Goal: Task Accomplishment & Management: Manage account settings

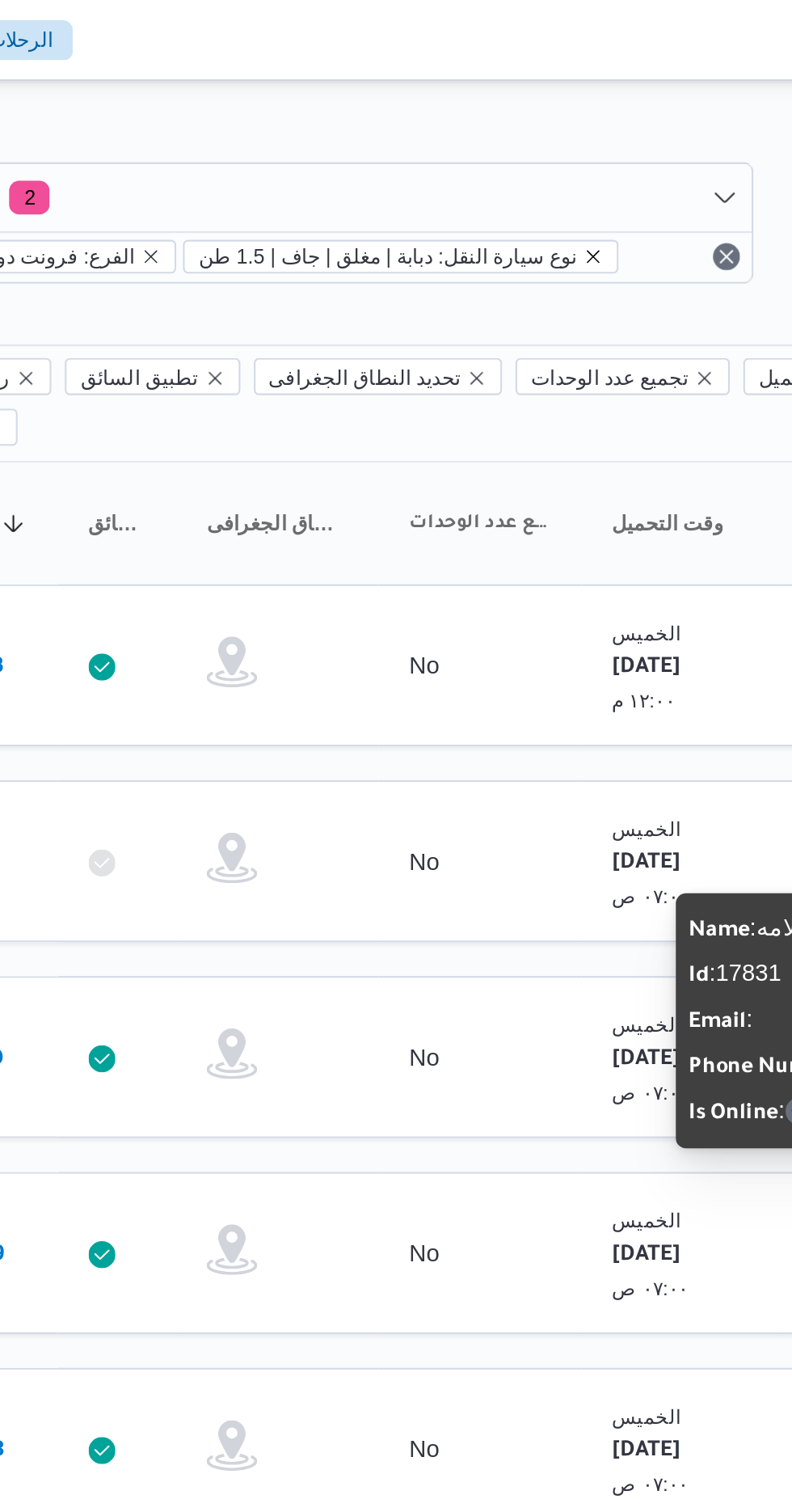
click at [543, 124] on icon "remove selected entity" at bounding box center [548, 123] width 9 height 9
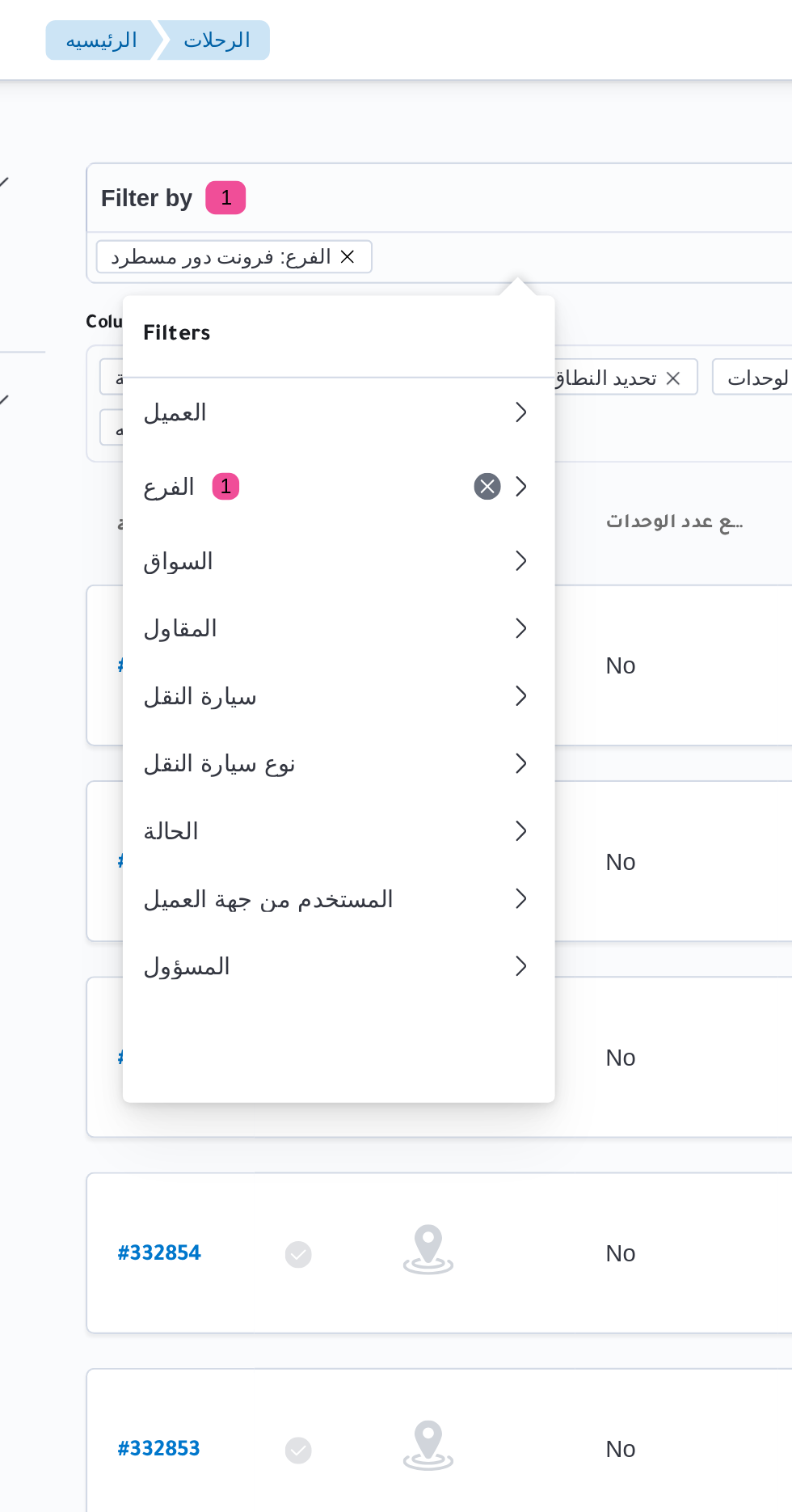
click at [331, 122] on icon "remove selected entity" at bounding box center [335, 123] width 9 height 9
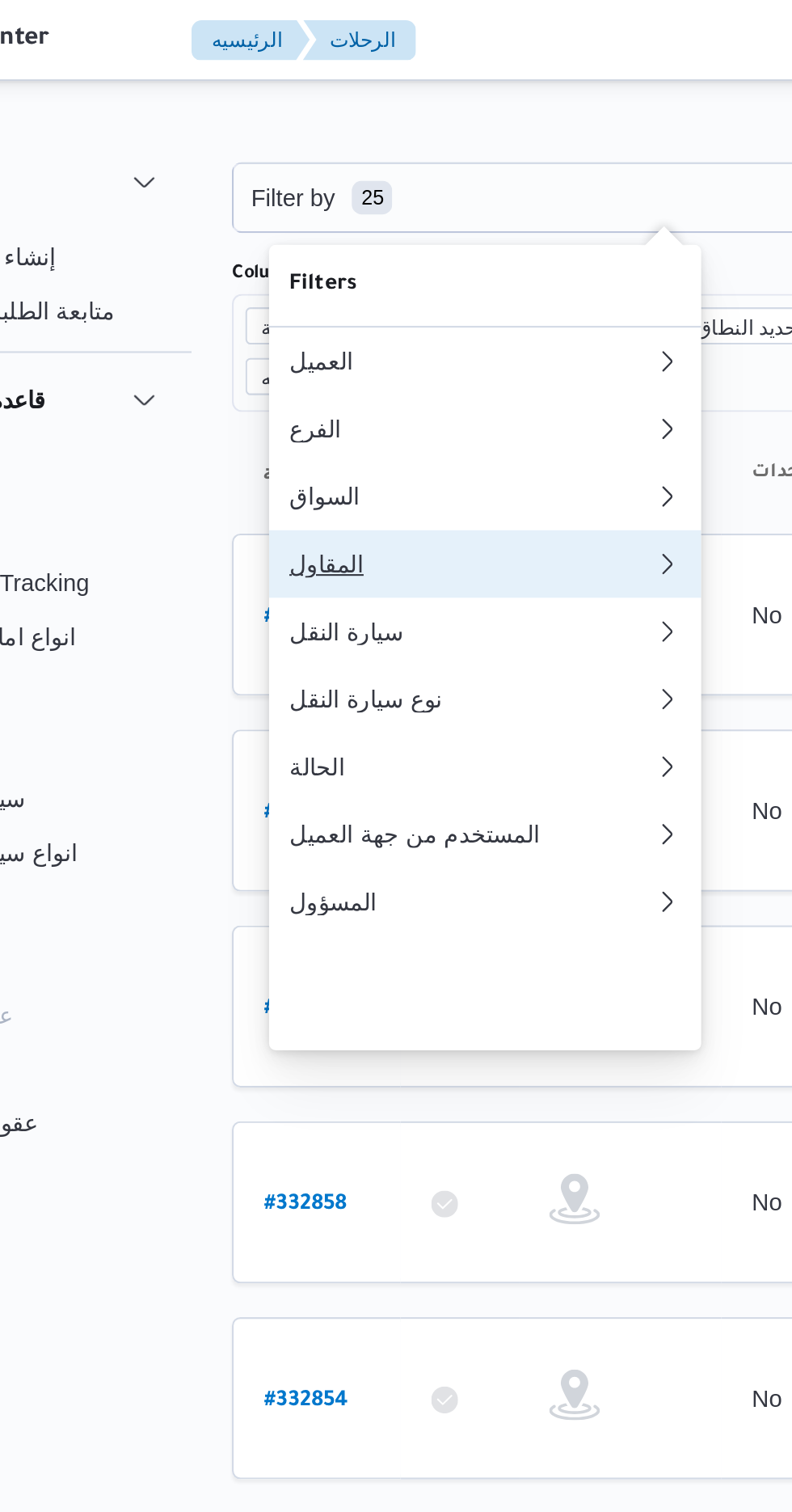
click at [289, 277] on div "المقاول" at bounding box center [325, 270] width 174 height 13
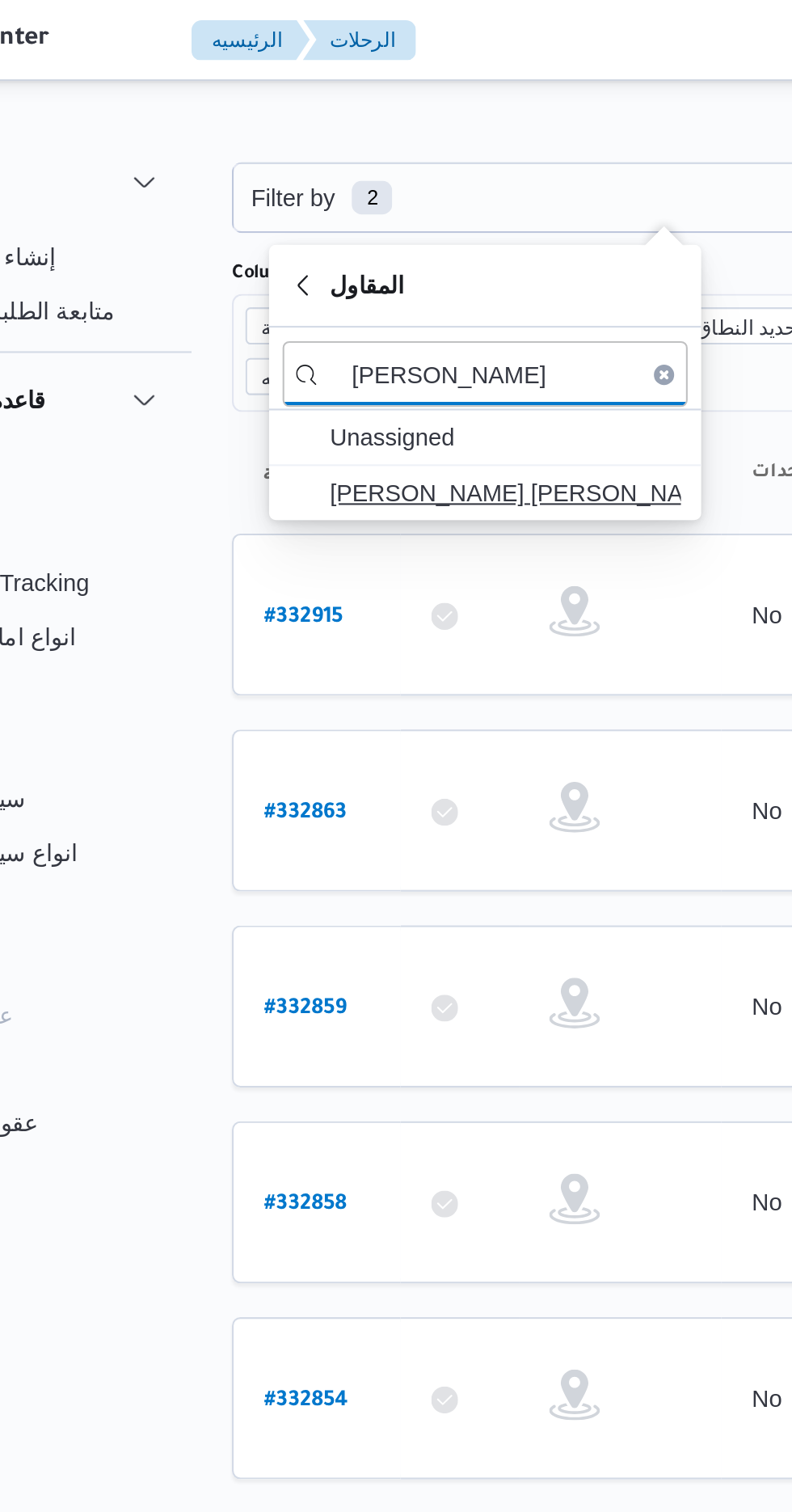
type input "[PERSON_NAME]"
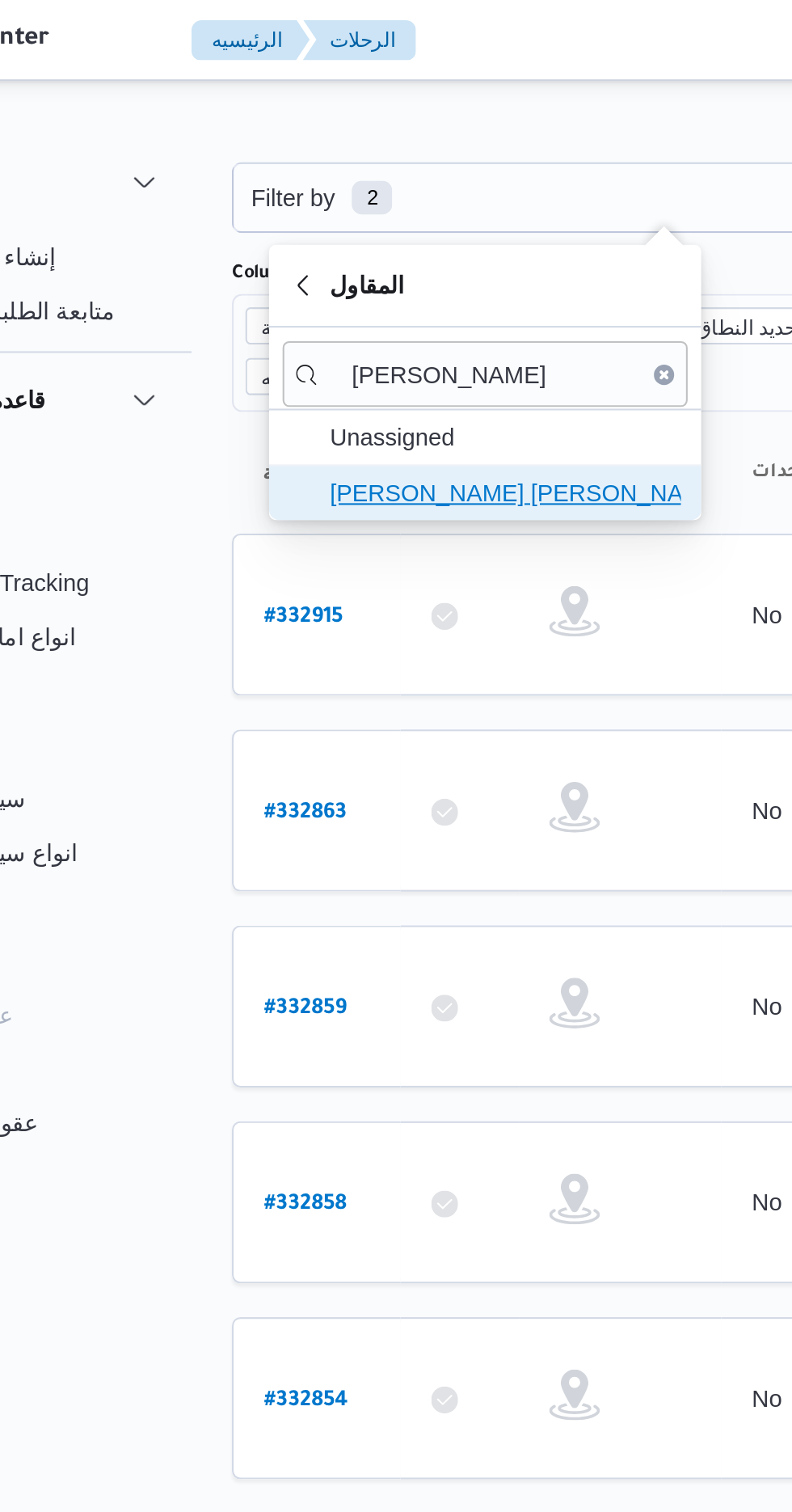
click at [367, 234] on span "[PERSON_NAME] [PERSON_NAME]" at bounding box center [341, 236] width 169 height 19
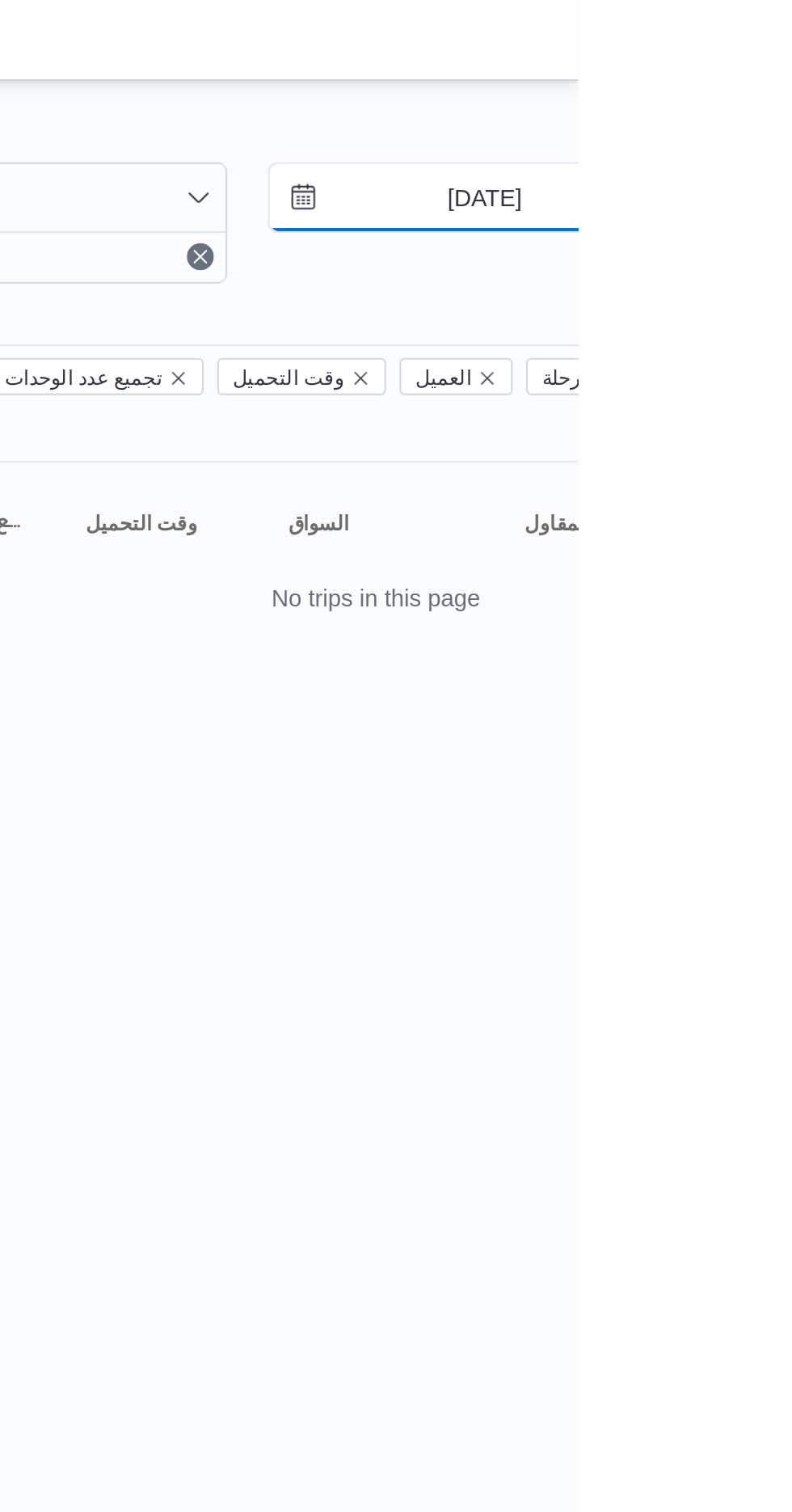
click at [746, 98] on input "[DATE]" at bounding box center [736, 95] width 184 height 32
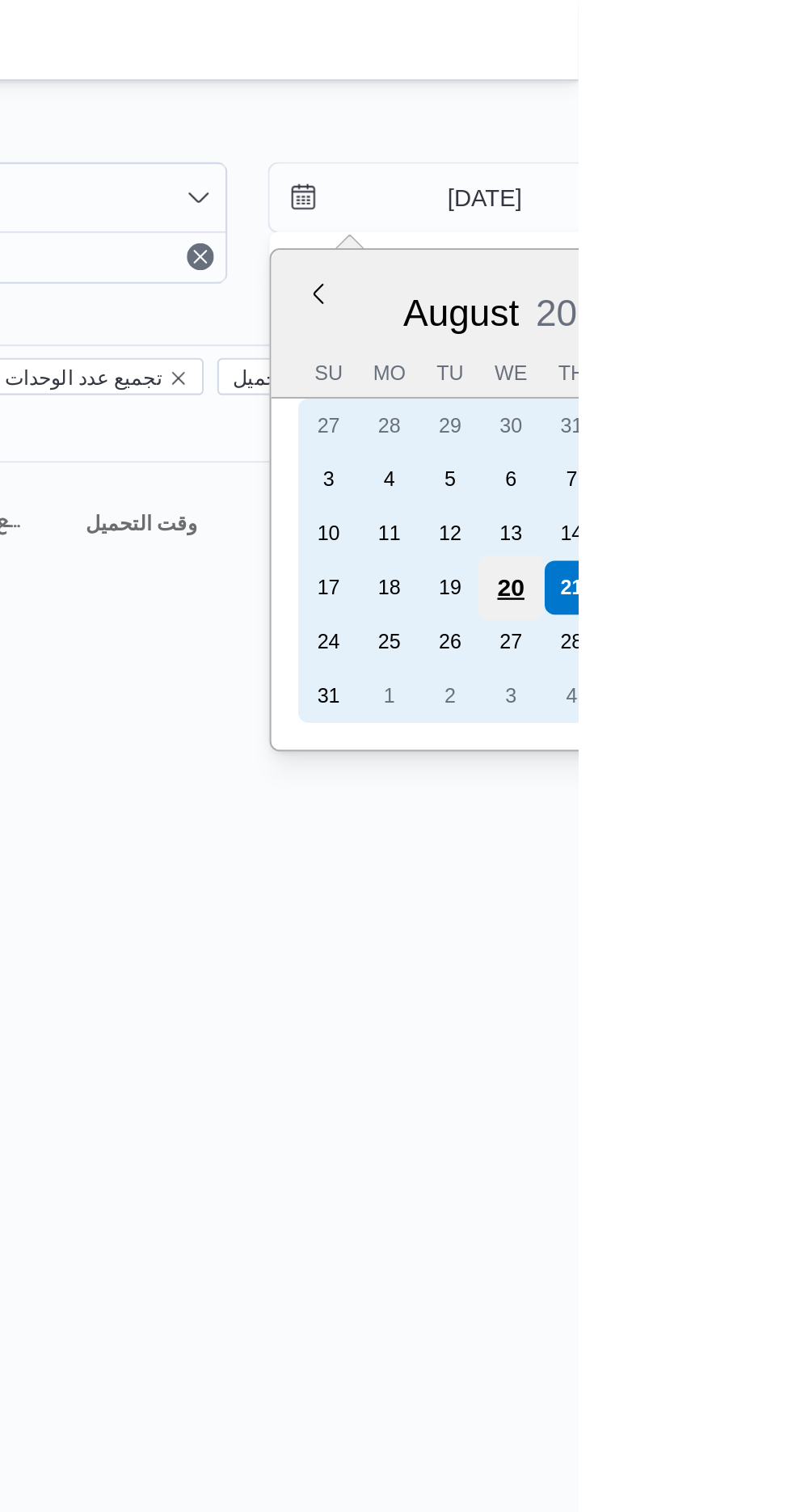
click at [766, 272] on div "20" at bounding box center [760, 281] width 30 height 30
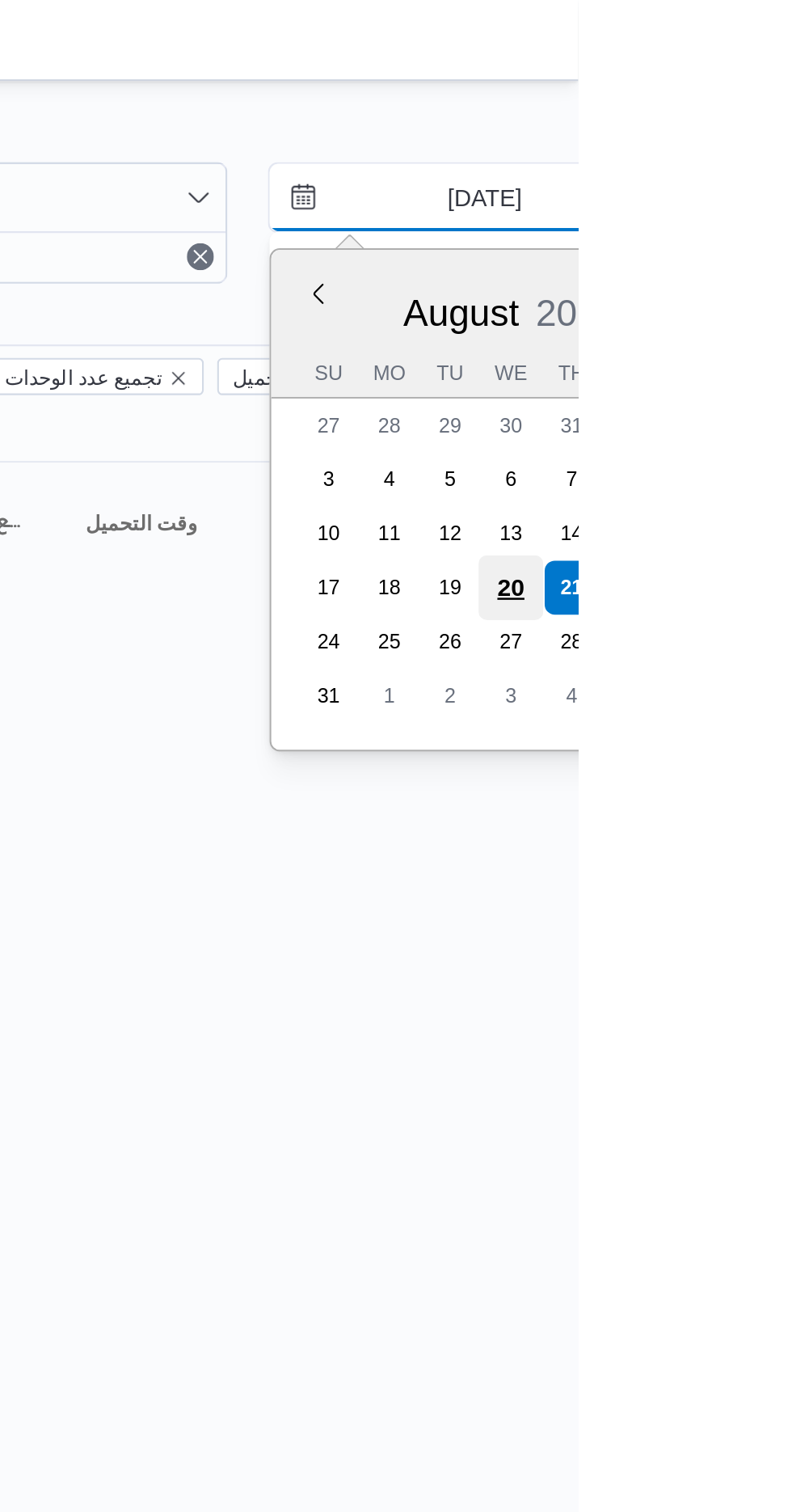
type input "[DATE]"
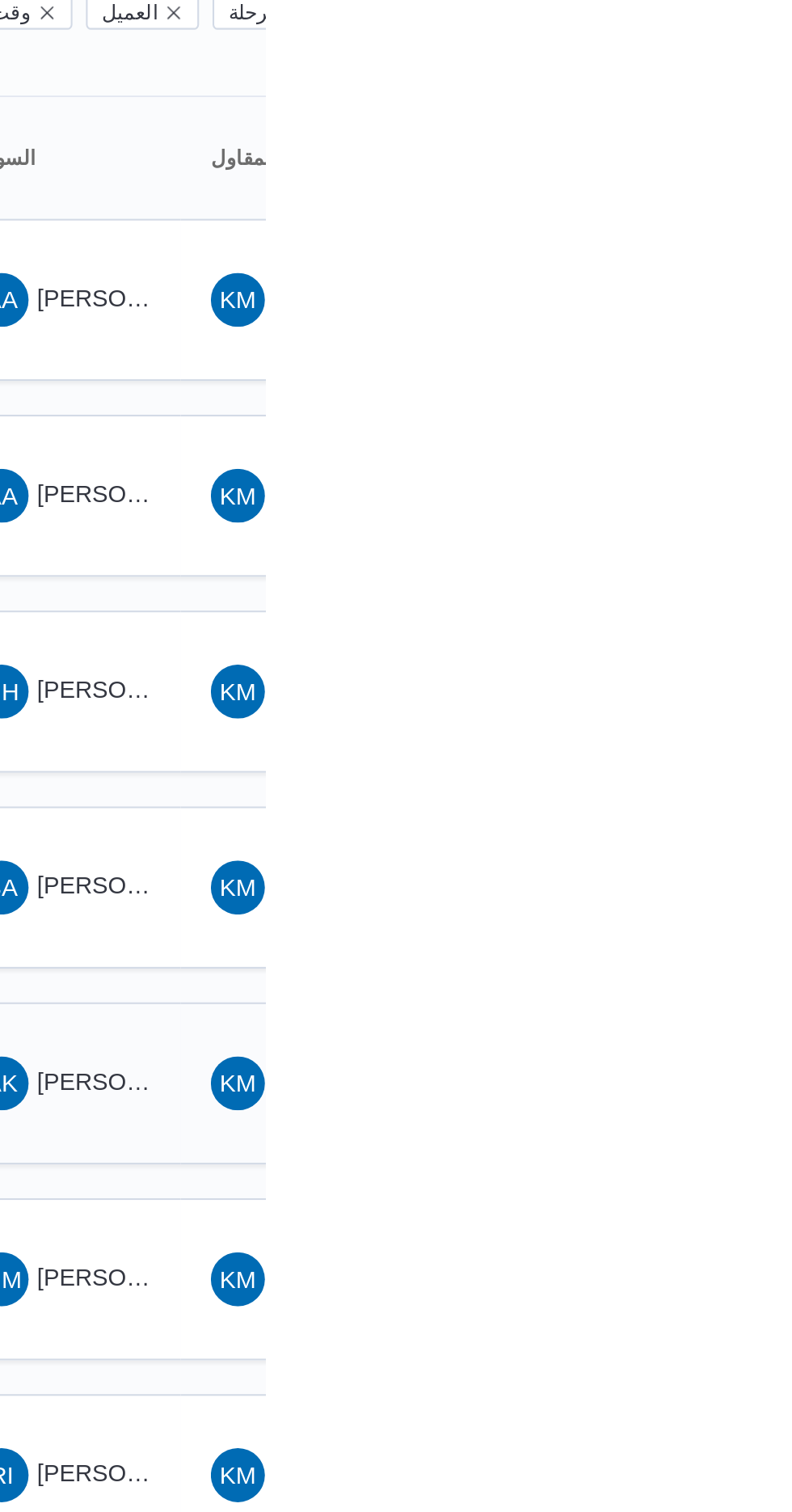
click at [720, 687] on span "[PERSON_NAME] [PERSON_NAME]" at bounding box center [778, 693] width 189 height 13
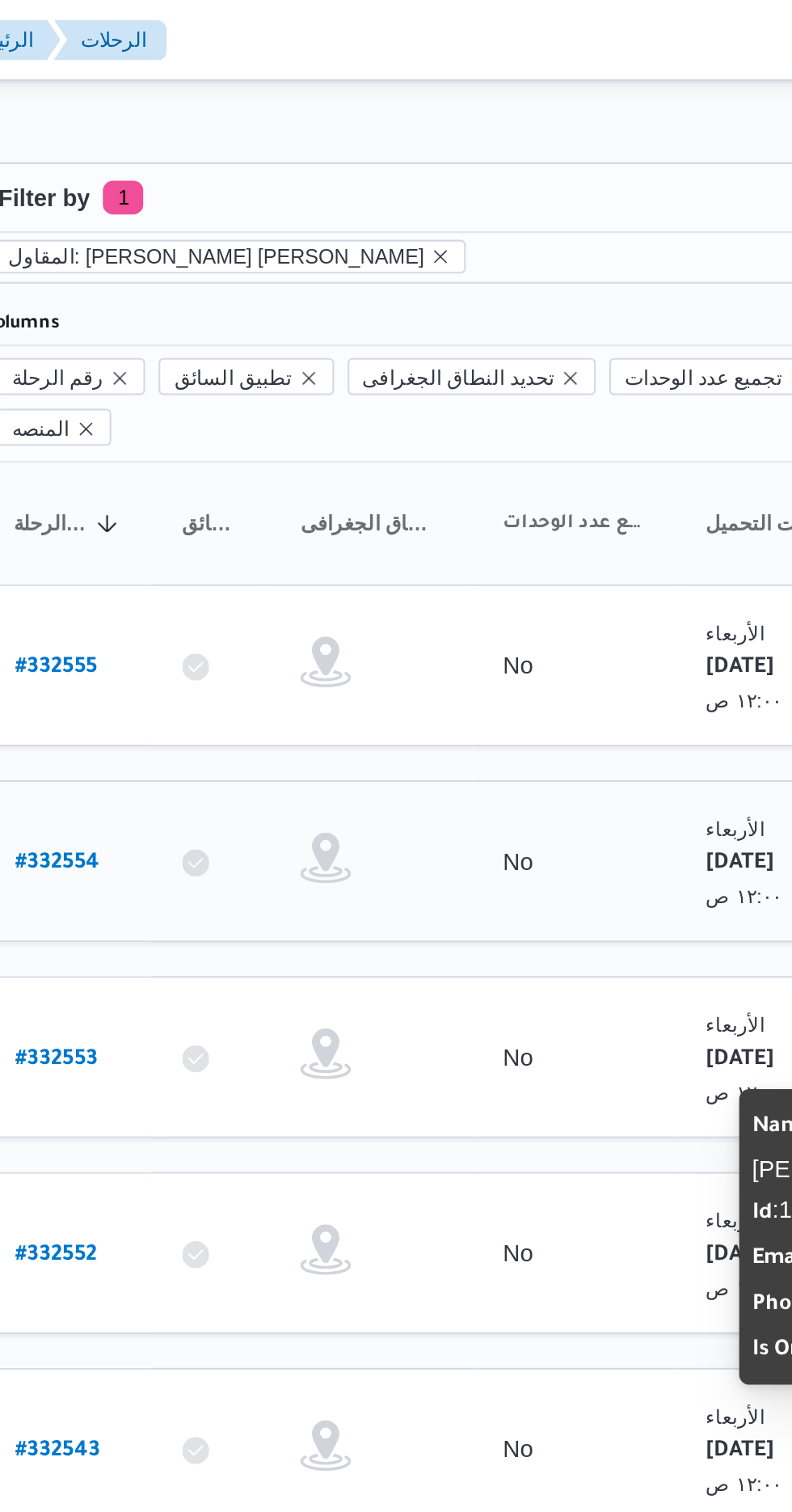
click at [251, 402] on link "# 332554" at bounding box center [245, 412] width 41 height 22
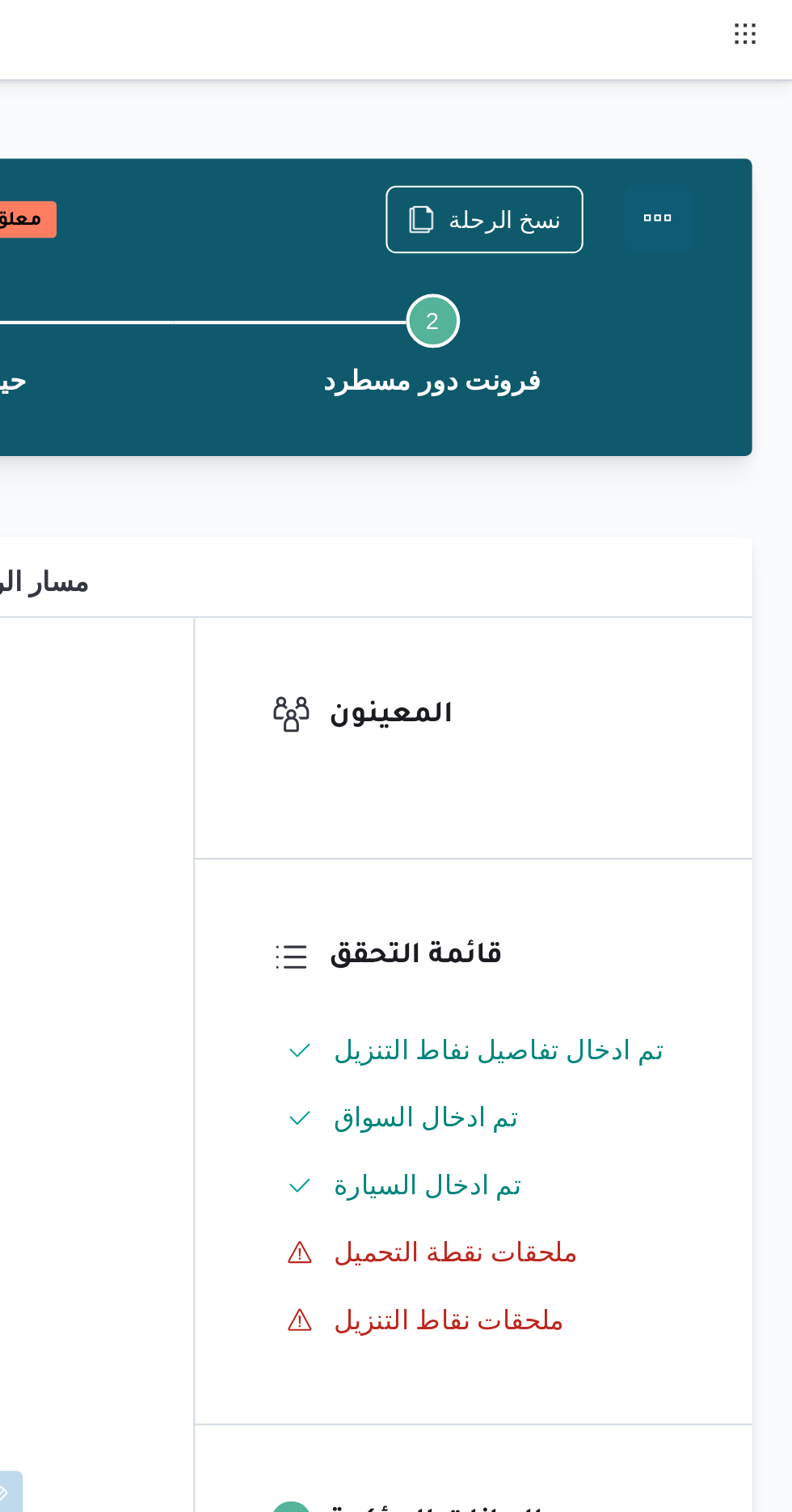
click at [731, 102] on button "Actions" at bounding box center [728, 104] width 32 height 32
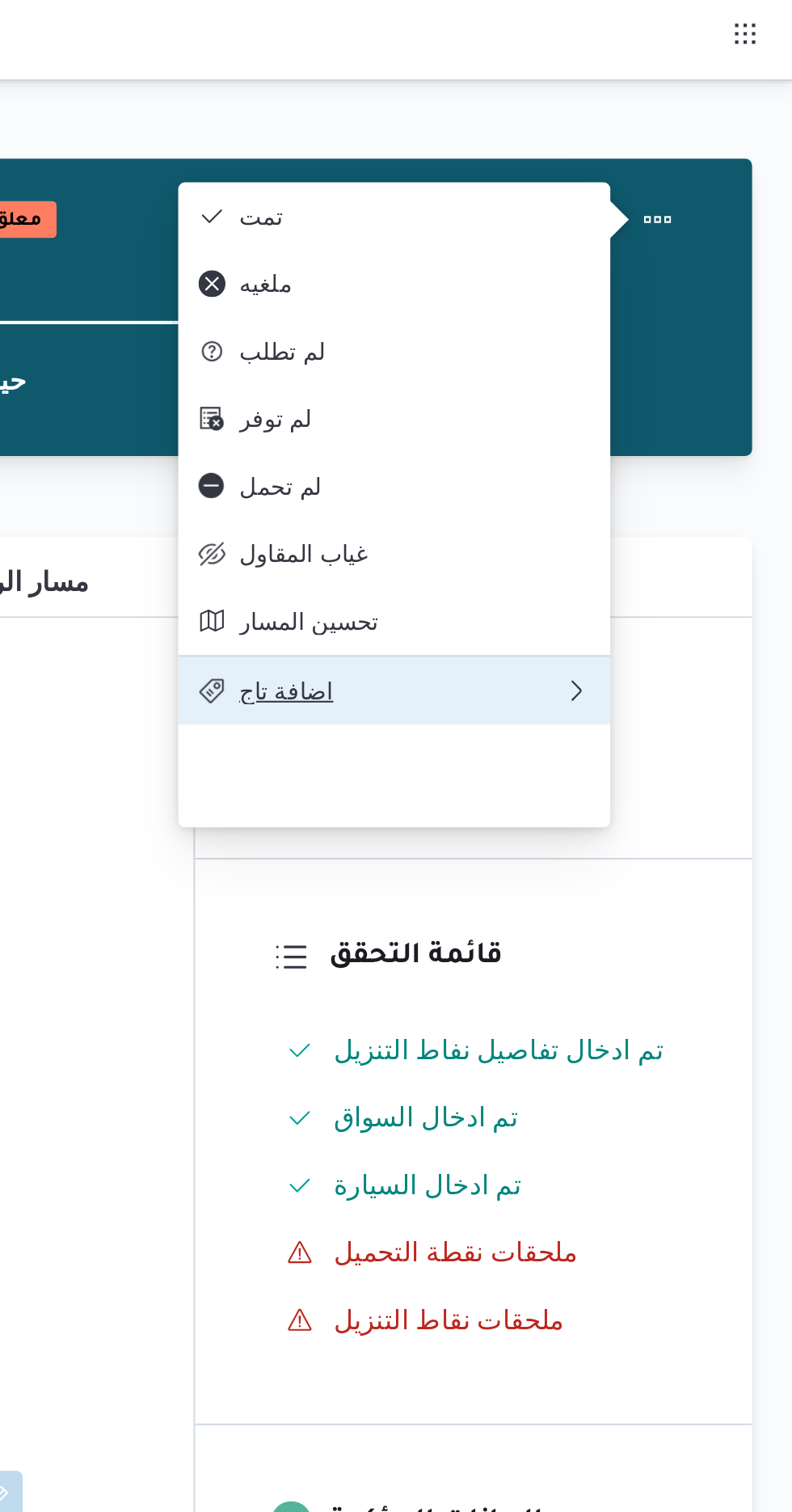
click at [631, 337] on span "اضافة تاج" at bounding box center [604, 331] width 155 height 13
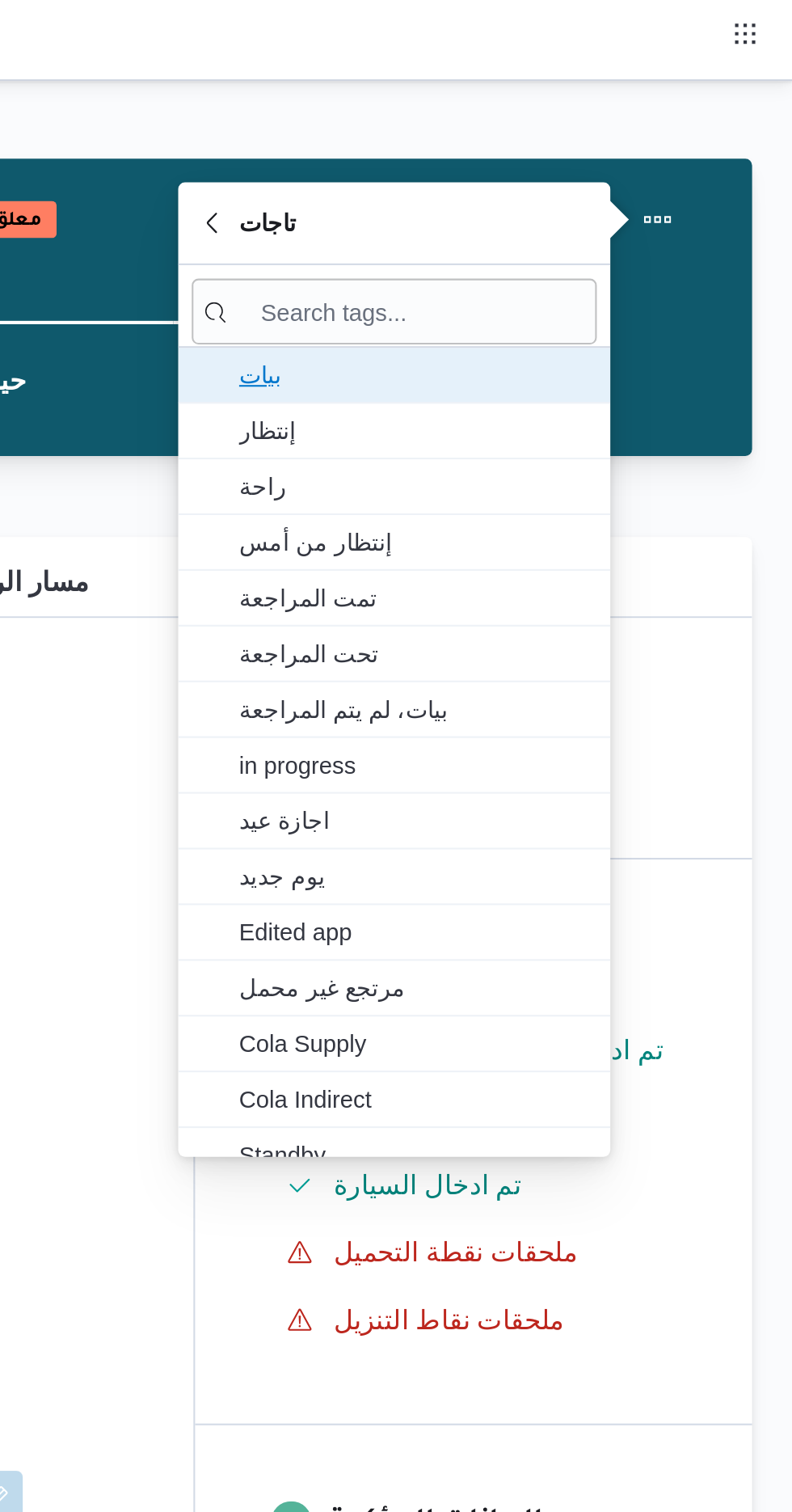
click at [636, 174] on span "بيات" at bounding box center [611, 179] width 169 height 19
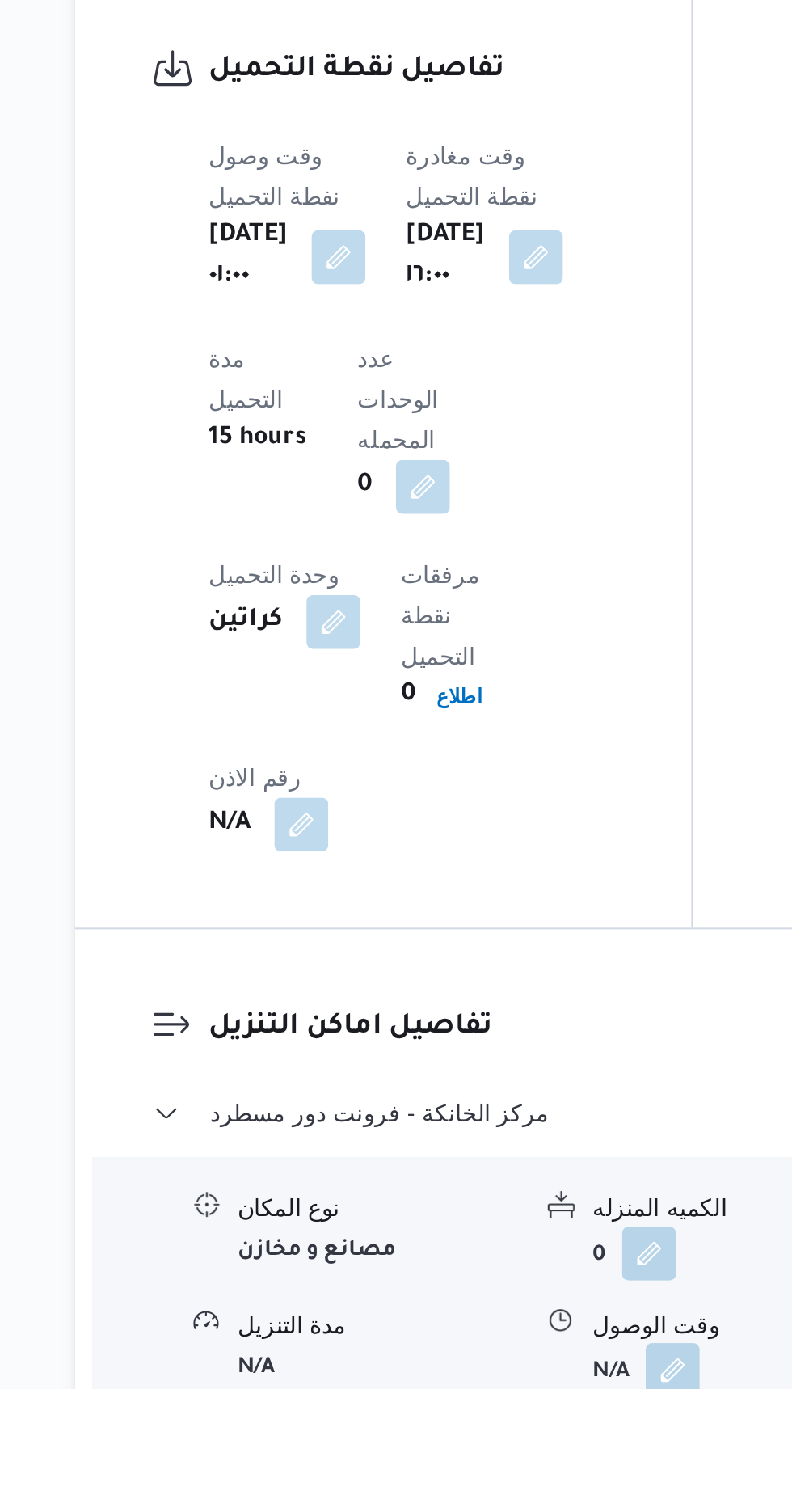
scroll to position [971, 0]
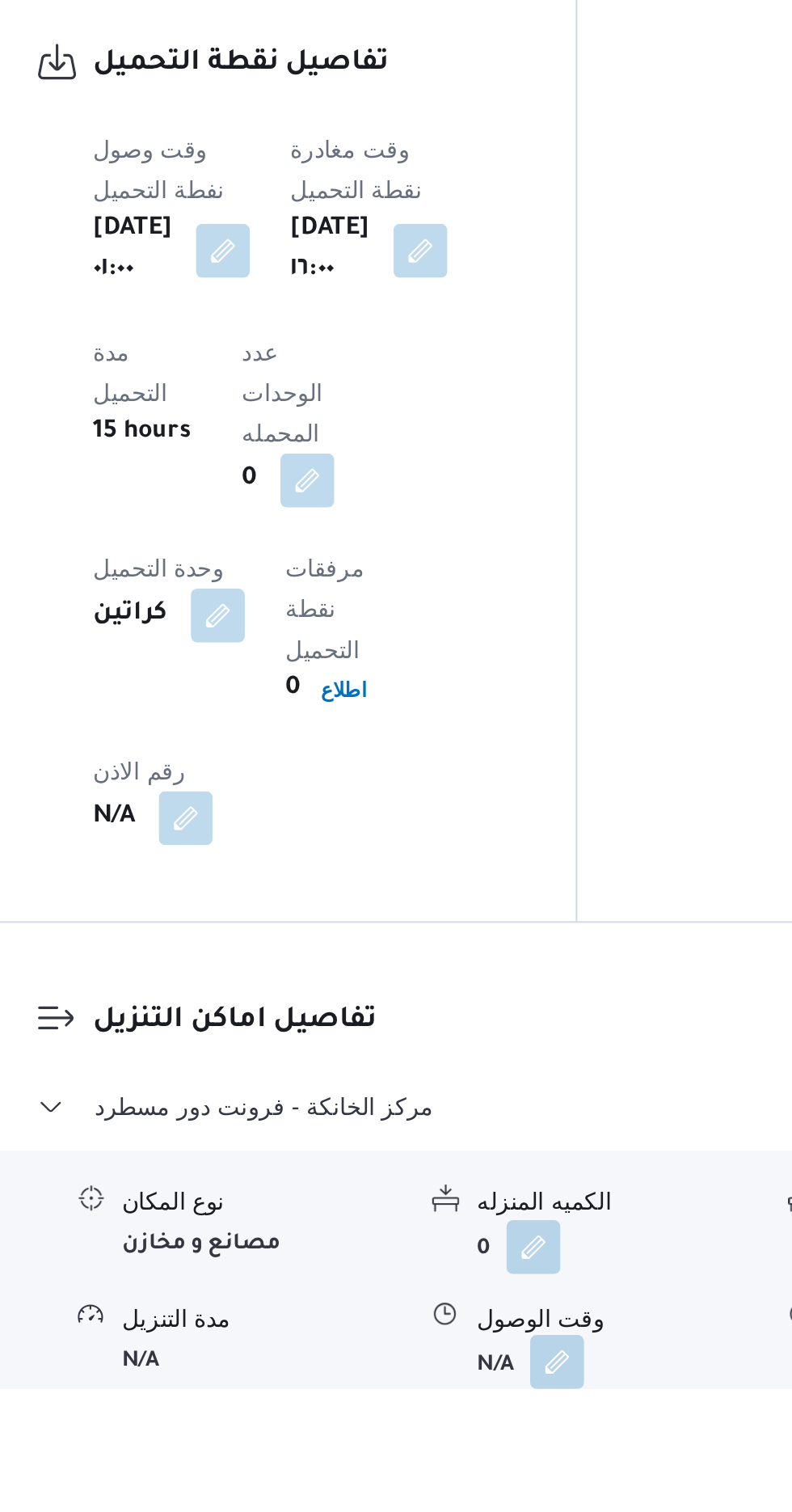
click at [508, 1486] on button "button" at bounding box center [495, 1499] width 26 height 26
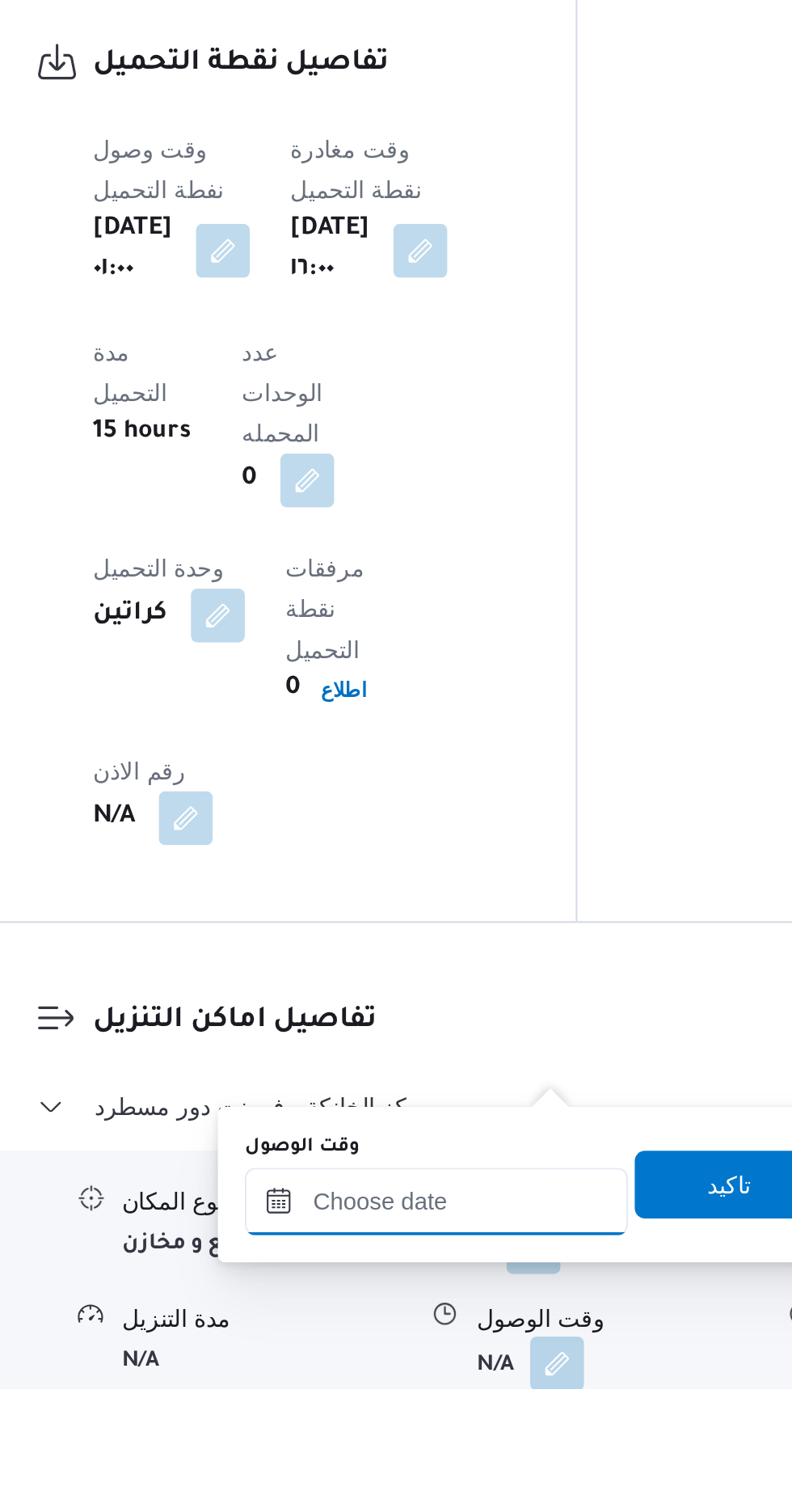
click at [476, 1415] on input "وقت الوصول" at bounding box center [439, 1422] width 184 height 32
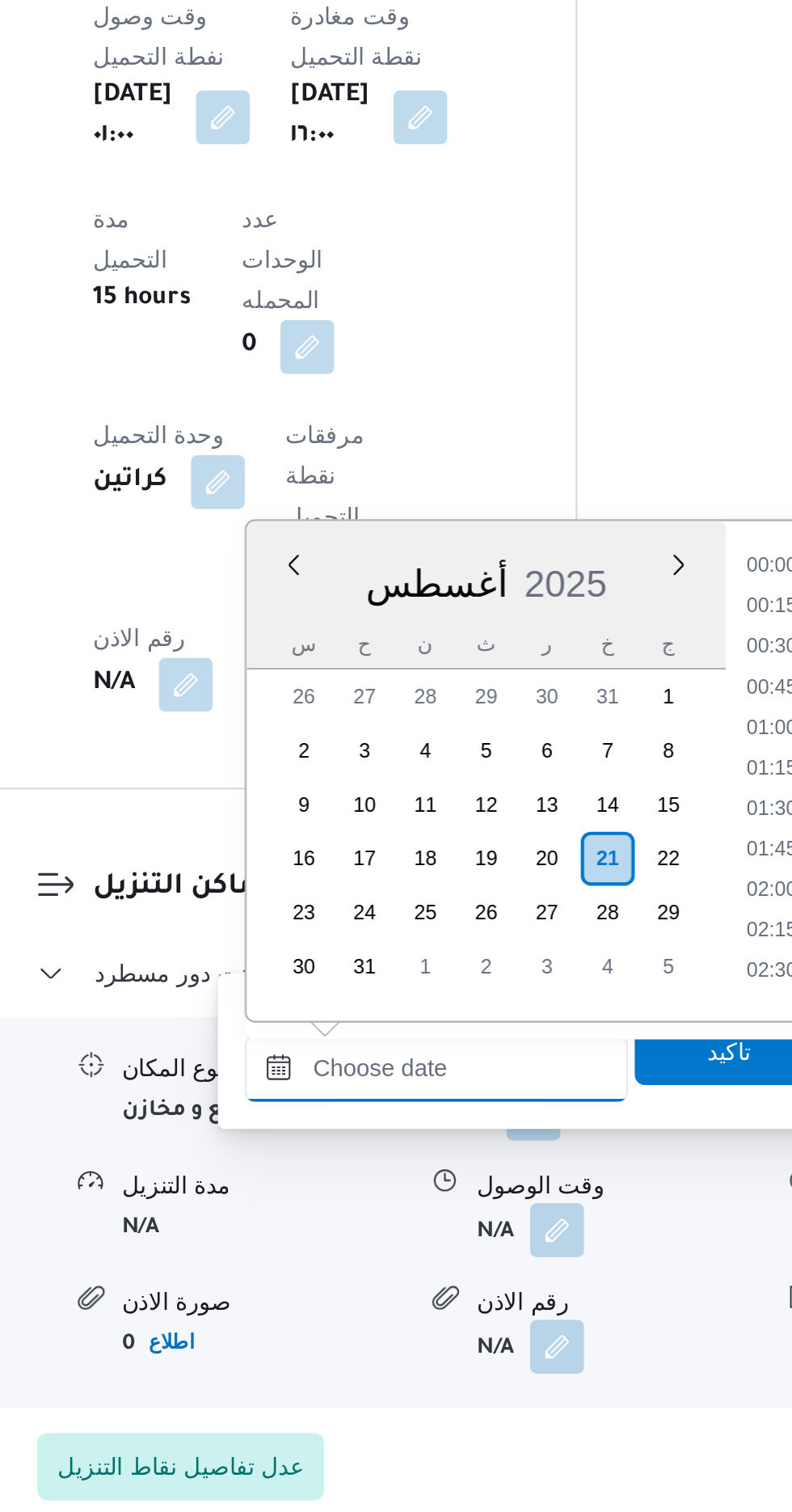
scroll to position [1092, 0]
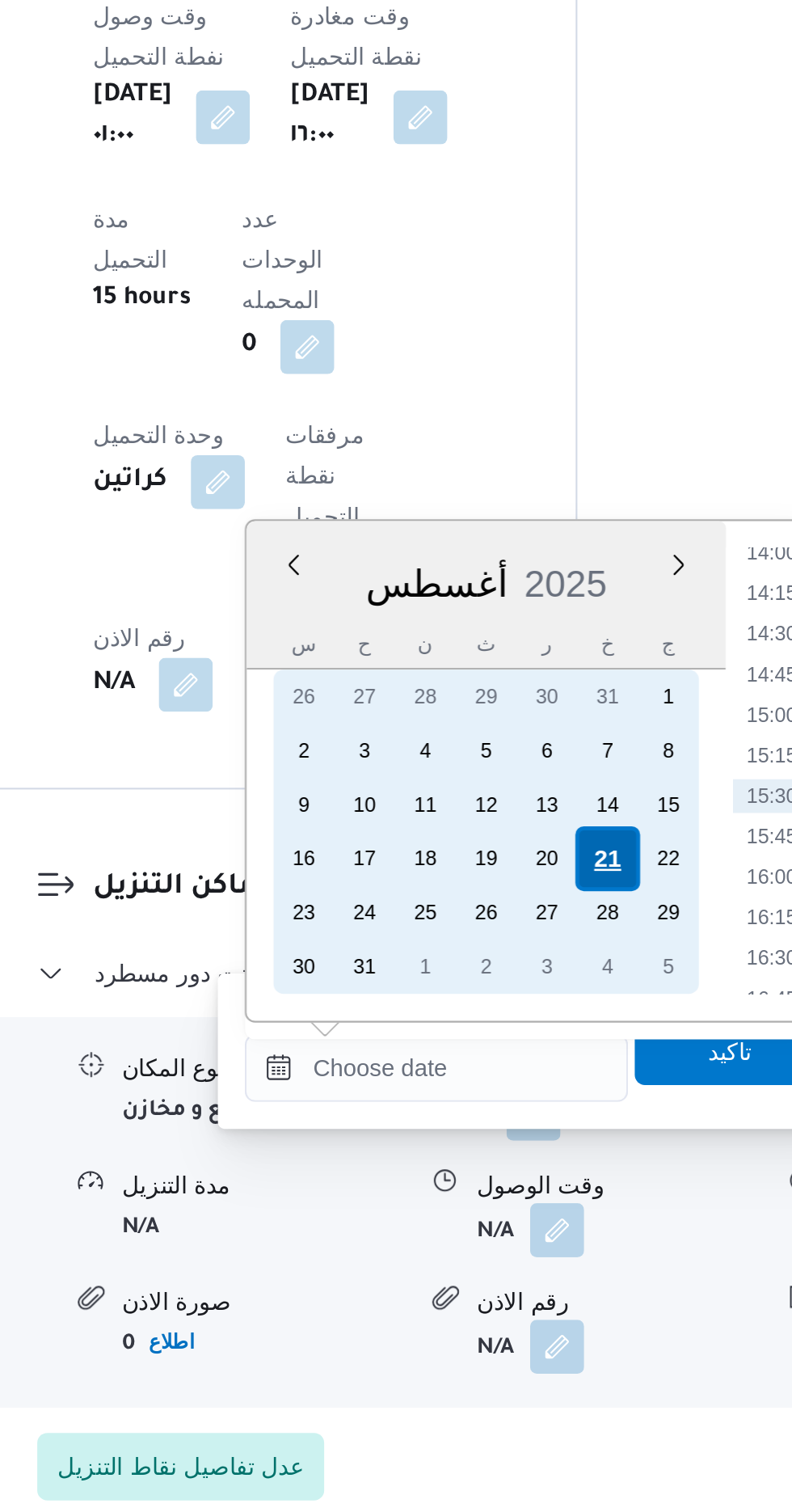
click at [526, 1197] on div "21" at bounding box center [520, 1199] width 30 height 30
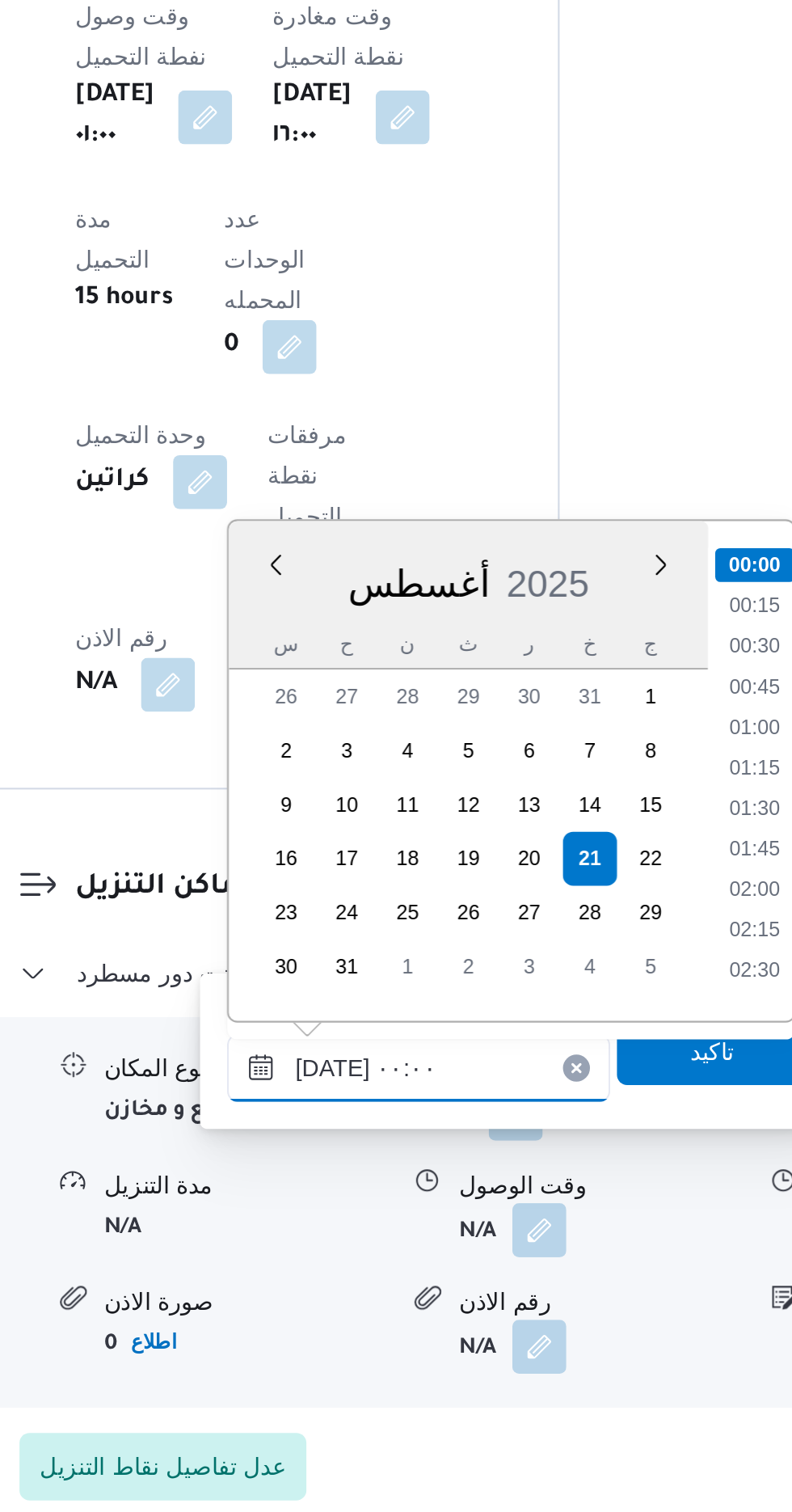
click at [351, 1294] on input "[DATE] ٠٠:٠٠" at bounding box center [439, 1299] width 184 height 32
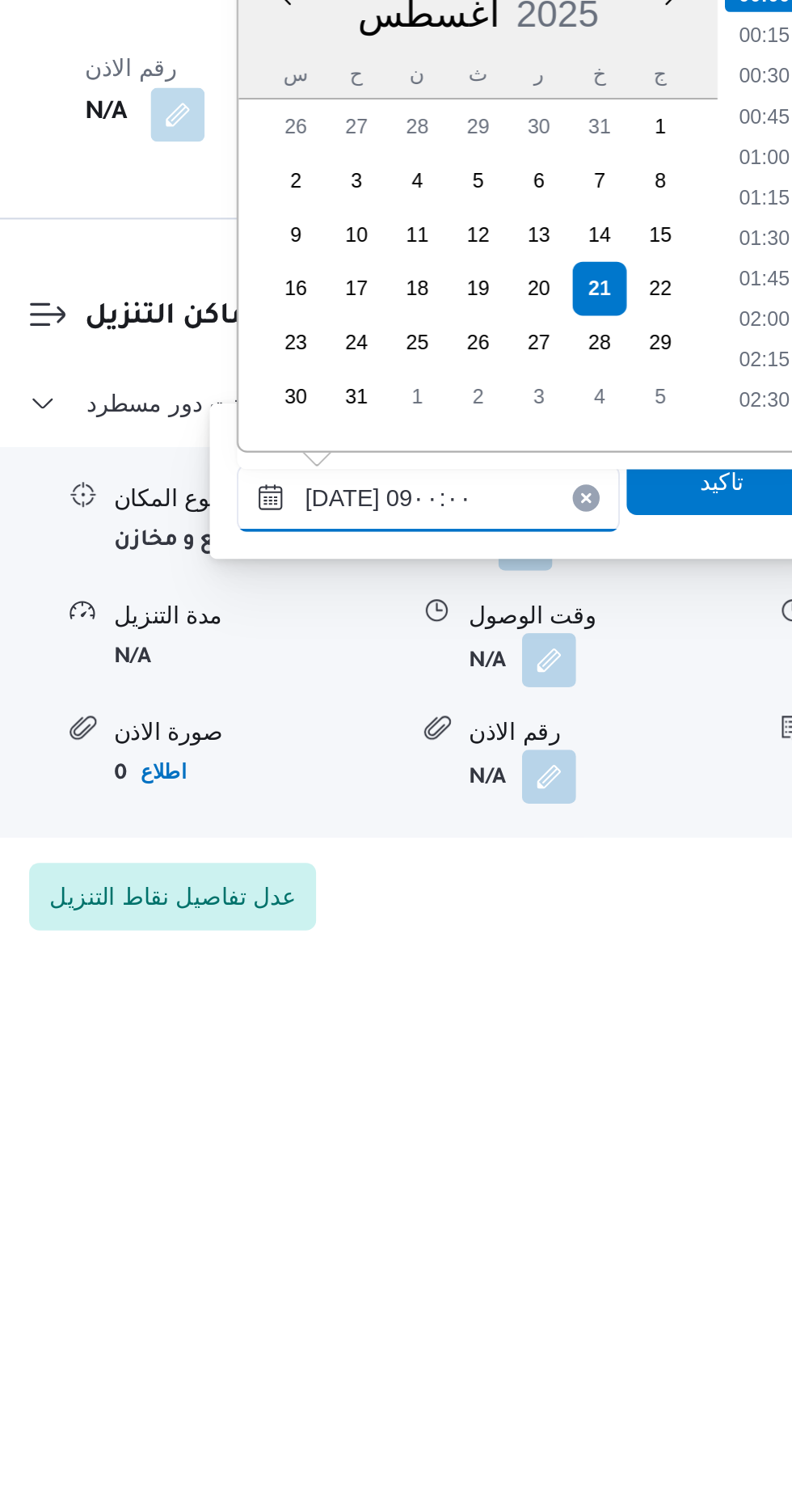
scroll to position [503, 0]
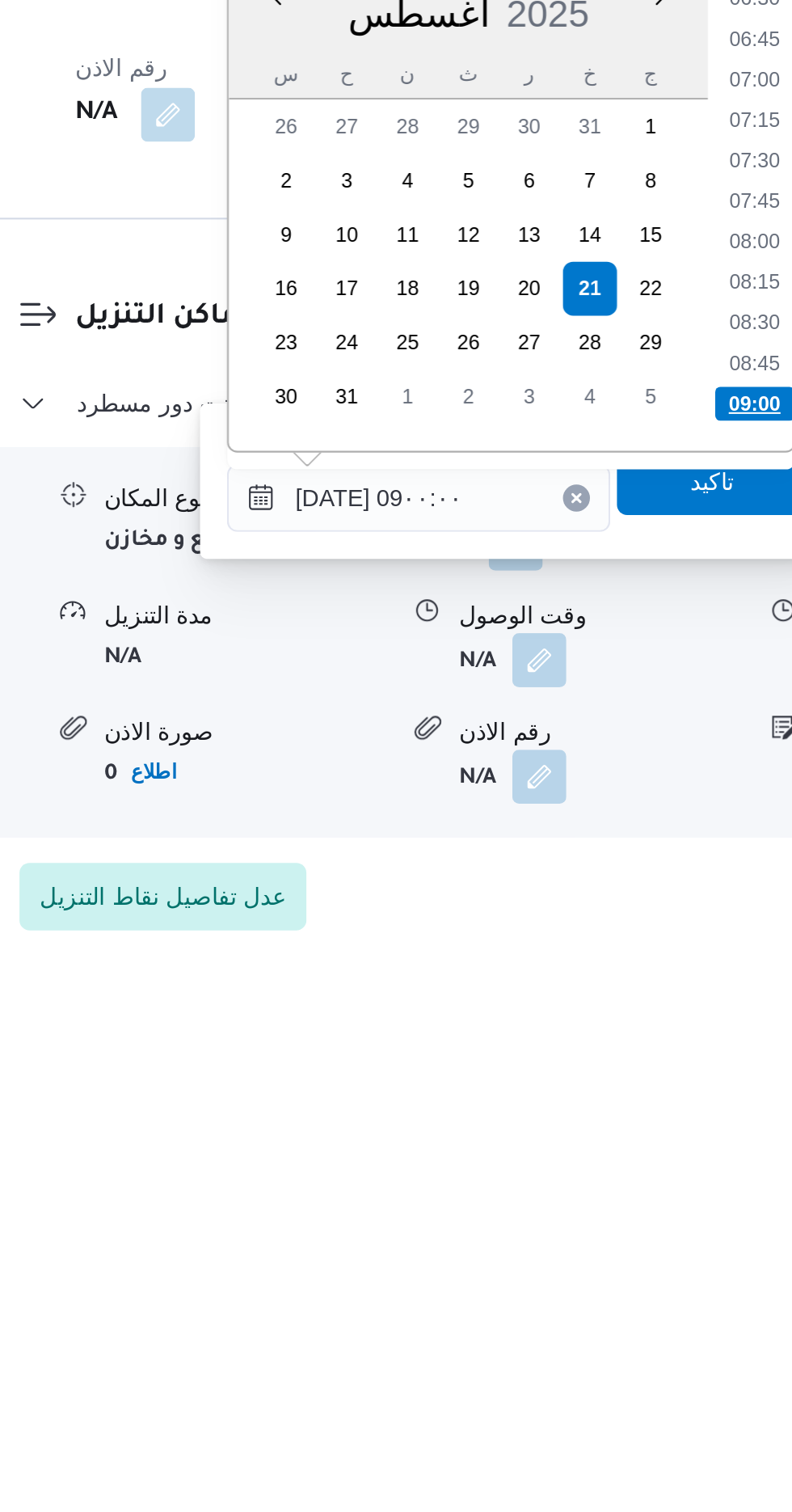
click at [594, 1223] on li "09:00" at bounding box center [600, 1229] width 38 height 16
type input "[DATE] ٠٩:٠٠"
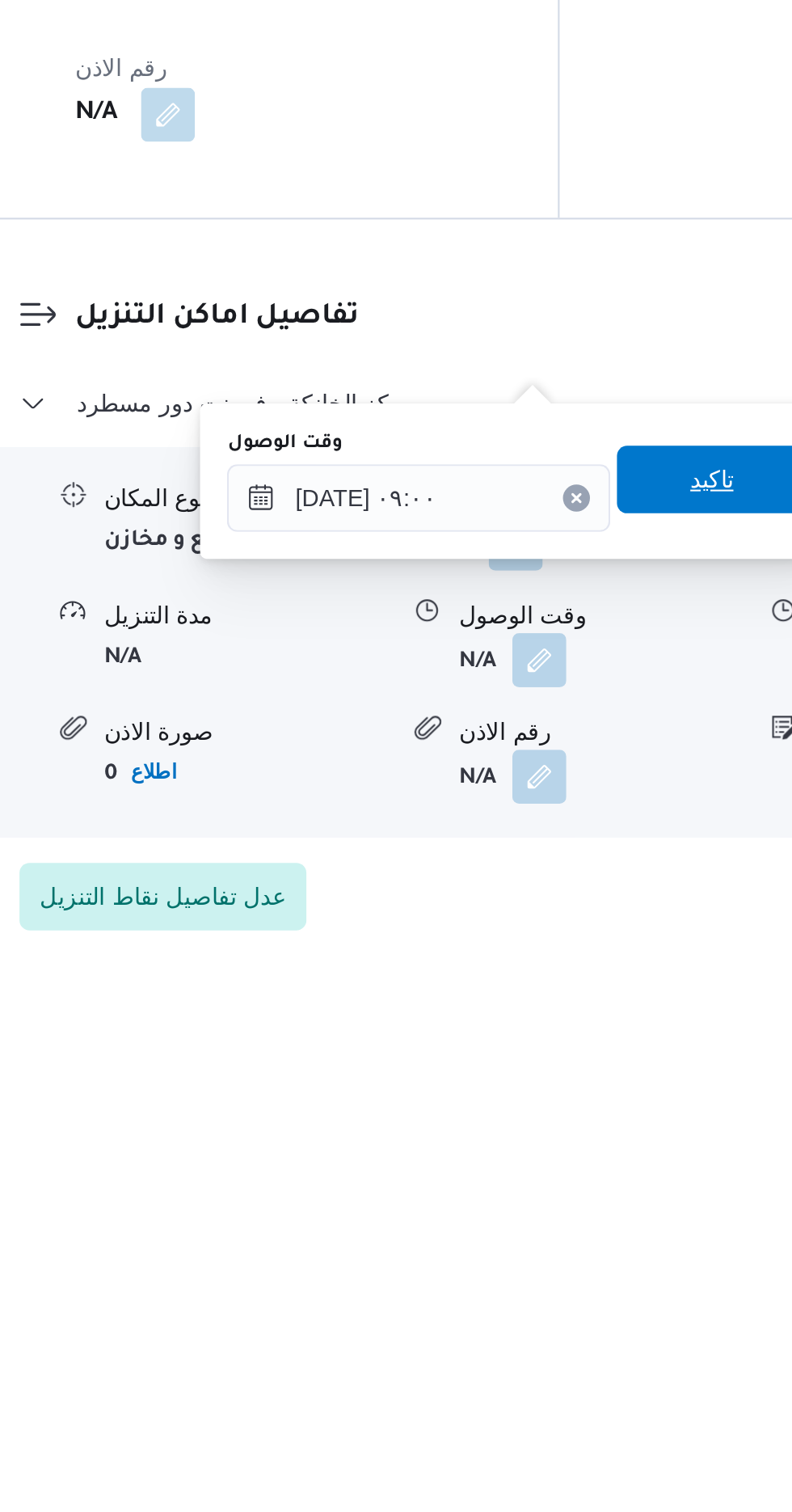
click at [586, 1265] on span "تاكيد" at bounding box center [579, 1265] width 21 height 19
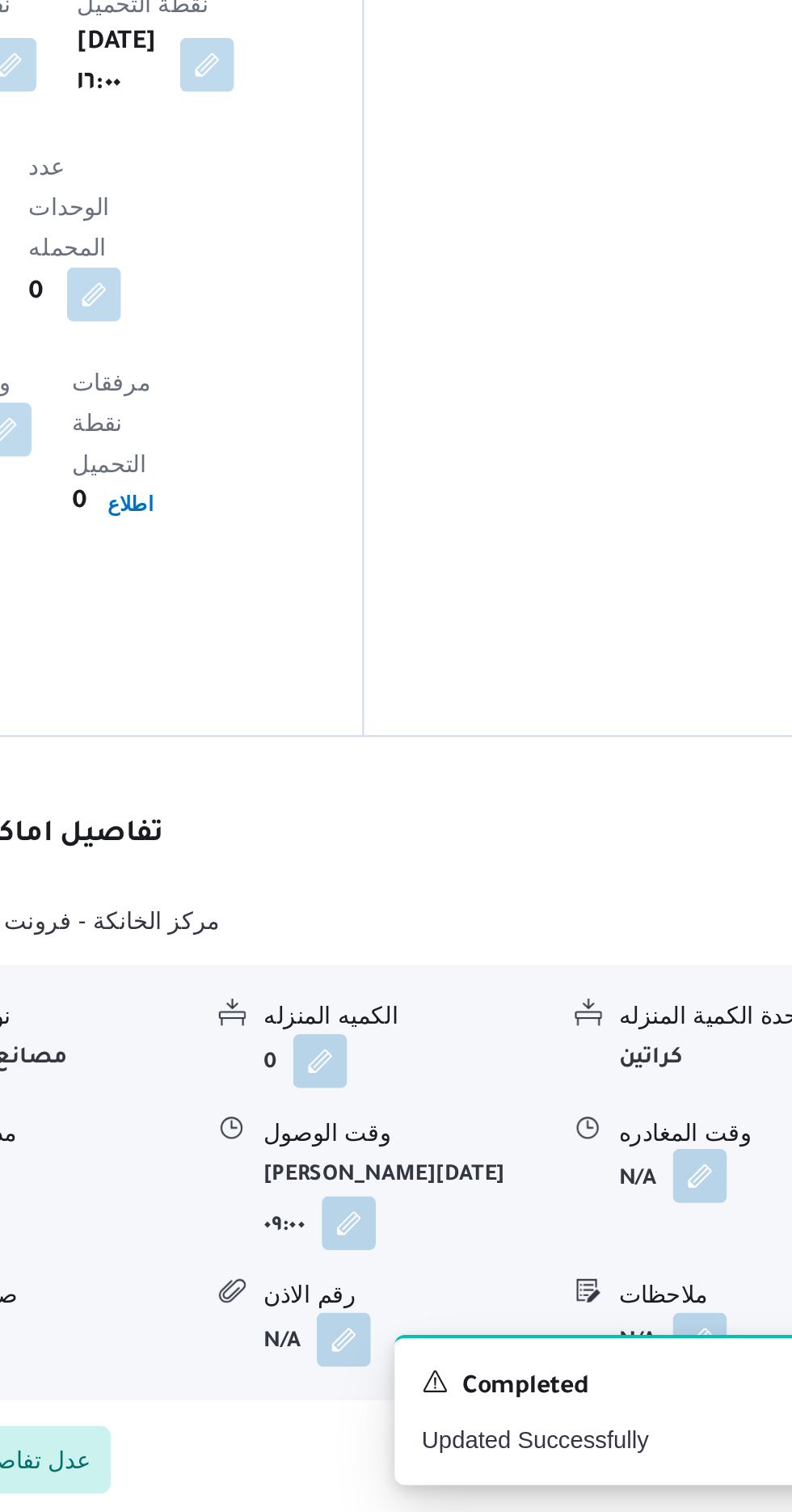
click at [661, 1339] on button "button" at bounding box center [666, 1351] width 26 height 26
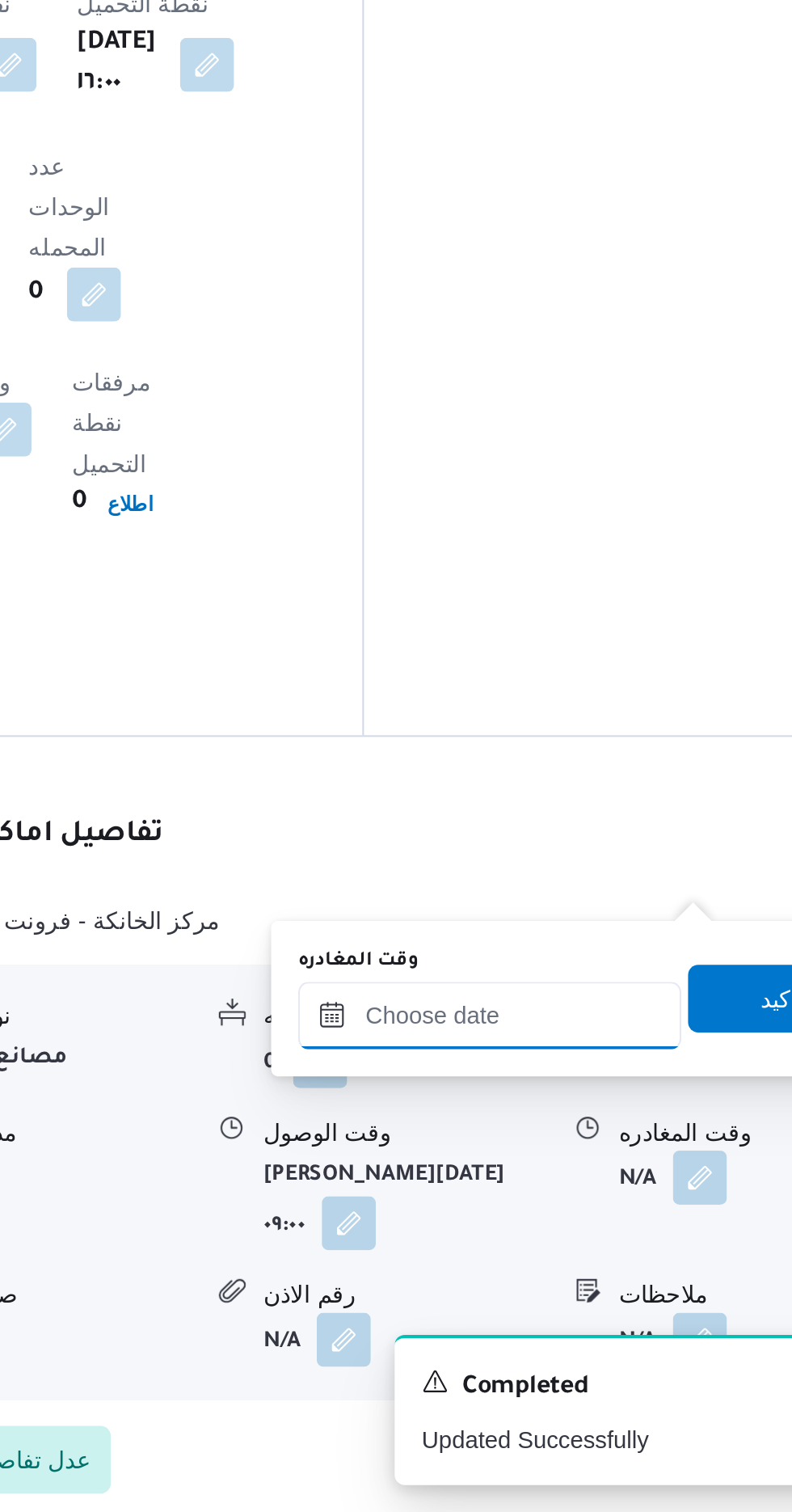
click at [602, 1270] on input "وقت المغادره" at bounding box center [567, 1274] width 184 height 32
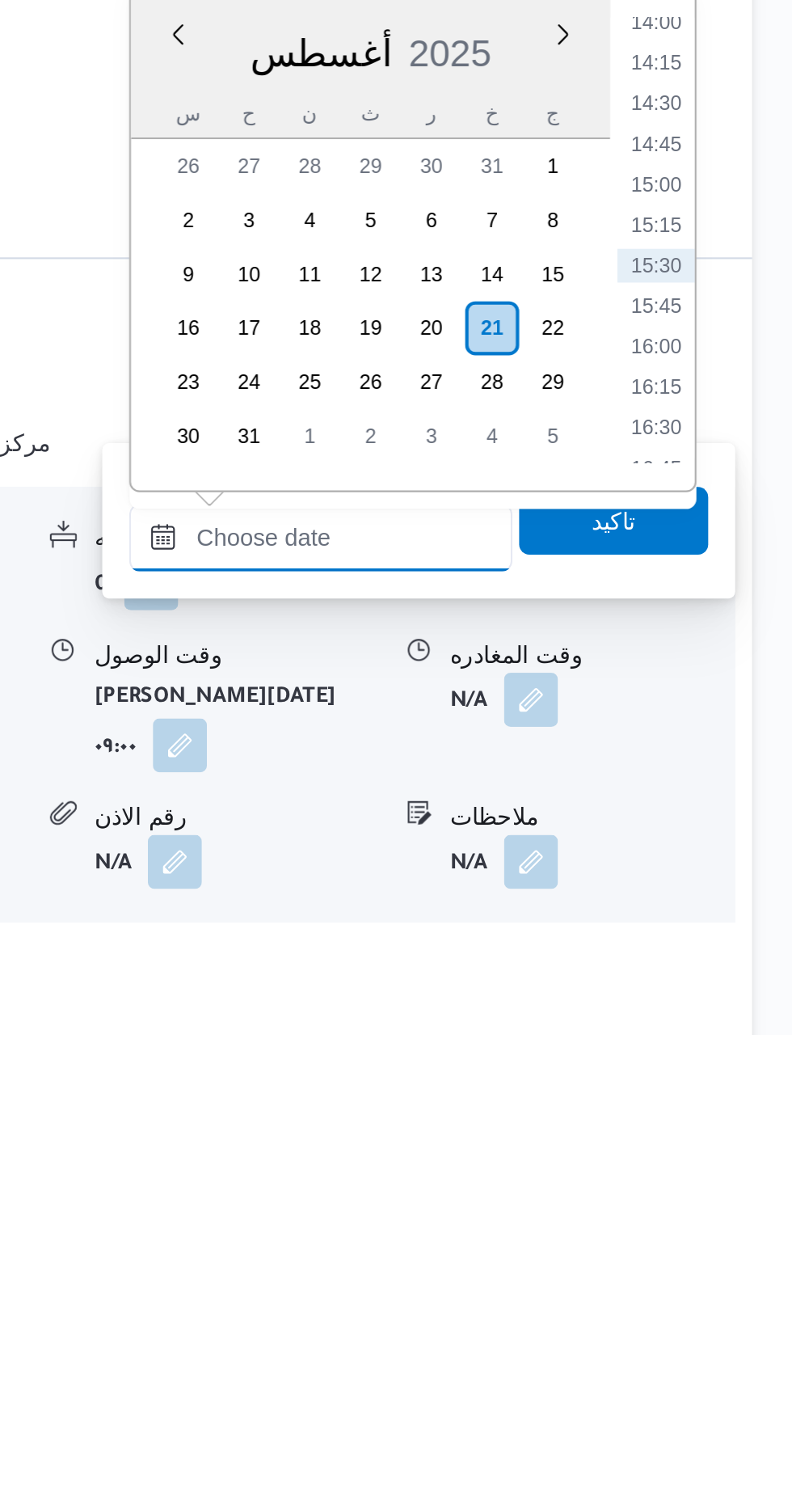
scroll to position [1118, 0]
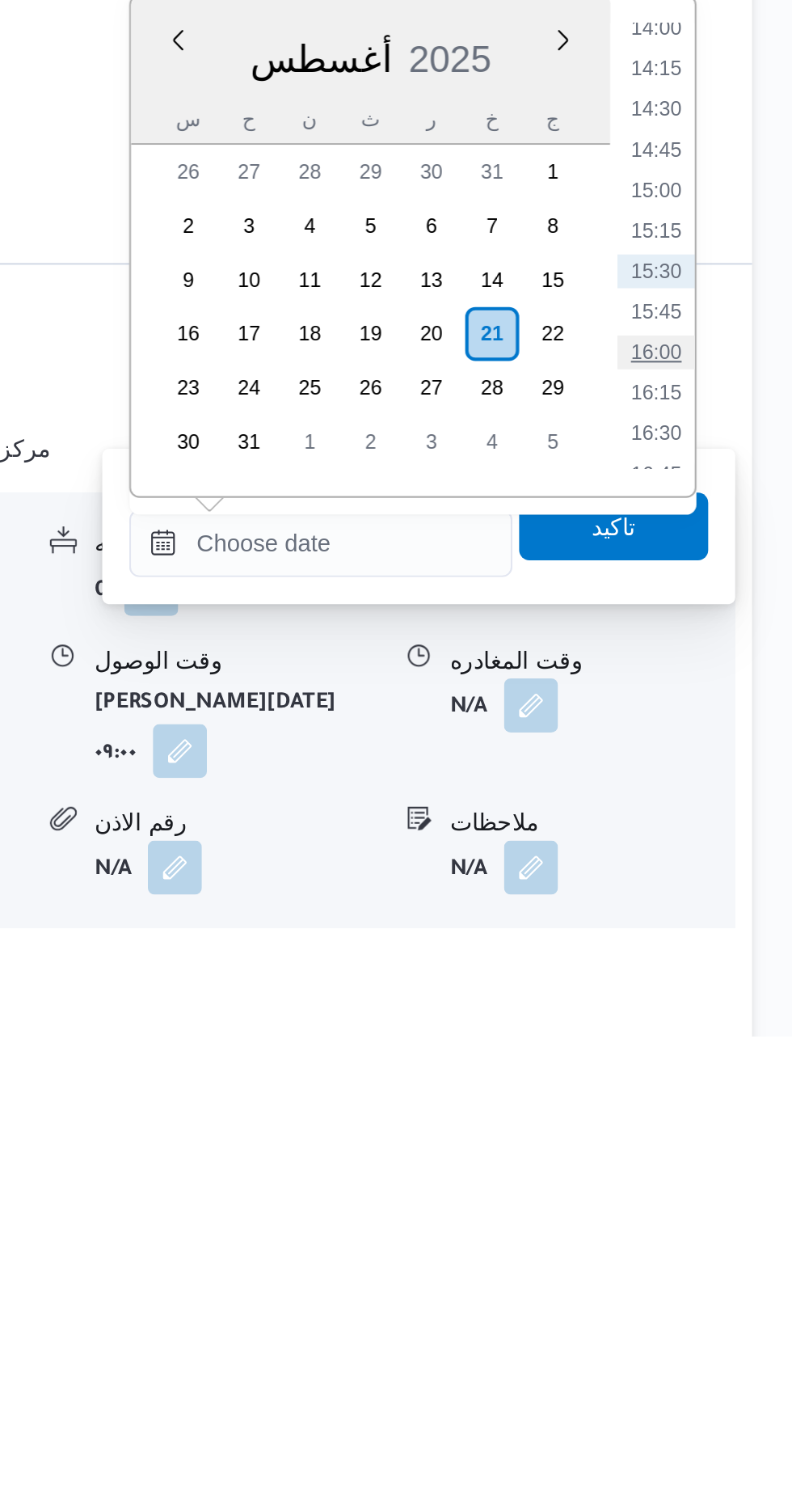
click at [726, 1179] on li "16:00" at bounding box center [727, 1184] width 37 height 16
type input "[DATE] ١٦:٠٠"
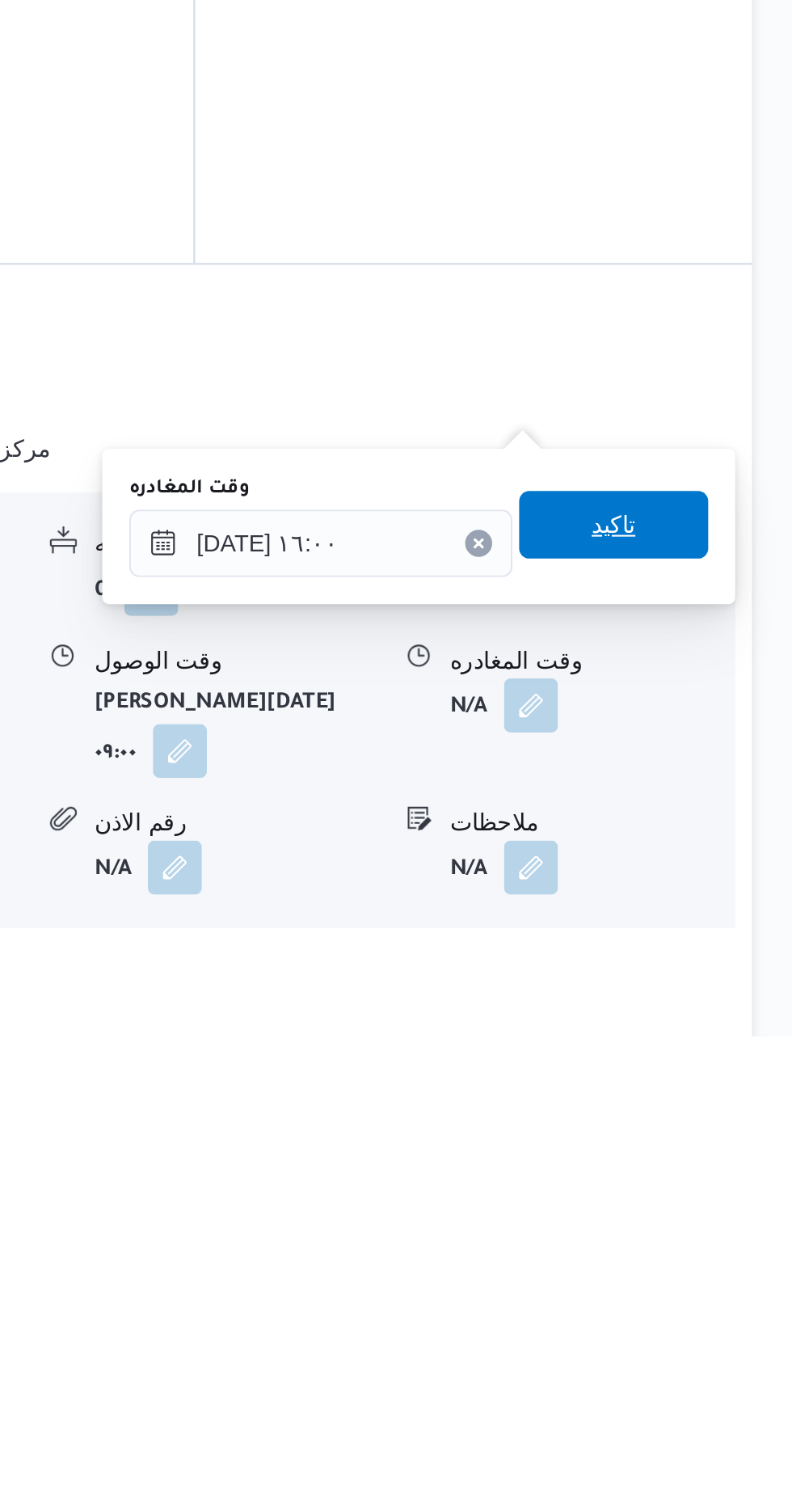
click at [717, 1266] on span "تاكيد" at bounding box center [707, 1267] width 21 height 19
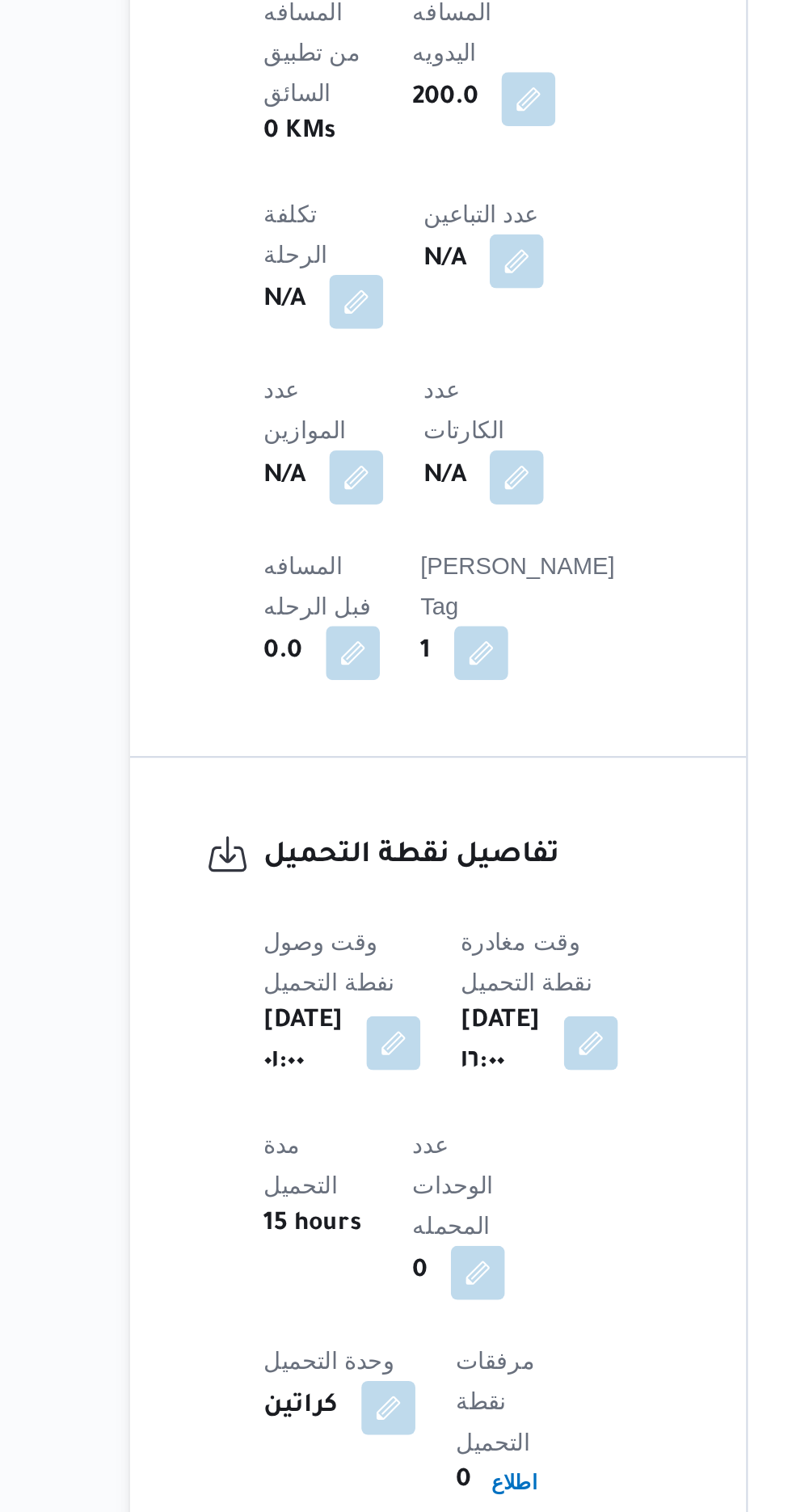
scroll to position [1062, 0]
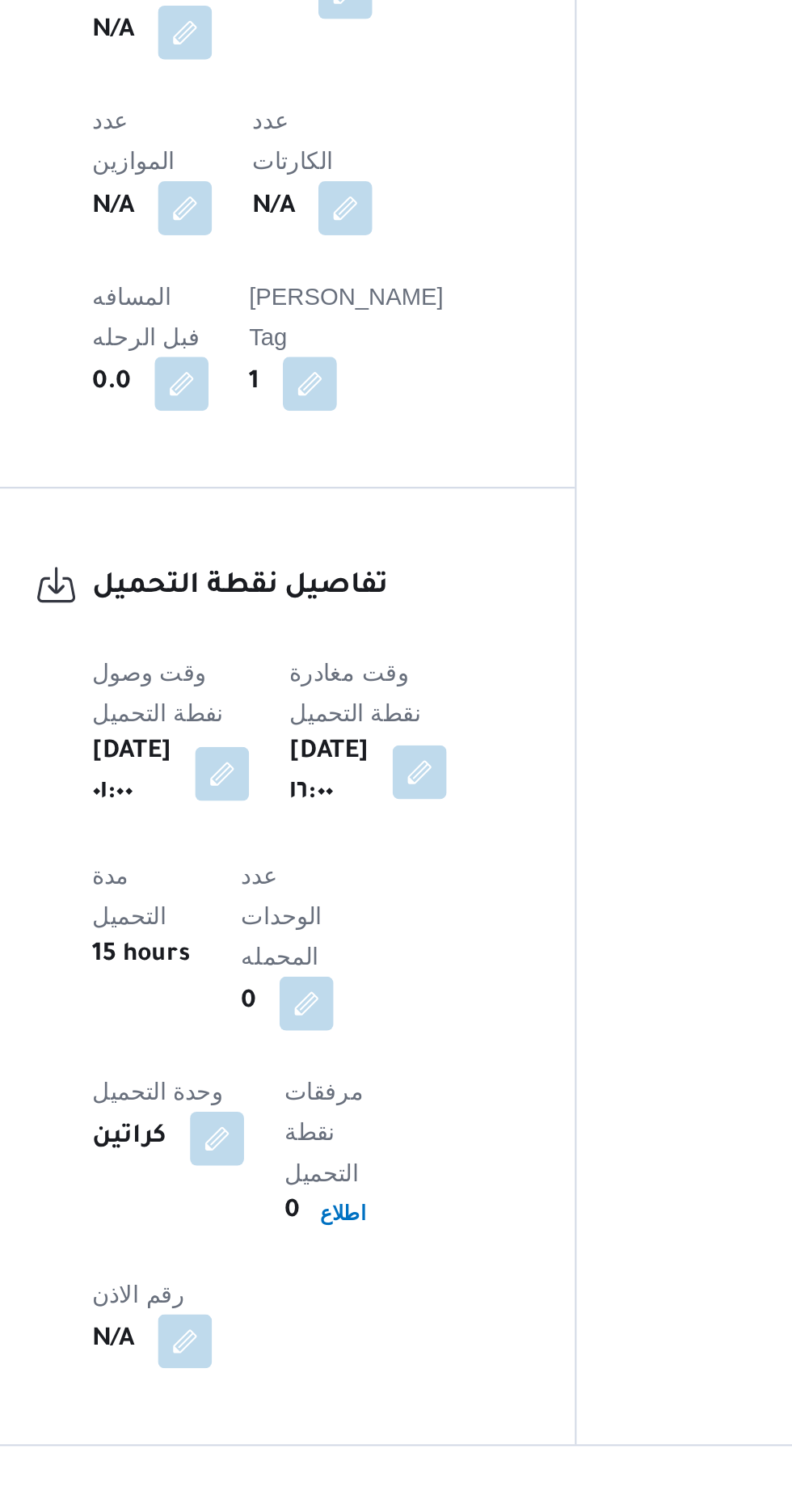
click at [444, 862] on button "button" at bounding box center [430, 874] width 26 height 26
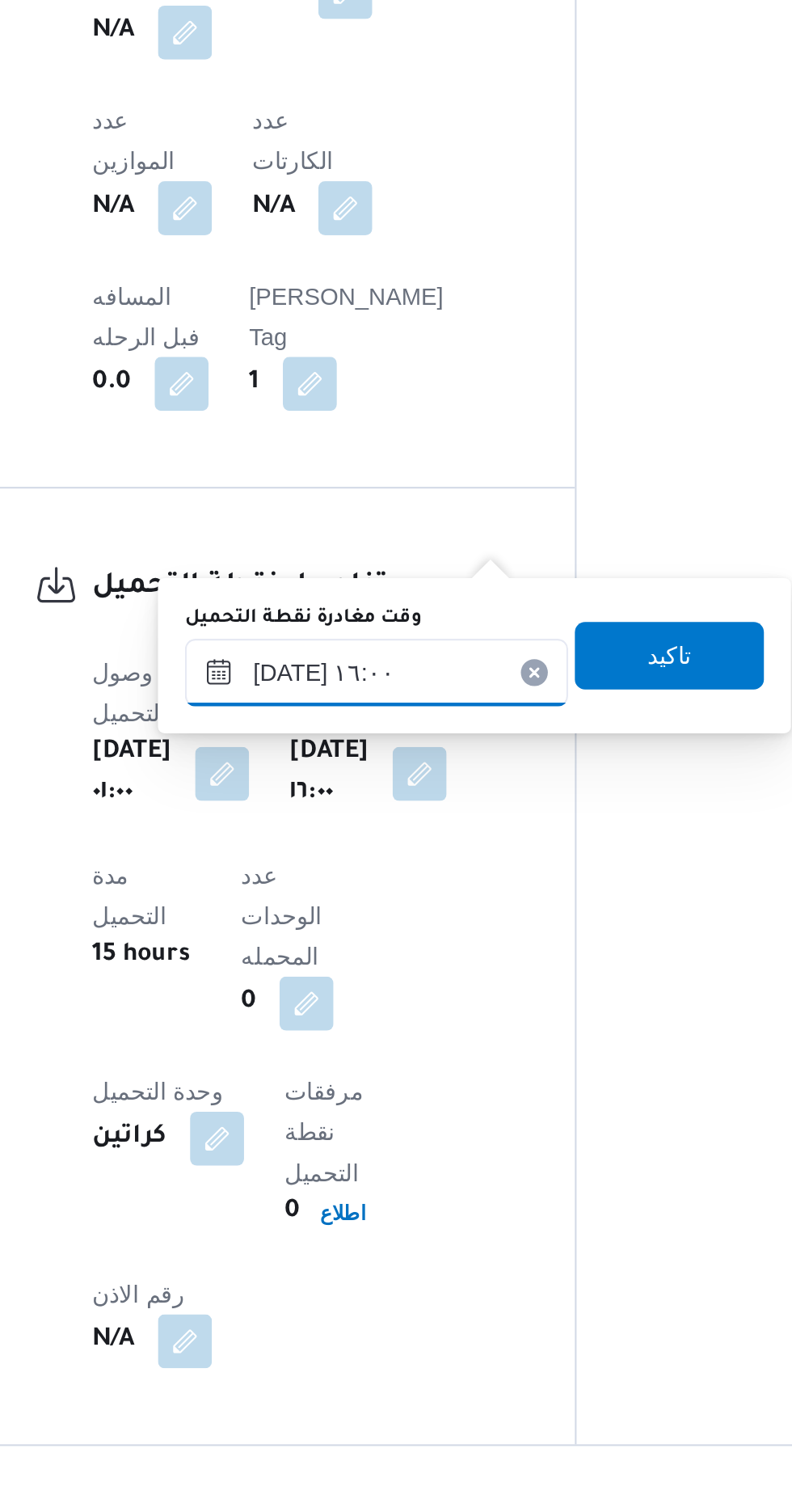
click at [414, 819] on input "[DATE] ١٦:٠٠" at bounding box center [410, 827] width 184 height 32
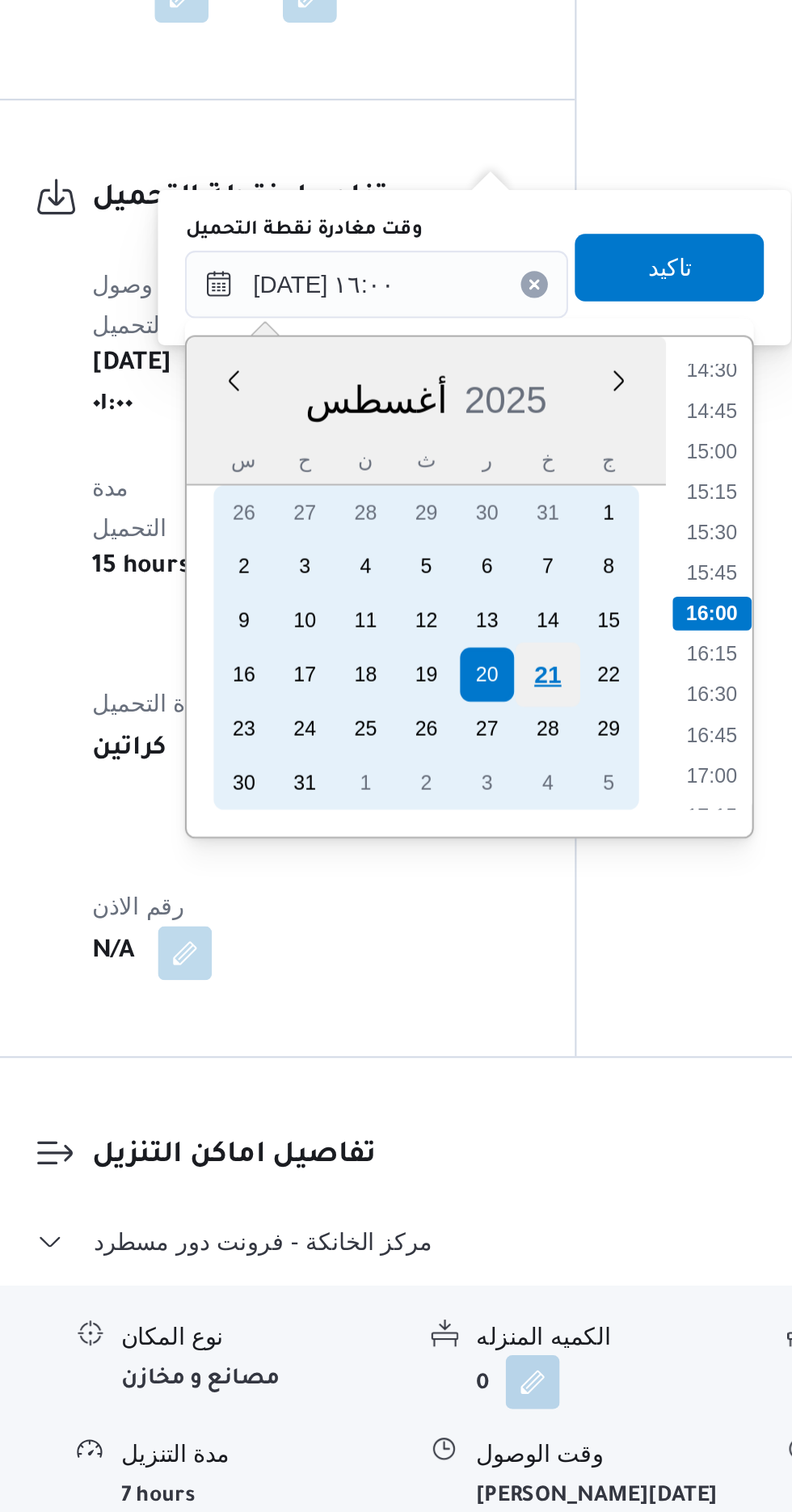
click at [490, 1017] on div "21" at bounding box center [493, 1014] width 30 height 30
type input "[DATE] ١٦:٠٠"
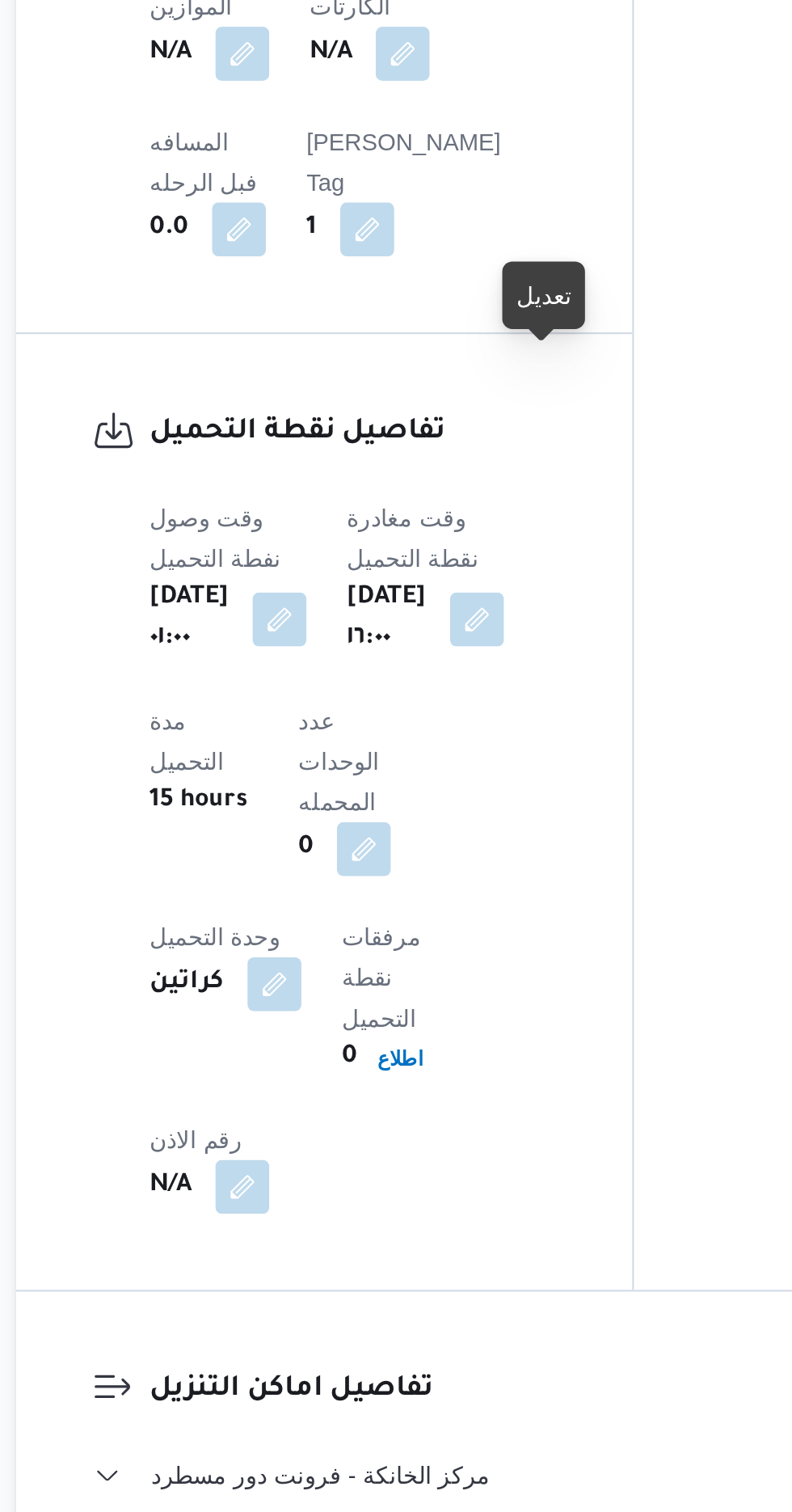
scroll to position [1151, 0]
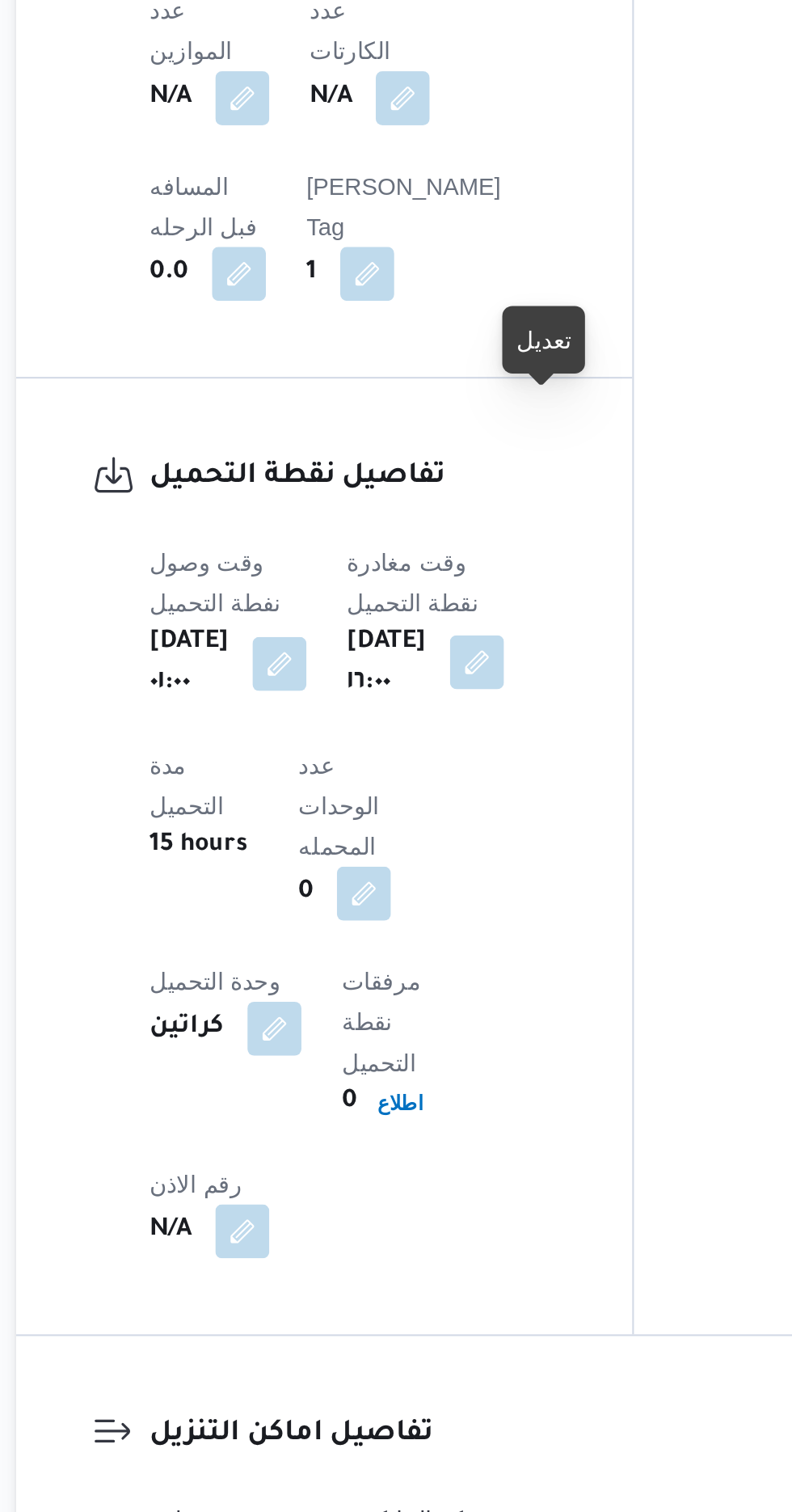
click at [444, 774] on button "button" at bounding box center [430, 786] width 26 height 26
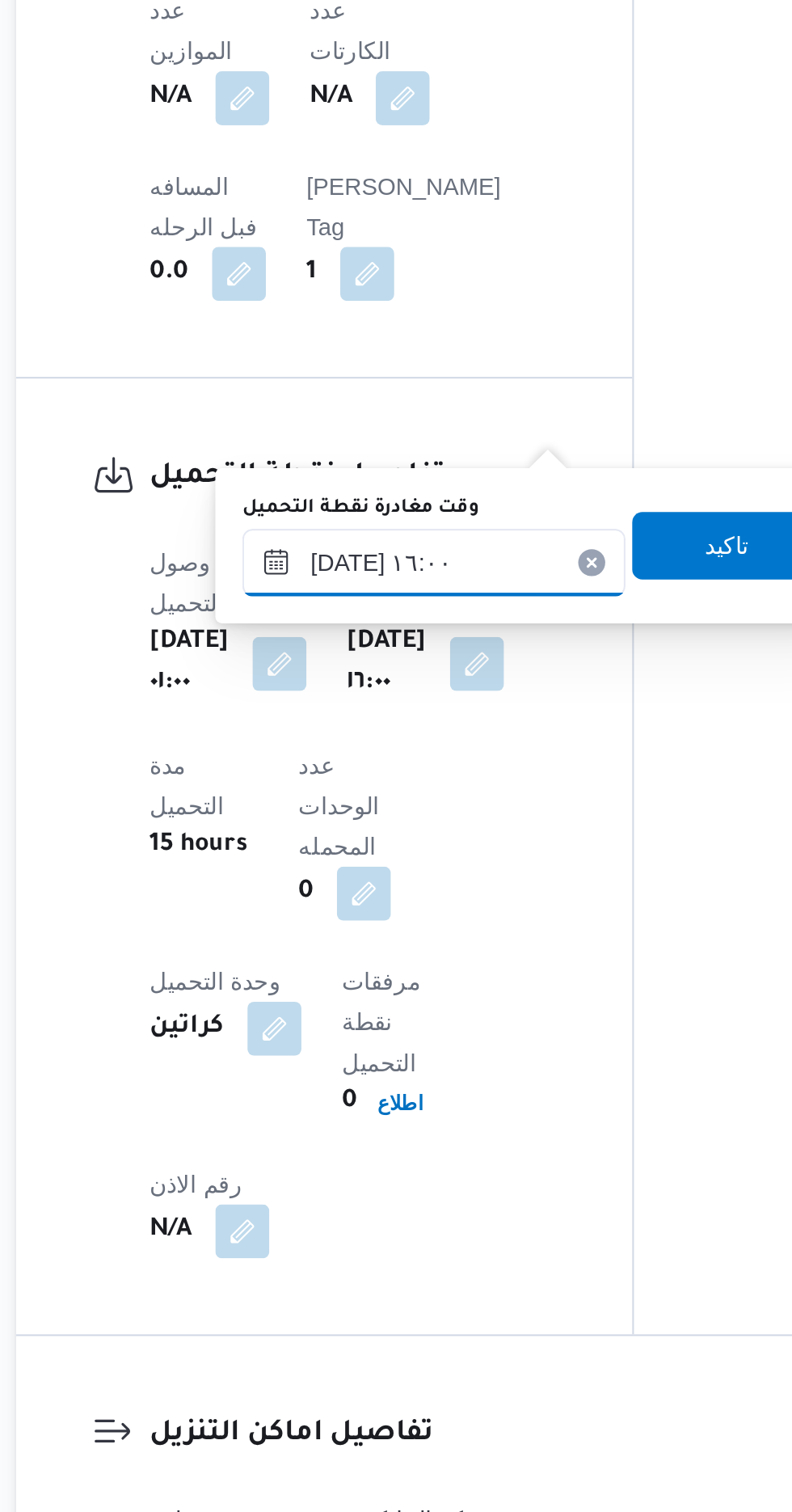
click at [408, 745] on input "[DATE] ١٦:٠٠" at bounding box center [410, 739] width 184 height 32
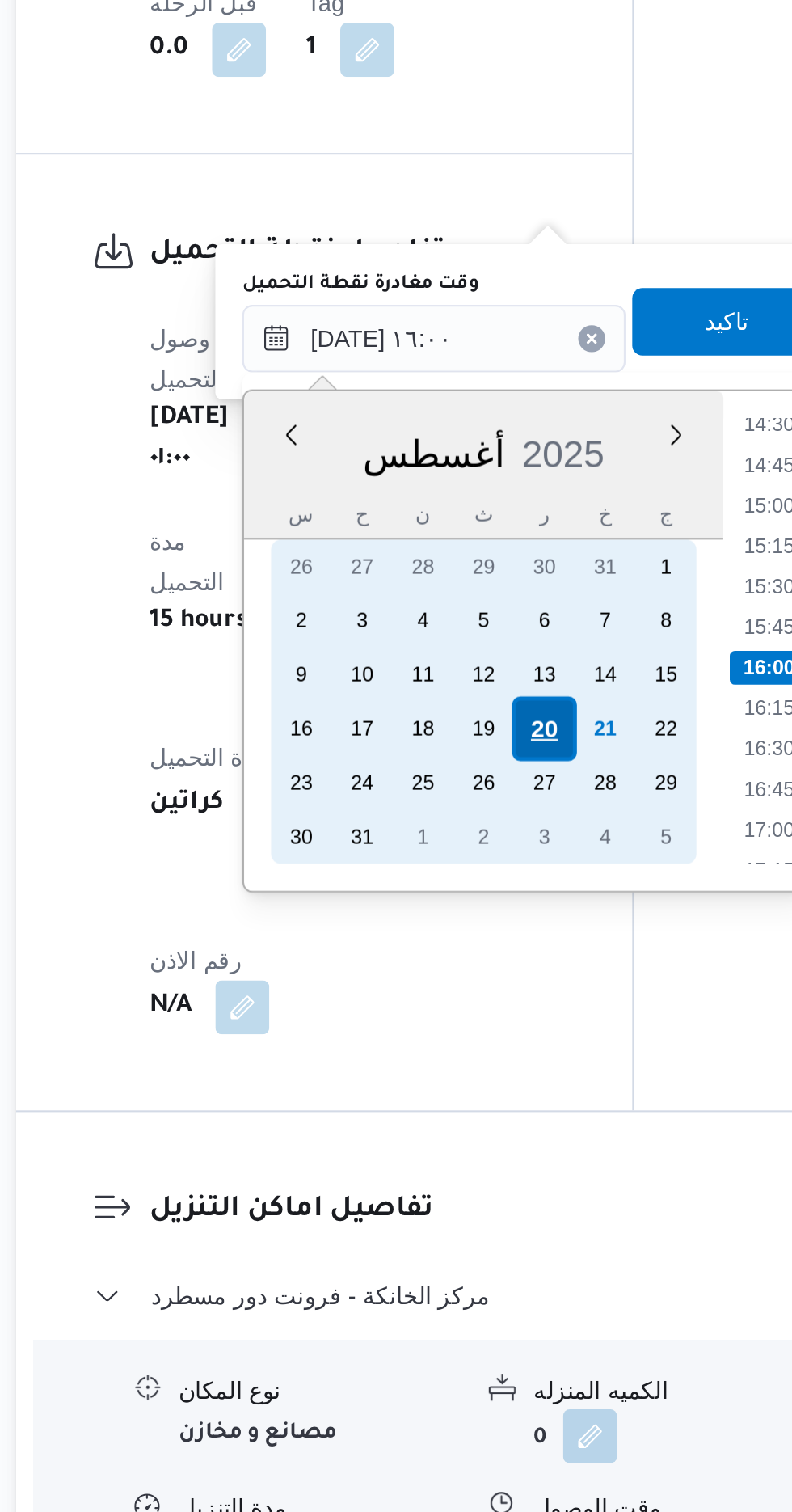
click at [464, 931] on div "20" at bounding box center [463, 926] width 30 height 30
click at [489, 928] on div "21" at bounding box center [493, 926] width 30 height 30
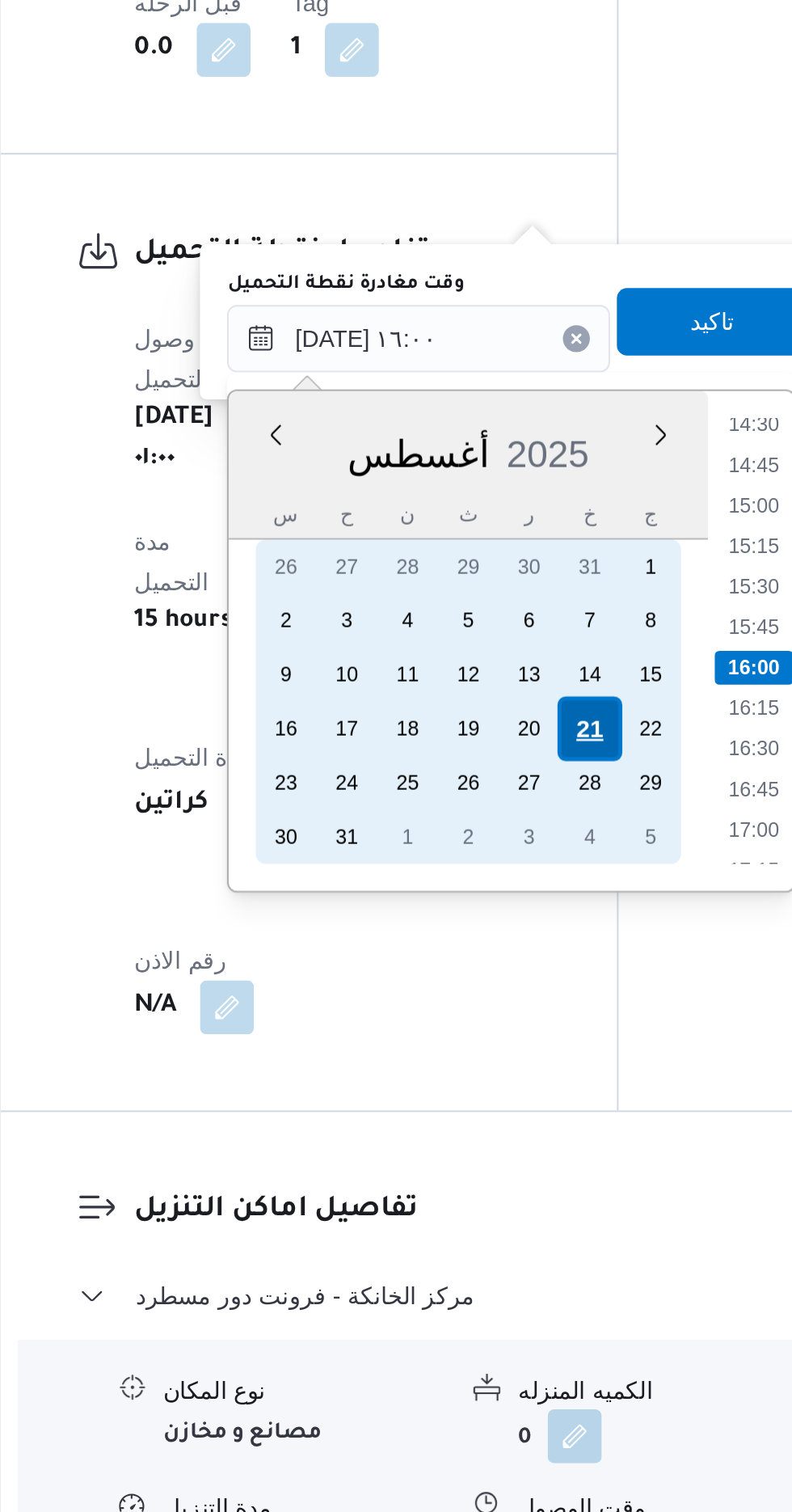
click at [489, 927] on div "21" at bounding box center [493, 926] width 30 height 30
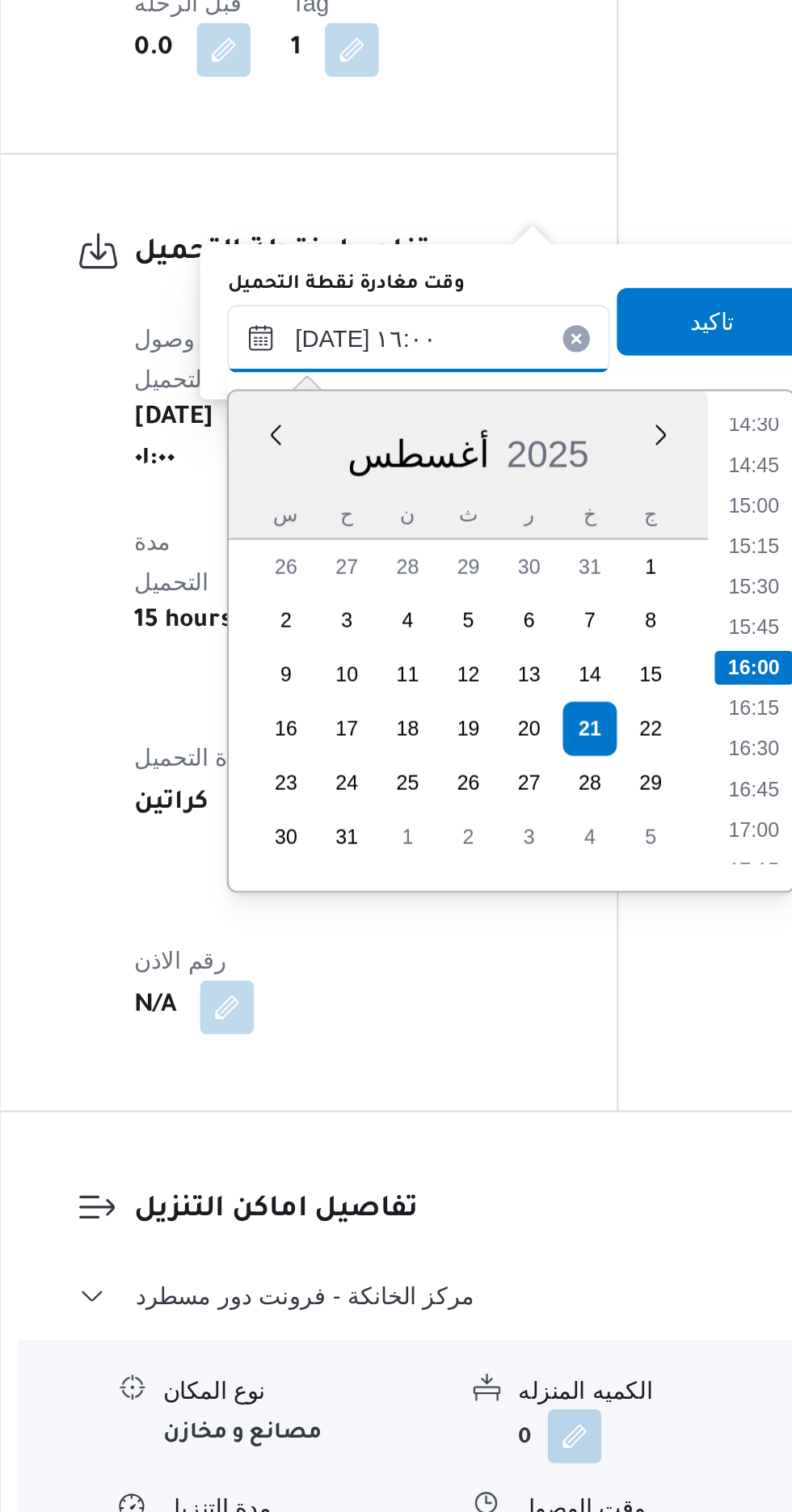
click at [333, 743] on input "[DATE] ١٦:٠٠" at bounding box center [410, 739] width 184 height 32
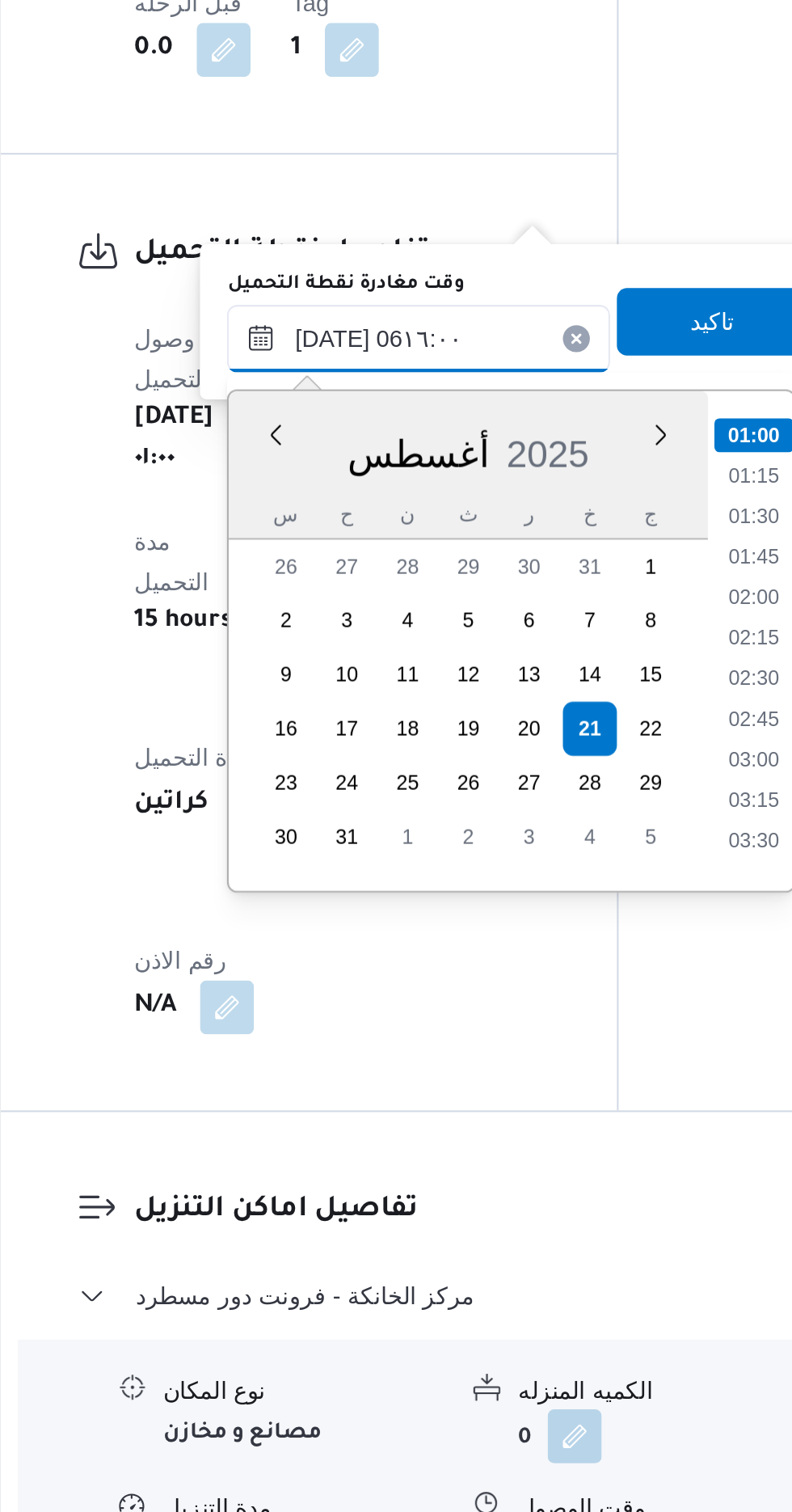
scroll to position [270, 0]
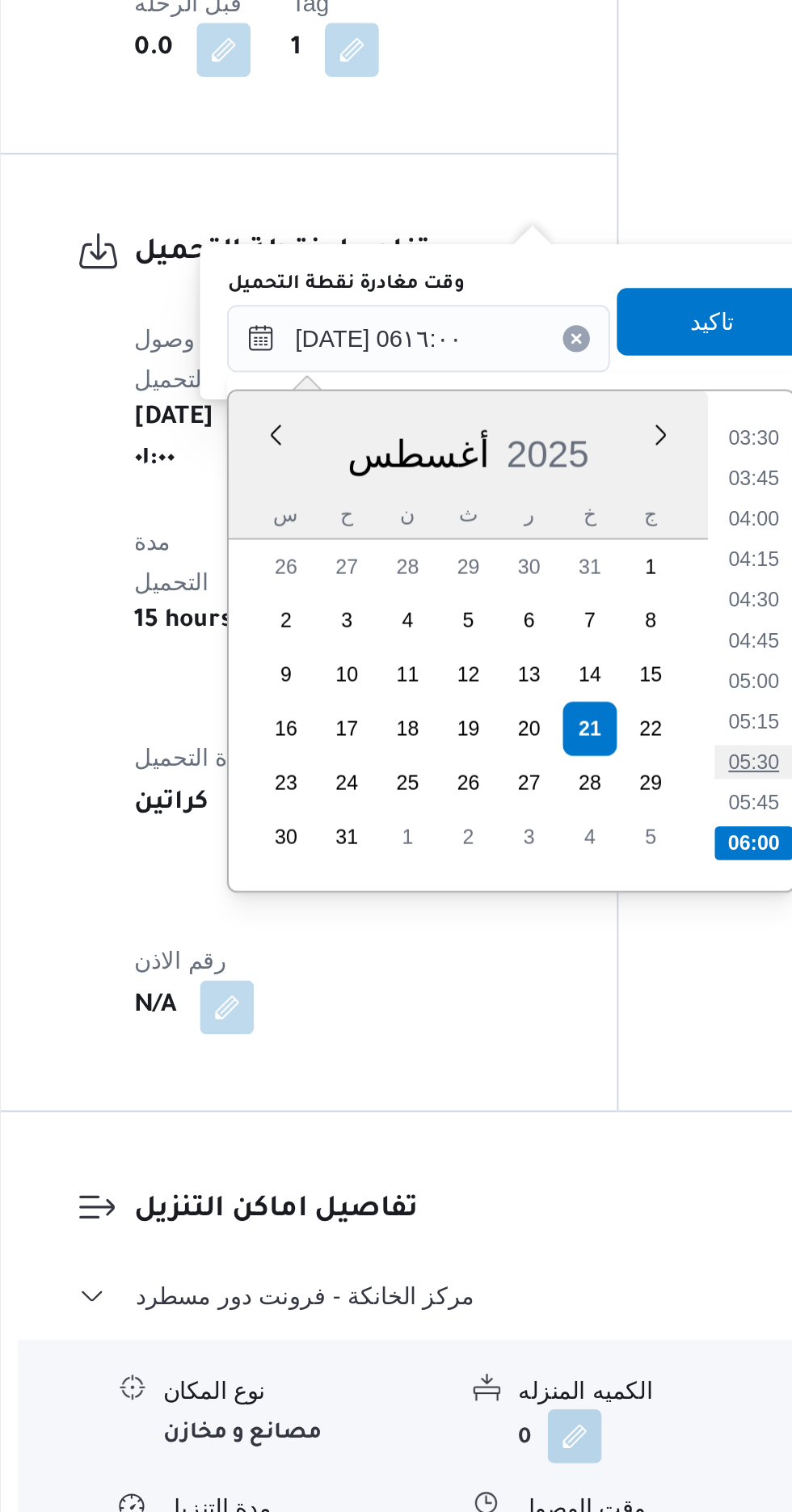
click at [579, 937] on li "05:30" at bounding box center [571, 942] width 37 height 16
type input "[DATE] ٠٥:٣٠"
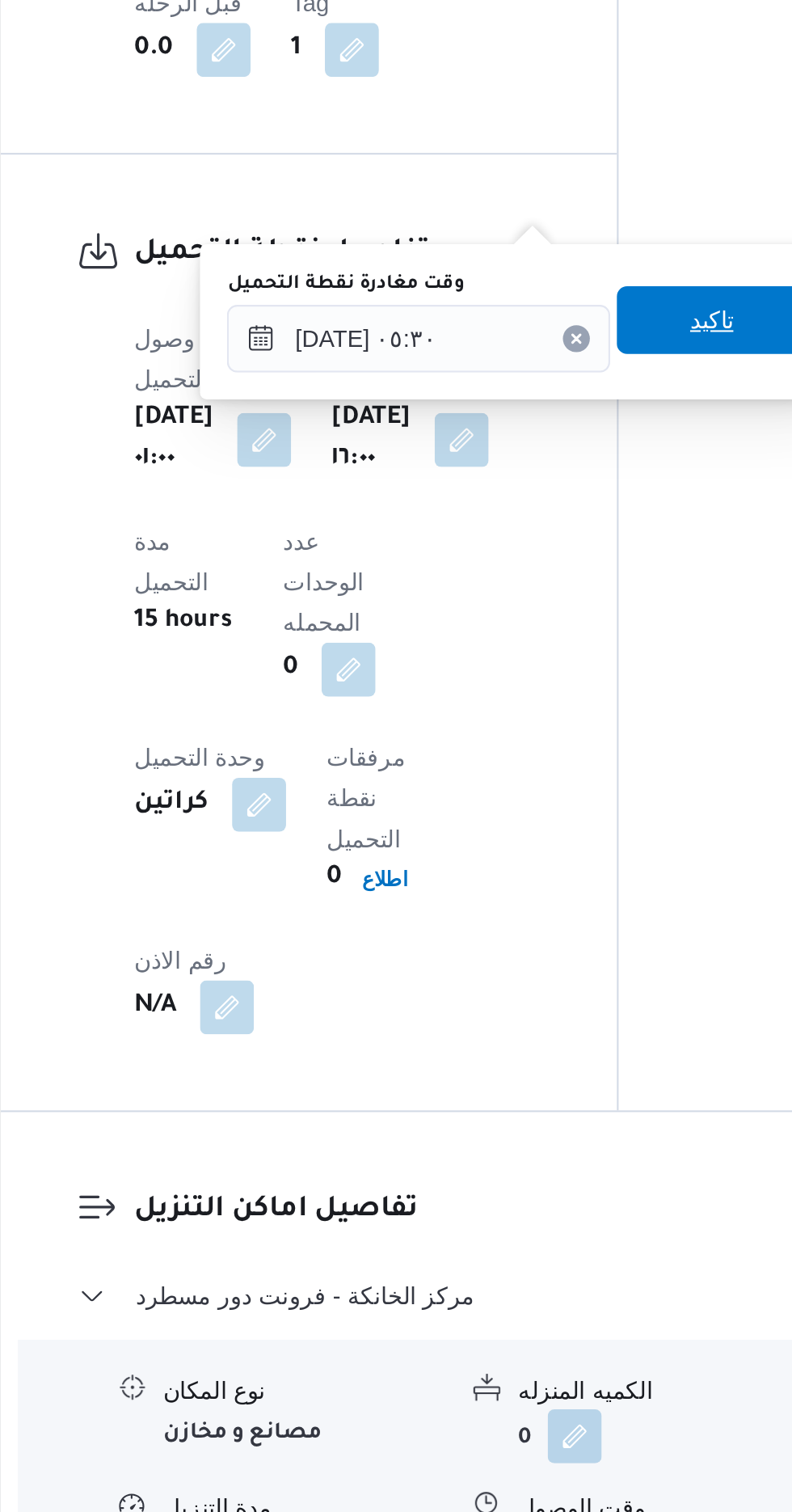
click at [561, 728] on span "تاكيد" at bounding box center [550, 729] width 21 height 19
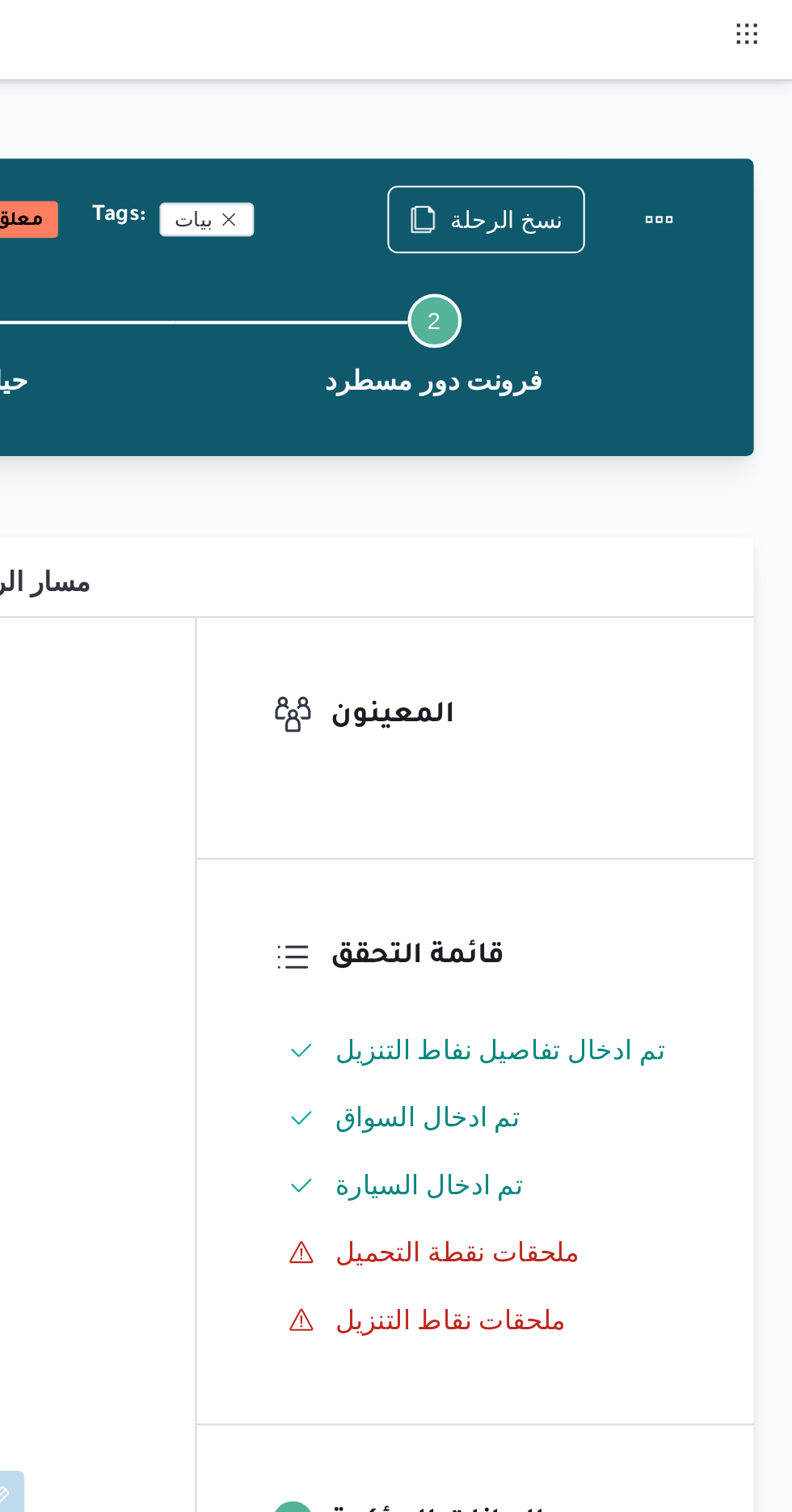
scroll to position [0, 0]
click at [730, 92] on button "Actions" at bounding box center [728, 104] width 32 height 32
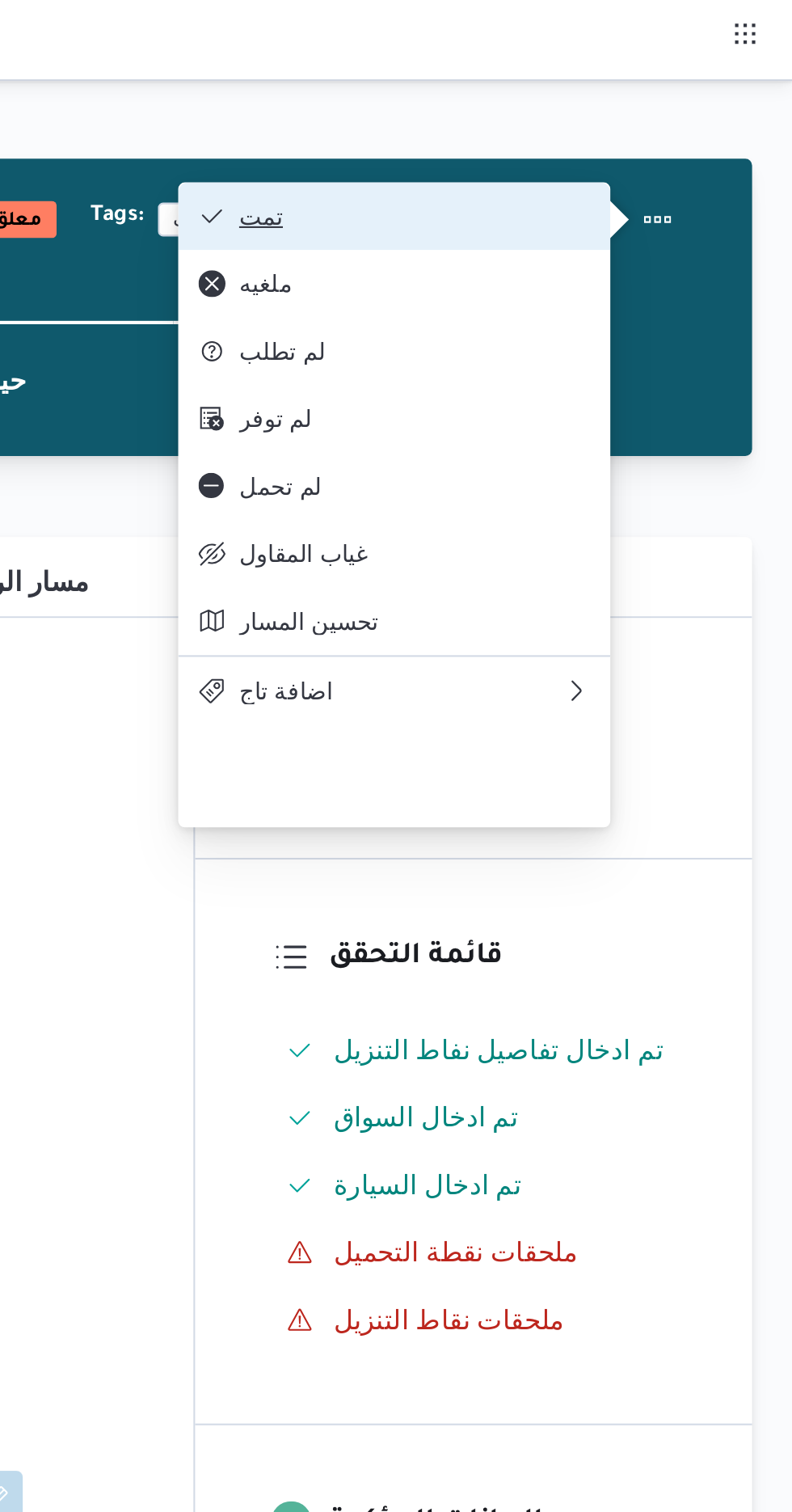
click at [680, 110] on span "تمت" at bounding box center [611, 103] width 169 height 13
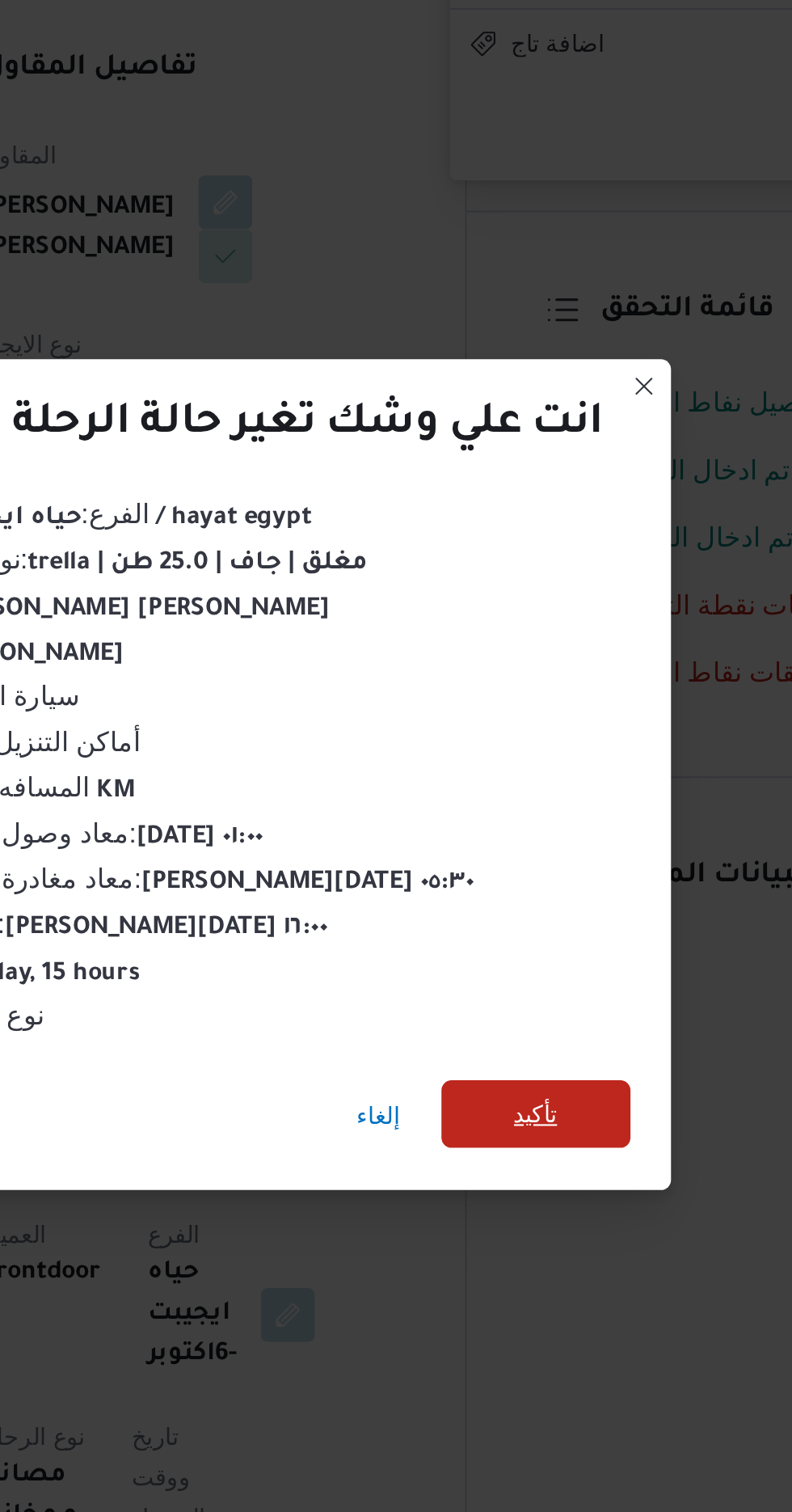
click at [527, 841] on span "تأكيد" at bounding box center [539, 843] width 91 height 32
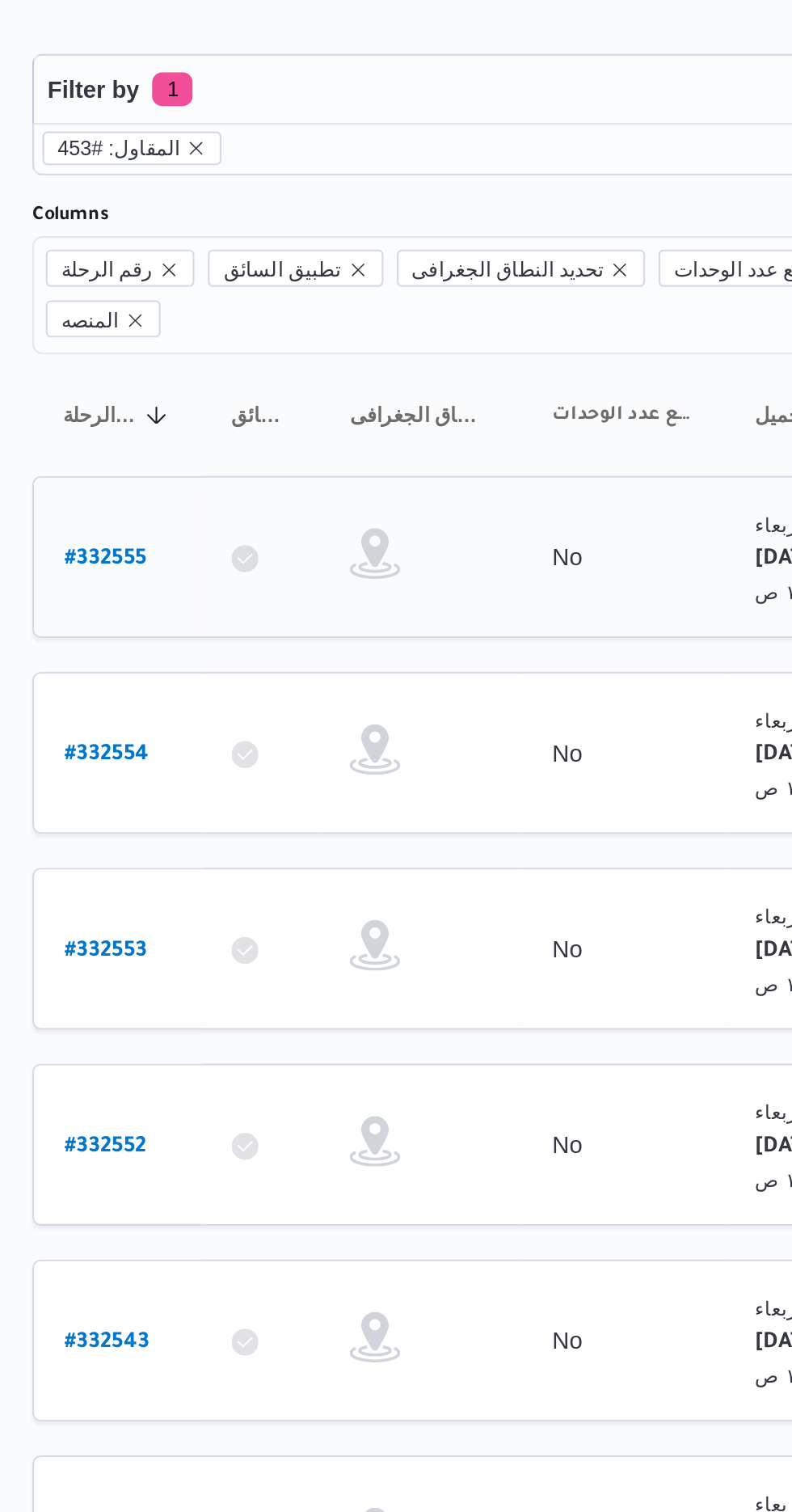
click at [258, 315] on b "# 332555" at bounding box center [245, 320] width 40 height 11
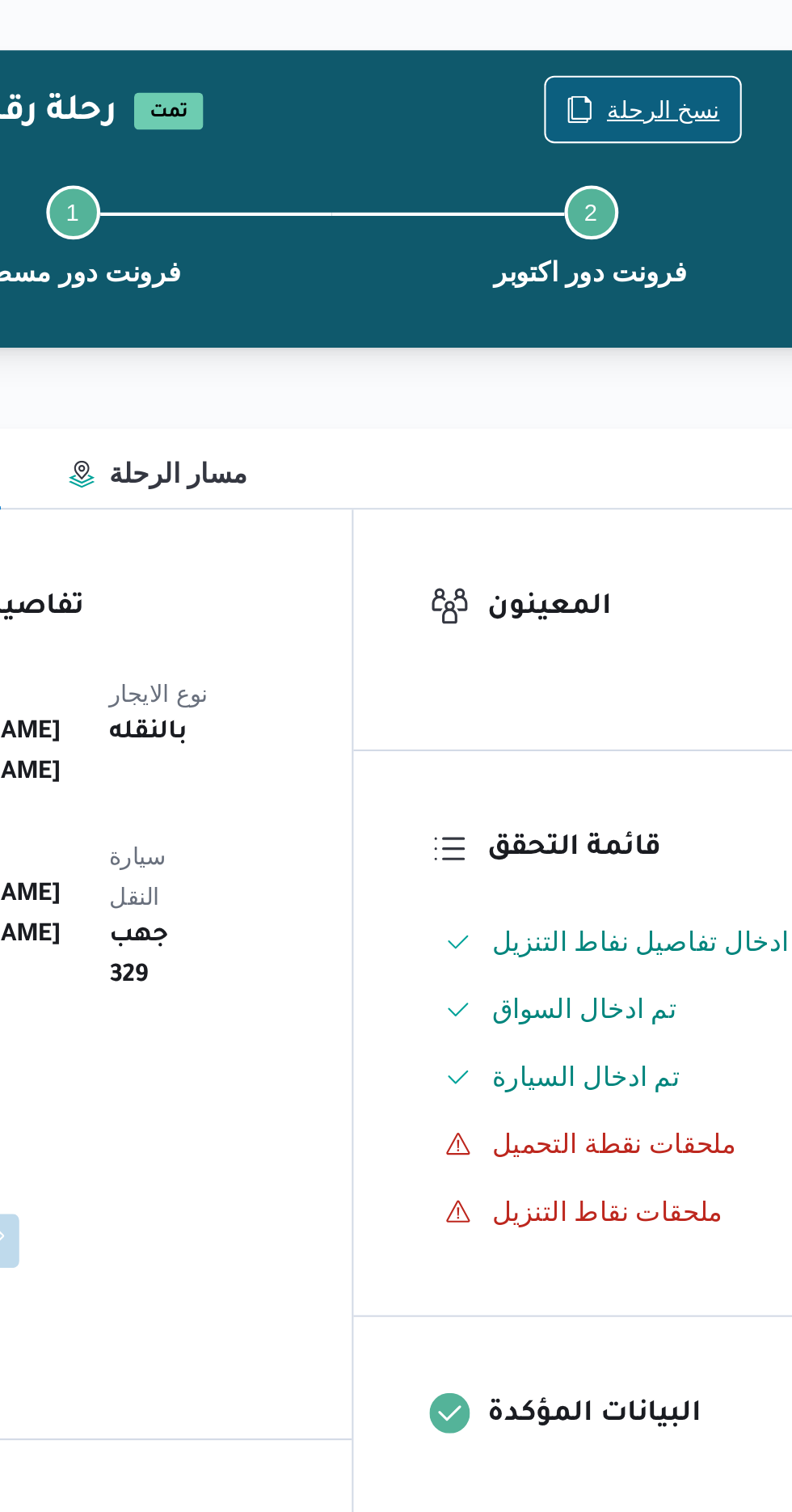
click at [639, 98] on span "نسخ الرحلة" at bounding box center [654, 104] width 54 height 19
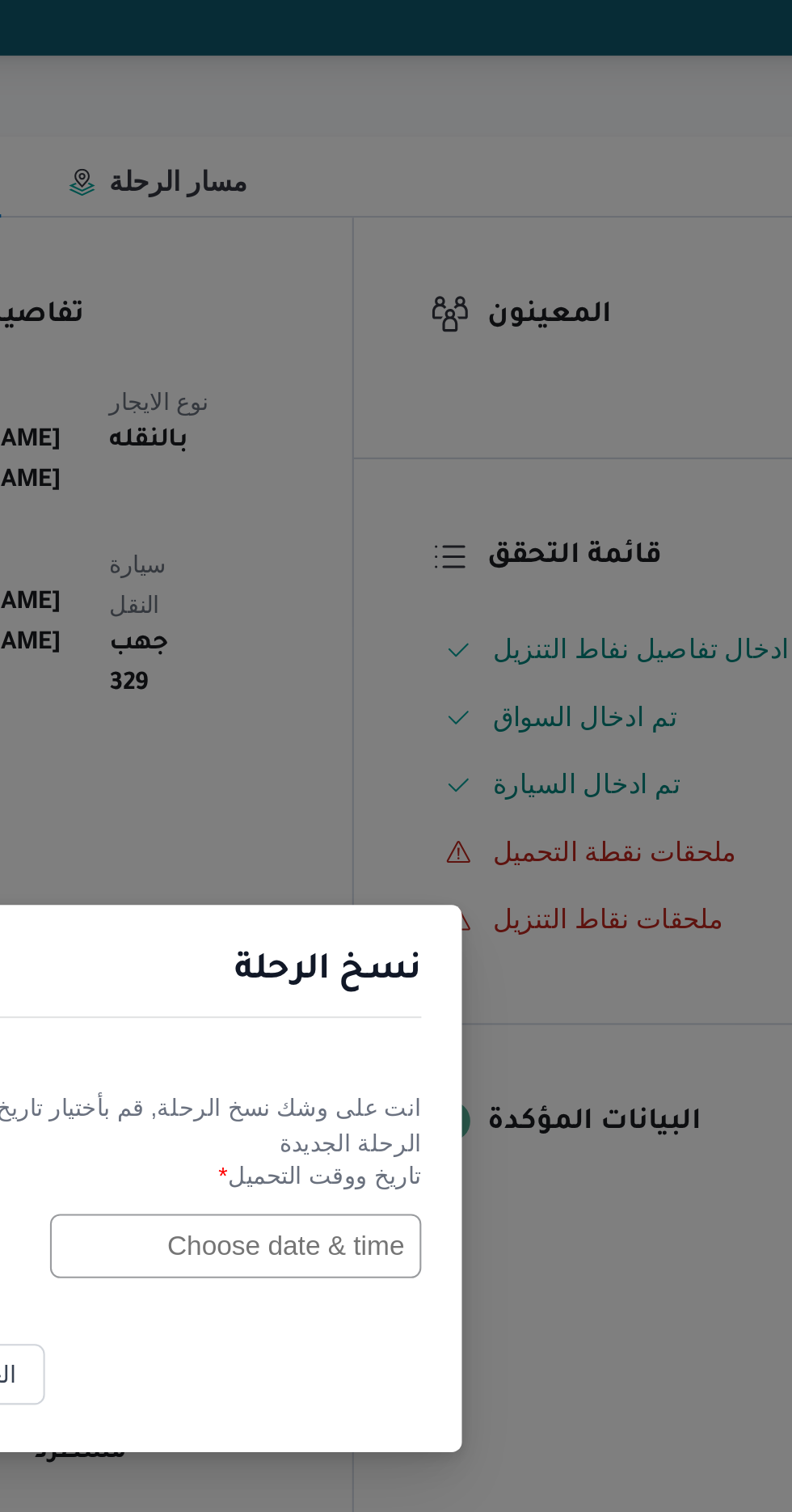
click at [451, 788] on input "text" at bounding box center [450, 788] width 178 height 30
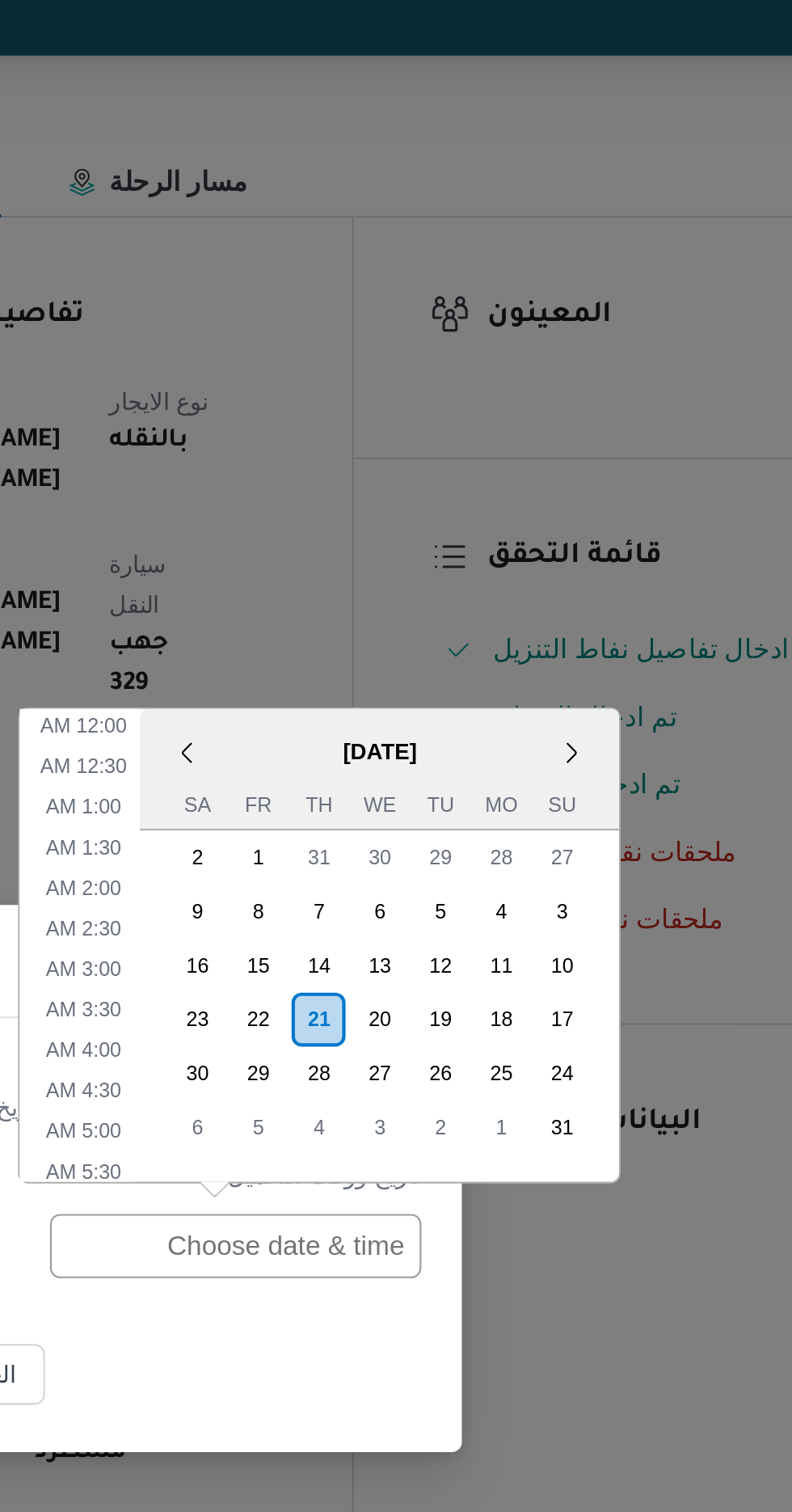
scroll to position [496, 0]
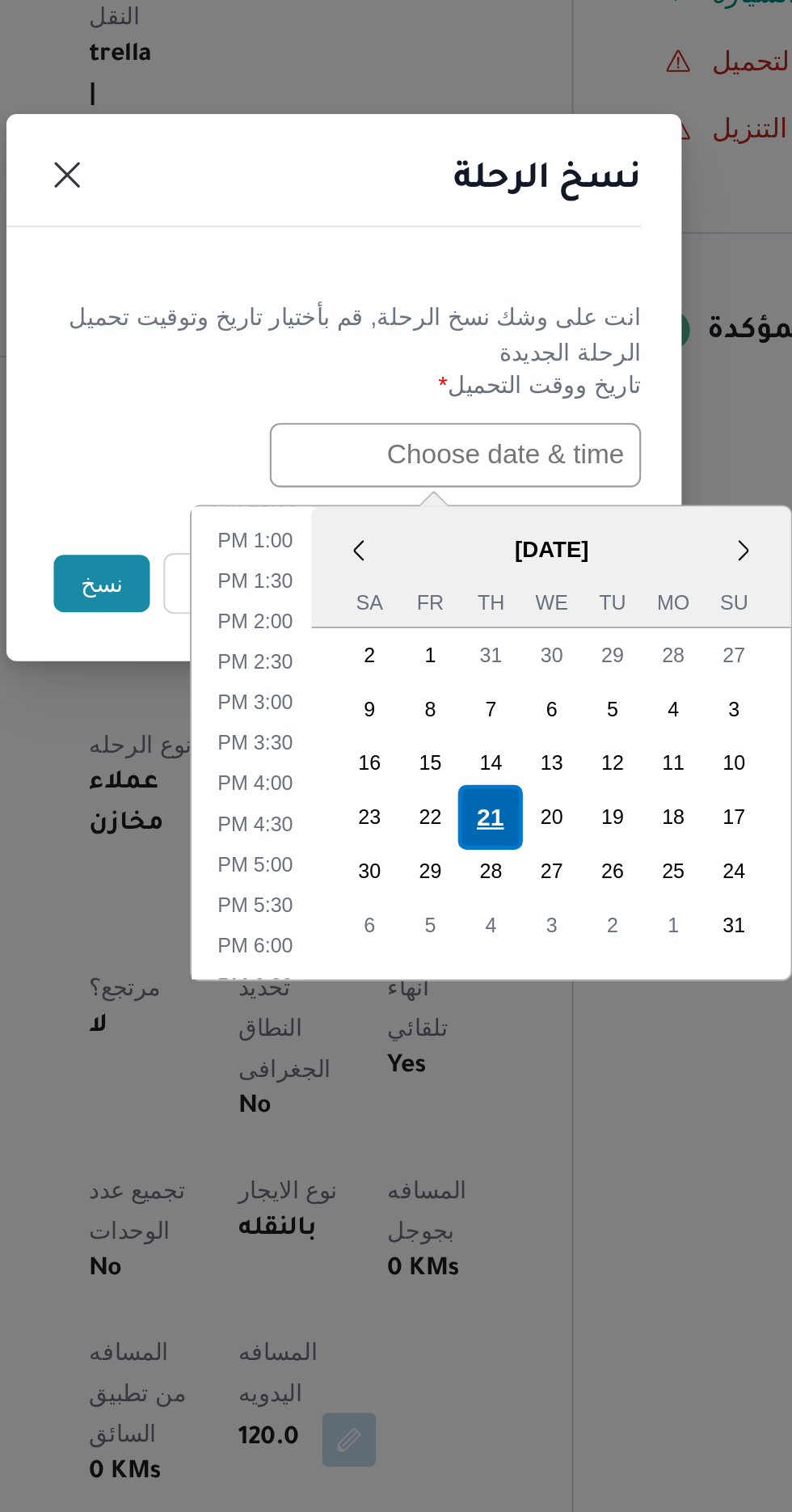
click at [465, 961] on div "21" at bounding box center [466, 962] width 30 height 30
type input "[DATE] 12:00AM"
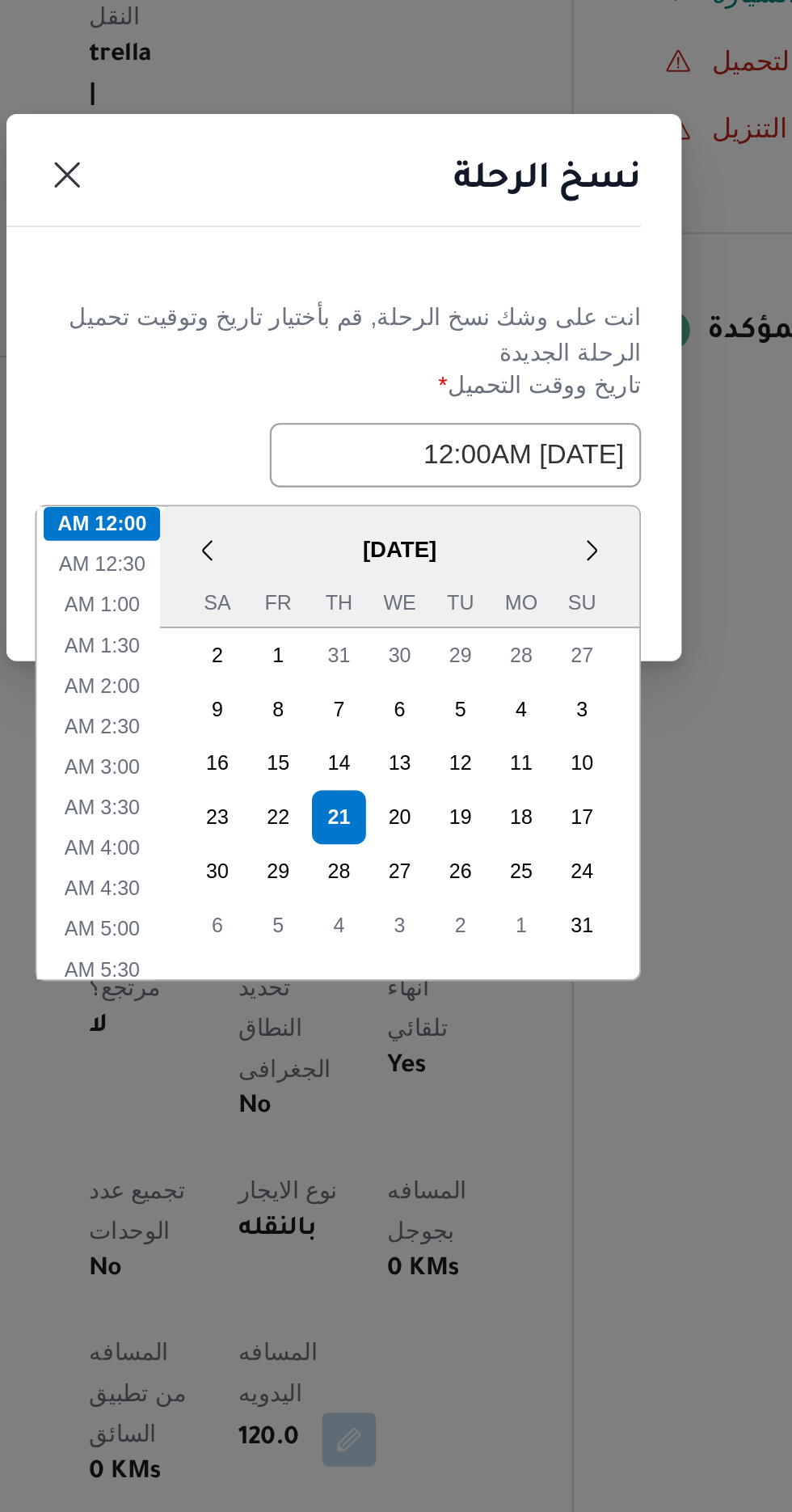
click at [341, 710] on div "انت على وشك نسخ الرحلة, [GEOGRAPHIC_DATA] بأختيار تاريخ وتوقيت تحميل الرحلة الج…" at bounding box center [396, 758] width 323 height 120
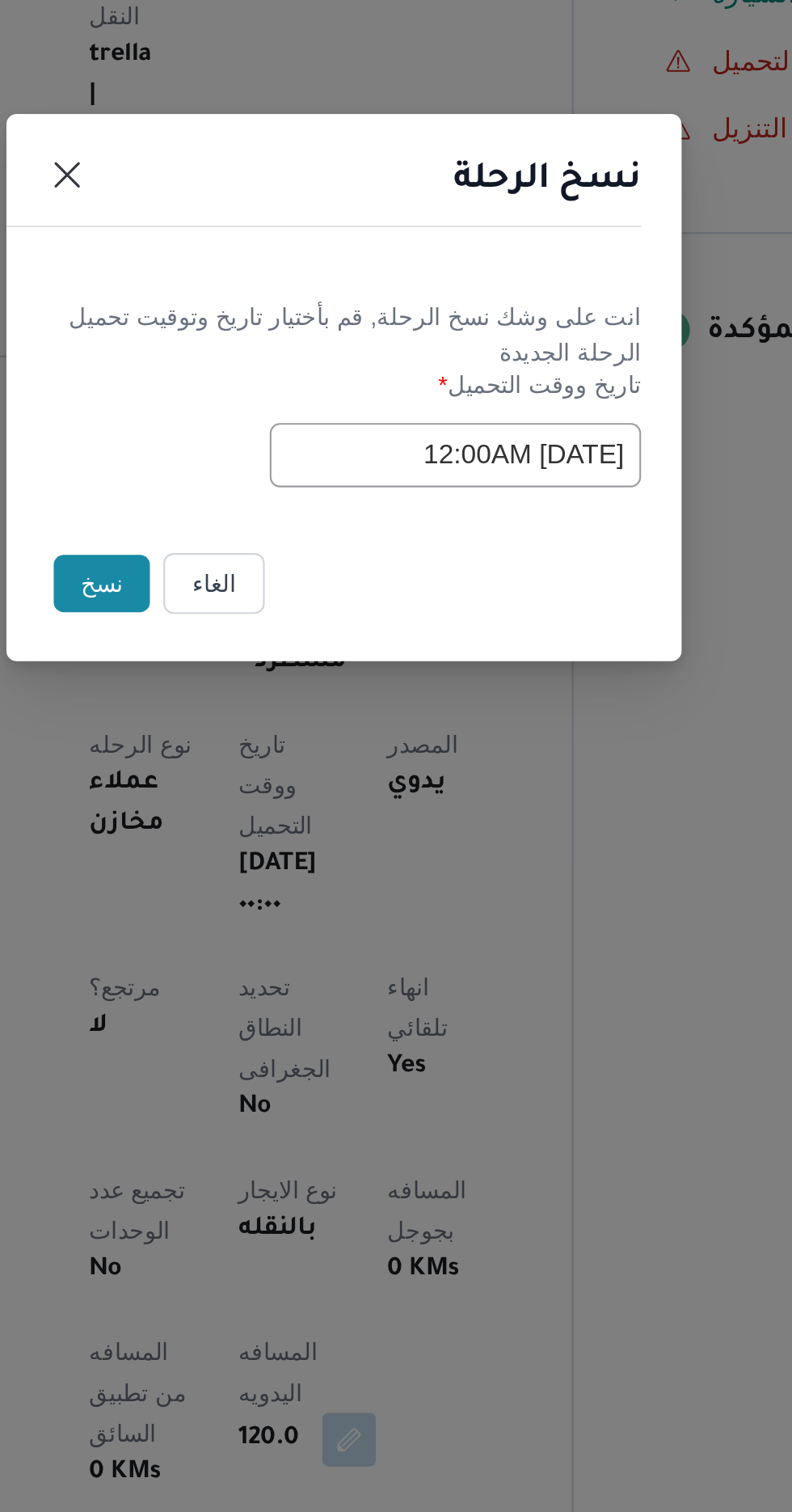
click at [268, 849] on button "نسخ" at bounding box center [279, 850] width 46 height 27
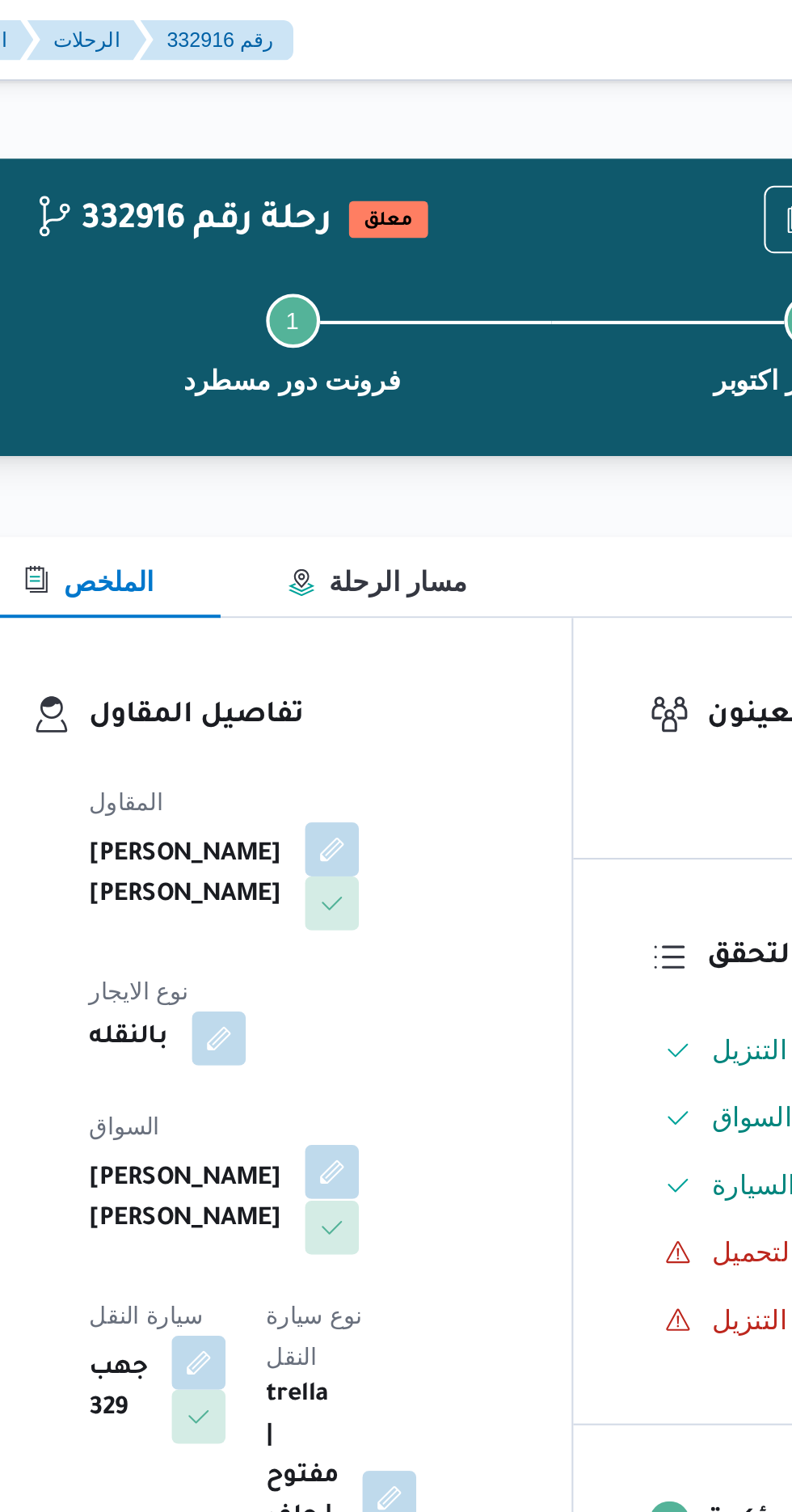
click at [378, 549] on button "button" at bounding box center [390, 561] width 26 height 26
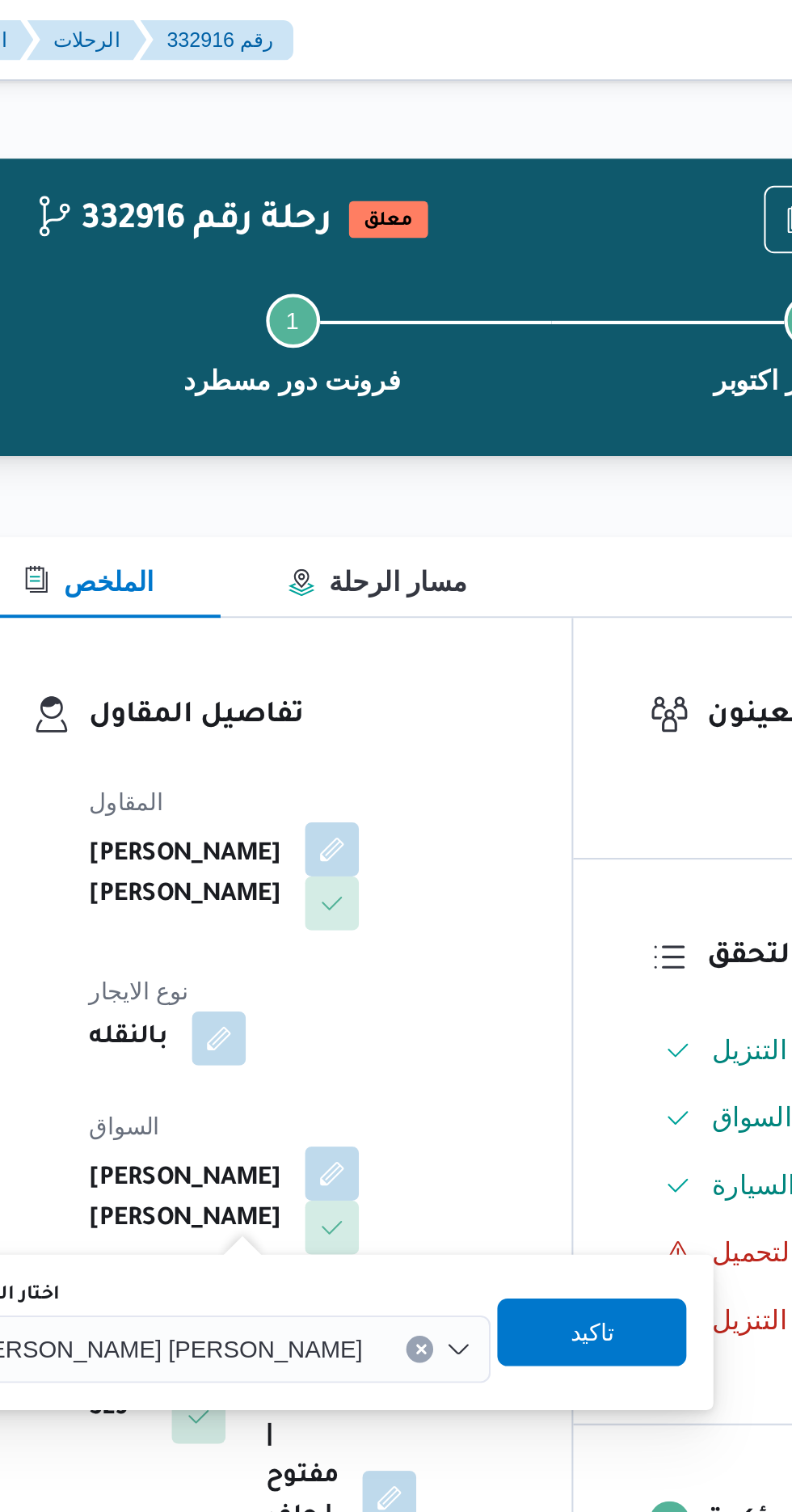
click at [327, 645] on span "[PERSON_NAME] [PERSON_NAME]" at bounding box center [311, 645] width 189 height 18
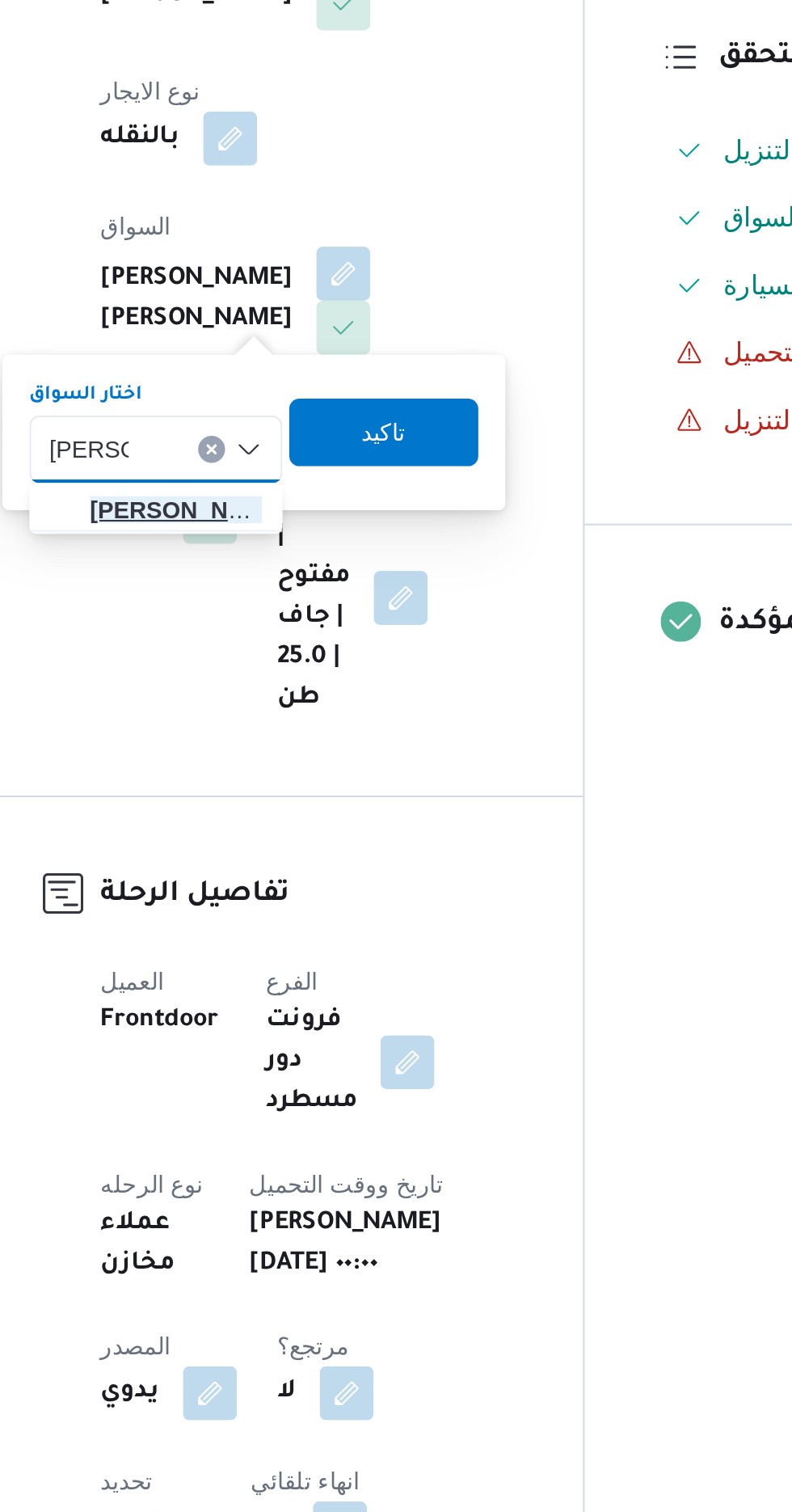
type input "[PERSON_NAME]"
click at [320, 673] on span "[PERSON_NAME] م [PERSON_NAME]" at bounding box center [310, 675] width 82 height 19
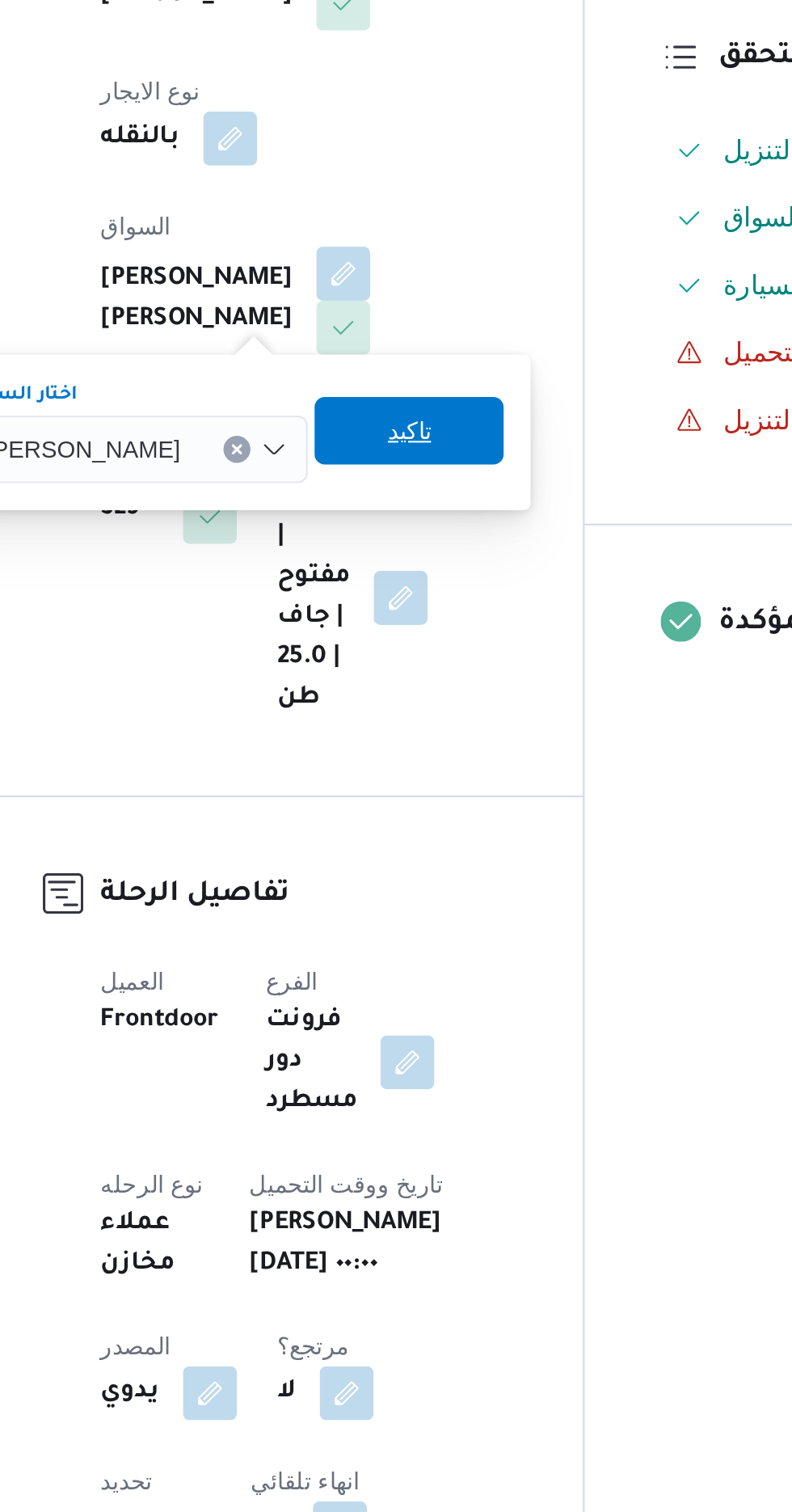
click at [433, 639] on span "تاكيد" at bounding box center [422, 637] width 21 height 19
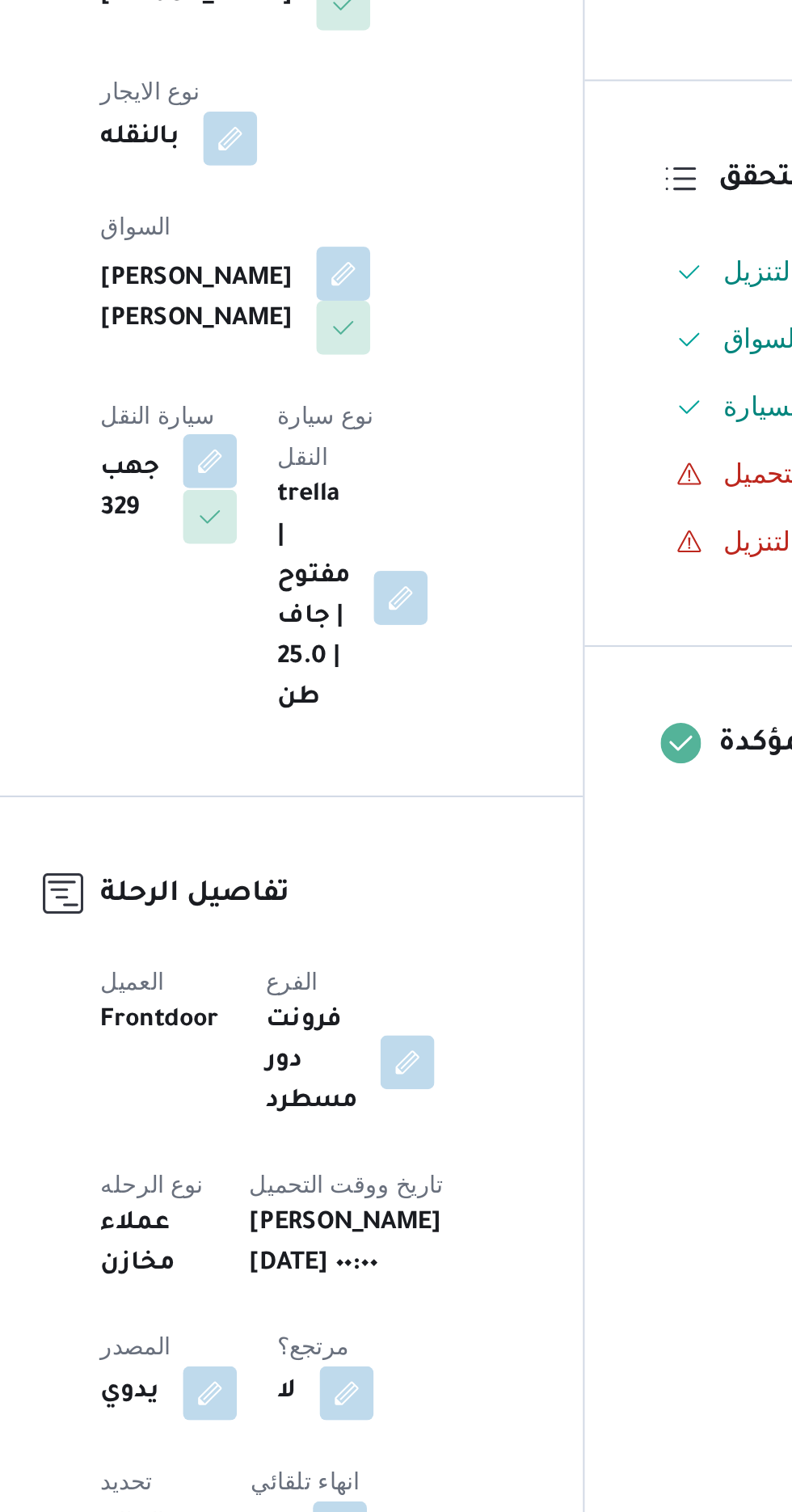
click at [339, 639] on button "button" at bounding box center [326, 651] width 26 height 26
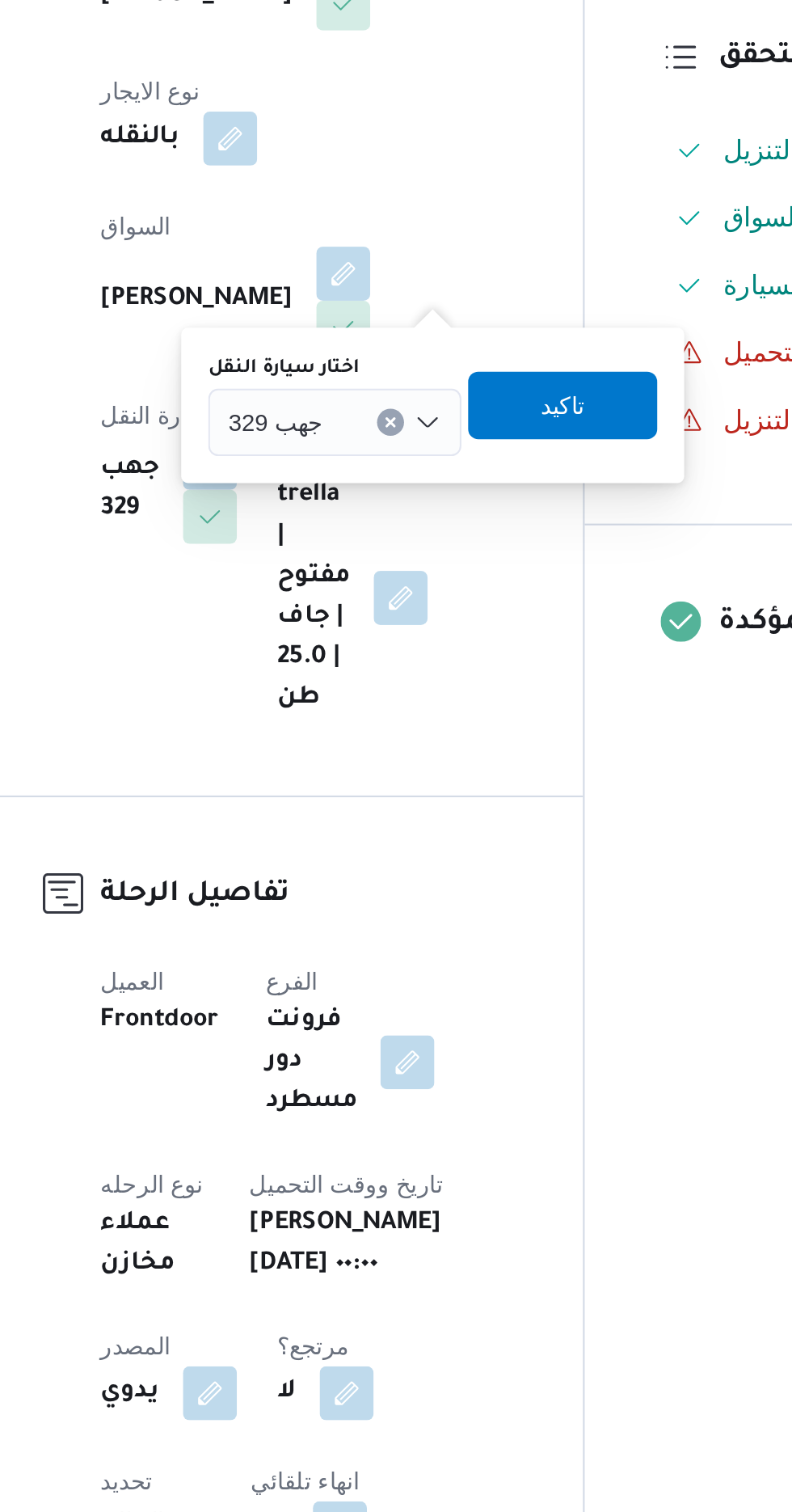
click at [386, 635] on div at bounding box center [388, 633] width 9 height 26
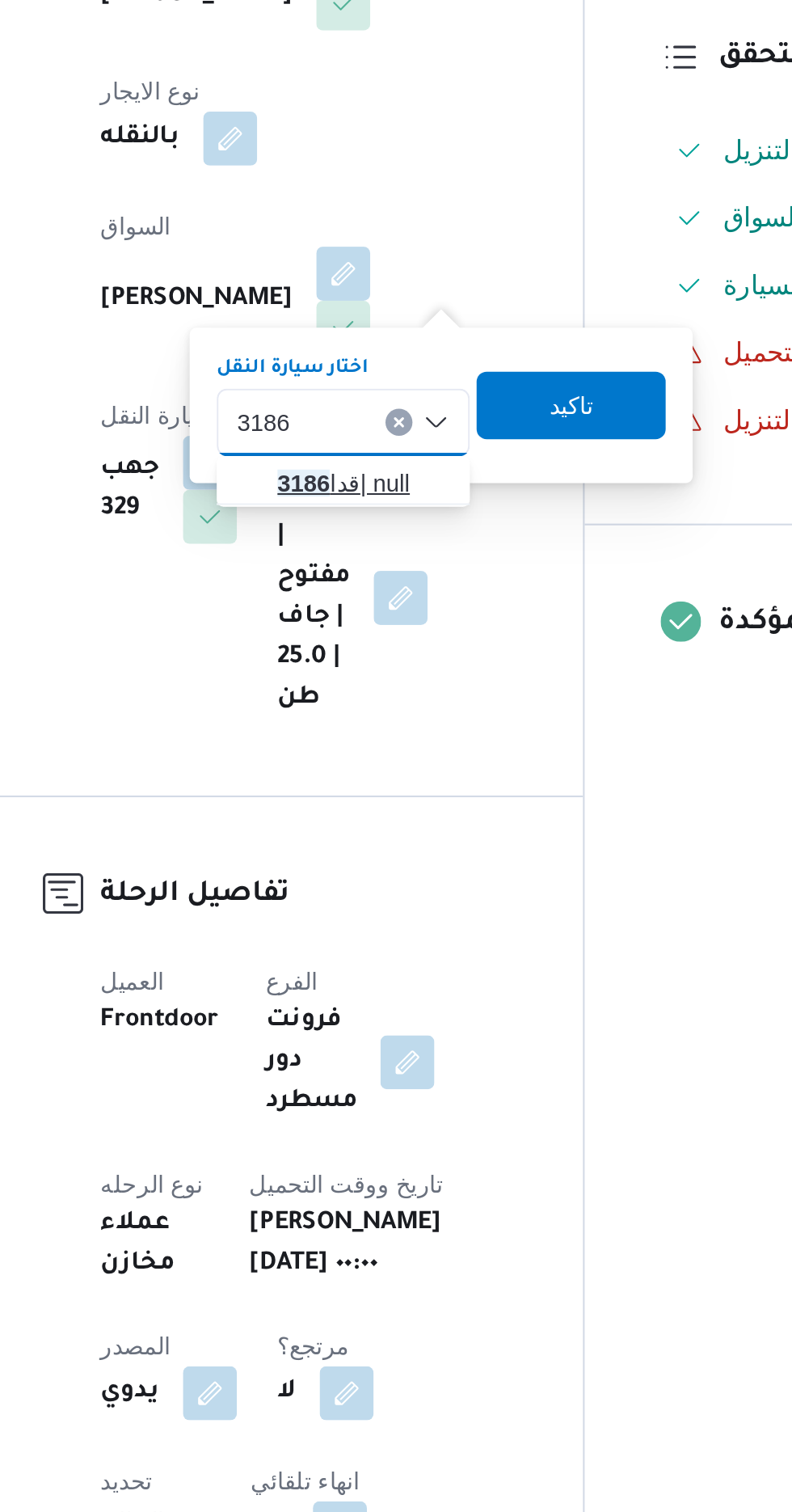
type input "3186"
click at [393, 662] on span "قدا 3186 | null" at bounding box center [400, 662] width 82 height 19
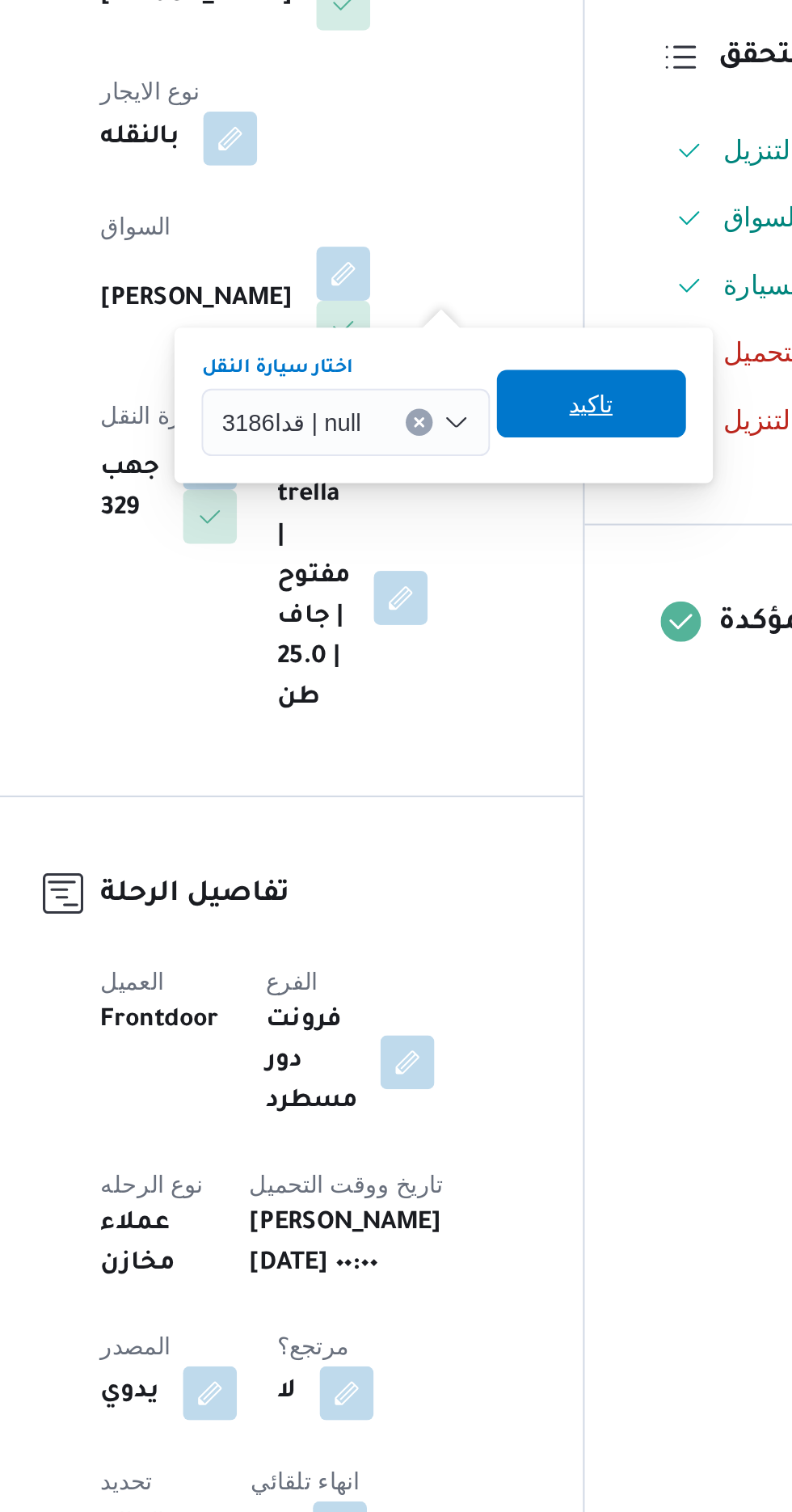
click at [516, 635] on span "تاكيد" at bounding box center [510, 624] width 91 height 32
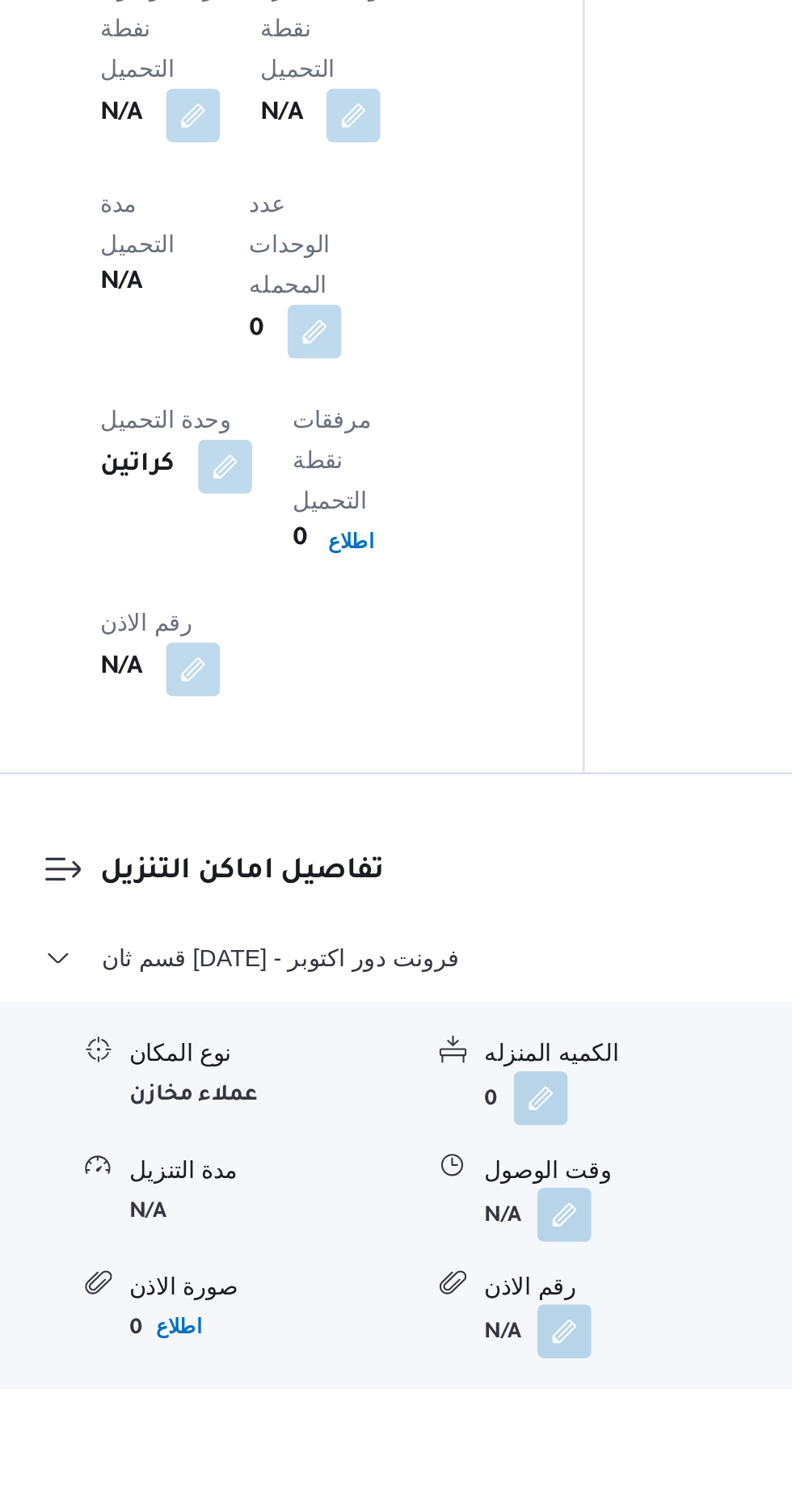
click at [312, 1511] on span "عدل تفاصيل نقاط التنزيل" at bounding box center [315, 1541] width 118 height 19
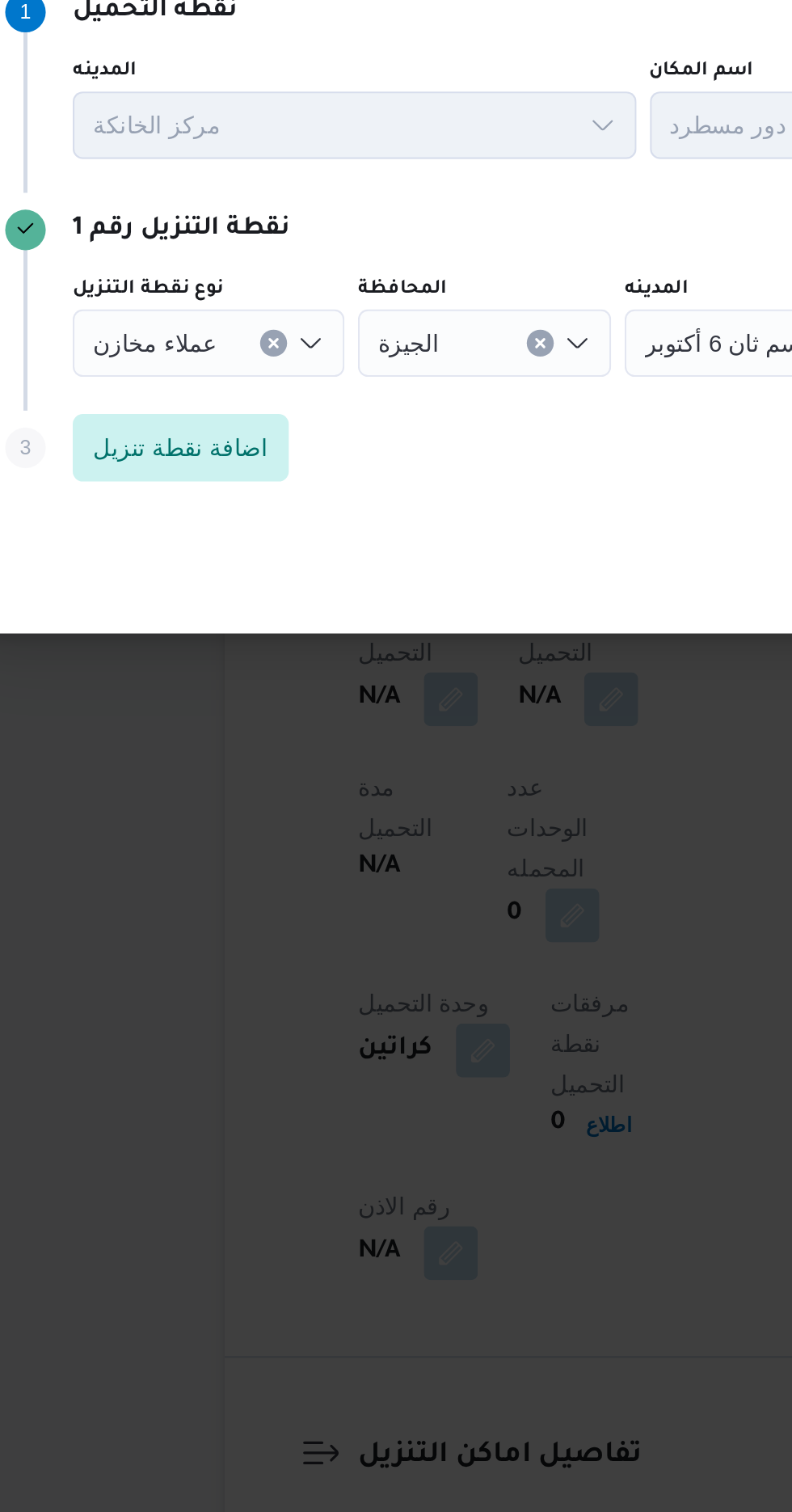
click at [231, 733] on icon "Clear input" at bounding box center [233, 731] width 4 height 4
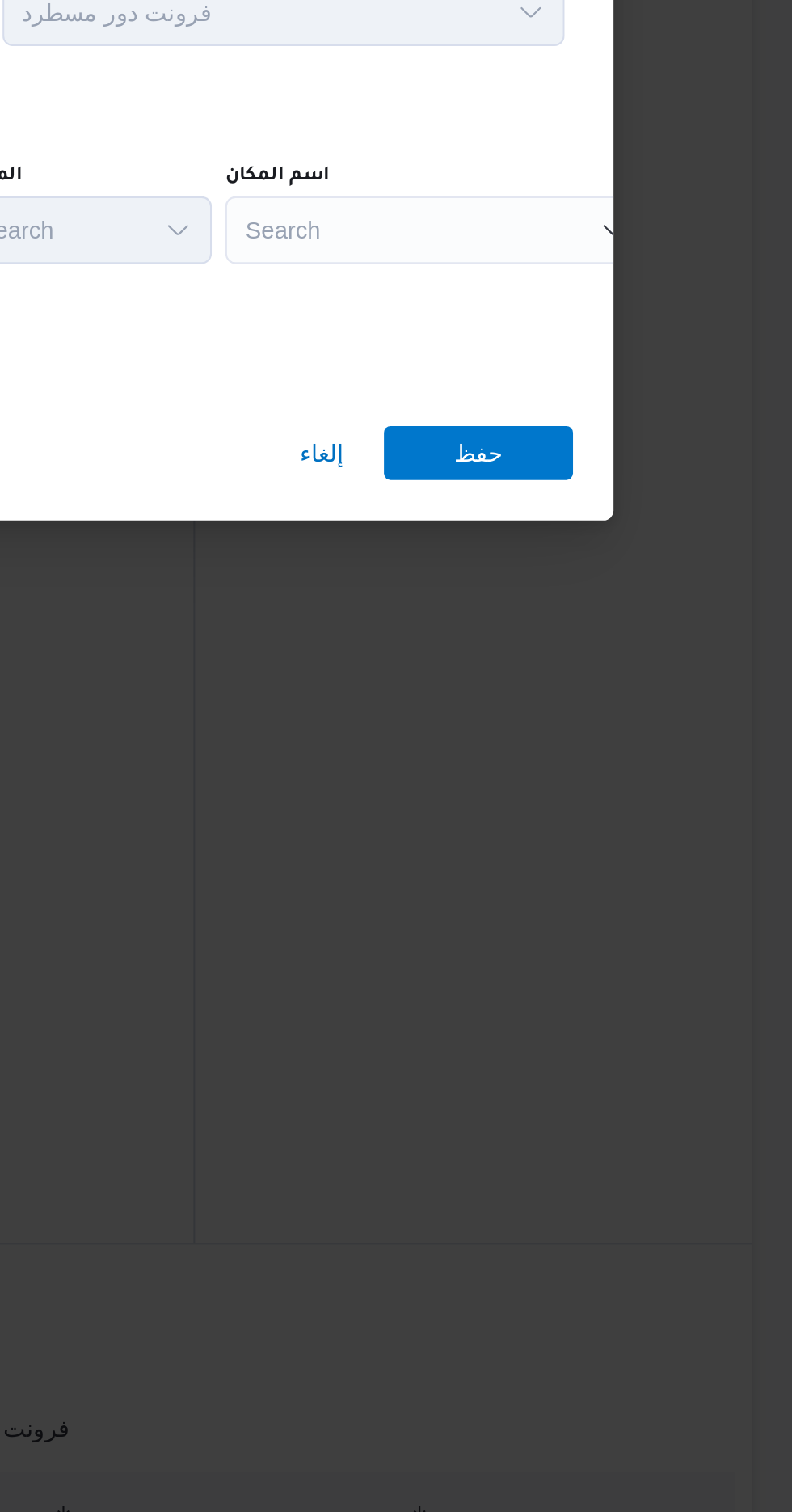
click at [636, 726] on div "Search" at bounding box center [621, 731] width 202 height 32
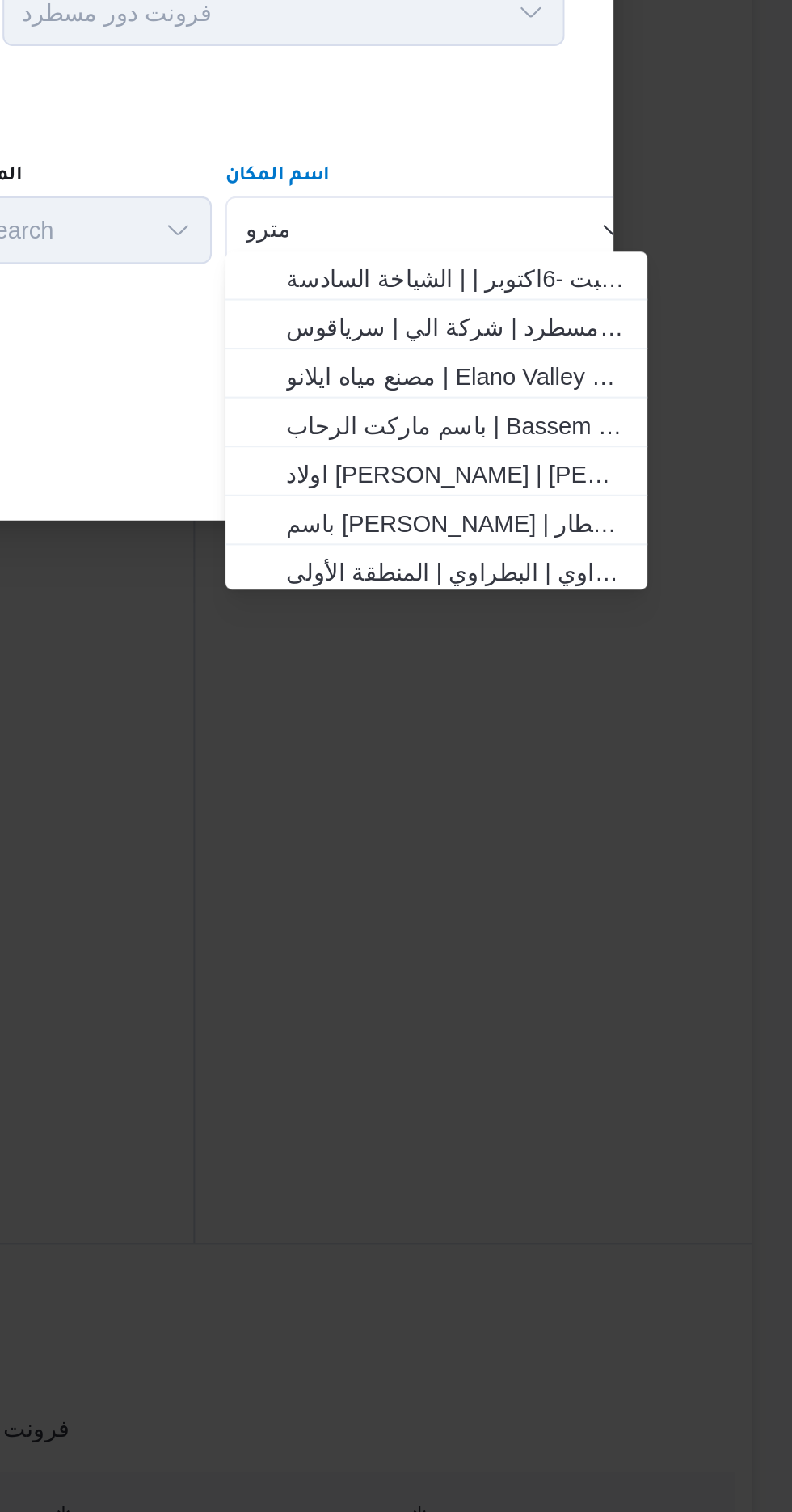
scroll to position [0, 0]
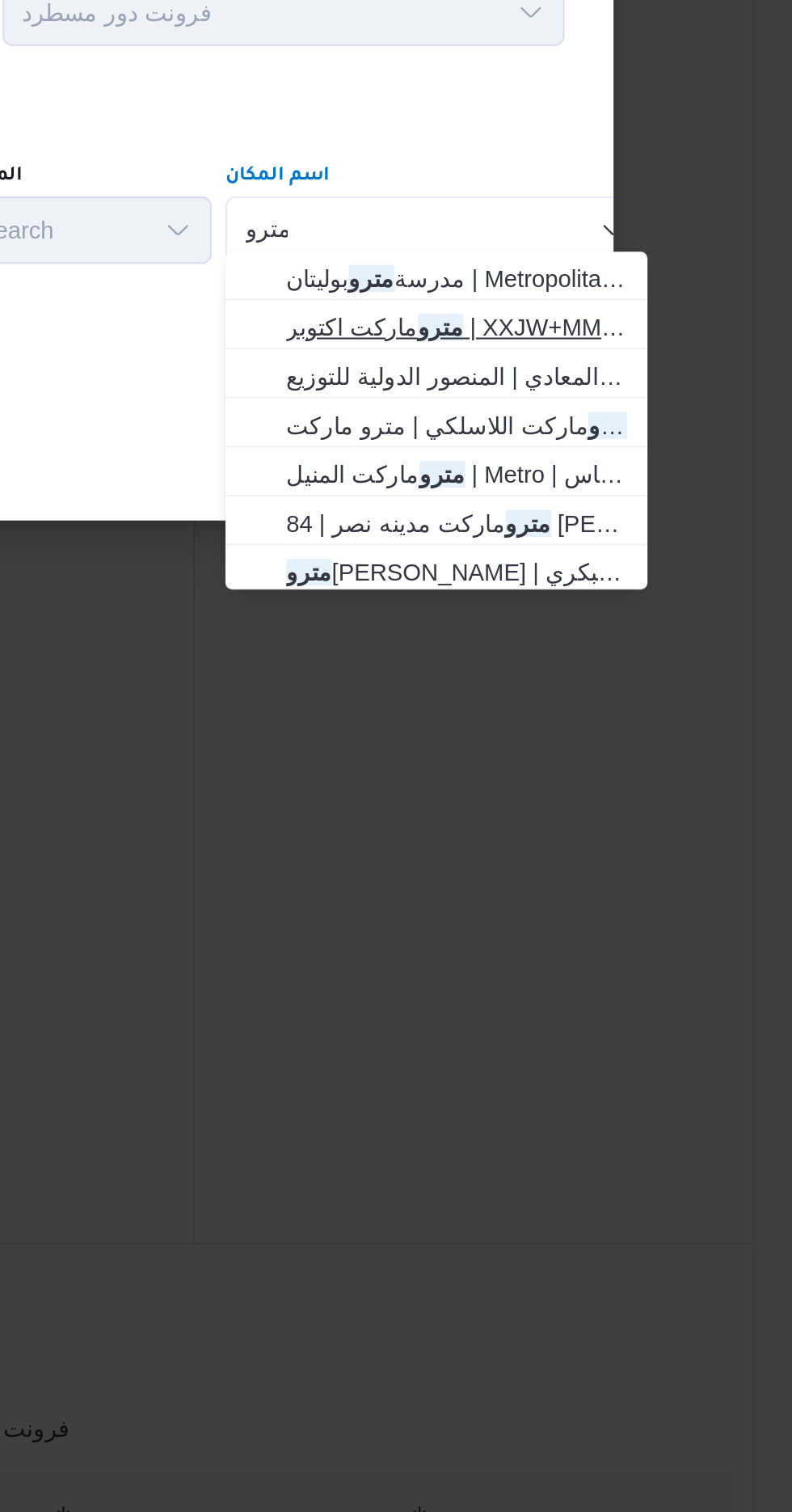
type input "مترو"
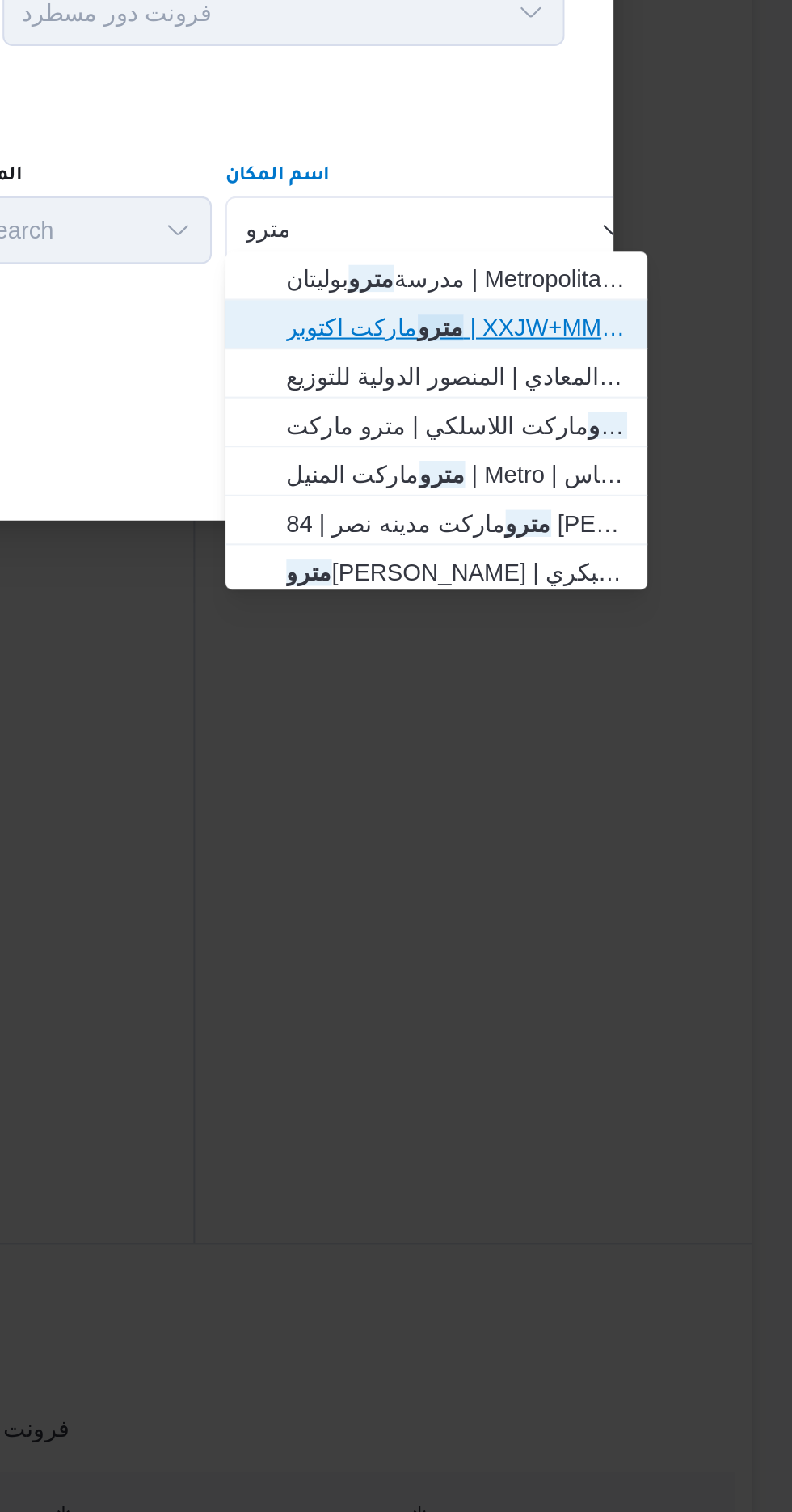
click at [659, 780] on span "مترو ماركت اكتوبر | XXJW+MMP | قسم أول [DATE]" at bounding box center [631, 779] width 163 height 19
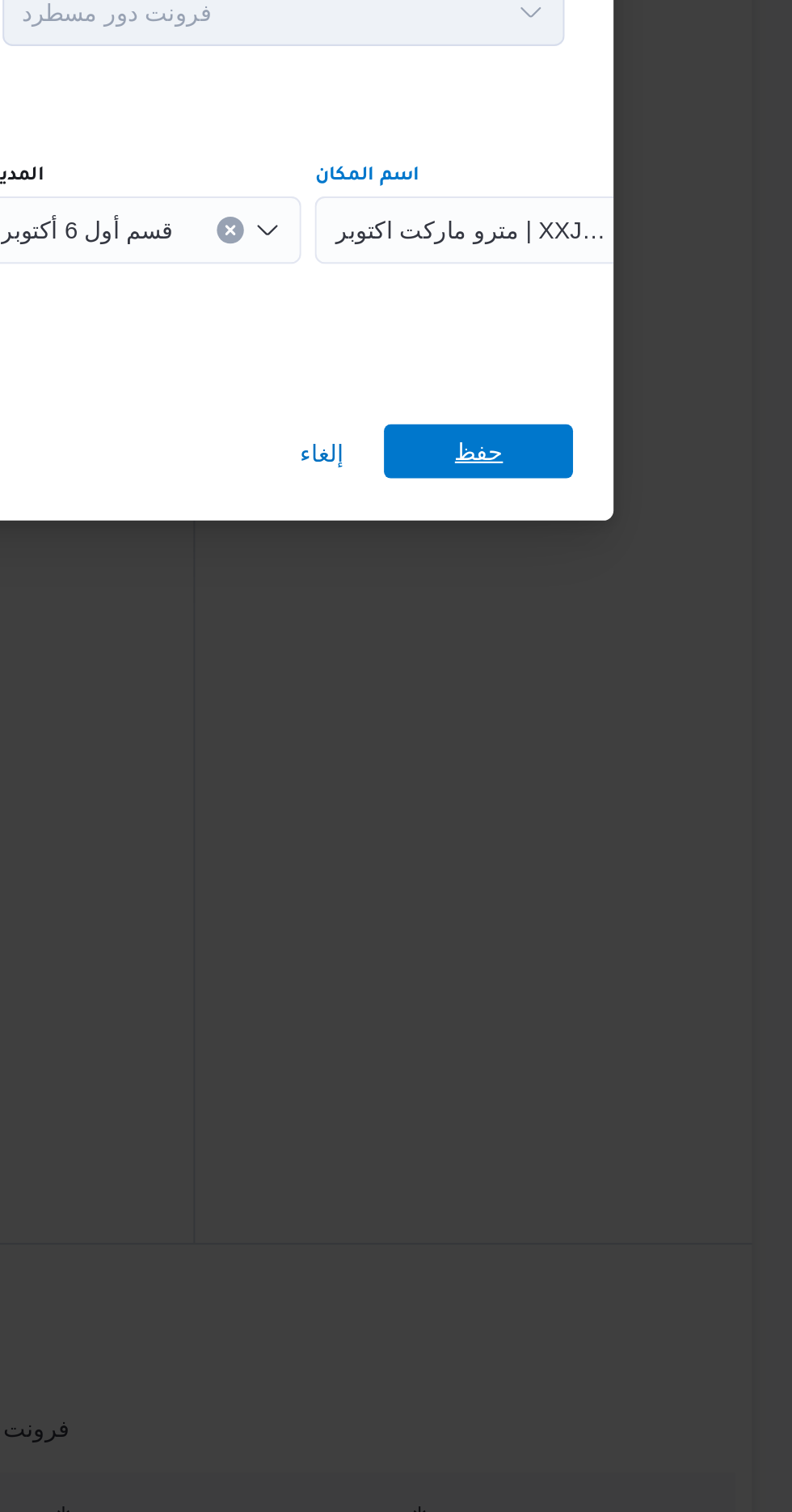
click at [663, 832] on span "حفظ" at bounding box center [642, 837] width 91 height 26
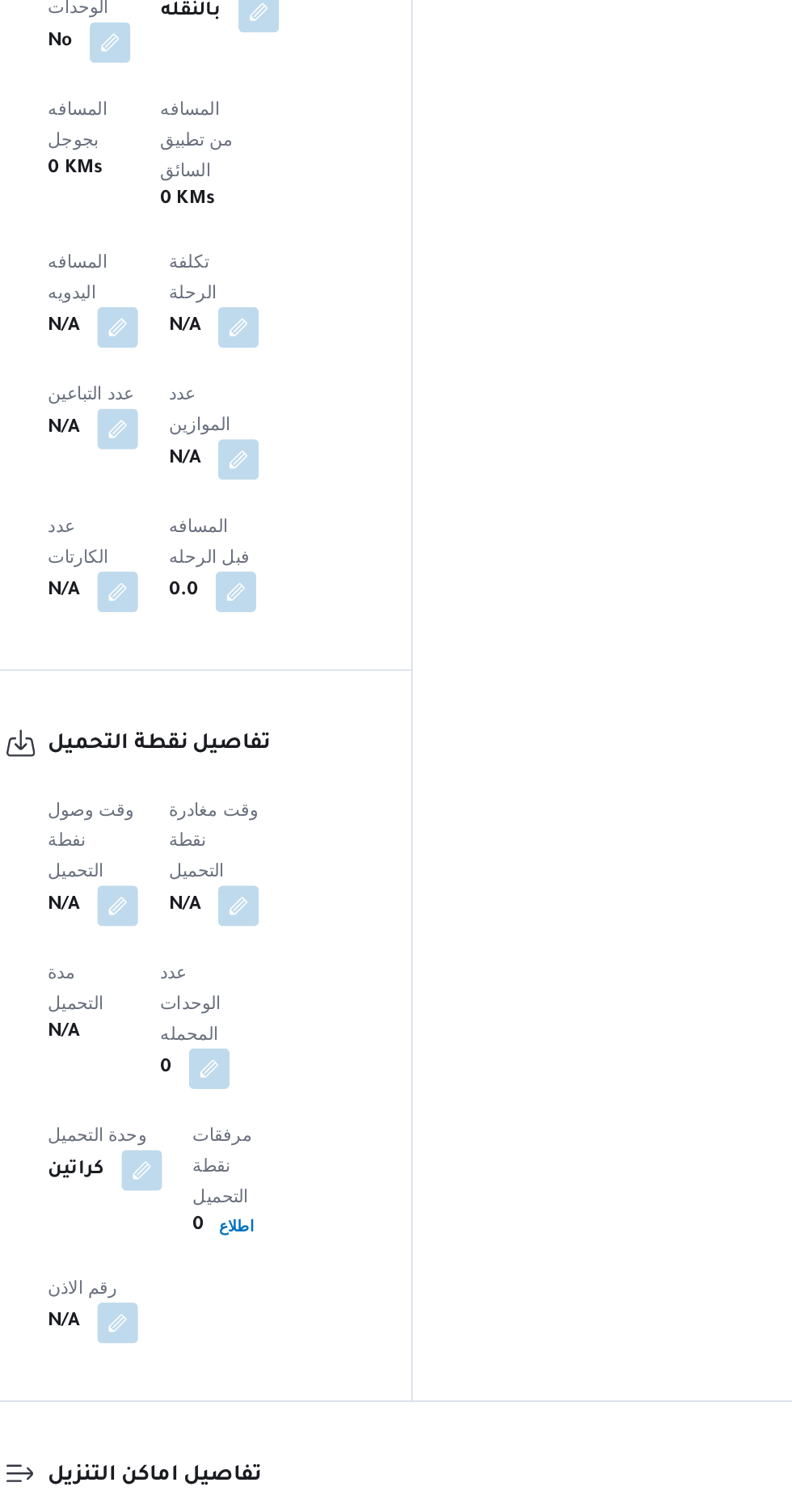
scroll to position [1061, 0]
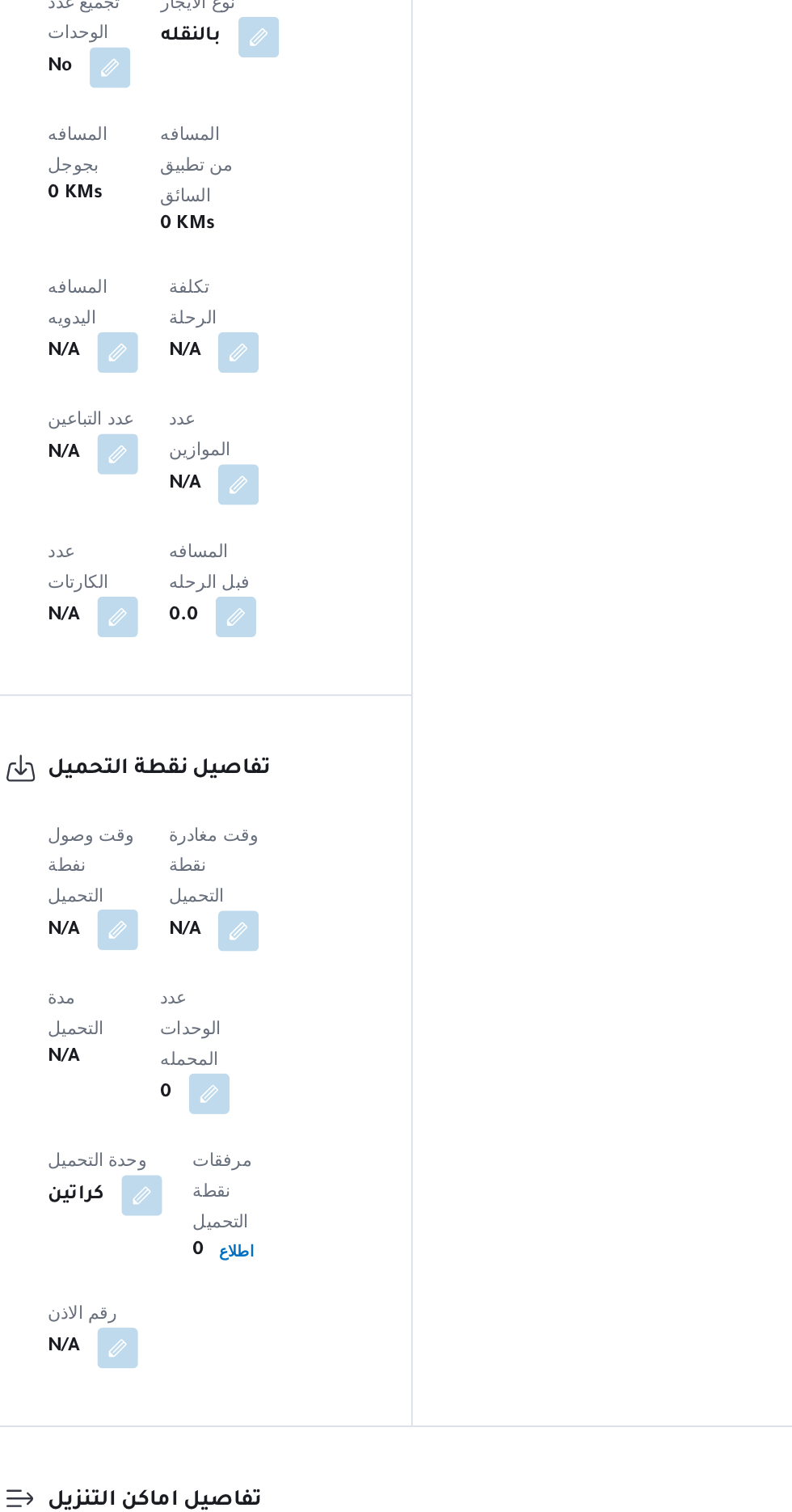
click at [312, 760] on button "button" at bounding box center [318, 772] width 26 height 26
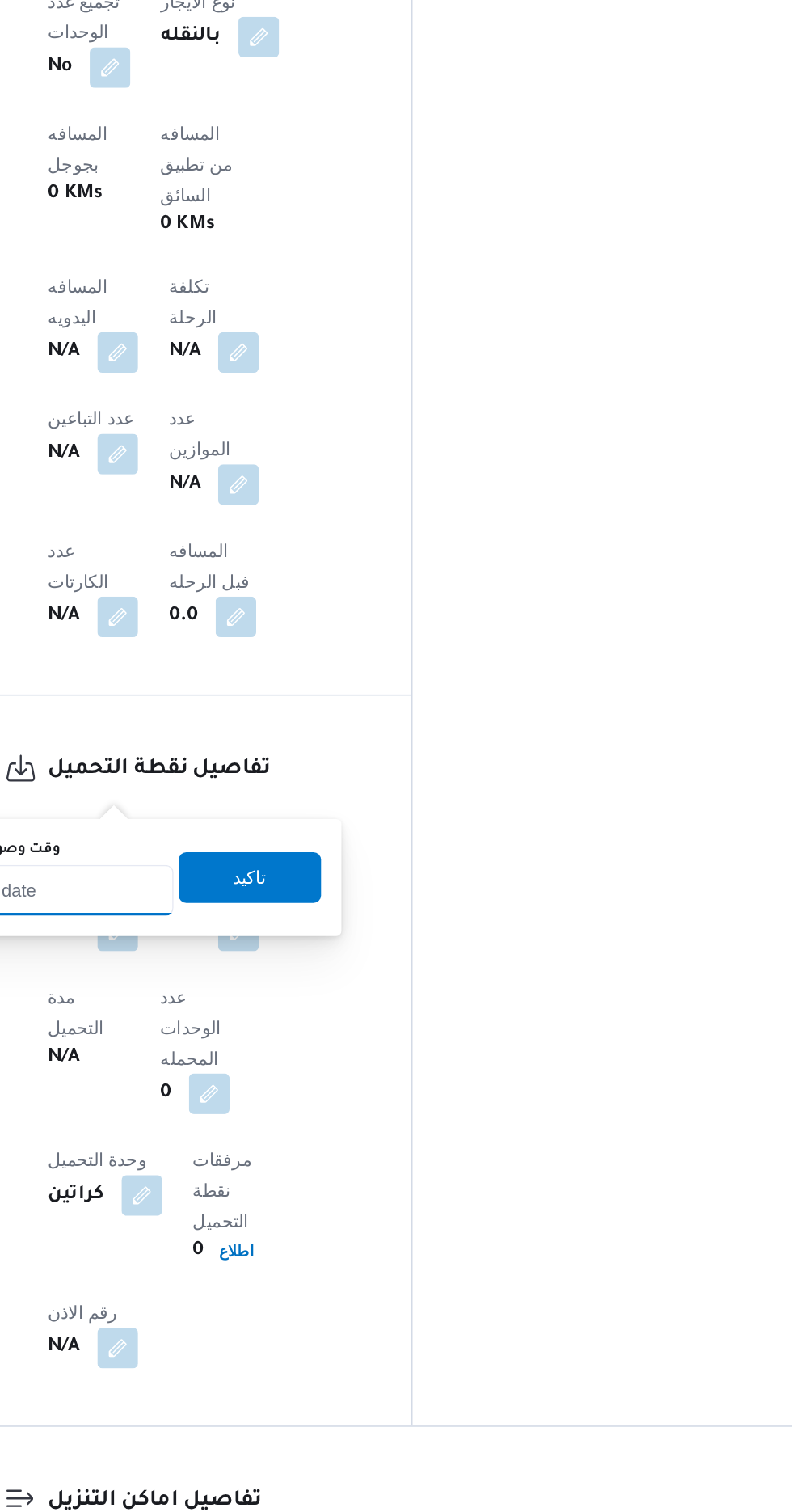
click at [307, 753] on input "وقت وصول نفطة التحميل" at bounding box center [262, 747] width 184 height 32
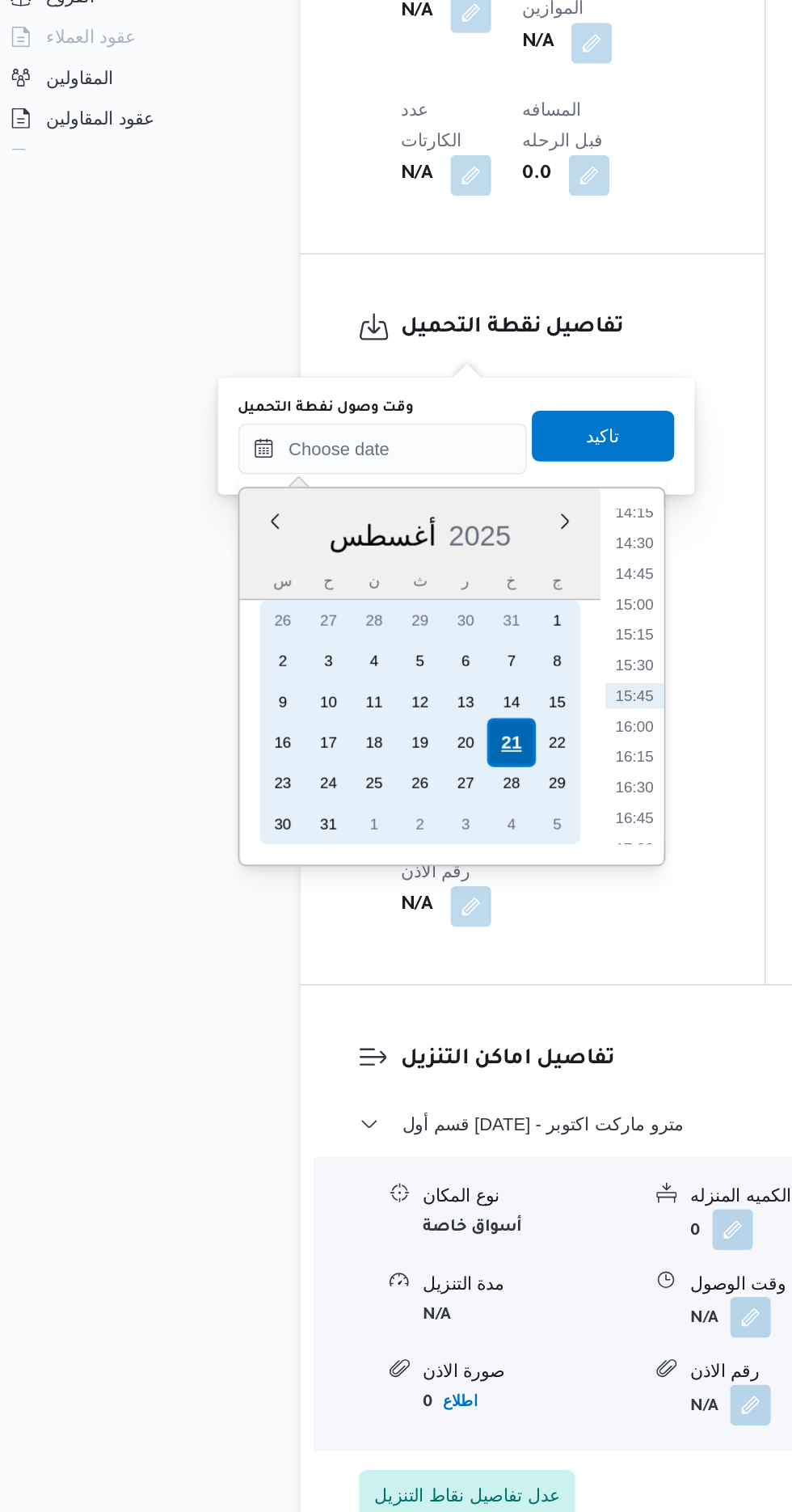
click at [341, 938] on div "21" at bounding box center [344, 934] width 30 height 30
type input "[DATE] ٠٠:٠٠"
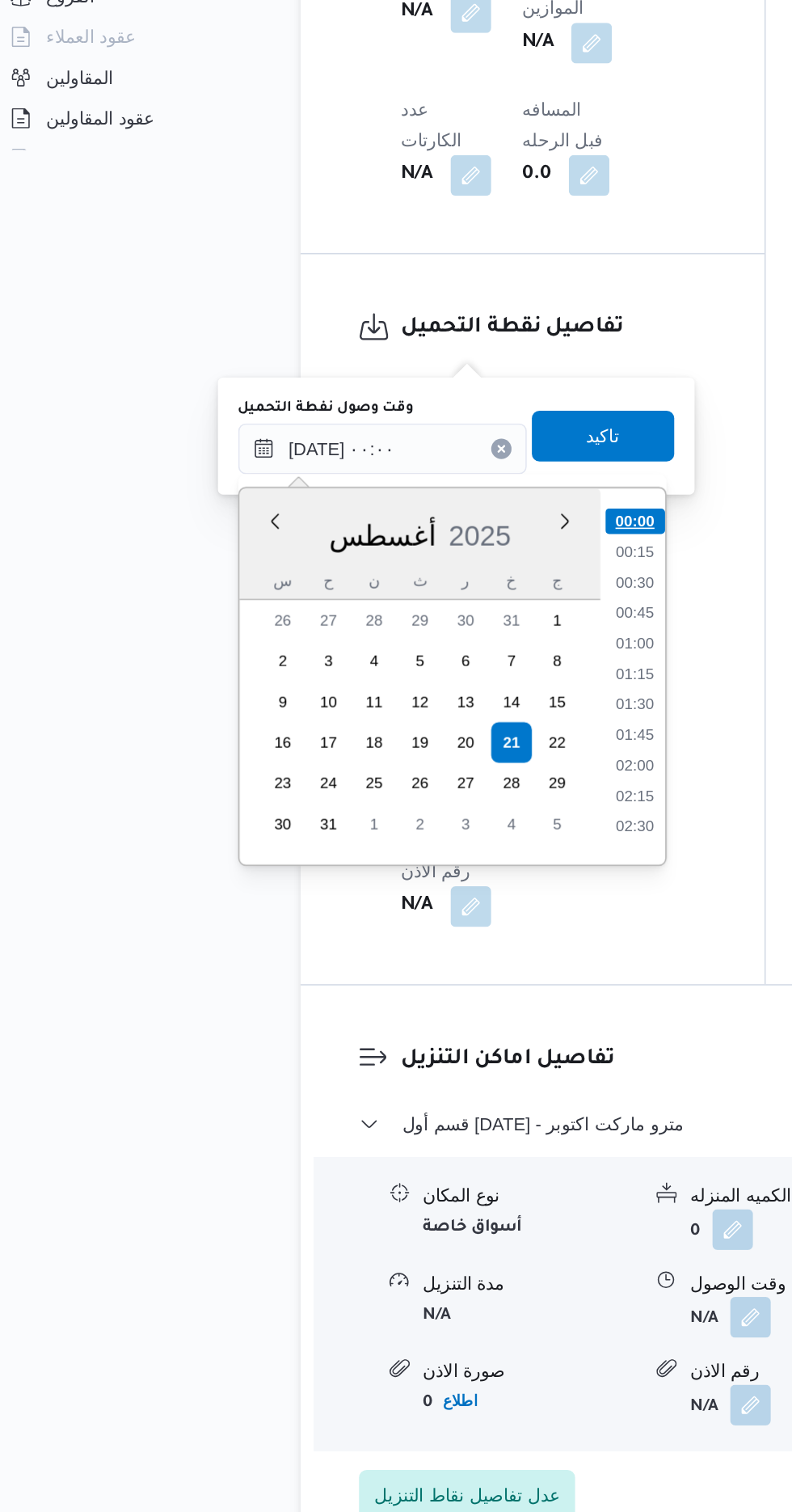
click at [422, 794] on li "00:00" at bounding box center [423, 794] width 38 height 16
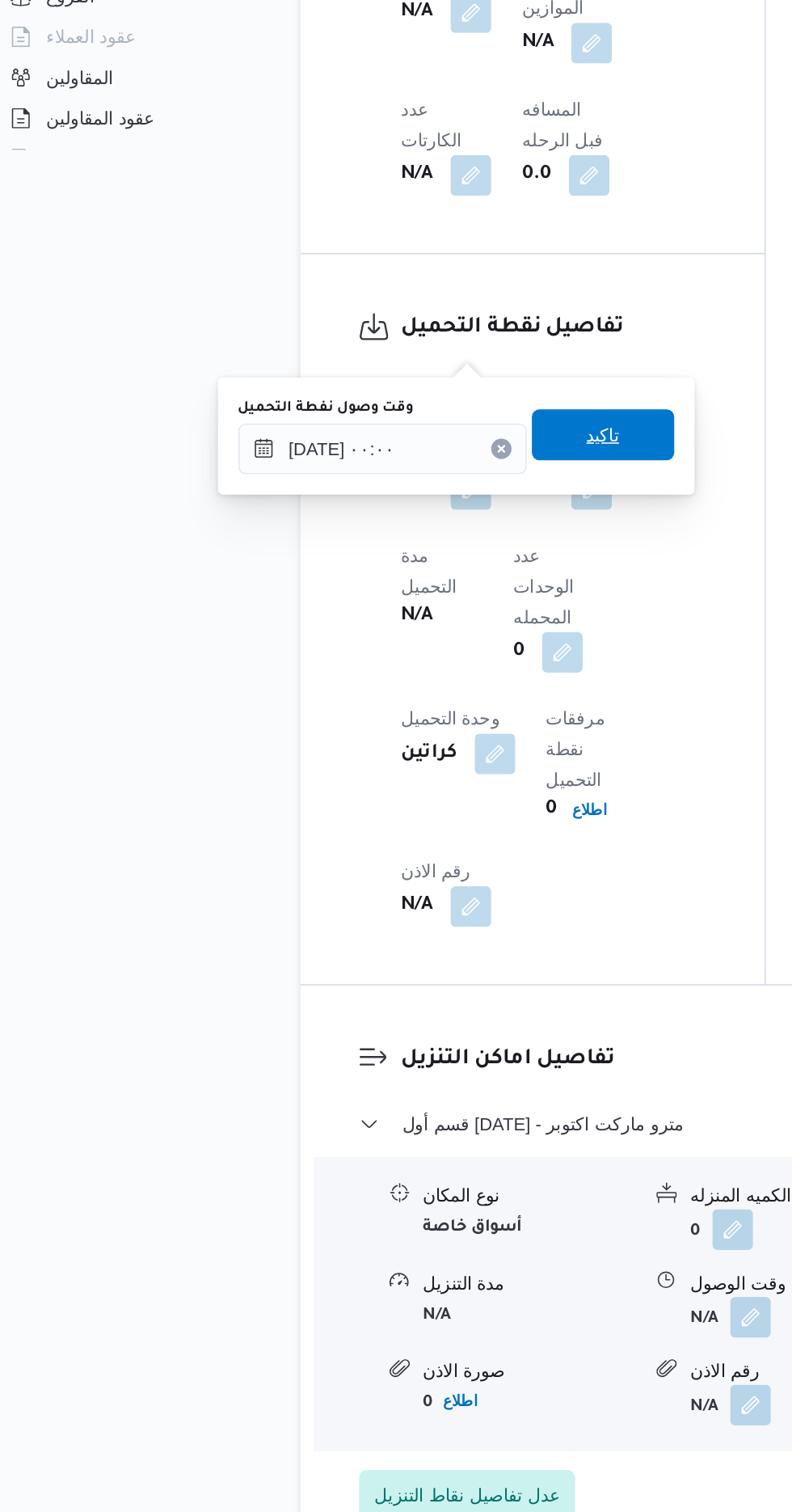
click at [405, 735] on span "تاكيد" at bounding box center [403, 739] width 91 height 32
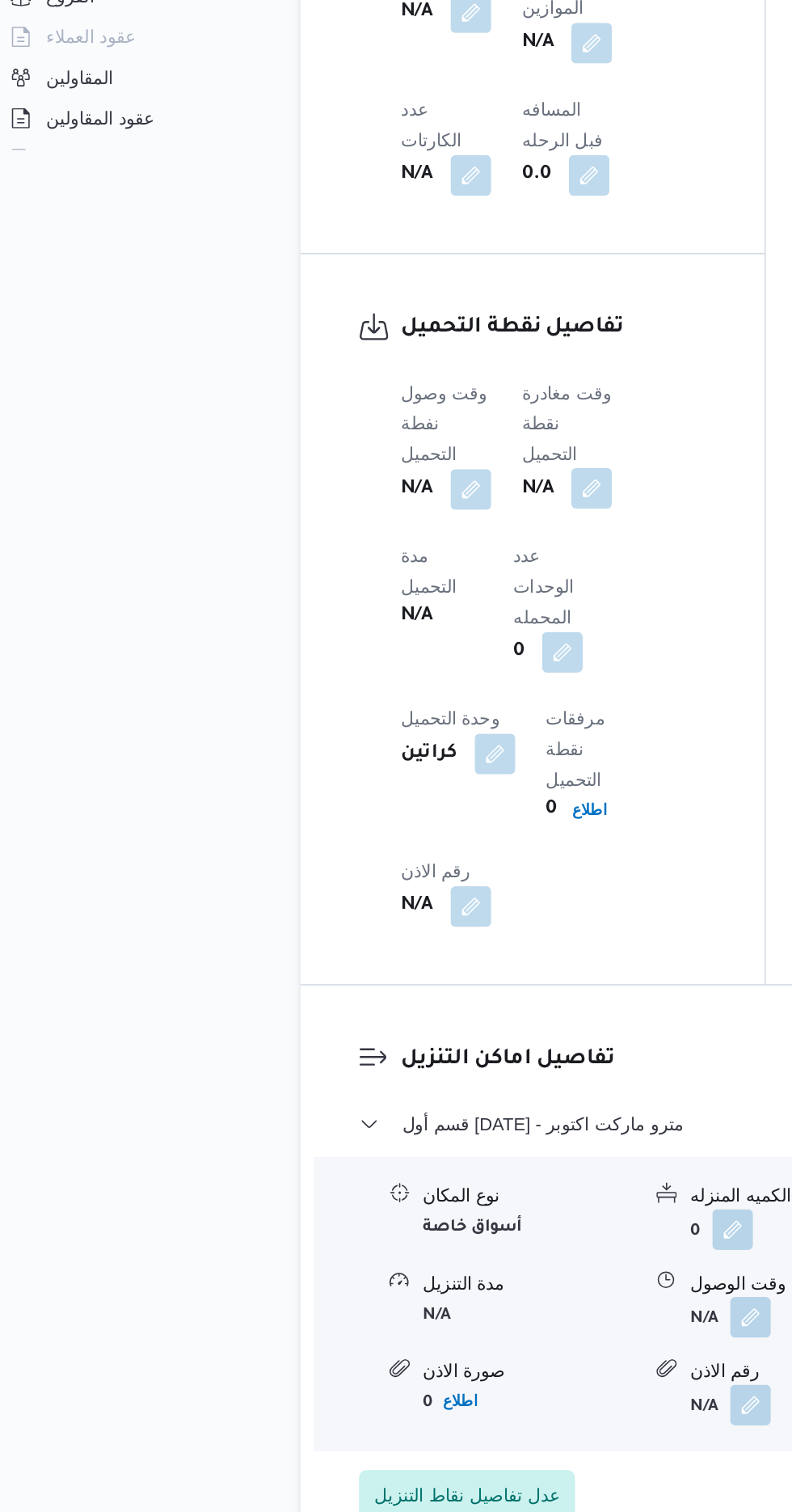
click at [405, 760] on button "button" at bounding box center [395, 772] width 26 height 26
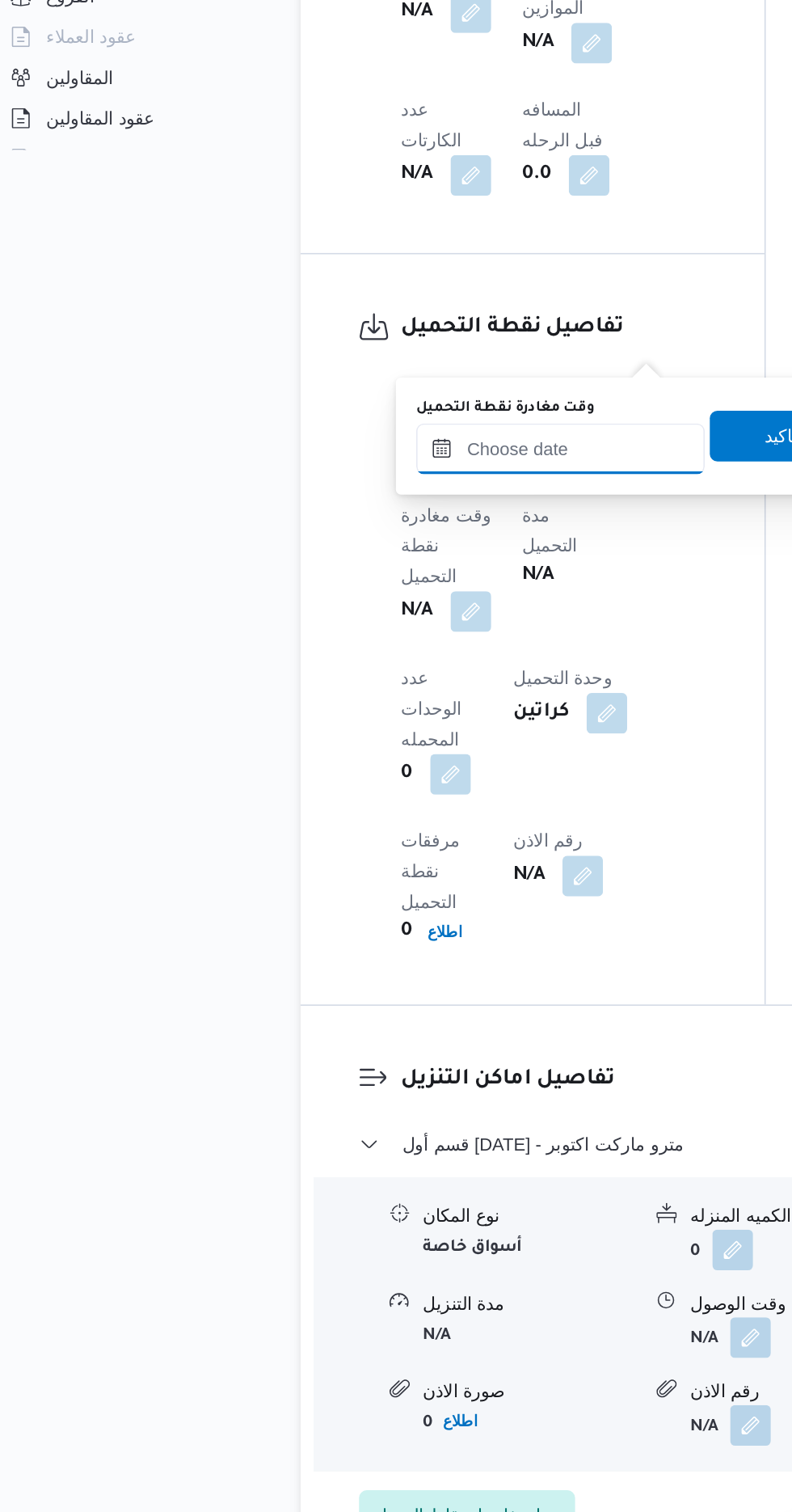
click at [372, 752] on input "وقت مغادرة نقطة التحميل" at bounding box center [376, 747] width 184 height 32
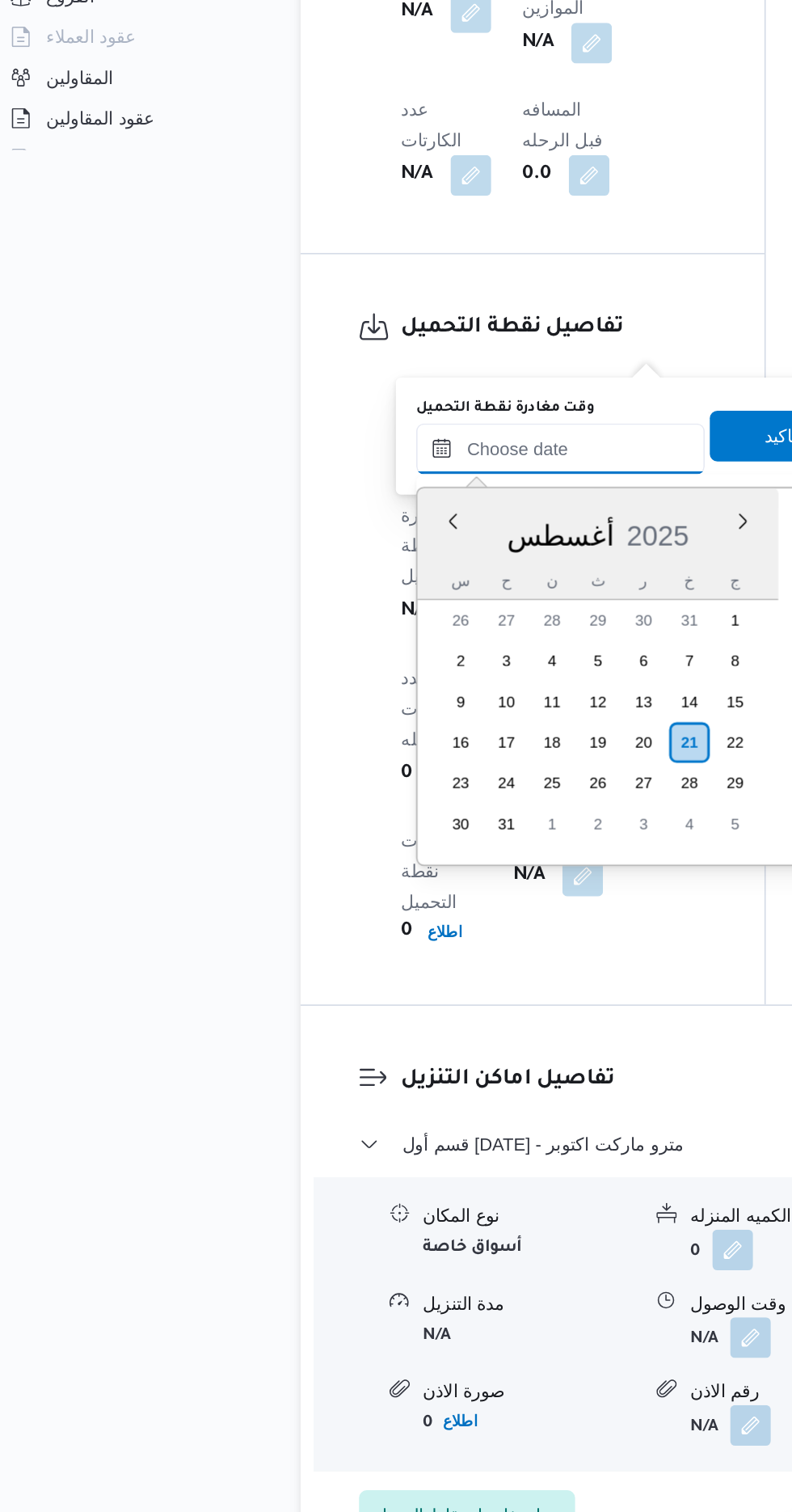
scroll to position [1112, 0]
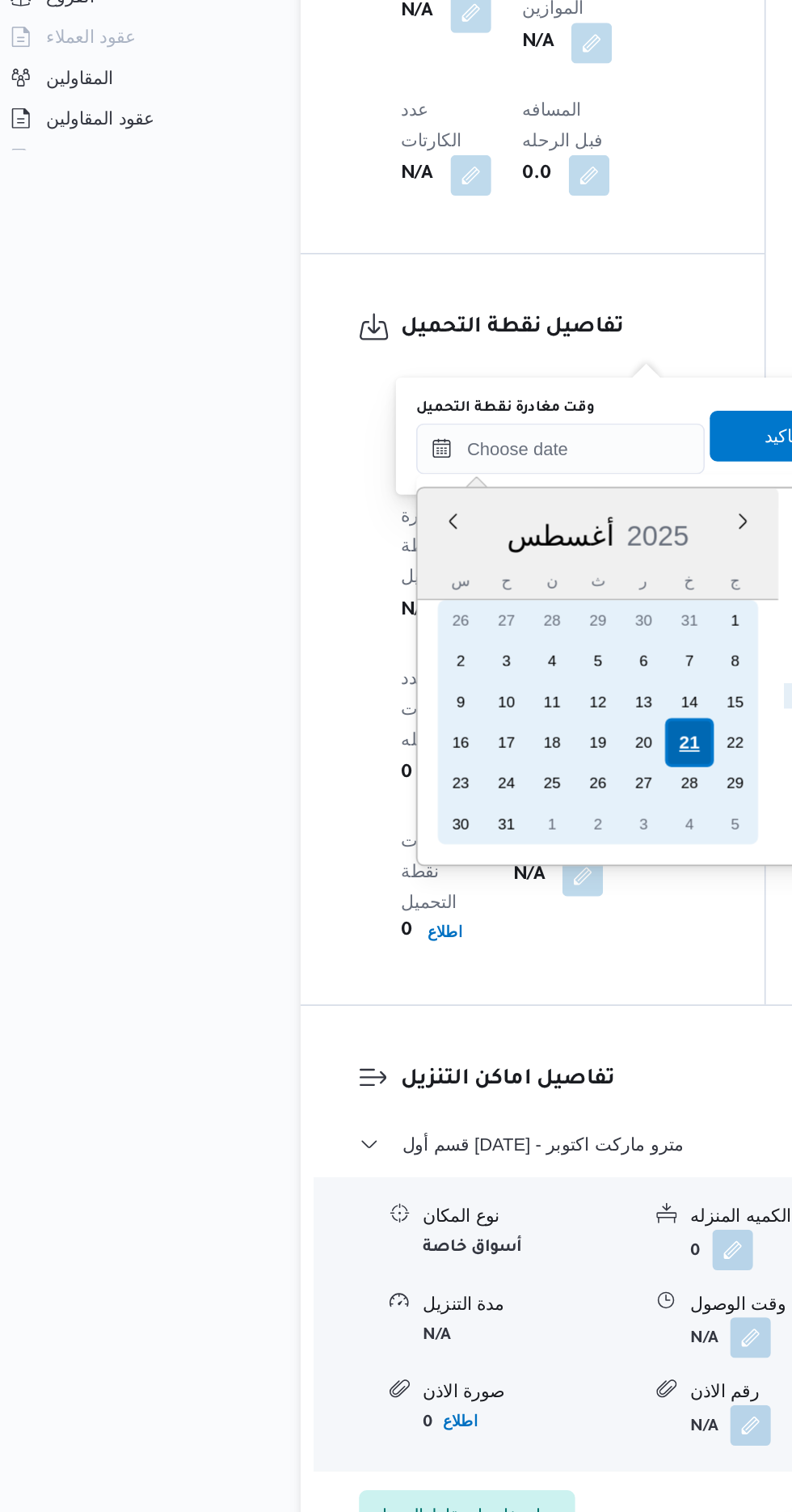
click at [460, 935] on div "21" at bounding box center [458, 934] width 30 height 30
type input "[DATE] ٠٠:٠٠"
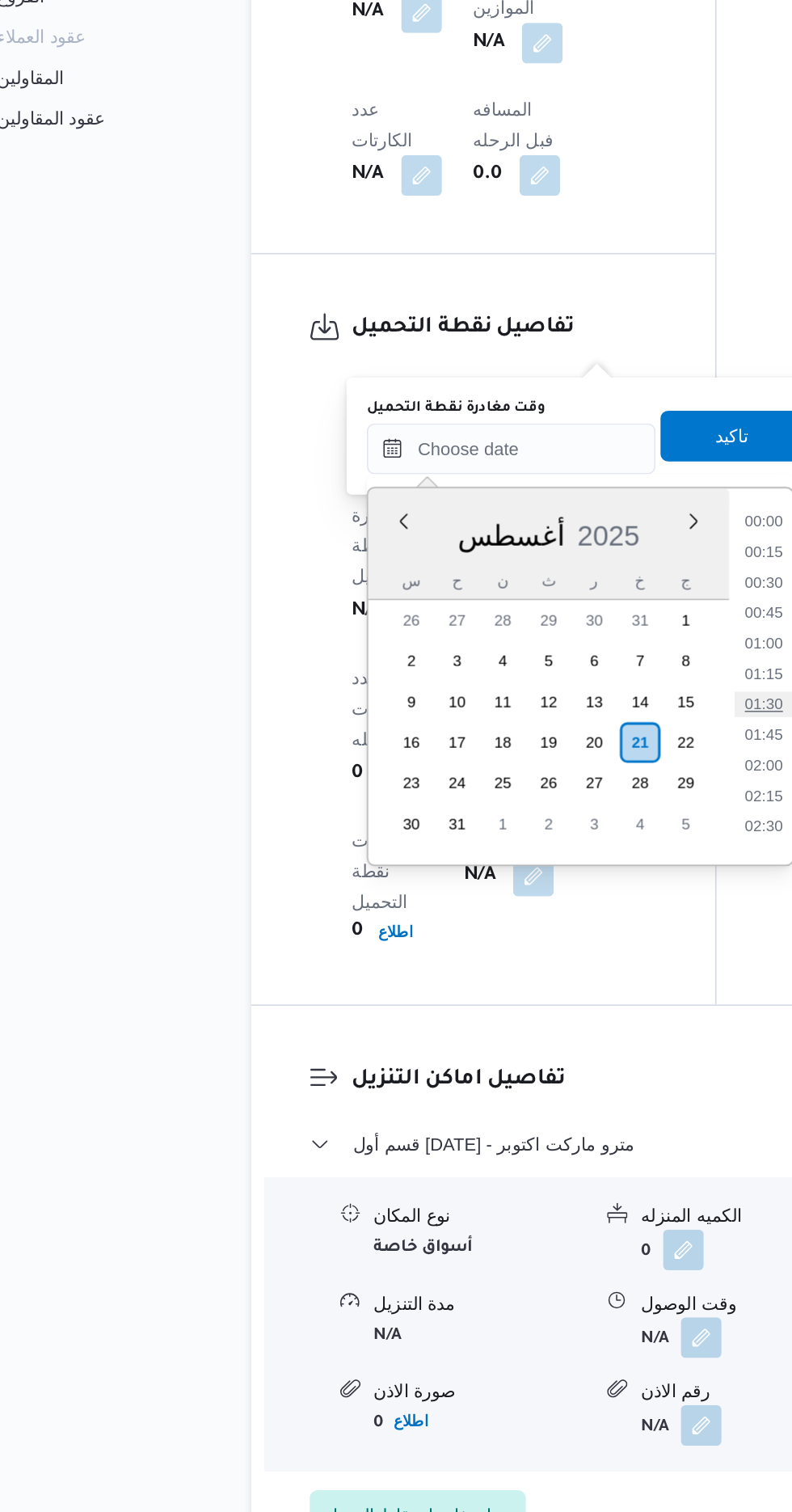
click at [544, 912] on li "01:30" at bounding box center [535, 910] width 37 height 16
type input "[DATE] ٠١:٣٠"
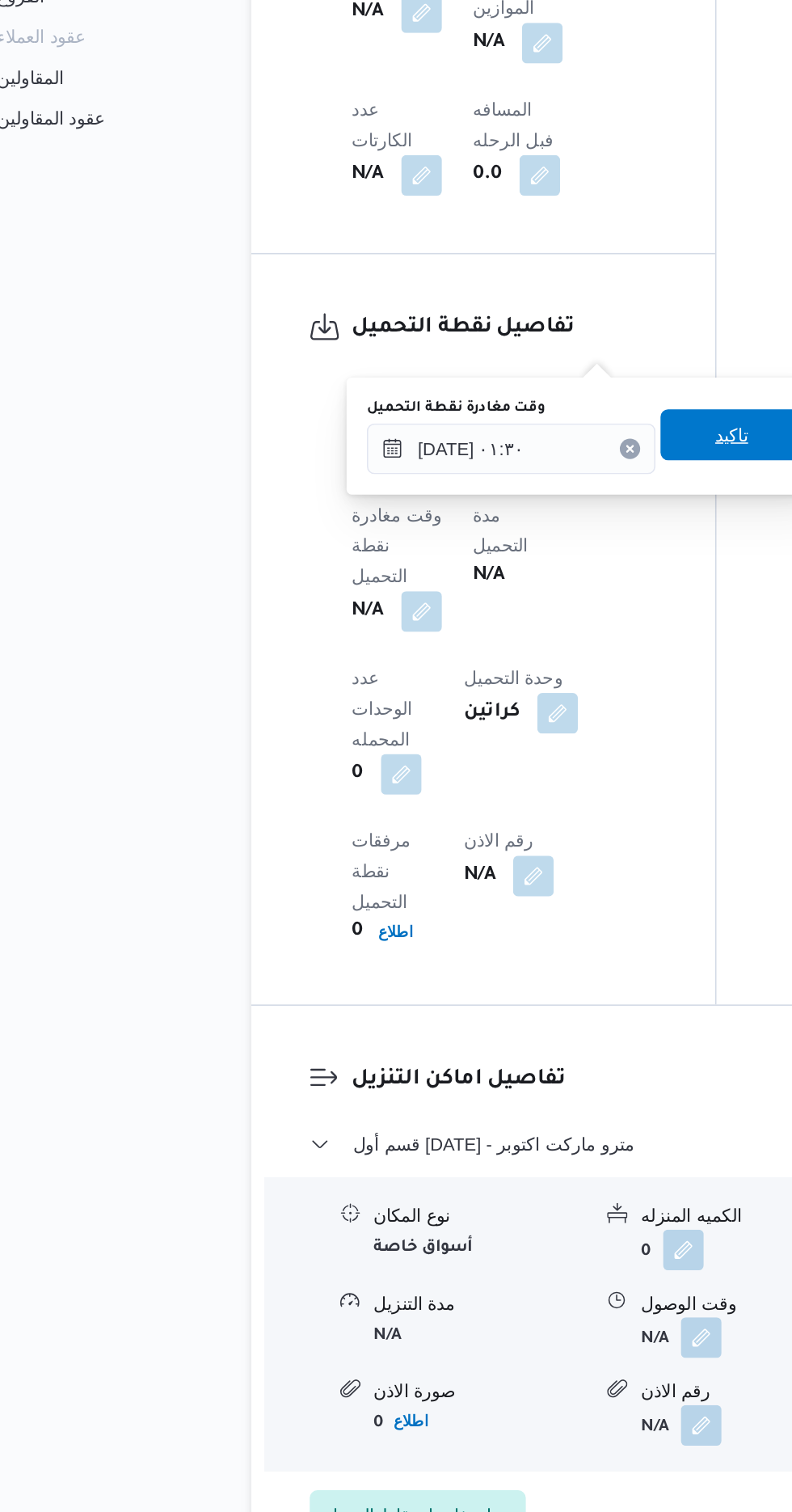
click at [524, 742] on span "تاكيد" at bounding box center [515, 739] width 21 height 19
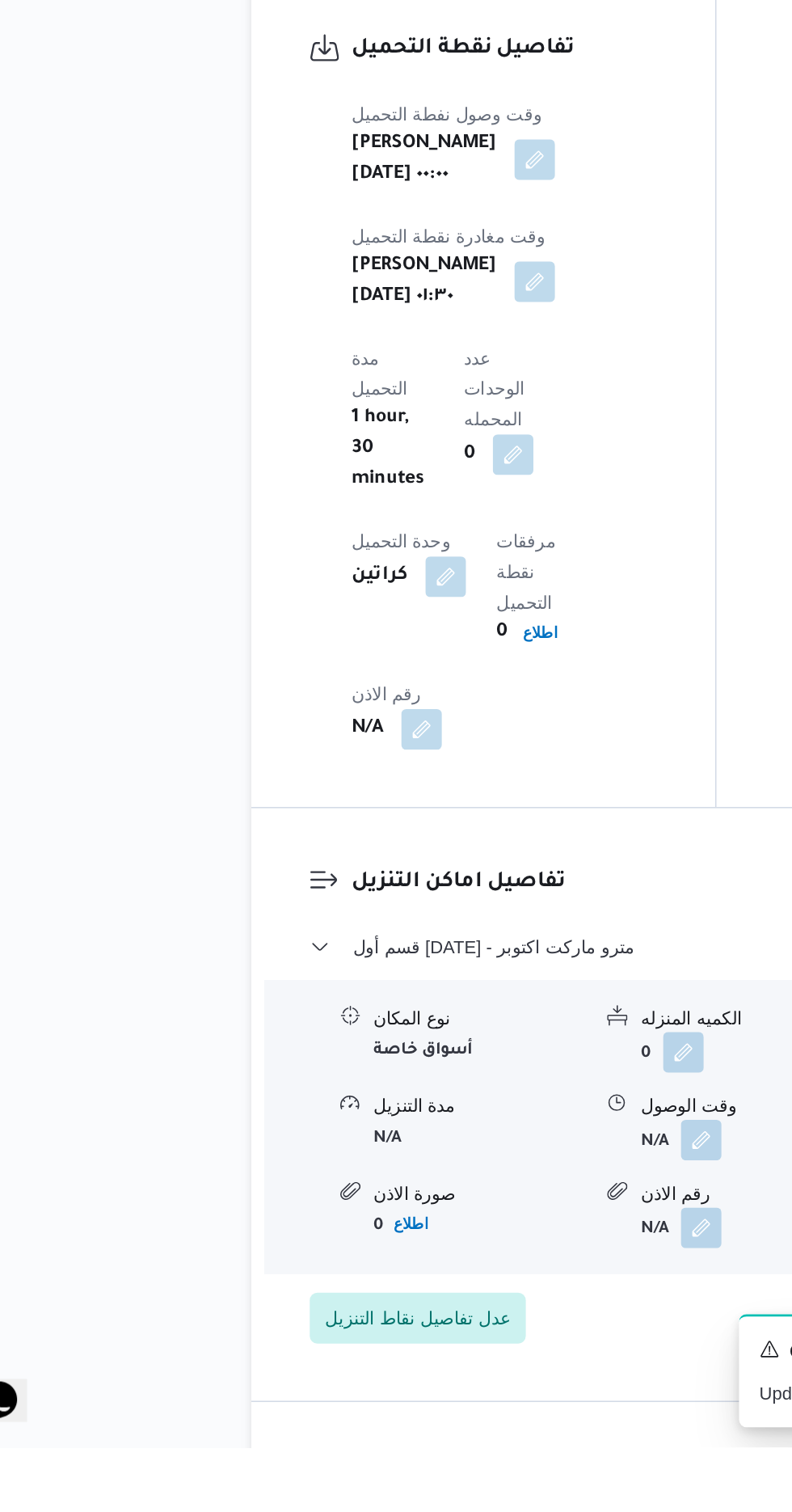
scroll to position [1113, 0]
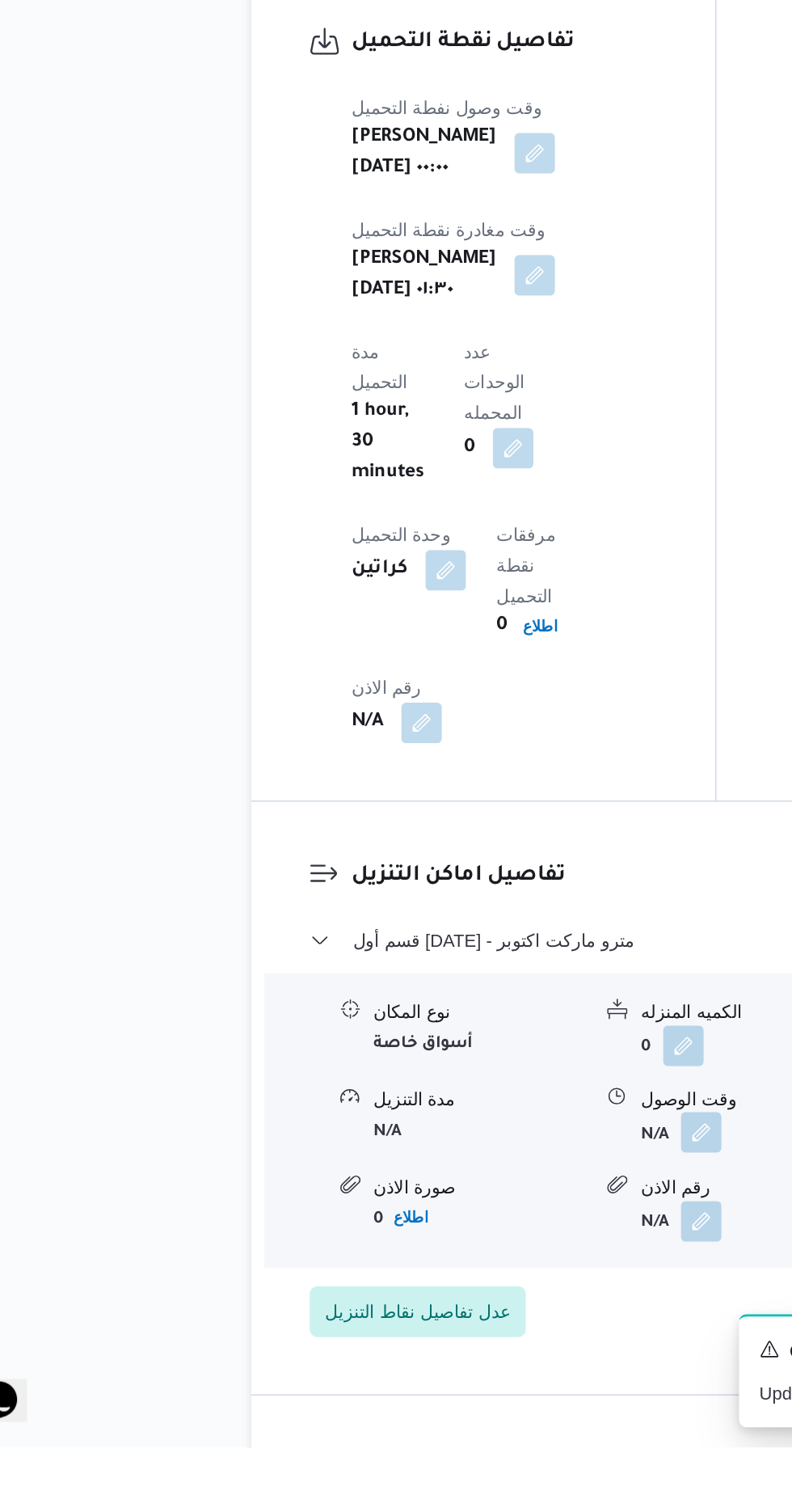
click at [495, 1299] on button "button" at bounding box center [495, 1311] width 26 height 26
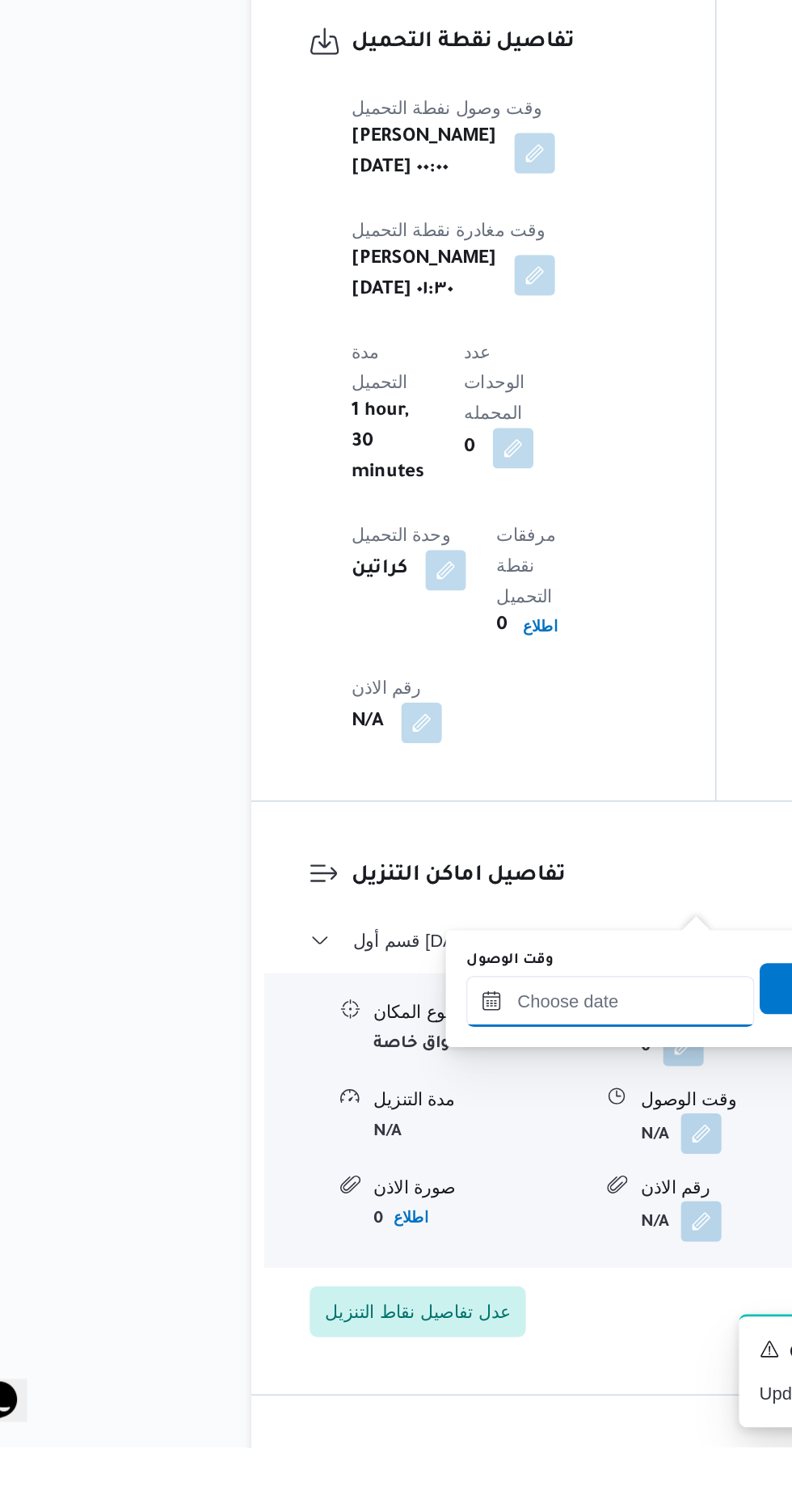
click at [456, 1227] on input "وقت الوصول" at bounding box center [439, 1228] width 184 height 32
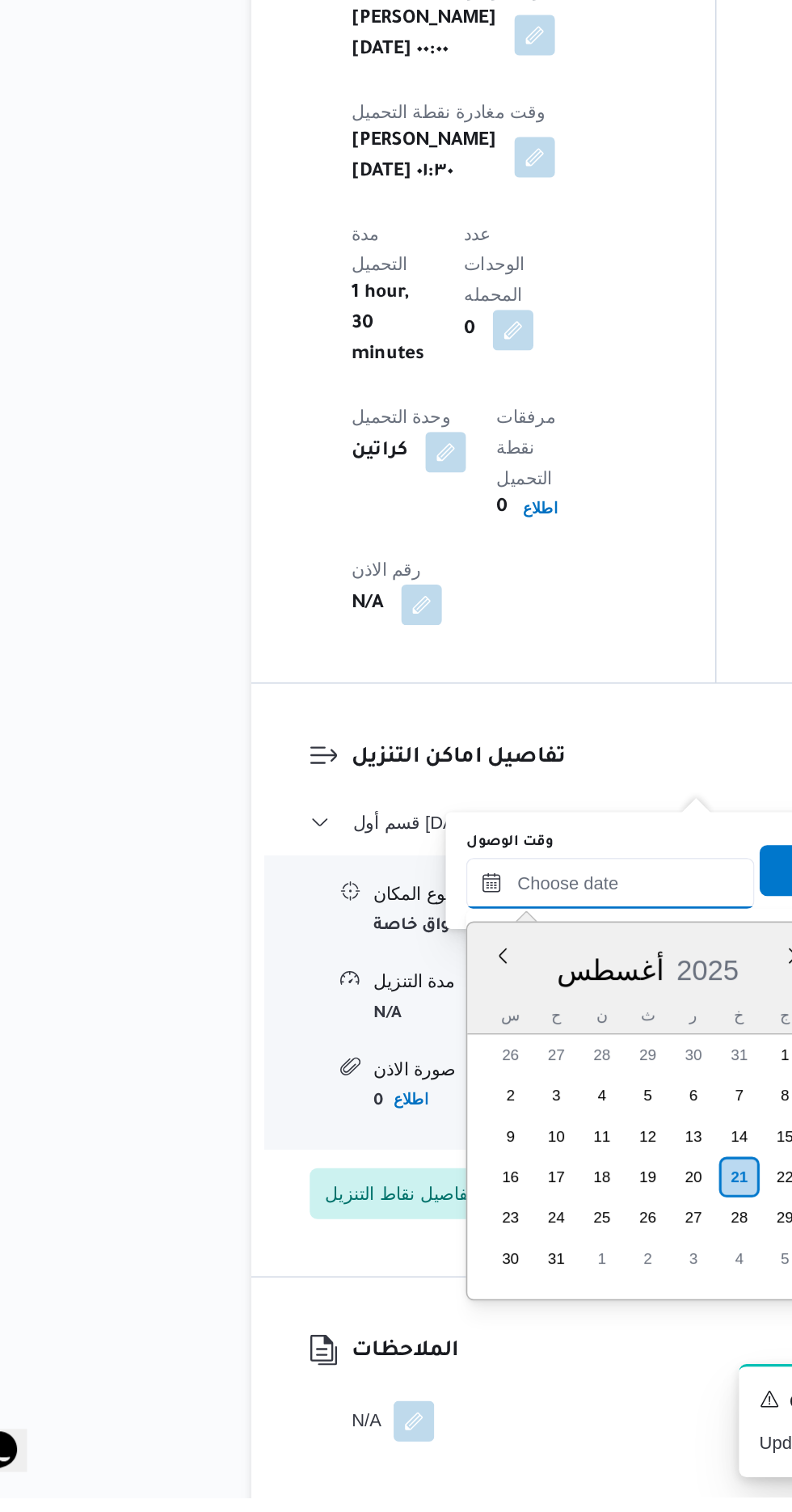
scroll to position [1112, 0]
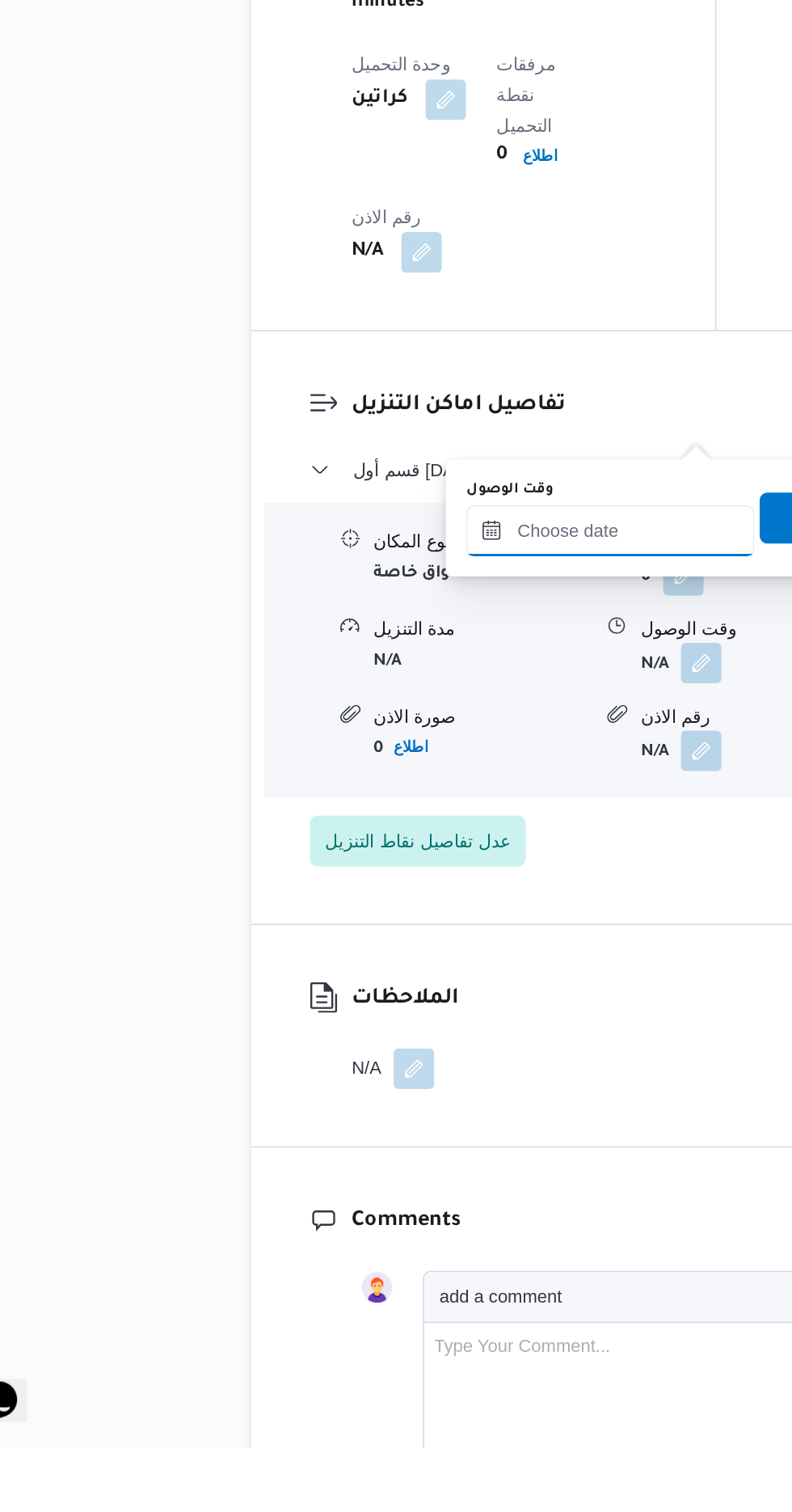
click at [450, 926] on input "وقت الوصول" at bounding box center [439, 929] width 184 height 32
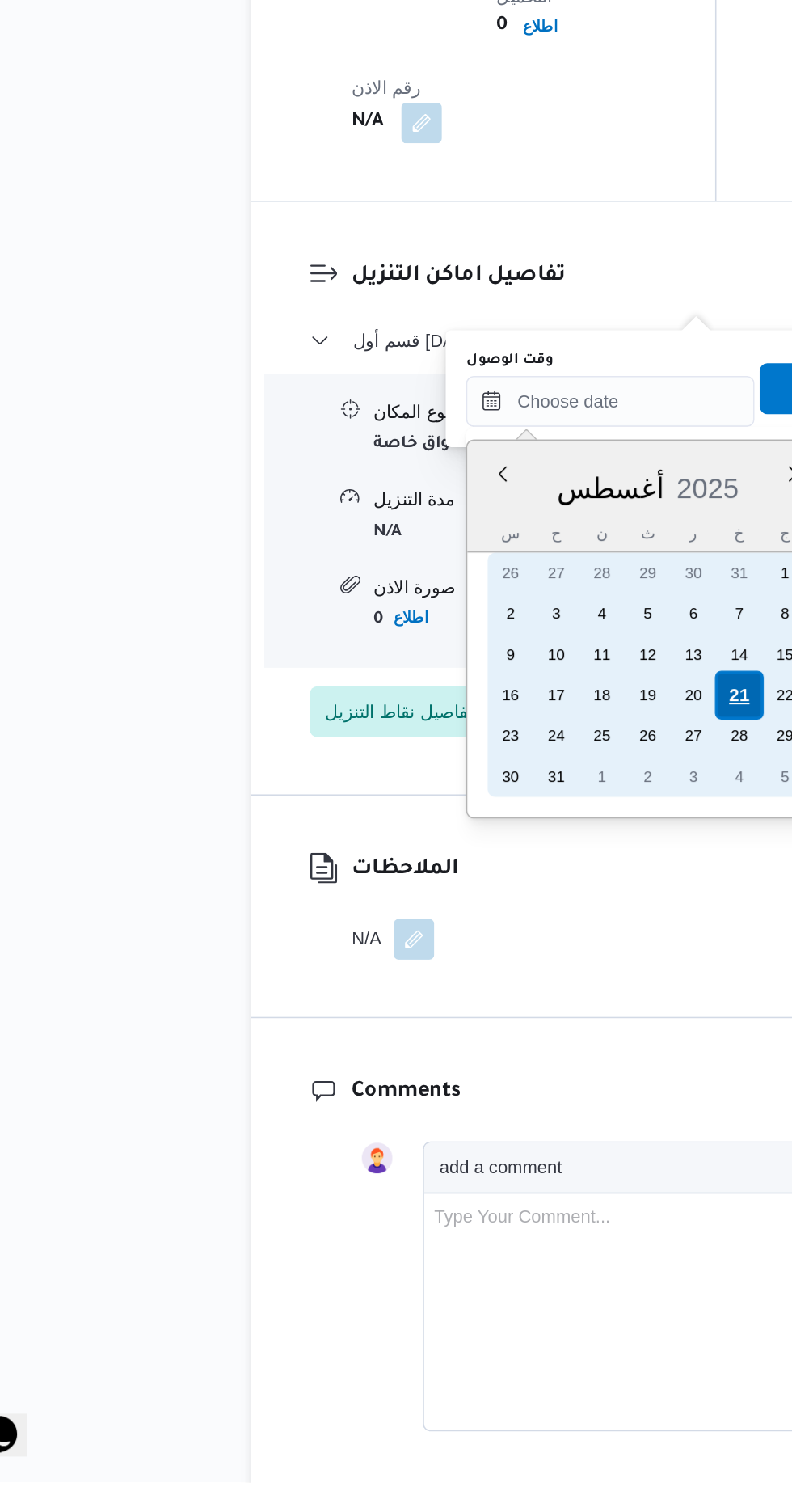
click at [519, 1007] on div "21" at bounding box center [520, 1012] width 30 height 30
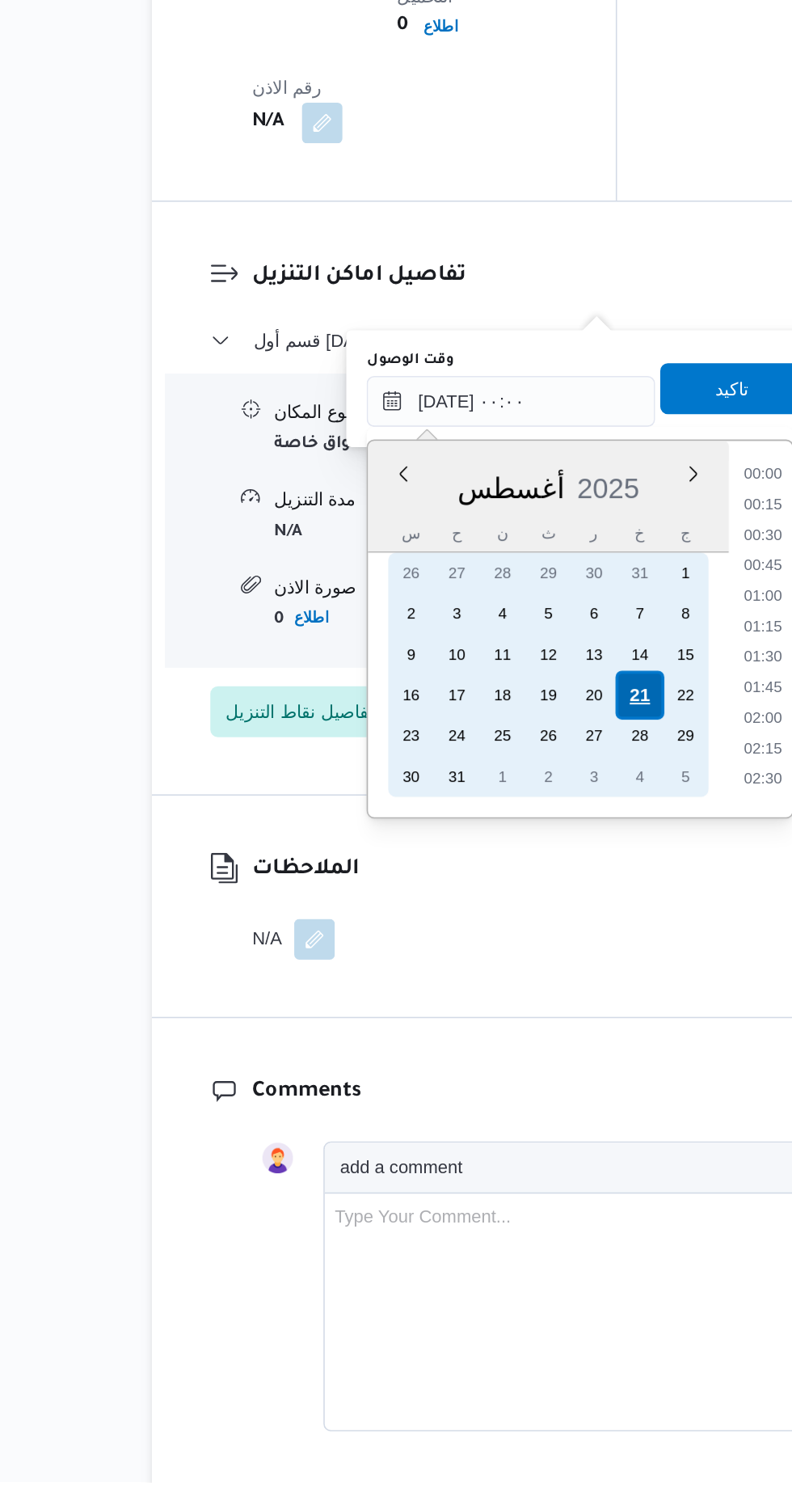
scroll to position [1517, 0]
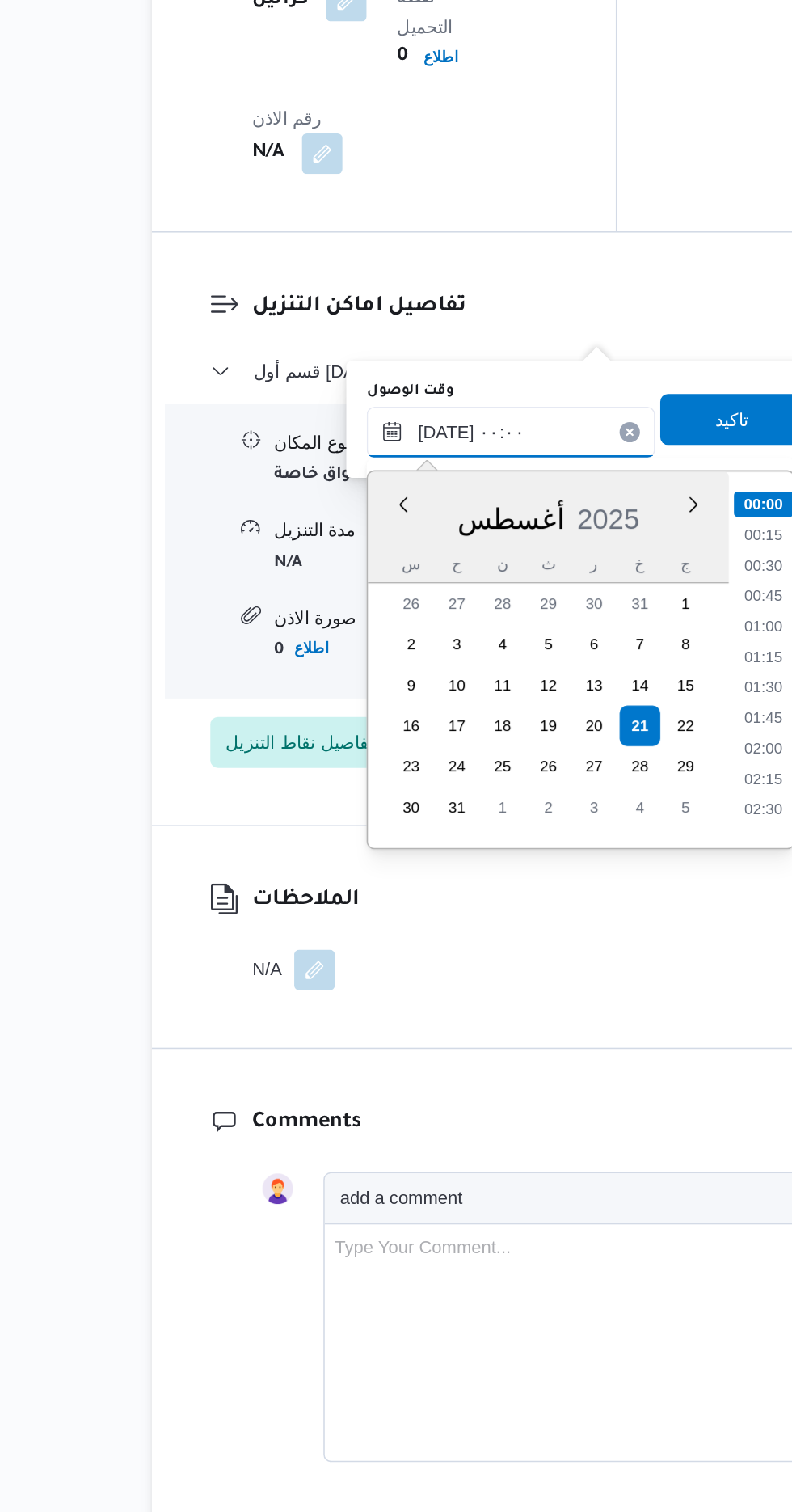
click at [363, 817] on input "[DATE] ٠٠:٠٠" at bounding box center [439, 824] width 184 height 32
click at [602, 1059] on li "06:00" at bounding box center [600, 1066] width 38 height 16
type input "[DATE] ٠٦:٠٠"
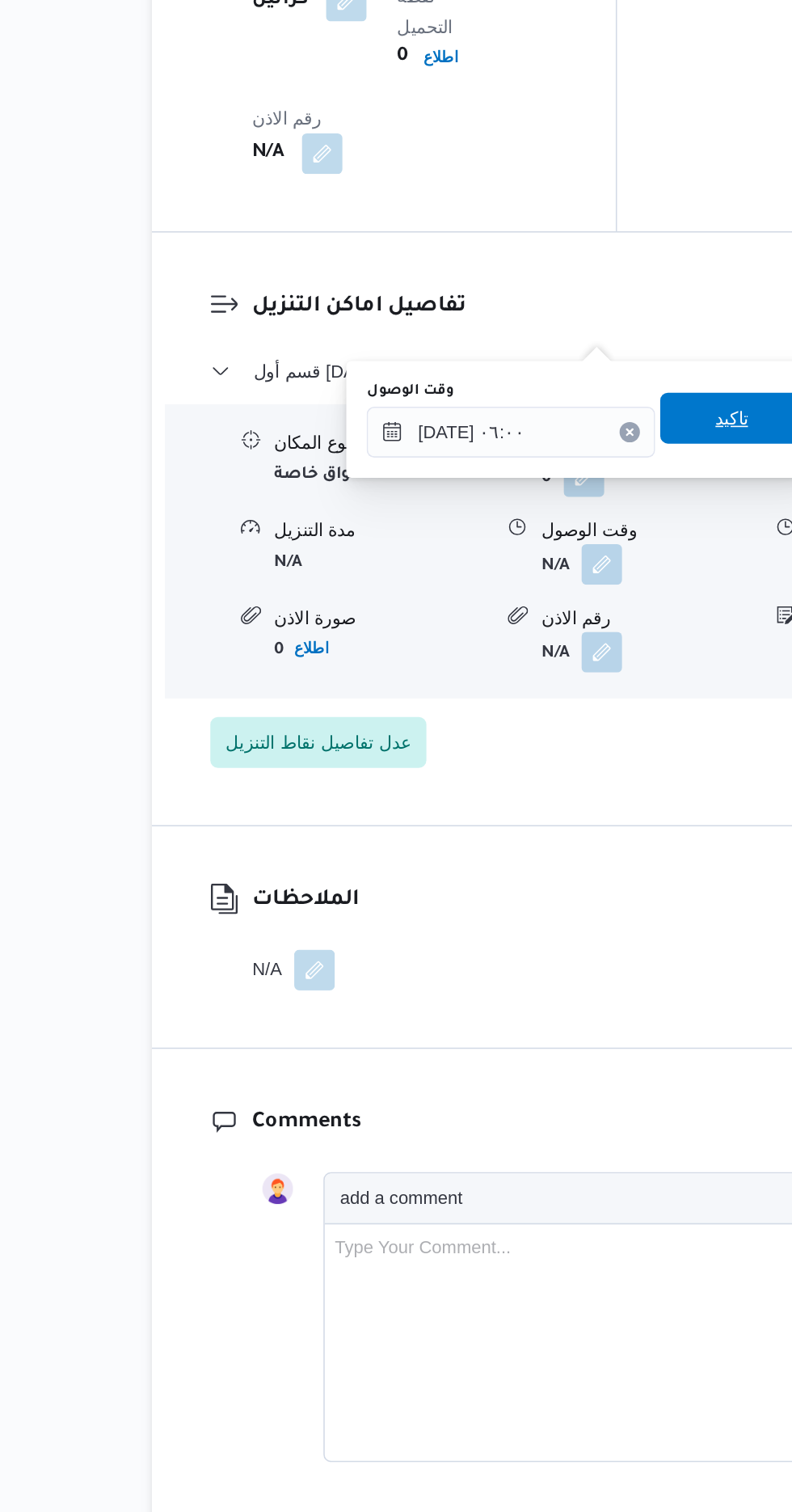
click at [570, 815] on span "تاكيد" at bounding box center [579, 816] width 91 height 32
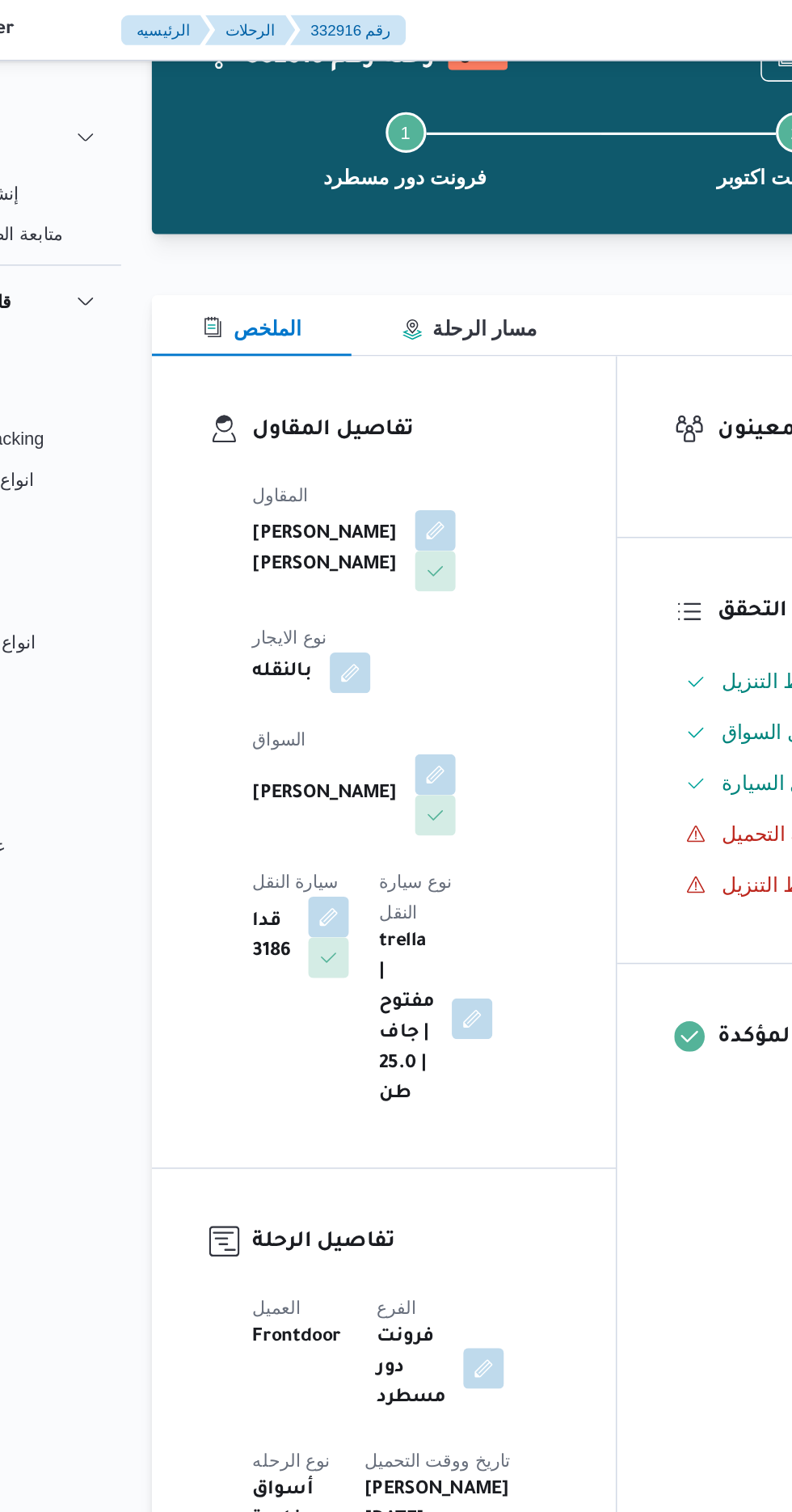
scroll to position [0, 0]
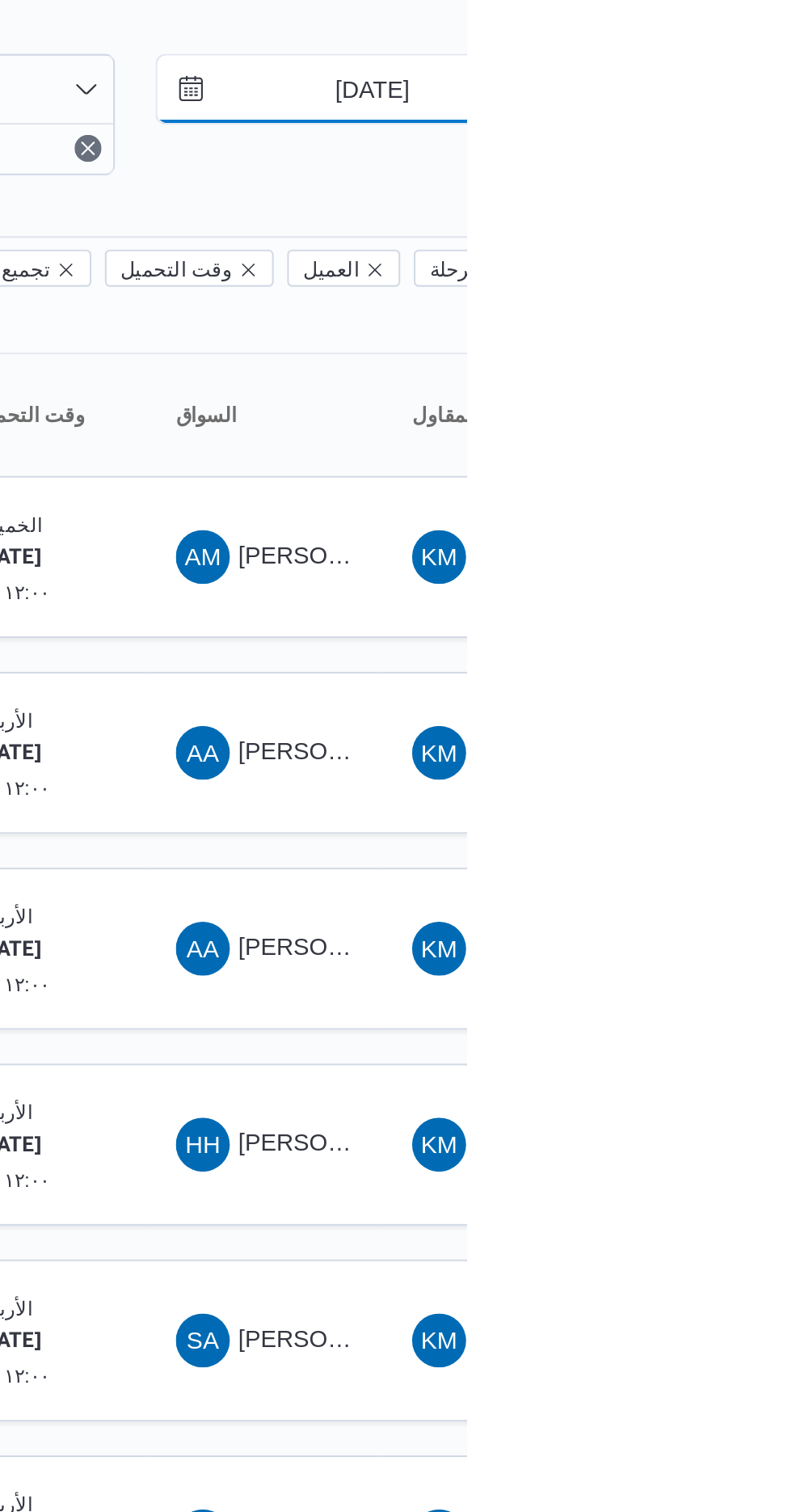
click at [731, 96] on input "[DATE]" at bounding box center [736, 95] width 184 height 32
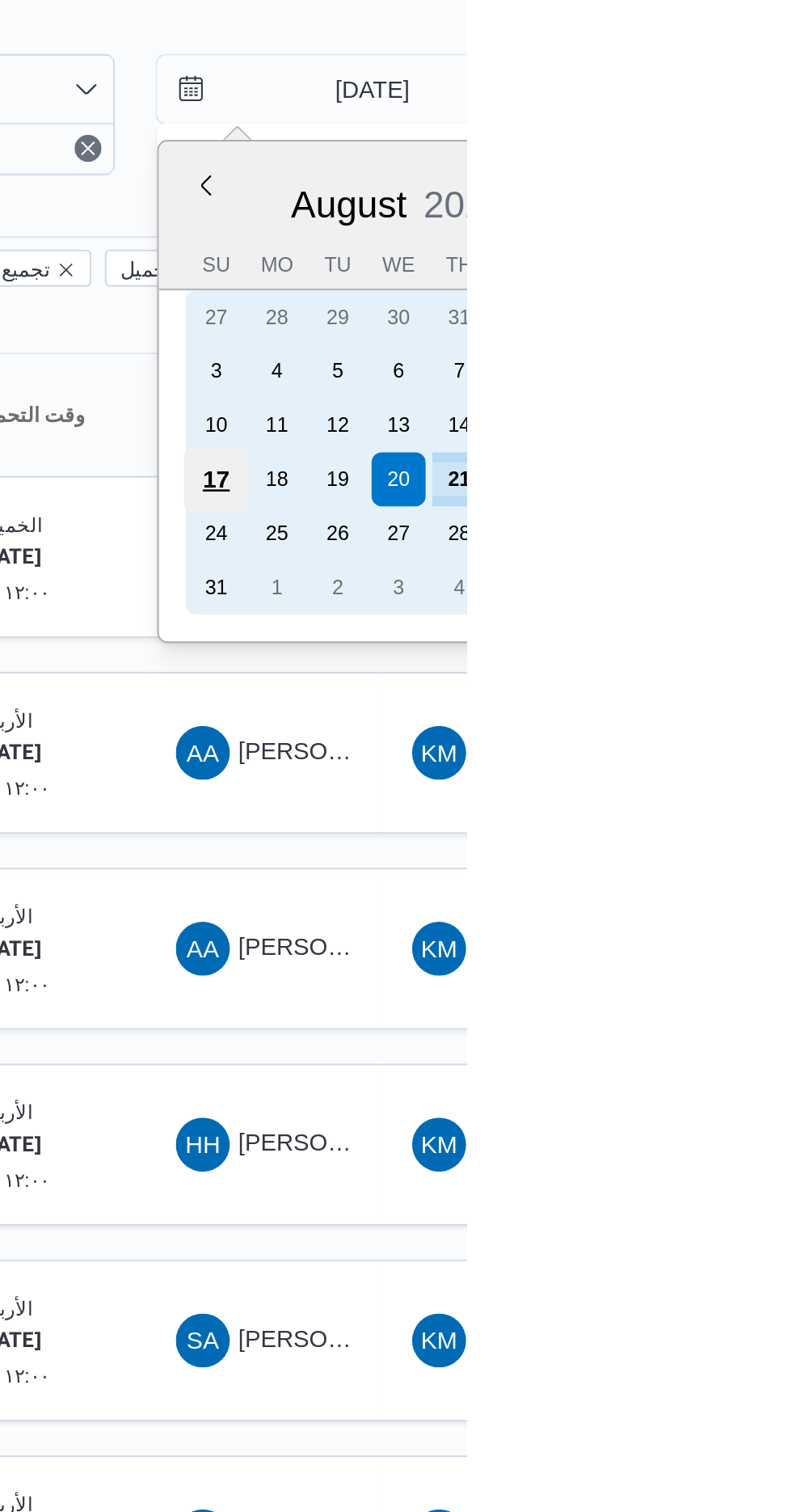
click at [660, 282] on div "17" at bounding box center [673, 281] width 30 height 30
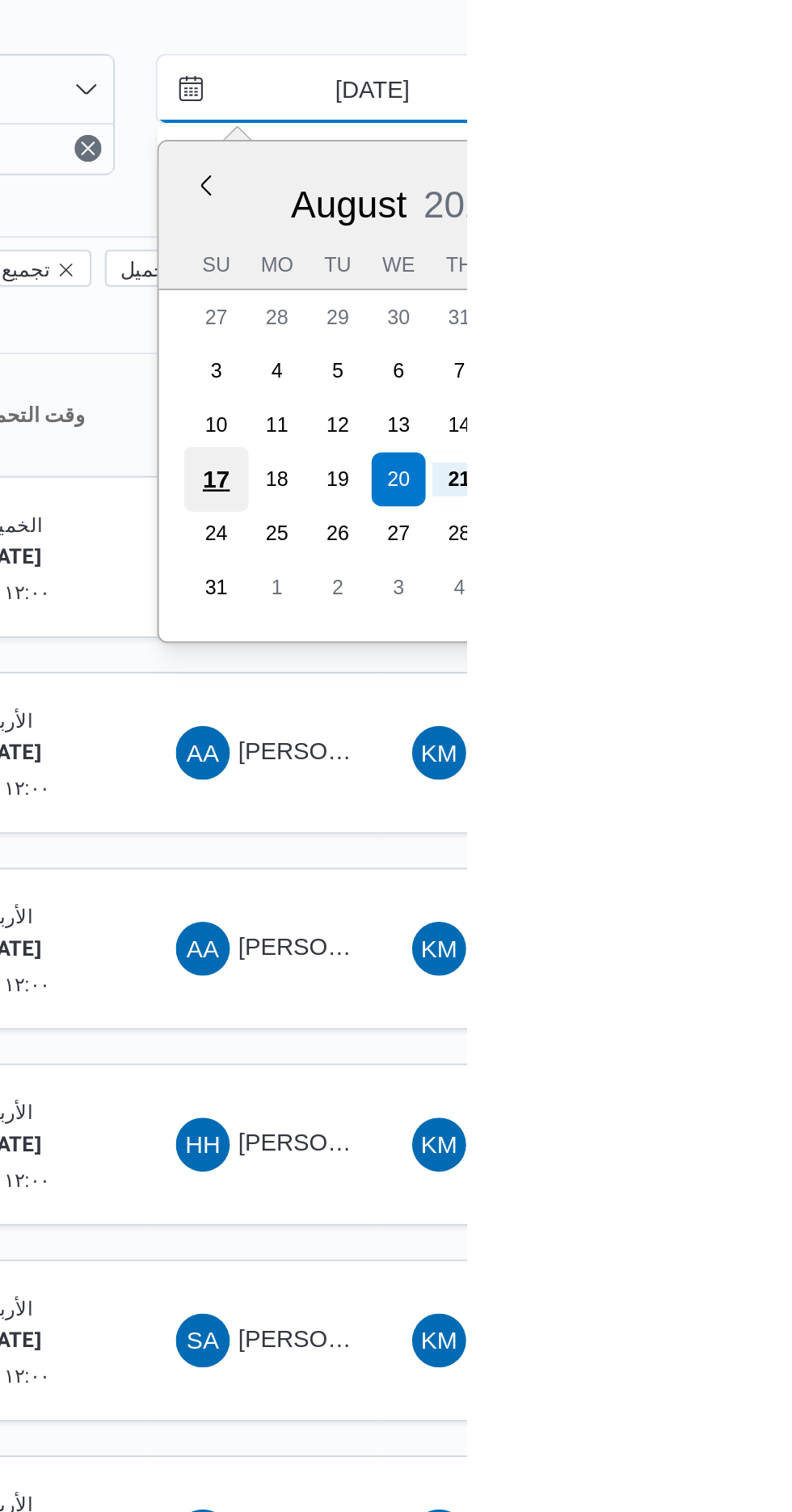
type input "[DATE]"
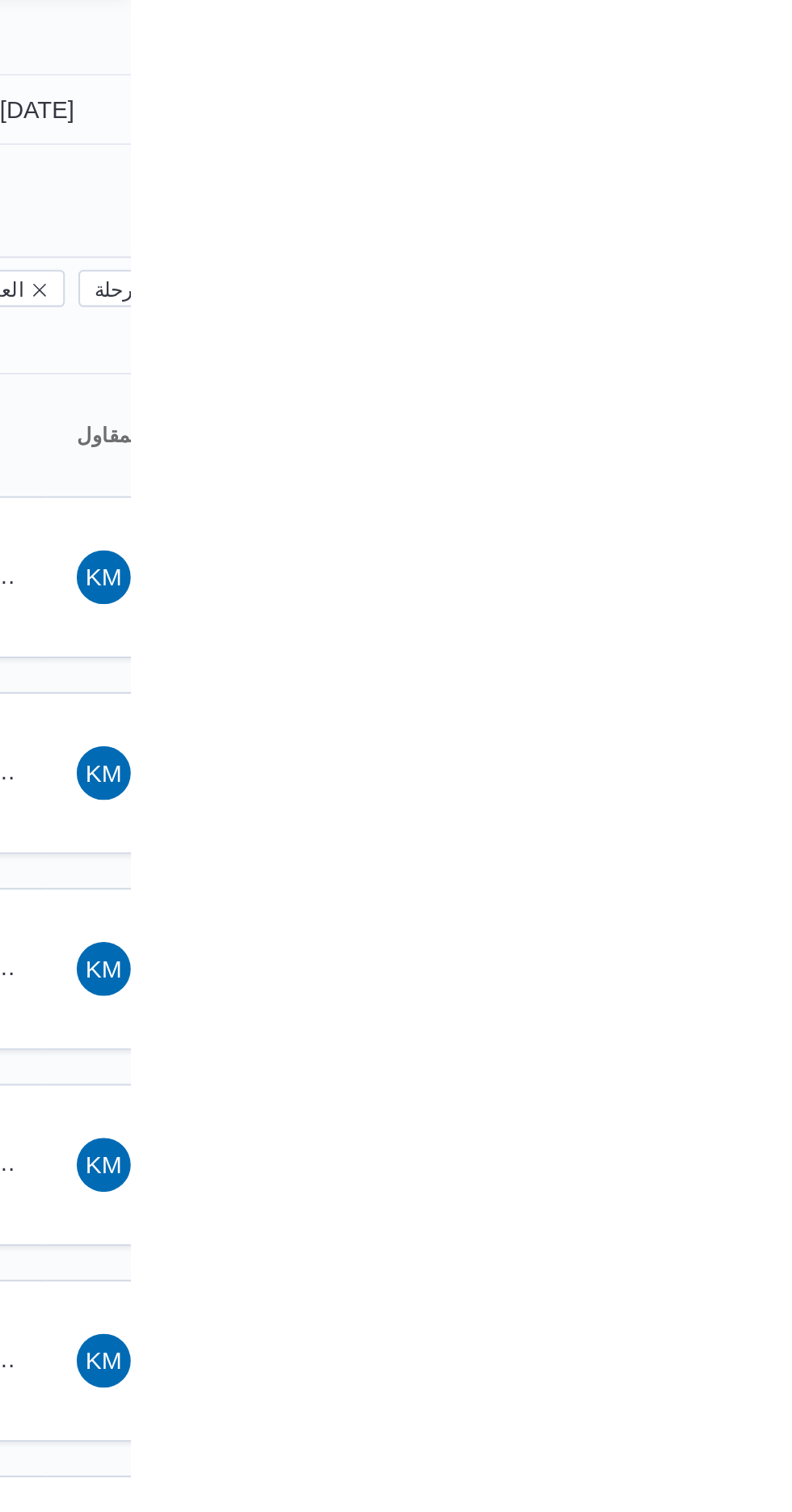
type input "[DATE]"
click at [759, 92] on input "[DATE]" at bounding box center [736, 95] width 184 height 32
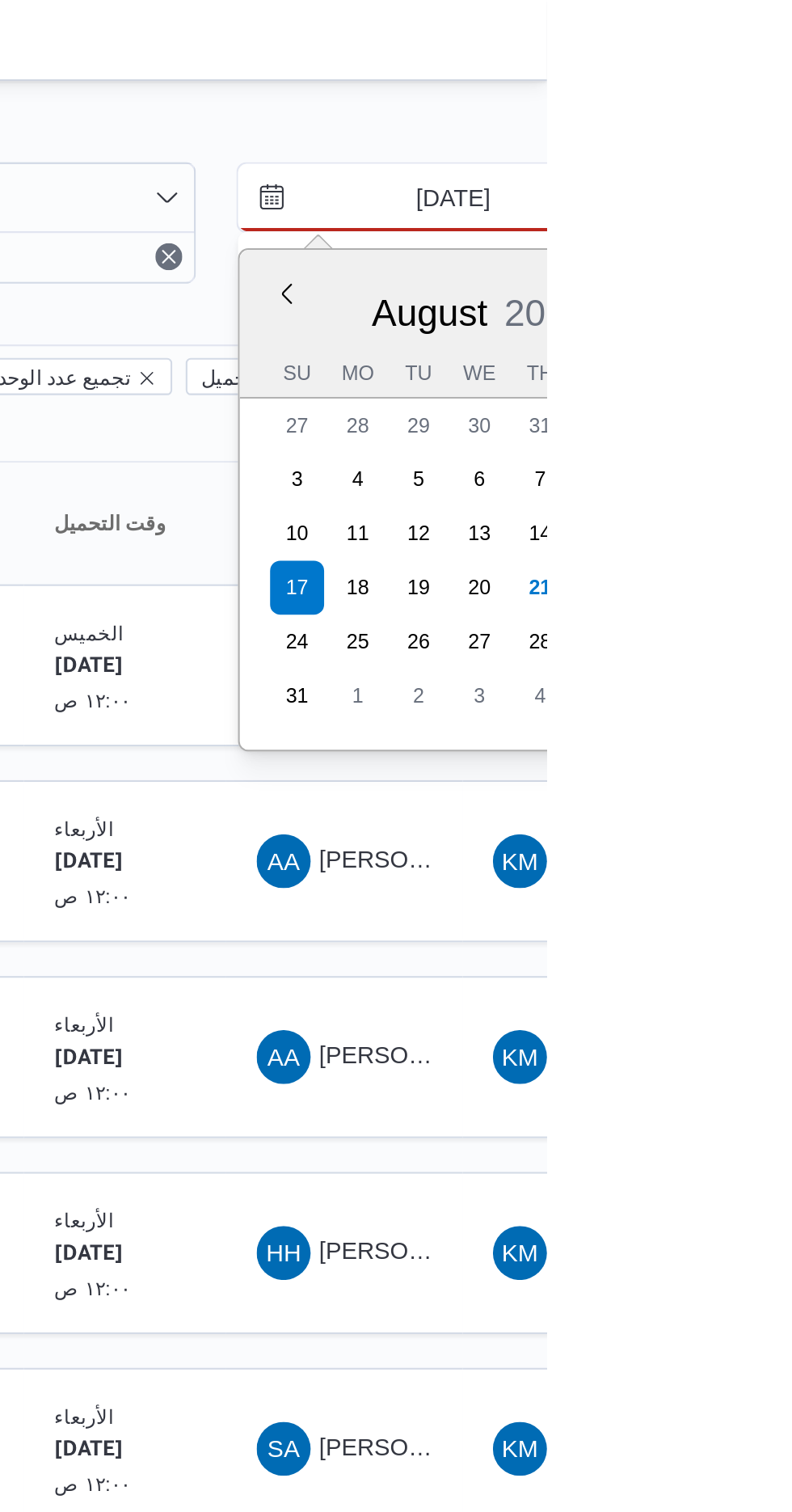
type input "[DATE]"
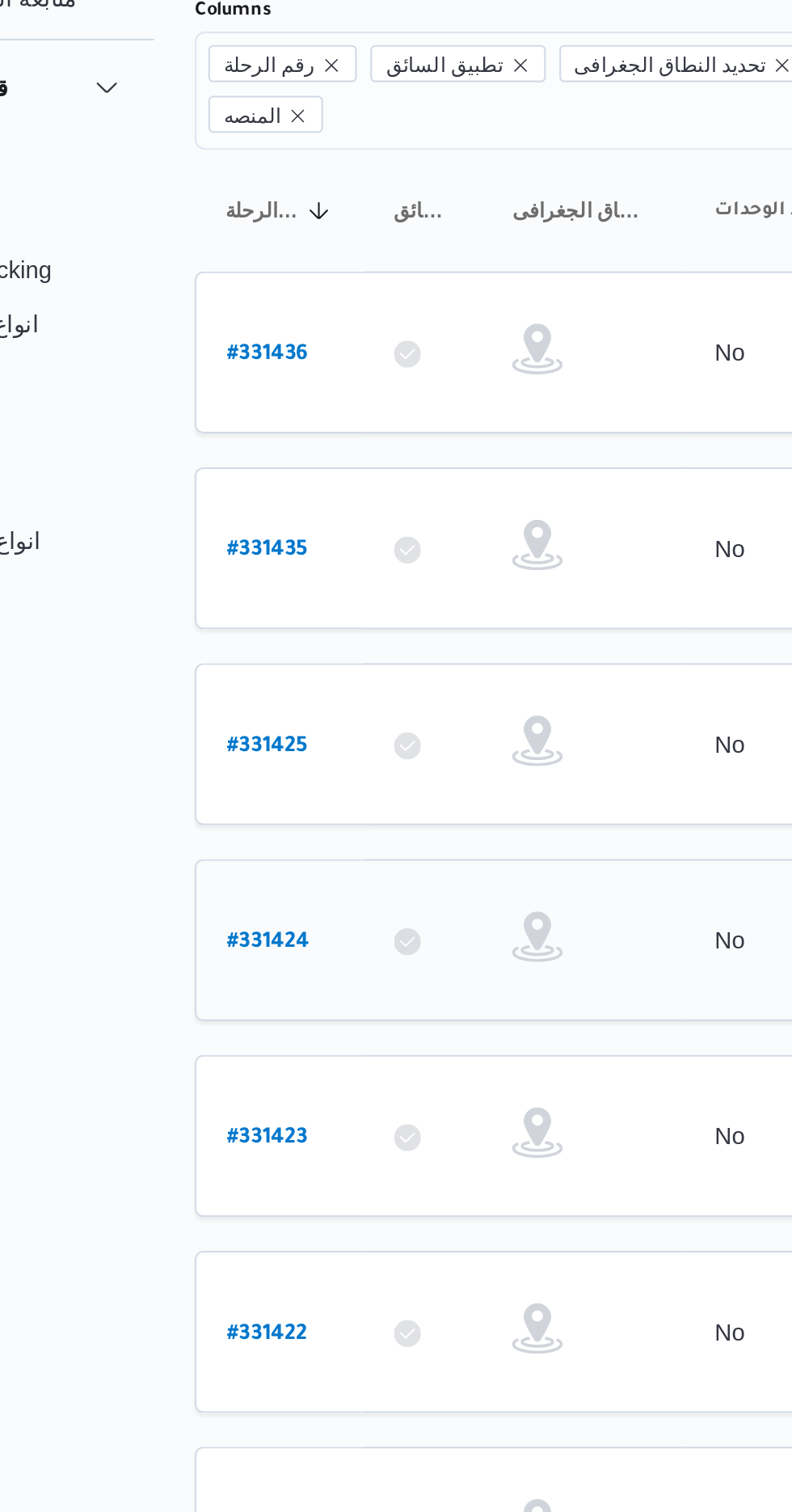
click at [227, 596] on b "# 331424" at bounding box center [245, 602] width 40 height 11
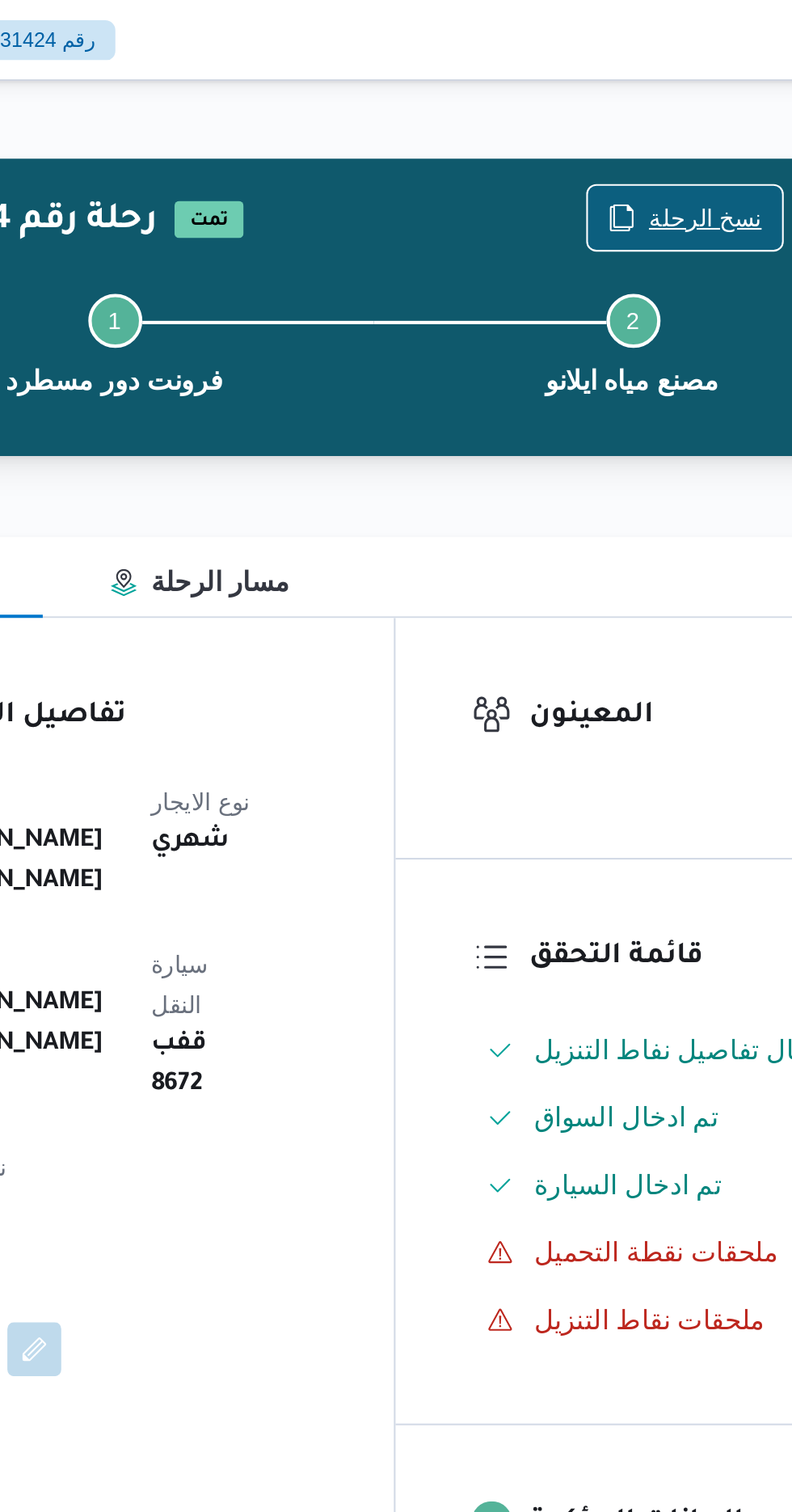
click at [644, 97] on span "نسخ الرحلة" at bounding box center [654, 104] width 54 height 19
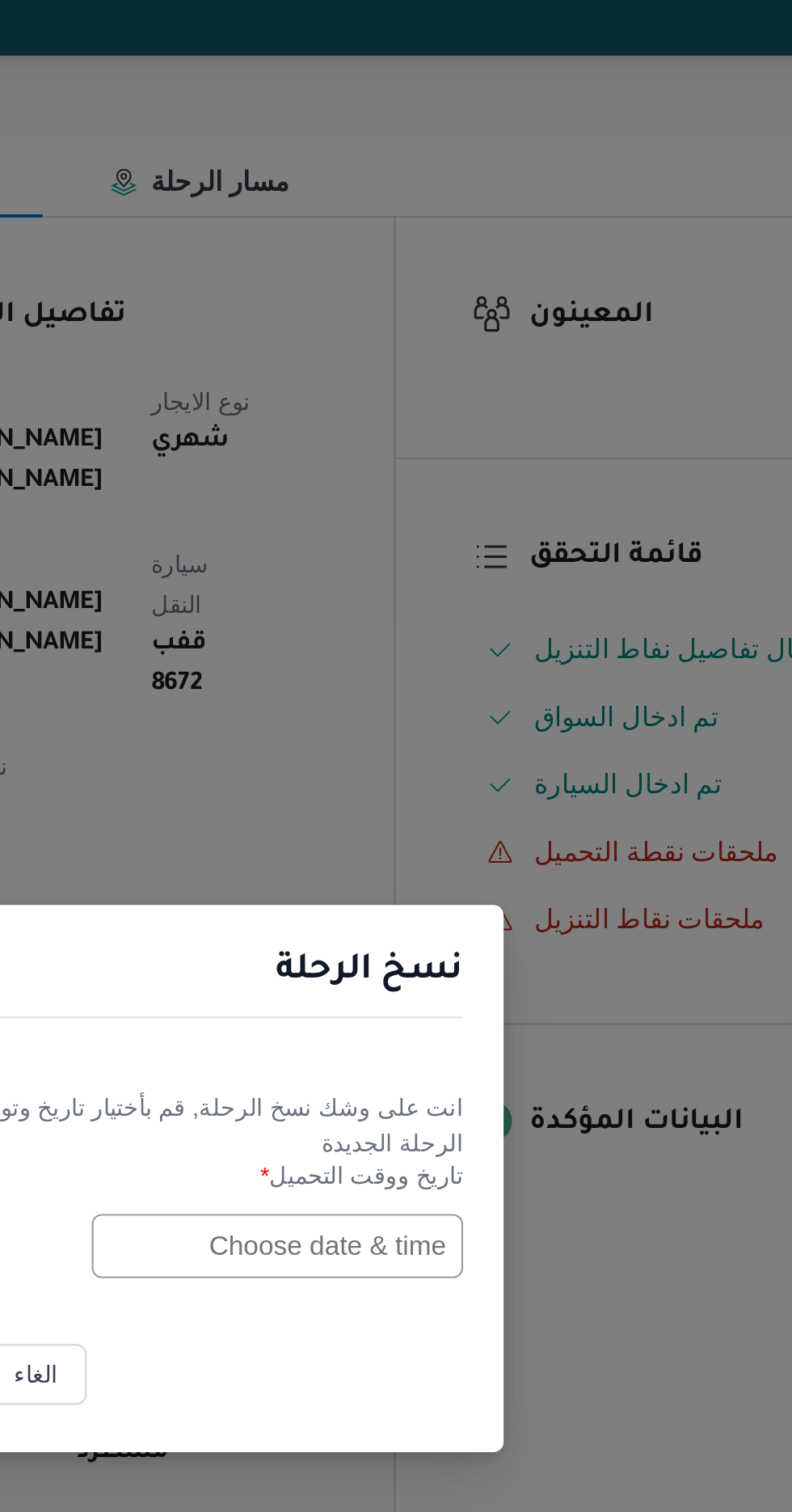
click at [441, 790] on input "text" at bounding box center [450, 788] width 178 height 30
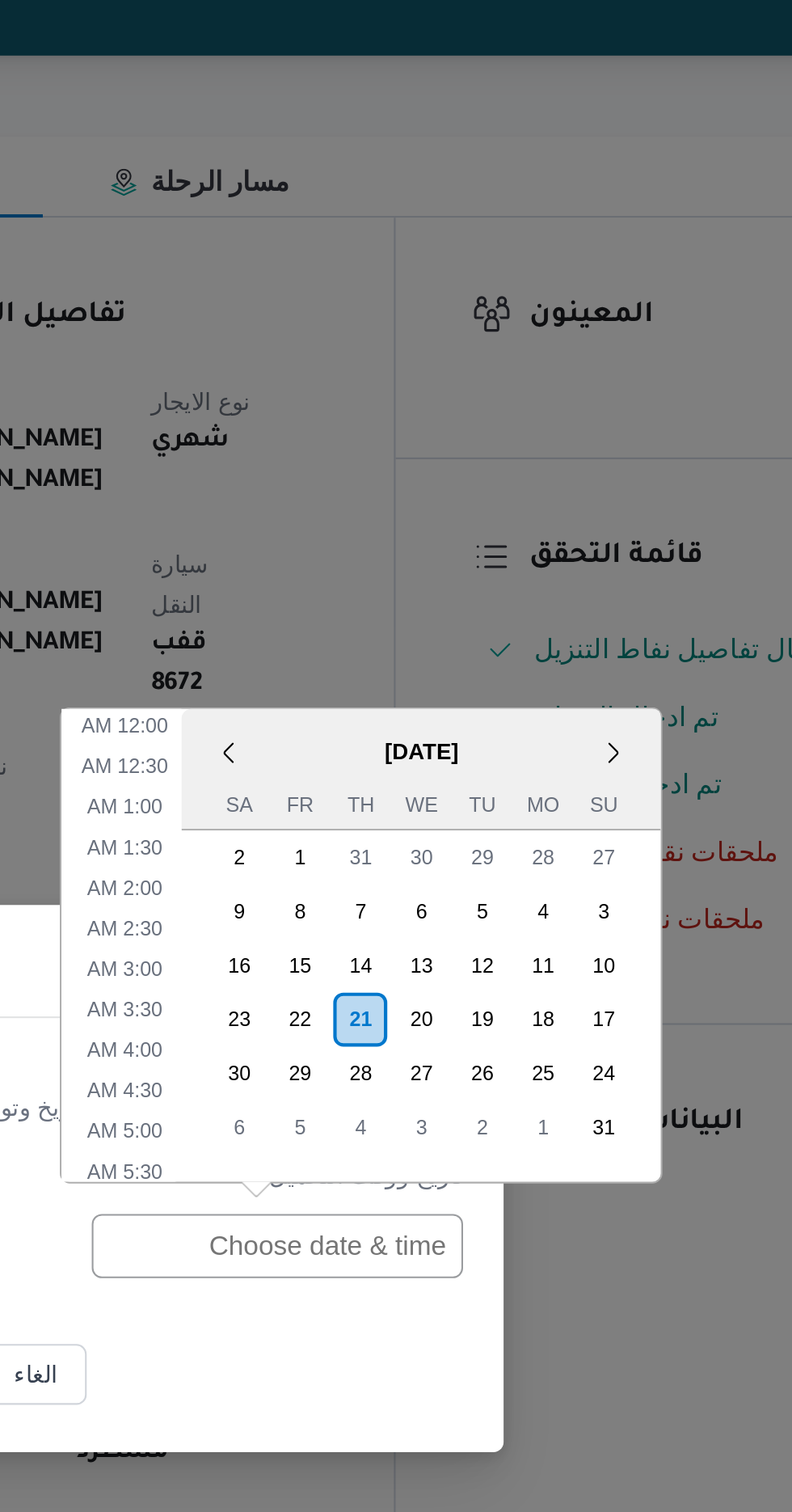
scroll to position [496, 0]
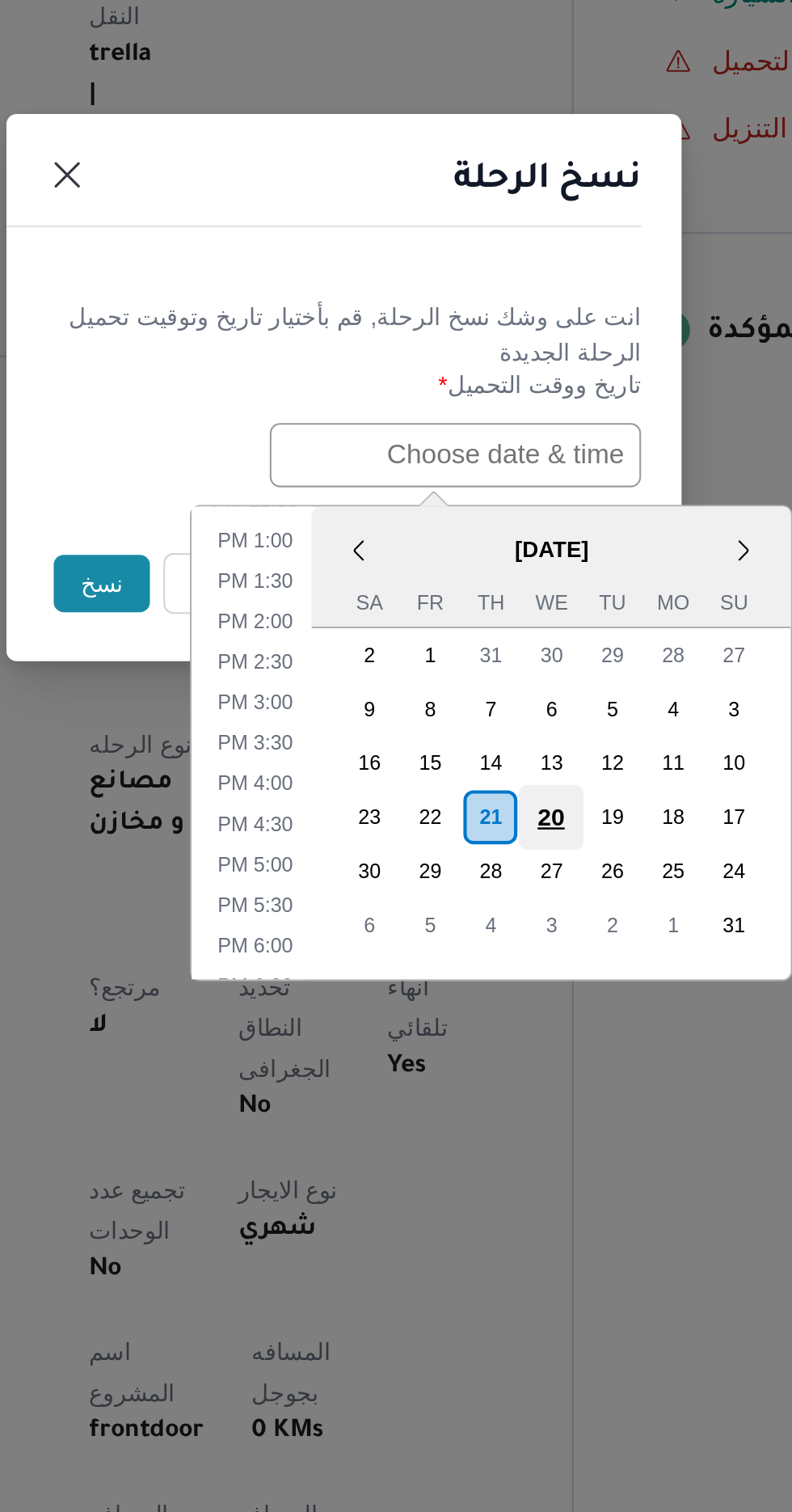
click at [492, 954] on div "20" at bounding box center [495, 962] width 30 height 30
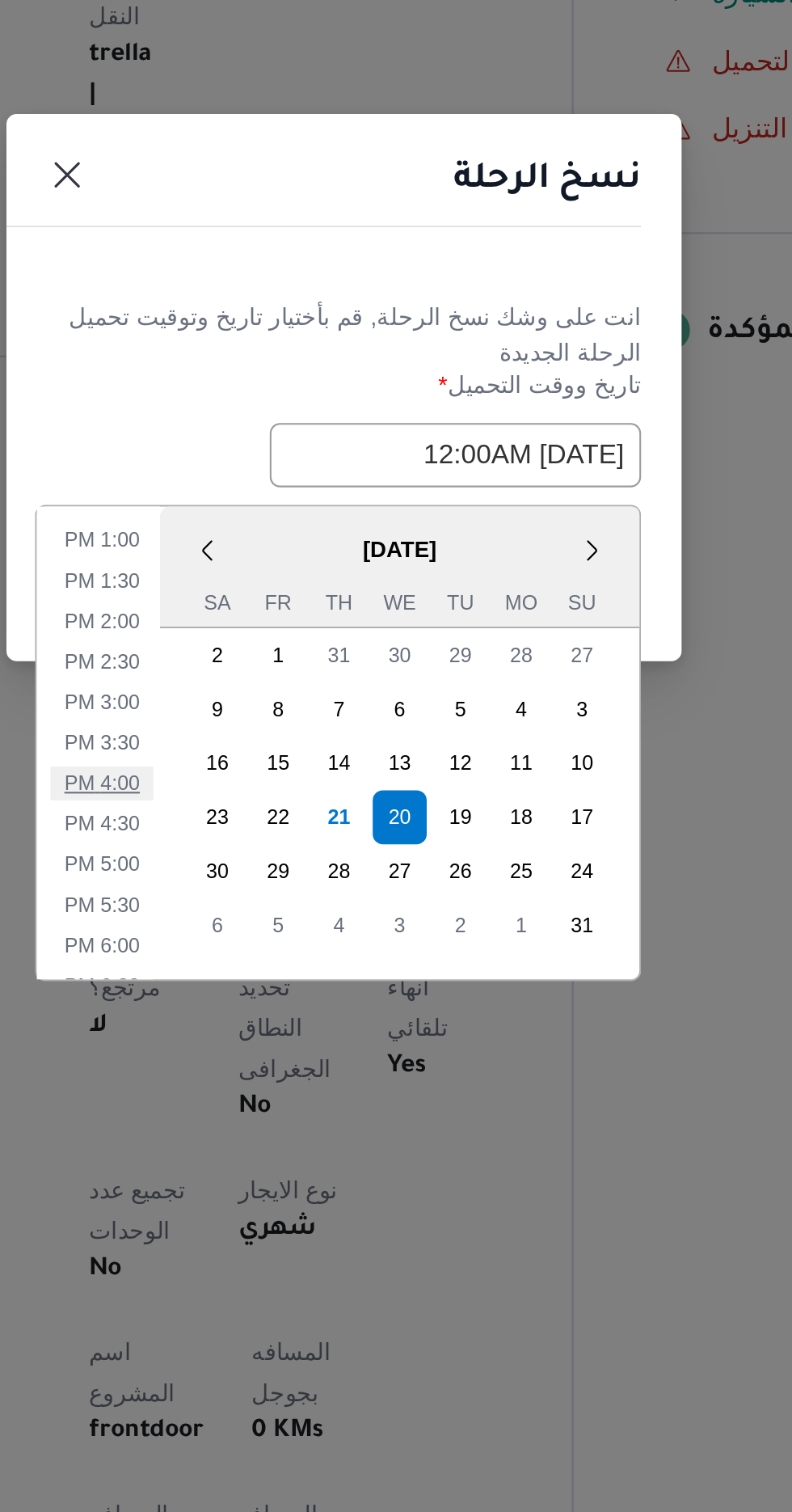
click at [279, 941] on li "4:00 PM" at bounding box center [280, 945] width 49 height 16
type input "[DATE] 4:00PM"
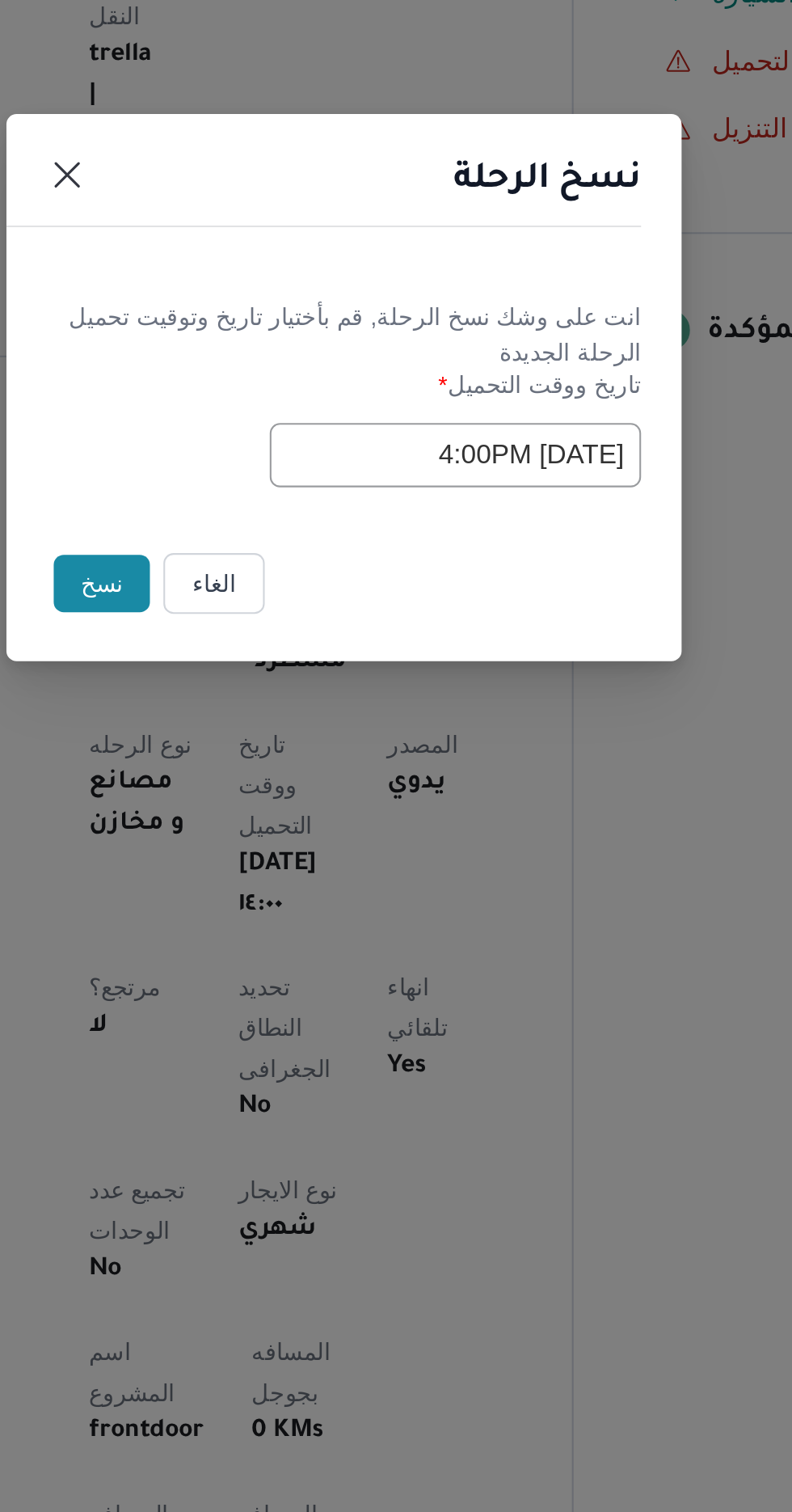
click at [265, 850] on button "نسخ" at bounding box center [279, 850] width 46 height 27
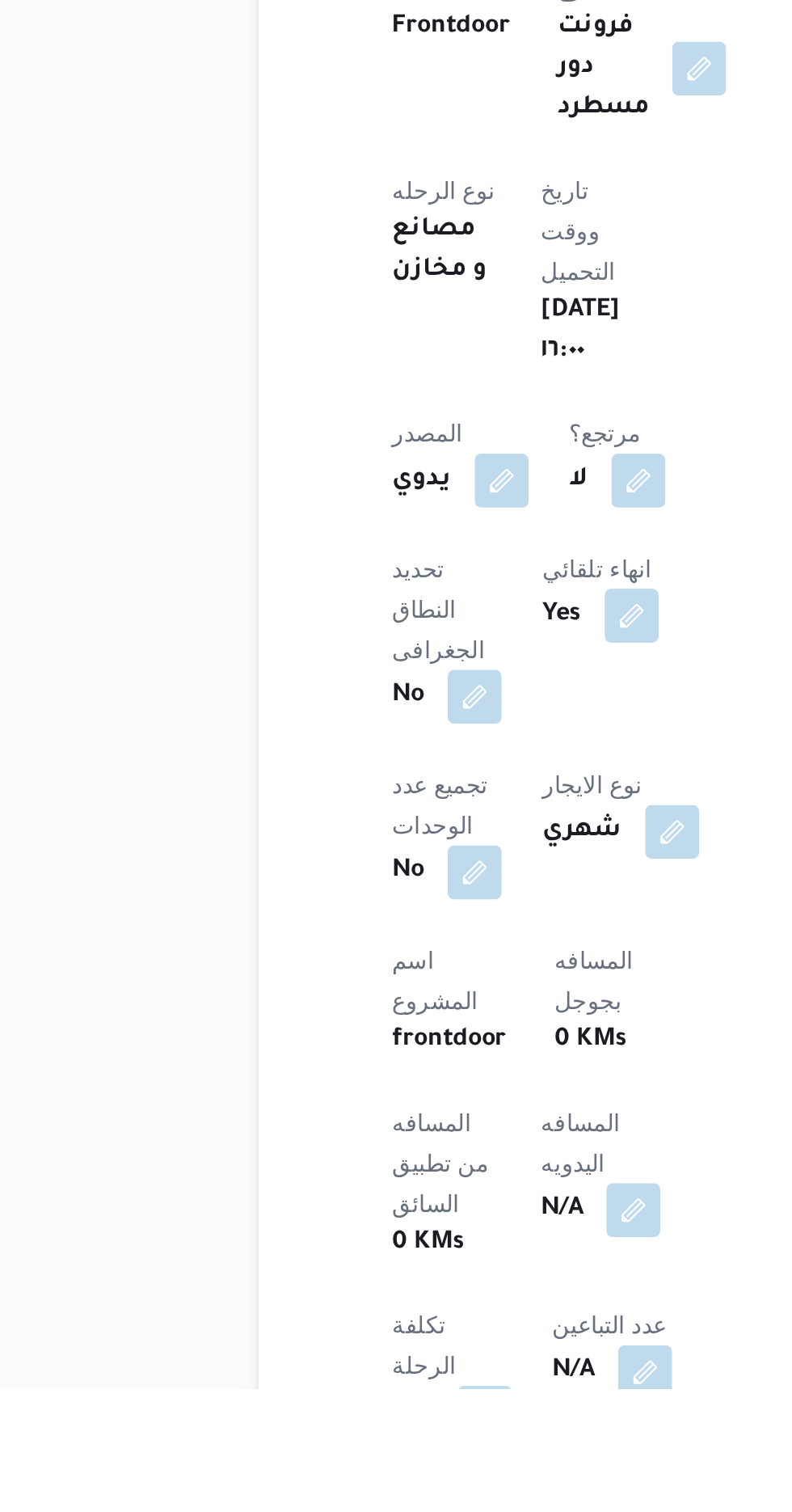
scroll to position [74, 0]
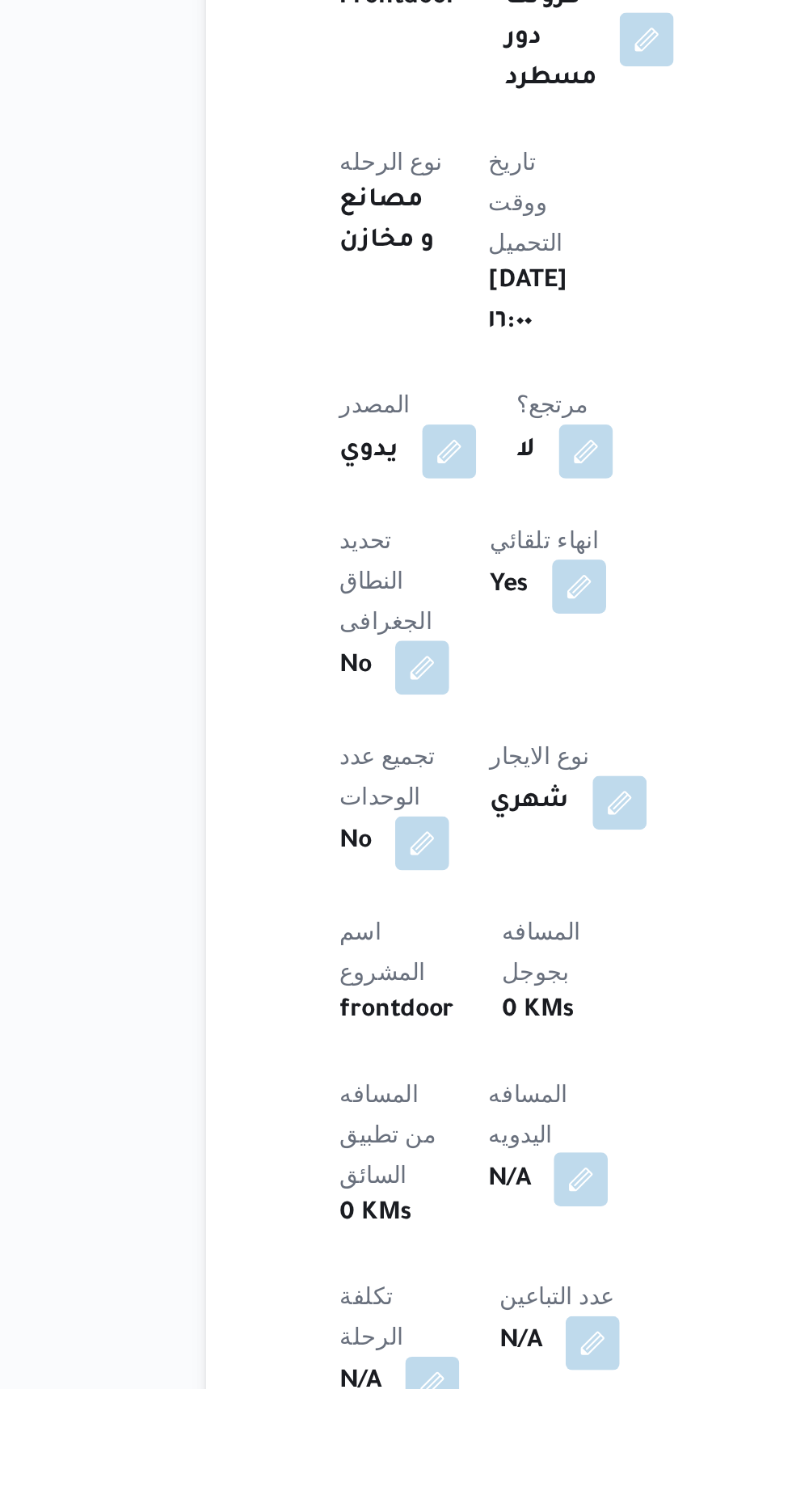
click at [377, 1399] on button "button" at bounding box center [389, 1412] width 26 height 26
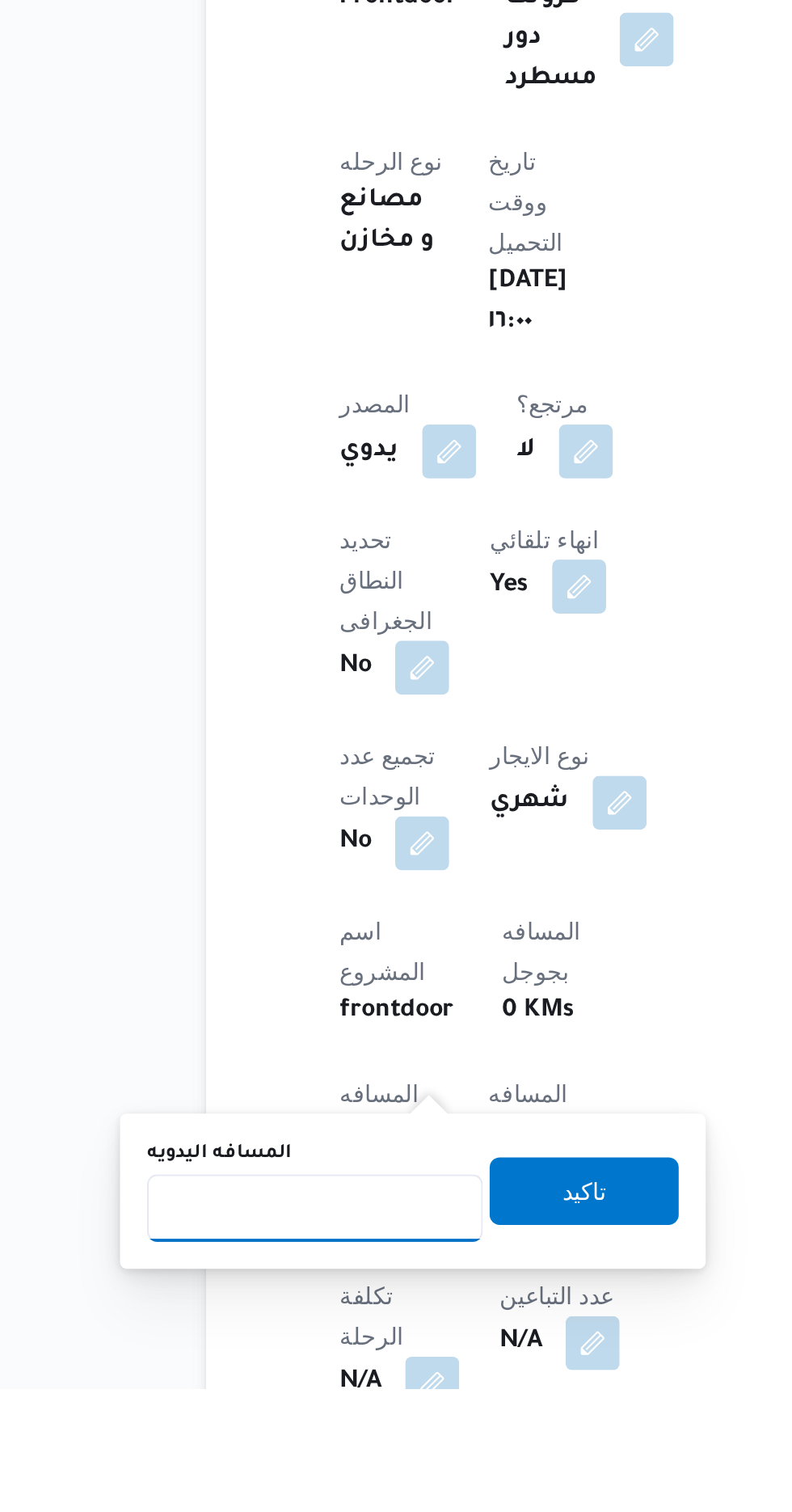
click at [280, 1431] on input "المسافه اليدويه" at bounding box center [262, 1426] width 161 height 32
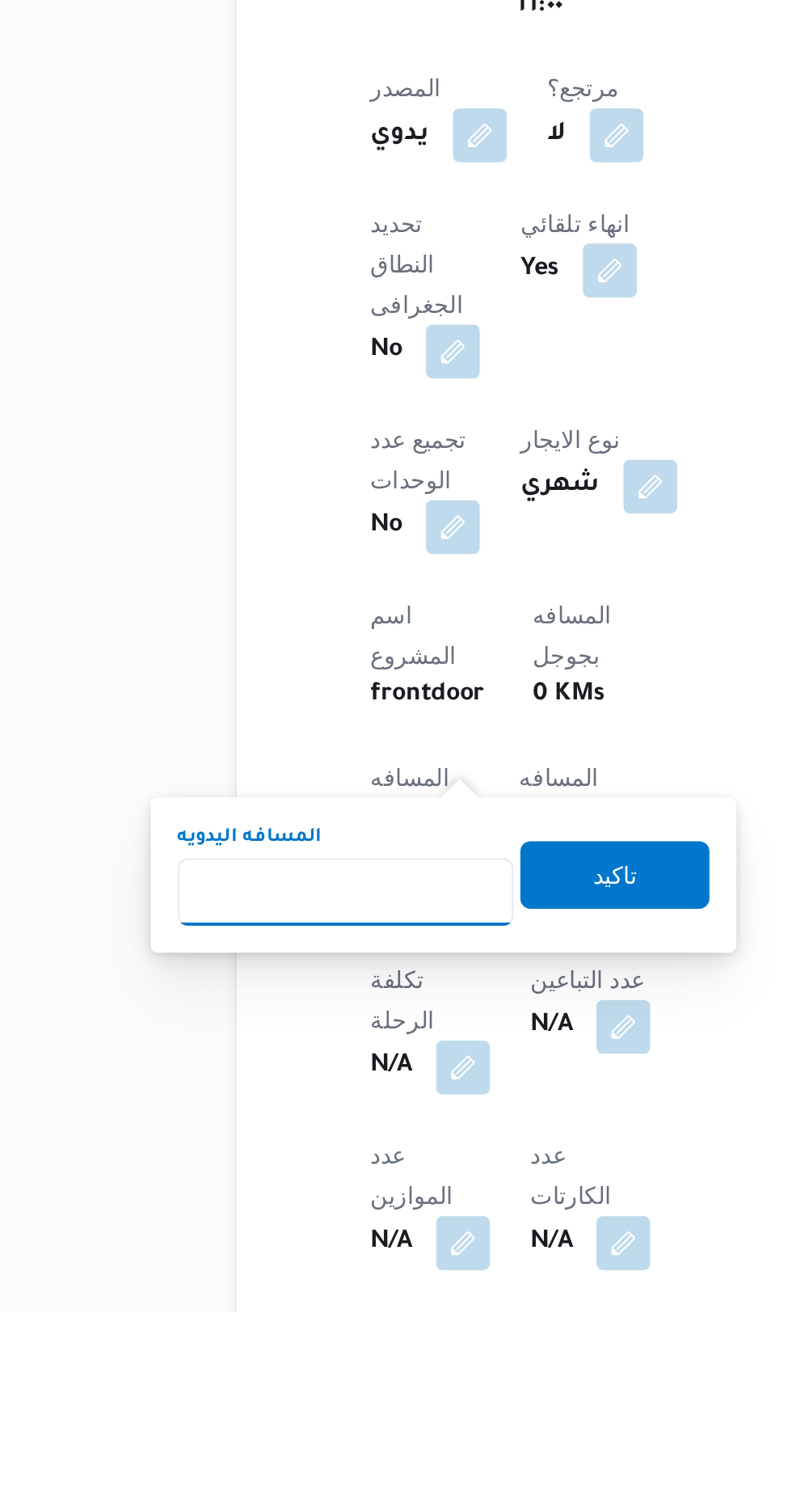
scroll to position [198, 0]
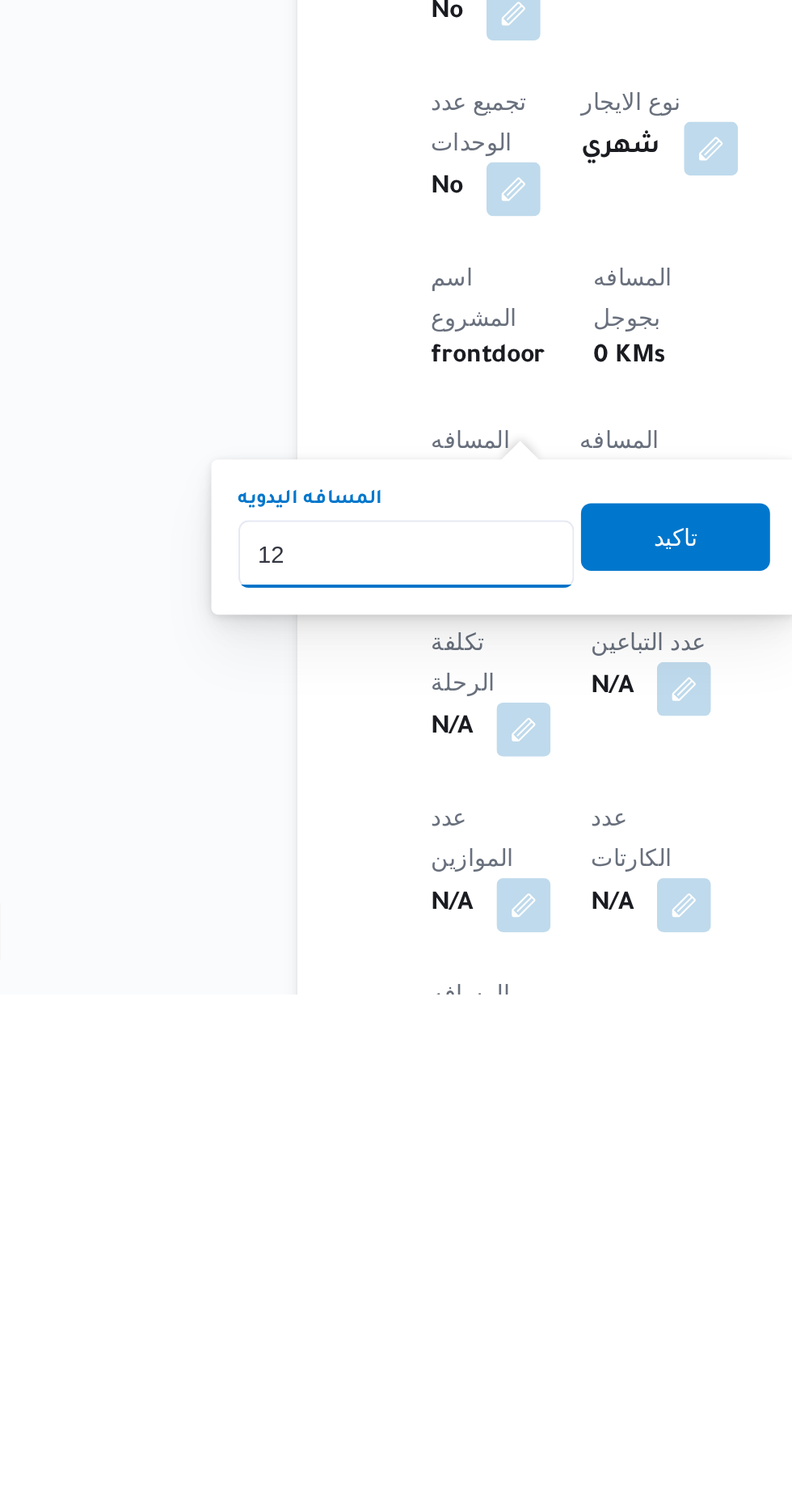
type input "120"
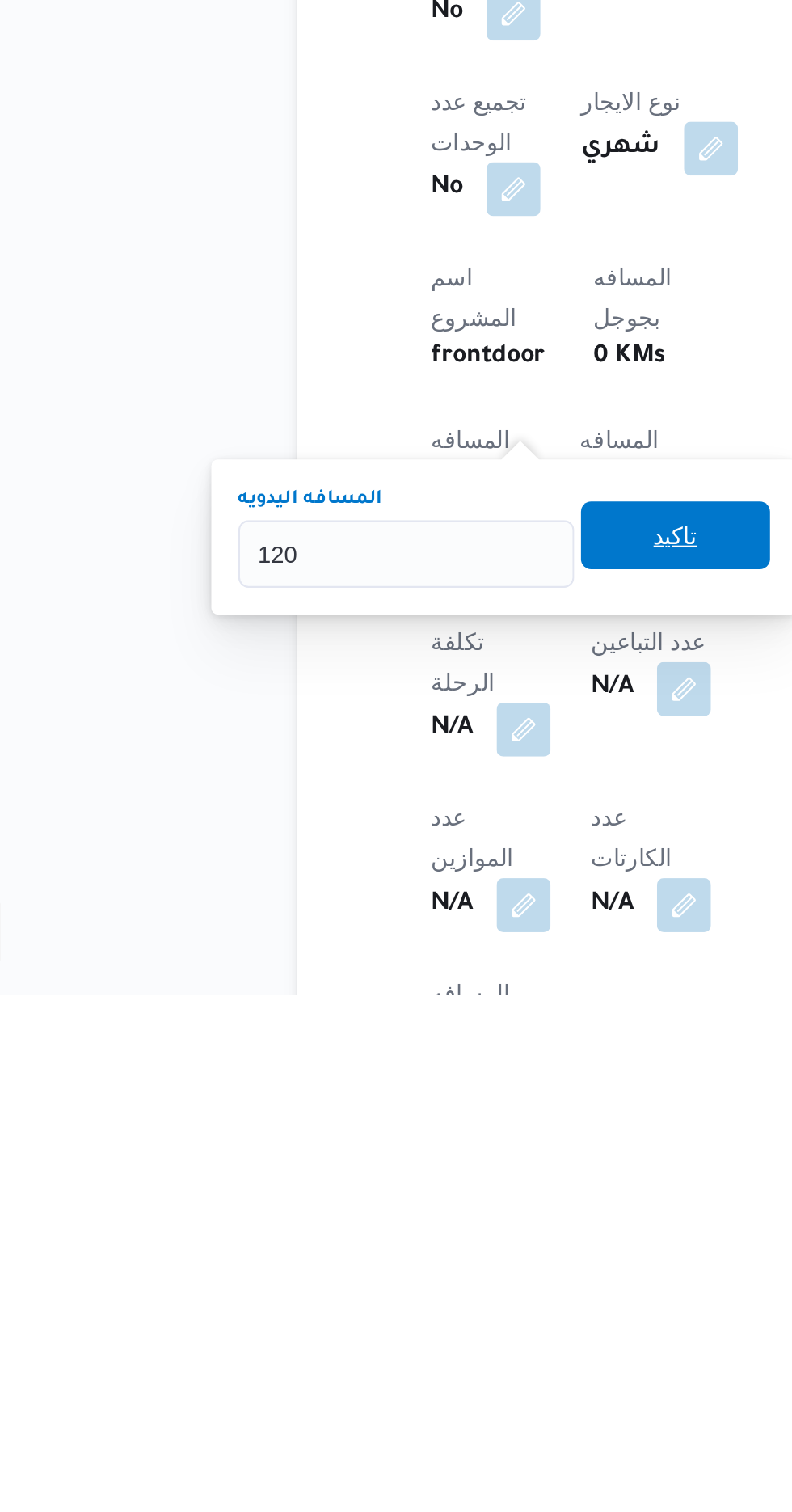
click at [416, 1289] on span "تاكيد" at bounding box center [391, 1292] width 91 height 32
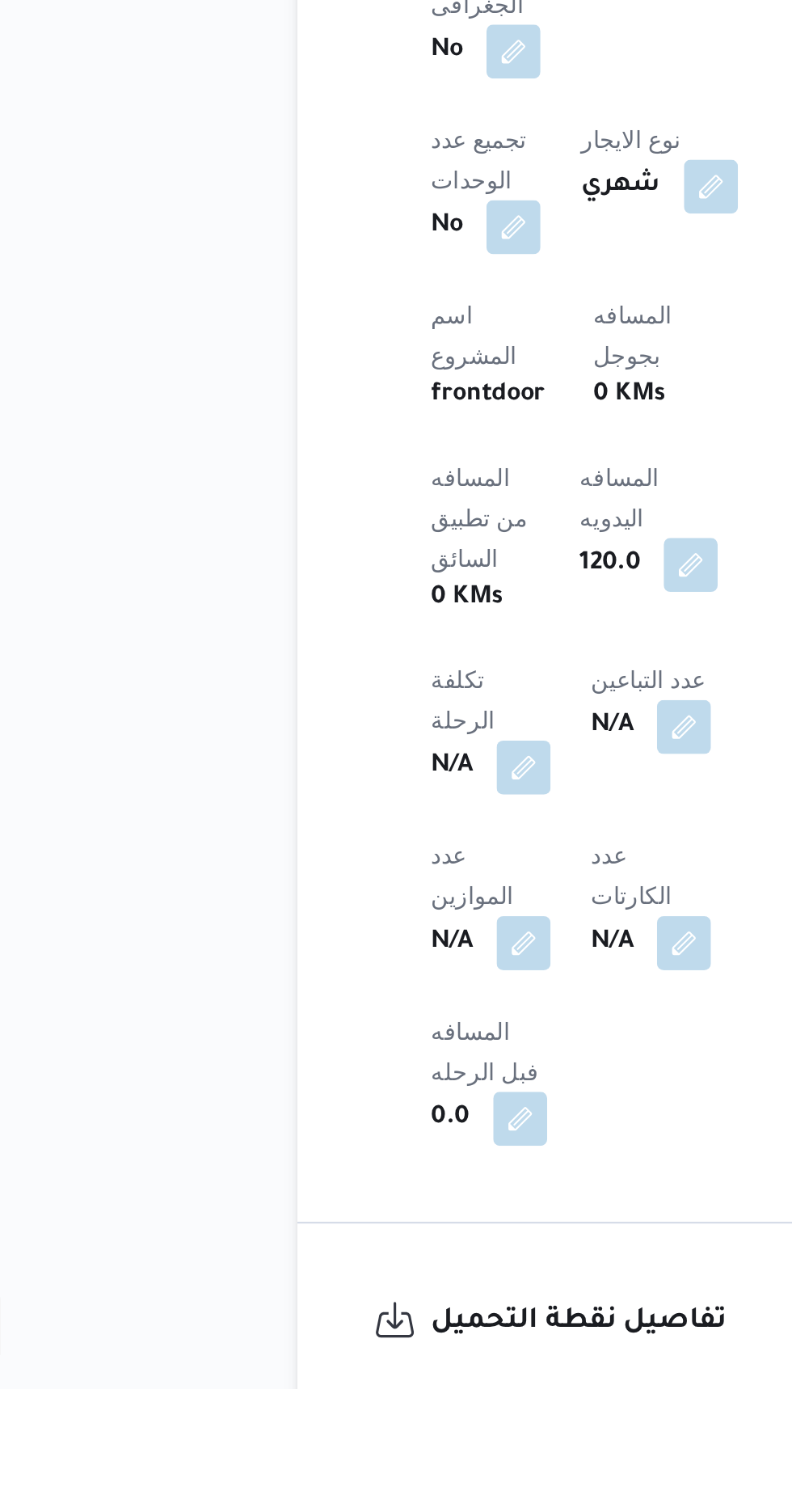
scroll to position [385, 0]
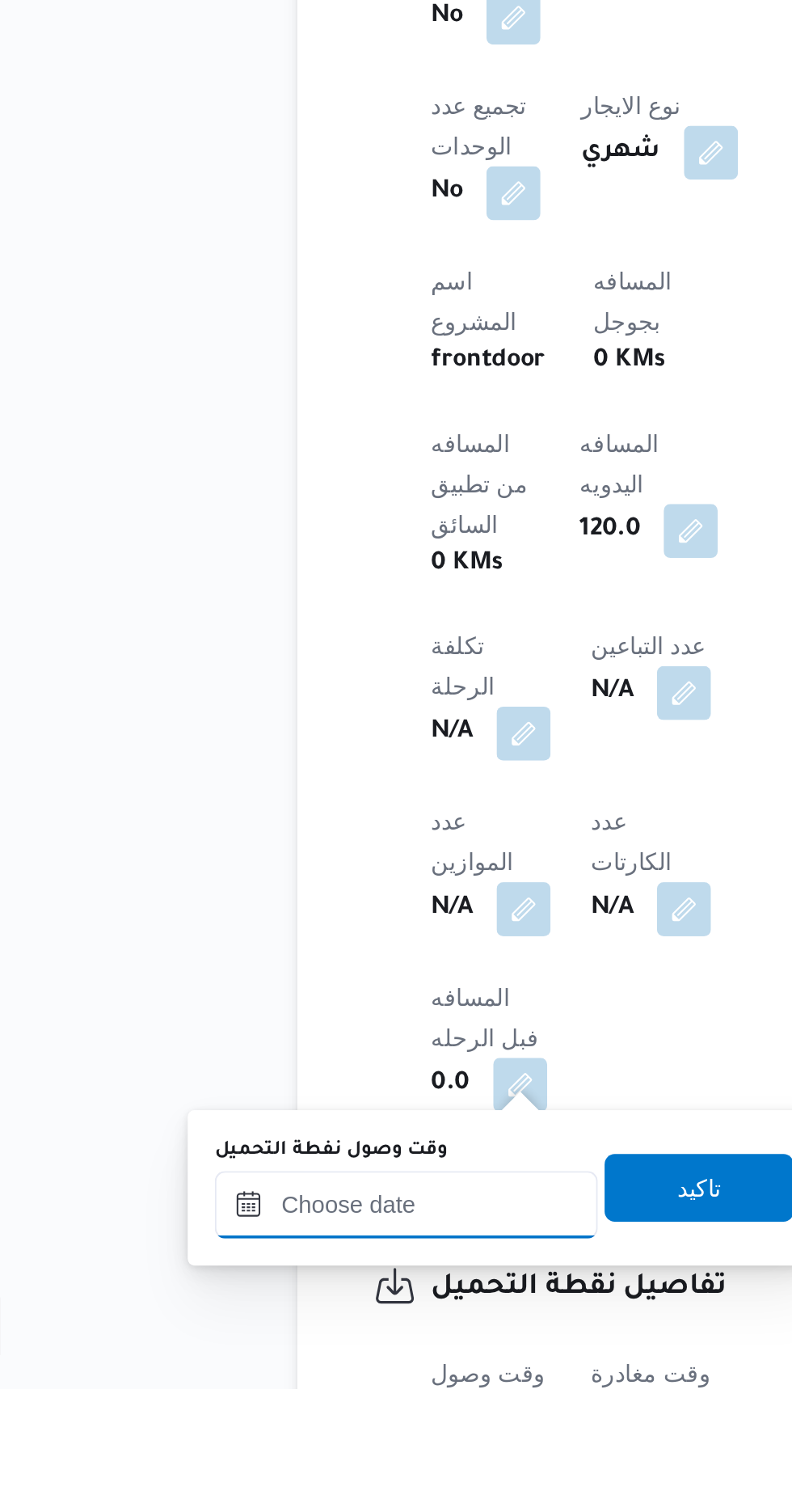
click at [297, 1425] on input "وقت وصول نفطة التحميل" at bounding box center [262, 1424] width 184 height 32
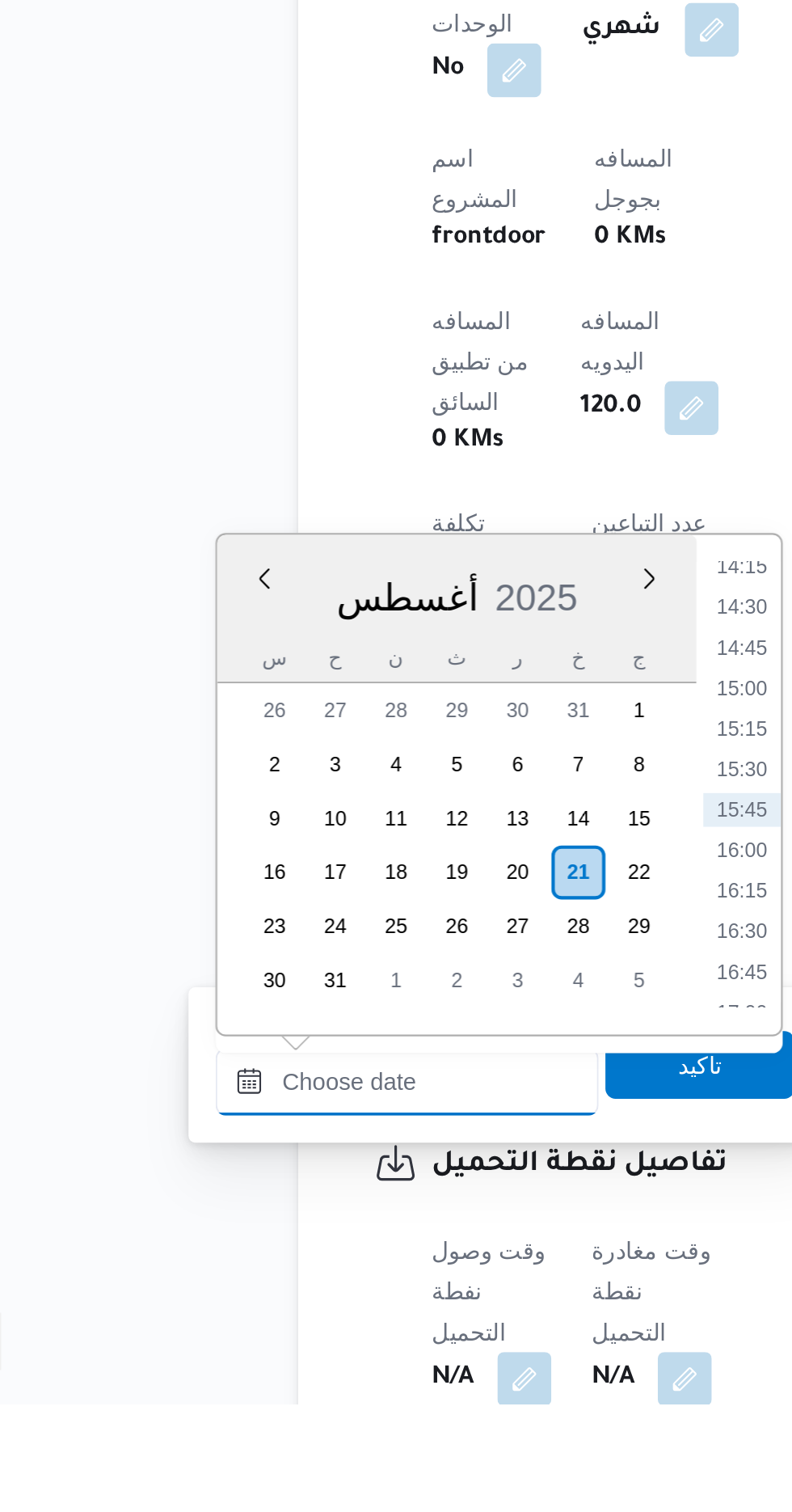
scroll to position [511, 0]
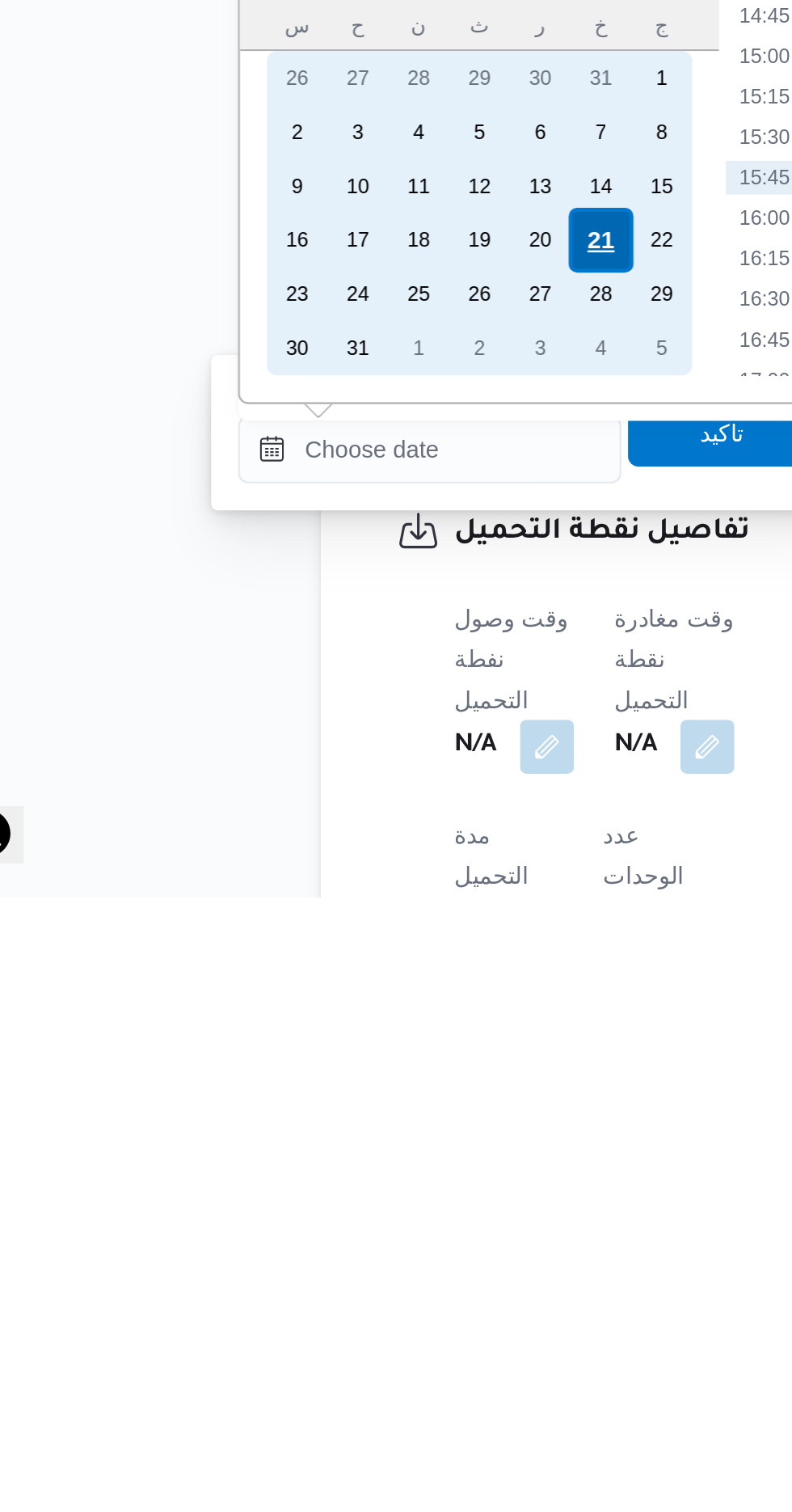
click at [345, 1195] on div "21" at bounding box center [344, 1197] width 30 height 30
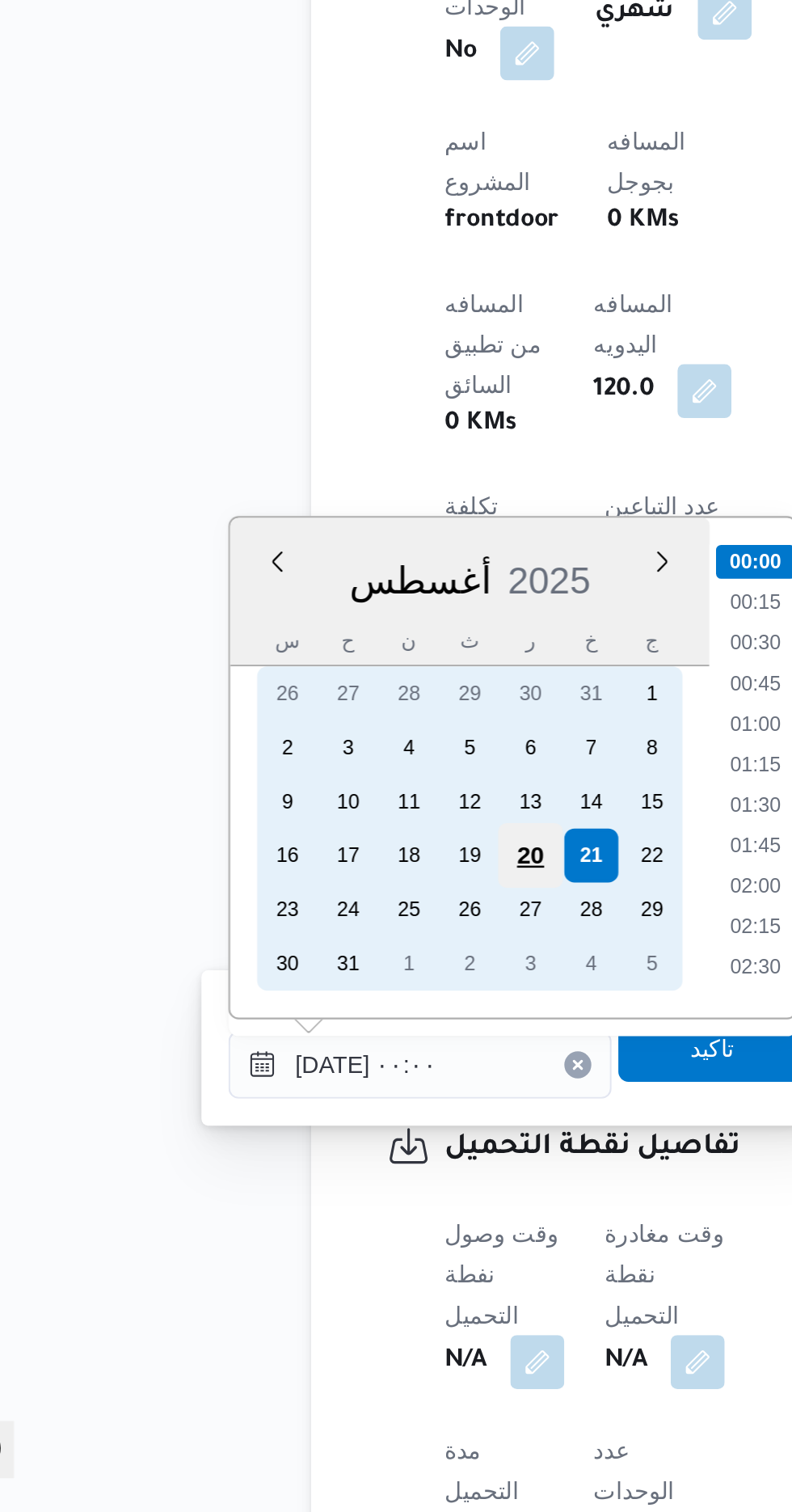
click at [313, 1193] on div "20" at bounding box center [315, 1197] width 30 height 30
click at [317, 1198] on div "20" at bounding box center [315, 1197] width 30 height 30
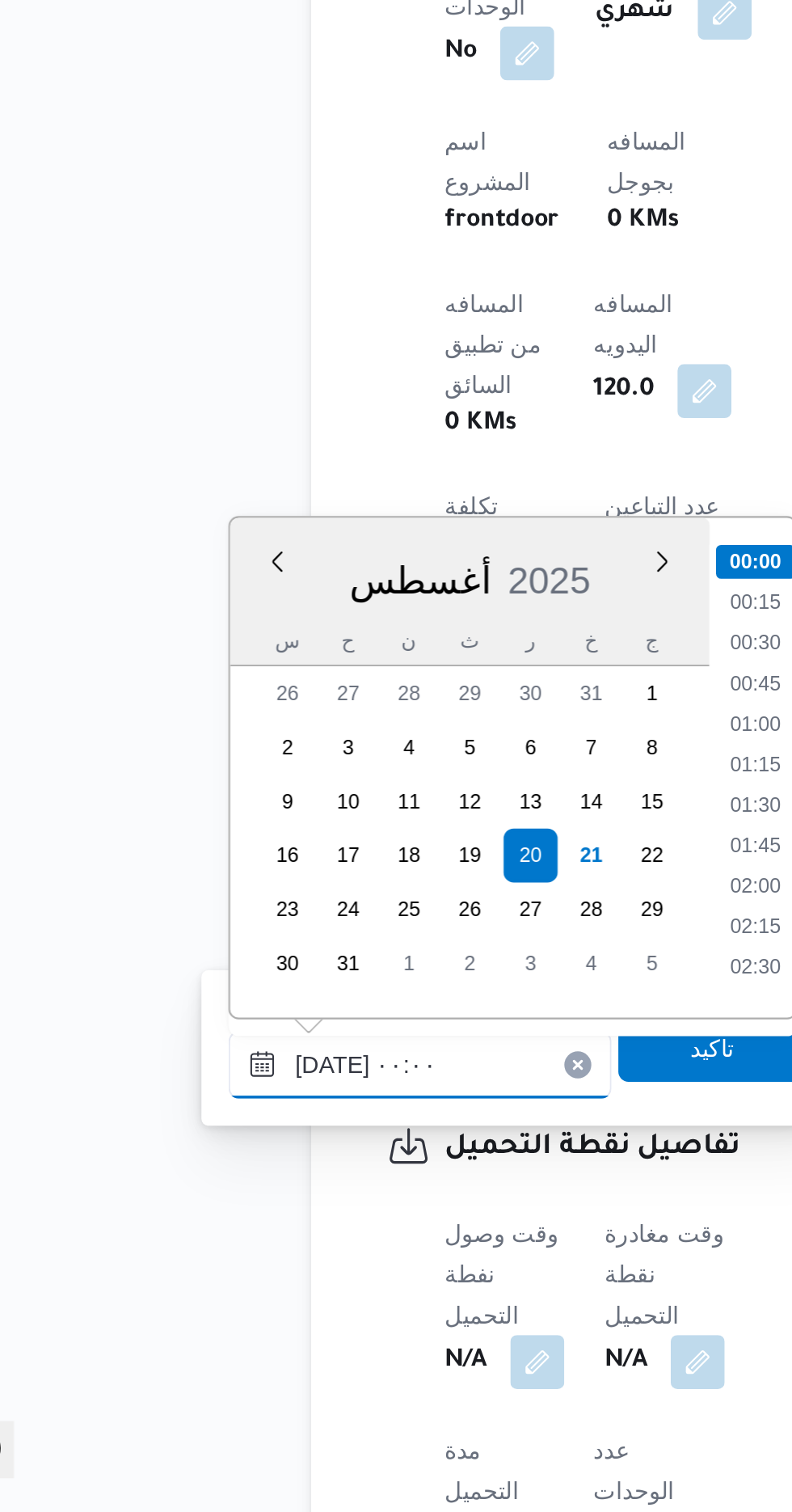
click at [172, 1294] on input "[DATE] ٠٠:٠٠" at bounding box center [262, 1298] width 184 height 32
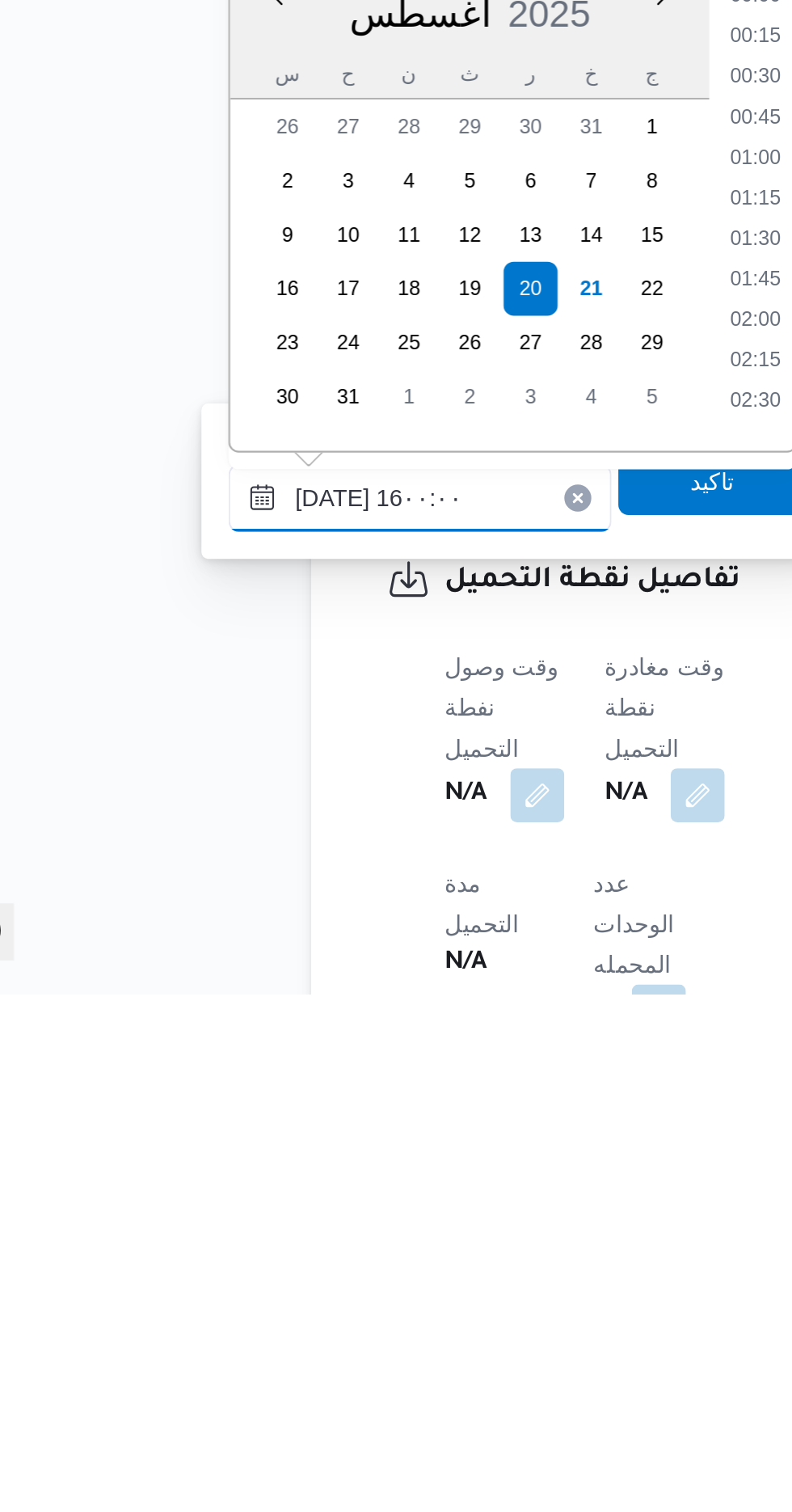
scroll to position [1046, 0]
click at [417, 1233] on li "16:00" at bounding box center [423, 1229] width 38 height 16
type input "[DATE] ١٦:٠٠"
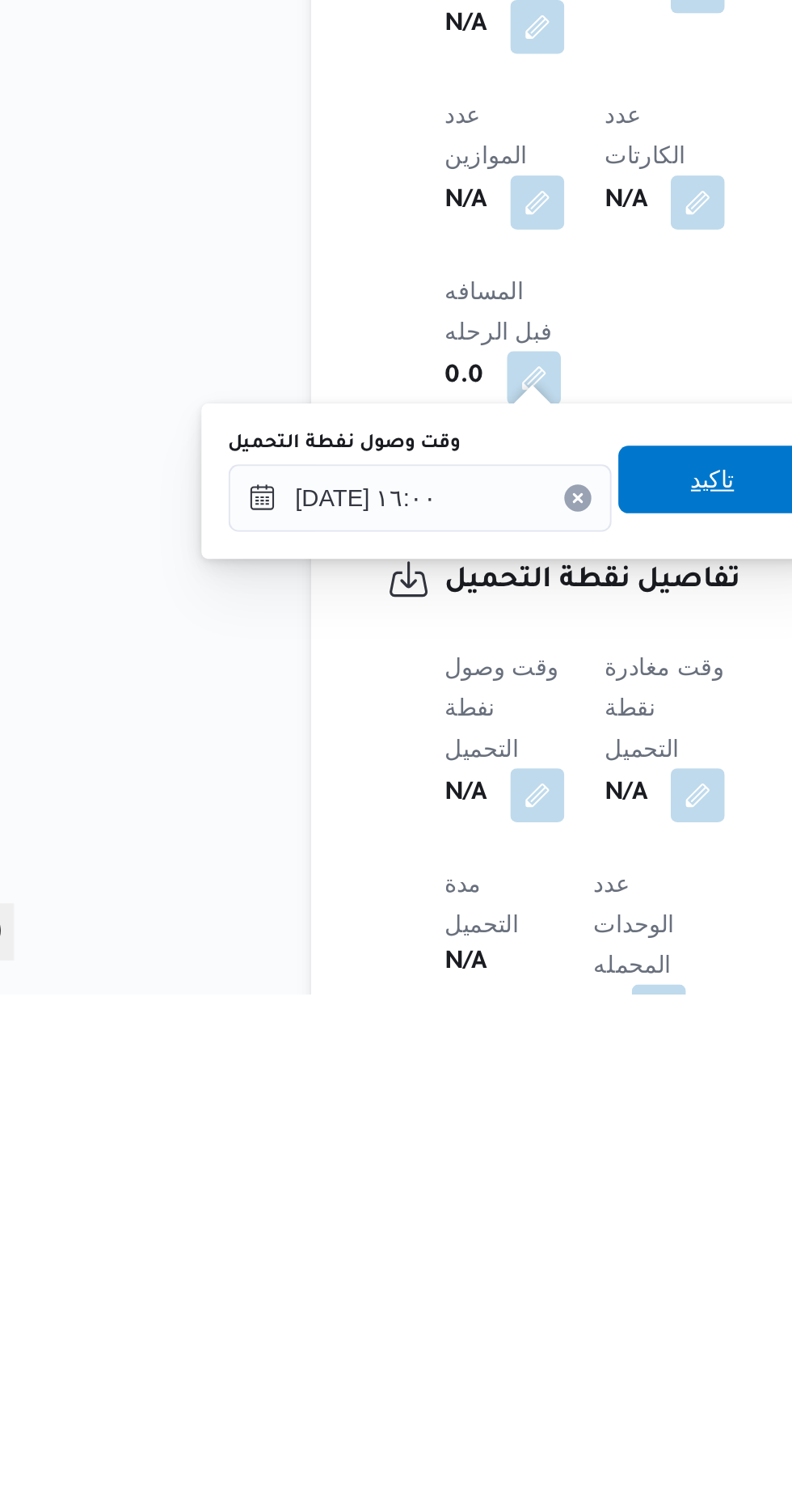
click at [409, 1268] on span "تاكيد" at bounding box center [403, 1265] width 21 height 19
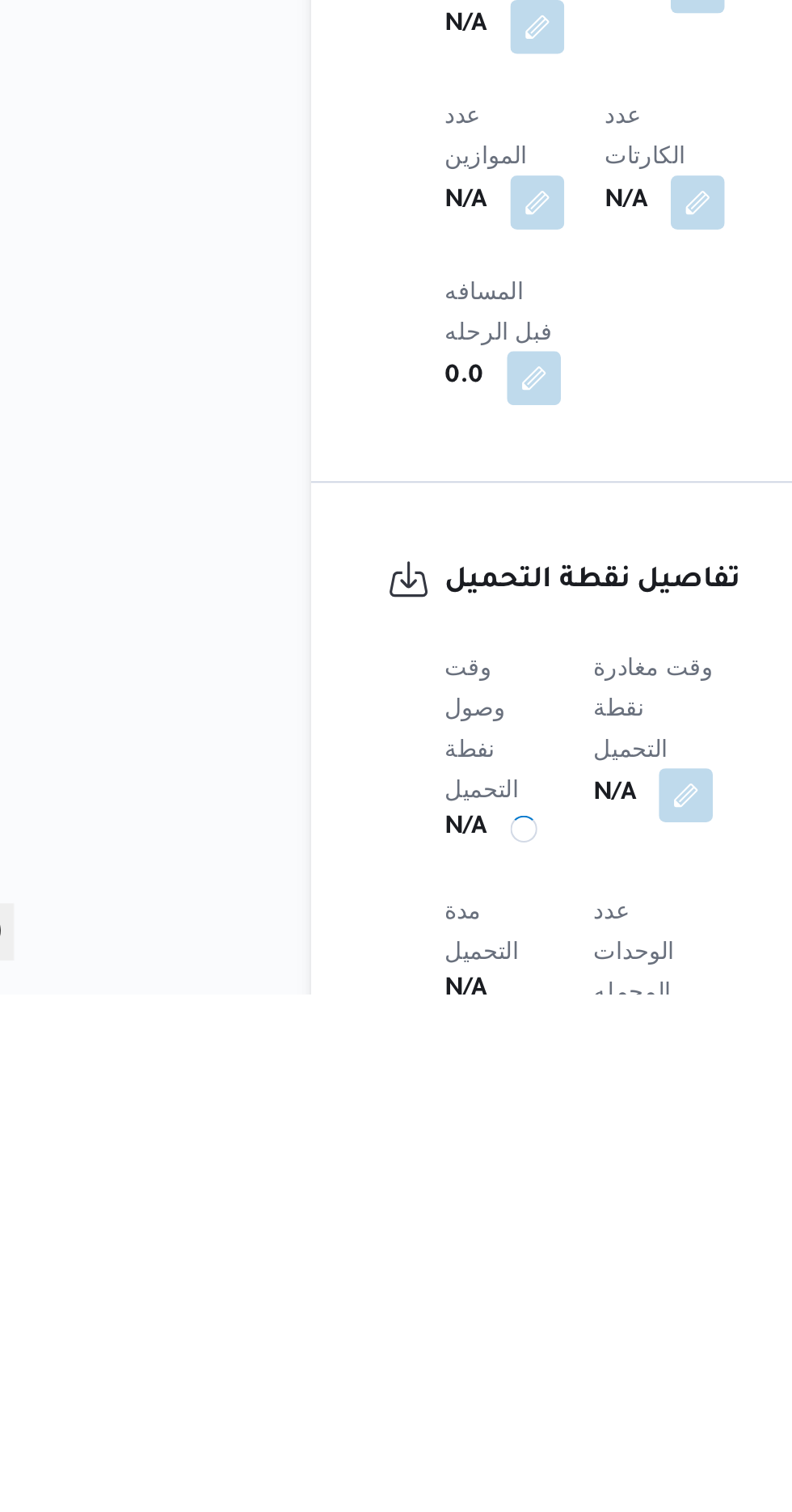
scroll to position [534, 0]
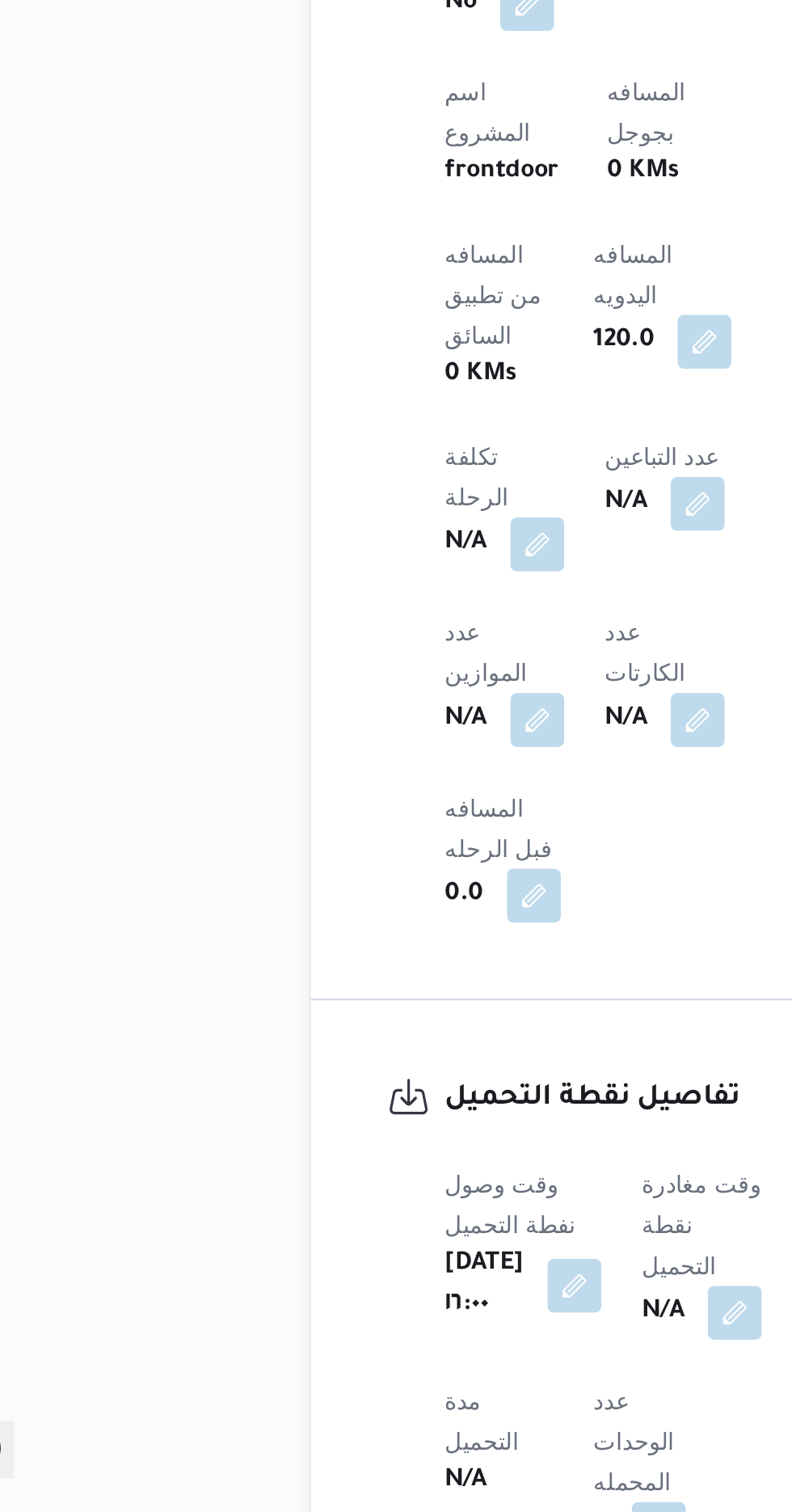
click at [389, 1407] on b "N/A" at bounding box center [378, 1416] width 20 height 19
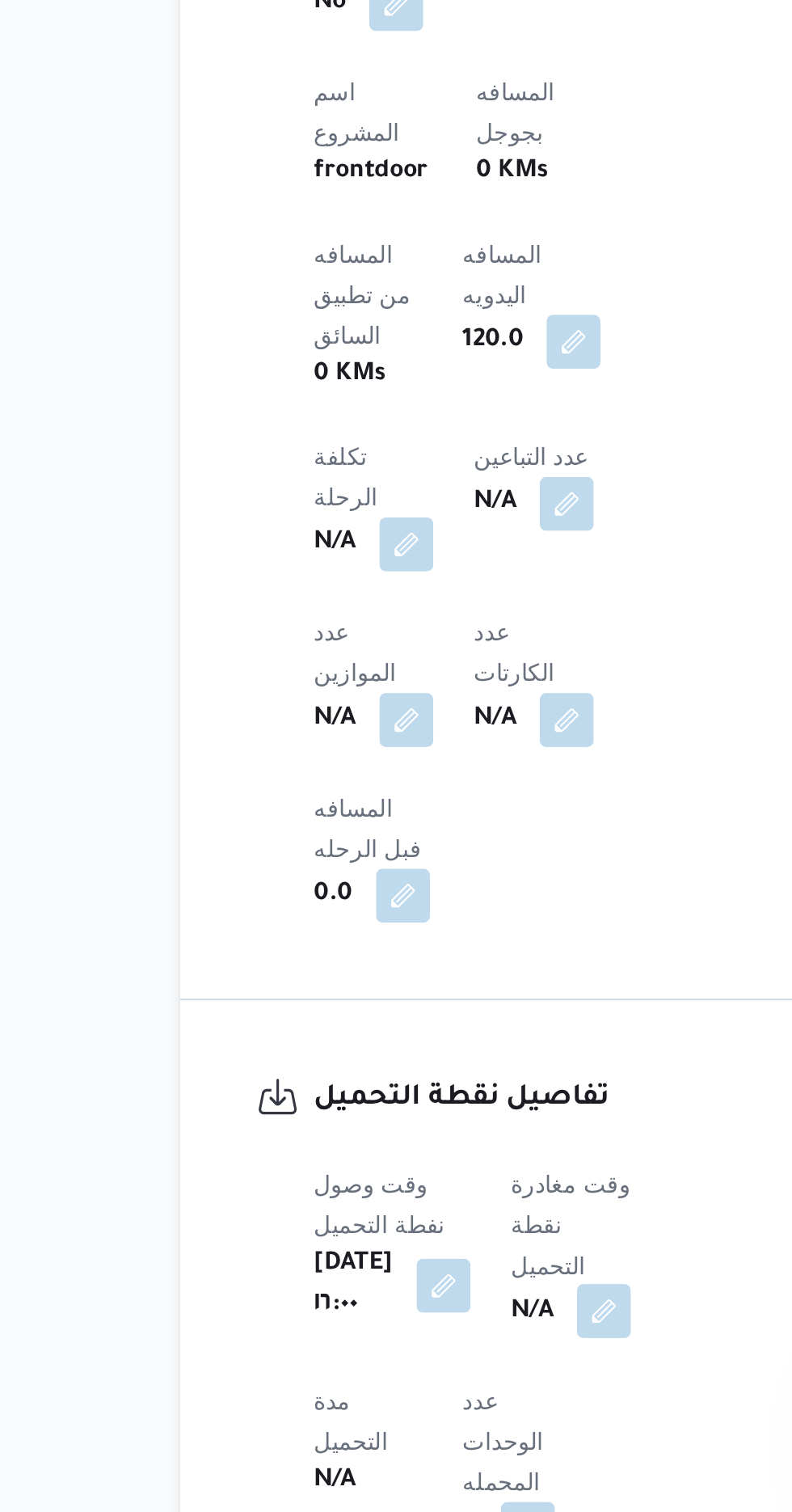
click at [426, 1403] on button "button" at bounding box center [412, 1415] width 26 height 26
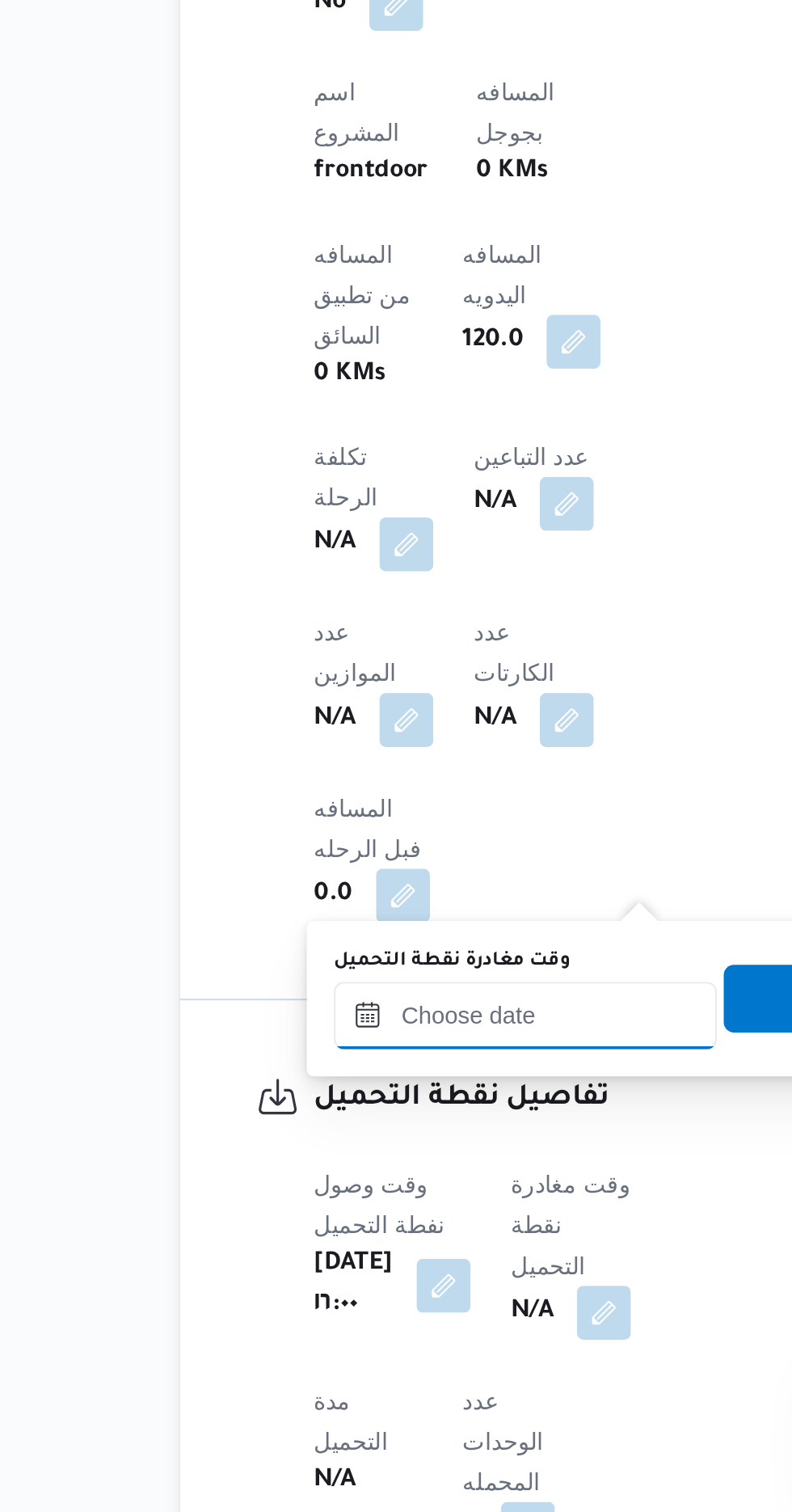
click at [395, 1271] on input "وقت مغادرة نقطة التحميل" at bounding box center [376, 1274] width 184 height 32
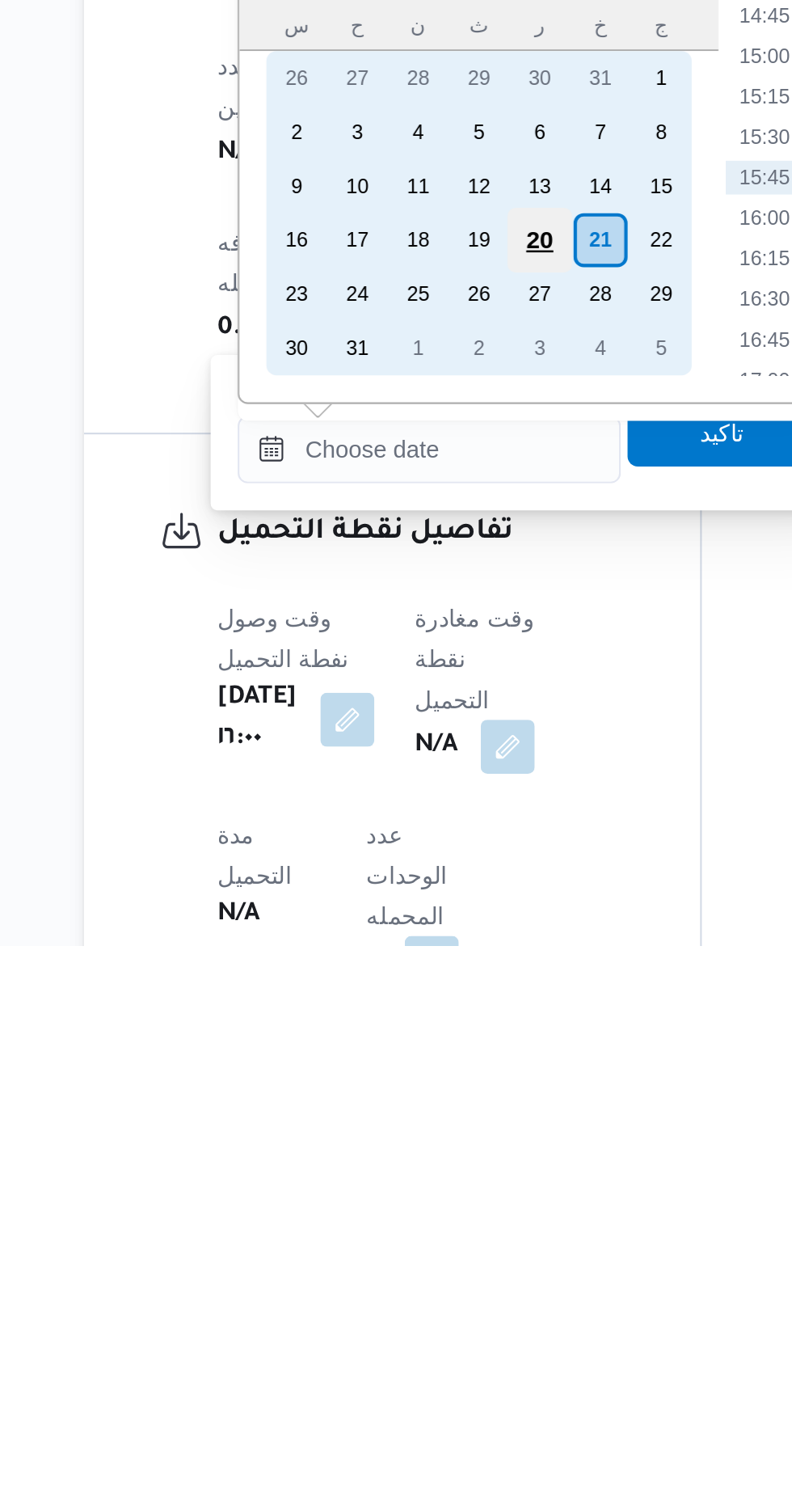
click at [426, 1164] on div "20" at bounding box center [428, 1174] width 30 height 30
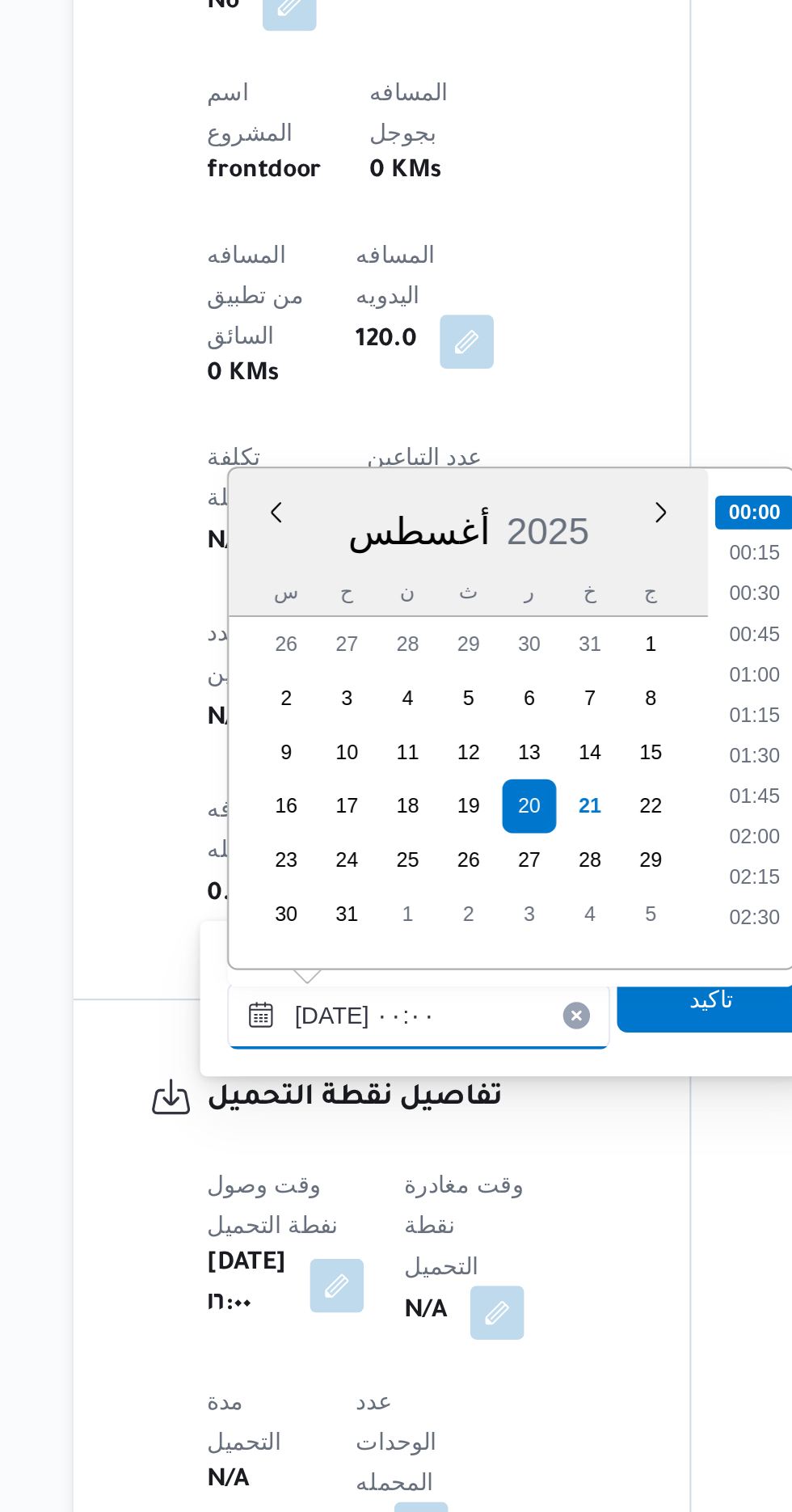
click at [297, 1276] on input "[DATE] ٠٠:٠٠" at bounding box center [376, 1274] width 184 height 32
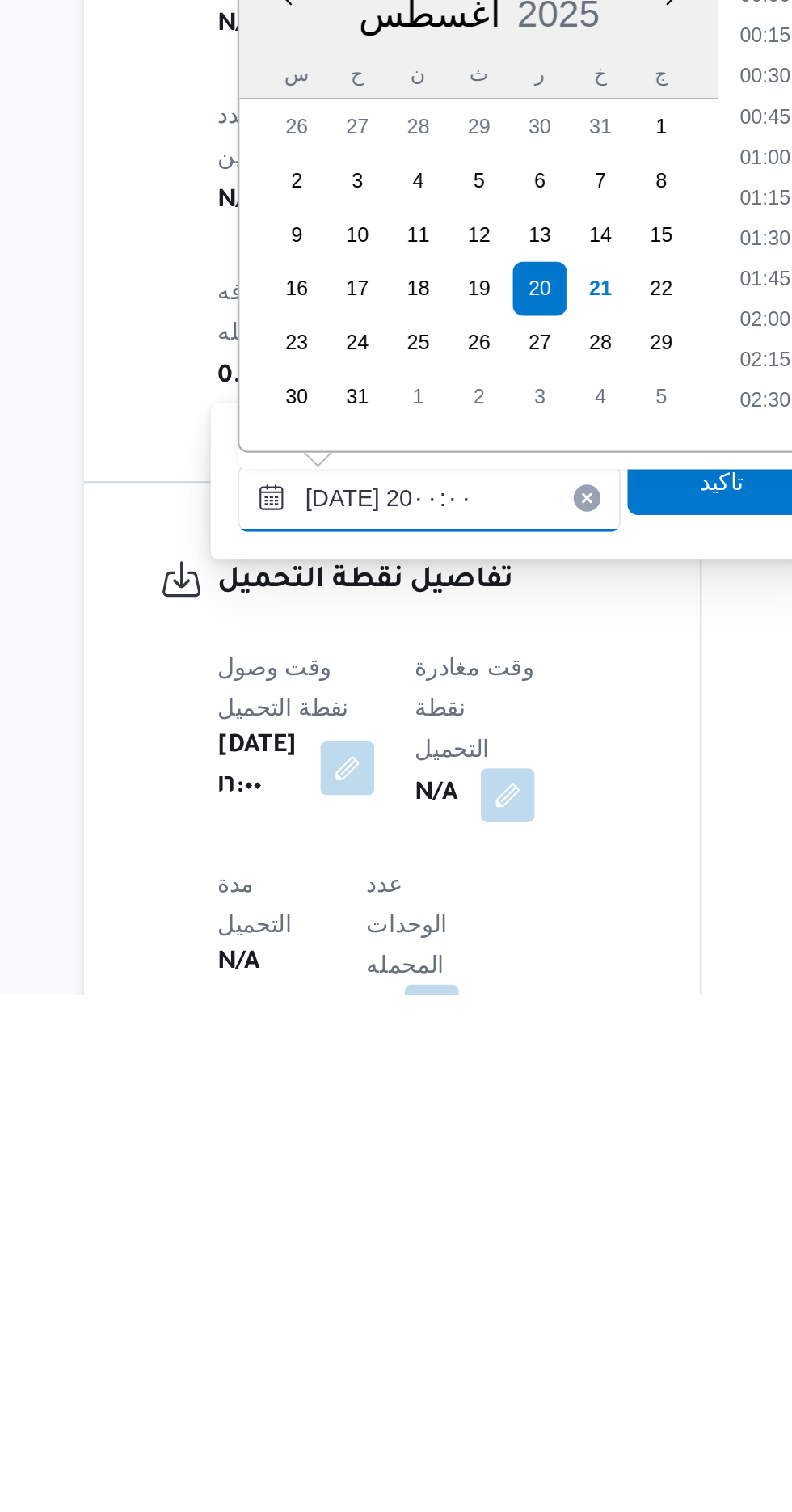
scroll to position [1357, 0]
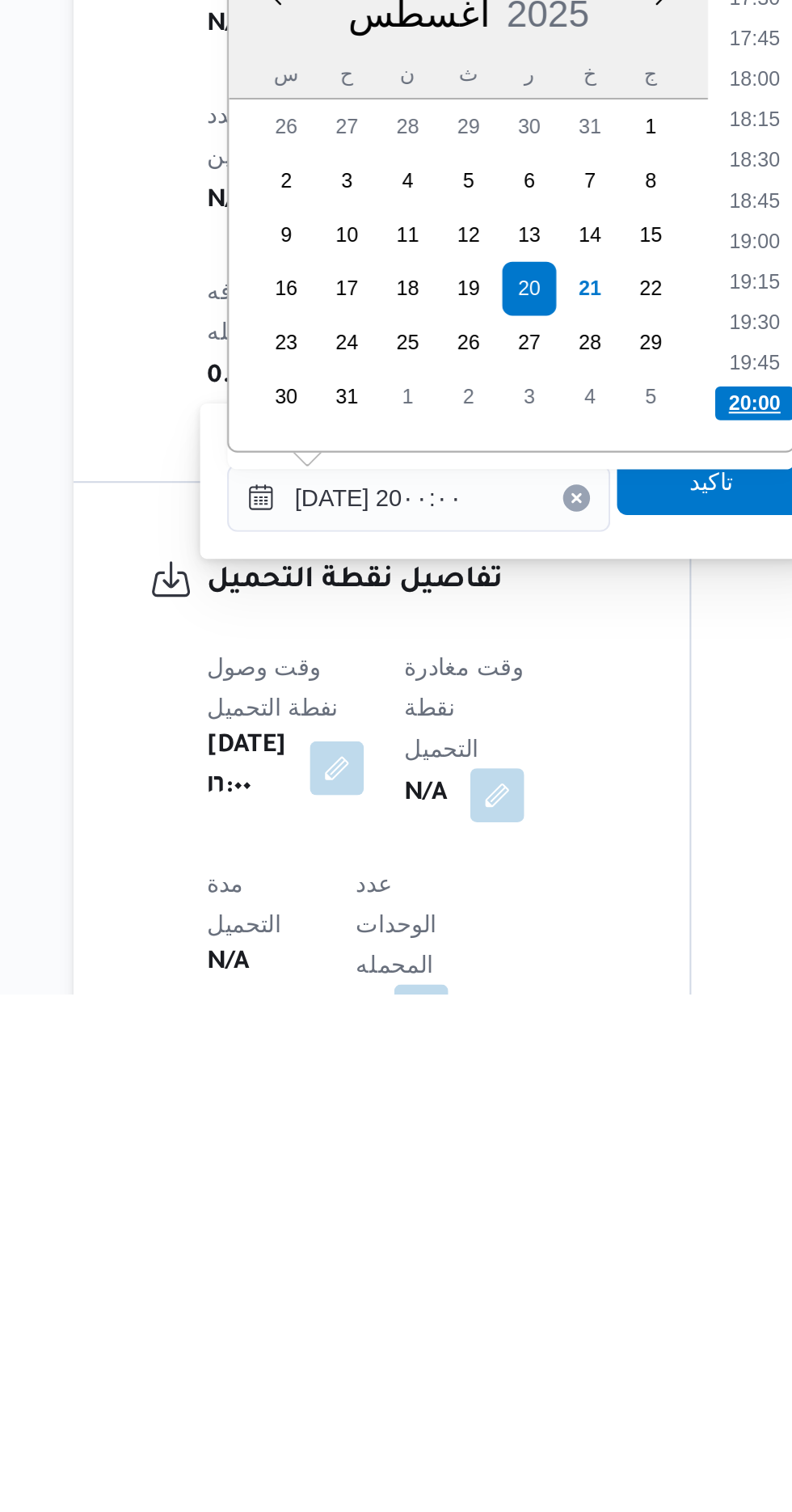
click at [532, 1233] on li "20:00" at bounding box center [536, 1229] width 38 height 16
type input "[DATE] ٢٠:٠٠"
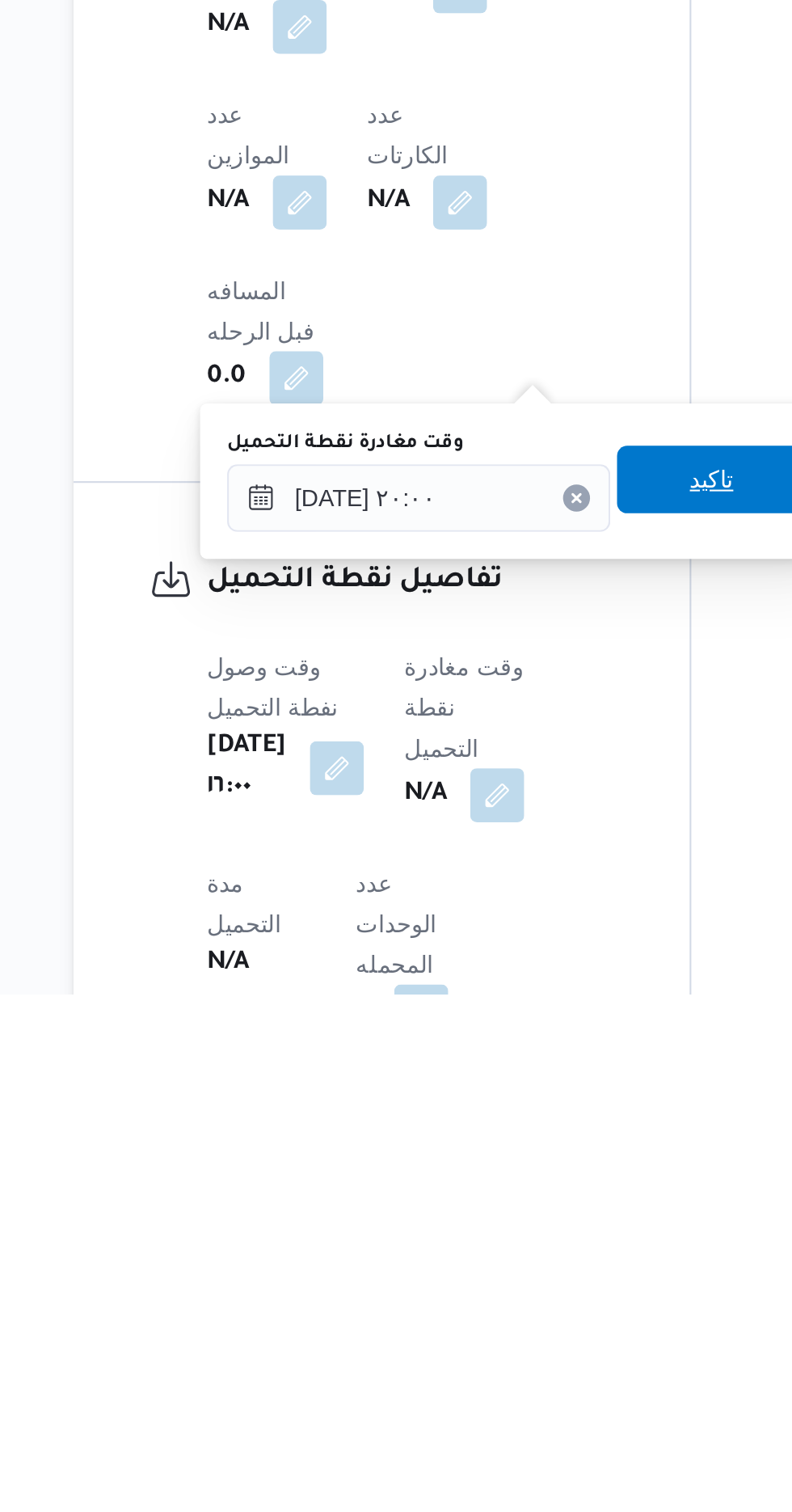
click at [517, 1267] on span "تاكيد" at bounding box center [516, 1266] width 91 height 32
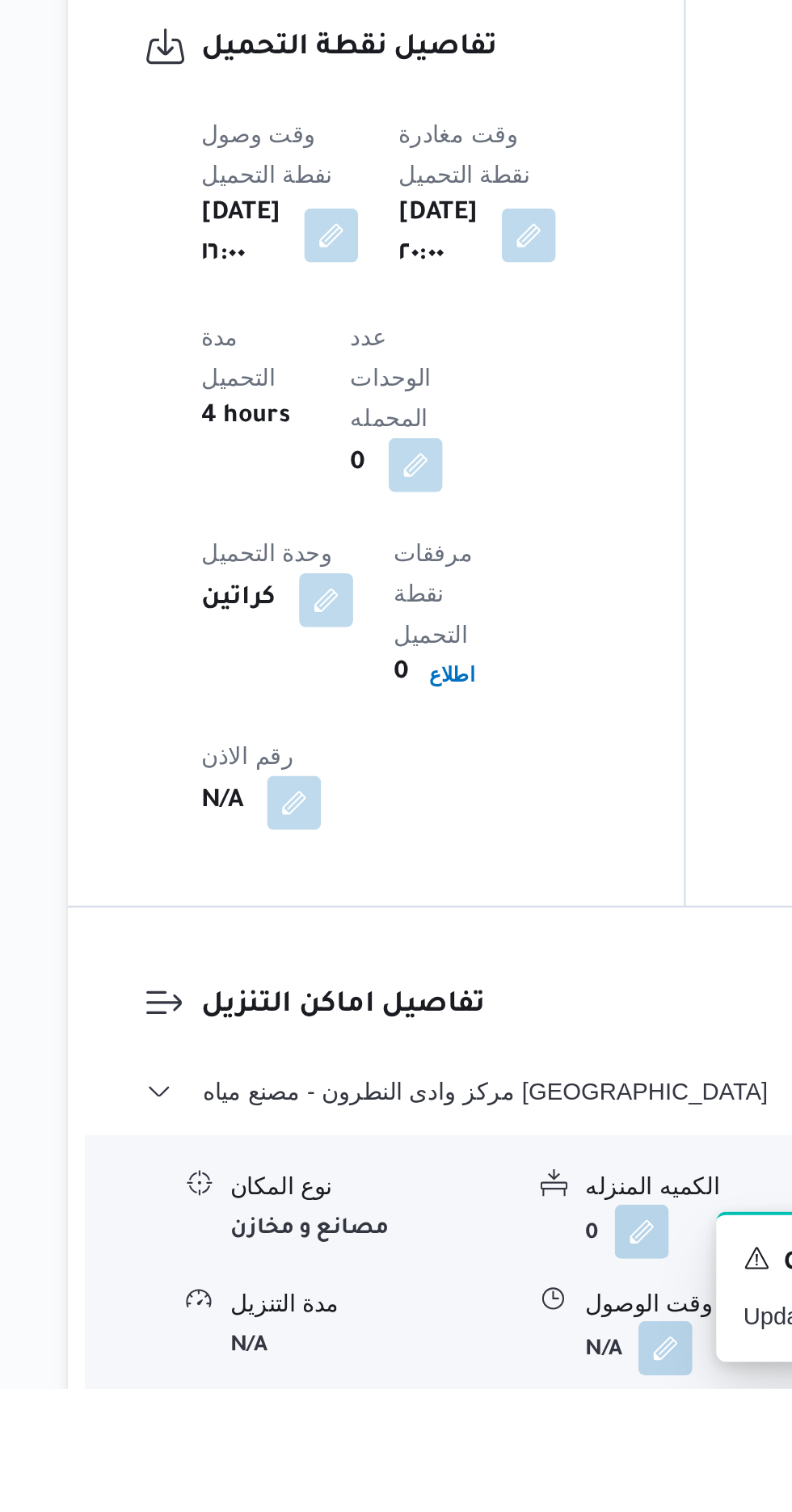
scroll to position [1024, 0]
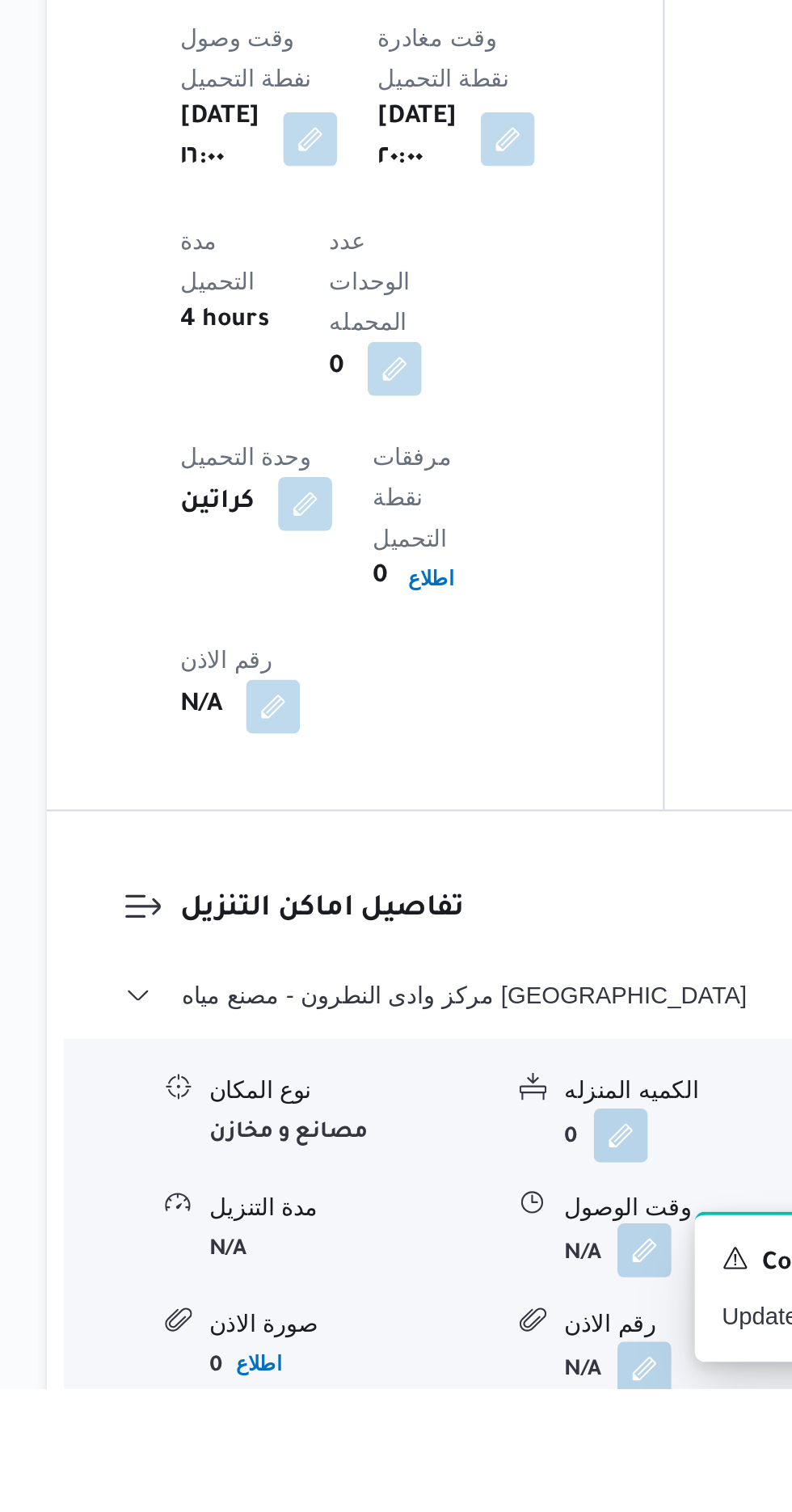
click at [499, 1432] on button "button" at bounding box center [495, 1445] width 26 height 26
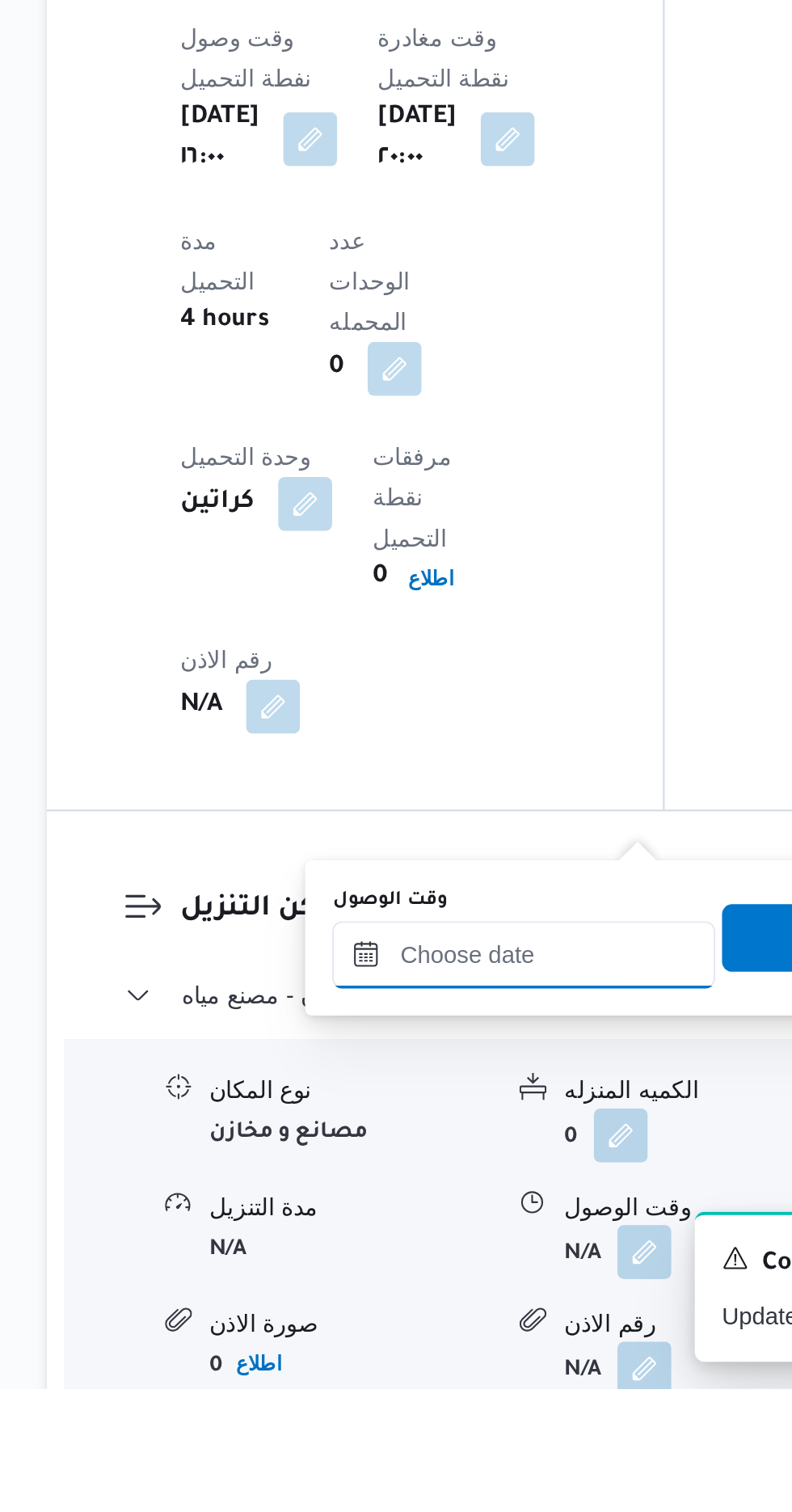
click at [467, 1291] on input "وقت الوصول" at bounding box center [439, 1305] width 184 height 32
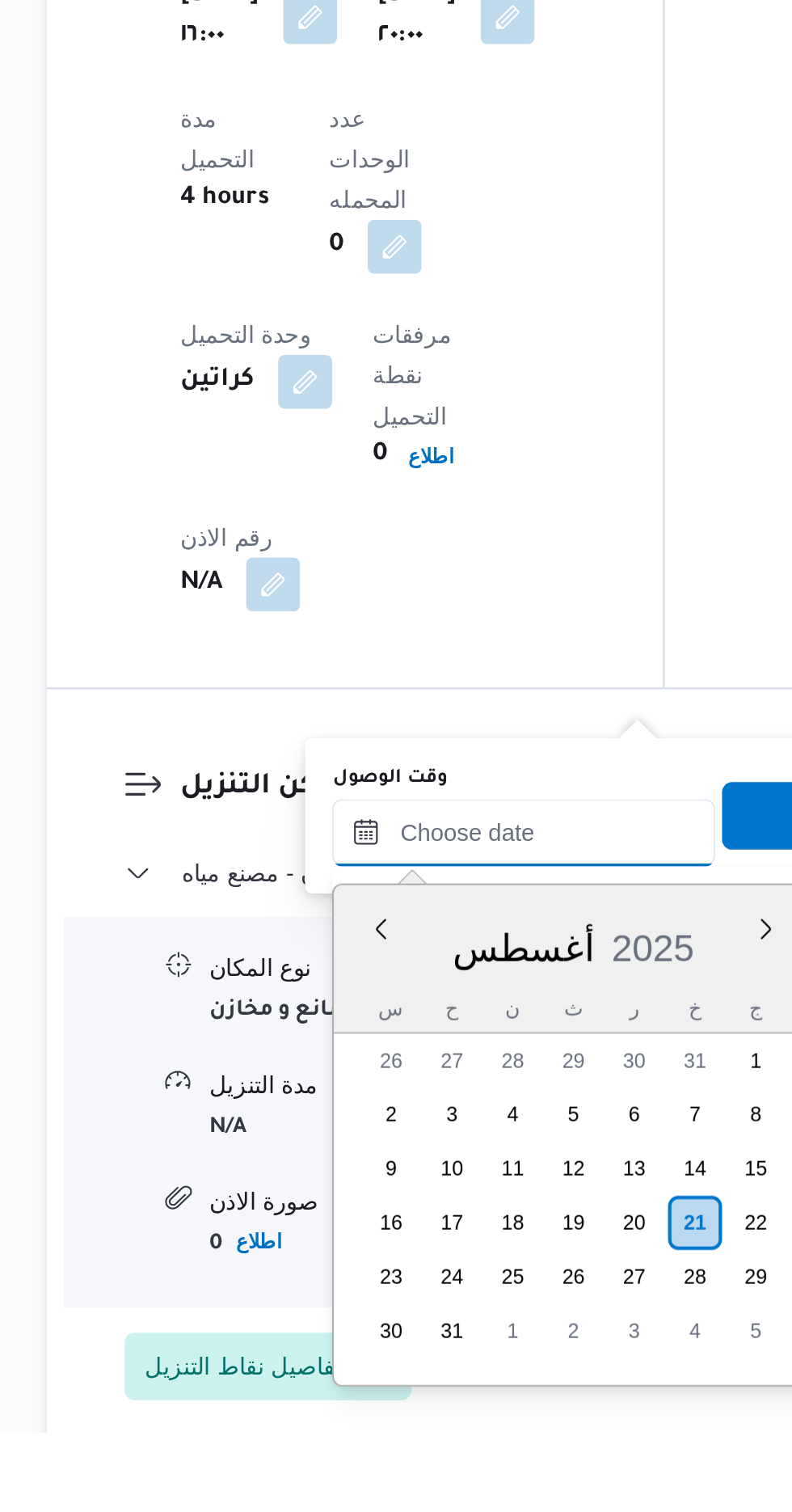
scroll to position [1104, 0]
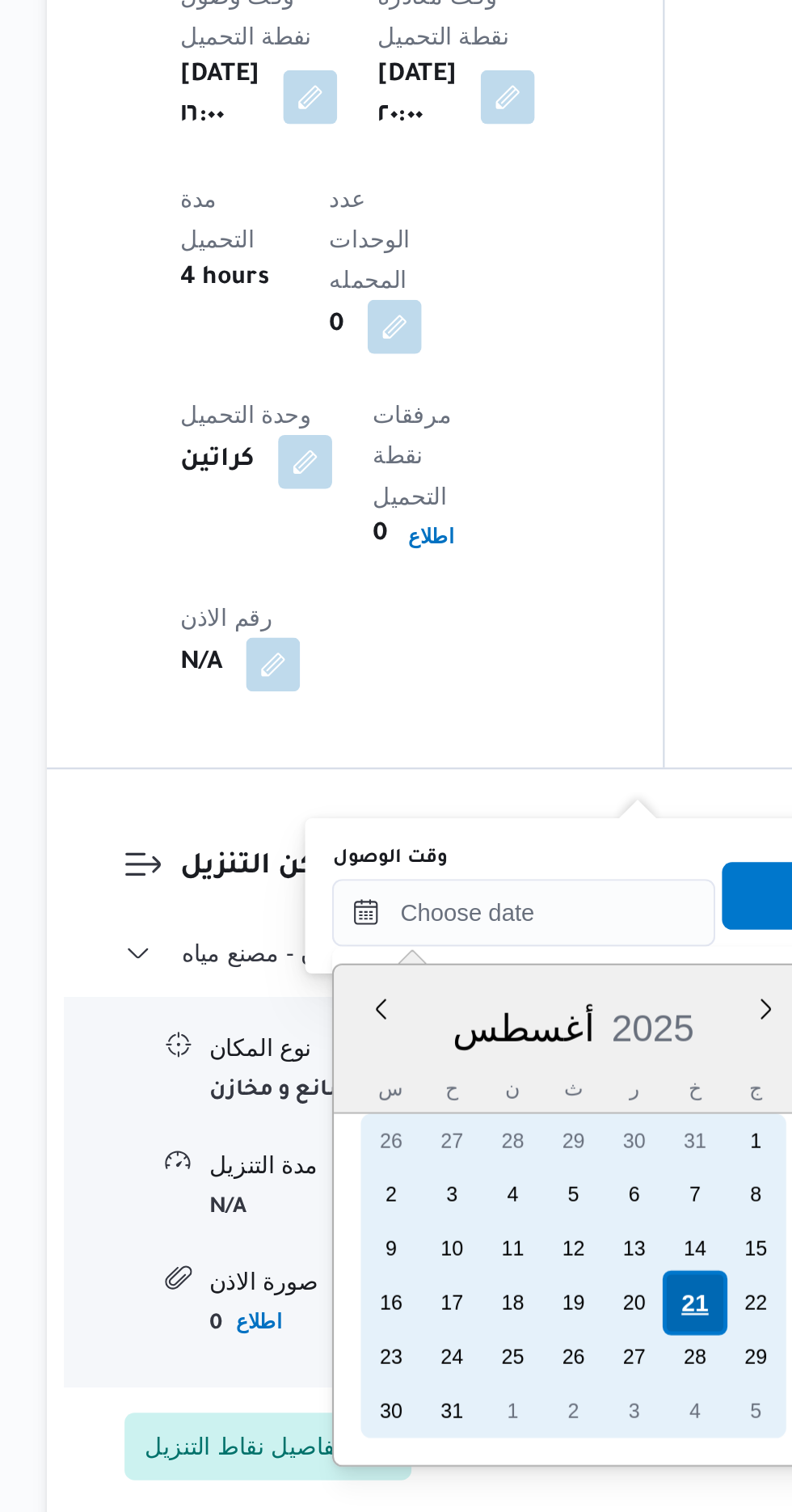
click at [518, 1409] on div "21" at bounding box center [520, 1412] width 30 height 30
type input "[DATE] ٠٠:٠٠"
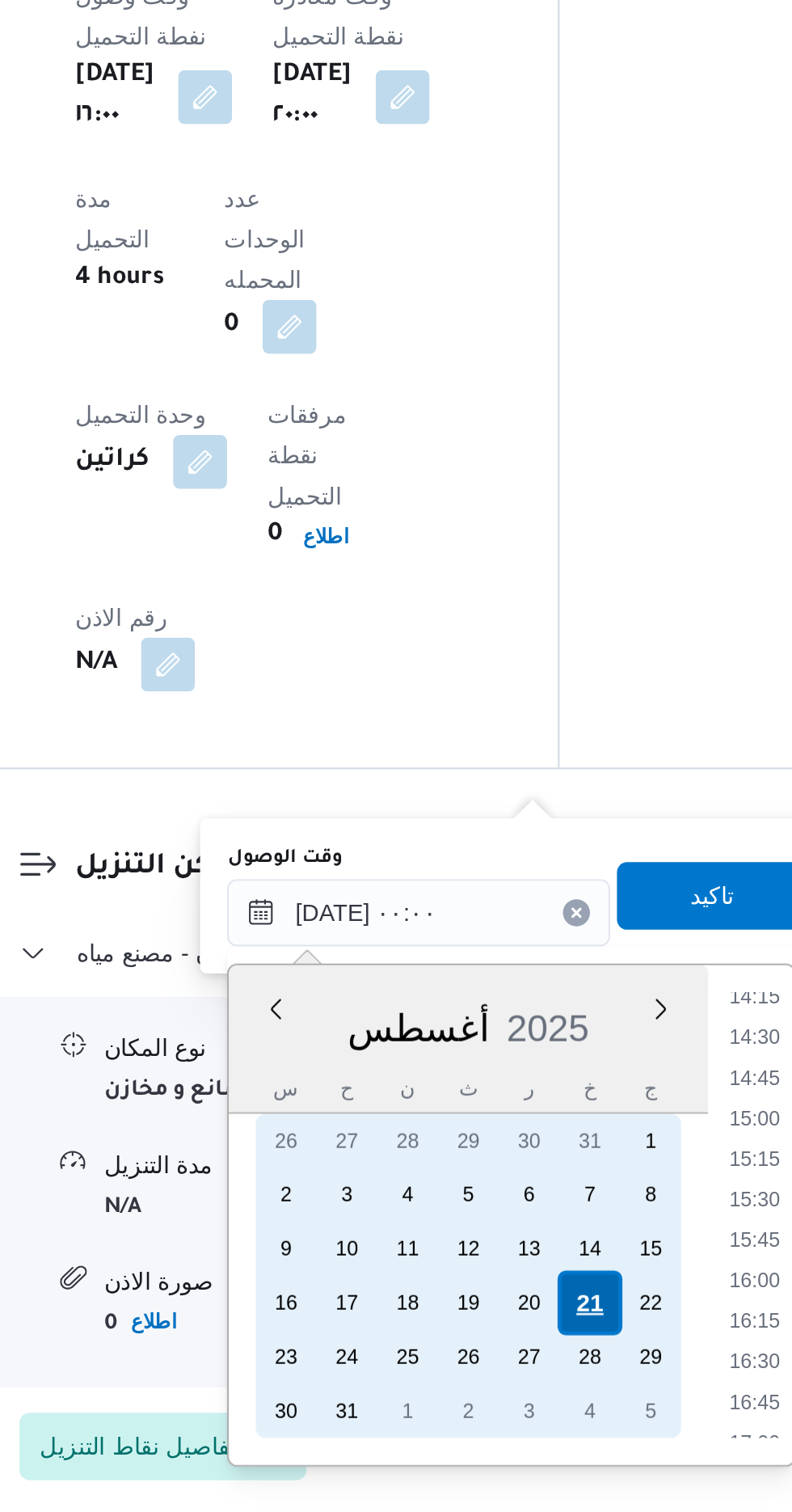
scroll to position [0, 0]
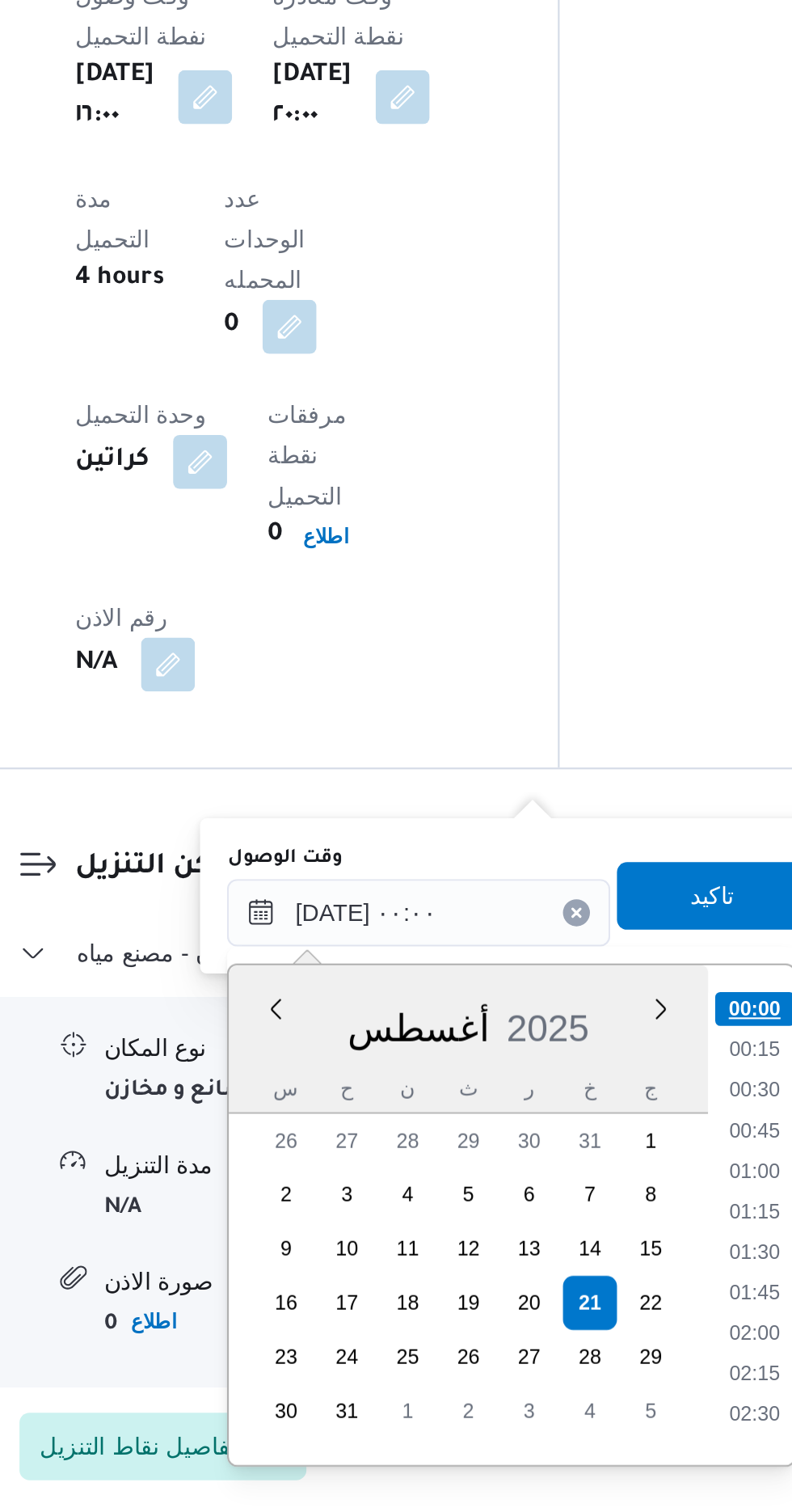
click at [604, 1276] on li "00:00" at bounding box center [600, 1270] width 38 height 16
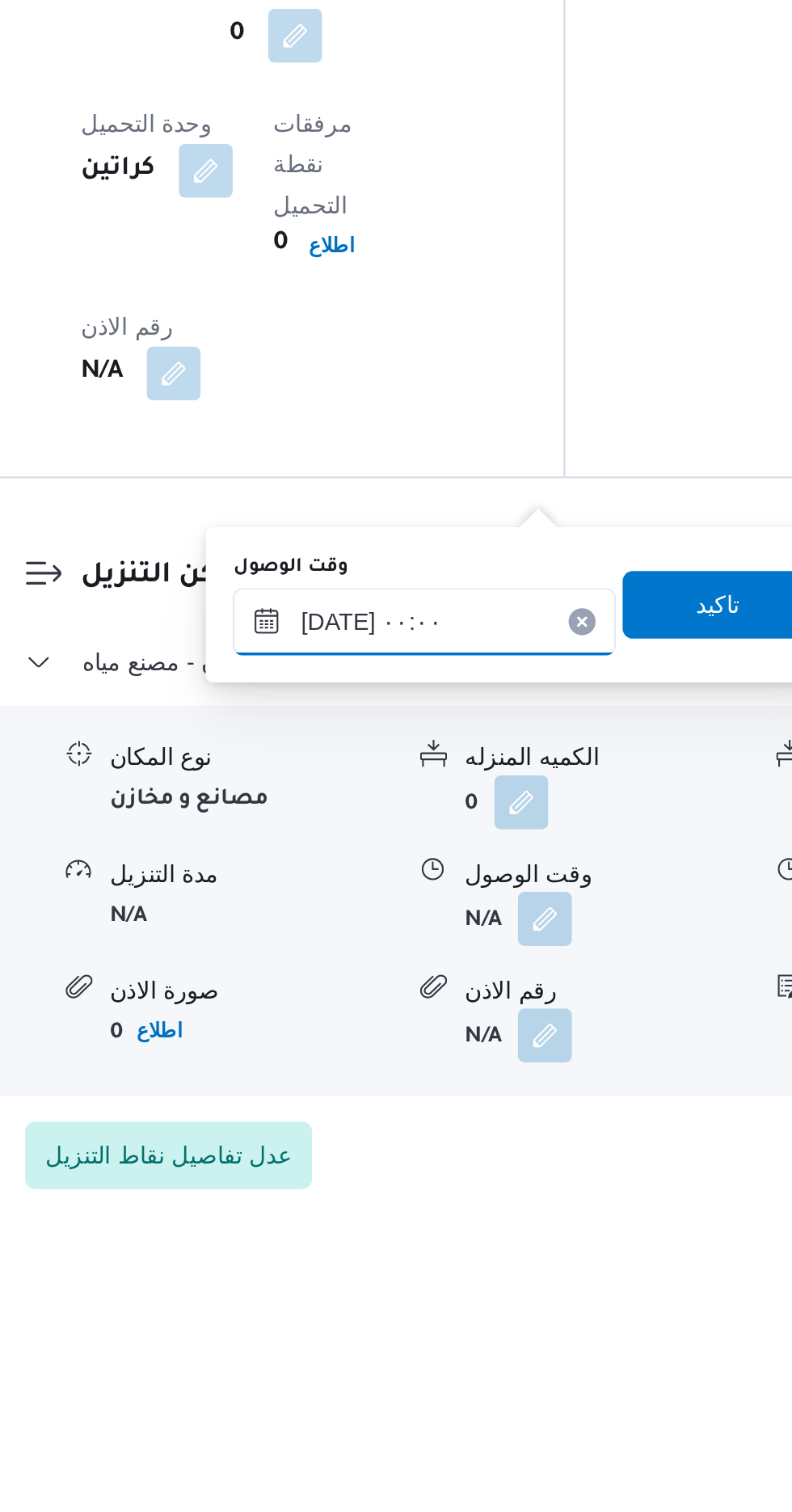
scroll to position [1104, 0]
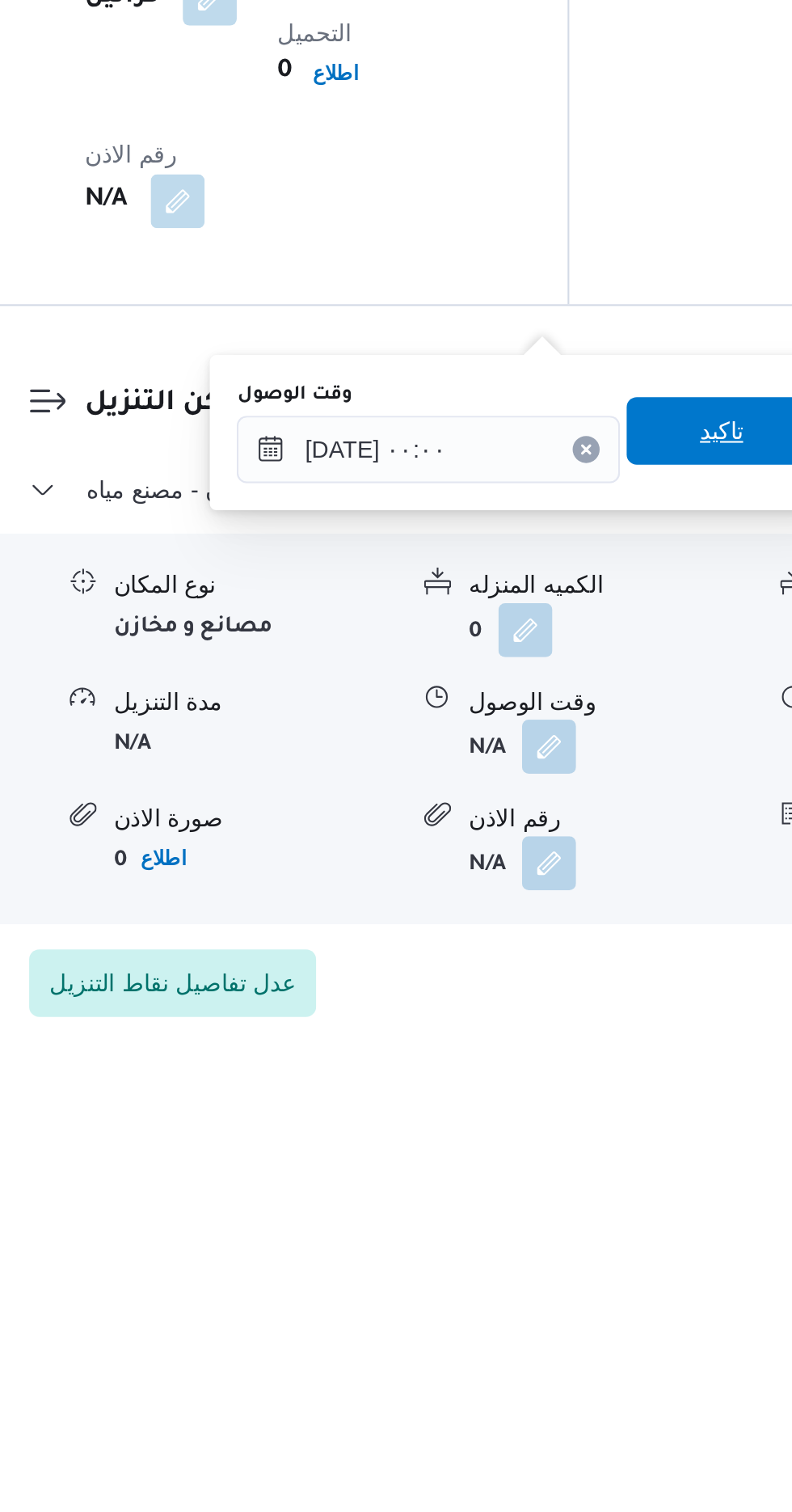
click at [579, 1228] on span "تاكيد" at bounding box center [579, 1216] width 91 height 32
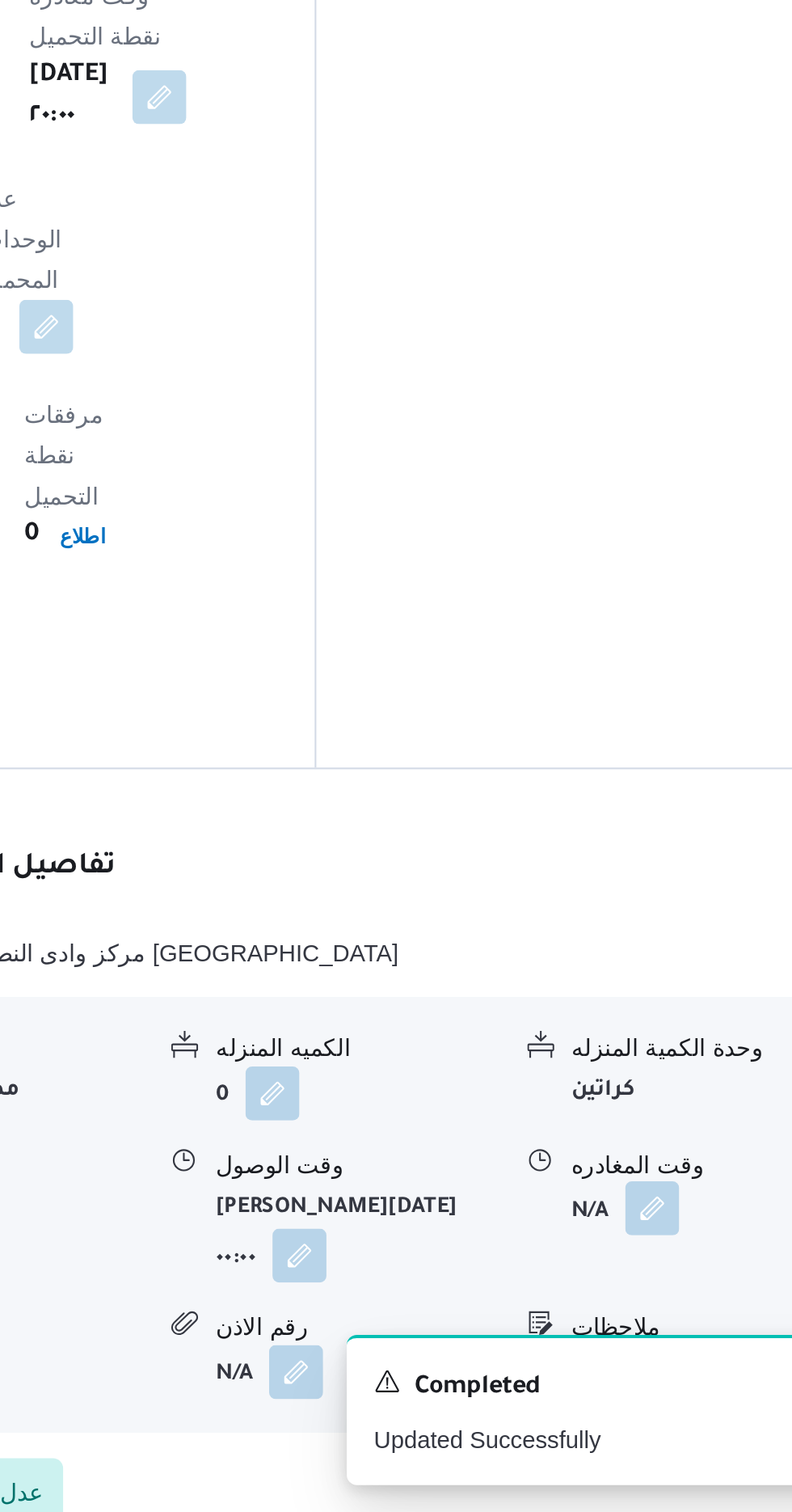
click at [675, 1354] on button "button" at bounding box center [666, 1366] width 26 height 26
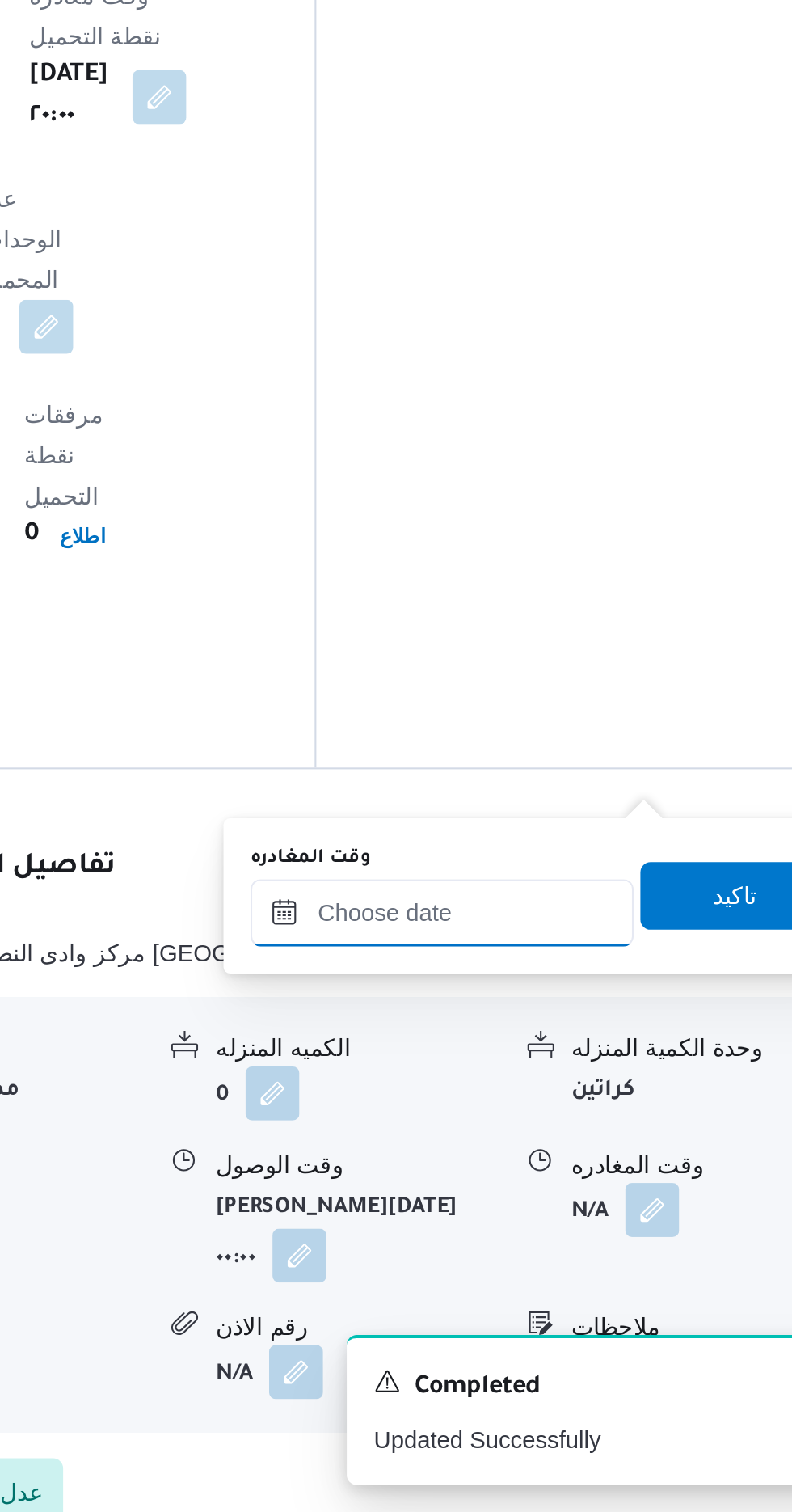
click at [612, 1230] on input "وقت المغادره" at bounding box center [567, 1225] width 184 height 32
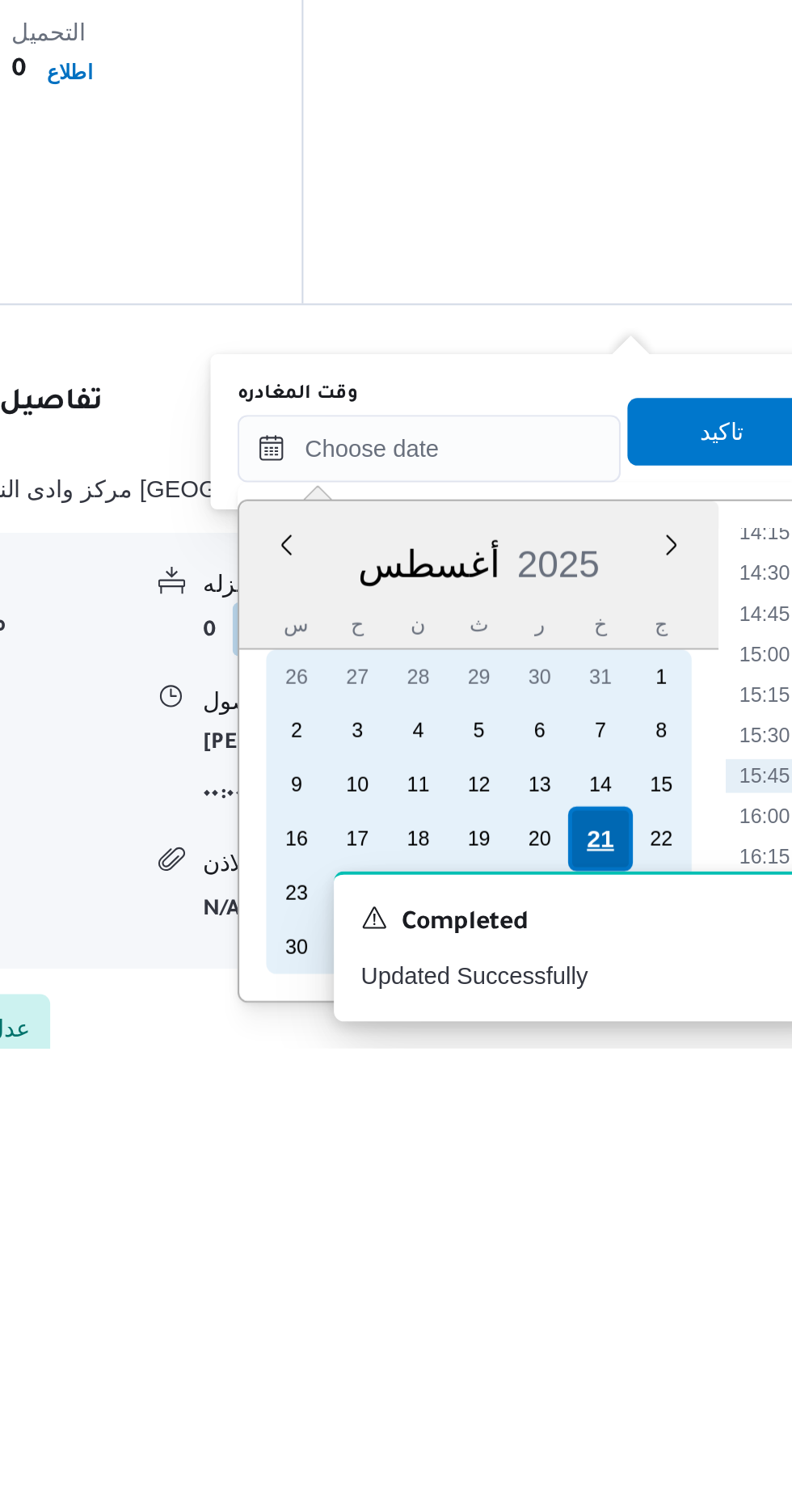
click at [644, 1405] on div "21" at bounding box center [648, 1412] width 30 height 30
type input "[DATE] ٠٠:٠٠"
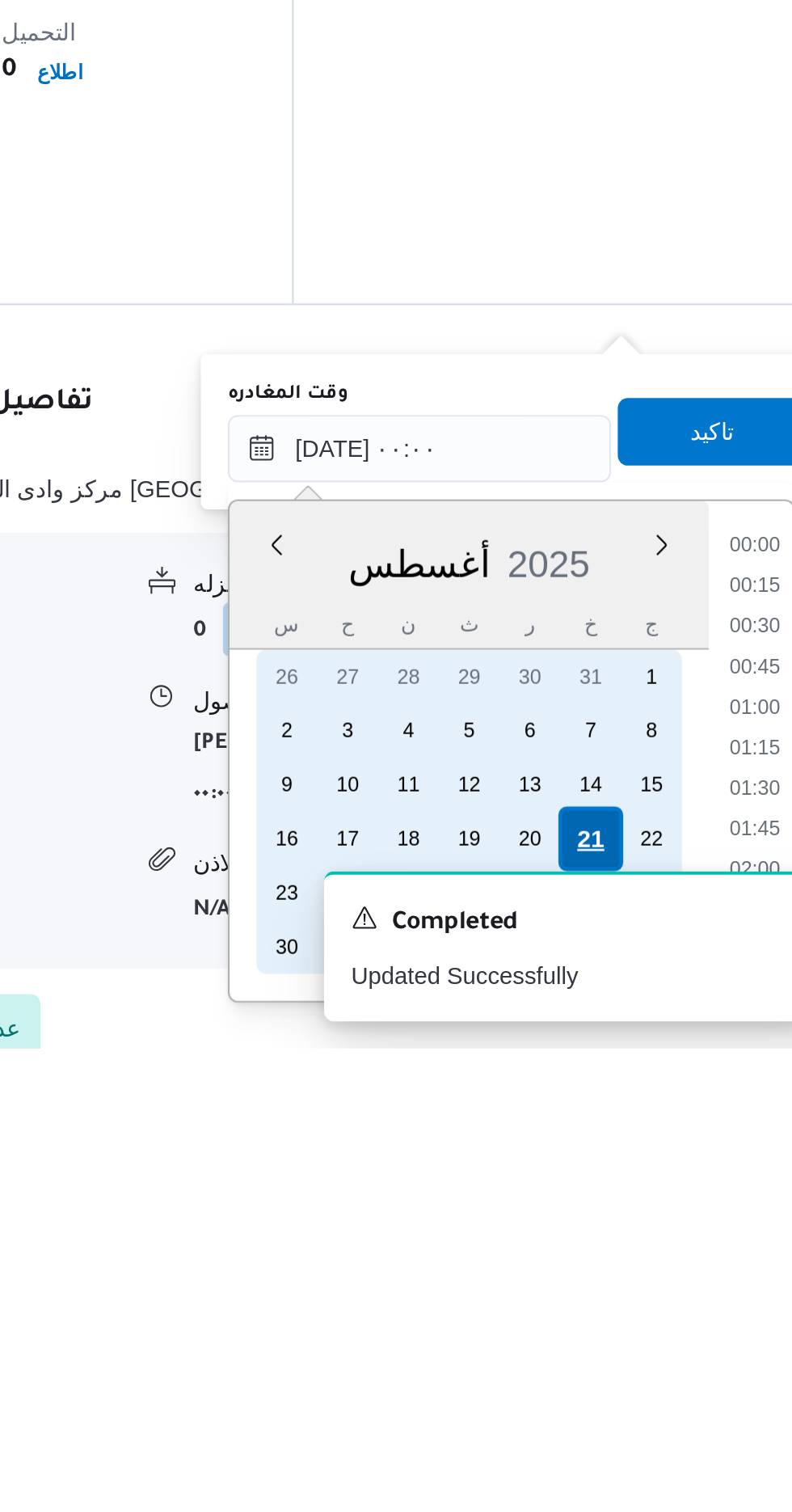
scroll to position [0, 0]
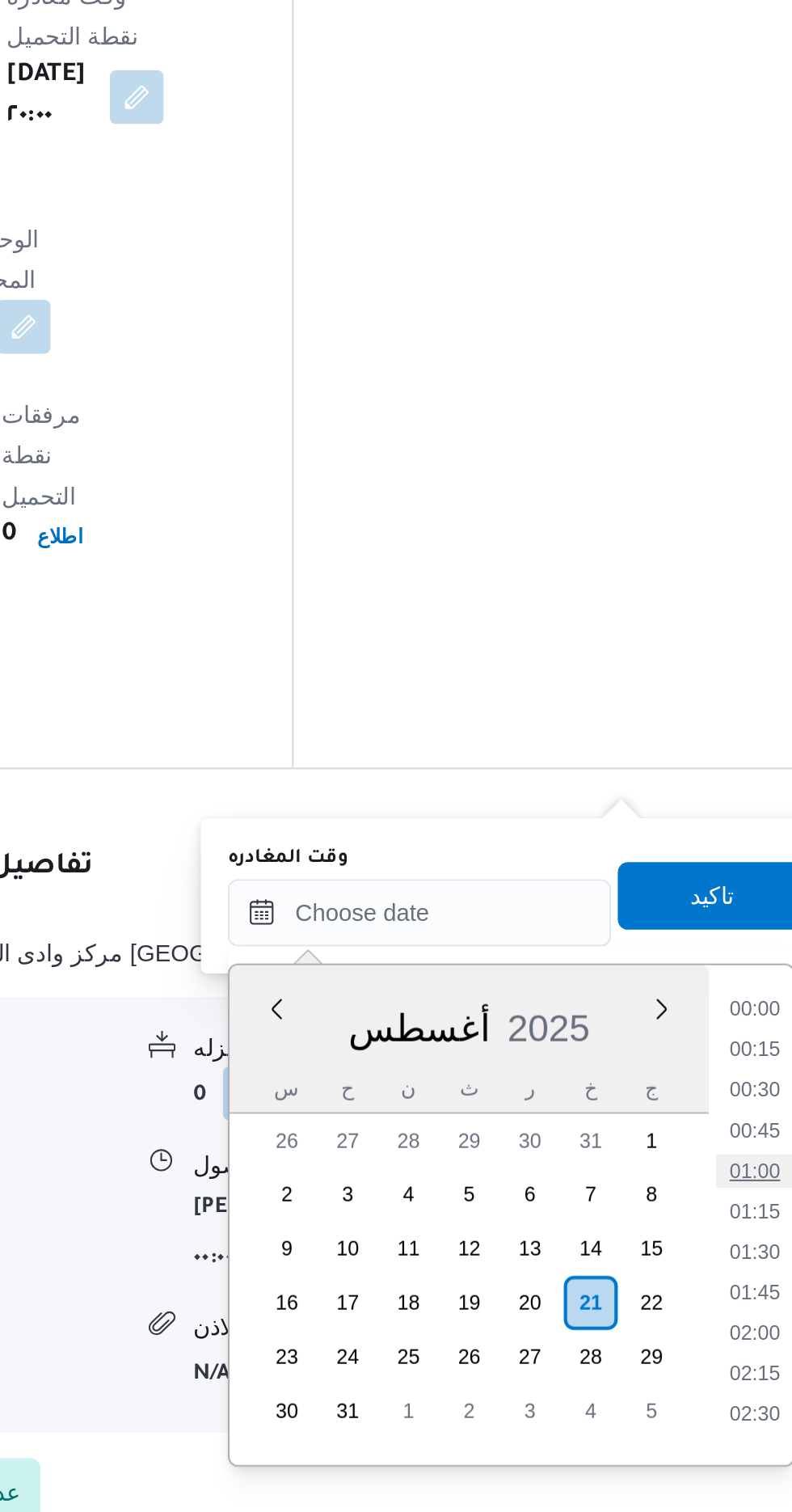
click at [723, 1346] on li "01:00" at bounding box center [727, 1348] width 37 height 16
type input "[DATE] ٠١:٠٠"
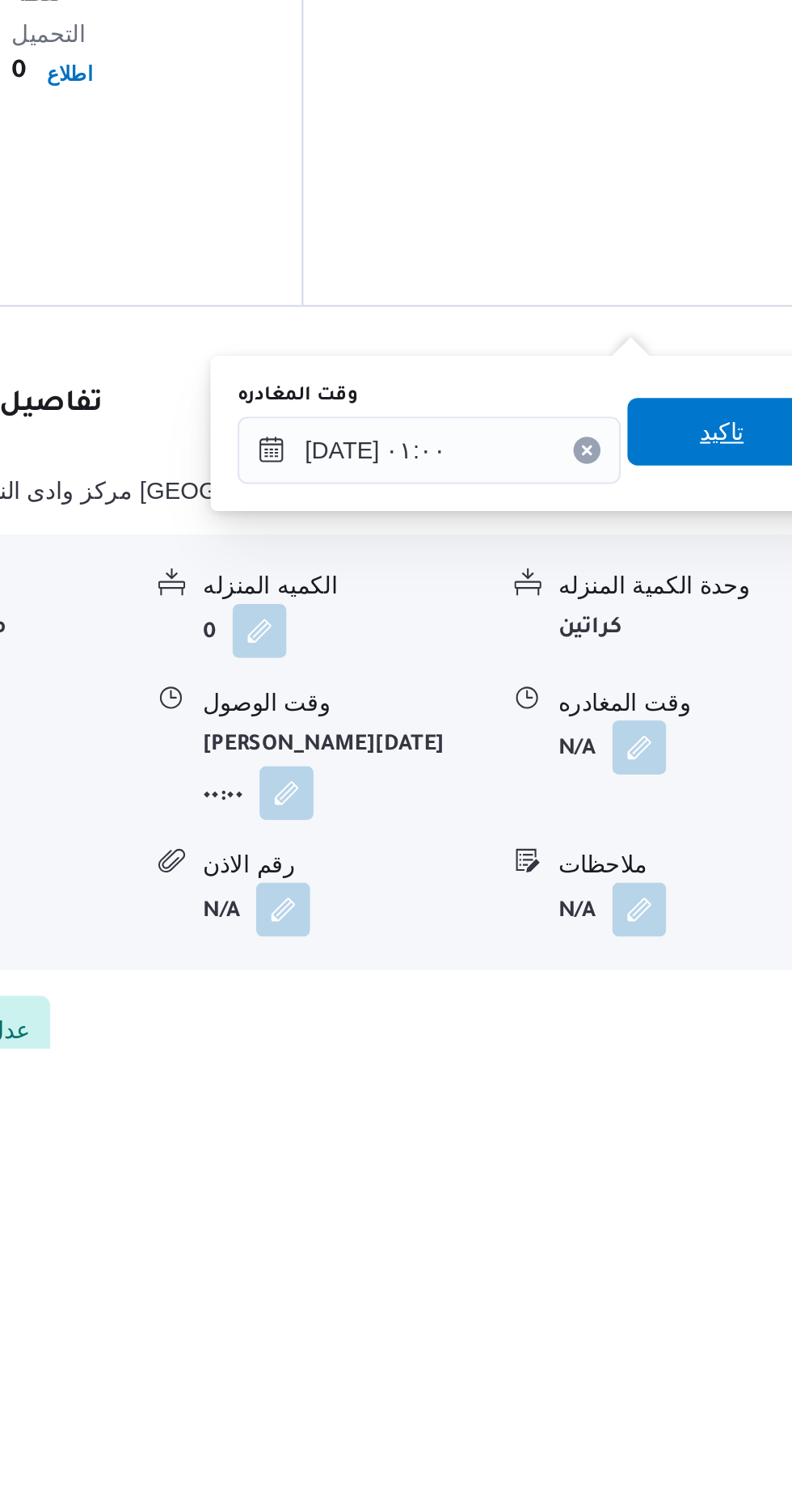
click at [712, 1211] on span "تاكيد" at bounding box center [707, 1216] width 21 height 19
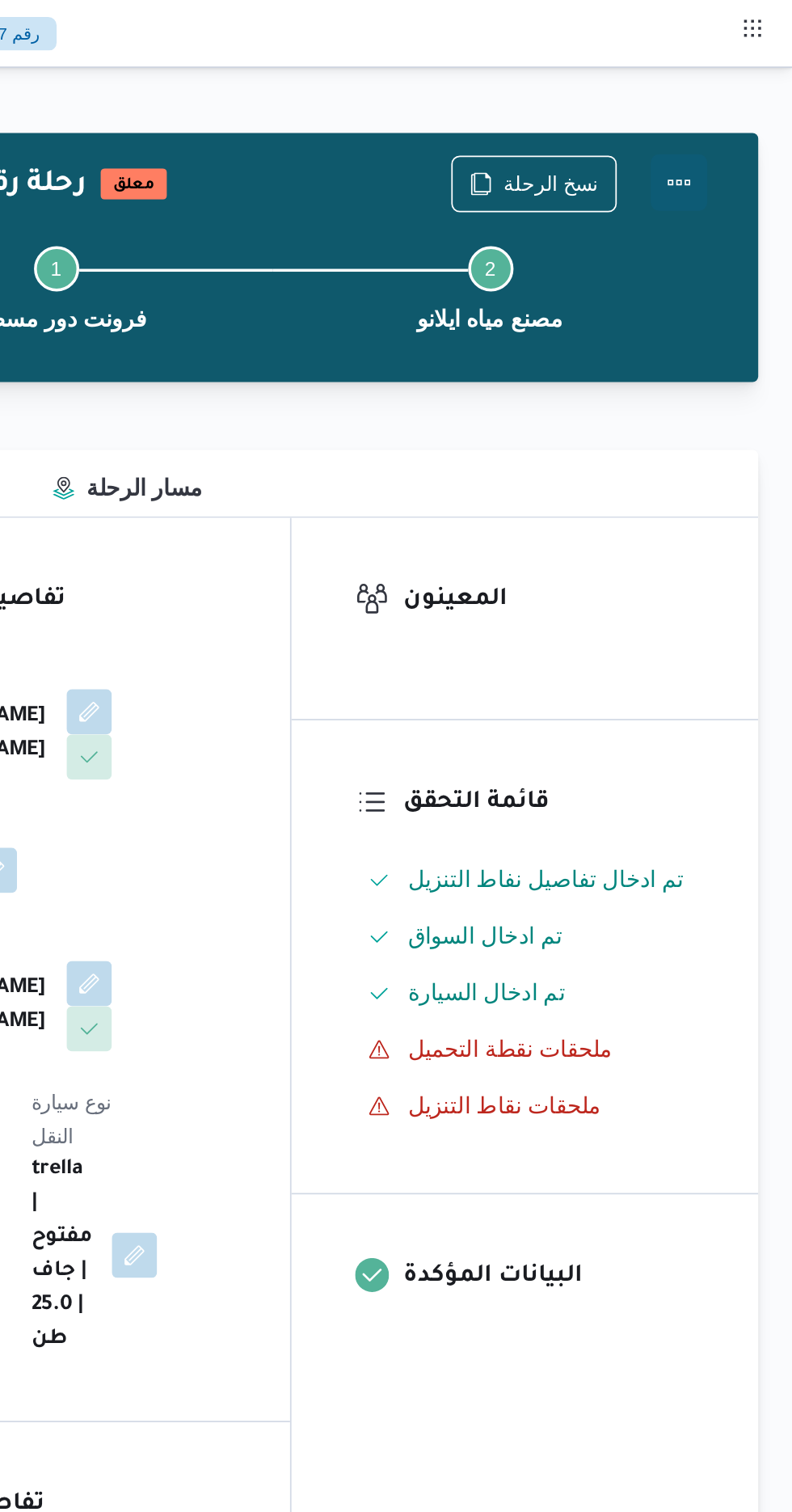
click at [731, 96] on button "Actions" at bounding box center [728, 104] width 32 height 32
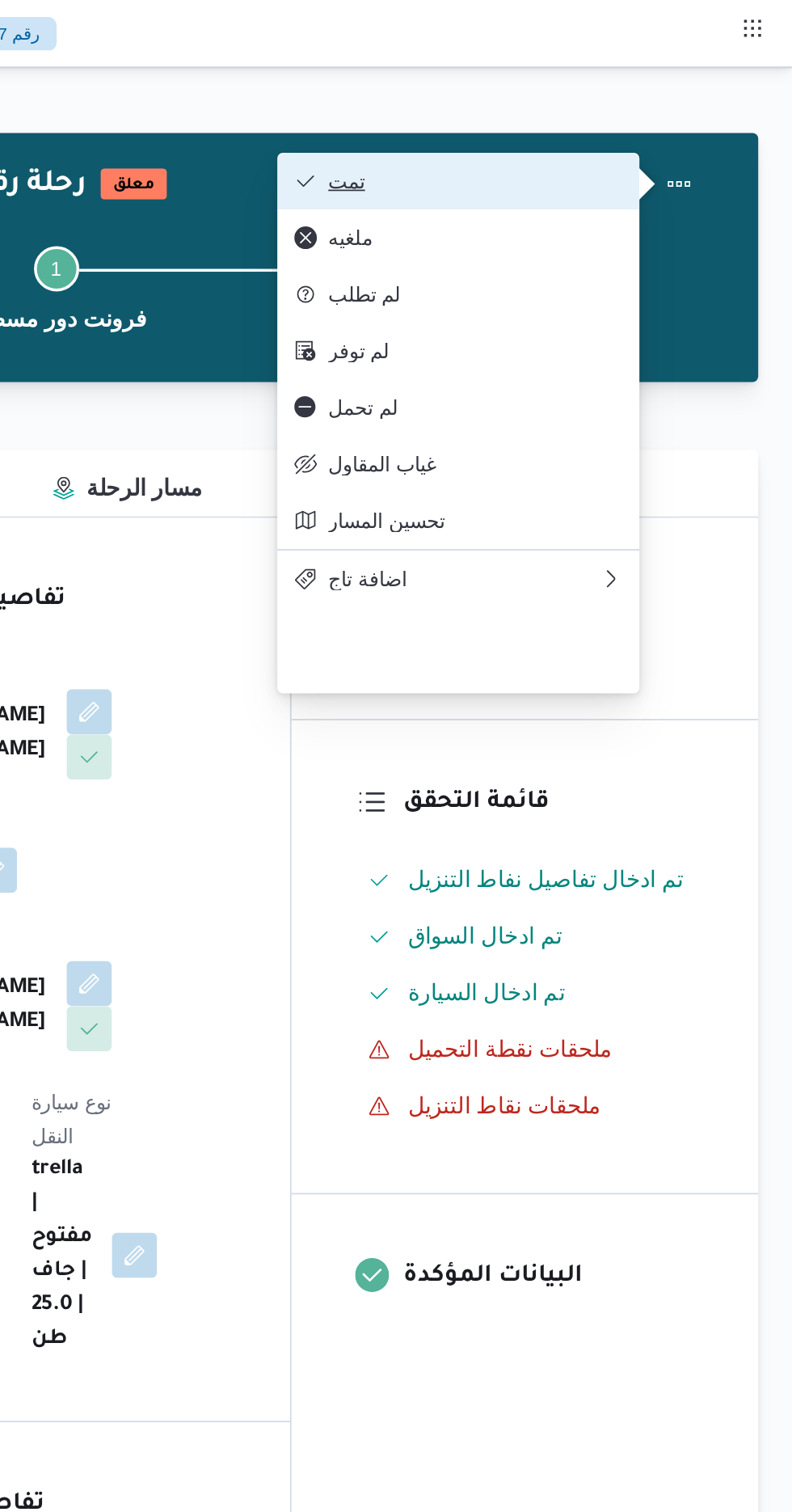
click at [671, 95] on button "تمت" at bounding box center [602, 103] width 207 height 32
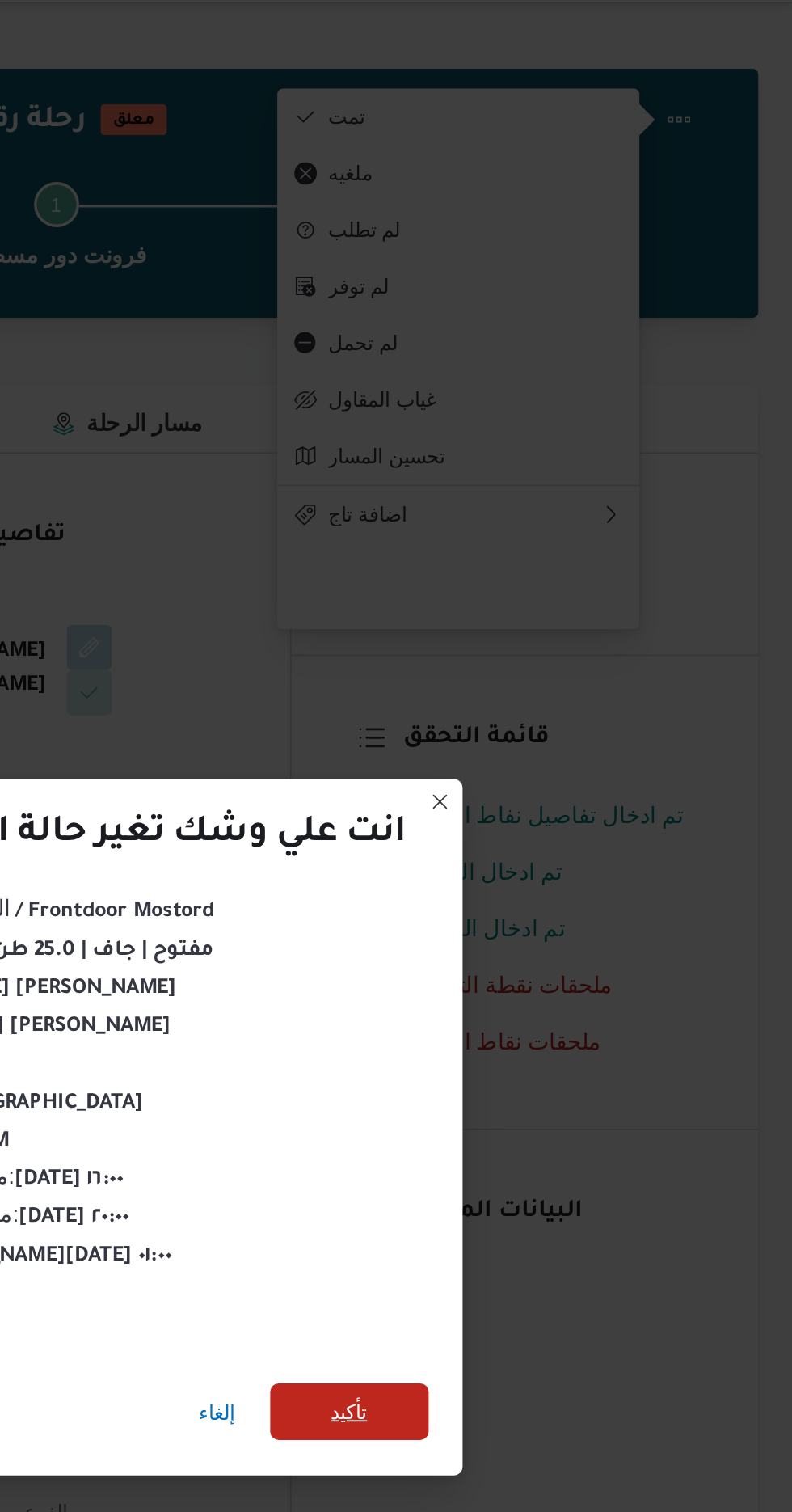
click at [541, 835] on span "تأكيد" at bounding box center [539, 843] width 21 height 19
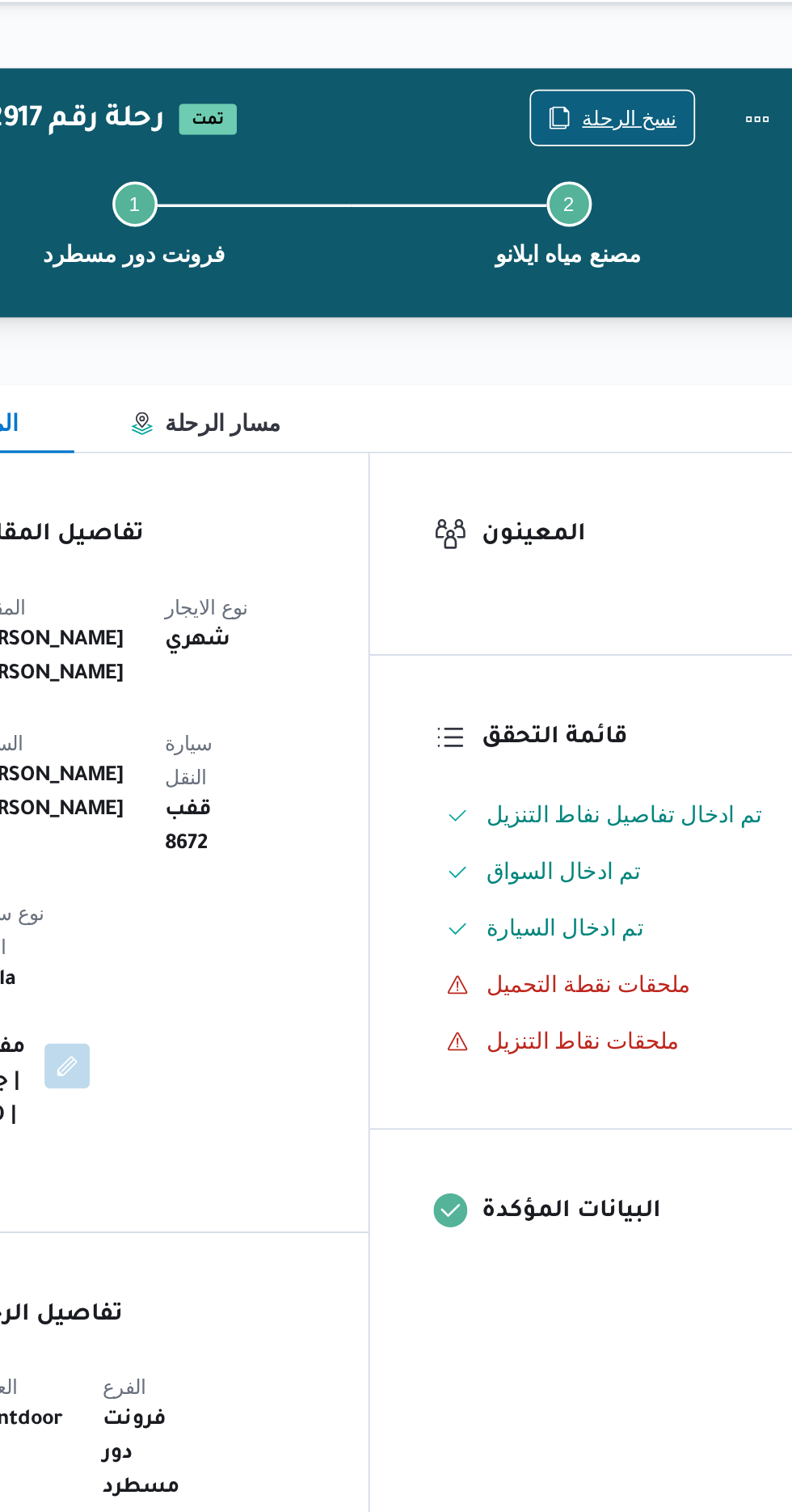
click at [653, 98] on span "نسخ الرحلة" at bounding box center [654, 104] width 54 height 19
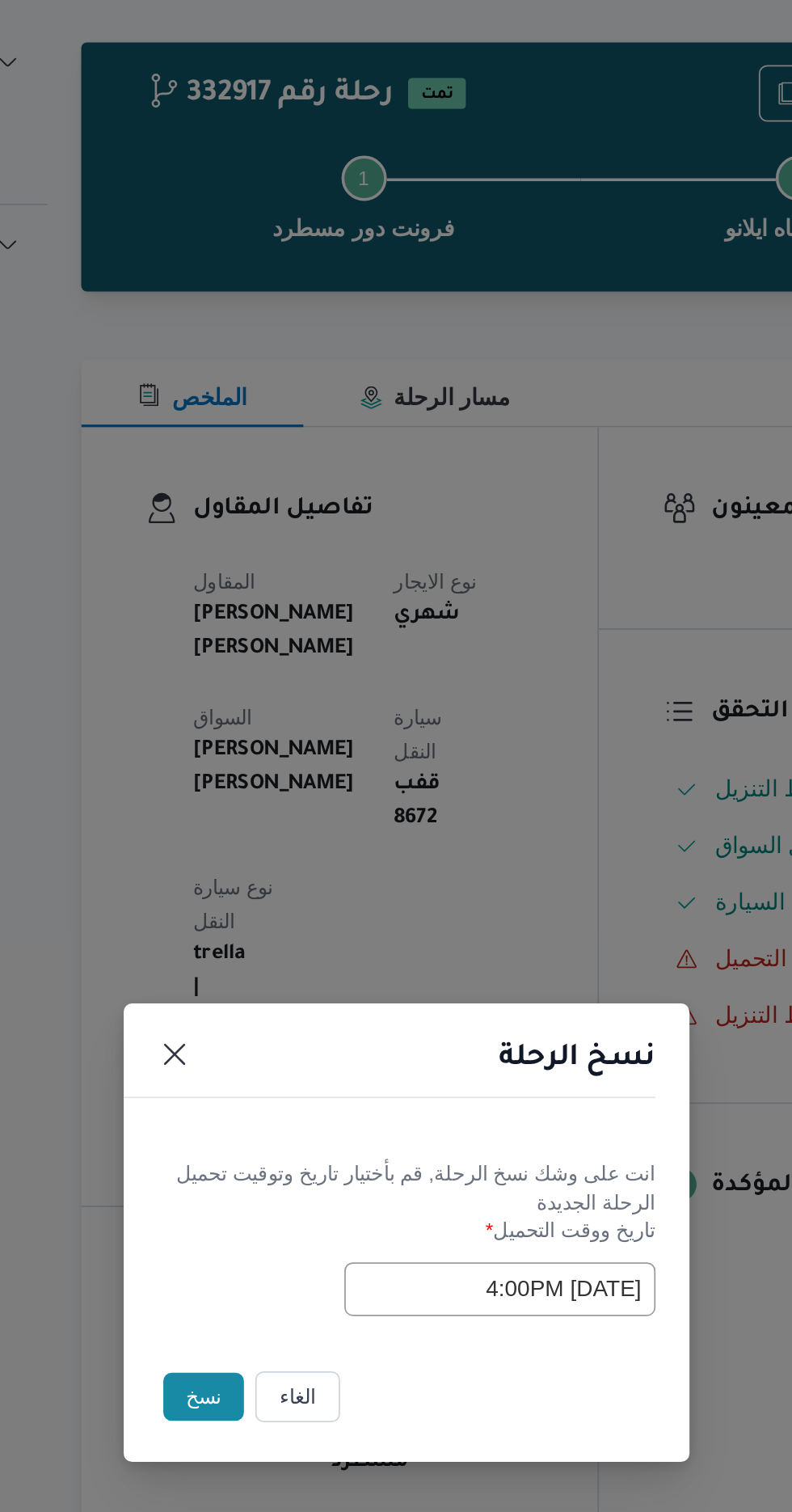
click at [271, 855] on button "نسخ" at bounding box center [279, 850] width 46 height 27
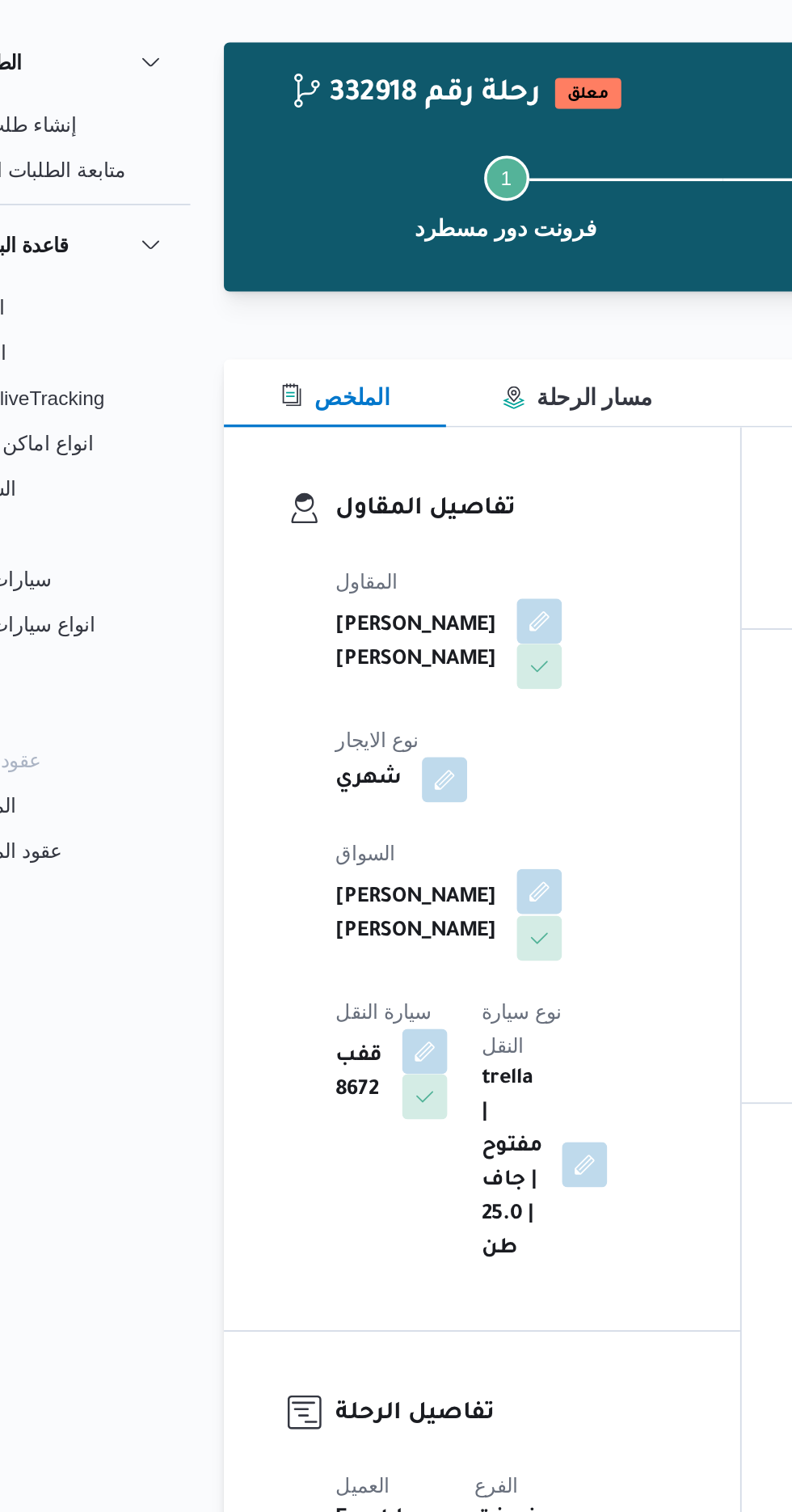
click at [378, 551] on button "button" at bounding box center [390, 561] width 26 height 26
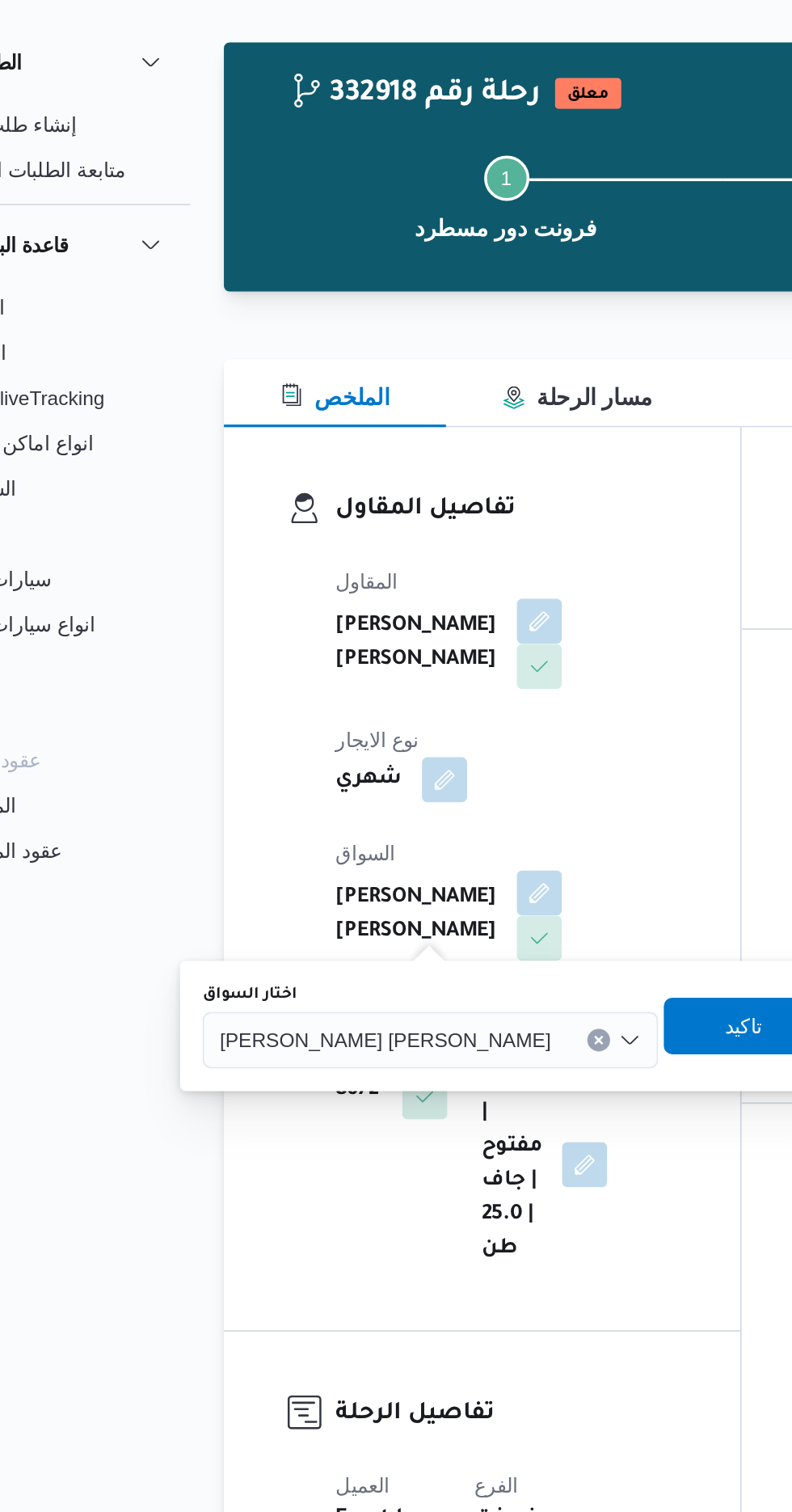
click at [404, 642] on input "اختار السواق" at bounding box center [405, 646] width 2 height 19
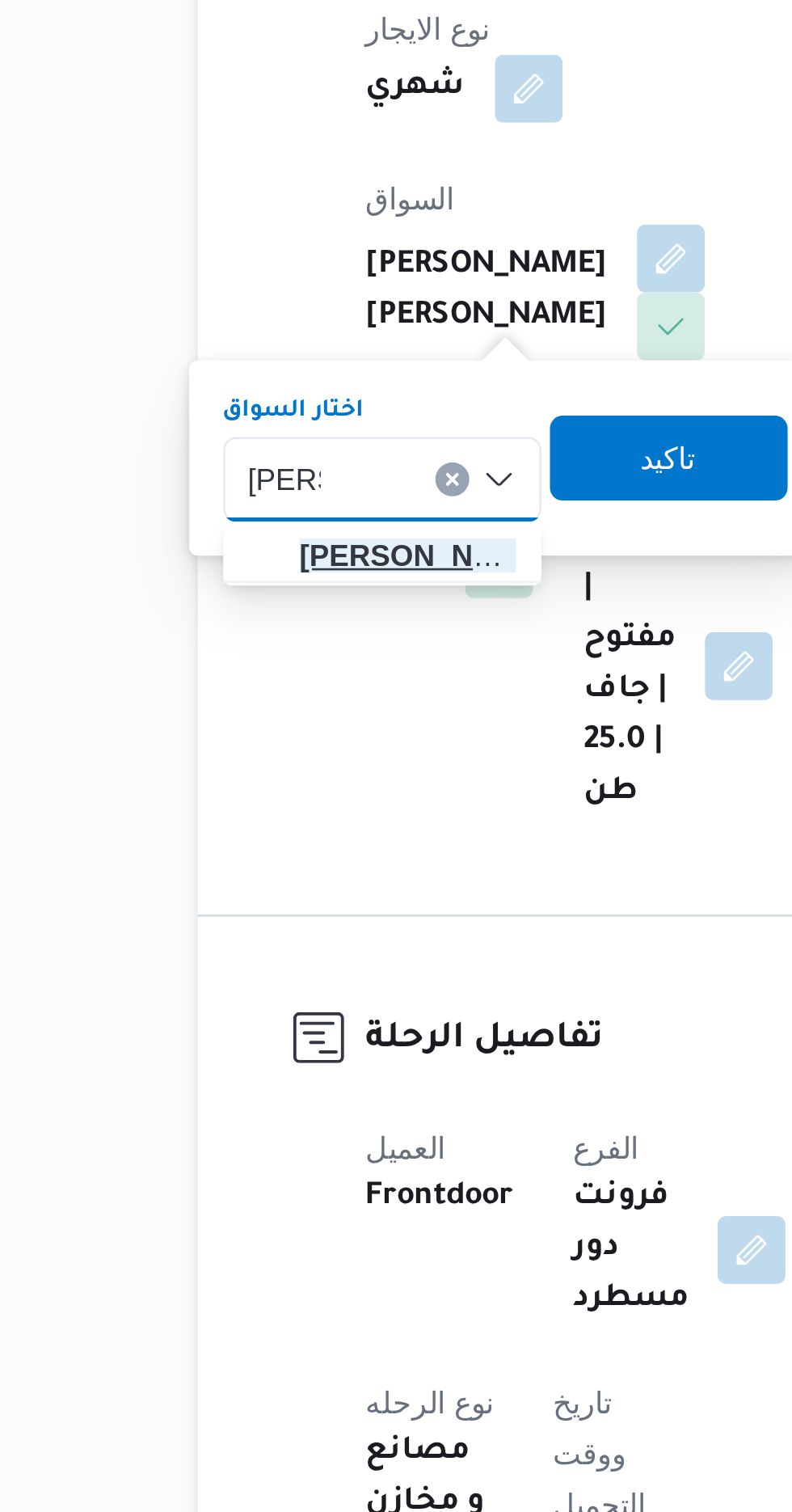
type input "[PERSON_NAME]"
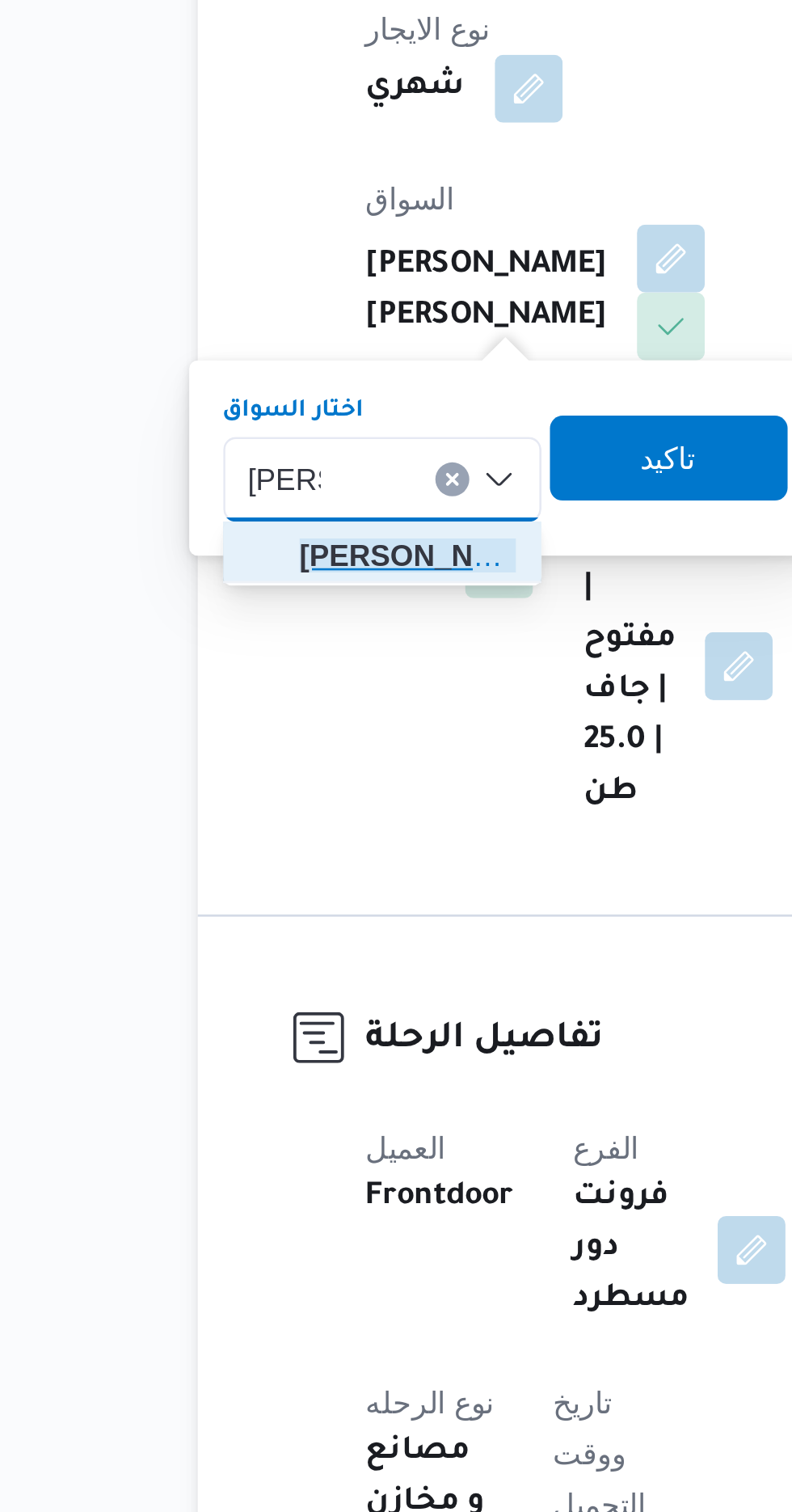
click at [297, 677] on span "[PERSON_NAME]" at bounding box center [290, 675] width 82 height 19
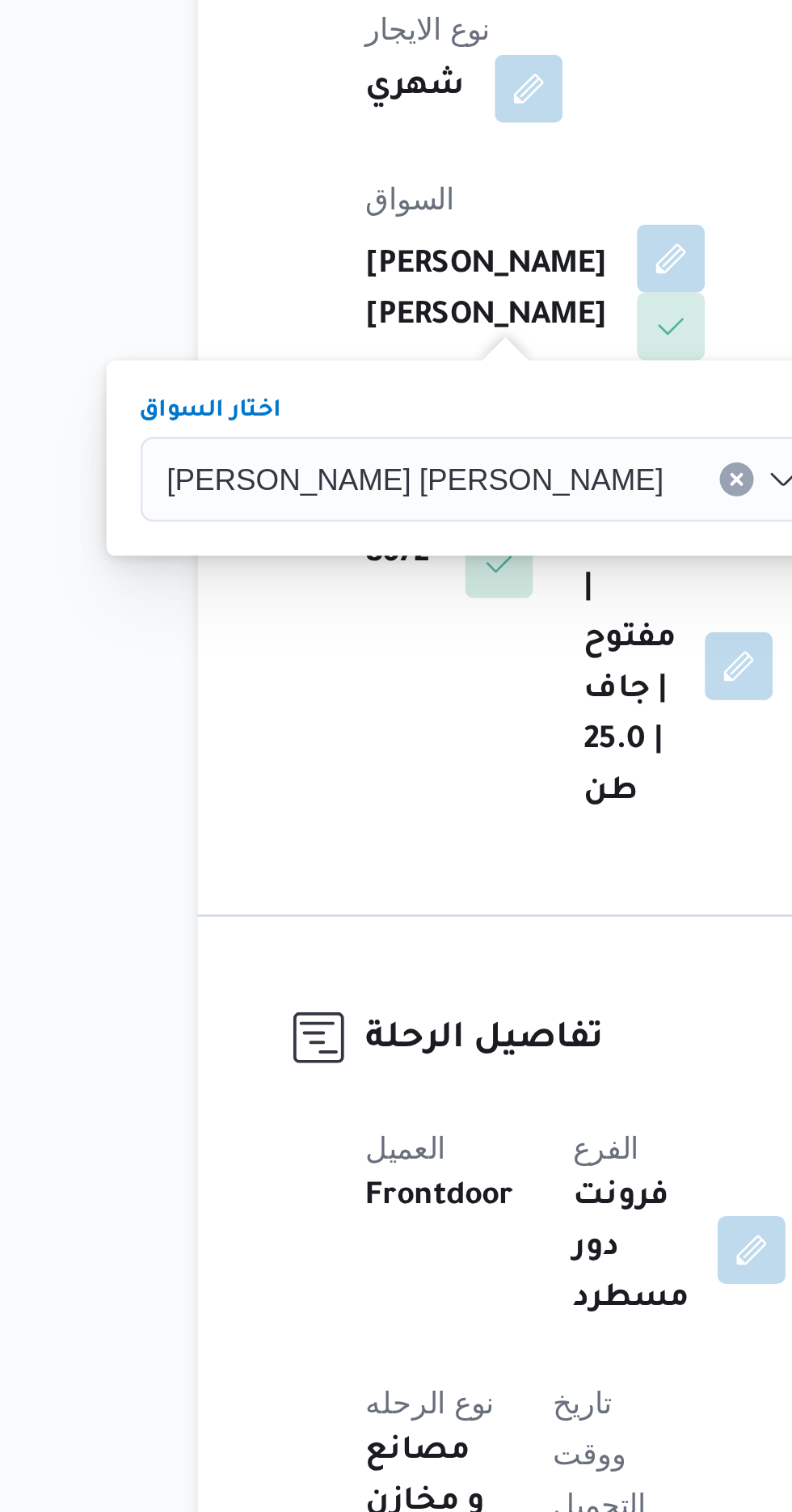
click at [453, 639] on span "تاكيد" at bounding box center [498, 637] width 91 height 32
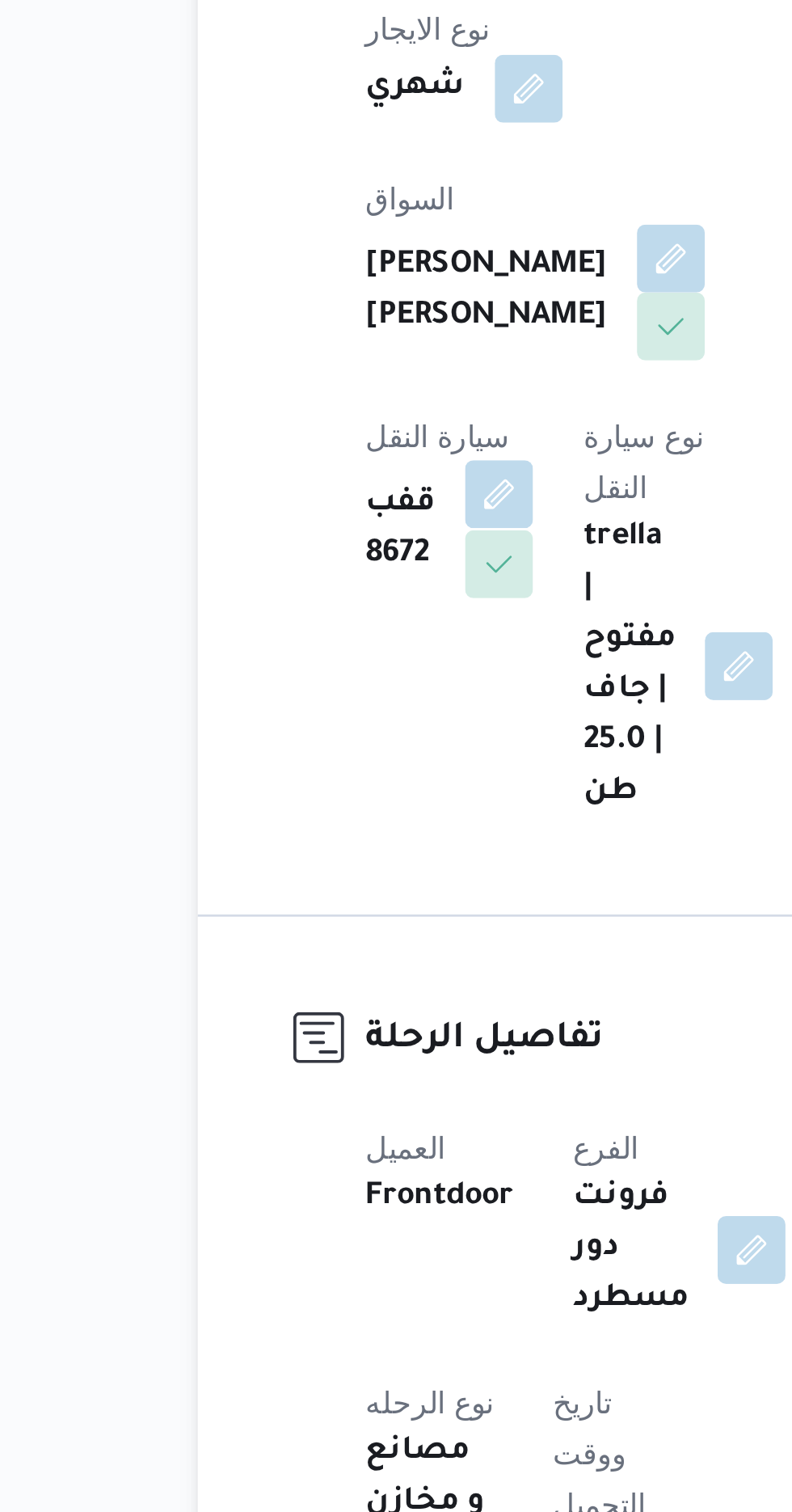
click at [338, 639] on button "button" at bounding box center [324, 651] width 26 height 26
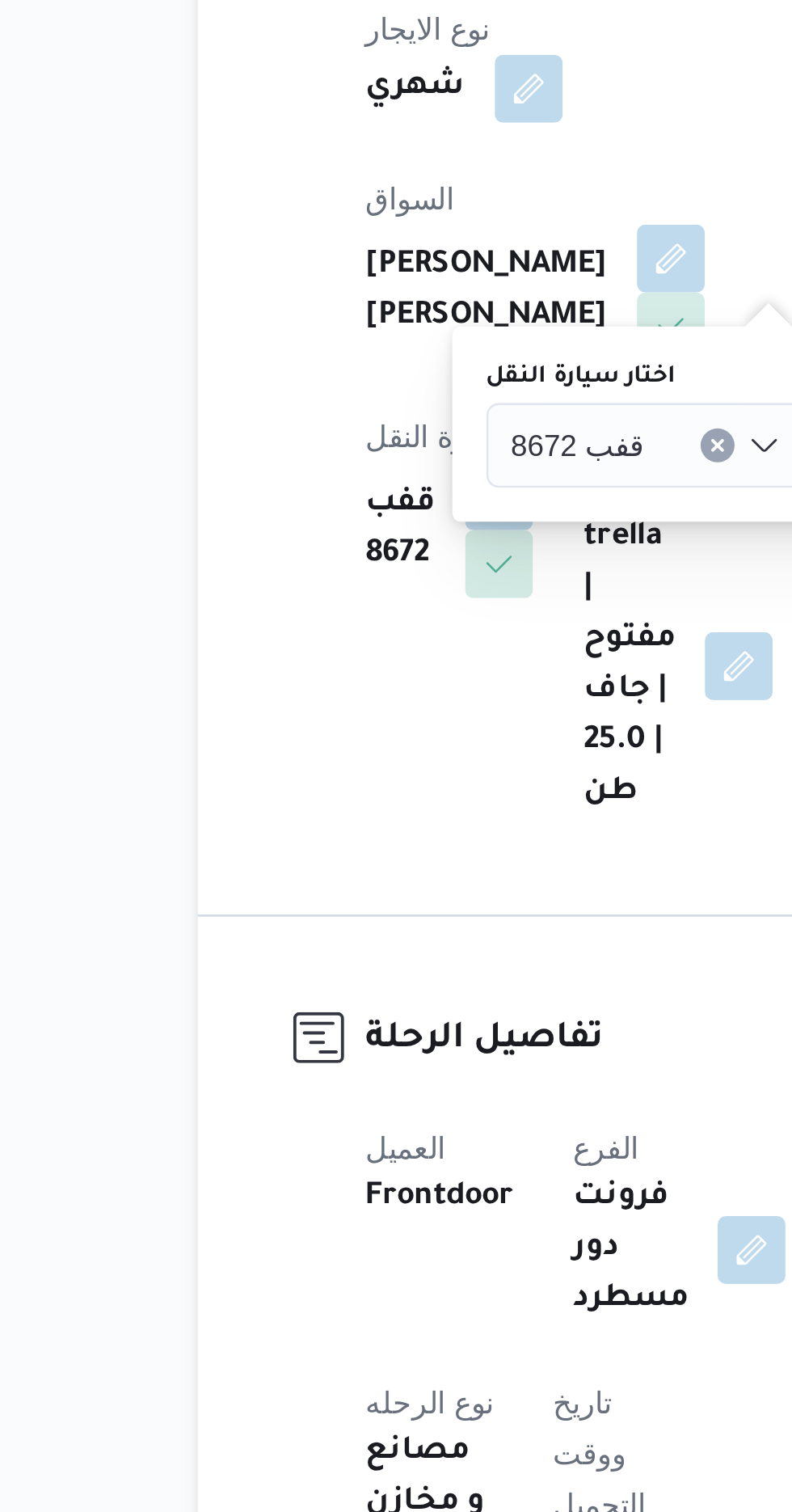
click at [367, 632] on span "قفب 8672" at bounding box center [355, 632] width 51 height 18
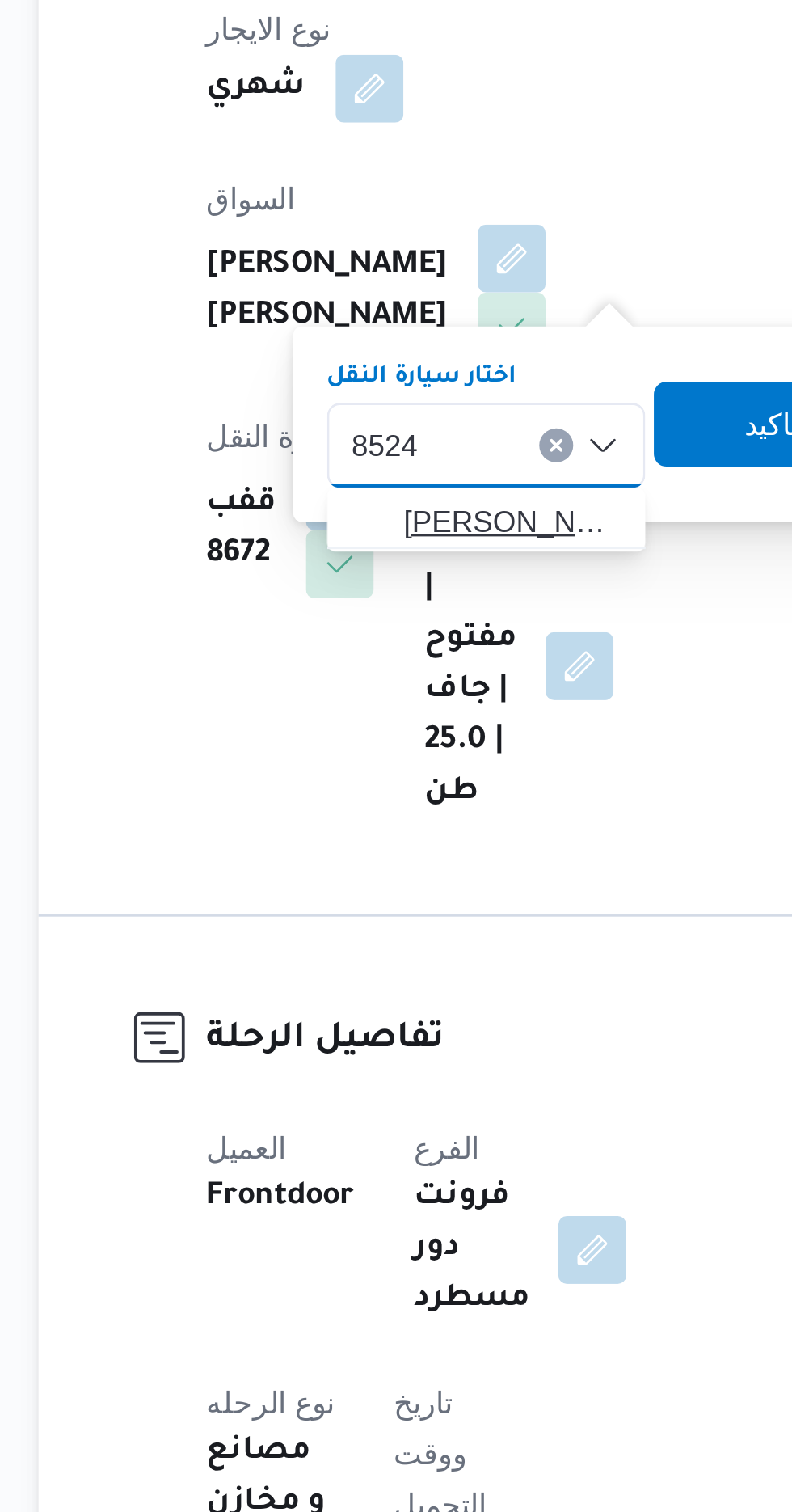
type input "8524"
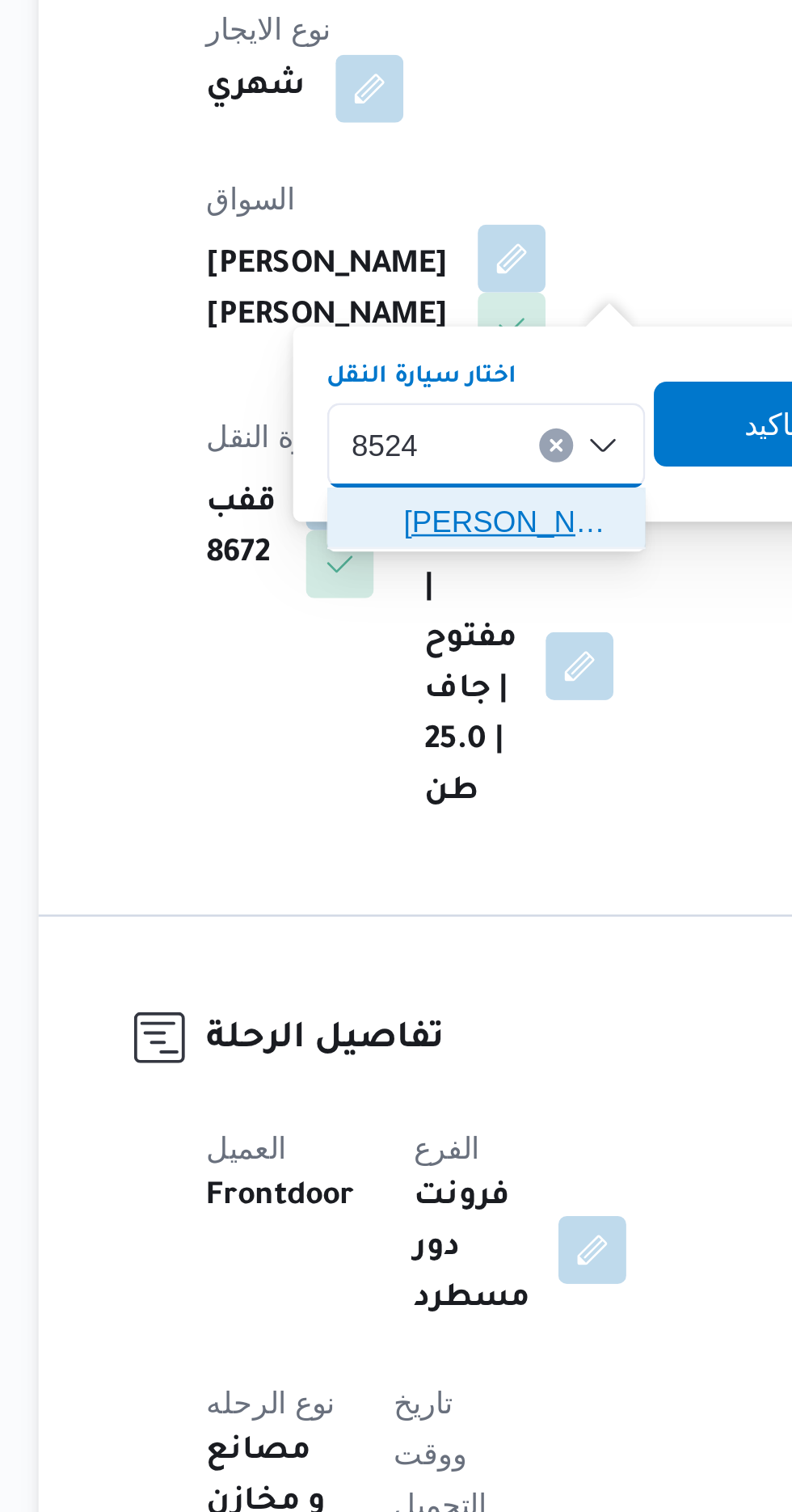
click at [385, 659] on span "[PERSON_NAME] 8524 | null" at bounding box center [390, 662] width 82 height 19
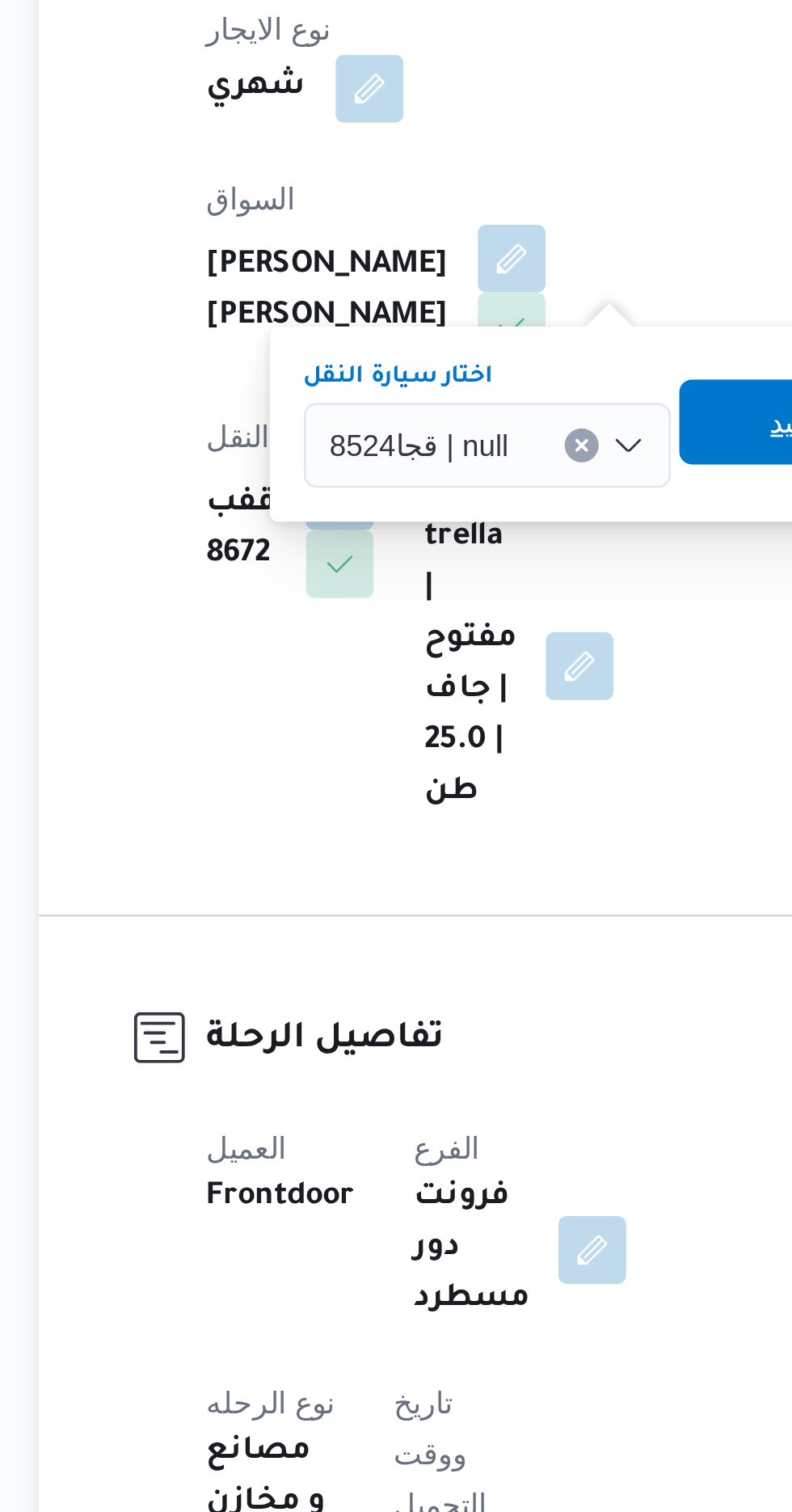
click at [485, 618] on span "تاكيد" at bounding box center [500, 624] width 91 height 32
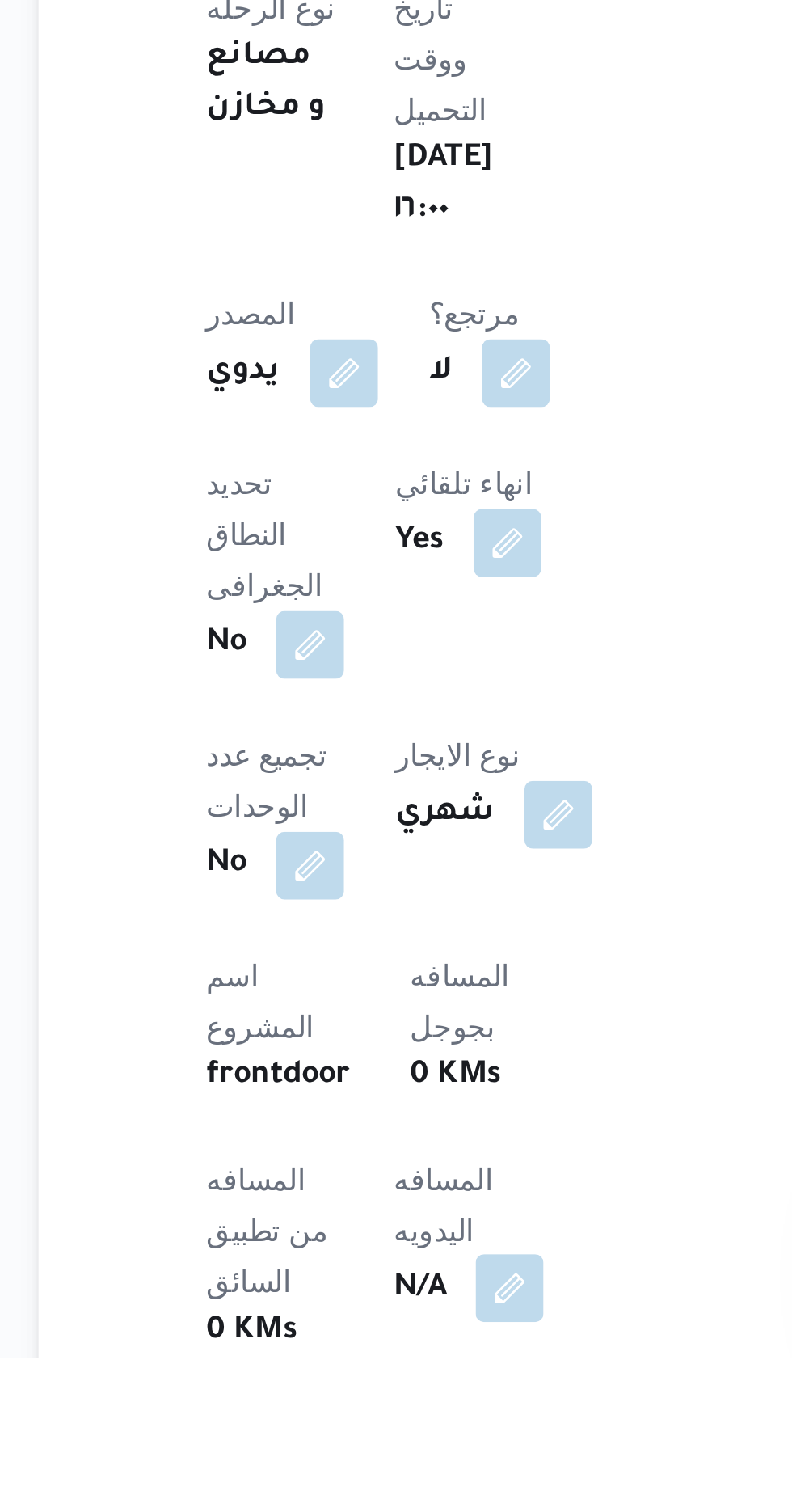
click at [377, 1472] on button "button" at bounding box center [389, 1485] width 26 height 26
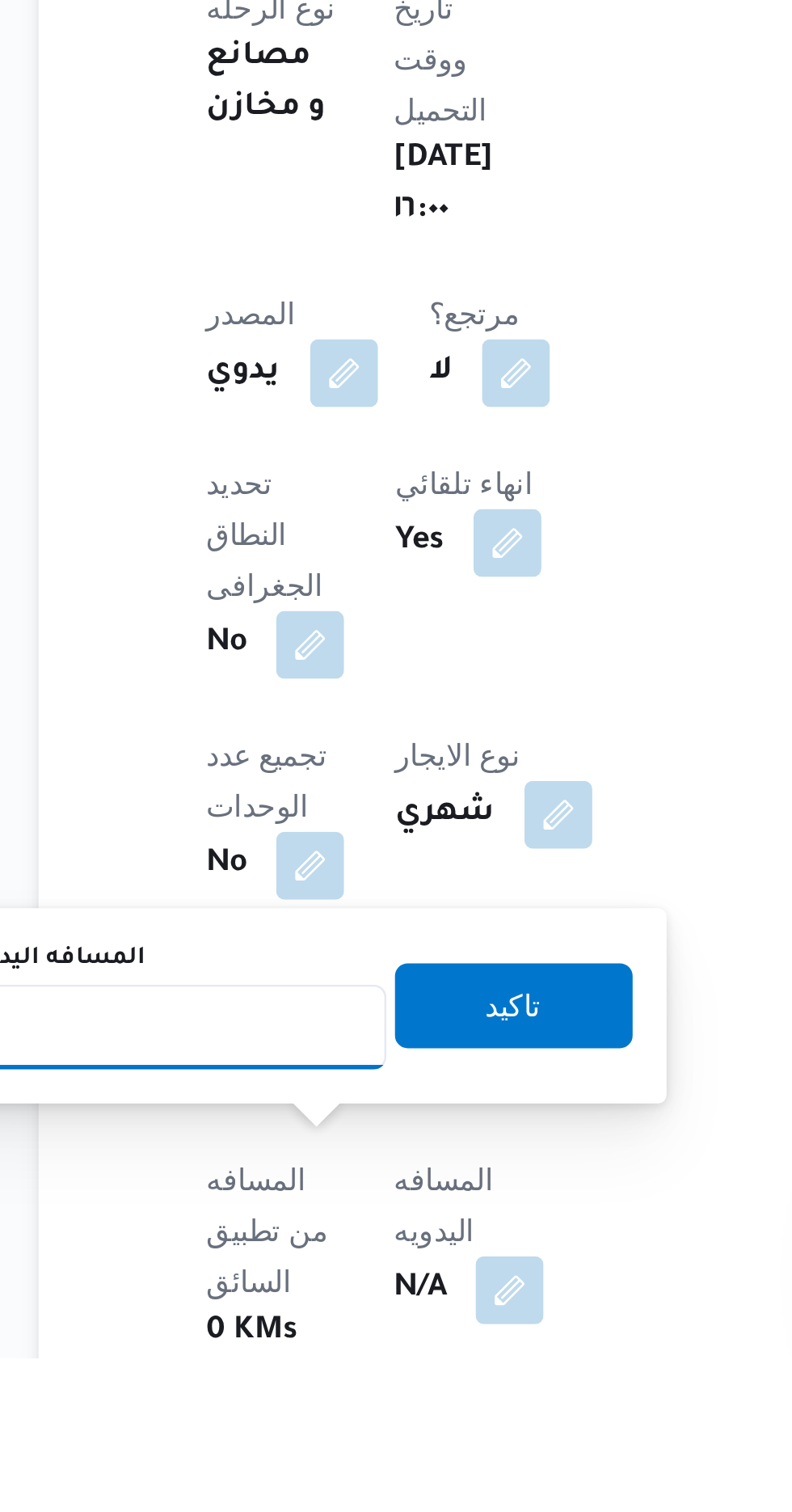
click at [248, 1386] on input "المسافه اليدويه" at bounding box center [262, 1386] width 161 height 32
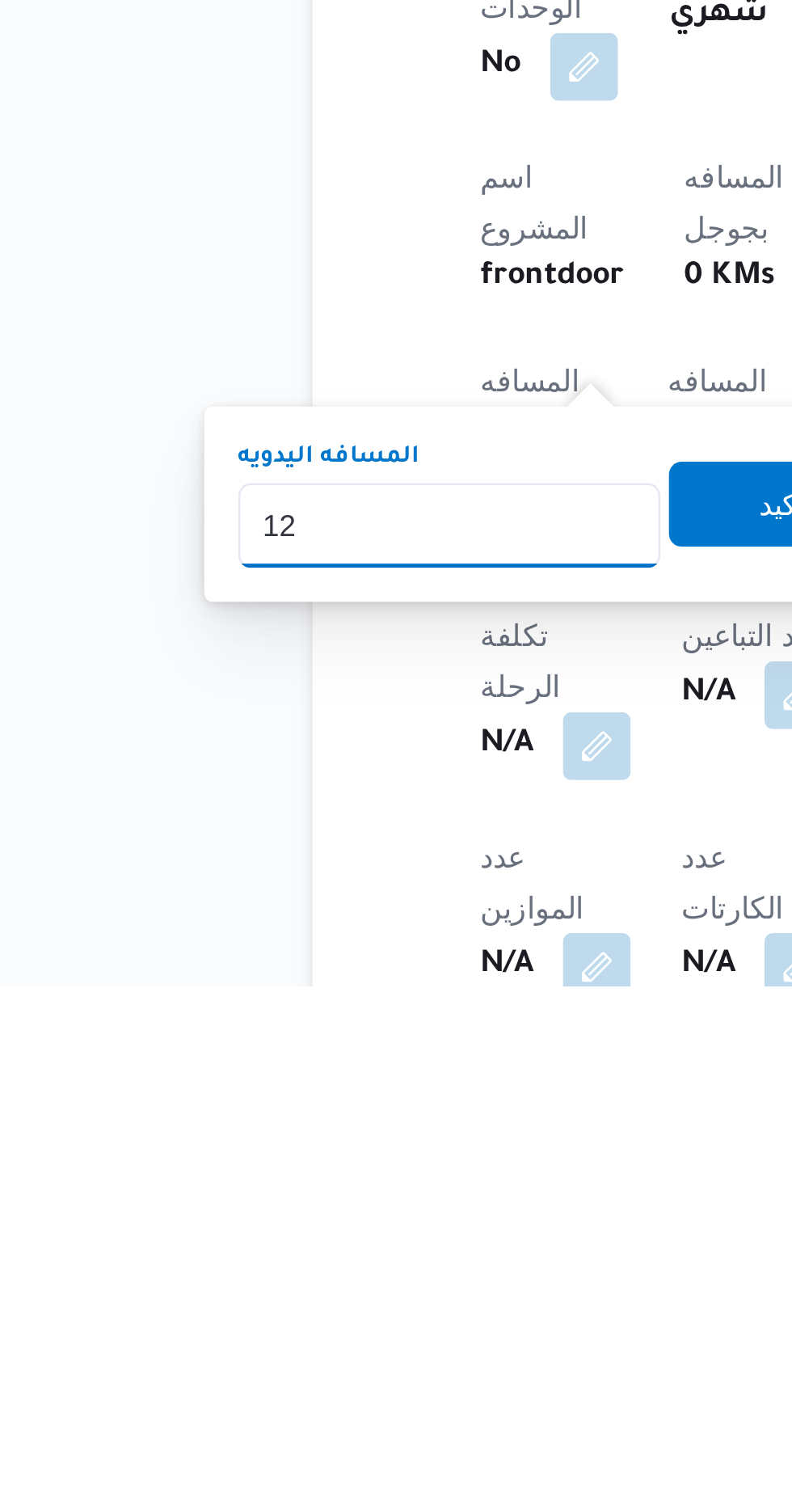
scroll to position [174, 0]
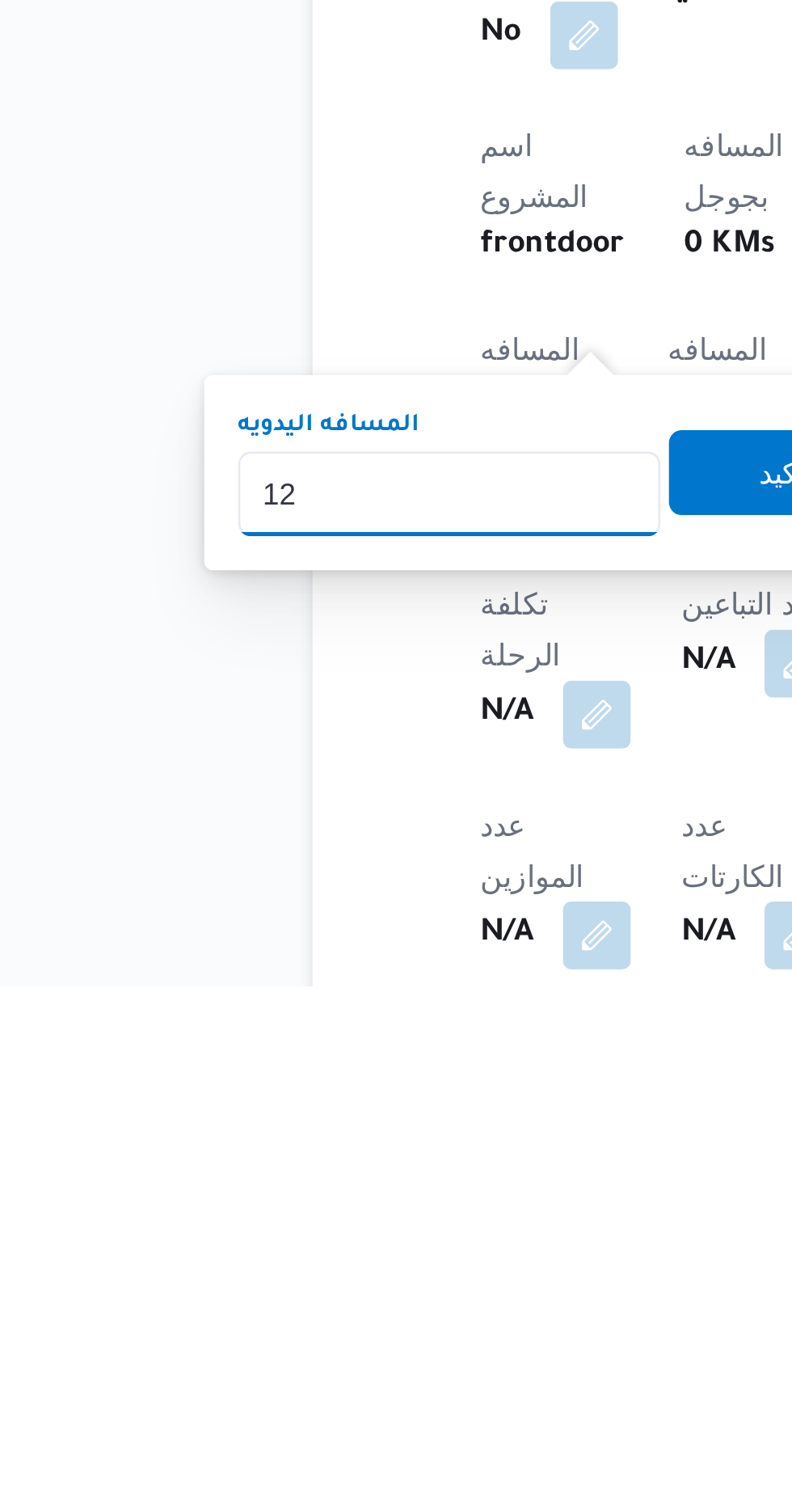
type input "120"
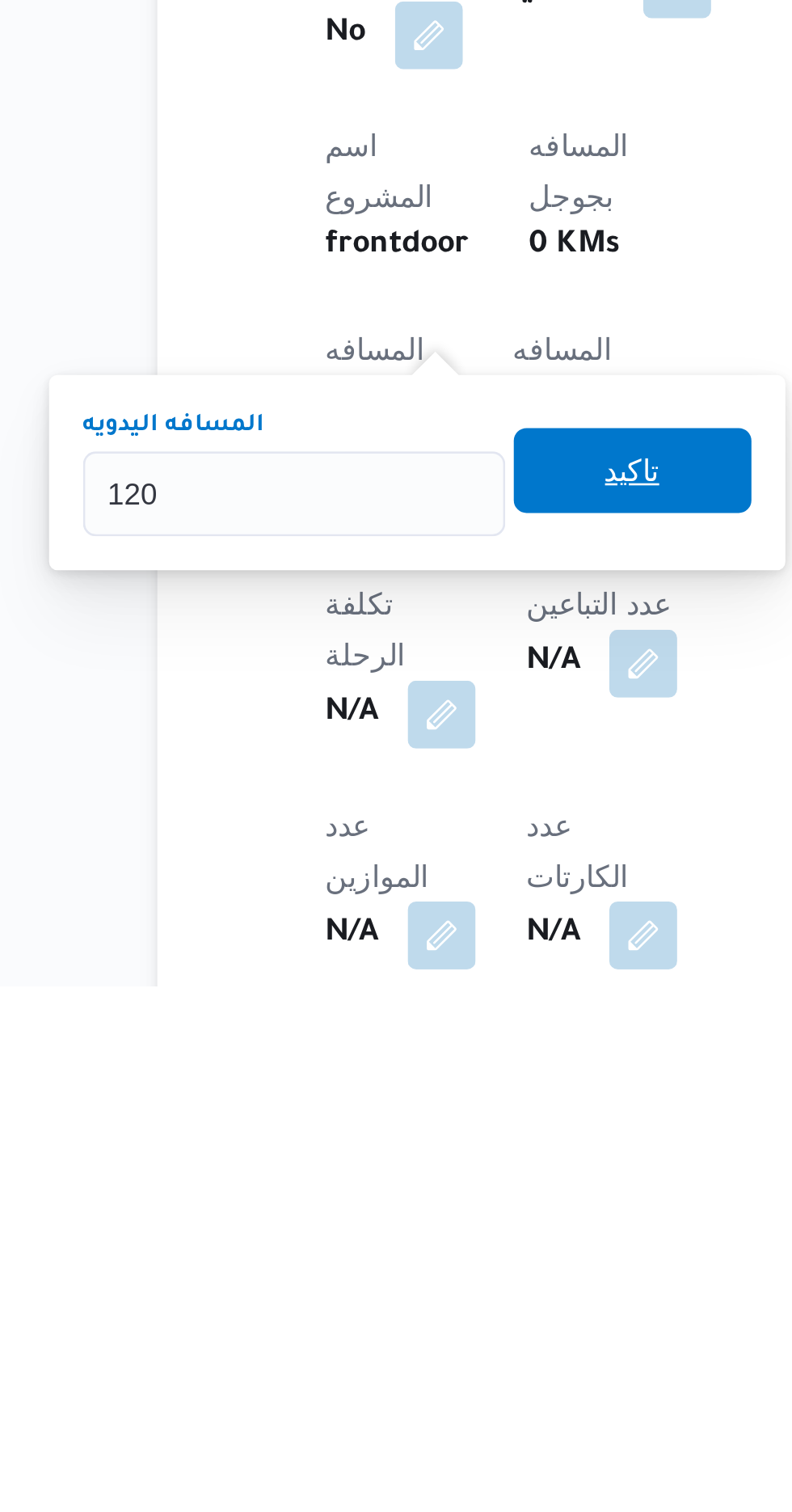
click at [393, 1322] on span "تاكيد" at bounding box center [391, 1316] width 91 height 32
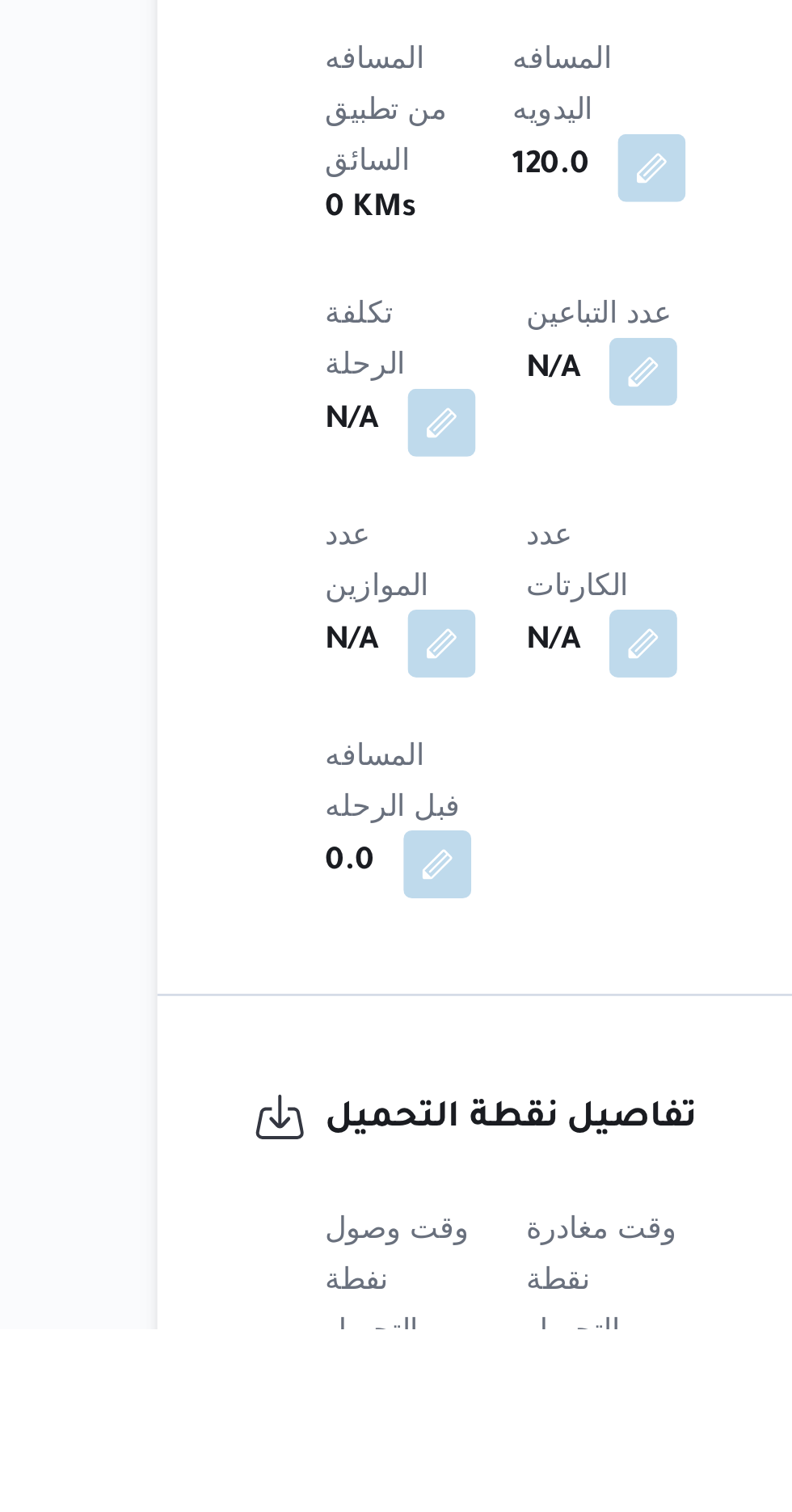
scroll to position [421, 0]
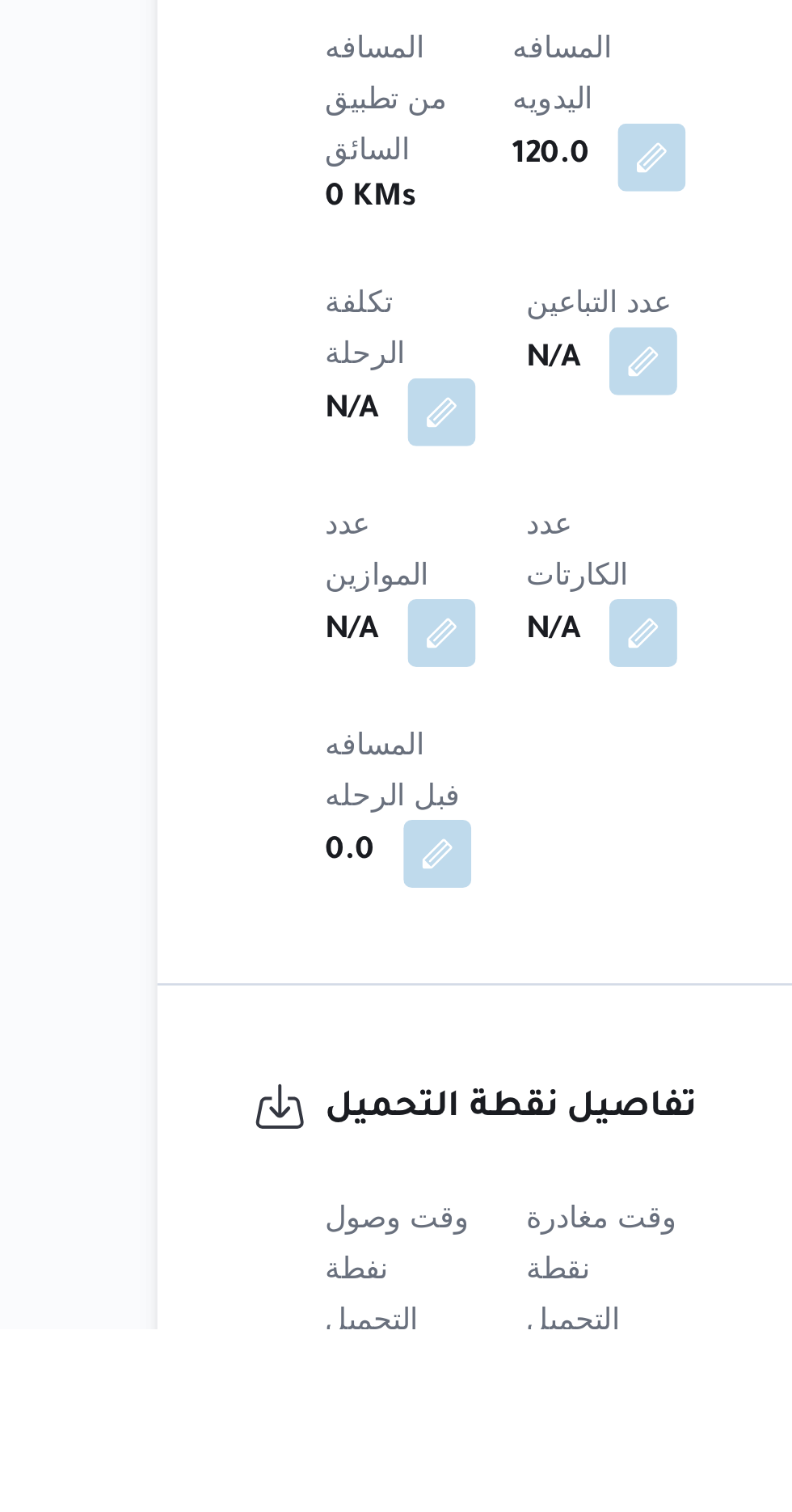
click at [321, 1511] on button "button" at bounding box center [318, 1529] width 26 height 26
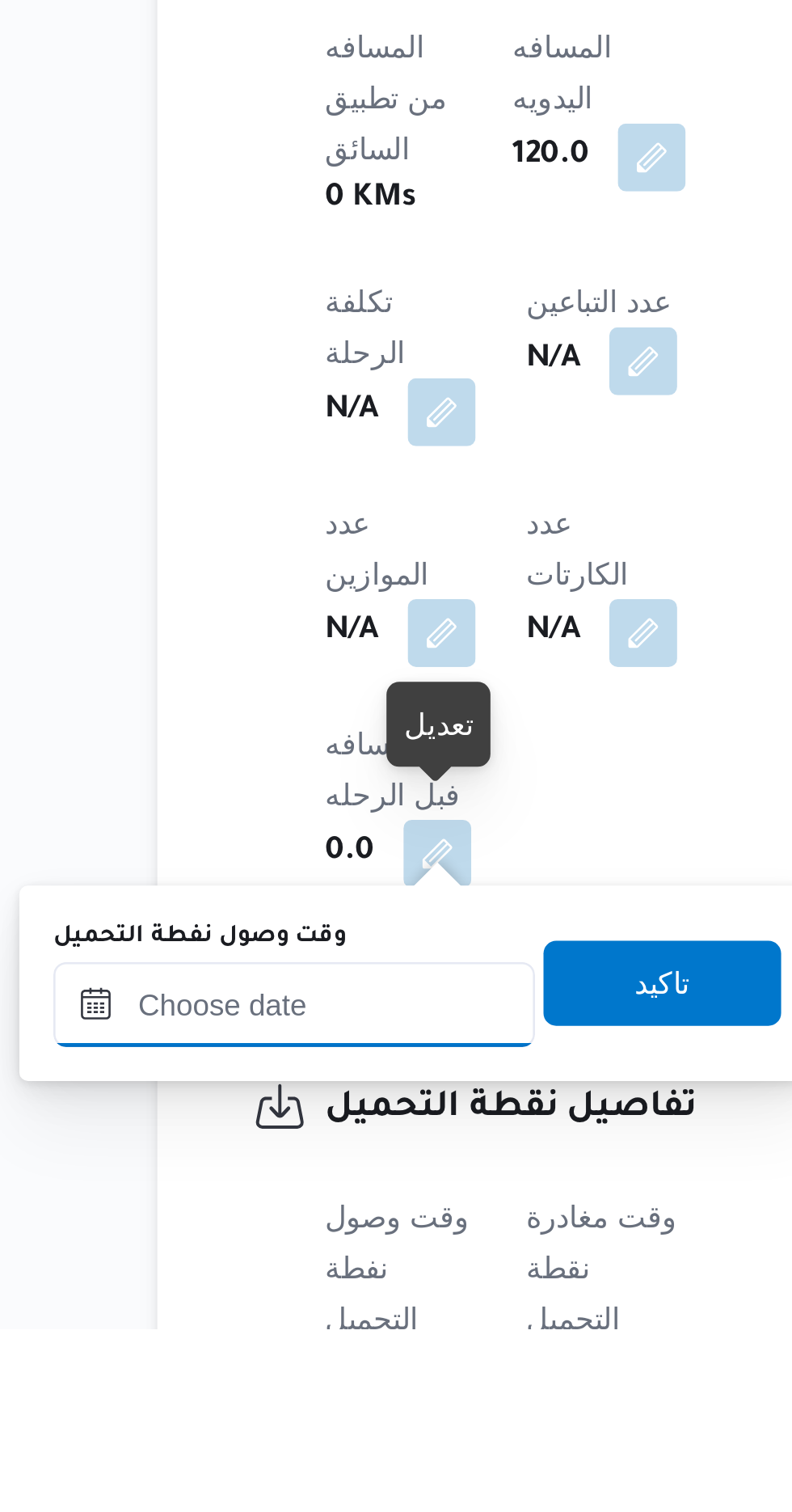
click at [309, 1382] on input "وقت وصول نفطة التحميل" at bounding box center [262, 1388] width 184 height 32
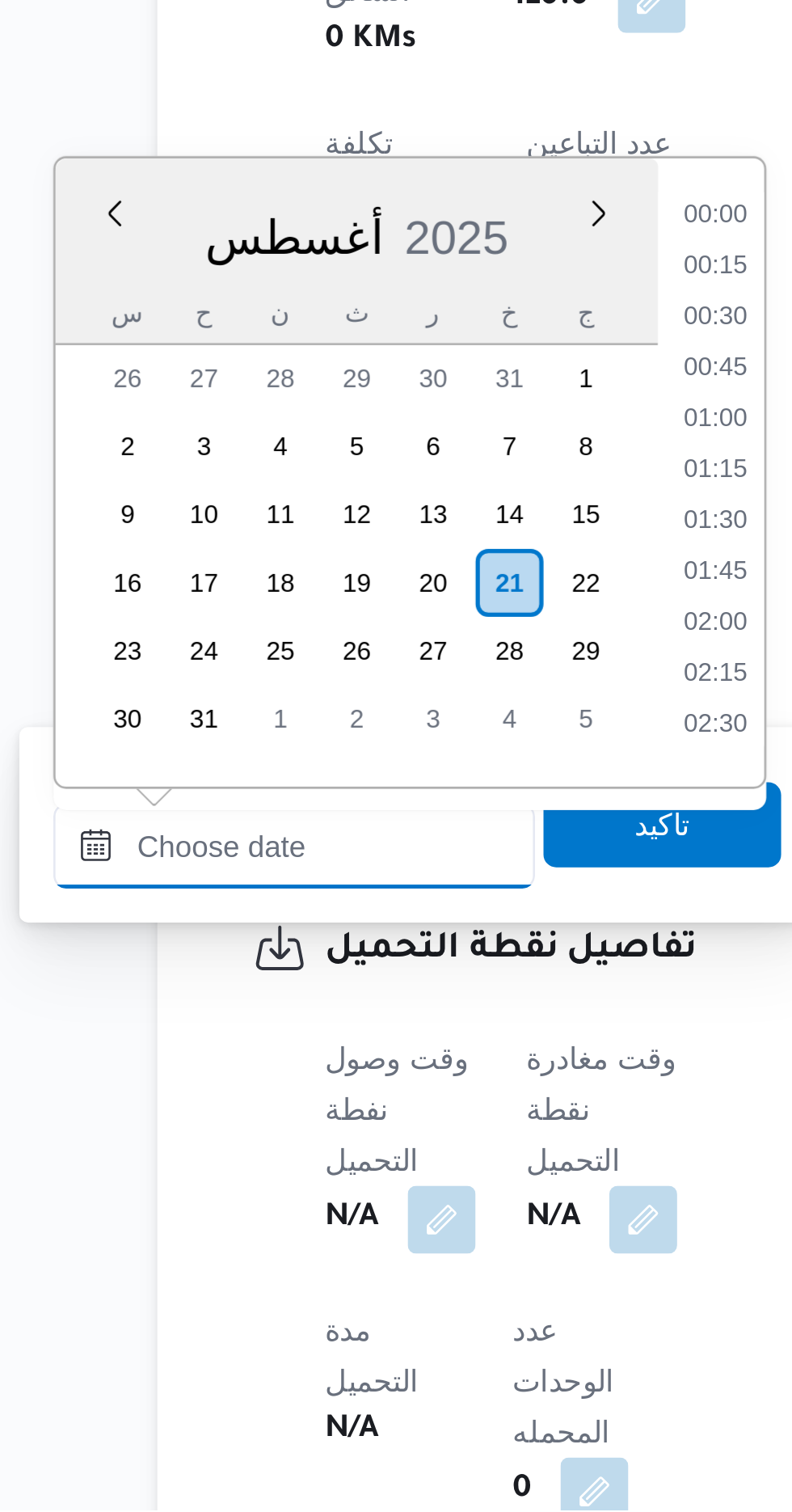
scroll to position [1112, 0]
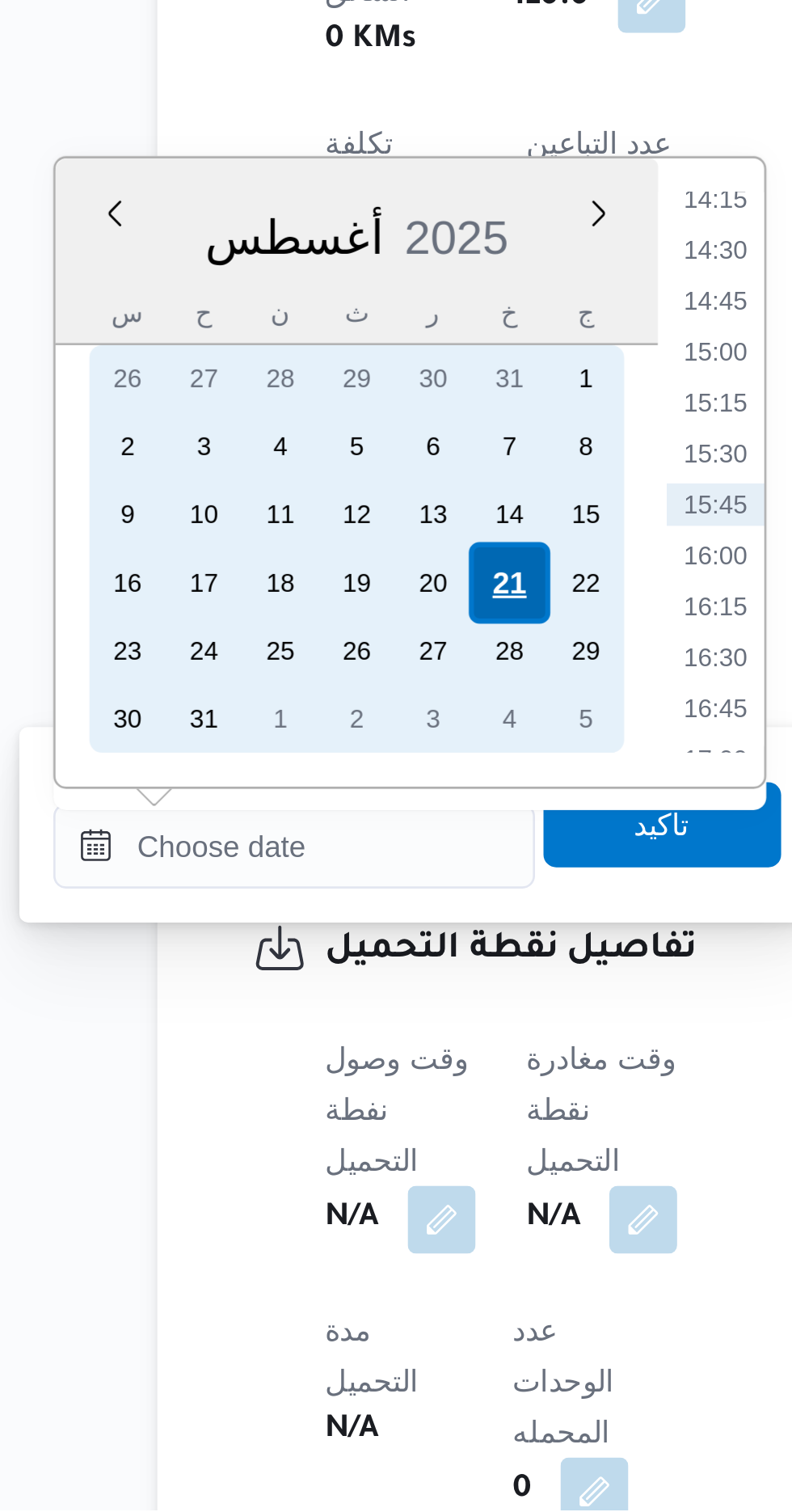
click at [343, 1158] on div "21" at bounding box center [344, 1159] width 30 height 30
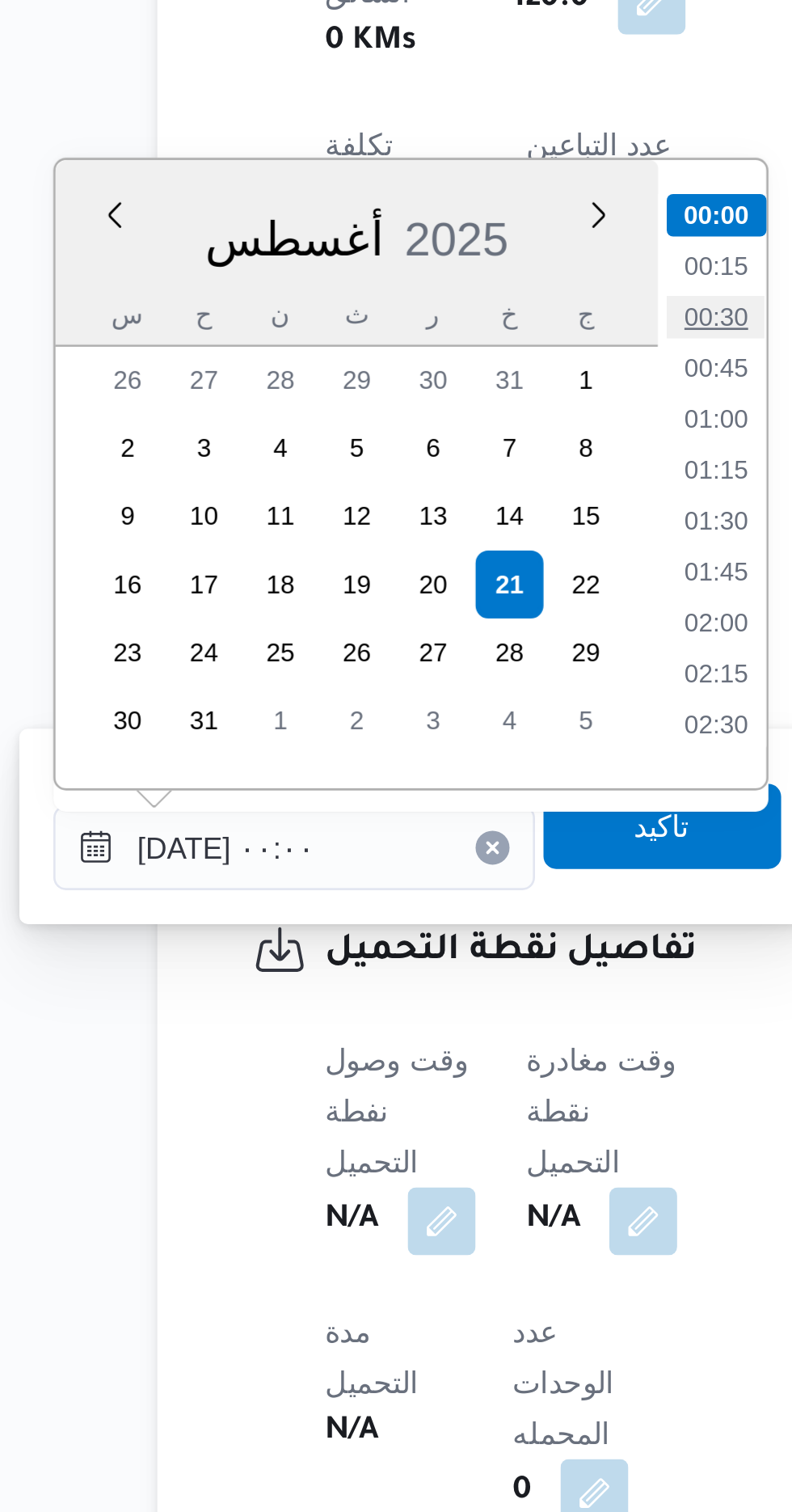
click at [419, 1056] on li "00:30" at bounding box center [423, 1056] width 37 height 16
type input "[DATE] ٠٠:٣٠"
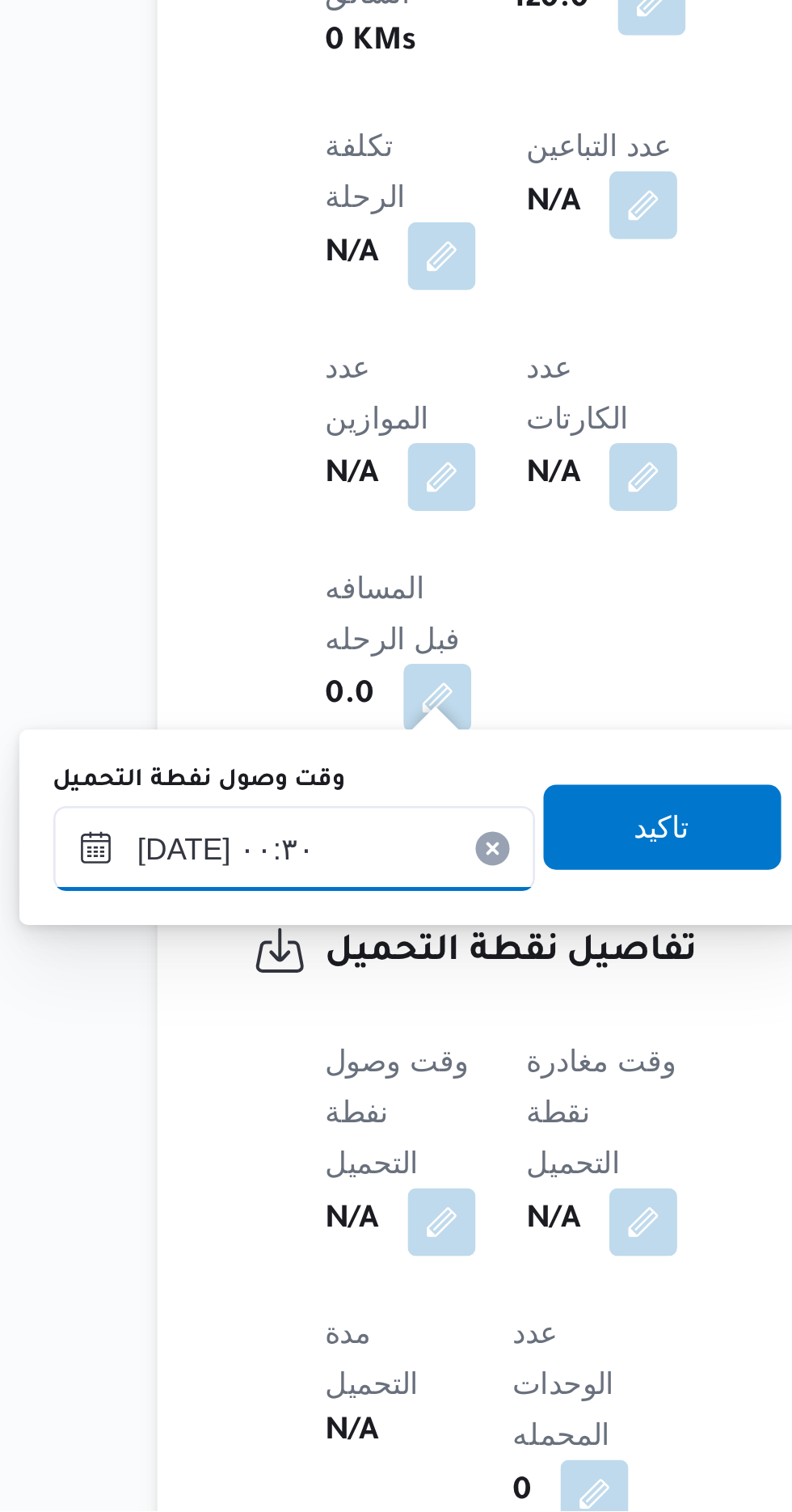
click at [322, 1251] on input "[DATE] ٠٠:٣٠" at bounding box center [262, 1260] width 184 height 32
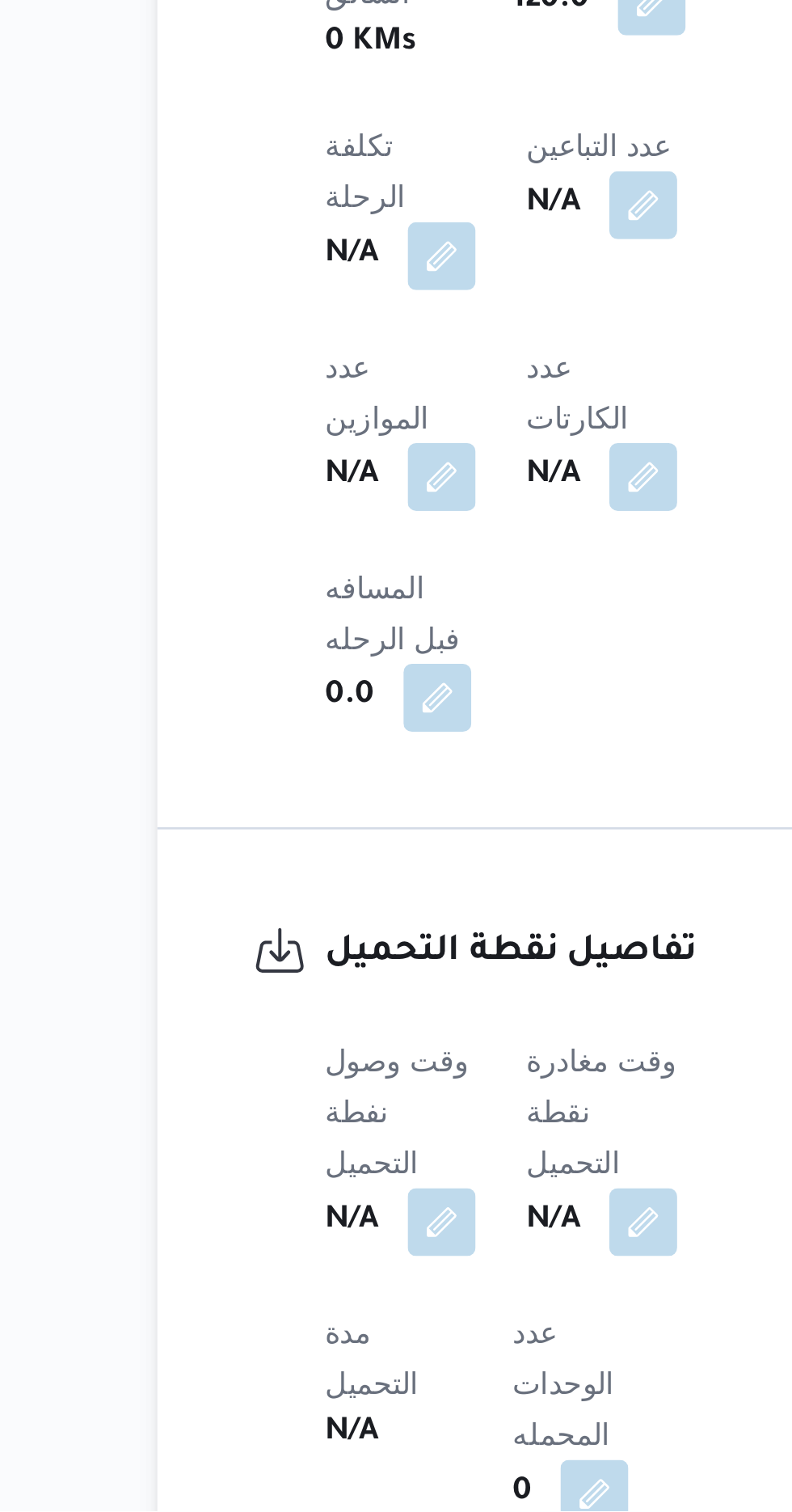
click at [218, 1383] on div "تفاصيل نقطة التحميل وقت وصول نفطة التحميل N/A وقت مغادرة نقطة التحميل N/A مدة ا…" at bounding box center [358, 1485] width 296 height 464
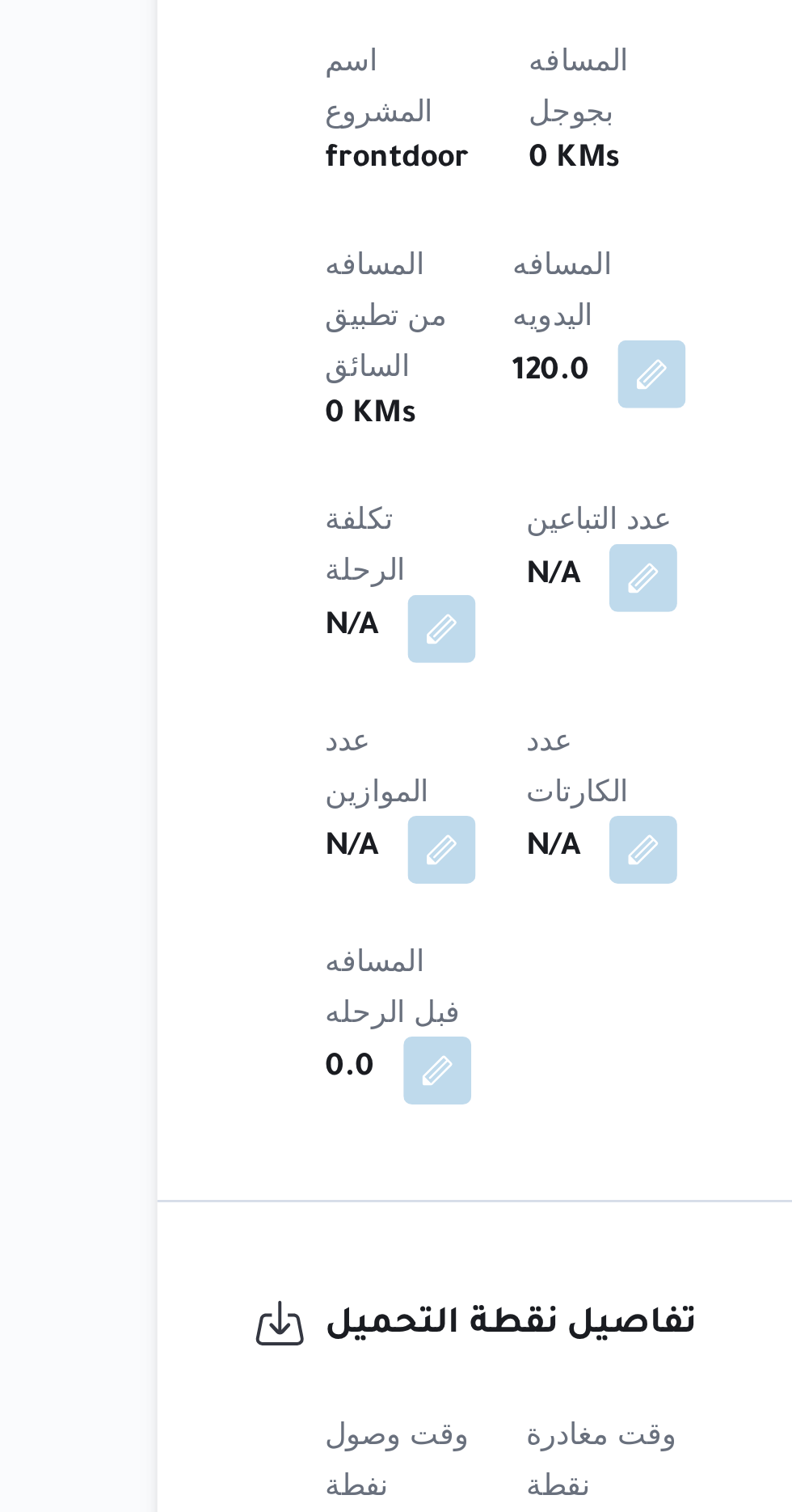
scroll to position [549, 0]
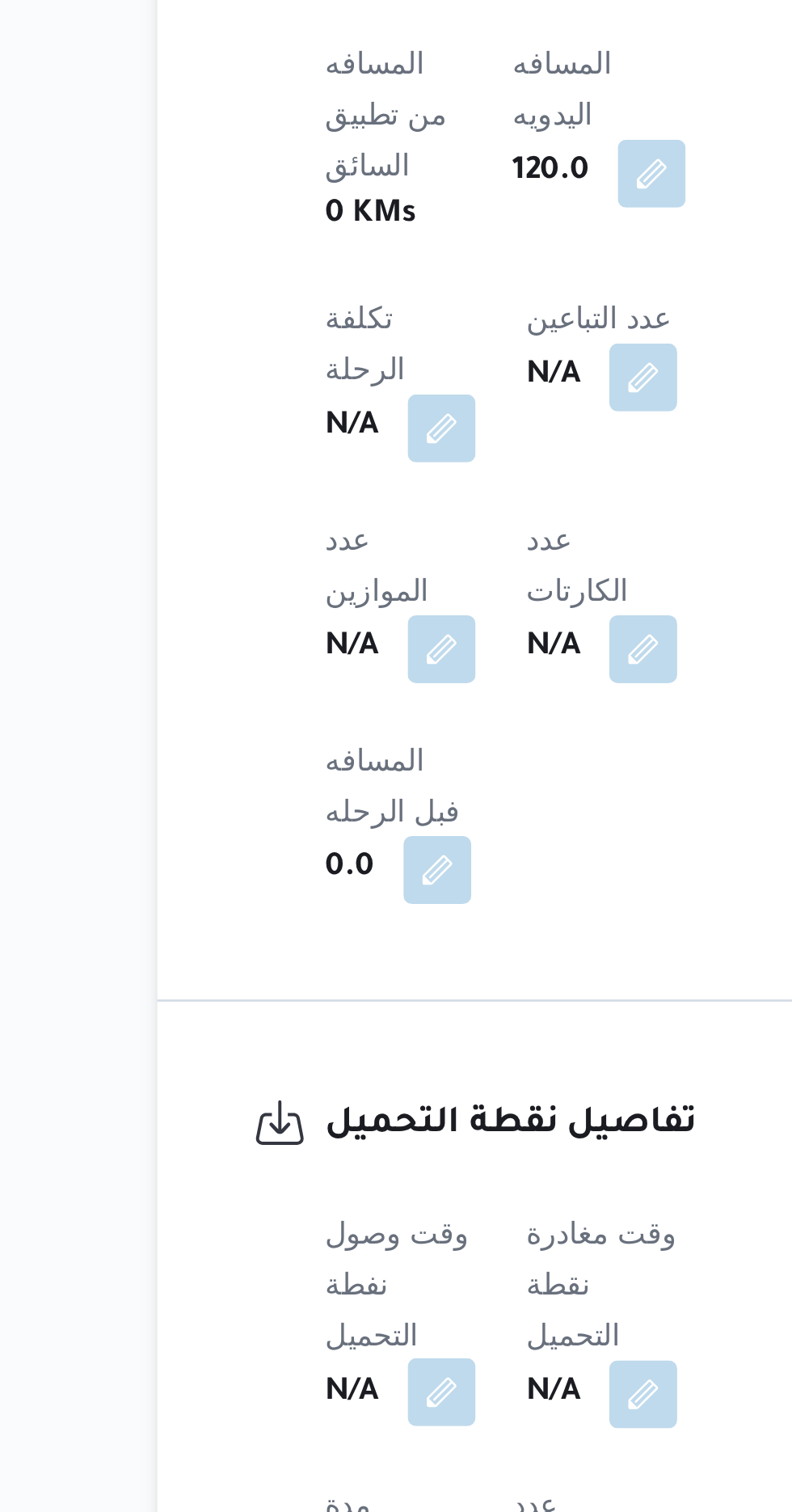
click at [322, 1388] on button "button" at bounding box center [318, 1400] width 26 height 26
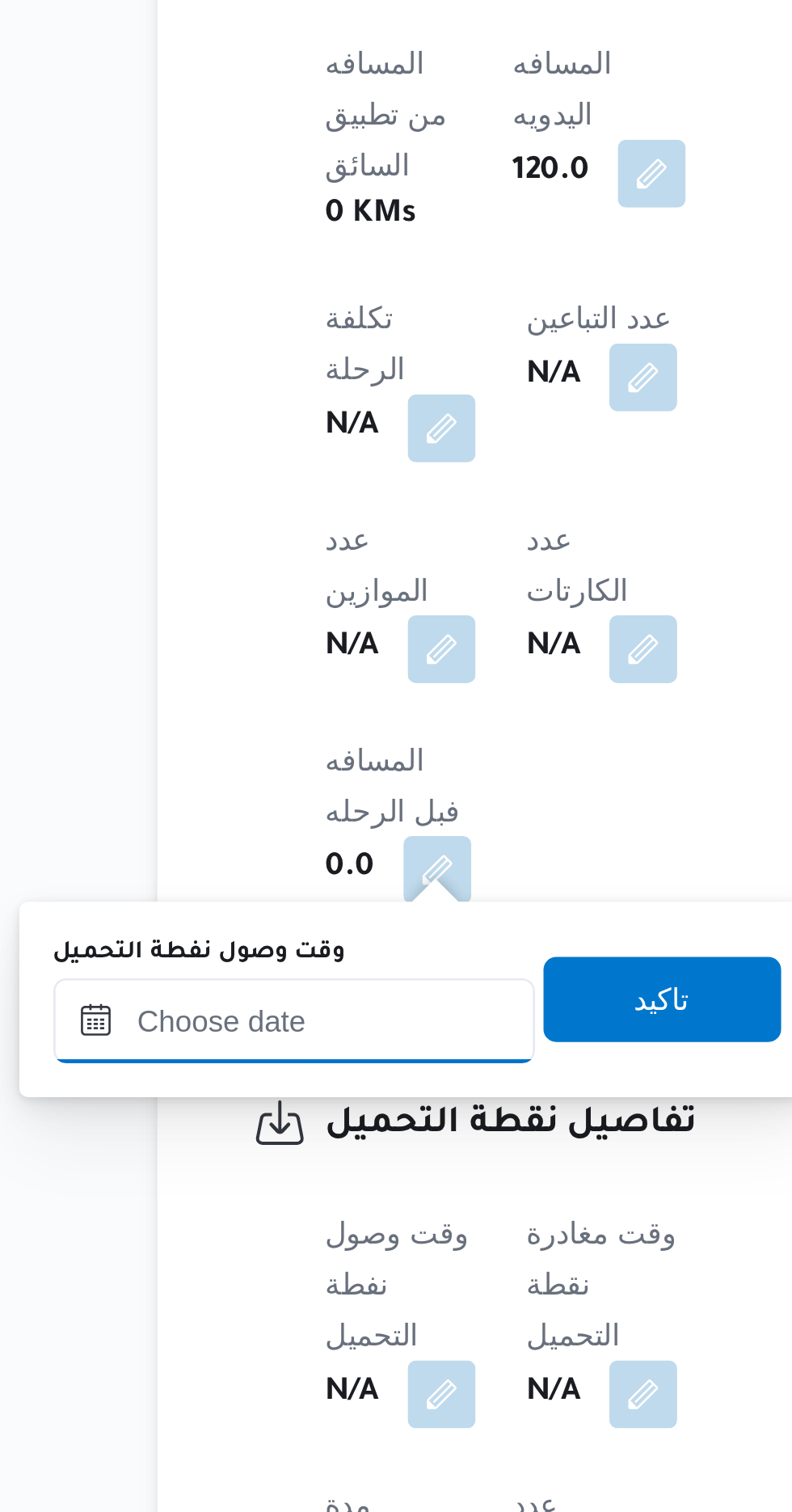
click at [300, 1254] on input "وقت وصول نفطة التحميل" at bounding box center [262, 1260] width 184 height 32
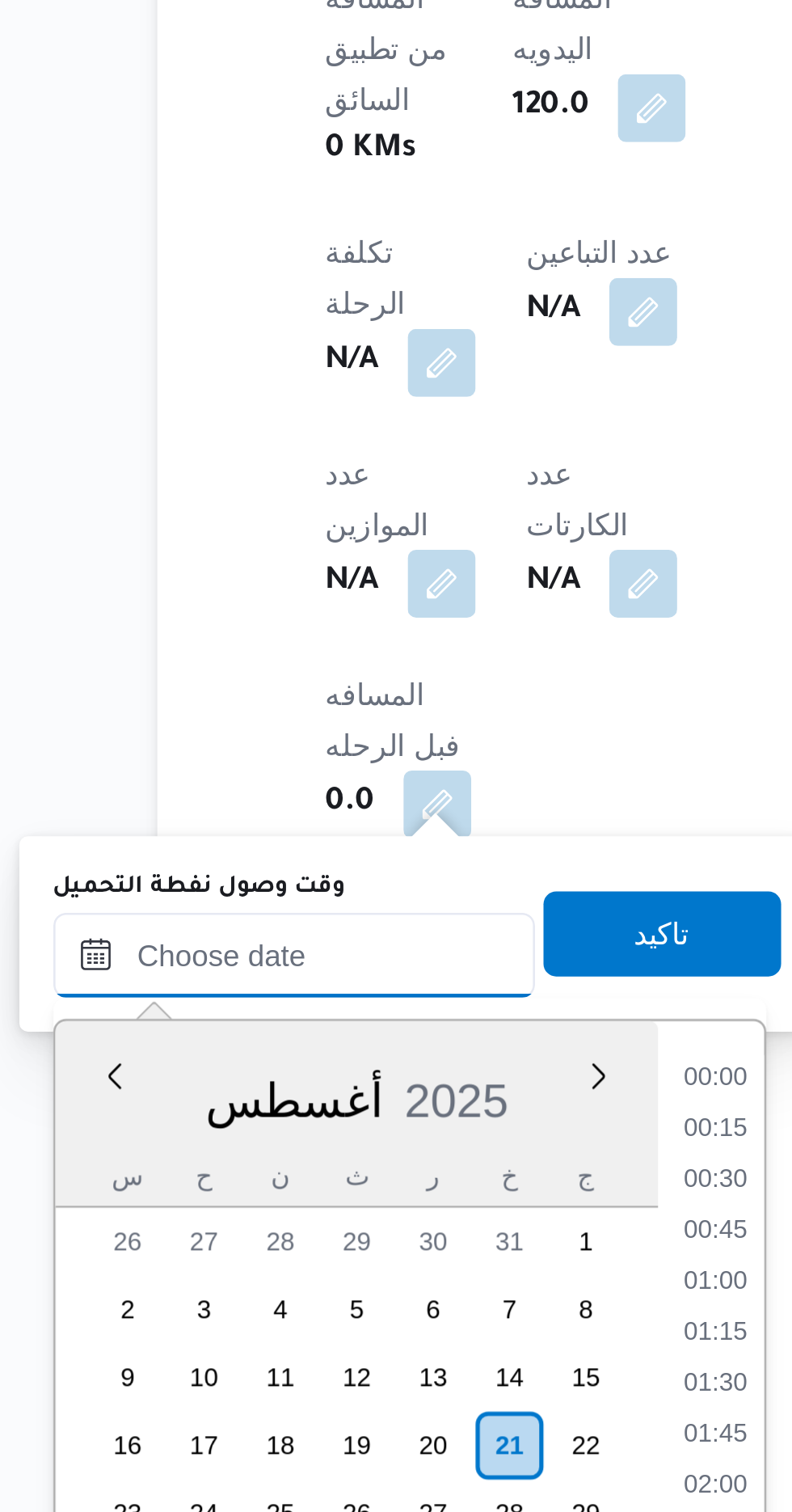
scroll to position [1112, 0]
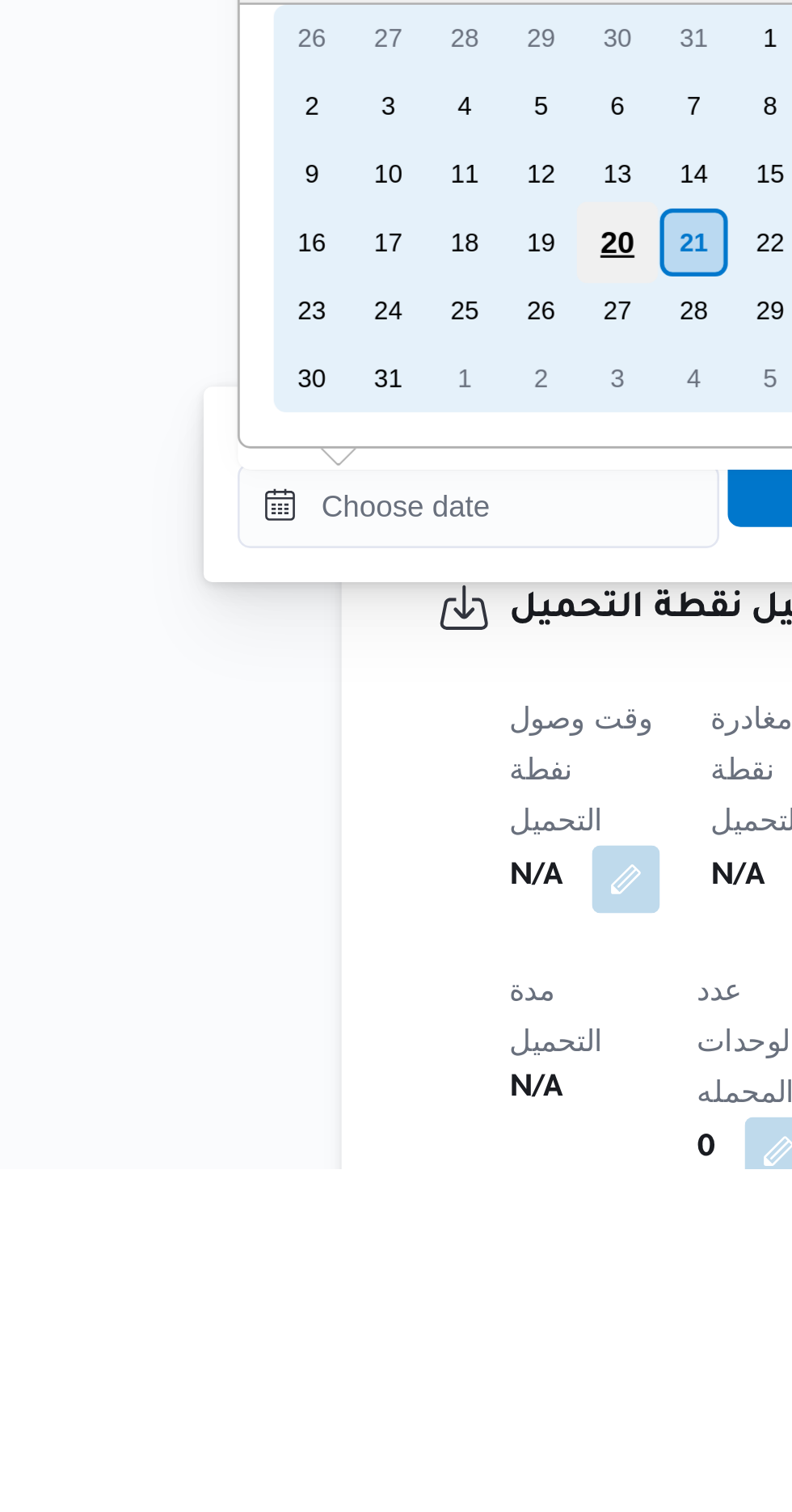
click at [317, 1158] on div "20" at bounding box center [315, 1160] width 30 height 30
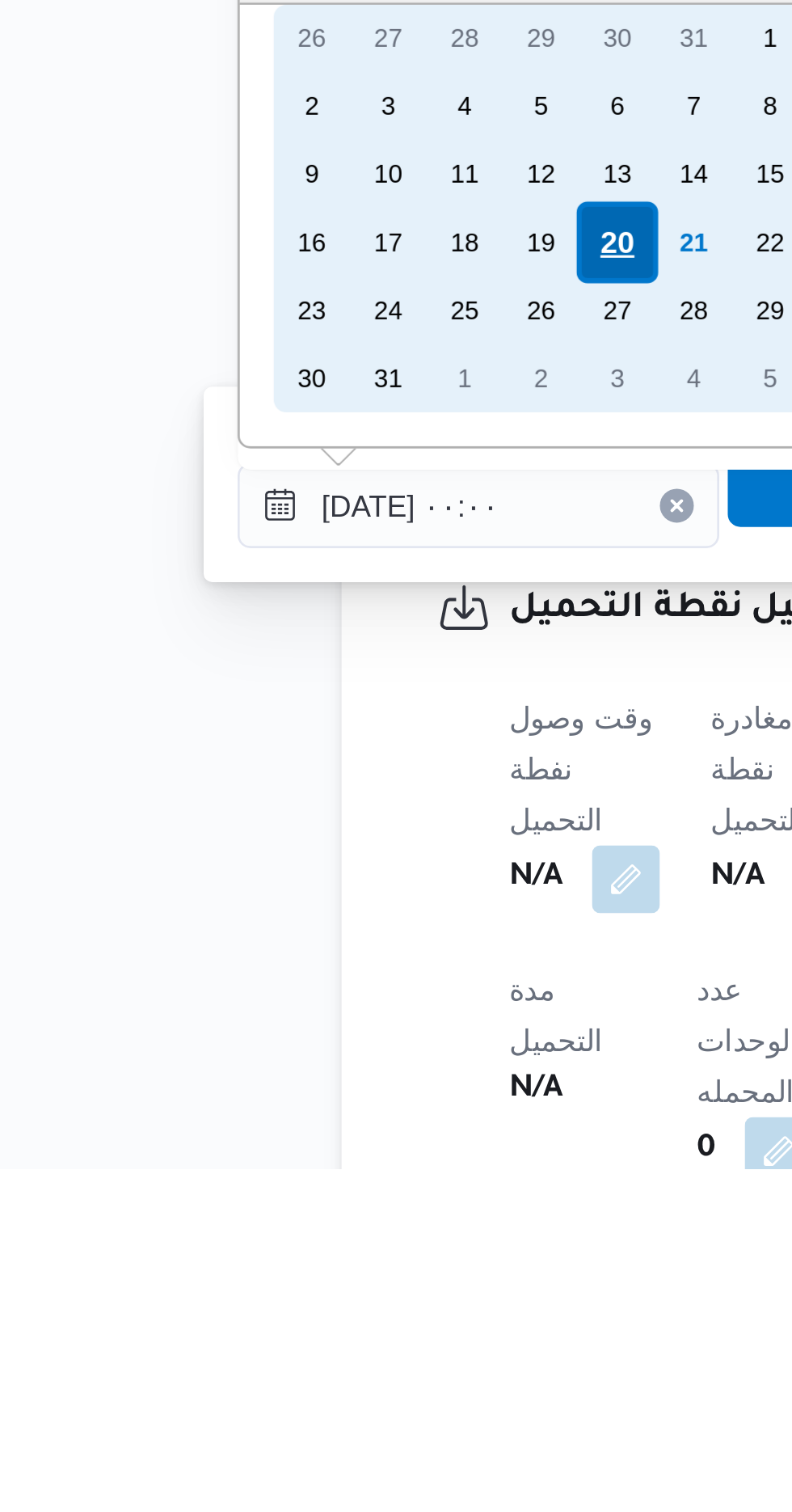
scroll to position [549, 0]
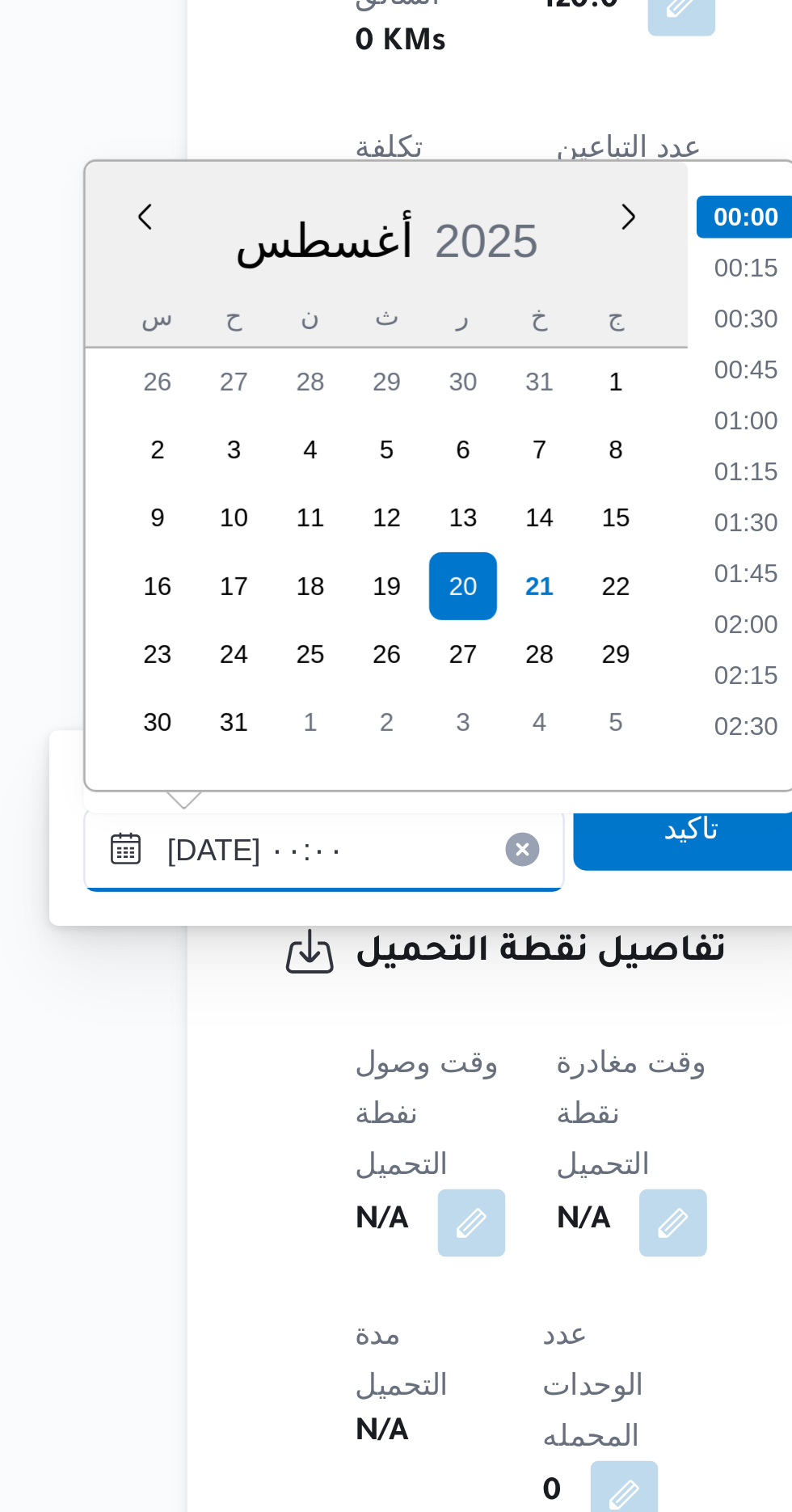
click at [185, 1266] on input "[DATE] ٠٠:٠٠" at bounding box center [262, 1260] width 184 height 32
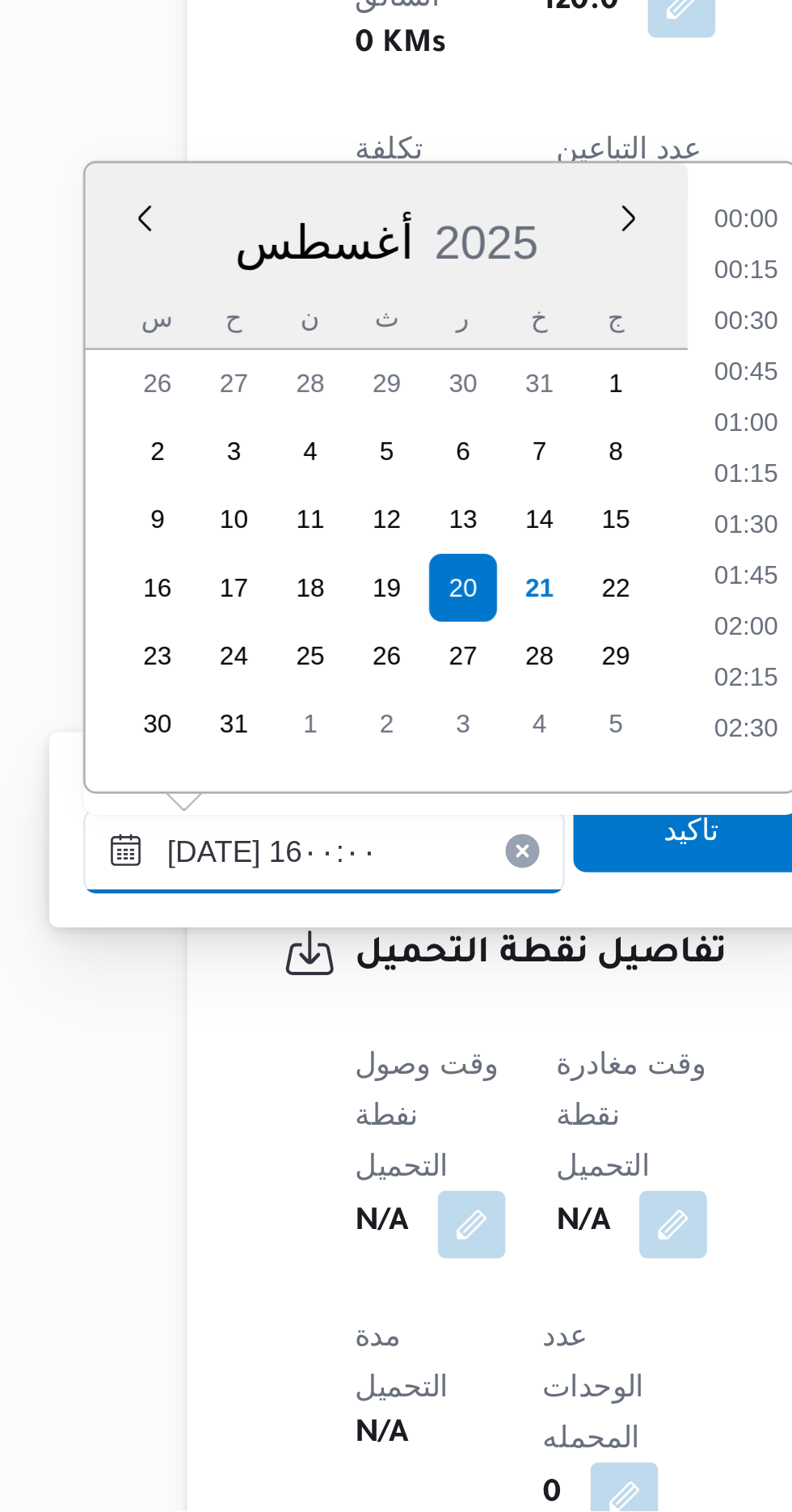
scroll to position [1046, 0]
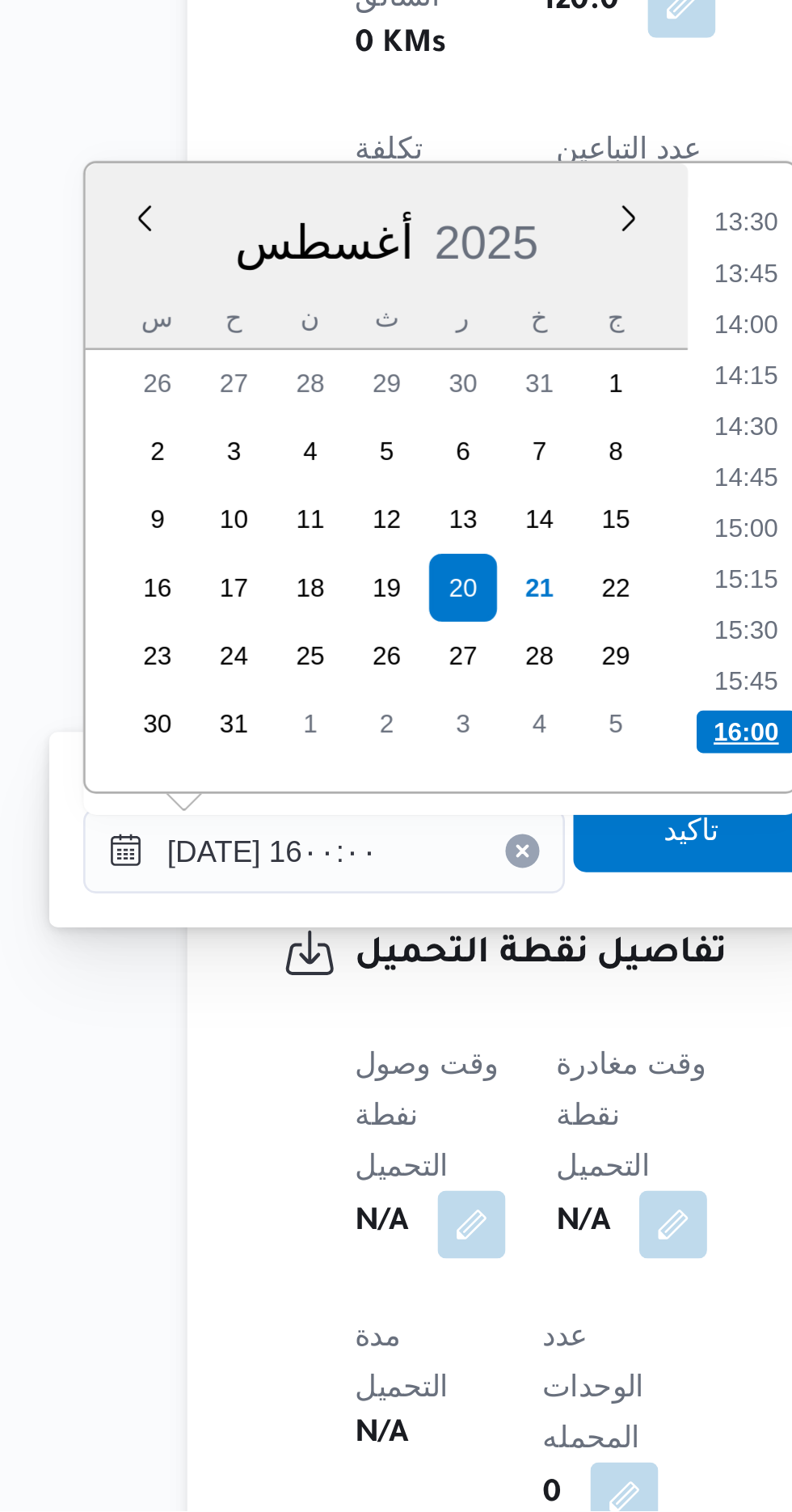
click at [420, 1217] on li "16:00" at bounding box center [423, 1215] width 38 height 16
type input "[DATE] ١٦:٠٠"
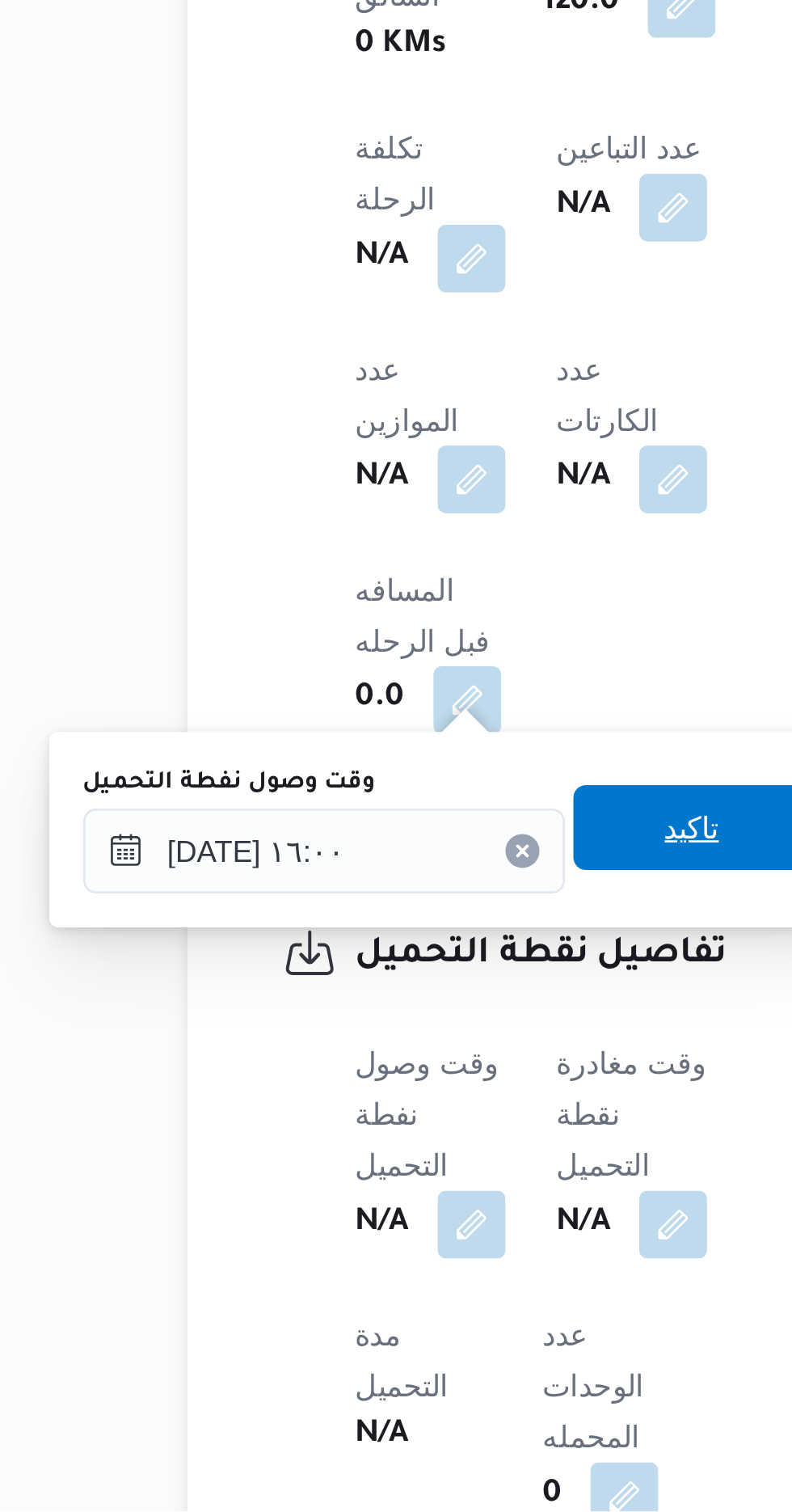
click at [411, 1246] on span "تاكيد" at bounding box center [403, 1251] width 21 height 19
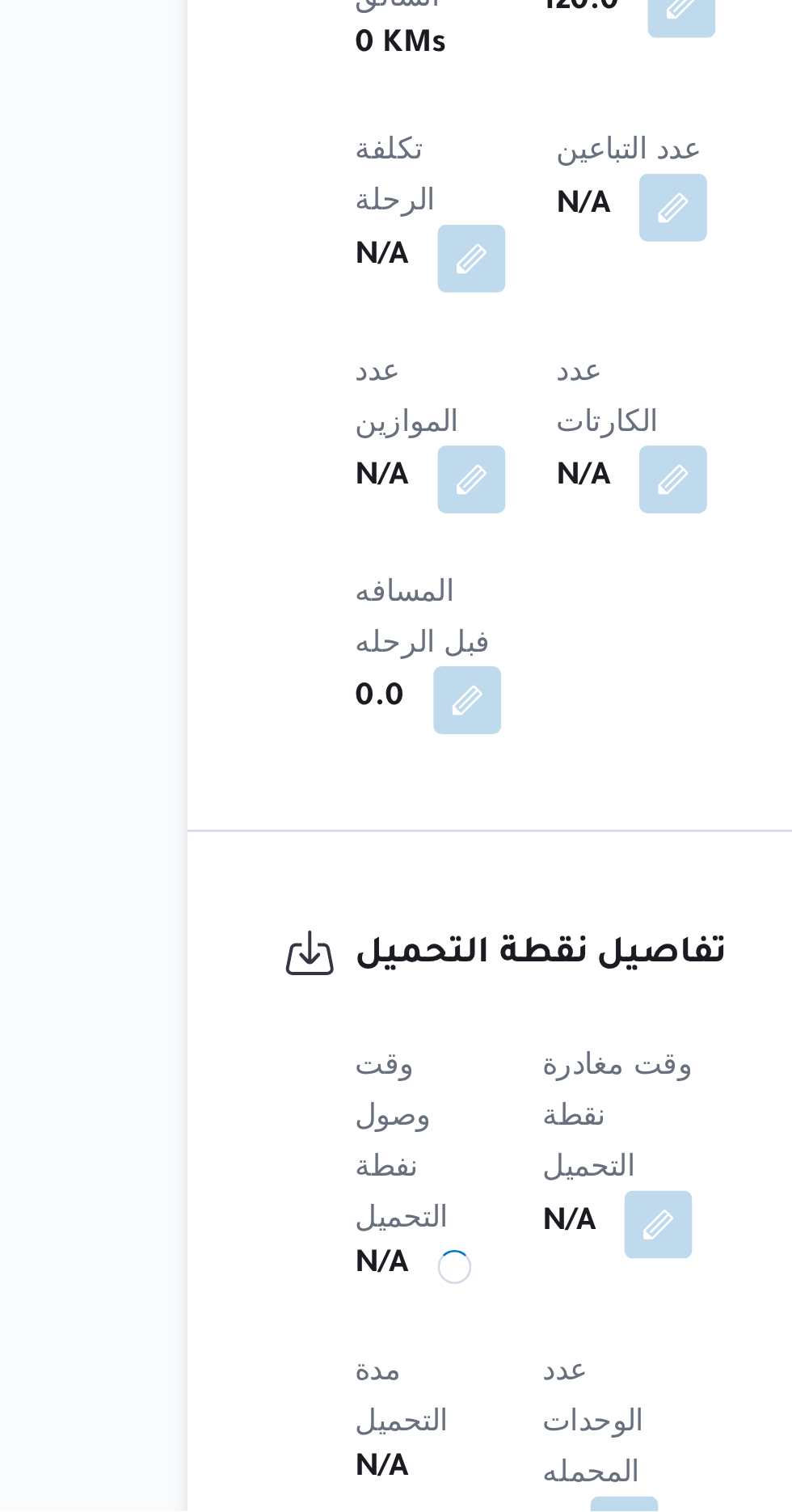
scroll to position [549, 0]
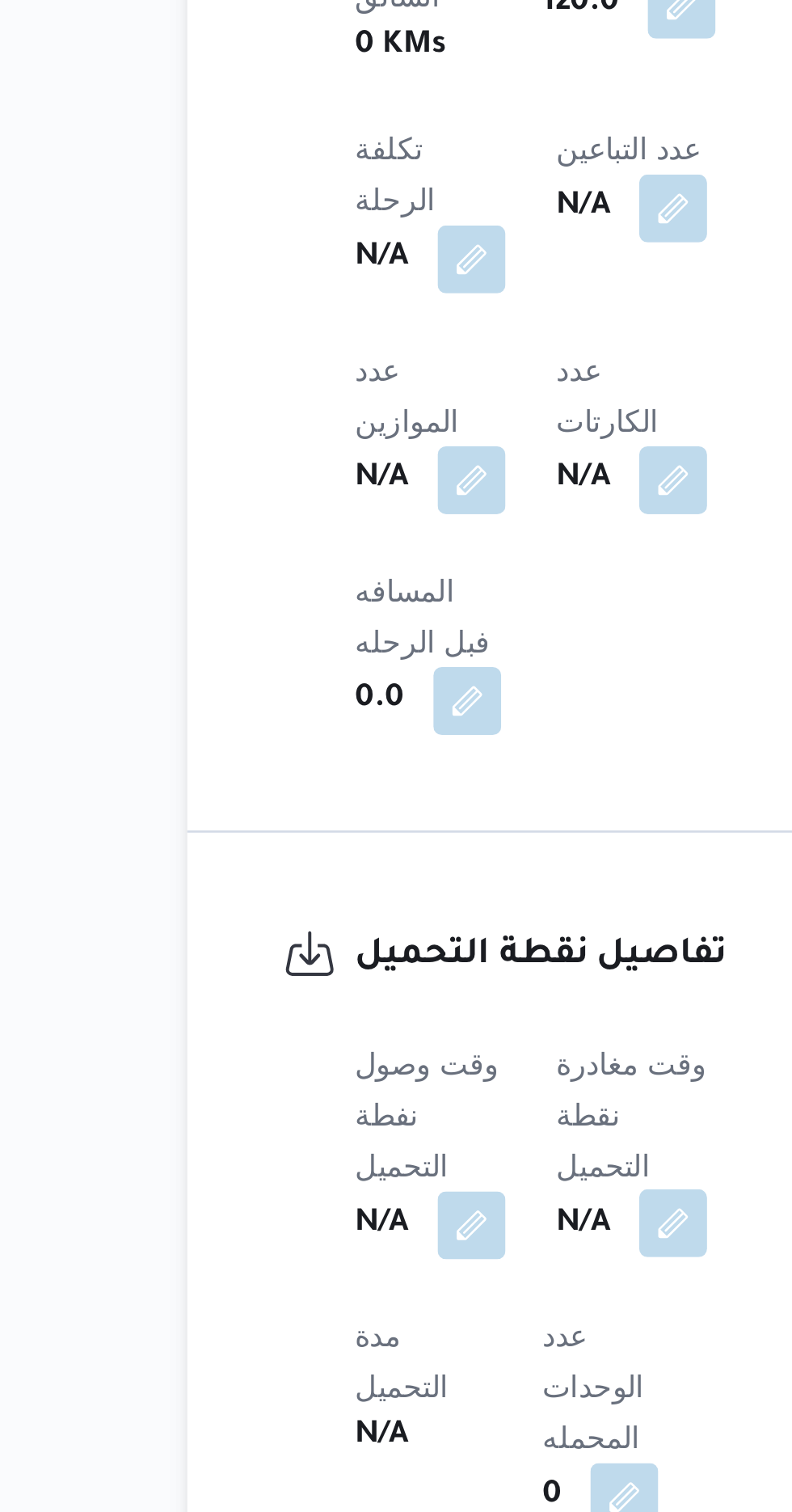
click at [401, 1389] on button "button" at bounding box center [395, 1401] width 26 height 26
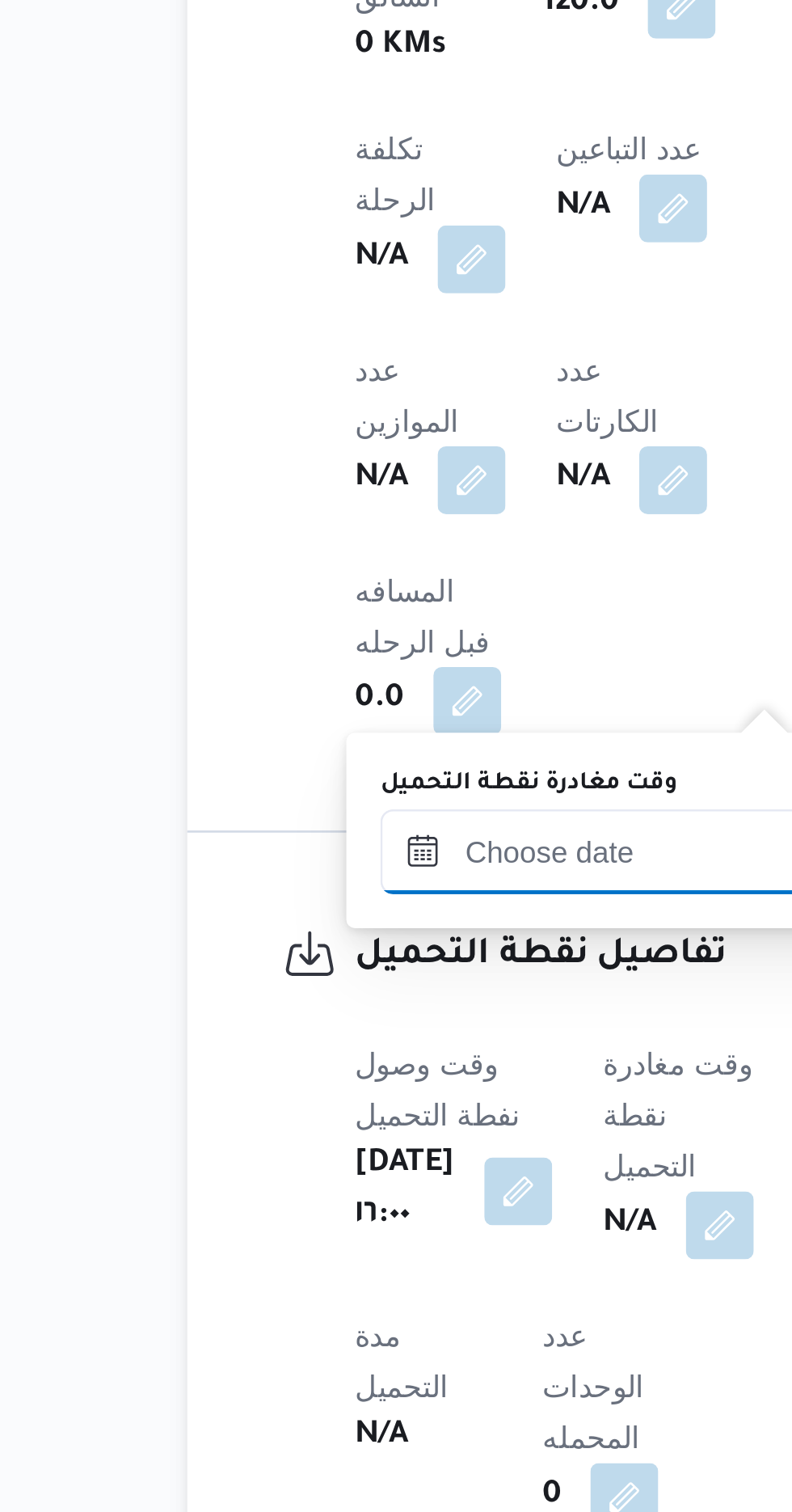
click at [373, 1255] on input "وقت مغادرة نقطة التحميل" at bounding box center [376, 1261] width 184 height 32
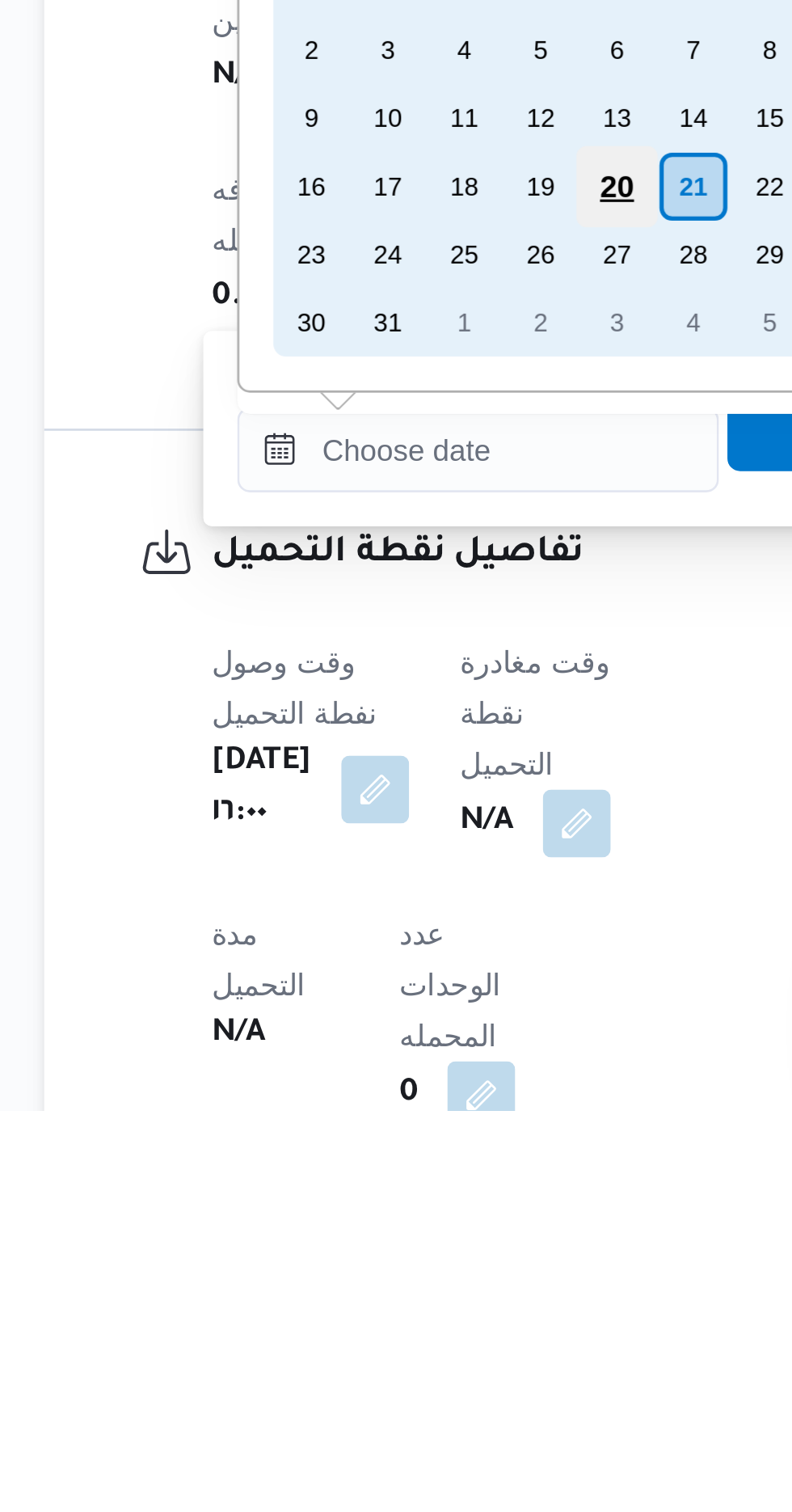
click at [433, 1158] on div "20" at bounding box center [428, 1161] width 30 height 30
type input "[DATE] ٠٠:٠٠"
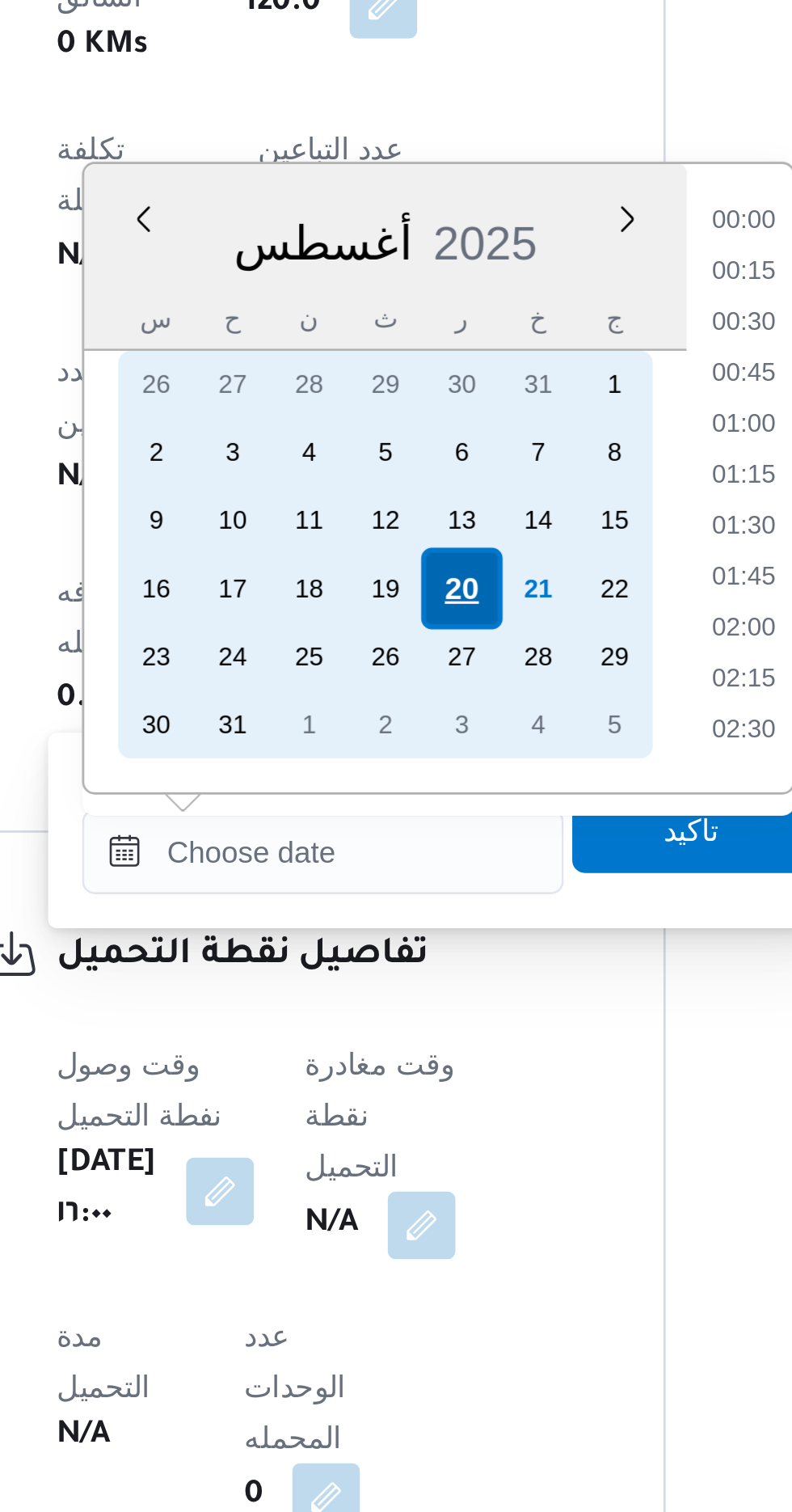
click at [427, 1157] on div "20" at bounding box center [428, 1161] width 30 height 30
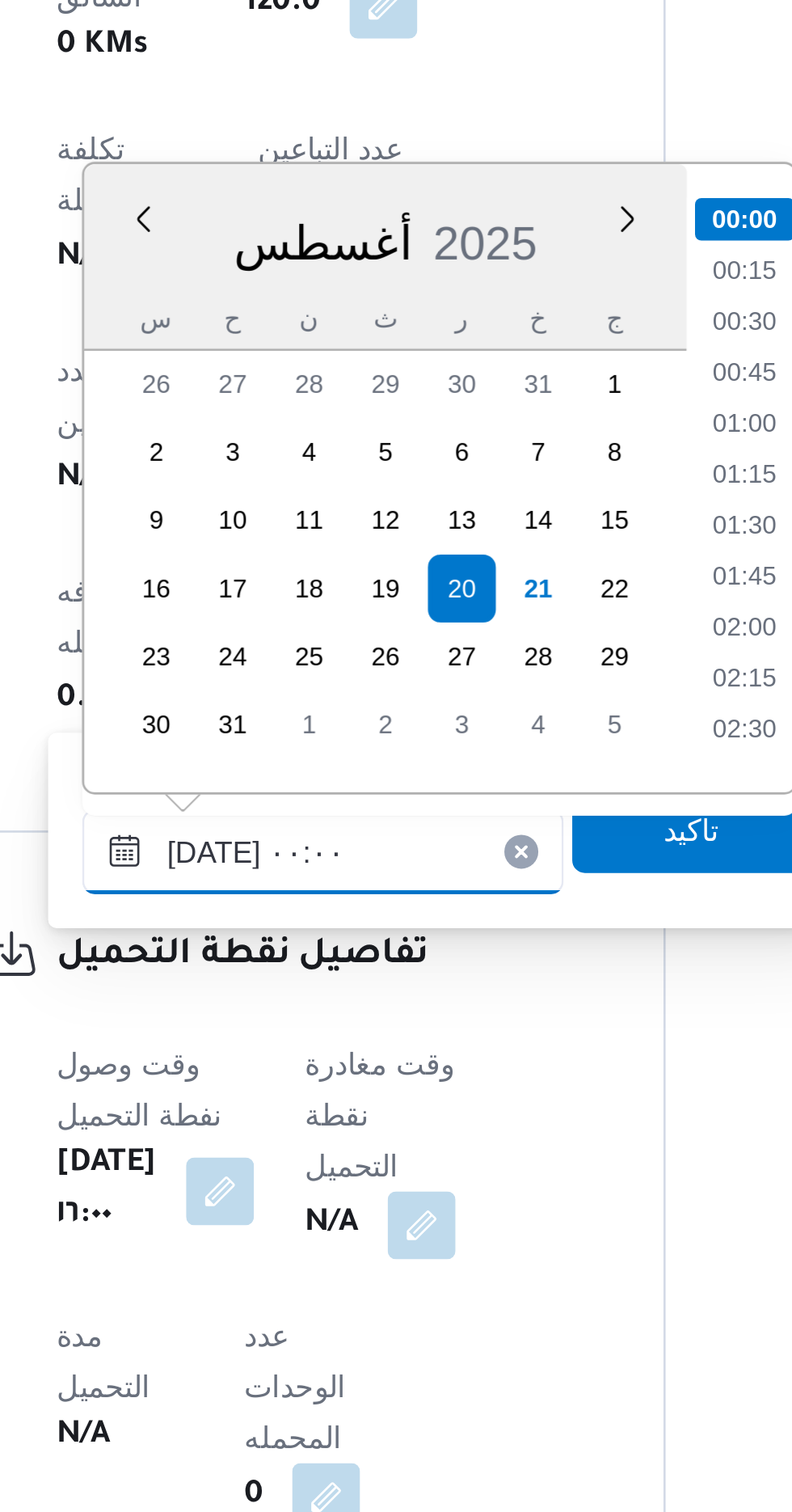
click at [300, 1266] on input "[DATE] ٠٠:٠٠" at bounding box center [376, 1261] width 184 height 32
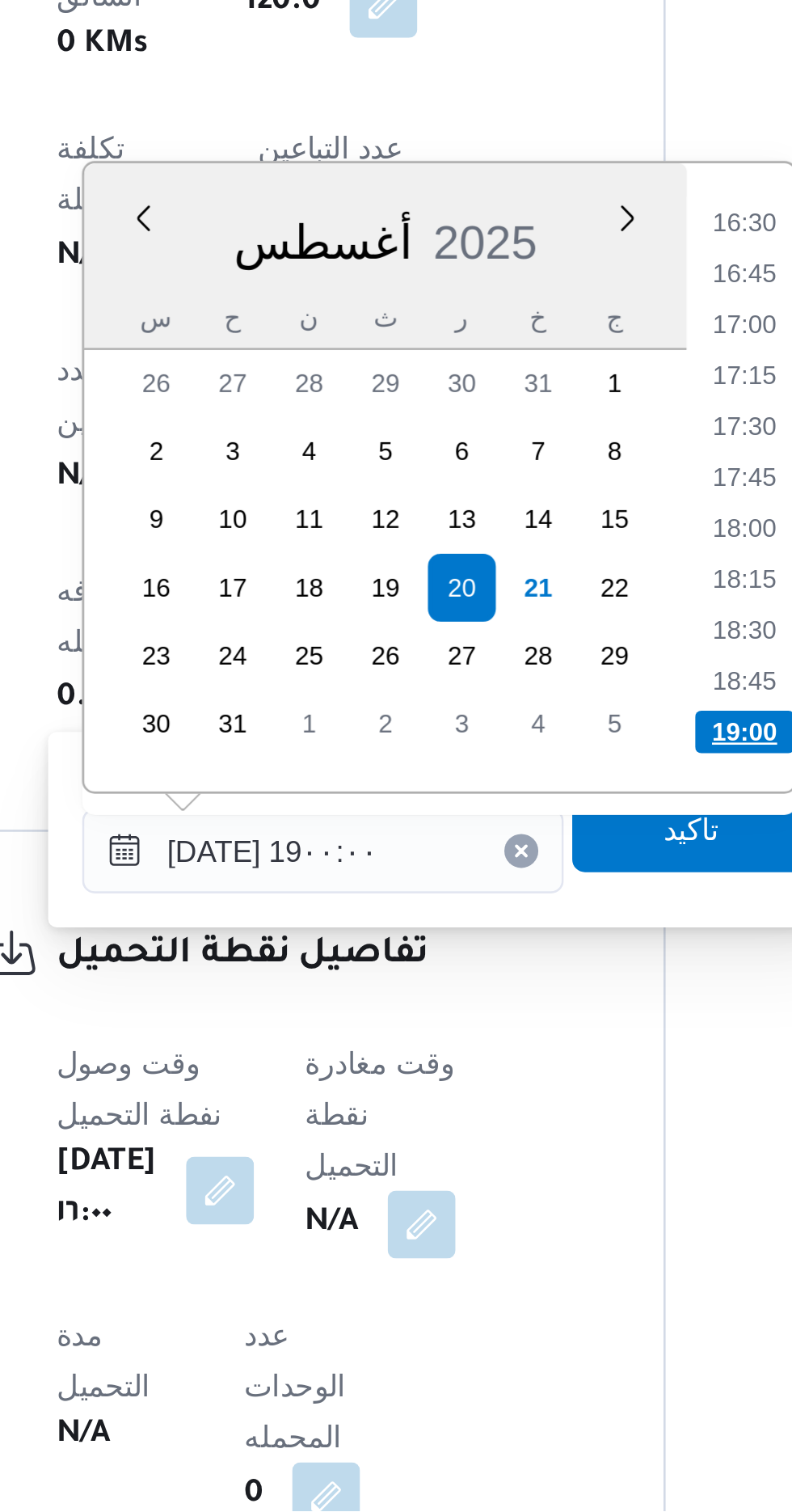
click at [532, 1212] on li "19:00" at bounding box center [536, 1215] width 38 height 16
type input "[DATE] ١٩:٠٠"
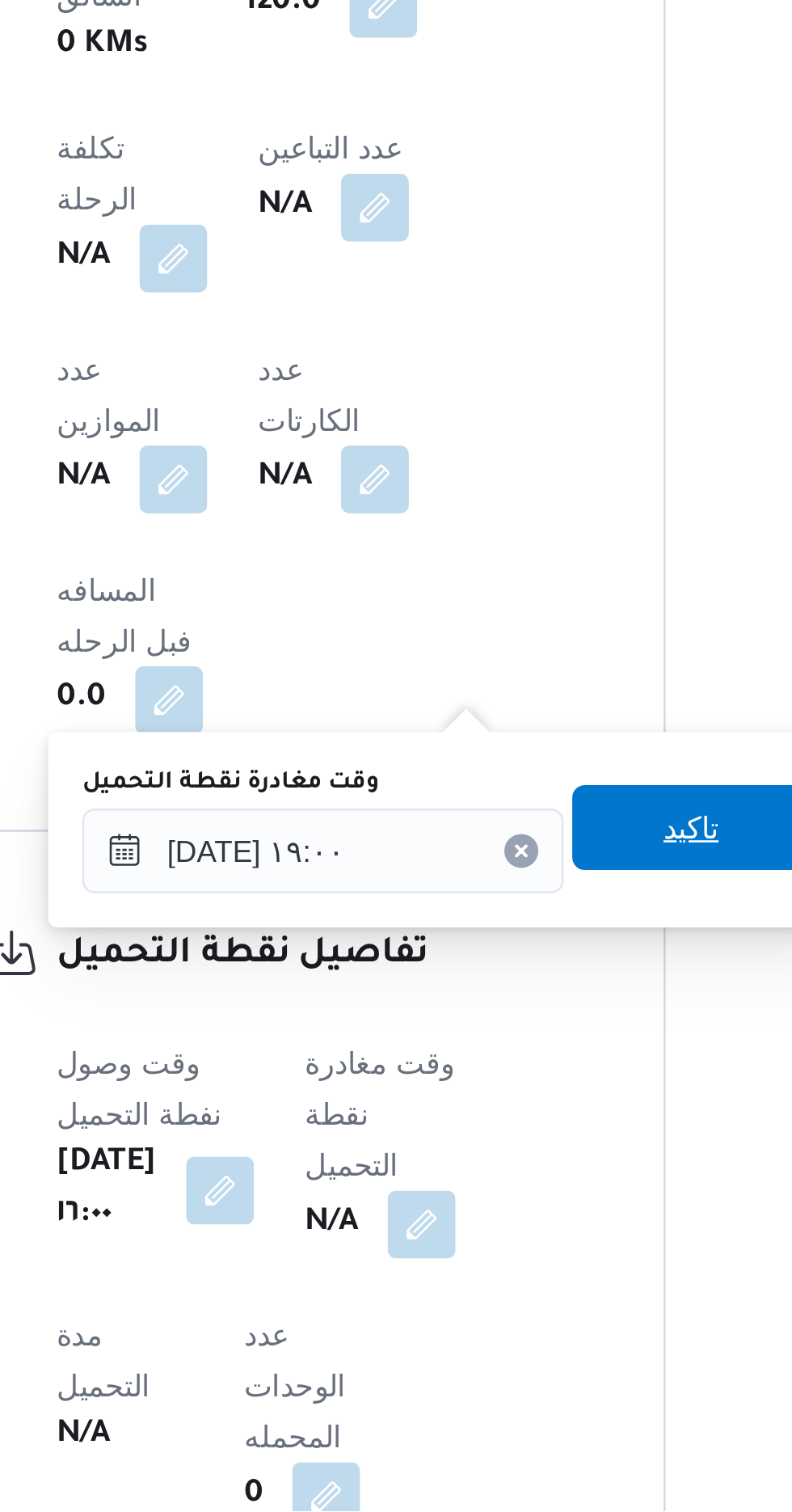
click at [524, 1244] on span "تاكيد" at bounding box center [515, 1251] width 21 height 19
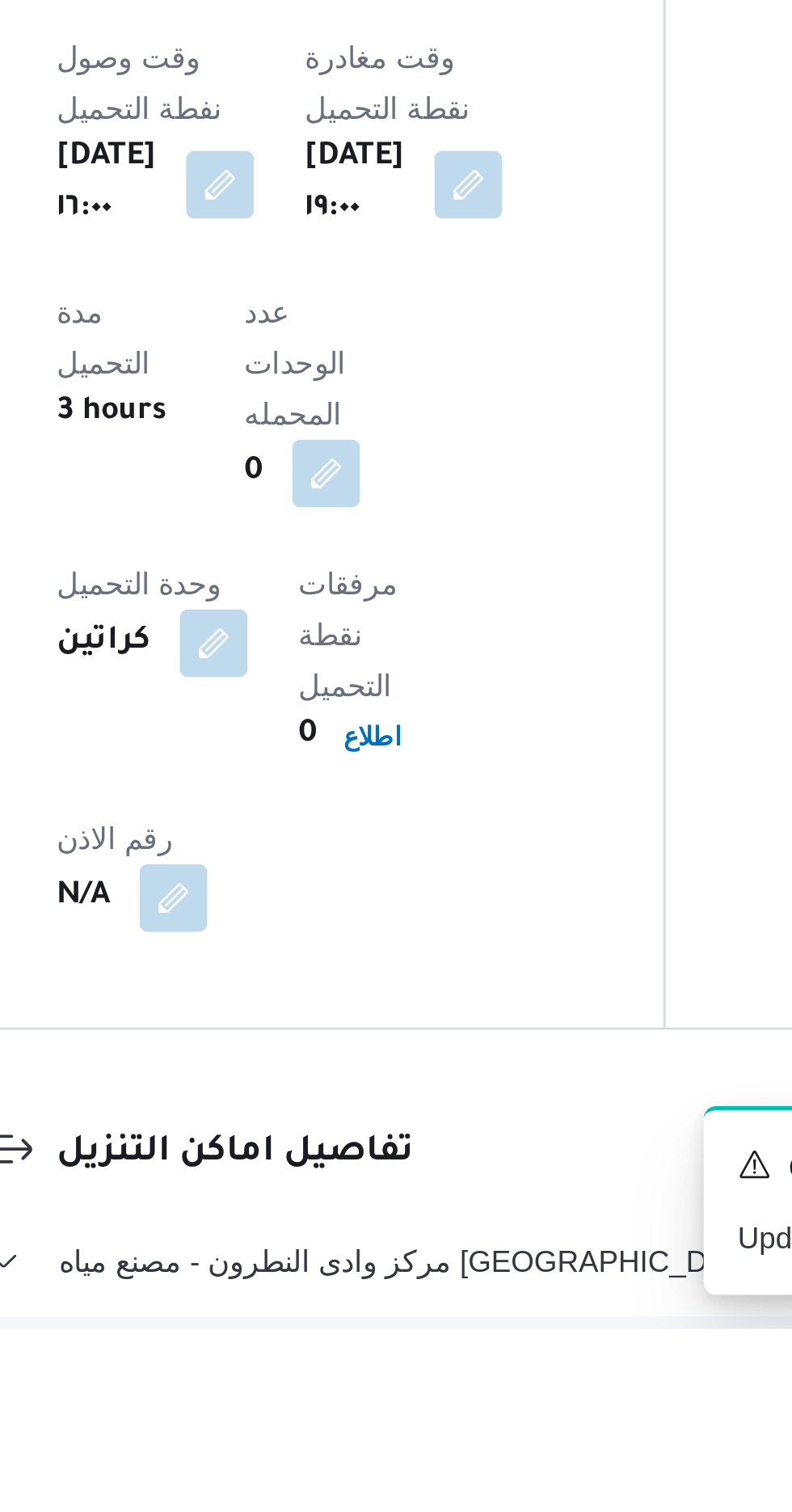
scroll to position [864, 0]
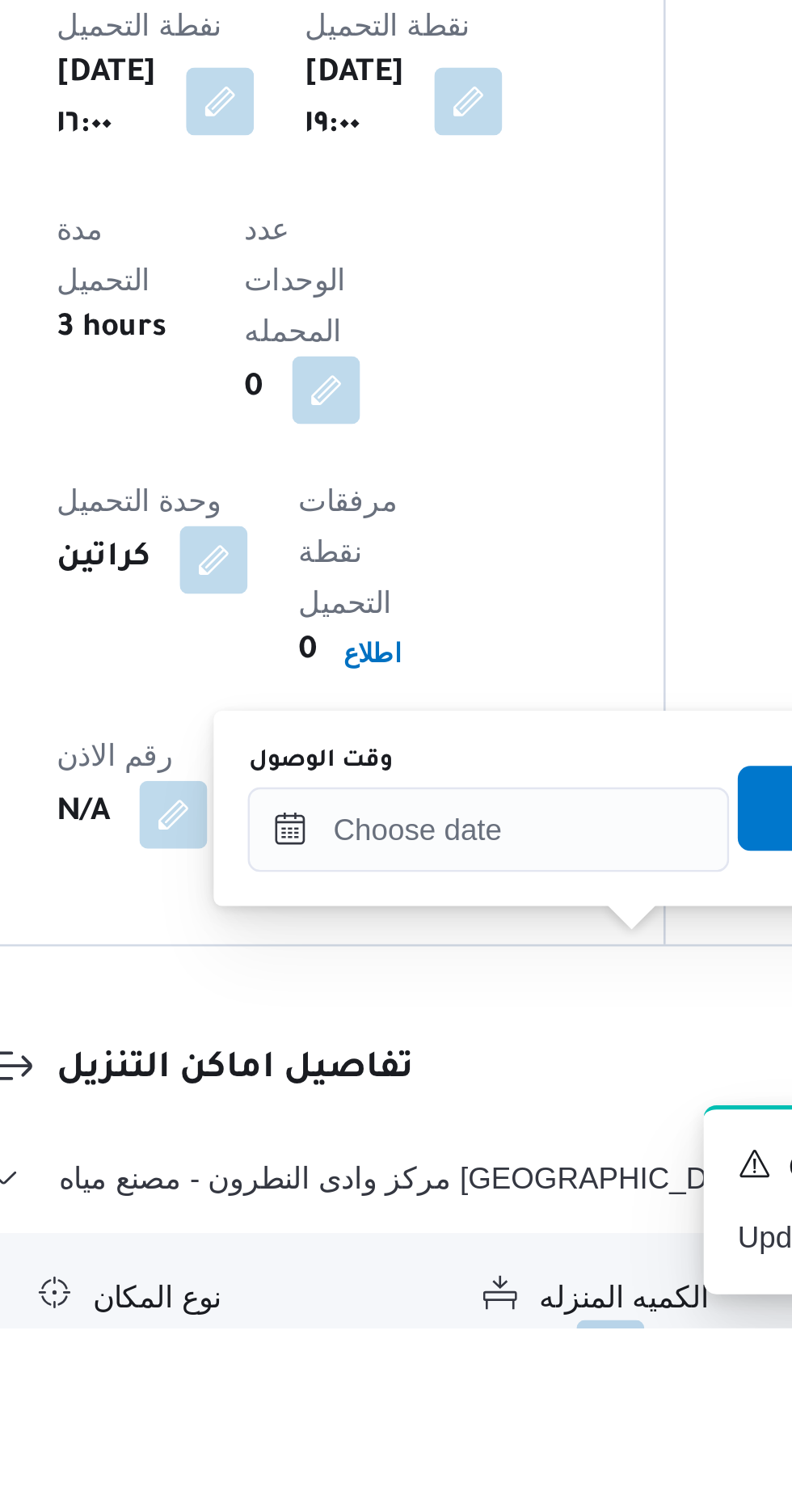
scroll to position [931, 0]
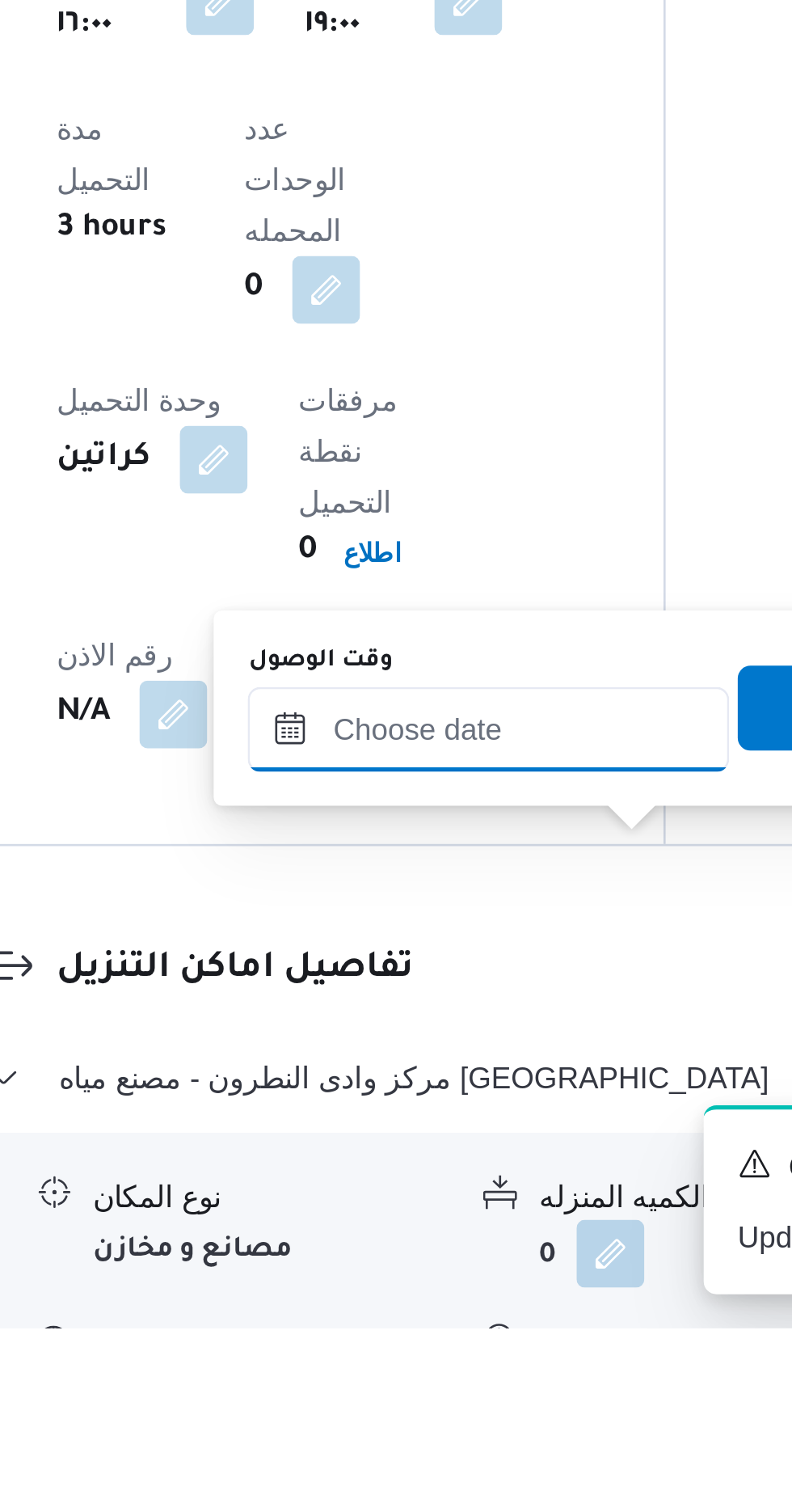
click at [477, 1282] on input "وقت الوصول" at bounding box center [439, 1284] width 184 height 32
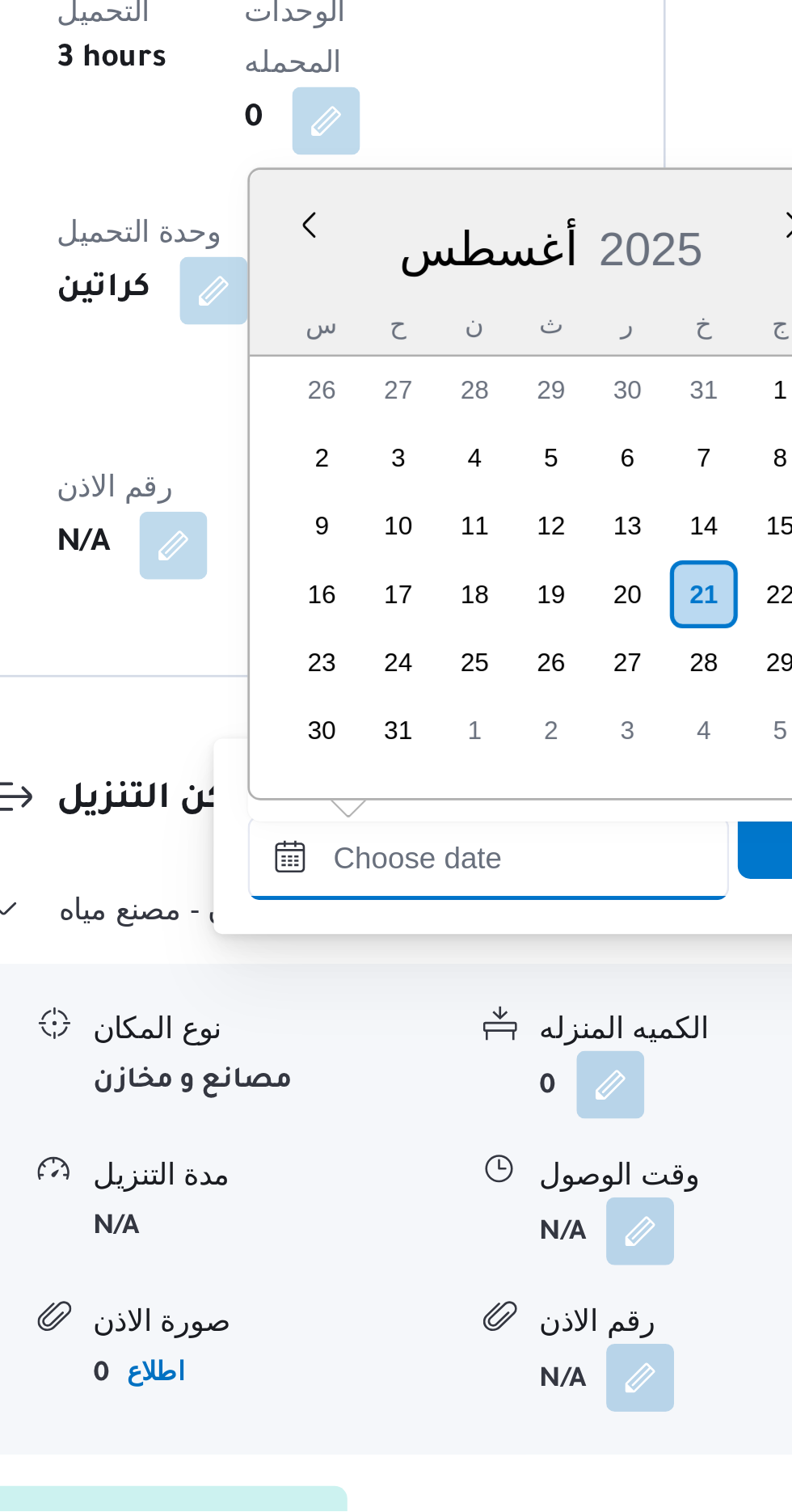
scroll to position [1112, 0]
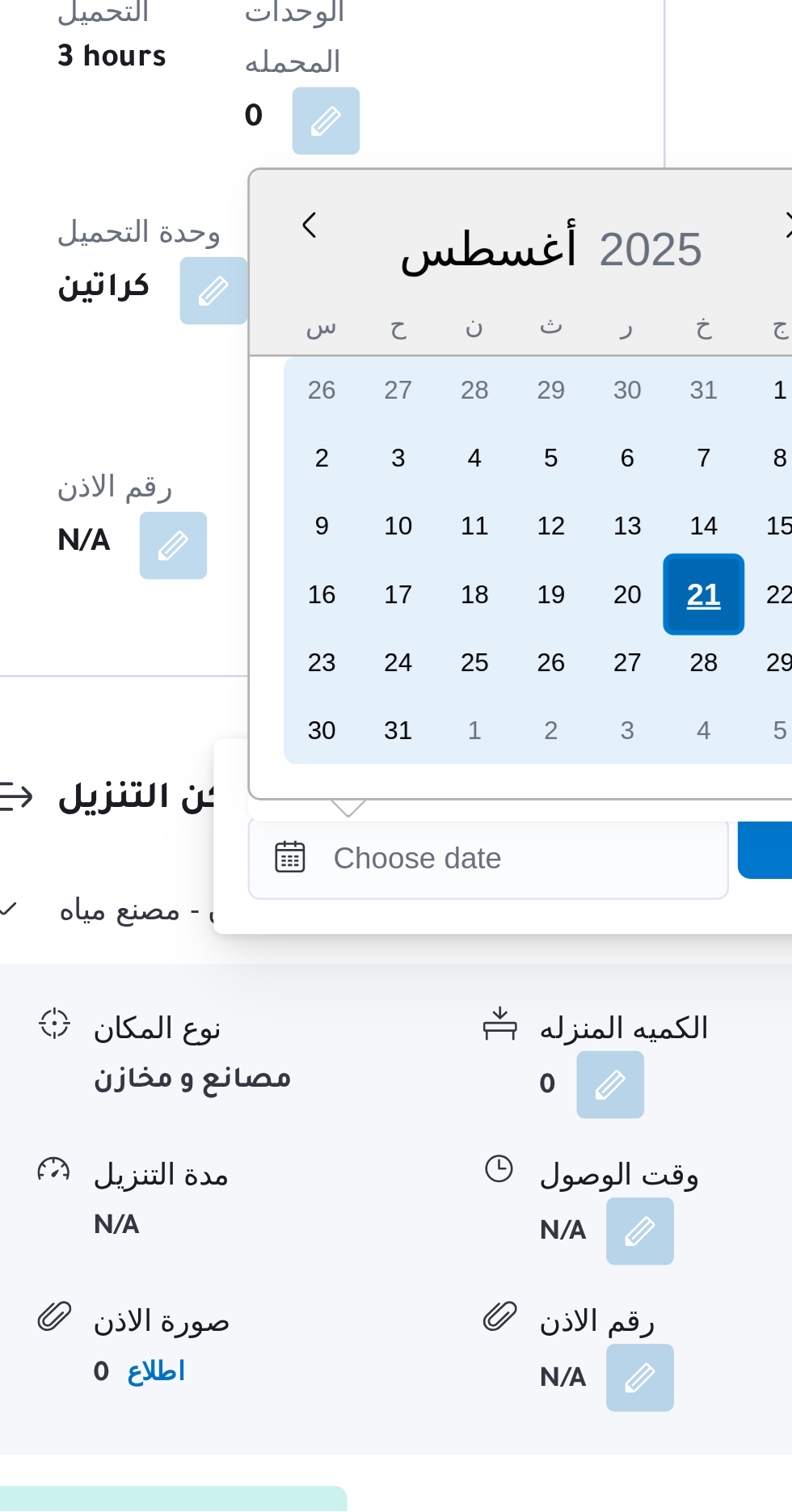
click at [516, 1156] on div "21" at bounding box center [520, 1162] width 30 height 30
type input "[DATE] ٠٠:٠٠"
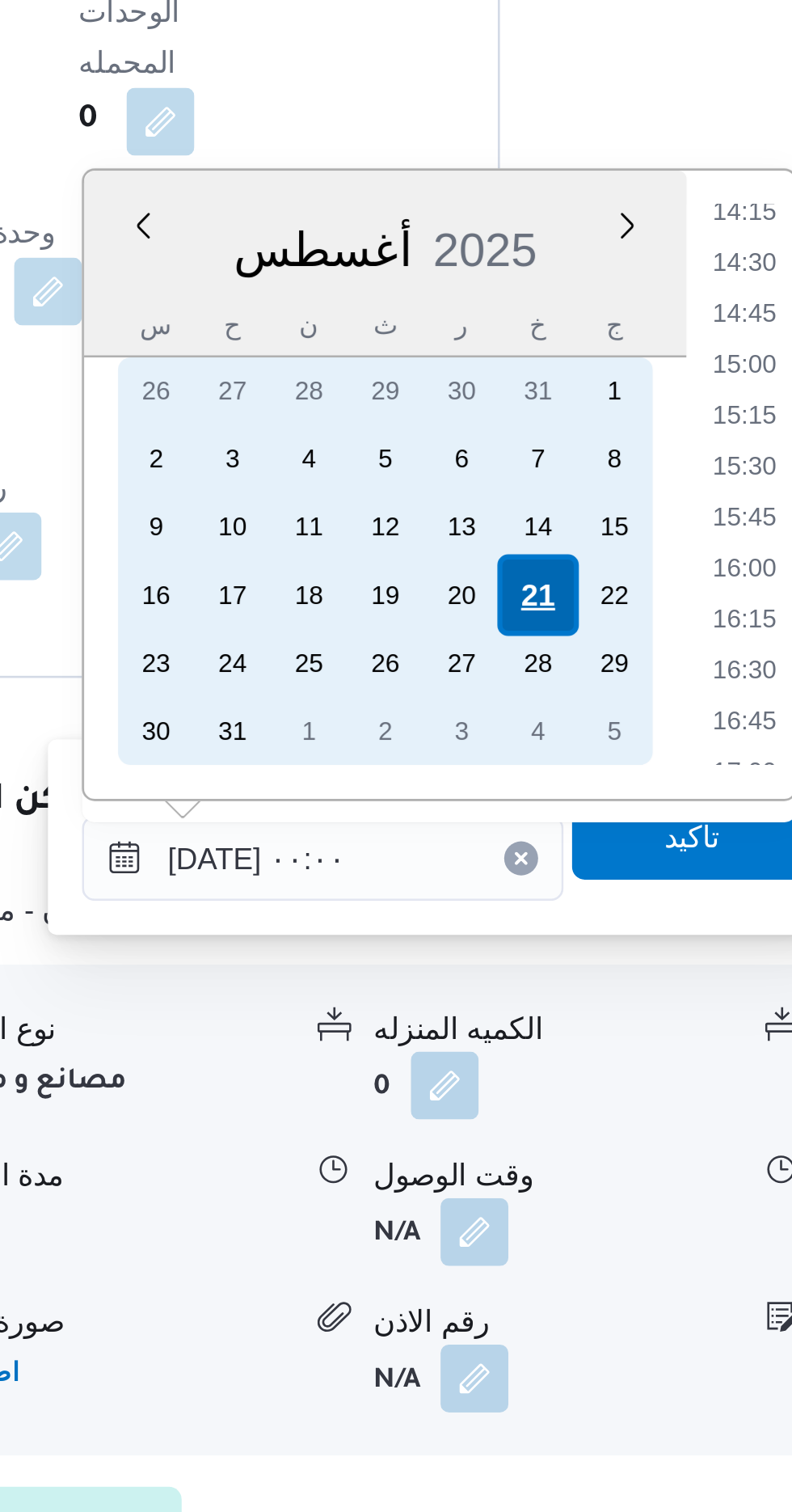
scroll to position [0, 0]
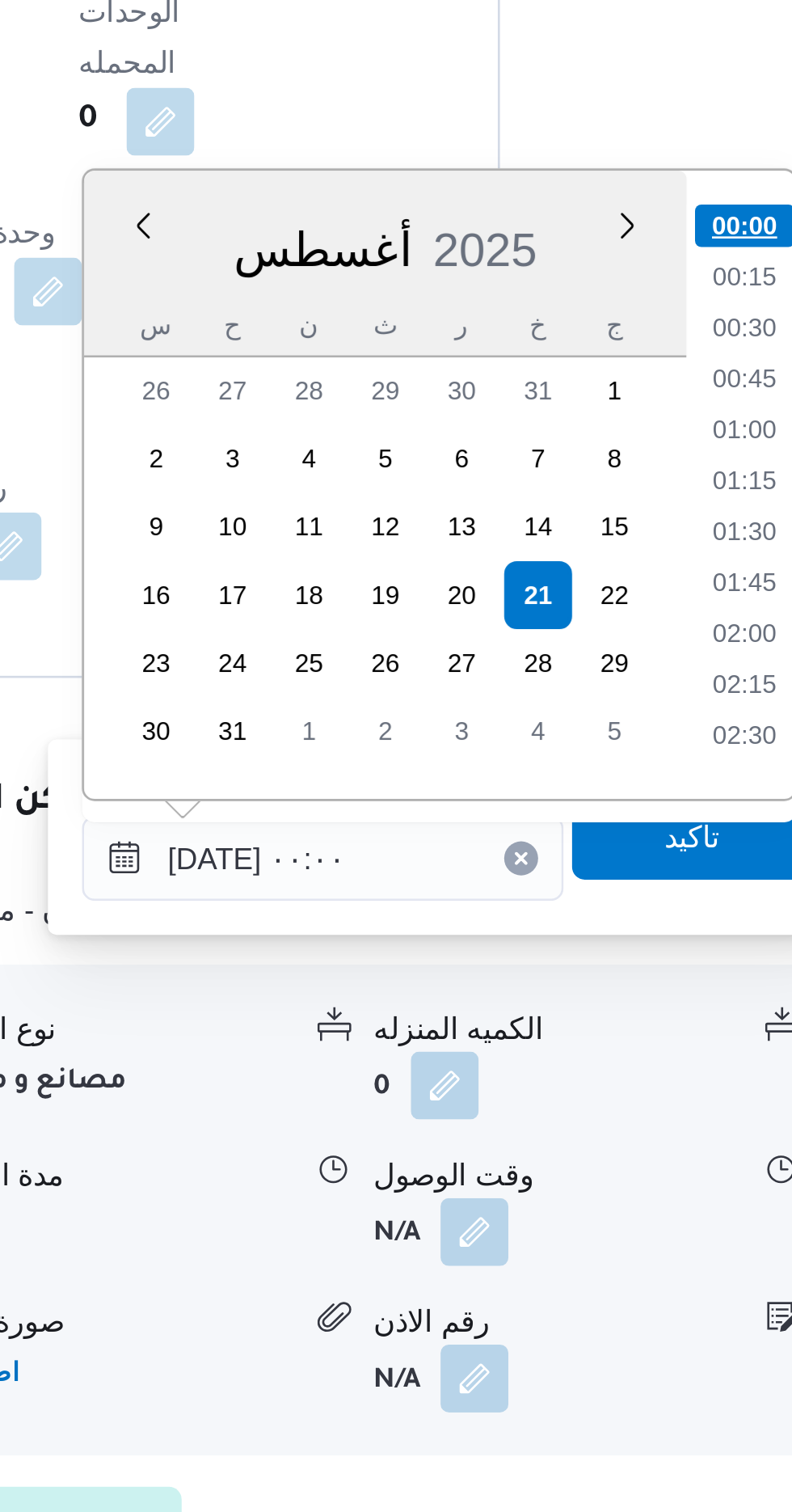
click at [600, 1019] on li "00:00" at bounding box center [600, 1021] width 38 height 16
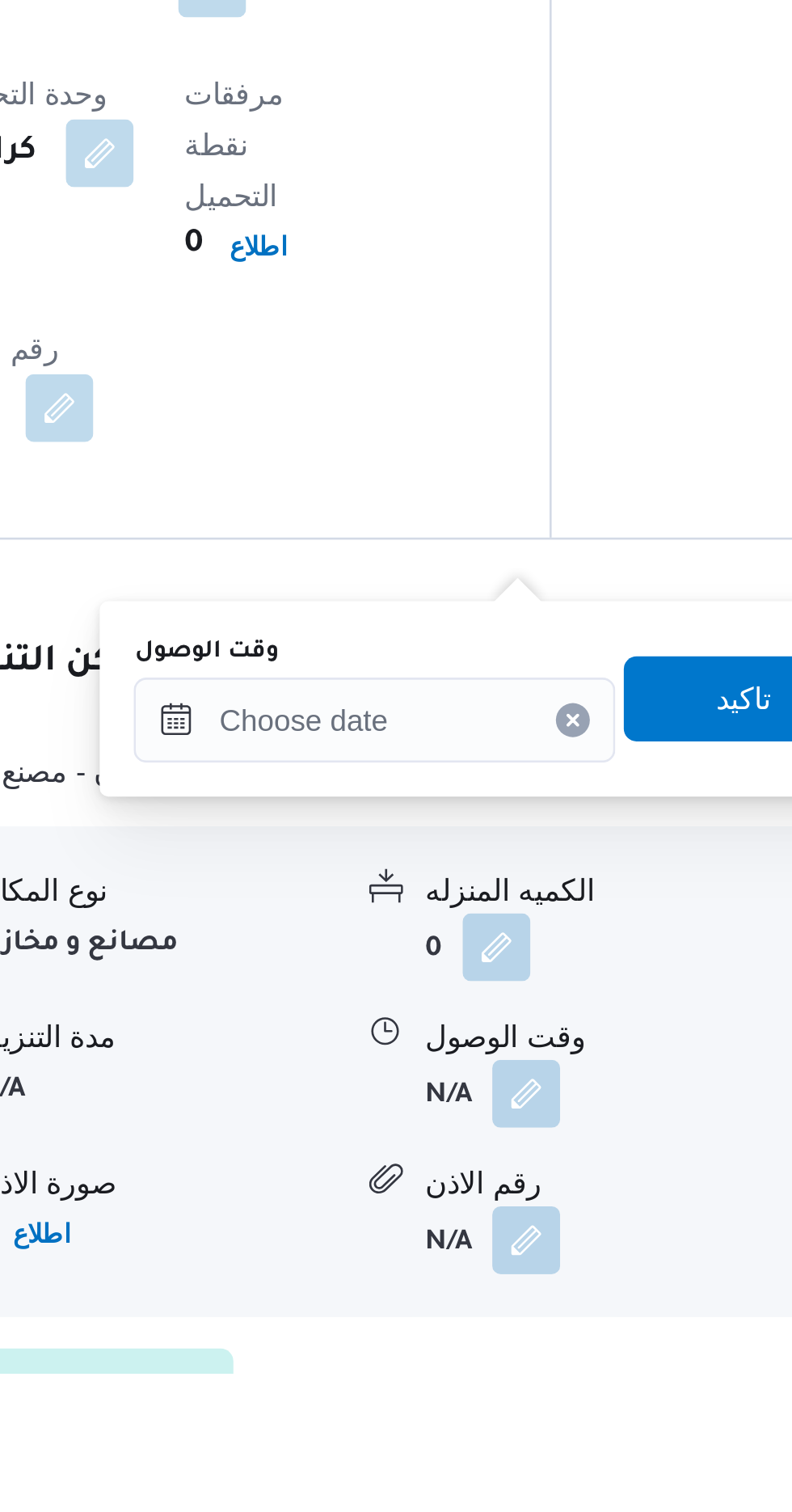
scroll to position [1066, 0]
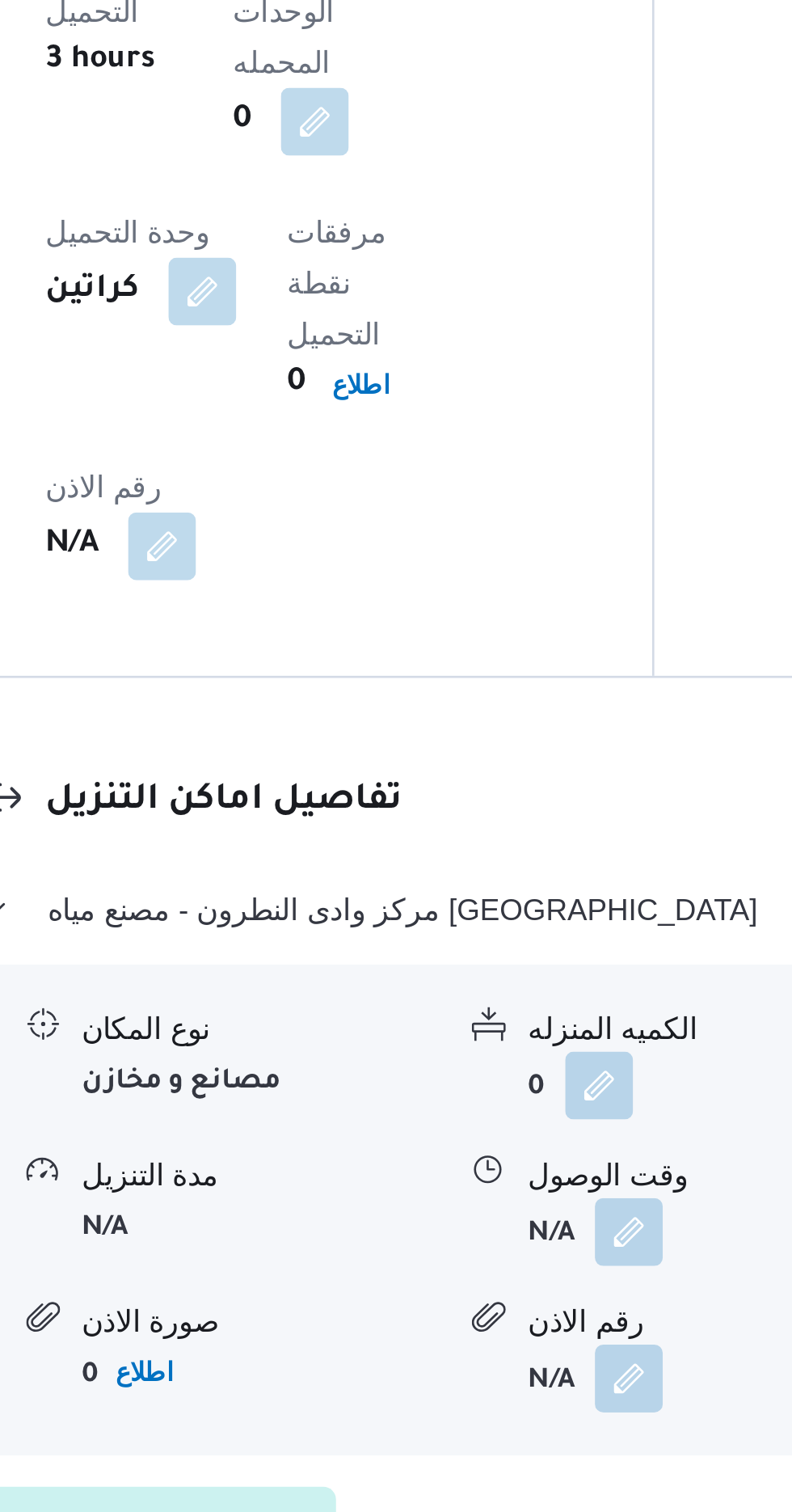
click at [528, 1449] on form "N/A" at bounding box center [525, 1461] width 135 height 26
click at [493, 1392] on button "button" at bounding box center [495, 1404] width 26 height 26
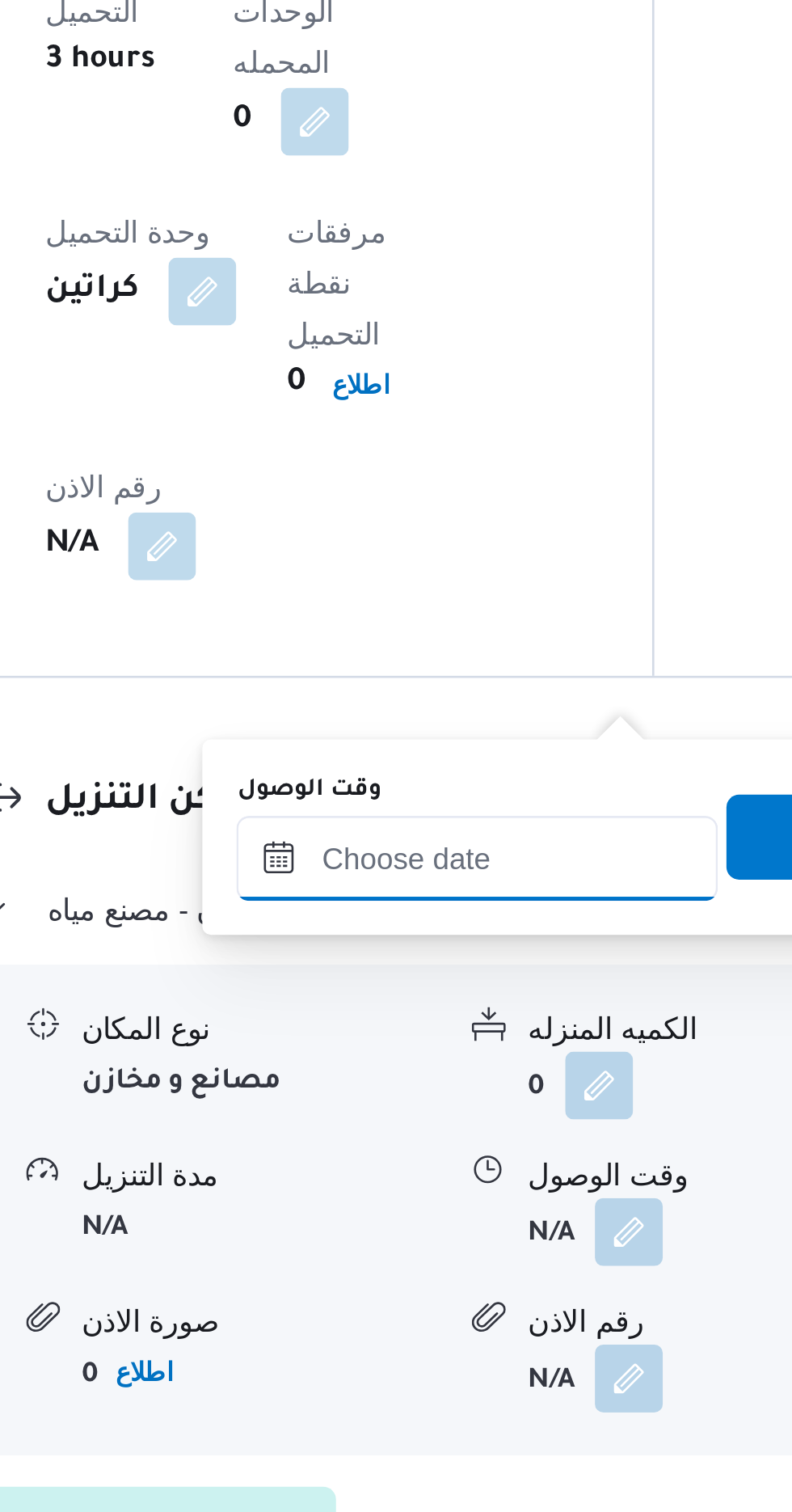
click at [477, 1255] on input "وقت الوصول" at bounding box center [439, 1263] width 184 height 32
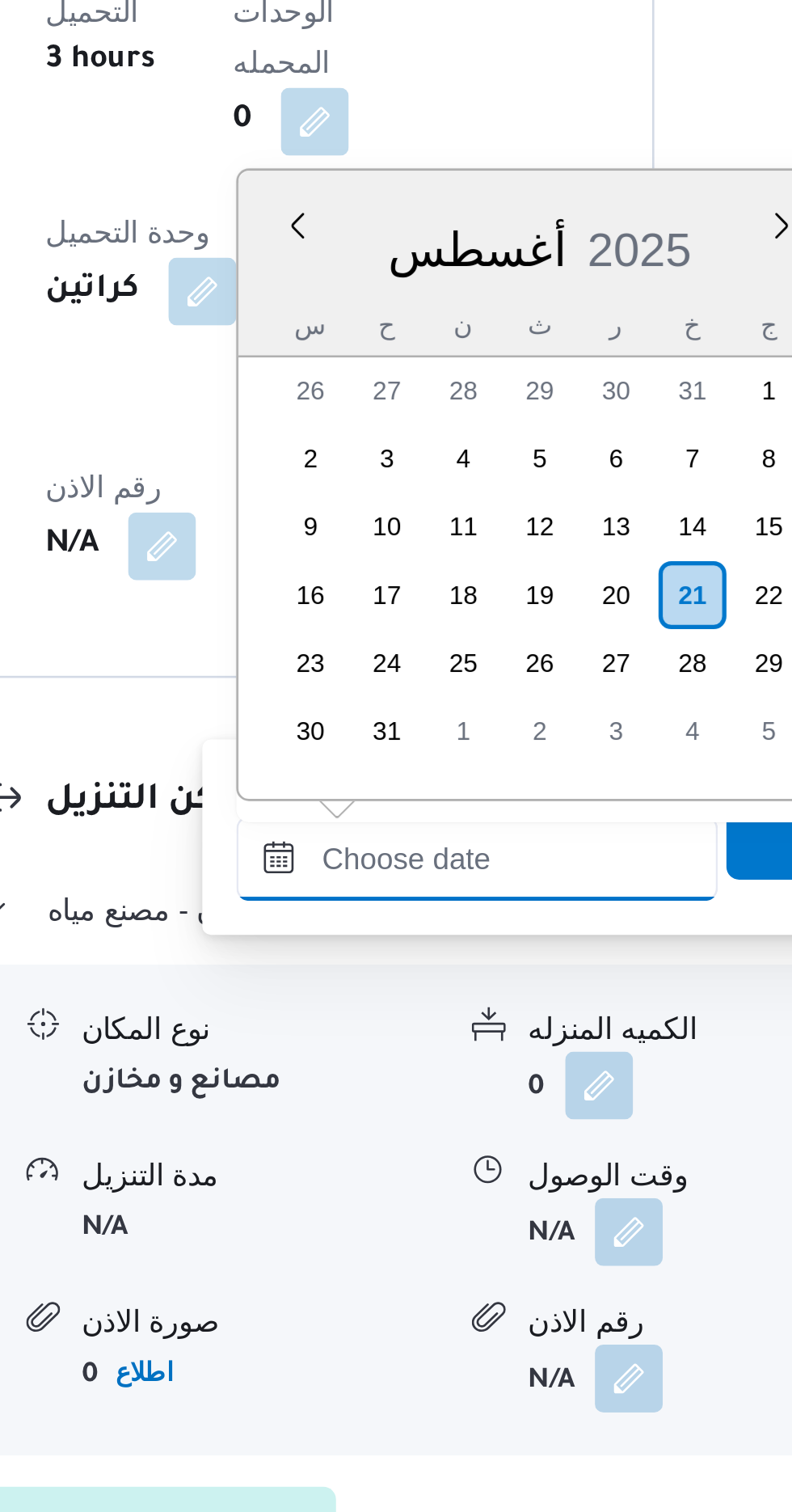
click at [483, 1258] on input "وقت الوصول" at bounding box center [439, 1263] width 184 height 32
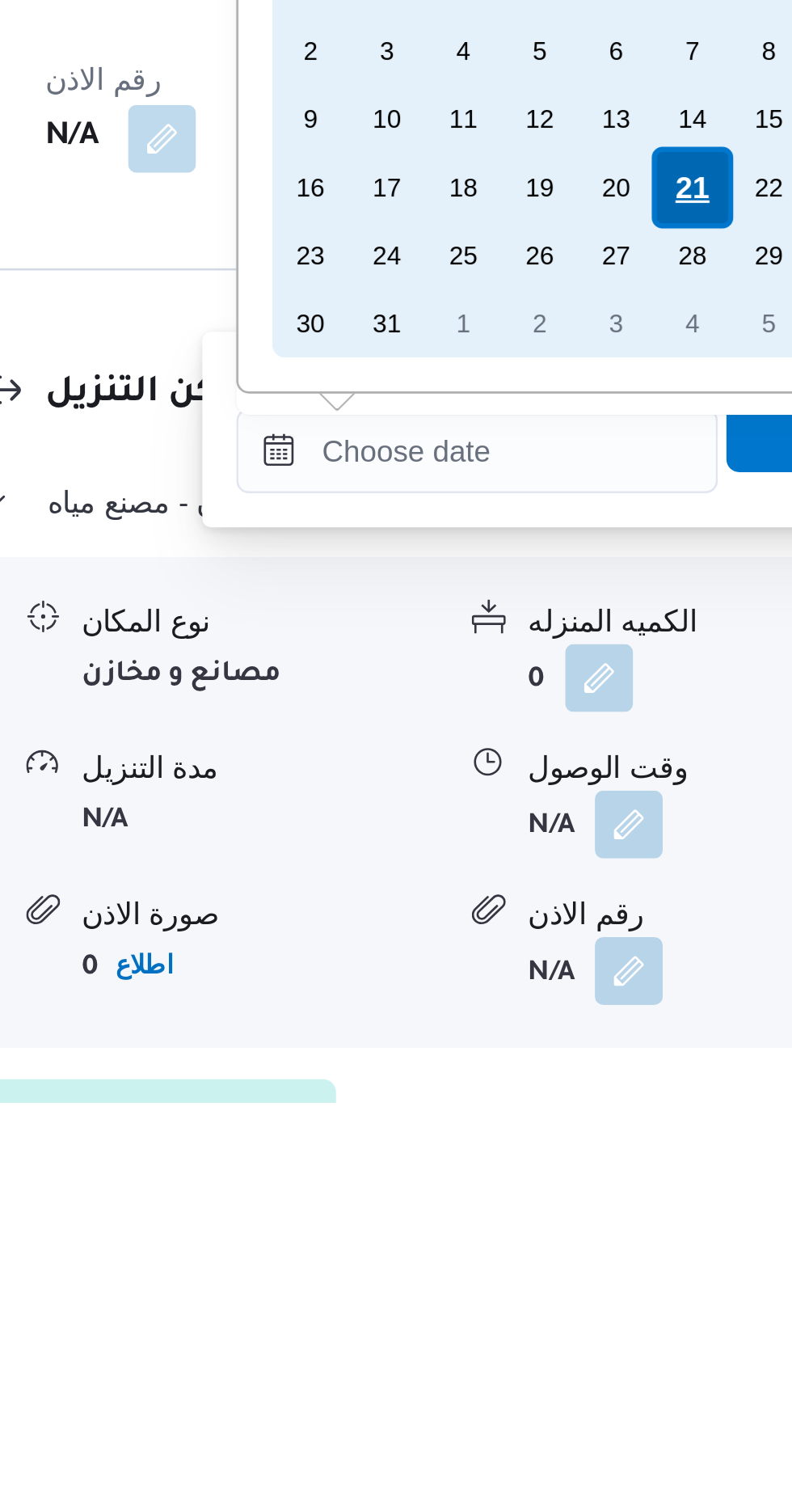
click at [519, 1161] on div "21" at bounding box center [520, 1163] width 30 height 30
type input "[DATE] ٠٠:٠٠"
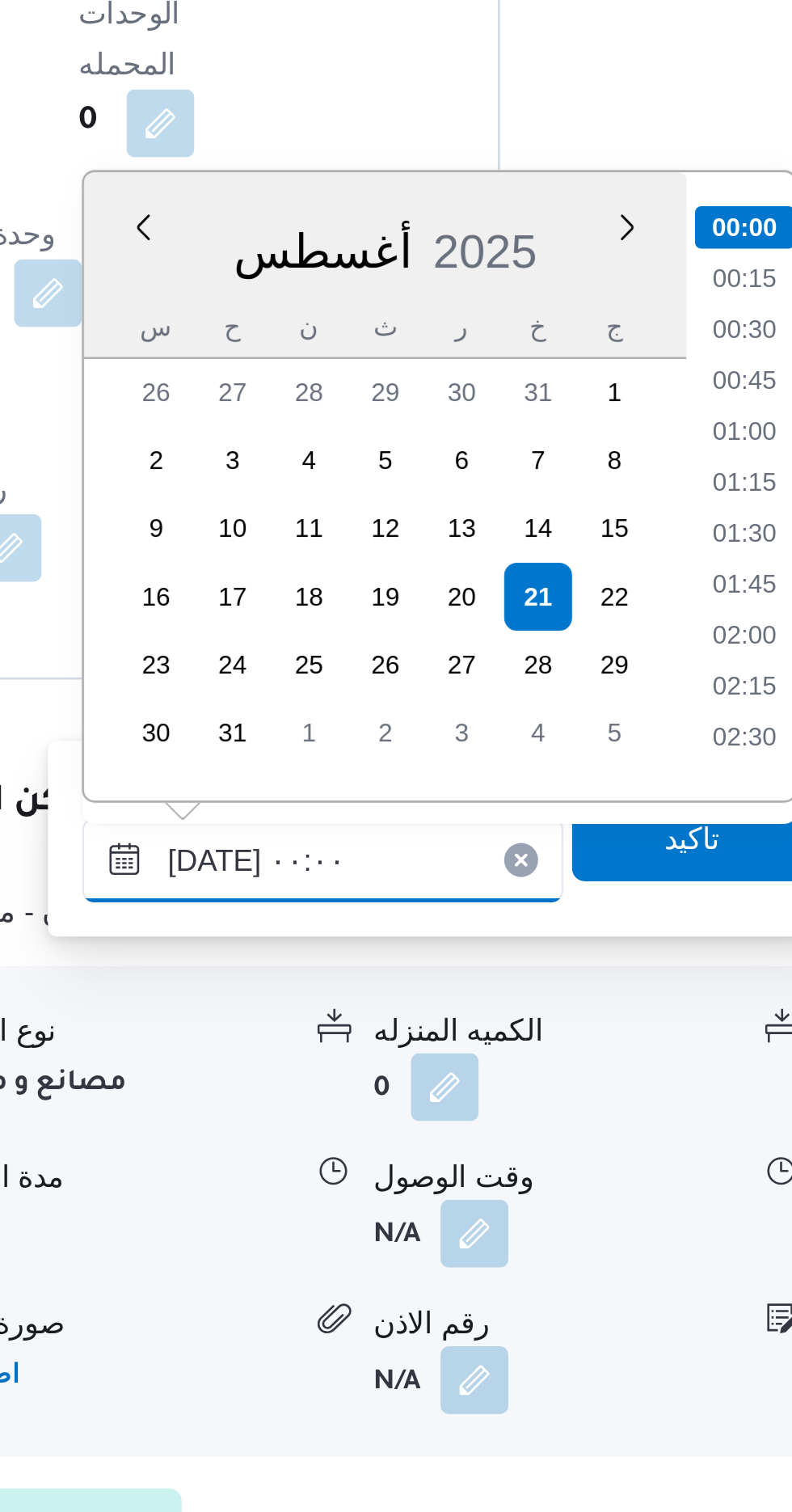
click at [360, 1267] on input "[DATE] ٠٠:٠٠" at bounding box center [439, 1264] width 184 height 32
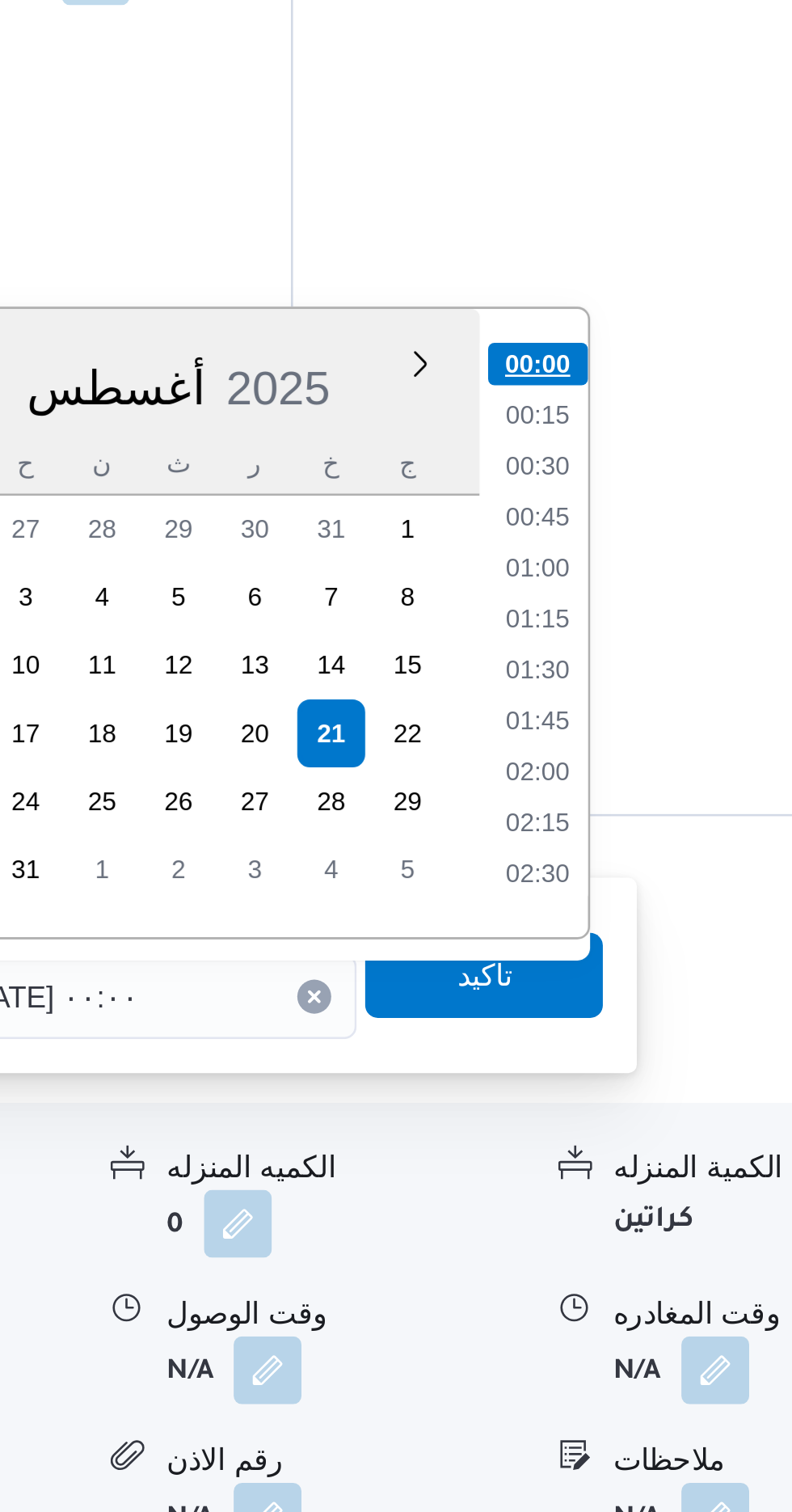
click at [595, 1018] on li "00:00" at bounding box center [600, 1022] width 38 height 16
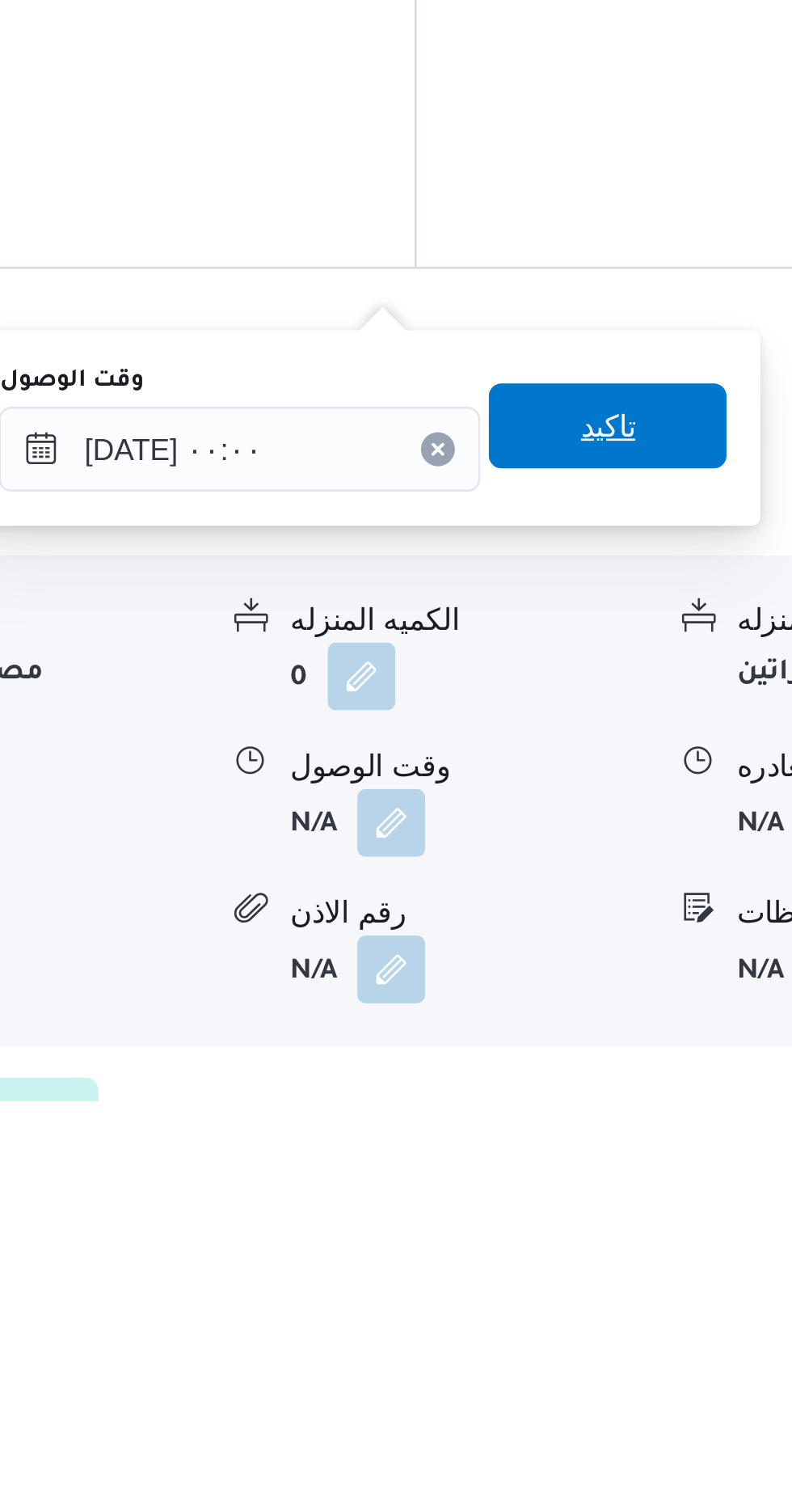
click at [589, 1251] on span "تاكيد" at bounding box center [579, 1254] width 21 height 19
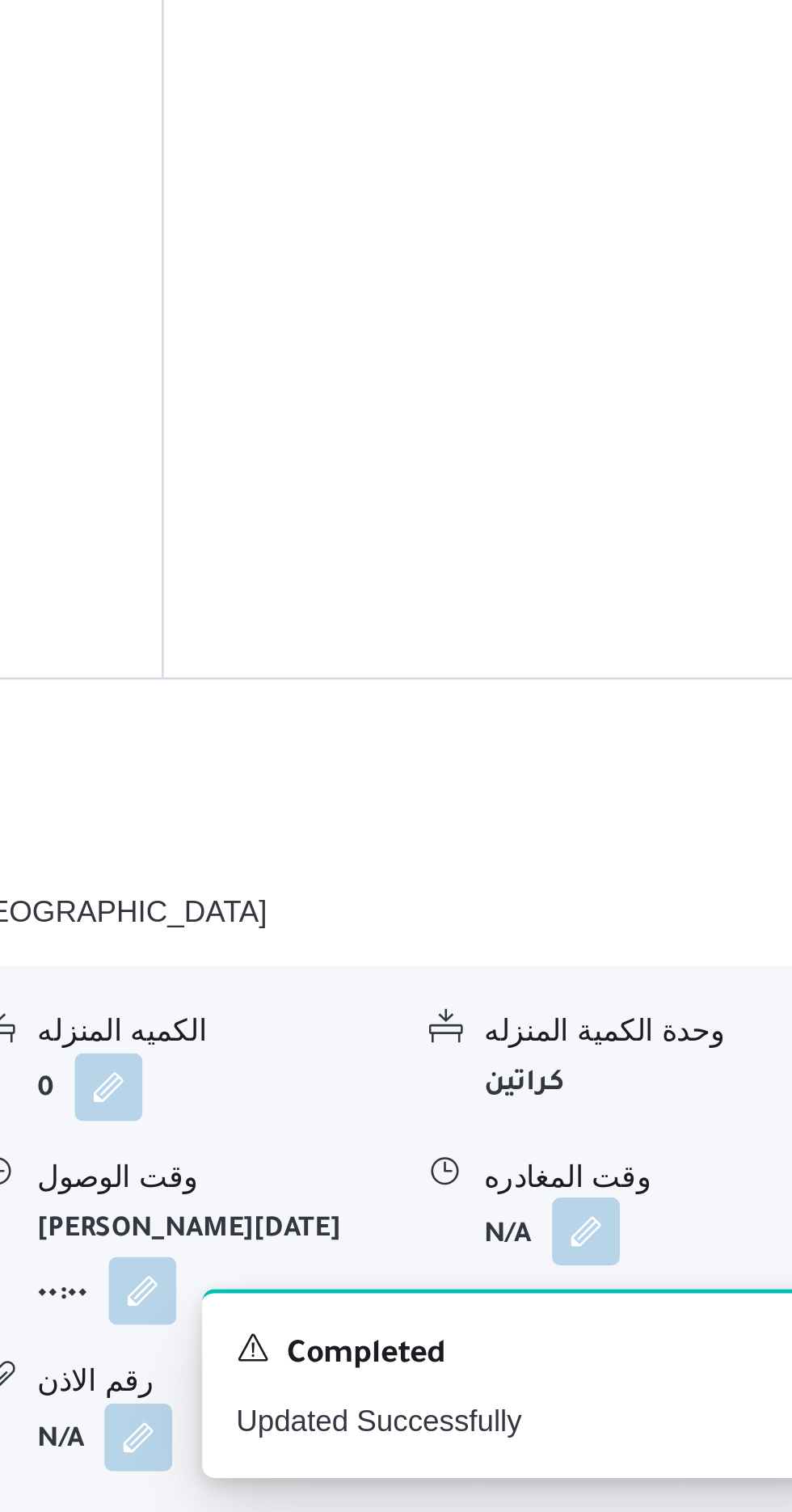
click at [668, 1393] on button "button" at bounding box center [666, 1405] width 26 height 26
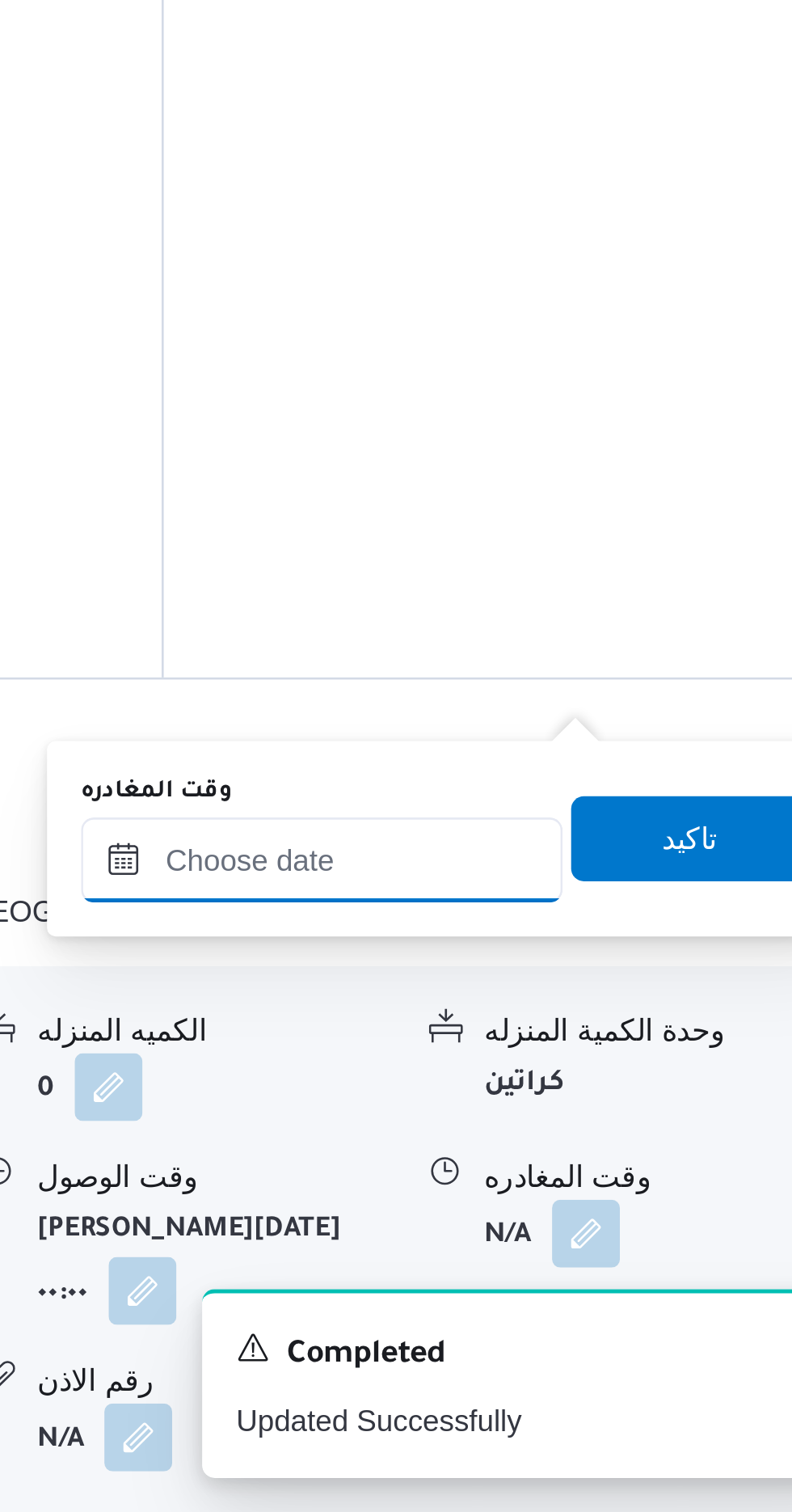
click at [618, 1257] on input "وقت المغادره" at bounding box center [567, 1264] width 184 height 32
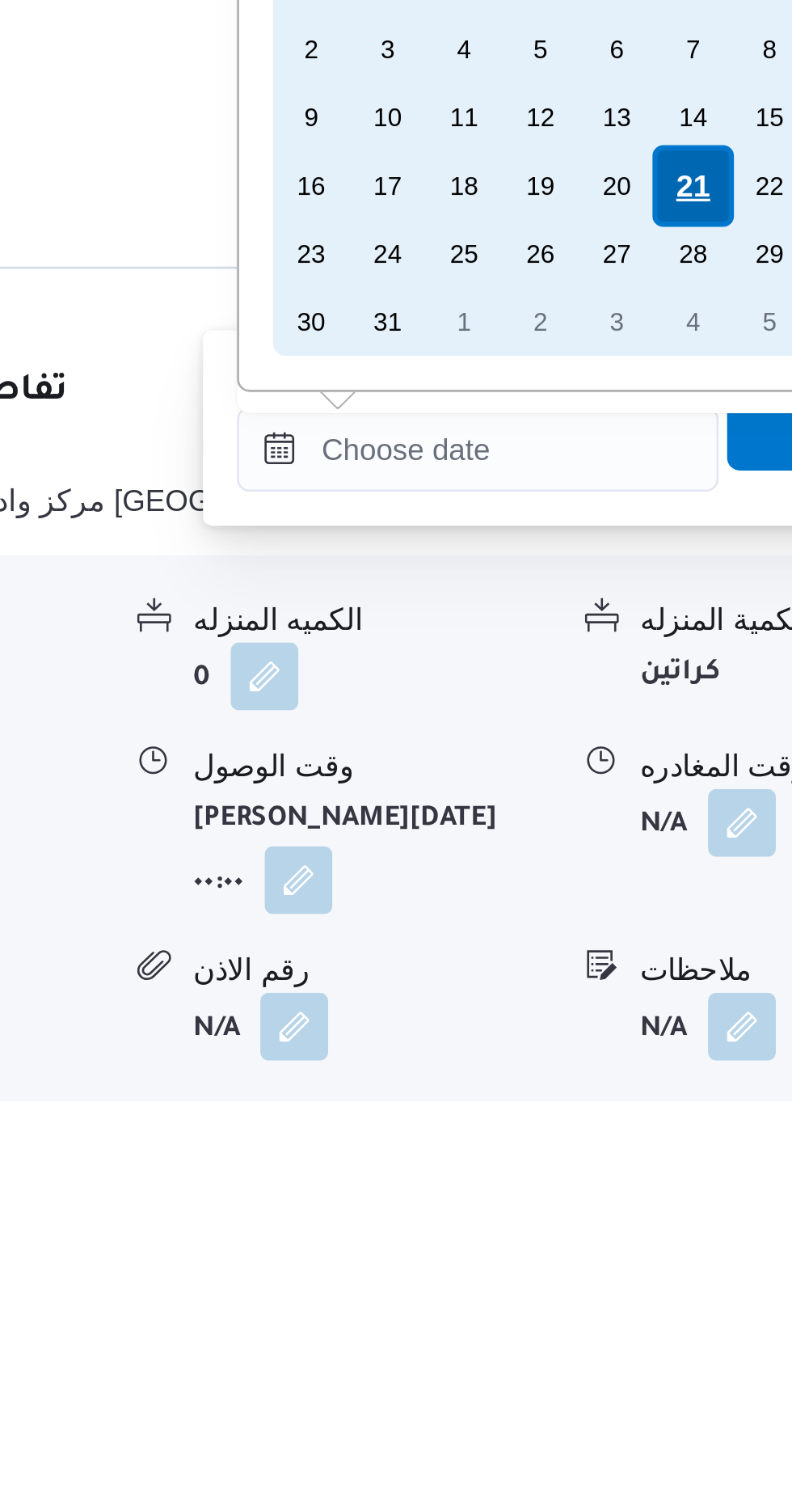
click at [638, 1157] on div "21" at bounding box center [648, 1163] width 30 height 30
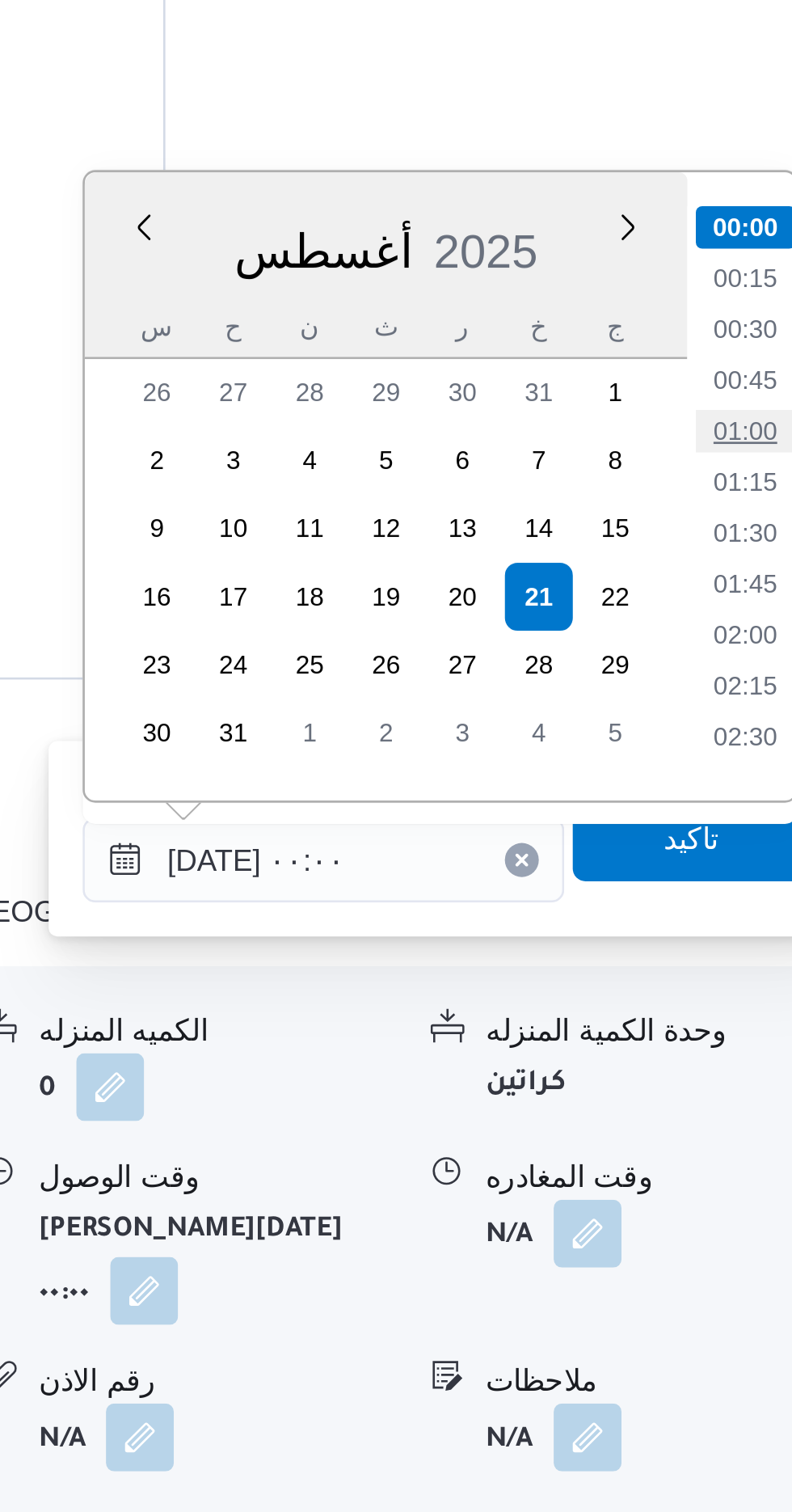
click at [720, 1094] on li "01:00" at bounding box center [727, 1100] width 37 height 16
type input "[DATE] ٠١:٠٠"
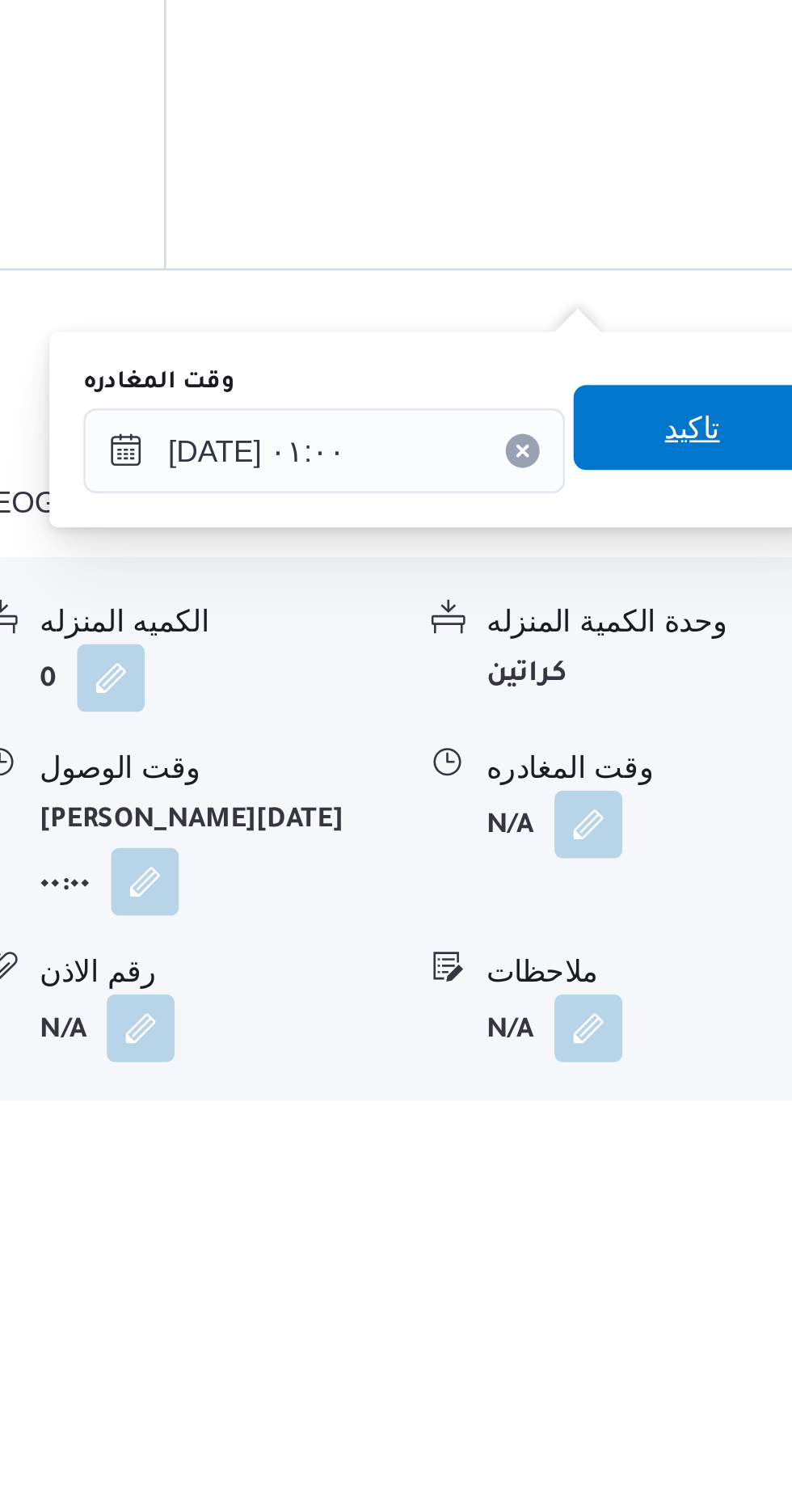
click at [704, 1251] on span "تاكيد" at bounding box center [707, 1255] width 91 height 32
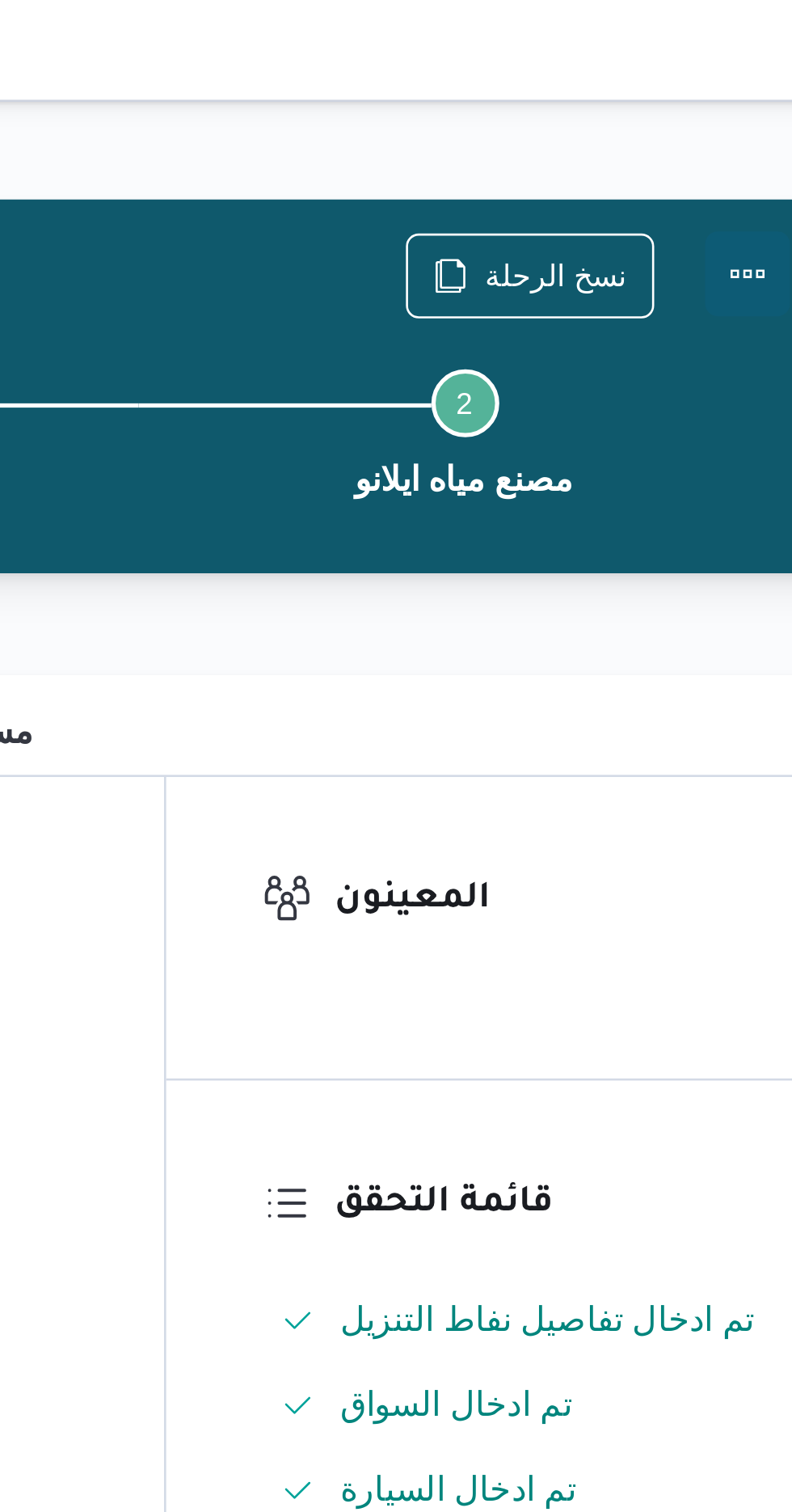
click at [729, 101] on button "Actions" at bounding box center [728, 104] width 32 height 32
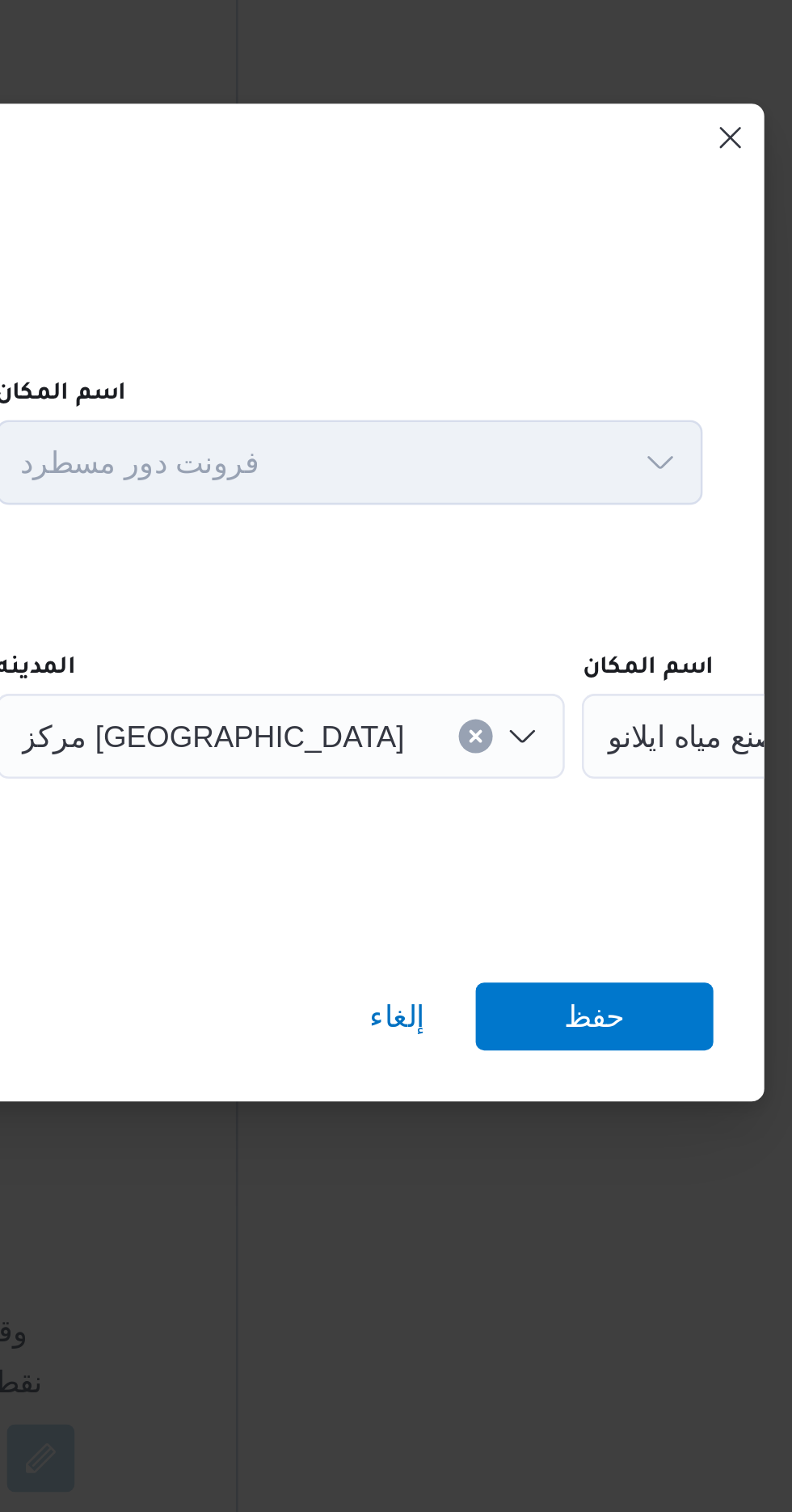
click at [647, 729] on span "مصنع مياه ايلانو" at bounding box center [683, 730] width 72 height 18
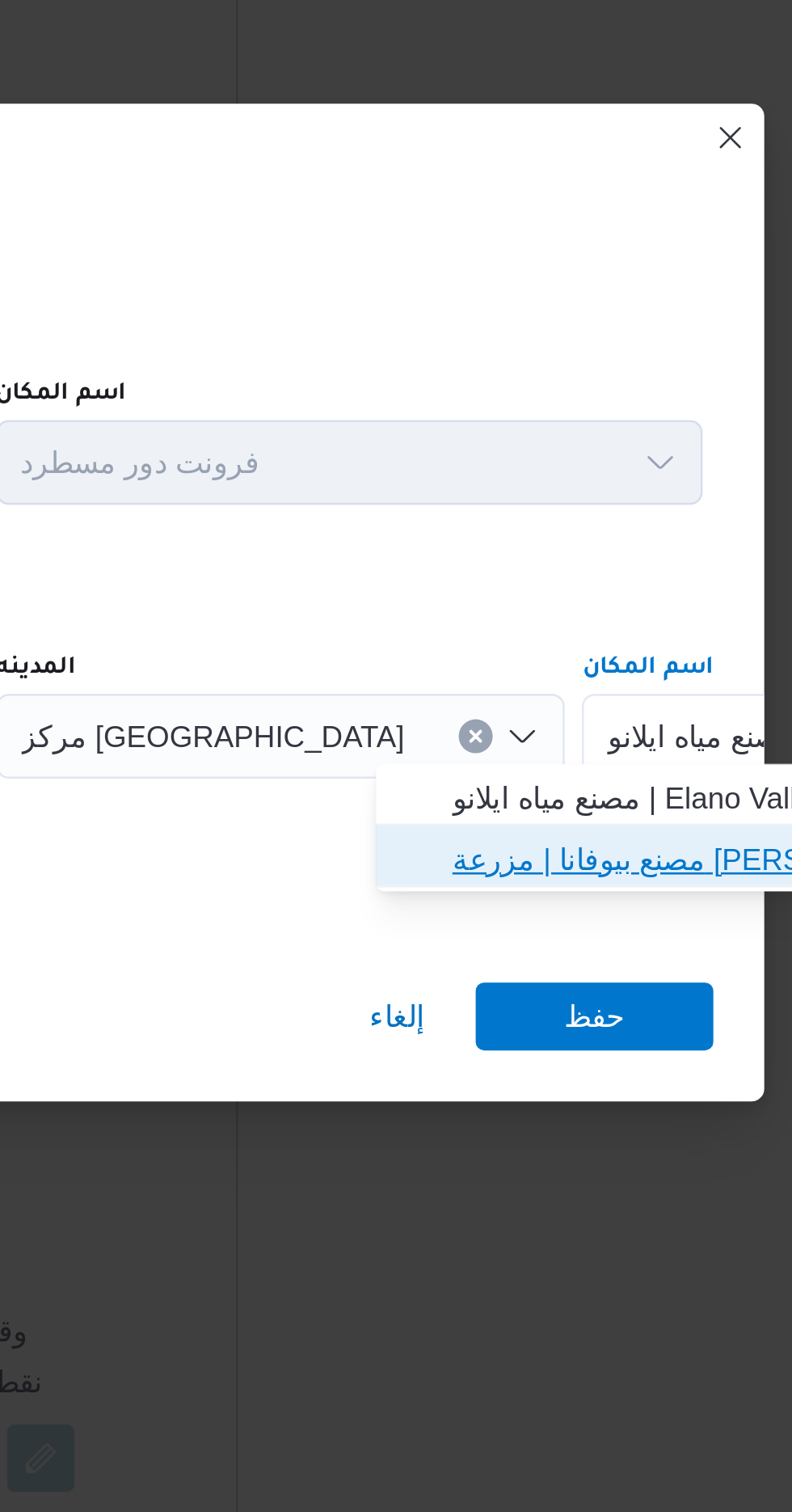
click at [667, 781] on span "مصنع بيوفانا | مزرعة [PERSON_NAME] | null" at bounding box center [669, 779] width 163 height 19
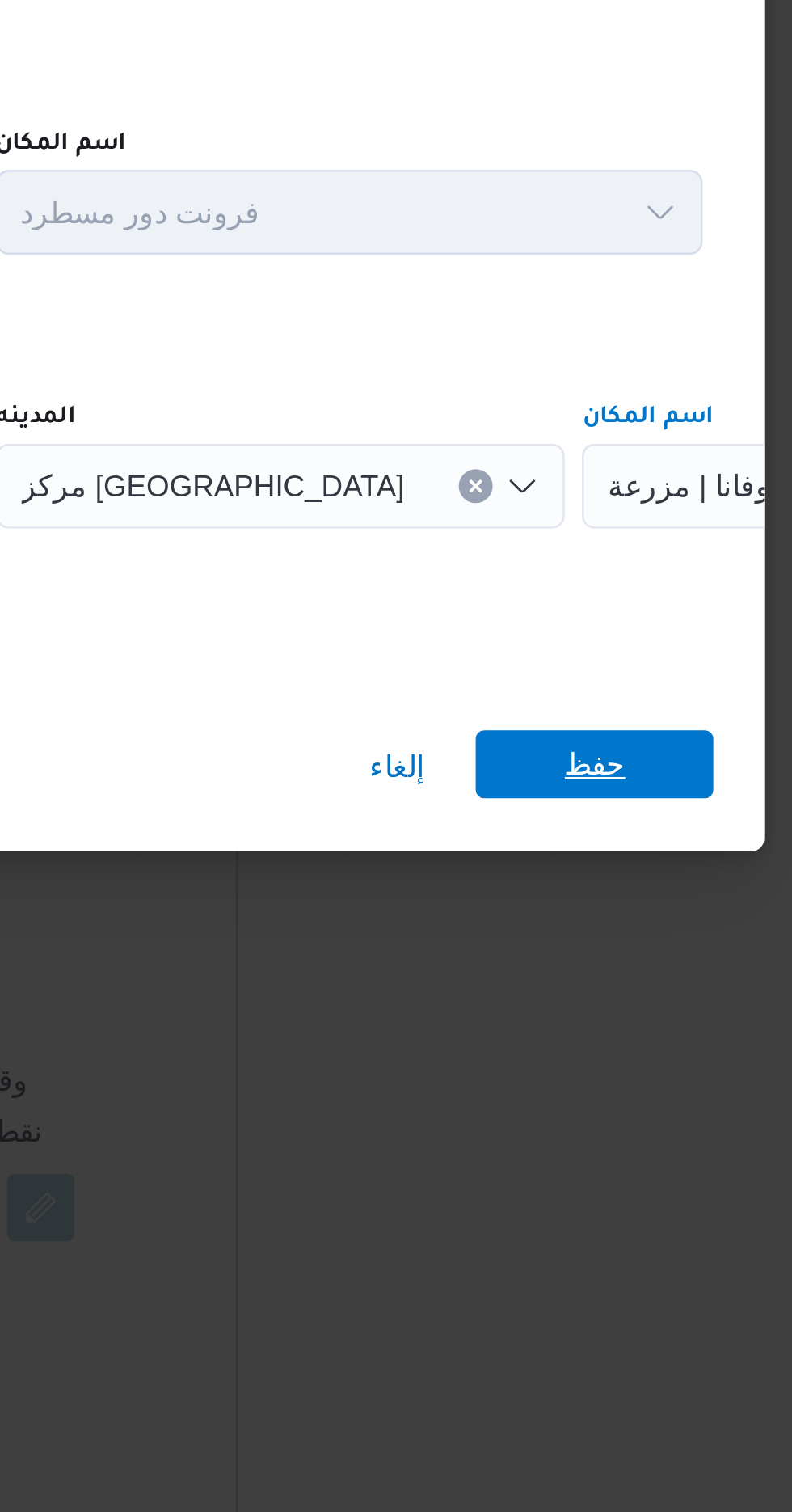
click at [652, 831] on span "حفظ" at bounding box center [642, 837] width 24 height 26
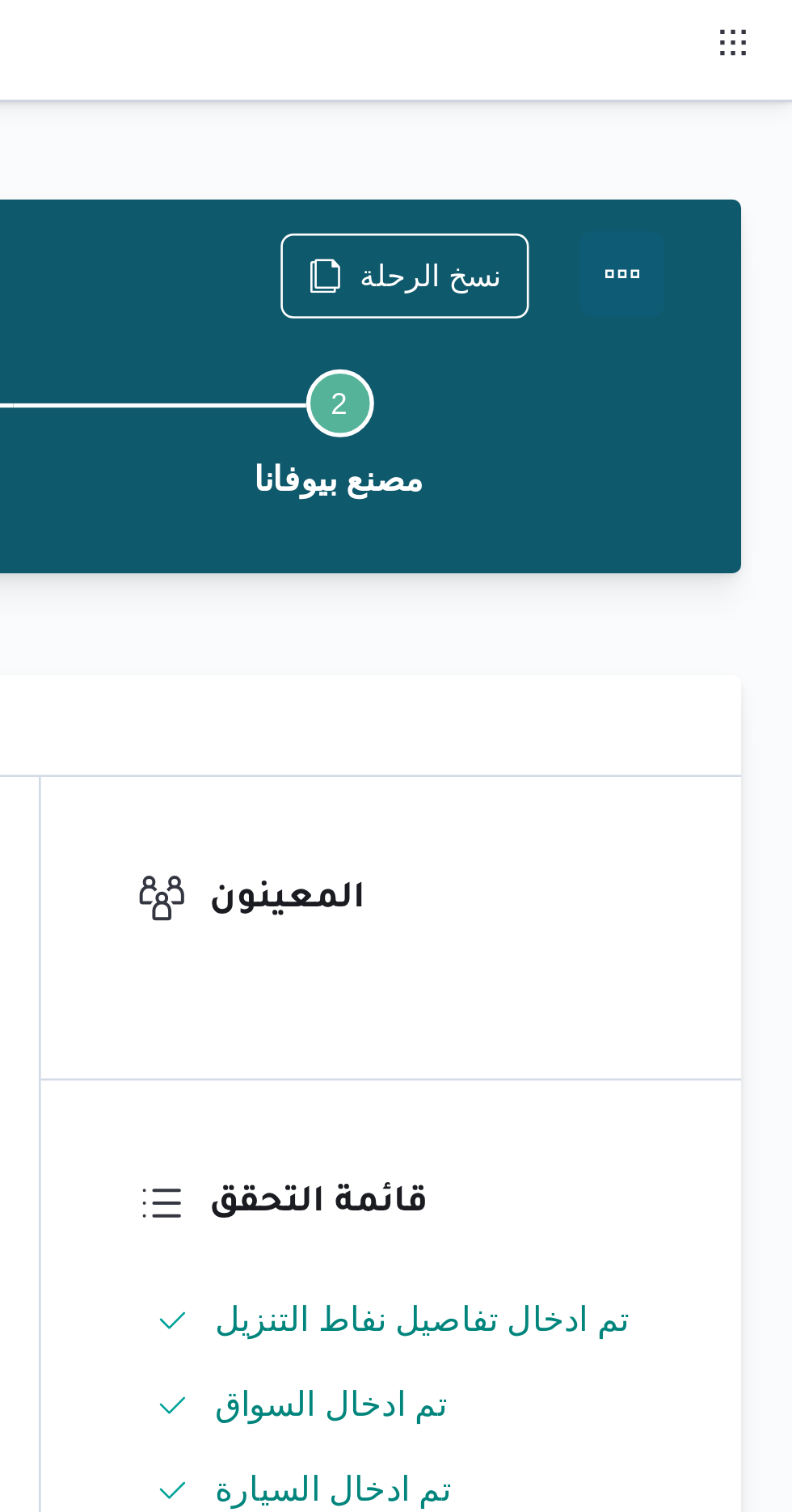
click at [729, 106] on button "Actions" at bounding box center [728, 104] width 32 height 32
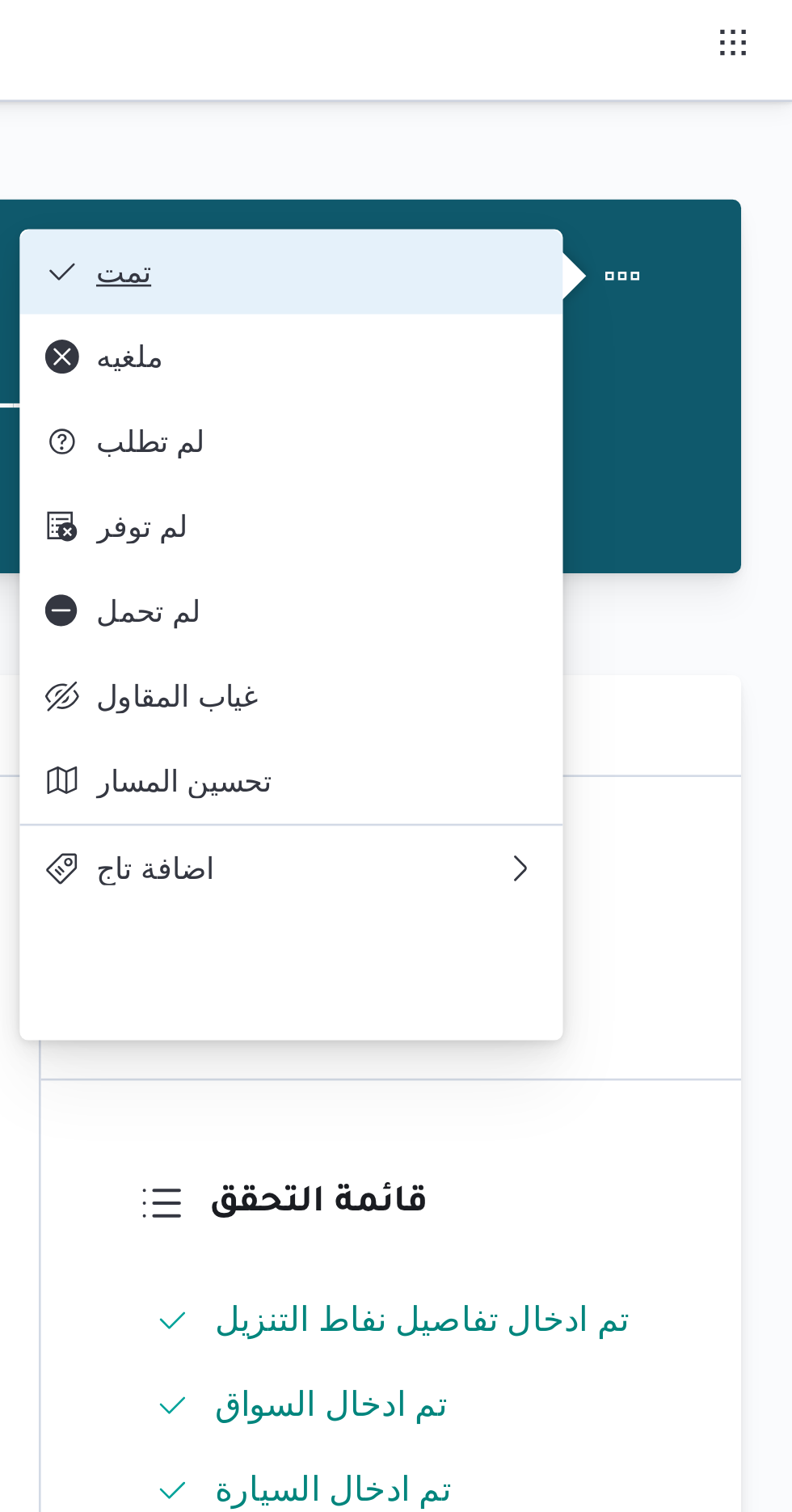
click at [585, 103] on span "تمت" at bounding box center [611, 103] width 169 height 13
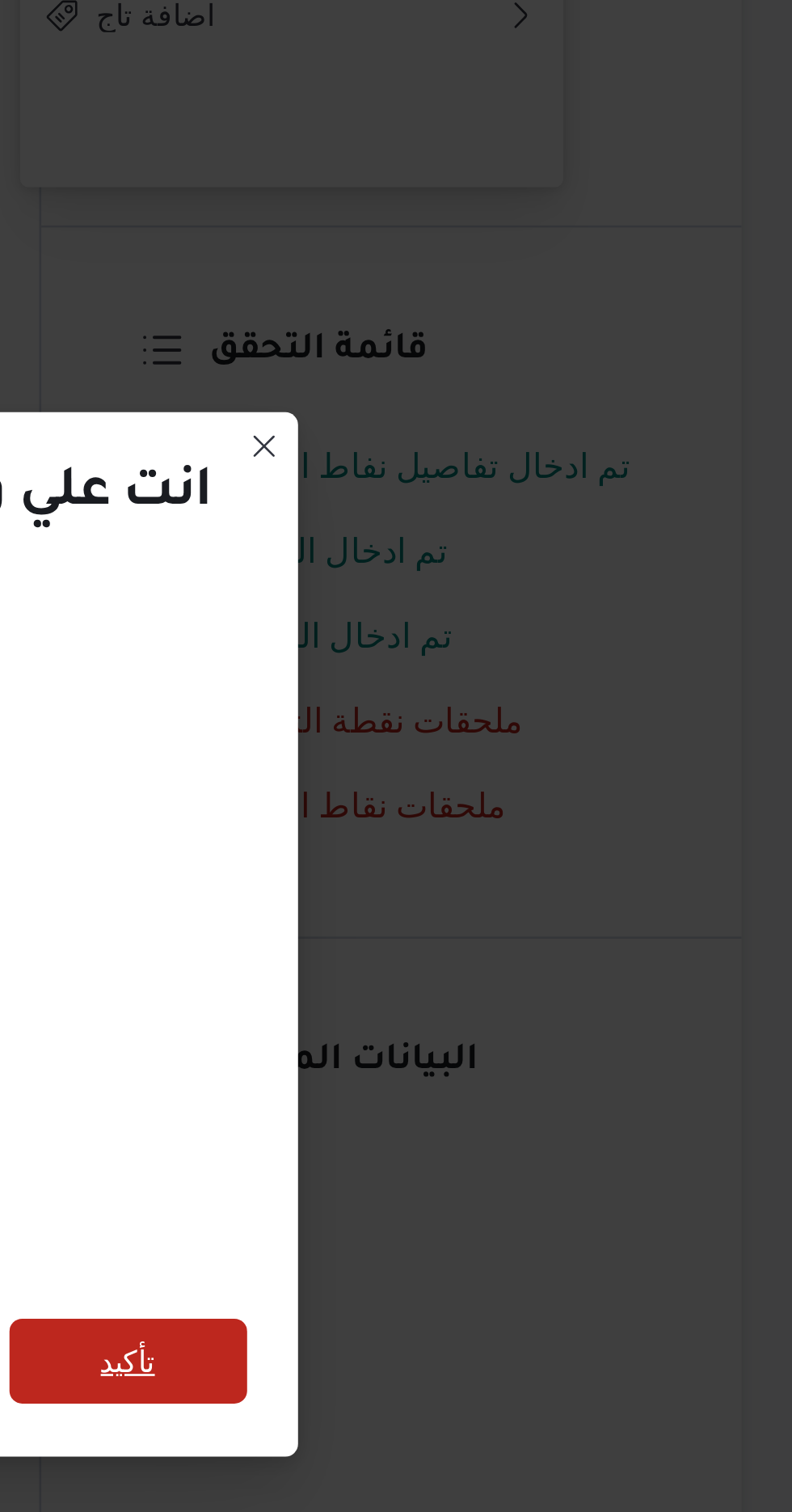
click at [569, 837] on span "تأكيد" at bounding box center [539, 843] width 91 height 32
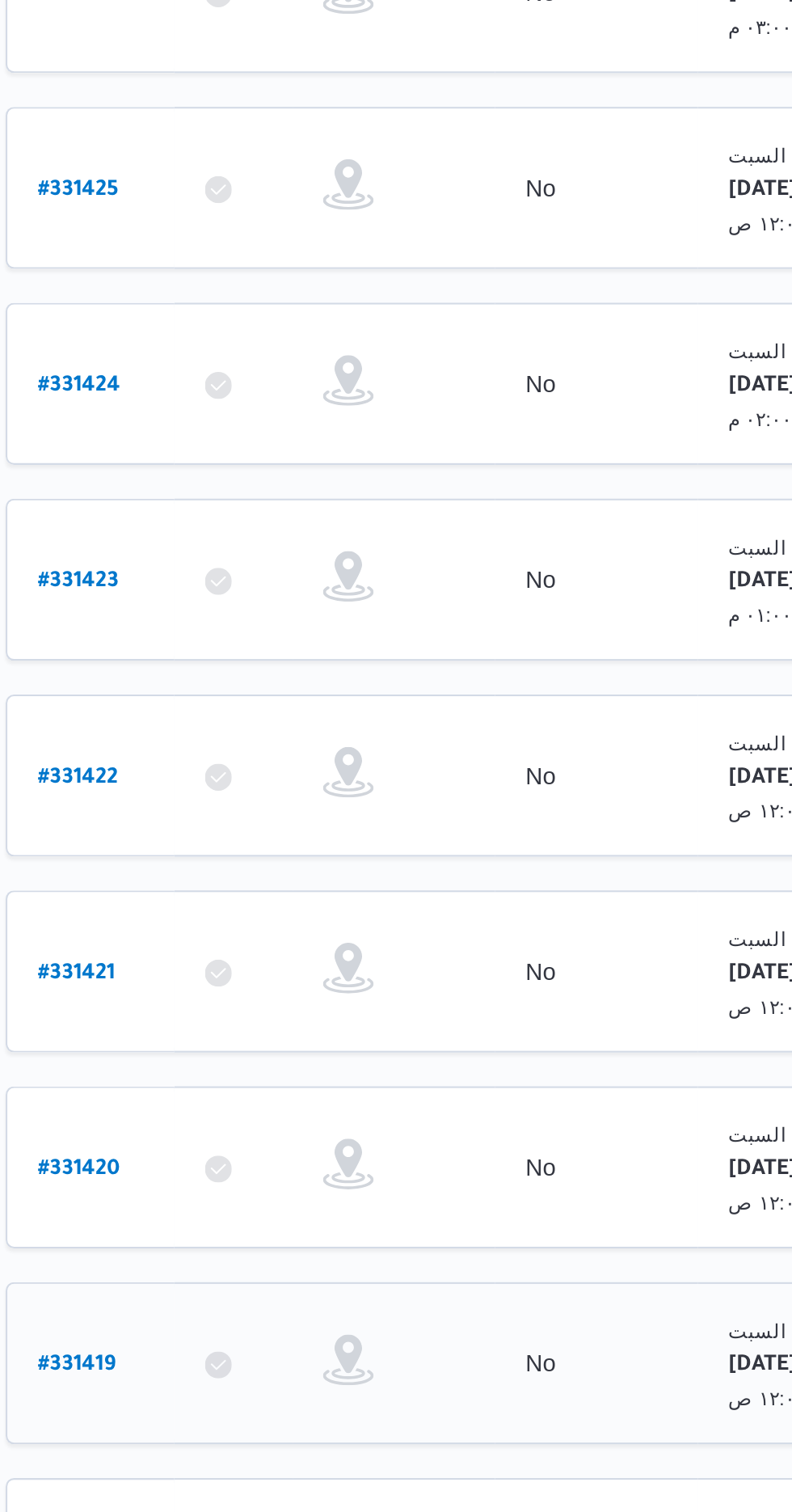
click at [236, 1065] on b "# 331419" at bounding box center [243, 1071] width 37 height 11
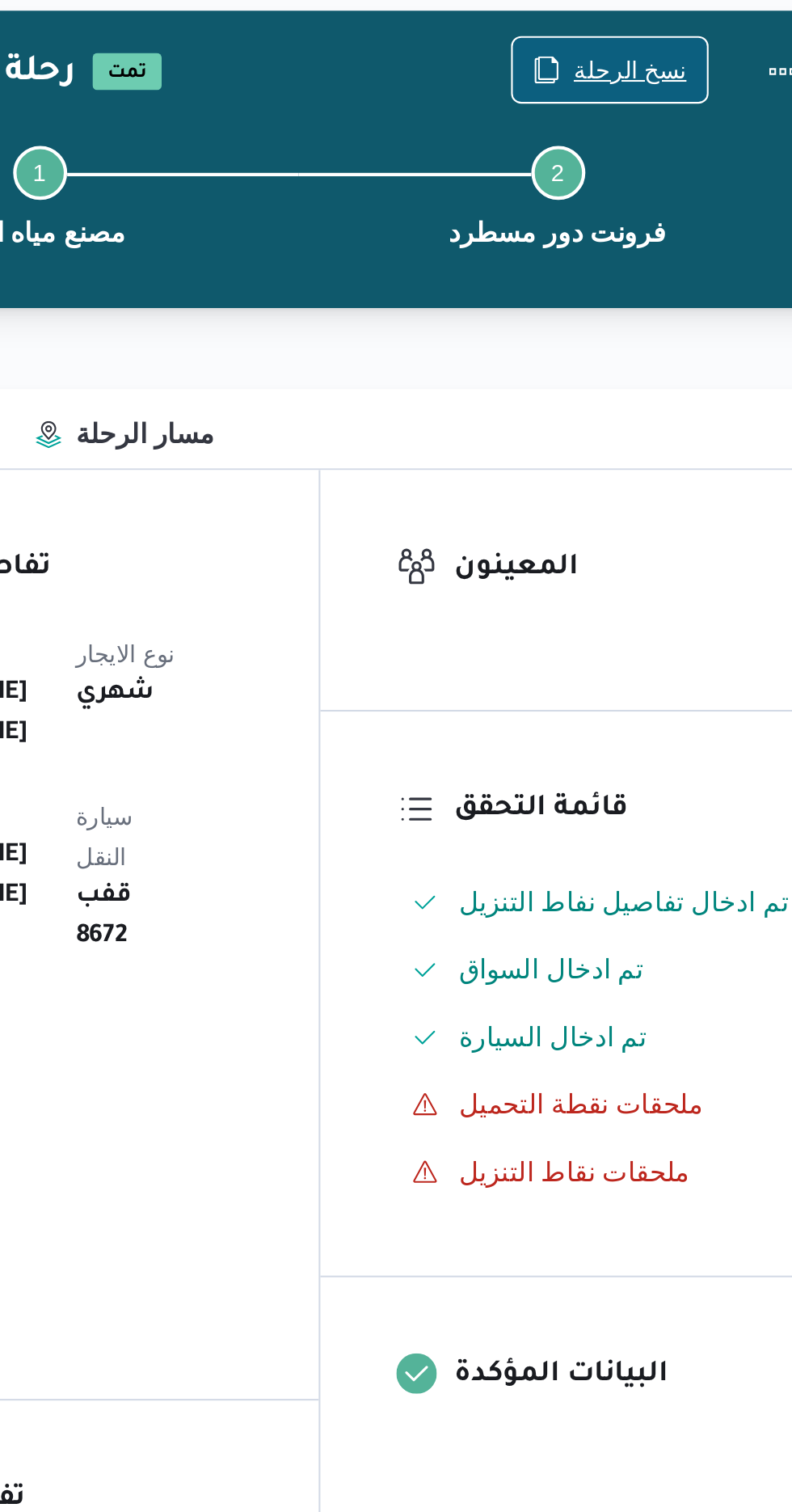
click at [642, 101] on span "نسخ الرحلة" at bounding box center [654, 104] width 54 height 19
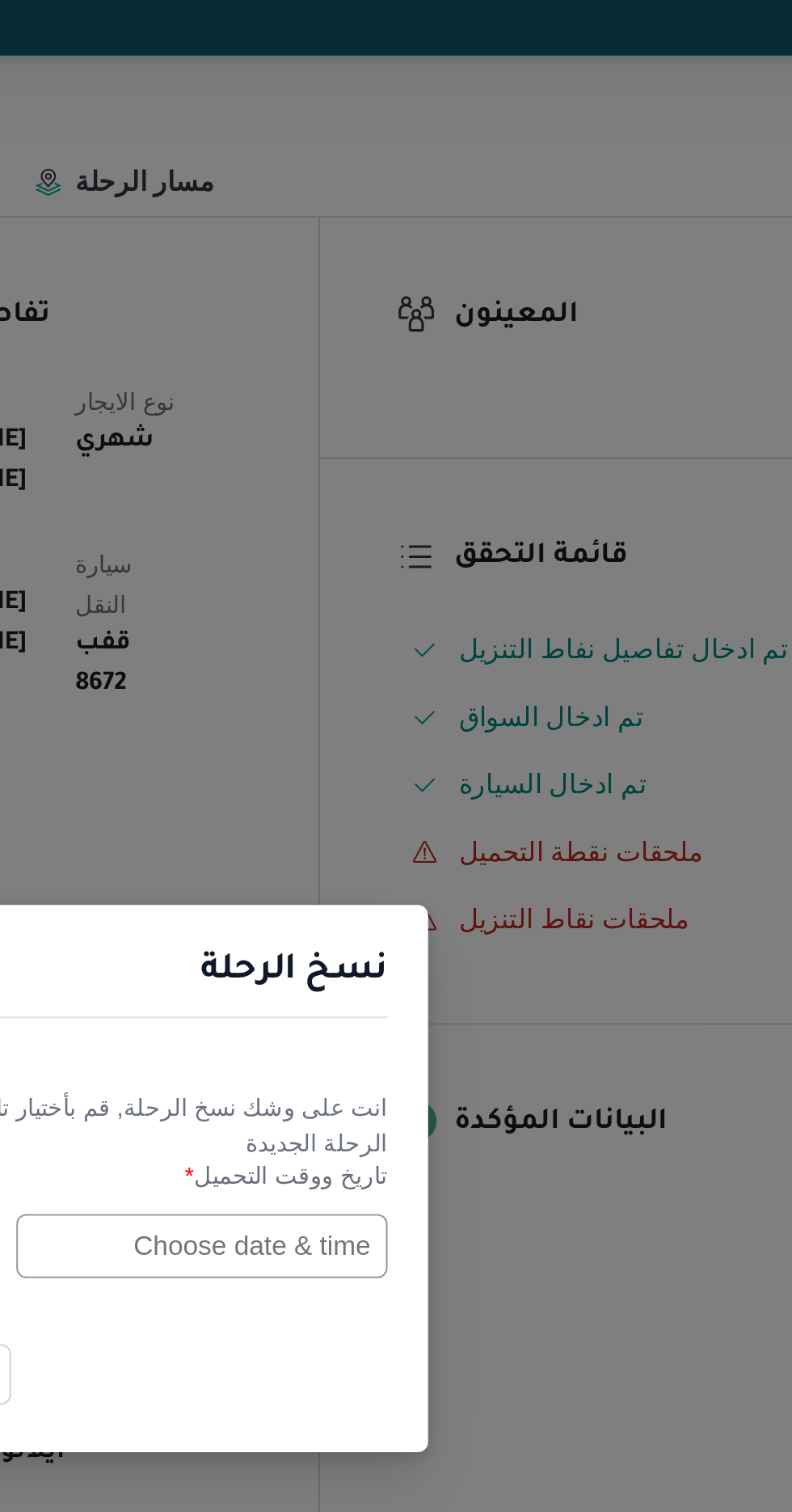
click at [423, 786] on input "text" at bounding box center [450, 788] width 178 height 30
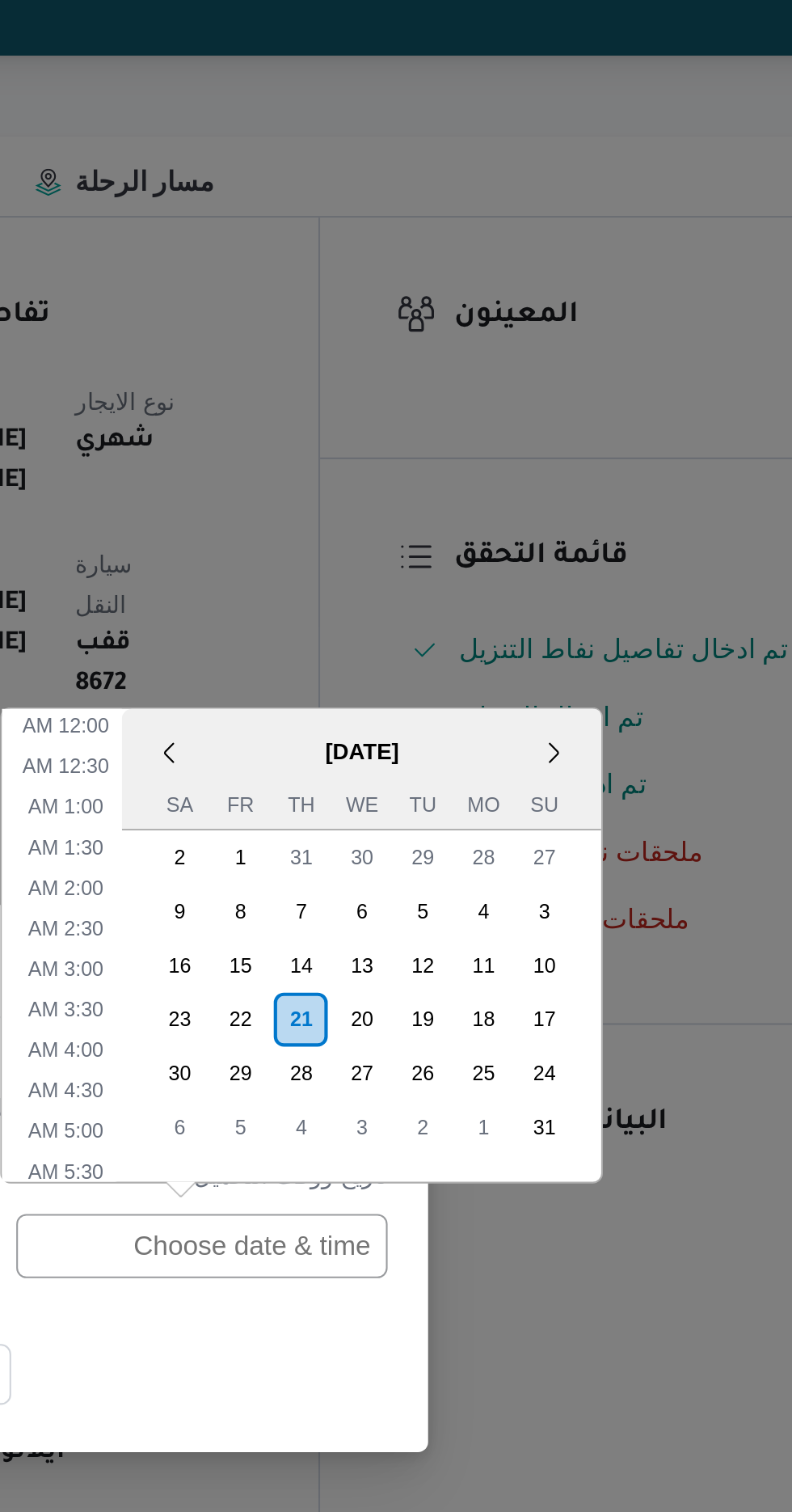
scroll to position [496, 0]
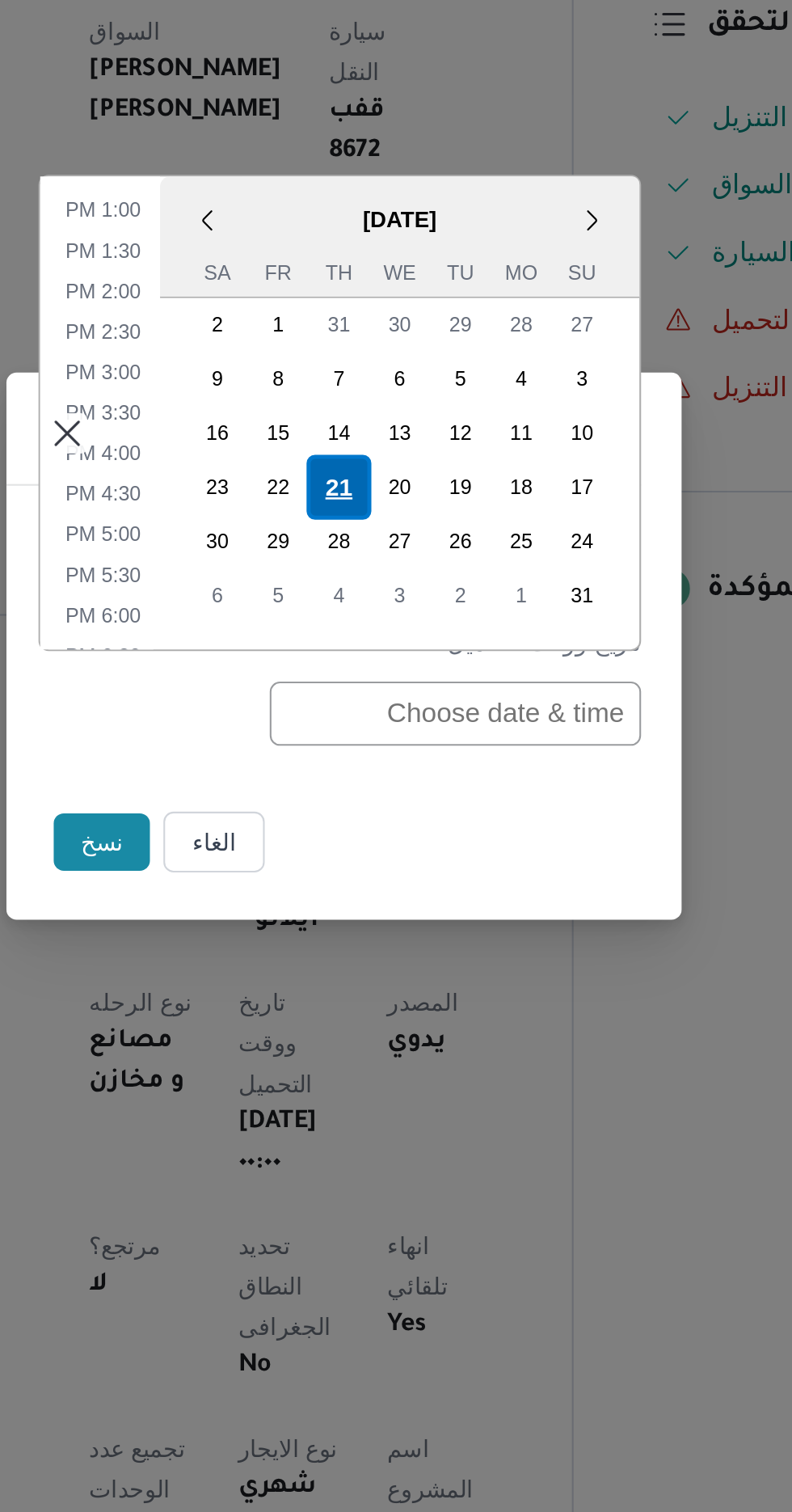
click at [386, 691] on div "21" at bounding box center [393, 680] width 30 height 30
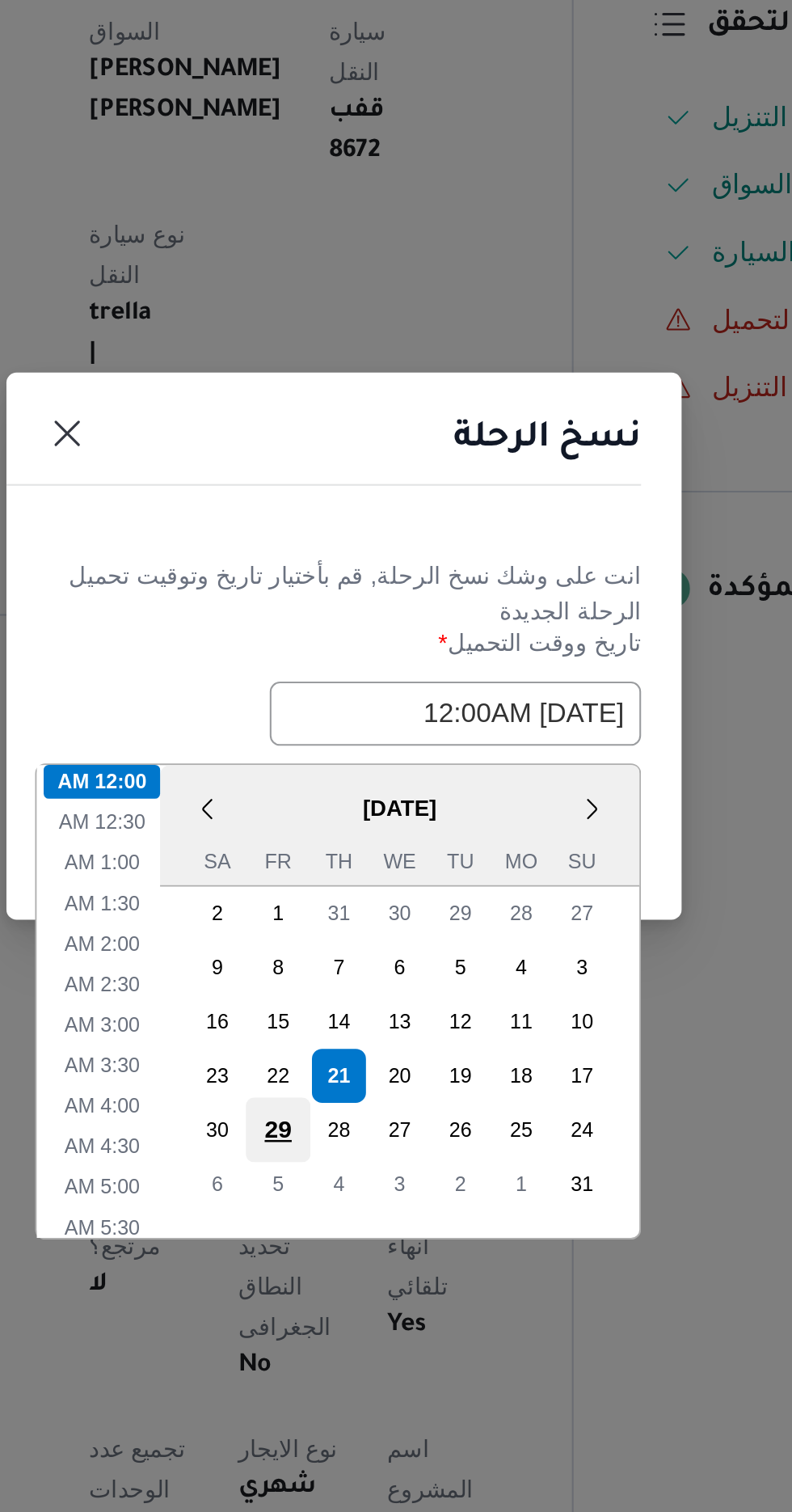
click at [377, 972] on div "29" at bounding box center [365, 987] width 30 height 30
click at [372, 956] on div "22" at bounding box center [365, 962] width 30 height 30
click at [385, 955] on div "21" at bounding box center [393, 962] width 30 height 30
type input "[DATE] 12:00AM"
click at [384, 955] on div "21" at bounding box center [393, 962] width 30 height 30
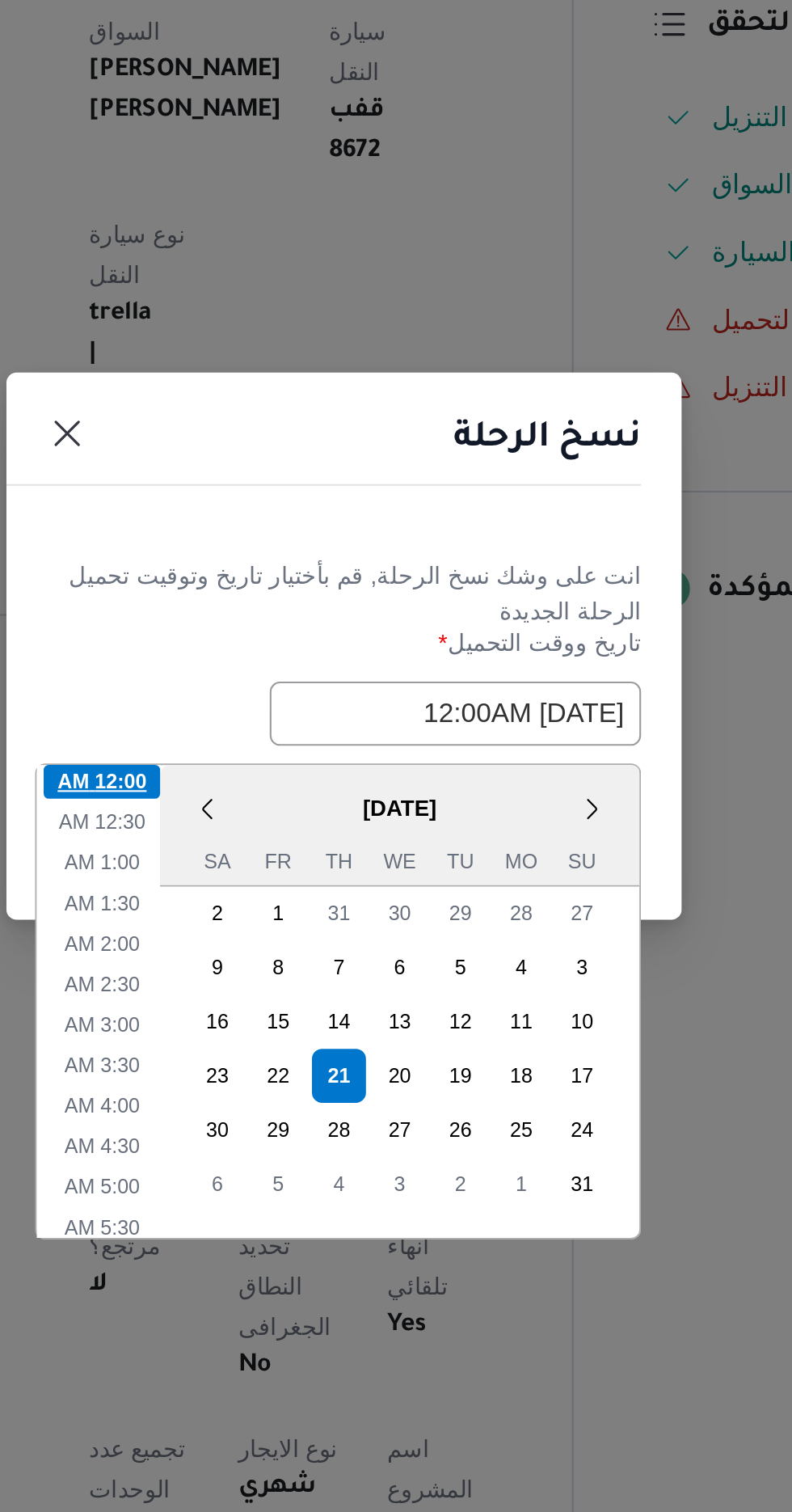
click at [289, 820] on li "12:00 AM" at bounding box center [279, 820] width 56 height 16
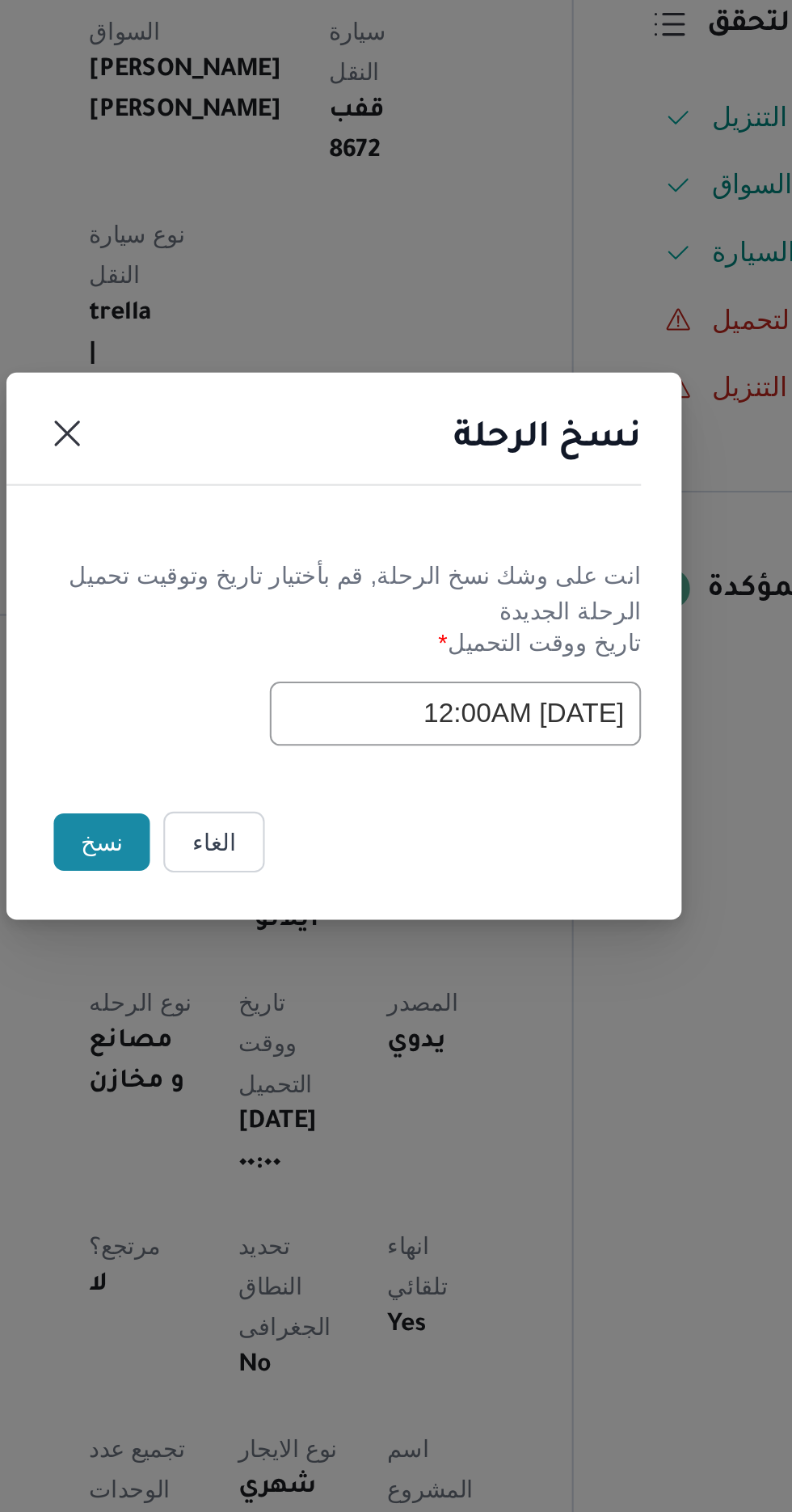
click at [278, 841] on button "نسخ" at bounding box center [279, 850] width 46 height 27
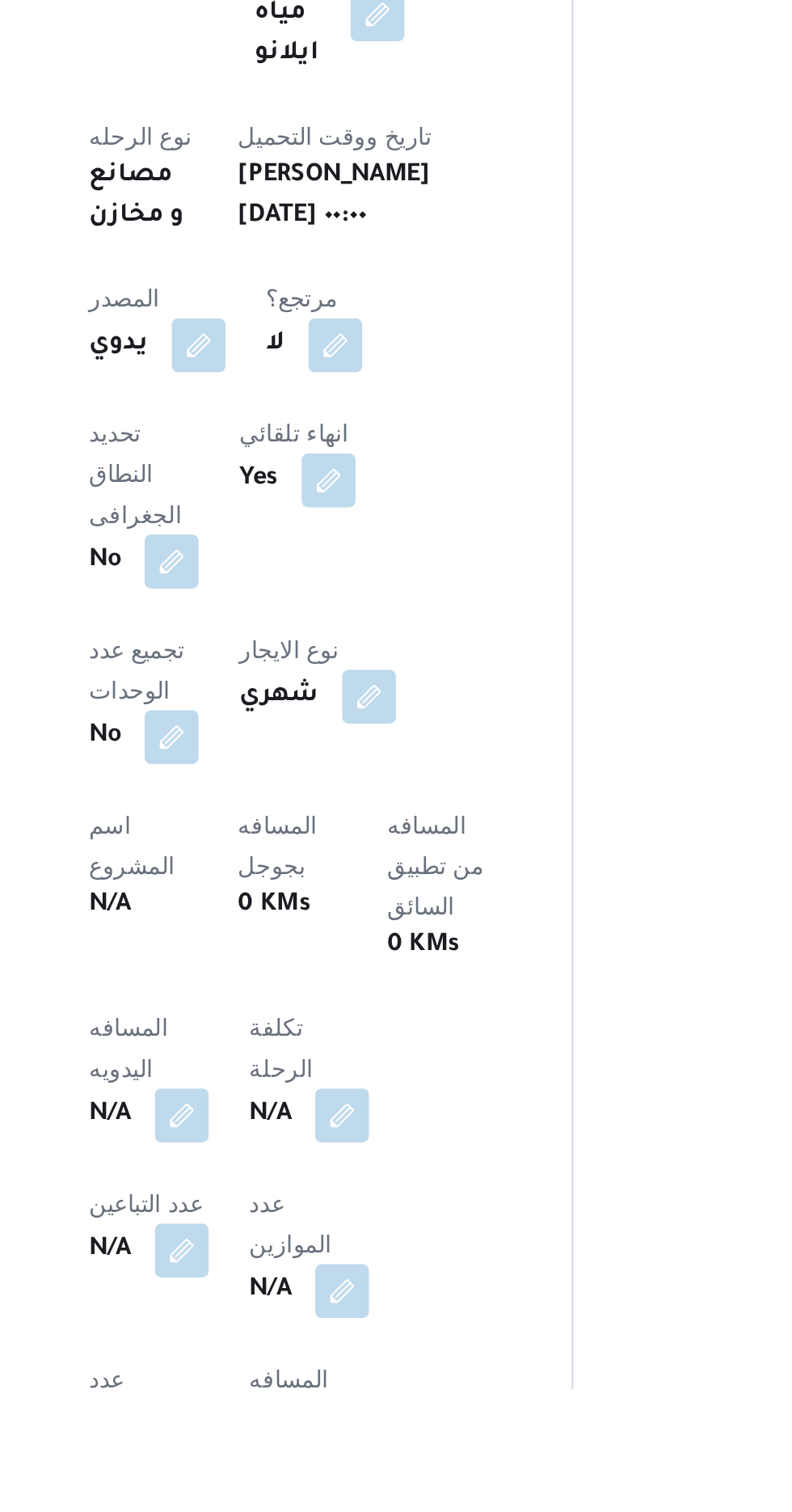
scroll to position [89, 0]
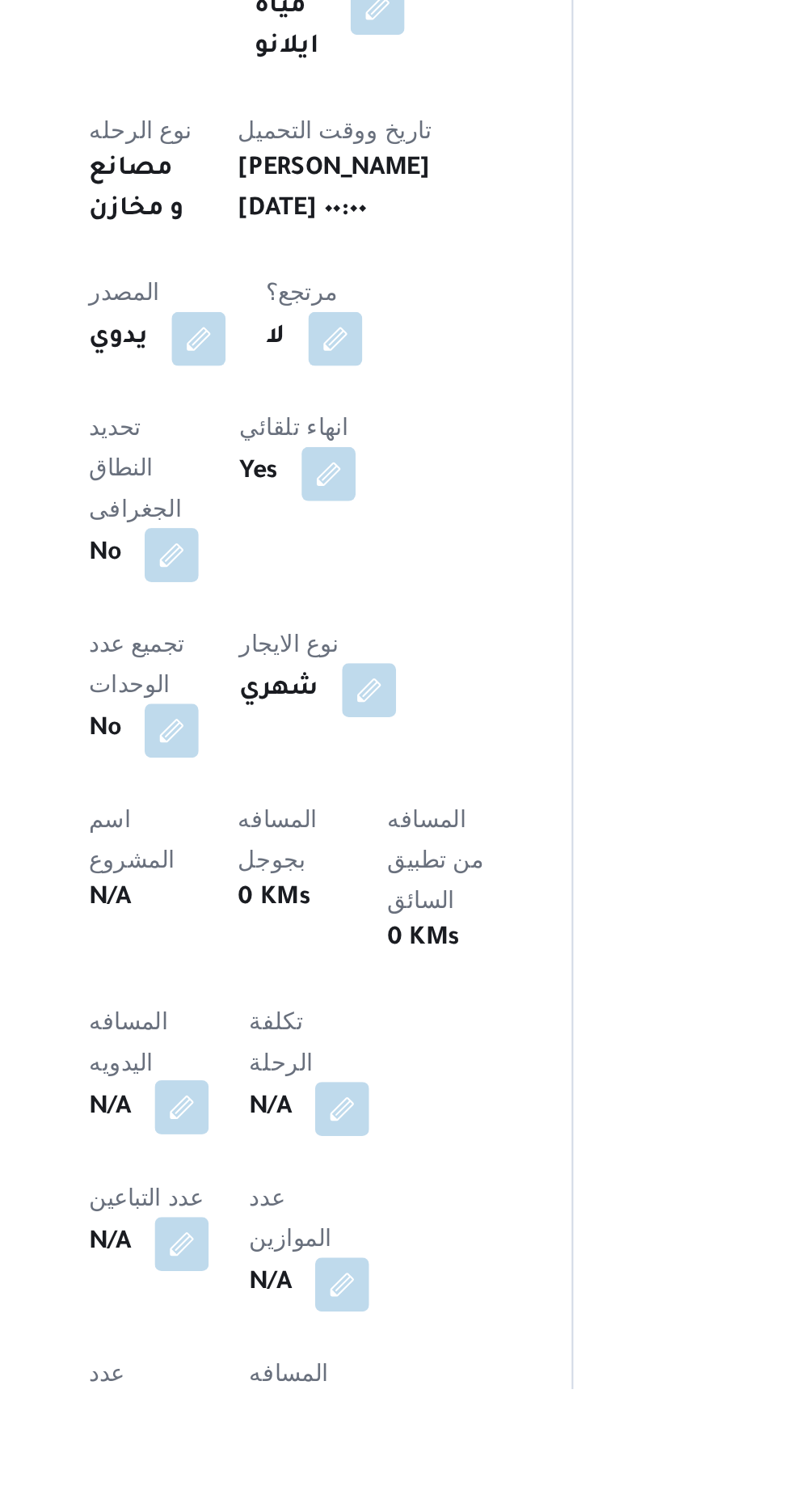
click at [323, 1364] on button "button" at bounding box center [318, 1377] width 26 height 26
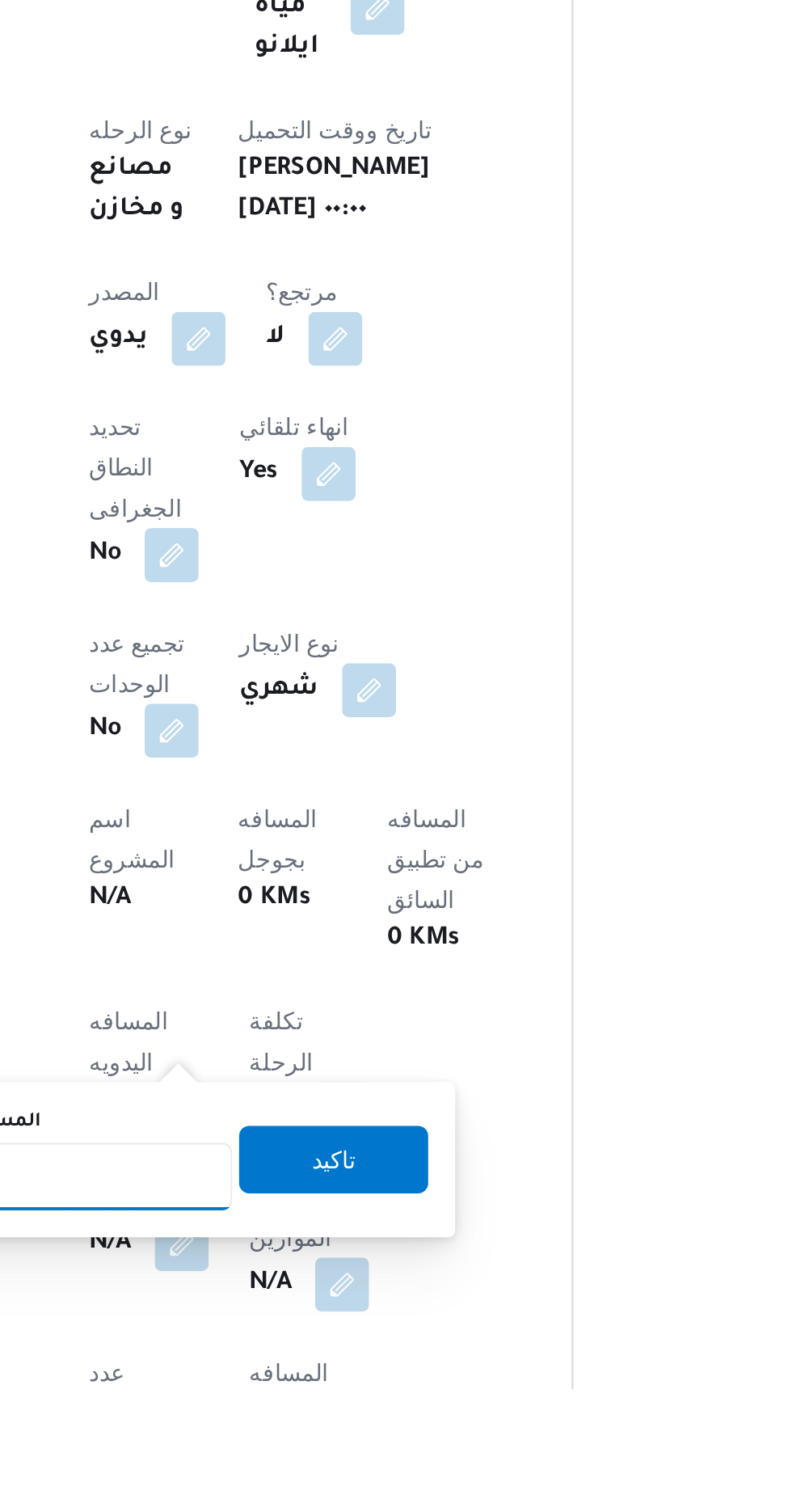
click at [301, 1409] on input "المسافه اليدويه" at bounding box center [262, 1410] width 161 height 32
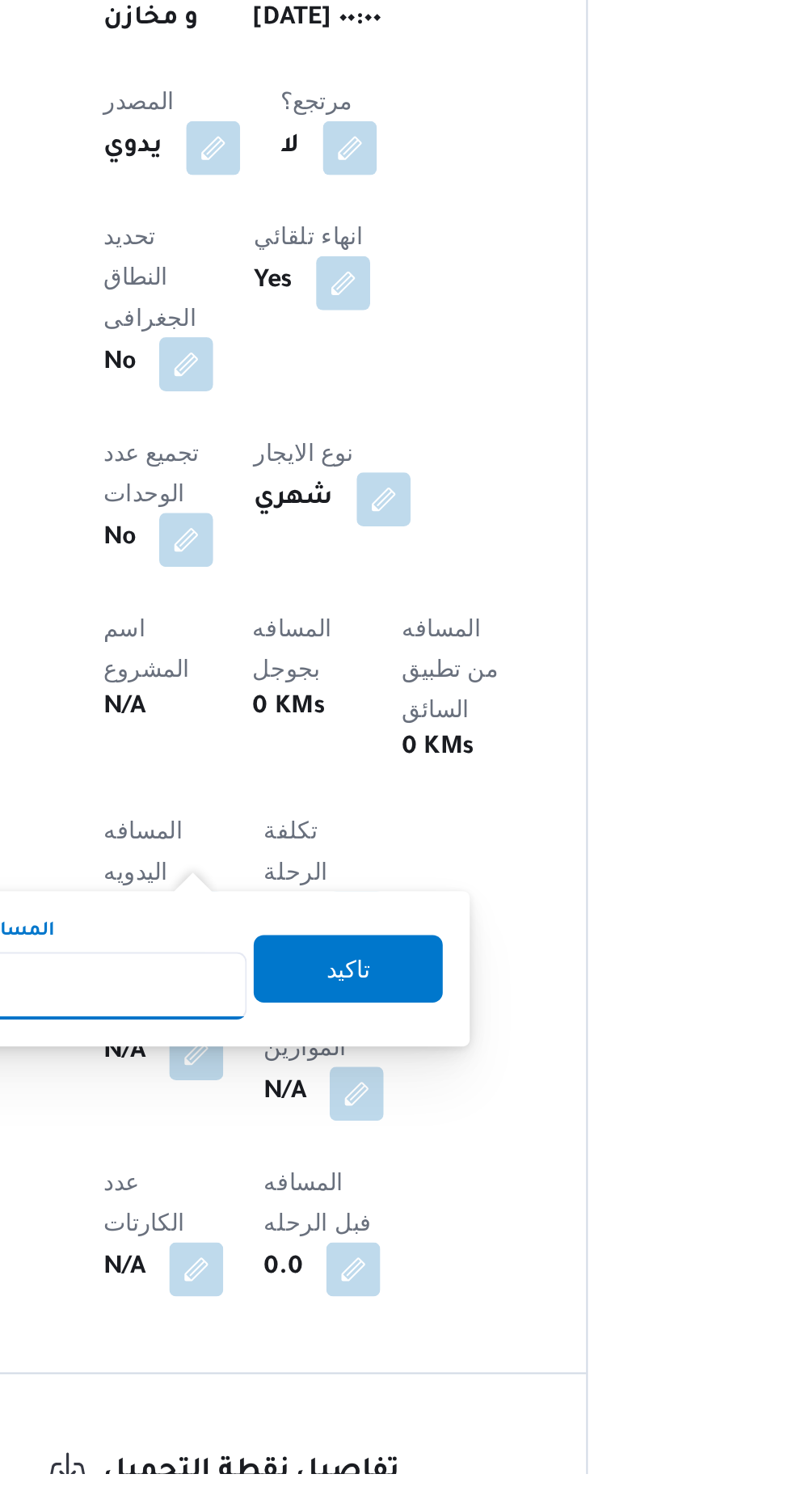
scroll to position [221, 0]
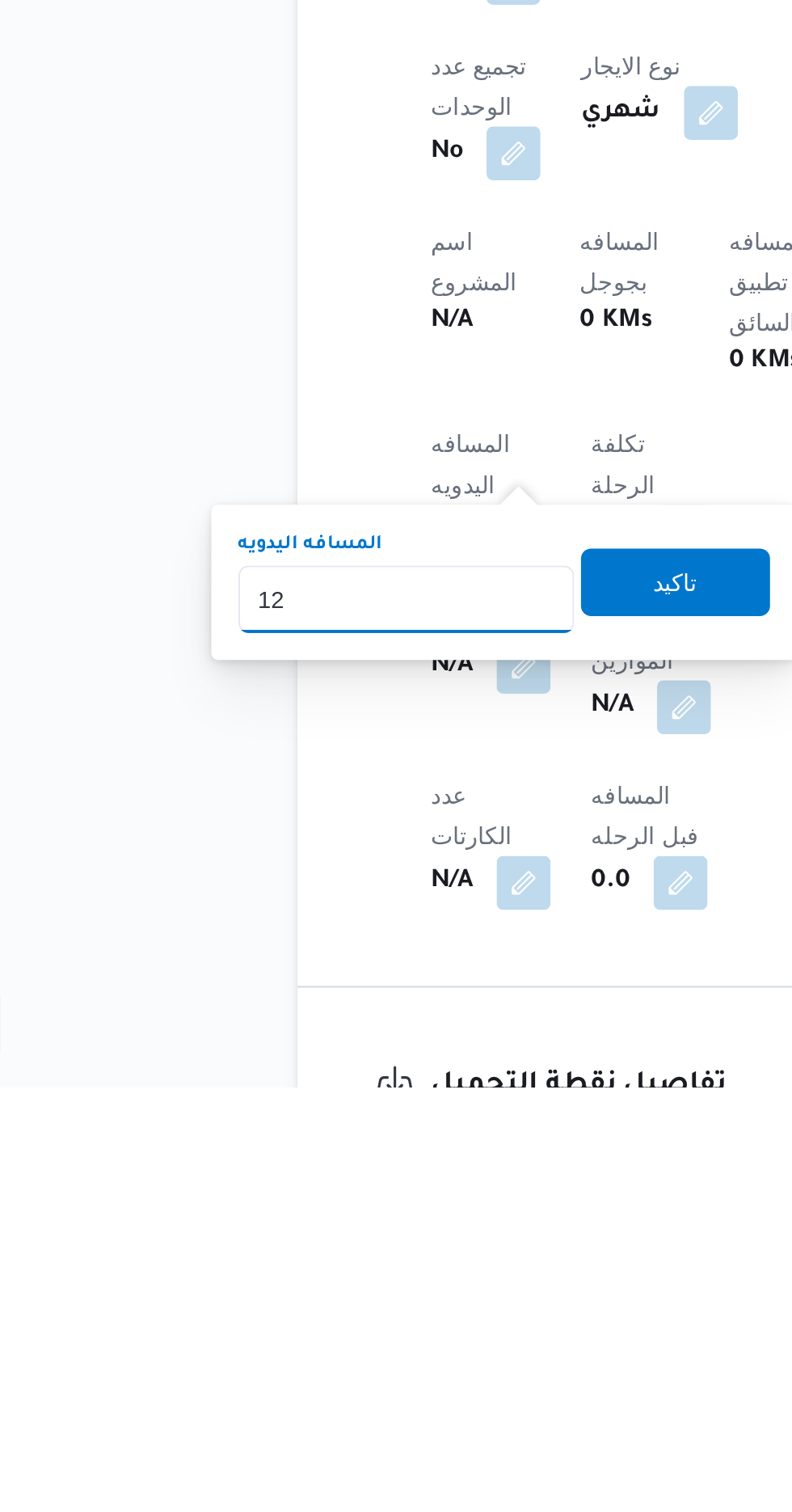
type input "120"
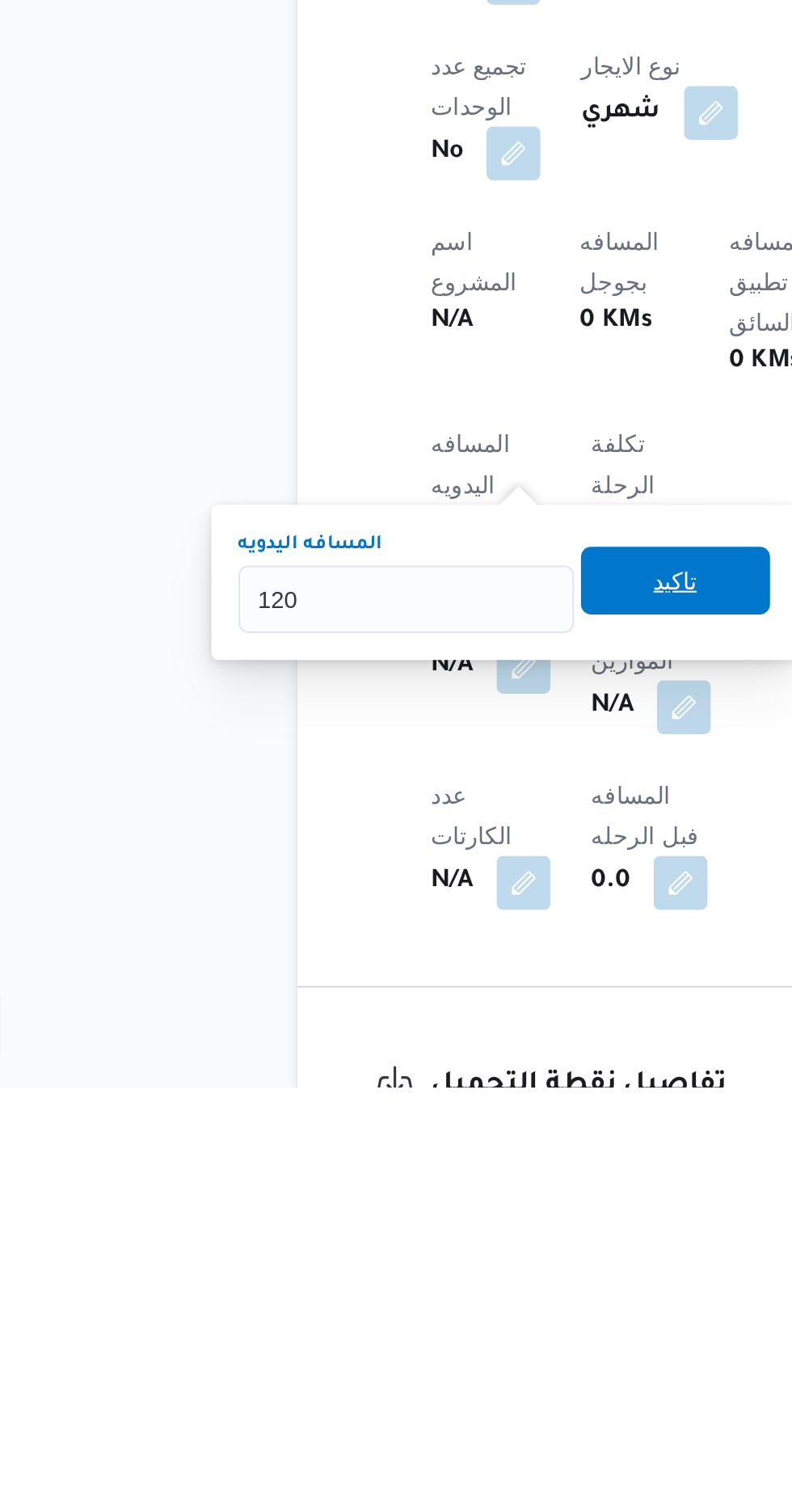
click at [394, 1271] on span "تاكيد" at bounding box center [391, 1269] width 91 height 32
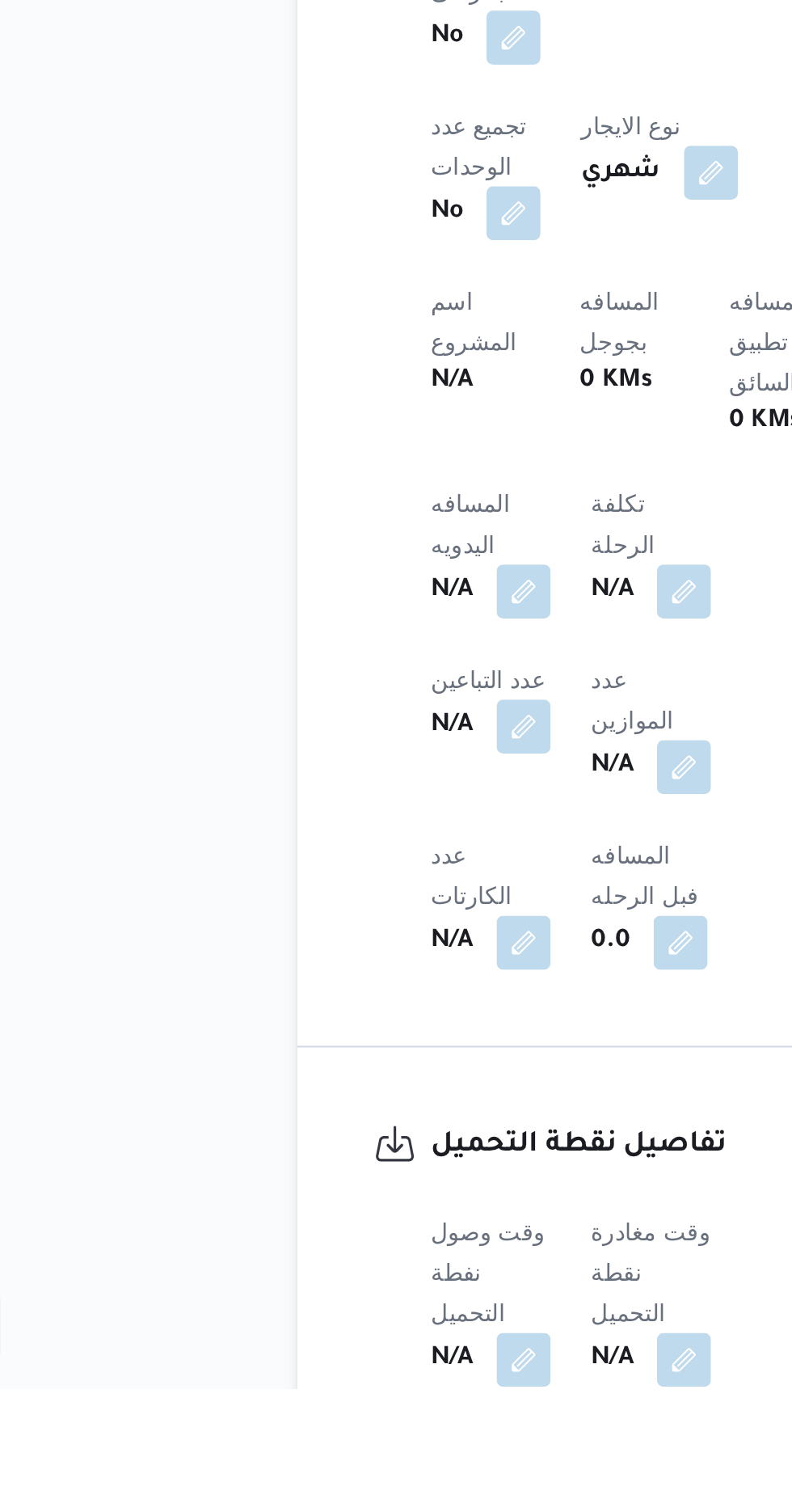
scroll to position [336, 0]
click at [317, 1485] on button "button" at bounding box center [318, 1497] width 26 height 26
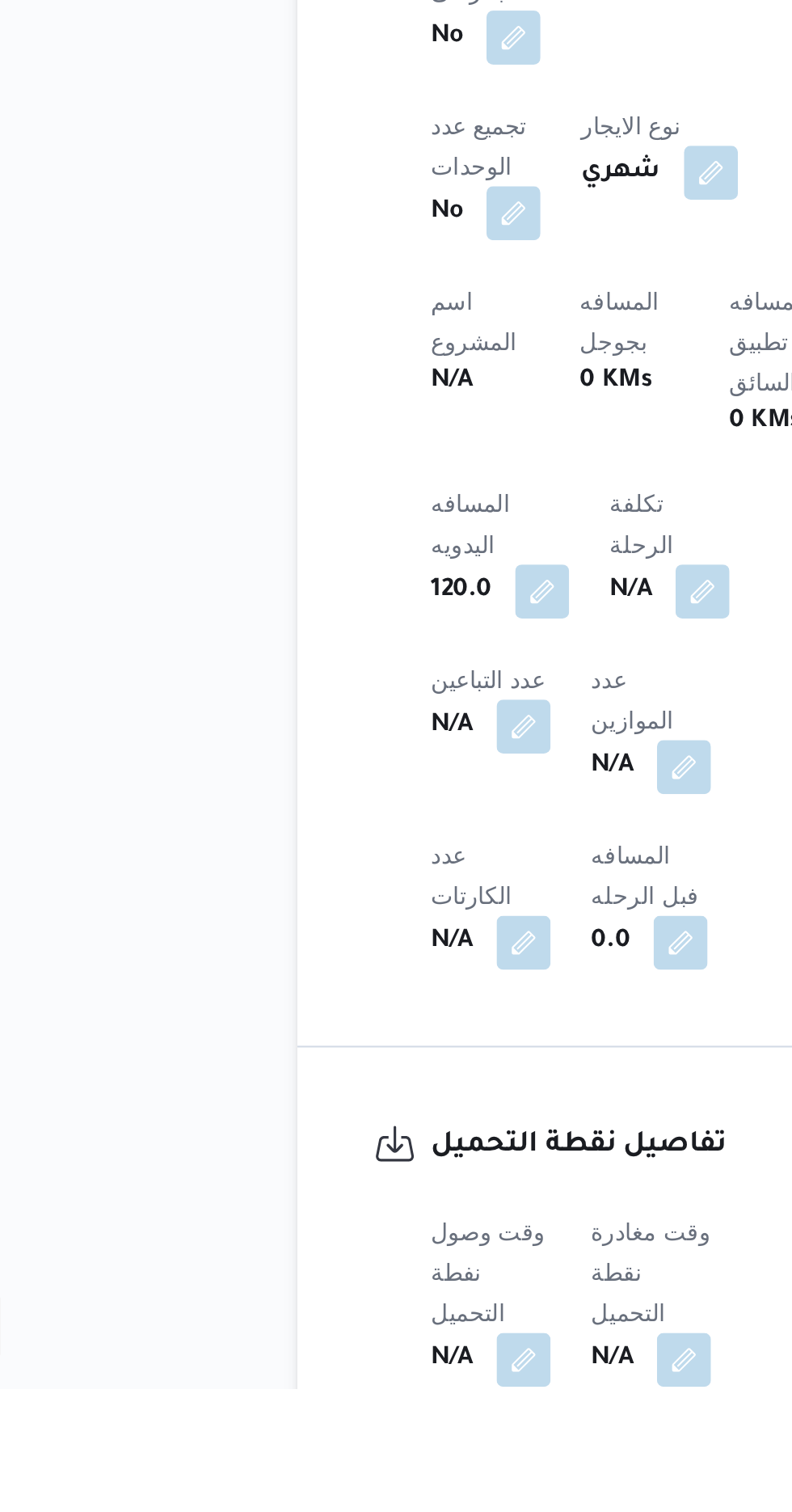
click at [312, 1485] on button "button" at bounding box center [318, 1497] width 26 height 26
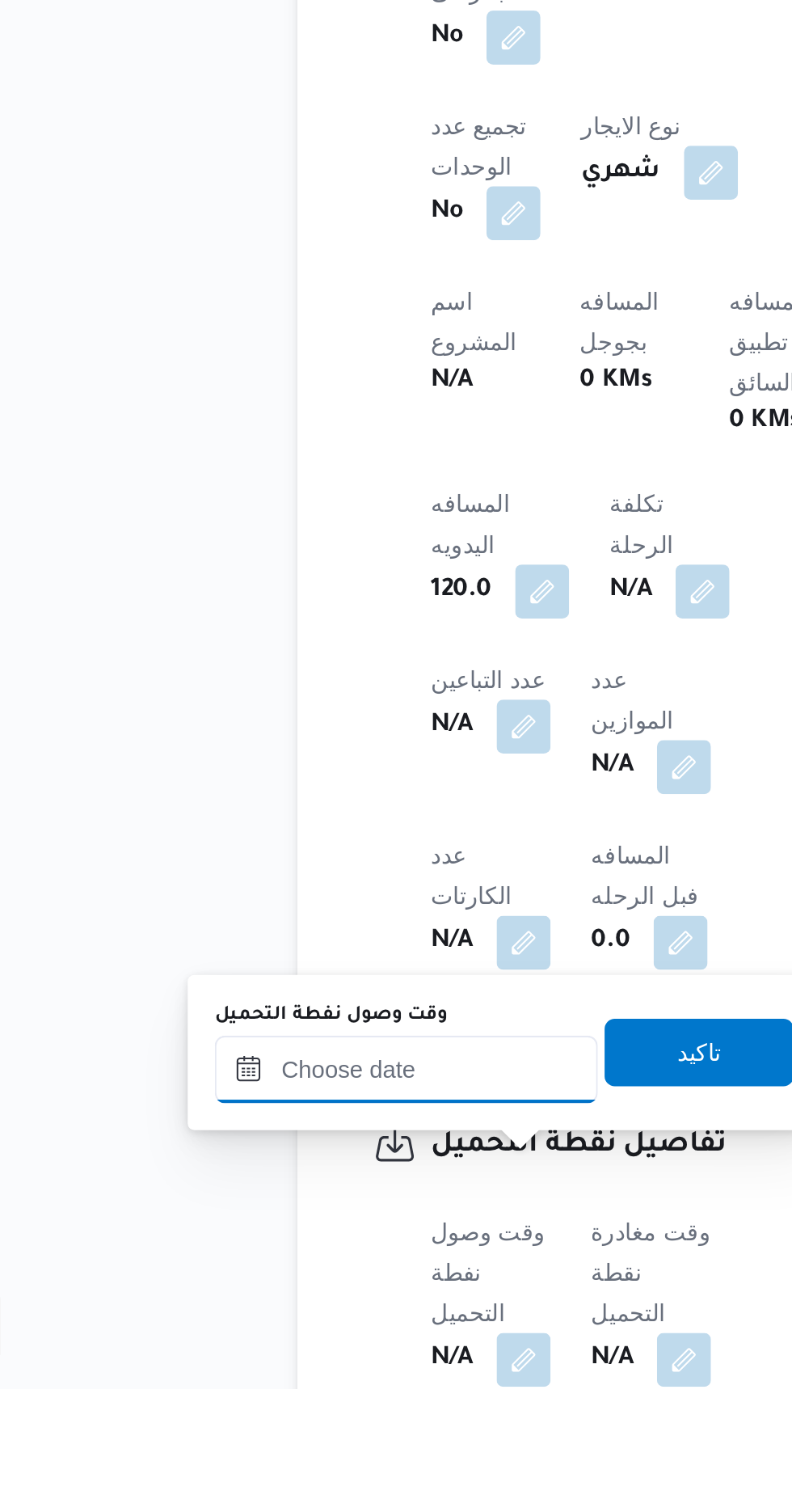
click at [243, 1371] on input "وقت وصول نفطة التحميل" at bounding box center [262, 1359] width 184 height 32
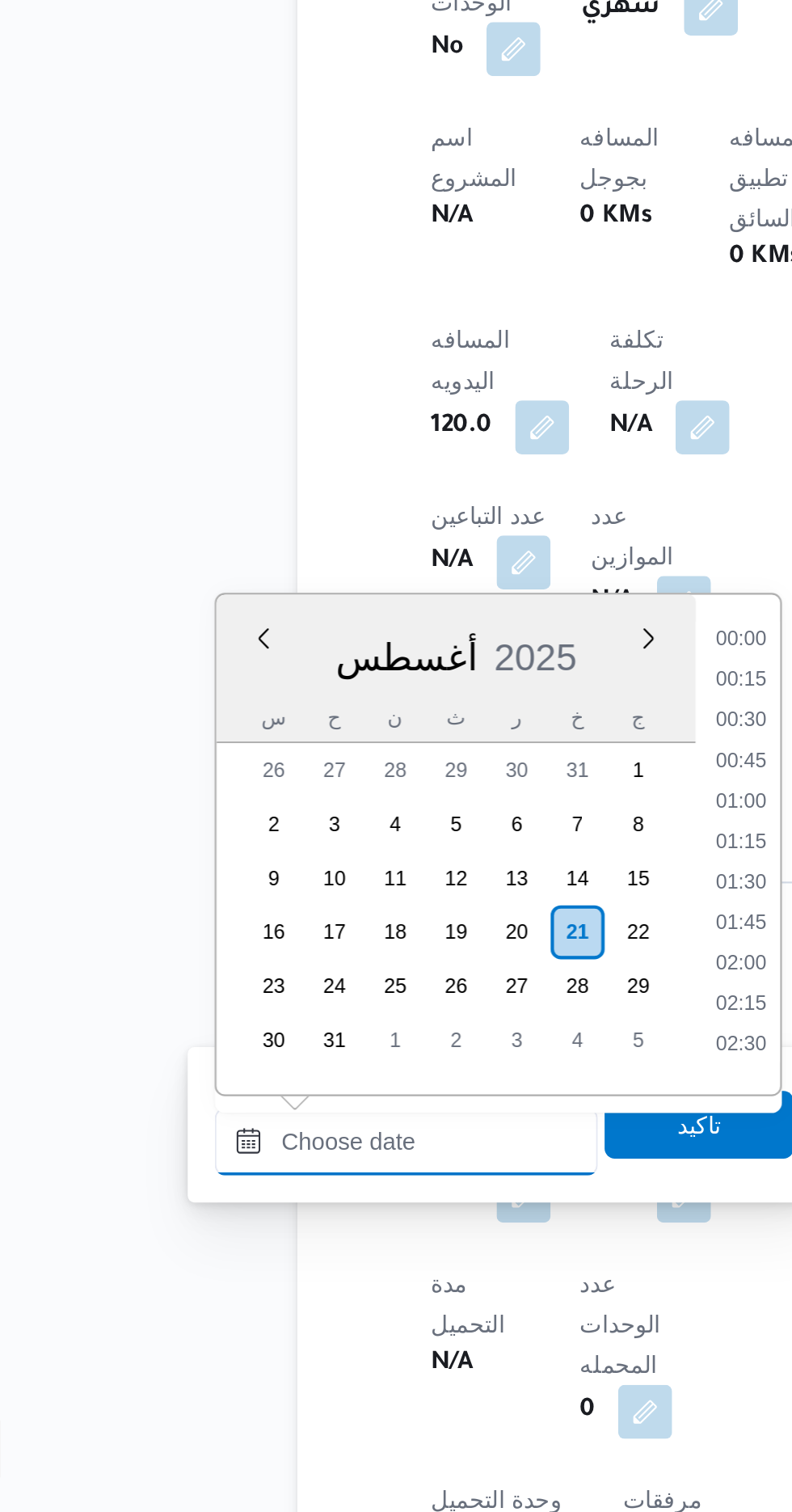
scroll to position [1112, 0]
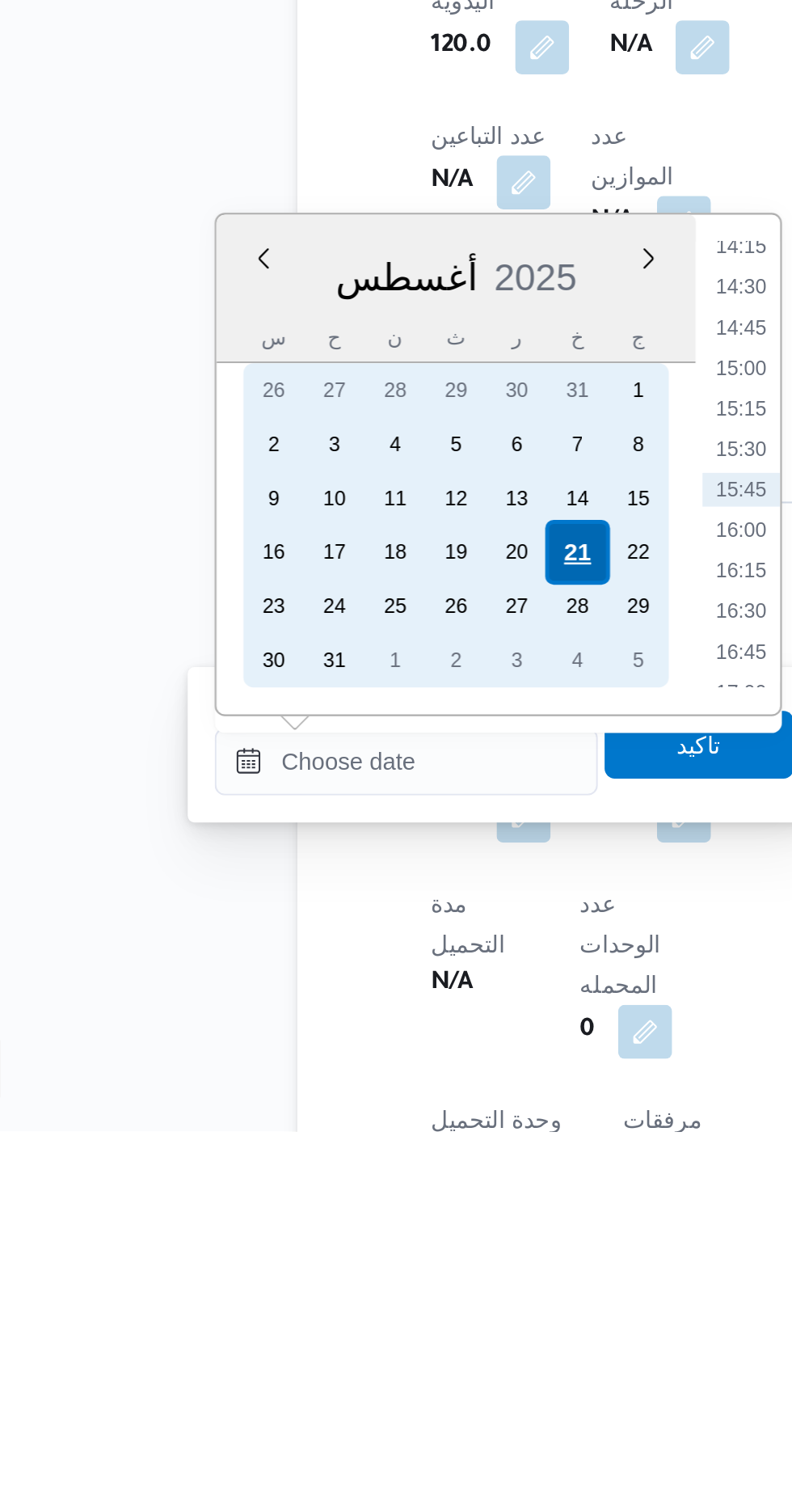
click at [335, 1235] on div "21" at bounding box center [344, 1234] width 30 height 30
type input "[DATE] ٠٠:٠٠"
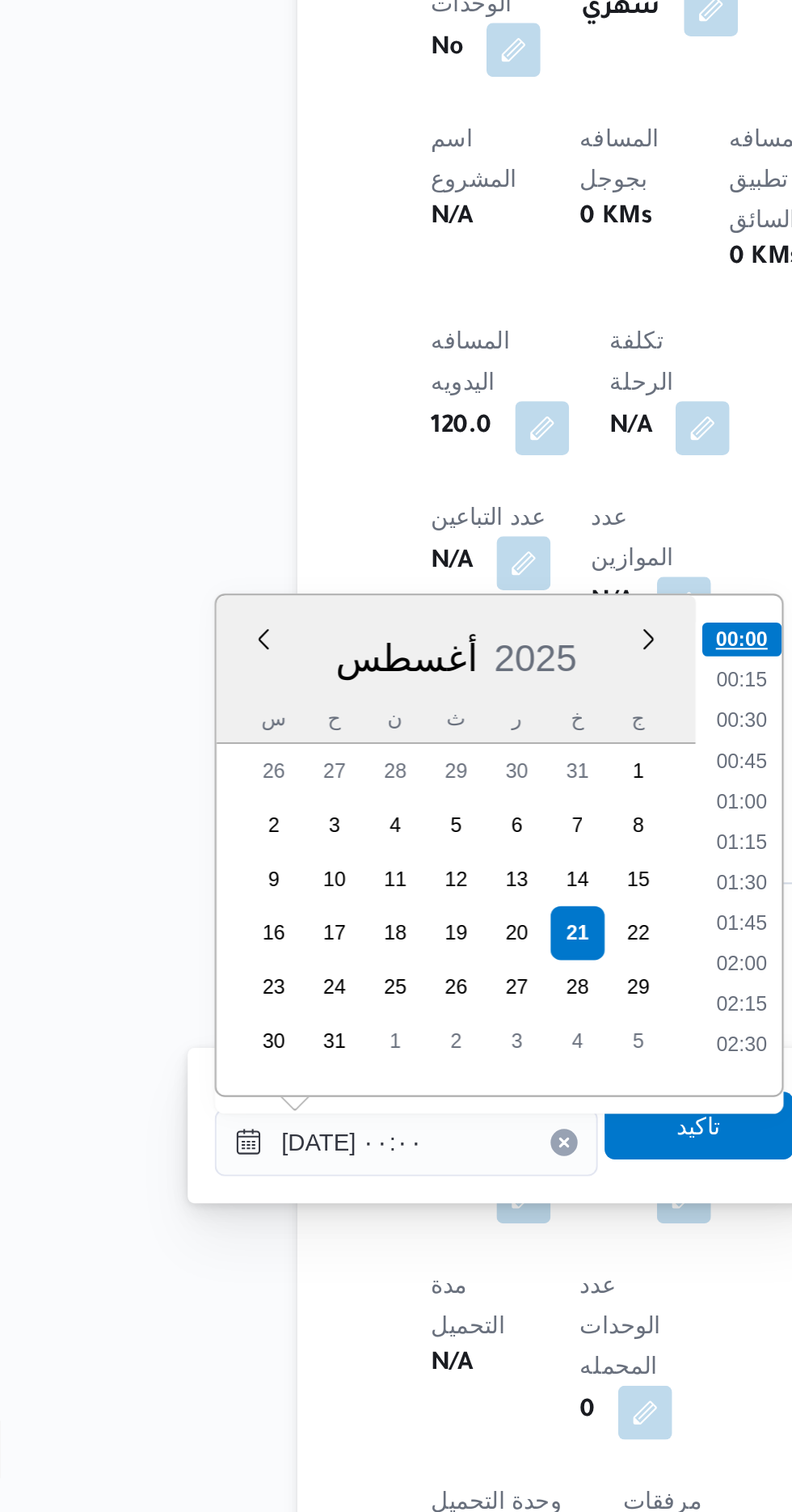
click at [415, 1099] on li "00:00" at bounding box center [423, 1093] width 38 height 16
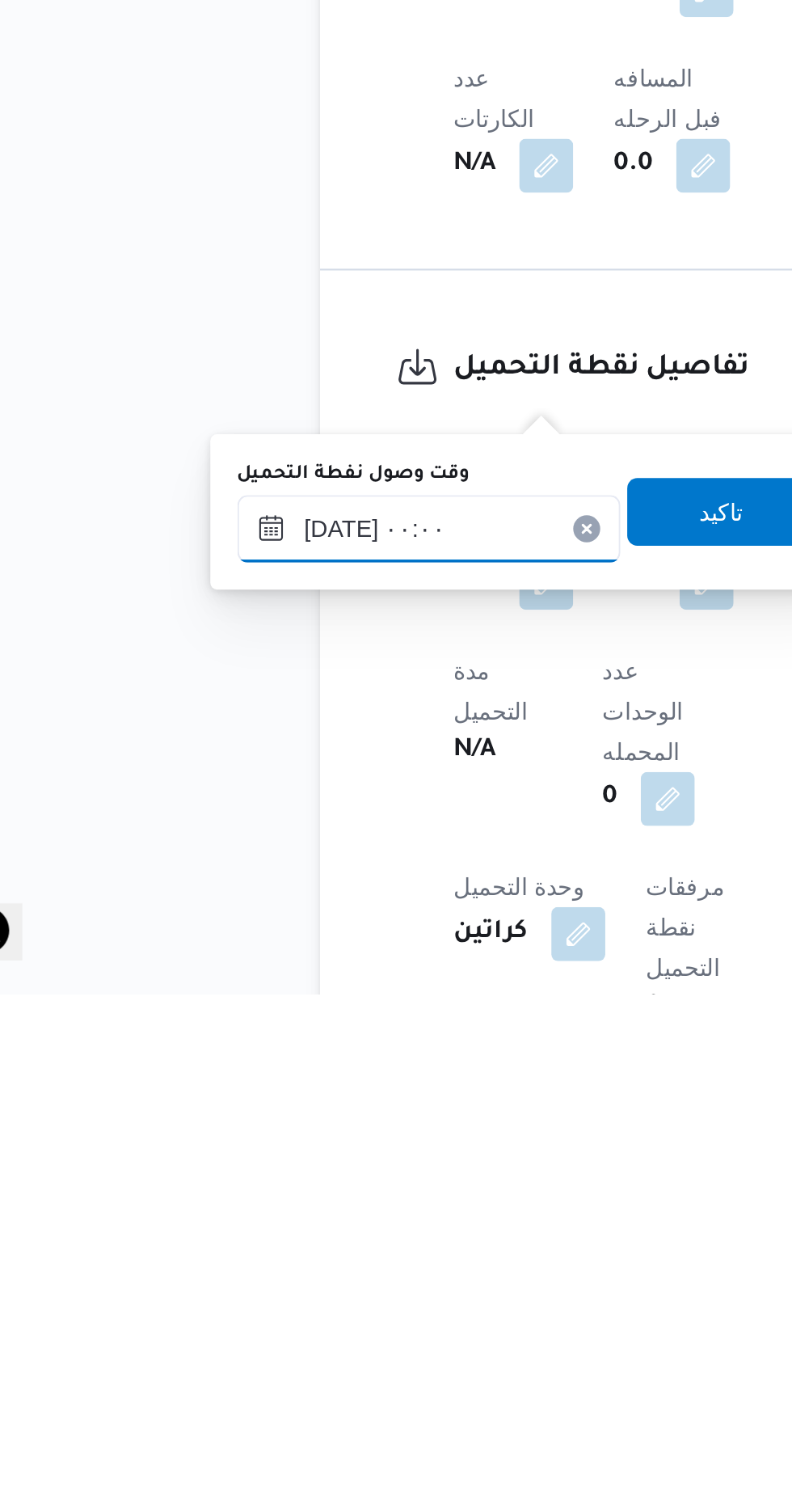
scroll to position [534, 0]
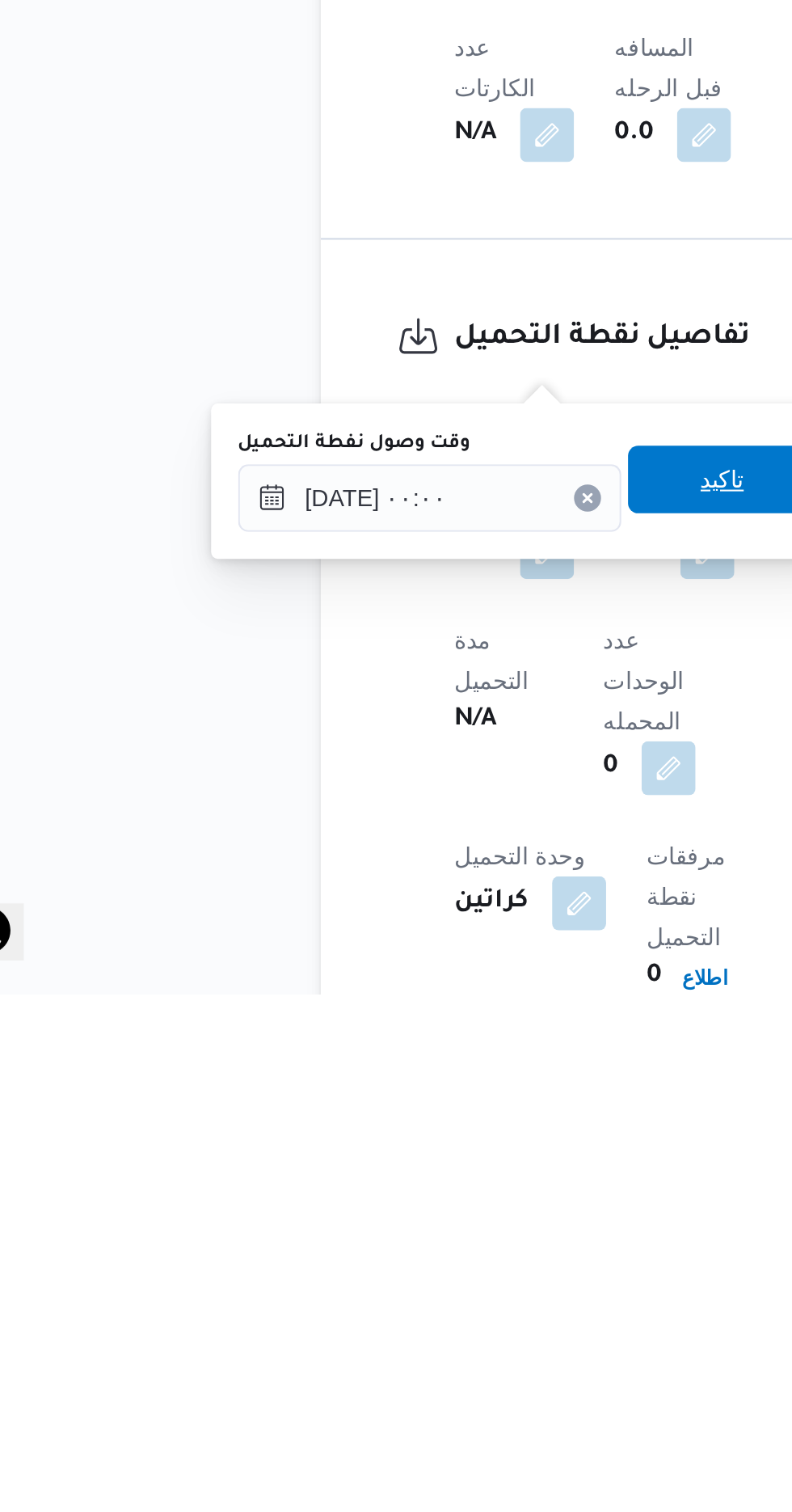
click at [399, 1271] on span "تاكيد" at bounding box center [403, 1266] width 91 height 32
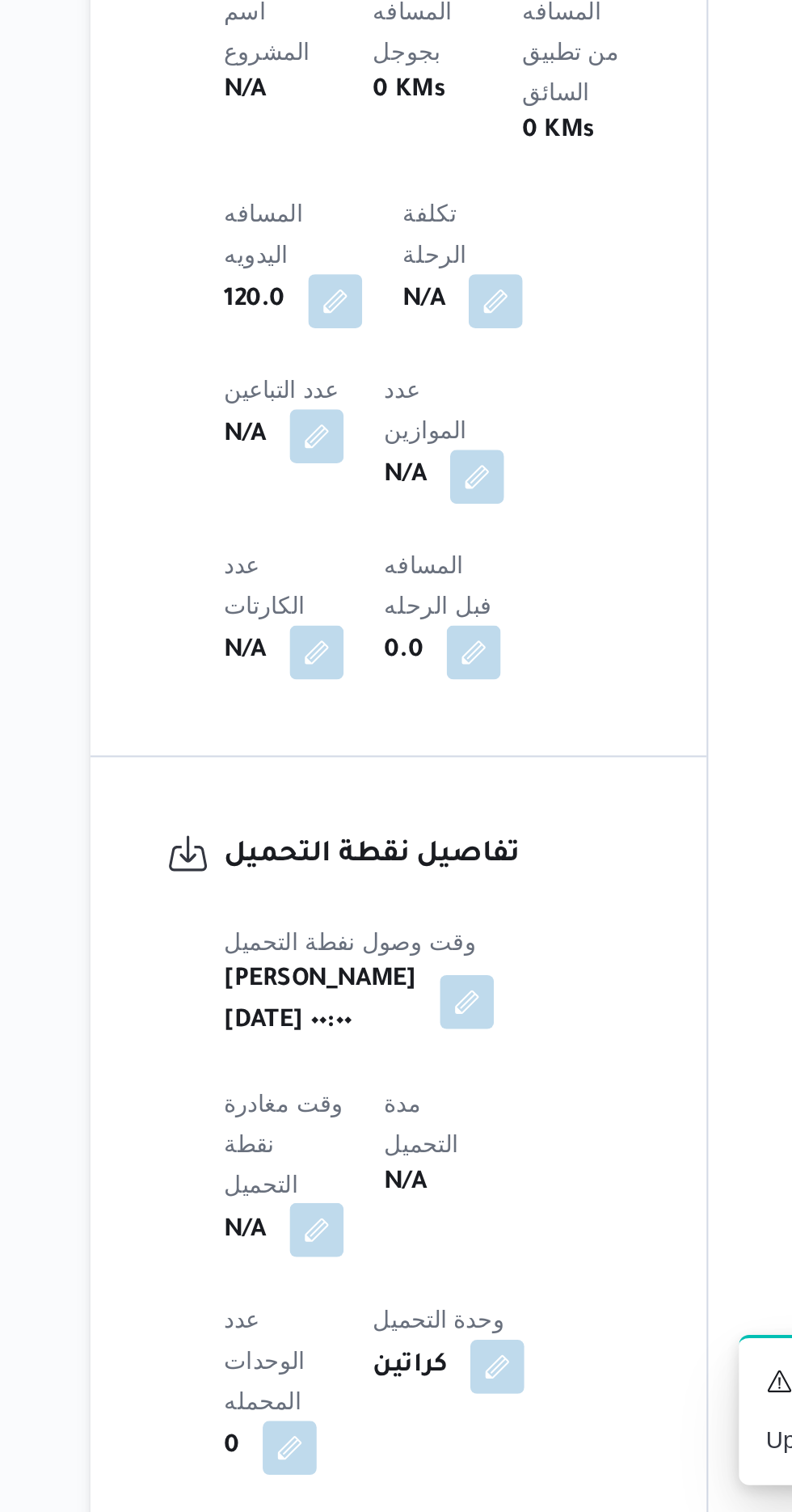
click at [332, 1364] on button "button" at bounding box center [318, 1377] width 26 height 26
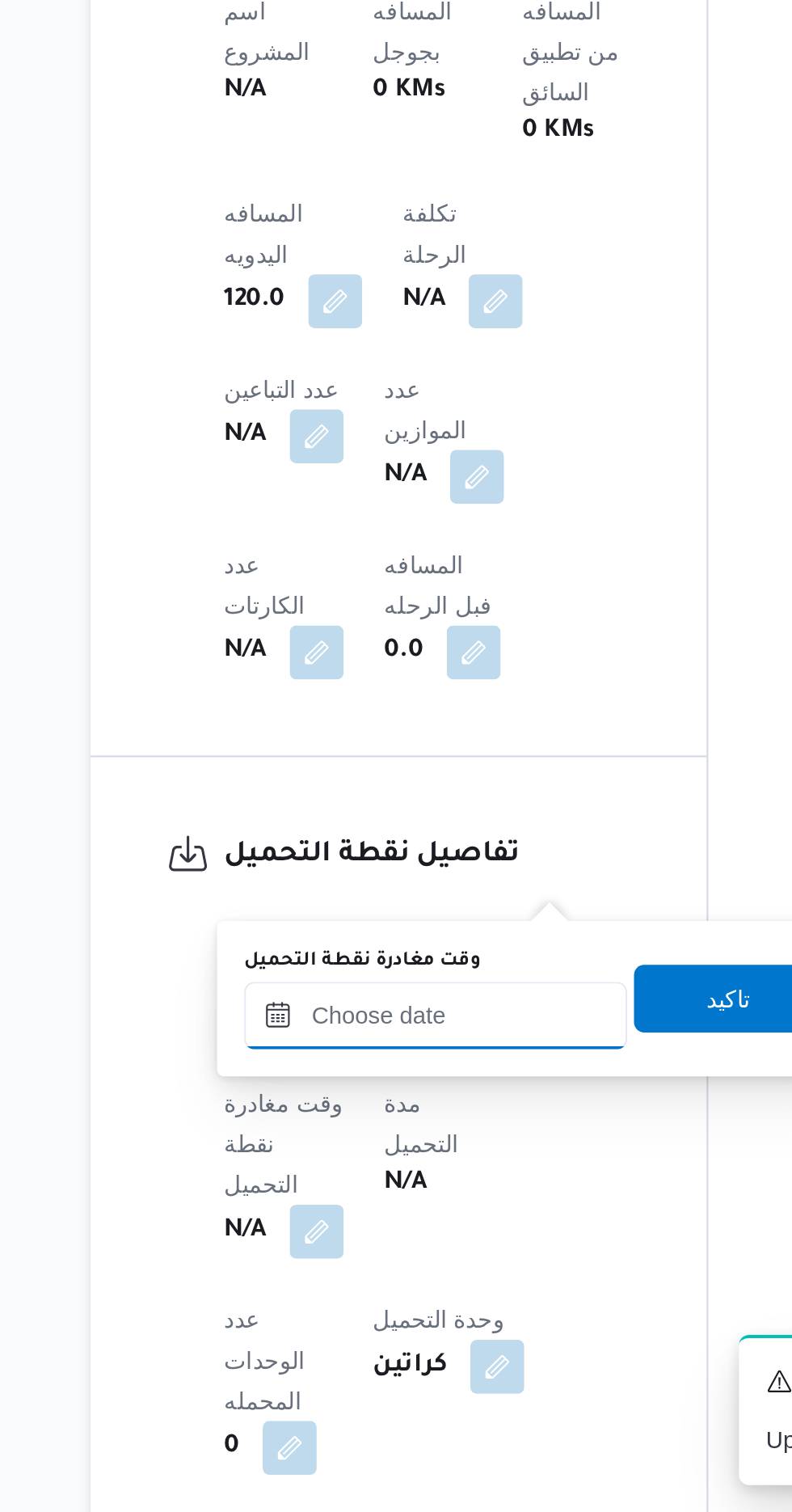
click at [354, 1270] on input "وقت مغادرة نقطة التحميل" at bounding box center [376, 1274] width 184 height 32
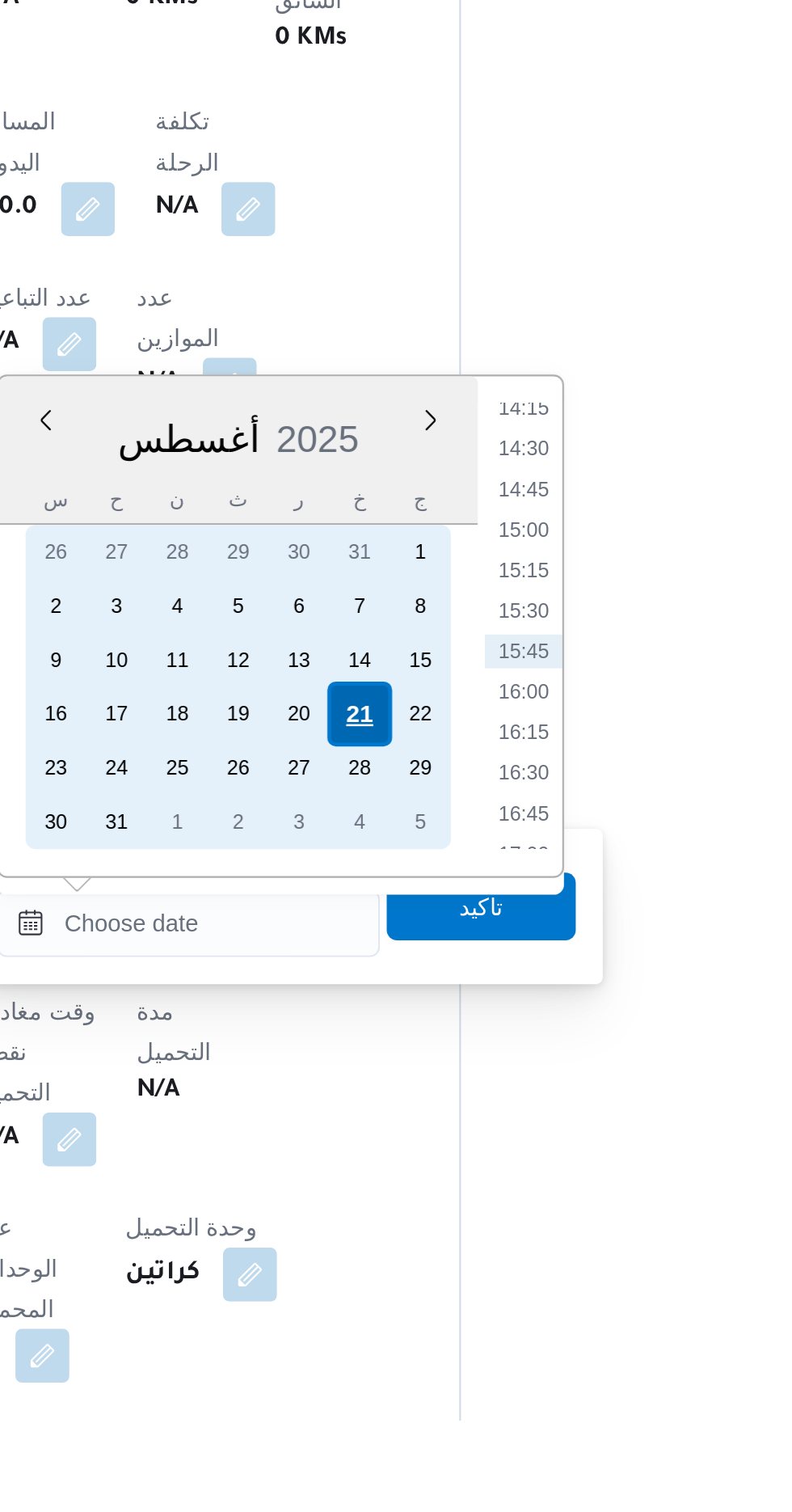
click at [459, 1170] on div "21" at bounding box center [458, 1174] width 30 height 30
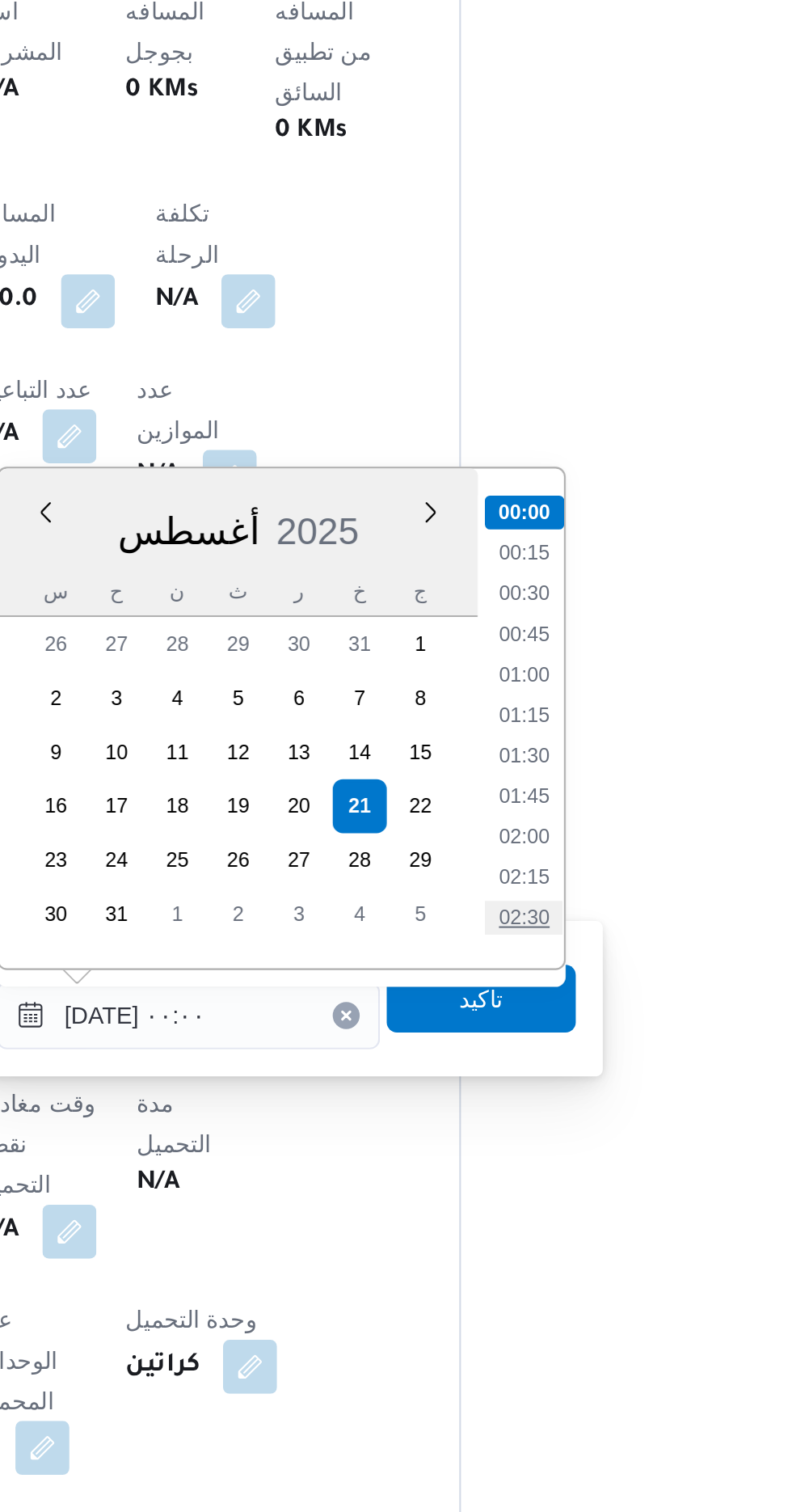
click at [527, 1228] on li "02:30" at bounding box center [535, 1227] width 37 height 16
type input "[DATE] ٠٢:٣٠"
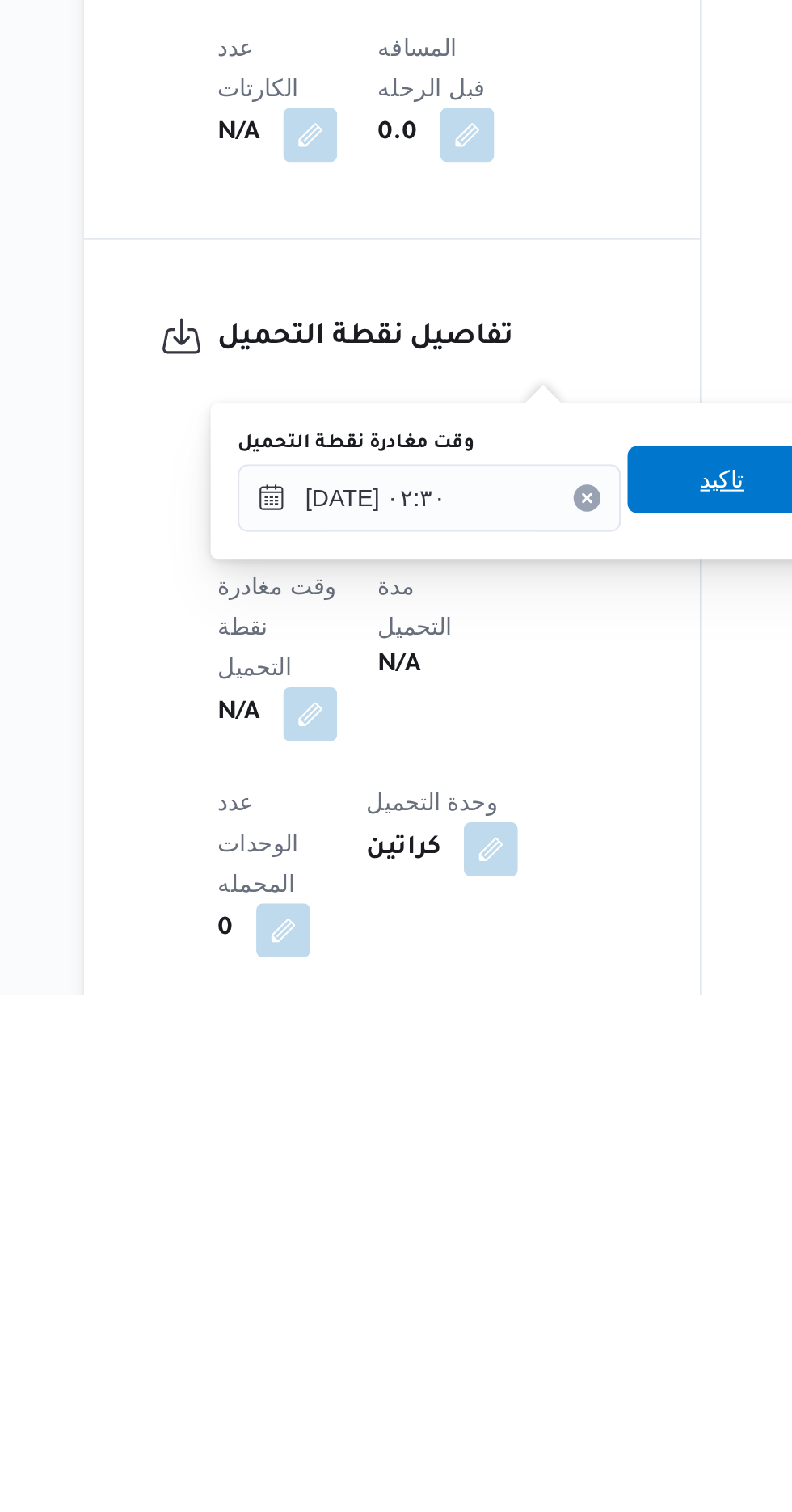
click at [511, 1267] on span "تاكيد" at bounding box center [516, 1266] width 91 height 32
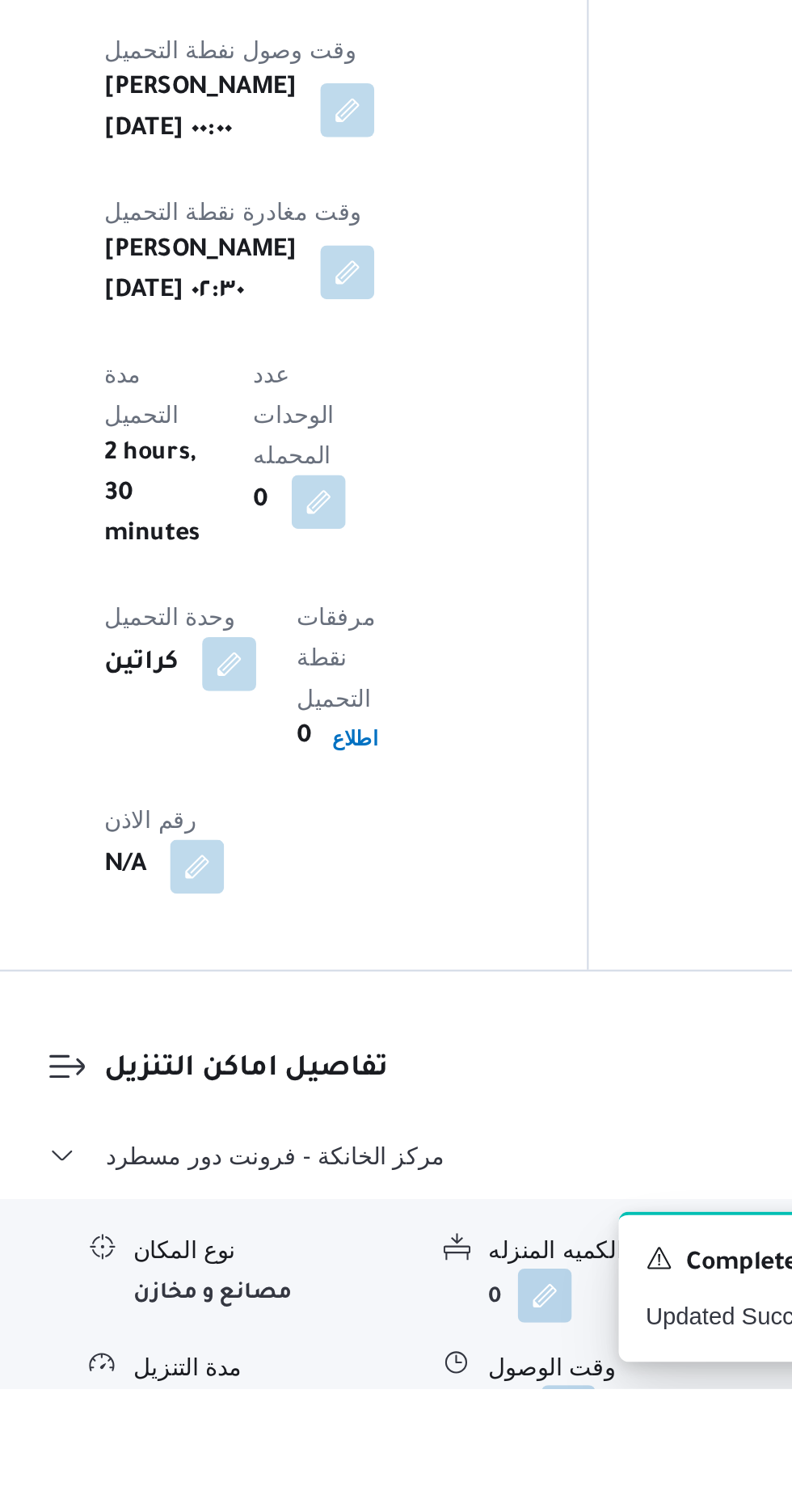
scroll to position [905, 0]
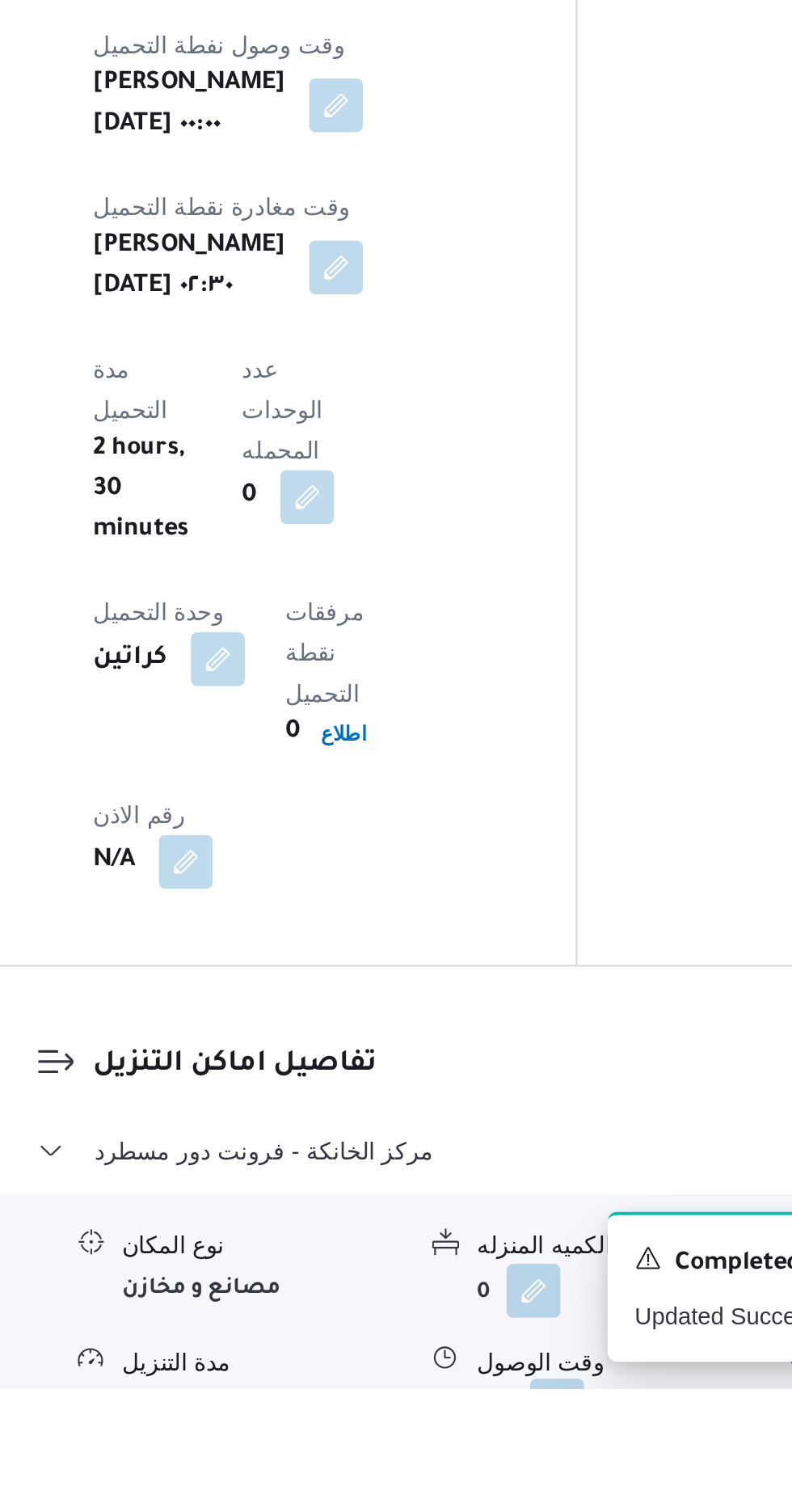
click at [490, 1507] on button "button" at bounding box center [495, 1520] width 26 height 26
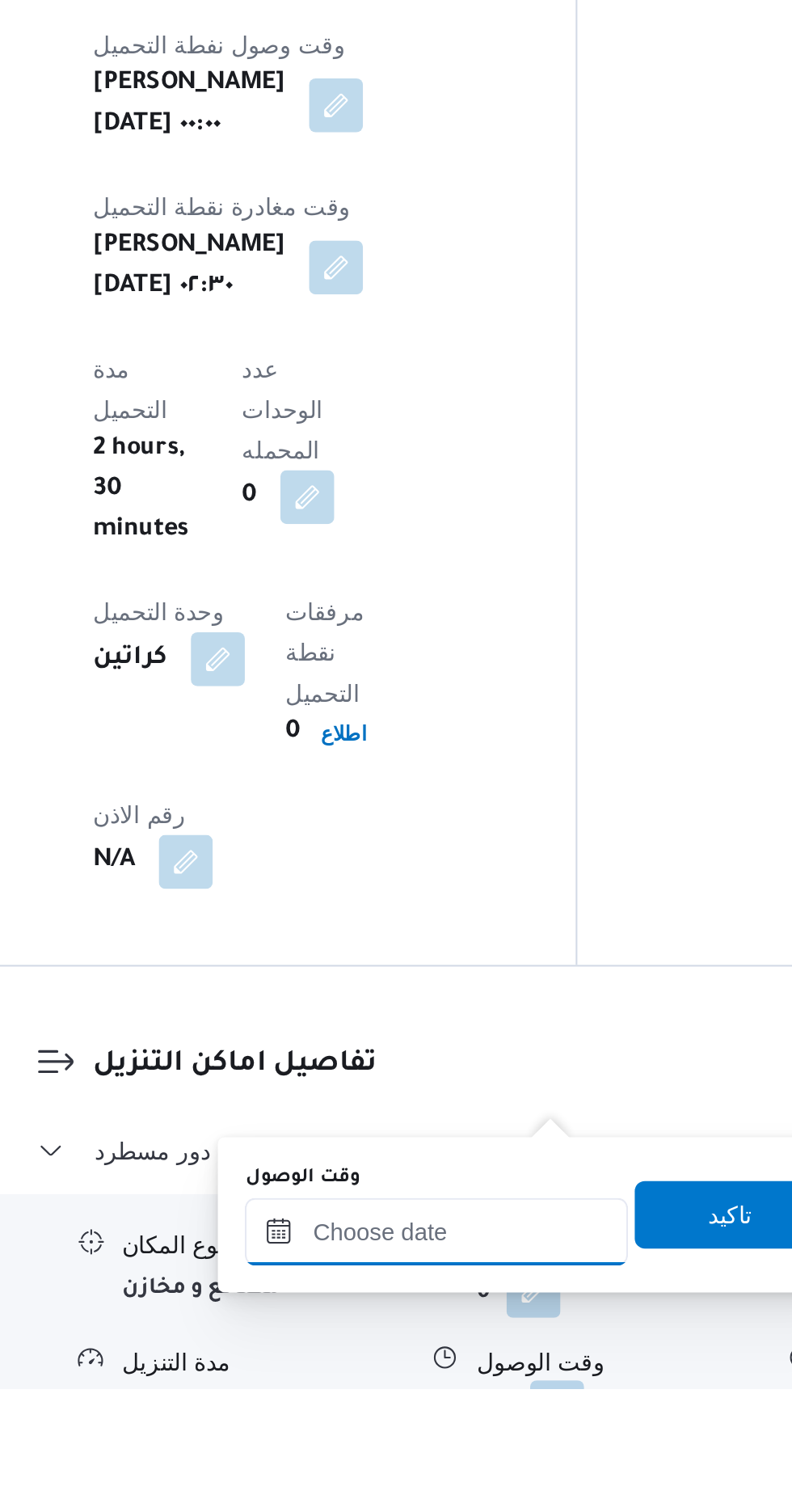
click at [387, 1431] on input "وقت الوصول" at bounding box center [439, 1437] width 184 height 32
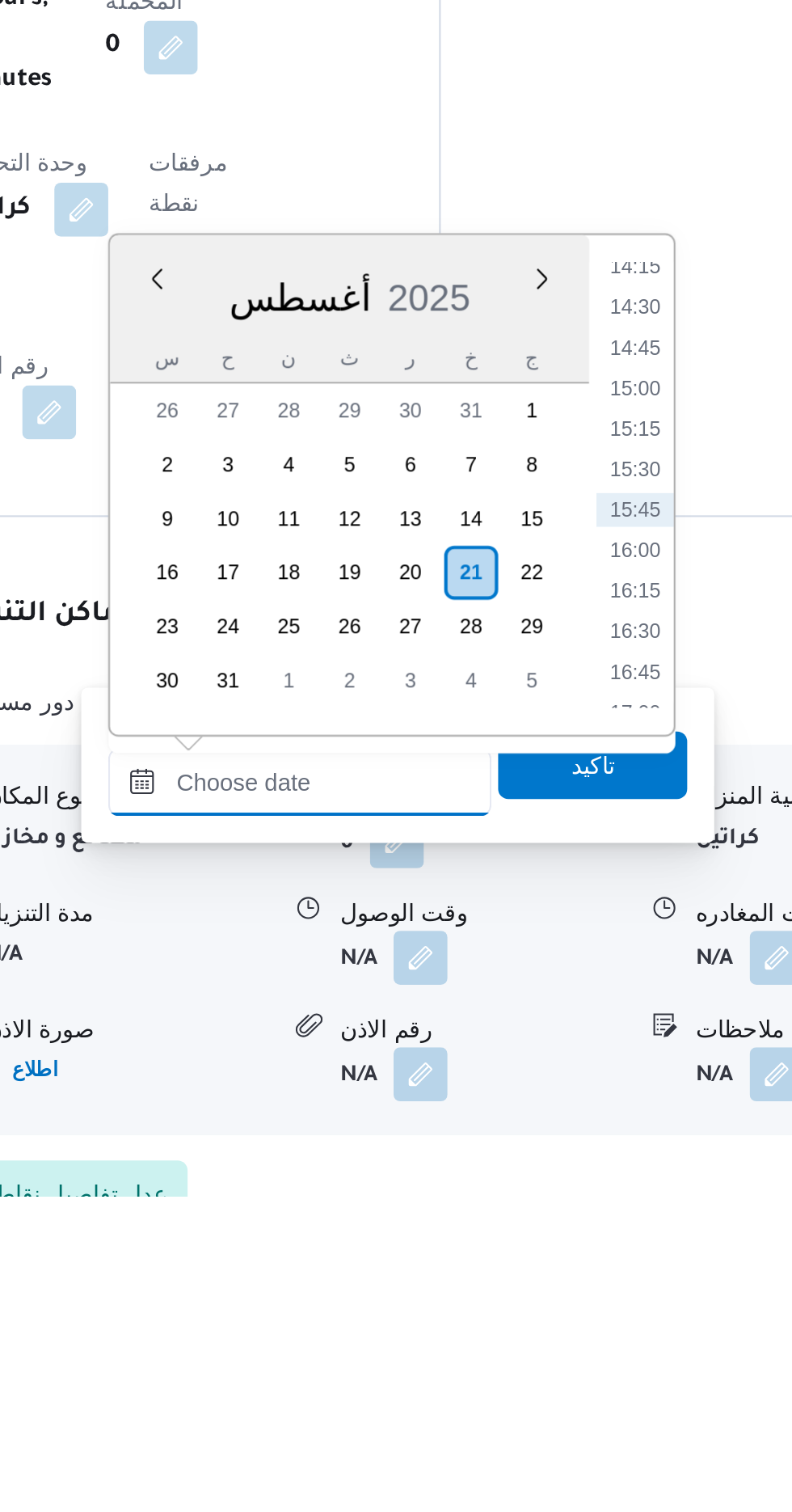
scroll to position [1028, 0]
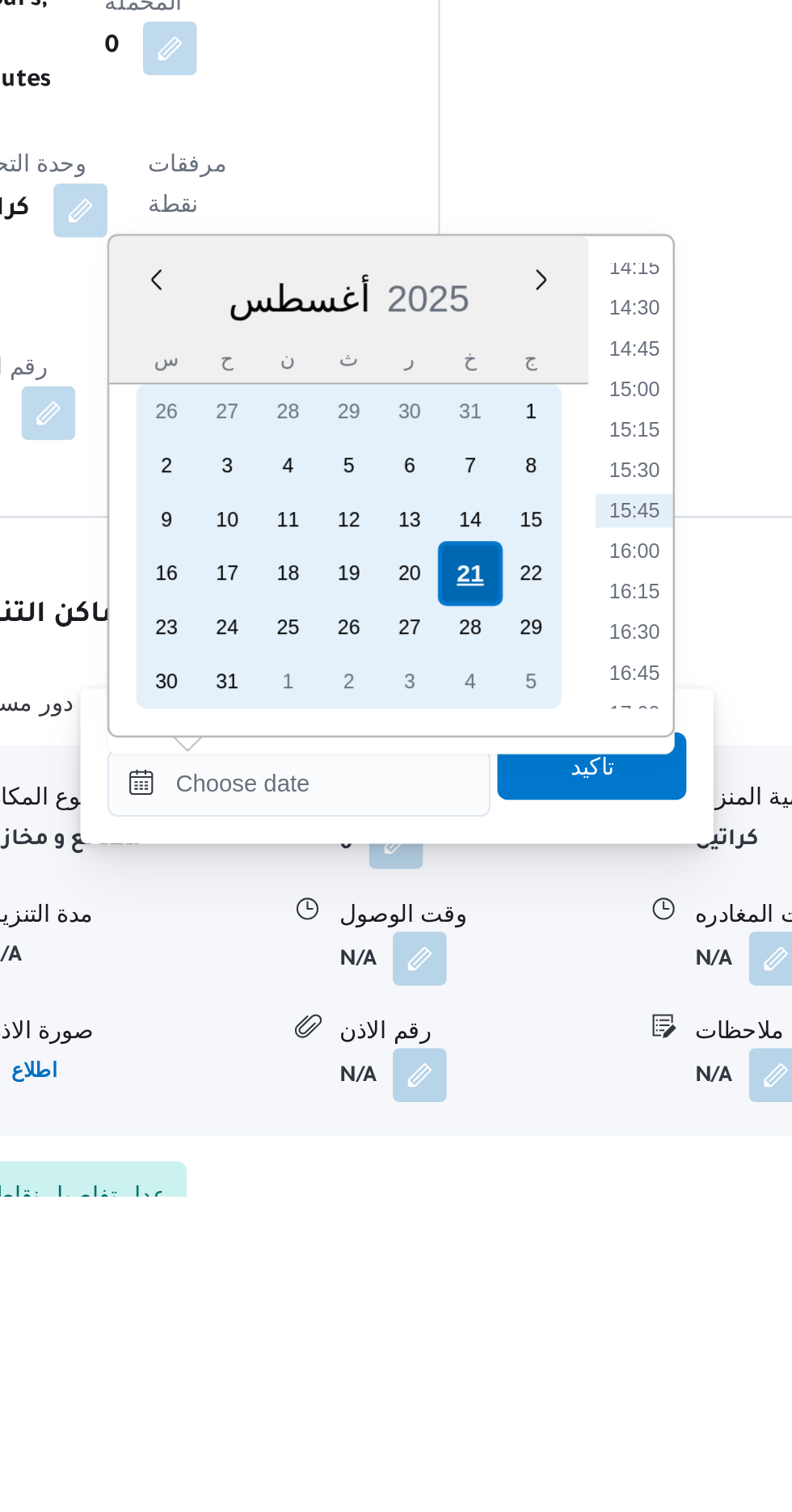
click at [519, 1214] on div "21" at bounding box center [520, 1214] width 30 height 30
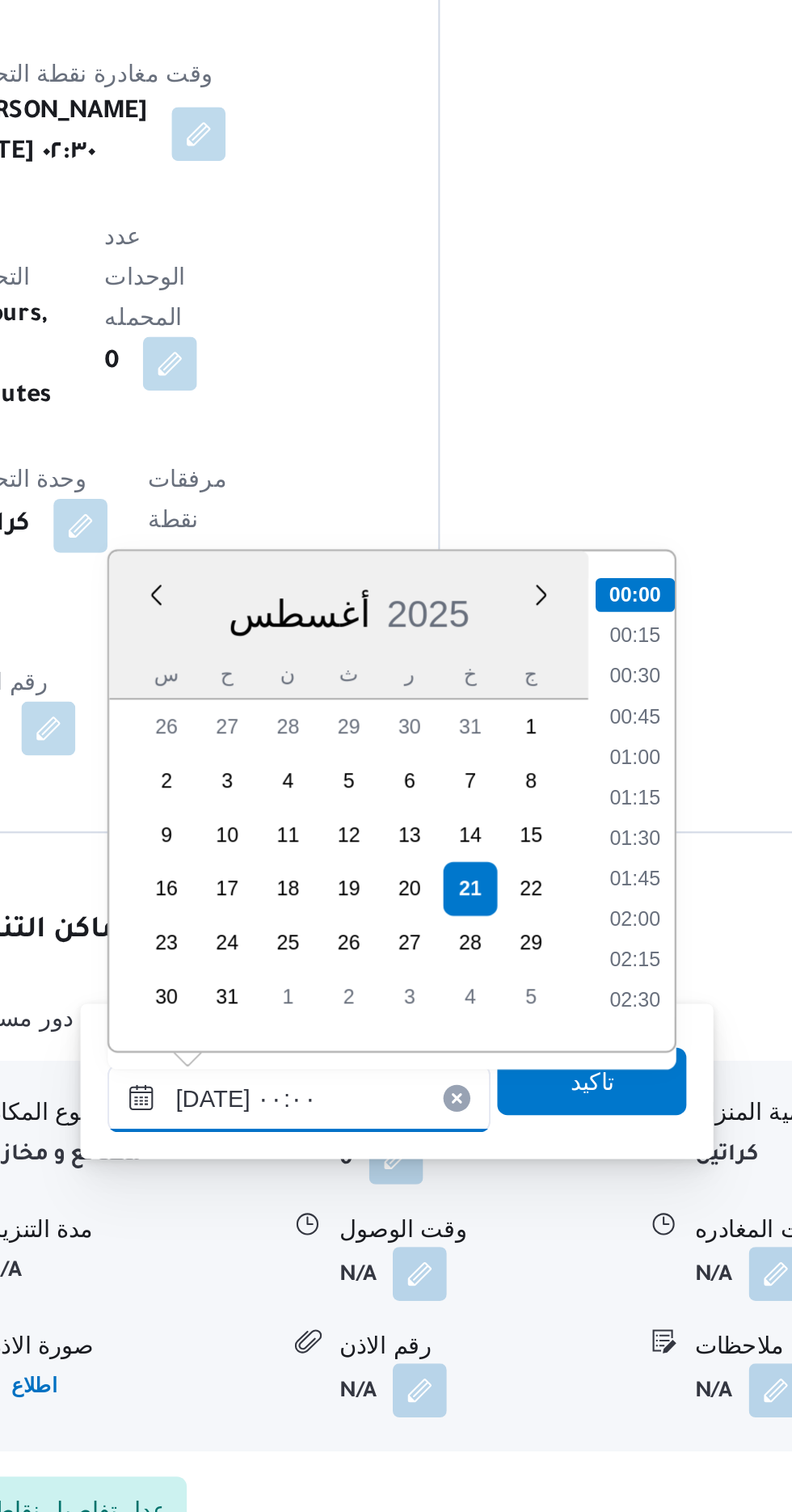
click at [356, 1309] on input "[DATE] ٠٠:٠٠" at bounding box center [439, 1314] width 184 height 32
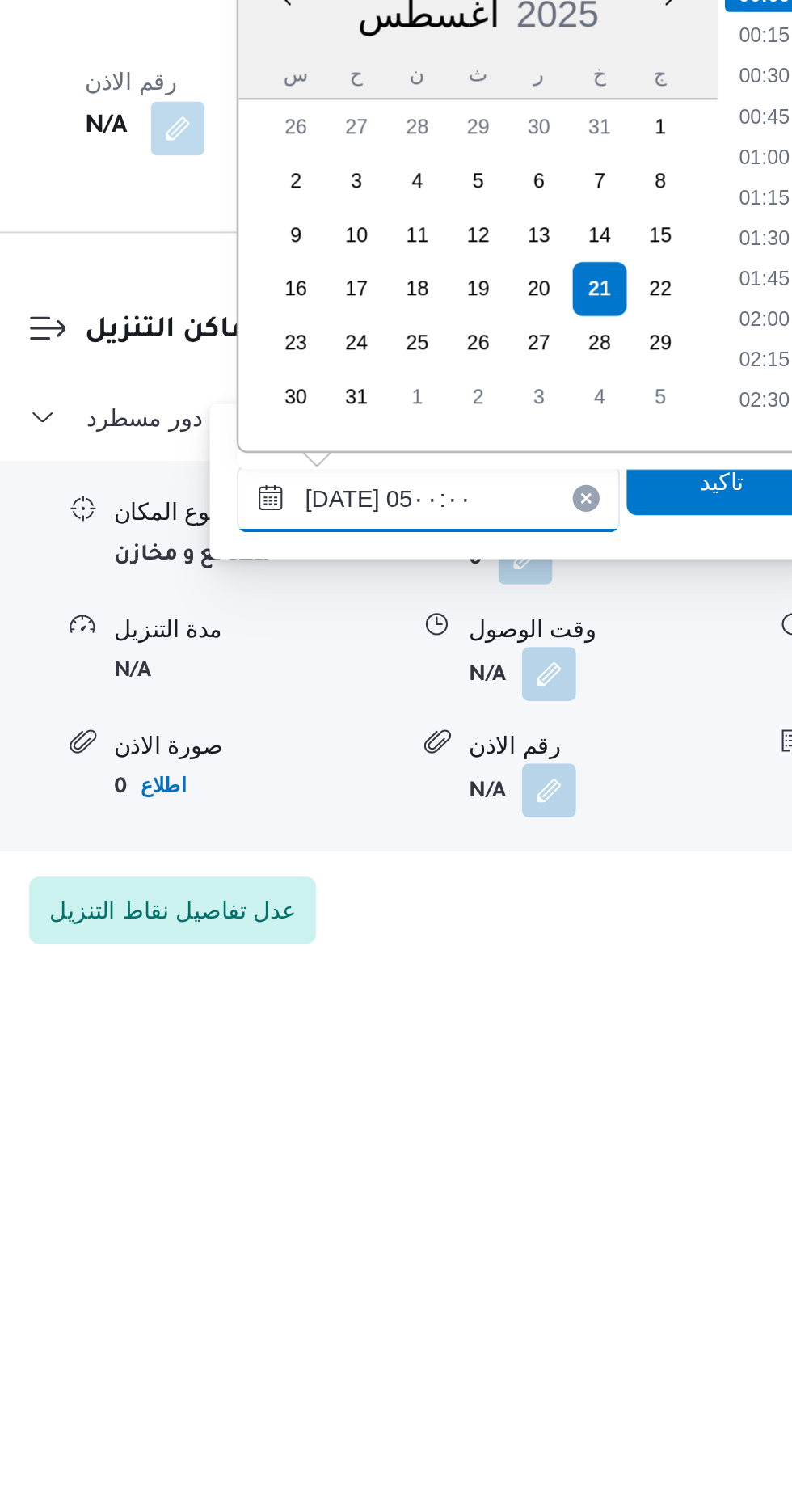
scroll to position [192, 0]
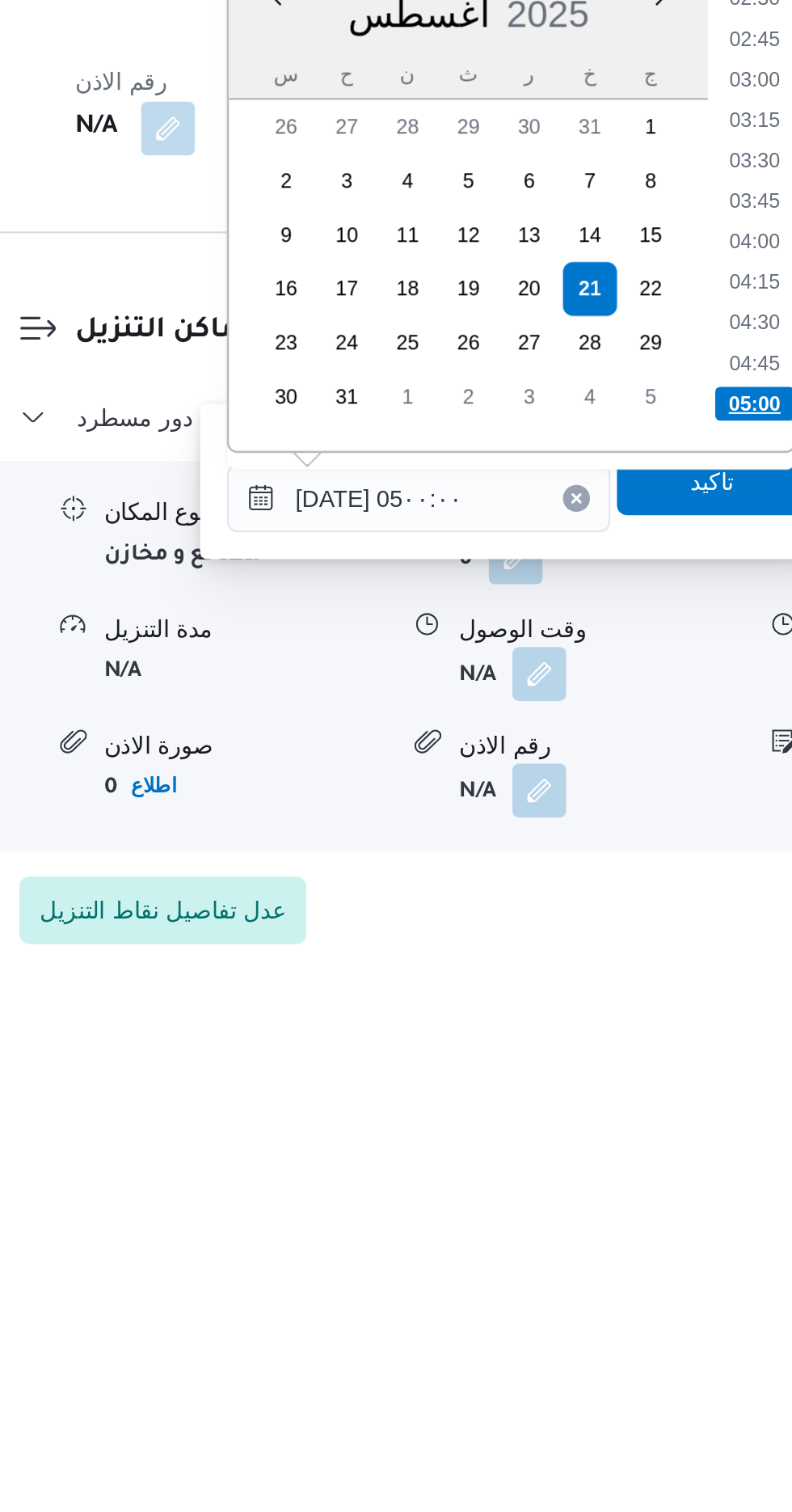
click at [584, 1230] on li "05:00" at bounding box center [600, 1229] width 38 height 16
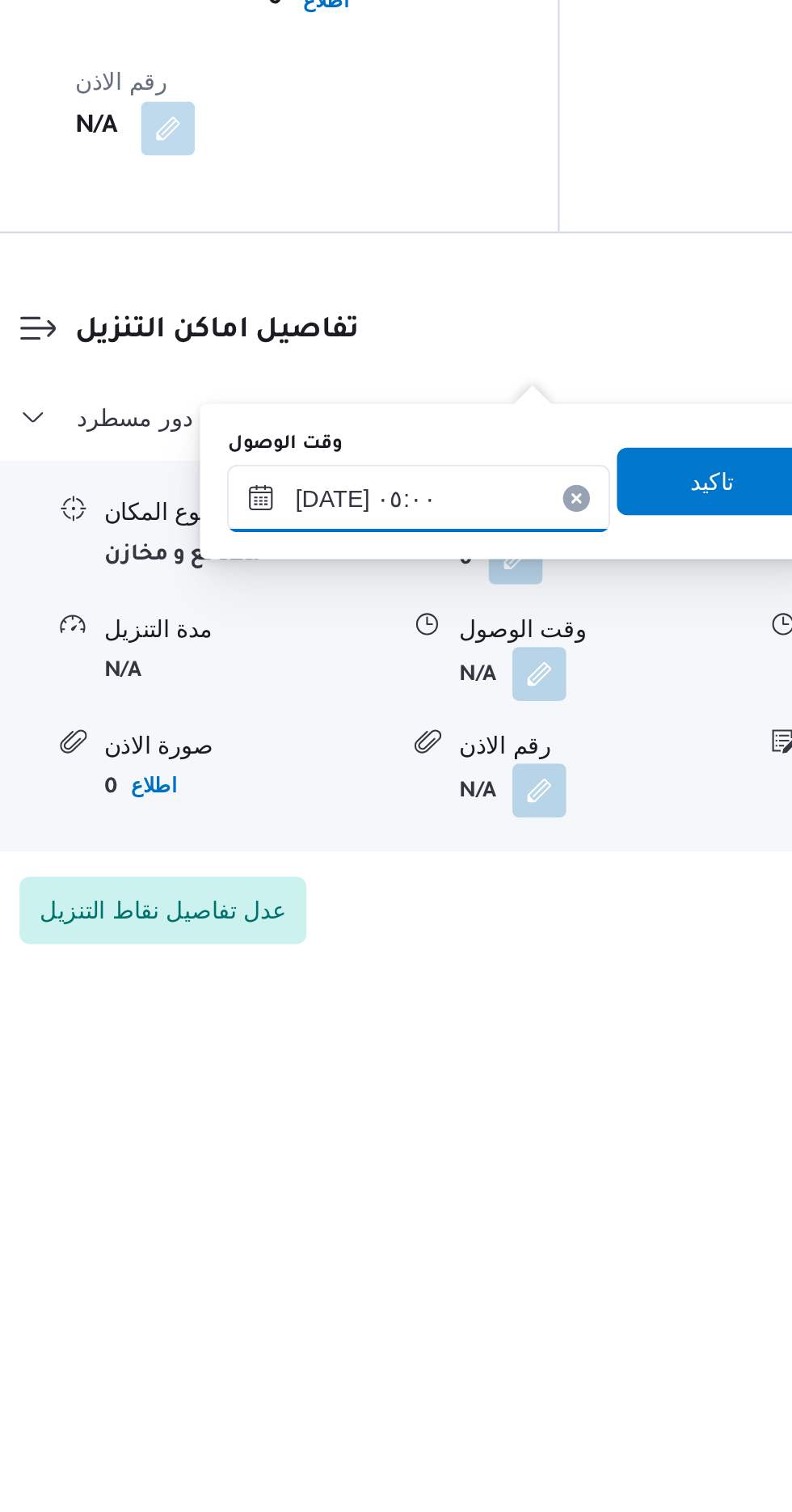
click at [397, 1274] on input "[DATE] ٠٥:٠٠" at bounding box center [439, 1274] width 184 height 32
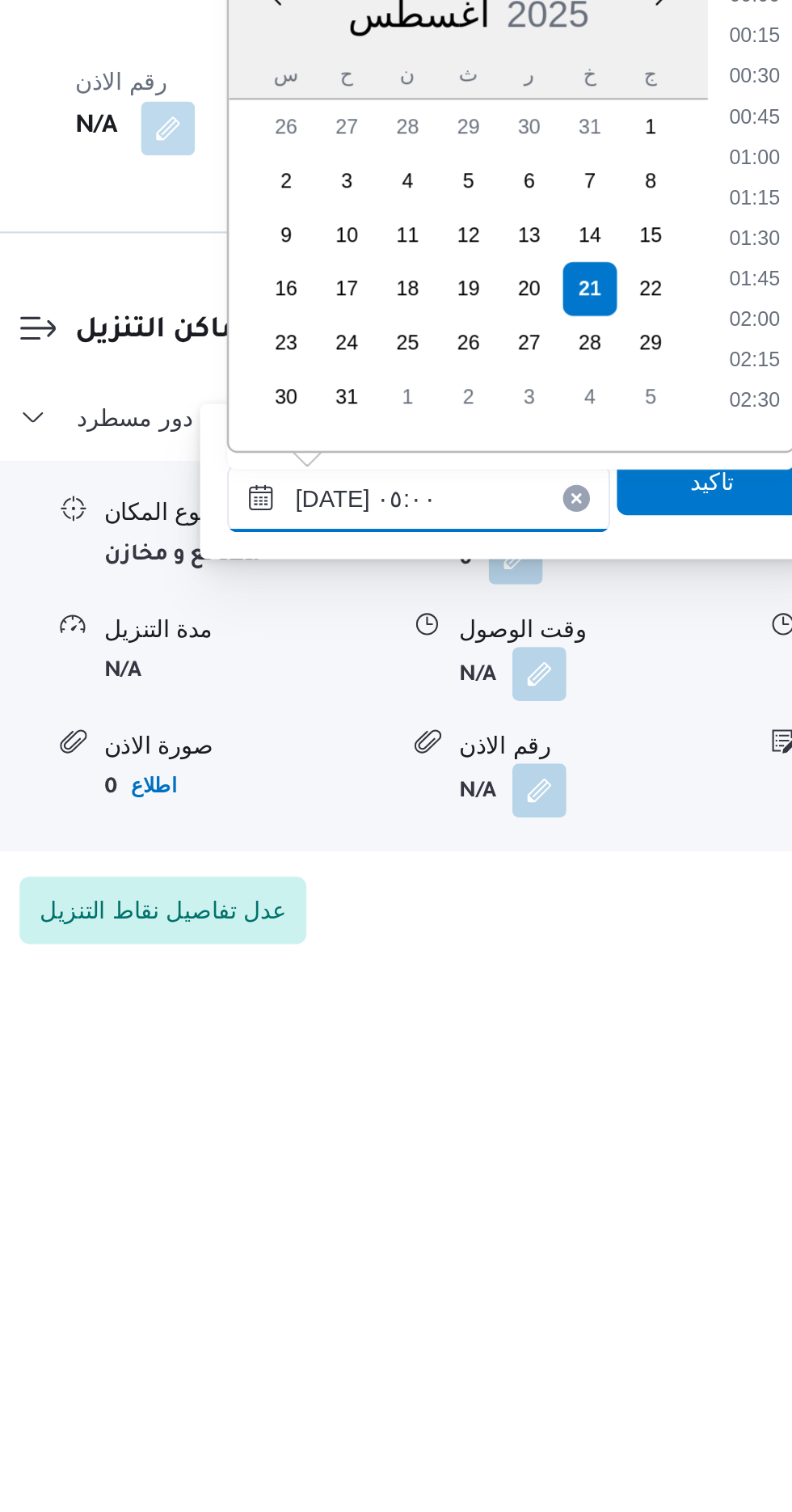
scroll to position [277, 0]
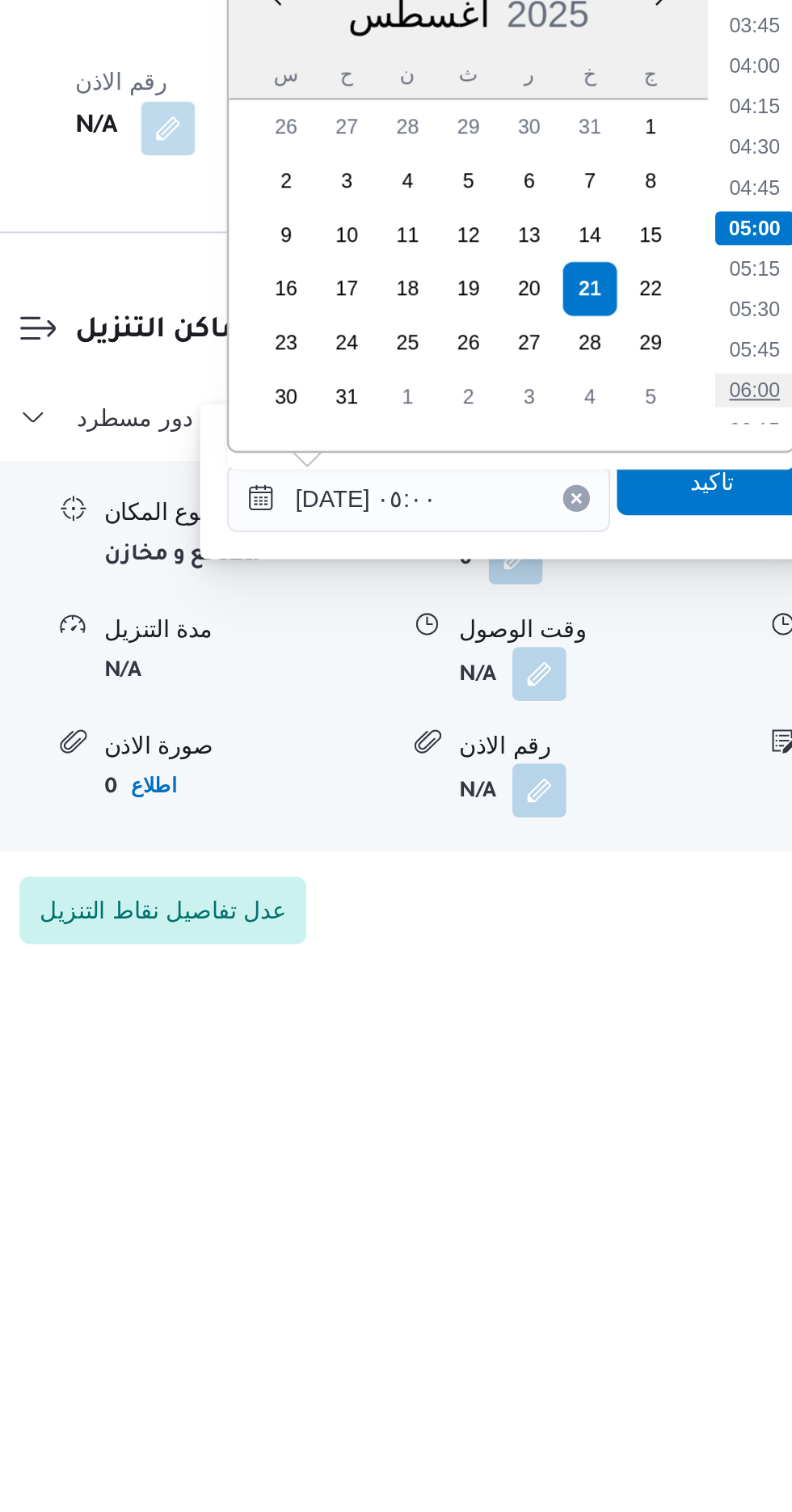
click at [587, 1216] on li "06:00" at bounding box center [600, 1222] width 37 height 16
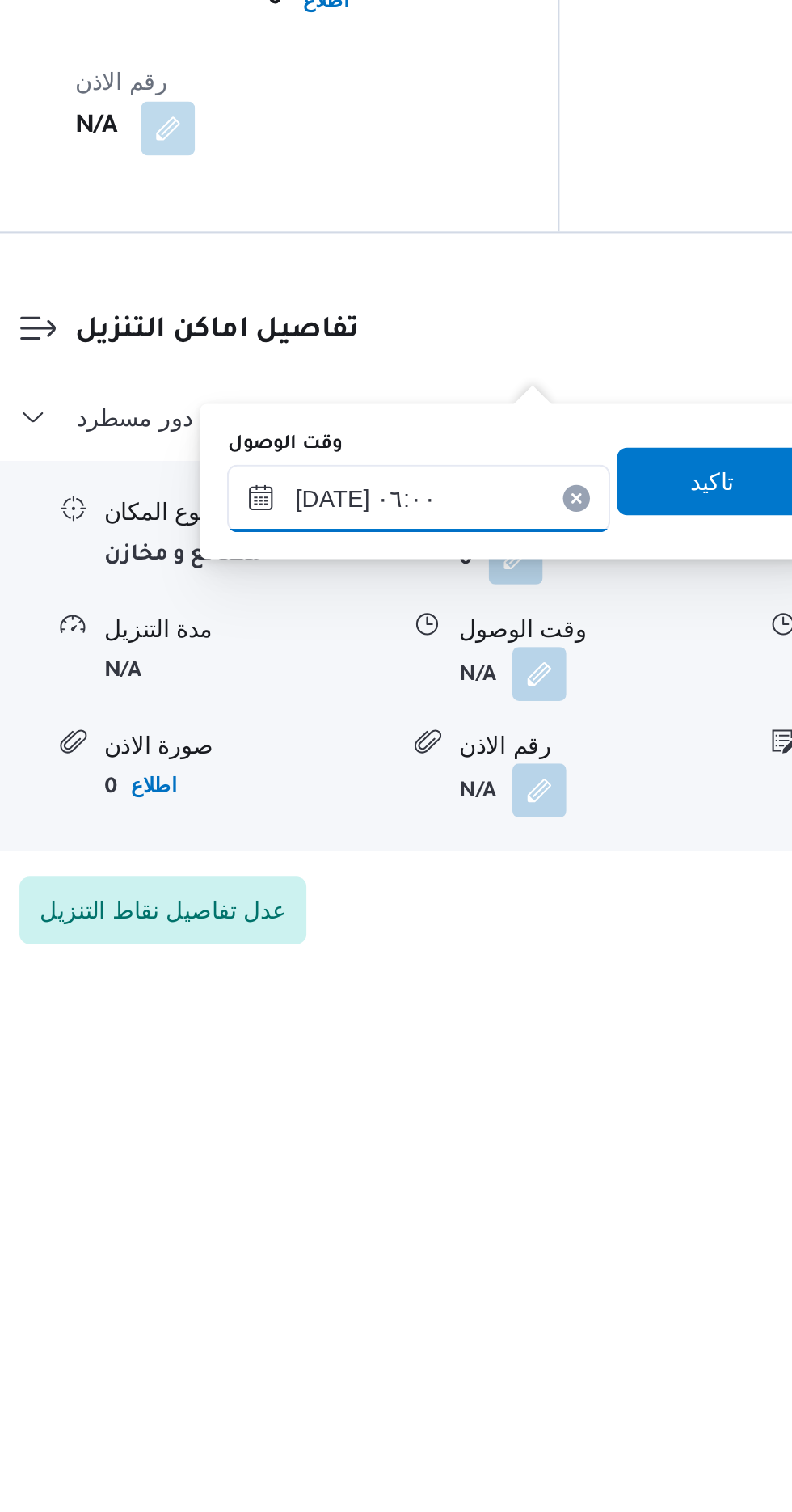
click at [467, 1268] on input "[DATE] ٠٦:٠٠" at bounding box center [439, 1274] width 184 height 32
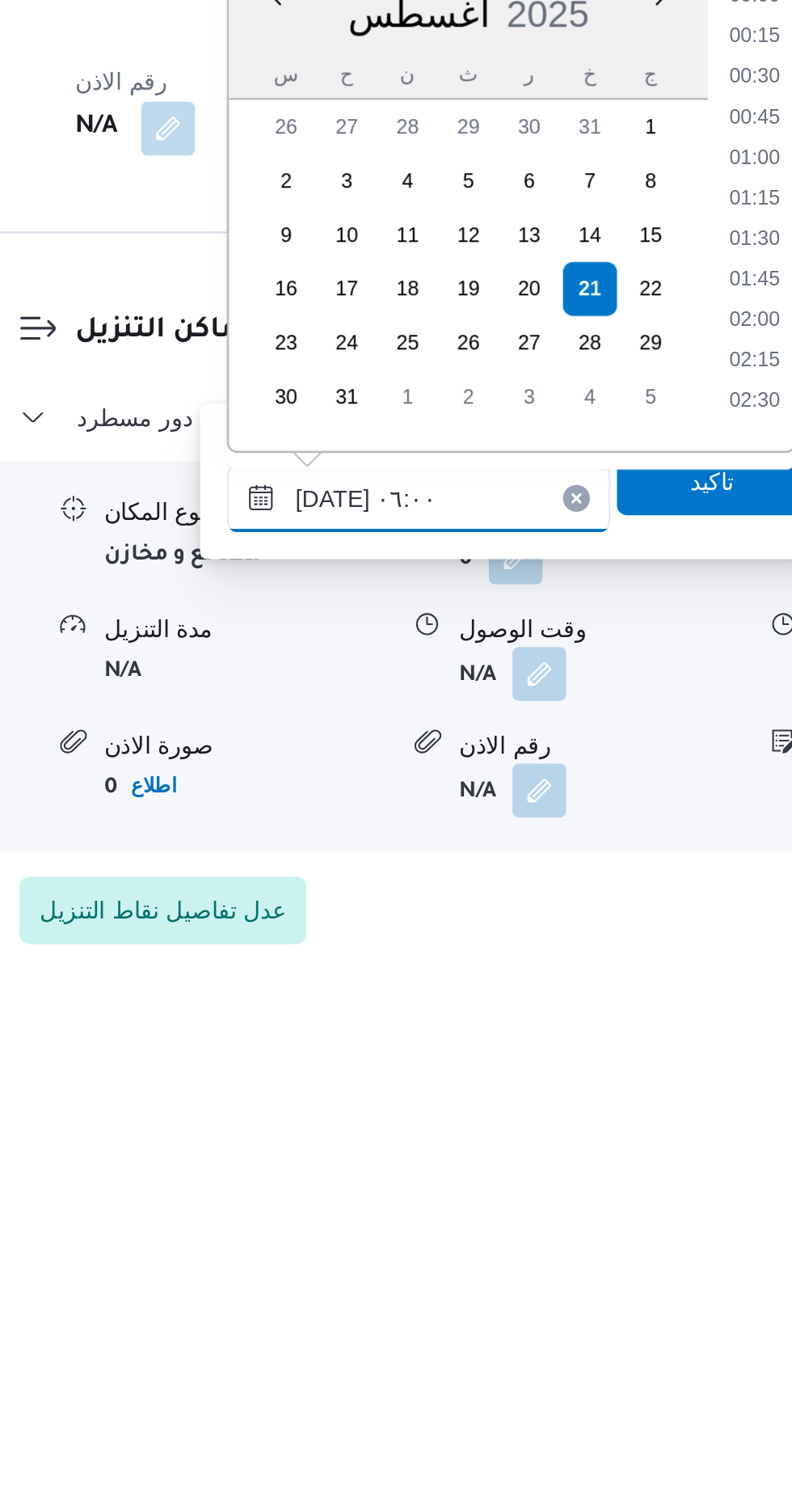
scroll to position [354, 0]
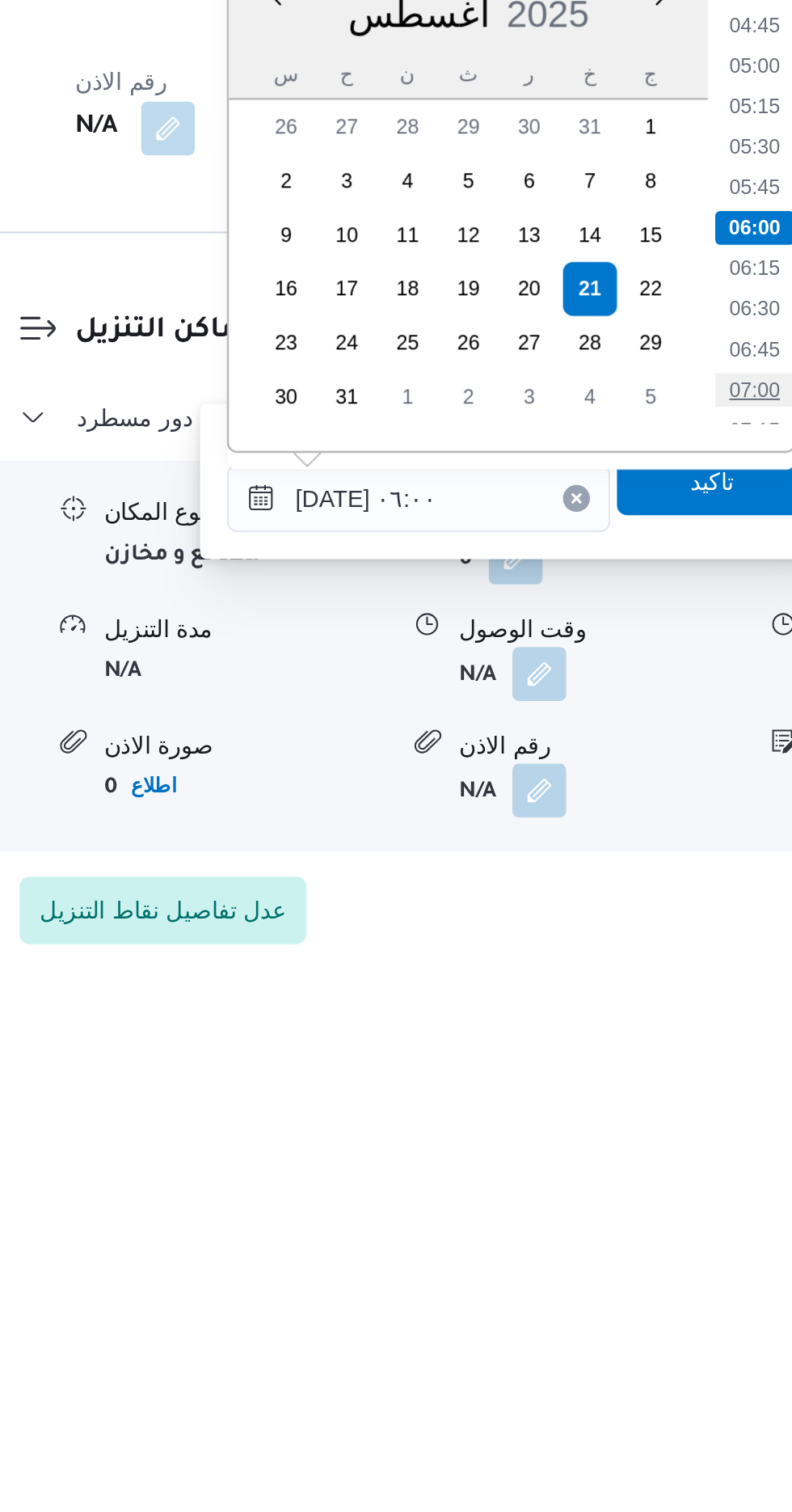
click at [586, 1216] on li "07:00" at bounding box center [600, 1222] width 37 height 16
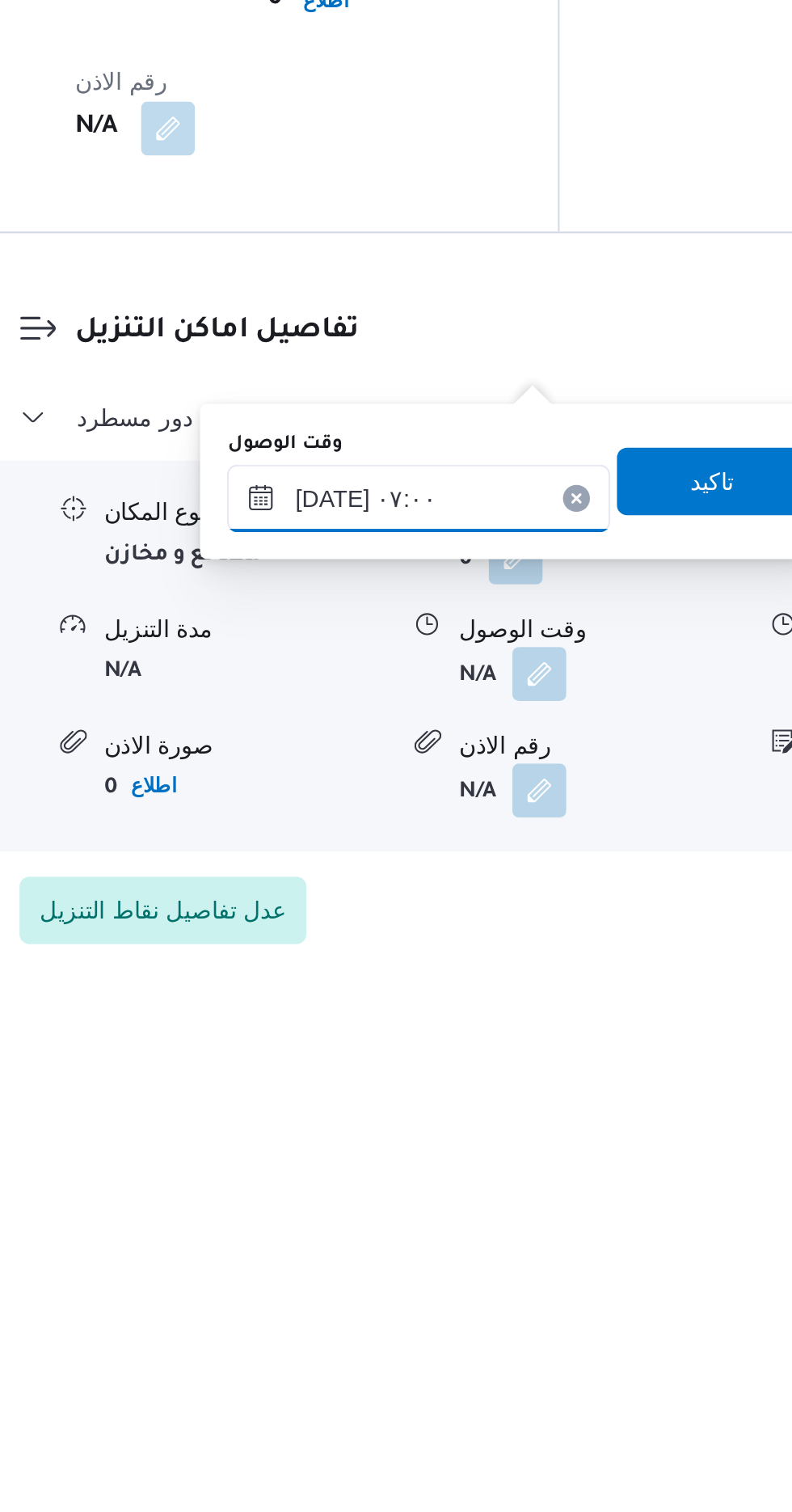
click at [469, 1277] on input "[DATE] ٠٧:٠٠" at bounding box center [439, 1274] width 184 height 32
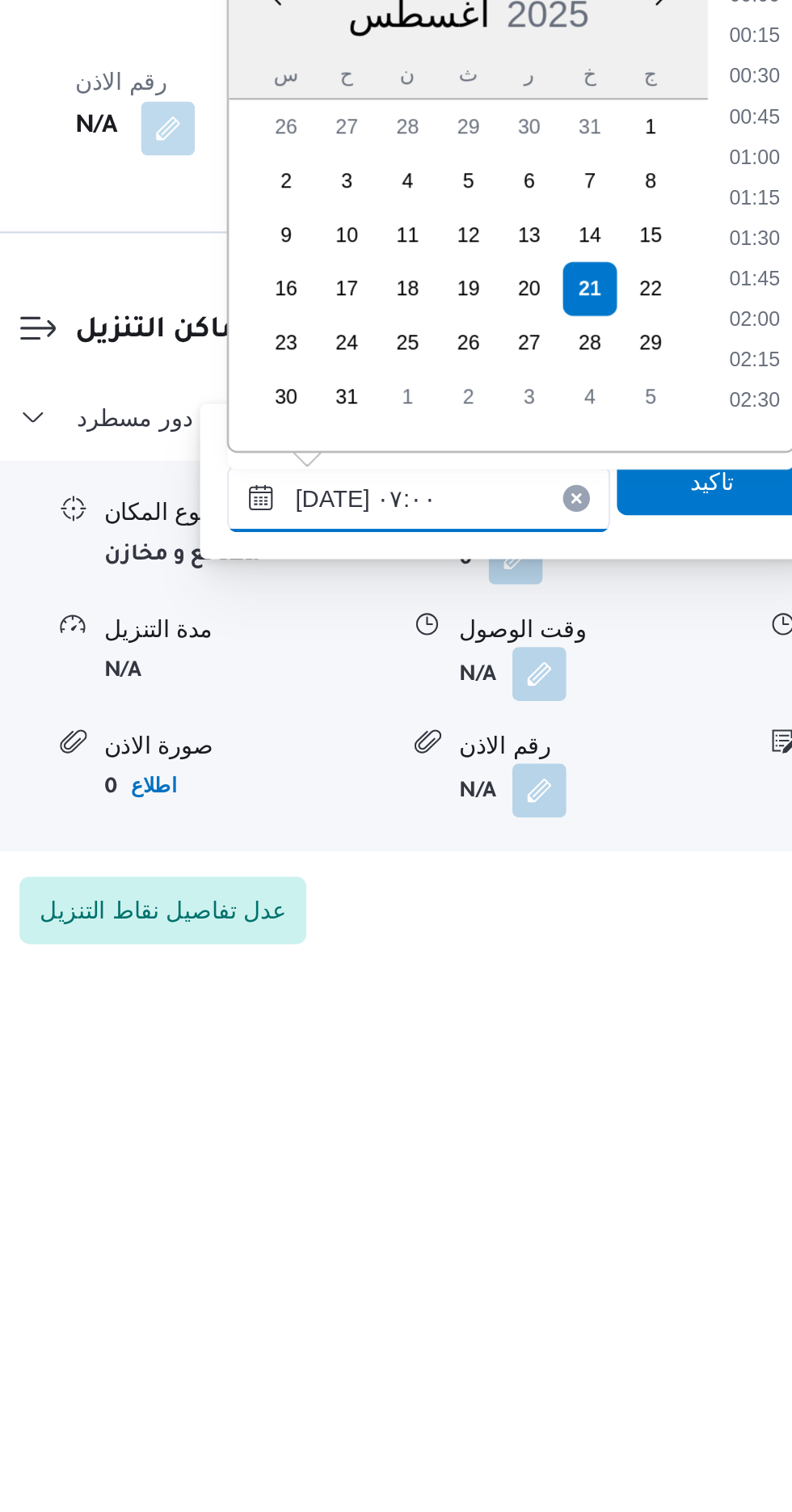
scroll to position [432, 0]
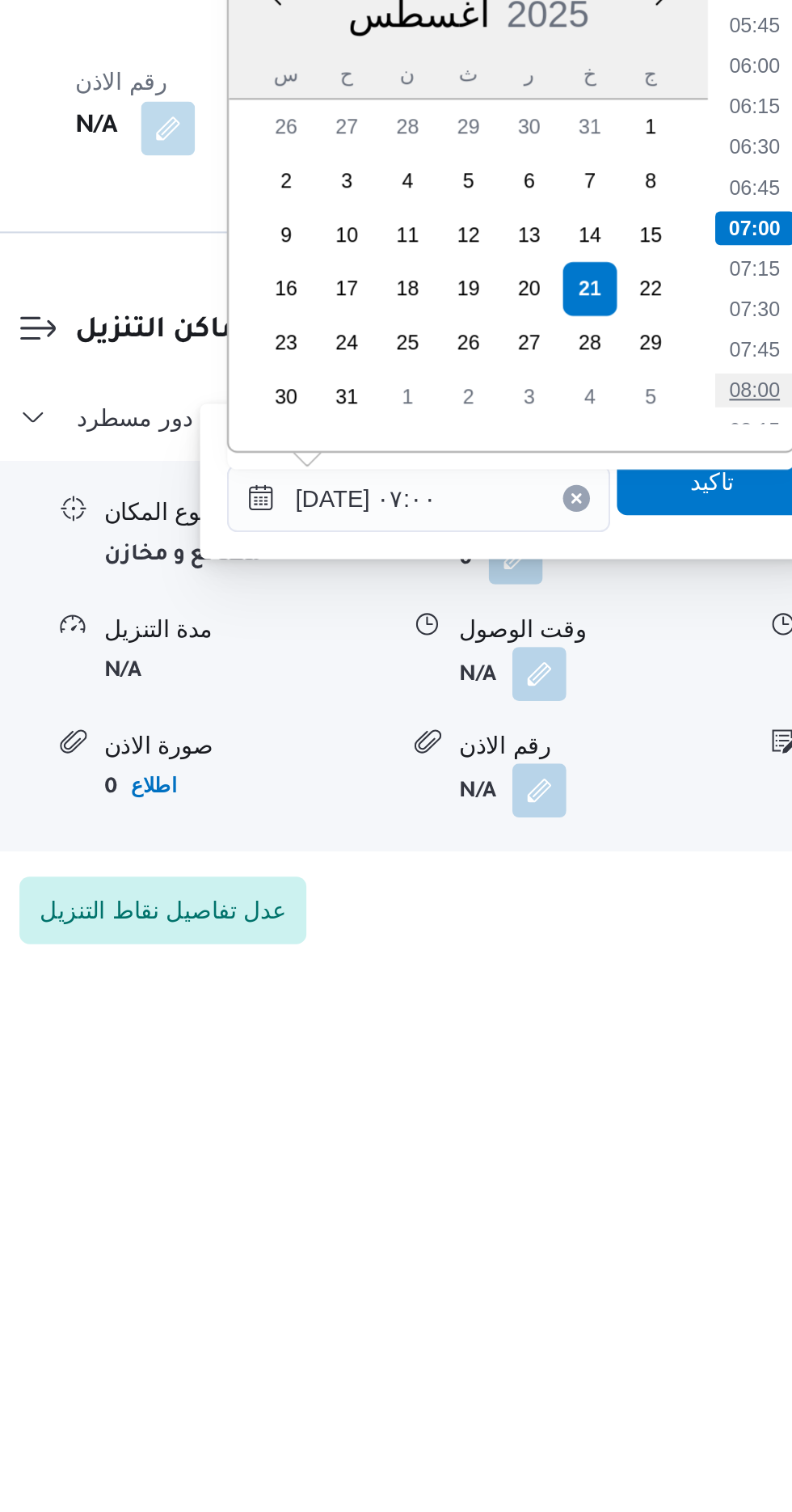
click at [600, 1218] on li "08:00" at bounding box center [600, 1222] width 37 height 16
type input "[DATE] ٠٨:٠٠"
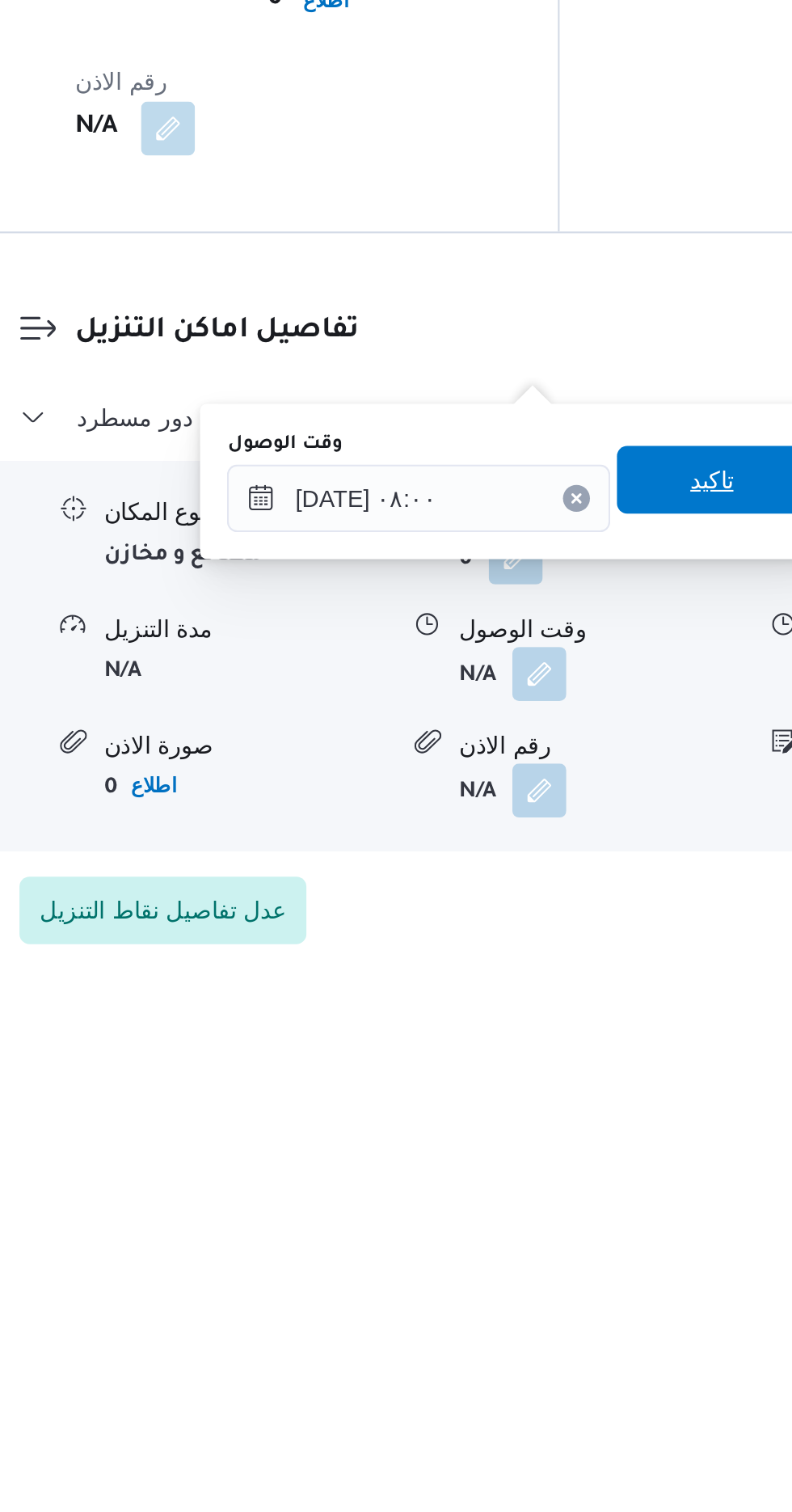
click at [580, 1261] on span "تاكيد" at bounding box center [579, 1266] width 91 height 32
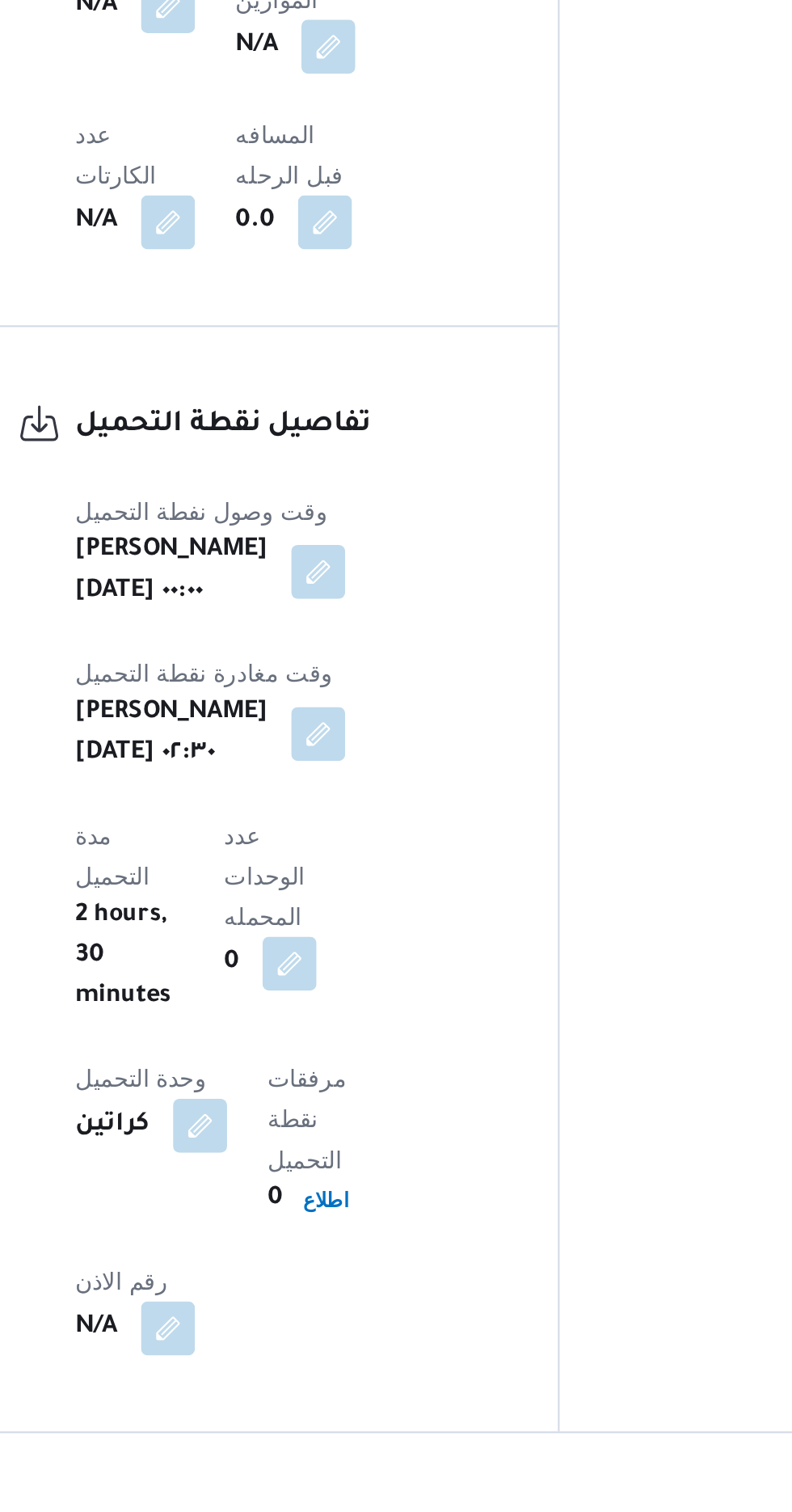
scroll to position [1068, 0]
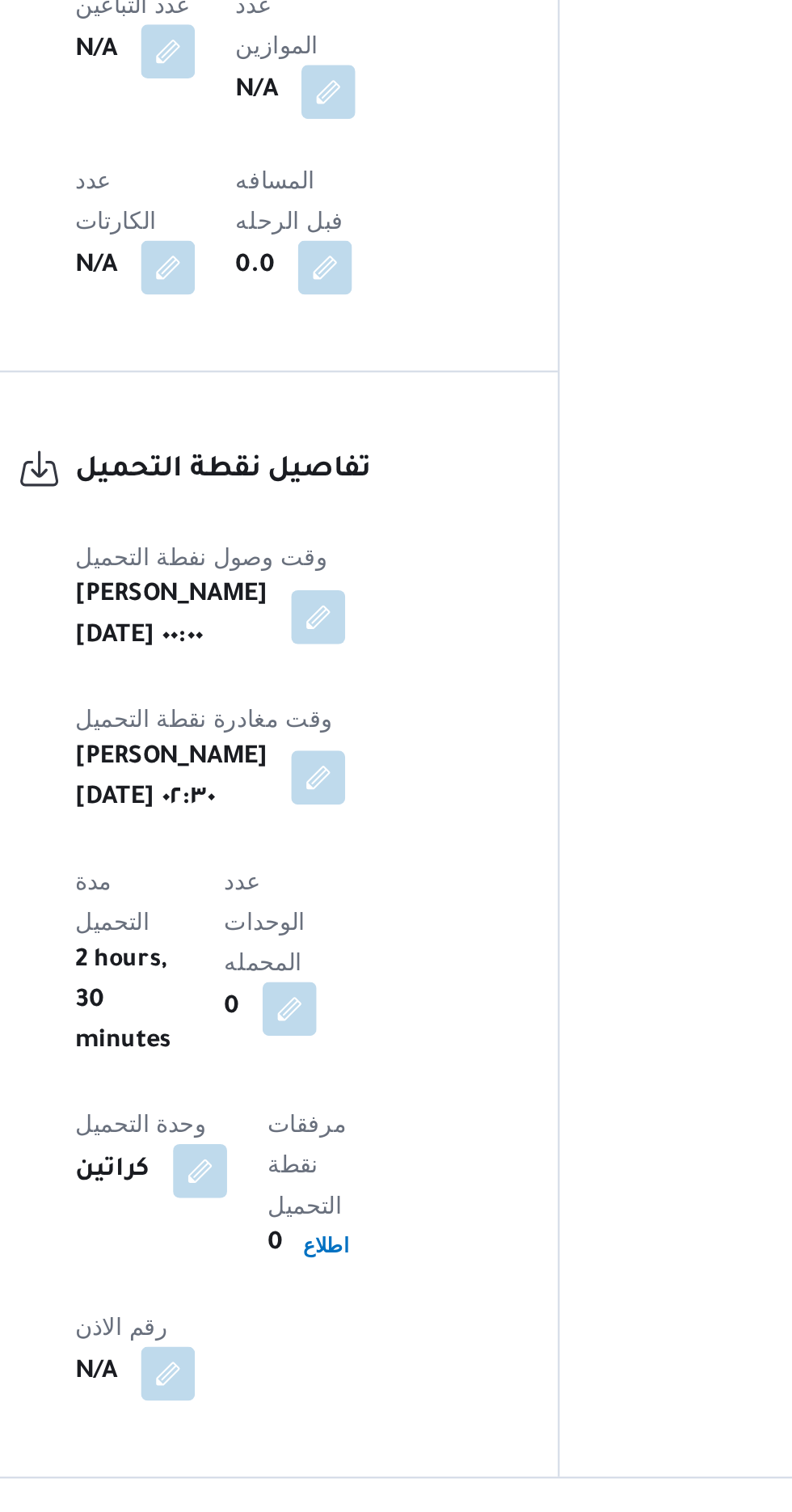
click at [404, 799] on button "button" at bounding box center [390, 811] width 26 height 26
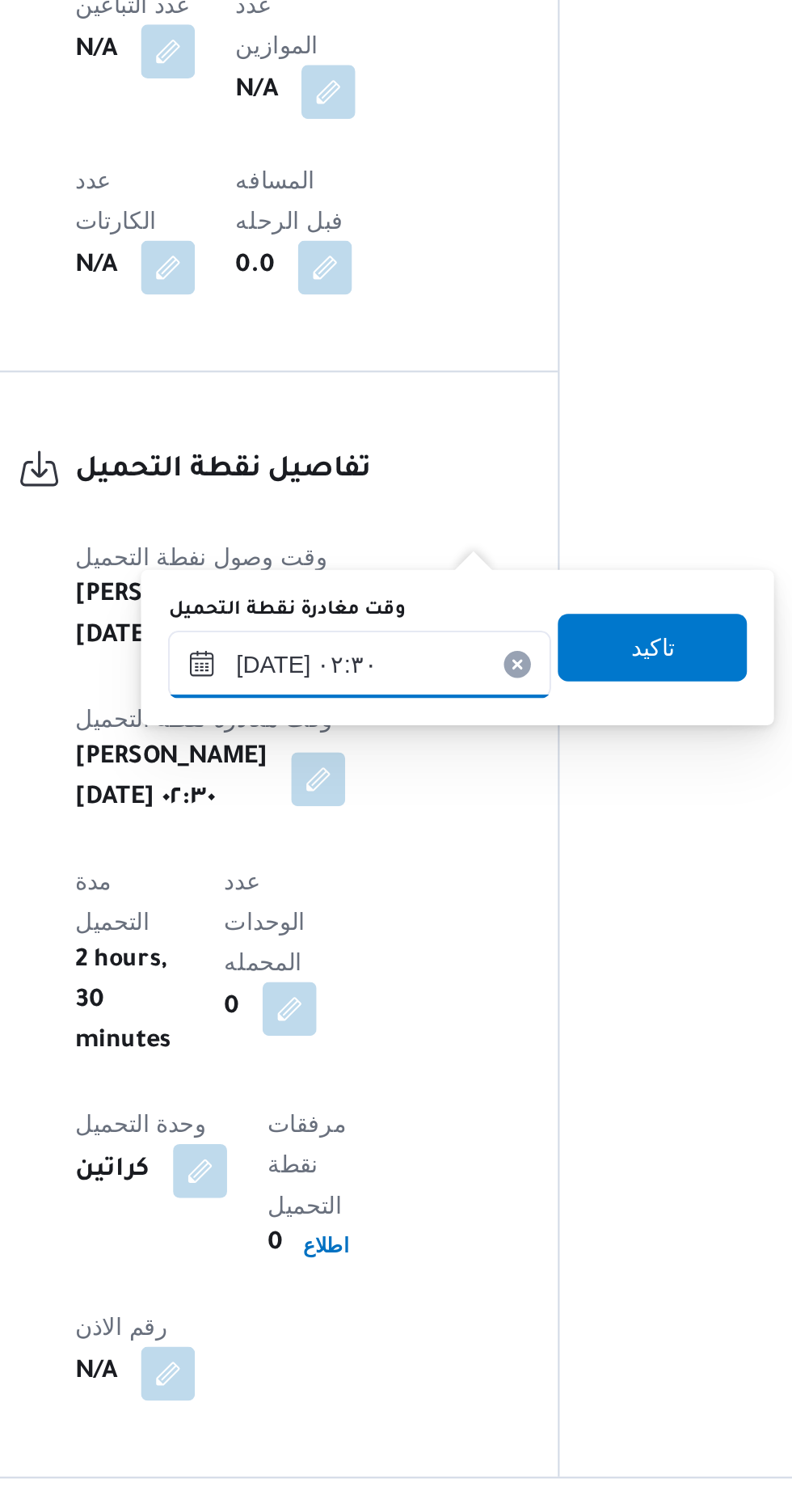
click at [389, 758] on input "[DATE] ٠٢:٣٠" at bounding box center [410, 758] width 184 height 32
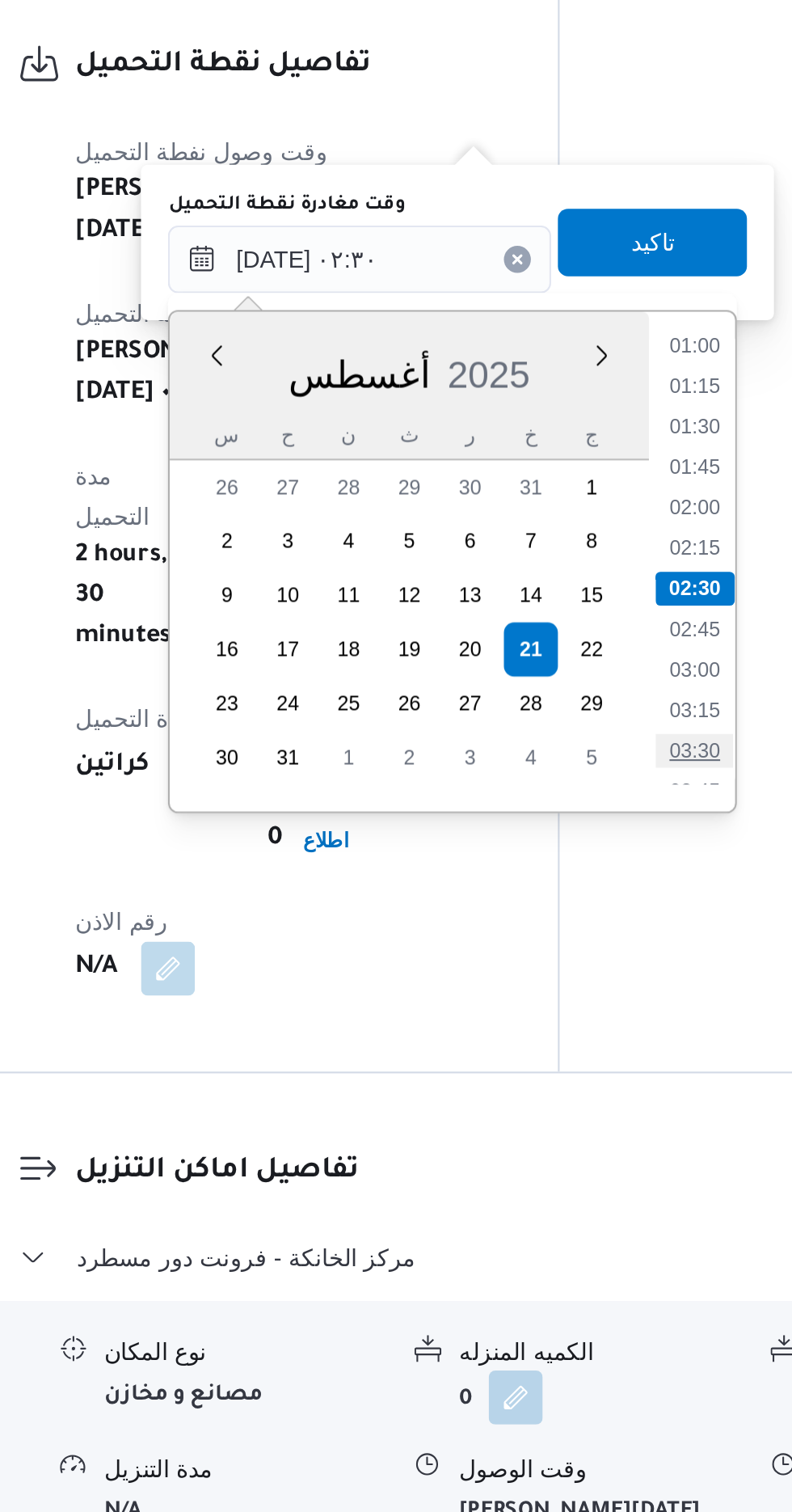
click at [562, 992] on li "03:30" at bounding box center [571, 993] width 37 height 16
type input "[DATE] ٠٢:٣٠"
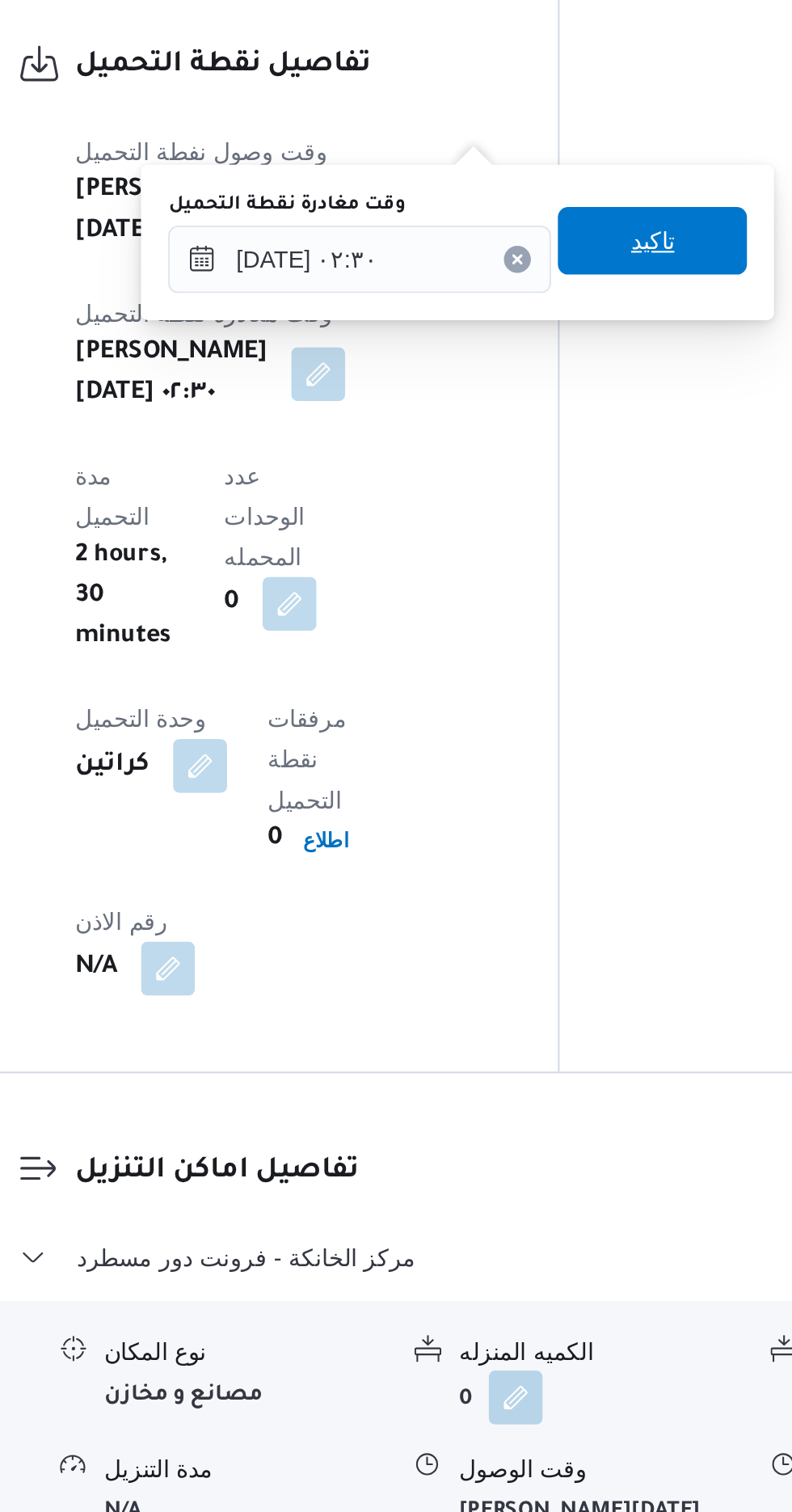
click at [553, 746] on span "تاكيد" at bounding box center [550, 748] width 91 height 32
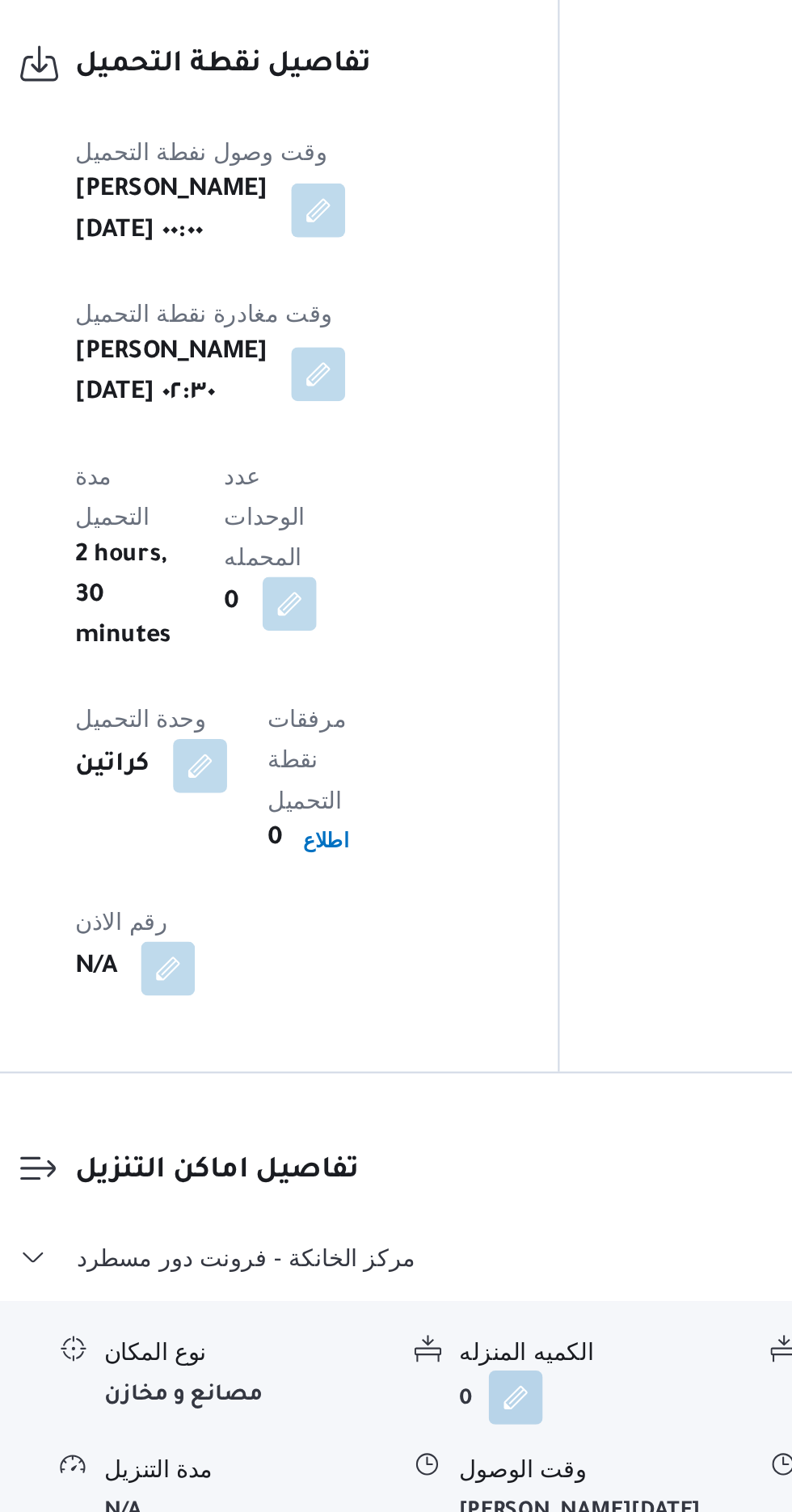
click at [378, 721] on button "button" at bounding box center [390, 733] width 26 height 26
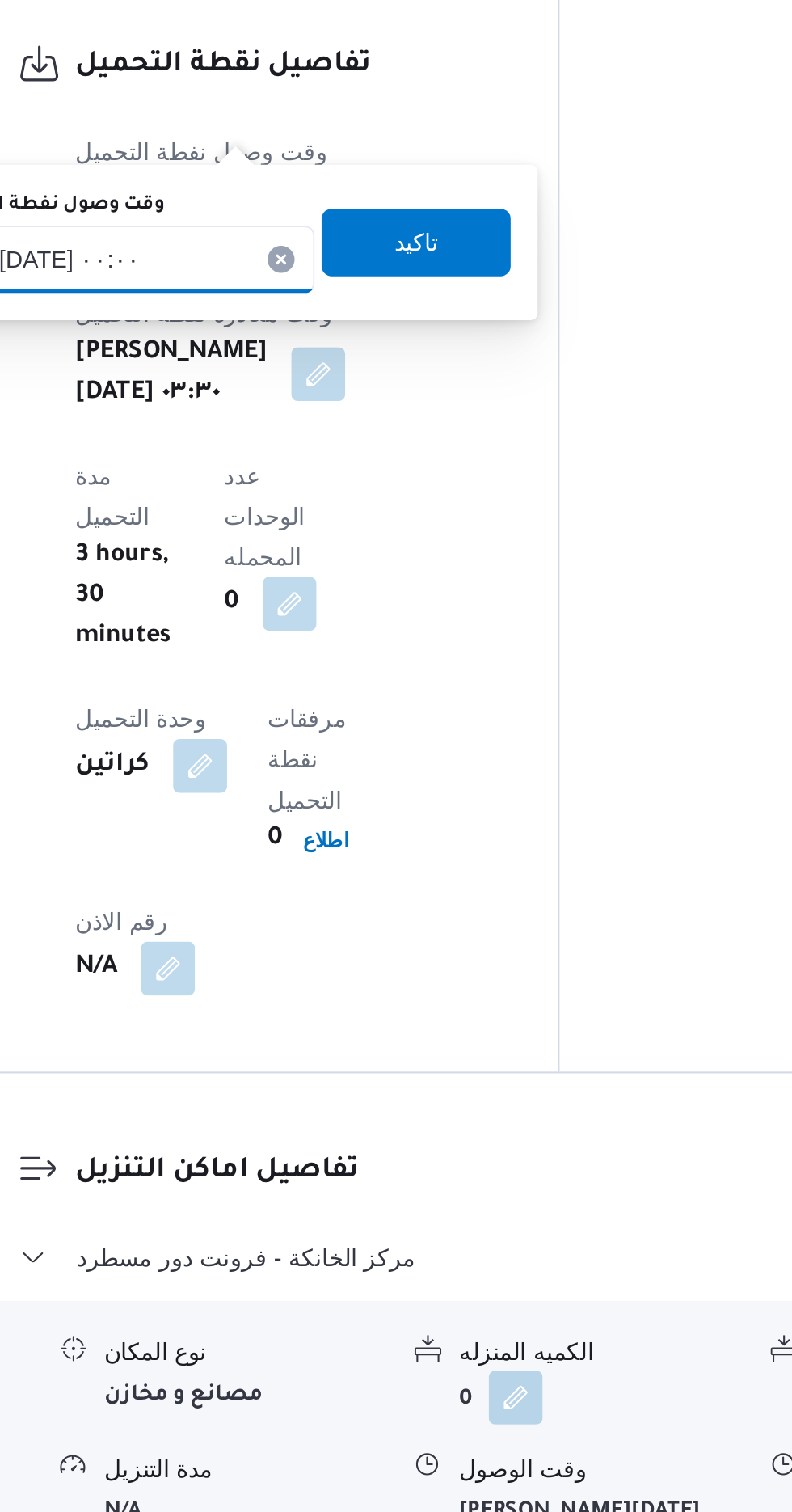
click at [321, 762] on input "[DATE] ٠٠:٠٠" at bounding box center [297, 758] width 184 height 32
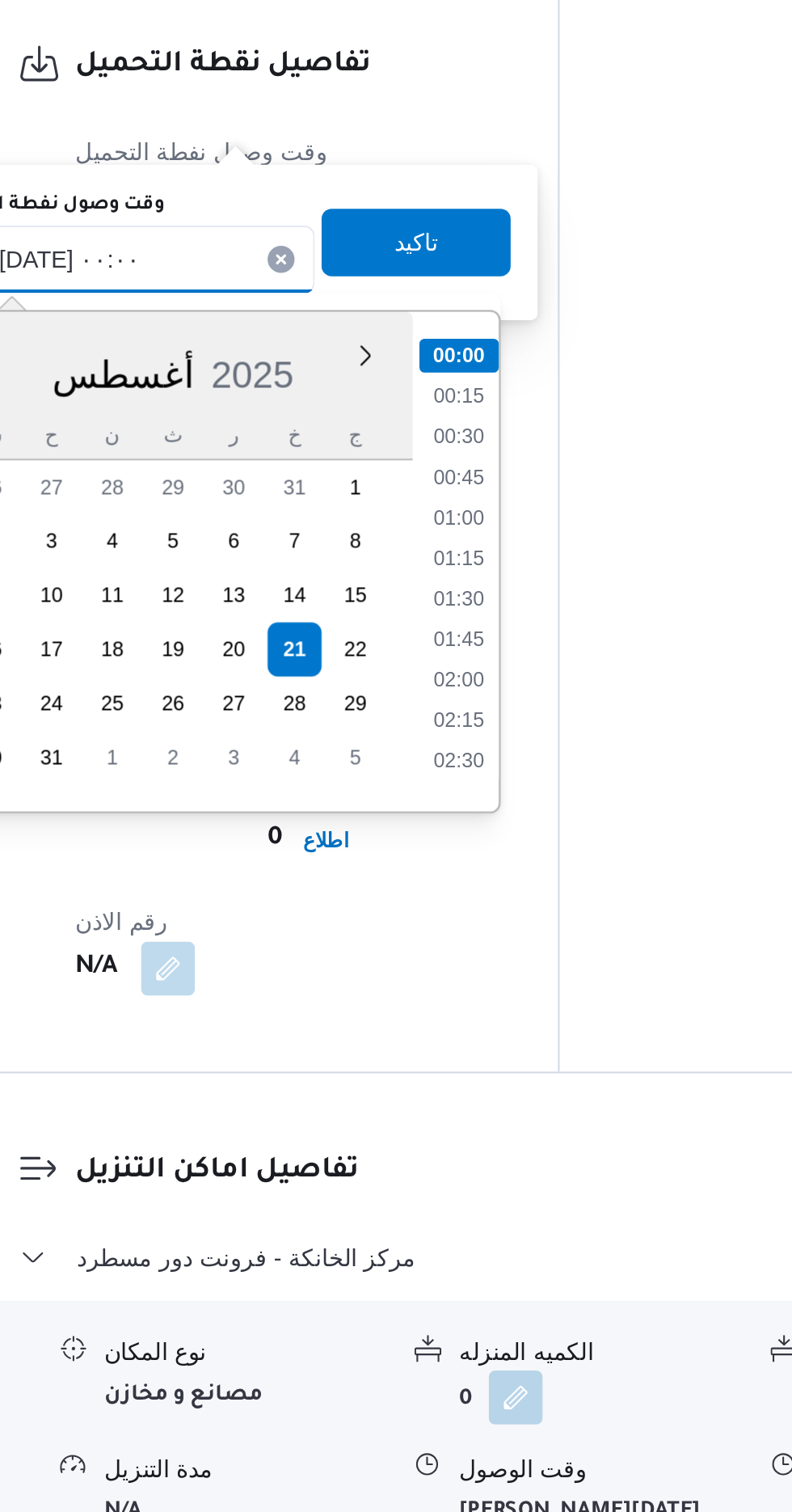
scroll to position [1067, 0]
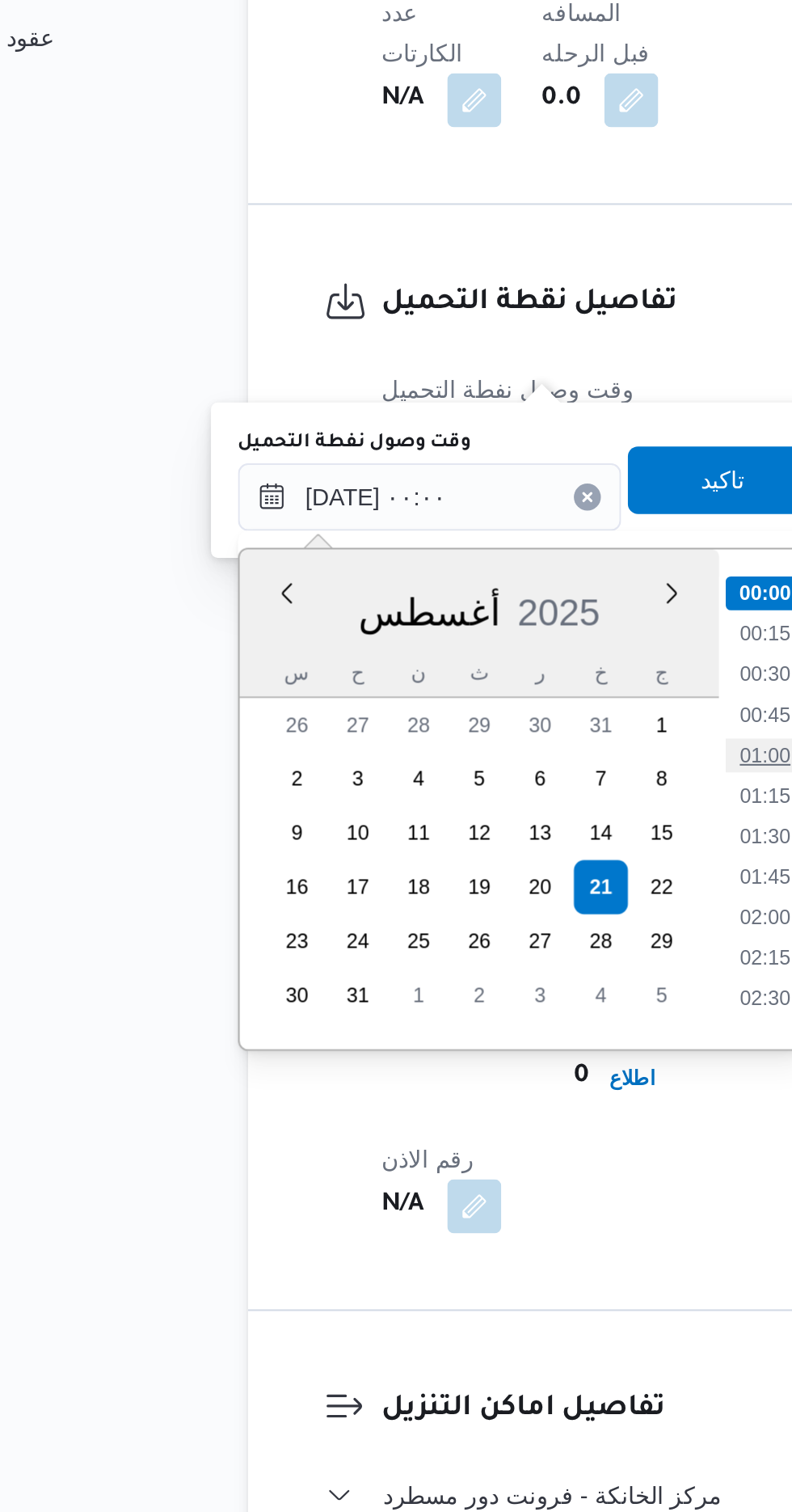
click at [455, 883] on li "01:00" at bounding box center [457, 881] width 37 height 16
type input "[DATE] ٠٠:٠٠"
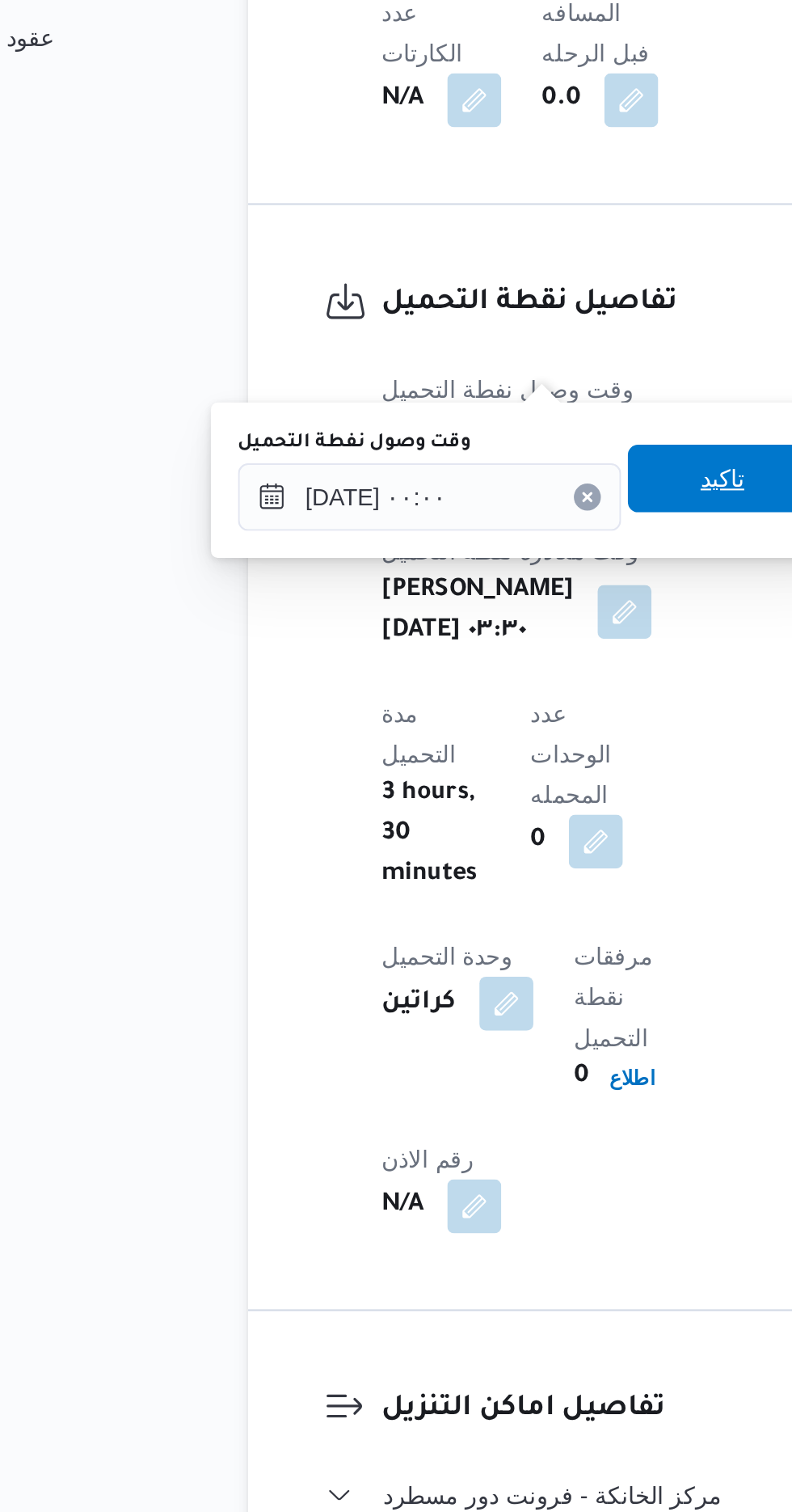
click at [432, 747] on span "تاكيد" at bounding box center [438, 748] width 91 height 32
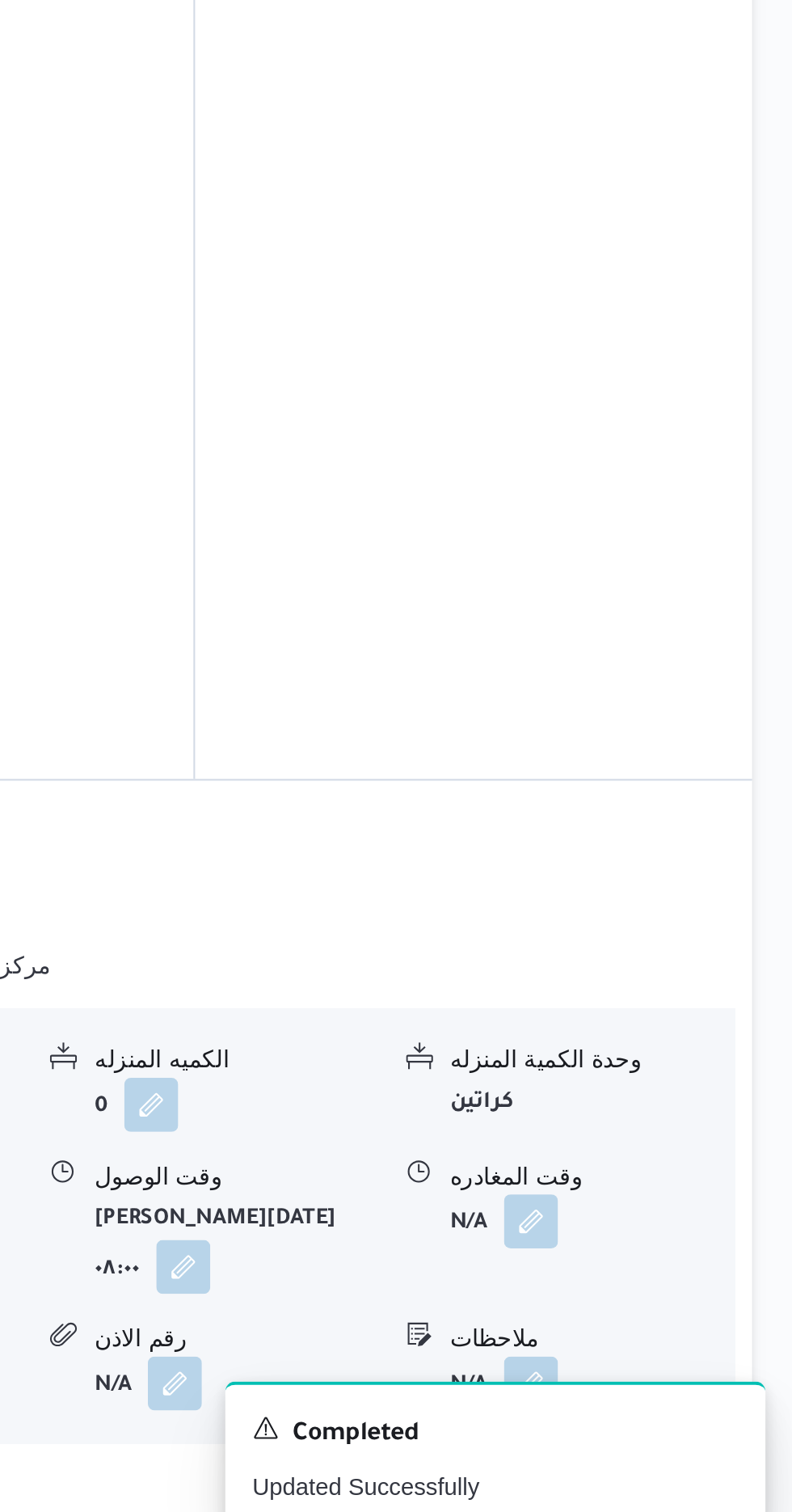
scroll to position [1075, 0]
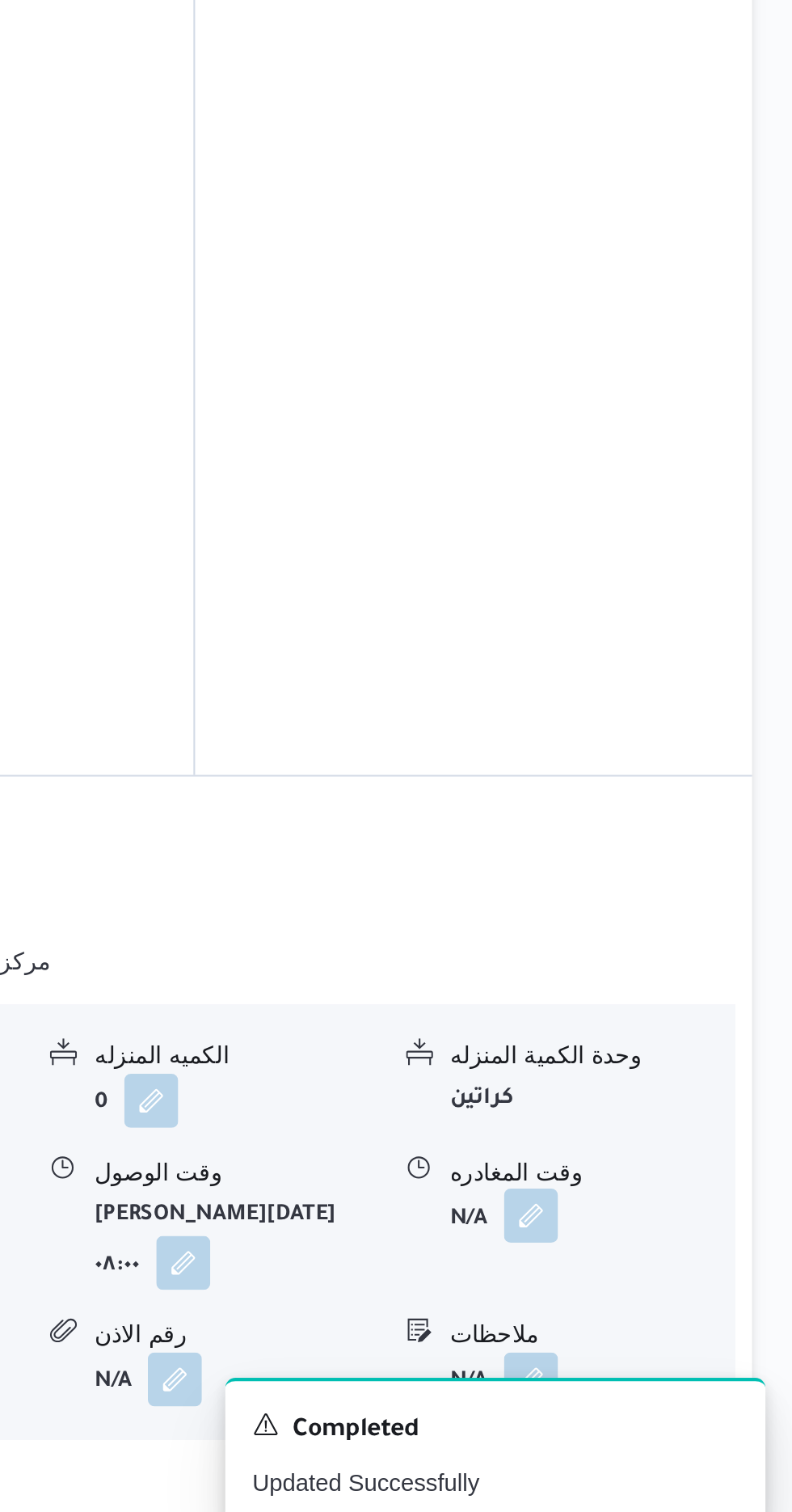
click at [664, 1337] on button "button" at bounding box center [666, 1349] width 26 height 26
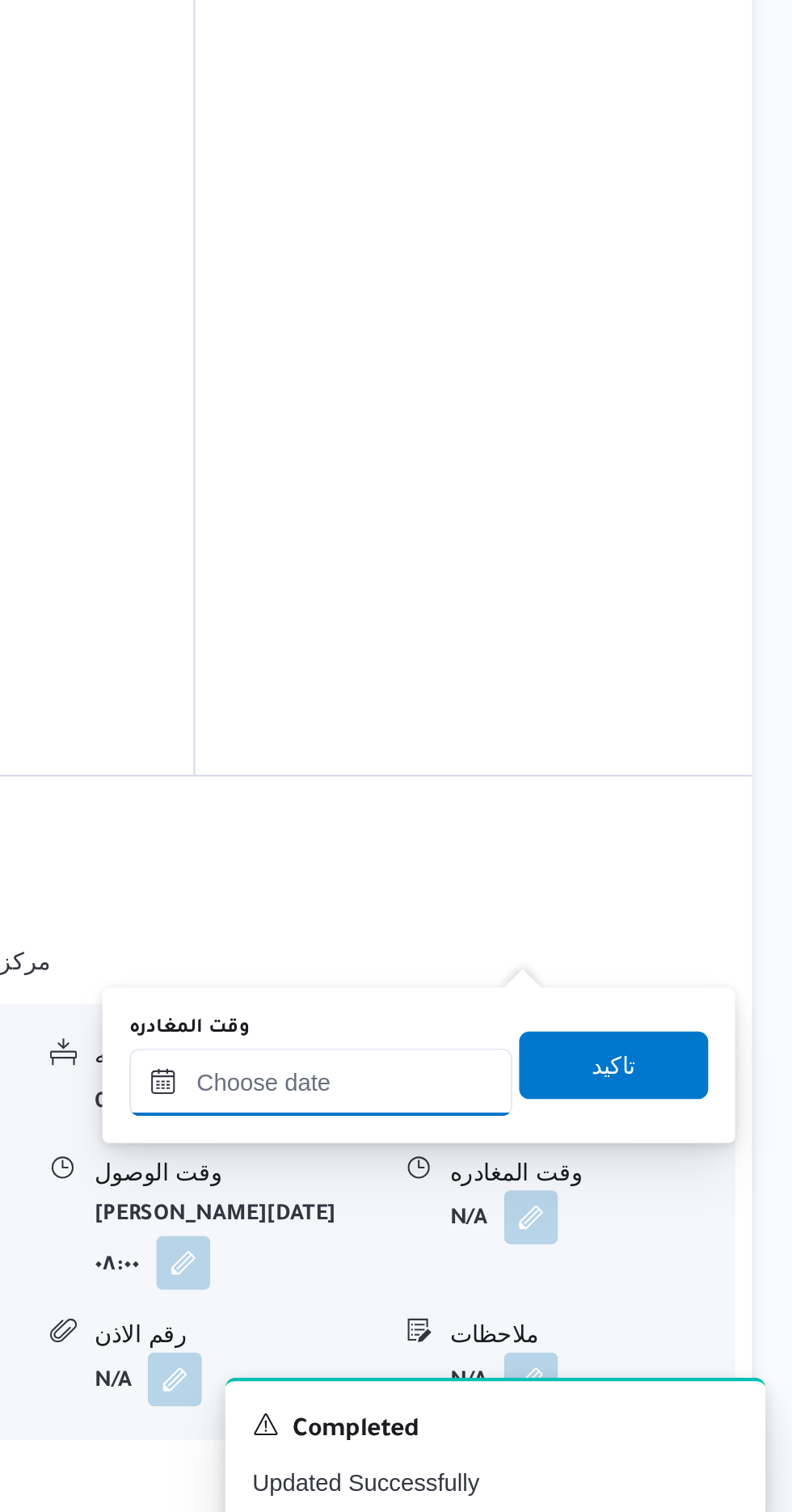
click at [560, 1271] on input "وقت المغادره" at bounding box center [567, 1286] width 184 height 32
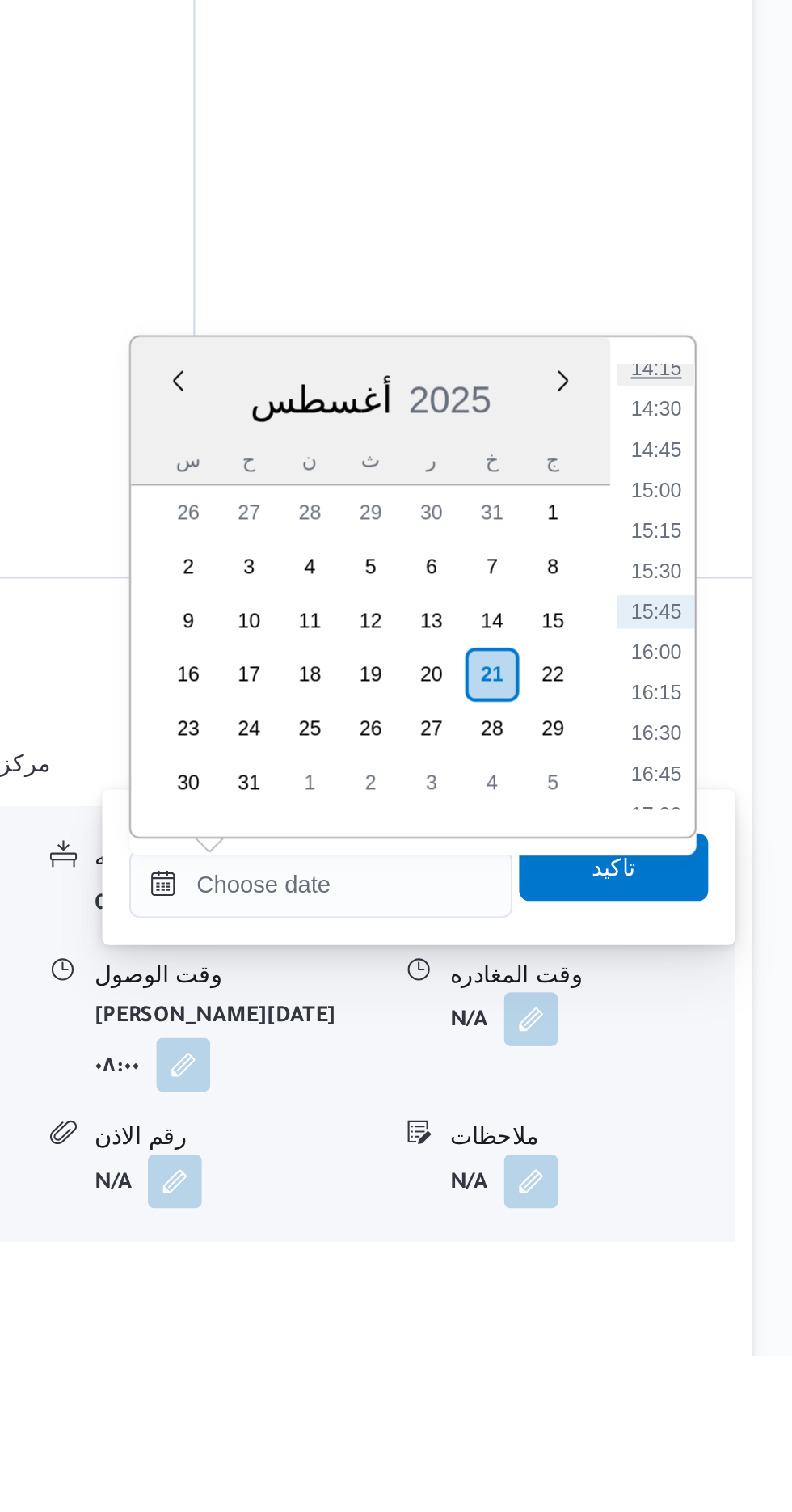
click at [722, 1042] on li "14:15" at bounding box center [727, 1039] width 37 height 16
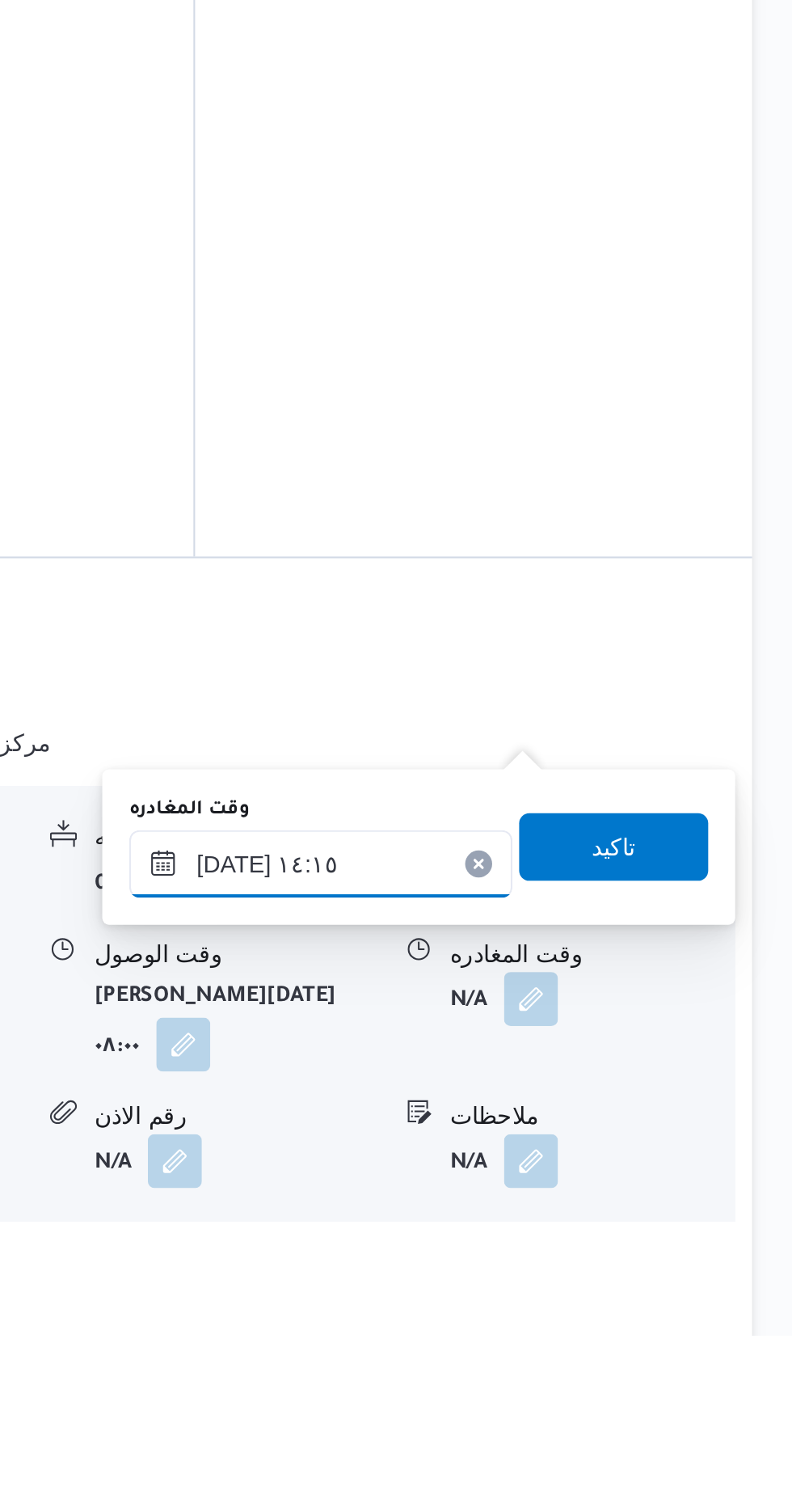
click at [572, 1282] on input "[DATE] ١٤:١٥" at bounding box center [567, 1287] width 184 height 32
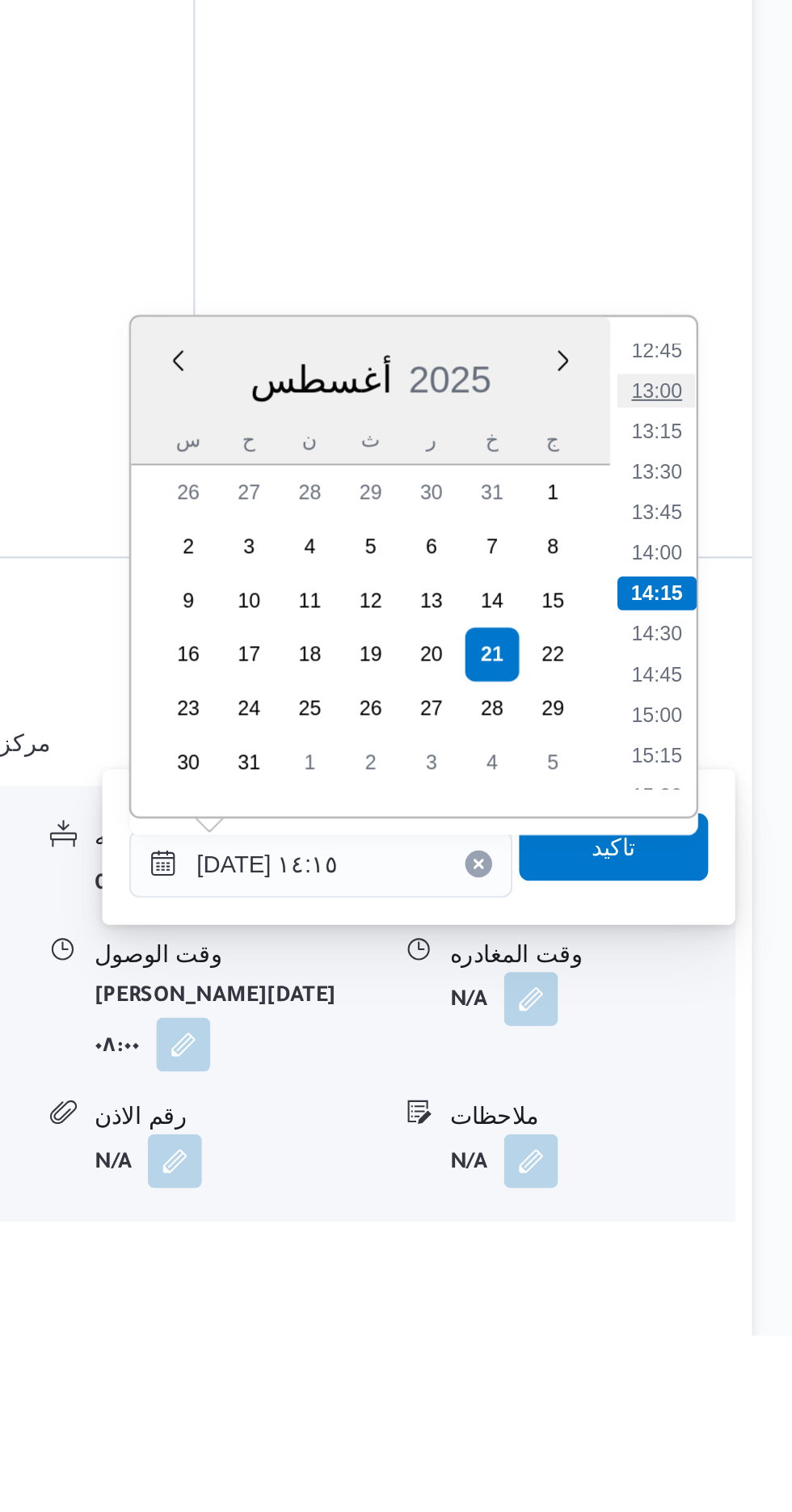
click at [717, 1058] on li "13:00" at bounding box center [727, 1059] width 37 height 16
type input "[DATE] ١٣:٠٠"
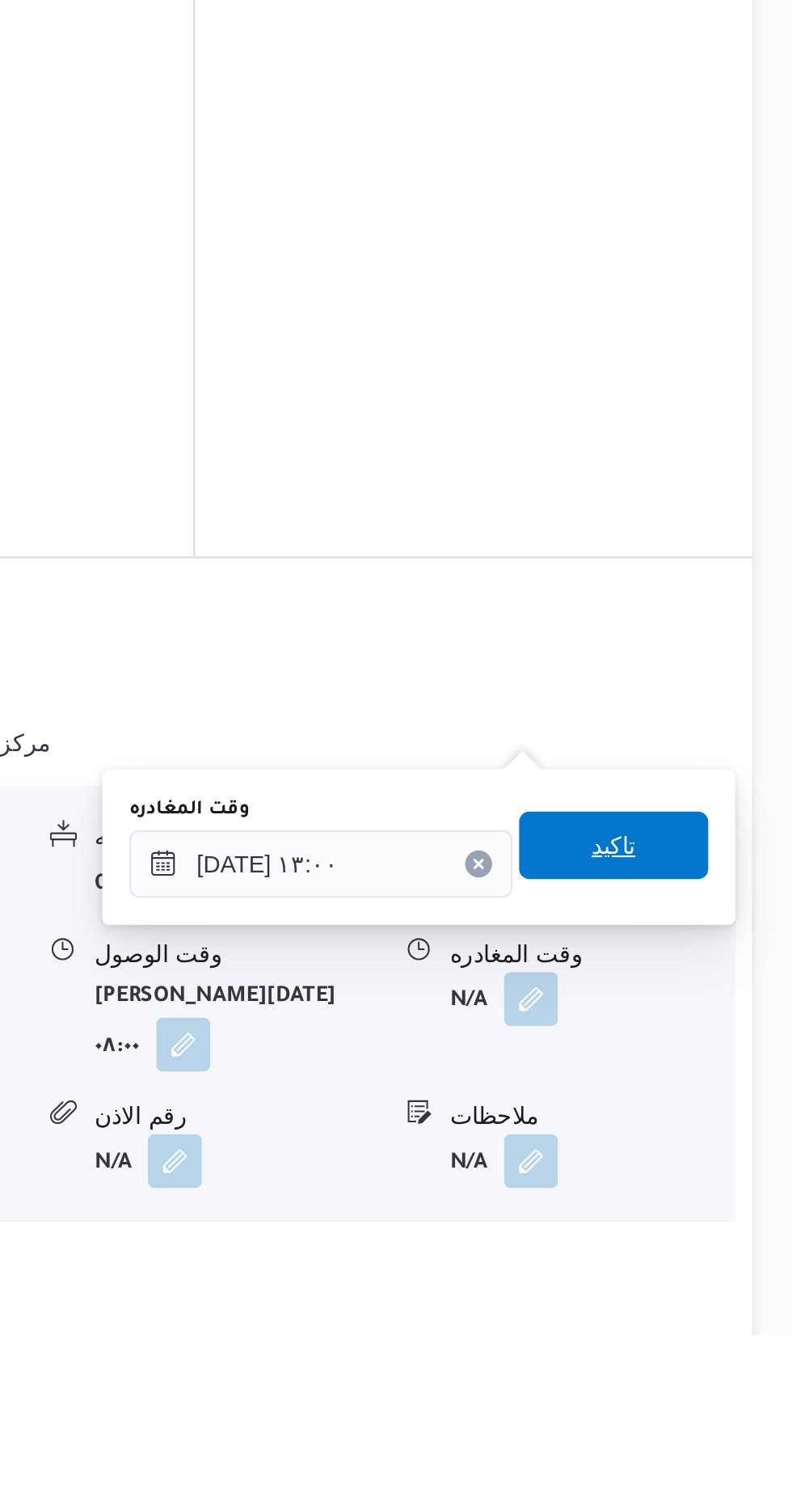
click at [698, 1271] on span "تاكيد" at bounding box center [707, 1277] width 91 height 32
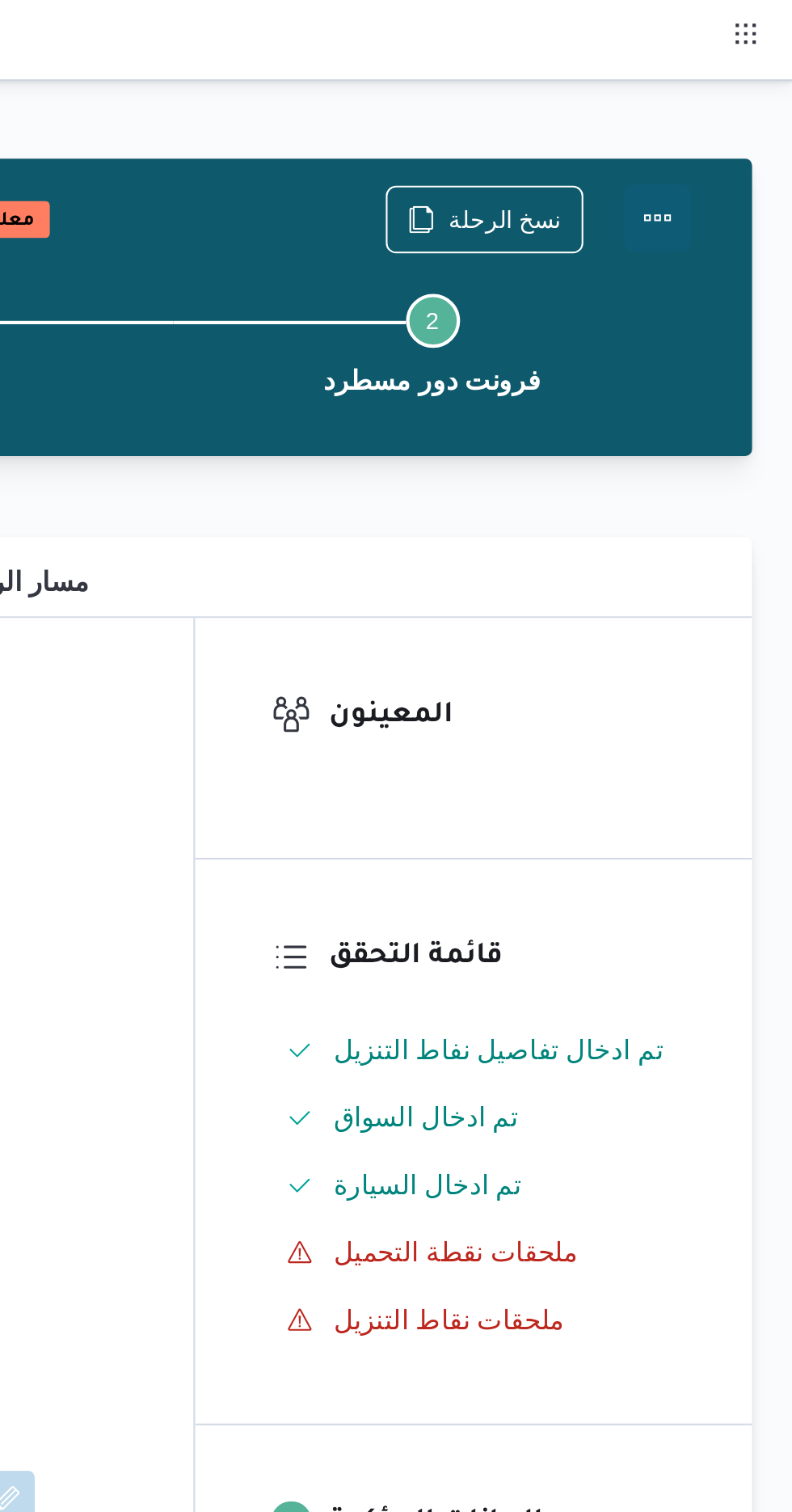
click at [726, 107] on button "Actions" at bounding box center [728, 104] width 32 height 32
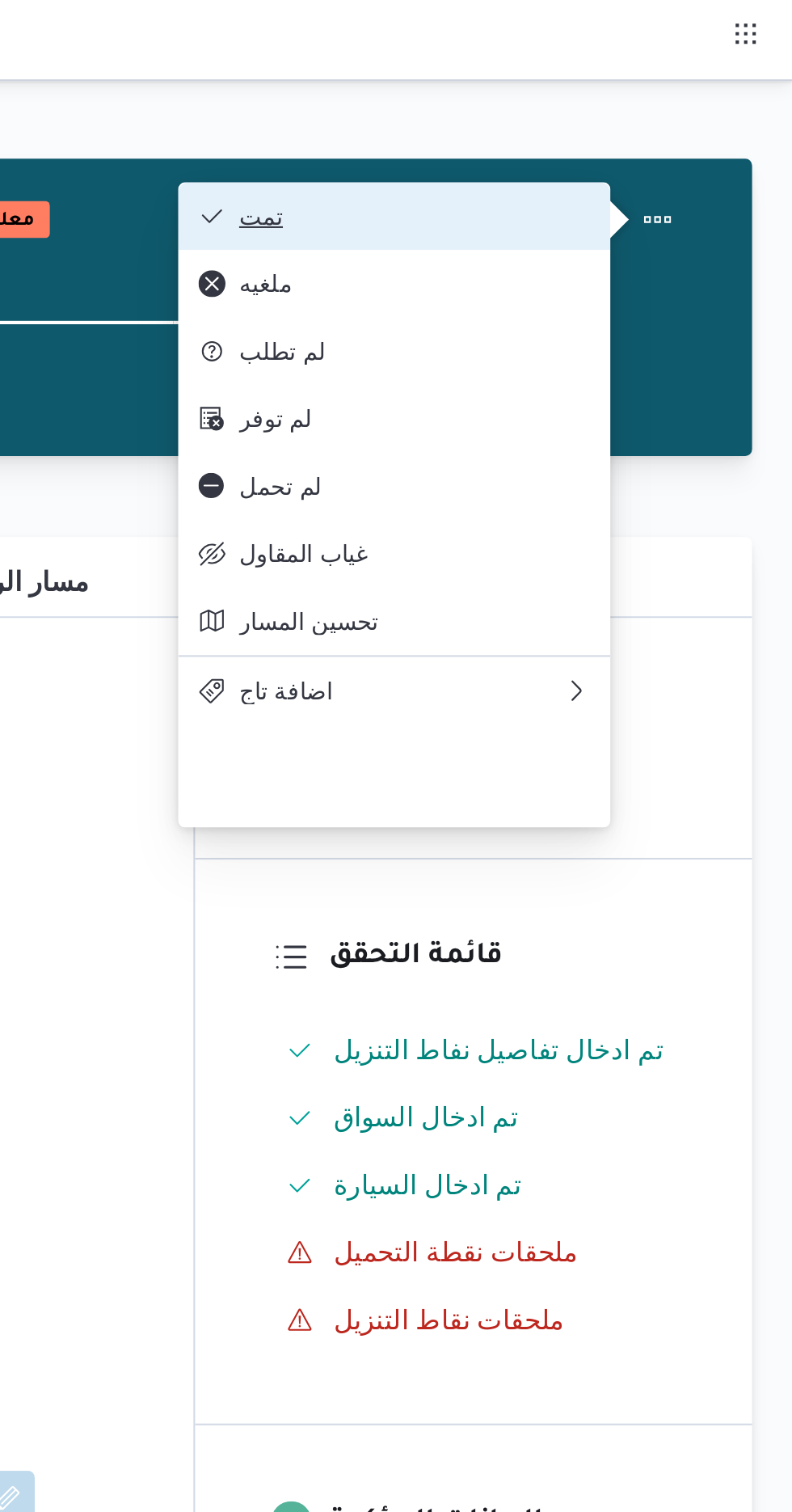
click at [552, 96] on button "تمت" at bounding box center [602, 103] width 207 height 32
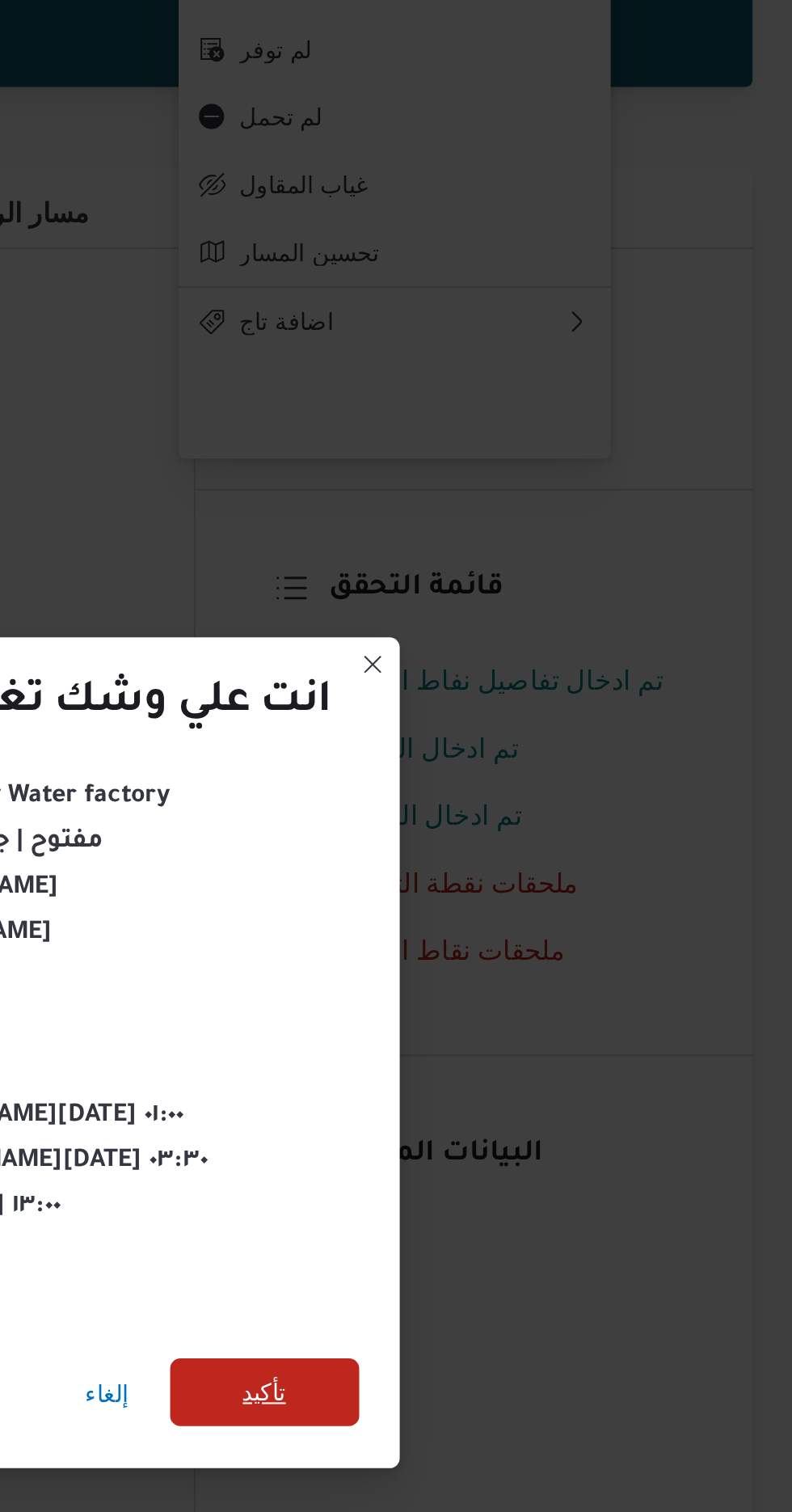
click at [544, 840] on span "تأكيد" at bounding box center [539, 843] width 21 height 19
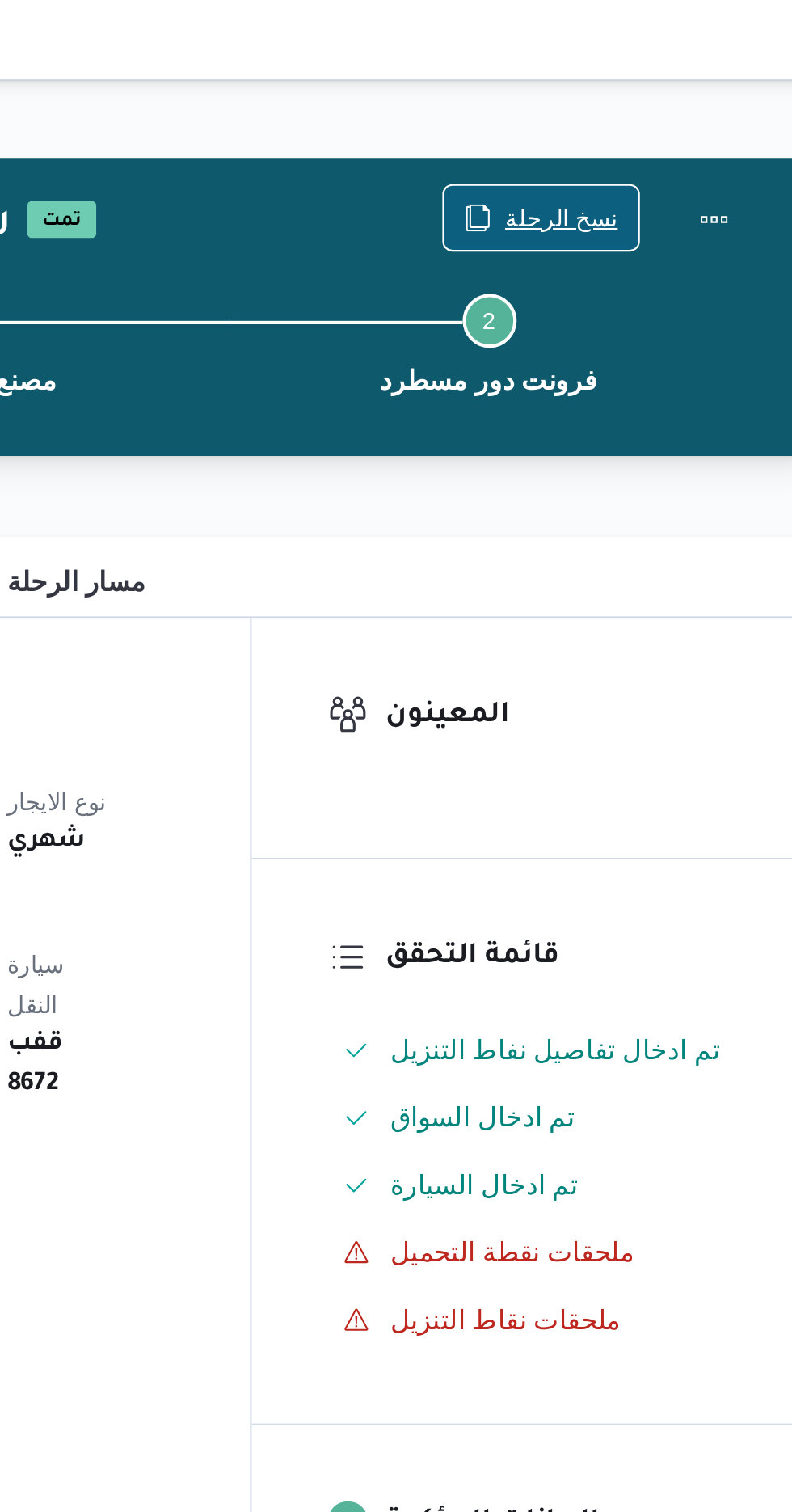
click at [621, 102] on icon "button" at bounding box center [615, 104] width 13 height 13
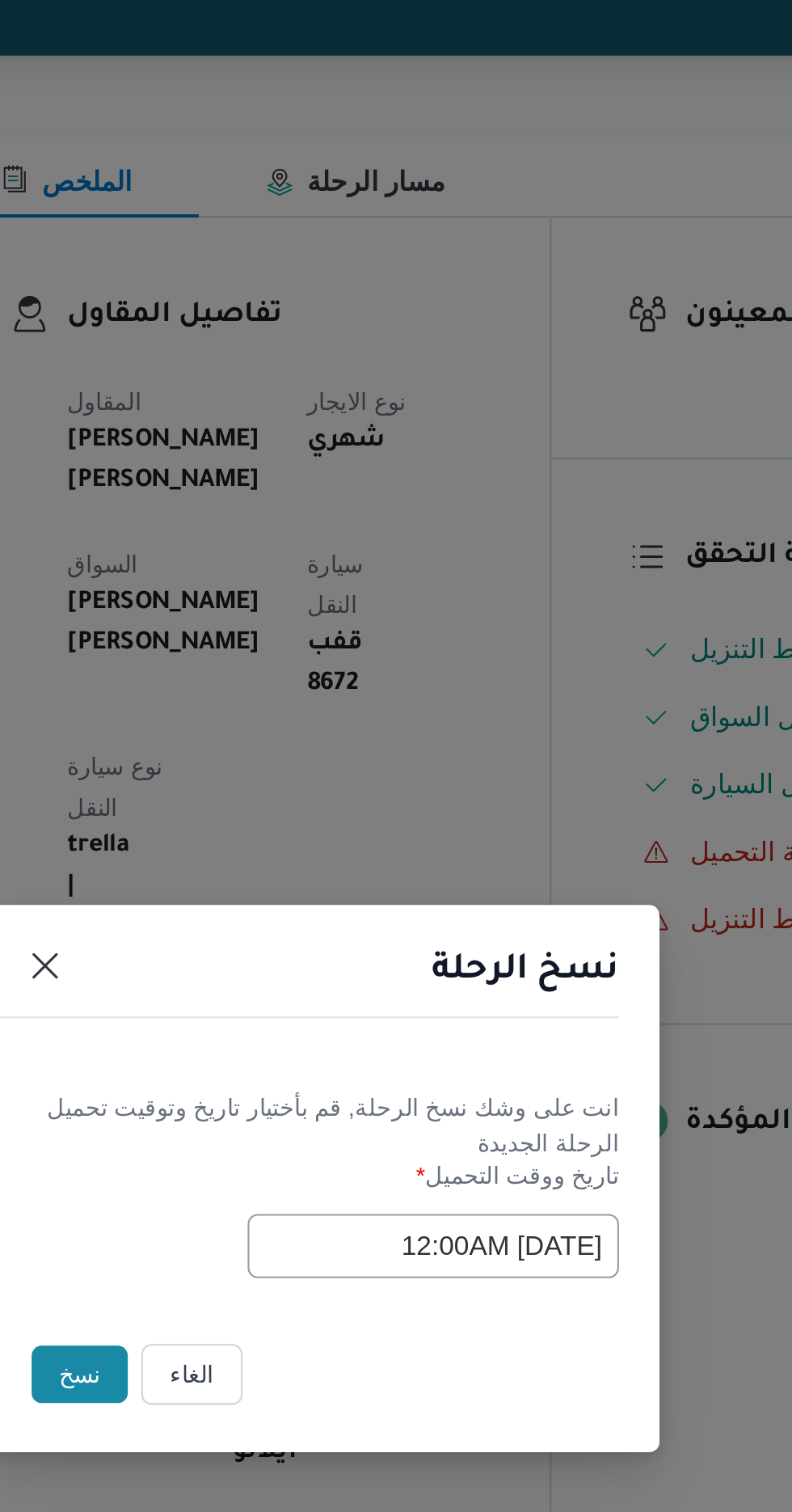
click at [280, 842] on button "نسخ" at bounding box center [279, 850] width 46 height 27
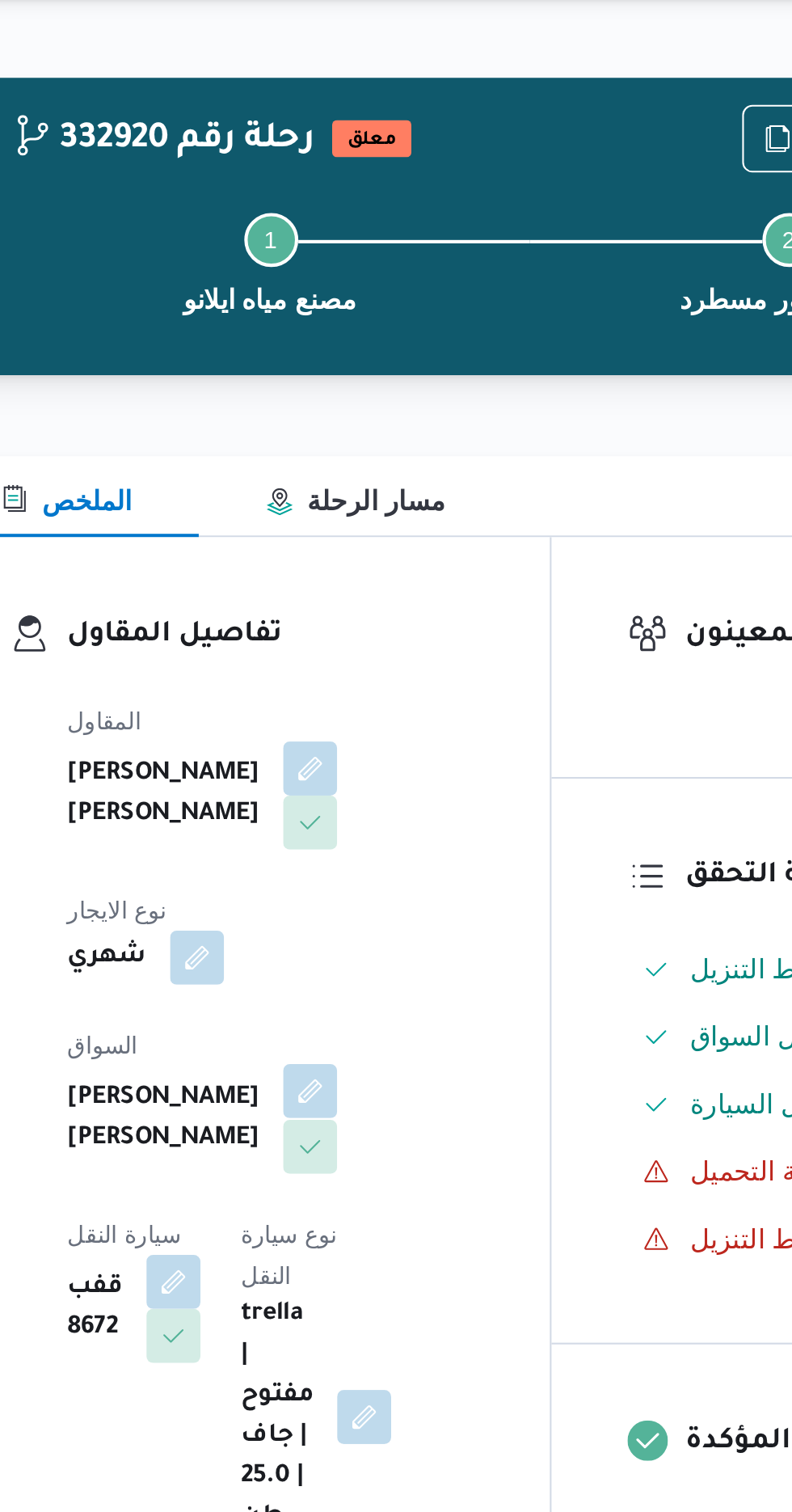
click at [378, 555] on button "button" at bounding box center [390, 561] width 26 height 26
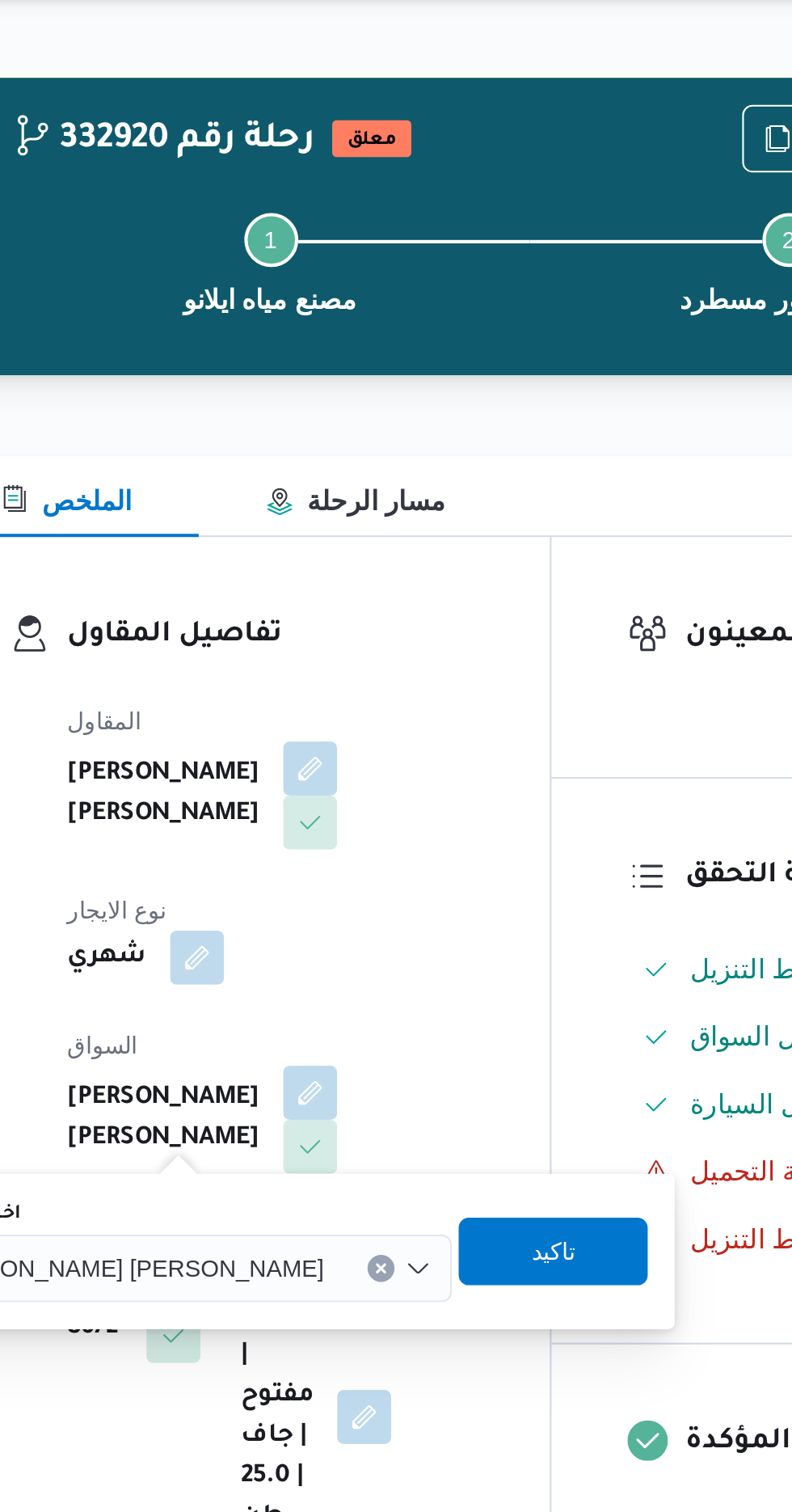
click at [404, 645] on input "اختار السواق" at bounding box center [405, 646] width 2 height 19
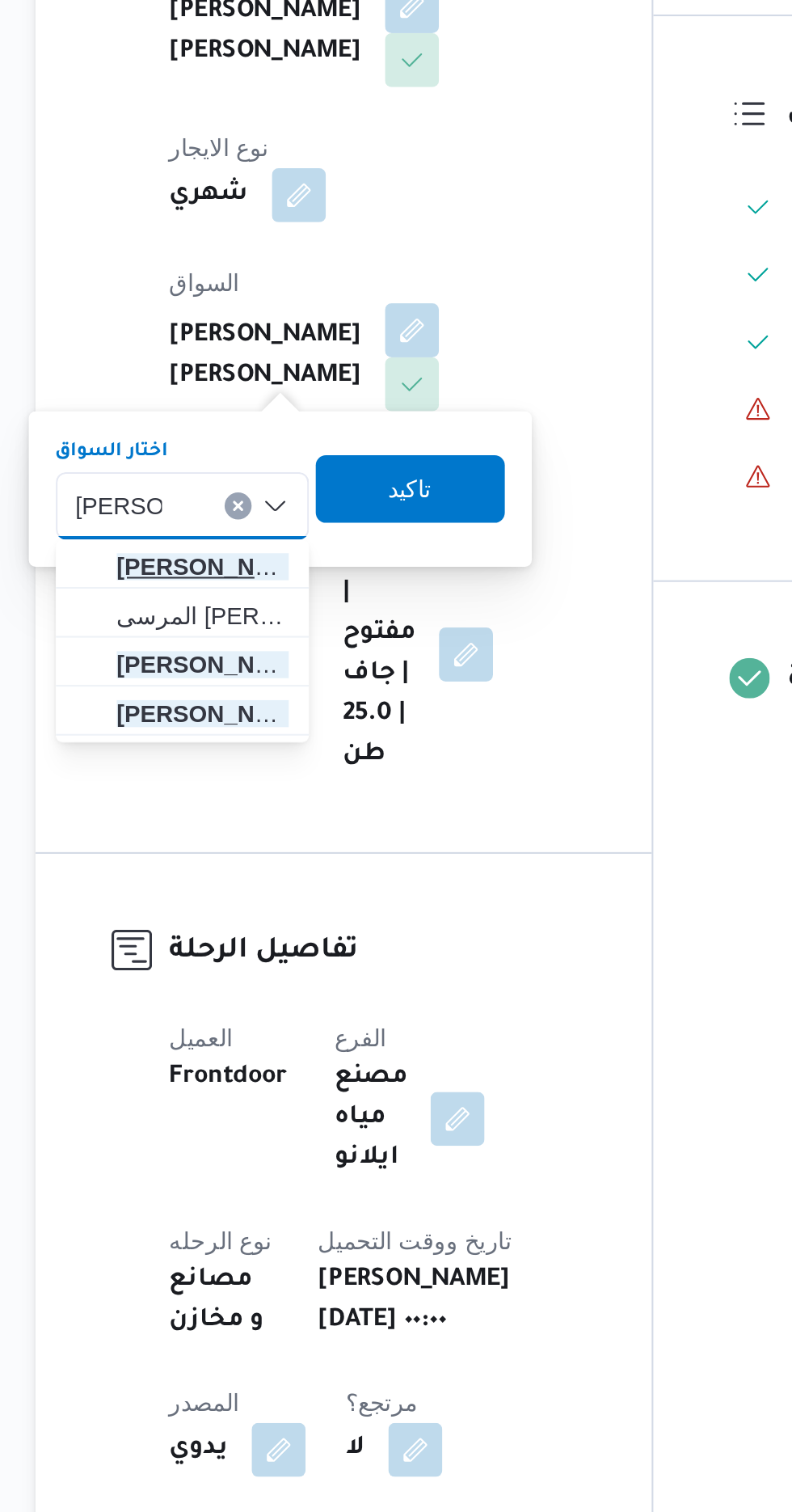
type input "[PERSON_NAME]"
click at [296, 677] on span "[PERSON_NAME] [PERSON_NAME]" at bounding box center [290, 675] width 82 height 19
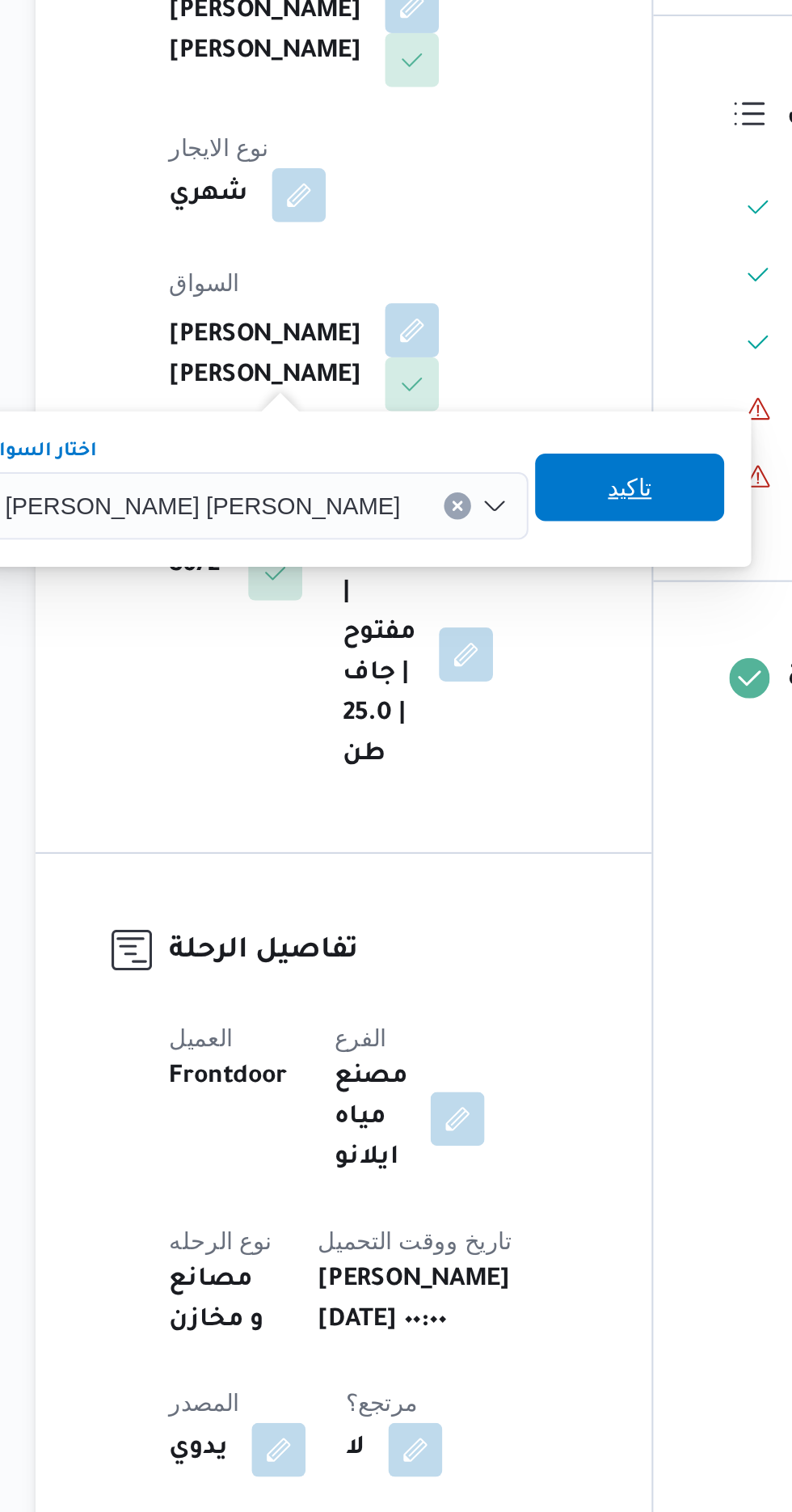
click at [484, 638] on span "تاكيد" at bounding box center [495, 637] width 21 height 19
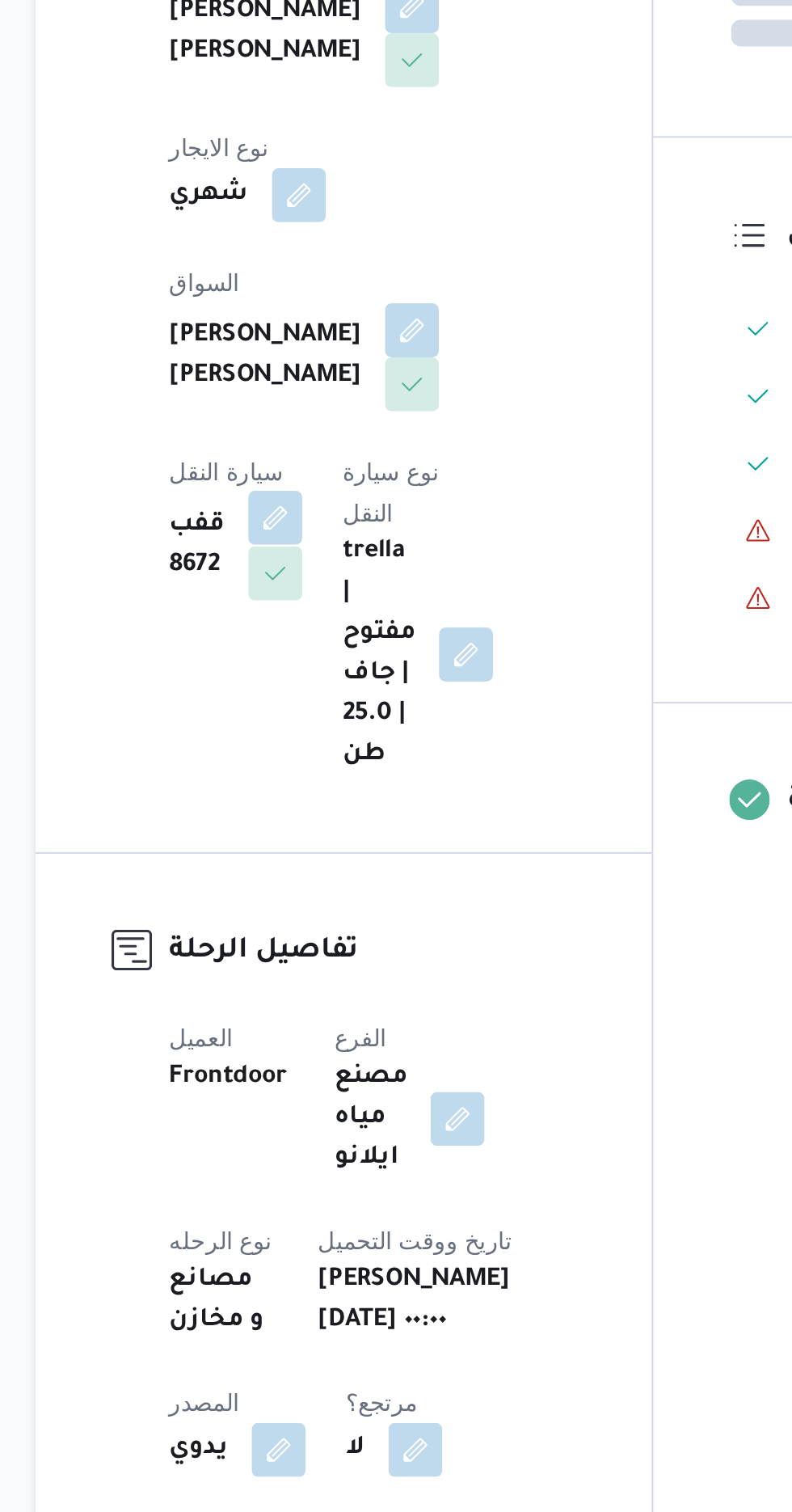
click at [338, 639] on button "button" at bounding box center [324, 651] width 26 height 26
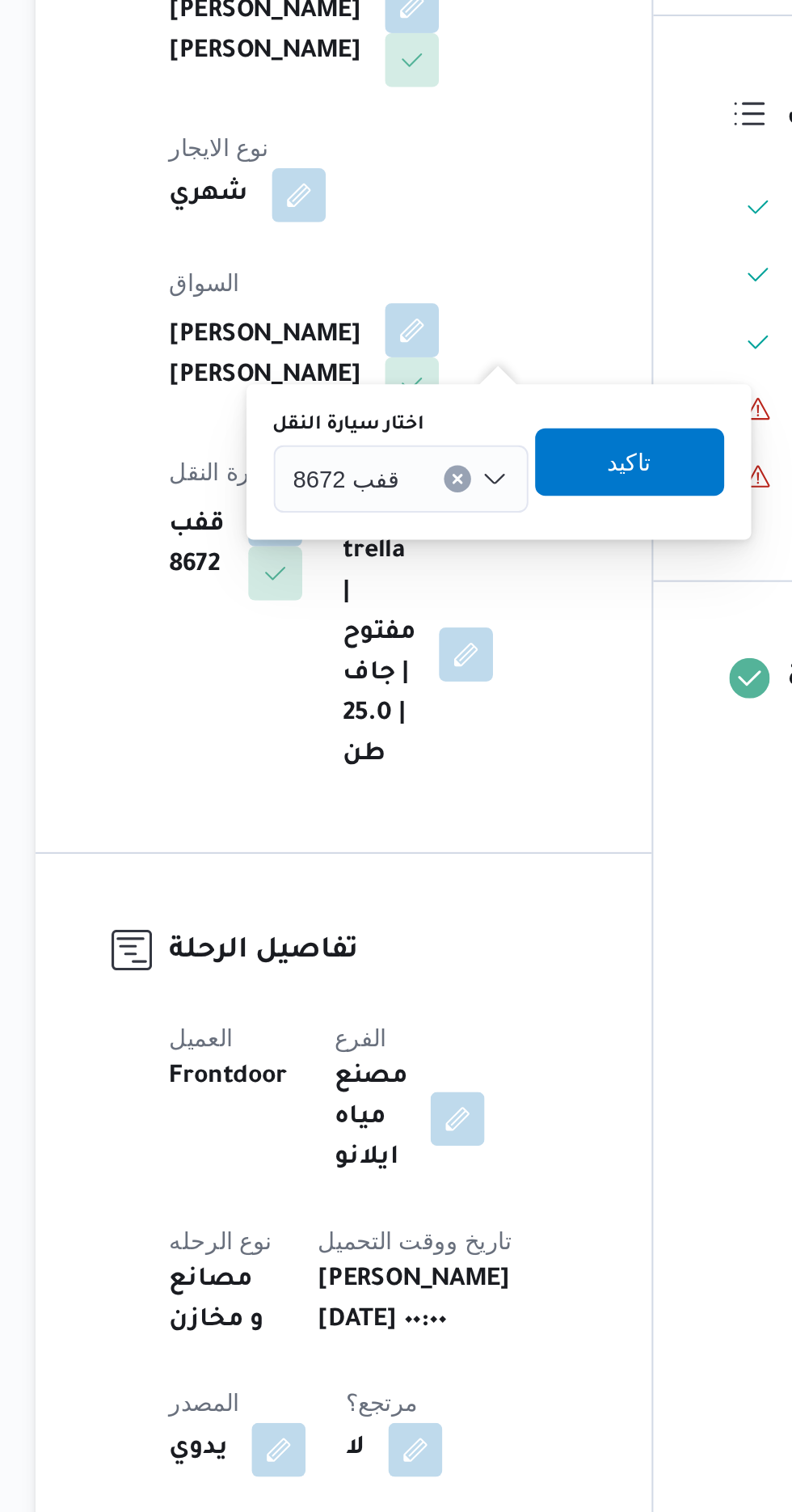
click at [364, 627] on span "قفب 8672" at bounding box center [359, 632] width 51 height 18
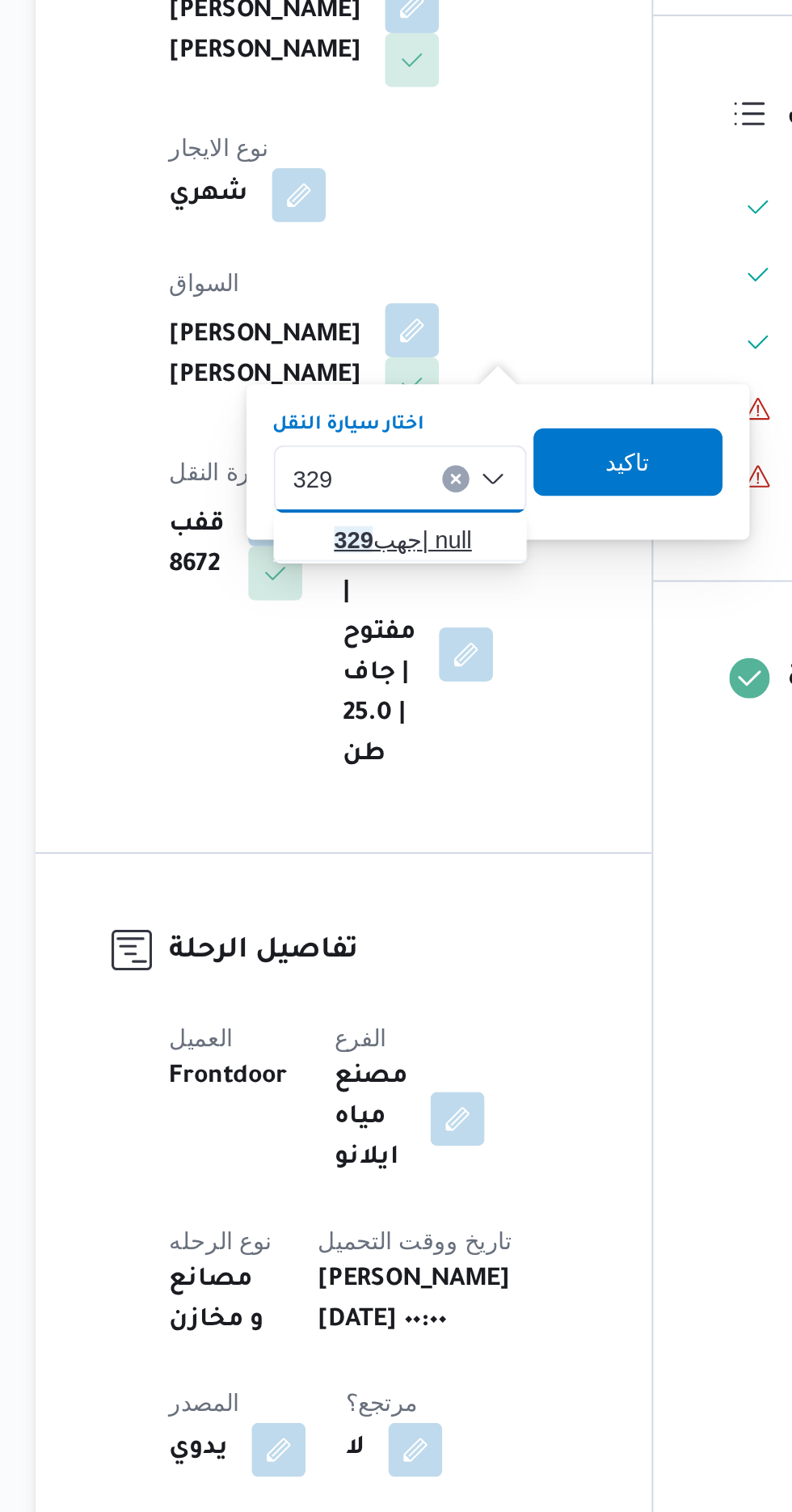
type input "329"
click at [391, 657] on span "جهب 329 | null" at bounding box center [394, 662] width 82 height 19
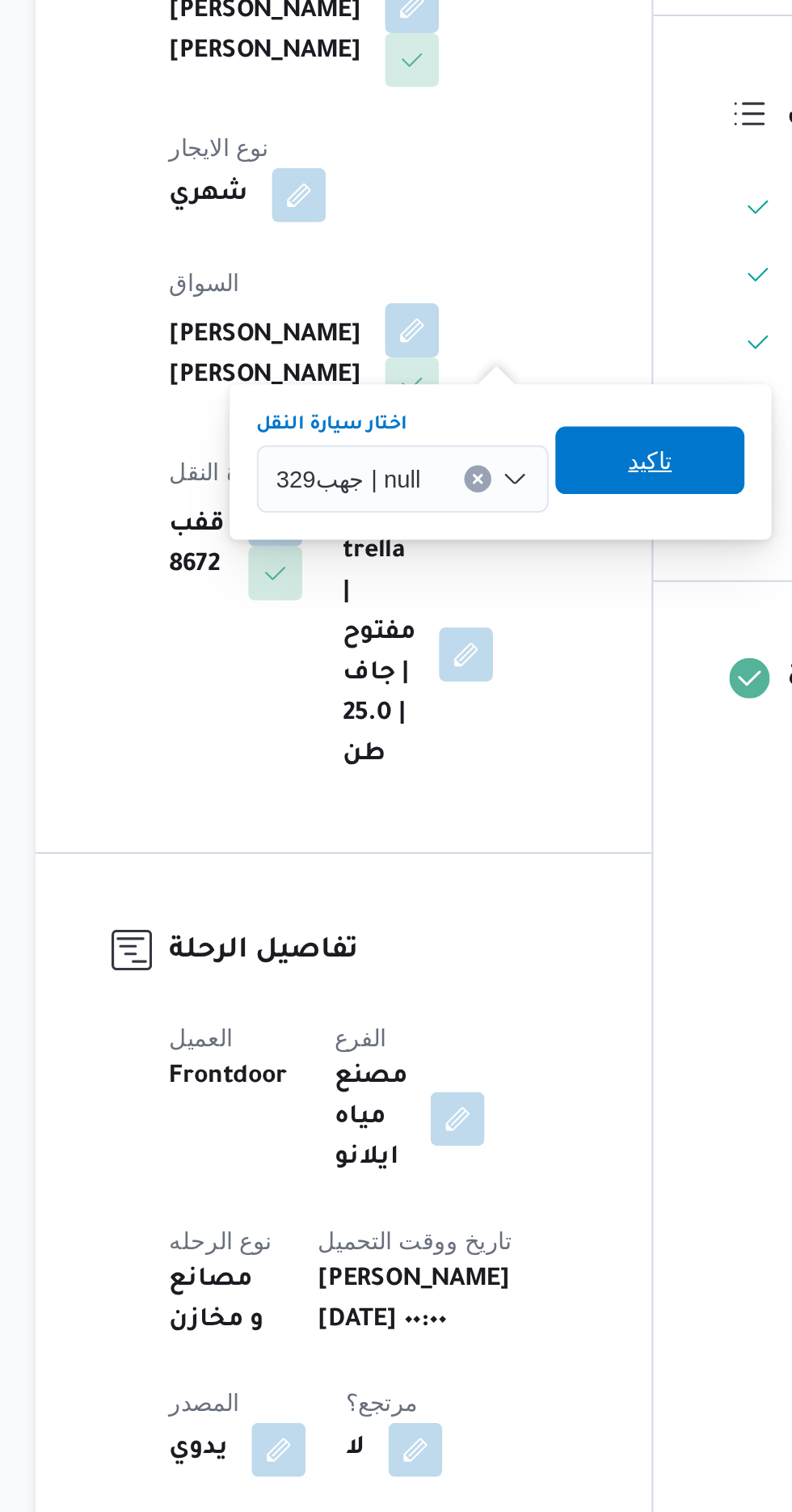
click at [506, 625] on span "تاكيد" at bounding box center [504, 624] width 21 height 19
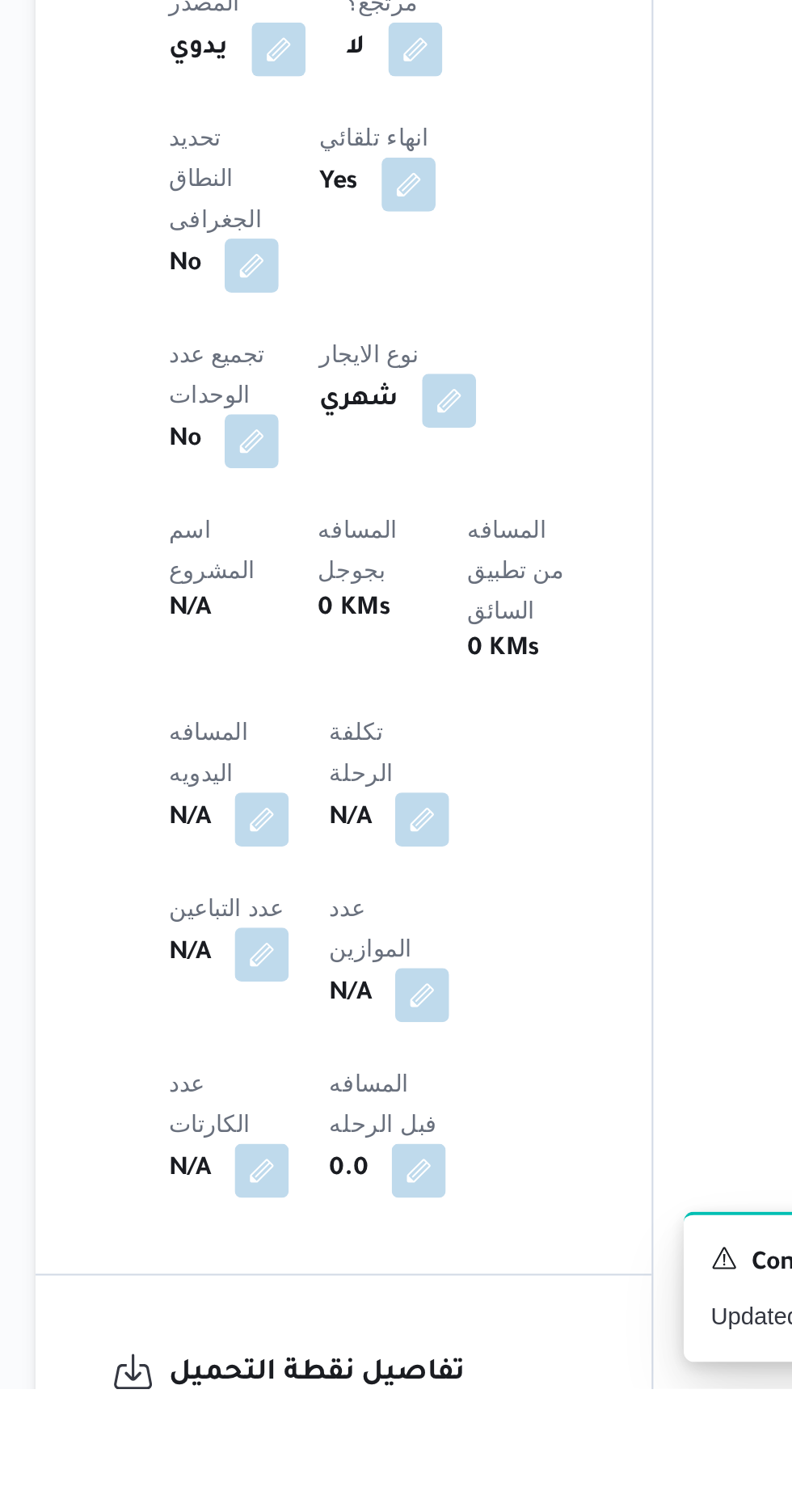
scroll to position [312, 0]
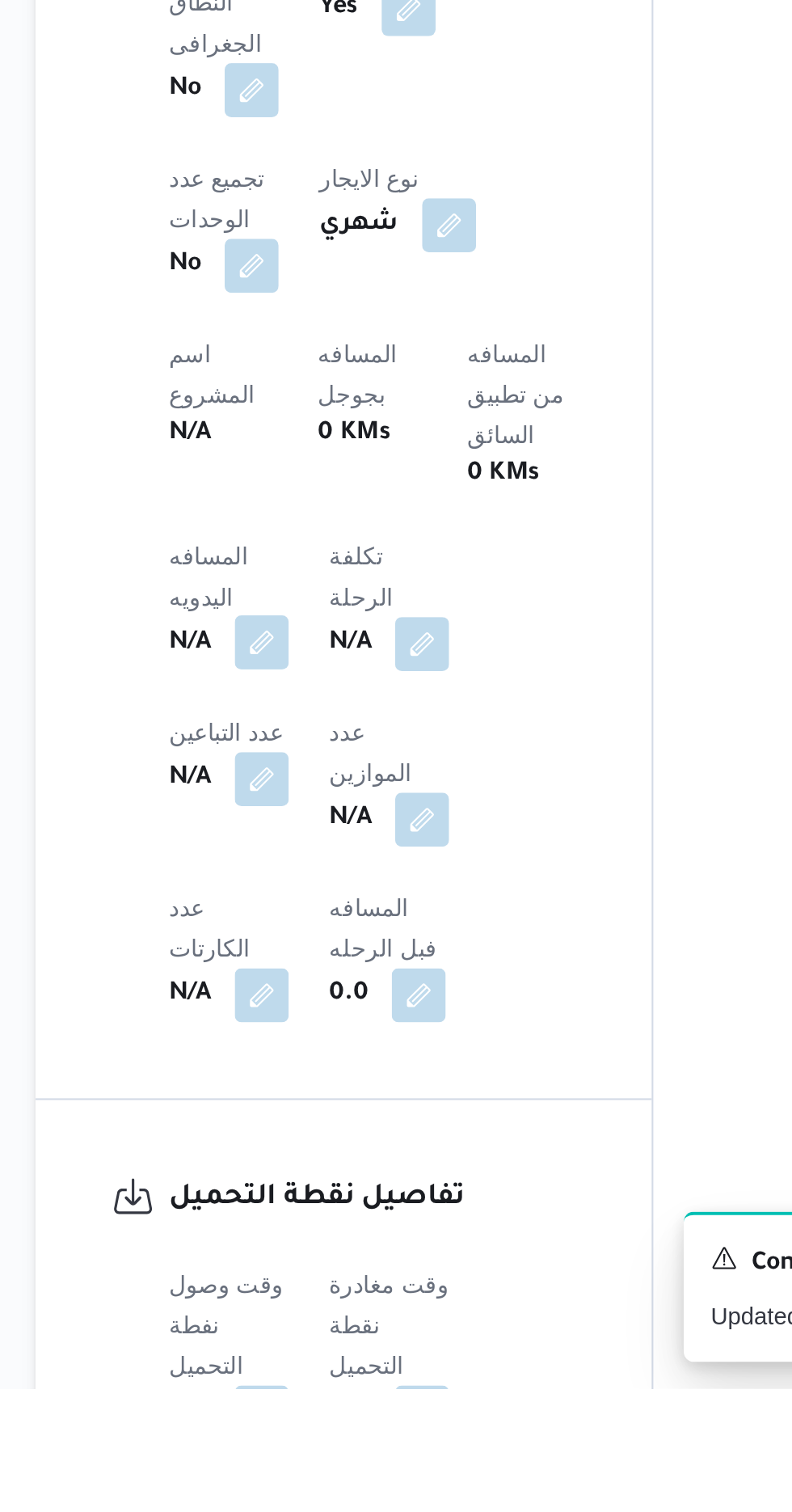
click at [324, 1142] on button "button" at bounding box center [318, 1154] width 26 height 26
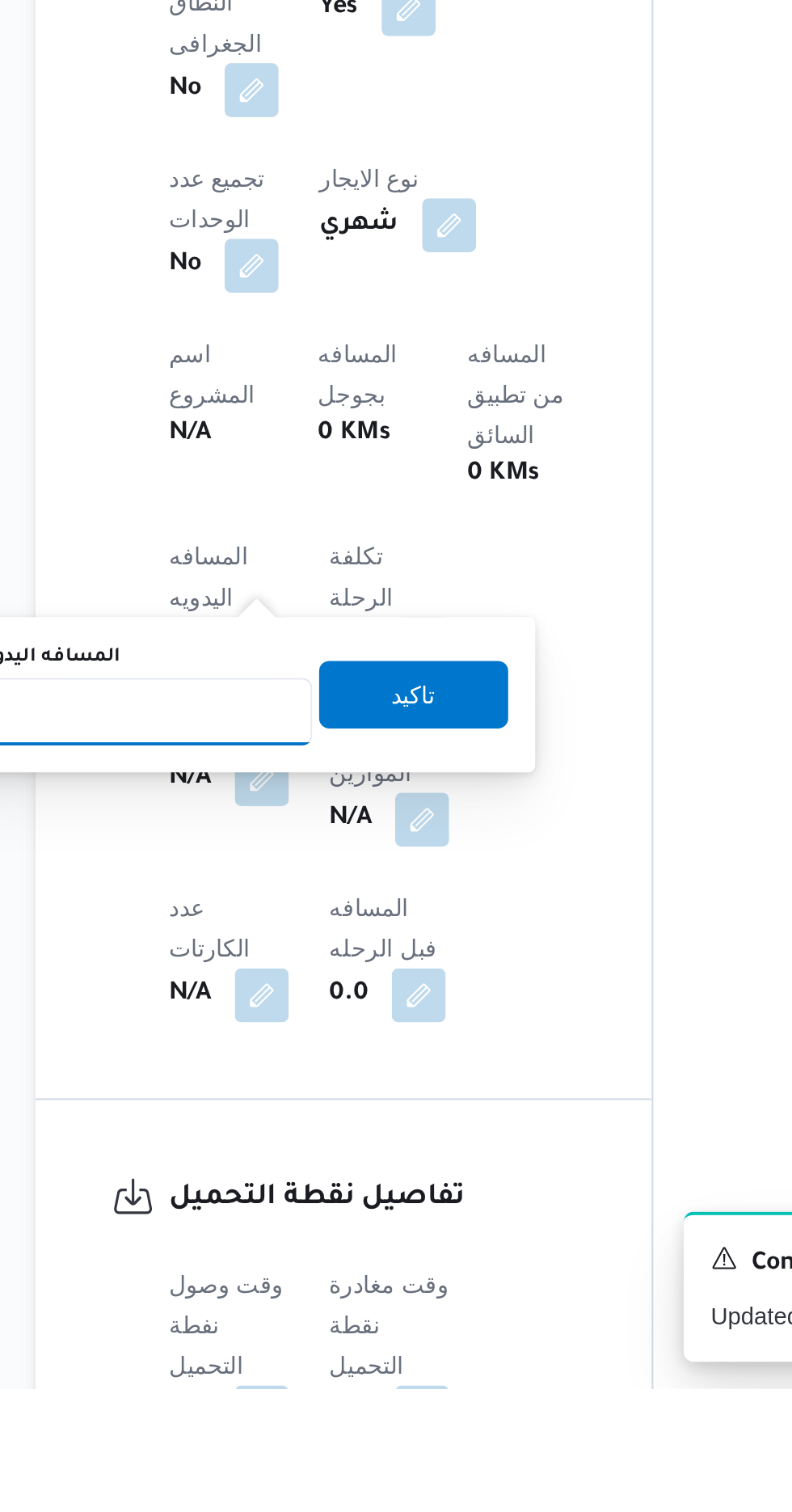
click at [312, 1184] on input "المسافه اليدويه" at bounding box center [262, 1188] width 161 height 32
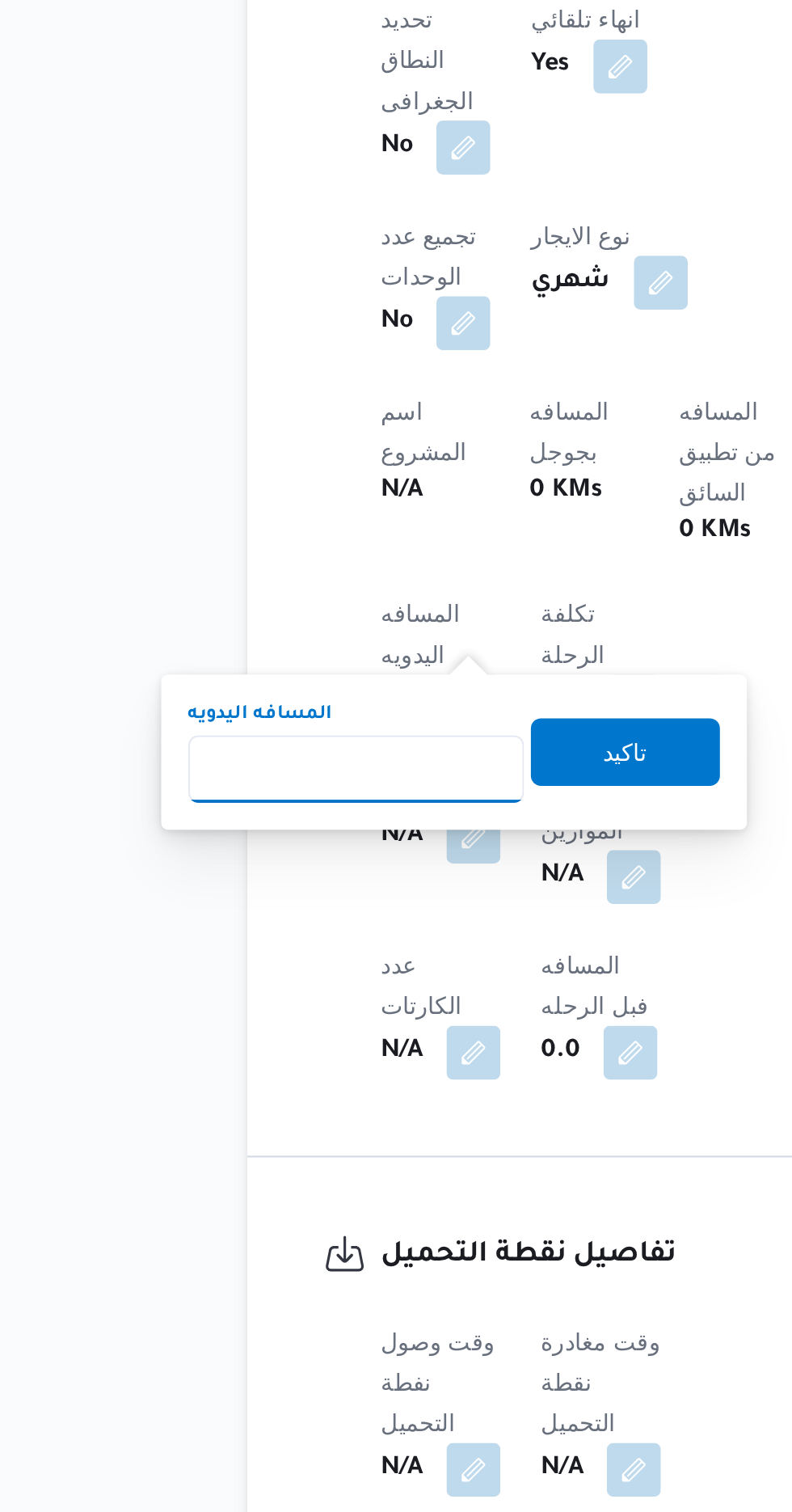
scroll to position [419, 0]
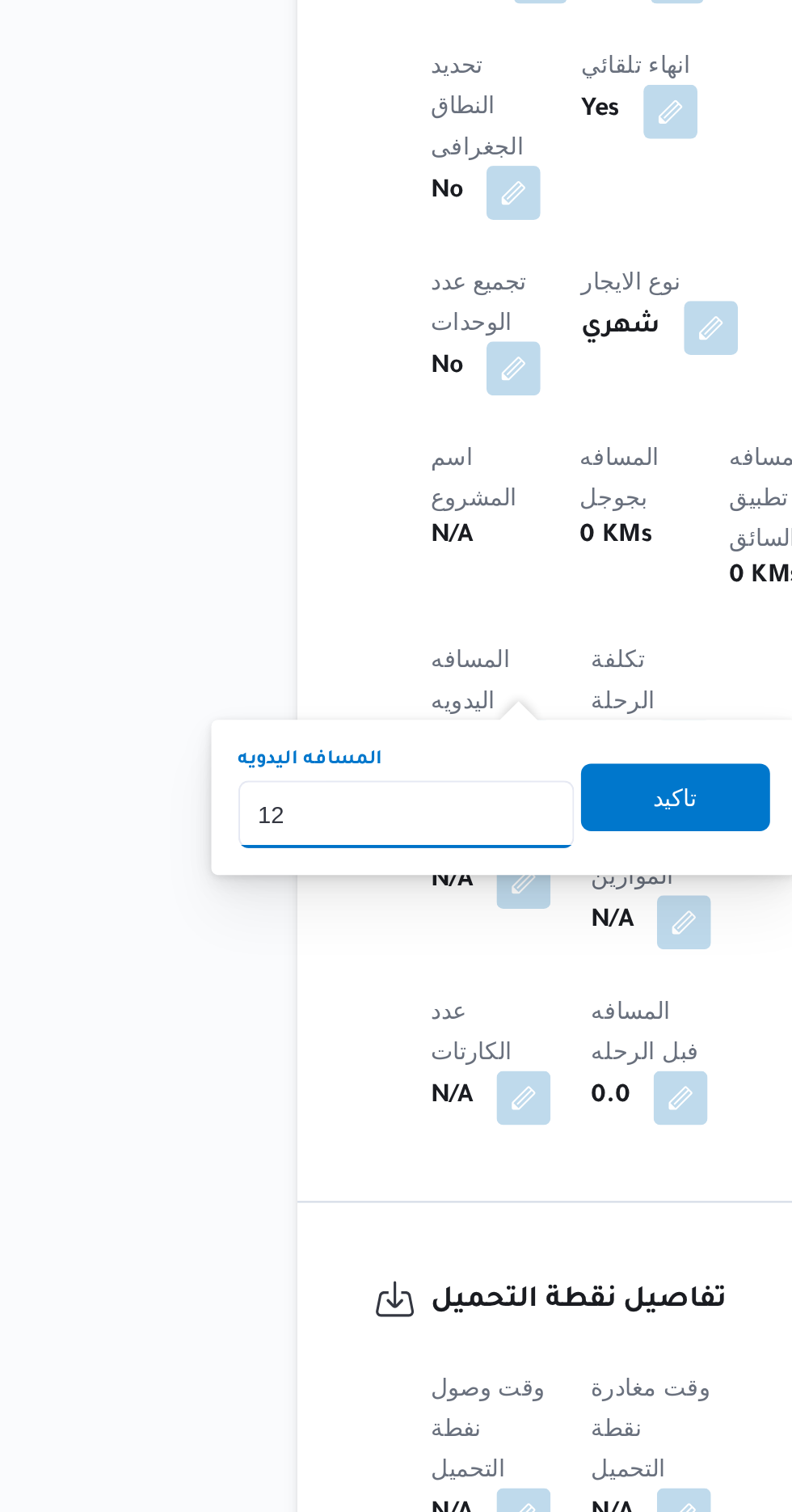
type input "120"
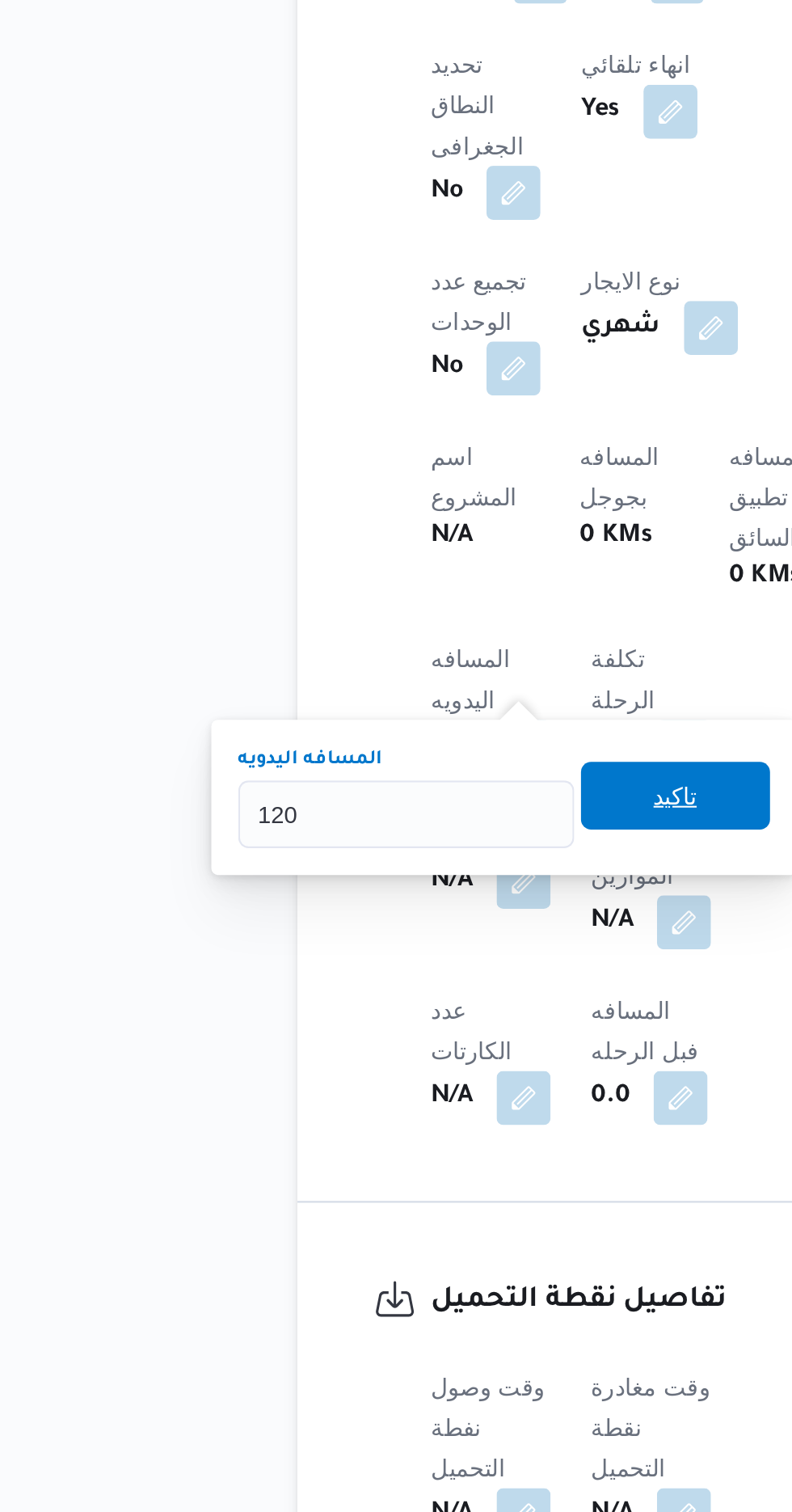
click at [402, 1065] on span "تاكيد" at bounding box center [391, 1071] width 21 height 19
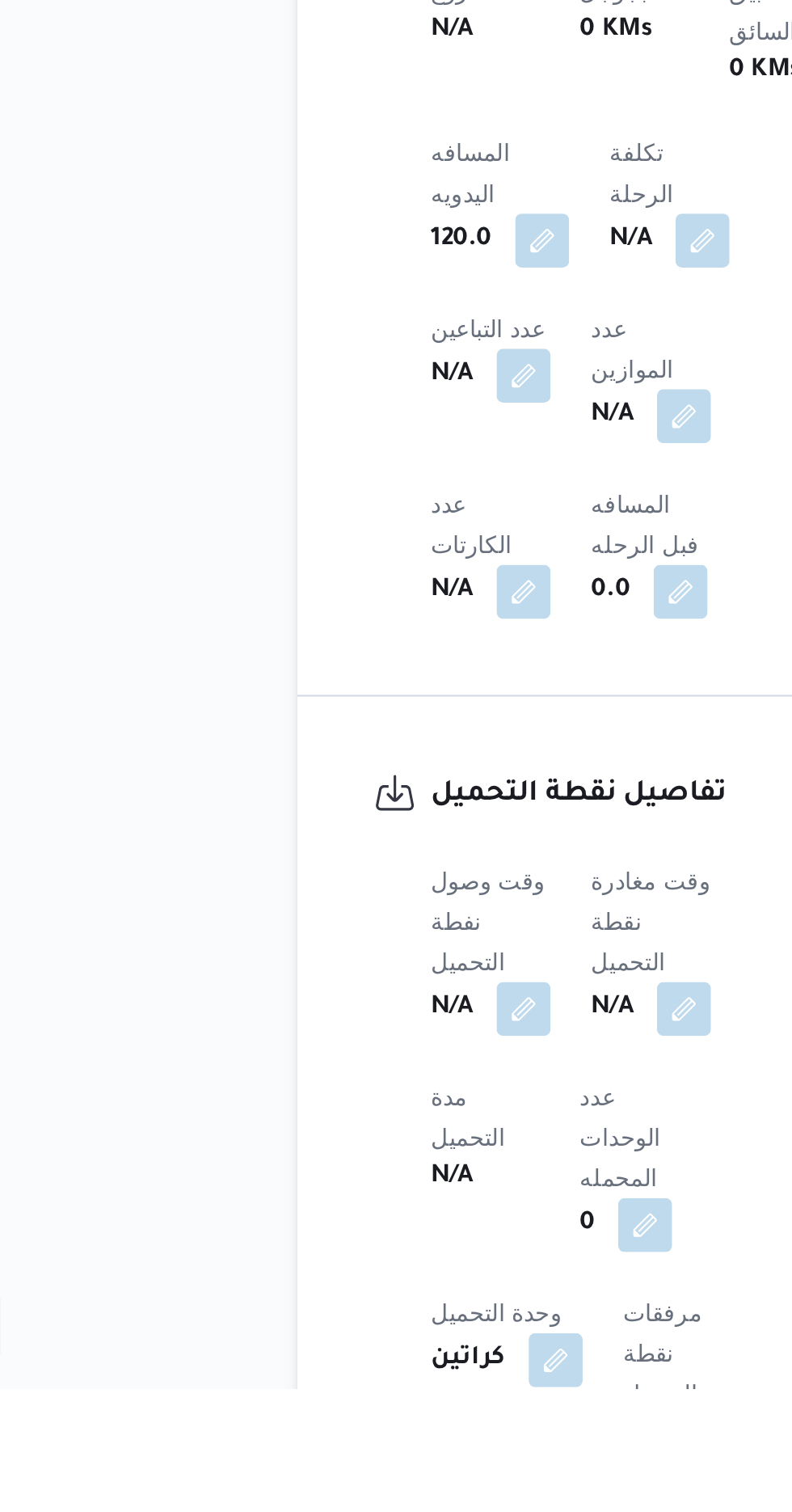
scroll to position [511, 0]
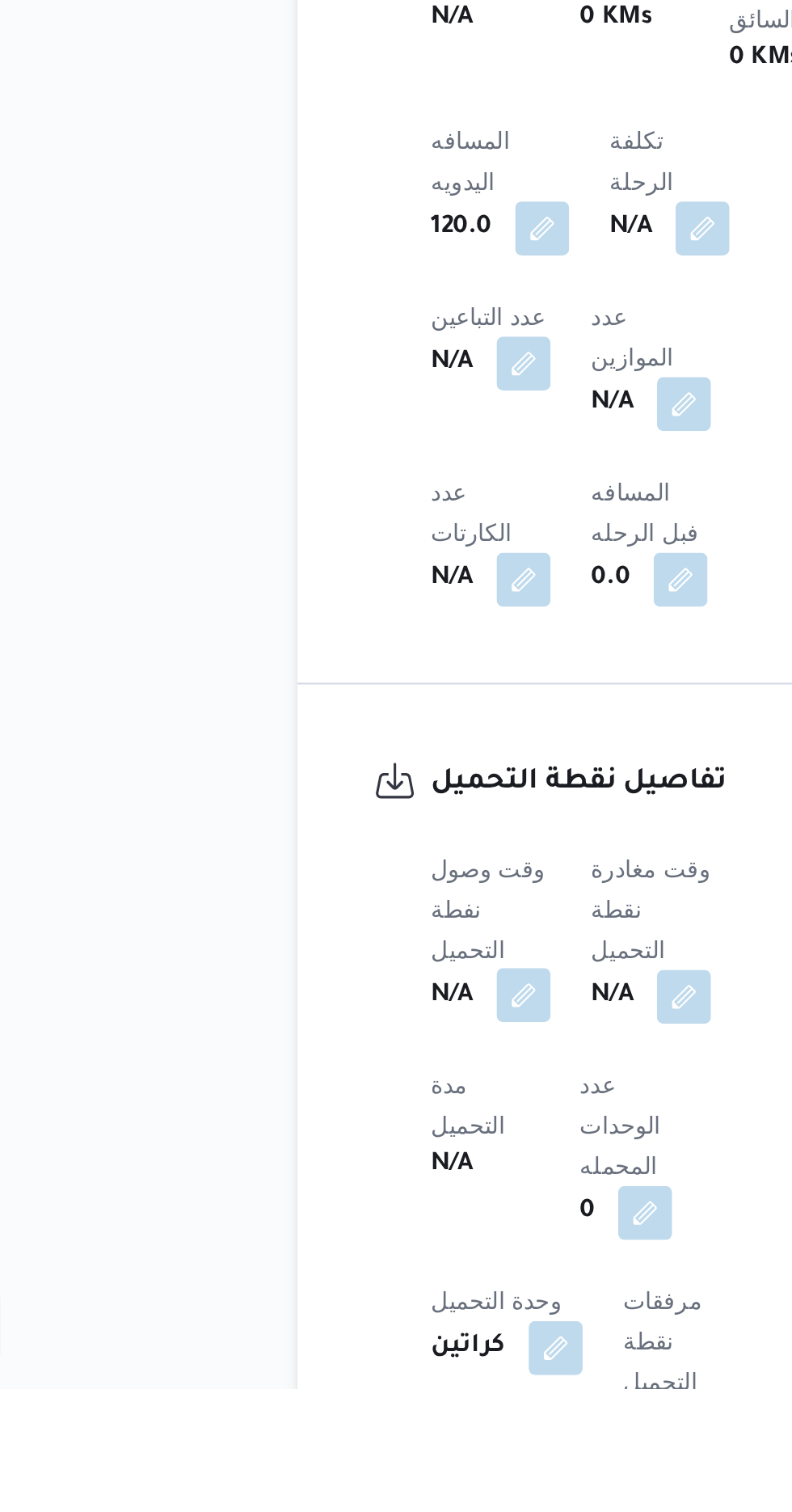
click at [327, 1311] on button "button" at bounding box center [318, 1323] width 26 height 26
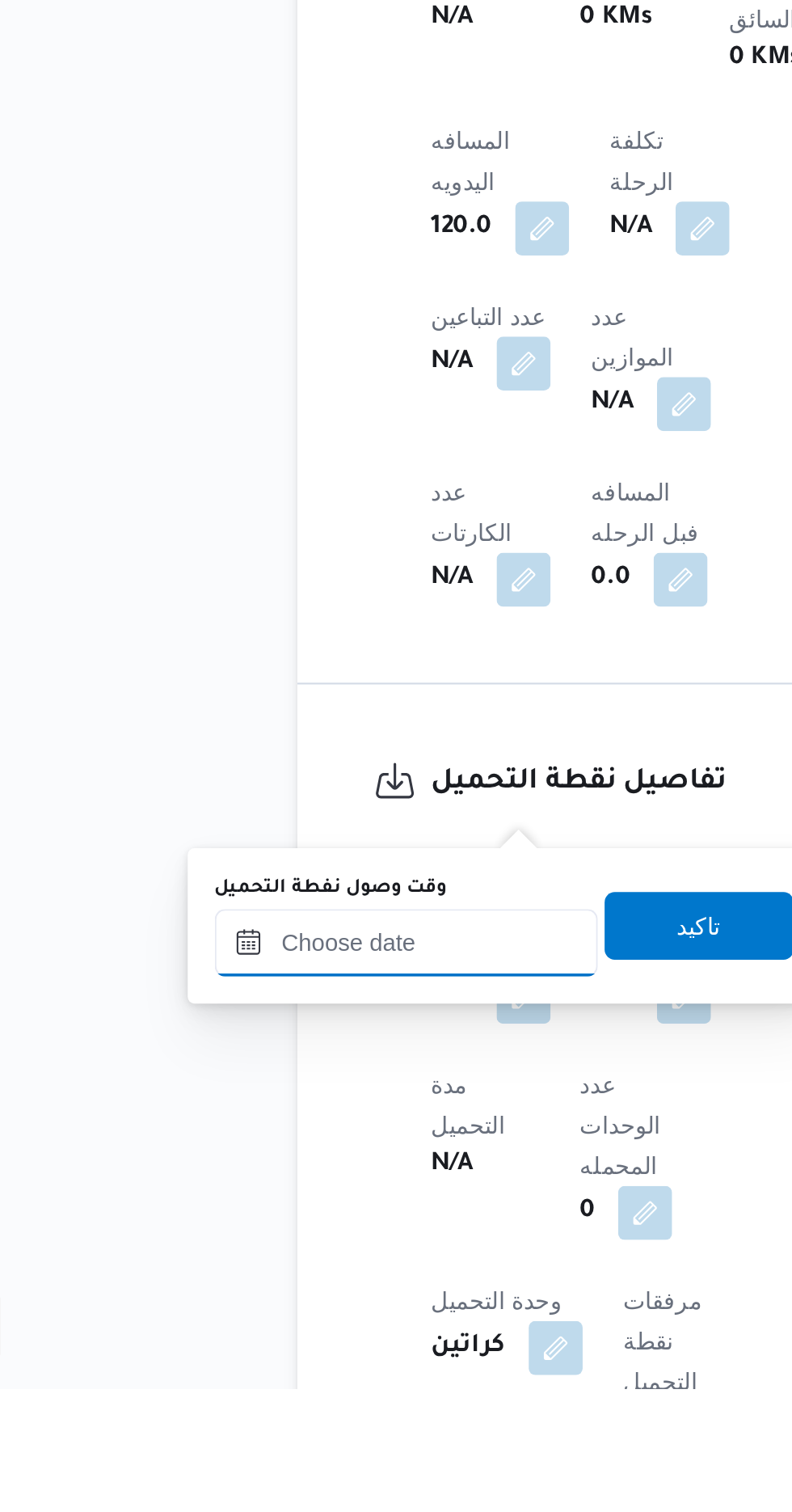
click at [312, 1303] on input "وقت وصول نفطة التحميل" at bounding box center [262, 1299] width 184 height 32
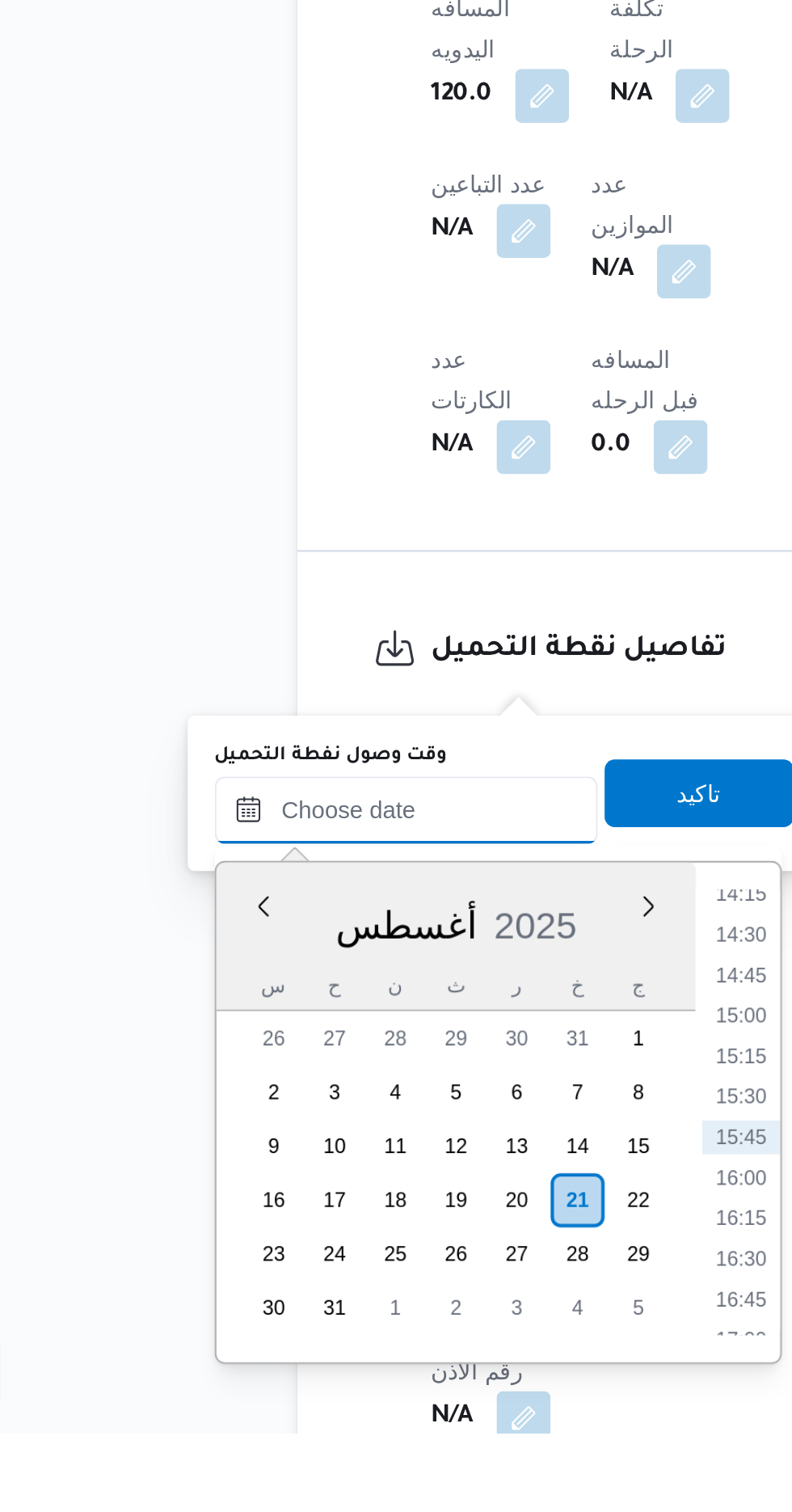
scroll to position [595, 0]
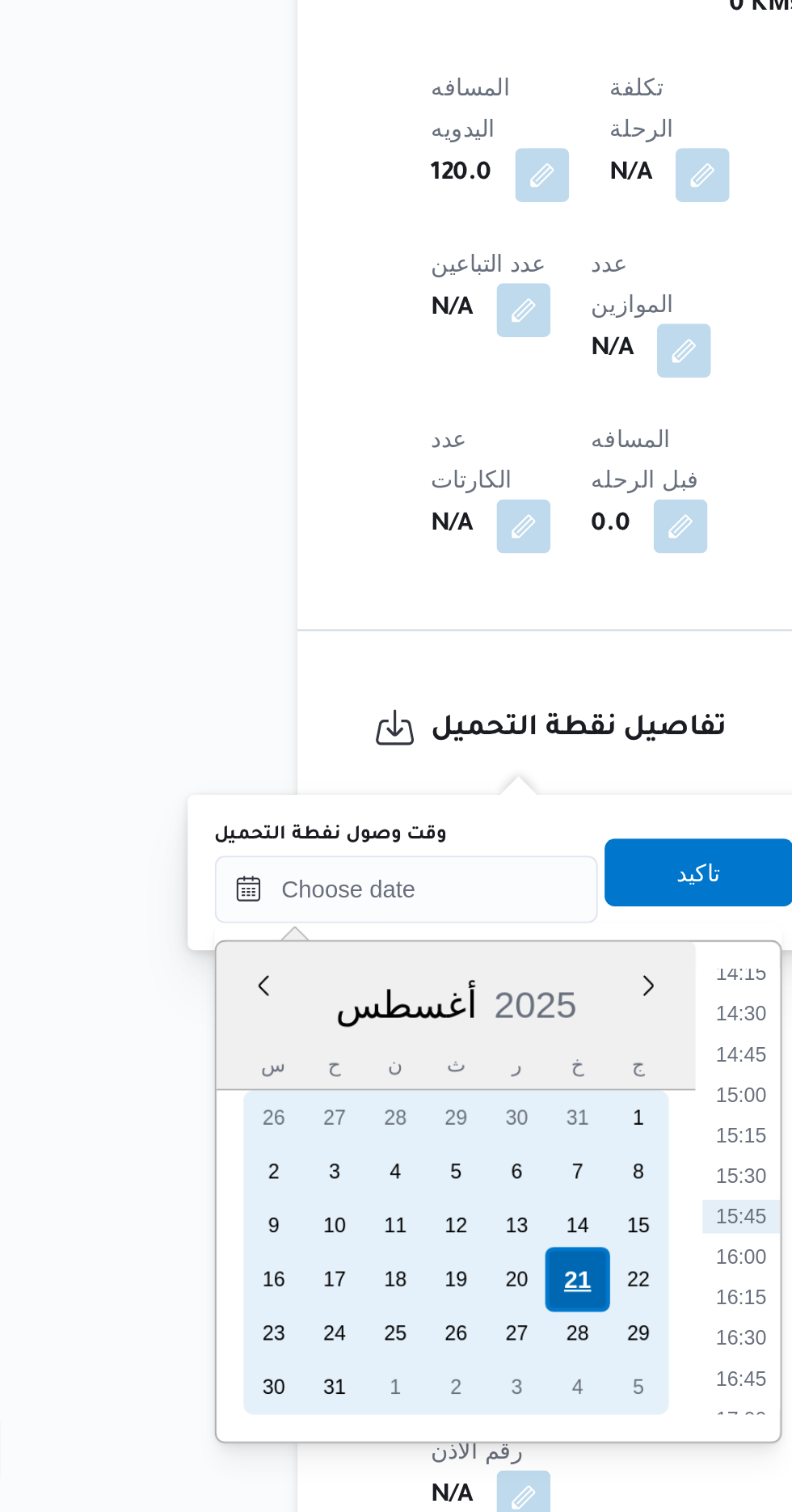
click at [345, 1400] on div "21" at bounding box center [344, 1400] width 30 height 30
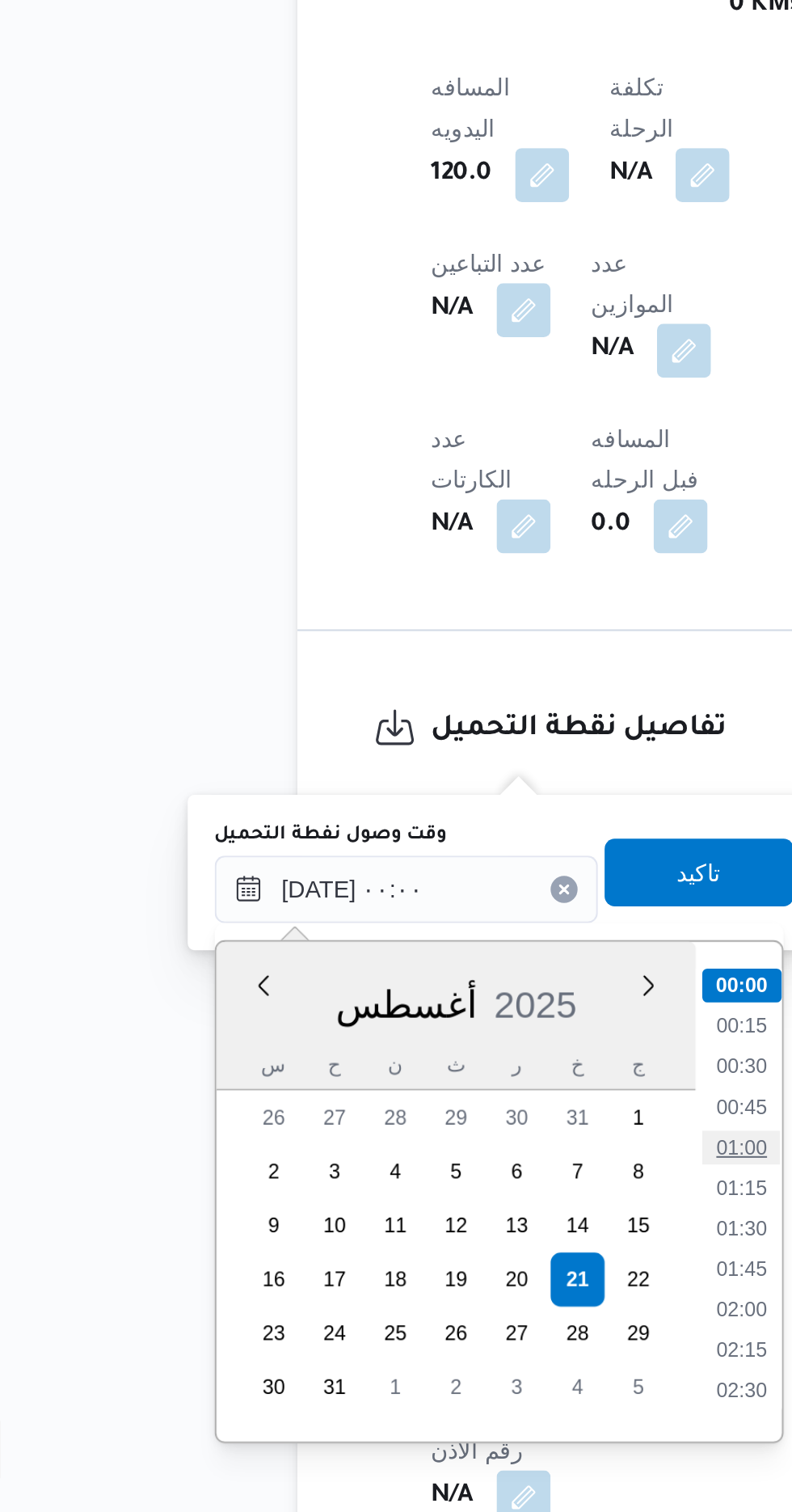
click at [415, 1334] on li "01:00" at bounding box center [423, 1337] width 37 height 16
type input "[DATE] ٠١:٠٠"
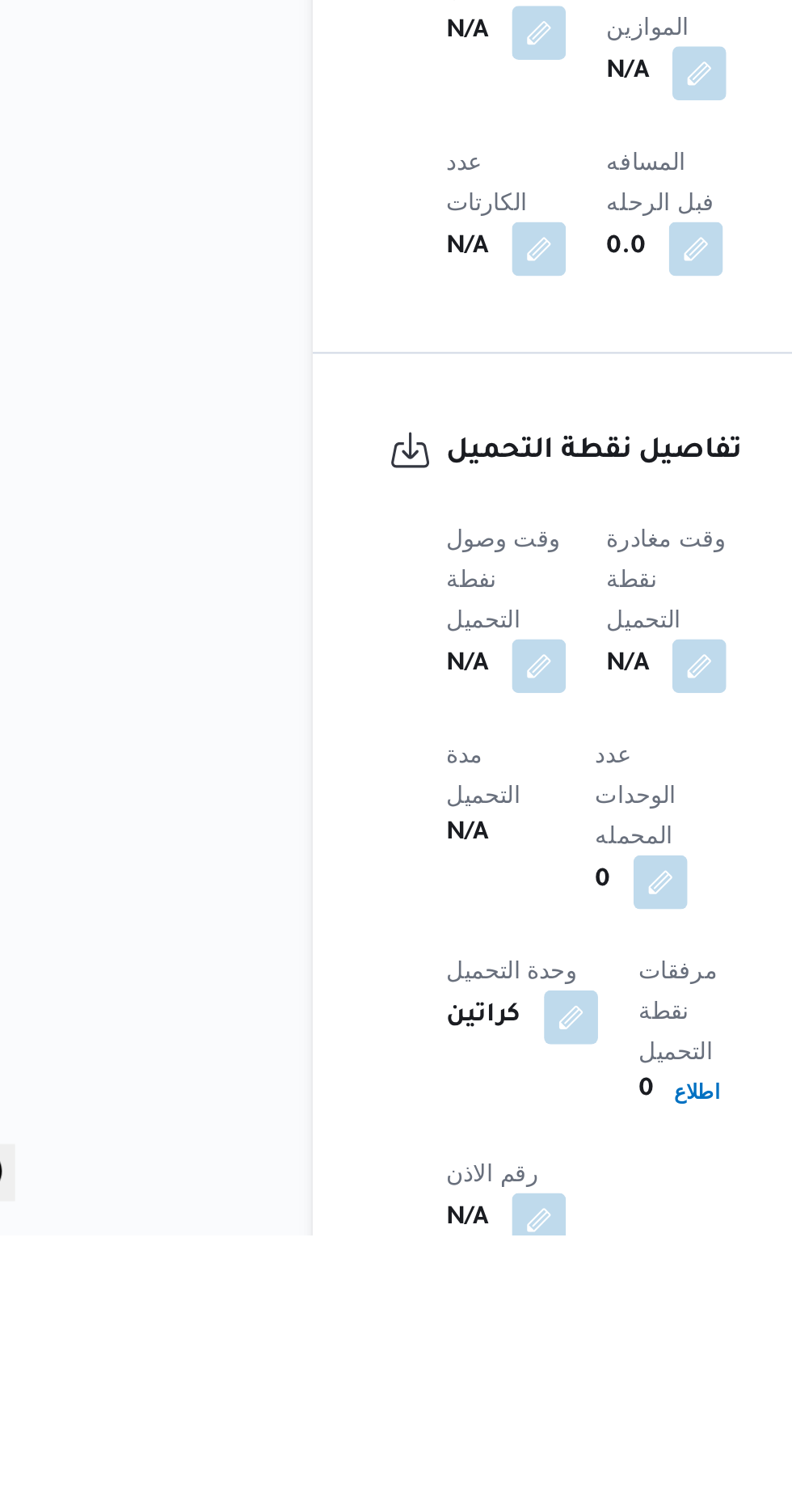
scroll to position [595, 0]
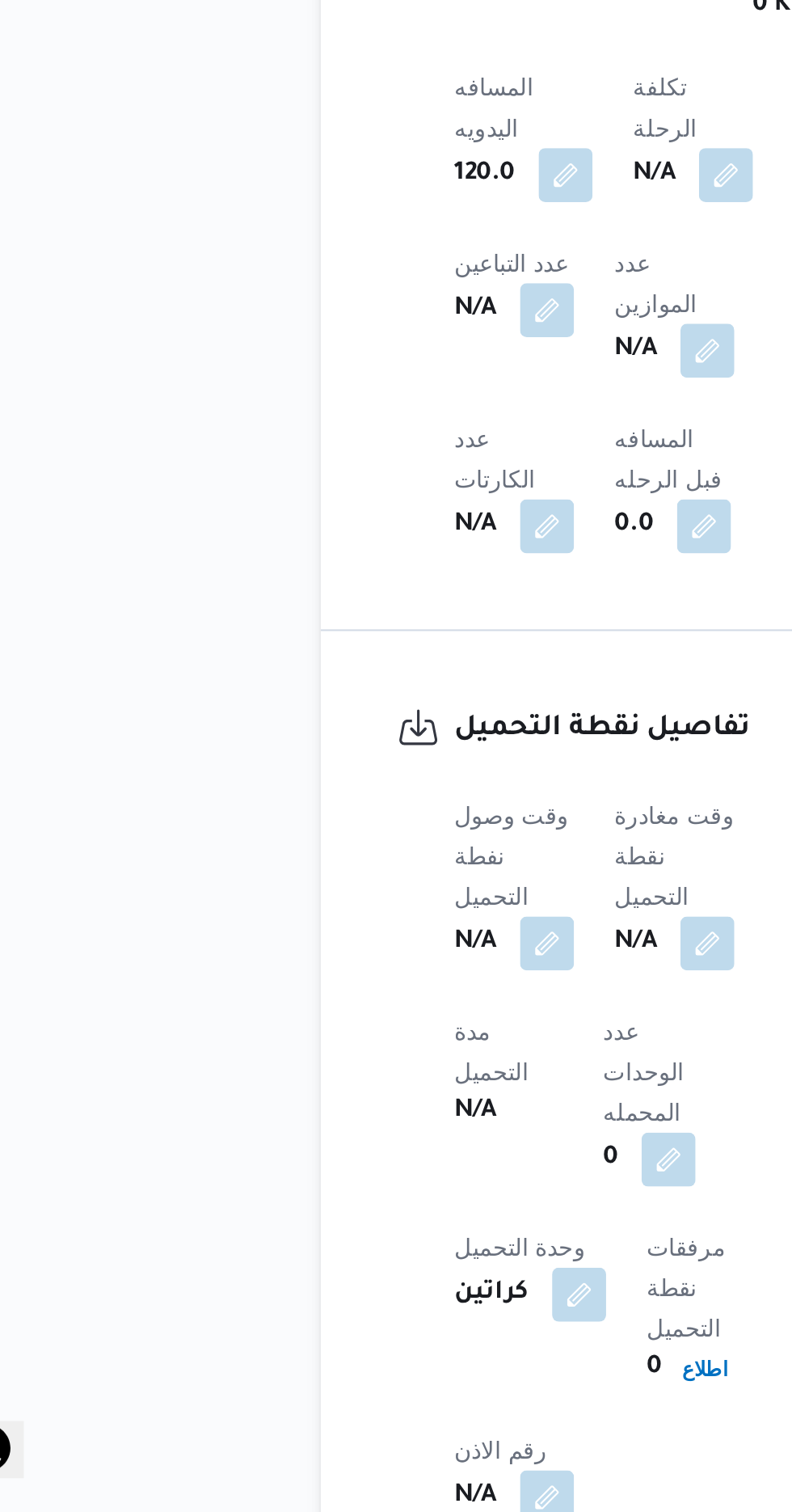
click at [397, 1272] on dt "عدد الوحدات المحمله" at bounding box center [370, 1301] width 52 height 58
click at [317, 1226] on button "button" at bounding box center [318, 1238] width 26 height 26
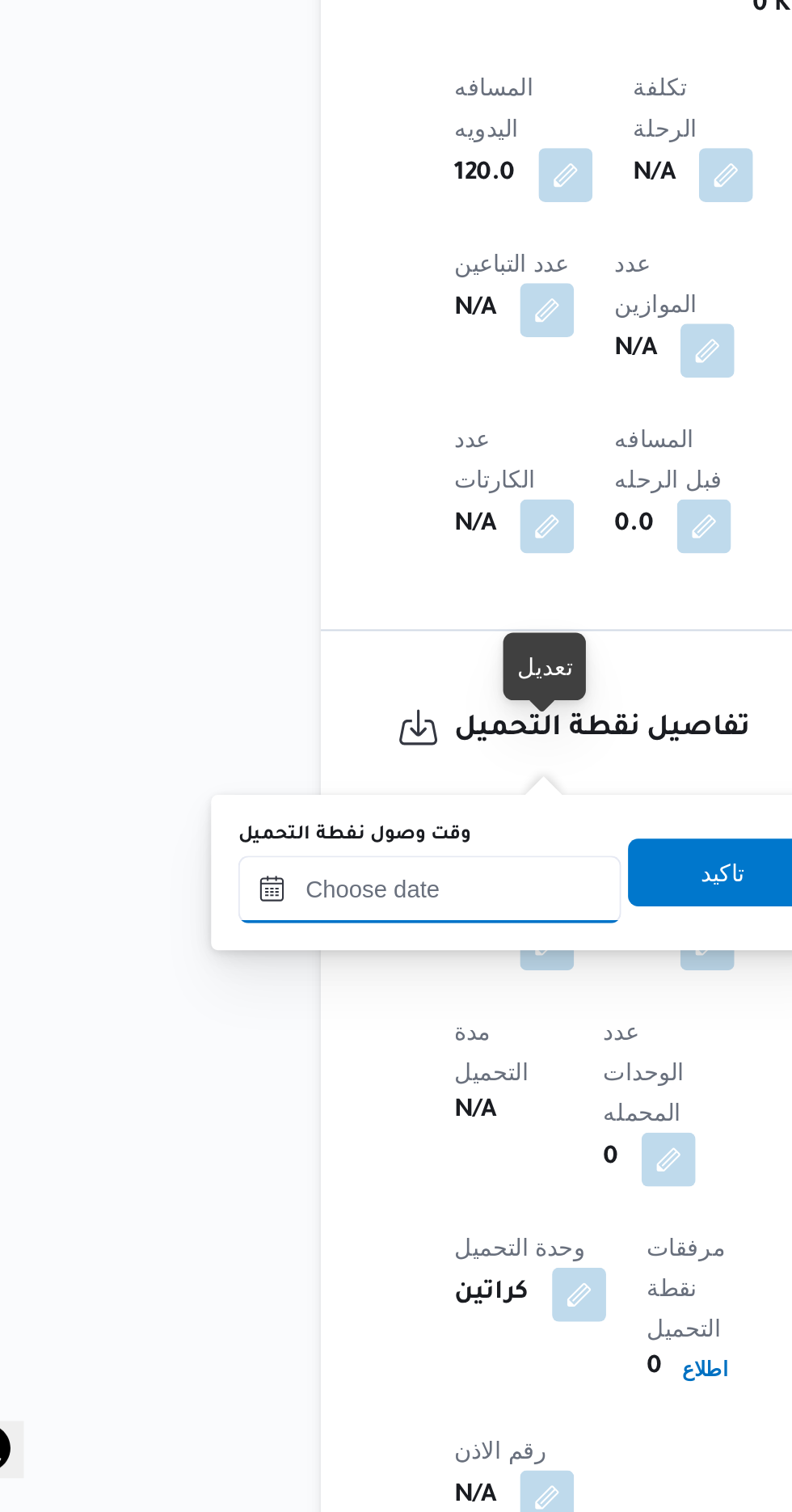
click at [301, 1207] on input "وقت وصول نفطة التحميل" at bounding box center [262, 1214] width 184 height 32
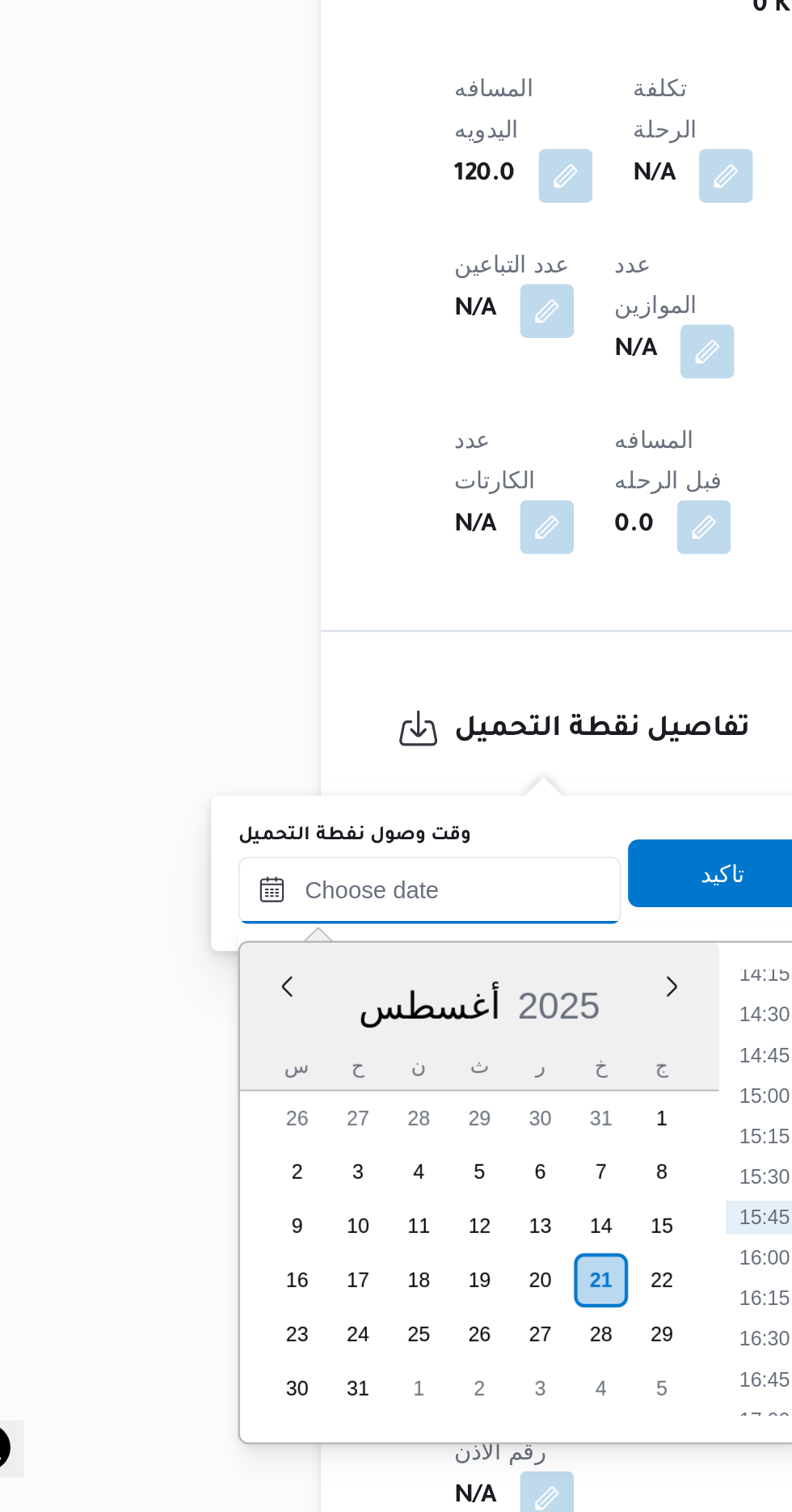
scroll to position [594, 0]
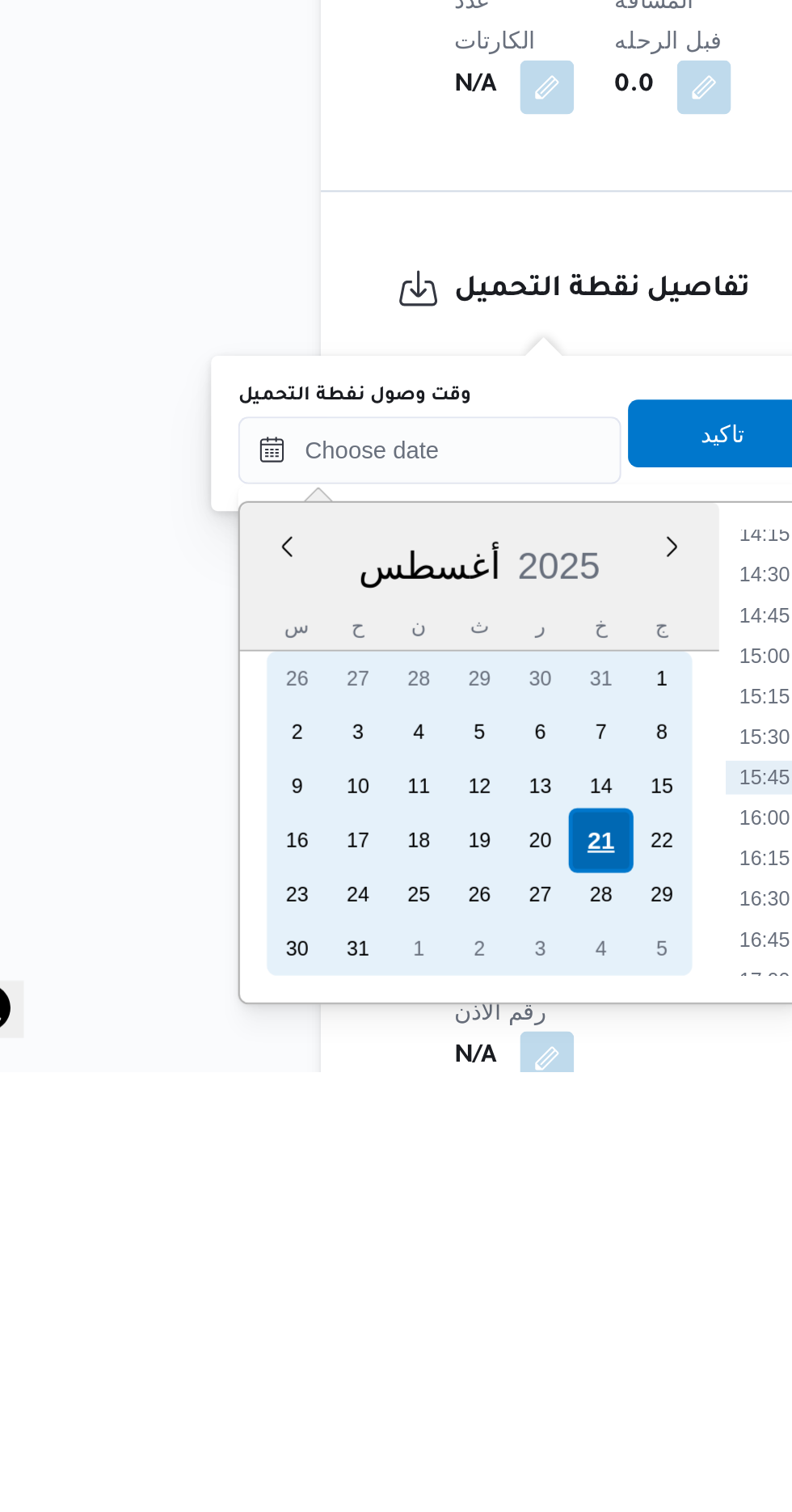
click at [339, 1396] on div "21" at bounding box center [344, 1401] width 30 height 30
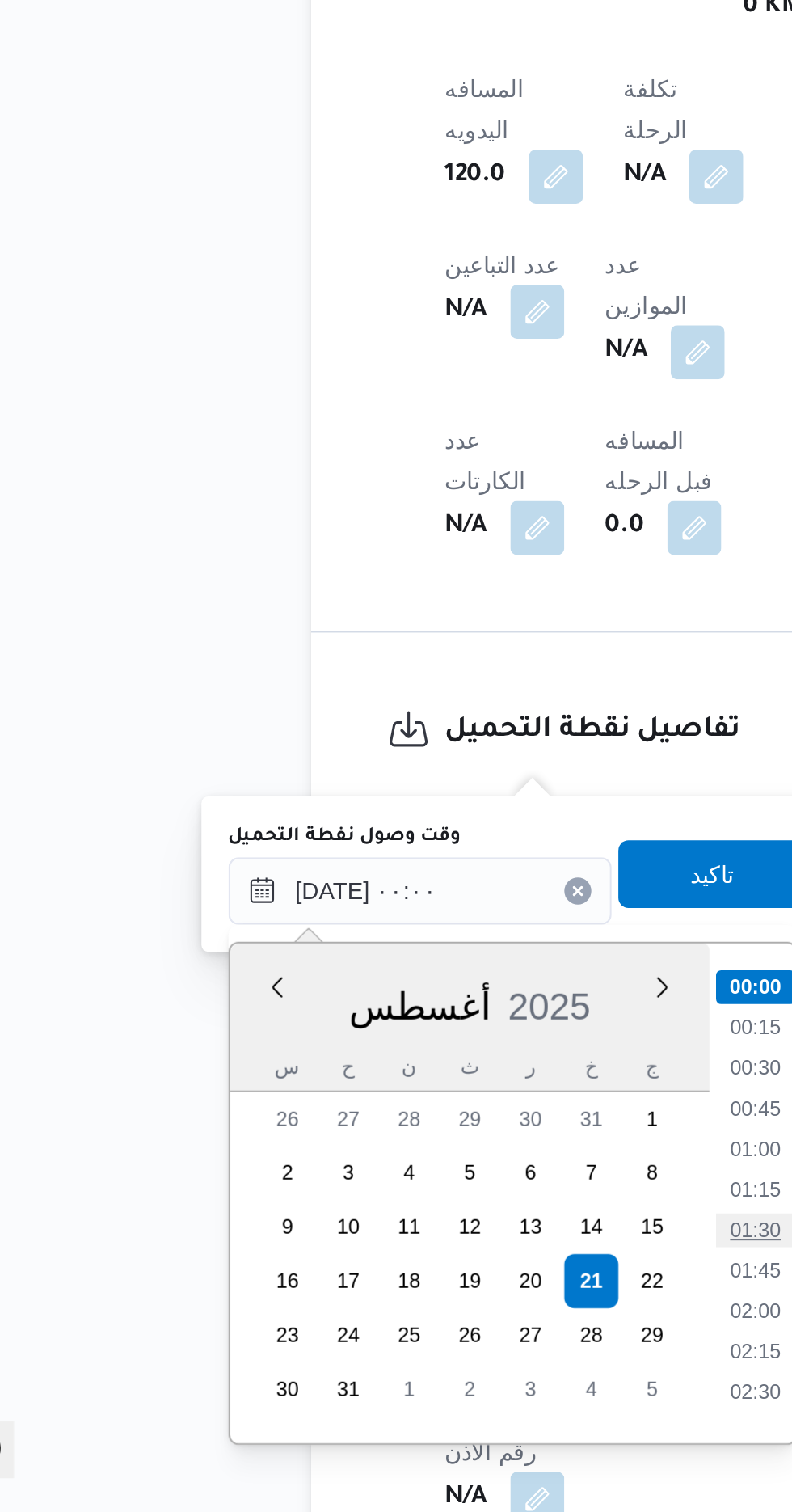
click at [431, 1376] on li "01:30" at bounding box center [423, 1377] width 37 height 16
type input "[DATE] ٠١:٣٠"
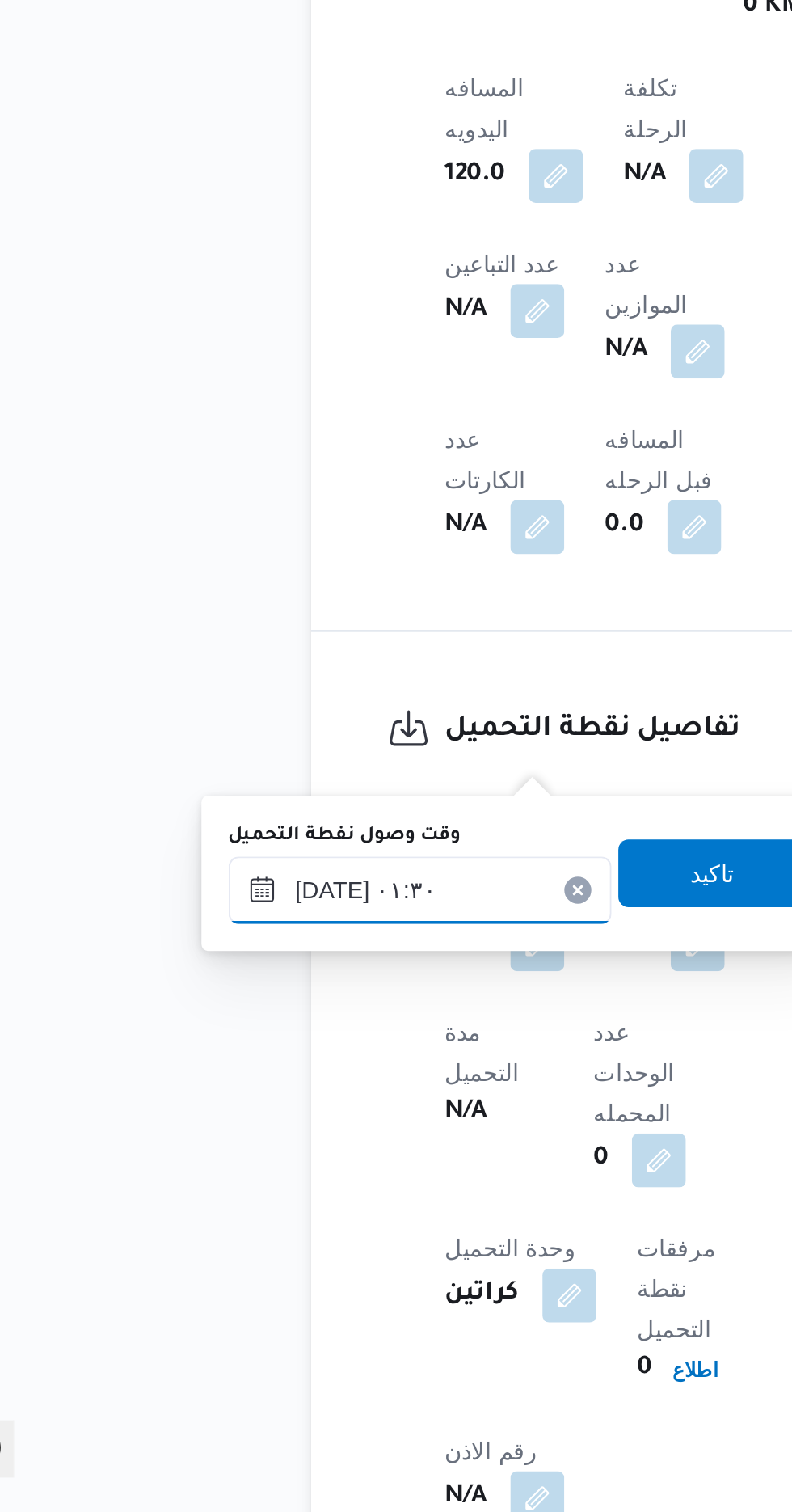
scroll to position [594, 0]
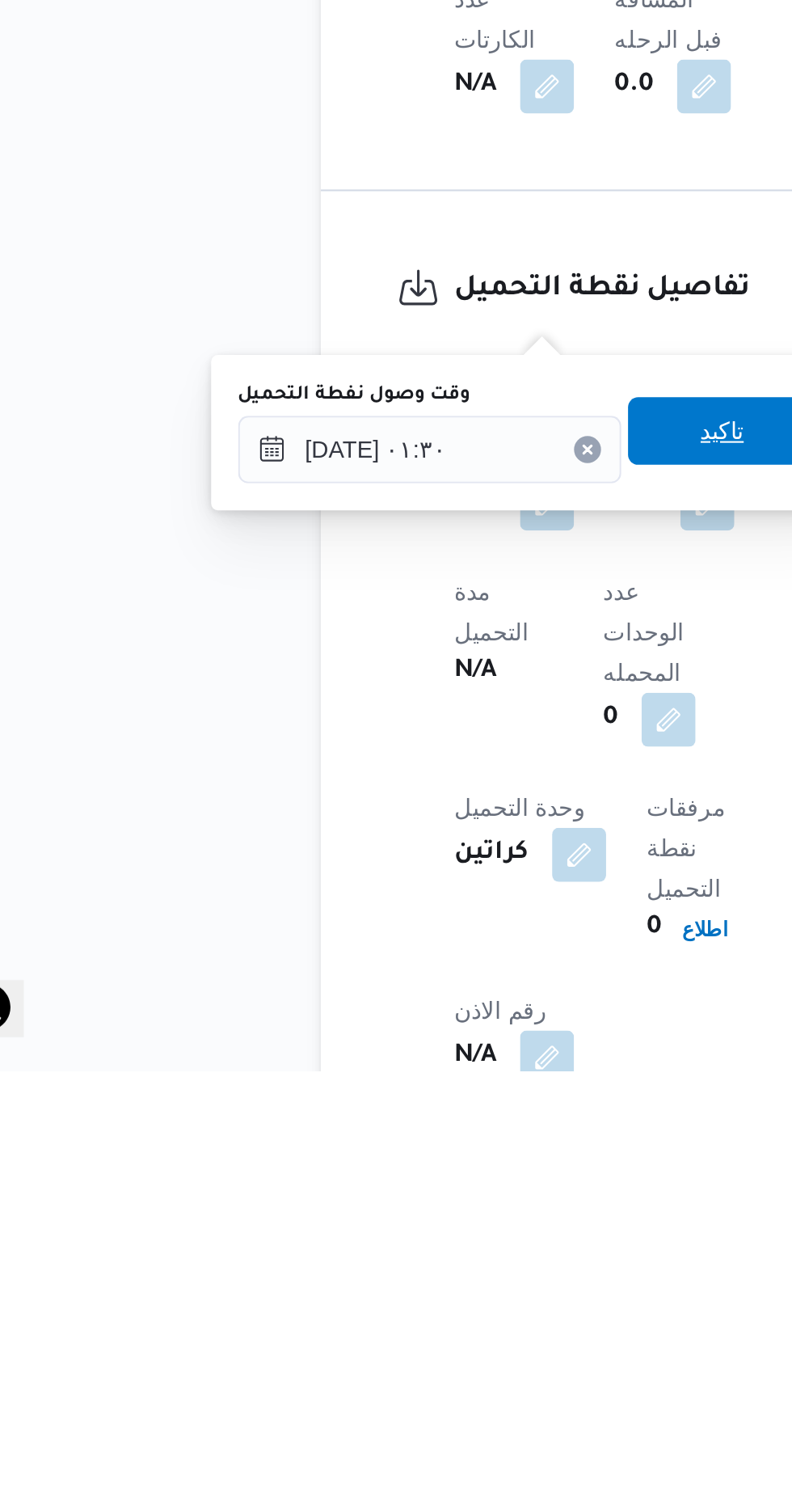
click at [411, 1208] on span "تاكيد" at bounding box center [403, 1205] width 21 height 19
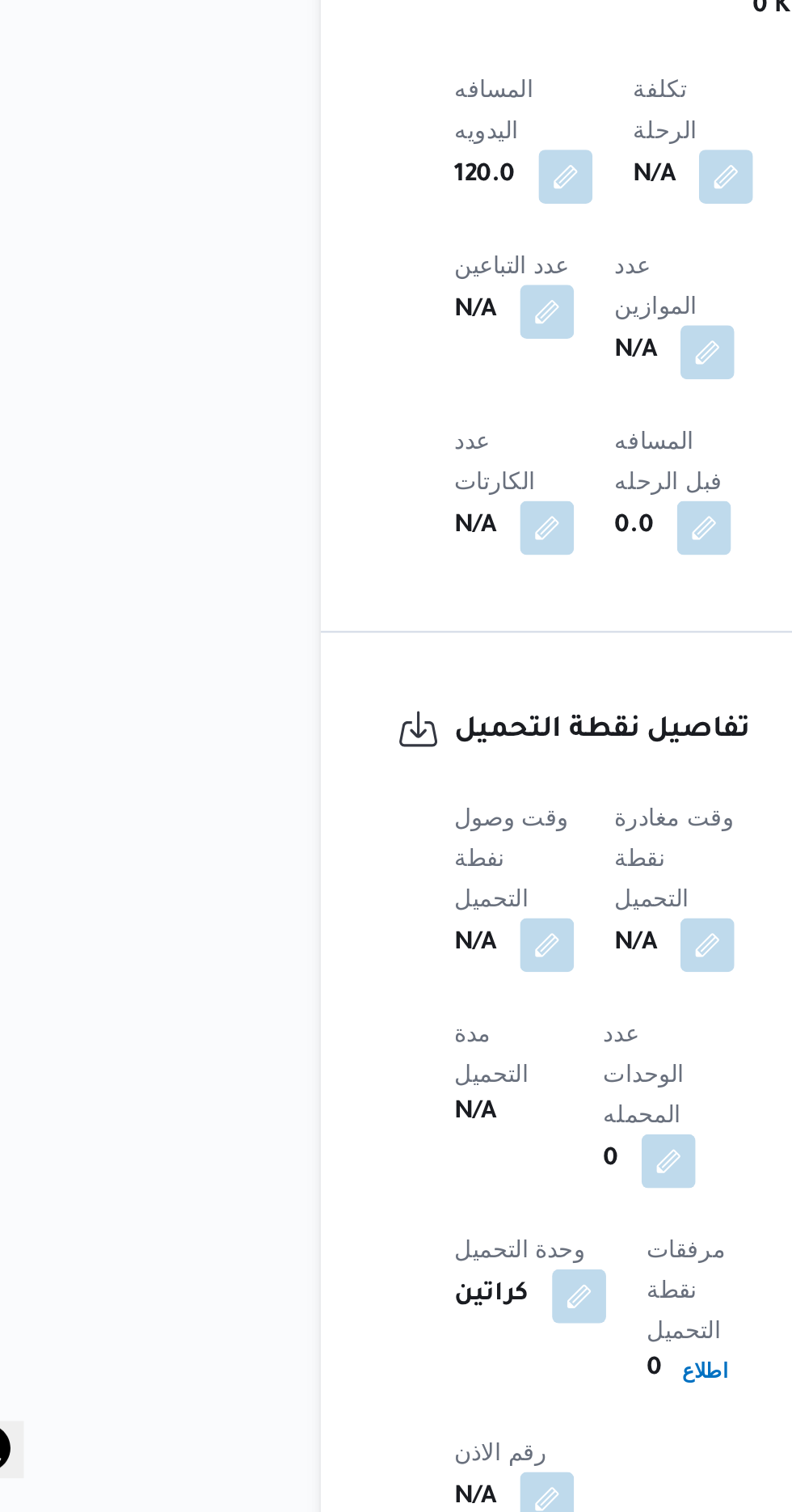
click at [391, 1226] on div "N/A" at bounding box center [380, 1240] width 61 height 29
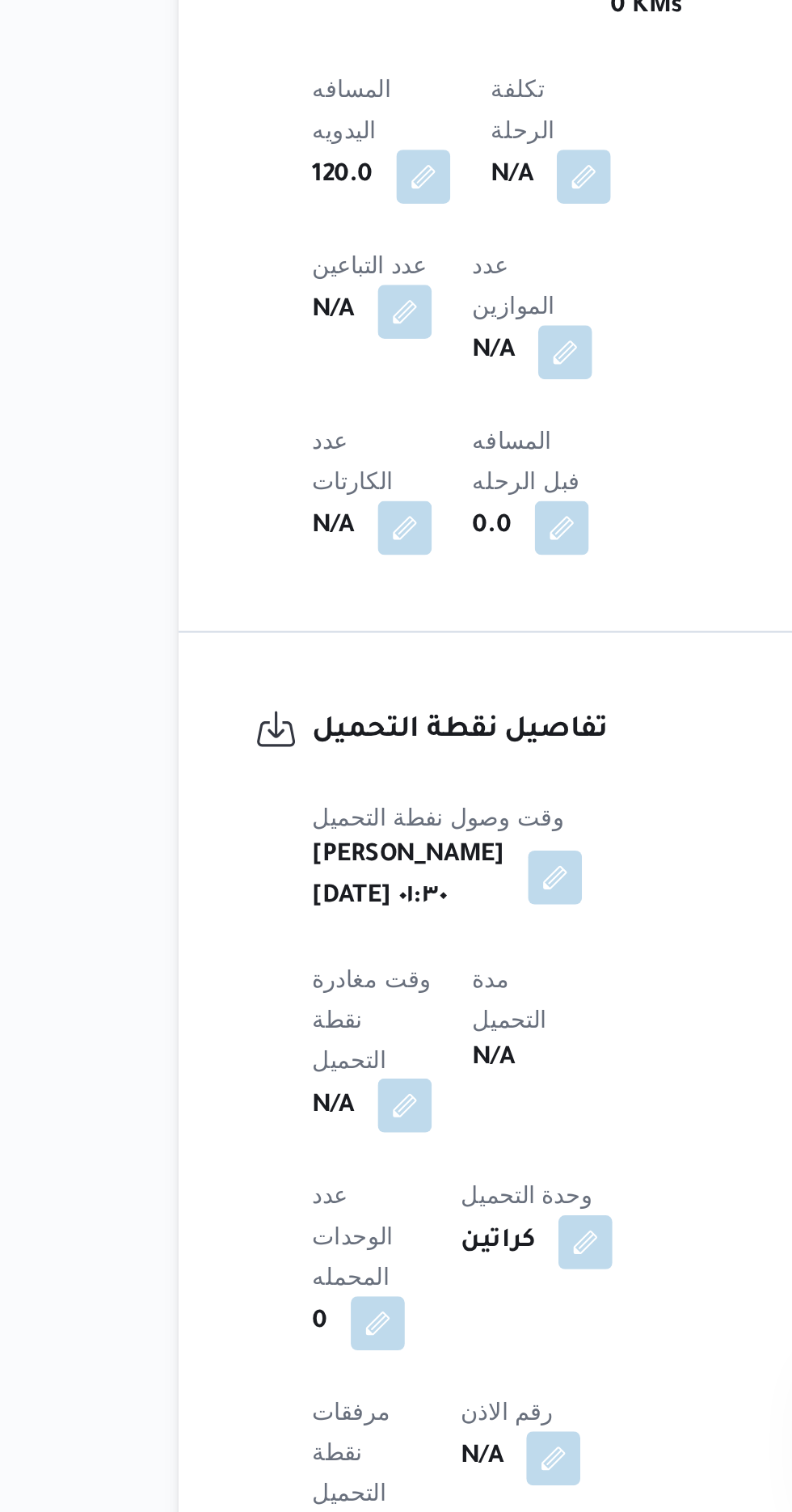
click at [332, 1305] on button "button" at bounding box center [318, 1317] width 26 height 26
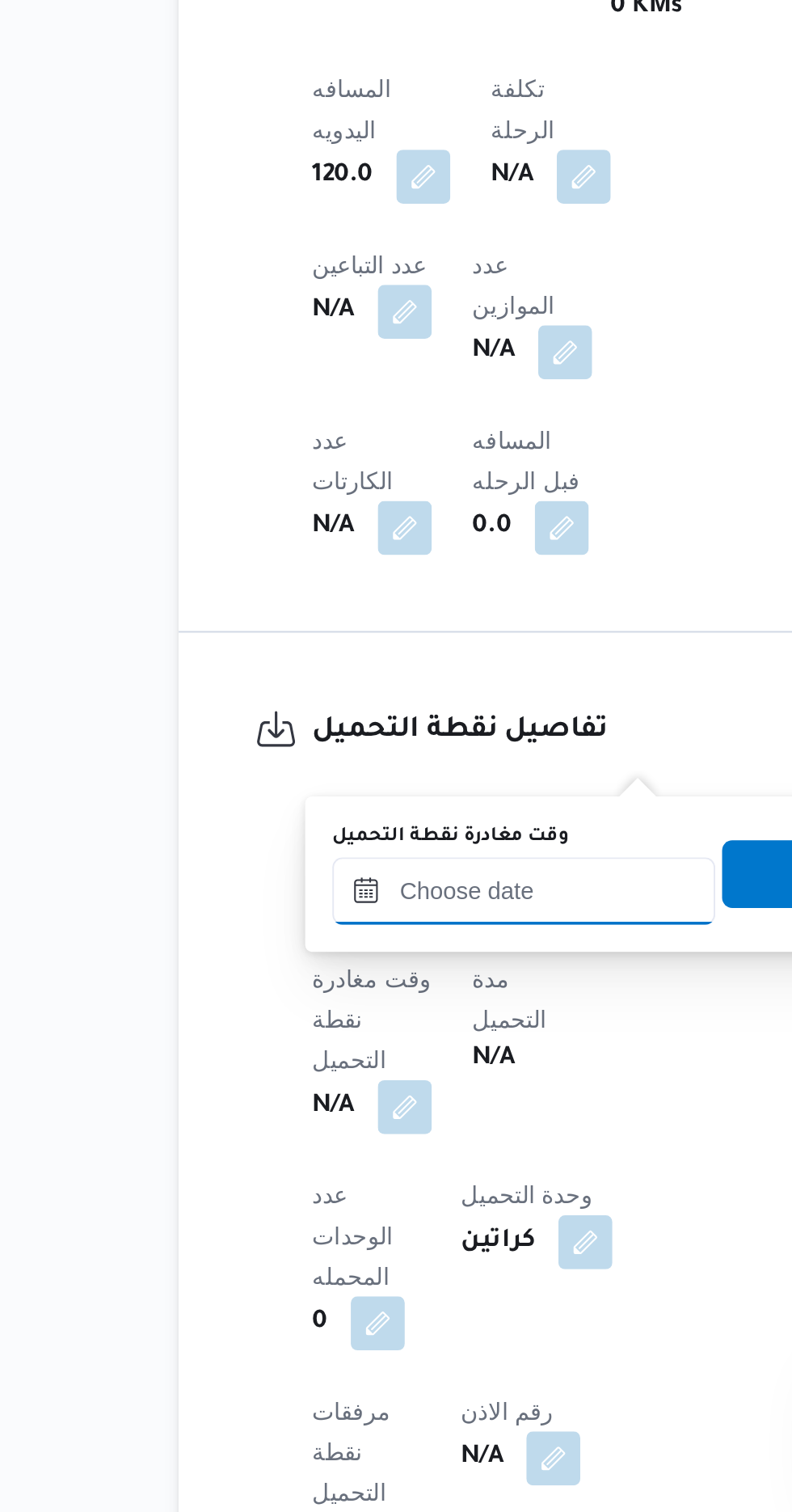
click at [395, 1208] on input "وقت مغادرة نقطة التحميل" at bounding box center [376, 1215] width 184 height 32
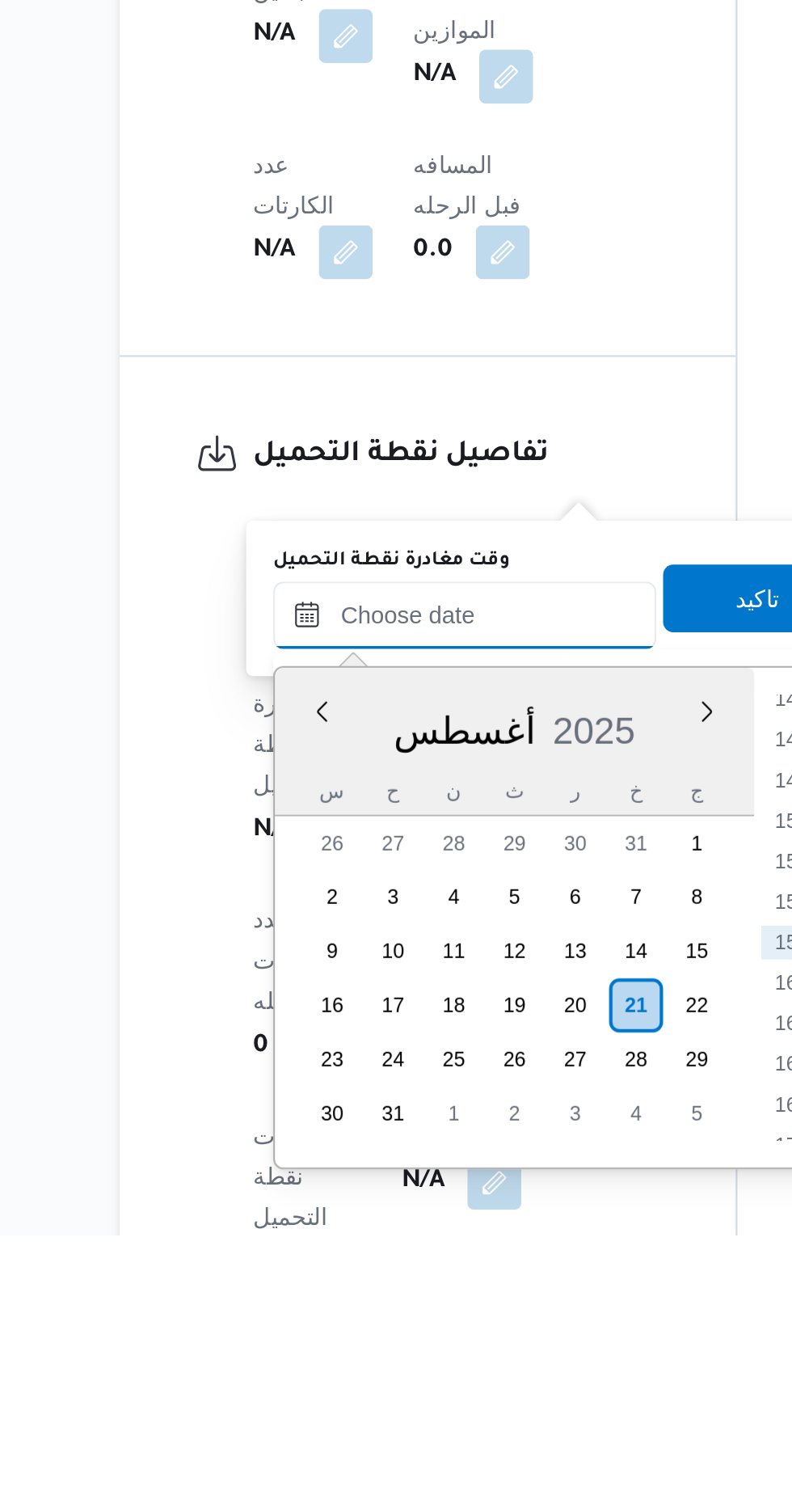
scroll to position [593, 0]
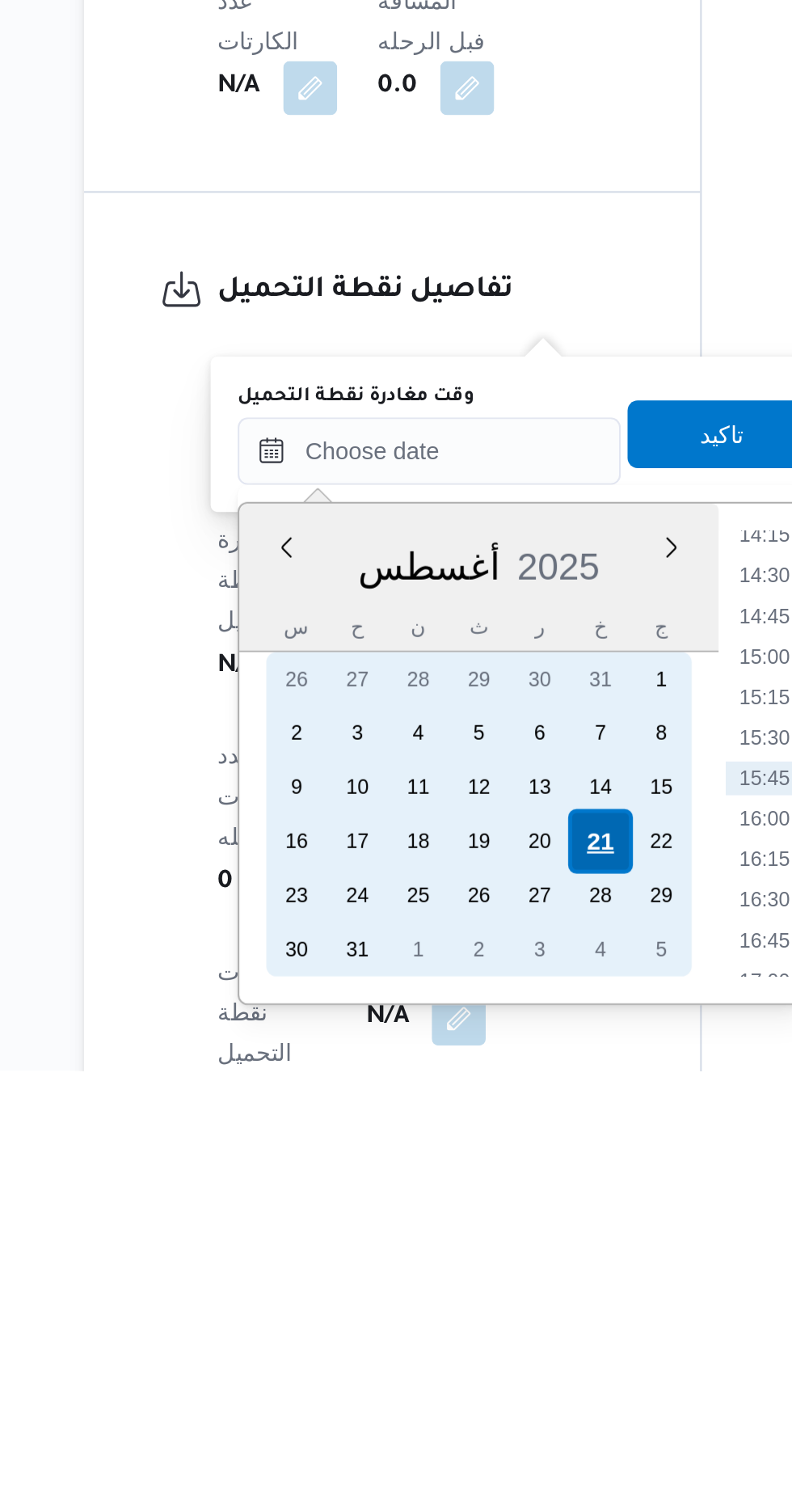
click at [451, 1398] on div "21" at bounding box center [458, 1402] width 30 height 30
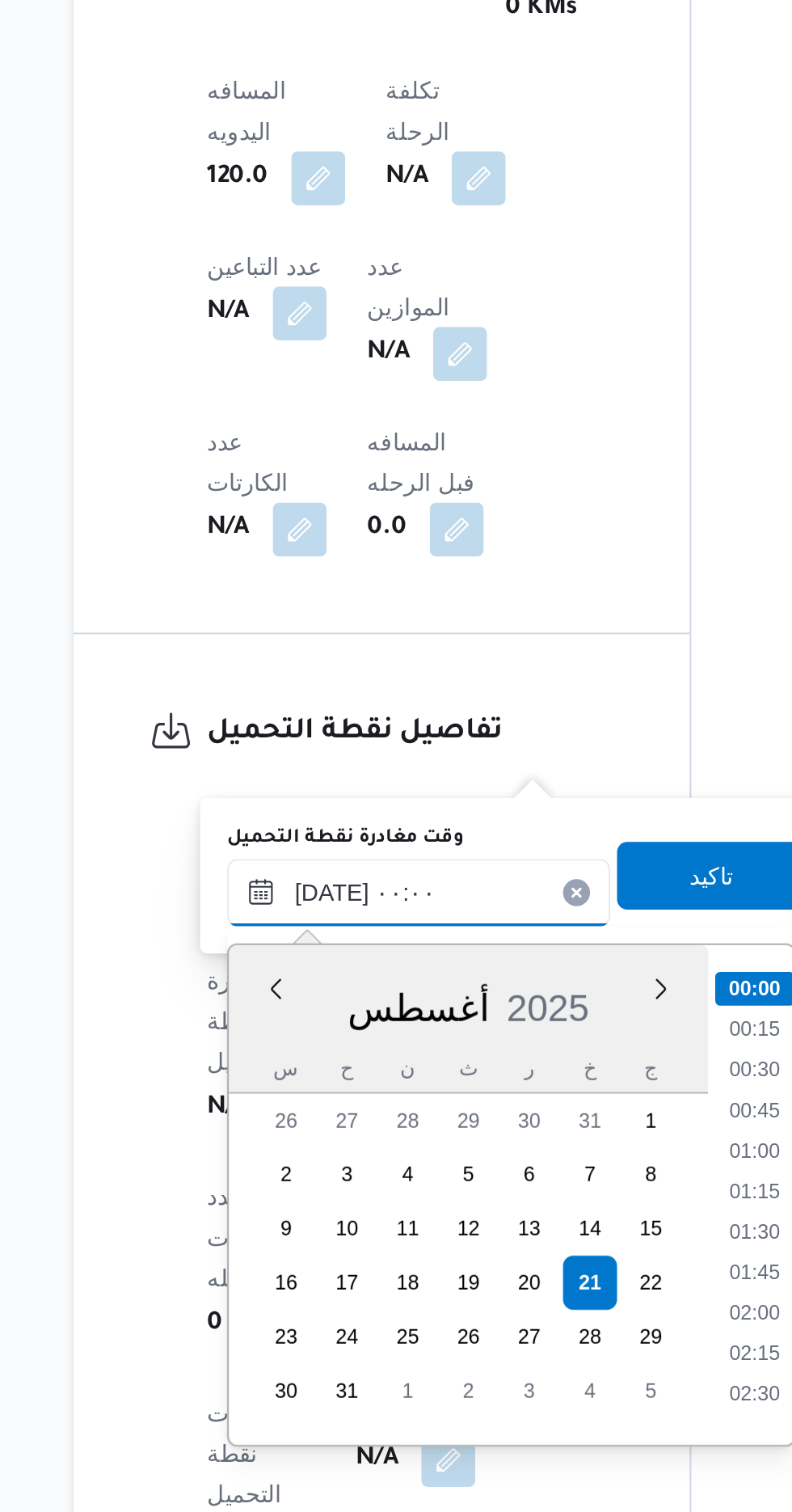
click at [292, 1220] on input "[DATE] ٠٠:٠٠" at bounding box center [376, 1215] width 184 height 32
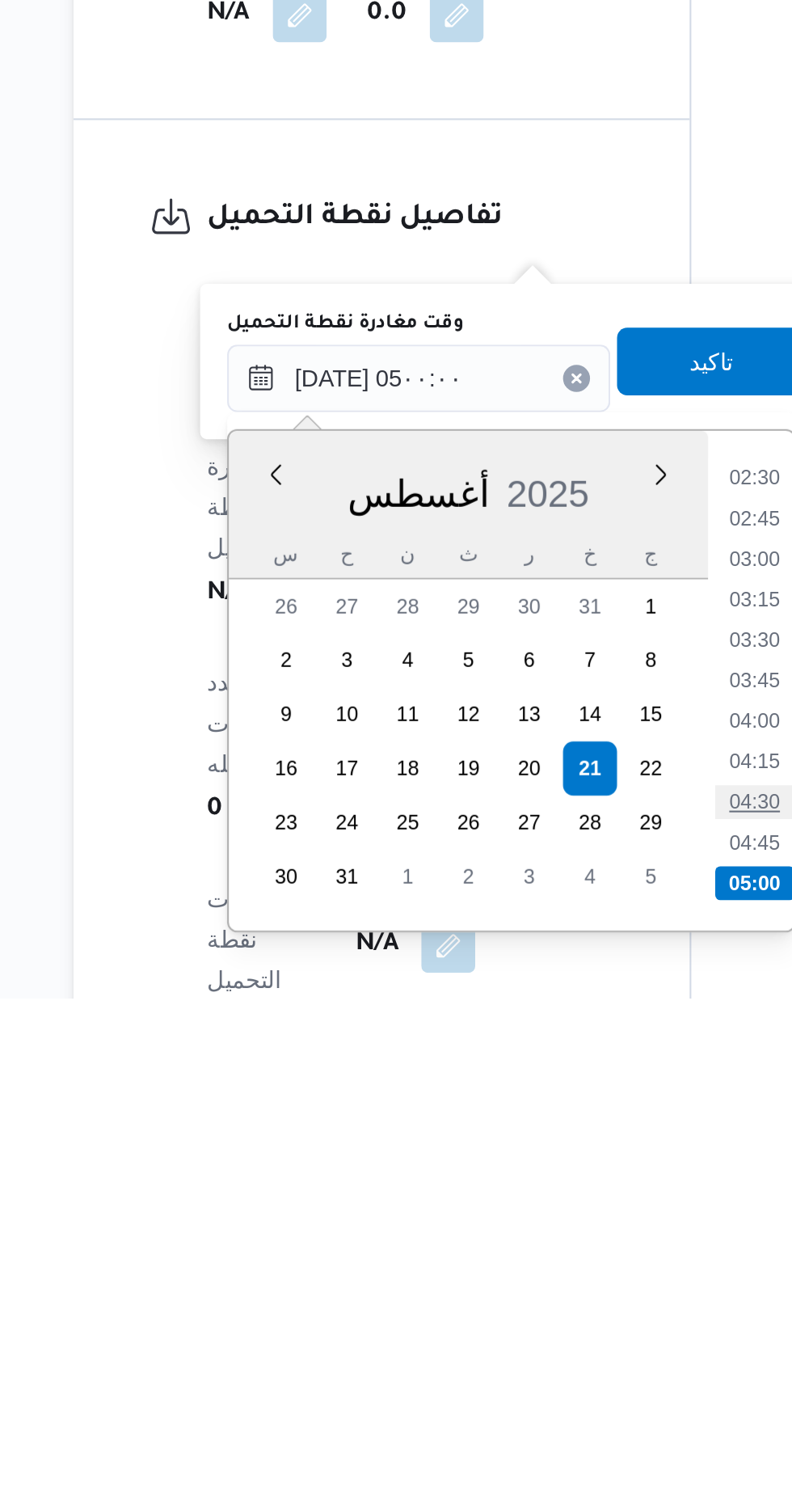
click at [544, 1414] on li "04:30" at bounding box center [535, 1417] width 37 height 16
type input "[DATE] ٠٤:٣٠"
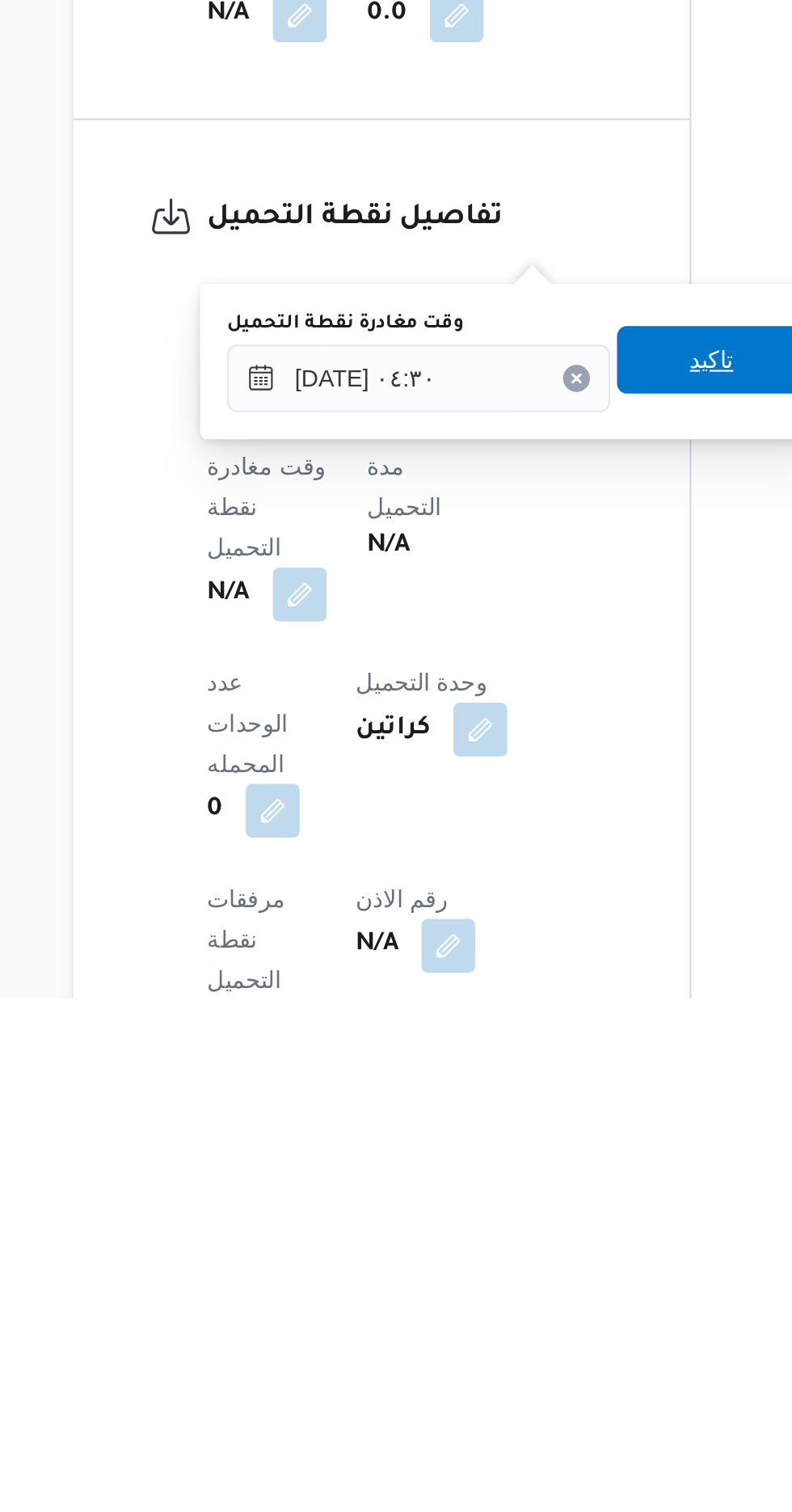
click at [519, 1210] on span "تاكيد" at bounding box center [516, 1206] width 91 height 32
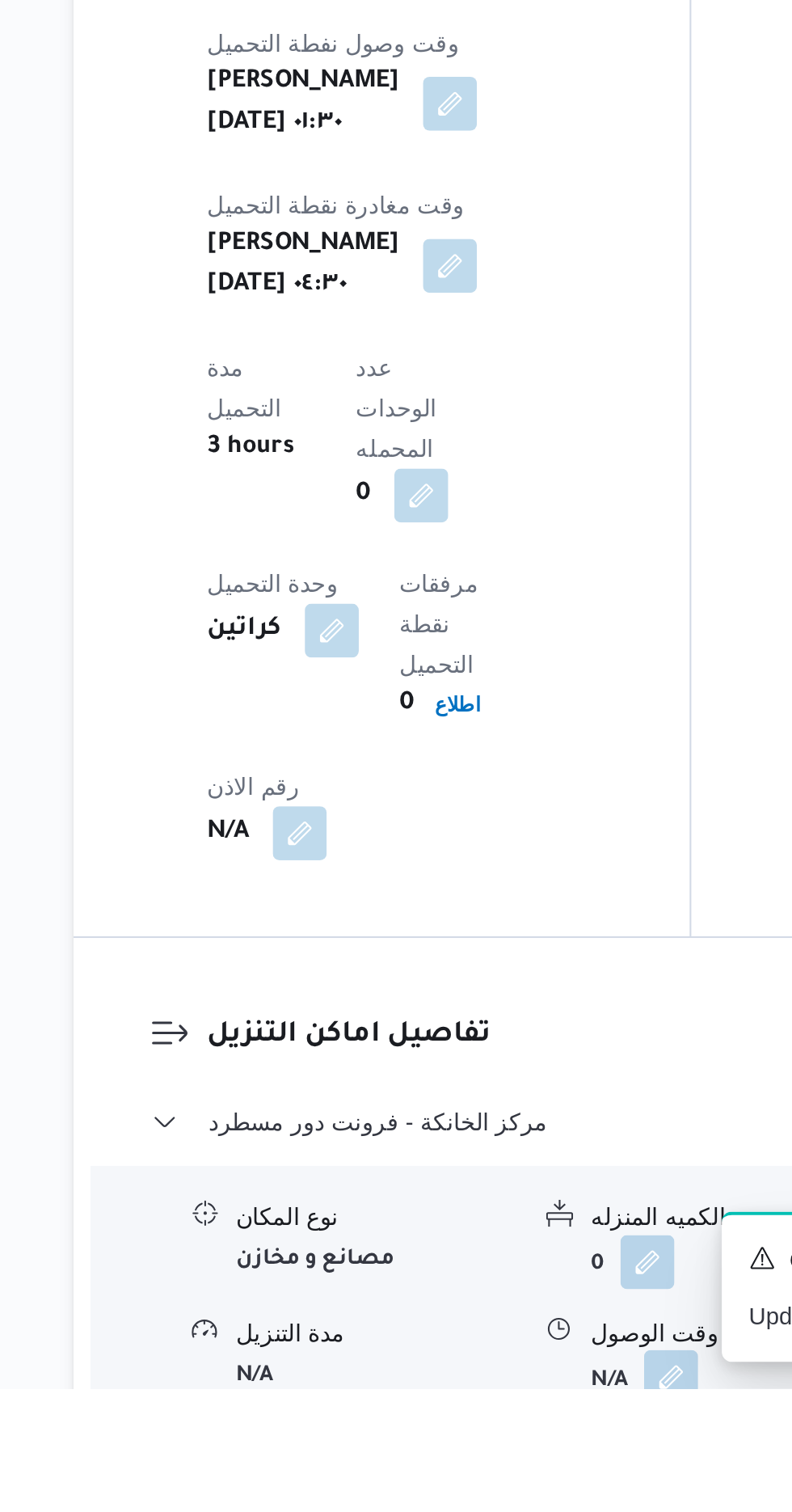
click at [494, 1493] on button "button" at bounding box center [495, 1505] width 26 height 26
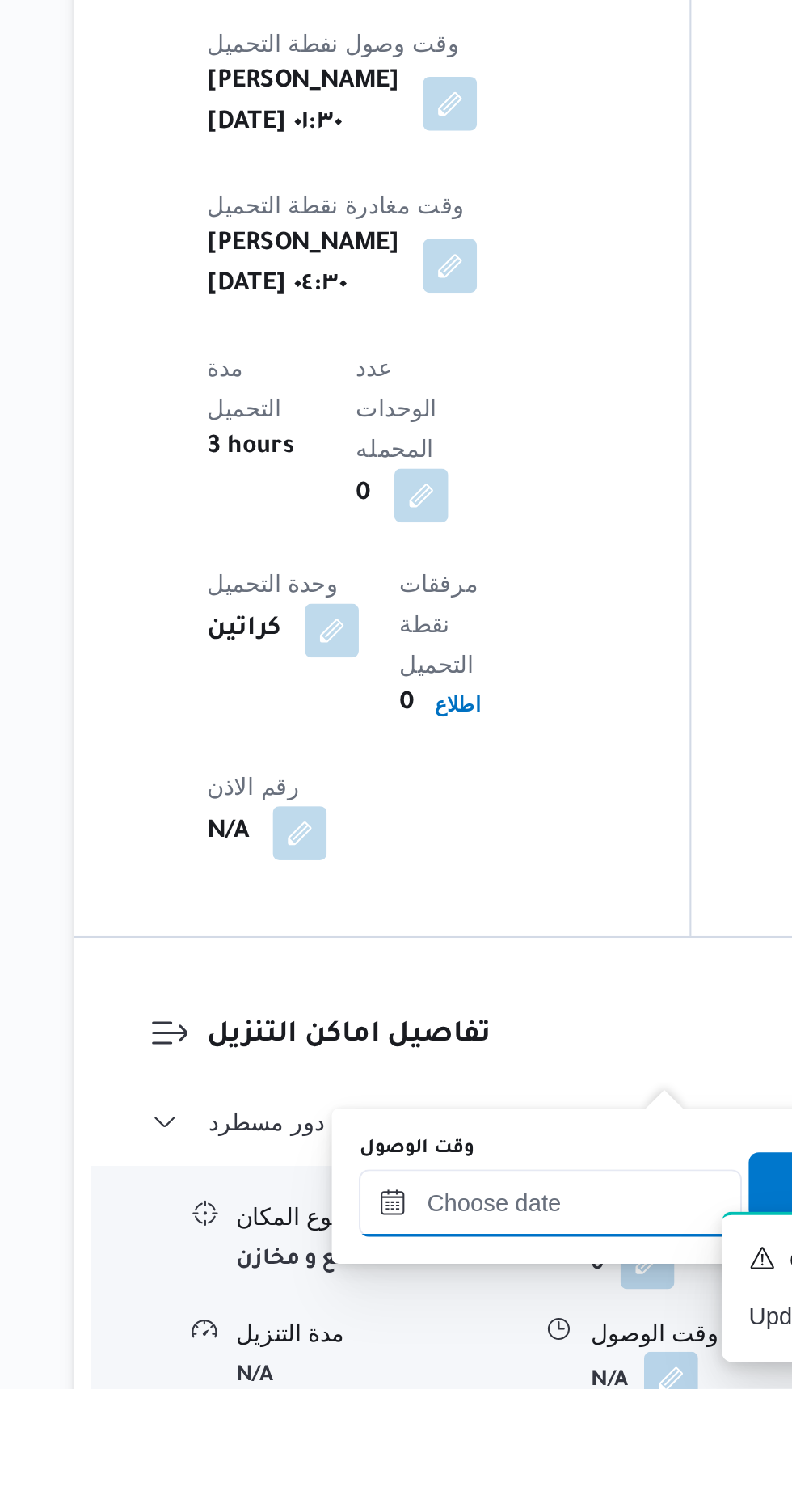
click at [455, 1420] on input "وقت الوصول" at bounding box center [439, 1423] width 184 height 32
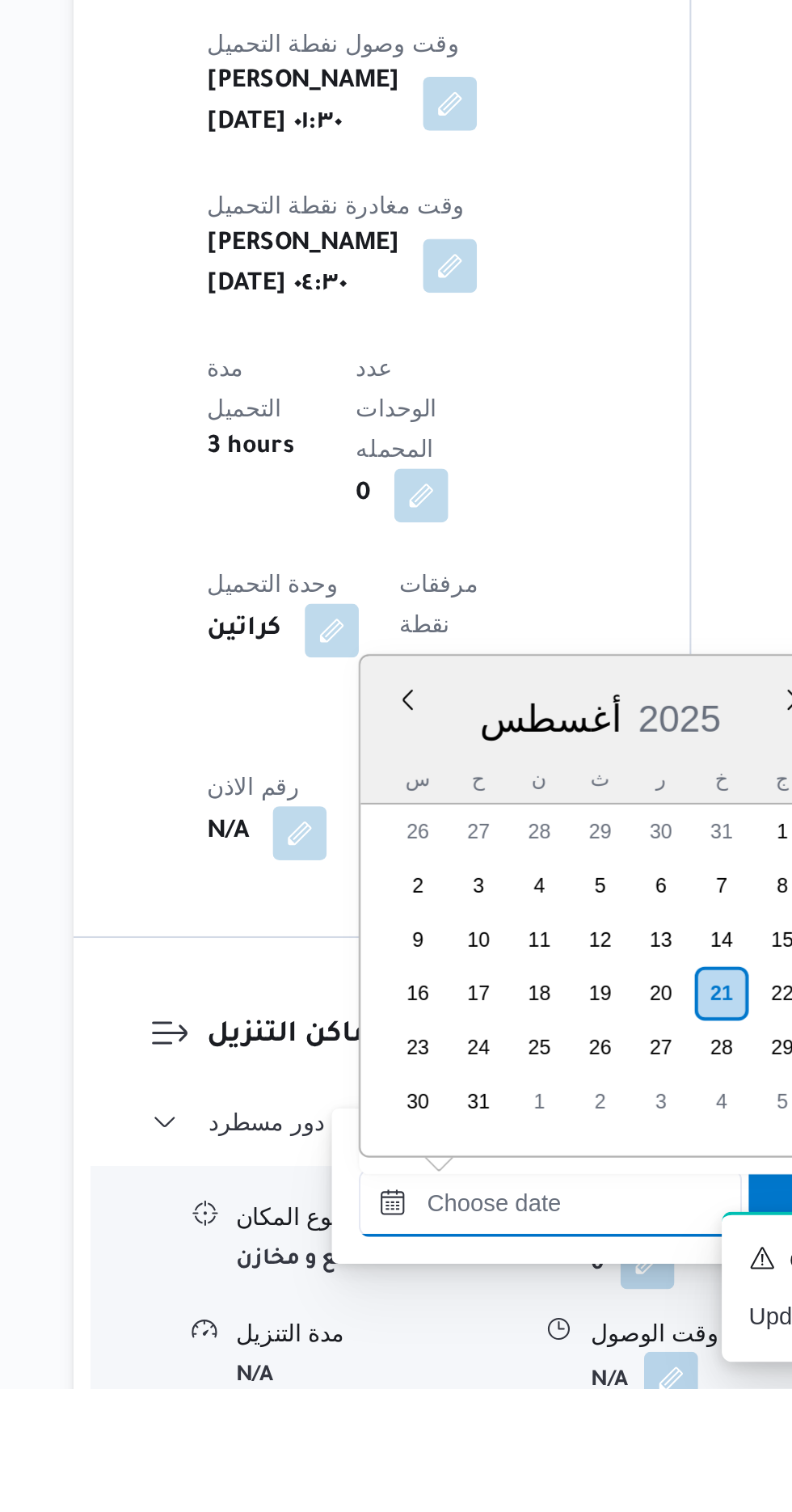
scroll to position [1024, 0]
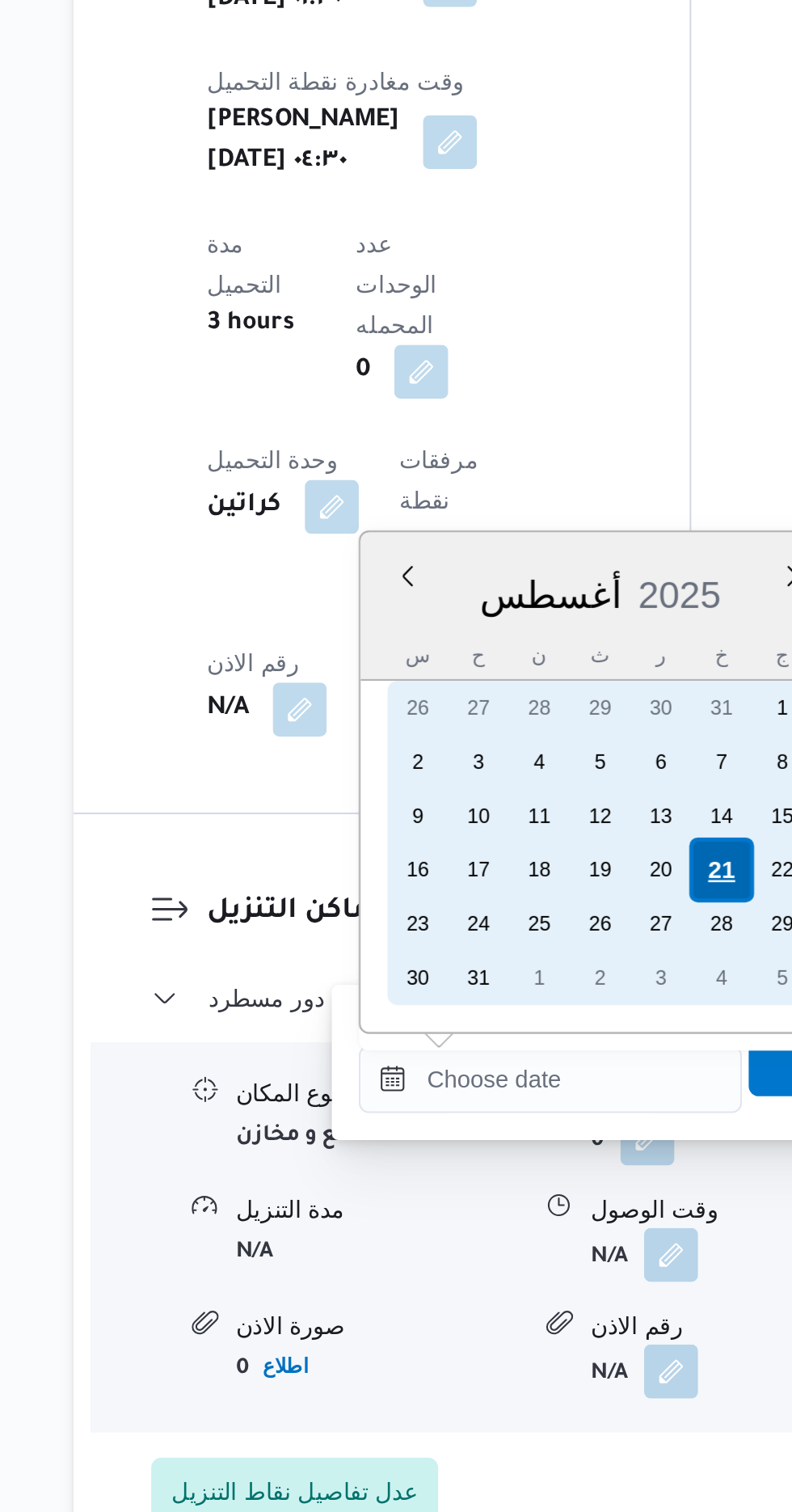
click at [520, 1195] on div "21" at bounding box center [520, 1204] width 30 height 30
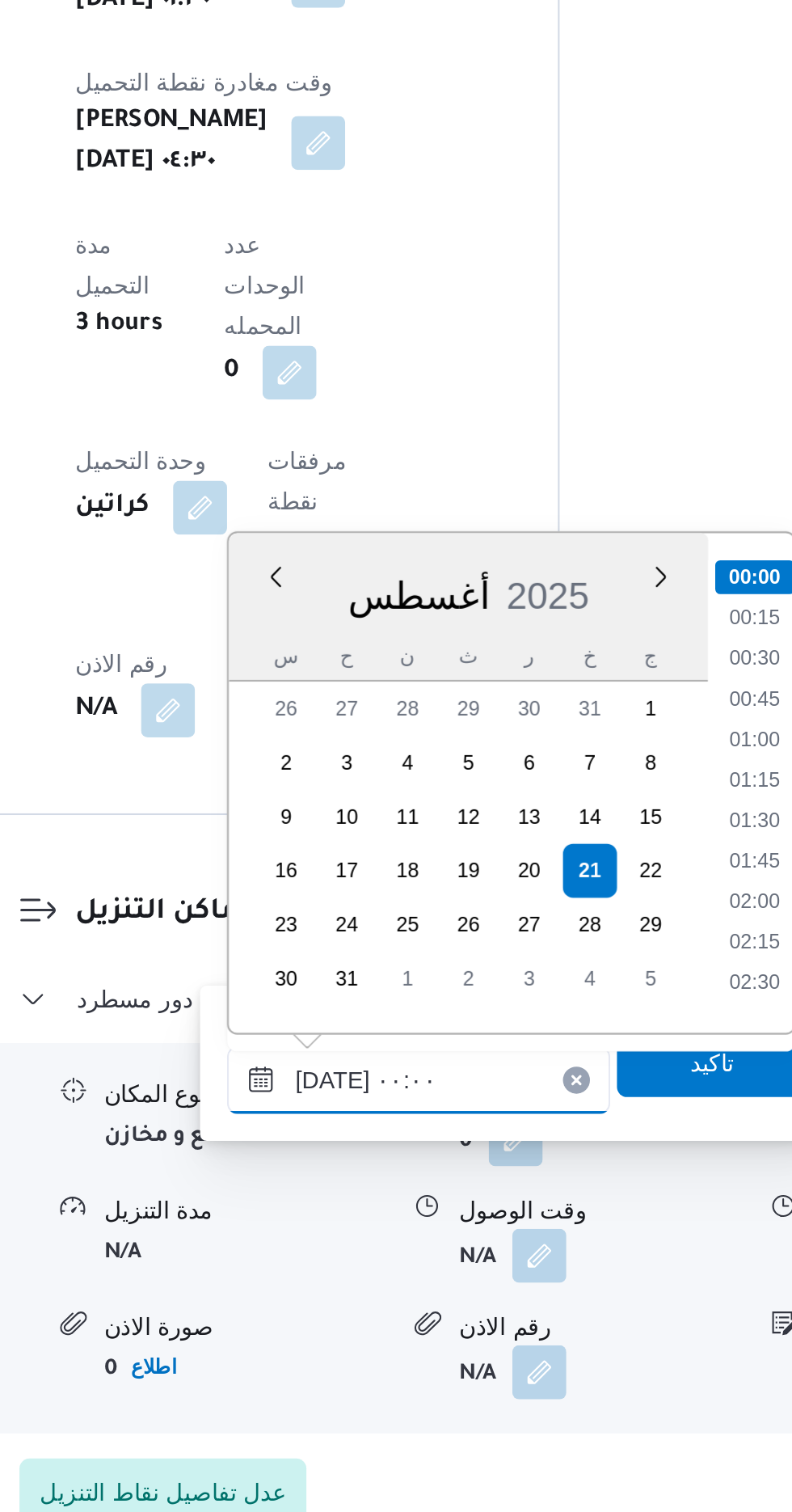
click at [351, 1304] on input "[DATE] ٠٠:٠٠" at bounding box center [439, 1305] width 184 height 32
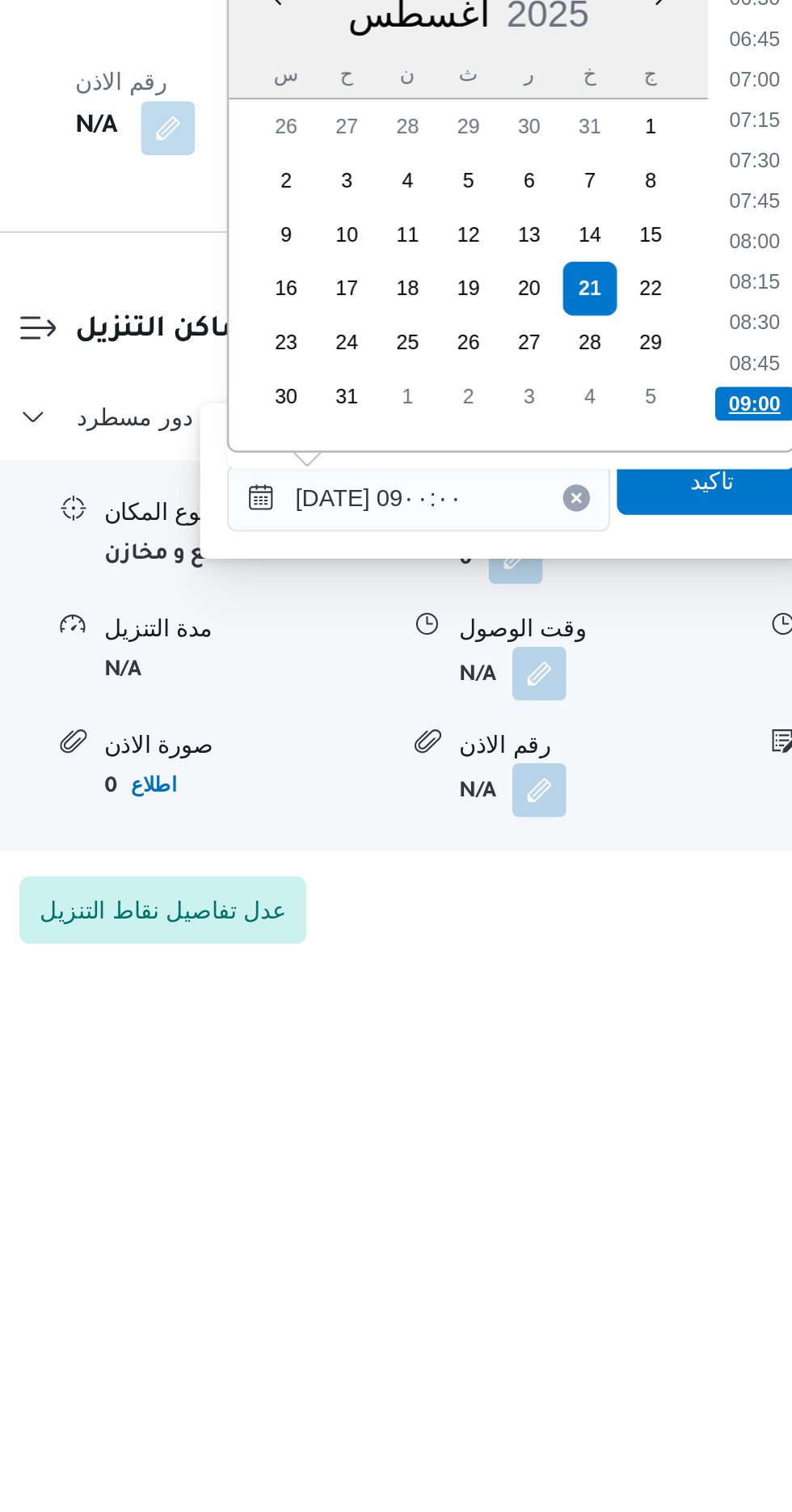
click at [593, 1223] on li "09:00" at bounding box center [600, 1229] width 38 height 16
type input "[DATE] ٠٩:٠٠"
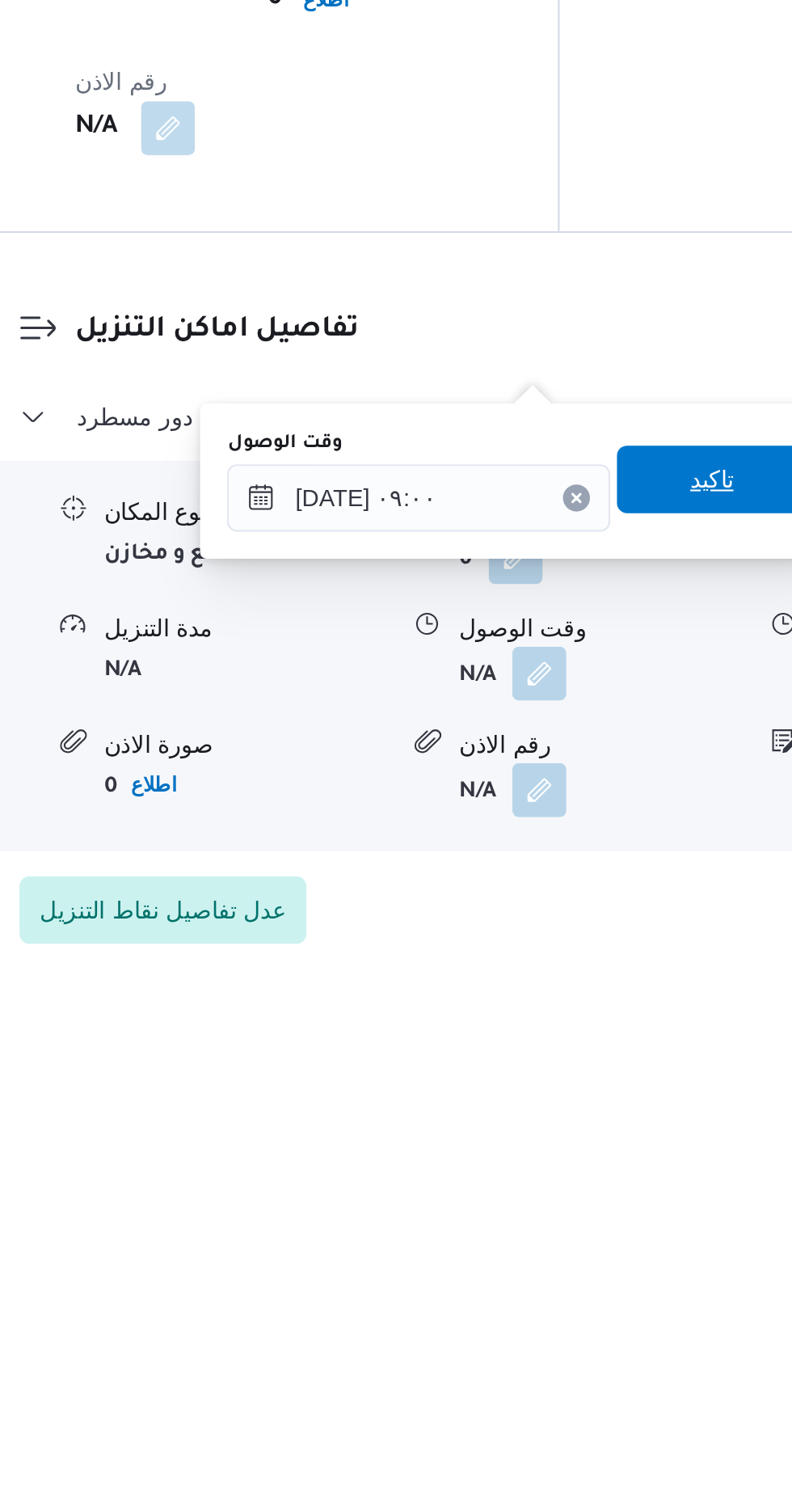
click at [584, 1272] on span "تاكيد" at bounding box center [579, 1265] width 21 height 19
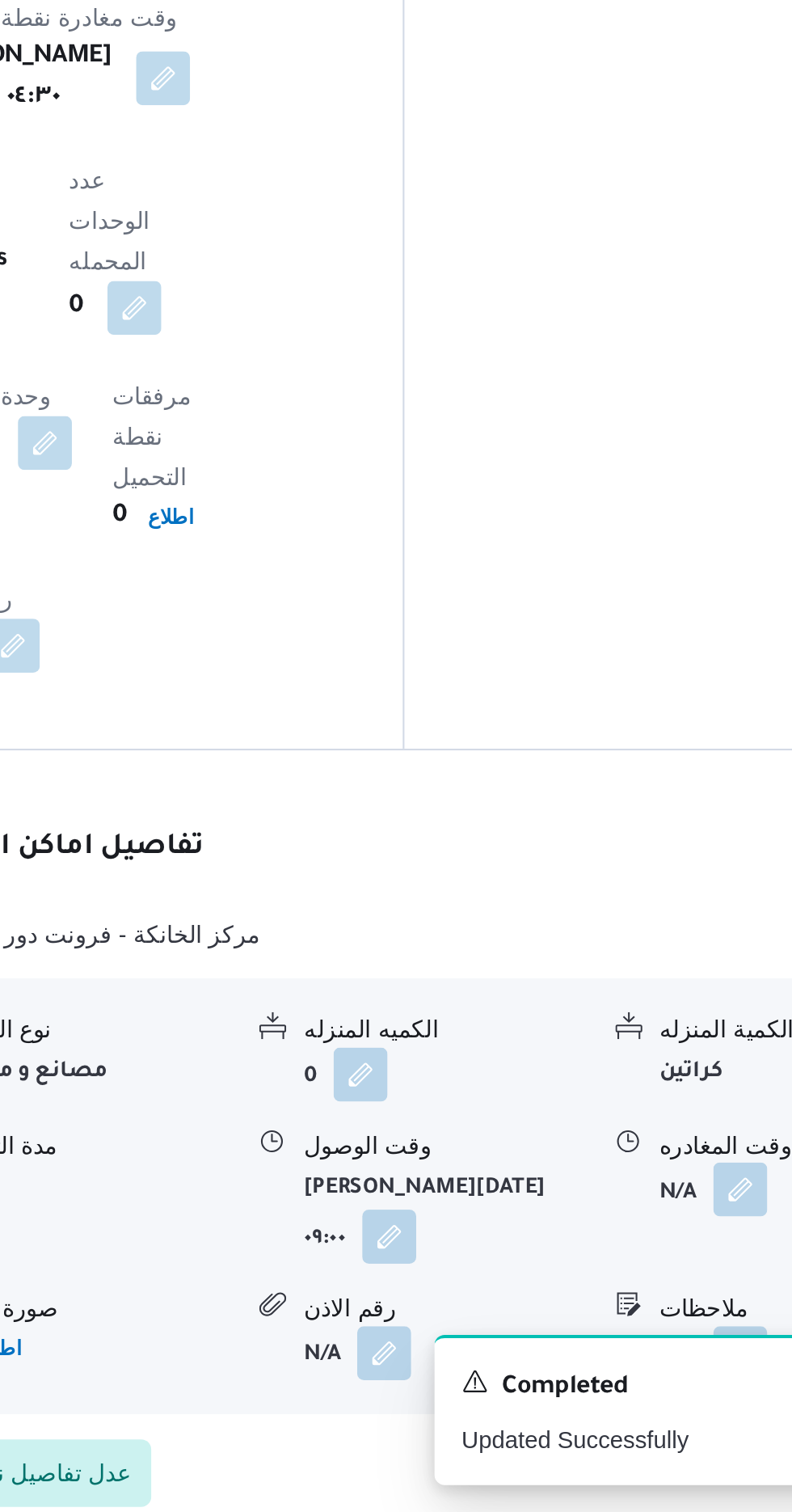
click at [659, 1344] on button "button" at bounding box center [666, 1357] width 26 height 26
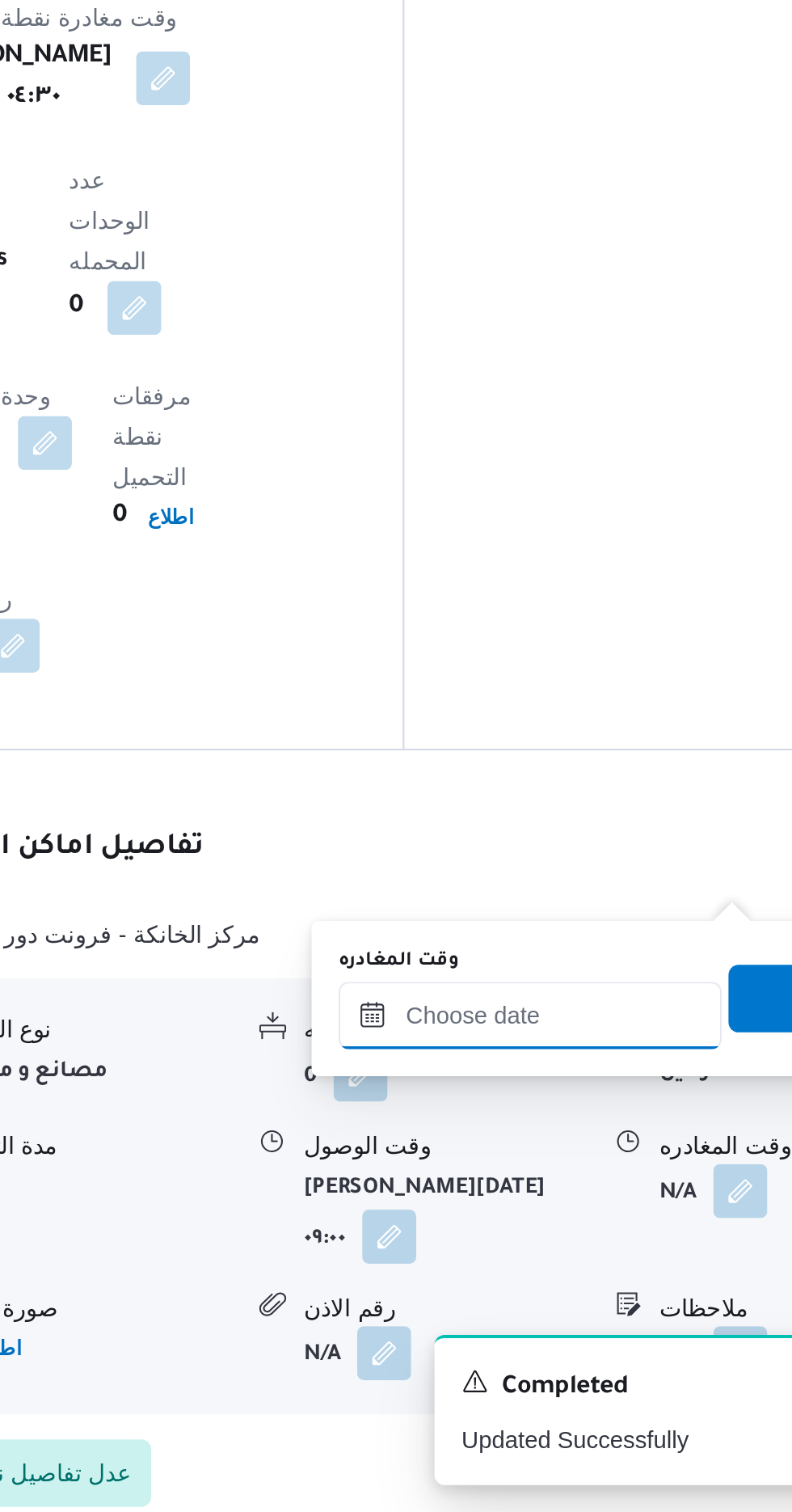
click at [601, 1271] on input "وقت المغادره" at bounding box center [567, 1274] width 184 height 32
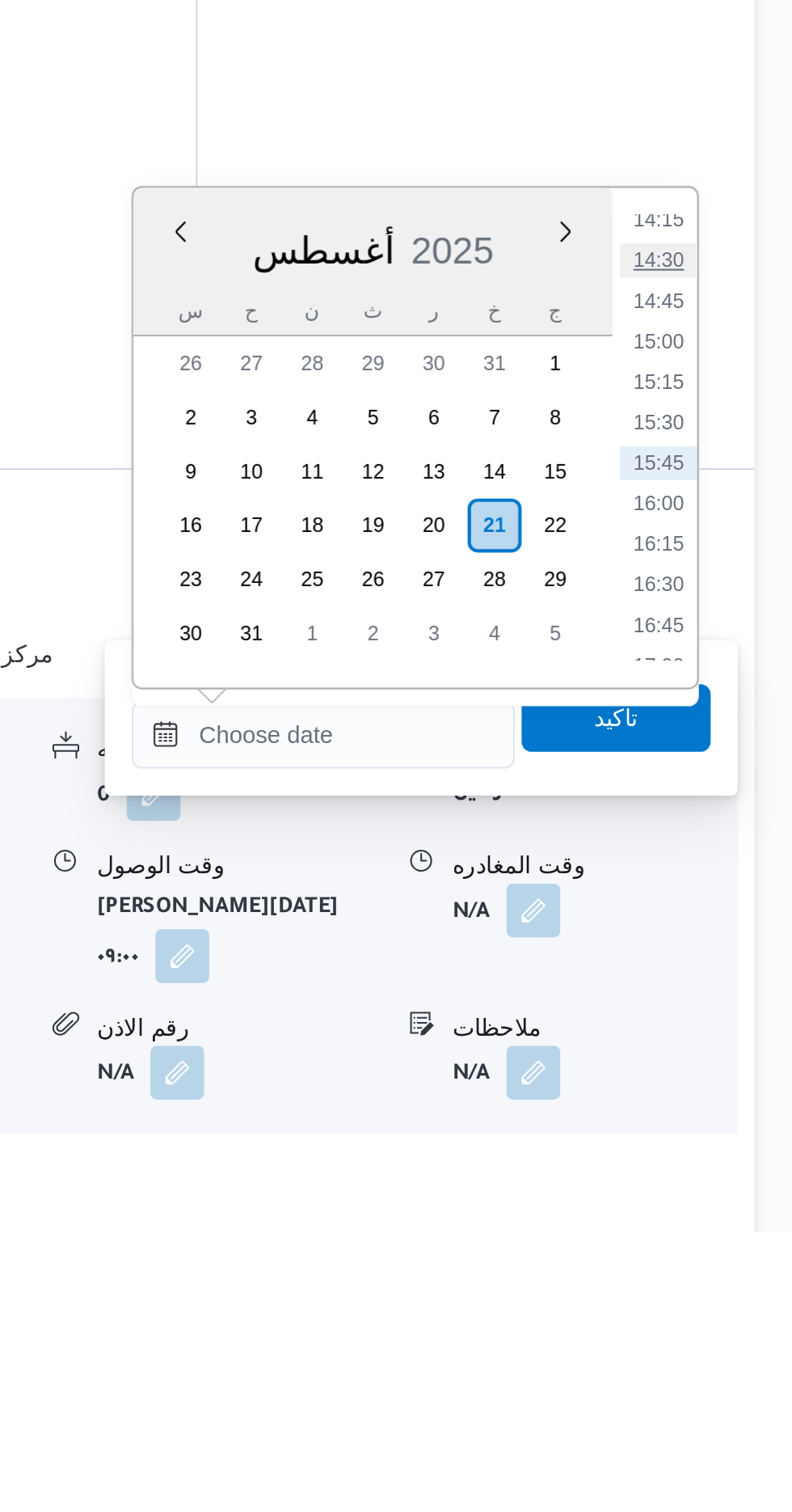
click at [729, 1043] on li "14:30" at bounding box center [727, 1047] width 37 height 16
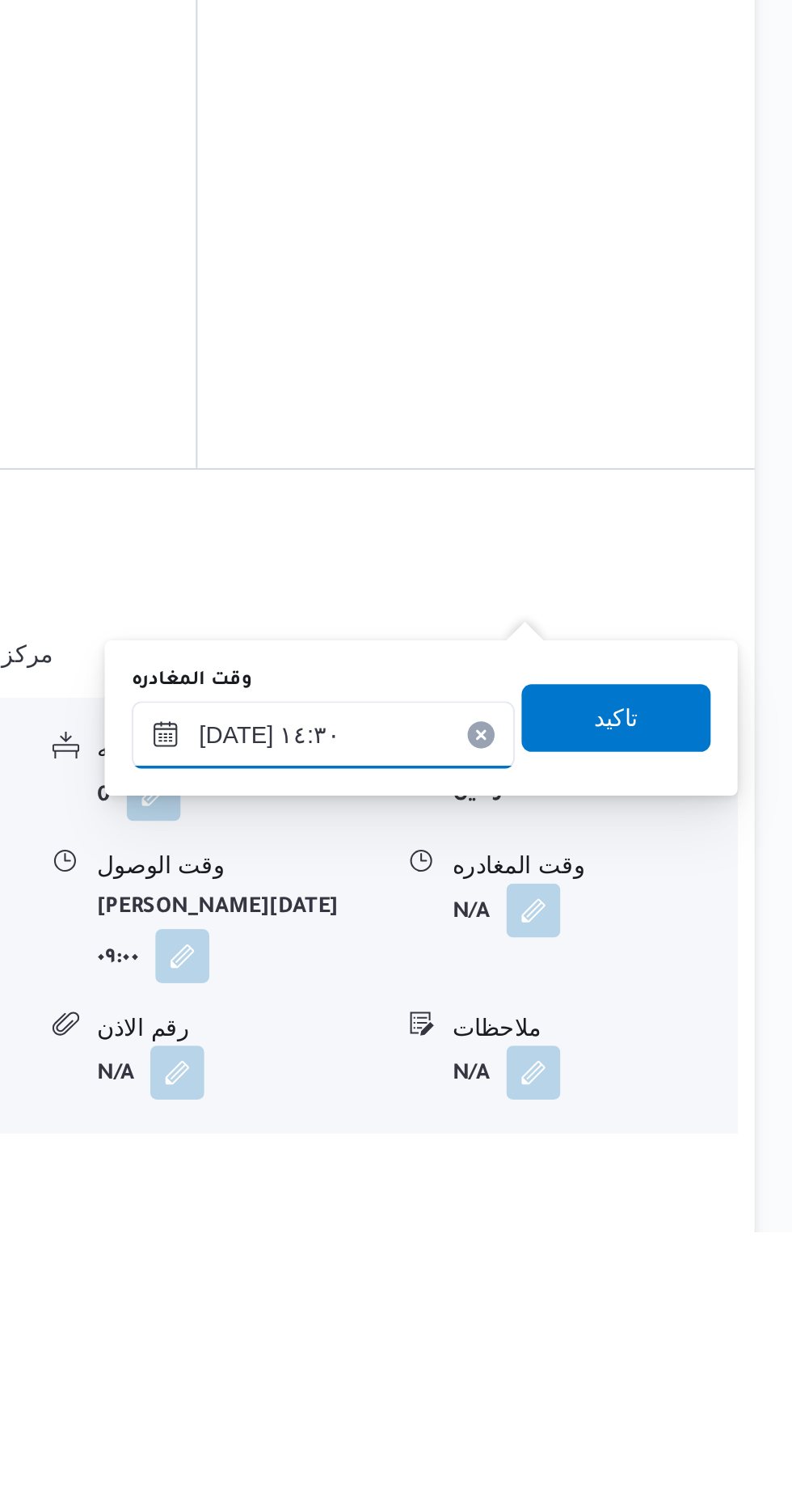
click at [627, 1268] on input "[DATE] ١٤:٣٠" at bounding box center [567, 1274] width 184 height 32
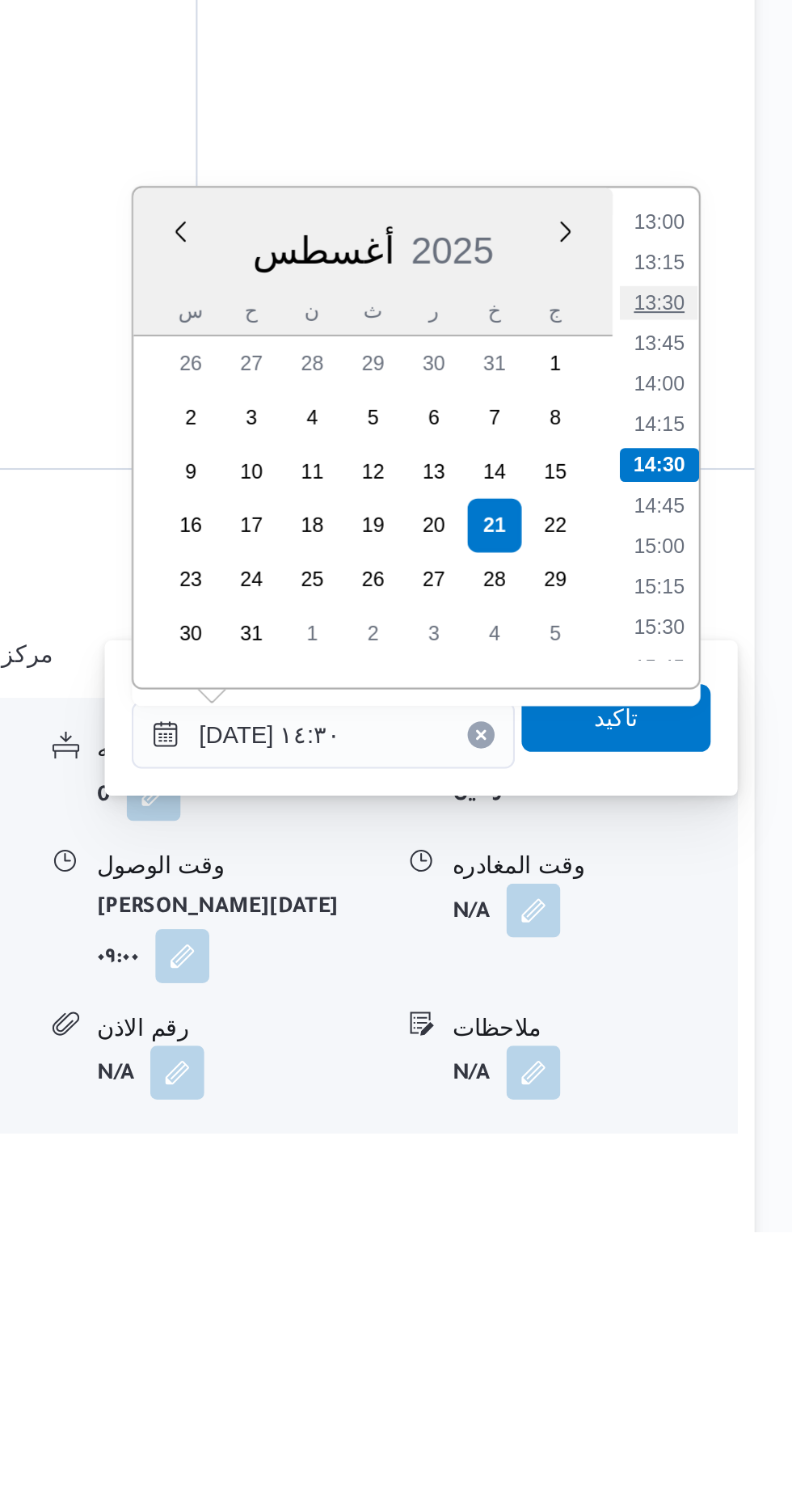
click at [724, 1065] on li "13:30" at bounding box center [727, 1067] width 37 height 16
type input "[DATE] ١٣:٣٠"
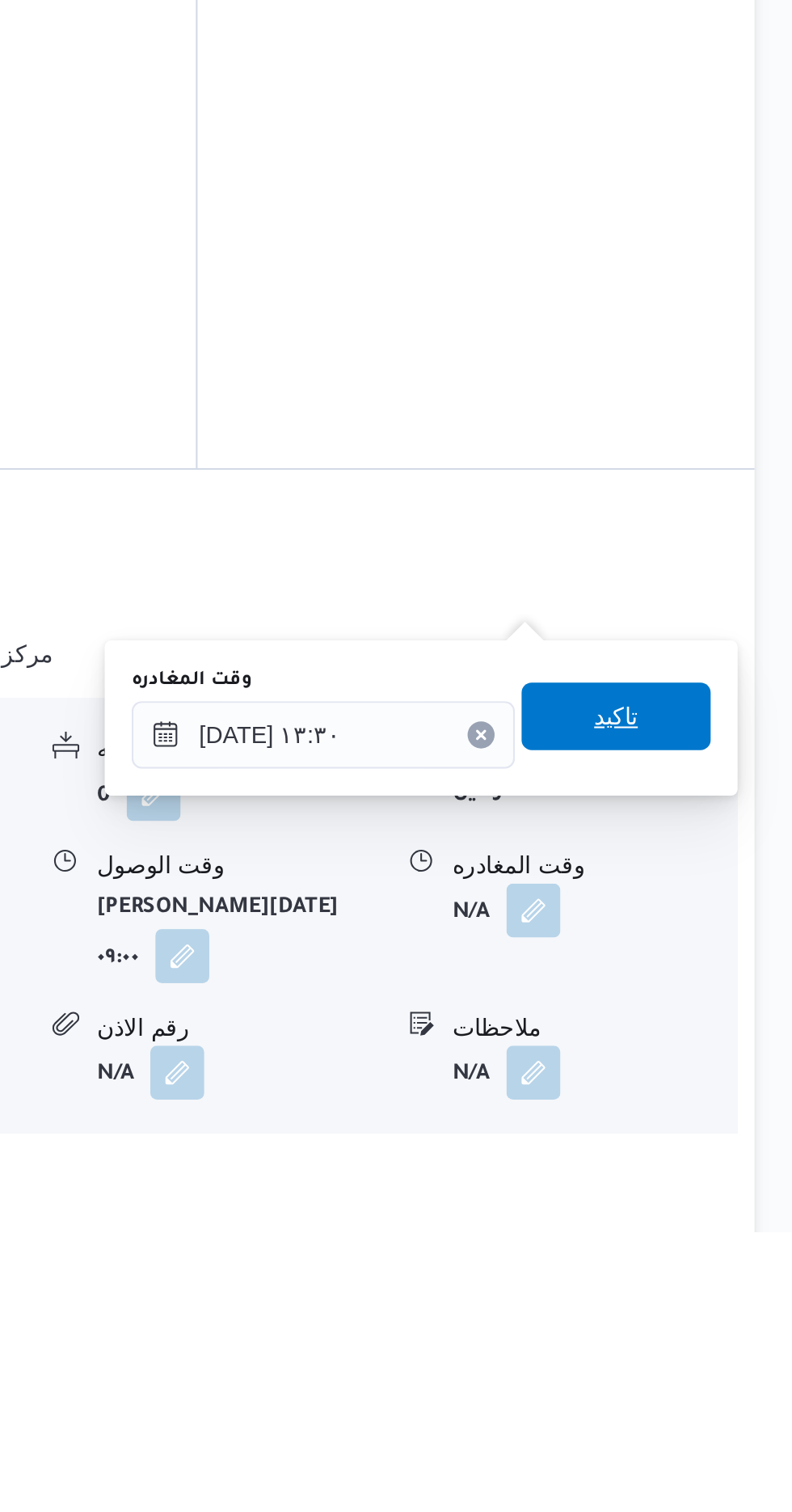
click at [717, 1273] on span "تاكيد" at bounding box center [707, 1265] width 21 height 19
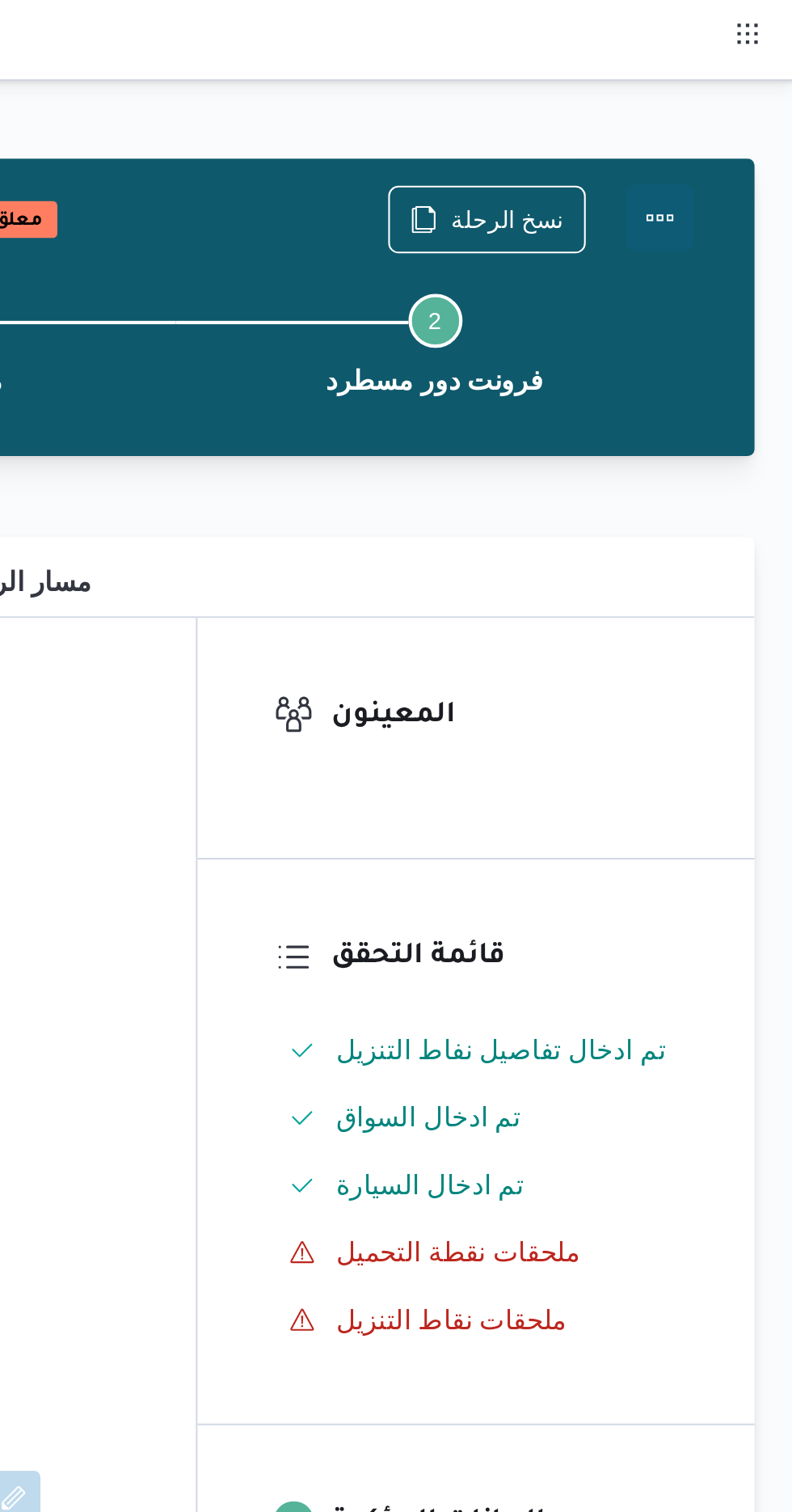
click at [737, 102] on button "Actions" at bounding box center [728, 104] width 32 height 32
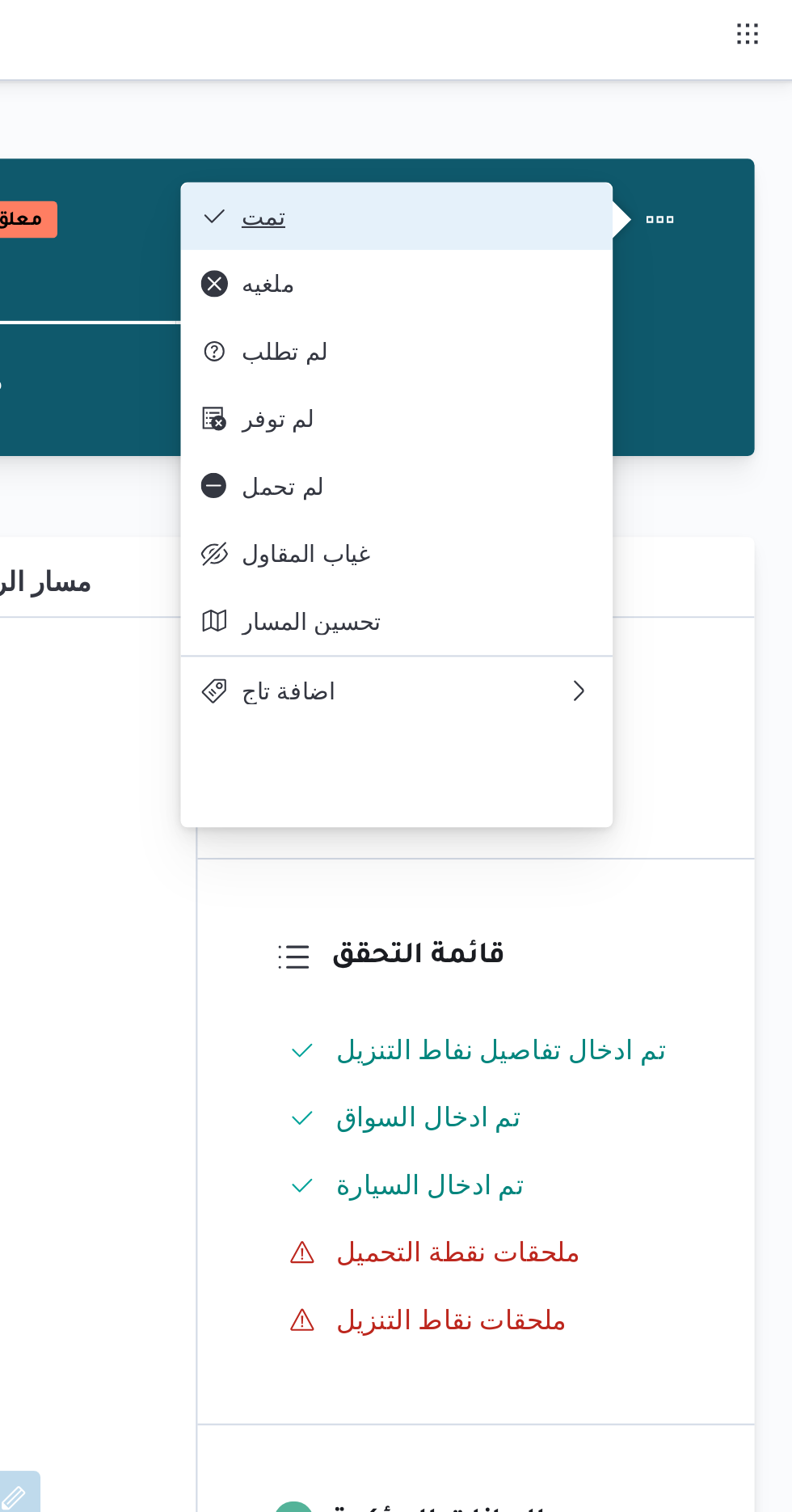
click at [690, 100] on span "تمت" at bounding box center [611, 103] width 169 height 13
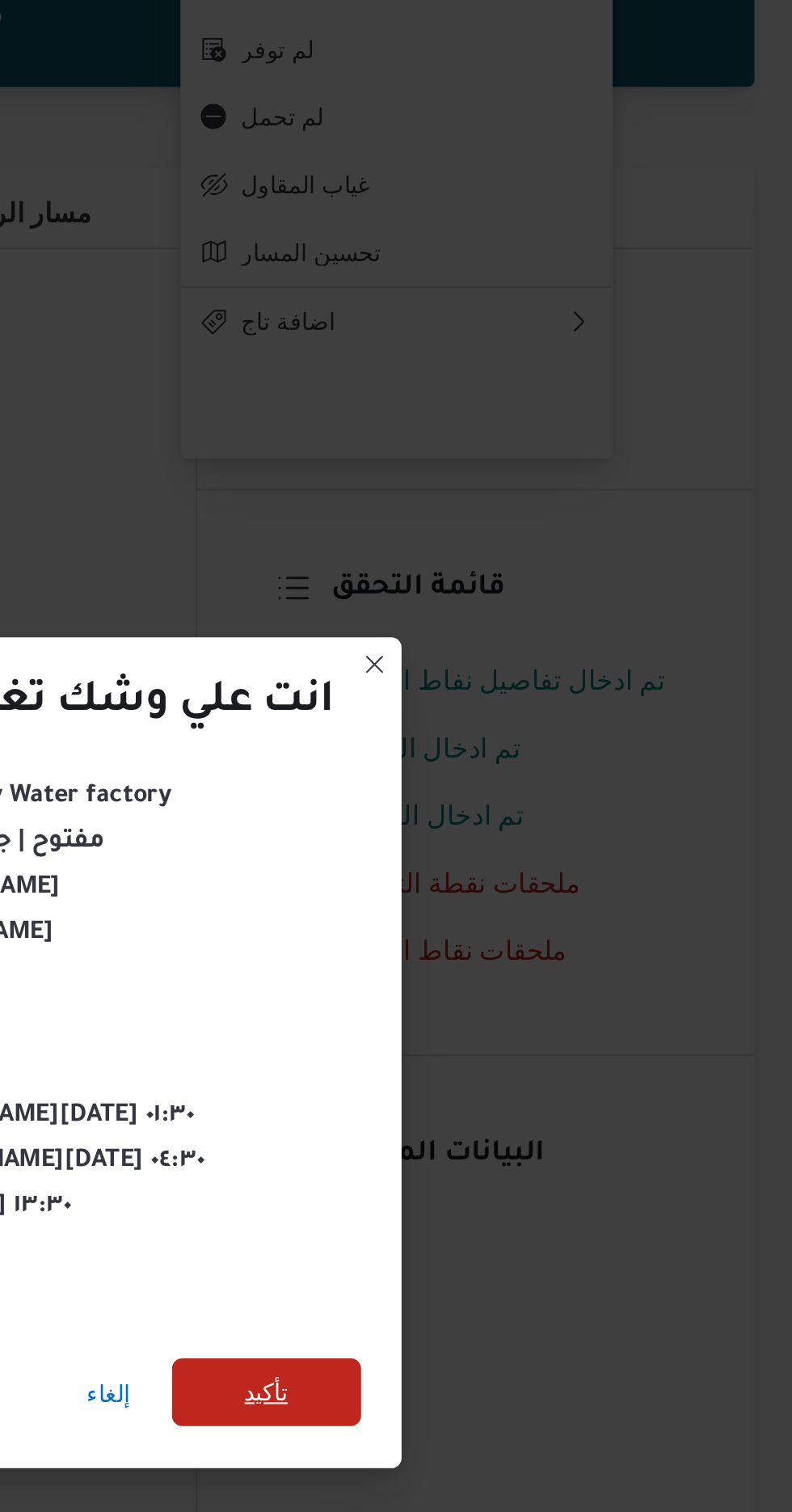
click at [549, 852] on span "تأكيد" at bounding box center [539, 843] width 91 height 32
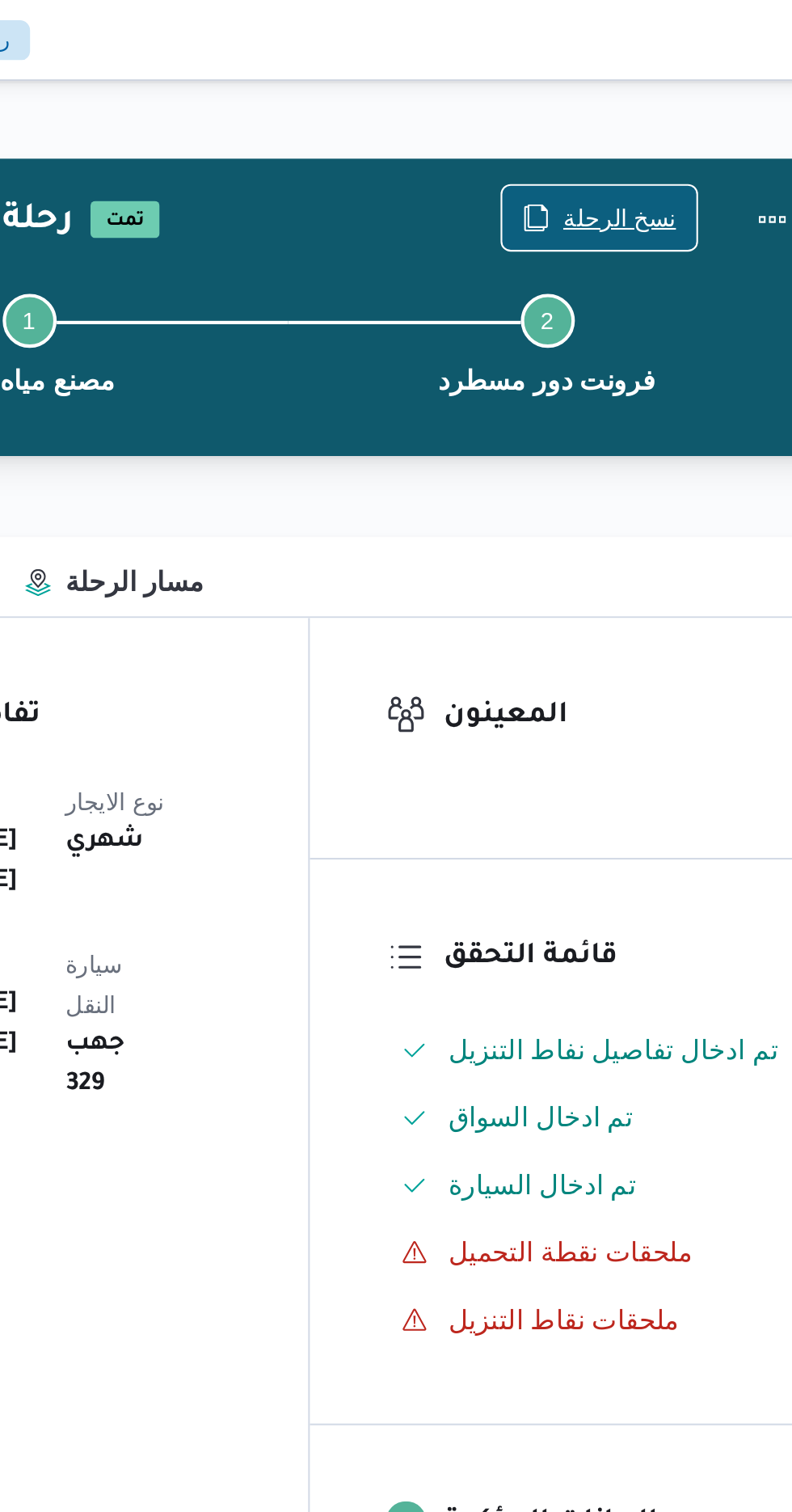
click at [638, 92] on span "نسخ الرحلة" at bounding box center [645, 104] width 93 height 30
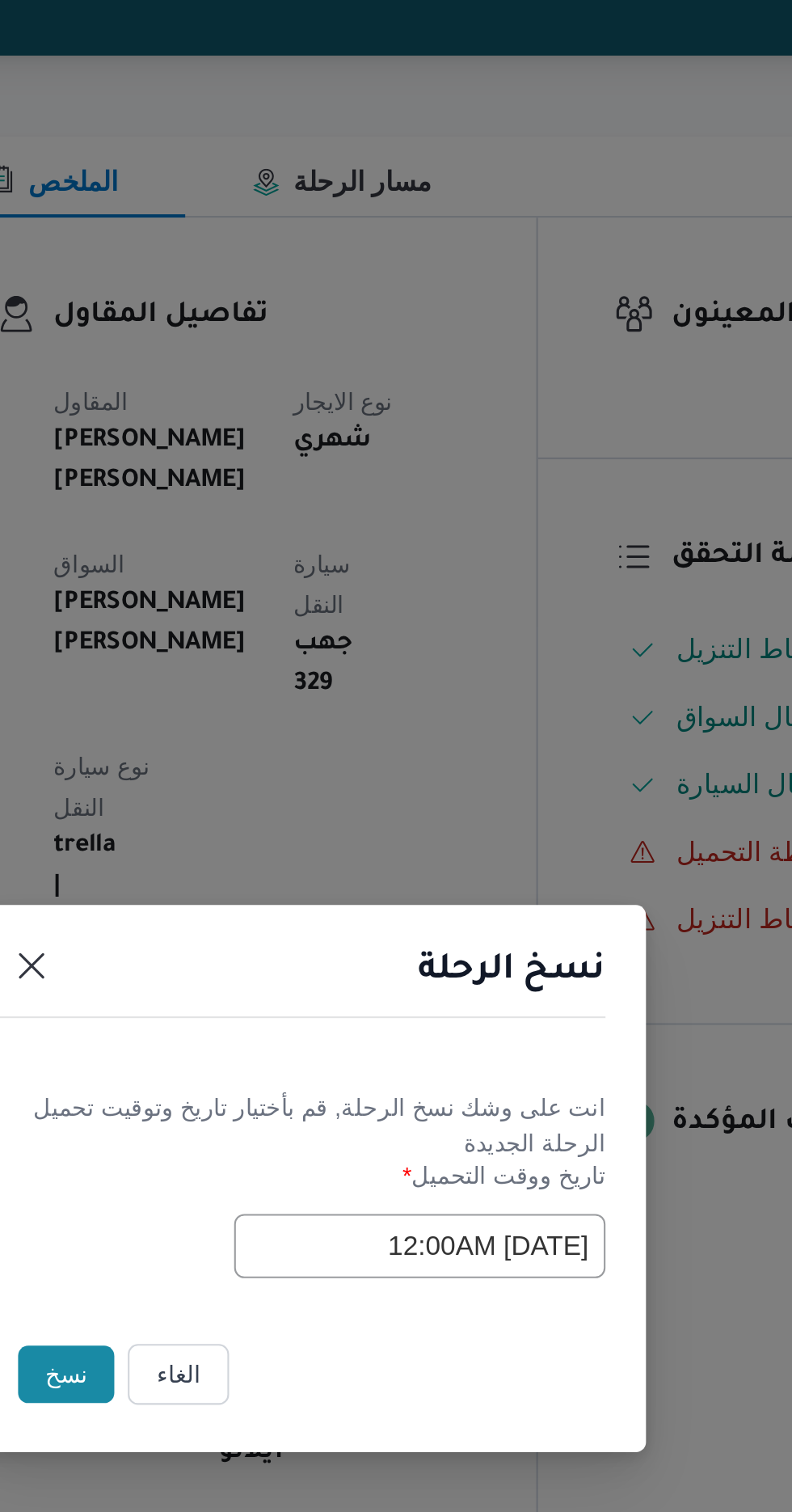
click at [285, 855] on button "نسخ" at bounding box center [279, 850] width 46 height 27
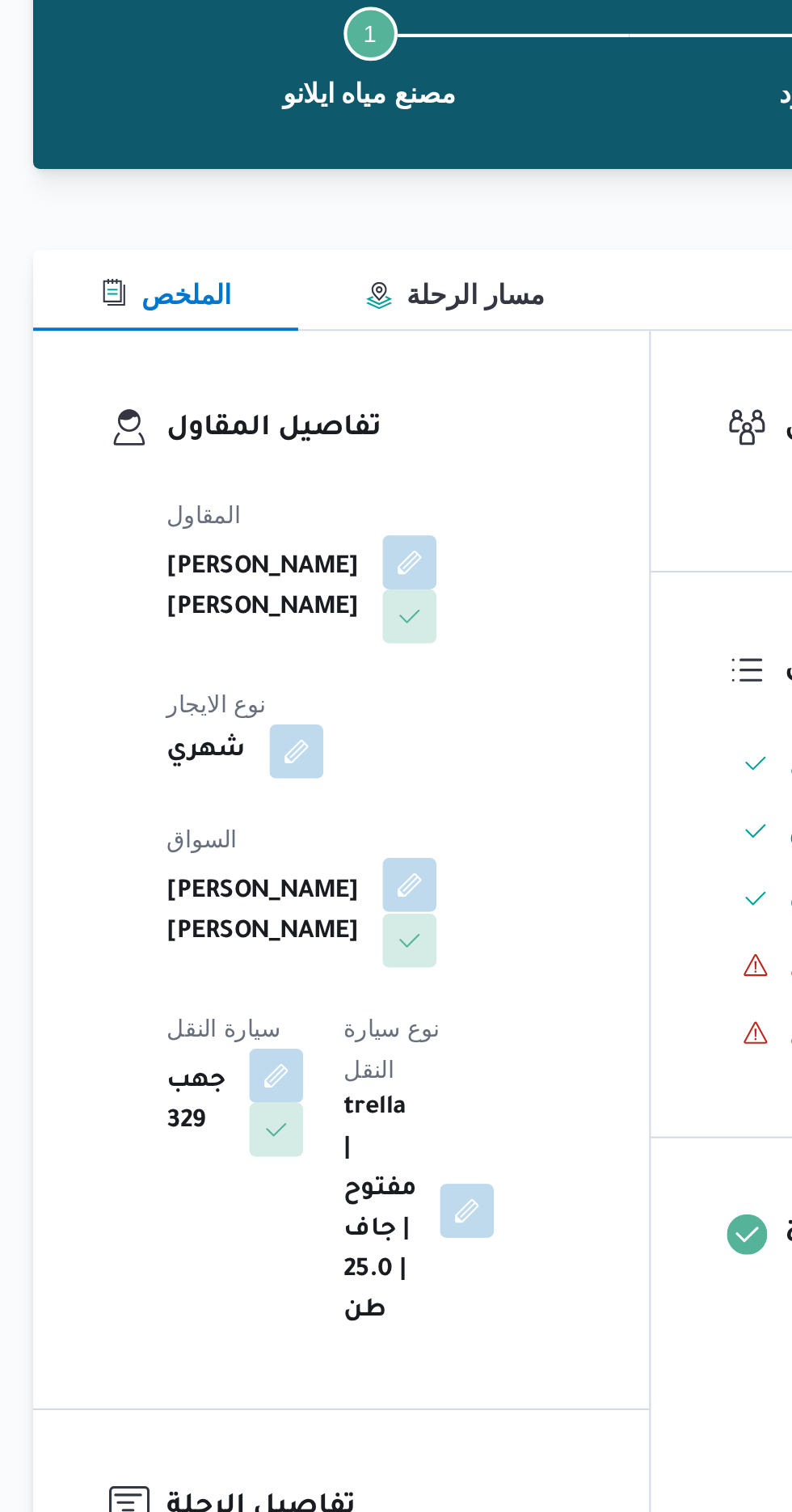
click at [378, 554] on button "button" at bounding box center [390, 561] width 26 height 26
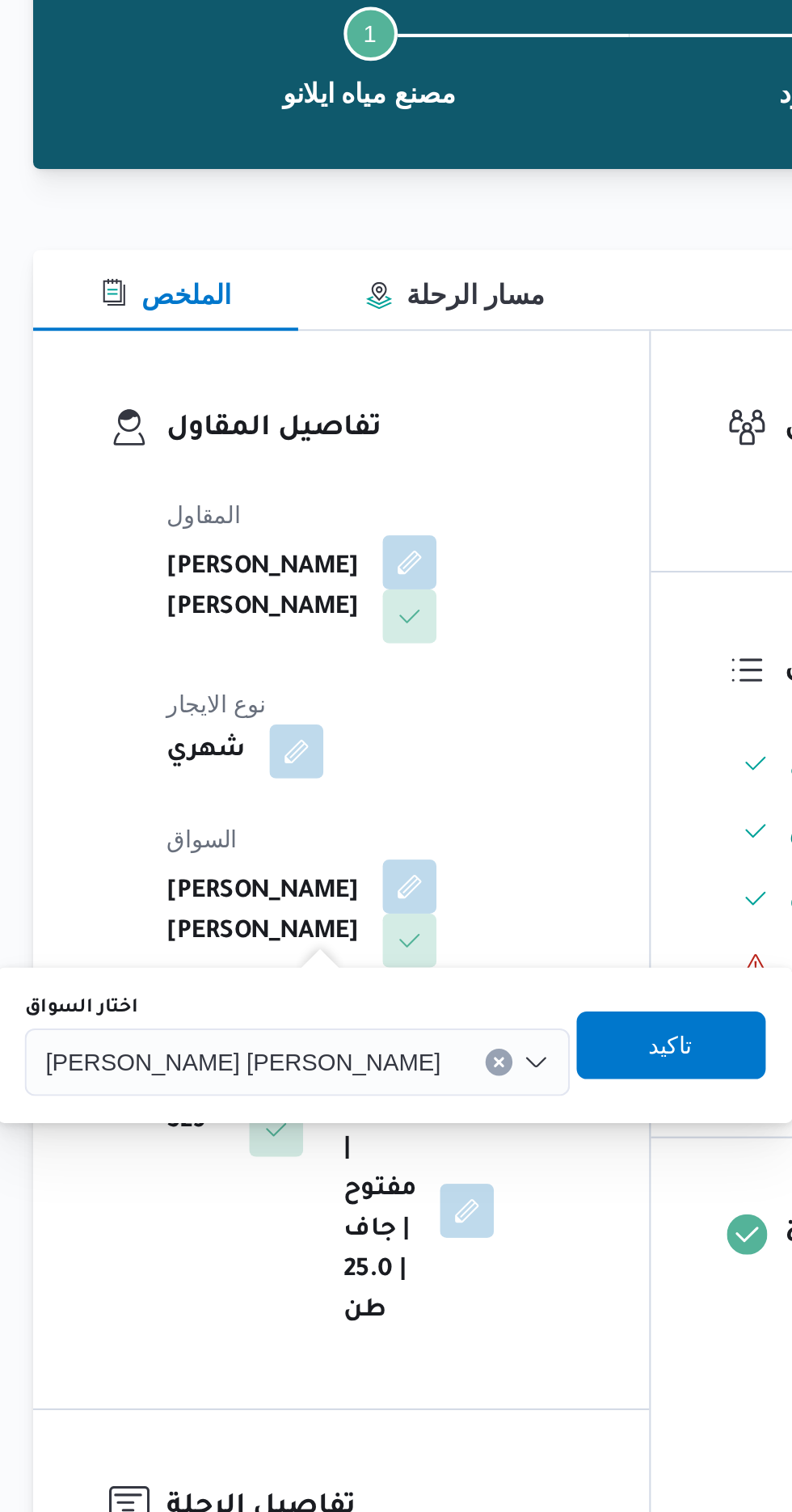
click at [301, 652] on span "[PERSON_NAME] [PERSON_NAME]" at bounding box center [311, 645] width 189 height 18
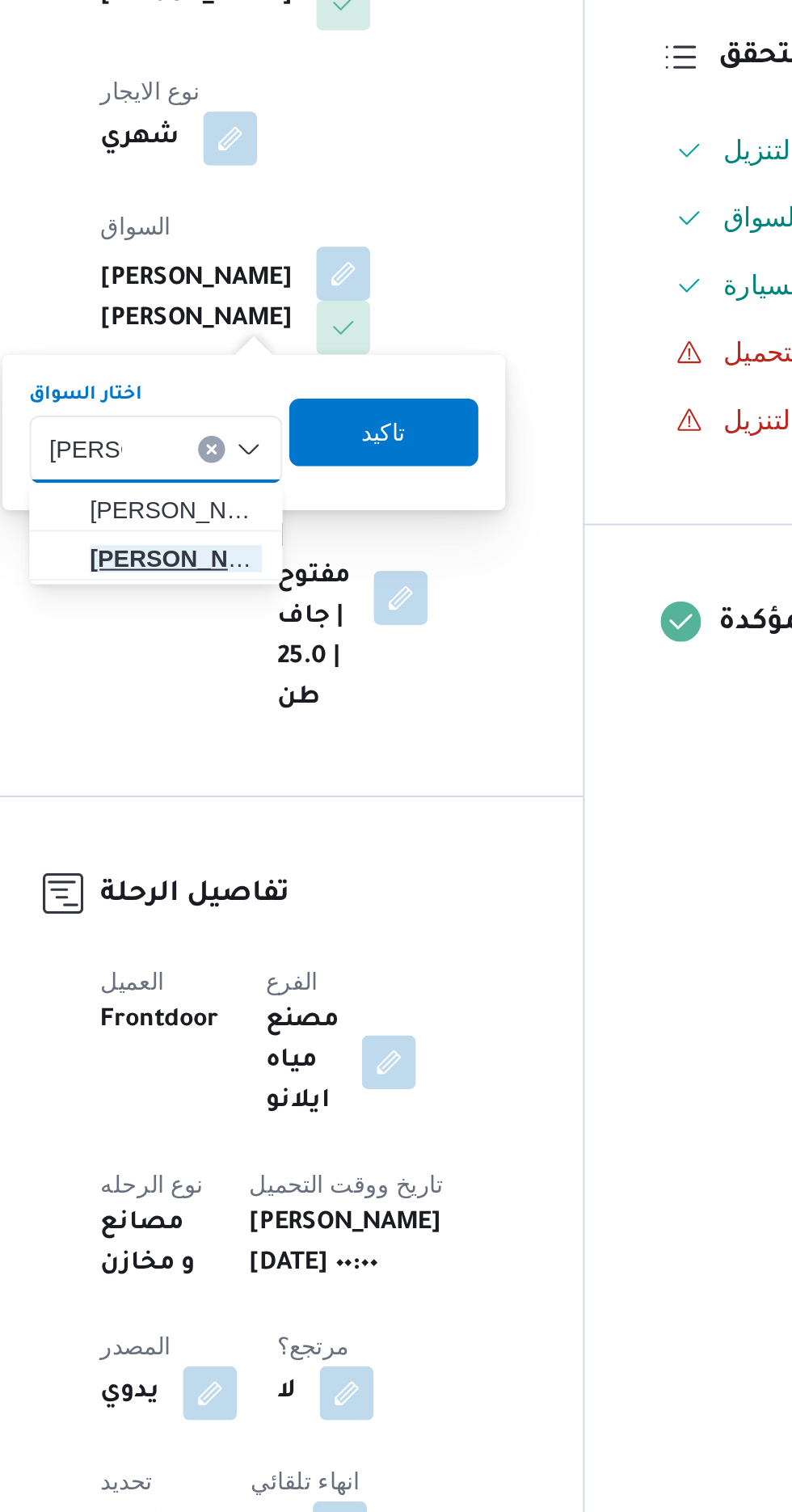
type input "[PERSON_NAME]"
click at [322, 701] on span "[PERSON_NAME] [PERSON_NAME]" at bounding box center [310, 698] width 82 height 19
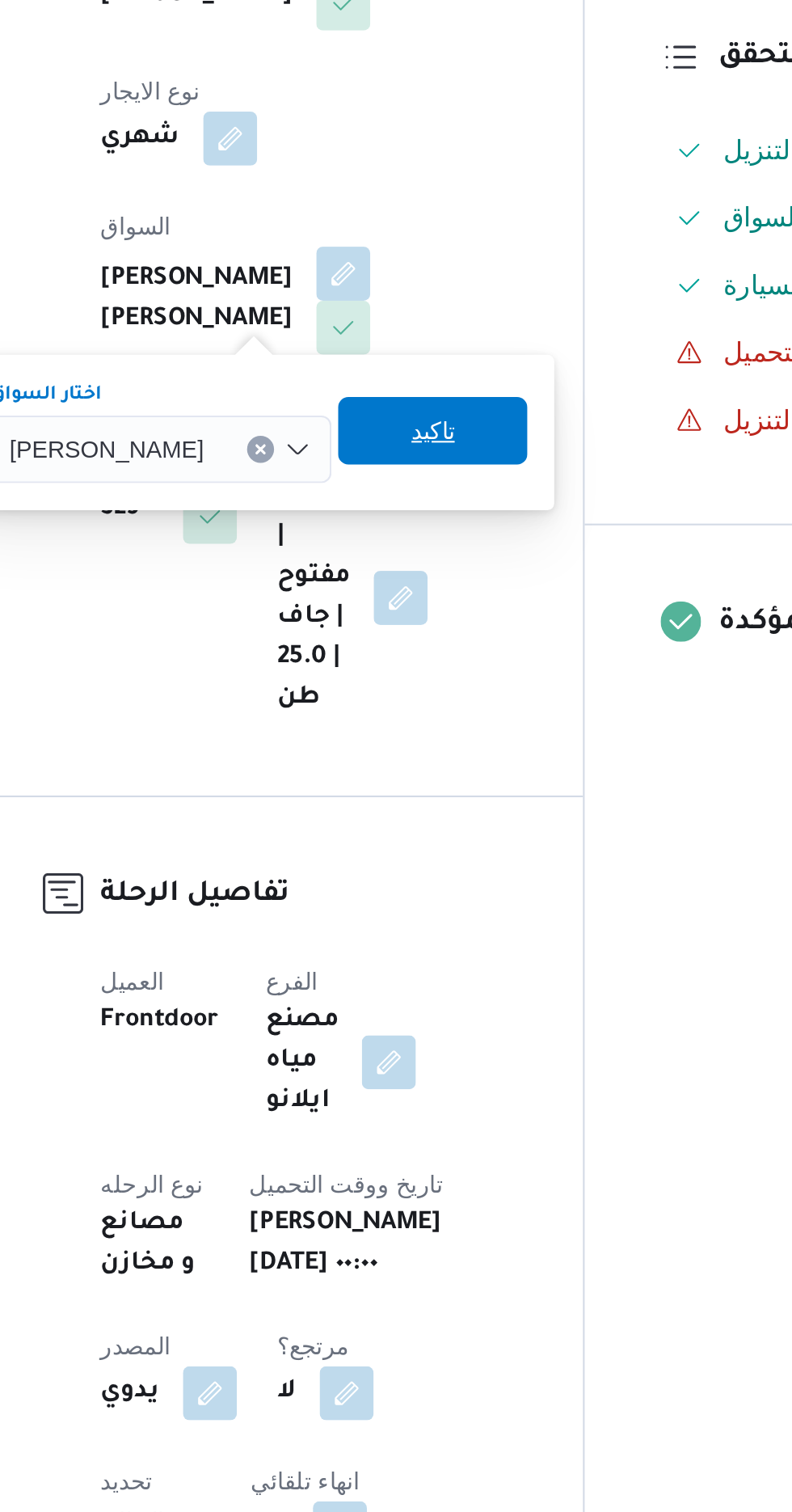
click at [451, 641] on span "تاكيد" at bounding box center [434, 637] width 91 height 32
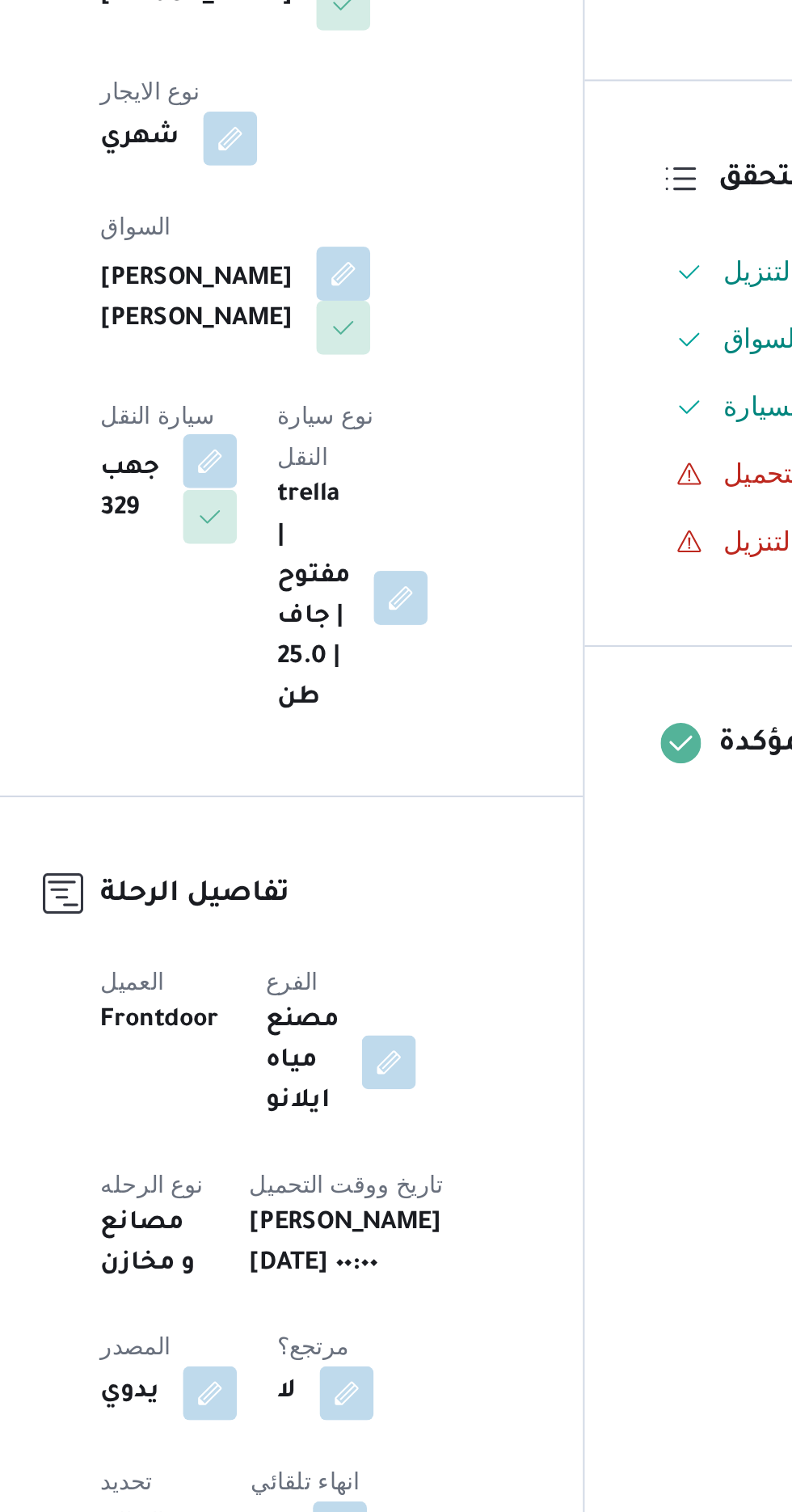
click at [339, 639] on button "button" at bounding box center [326, 651] width 26 height 26
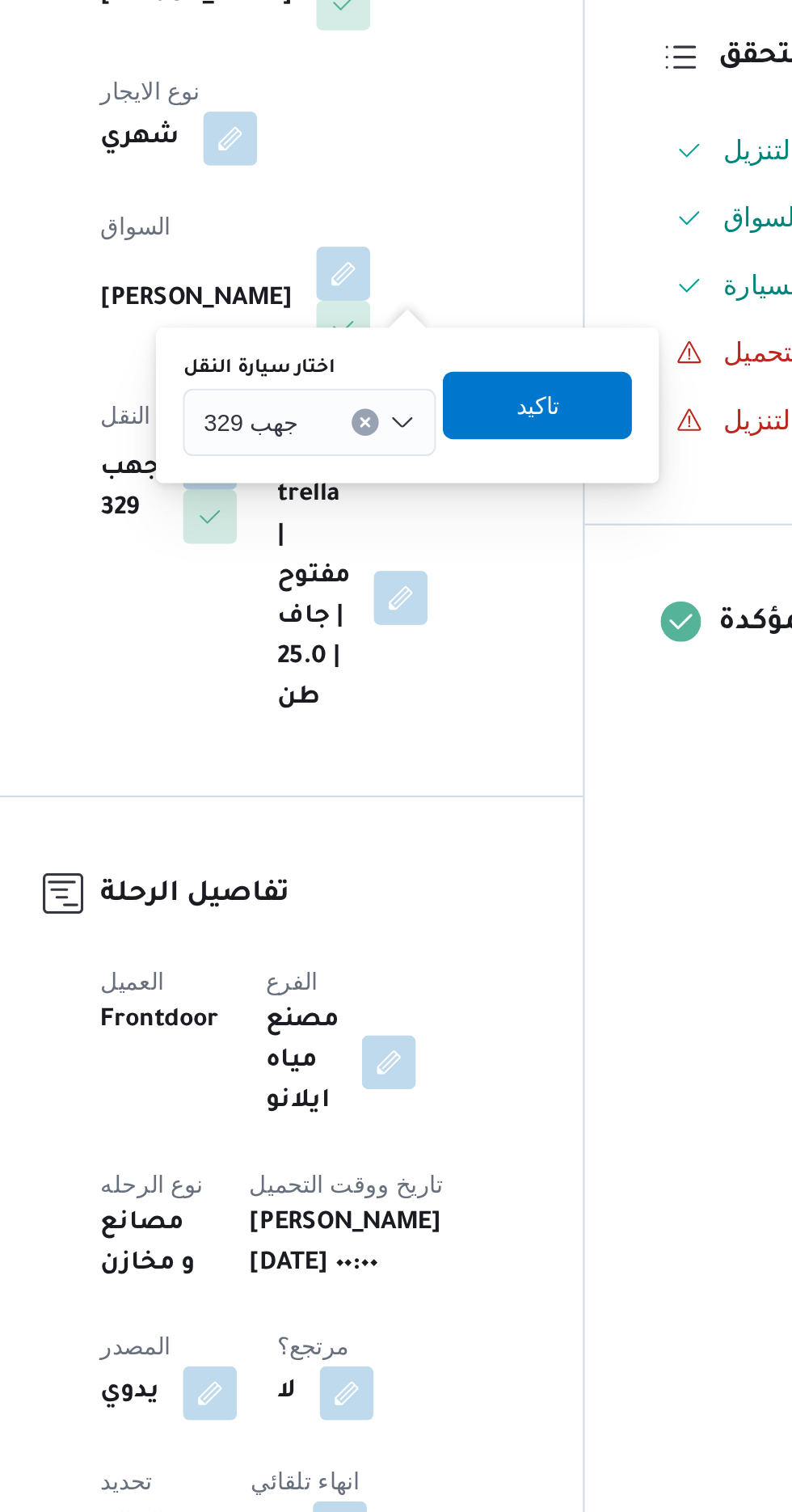
click at [389, 628] on div "جهب 329" at bounding box center [374, 633] width 121 height 32
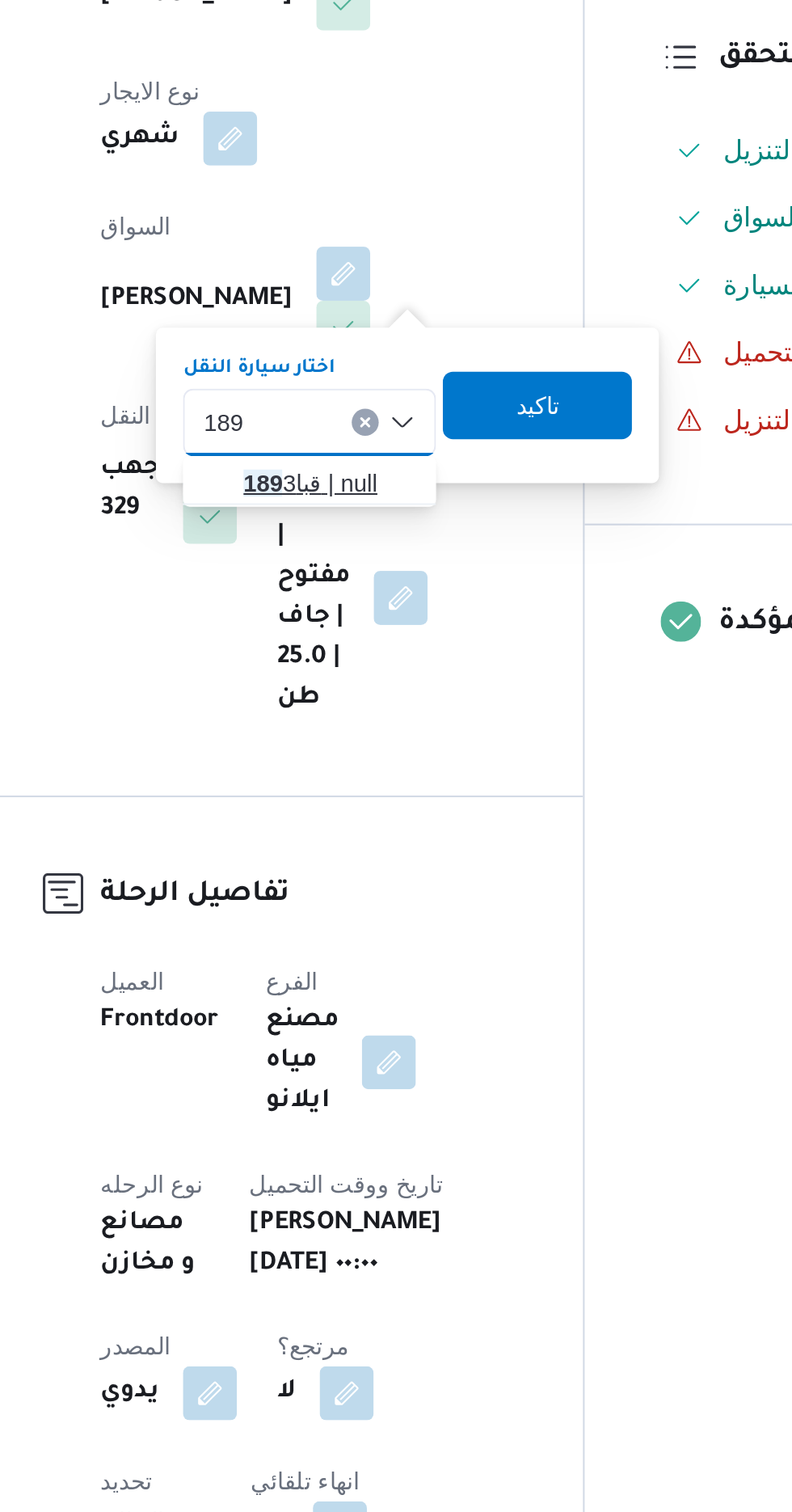
type input "189"
click at [379, 657] on span "قبا 189 3 | null" at bounding box center [384, 662] width 82 height 19
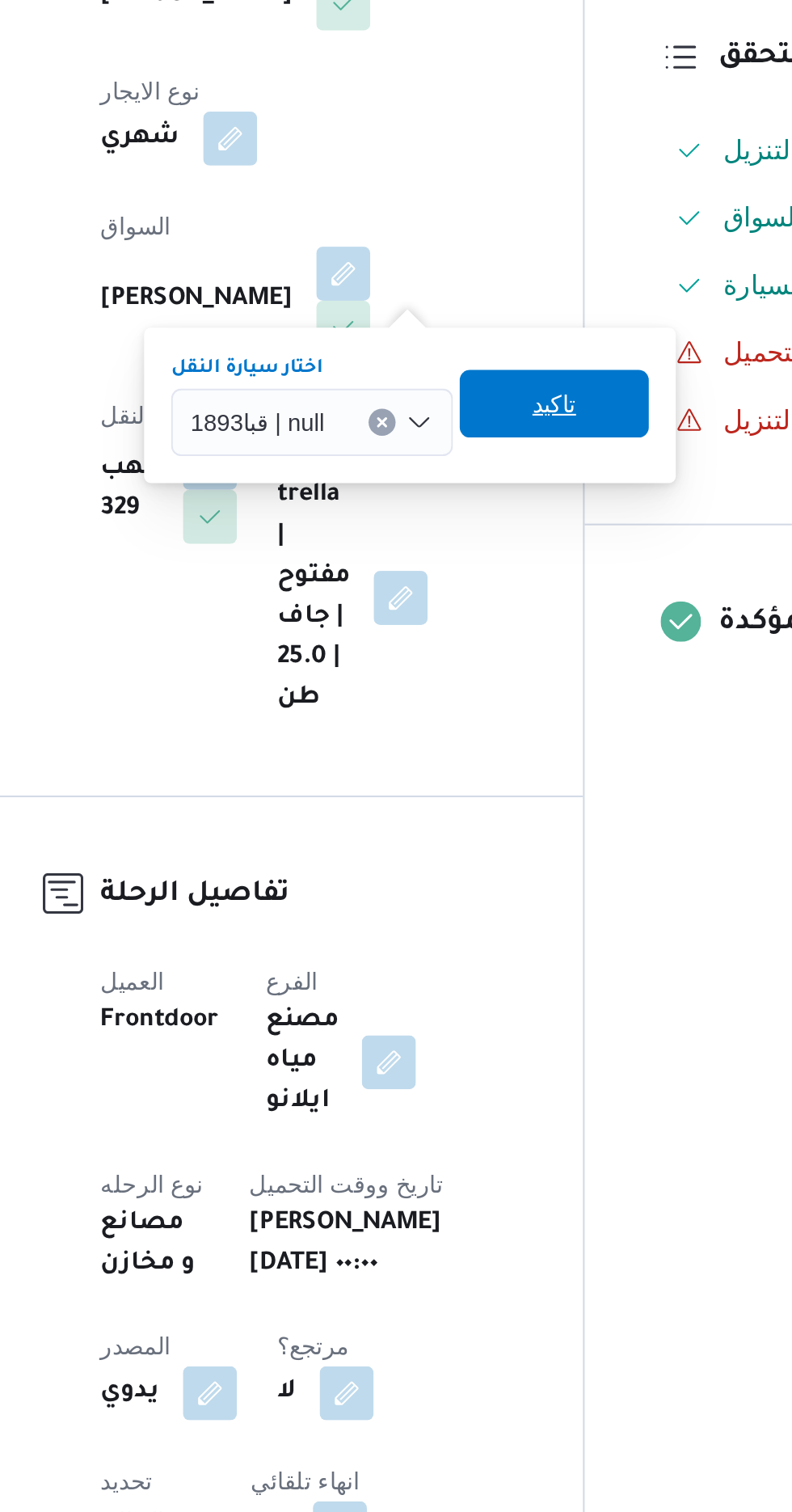
click at [501, 619] on span "تاكيد" at bounding box center [492, 624] width 91 height 32
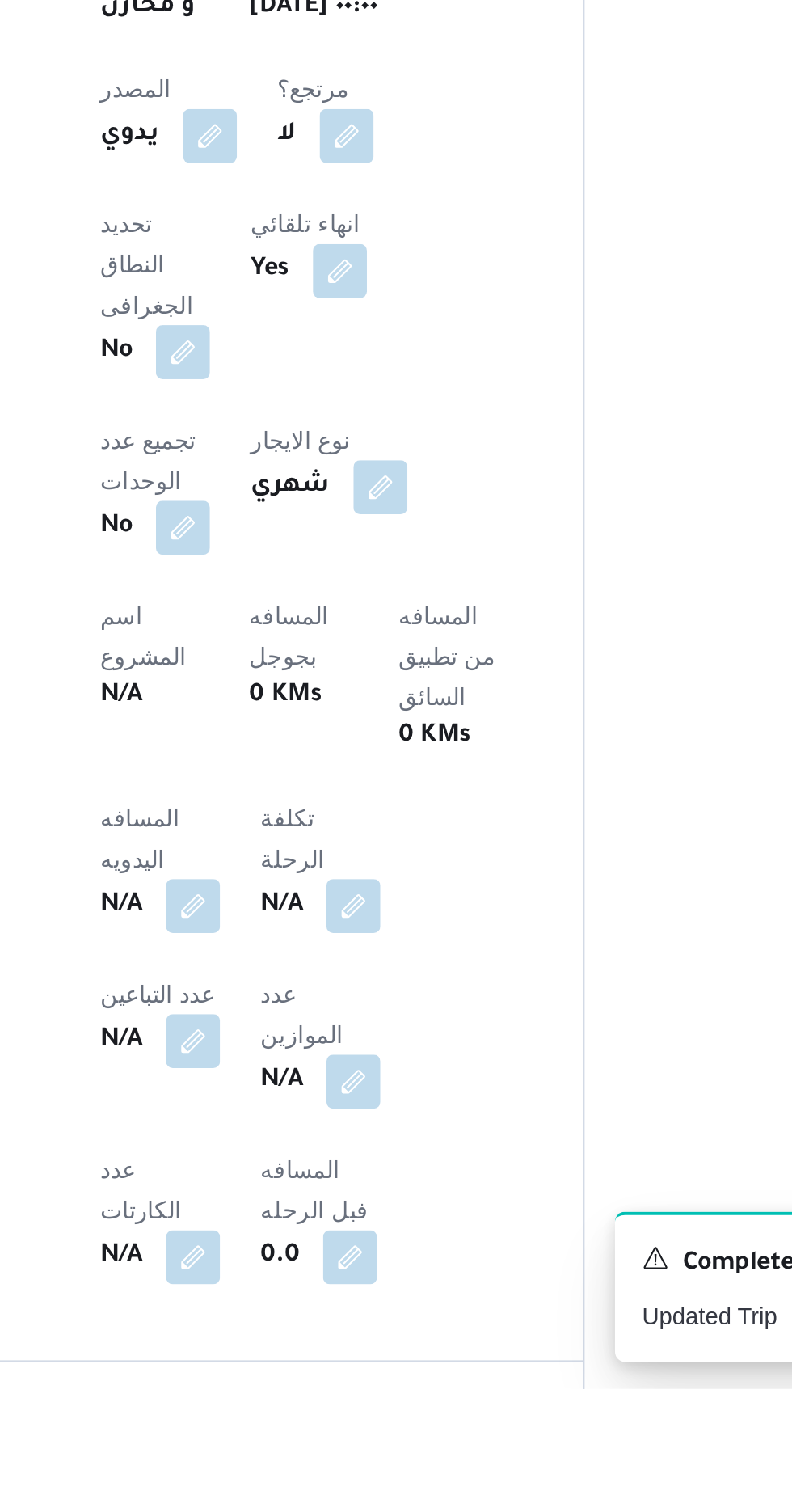
scroll to position [188, 0]
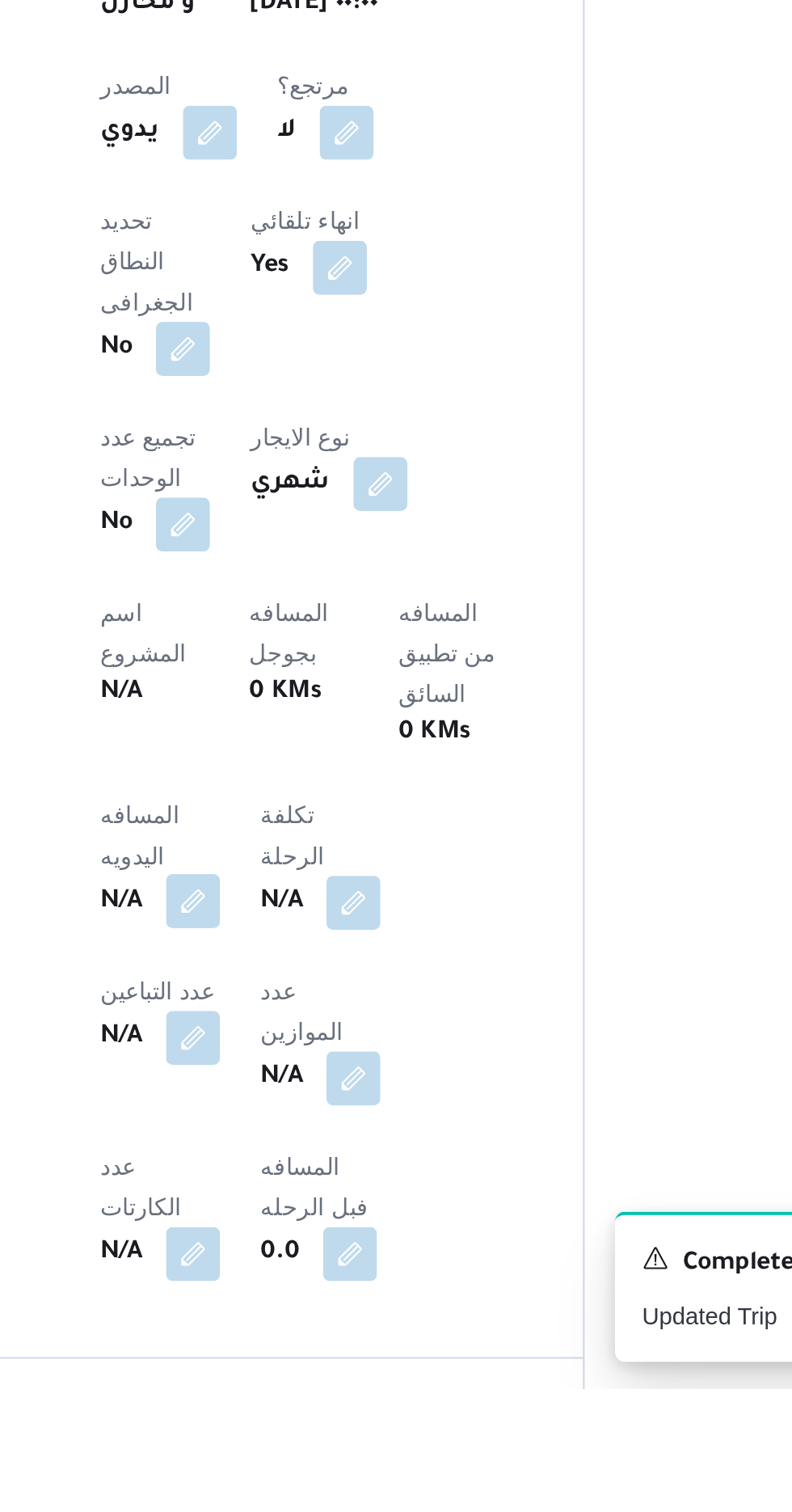
click at [319, 1266] on button "button" at bounding box center [318, 1278] width 26 height 26
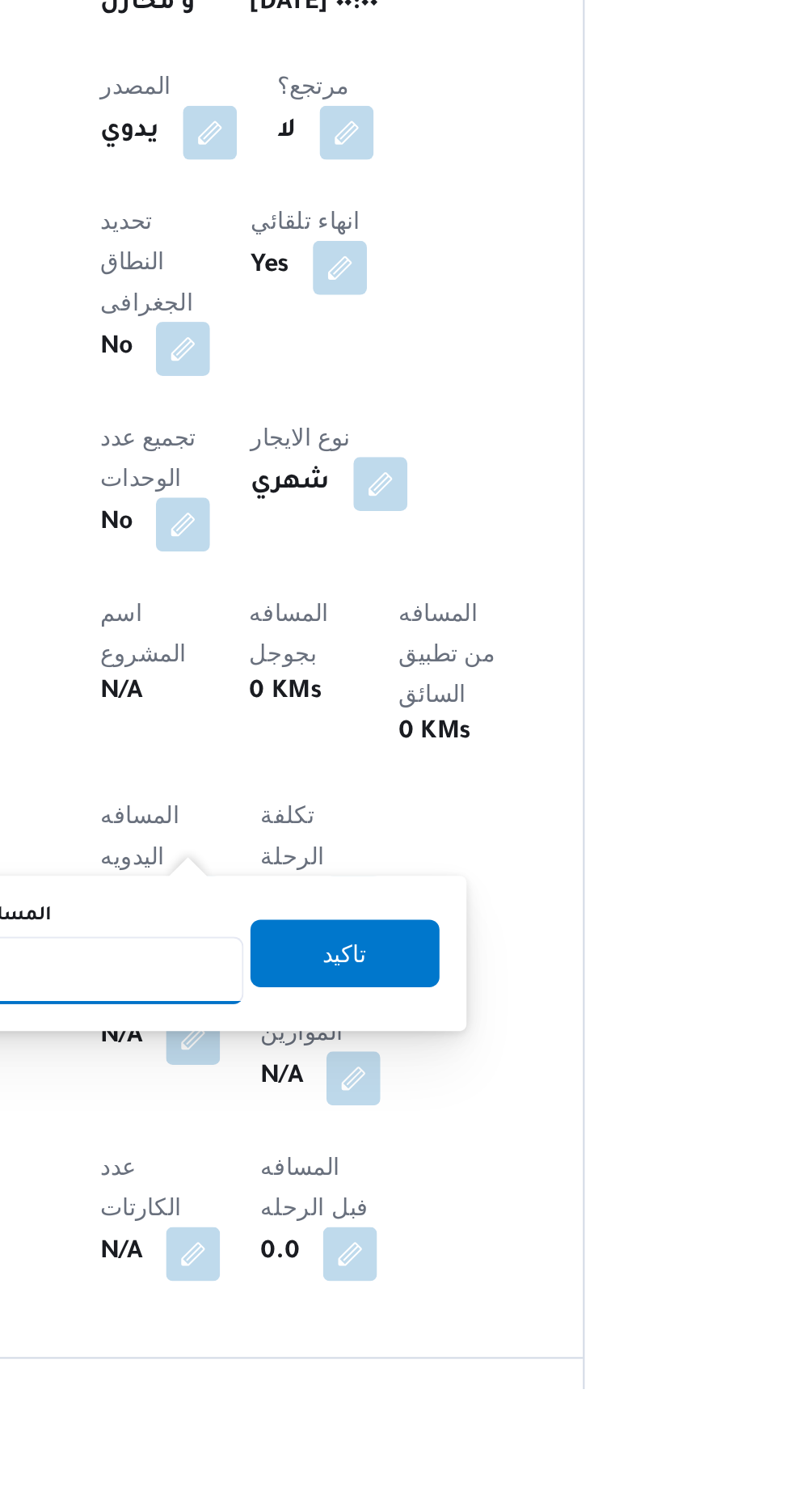
click at [315, 1314] on input "المسافه اليدويه" at bounding box center [262, 1311] width 161 height 32
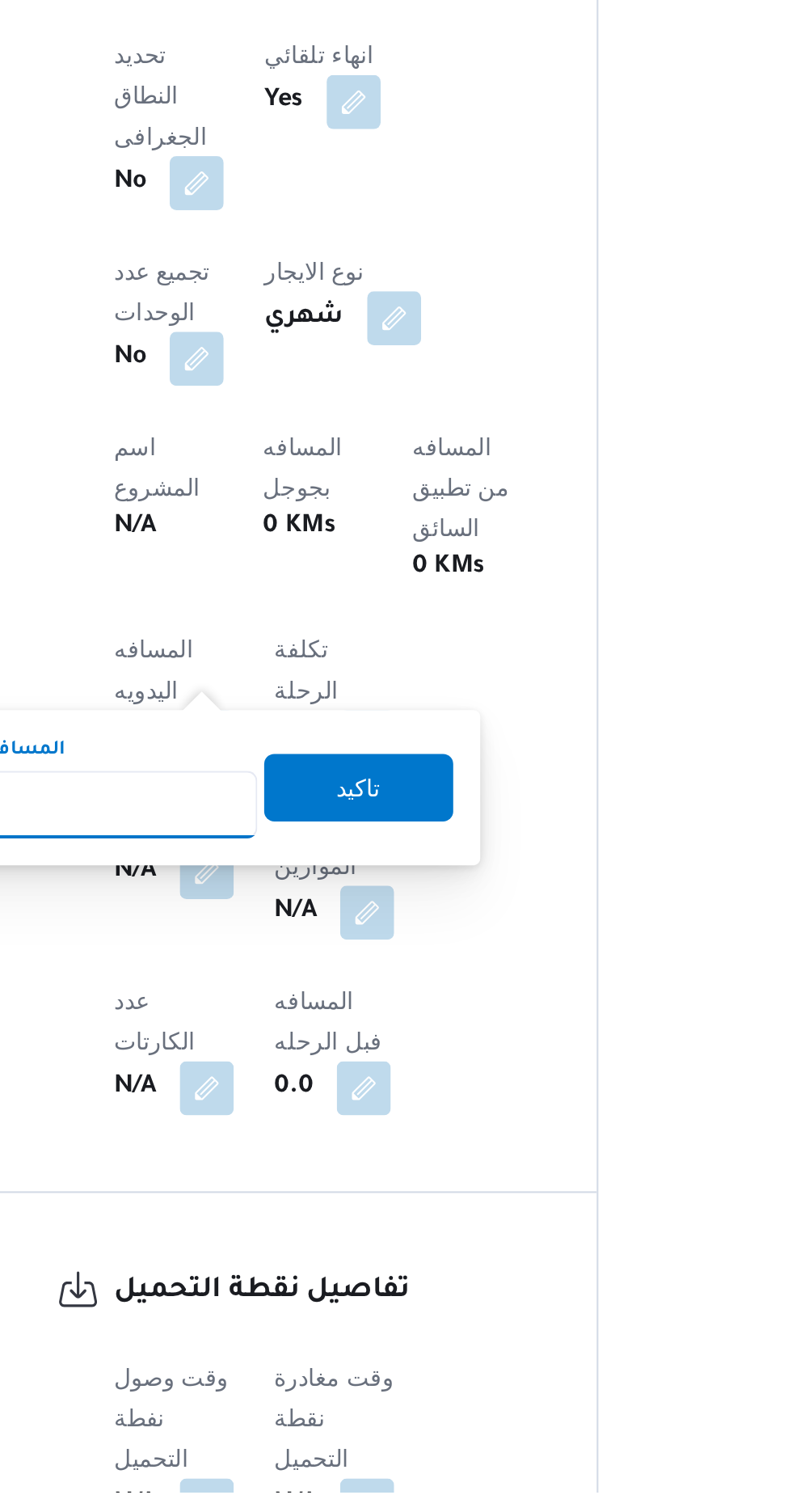
scroll to position [316, 0]
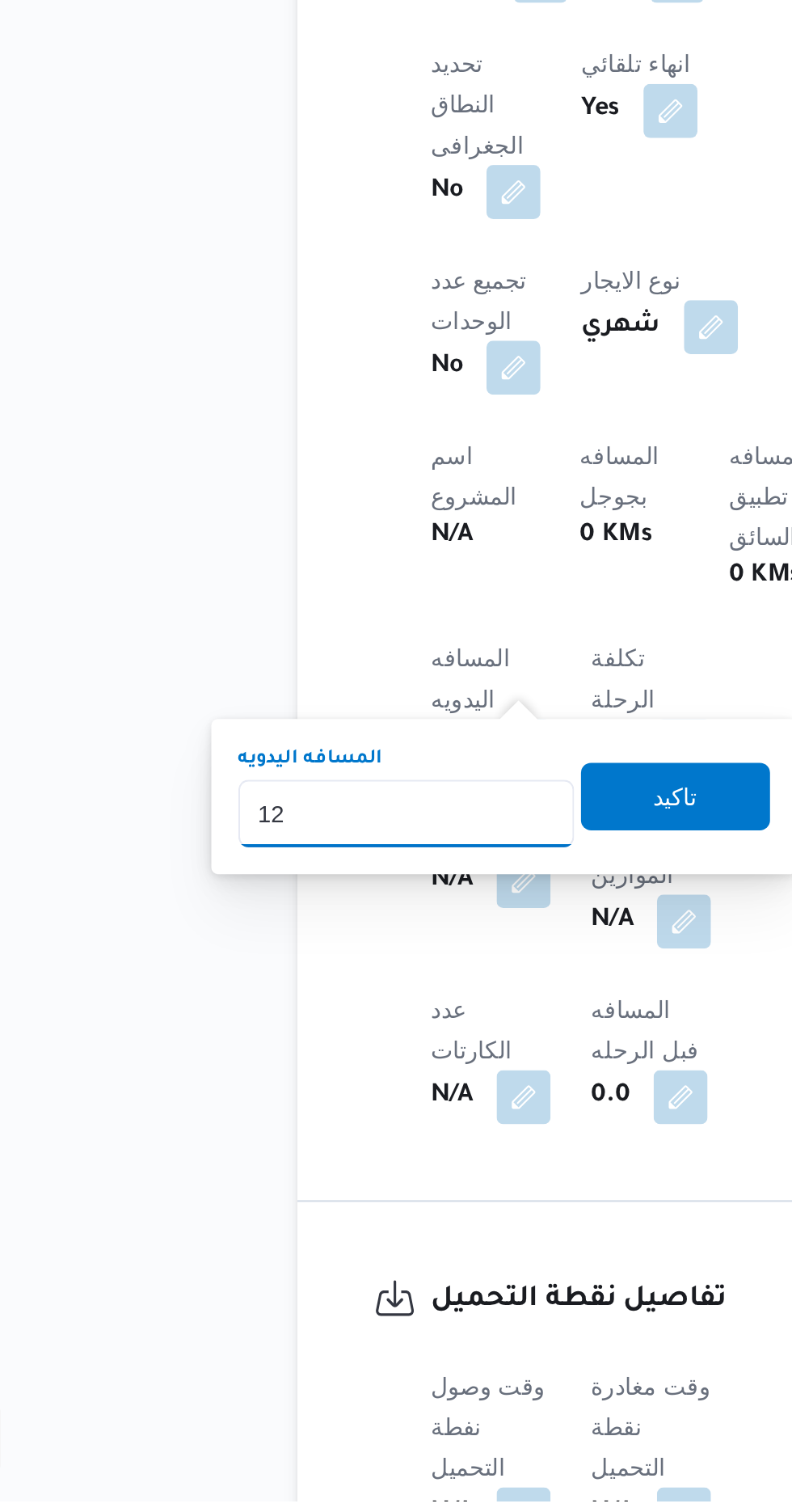
type input "120"
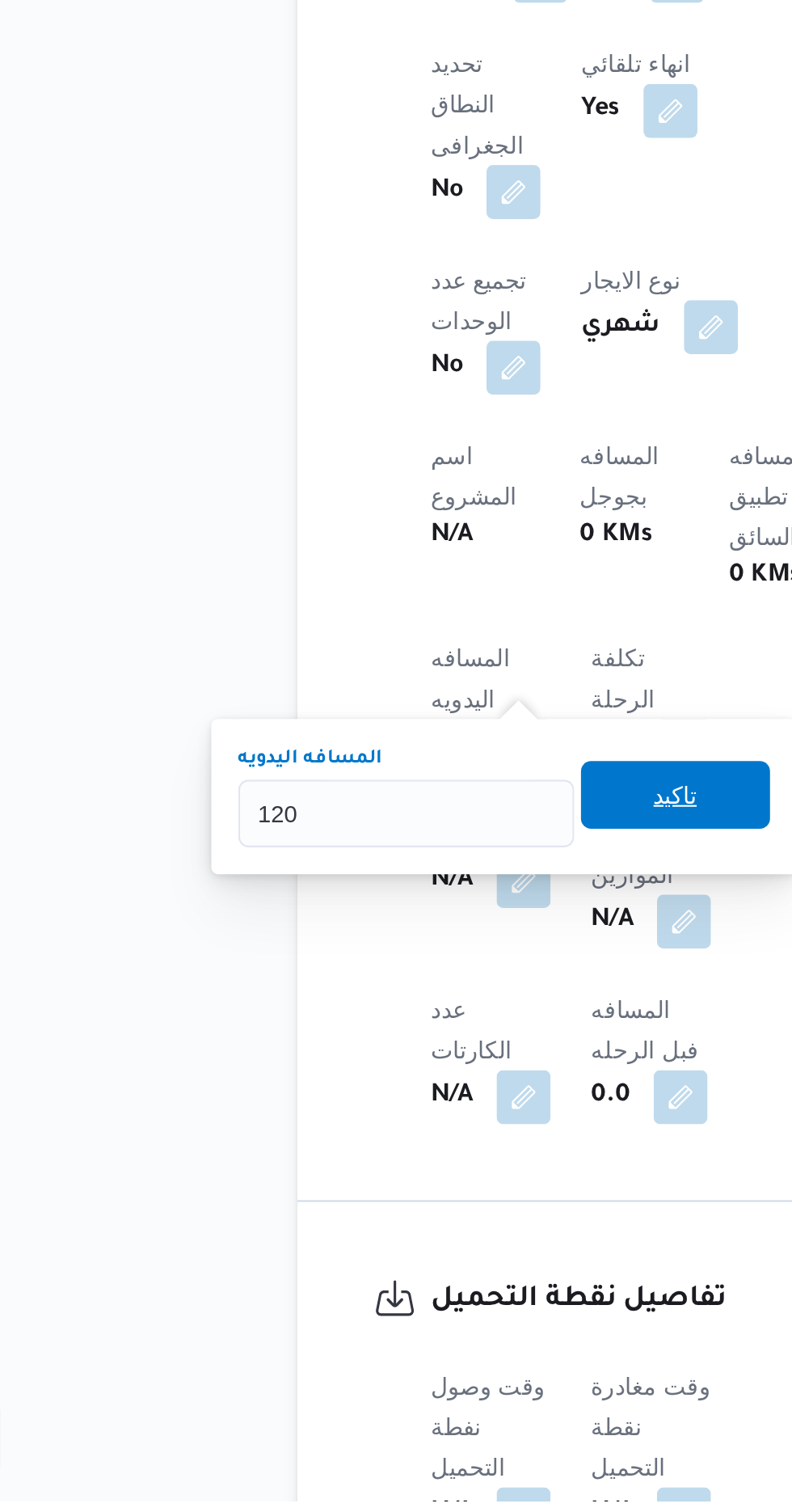
click at [402, 1170] on span "تاكيد" at bounding box center [391, 1174] width 21 height 19
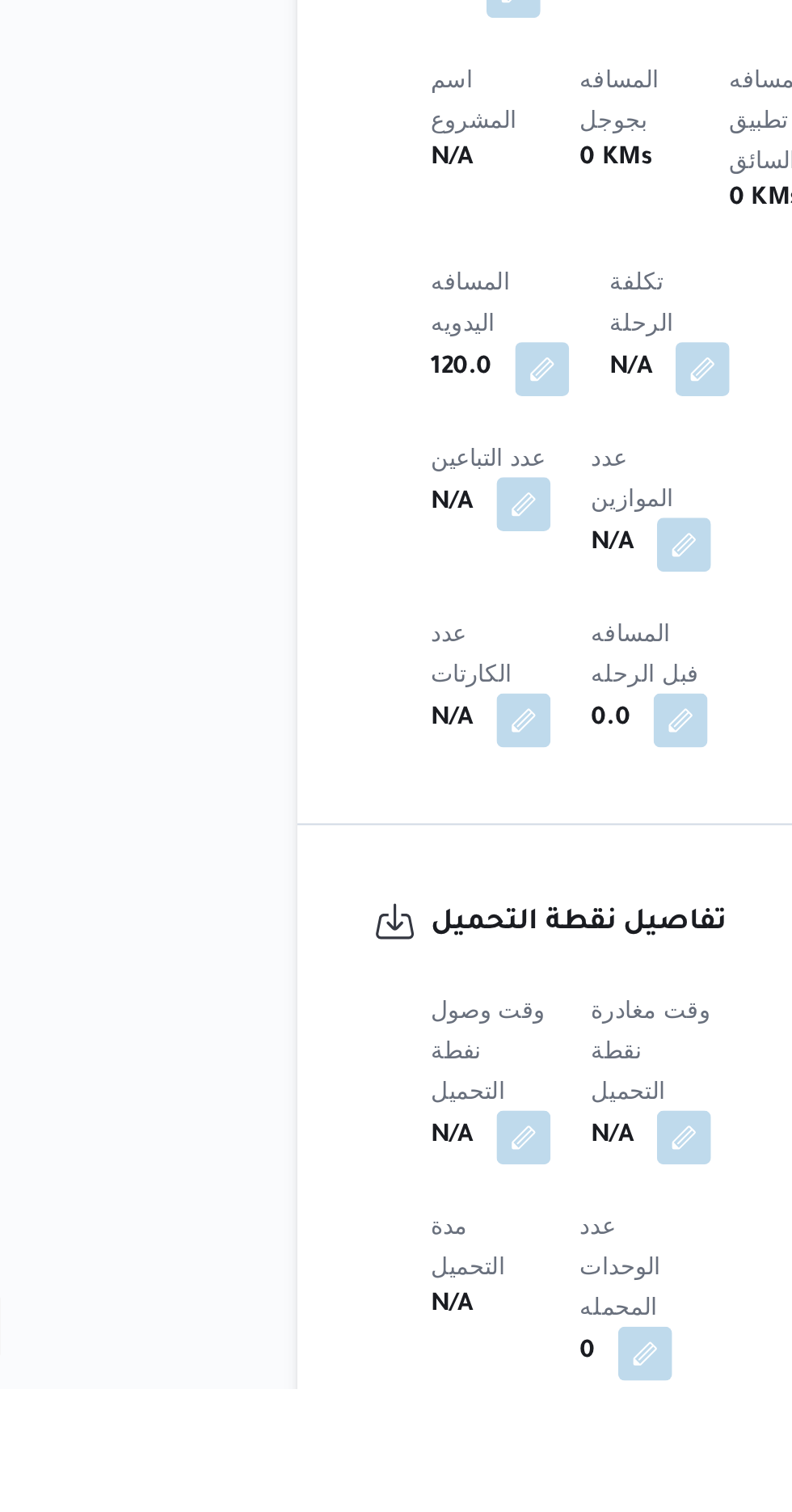
scroll to position [483, 0]
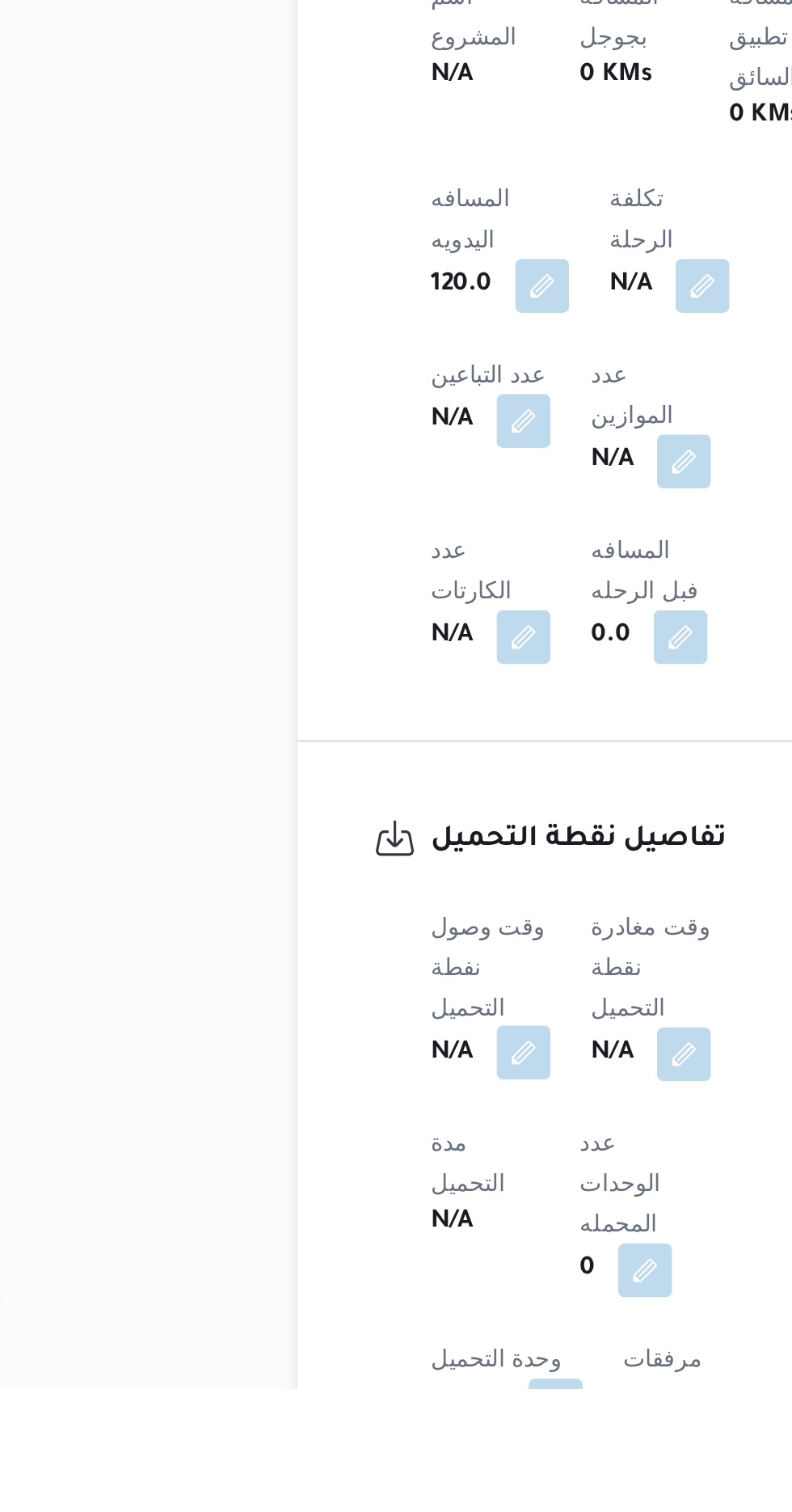
click at [319, 1339] on button "button" at bounding box center [318, 1351] width 26 height 26
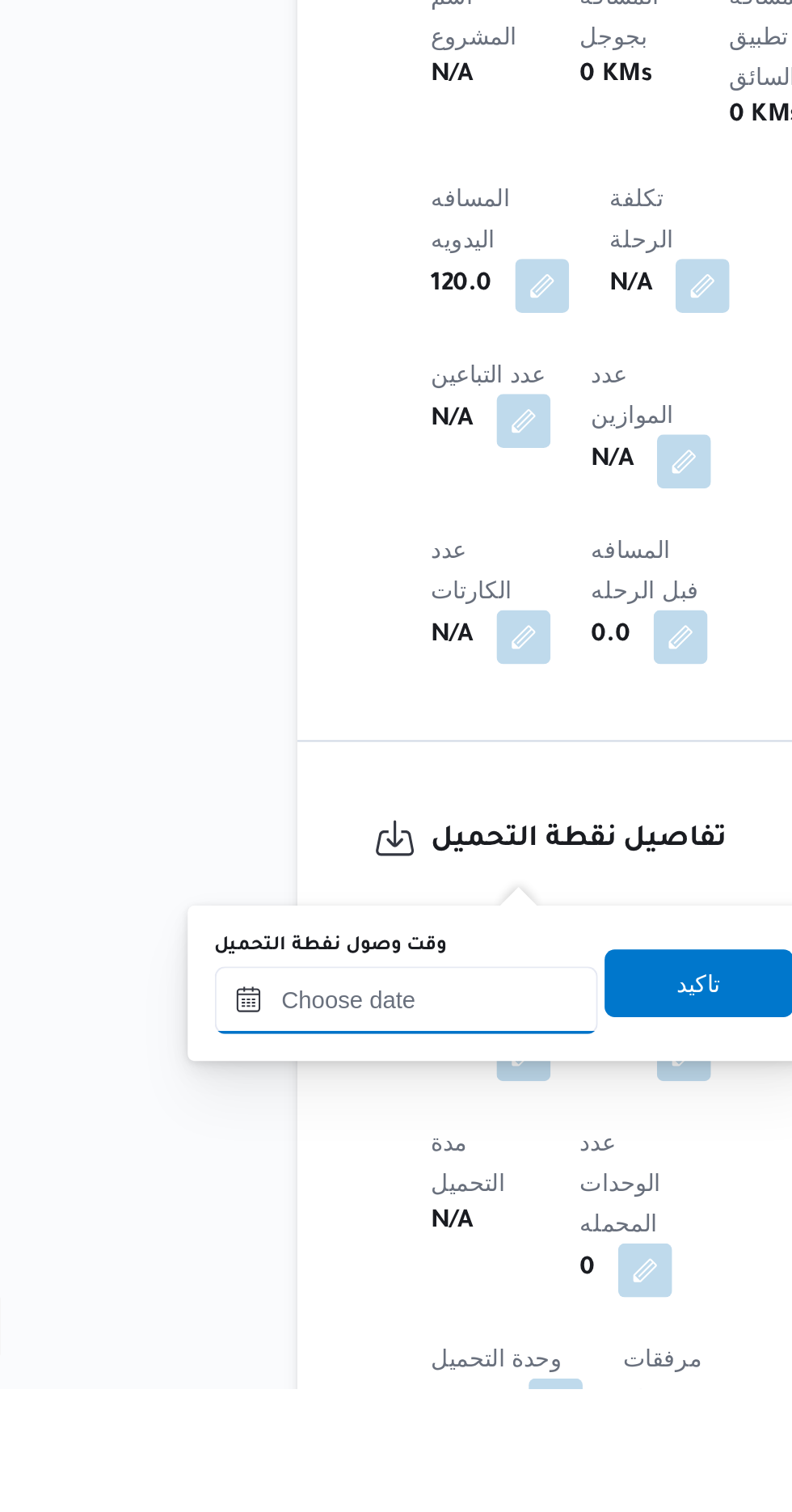
click at [301, 1322] on input "وقت وصول نفطة التحميل" at bounding box center [262, 1326] width 184 height 32
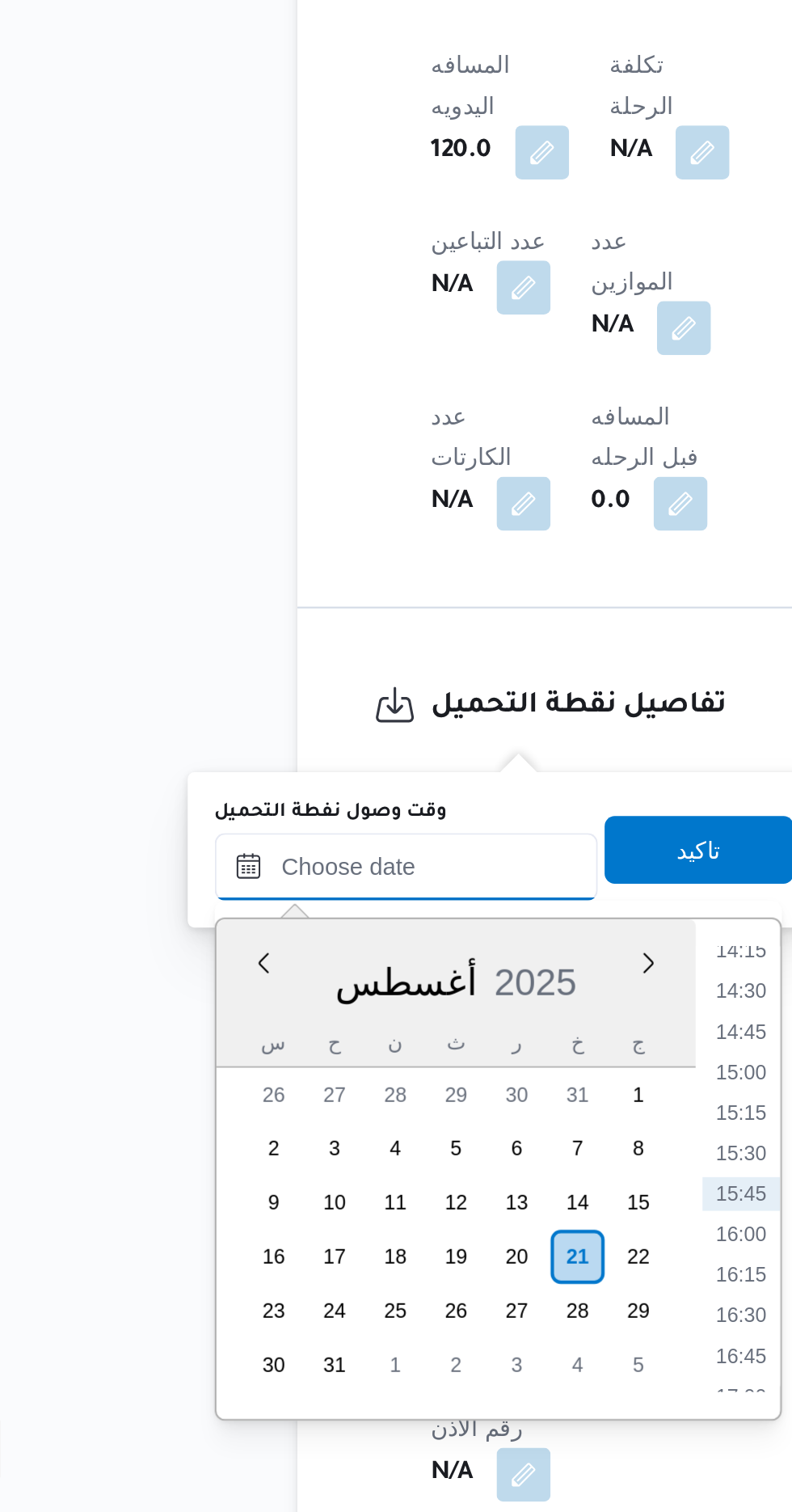
scroll to position [605, 0]
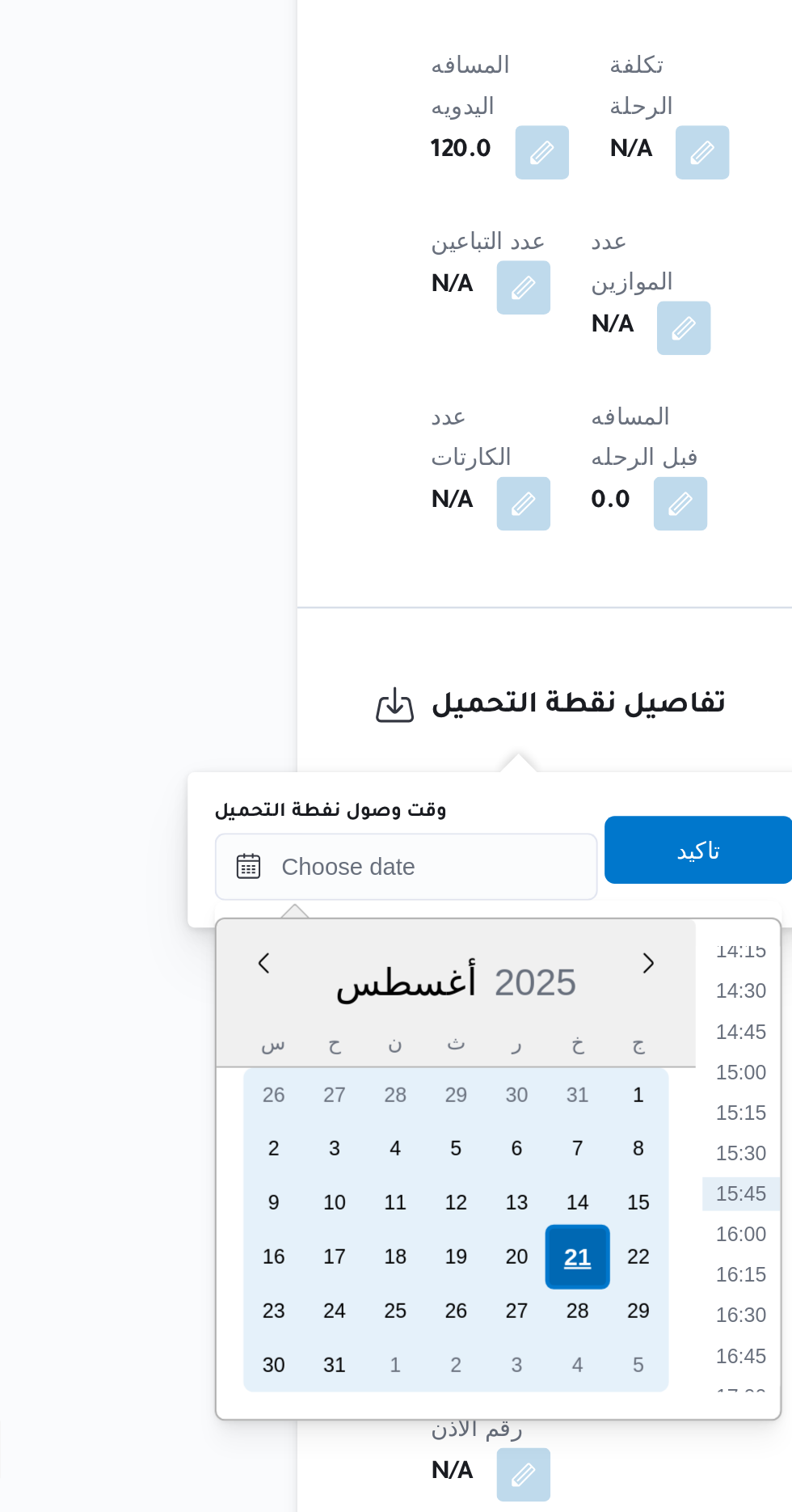
click at [345, 1389] on div "21" at bounding box center [344, 1390] width 30 height 30
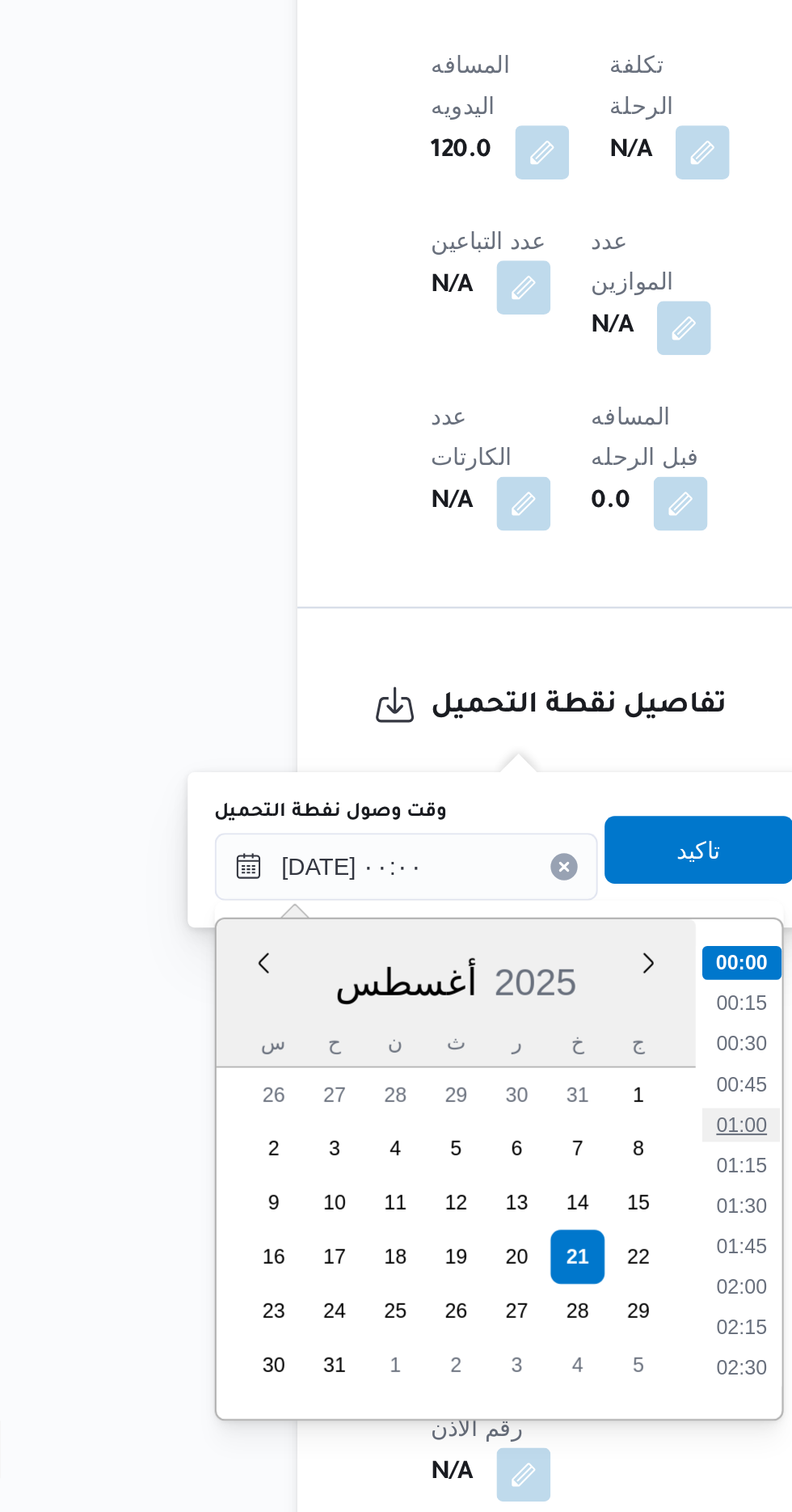
click at [427, 1327] on li "01:00" at bounding box center [423, 1326] width 37 height 16
type input "[DATE] ٠١:٠٠"
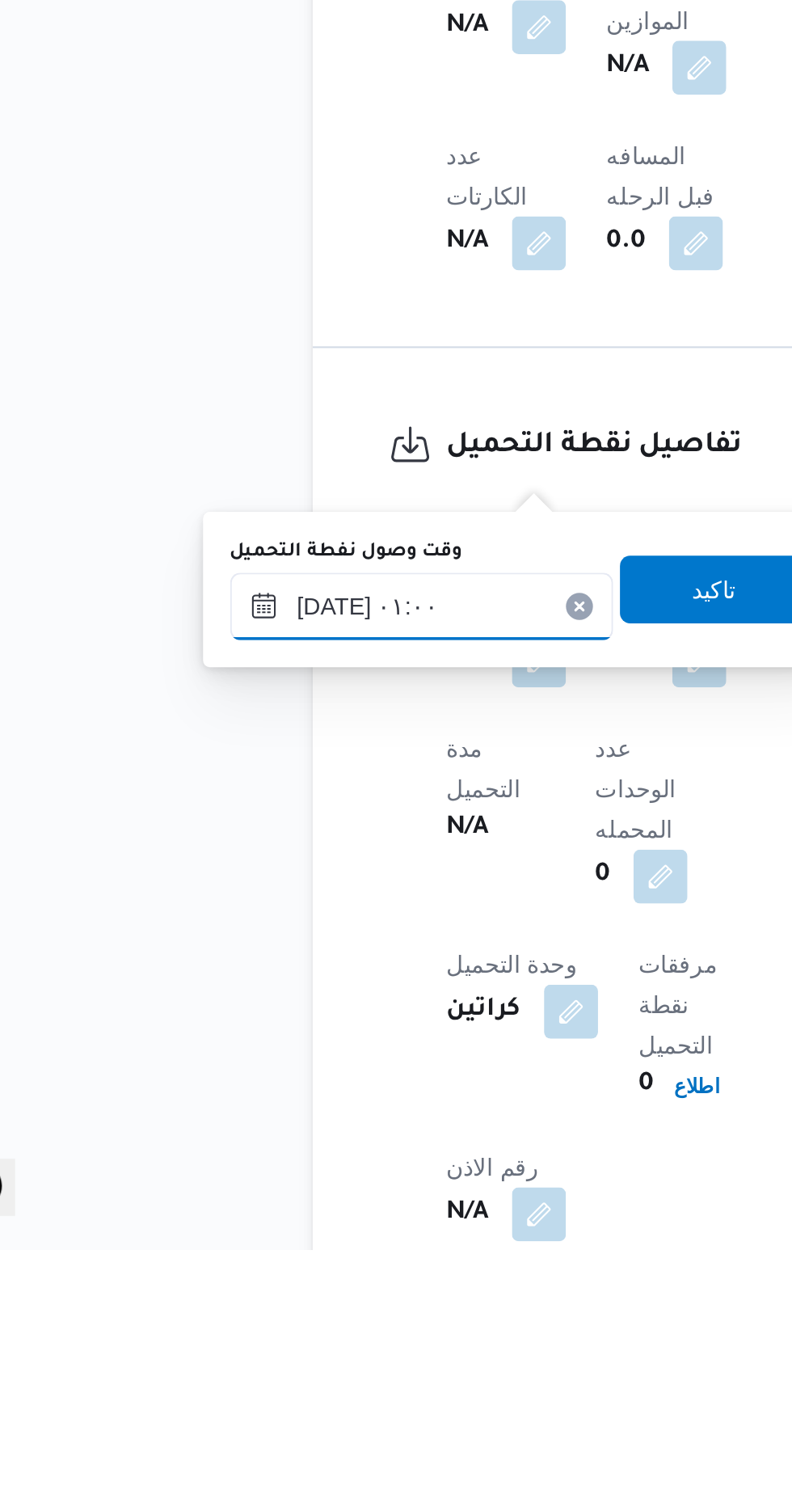
scroll to position [604, 0]
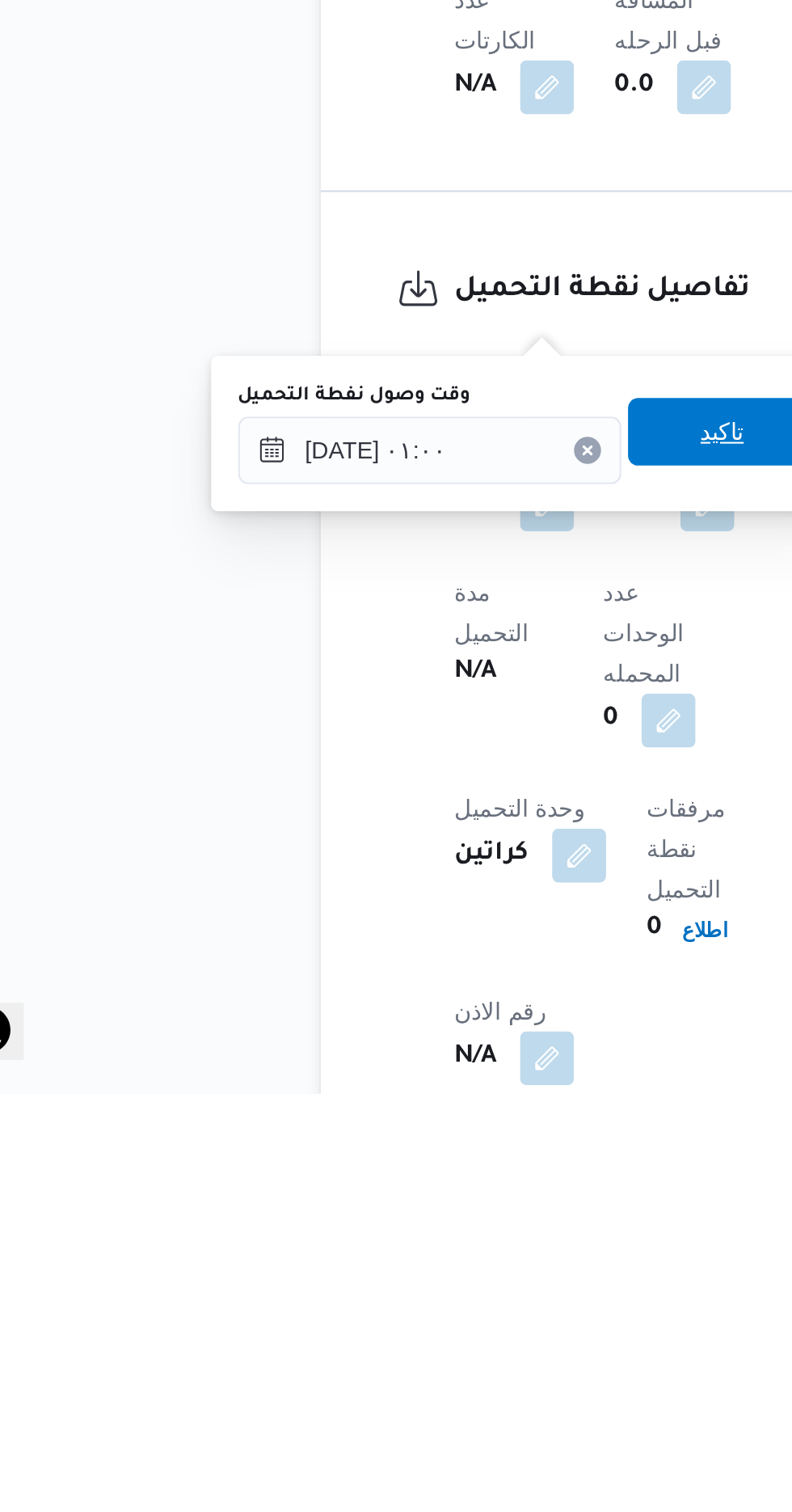
click at [405, 1192] on span "تاكيد" at bounding box center [403, 1195] width 91 height 32
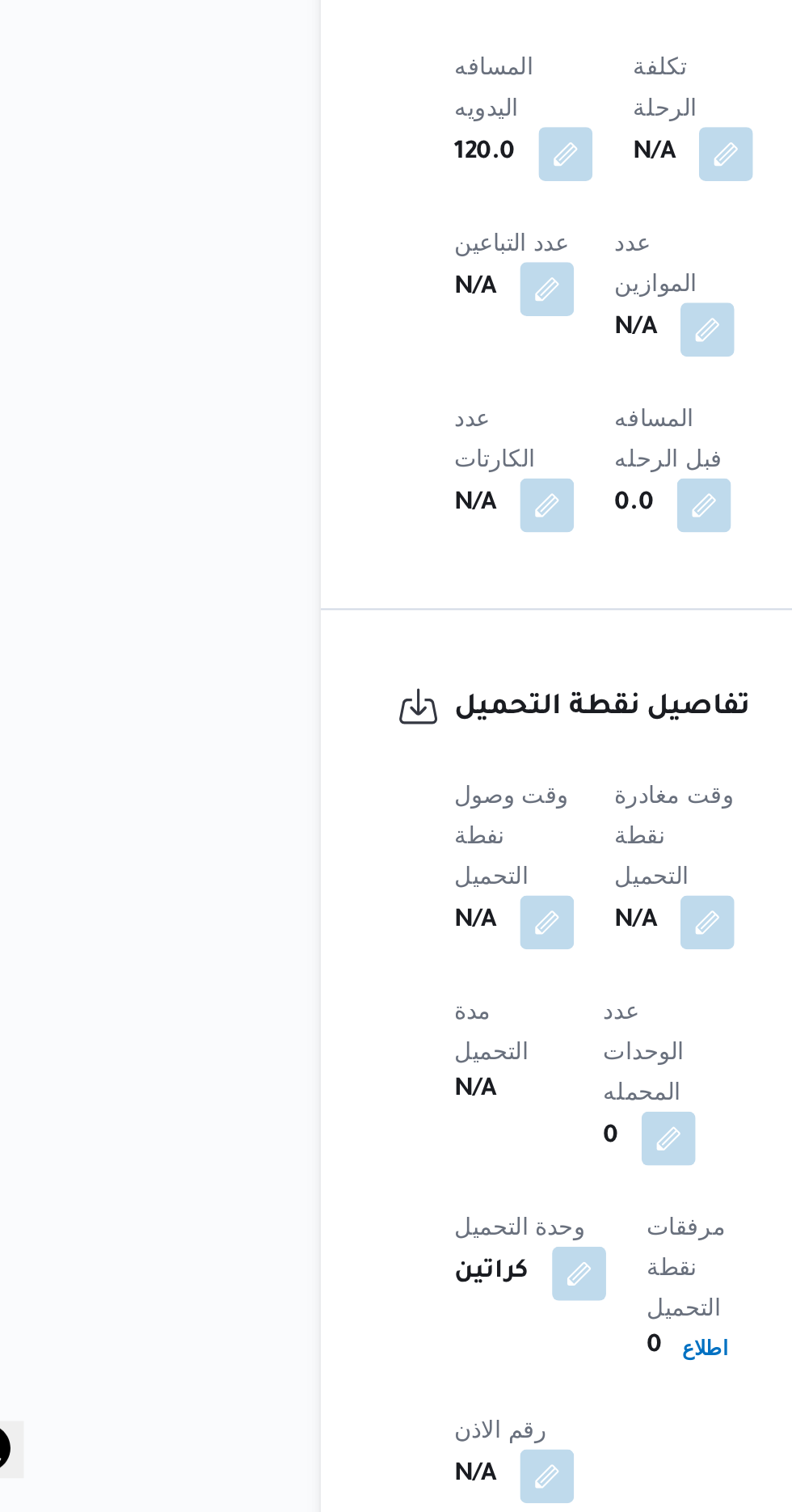
click at [371, 1220] on b "N/A" at bounding box center [360, 1230] width 20 height 19
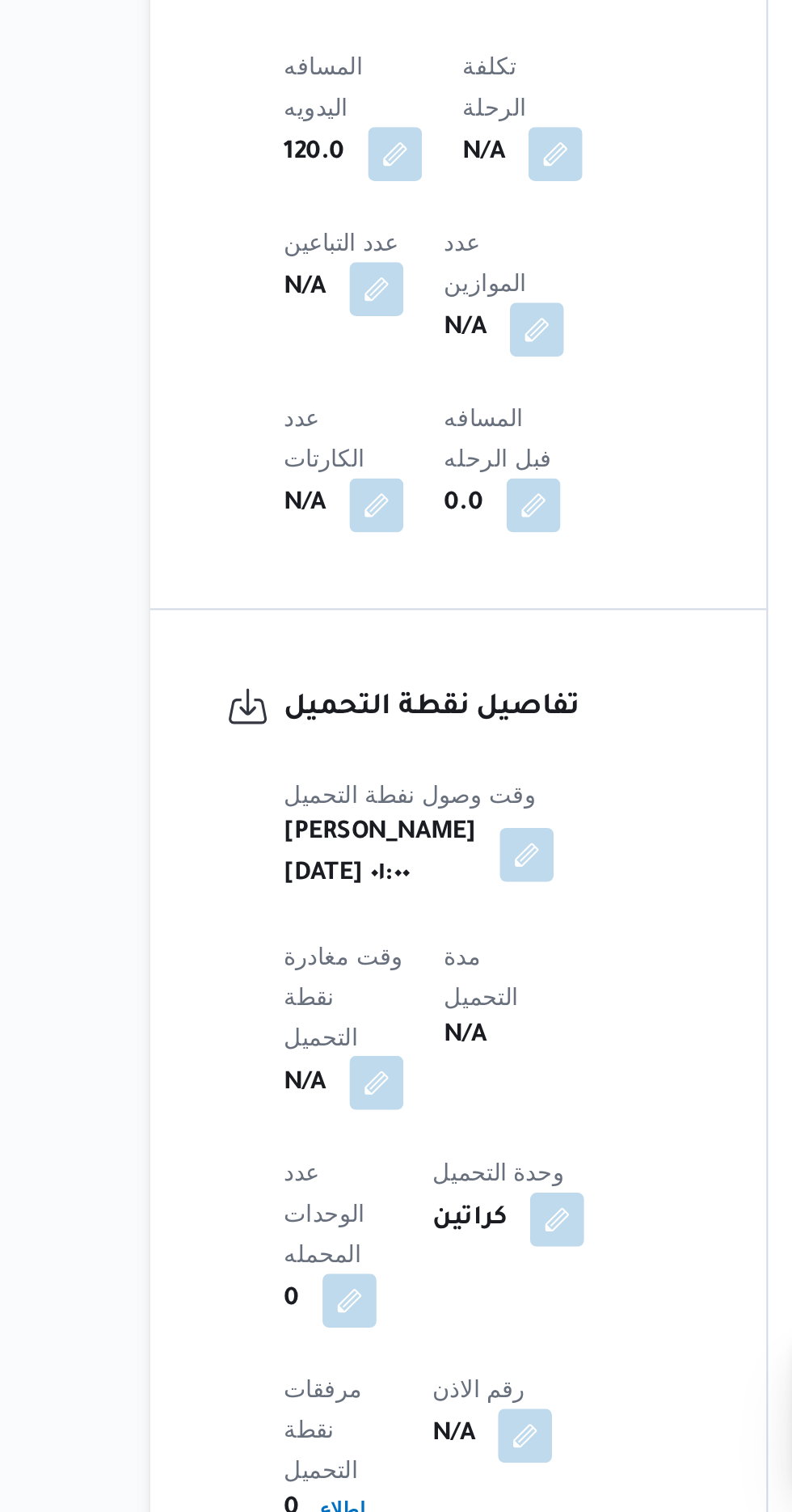
click at [332, 1294] on button "button" at bounding box center [318, 1306] width 26 height 26
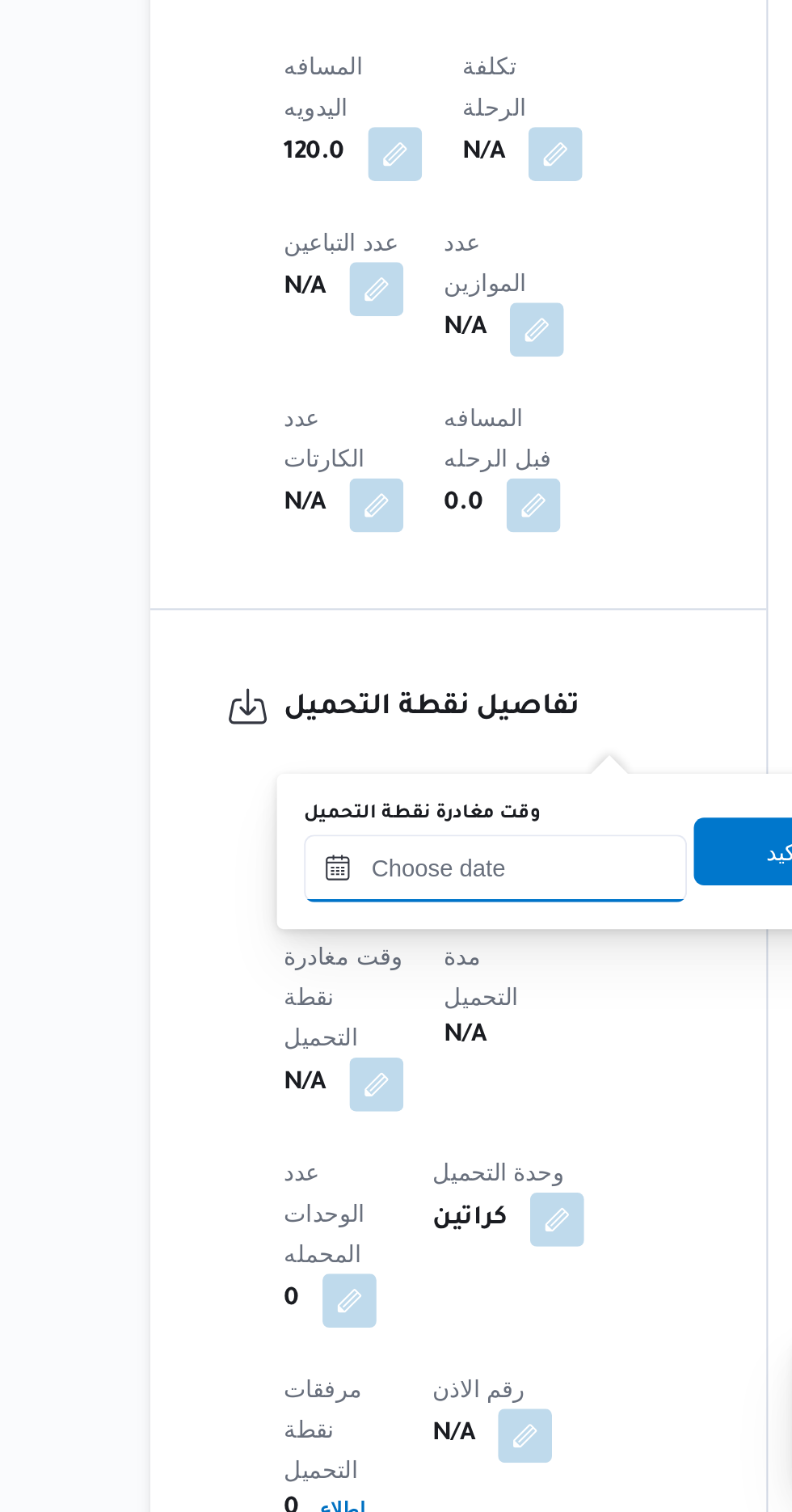
click at [406, 1198] on input "وقت مغادرة نقطة التحميل" at bounding box center [376, 1204] width 184 height 32
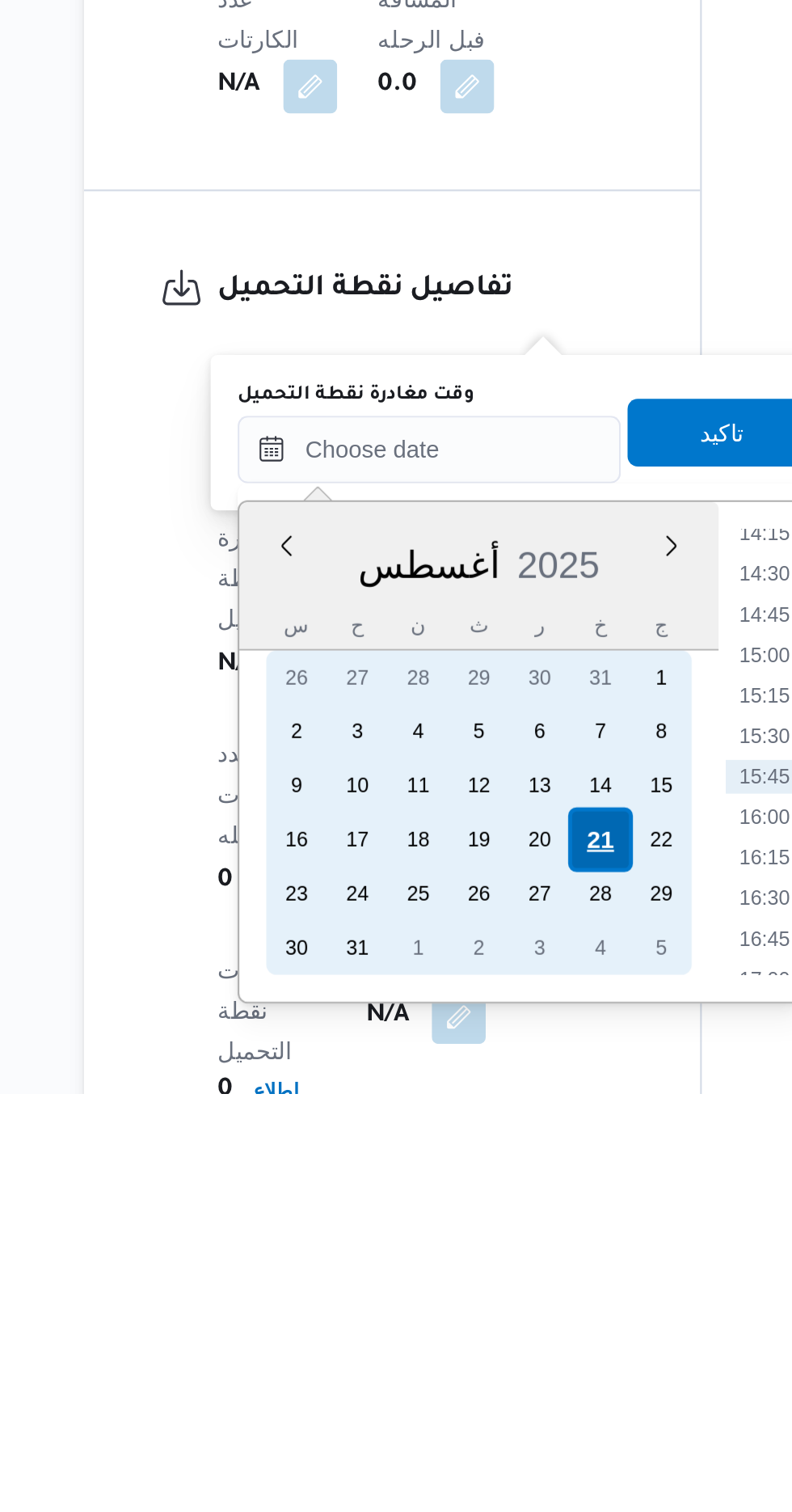
click at [460, 1390] on div "21" at bounding box center [458, 1391] width 30 height 30
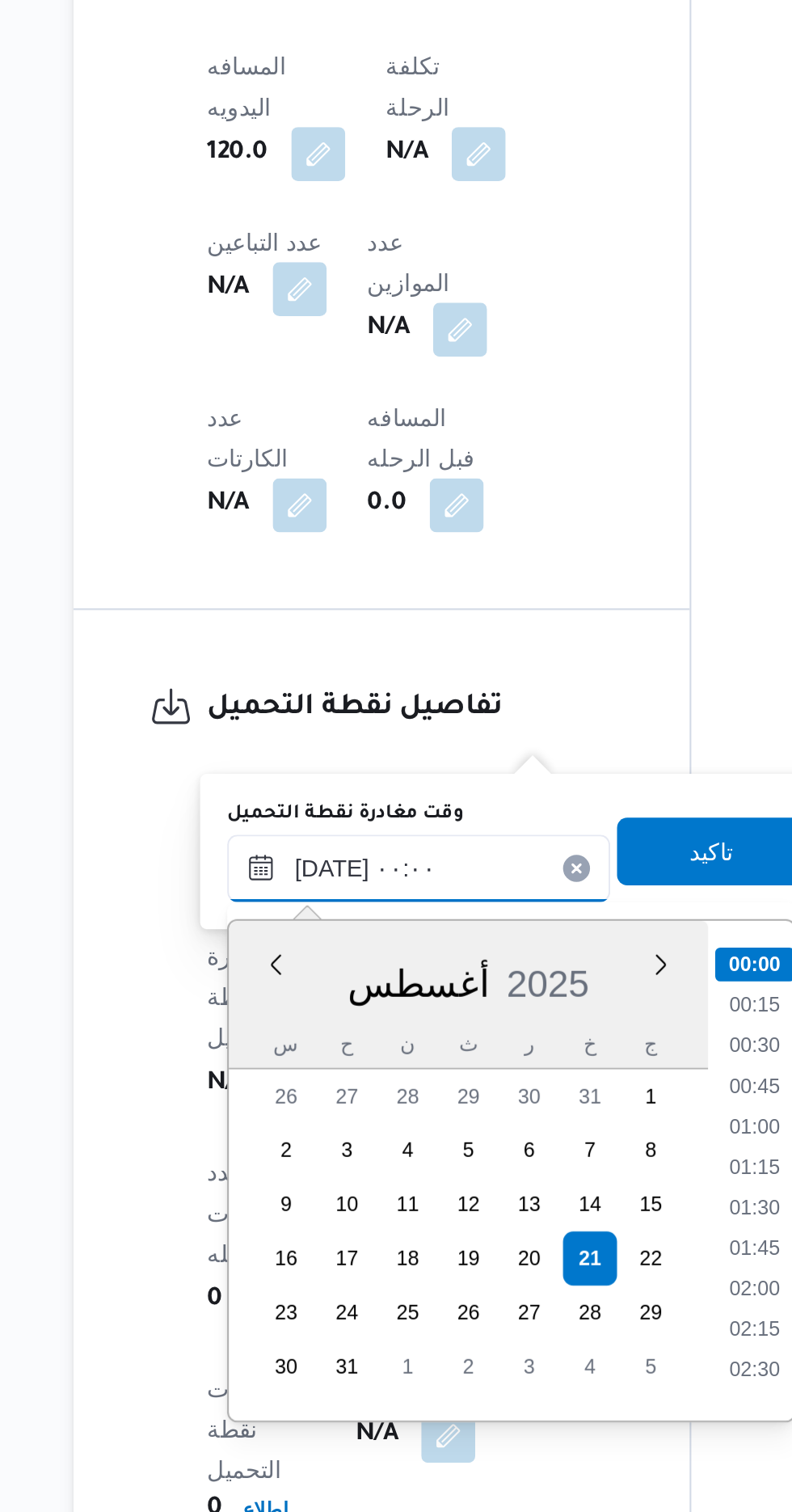
click at [315, 1200] on input "[DATE] ٠٠:٠٠" at bounding box center [376, 1204] width 184 height 32
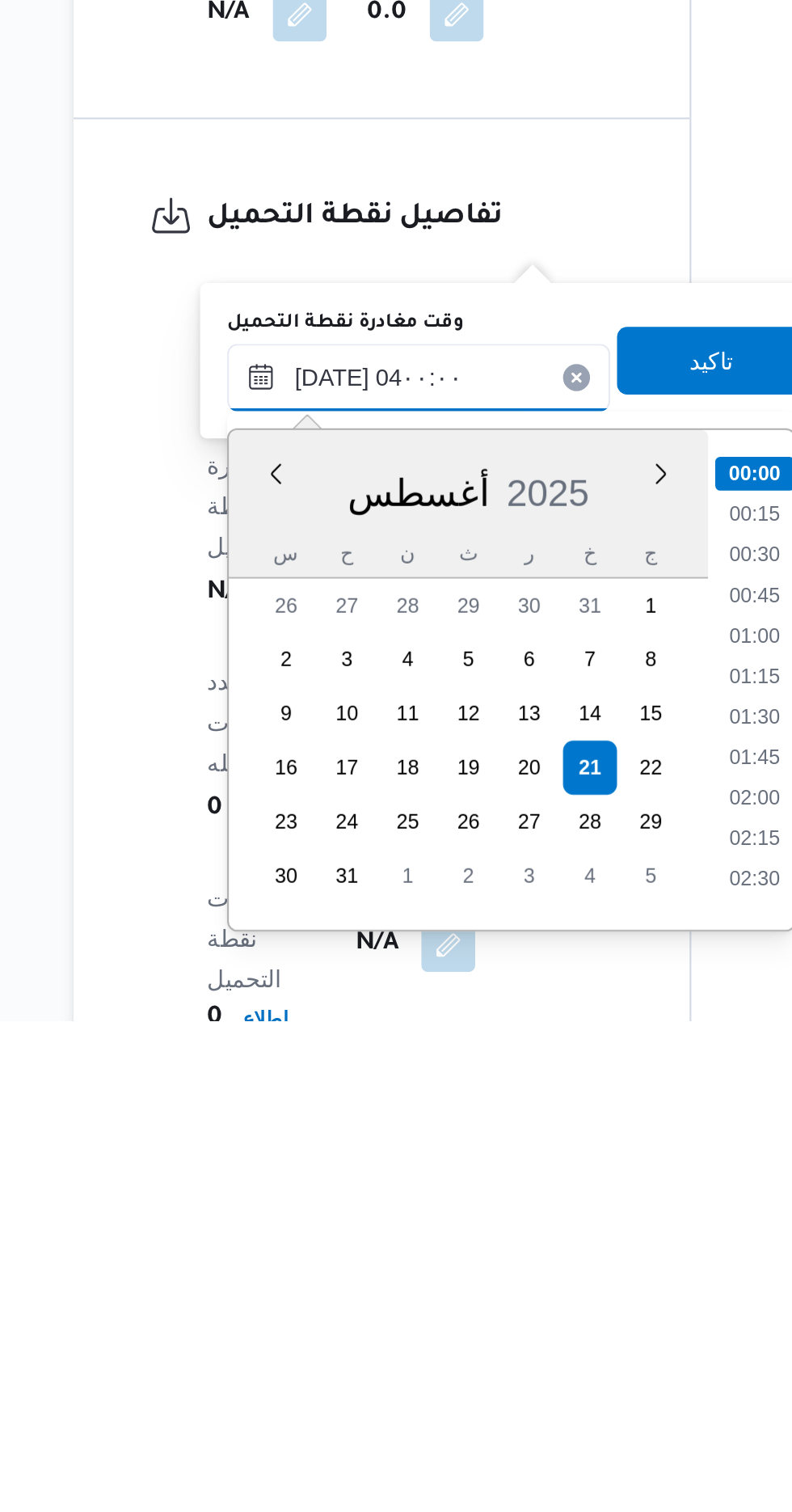
scroll to position [115, 0]
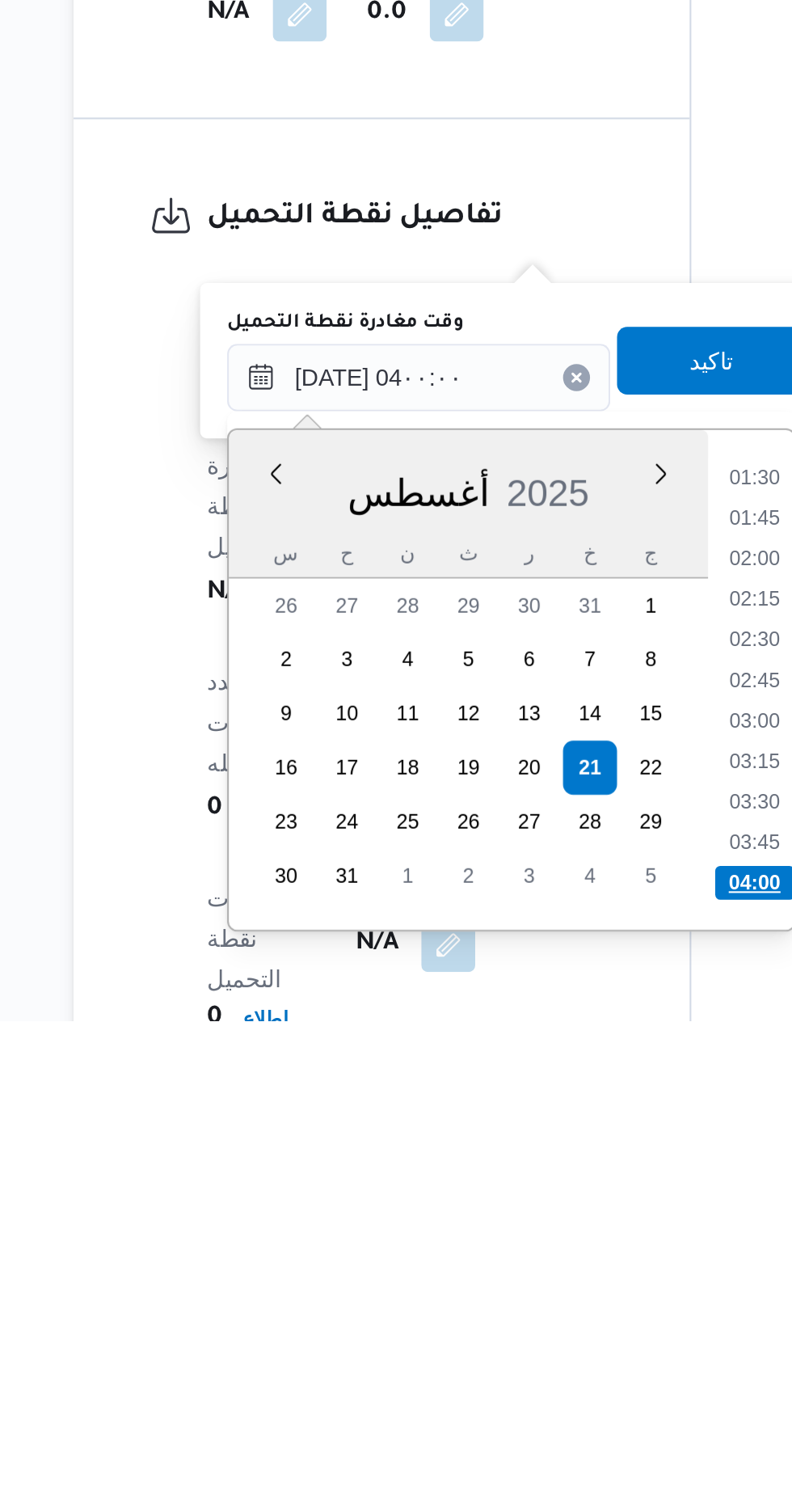
click at [540, 1443] on li "04:00" at bounding box center [536, 1446] width 38 height 16
type input "[DATE] ٠٤:٠٠"
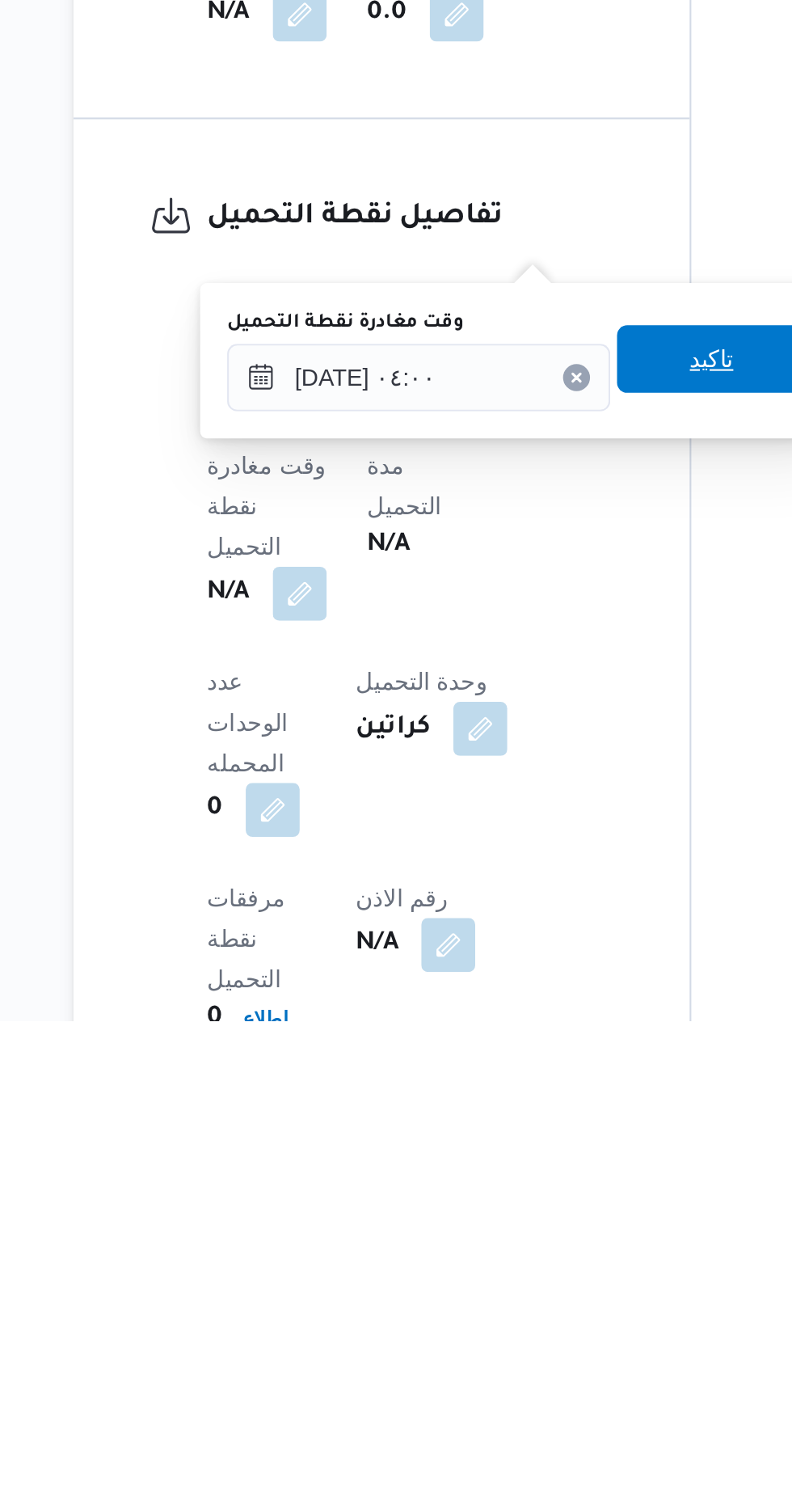
click at [514, 1194] on span "تاكيد" at bounding box center [516, 1195] width 91 height 32
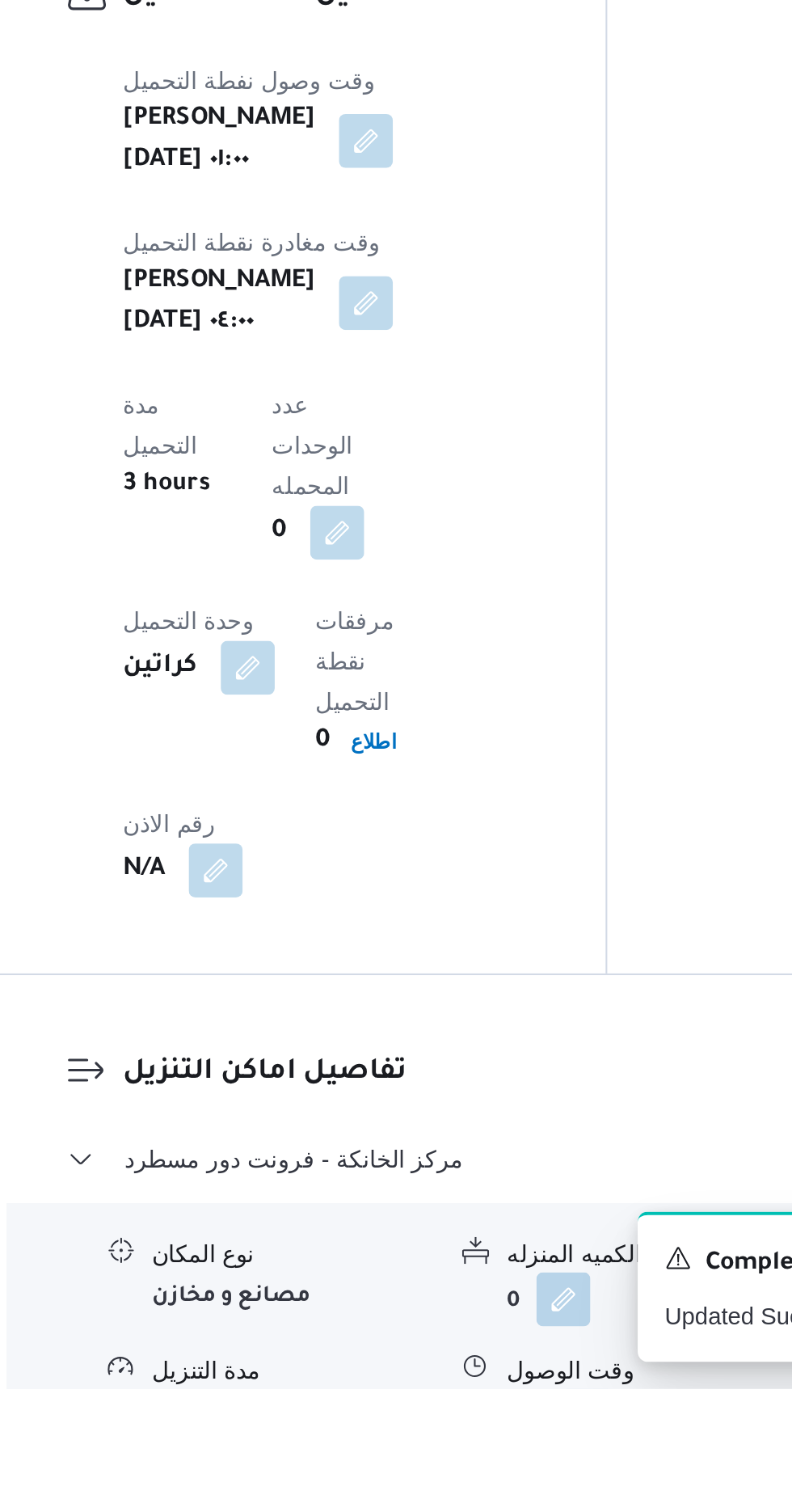
scroll to position [908, 0]
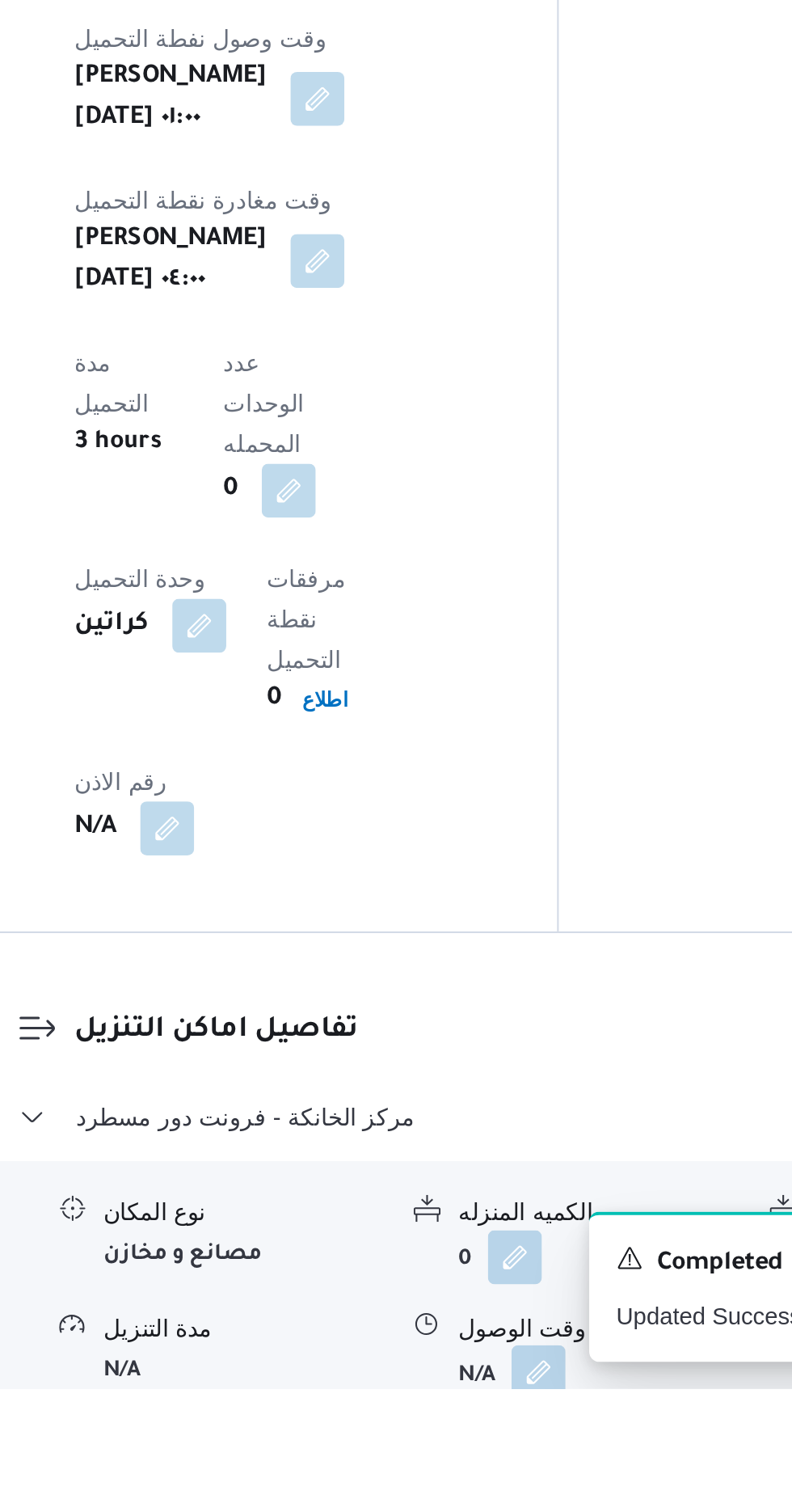
click at [501, 1491] on button "button" at bounding box center [495, 1503] width 26 height 26
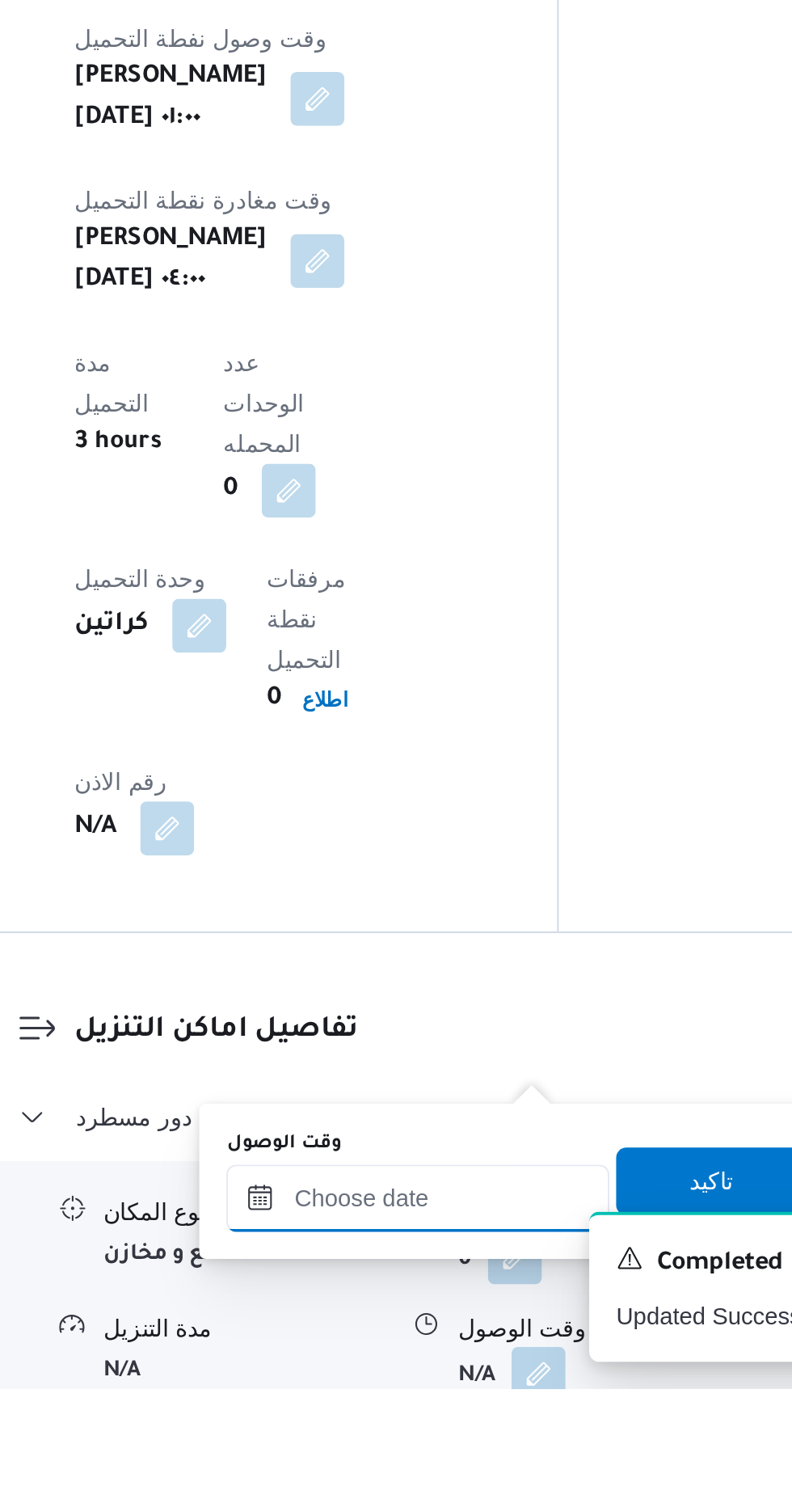
click at [474, 1408] on div at bounding box center [439, 1421] width 184 height 32
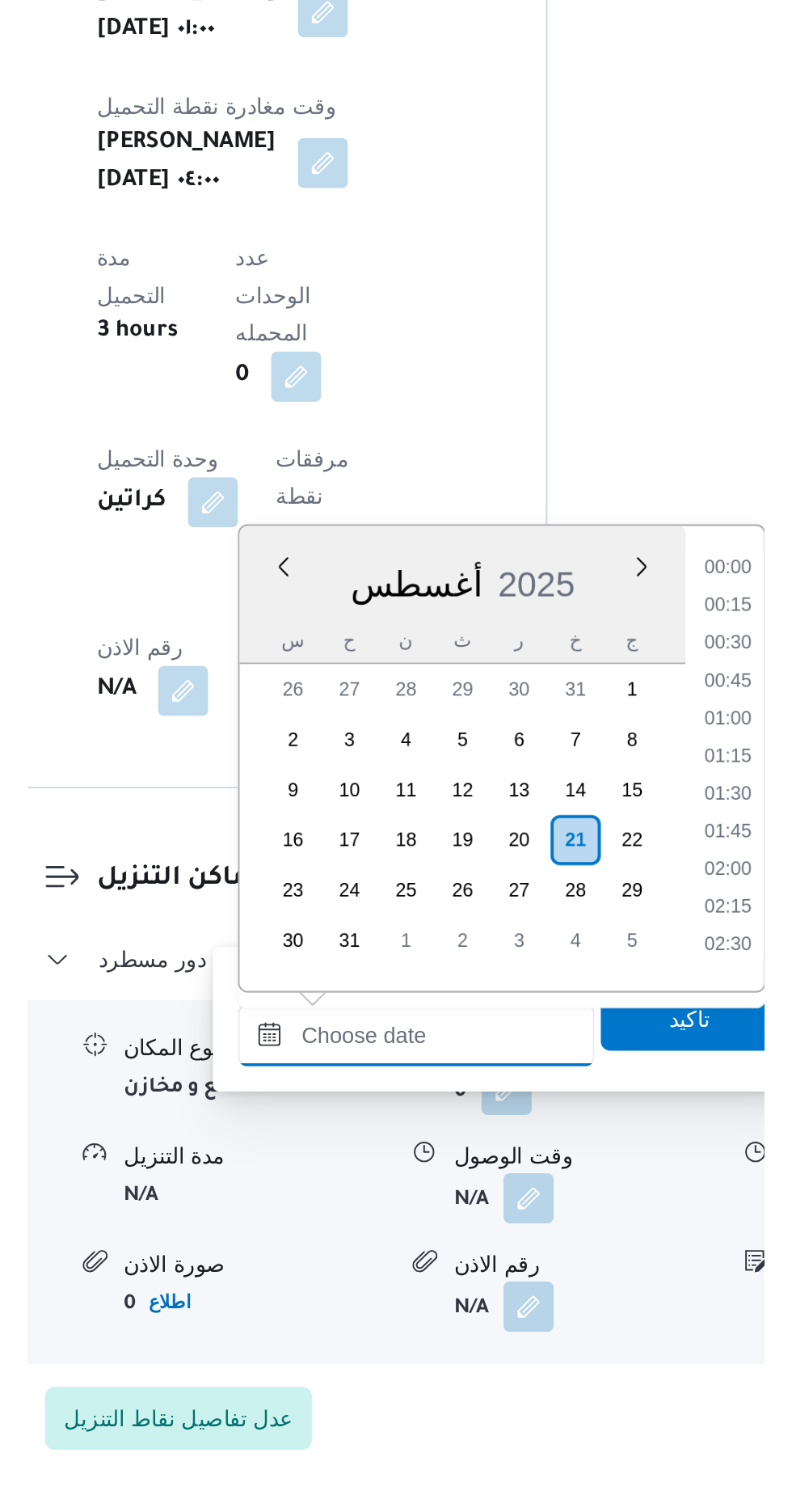
scroll to position [988, 0]
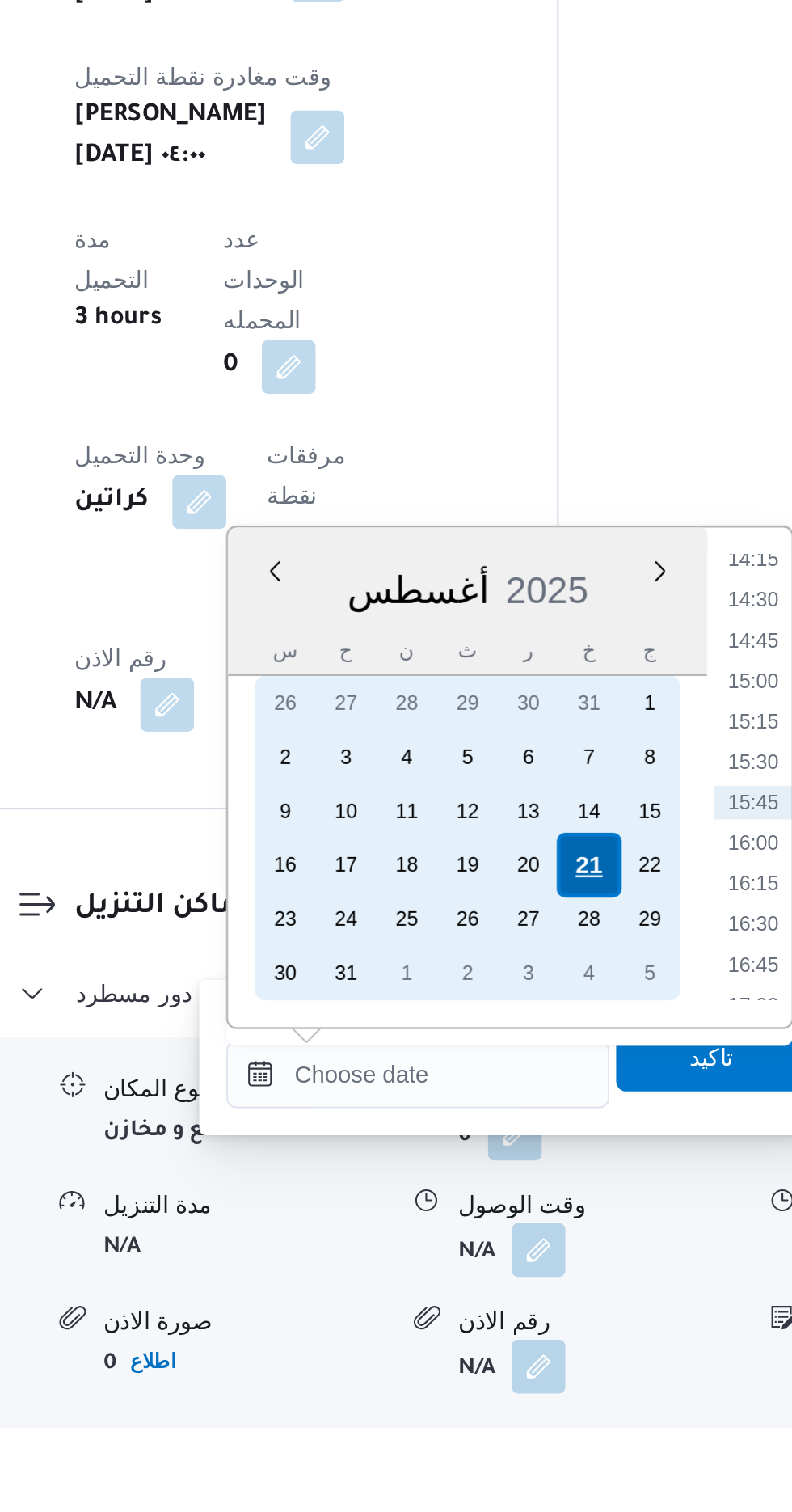
click at [524, 1236] on div "21" at bounding box center [520, 1240] width 30 height 30
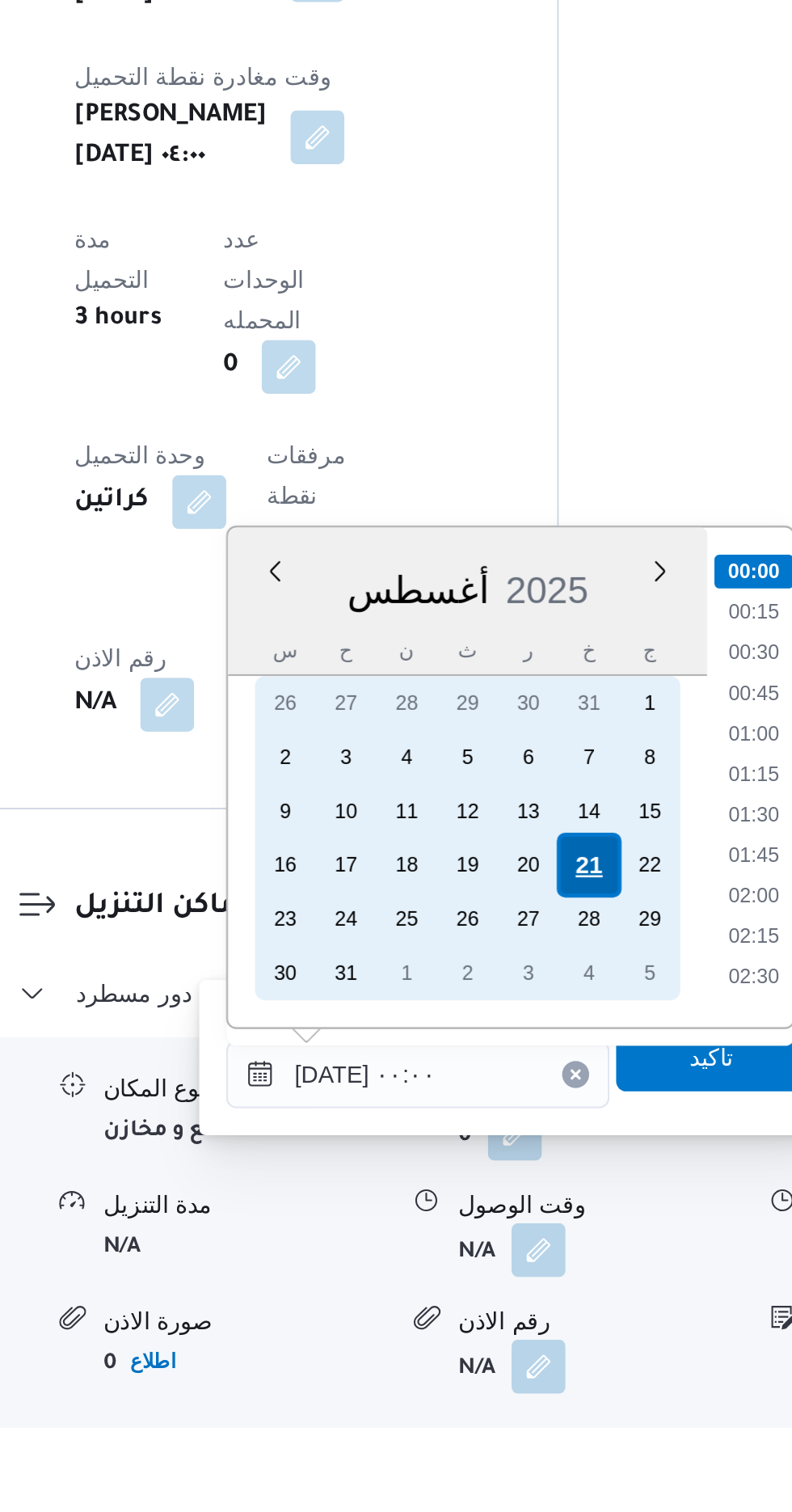
scroll to position [987, 0]
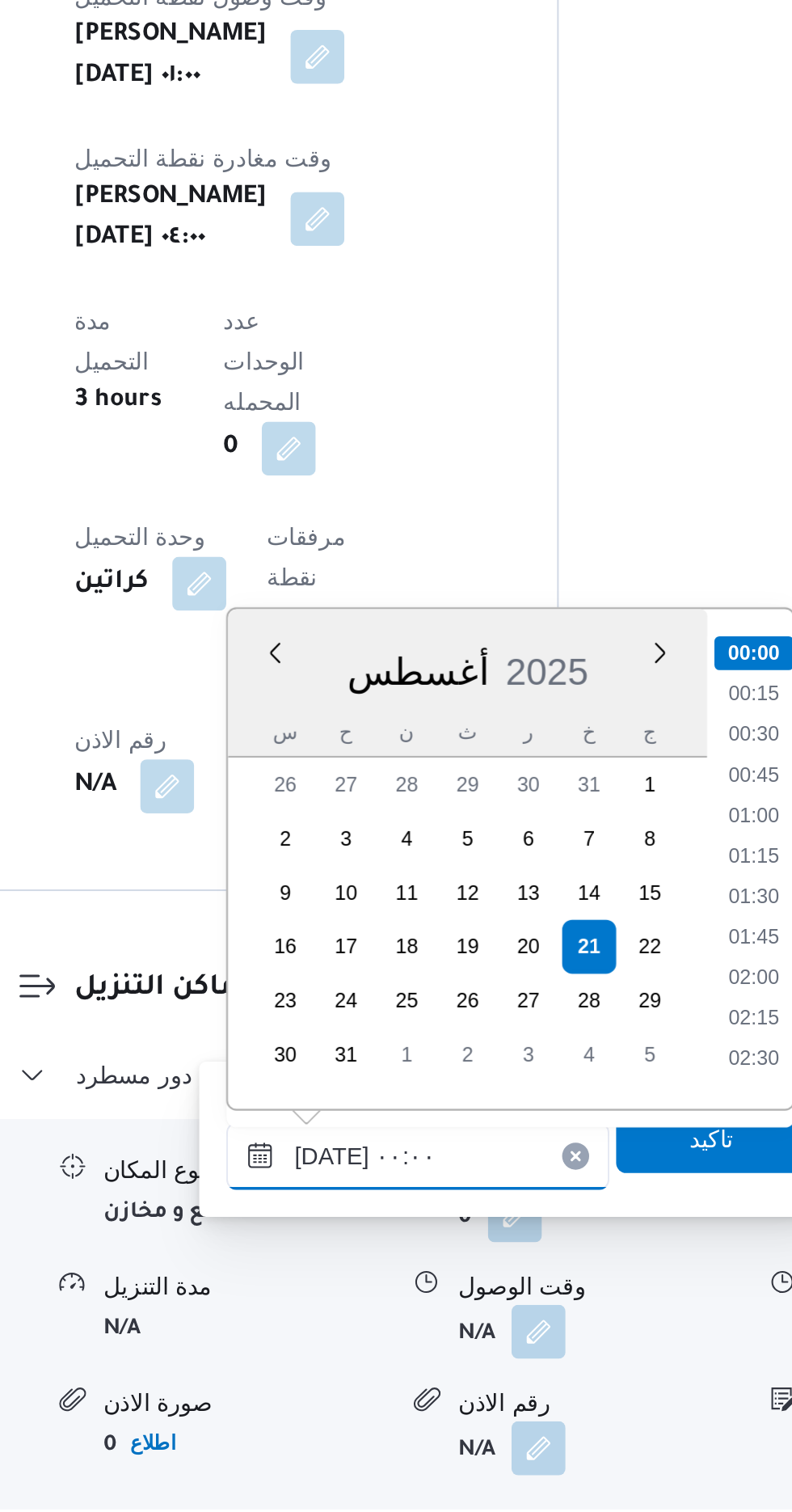
click at [359, 1338] on input "[DATE] ٠٠:٠٠" at bounding box center [439, 1341] width 184 height 32
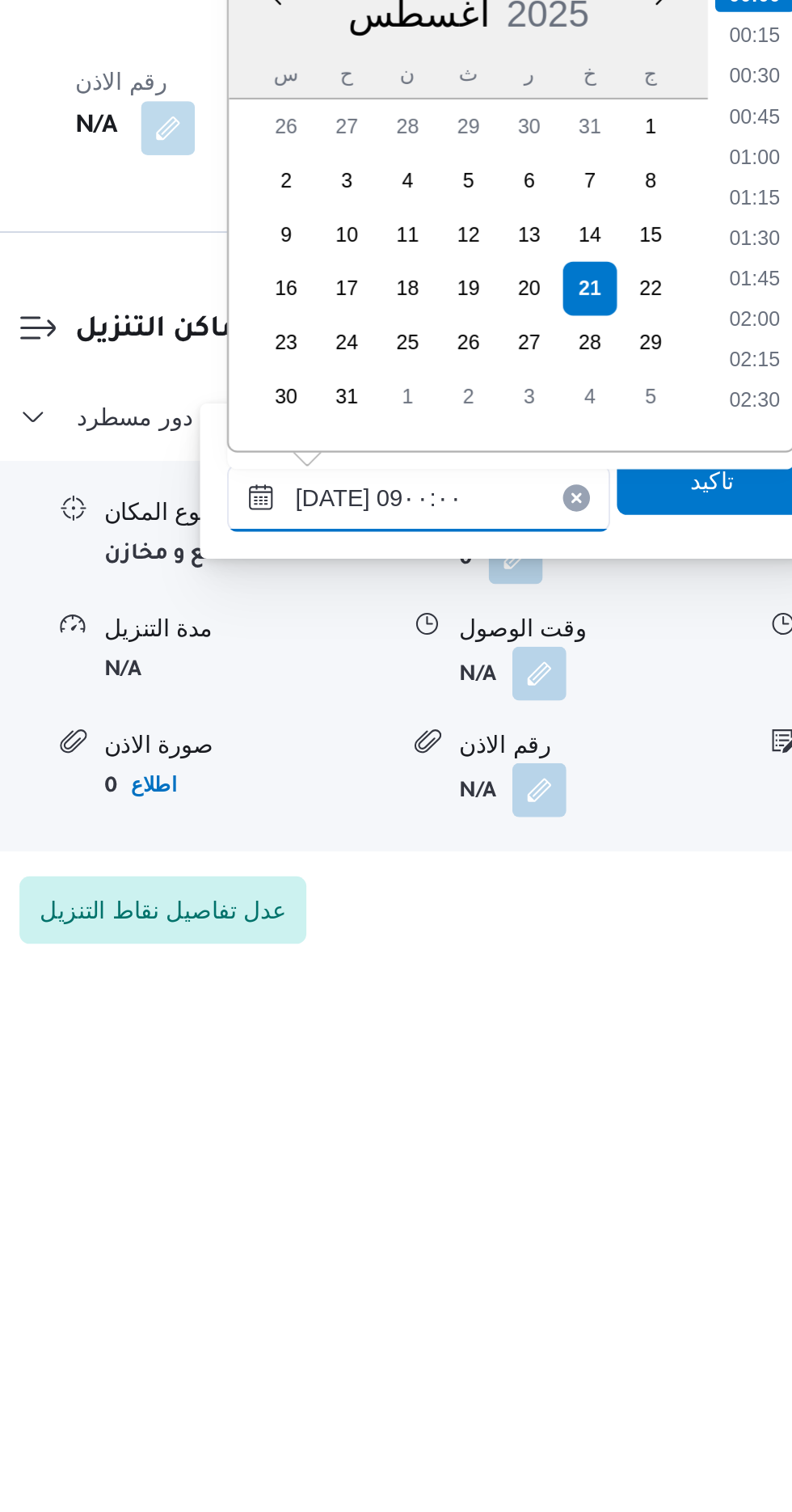
scroll to position [503, 0]
click at [599, 1225] on li "09:00" at bounding box center [600, 1229] width 38 height 16
type input "[DATE] ٠٩:٠٠"
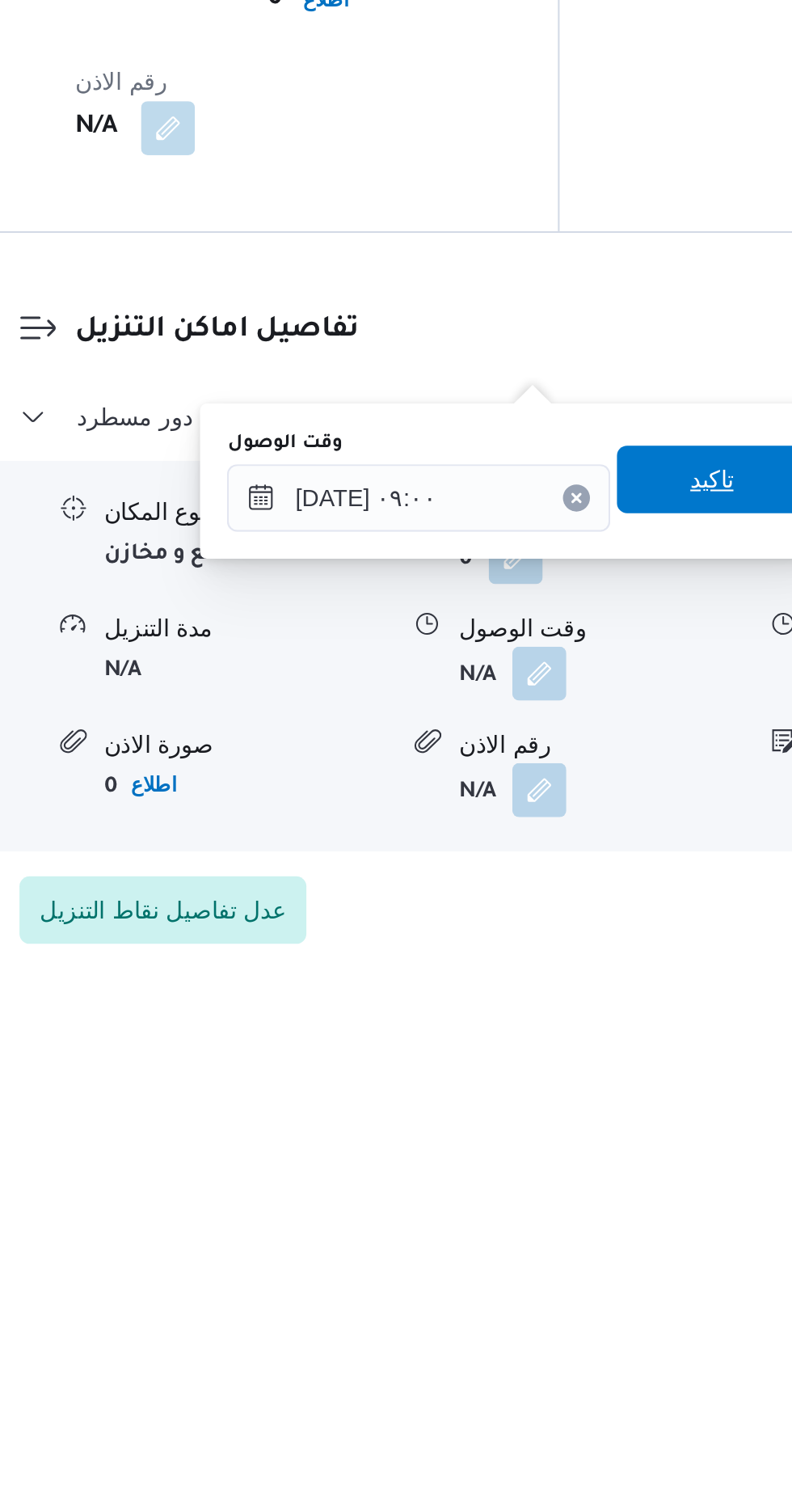
click at [585, 1269] on span "تاكيد" at bounding box center [579, 1265] width 21 height 19
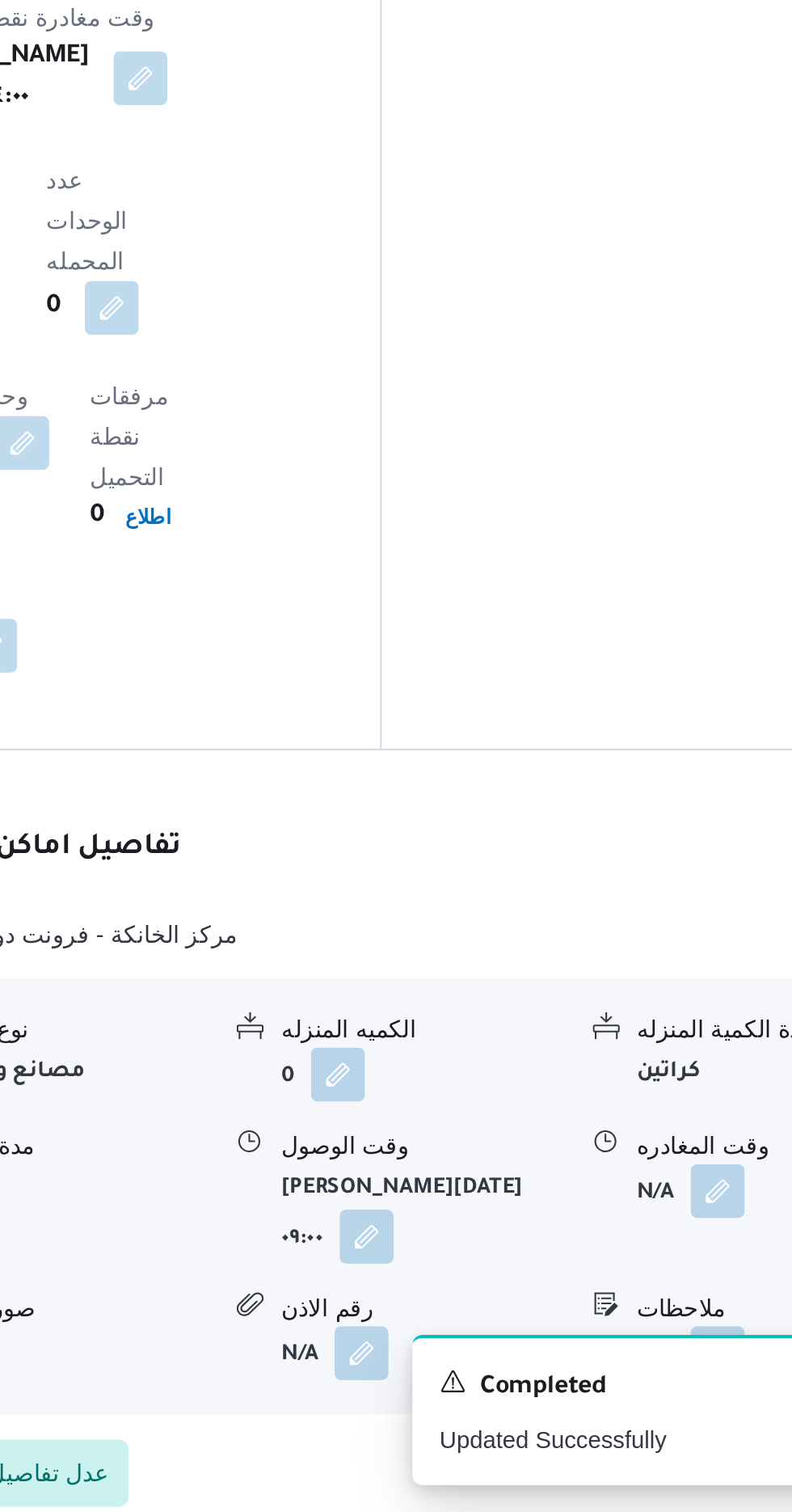
click at [647, 1345] on span at bounding box center [663, 1358] width 34 height 26
click at [671, 1344] on button "button" at bounding box center [666, 1357] width 26 height 26
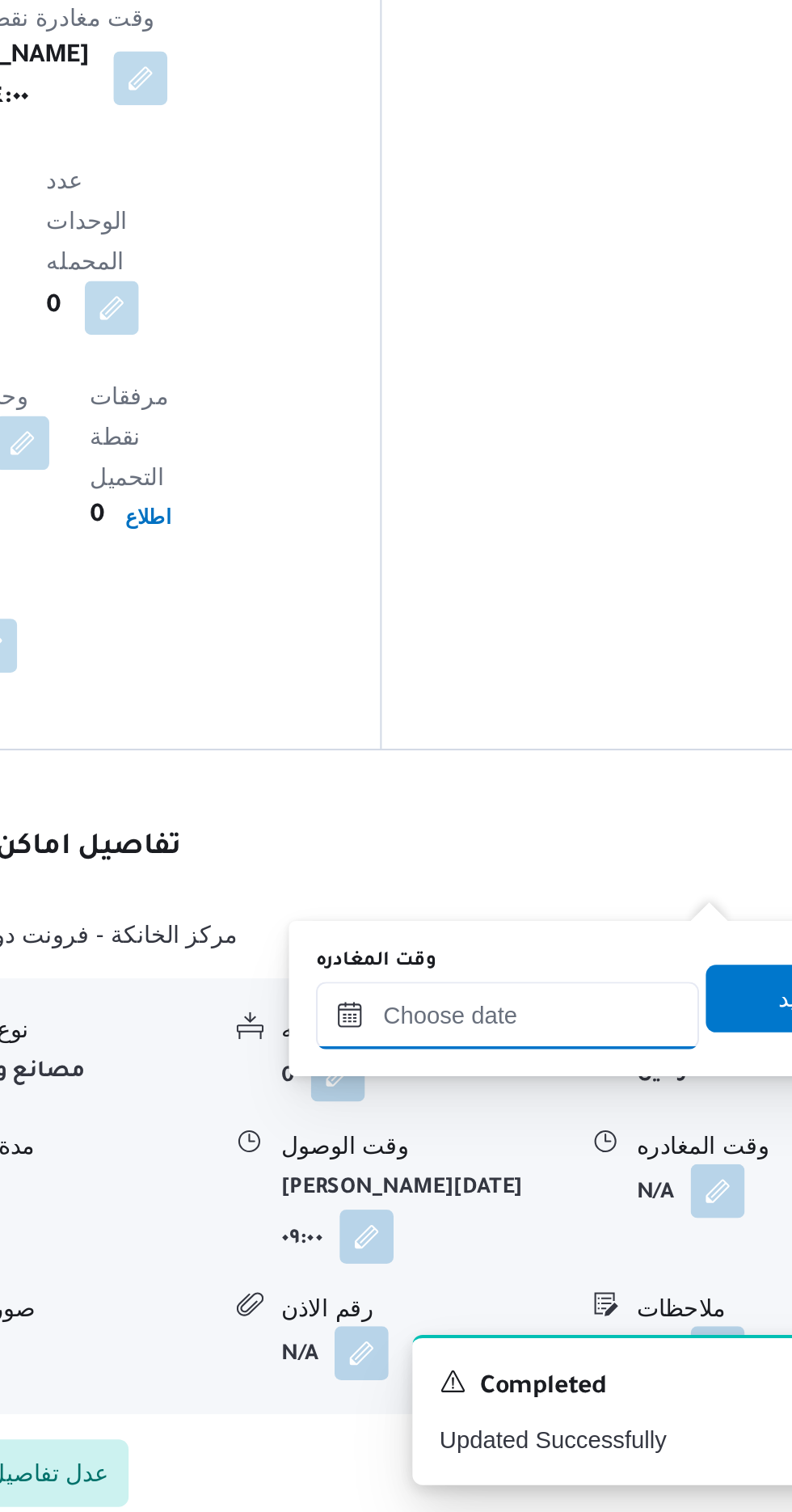
click at [604, 1271] on input "وقت المغادره" at bounding box center [567, 1274] width 184 height 32
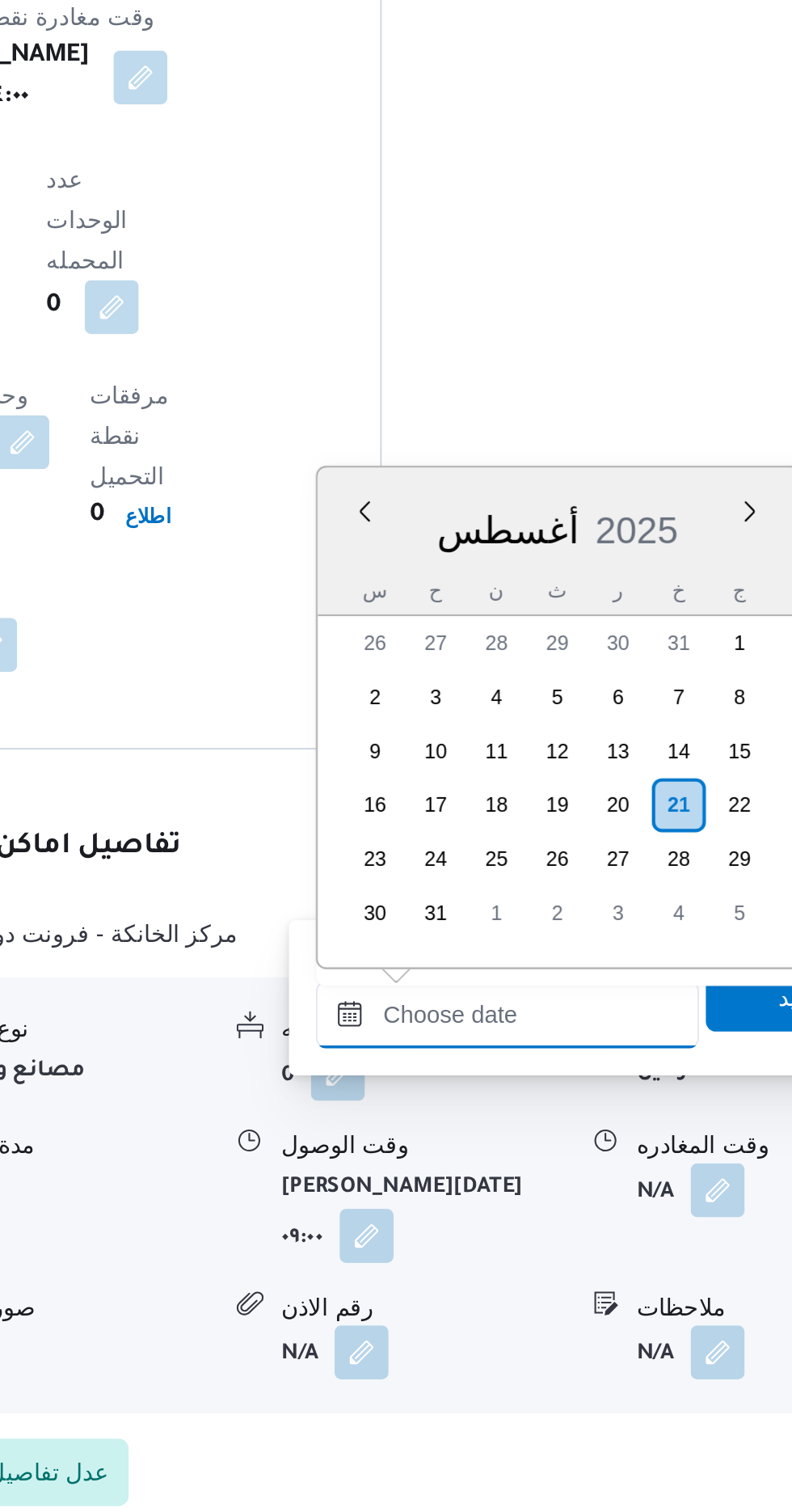
scroll to position [1112, 0]
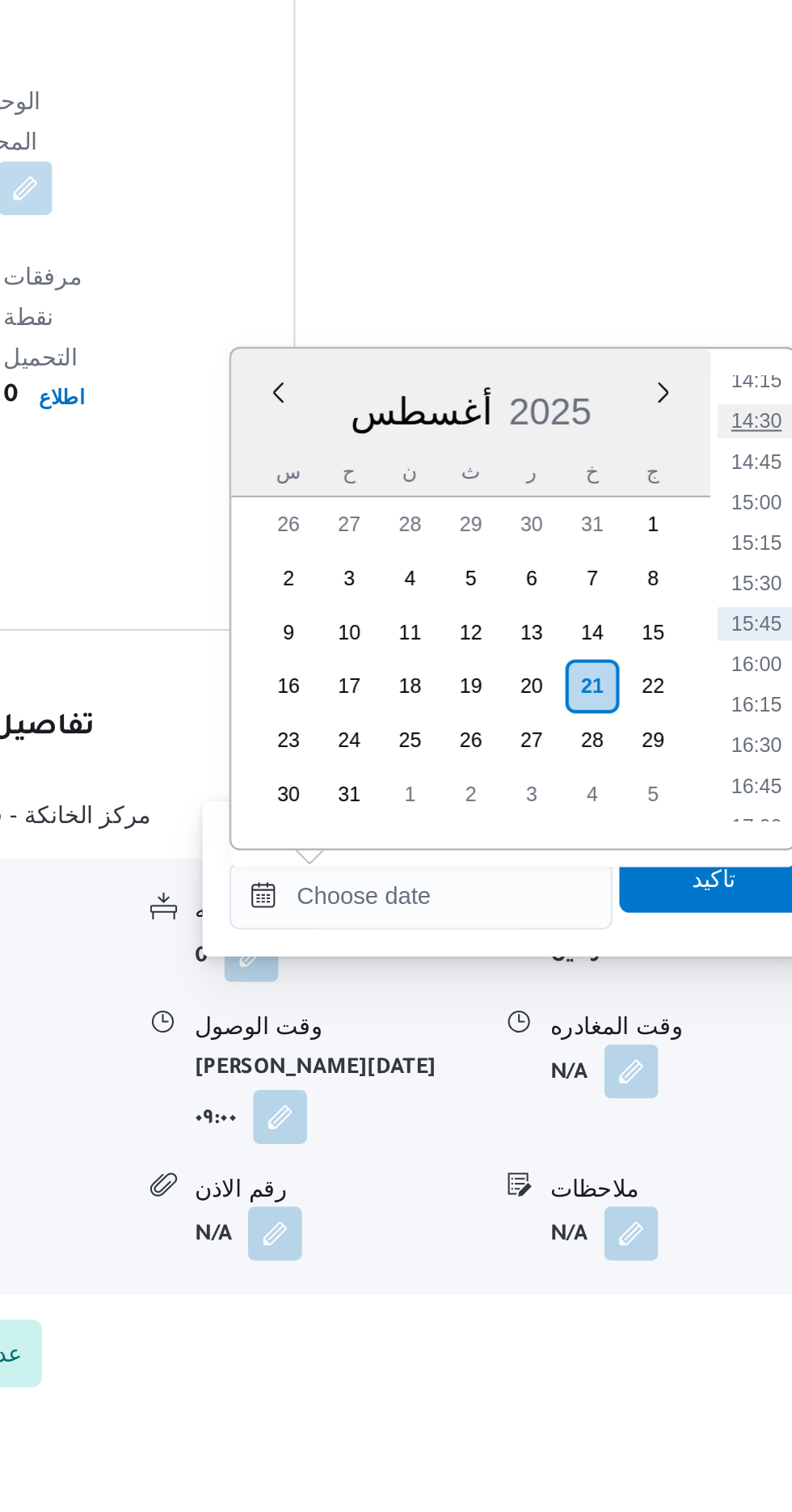
click at [730, 1050] on li "14:30" at bounding box center [727, 1047] width 37 height 16
type input "[DATE] ١٤:٣٠"
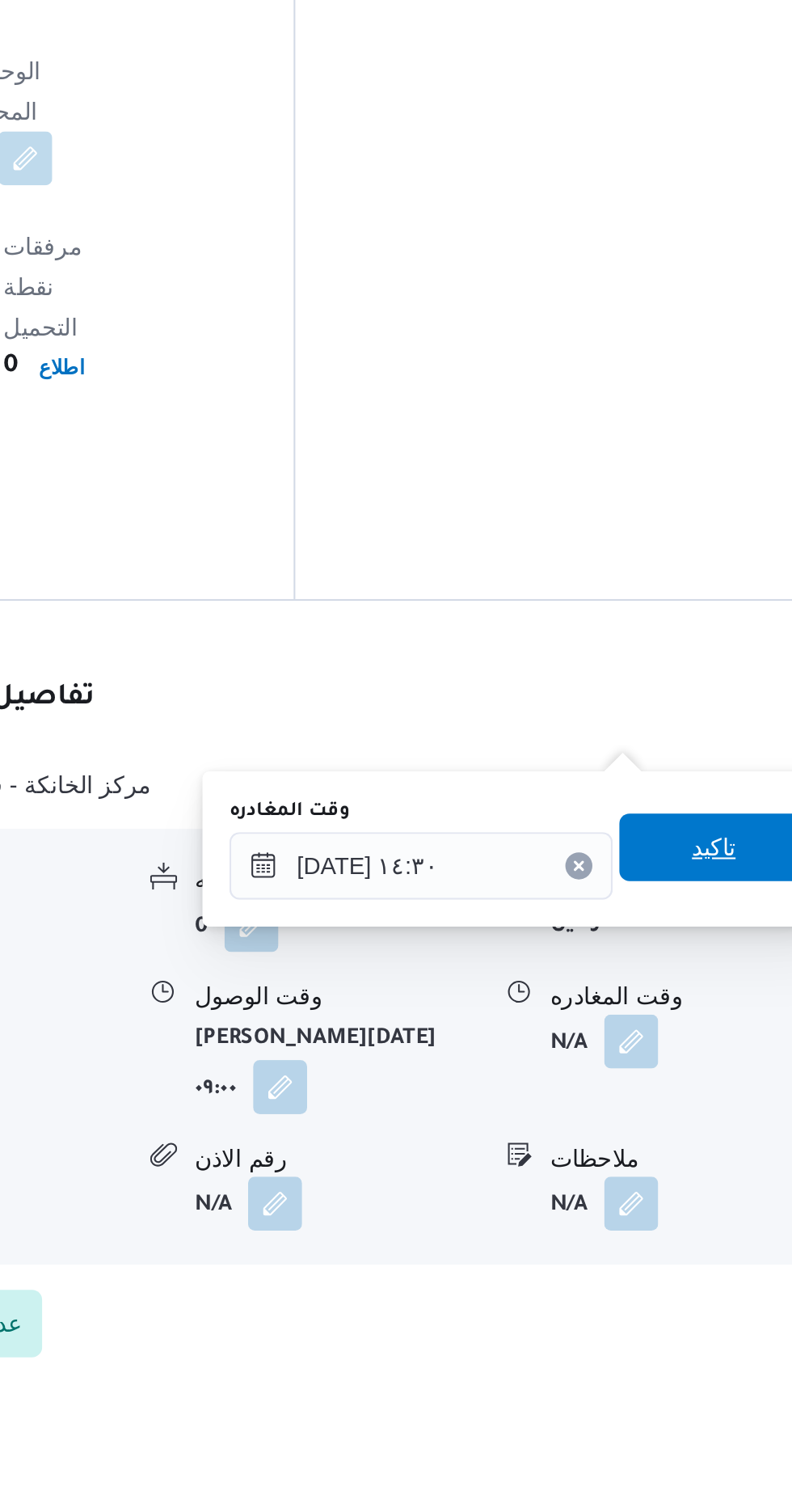
click at [711, 1262] on span "تاكيد" at bounding box center [707, 1266] width 21 height 19
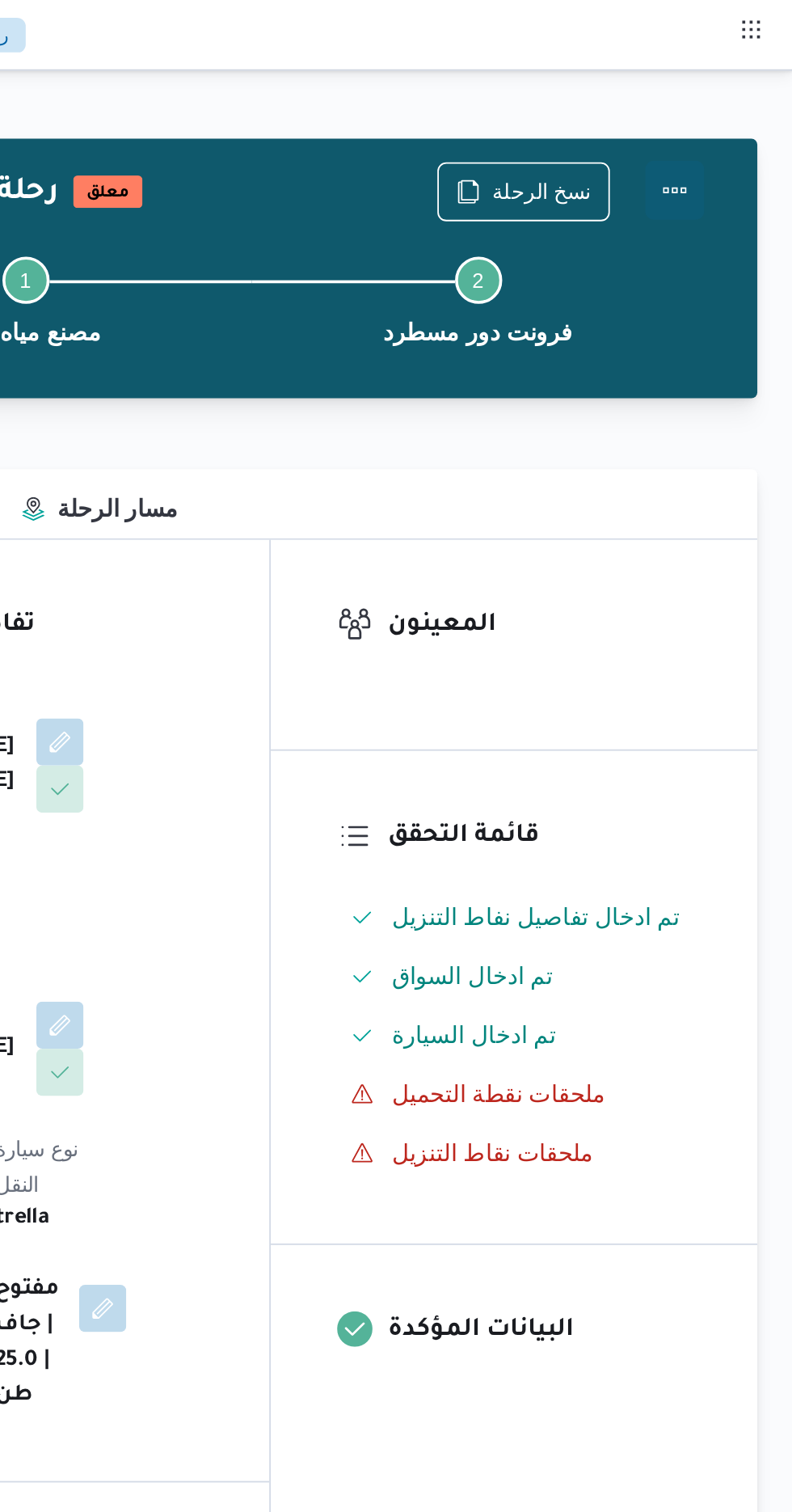
click at [738, 101] on button "Actions" at bounding box center [728, 104] width 32 height 32
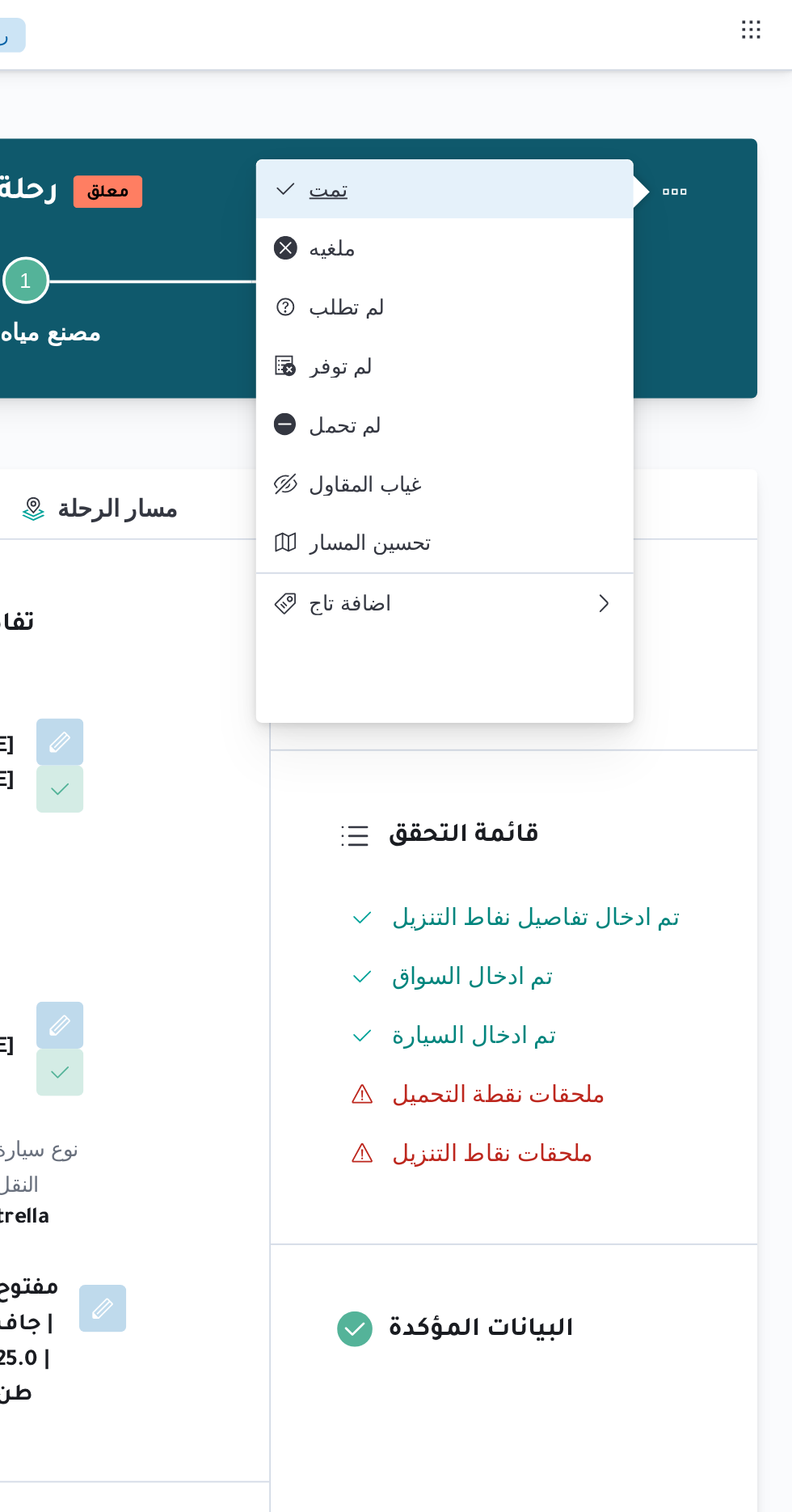
click at [700, 103] on button "تمت" at bounding box center [602, 103] width 207 height 32
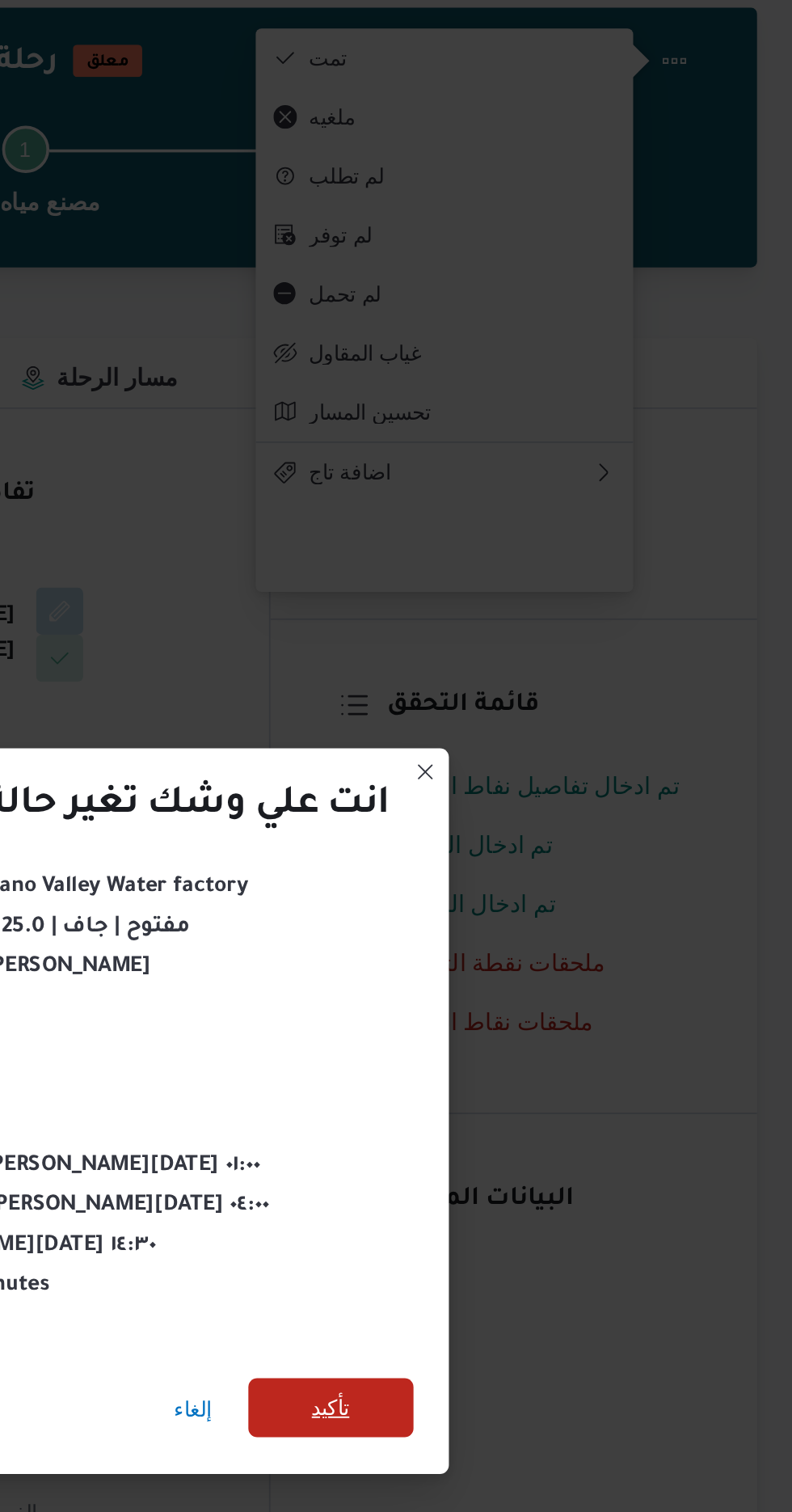
click at [531, 834] on span "تأكيد" at bounding box center [539, 843] width 21 height 19
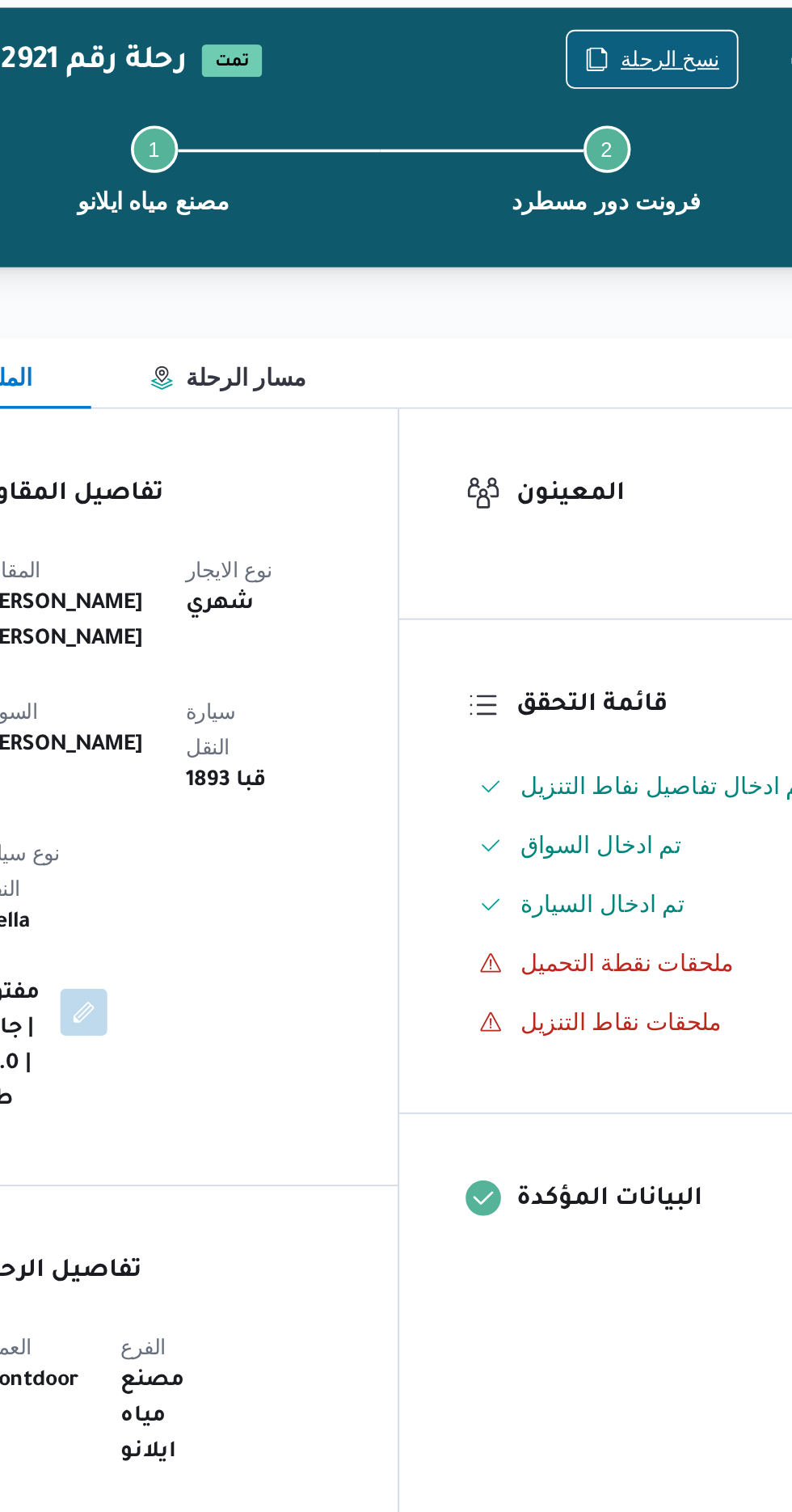
click at [632, 92] on span "نسخ الرحلة" at bounding box center [645, 104] width 93 height 30
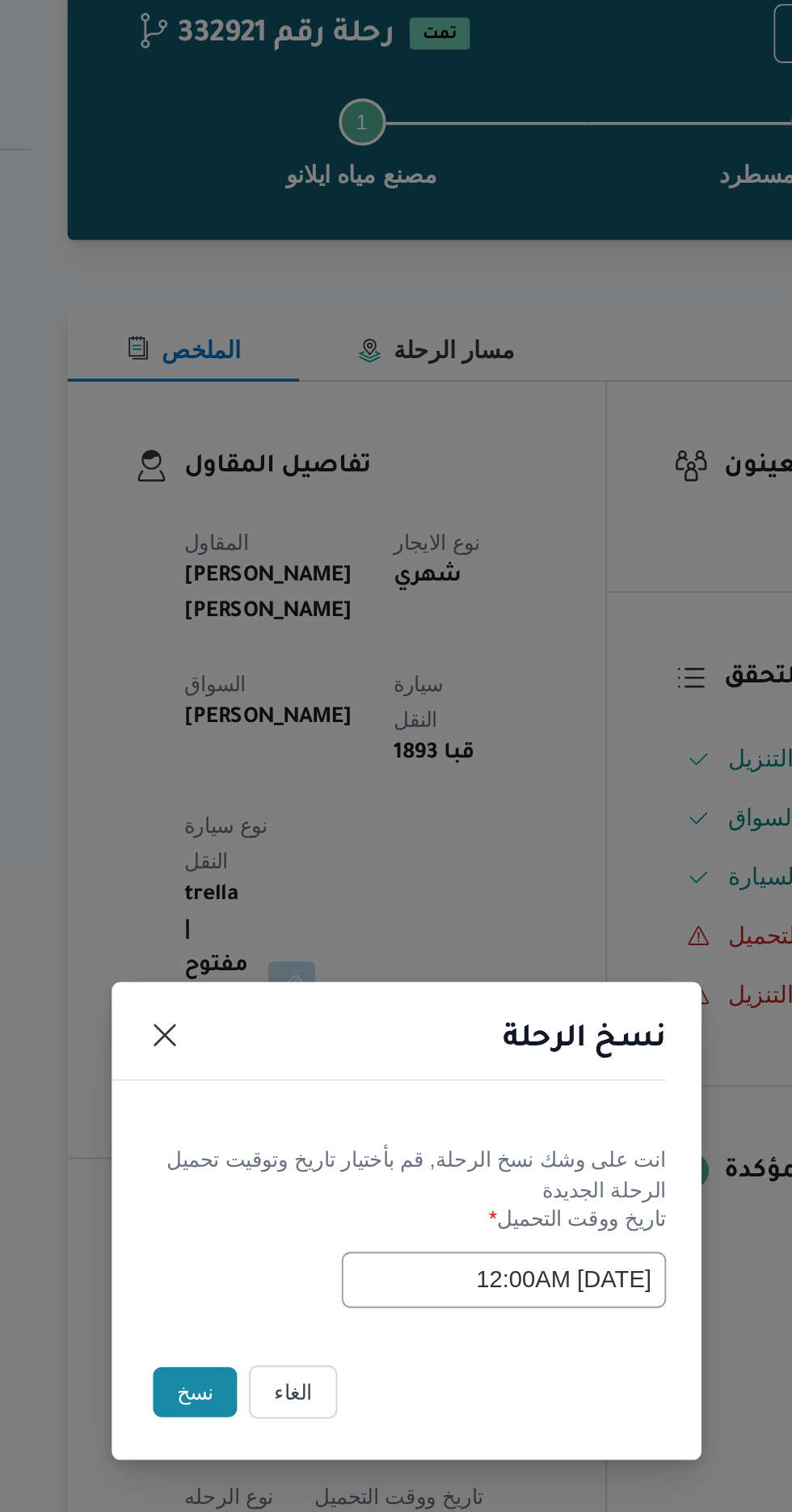
click at [267, 849] on button "نسخ" at bounding box center [279, 850] width 46 height 27
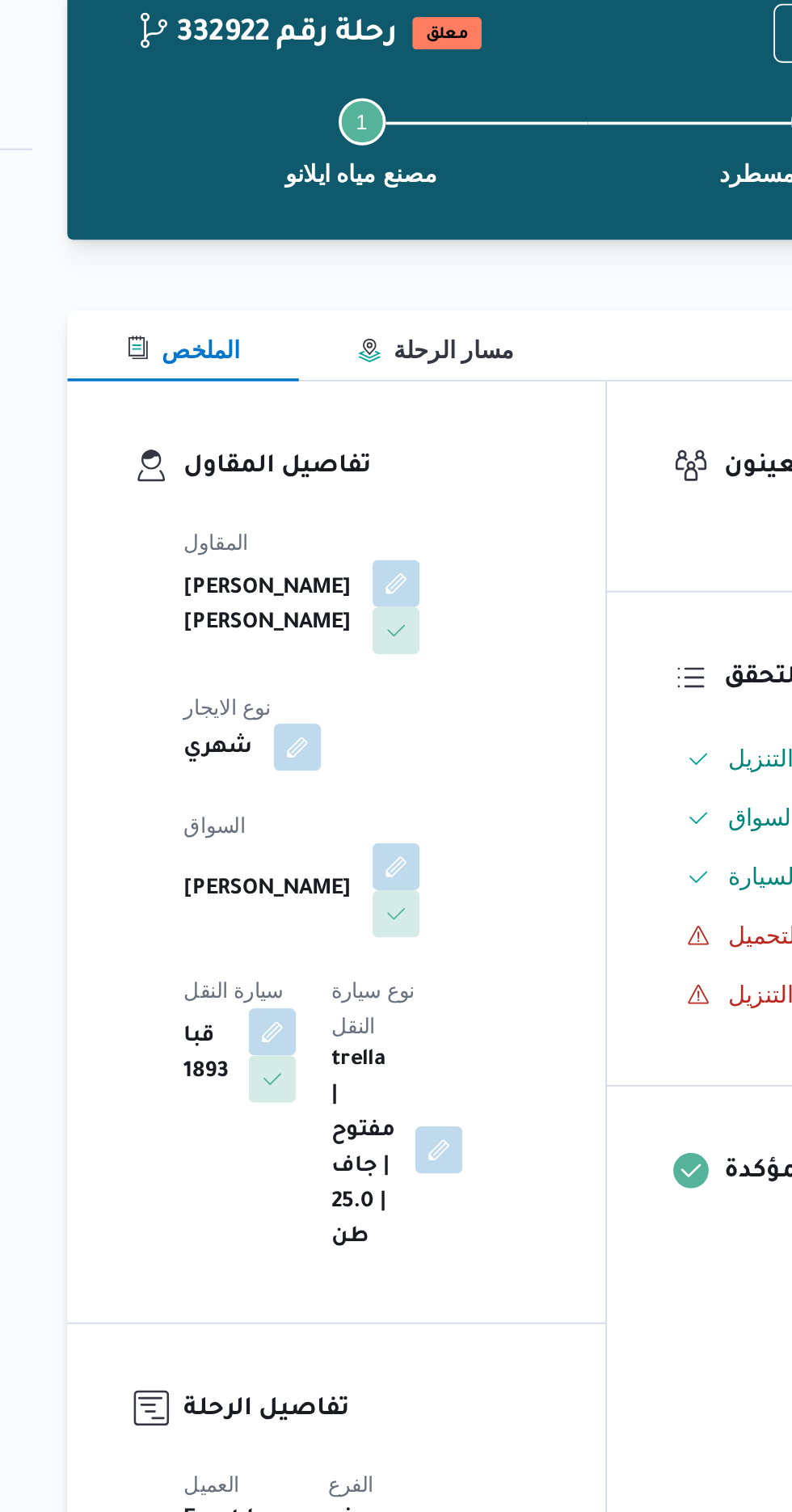
click at [350, 483] on button "button" at bounding box center [335, 495] width 26 height 26
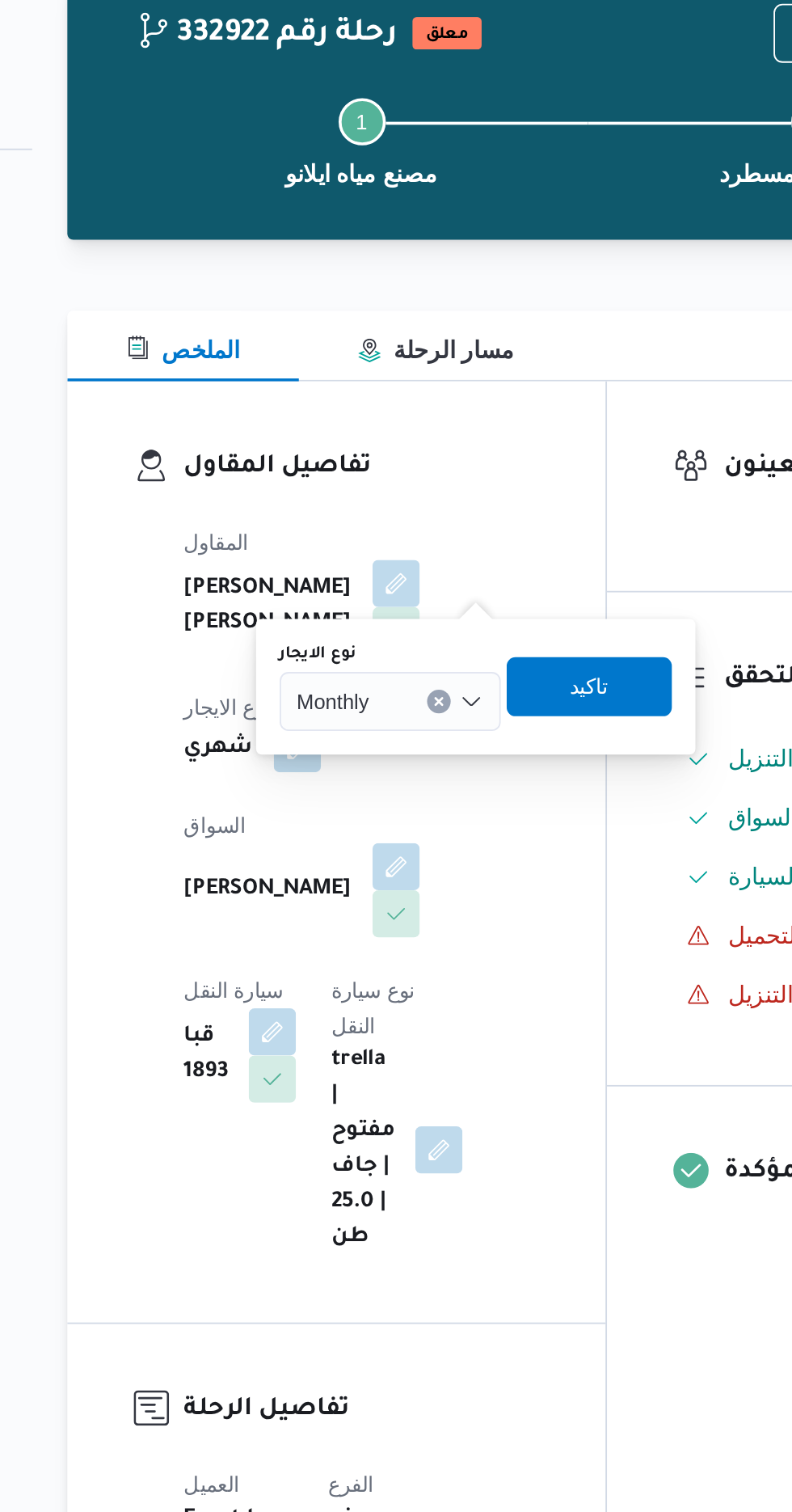
click at [384, 467] on input "نوع الايجار" at bounding box center [384, 471] width 2 height 19
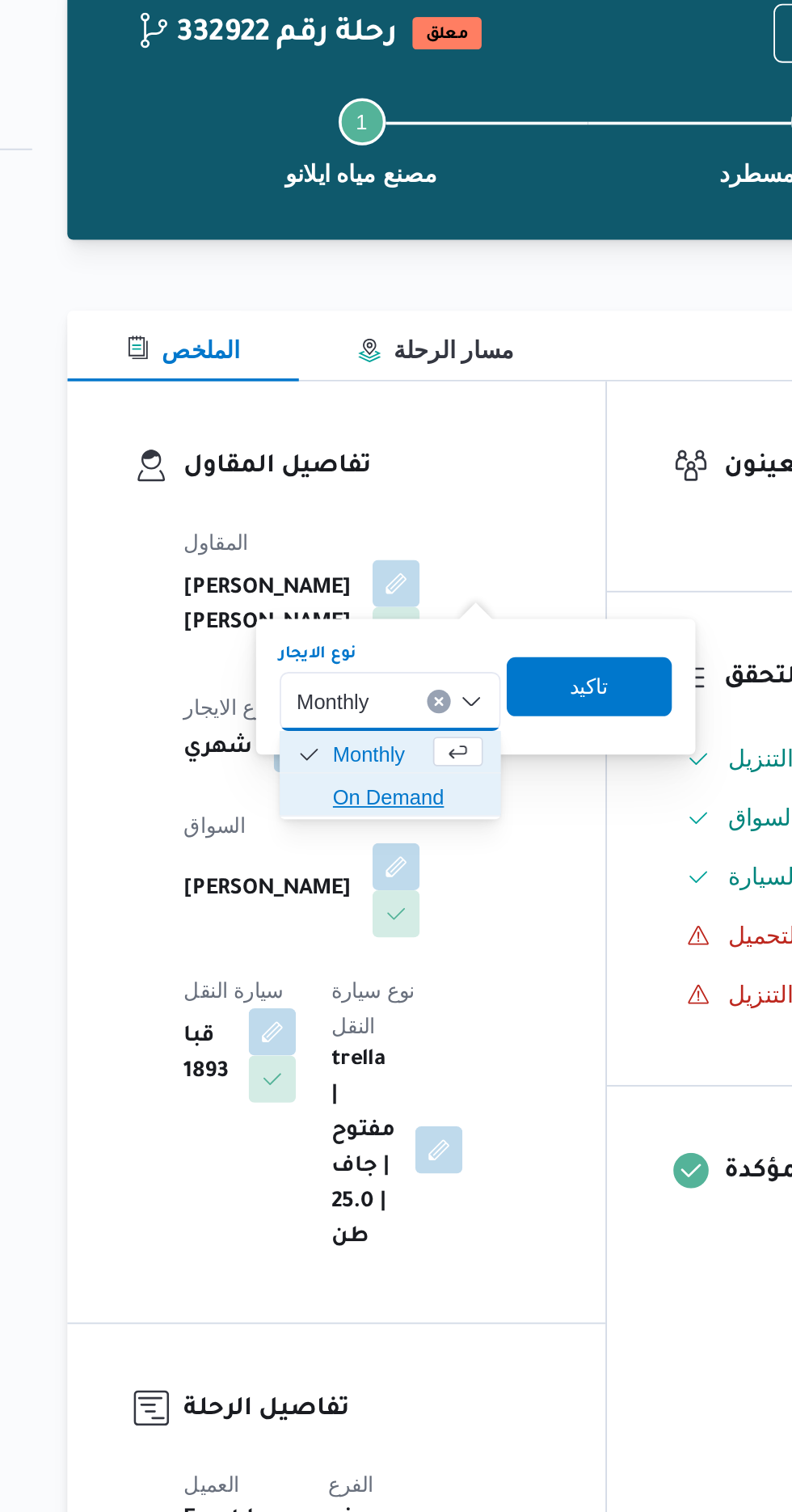
click at [397, 518] on span "On Demand" at bounding box center [397, 524] width 82 height 19
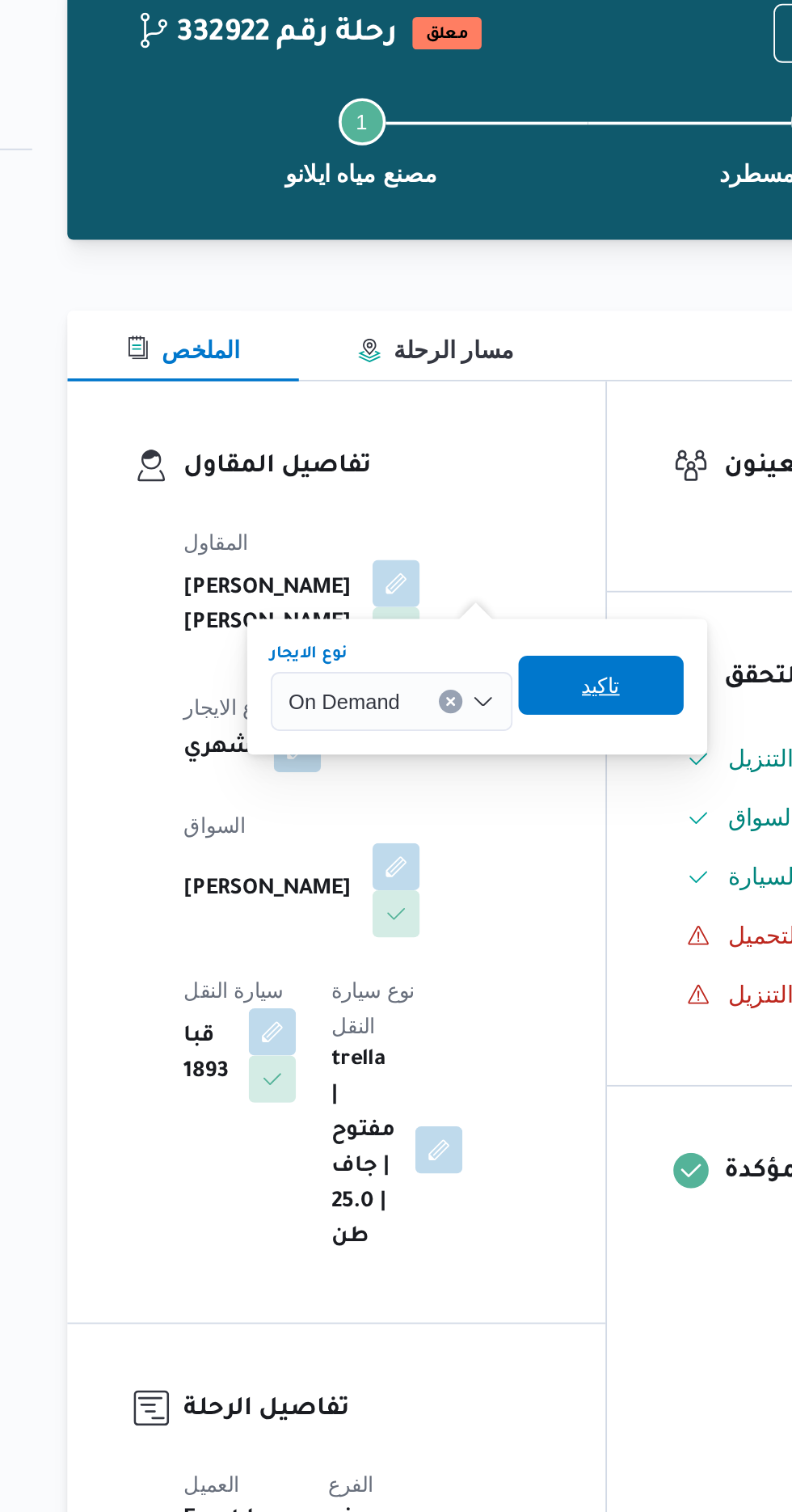
click at [499, 464] on span "تاكيد" at bounding box center [503, 462] width 21 height 19
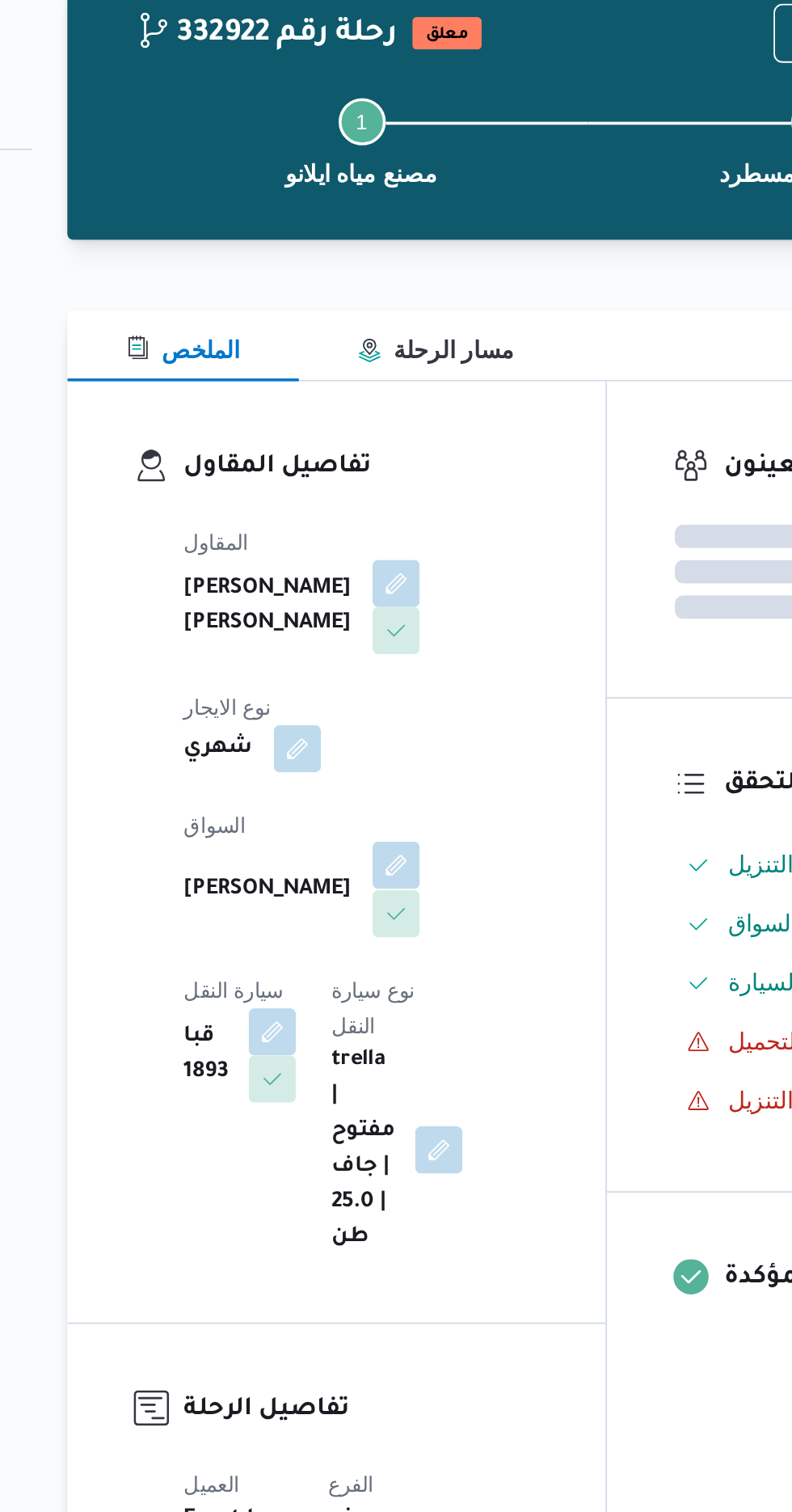
click at [378, 549] on button "button" at bounding box center [390, 561] width 26 height 26
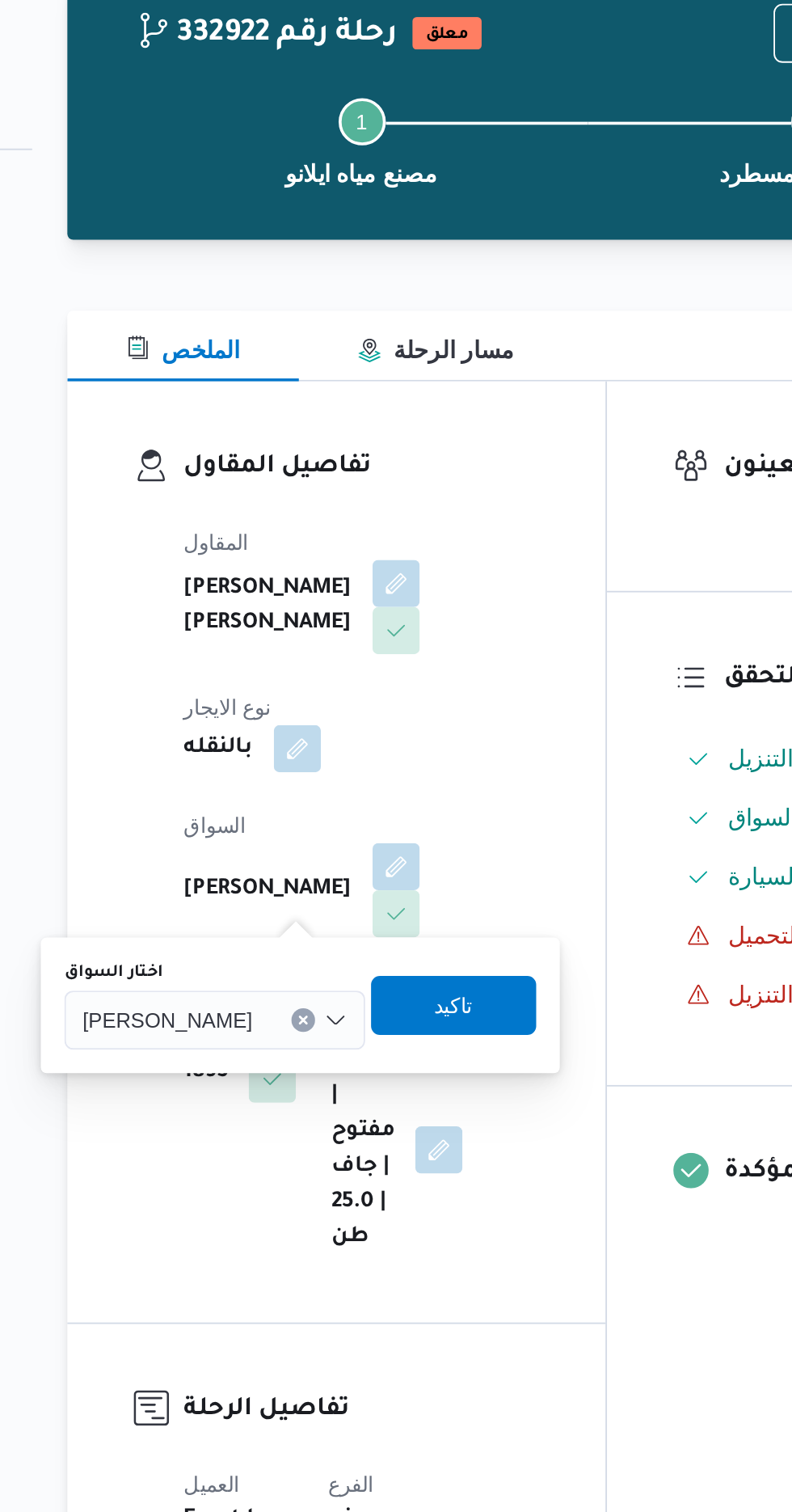
click at [318, 643] on input "اختار السواق" at bounding box center [319, 646] width 2 height 19
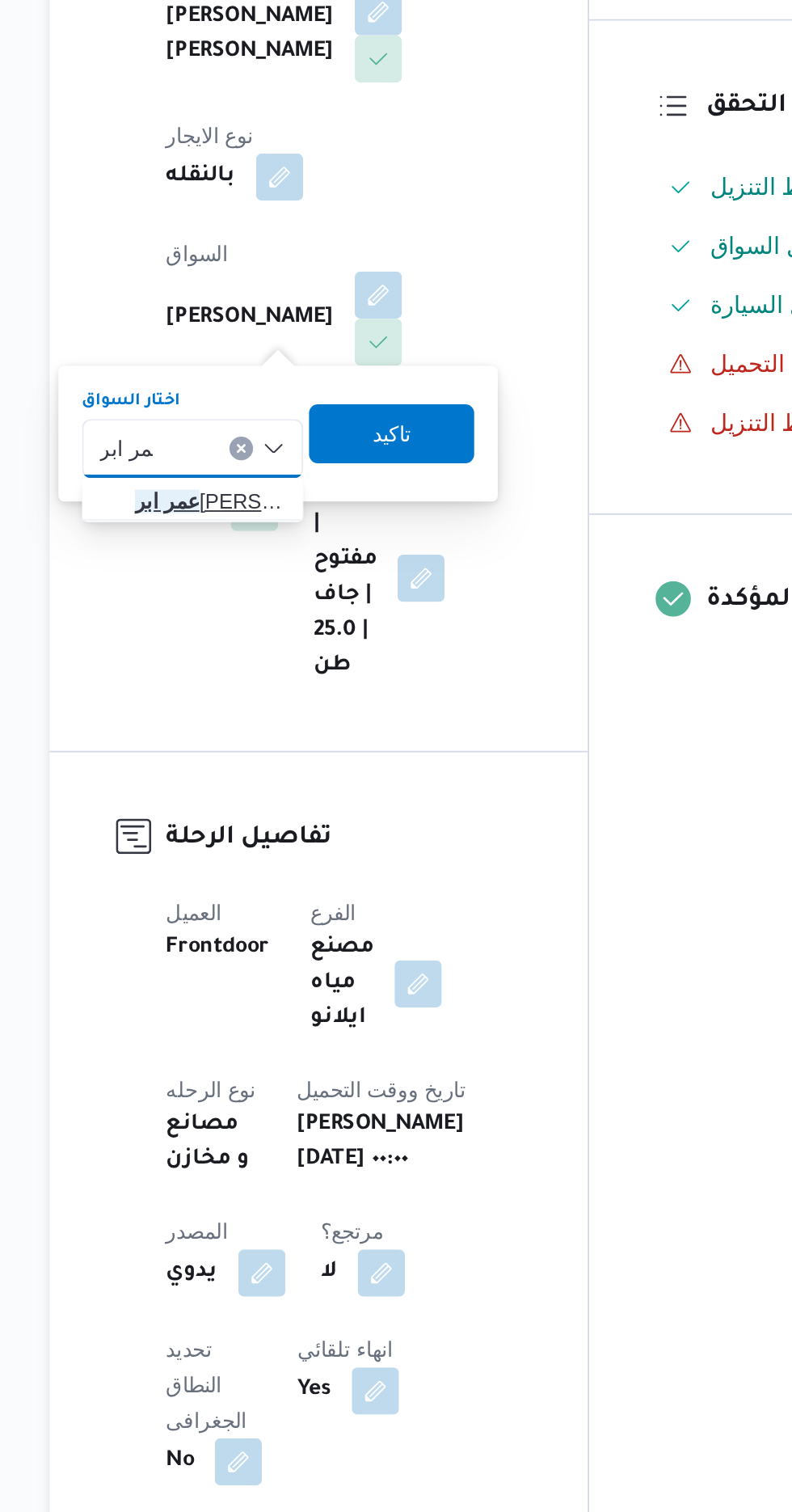
type input "عمر ابر"
click at [315, 674] on span "[PERSON_NAME]" at bounding box center [297, 675] width 82 height 19
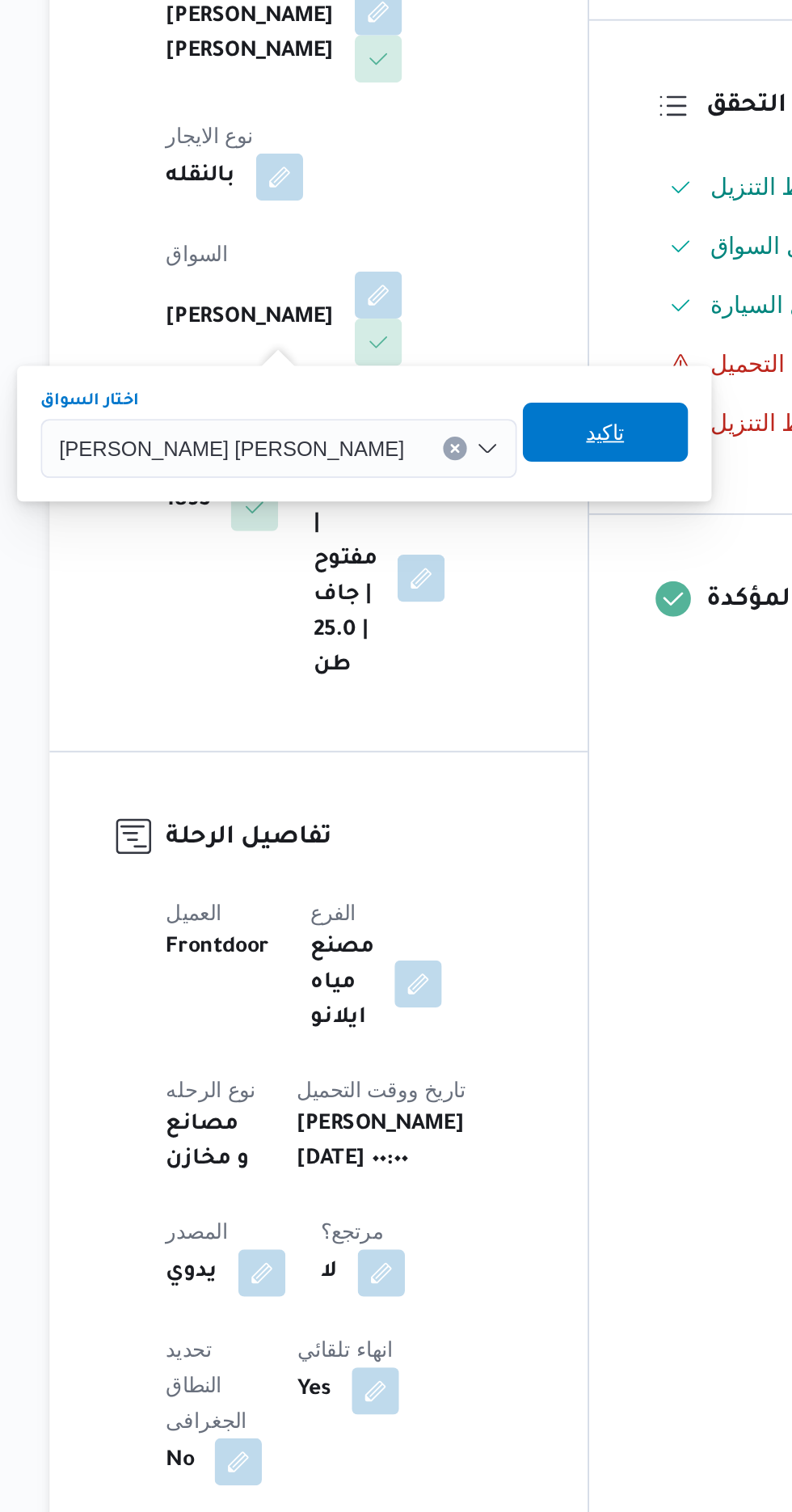
click at [505, 640] on span "تاكيد" at bounding box center [515, 637] width 21 height 19
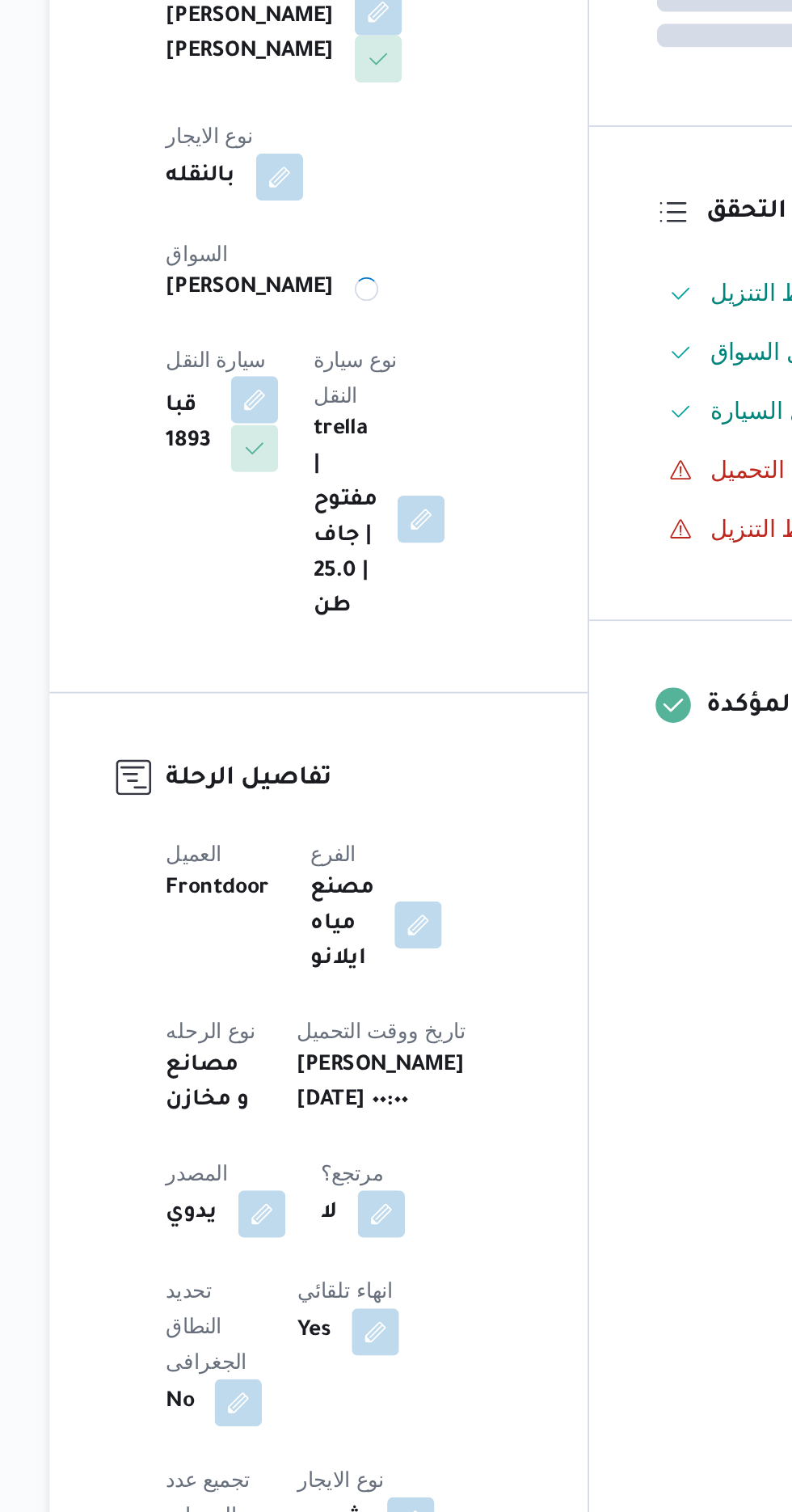
click at [335, 606] on button "button" at bounding box center [322, 619] width 26 height 26
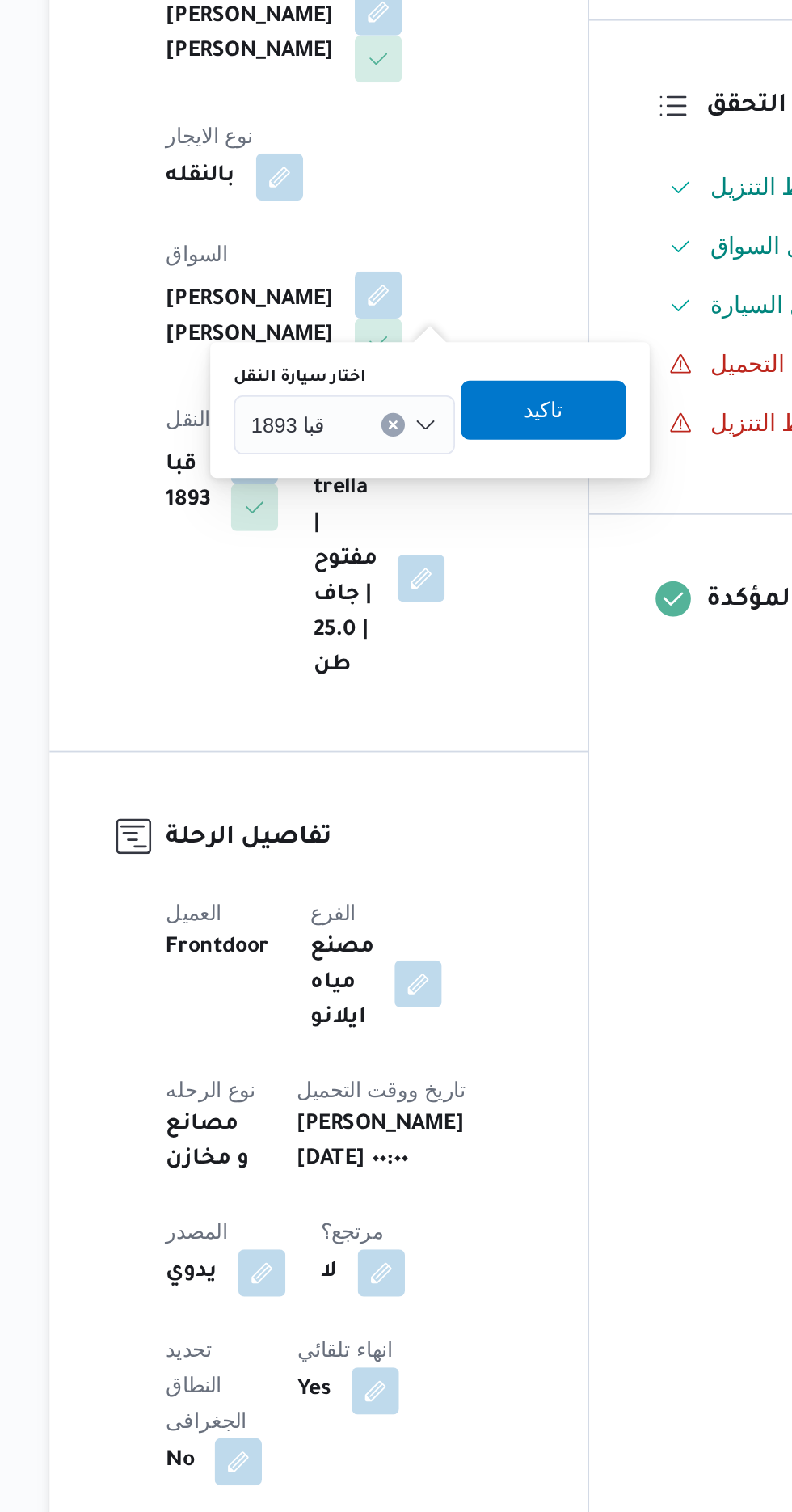
click at [367, 632] on div at bounding box center [369, 633] width 9 height 26
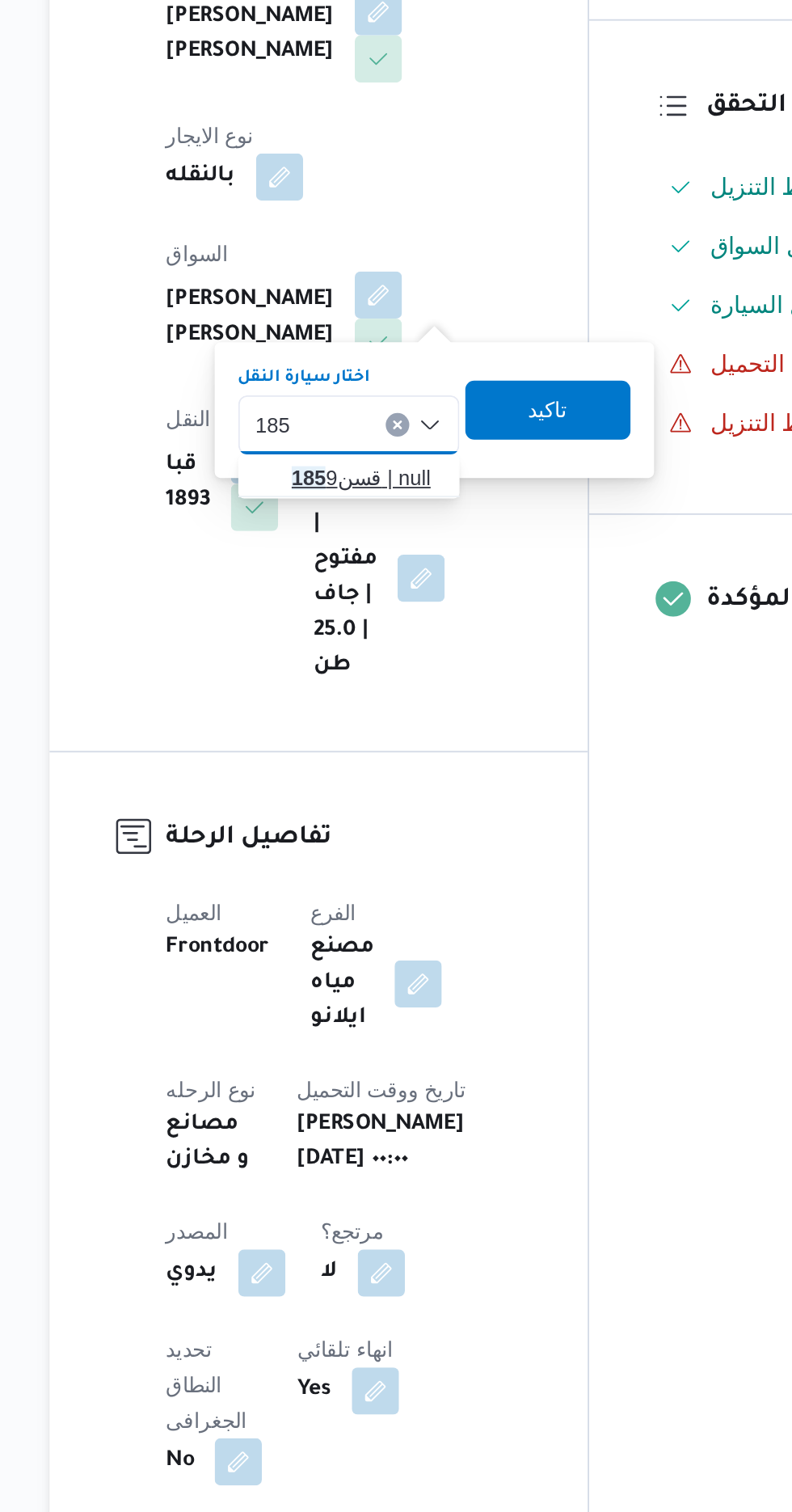
type input "185"
click at [386, 656] on span "قسن 185 9 | null" at bounding box center [384, 662] width 82 height 19
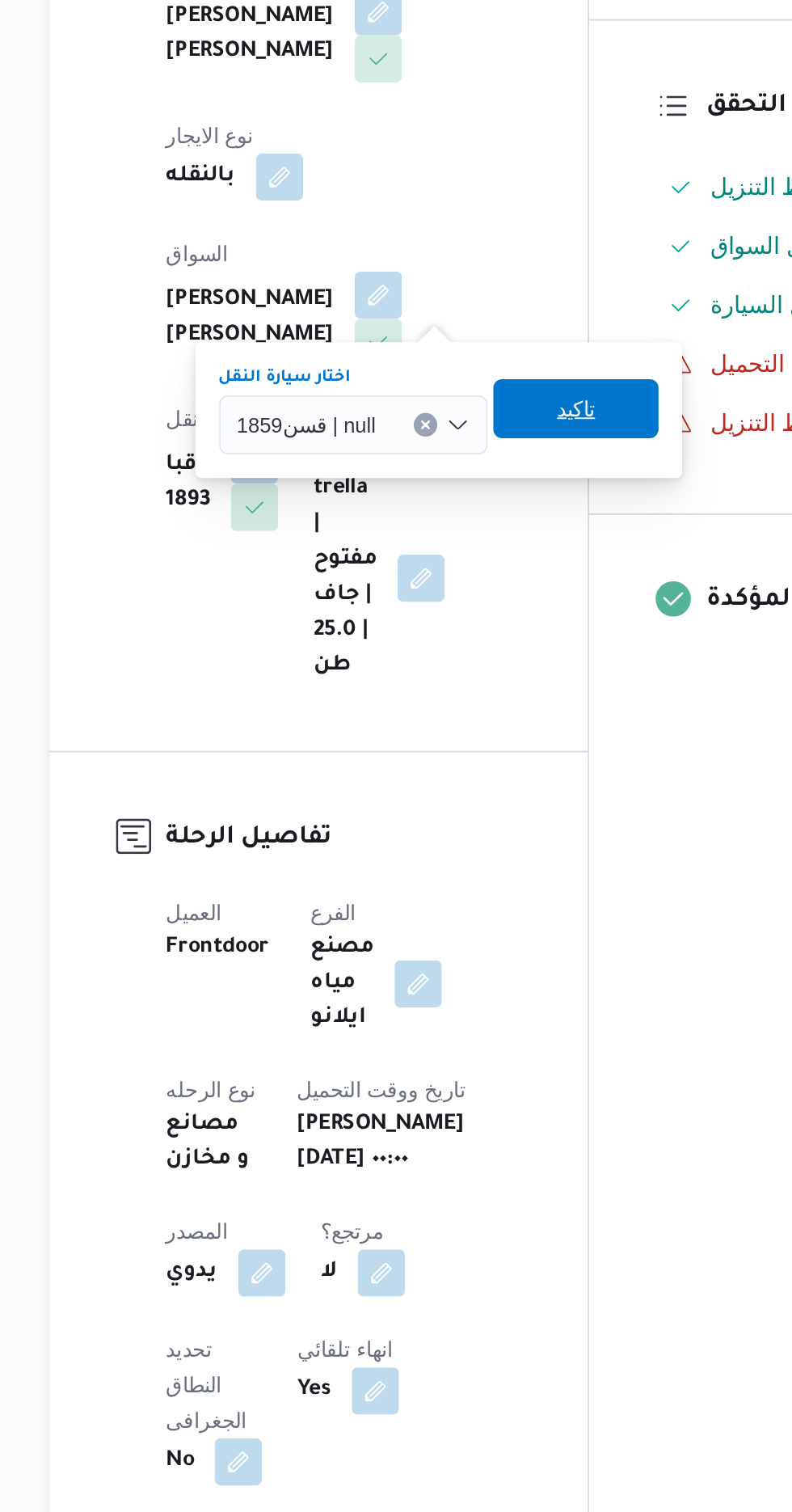
click at [498, 632] on span "تاكيد" at bounding box center [499, 624] width 21 height 19
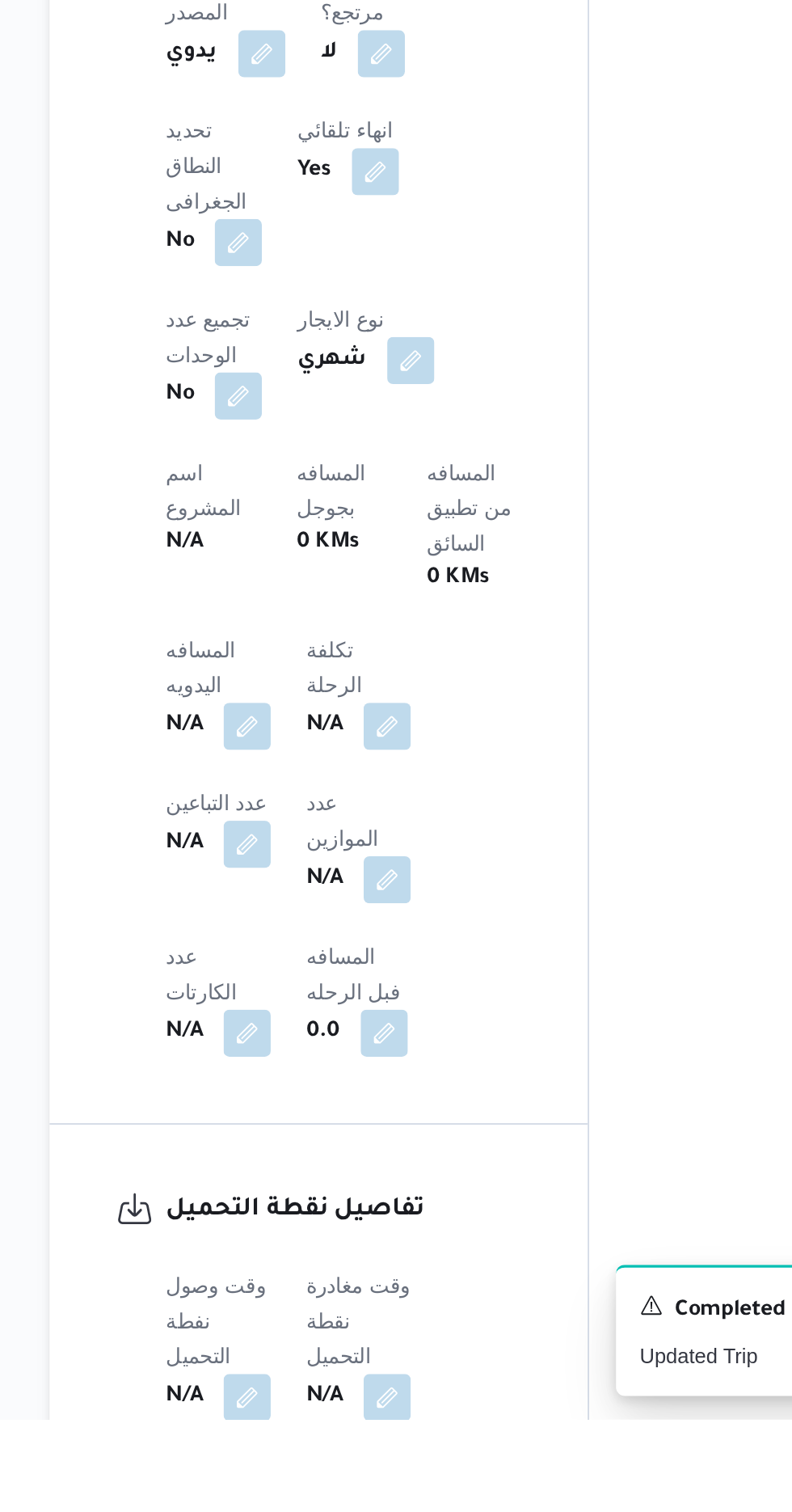
scroll to position [339, 0]
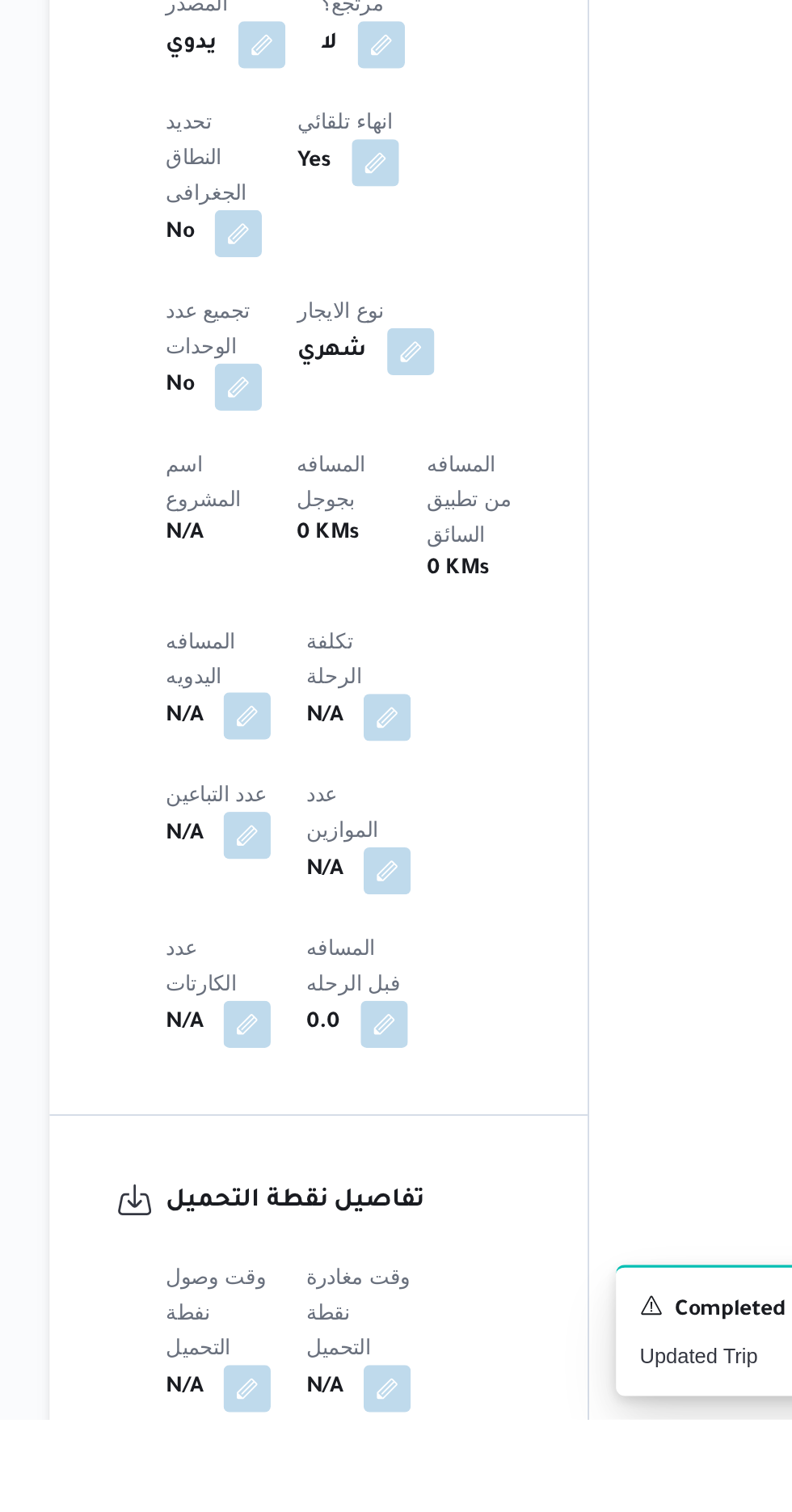
click at [320, 1113] on button "button" at bounding box center [318, 1125] width 26 height 26
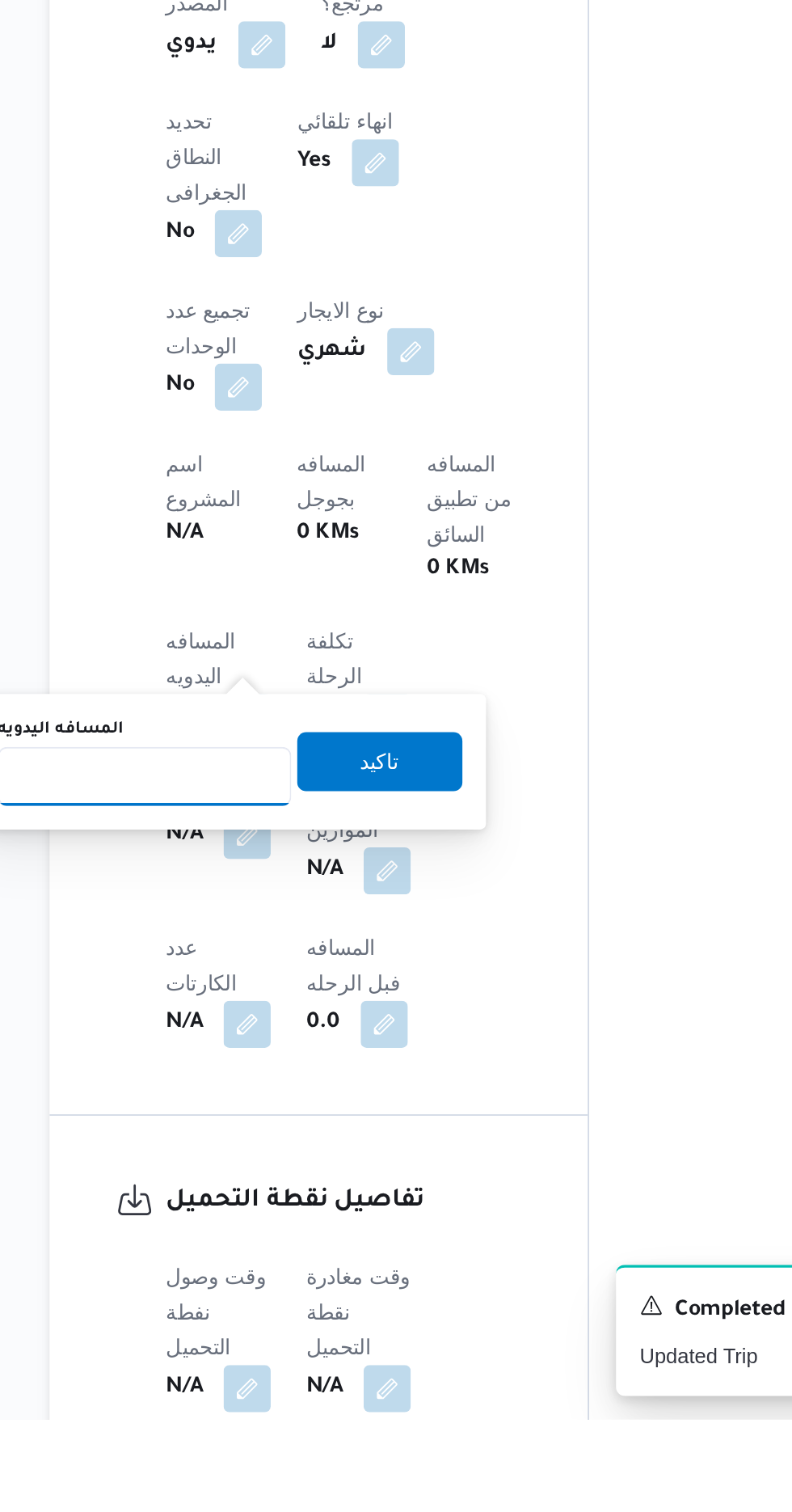
click at [307, 1156] on input "المسافه اليدويه" at bounding box center [262, 1160] width 161 height 32
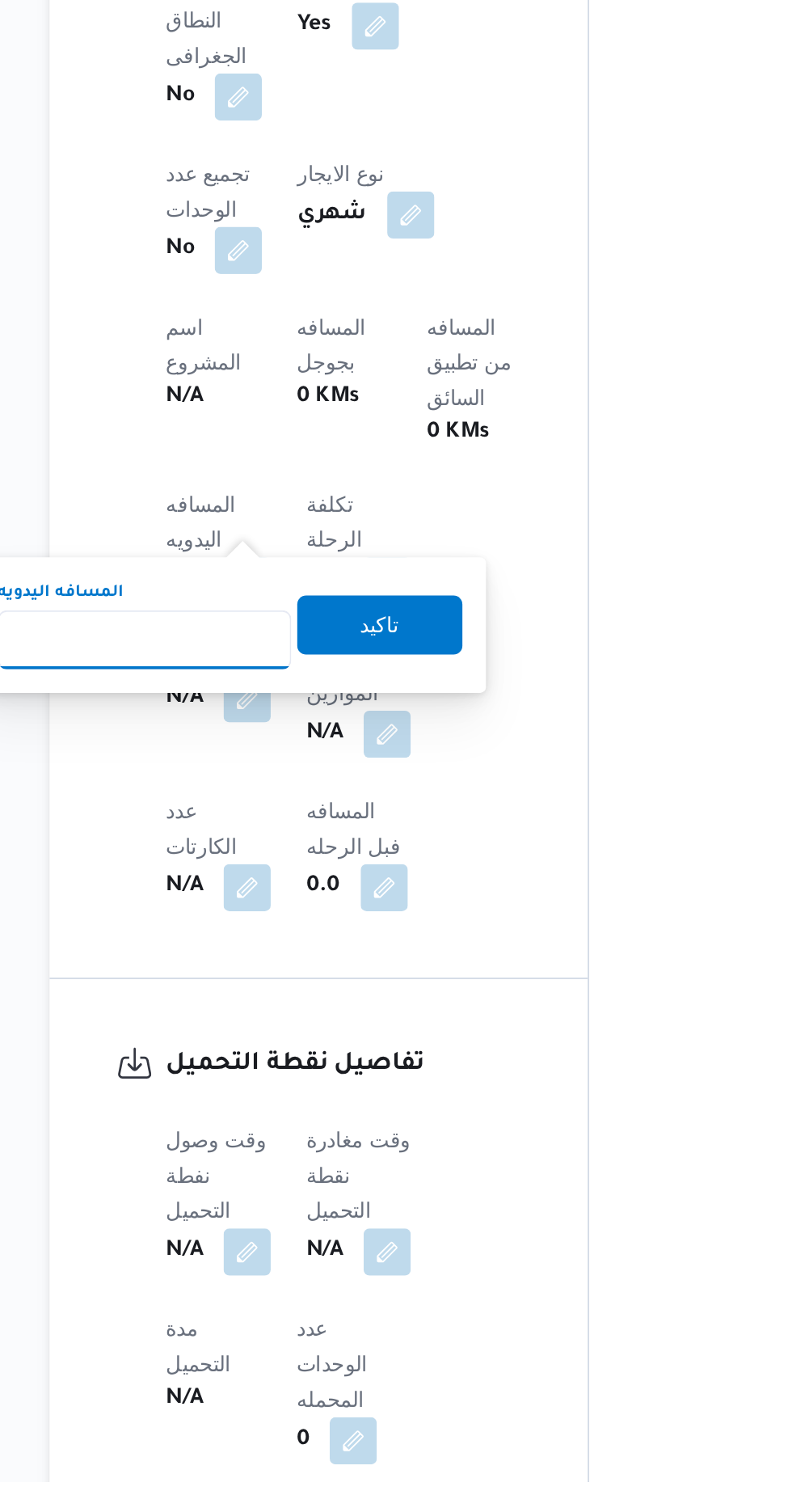
scroll to position [490, 0]
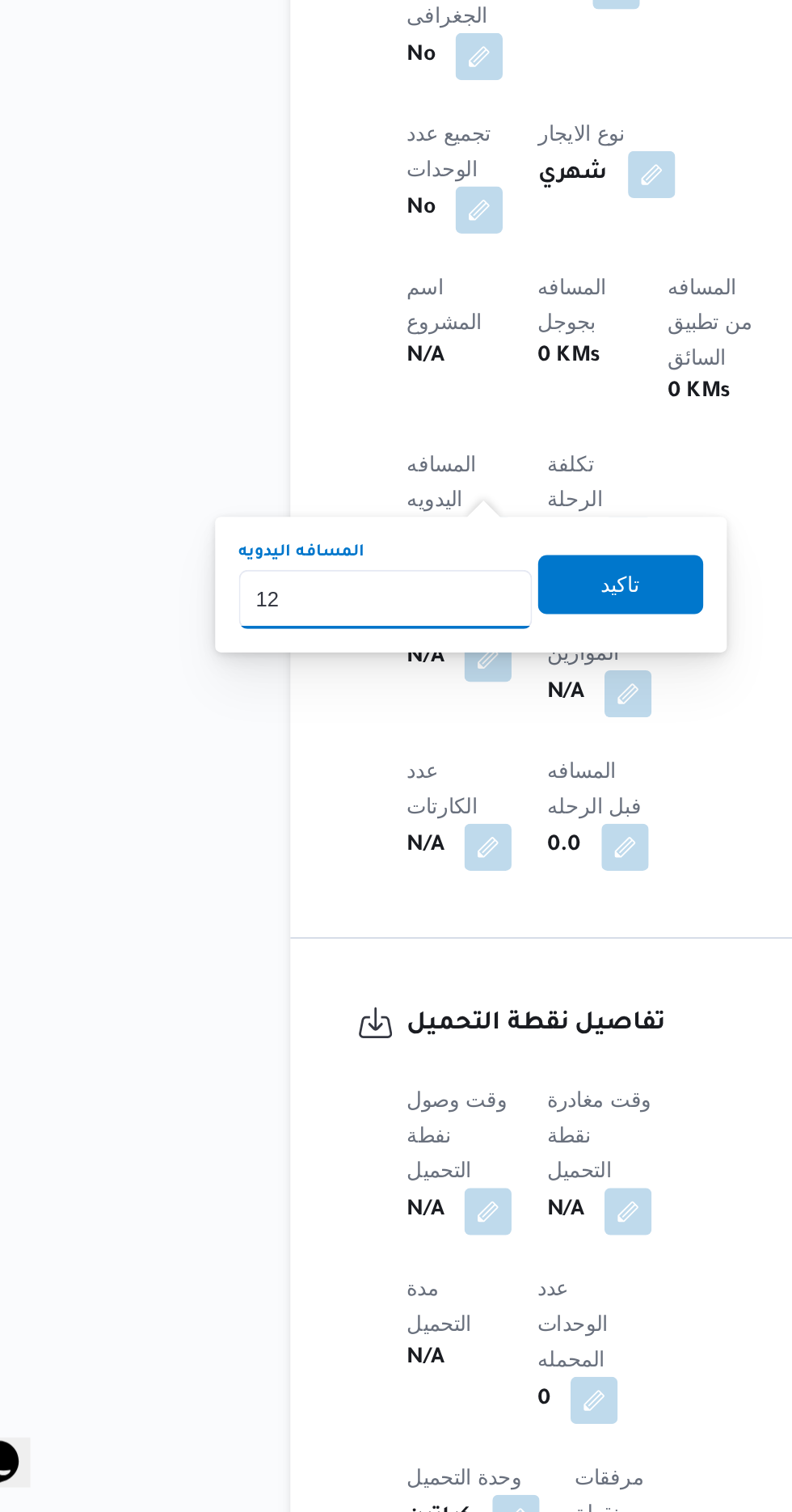
type input "120"
click at [402, 1001] on span "تاكيد" at bounding box center [391, 1000] width 21 height 19
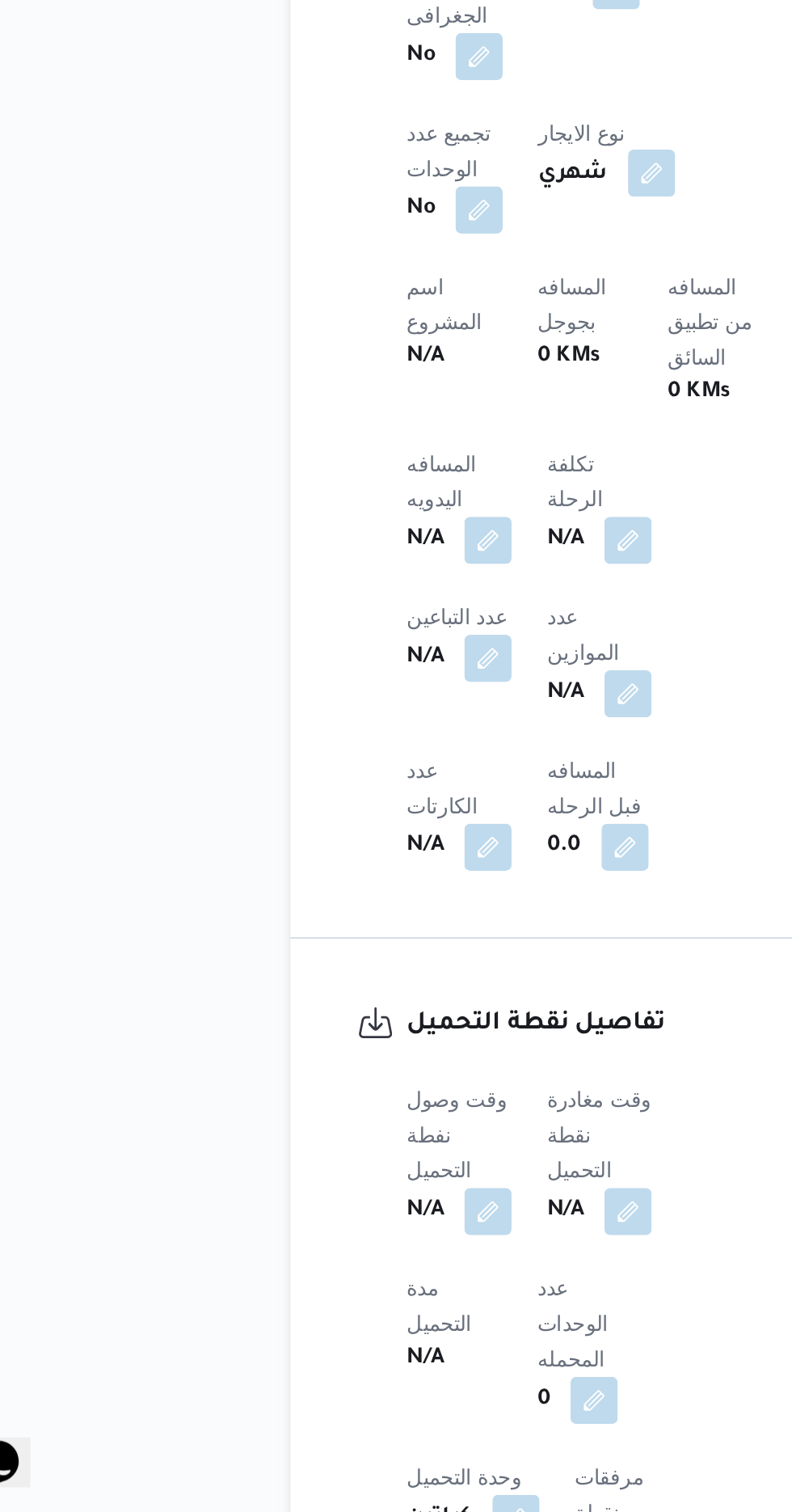
click at [395, 776] on button "button" at bounding box center [407, 775] width 26 height 26
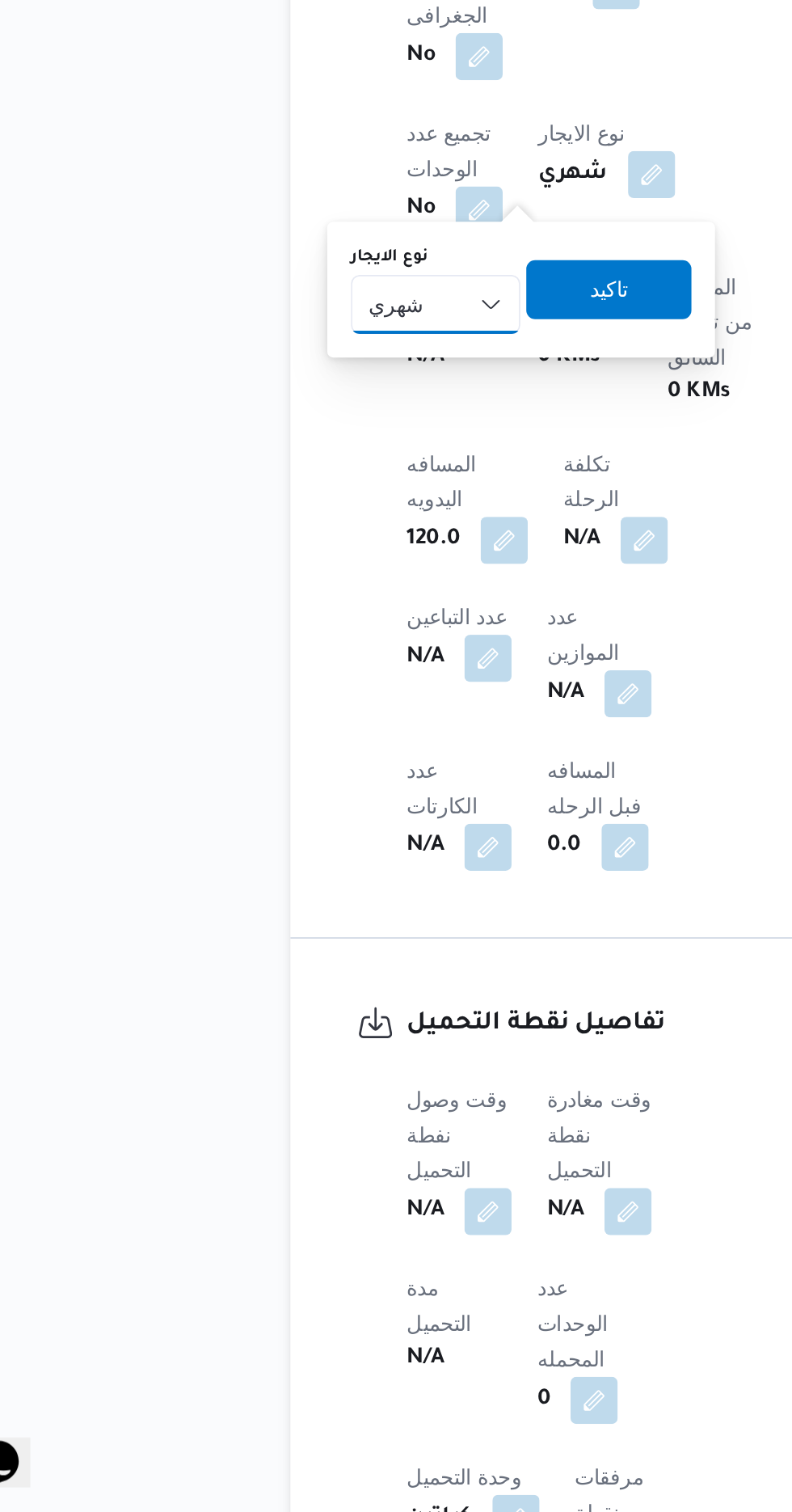
click at [295, 841] on select "شهري بالنقله إيجار يومي" at bounding box center [290, 847] width 93 height 32
select select "on_demand"
click at [243, 831] on select "شهري بالنقله إيجار يومي" at bounding box center [290, 847] width 93 height 32
click at [384, 833] on span "تاكيد" at bounding box center [385, 838] width 21 height 19
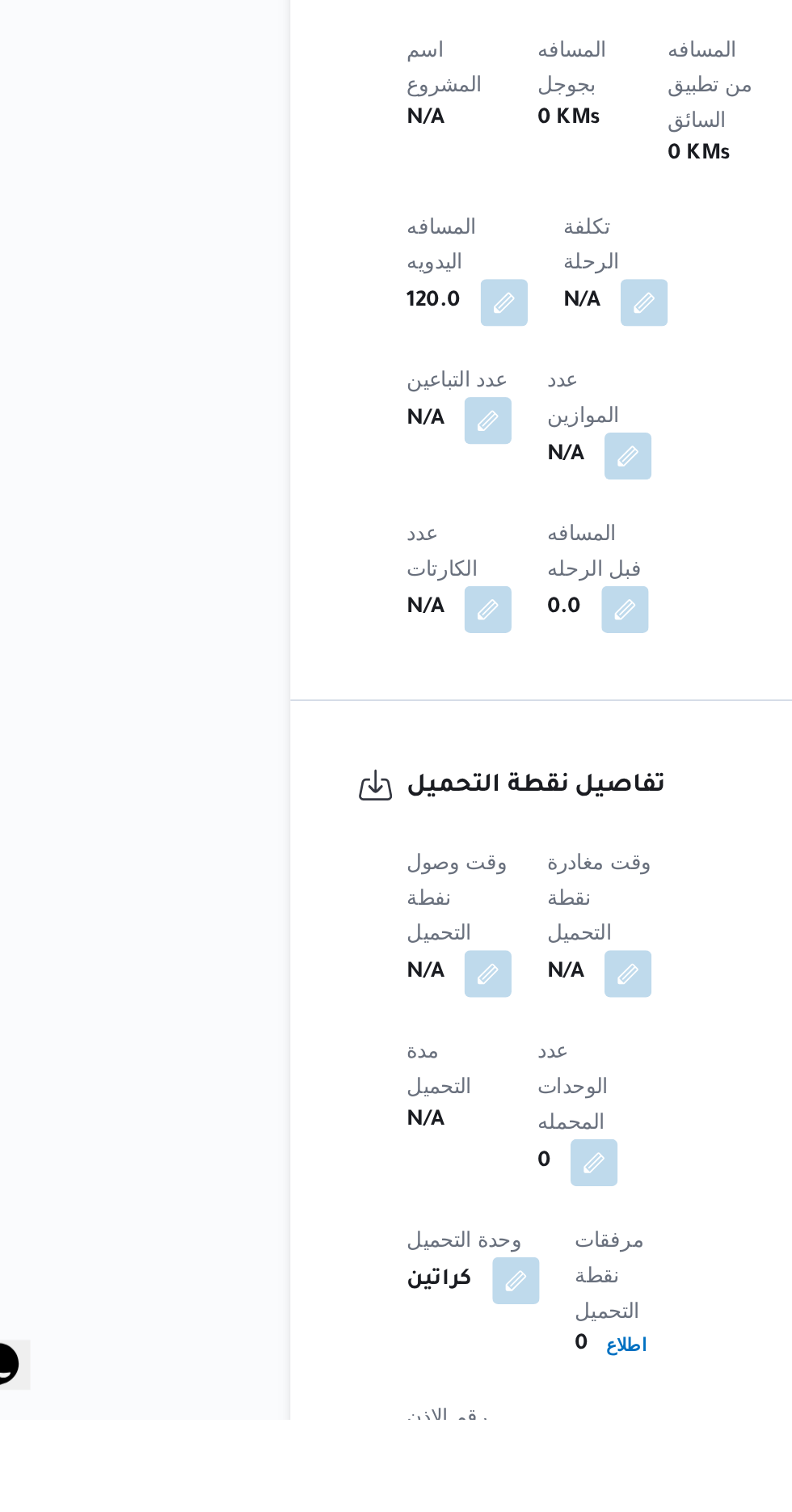
scroll to position [574, 0]
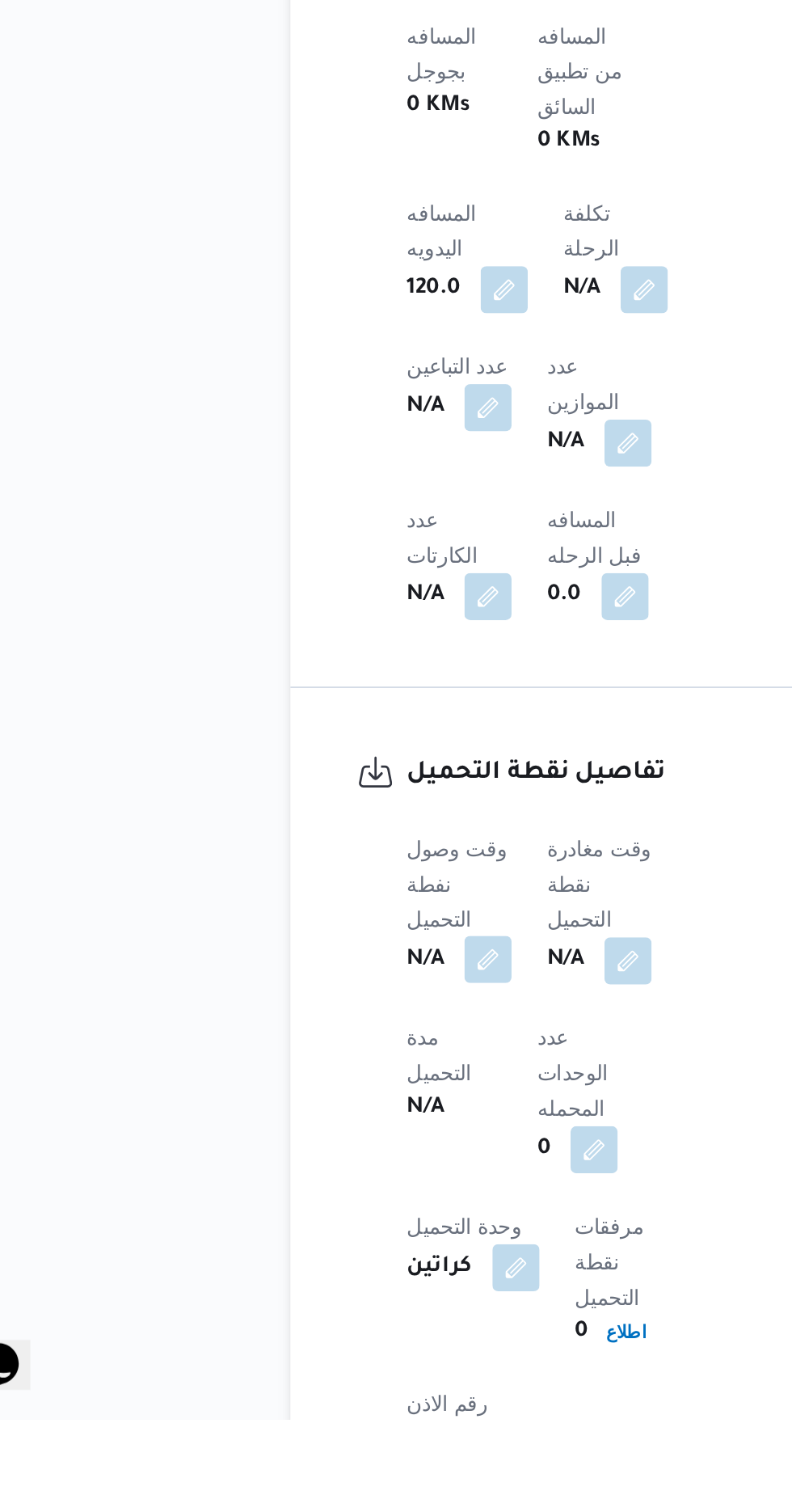
click at [322, 1247] on button "button" at bounding box center [318, 1259] width 26 height 26
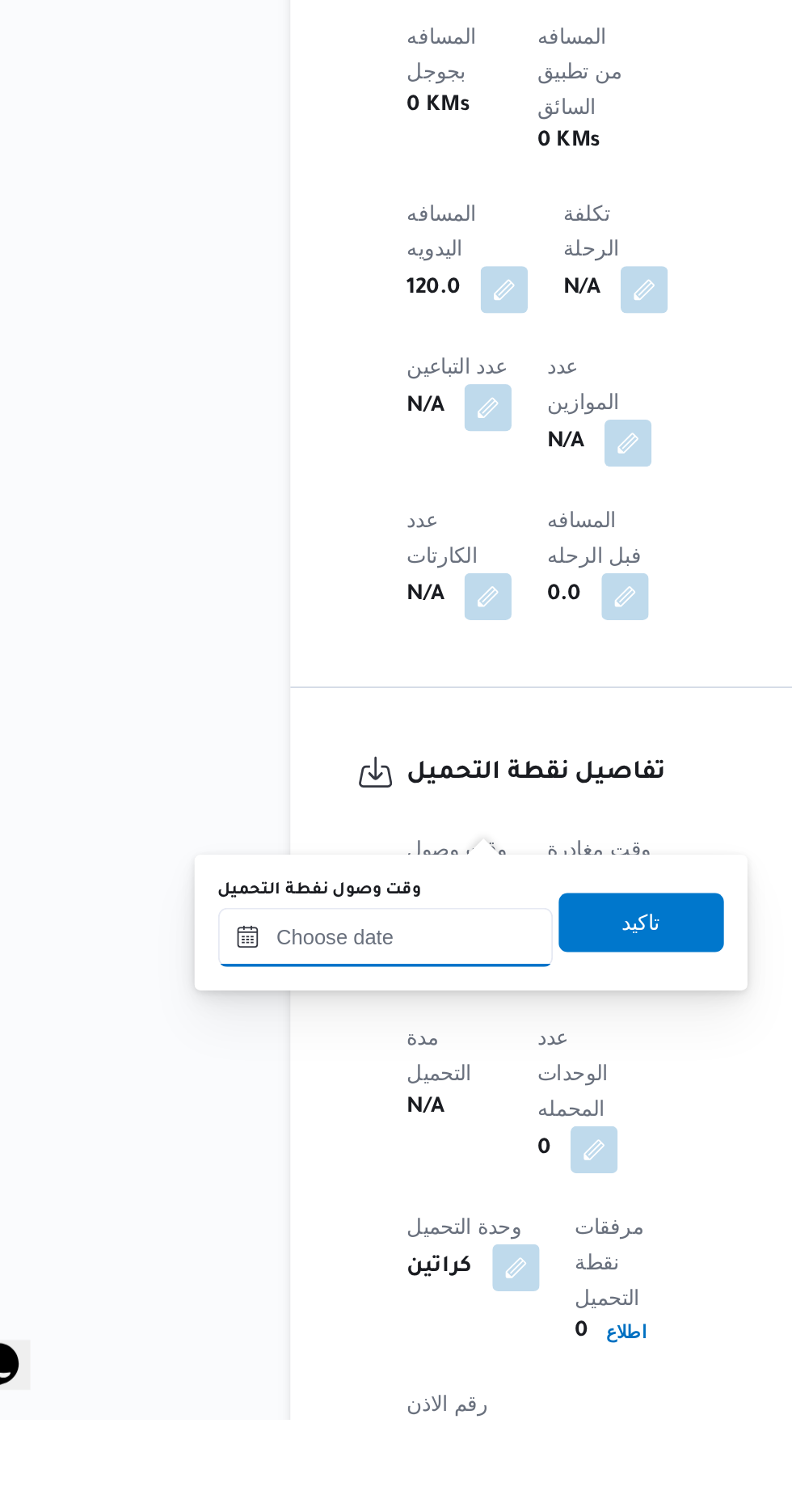
click at [310, 1246] on input "وقت وصول نفطة التحميل" at bounding box center [262, 1248] width 184 height 32
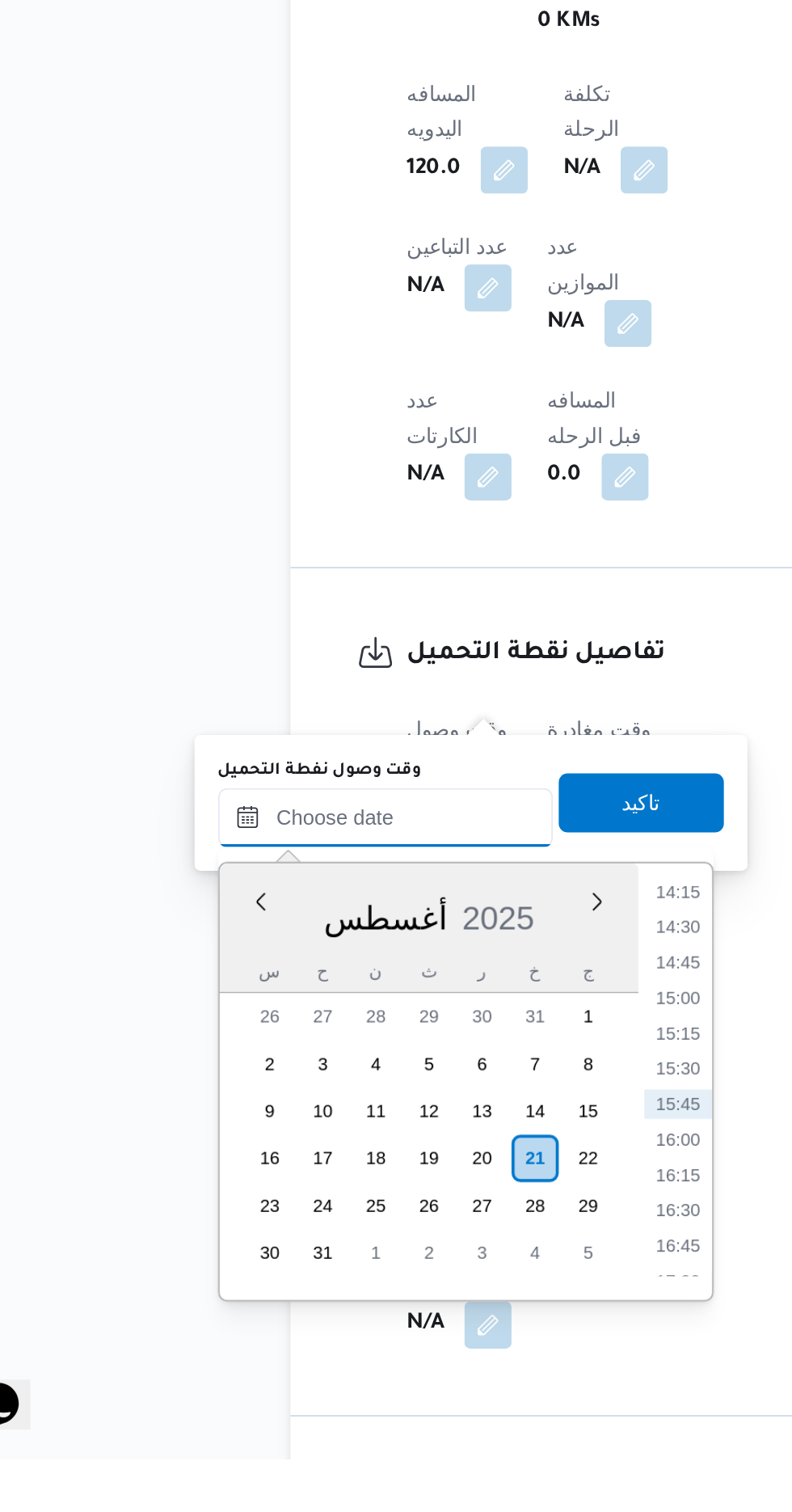
scroll to position [661, 0]
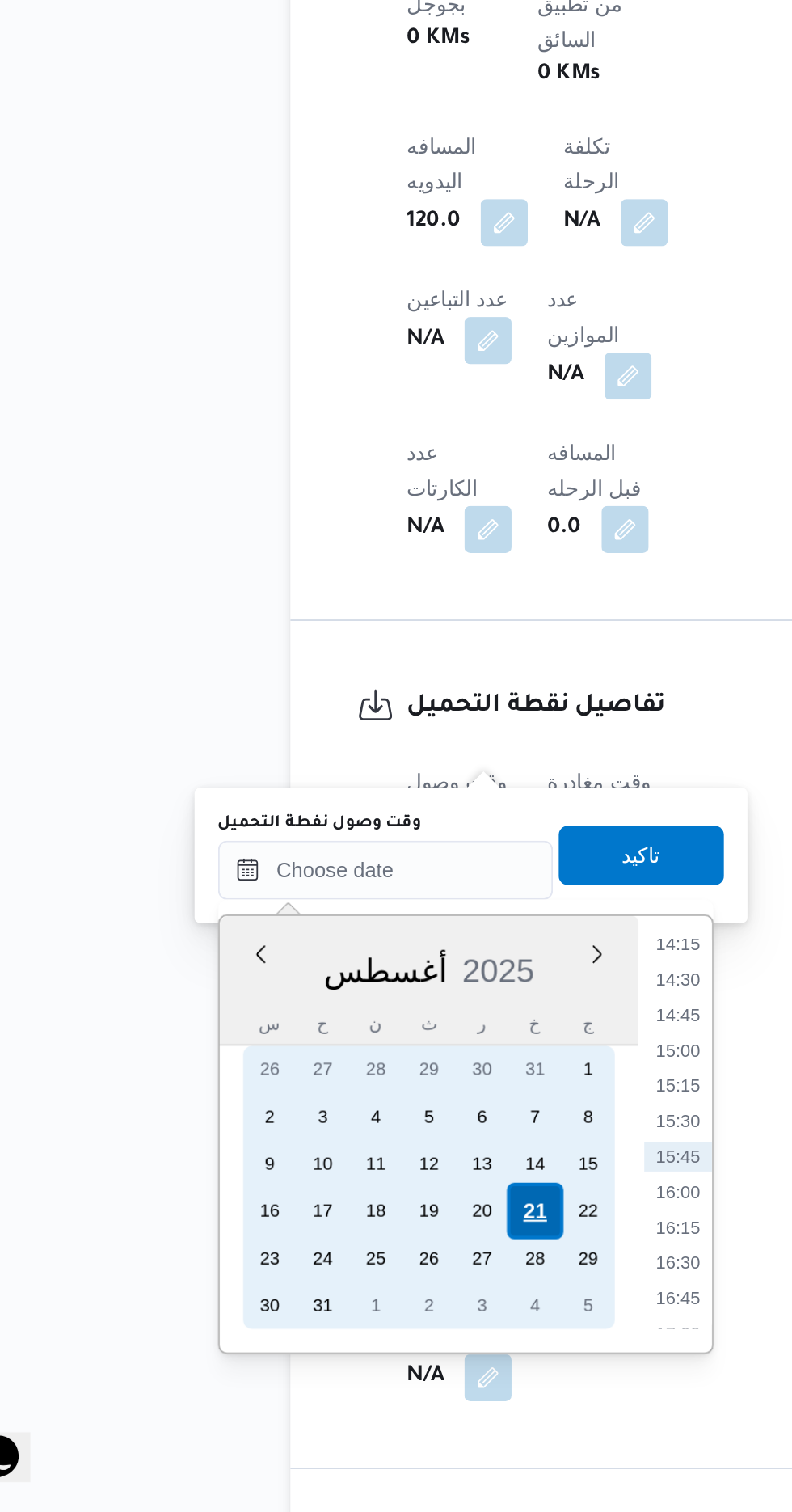
click at [347, 1346] on div "21" at bounding box center [344, 1347] width 30 height 30
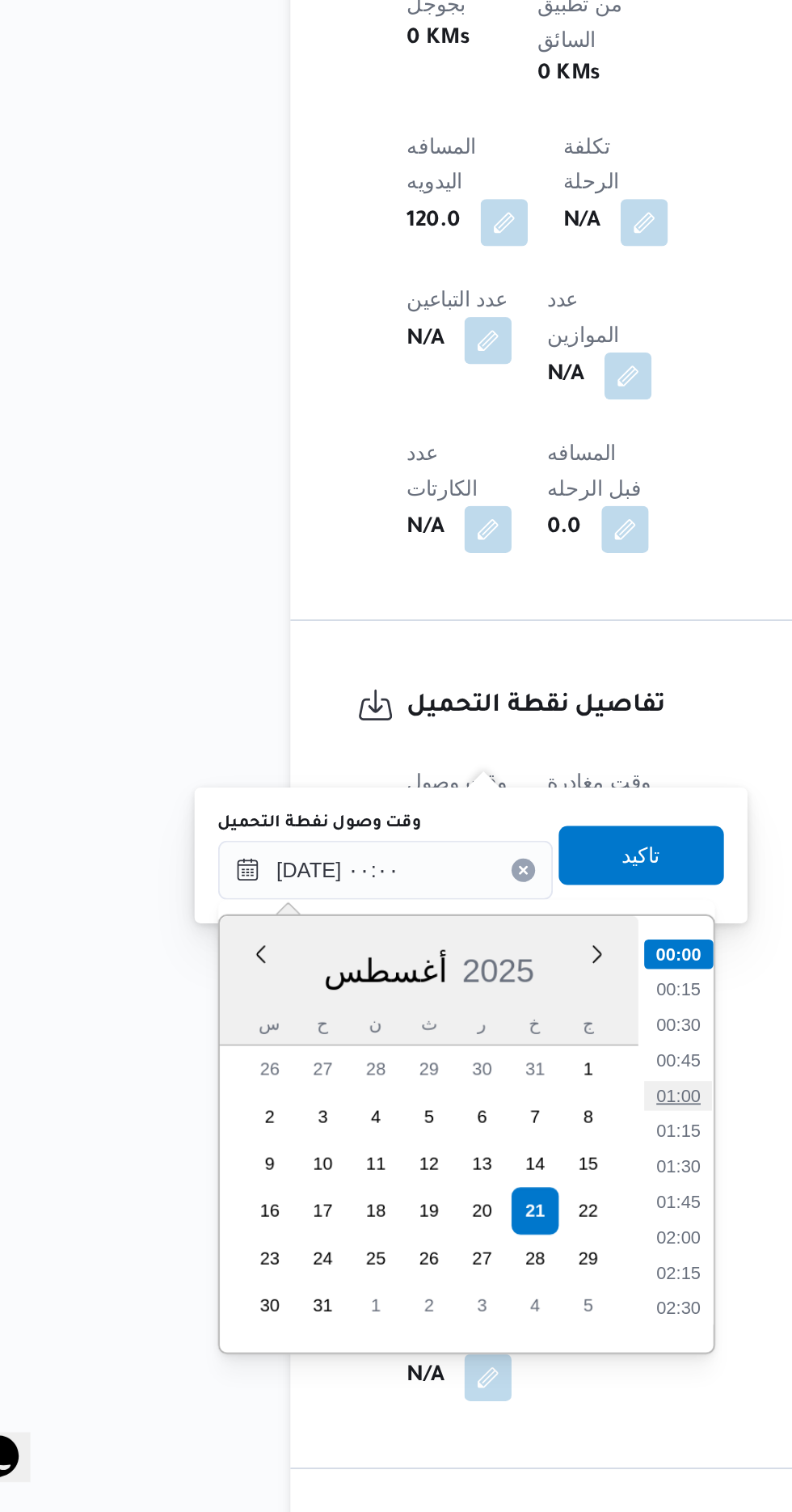
click at [421, 1279] on li "01:00" at bounding box center [423, 1284] width 37 height 16
type input "[DATE] ٠١:٠٠"
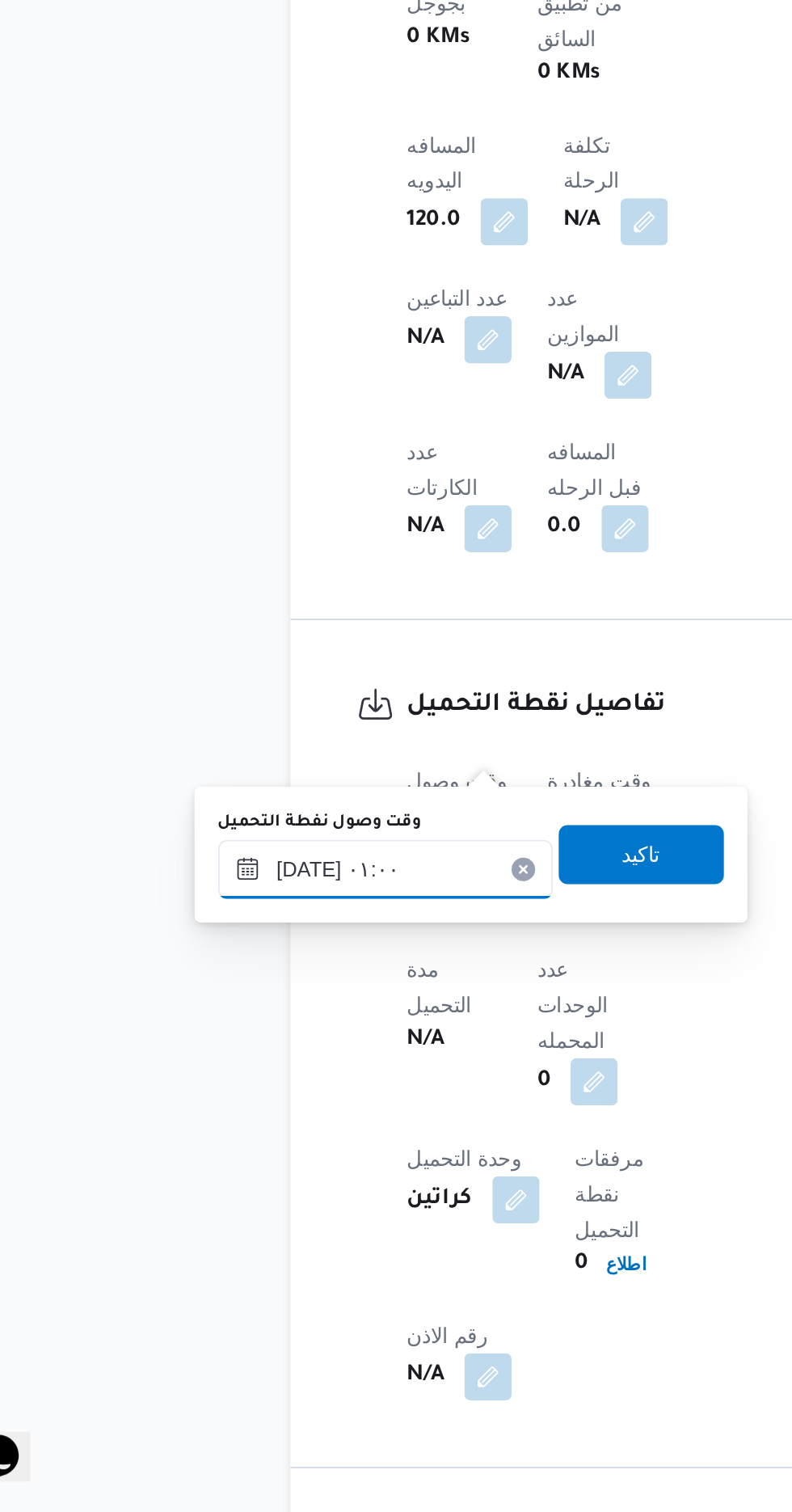
scroll to position [661, 0]
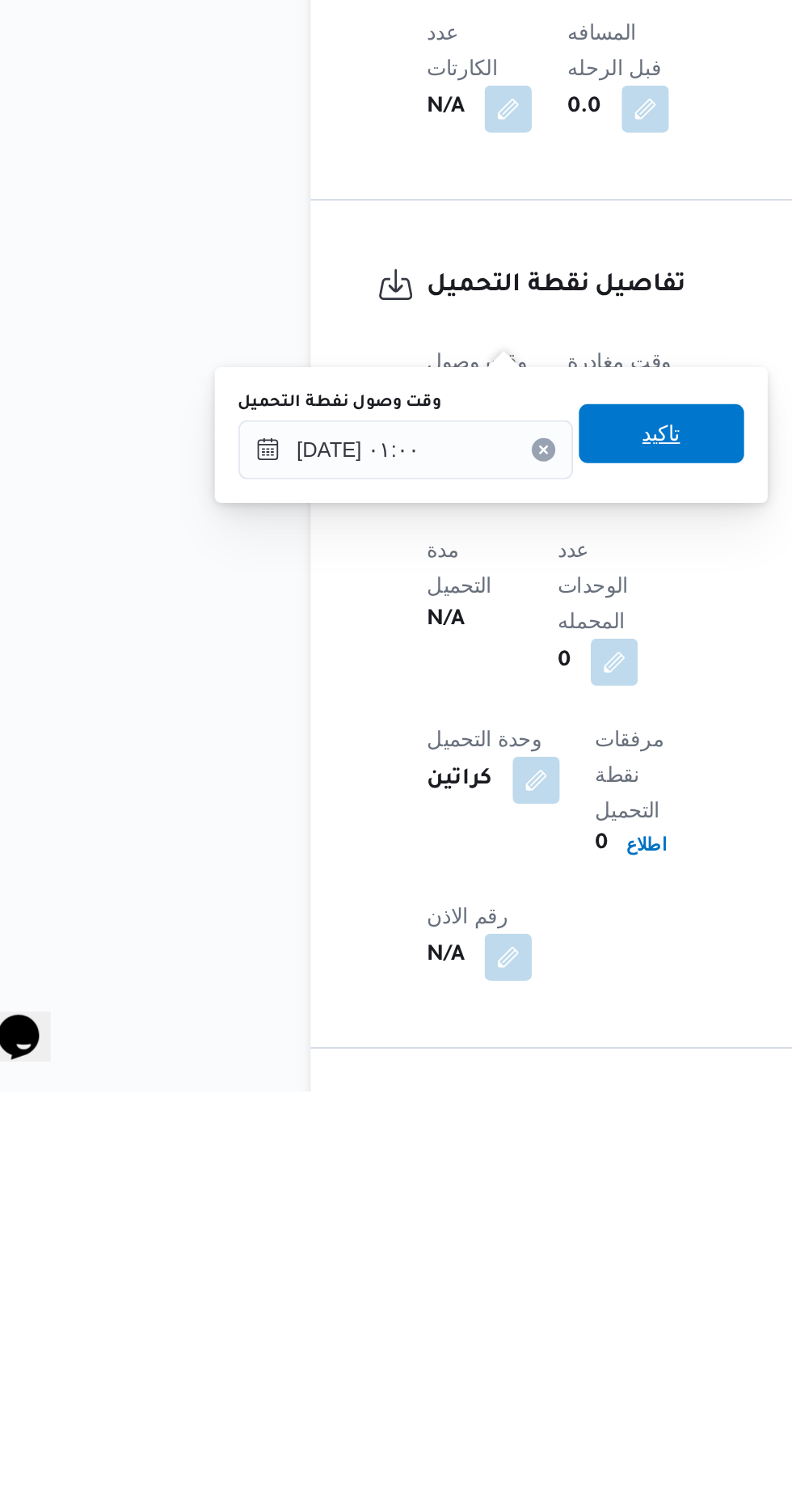
click at [413, 1145] on span "تاكيد" at bounding box center [403, 1151] width 21 height 19
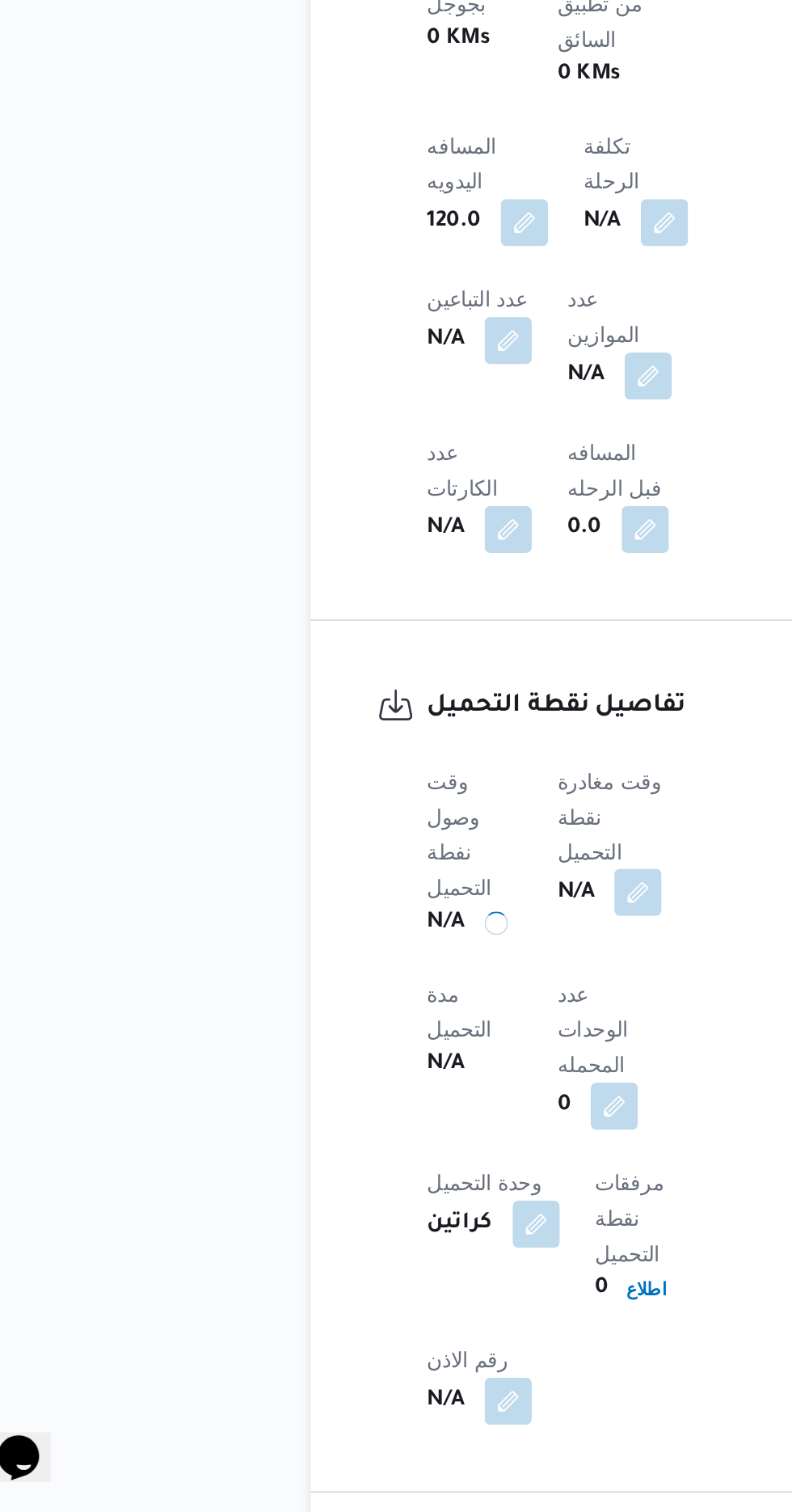
click at [403, 1160] on button "button" at bounding box center [389, 1172] width 26 height 26
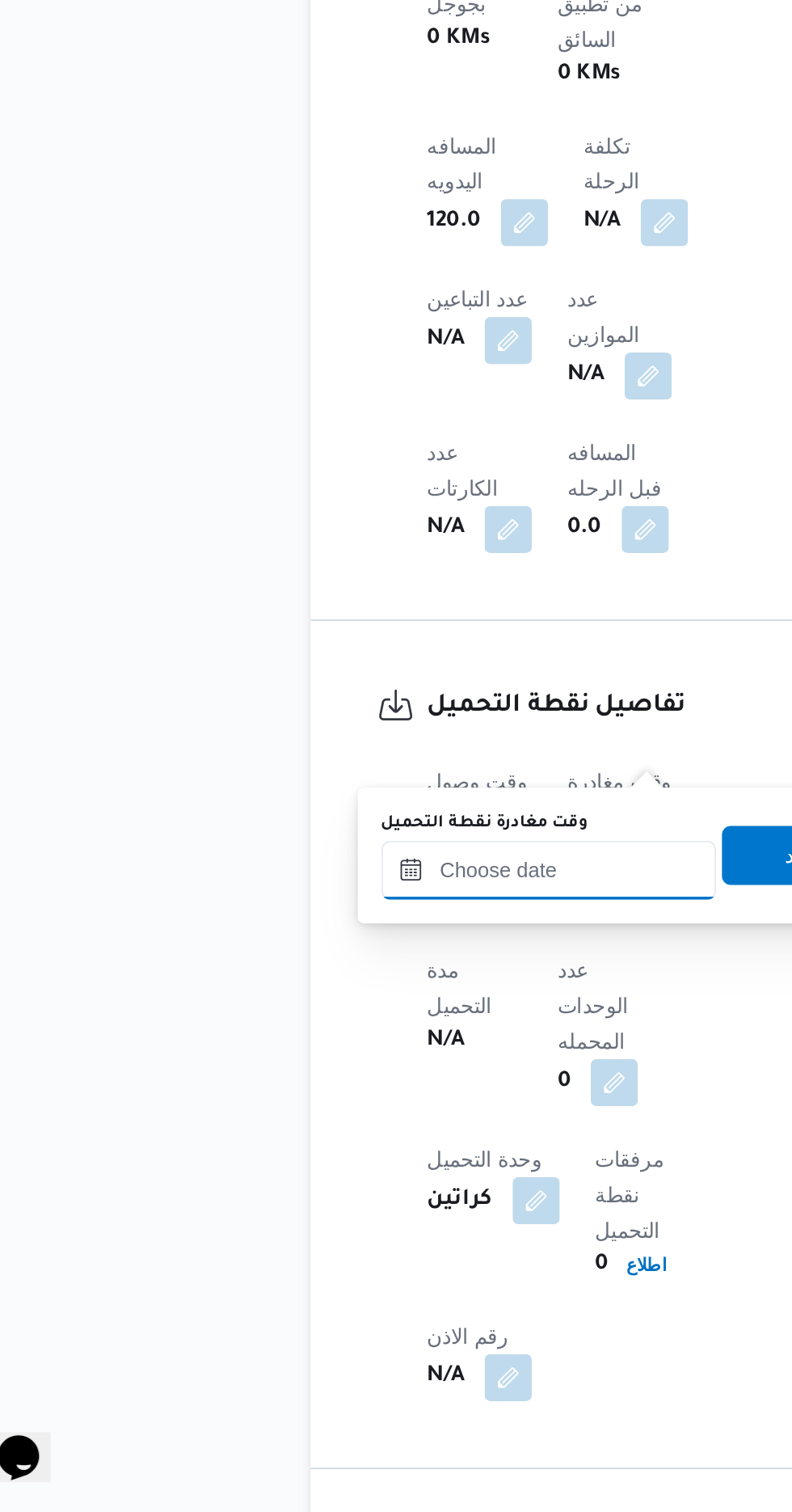
click at [367, 1161] on input "وقت مغادرة نقطة التحميل" at bounding box center [341, 1161] width 184 height 32
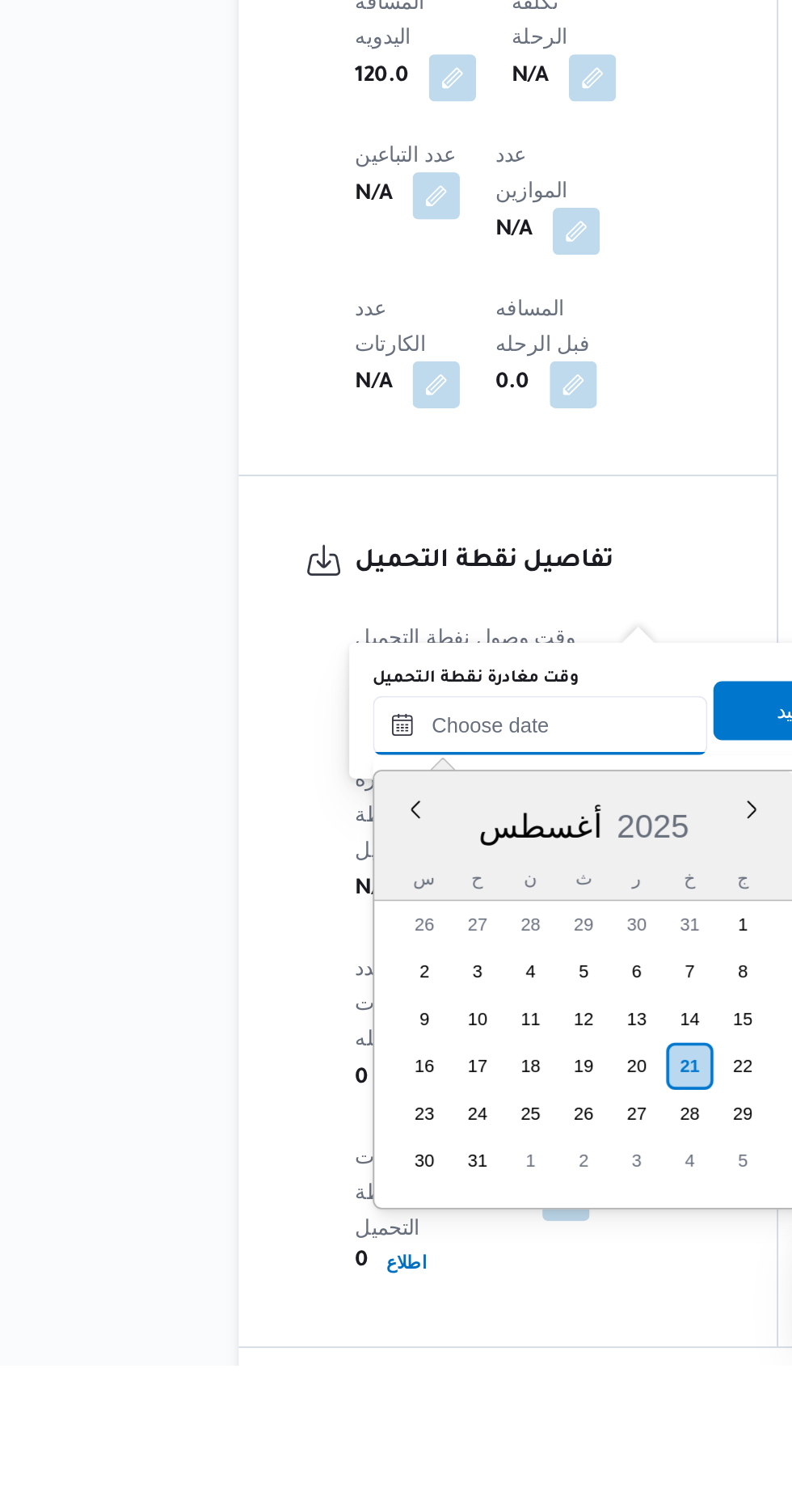
scroll to position [660, 0]
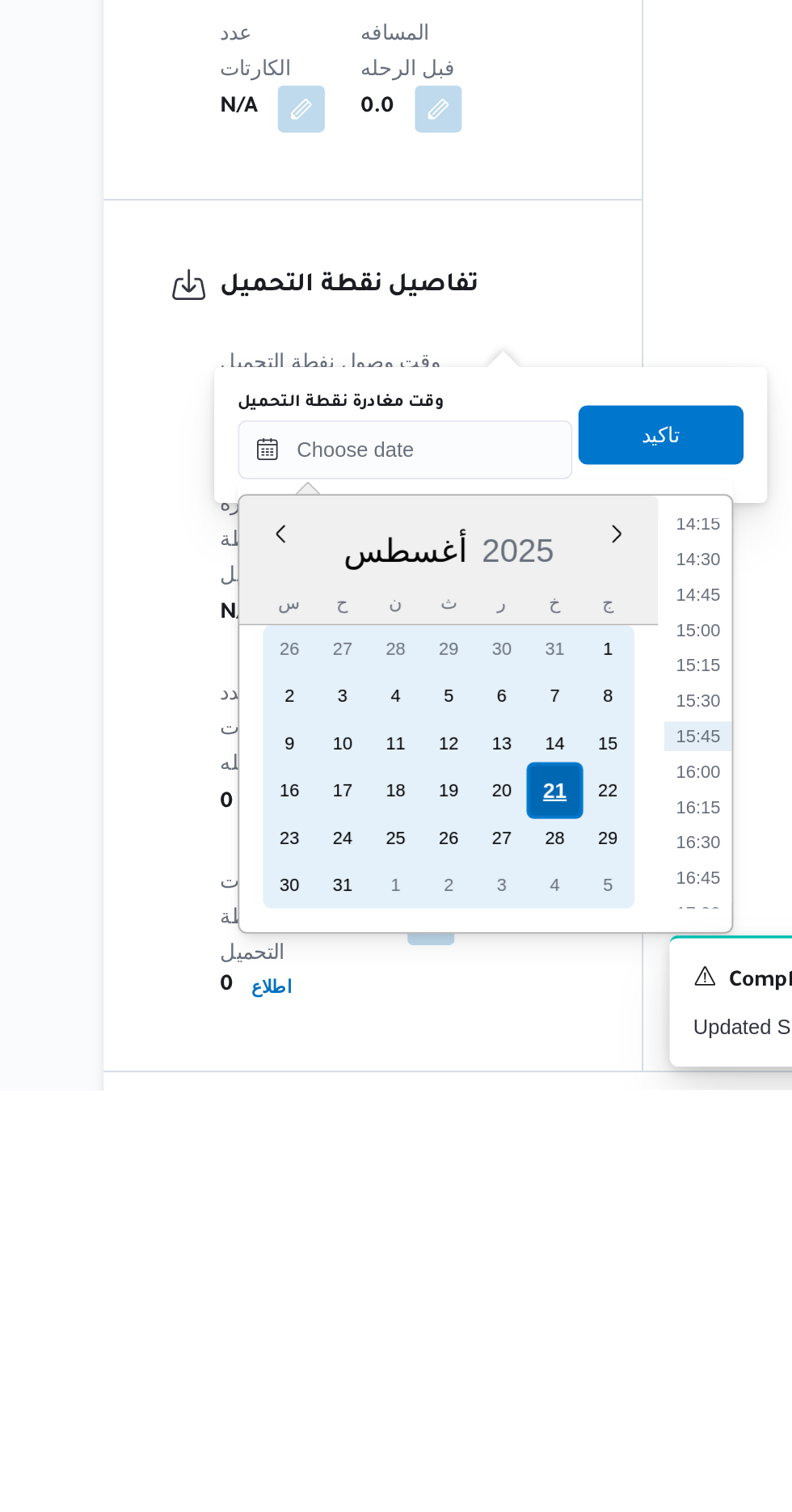
click at [461, 1345] on div "21" at bounding box center [458, 1348] width 30 height 30
type input "[DATE] ٠٠:٠٠"
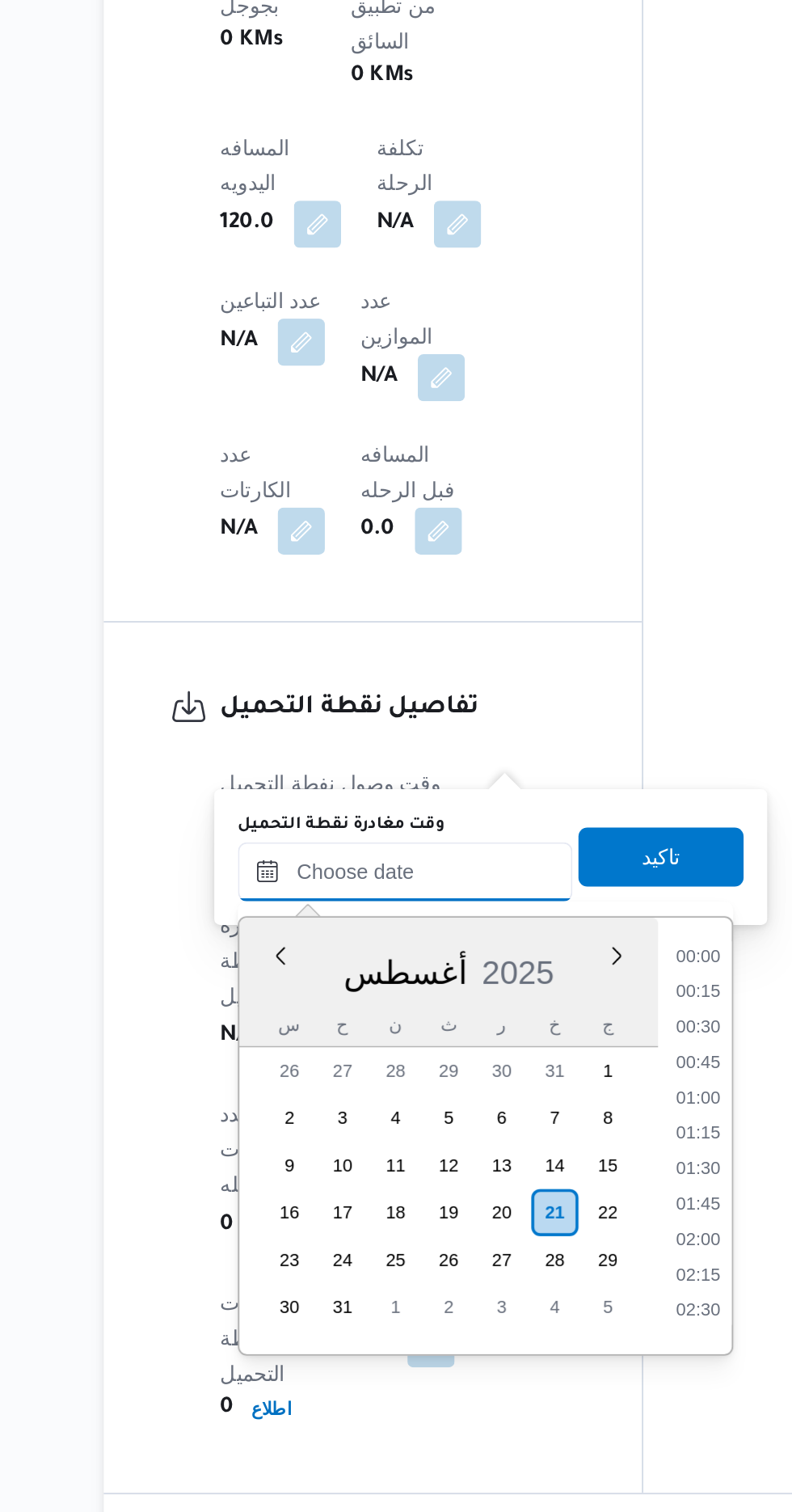
click at [297, 1161] on input "وقت مغادرة نقطة التحميل" at bounding box center [376, 1161] width 184 height 32
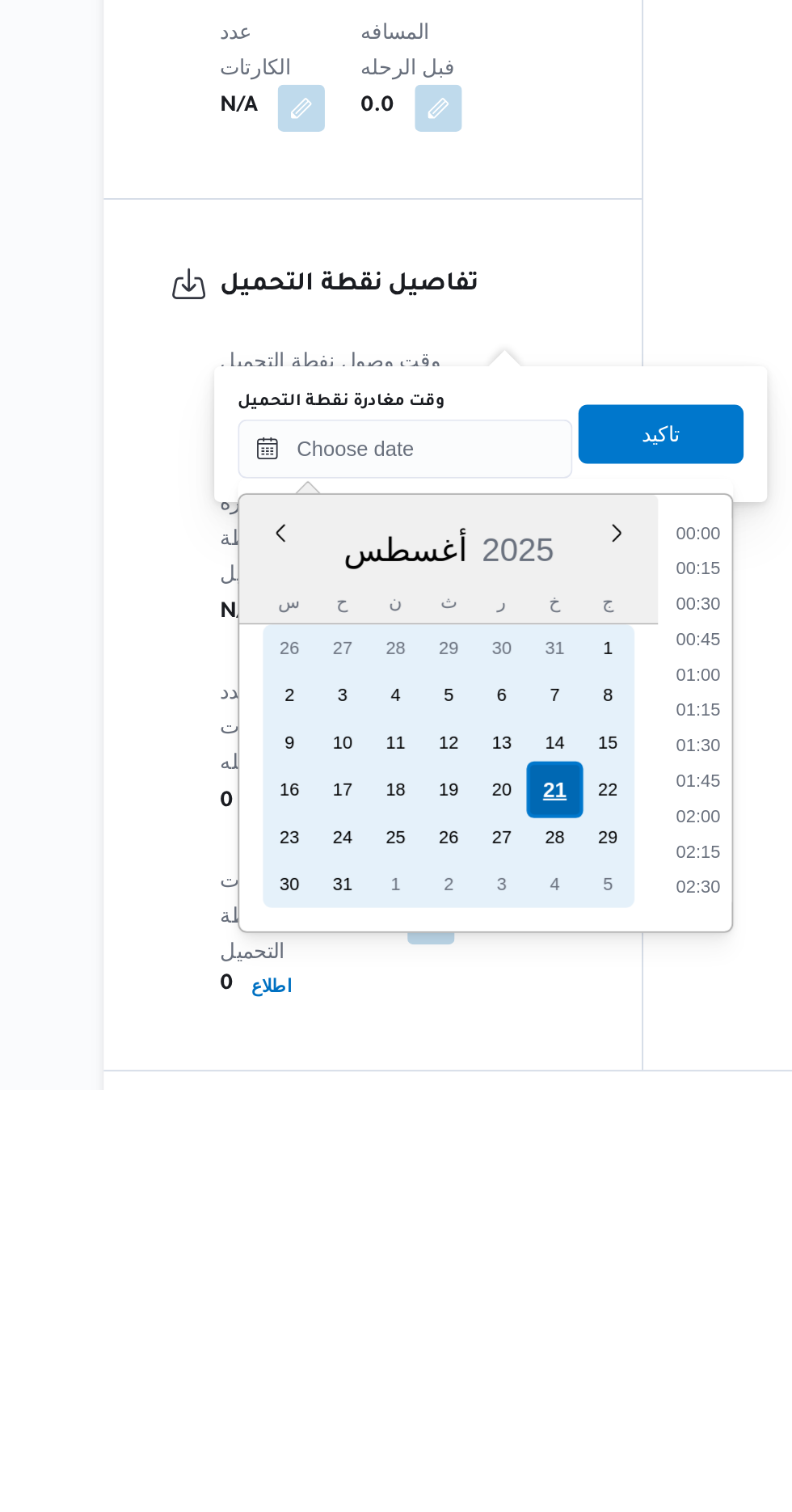
click at [459, 1344] on div "21" at bounding box center [458, 1348] width 30 height 30
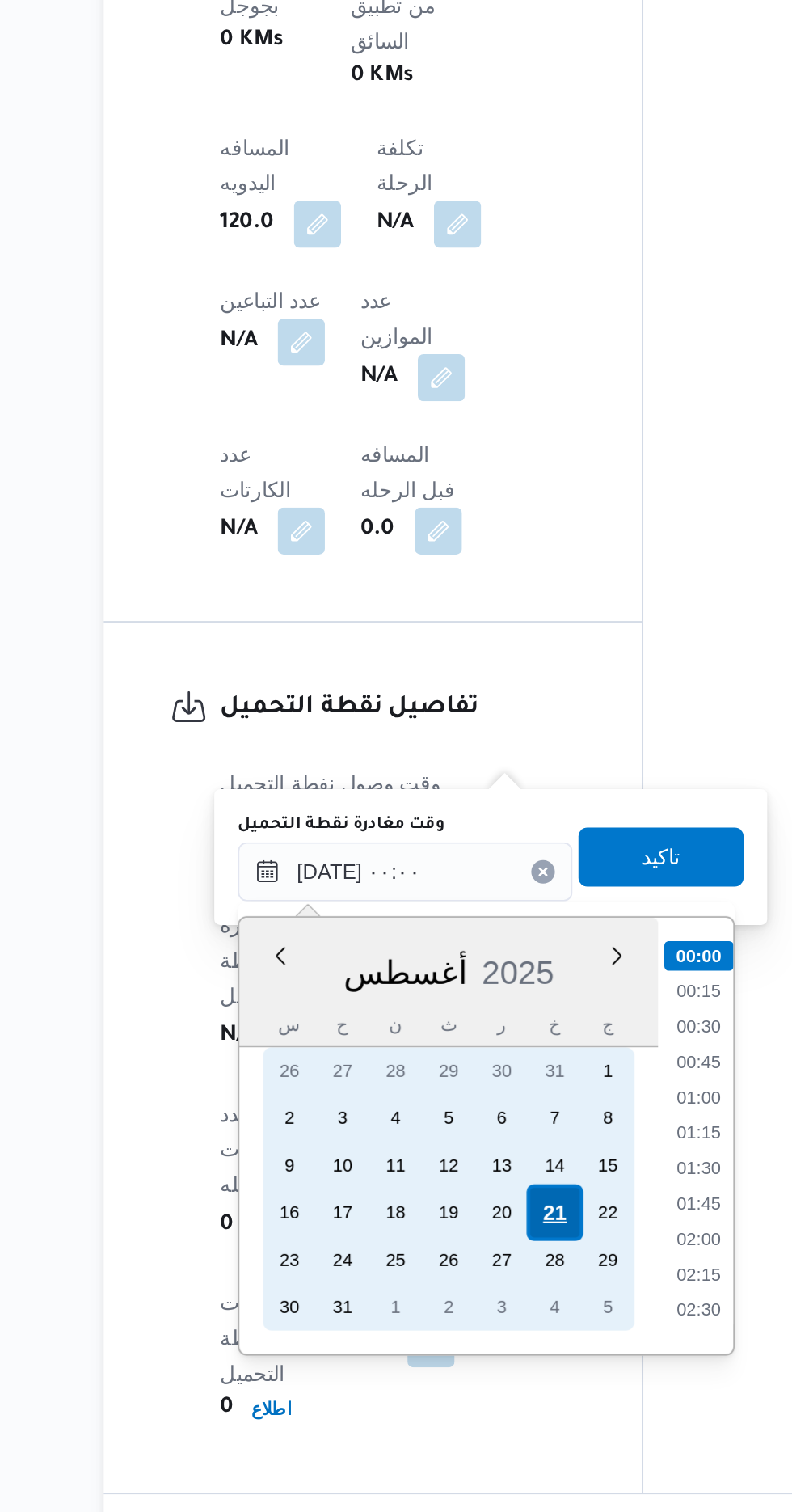
scroll to position [659, 0]
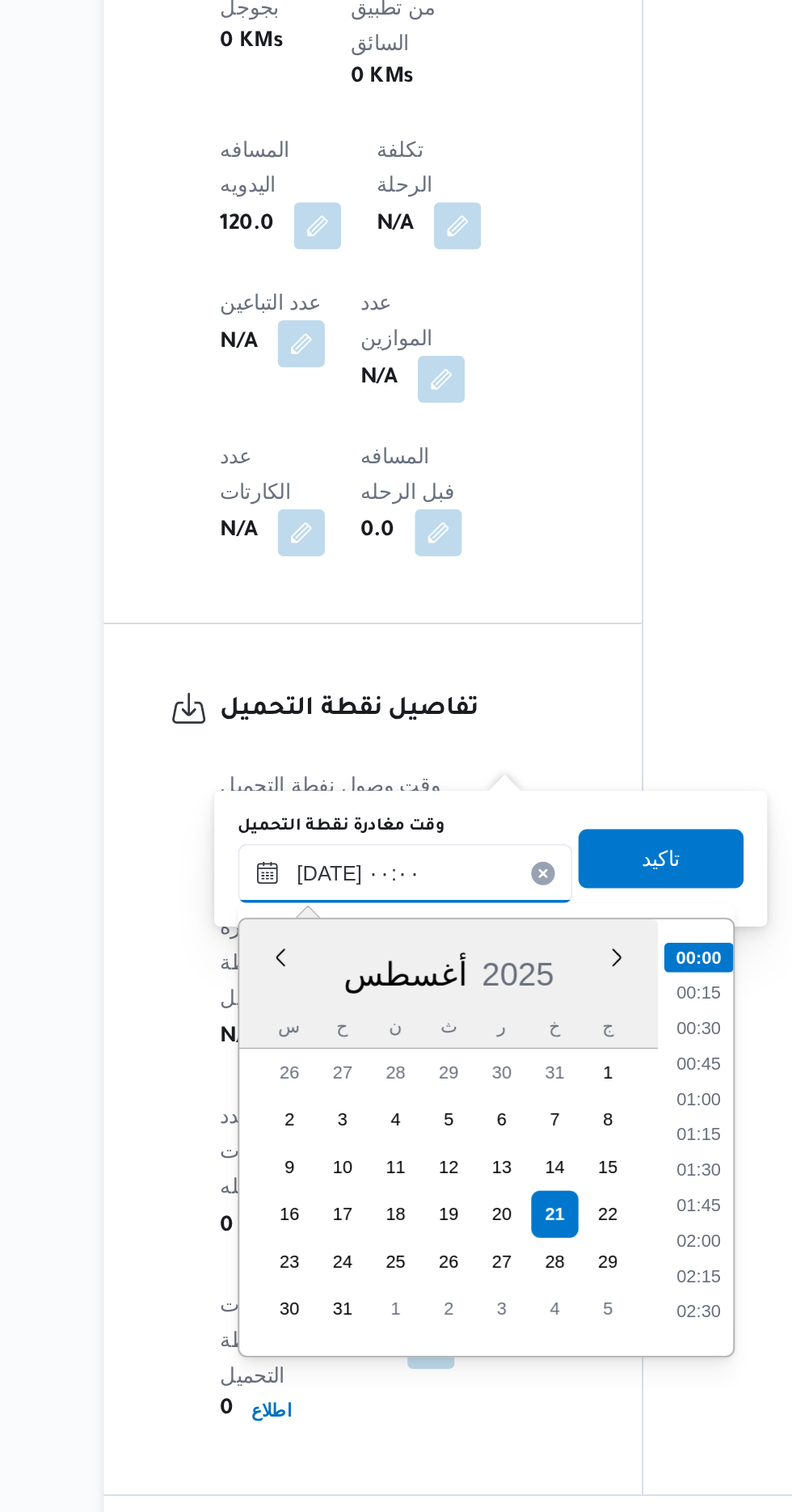
click at [294, 1156] on input "[DATE] ٠٠:٠٠" at bounding box center [376, 1161] width 184 height 32
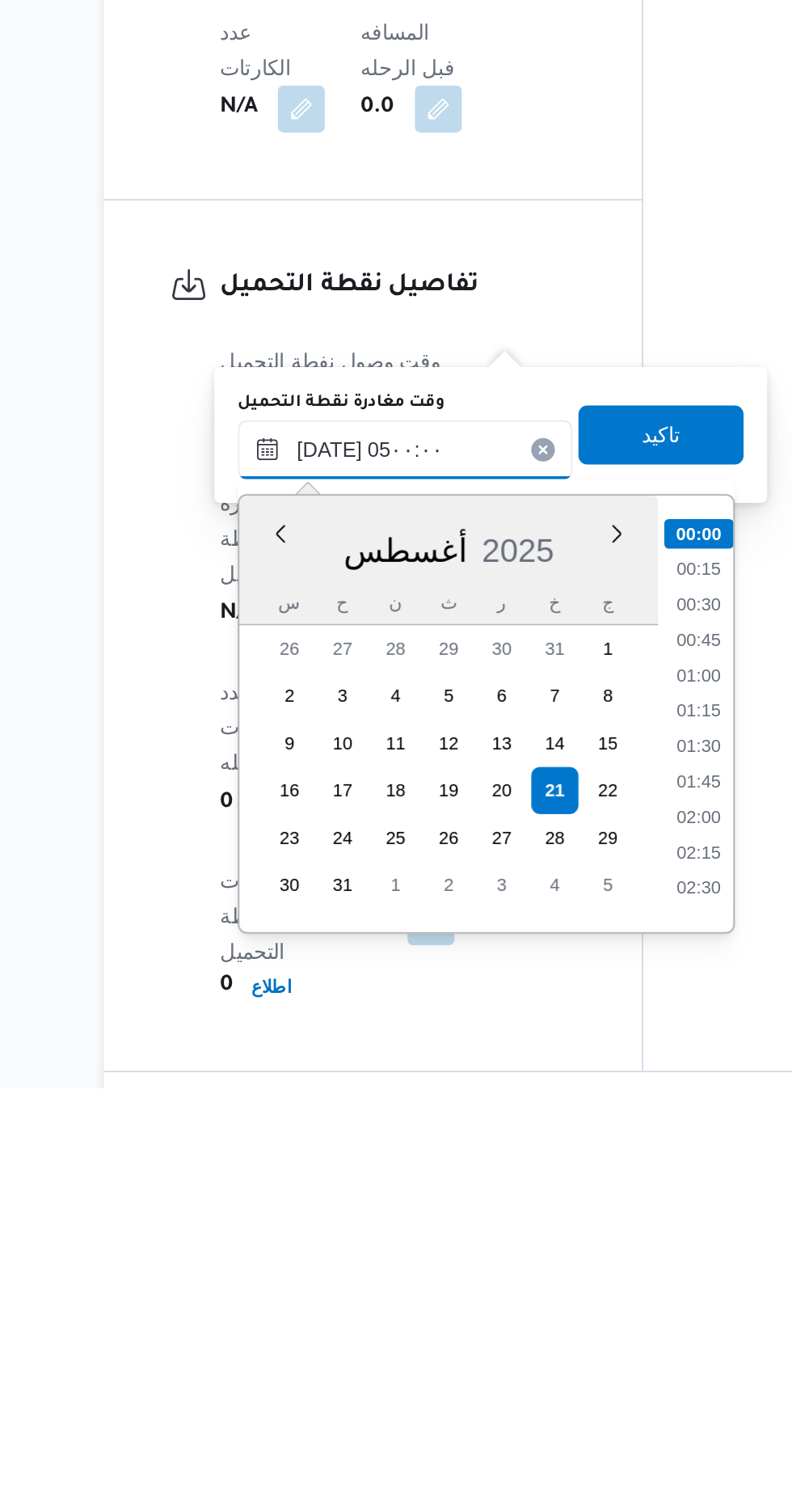
scroll to position [192, 0]
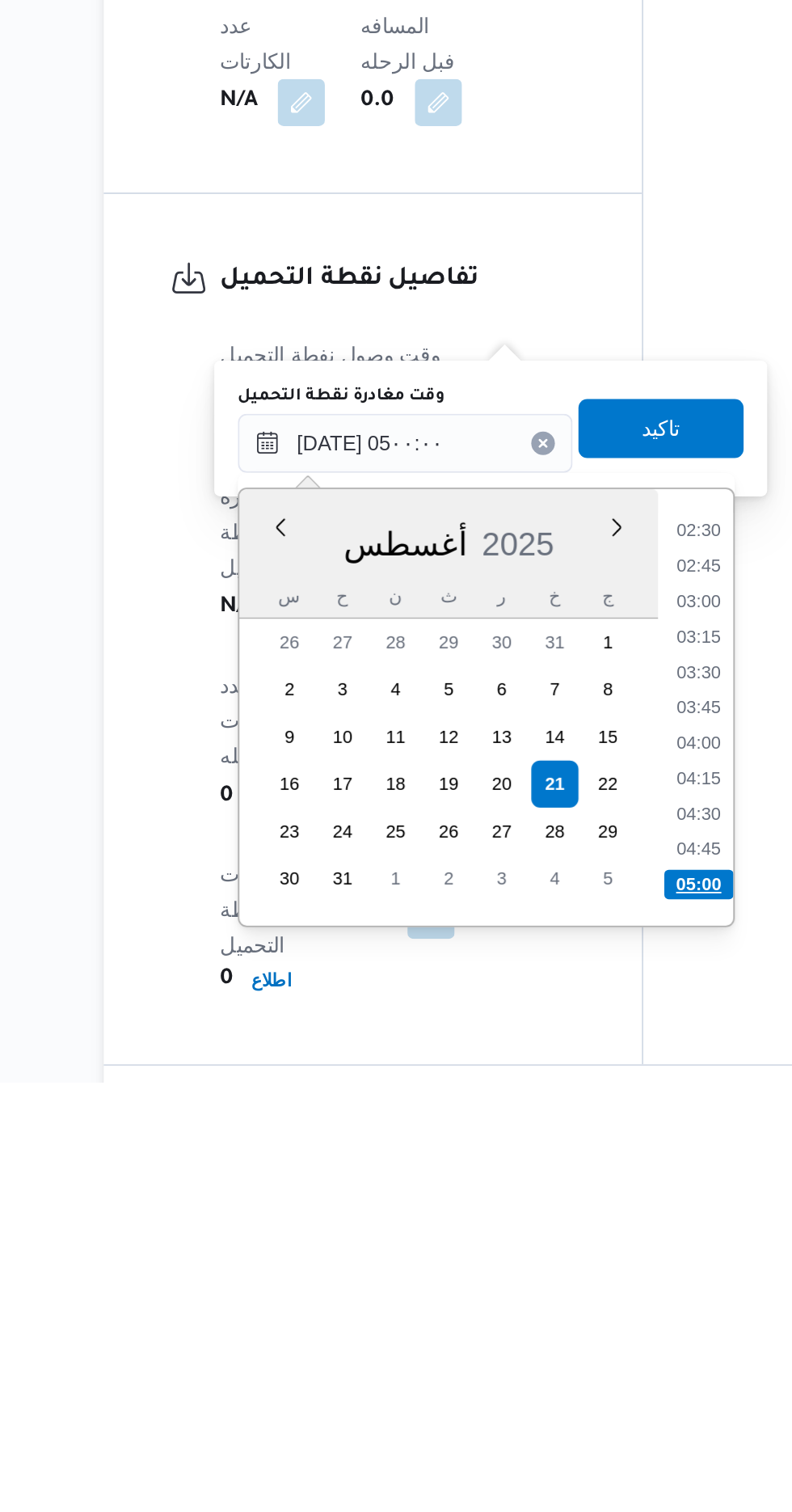
click at [537, 1401] on li "05:00" at bounding box center [536, 1403] width 38 height 16
type input "[DATE] ٠٥:٠٠"
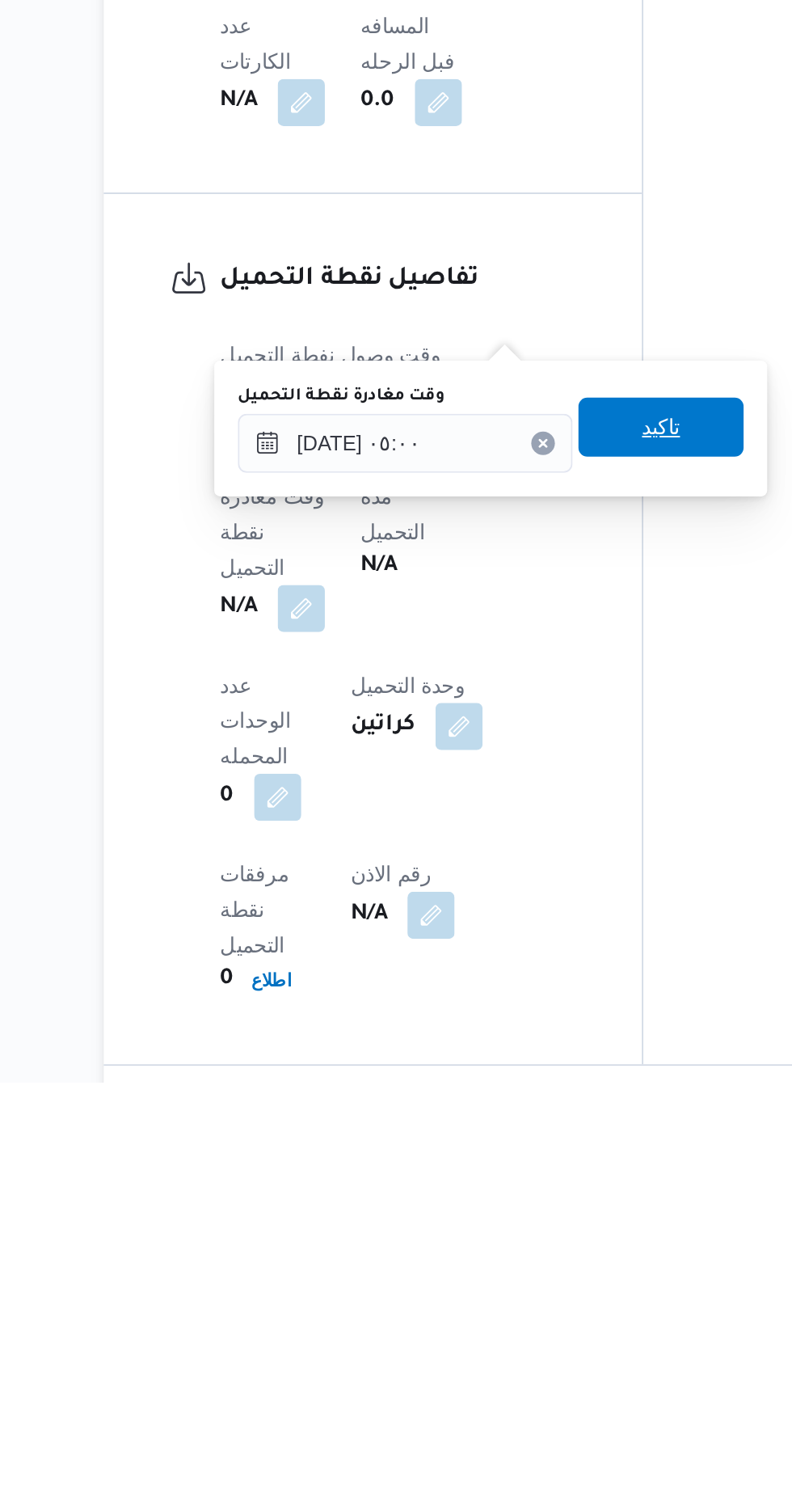
click at [531, 1162] on span "تاكيد" at bounding box center [516, 1153] width 91 height 32
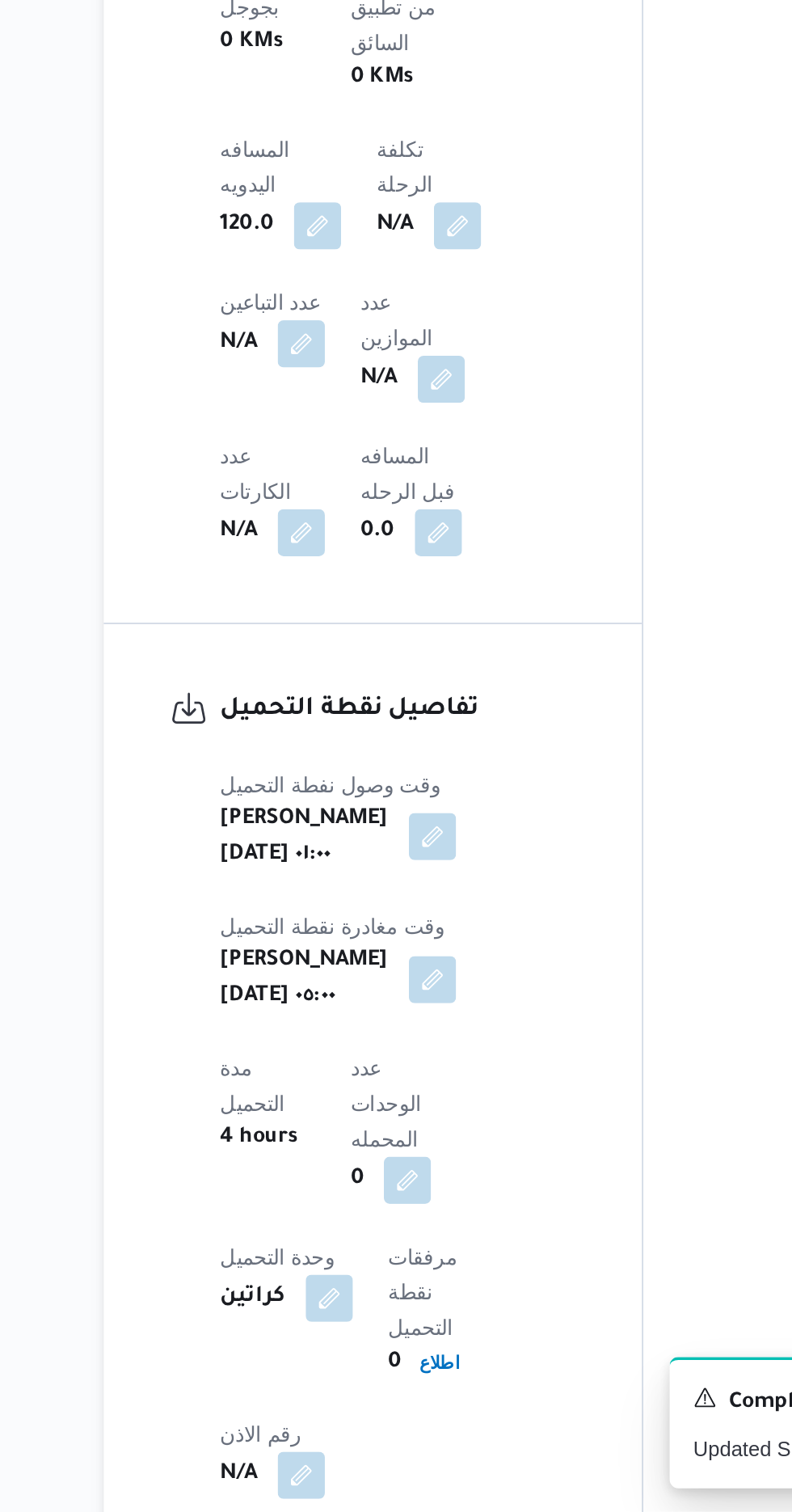
click at [378, 1128] on button "button" at bounding box center [390, 1141] width 26 height 26
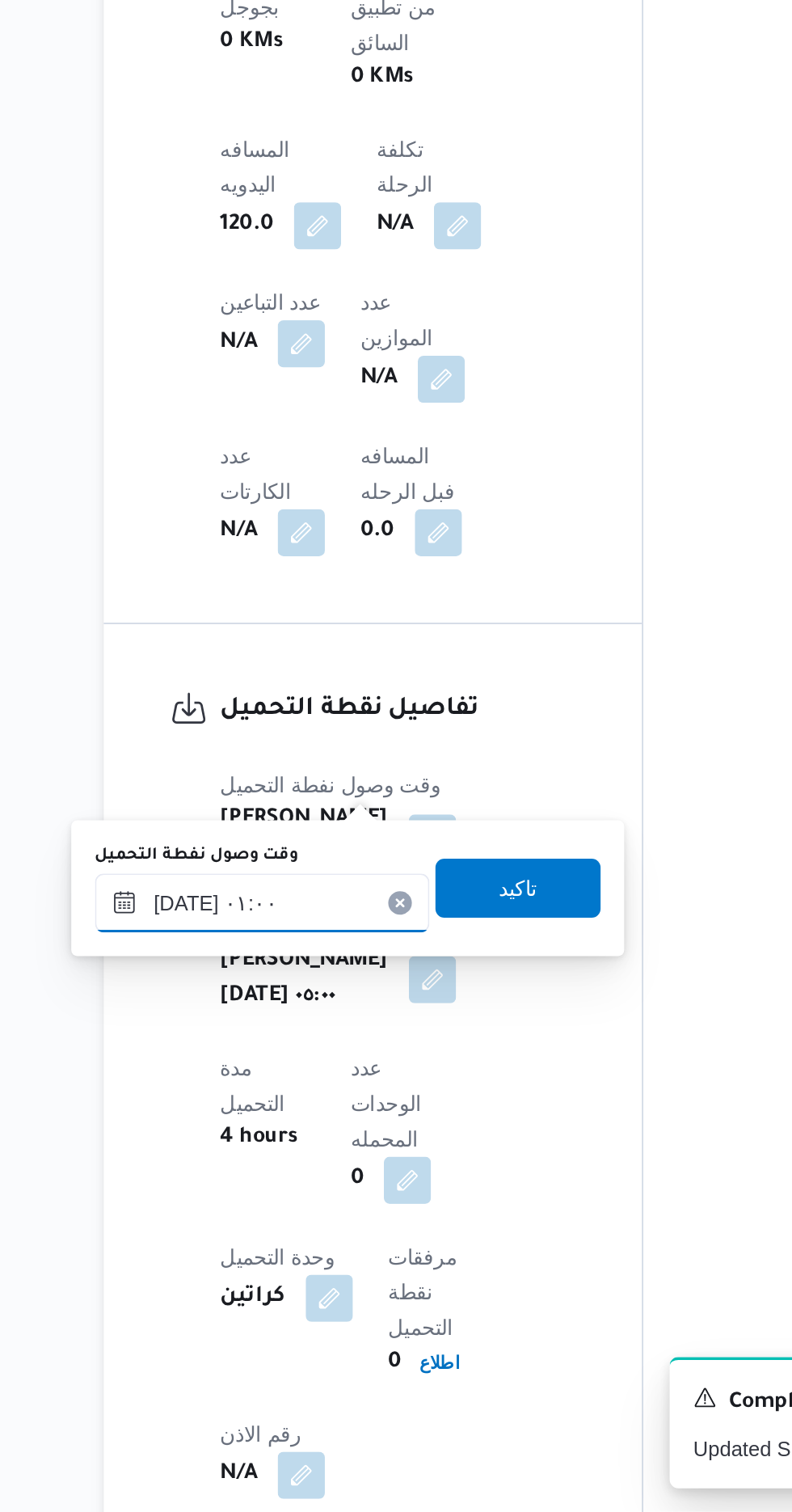
click at [332, 1172] on input "[DATE] ٠١:٠٠" at bounding box center [297, 1178] width 184 height 32
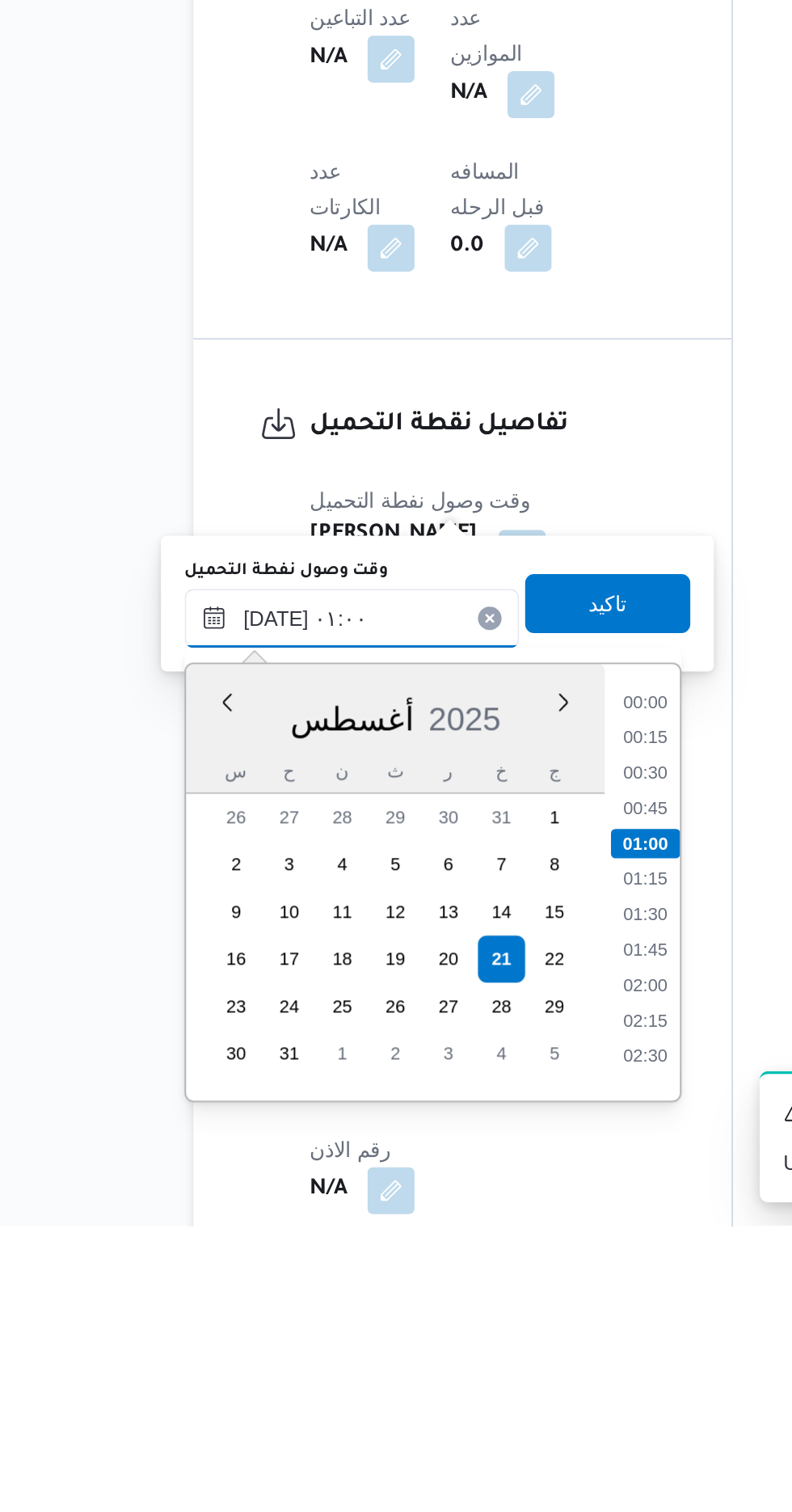
scroll to position [659, 0]
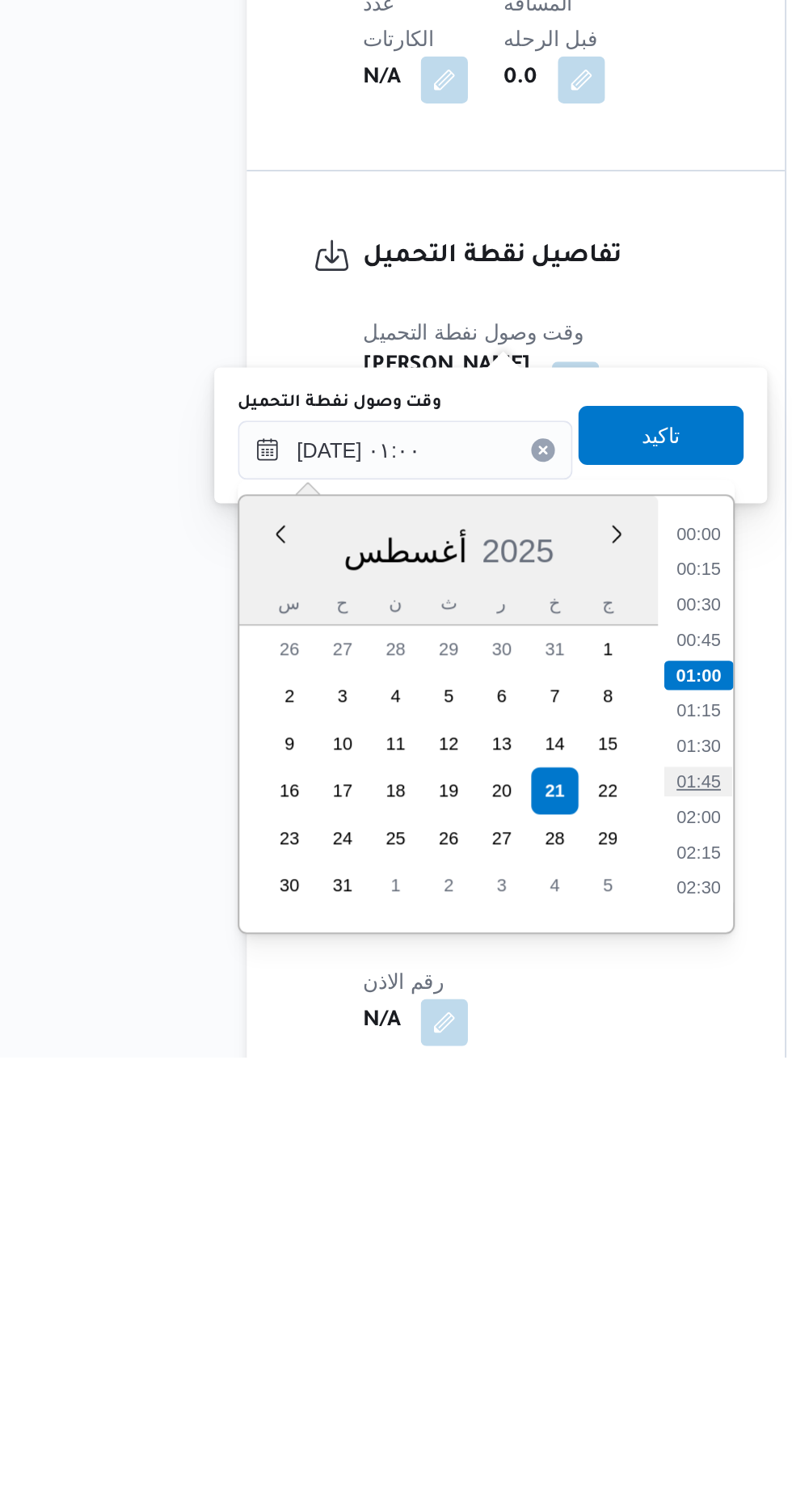
click at [457, 1359] on li "01:45" at bounding box center [457, 1360] width 37 height 16
type input "[DATE] ٠١:٠٠"
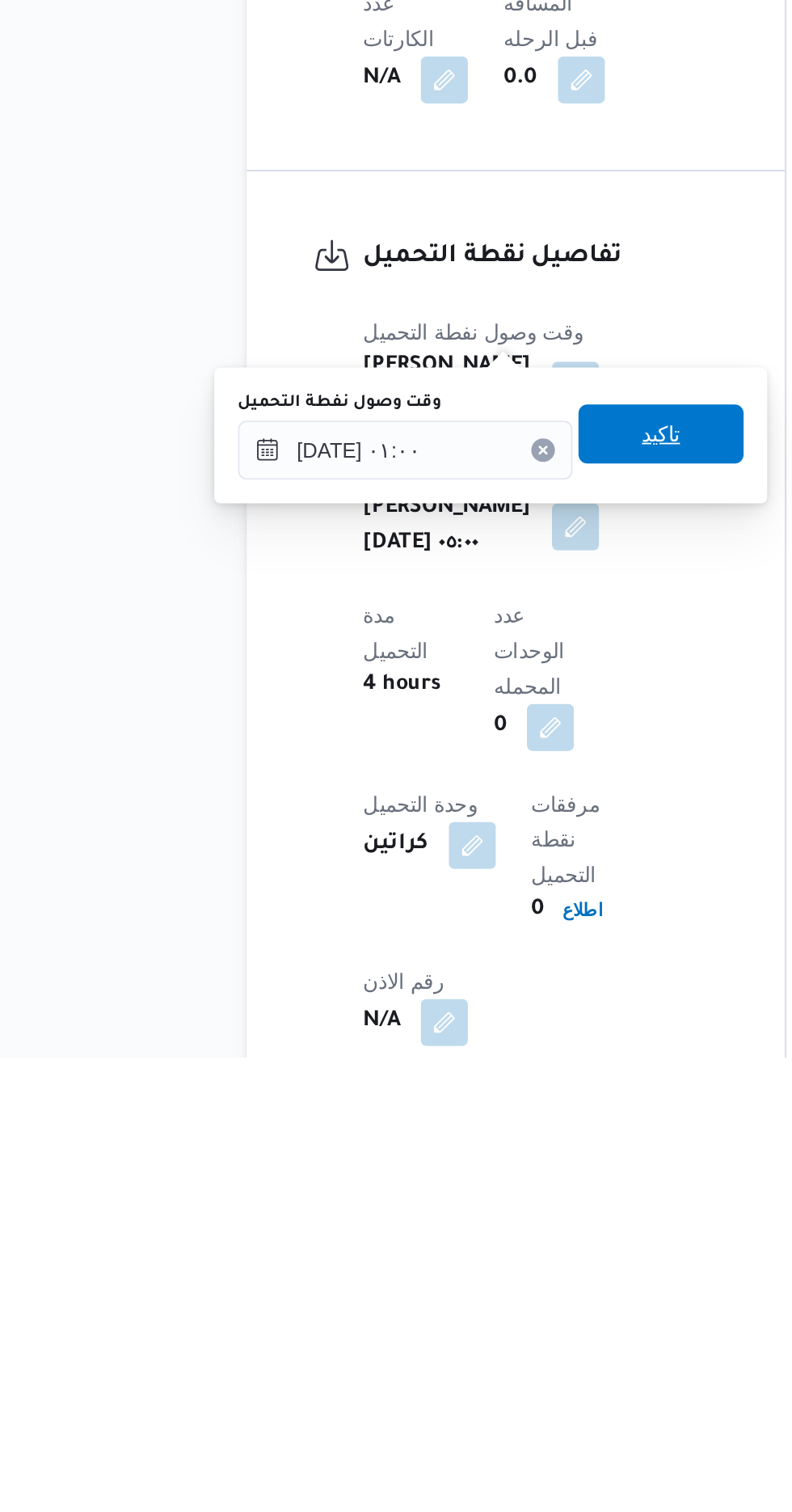
click at [448, 1168] on span "تاكيد" at bounding box center [438, 1170] width 21 height 19
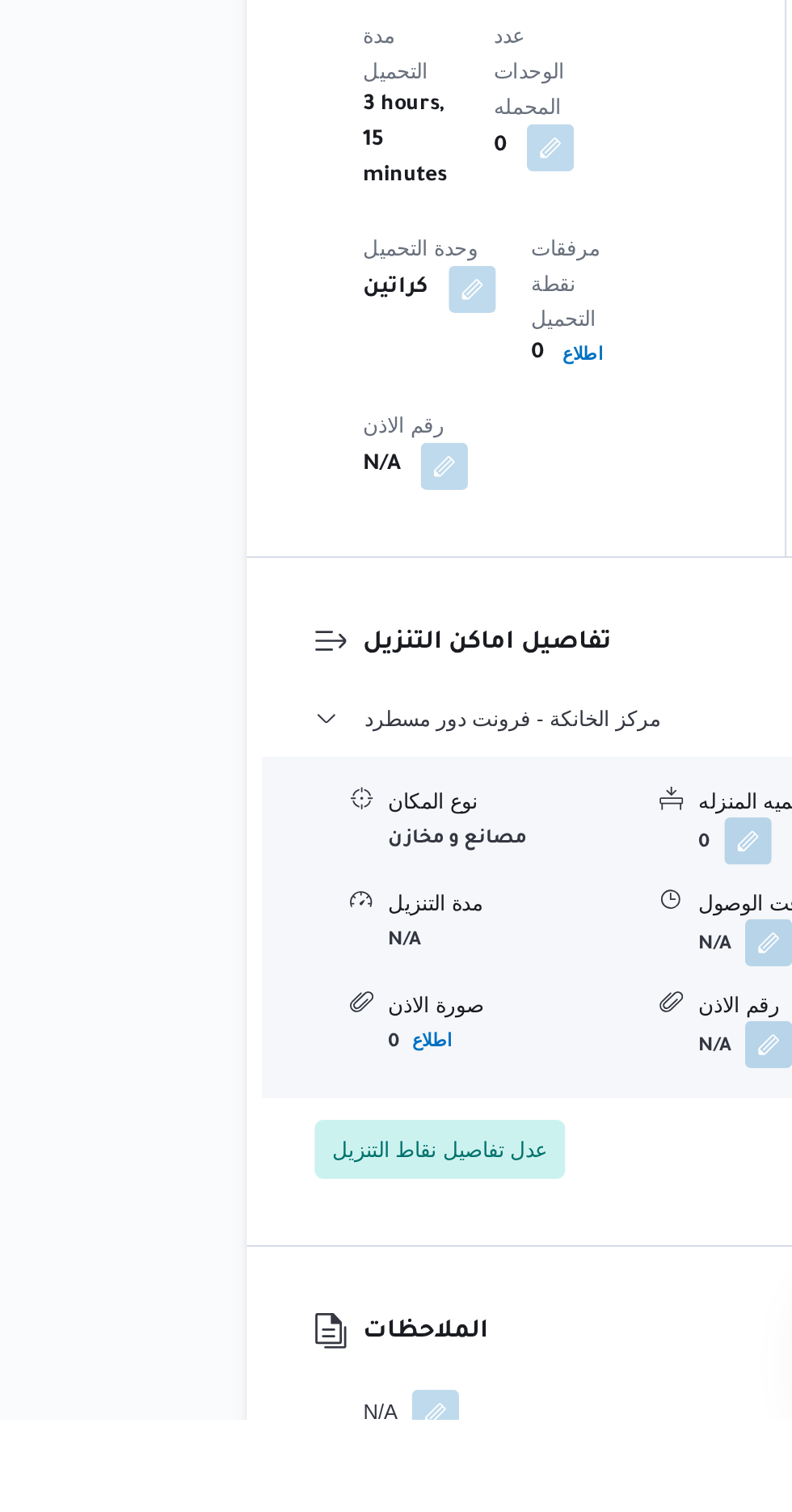
scroll to position [1179, 0]
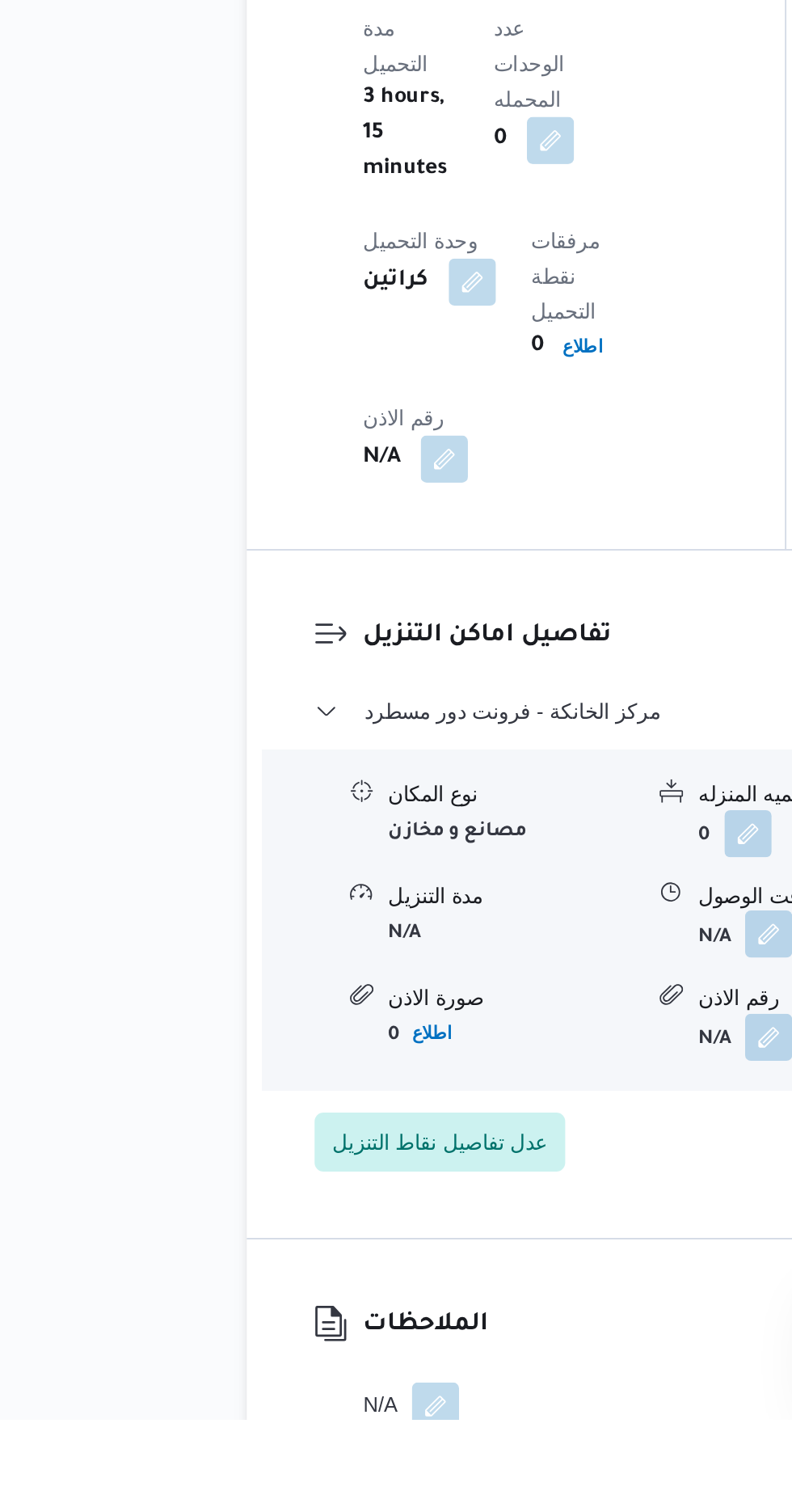
click at [496, 1233] on button "button" at bounding box center [495, 1246] width 26 height 26
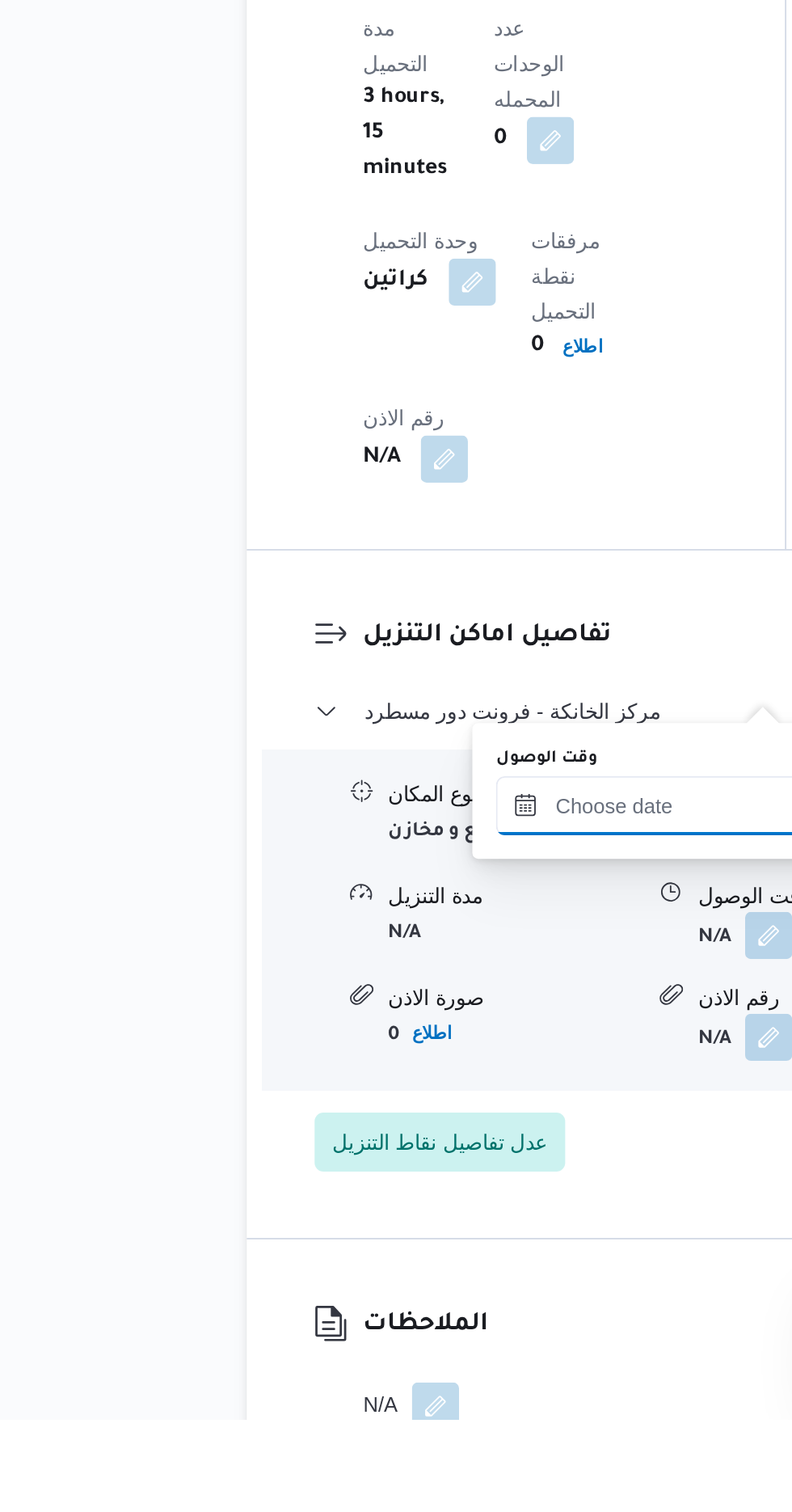
click at [450, 1173] on input "وقت الوصول" at bounding box center [439, 1176] width 184 height 32
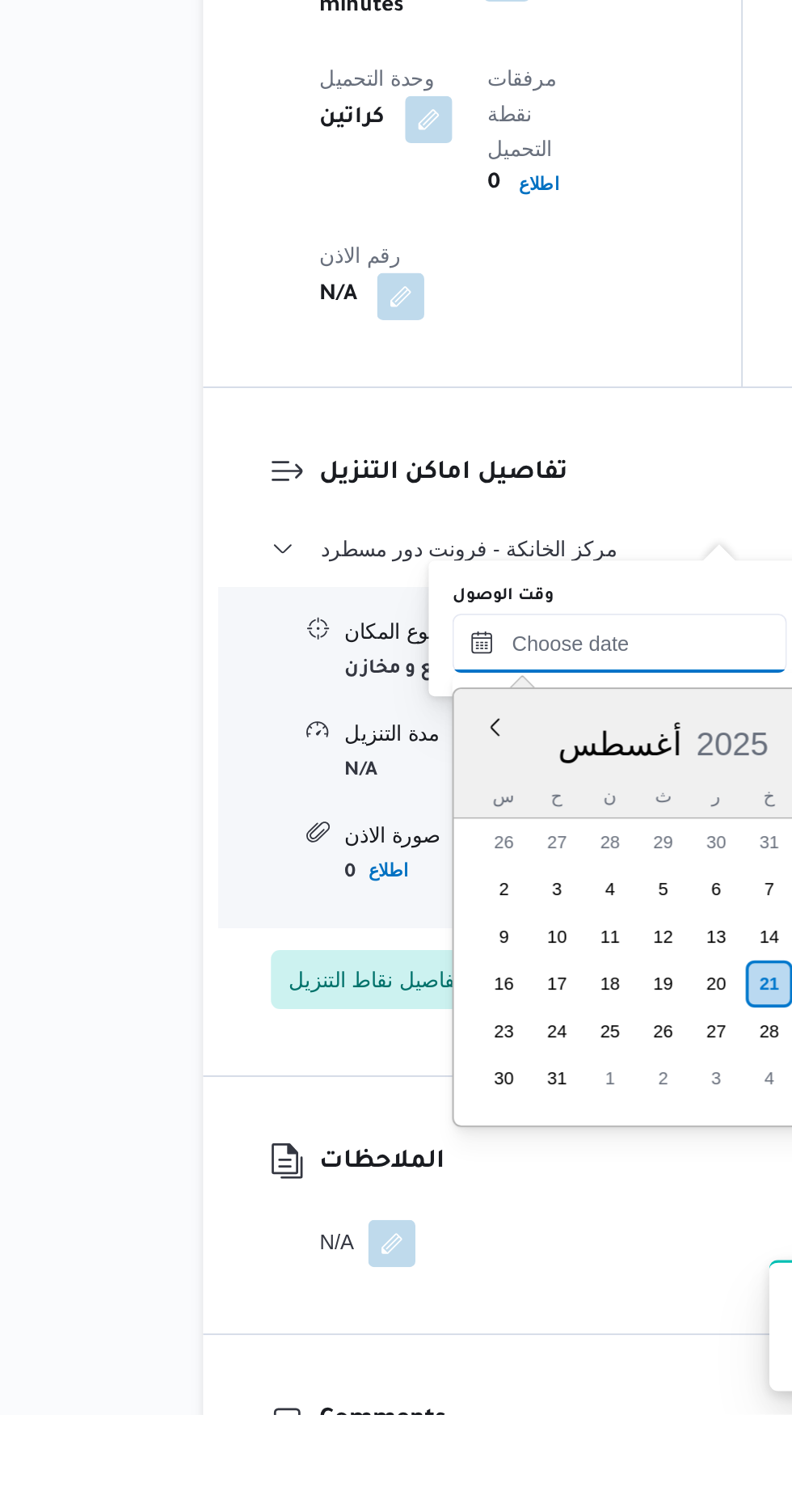
scroll to position [1266, 0]
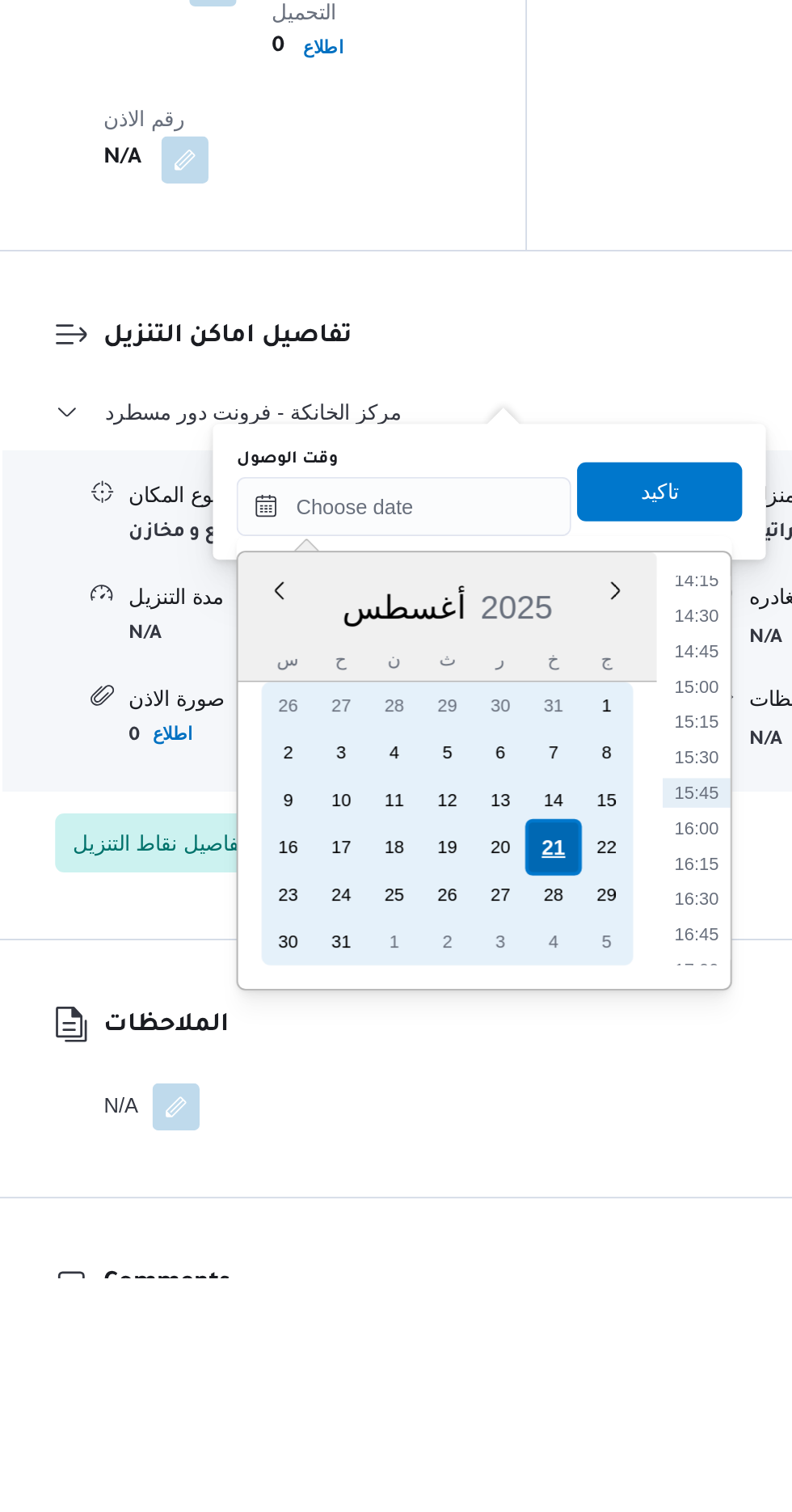
click at [521, 1272] on div "21" at bounding box center [520, 1276] width 30 height 30
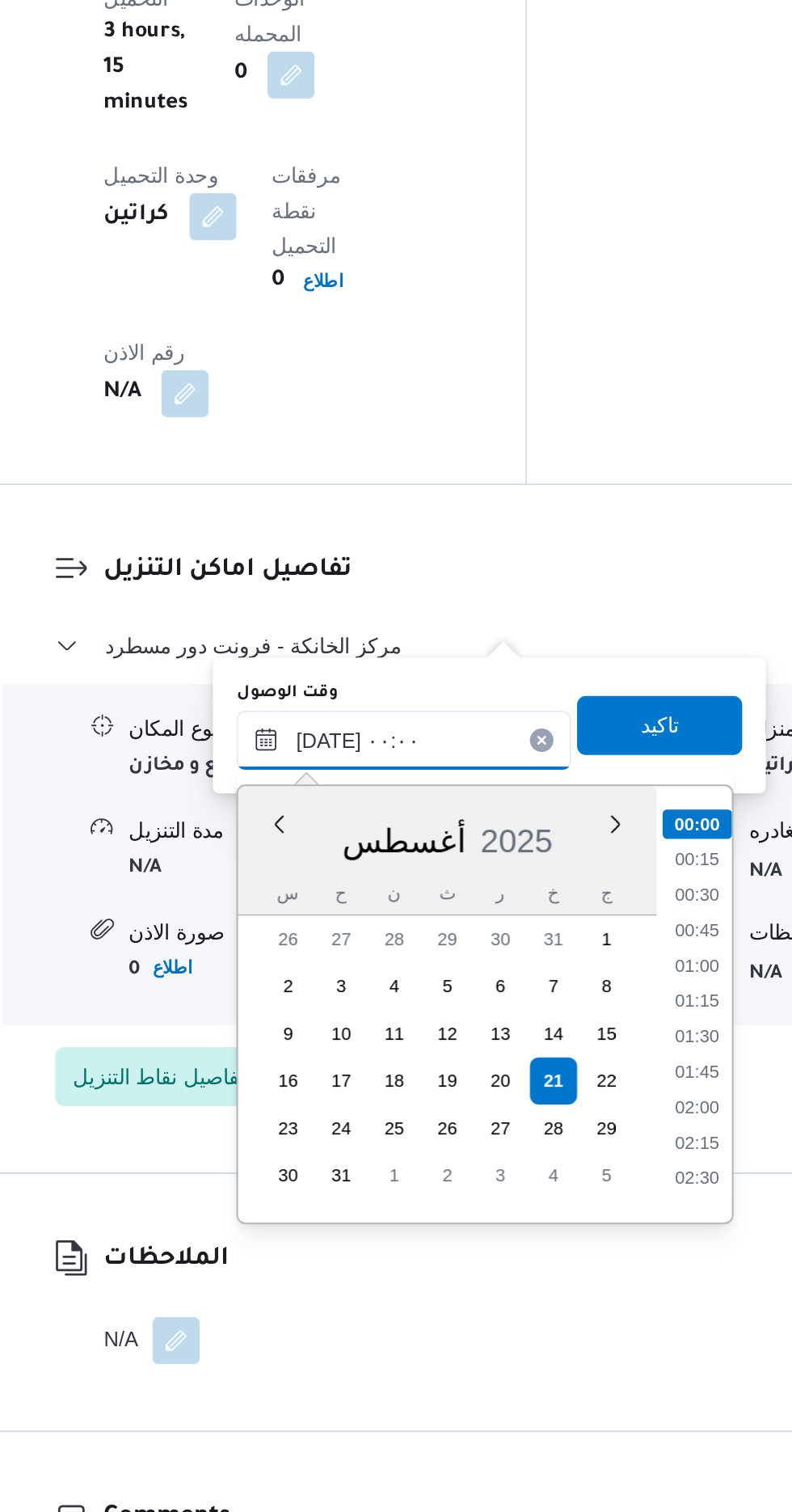
click at [368, 1090] on input "[DATE] ٠٠:٠٠" at bounding box center [439, 1089] width 184 height 32
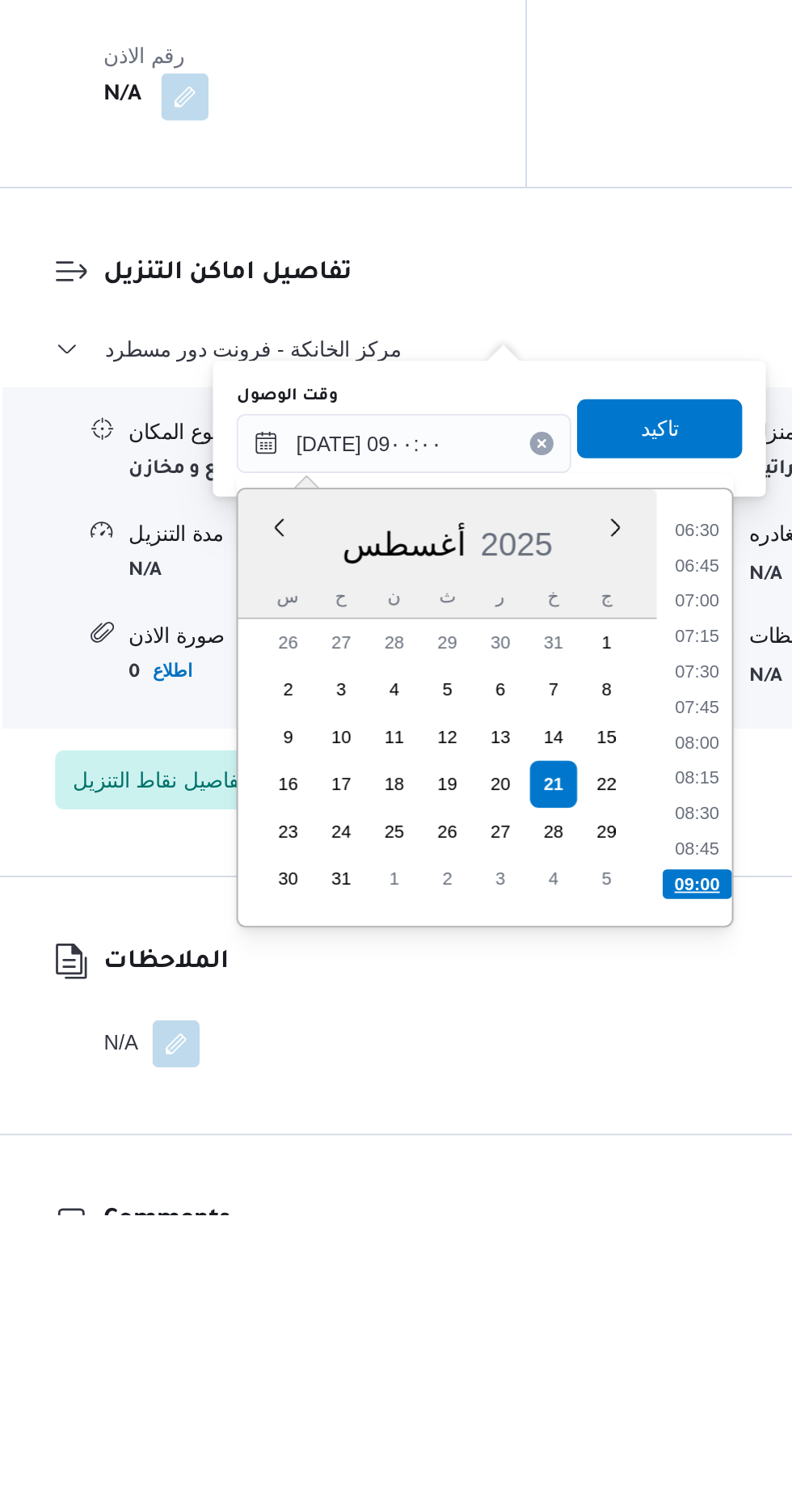
click at [602, 1323] on li "09:00" at bounding box center [600, 1330] width 38 height 16
type input "[DATE] ٠٩:٠٠"
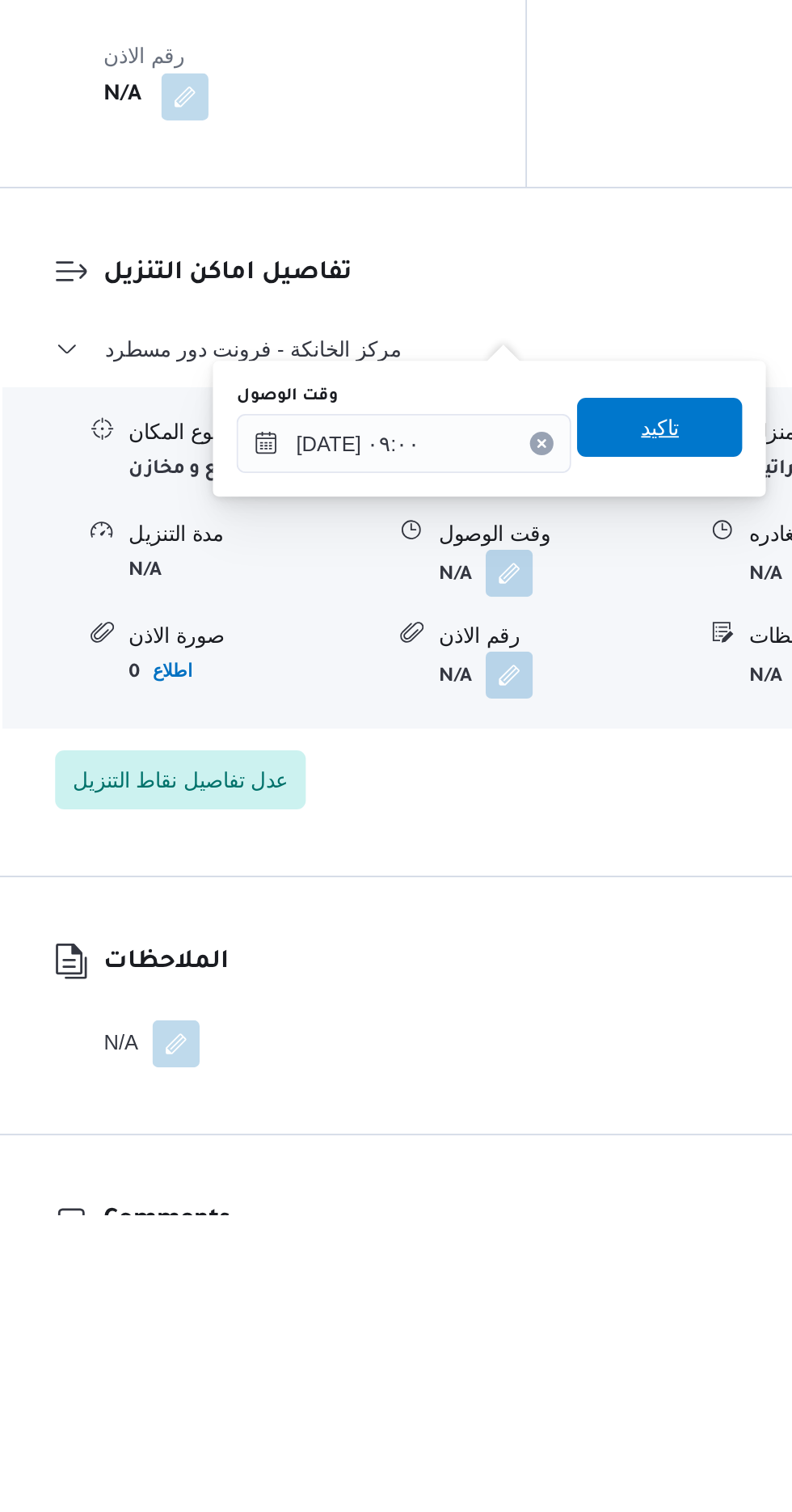
click at [589, 1085] on span "تاكيد" at bounding box center [579, 1080] width 21 height 19
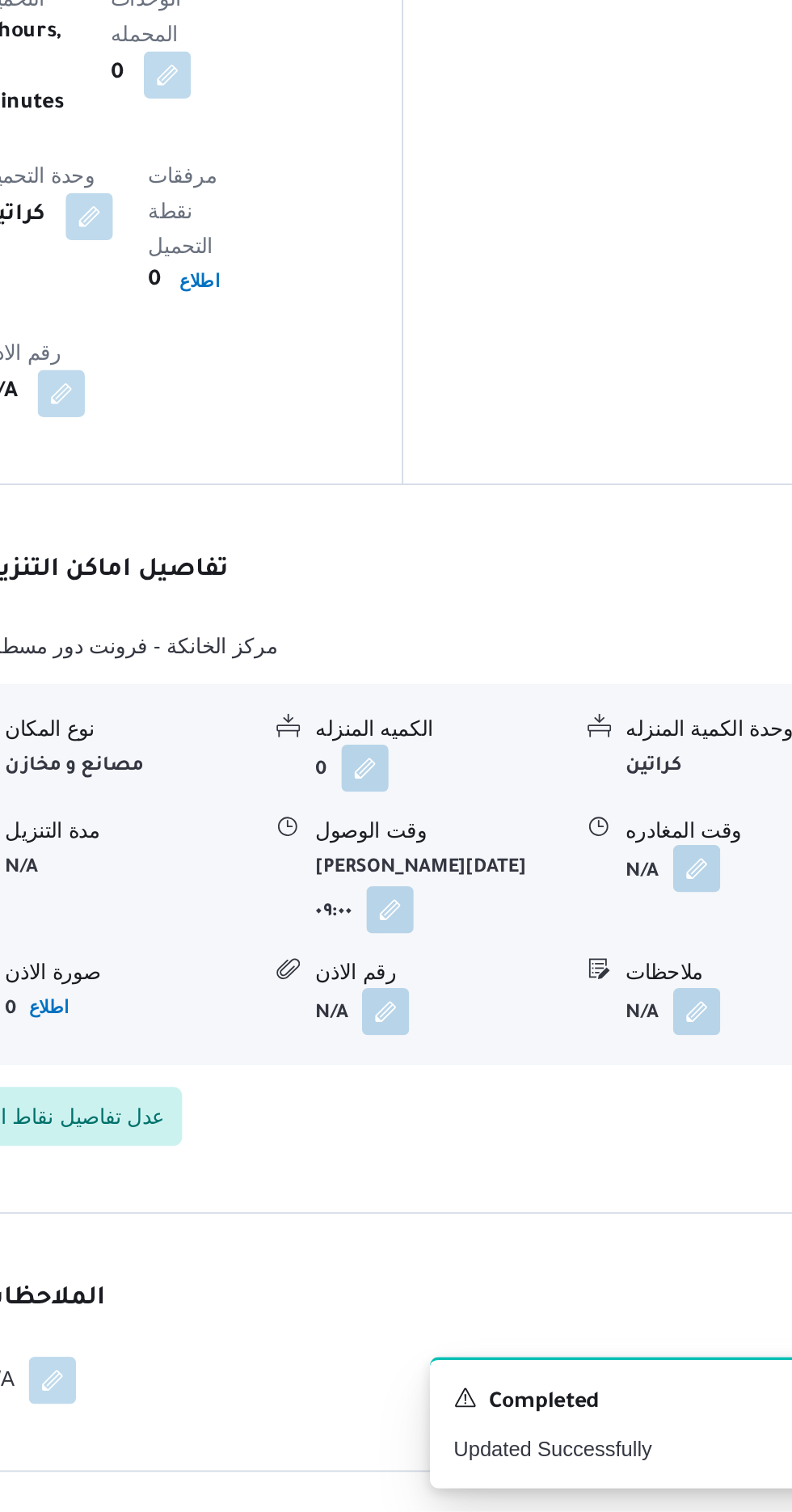
click at [658, 1146] on button "button" at bounding box center [666, 1159] width 26 height 26
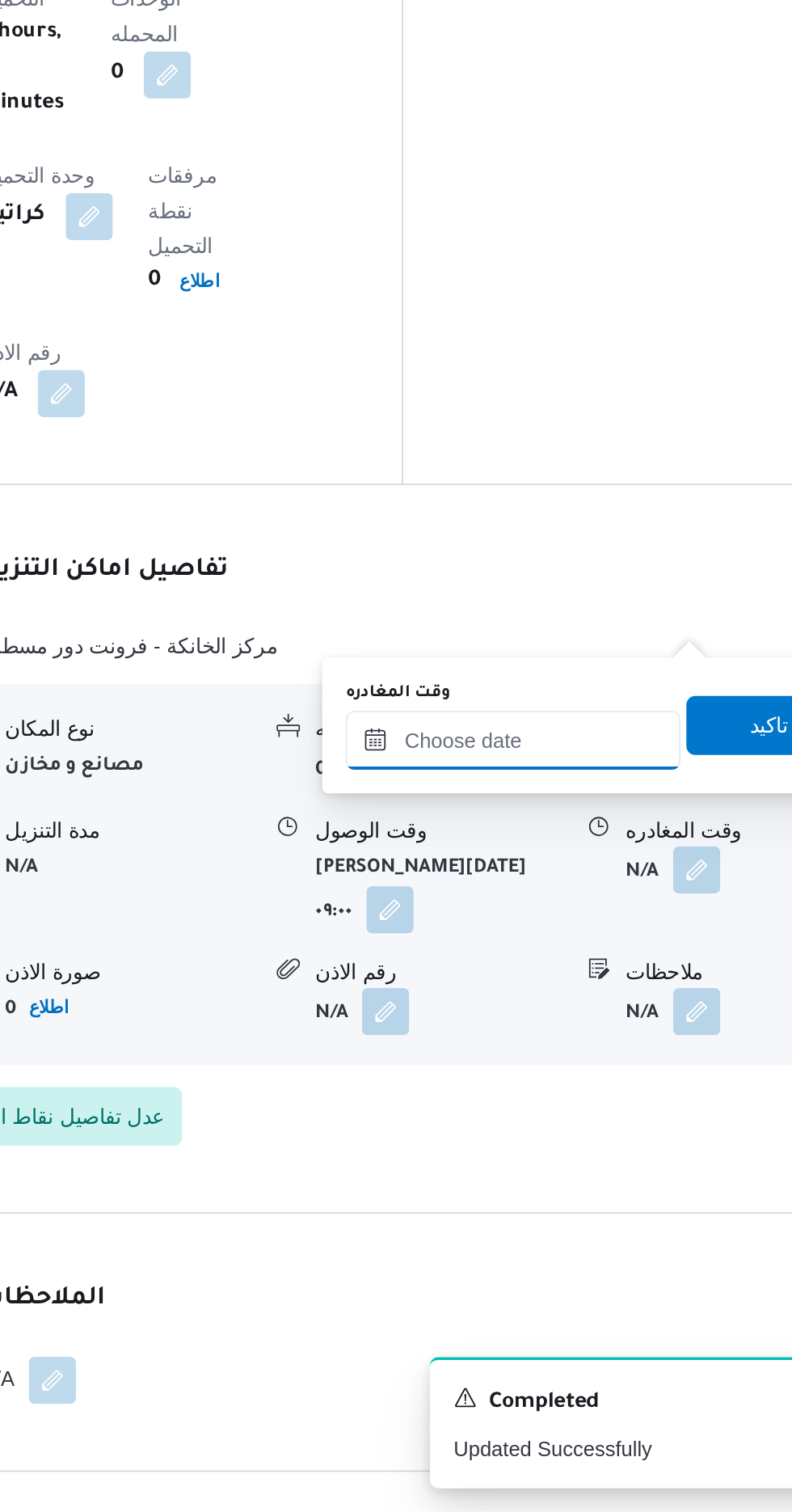
click at [615, 1091] on input "وقت المغادره" at bounding box center [567, 1089] width 184 height 32
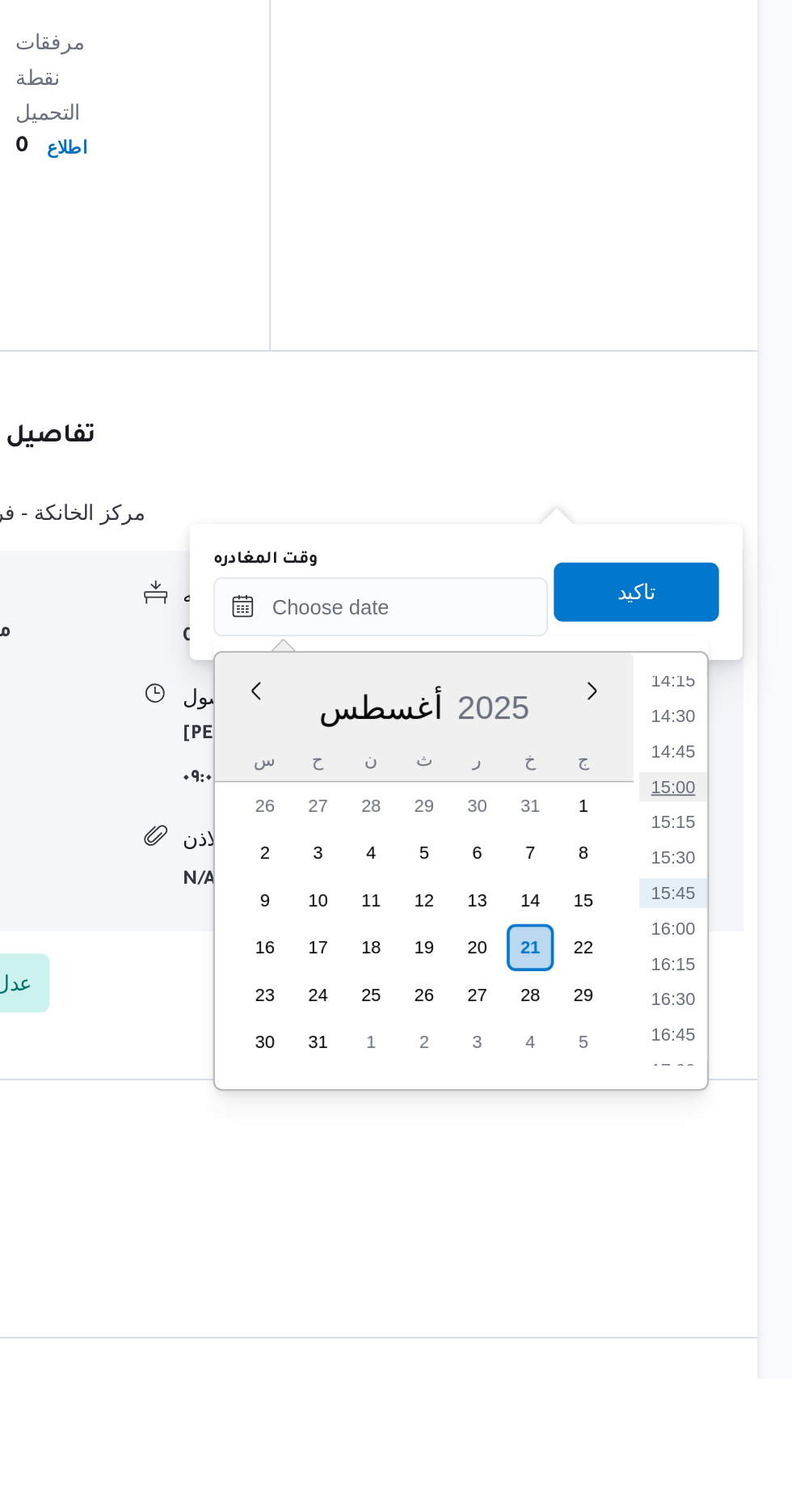
click at [723, 1186] on li "15:00" at bounding box center [727, 1187] width 37 height 16
type input "[DATE] ١٥:٠٠"
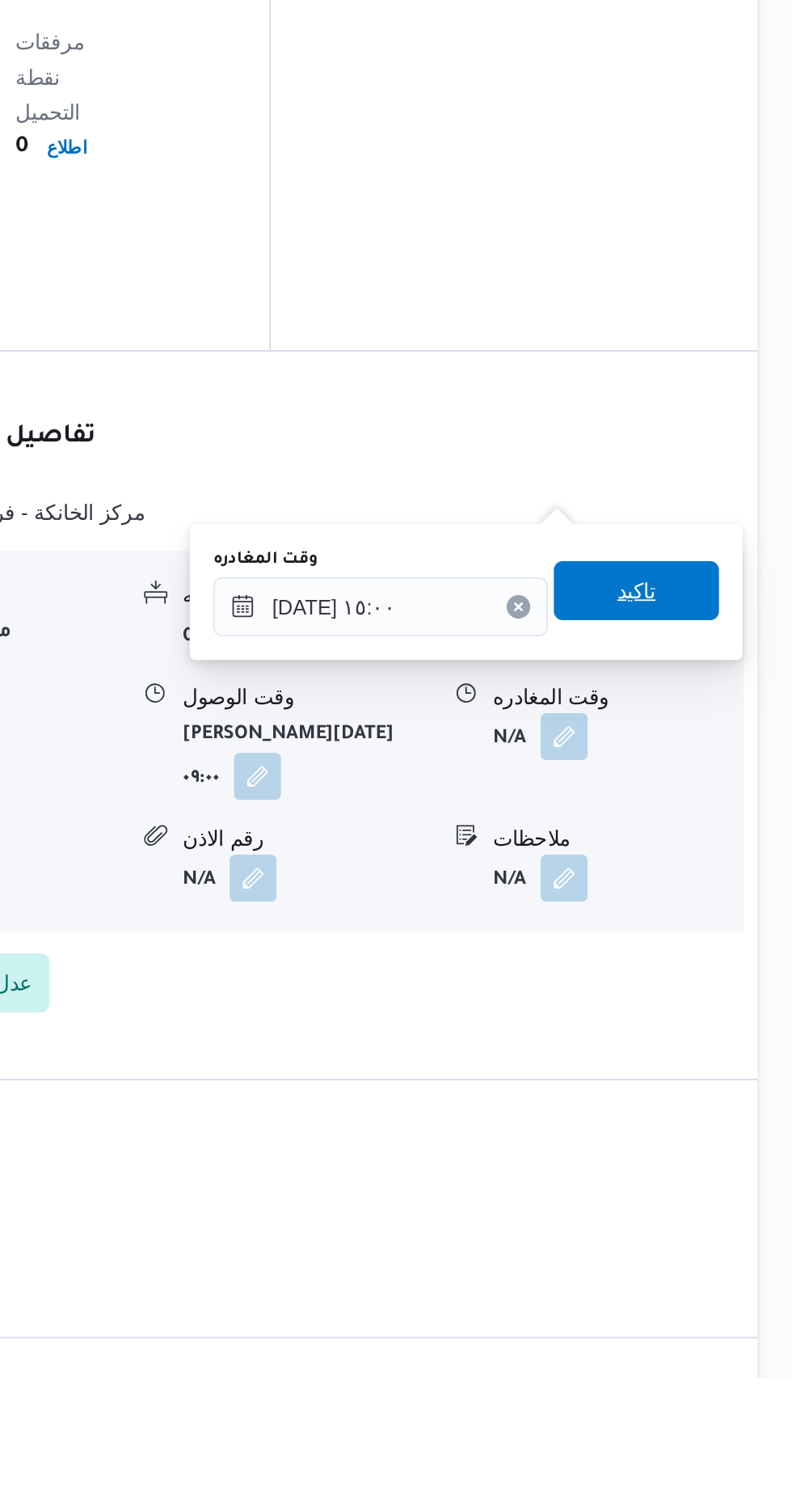
click at [717, 1078] on span "تاكيد" at bounding box center [707, 1080] width 21 height 19
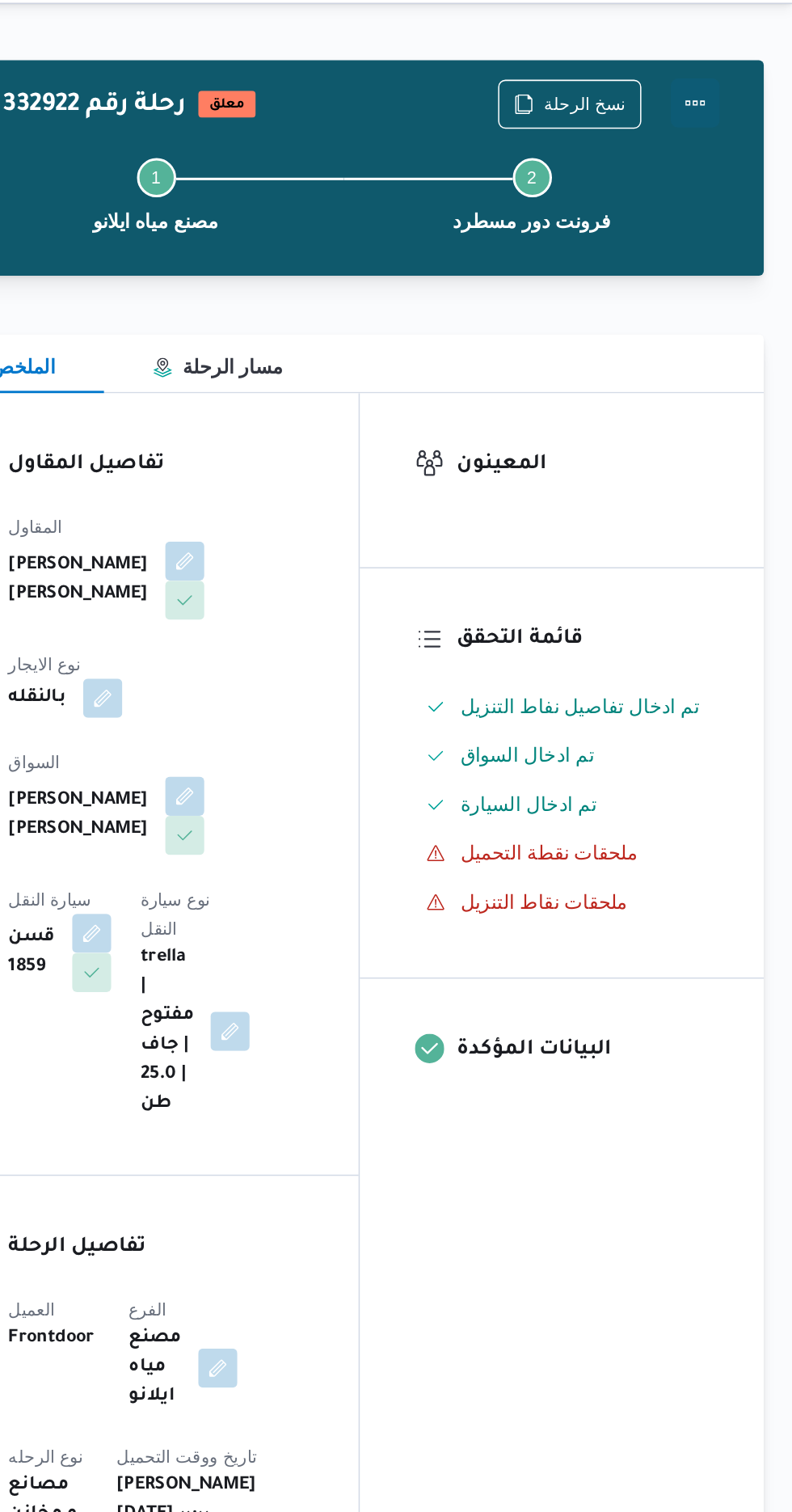
click at [727, 103] on button "Actions" at bounding box center [728, 104] width 32 height 32
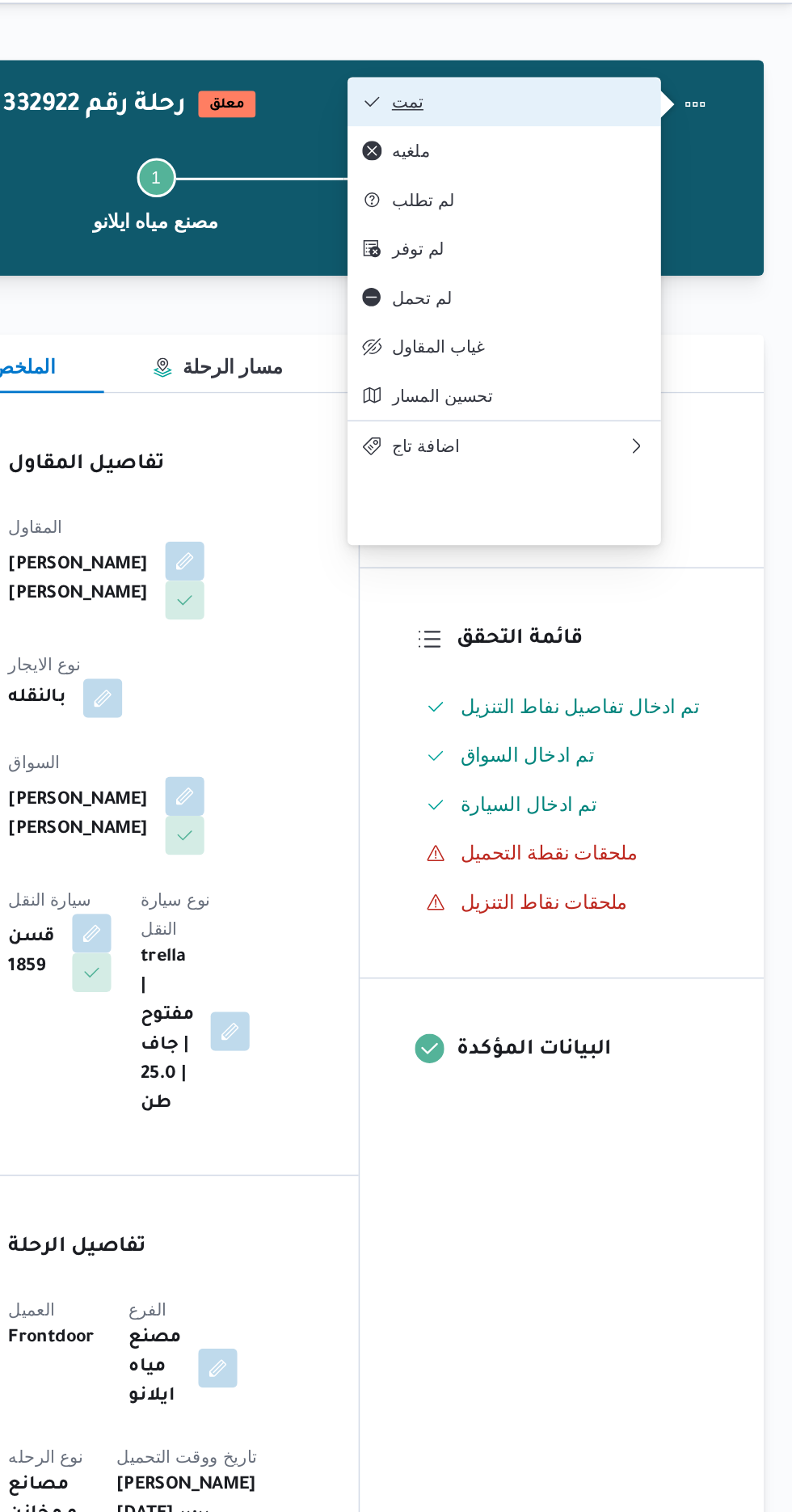
click at [668, 91] on button "تمت" at bounding box center [602, 103] width 207 height 32
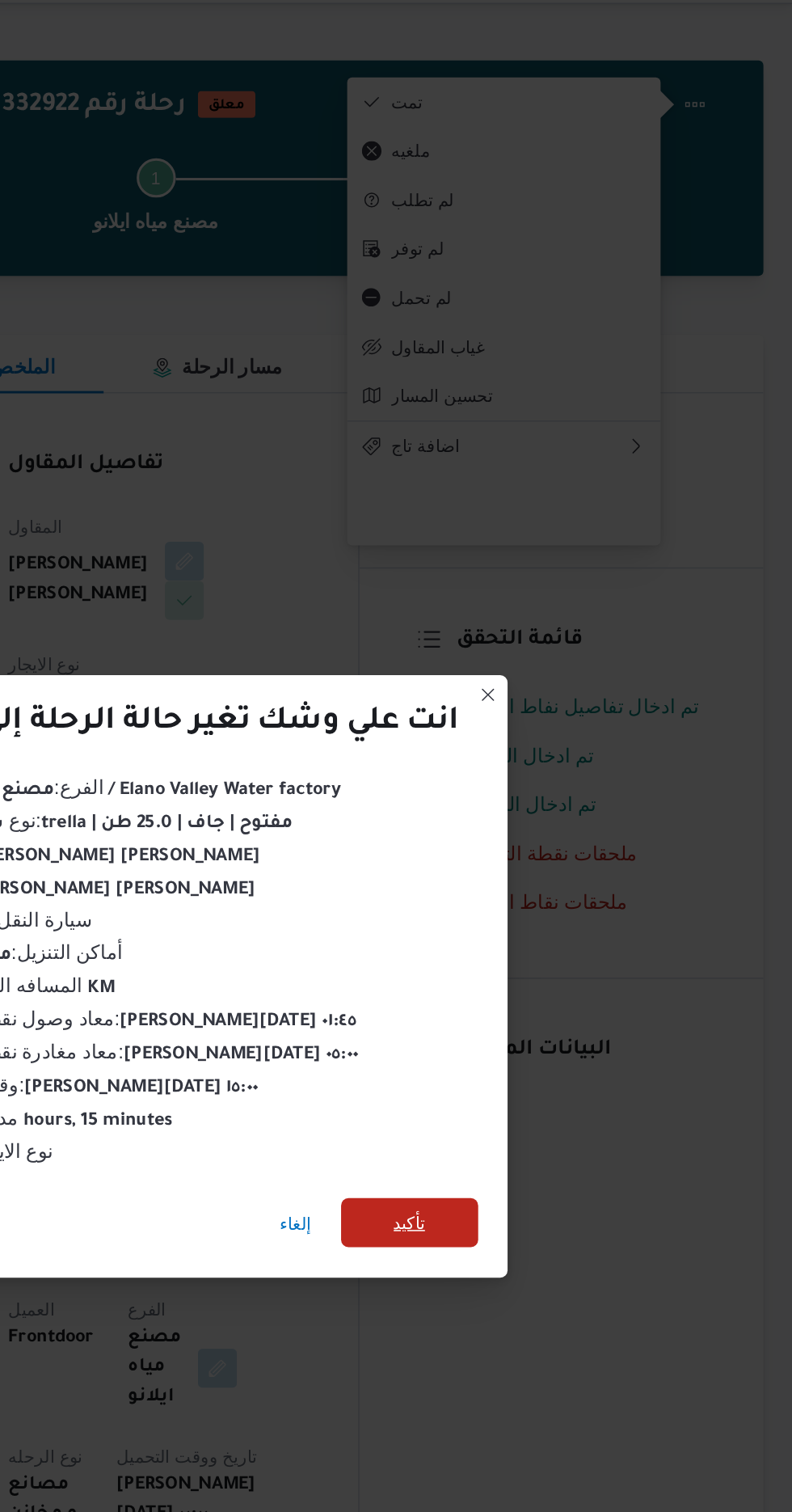
click at [540, 836] on span "تأكيد" at bounding box center [539, 843] width 21 height 19
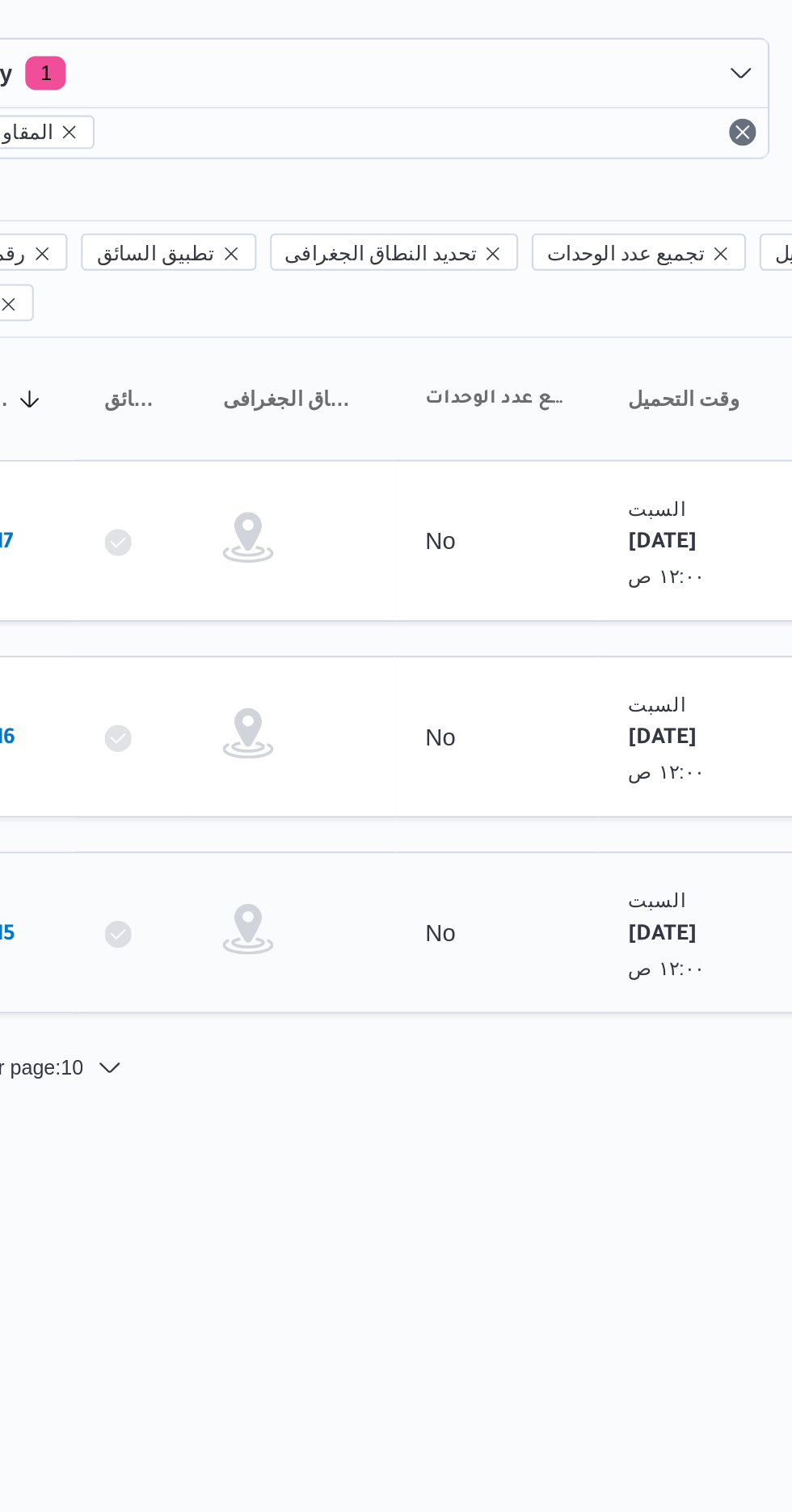
click at [255, 495] on link "# 331415" at bounding box center [243, 506] width 37 height 22
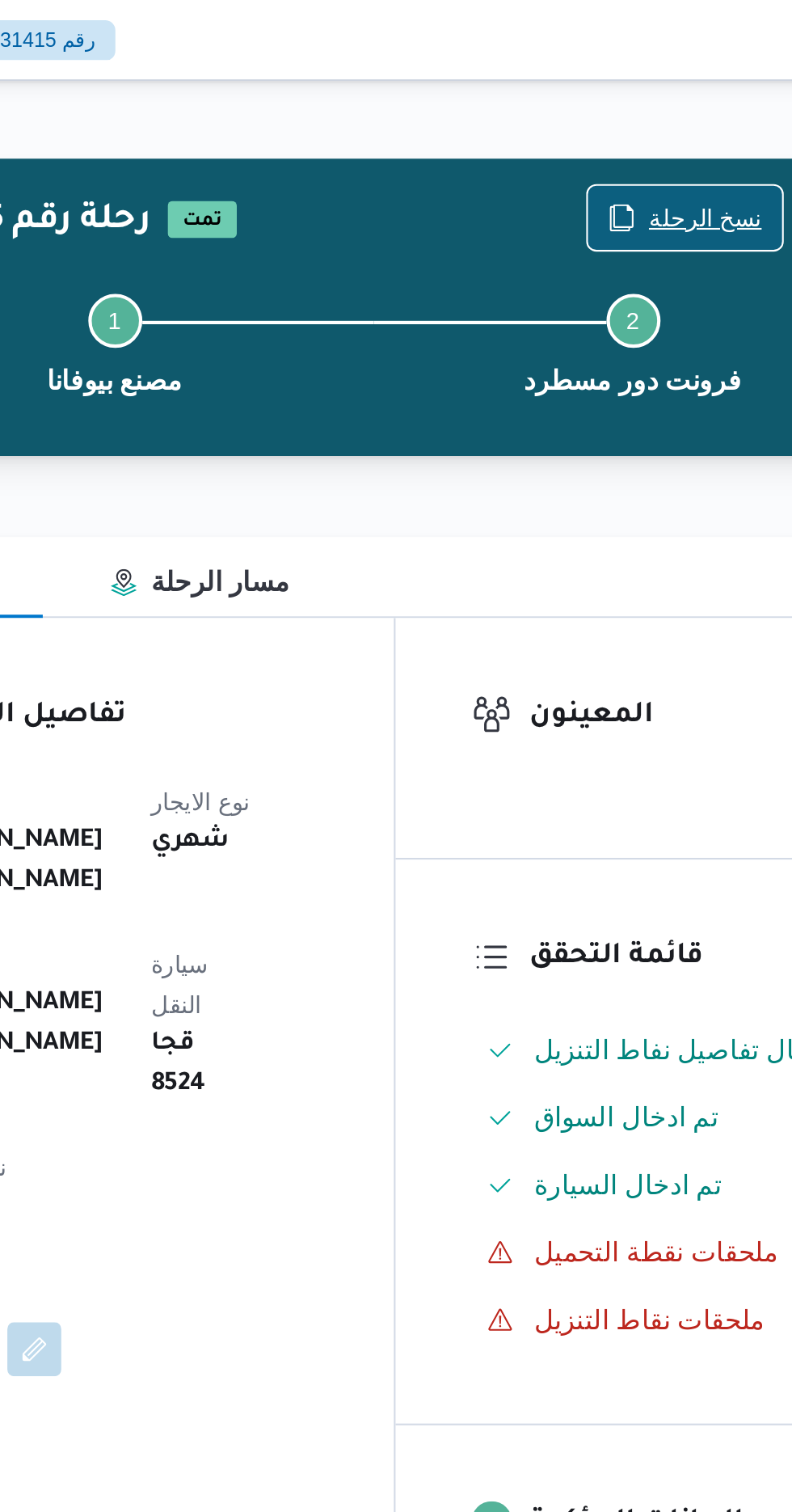
click at [643, 96] on span "نسخ الرحلة" at bounding box center [654, 104] width 54 height 19
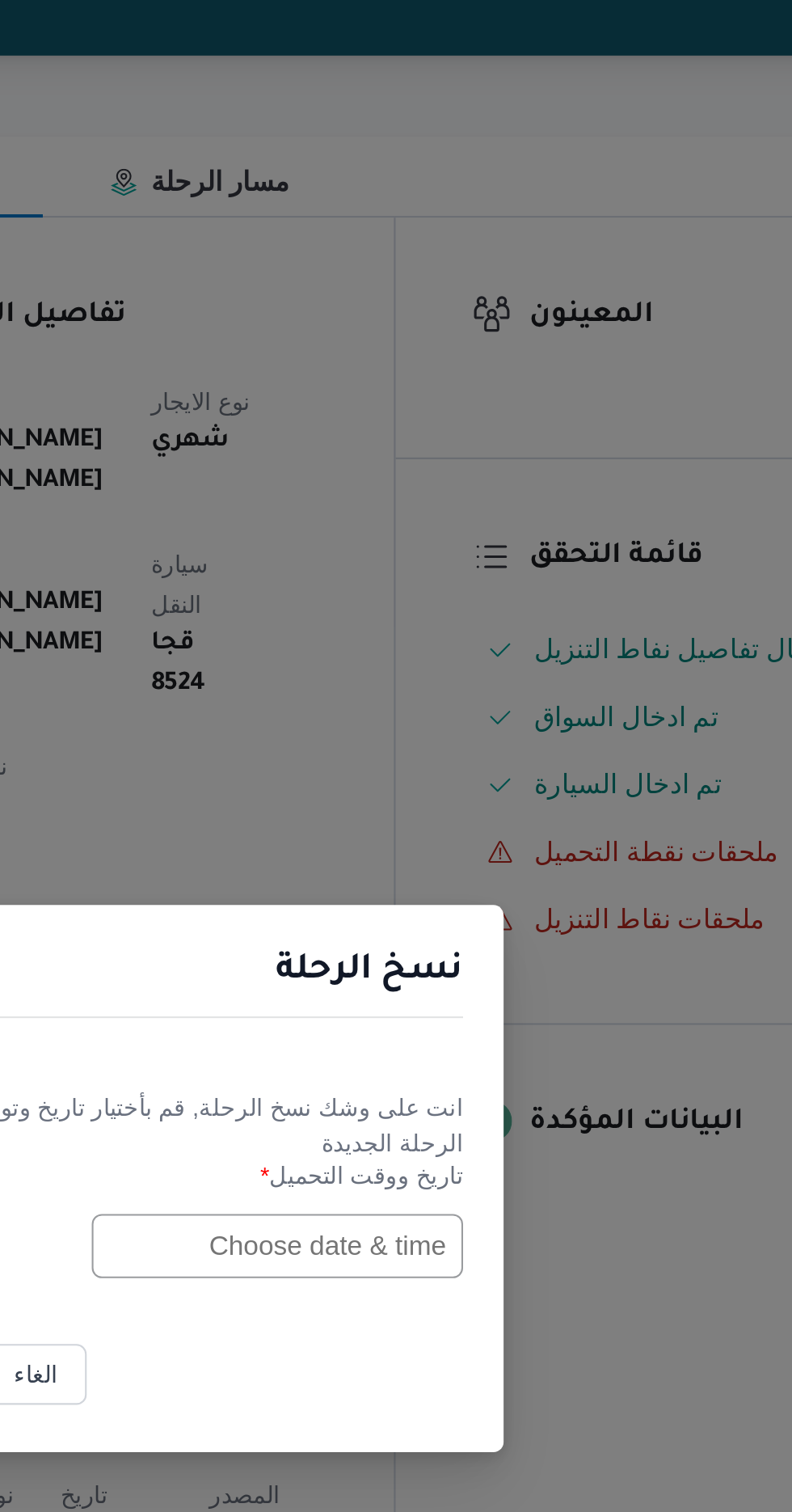
click at [460, 792] on input "text" at bounding box center [450, 788] width 178 height 30
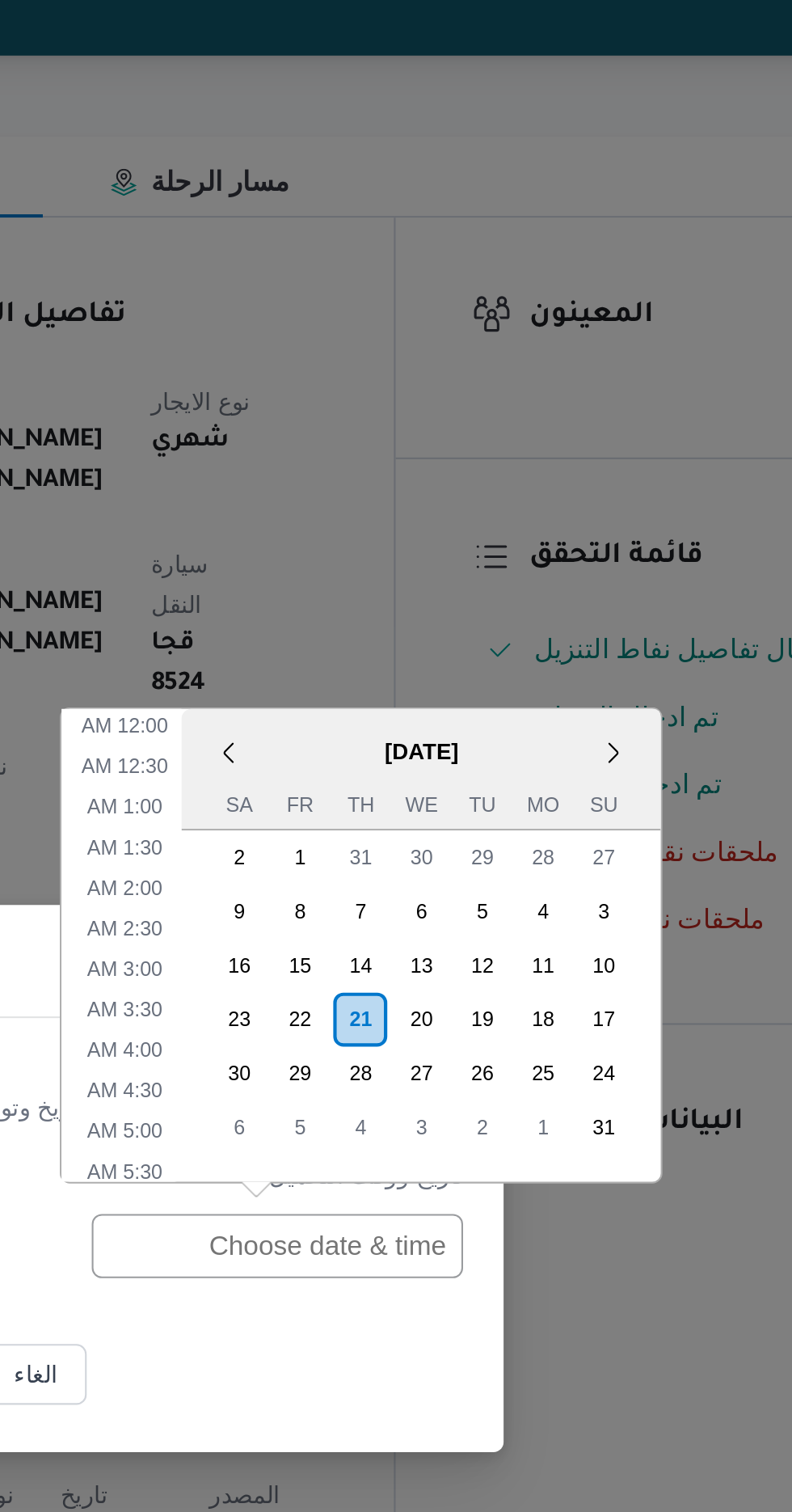
scroll to position [496, 0]
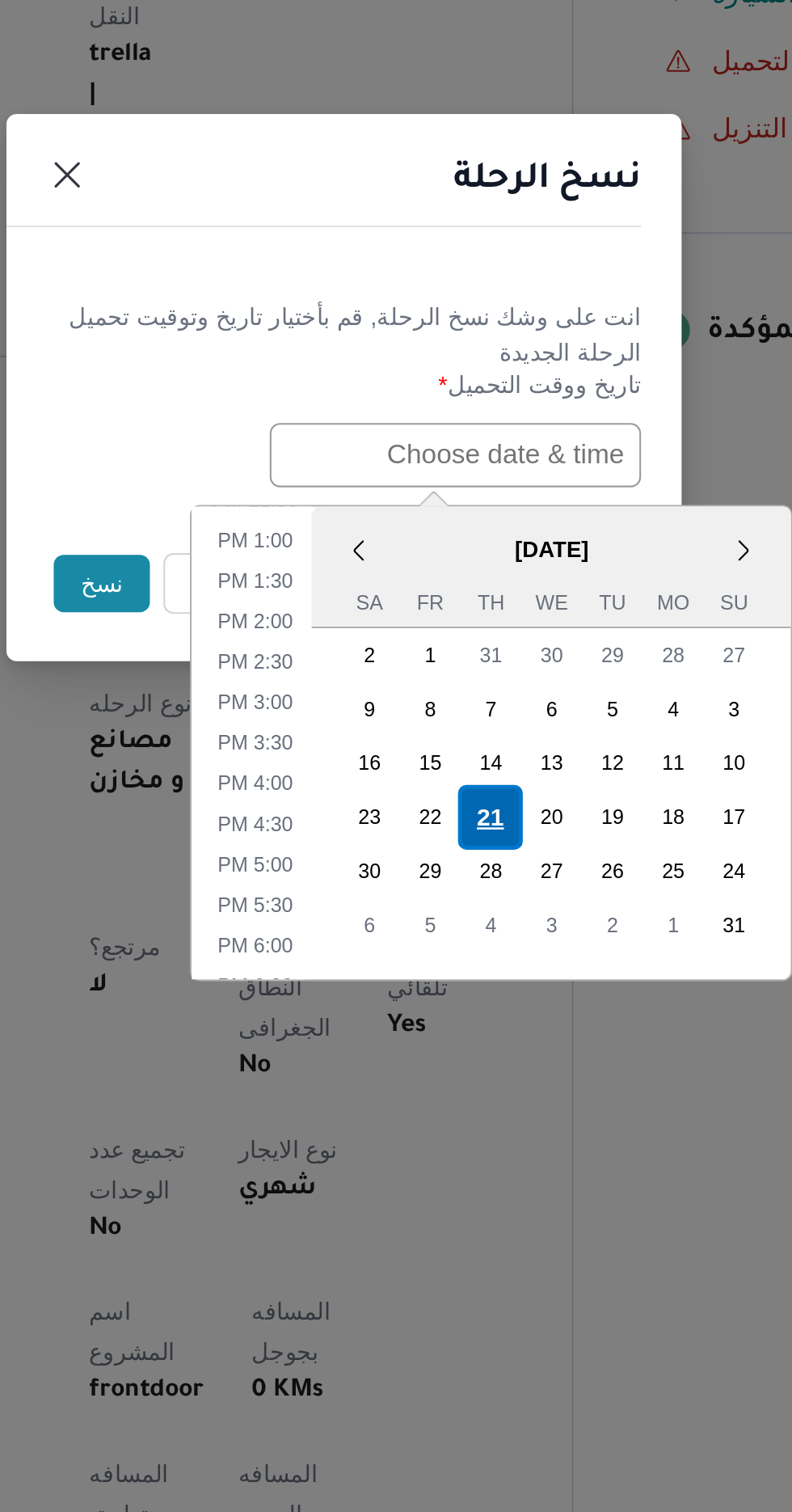
click at [460, 956] on div "21" at bounding box center [466, 962] width 30 height 30
type input "[DATE] 12:00AM"
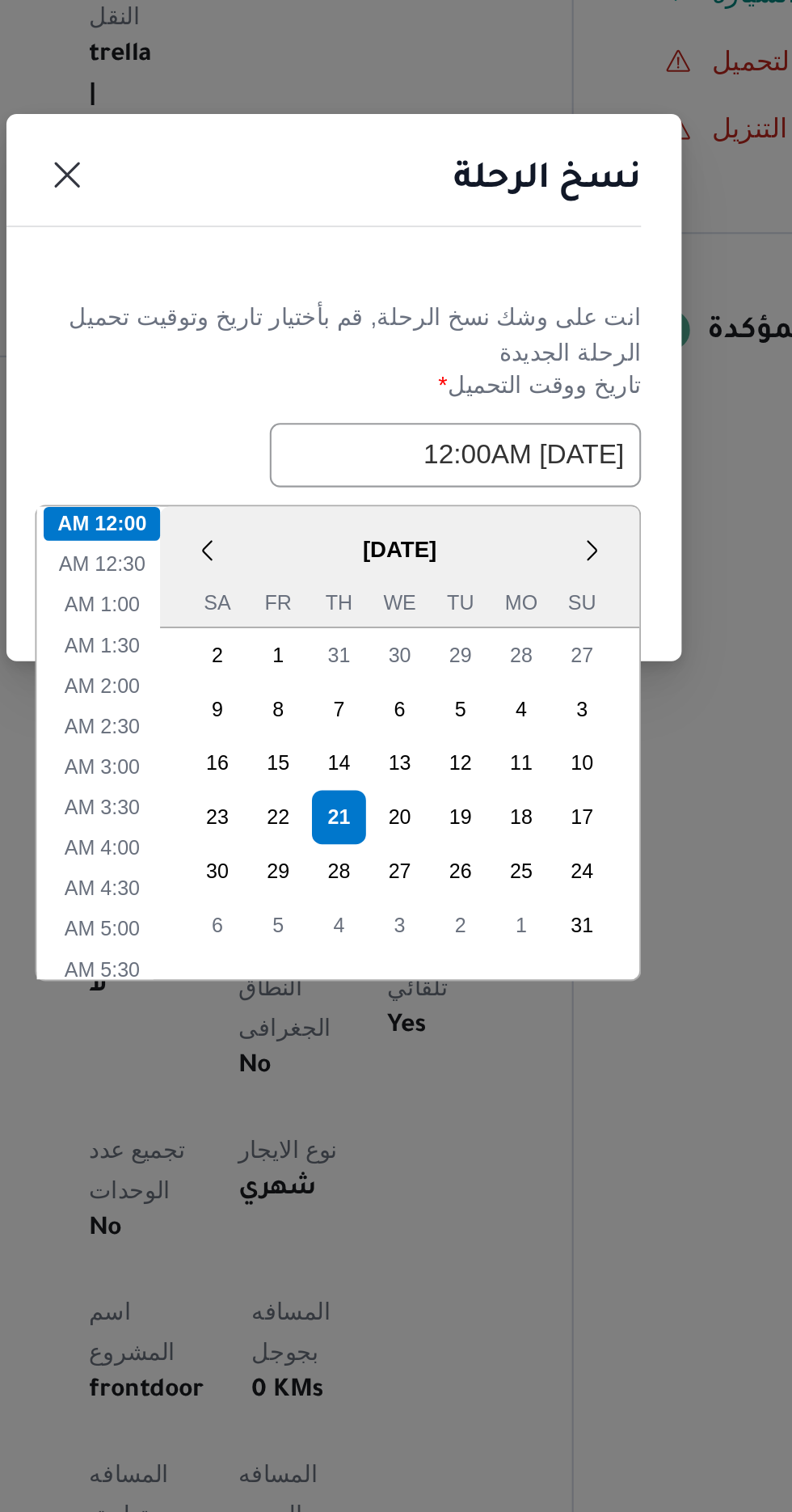
click at [321, 722] on div "انت على وشك نسخ الرحلة, قم بأختيار تاريخ وتوقيت تحميل الرحلة الجديدة" at bounding box center [396, 731] width 284 height 34
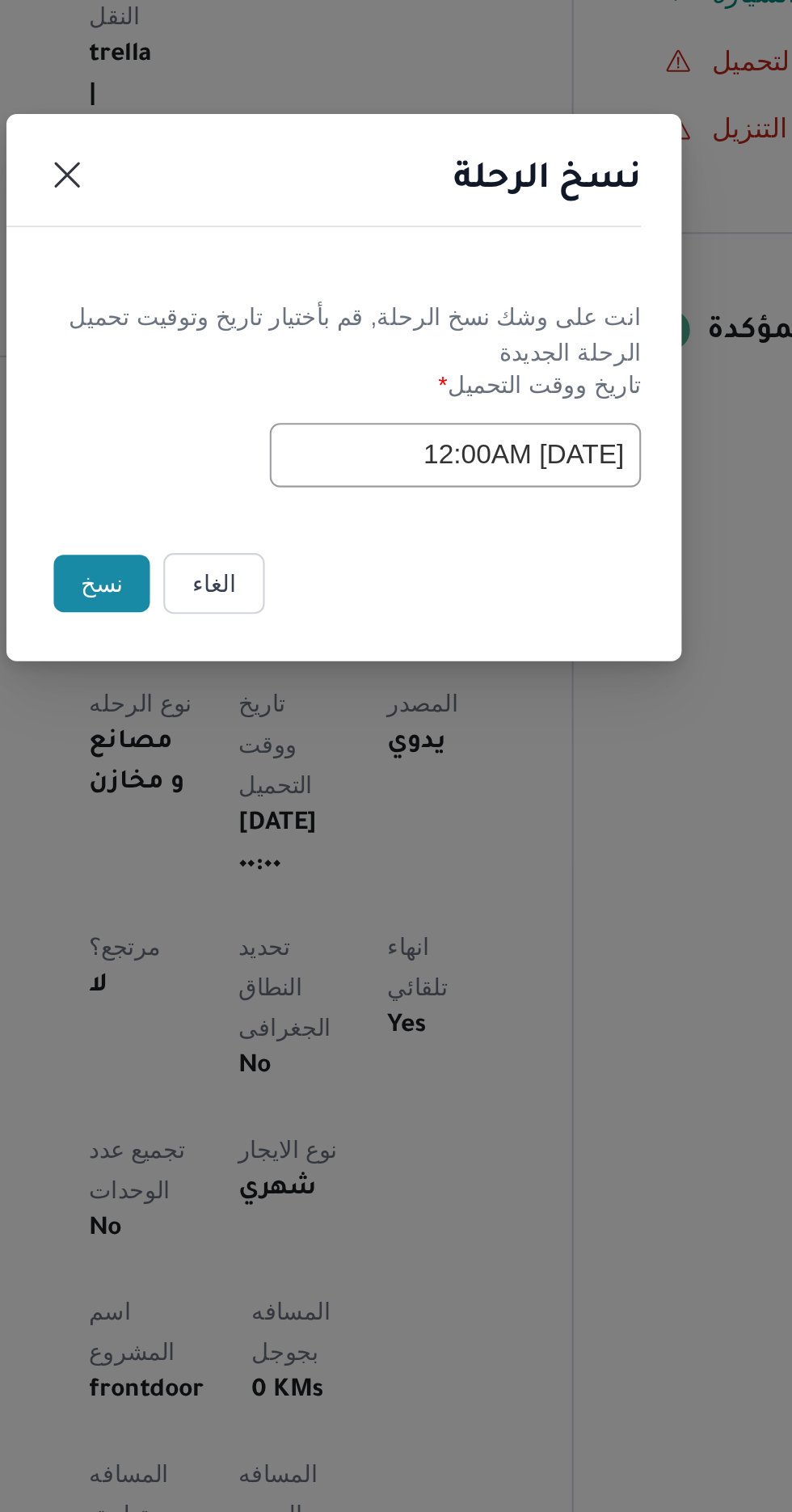
click at [282, 851] on button "نسخ" at bounding box center [279, 850] width 46 height 27
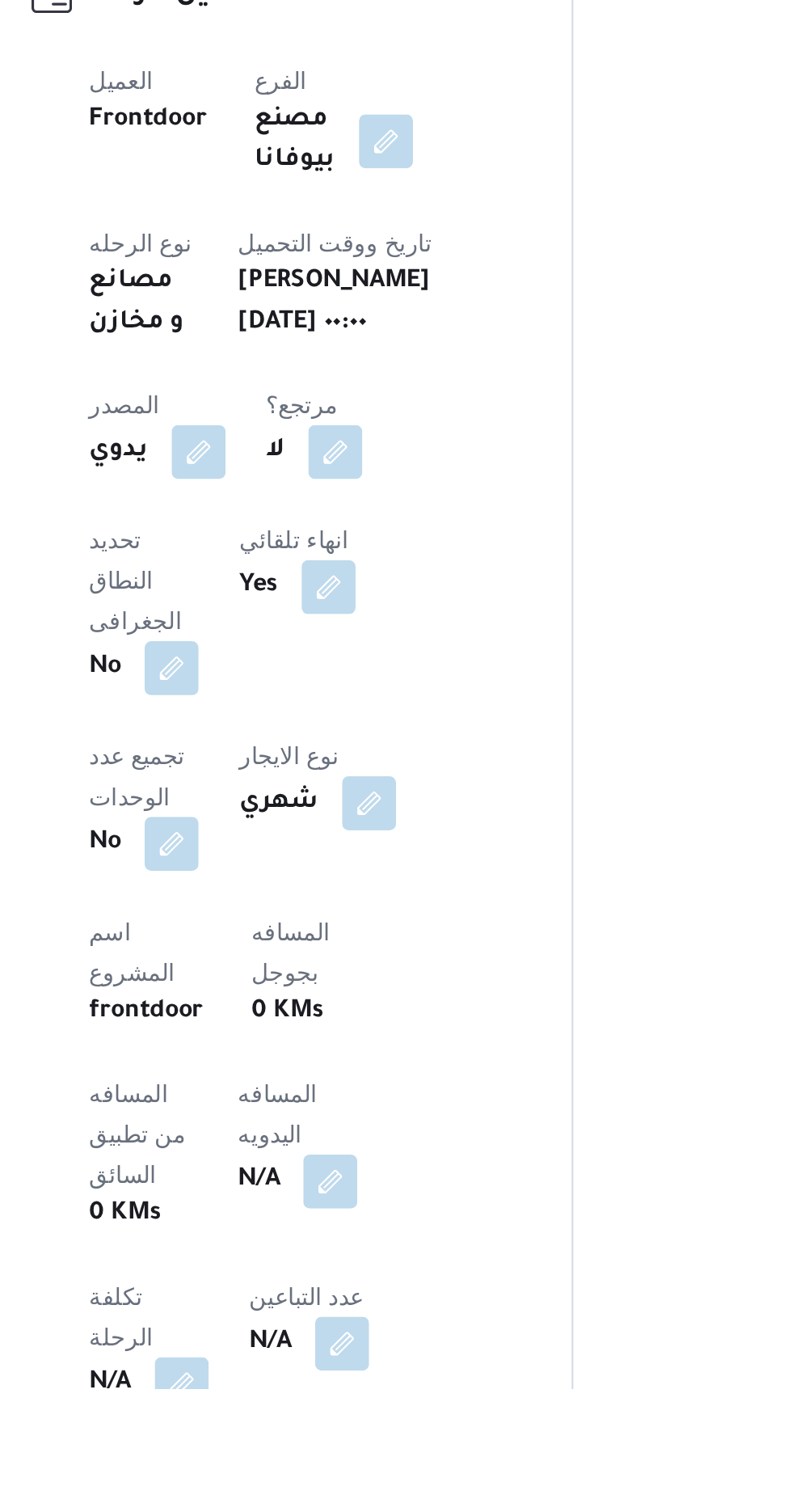
scroll to position [23, 0]
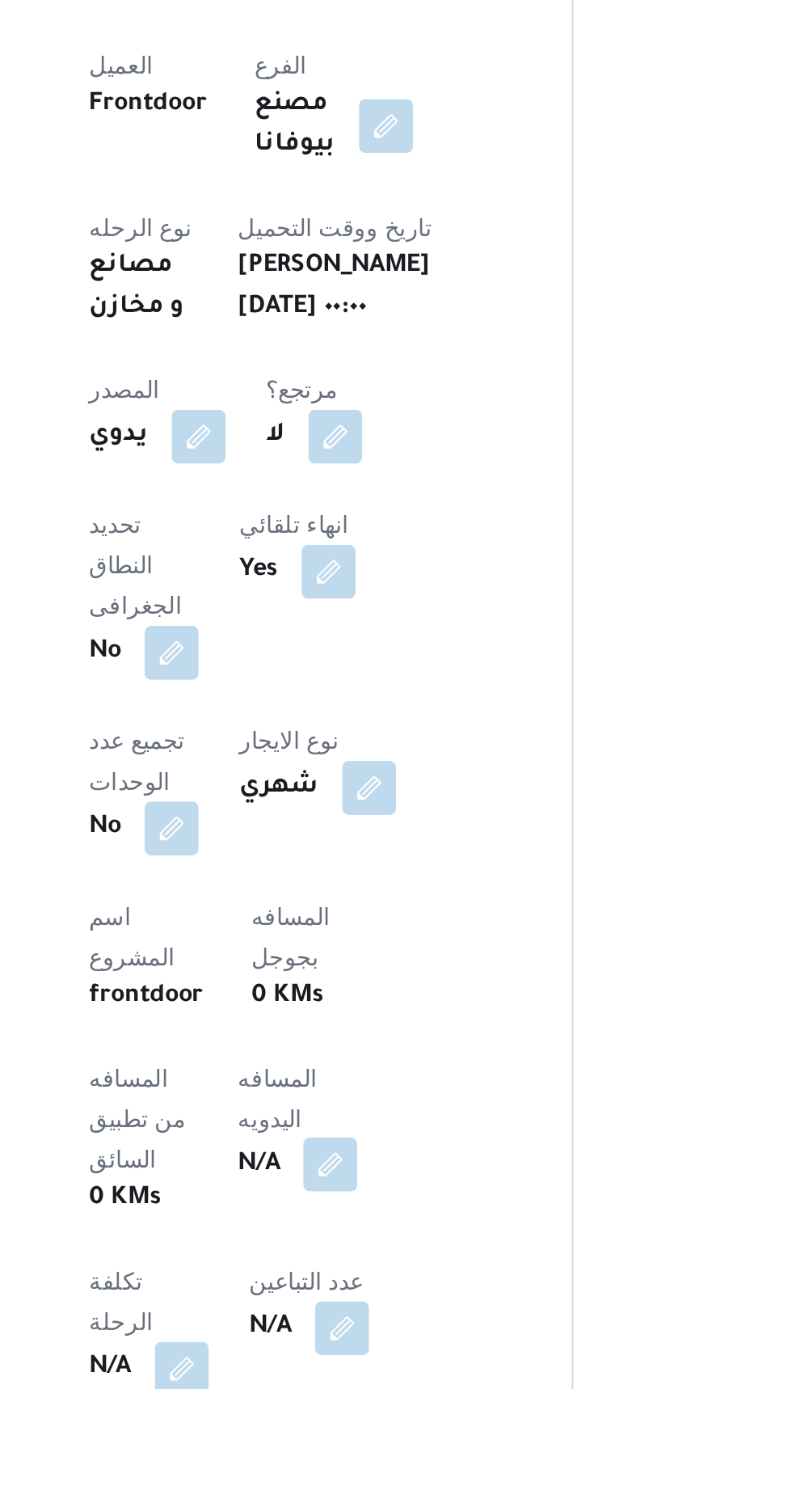
click at [377, 1400] on button "button" at bounding box center [389, 1404] width 26 height 26
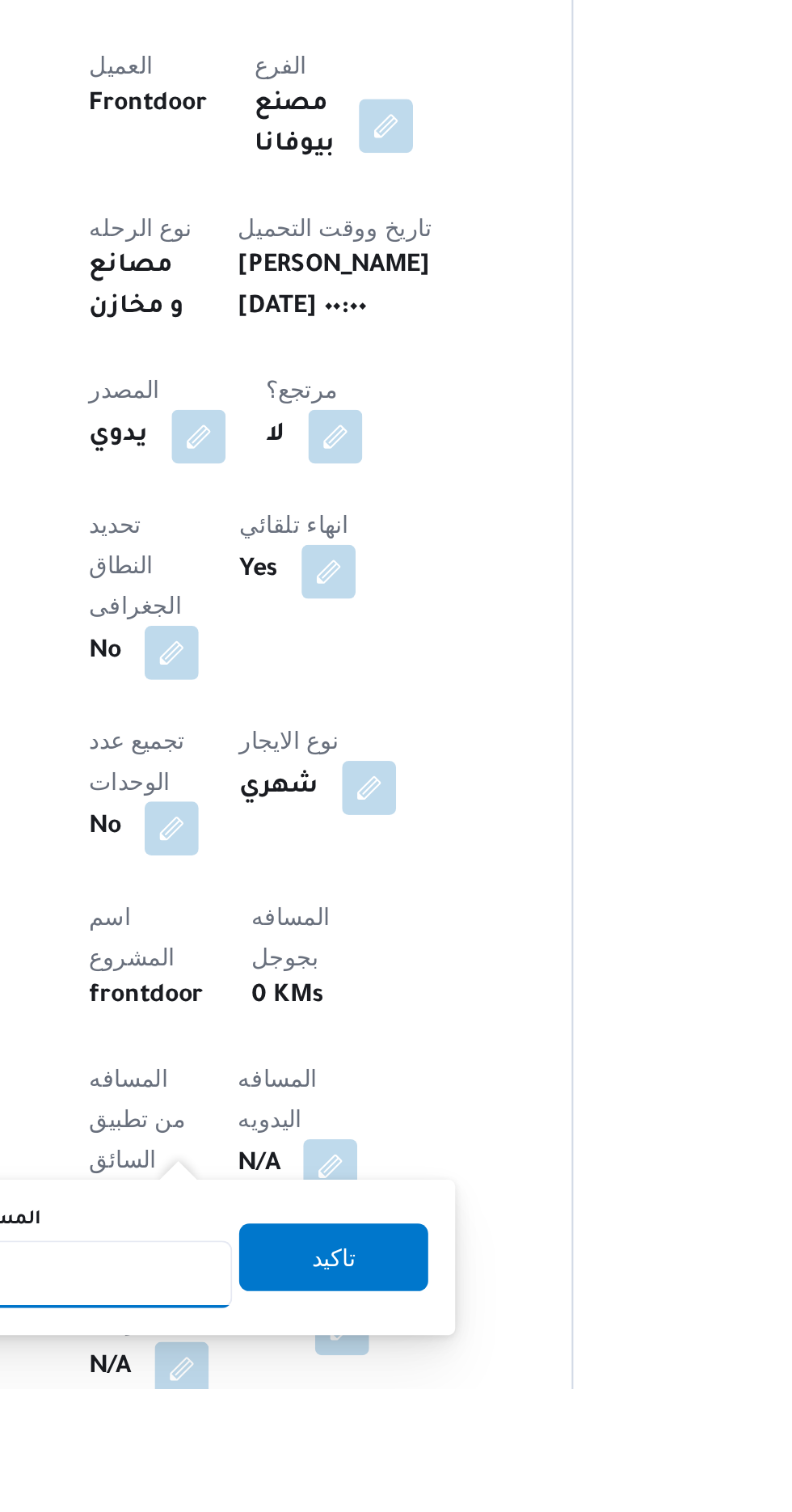
click at [295, 1458] on input "المسافه اليدويه" at bounding box center [262, 1457] width 161 height 32
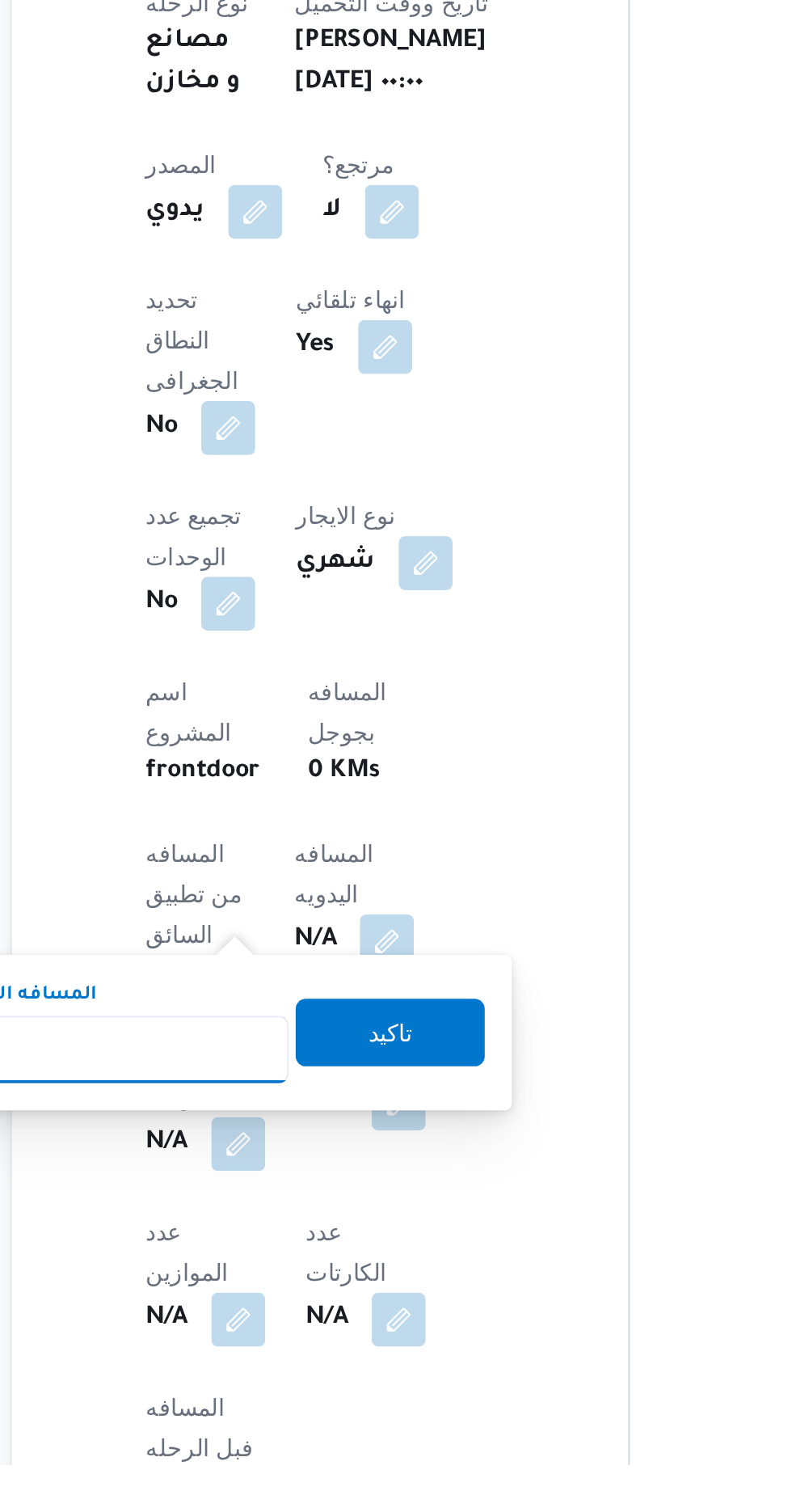
scroll to position [167, 0]
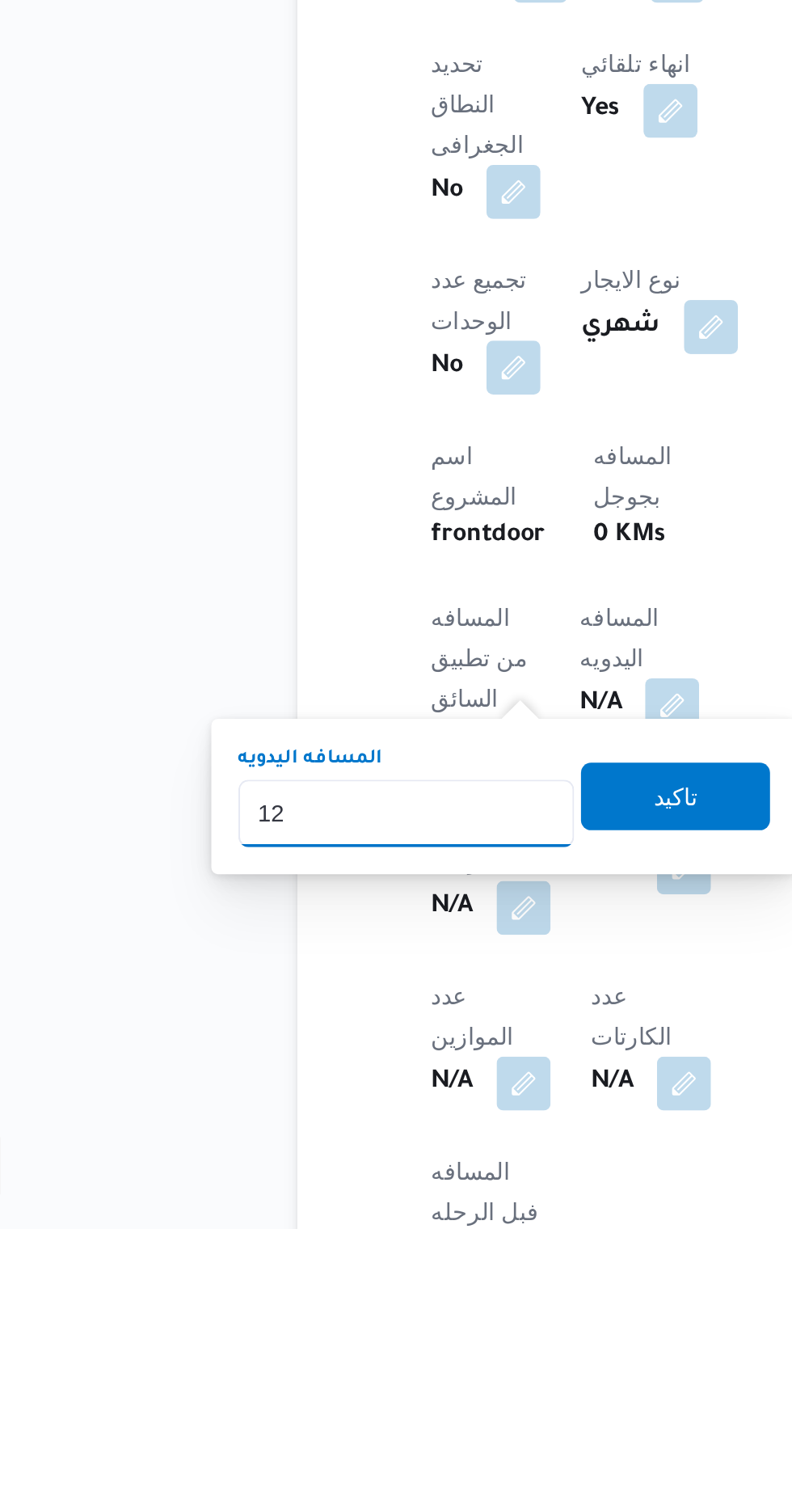
type input "120"
click at [398, 1304] on span "تاكيد" at bounding box center [391, 1304] width 21 height 19
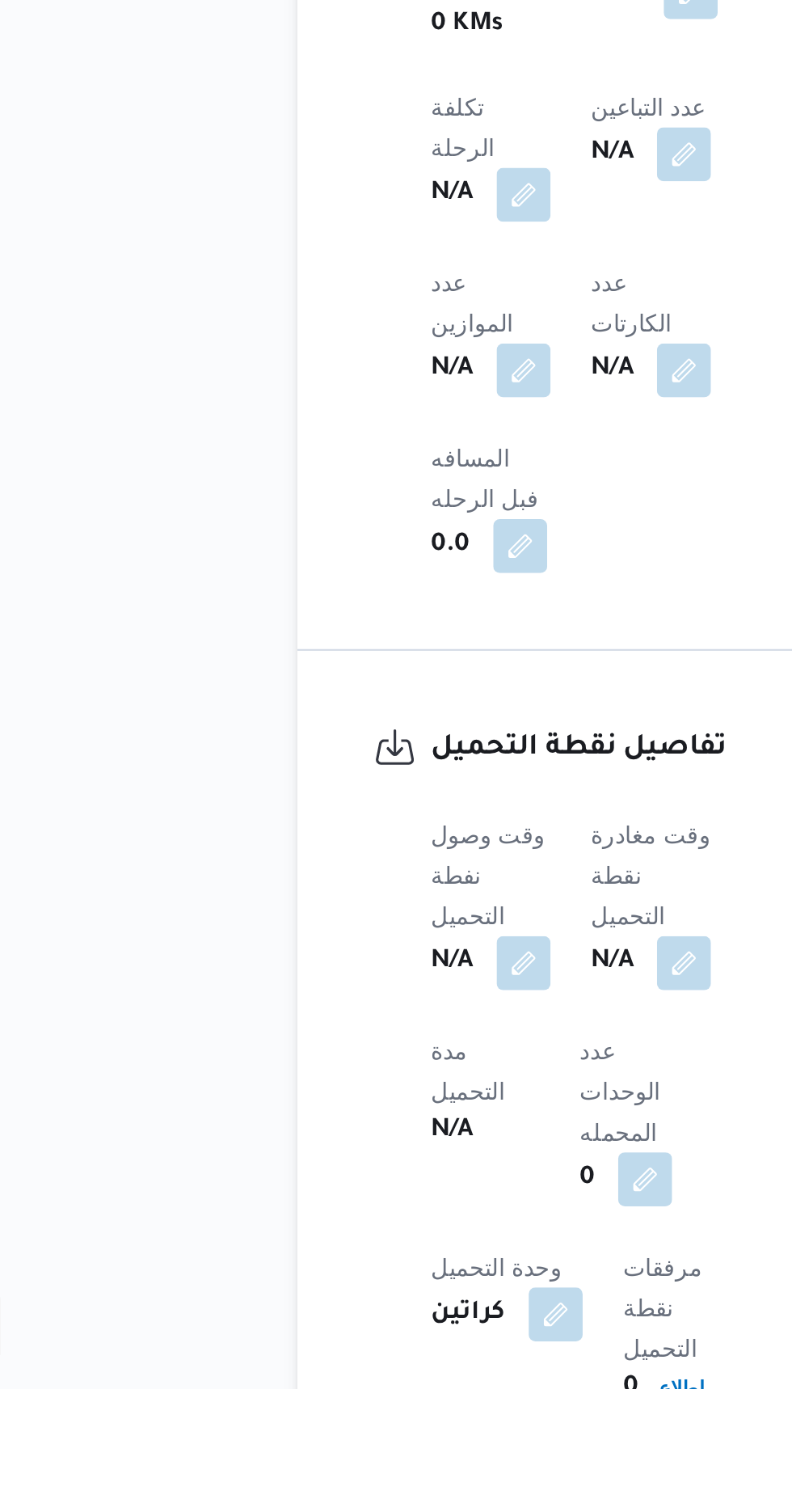
scroll to position [585, 0]
click at [321, 1294] on button "button" at bounding box center [318, 1306] width 26 height 26
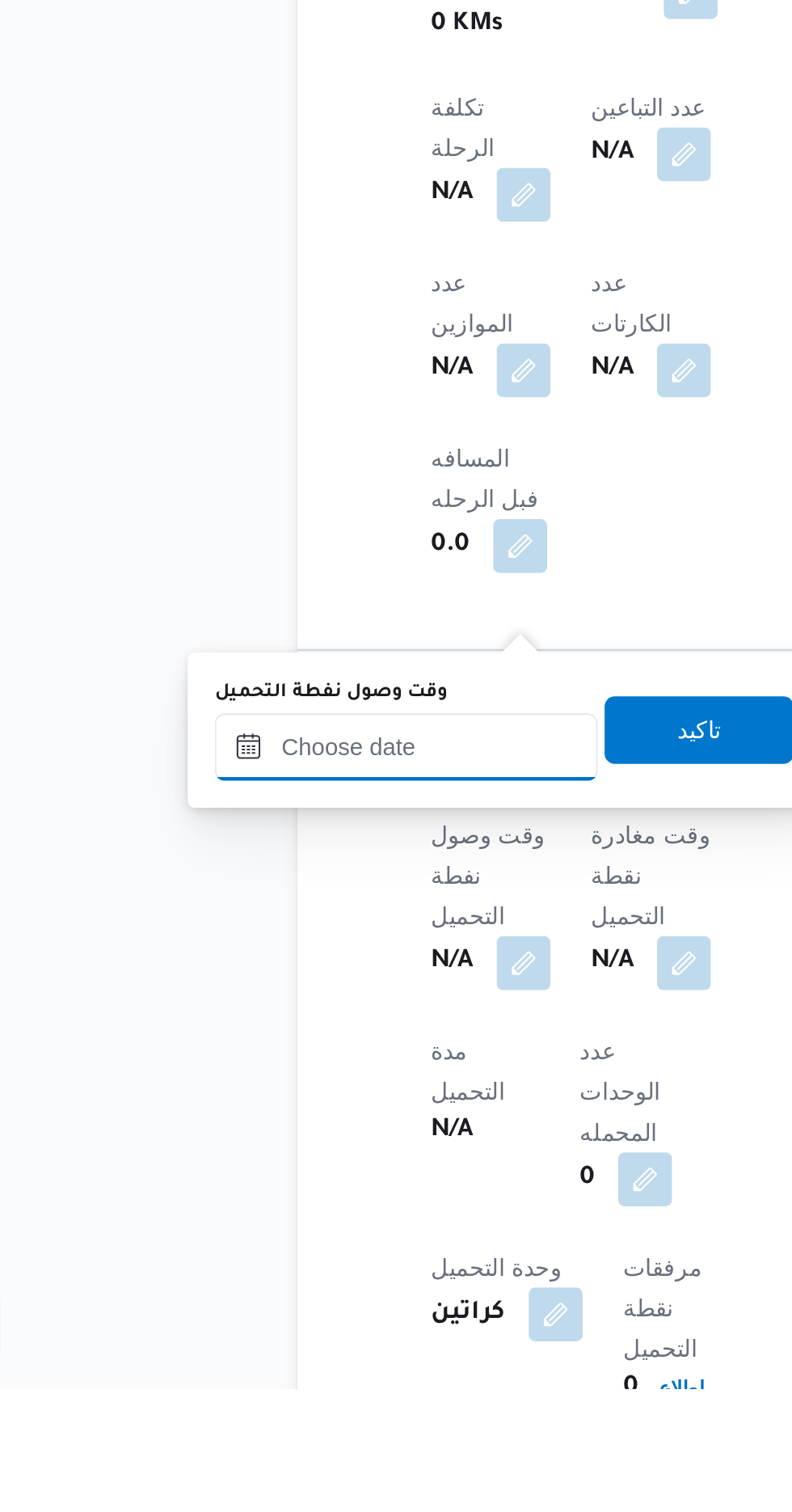
click at [297, 1200] on input "وقت وصول نفطة التحميل" at bounding box center [262, 1205] width 184 height 32
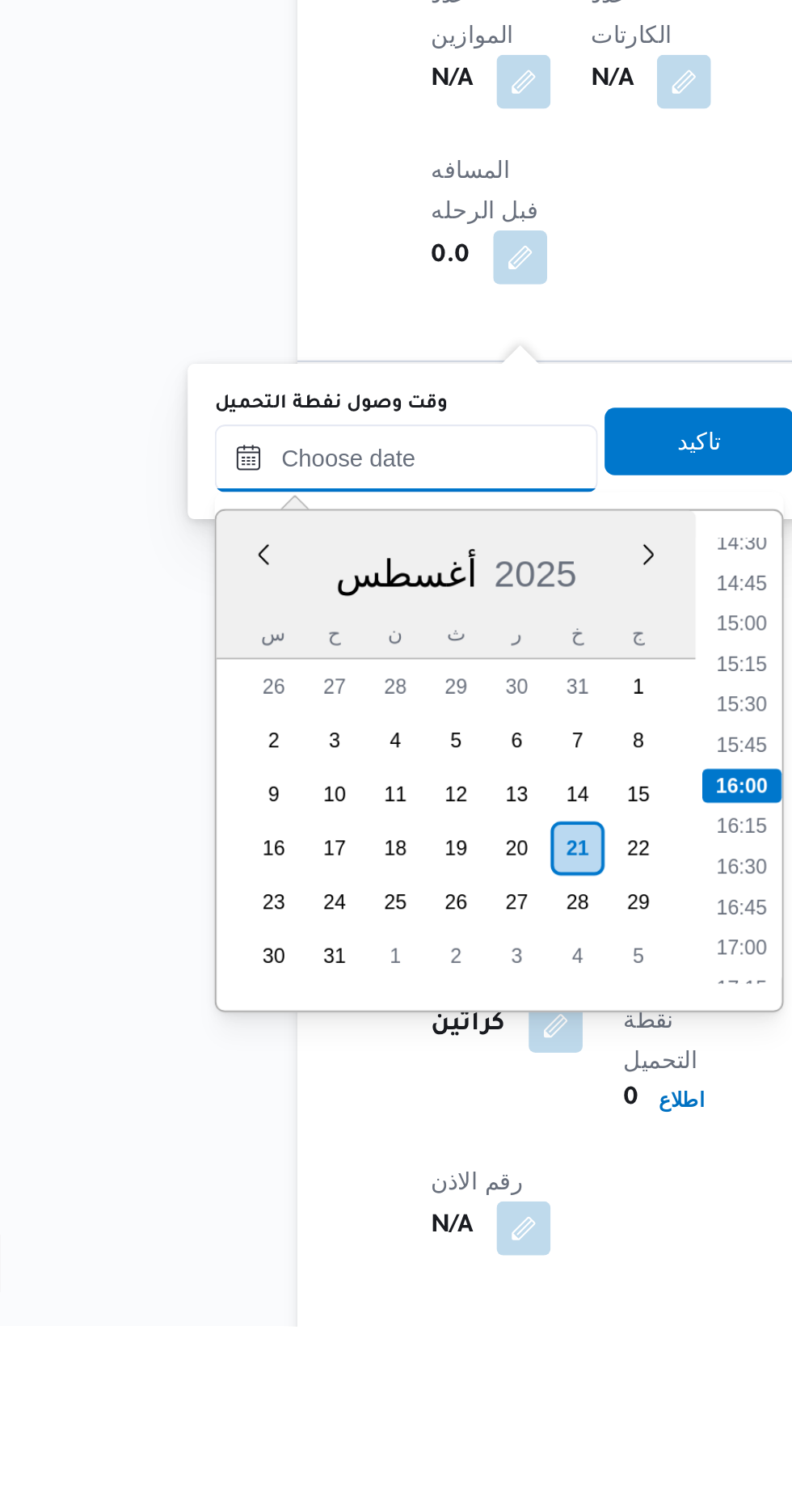
scroll to position [693, 0]
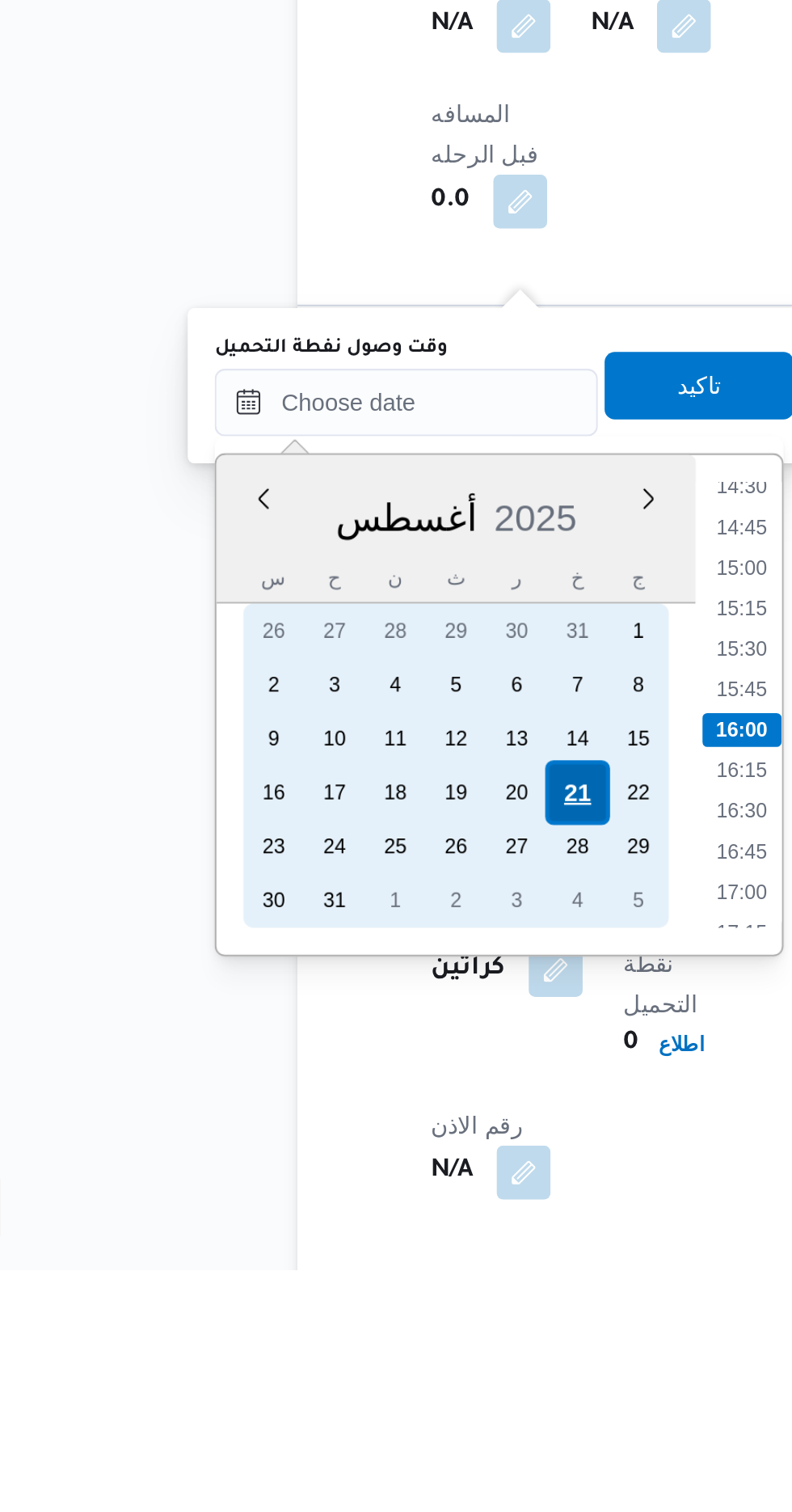
click at [343, 1280] on div "21" at bounding box center [344, 1283] width 30 height 30
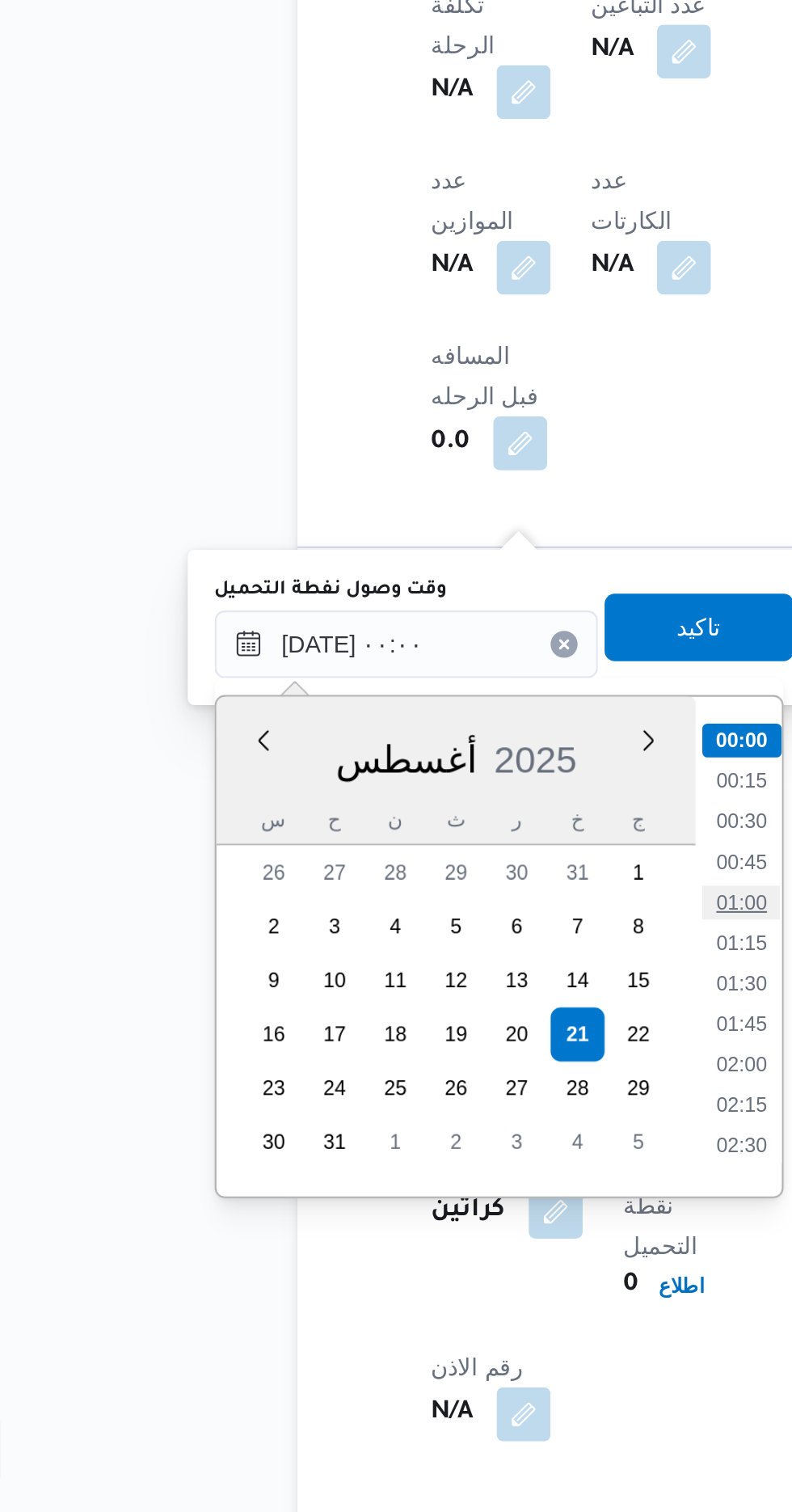
click at [422, 1217] on li "01:00" at bounding box center [423, 1219] width 37 height 16
type input "[DATE] ٠١:٠٠"
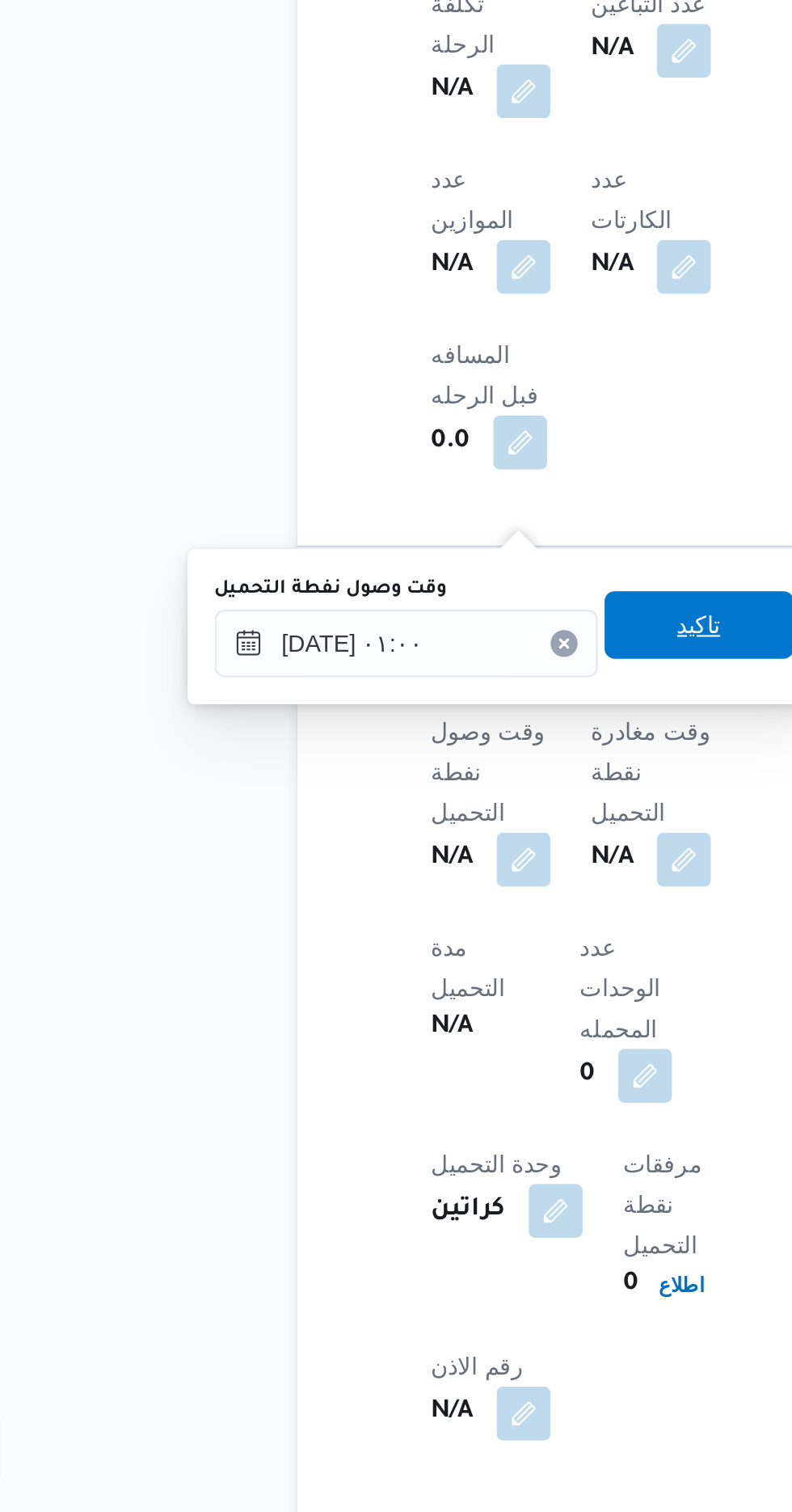
click at [405, 1089] on span "تاكيد" at bounding box center [403, 1088] width 91 height 32
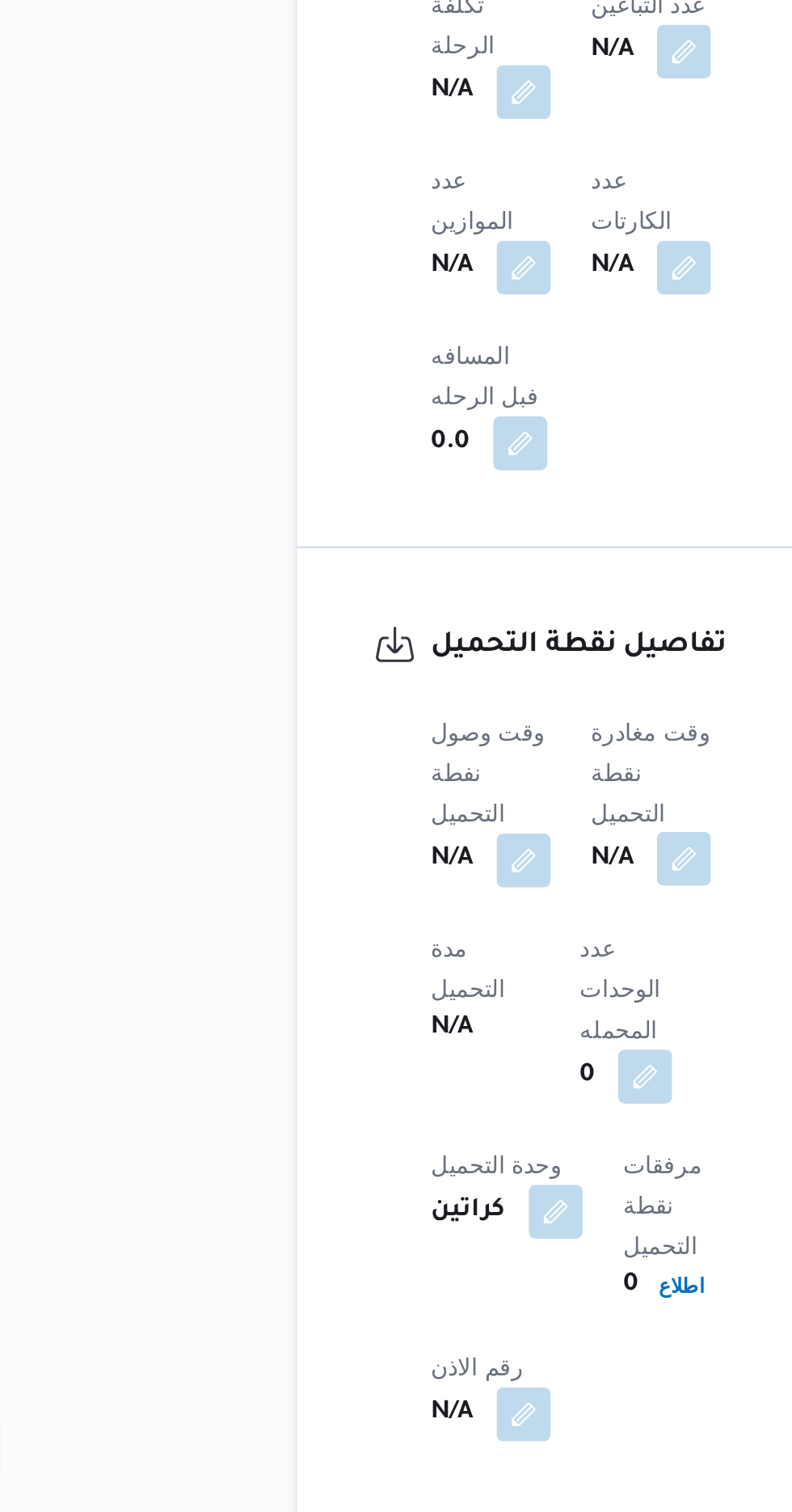
click at [398, 1186] on button "button" at bounding box center [395, 1198] width 26 height 26
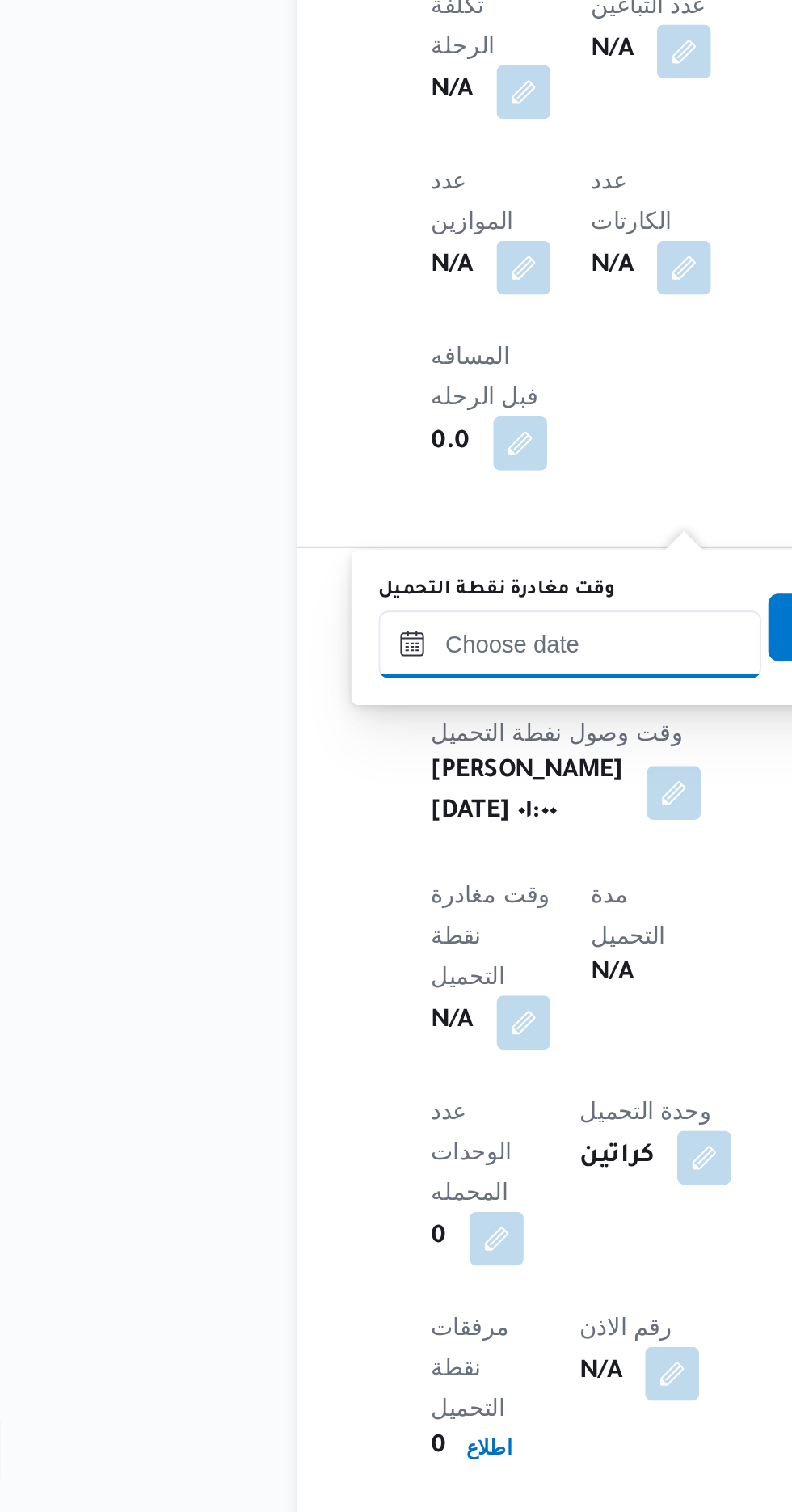
click at [354, 1095] on input "وقت مغادرة نقطة التحميل" at bounding box center [341, 1096] width 184 height 32
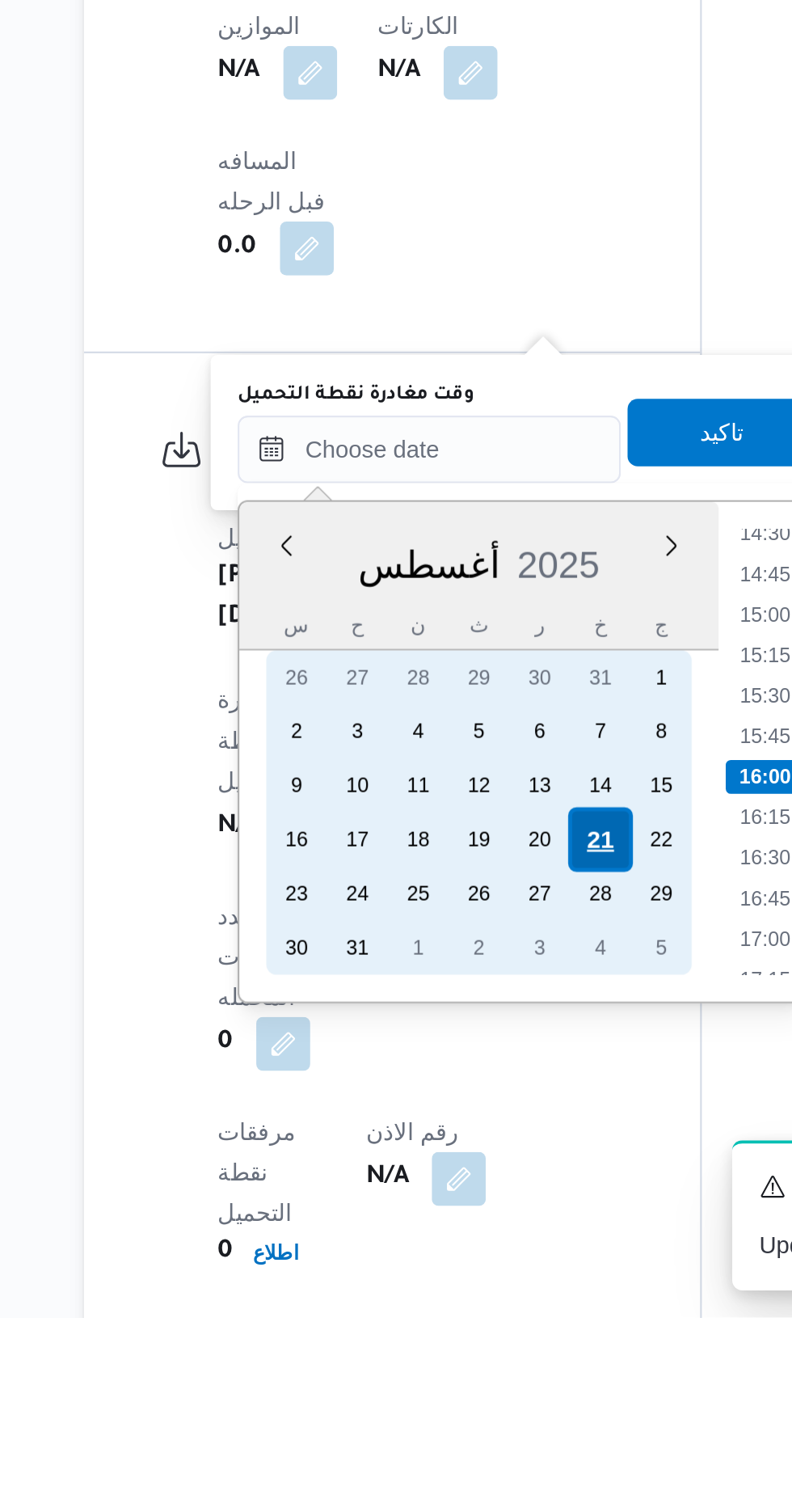
click at [455, 1281] on div "21" at bounding box center [458, 1283] width 30 height 30
type input "[DATE] ٠٠:٠٠"
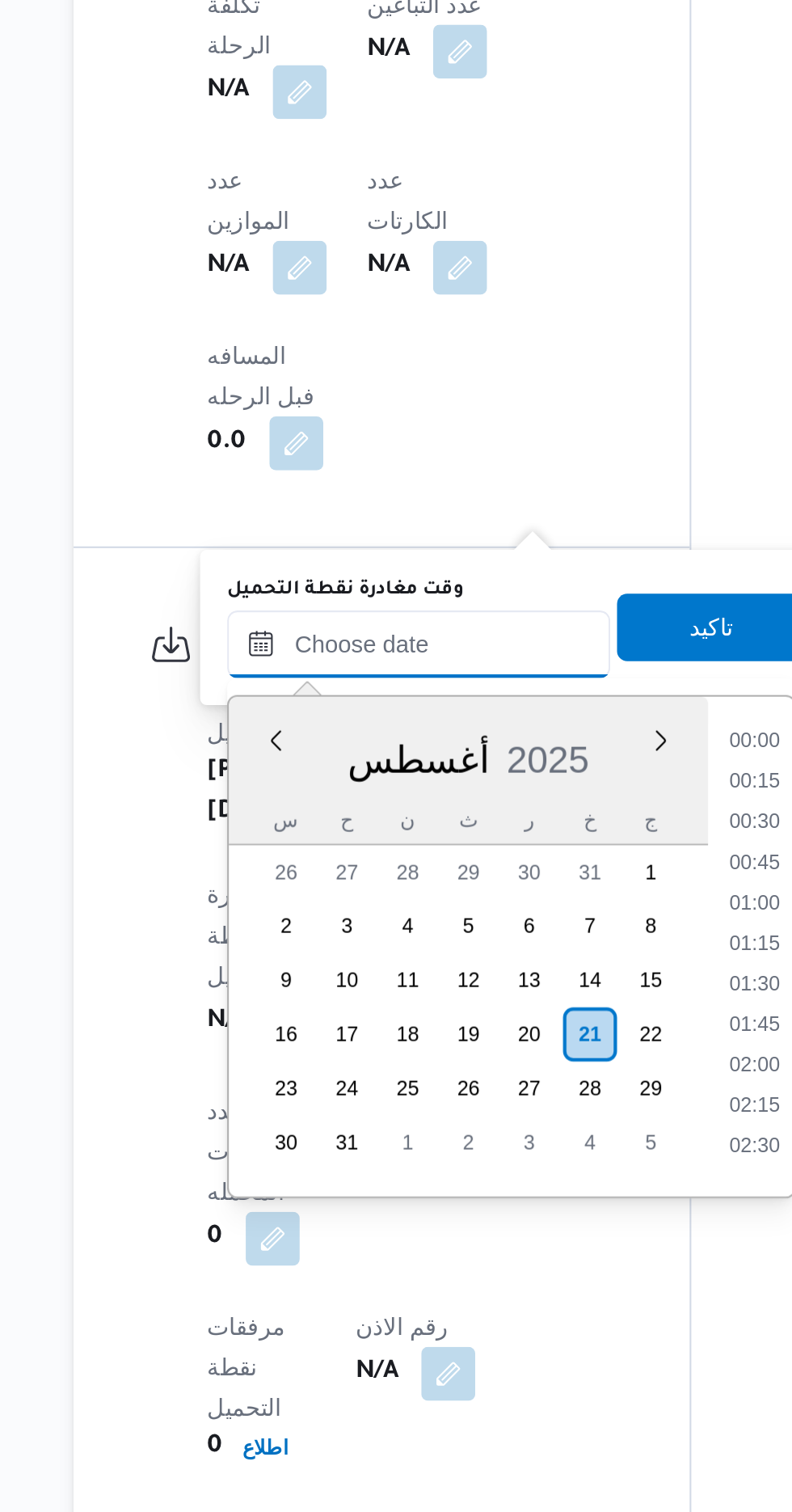
click at [317, 1096] on input "وقت مغادرة نقطة التحميل" at bounding box center [376, 1096] width 184 height 32
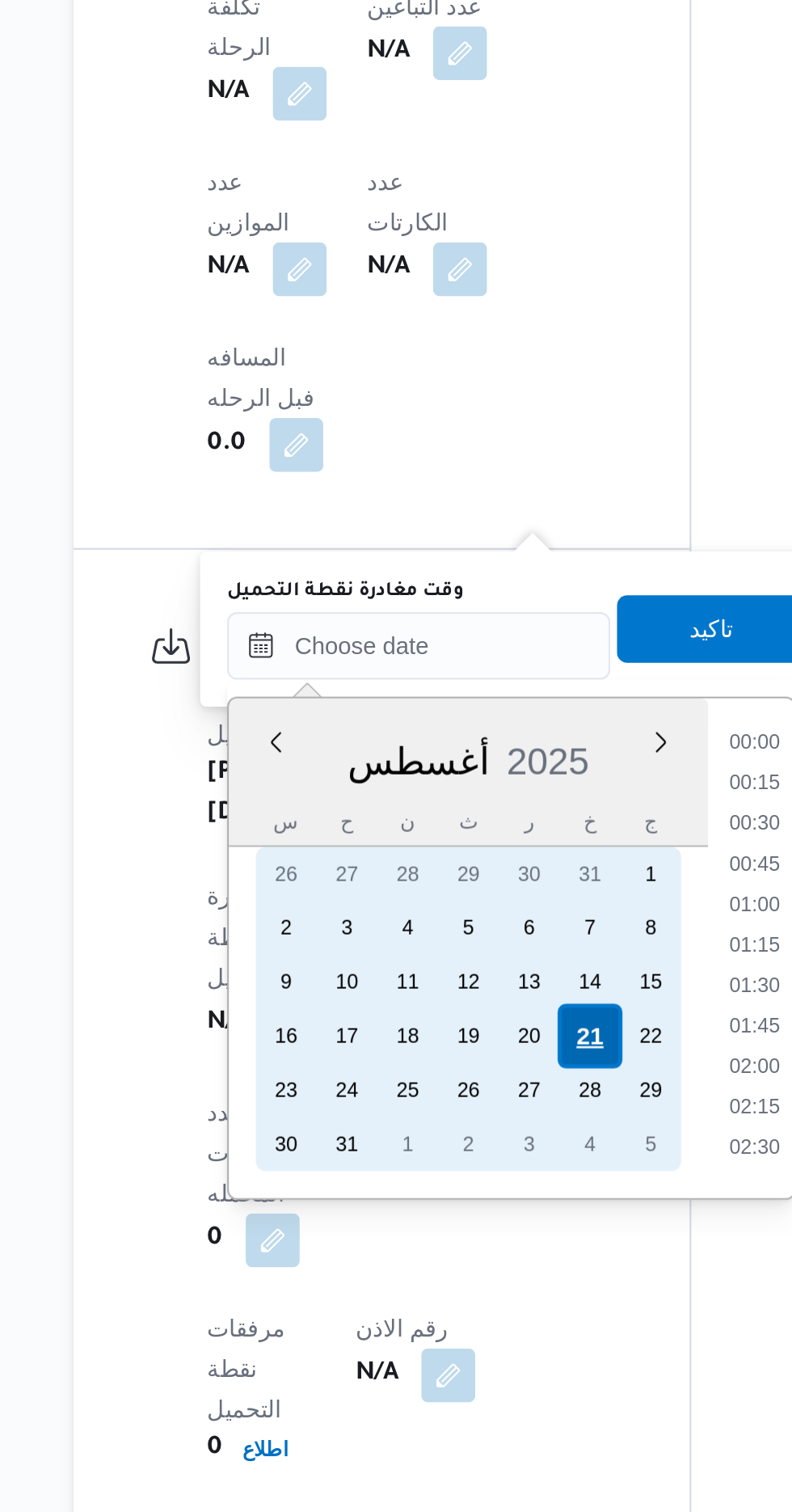
click at [457, 1283] on div "21" at bounding box center [458, 1284] width 30 height 30
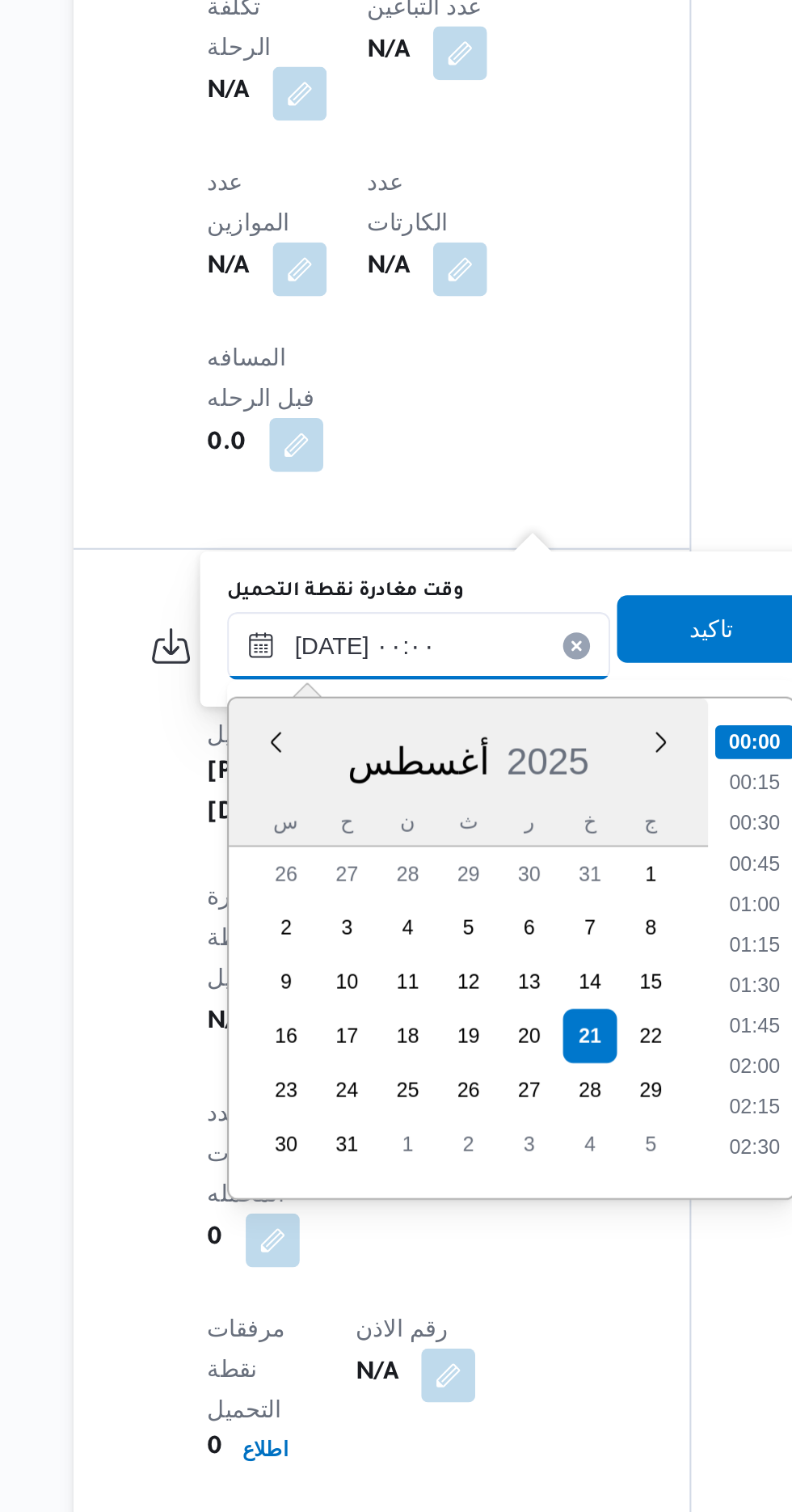
click at [315, 1096] on input "[DATE] ٠٠:٠٠" at bounding box center [376, 1097] width 184 height 32
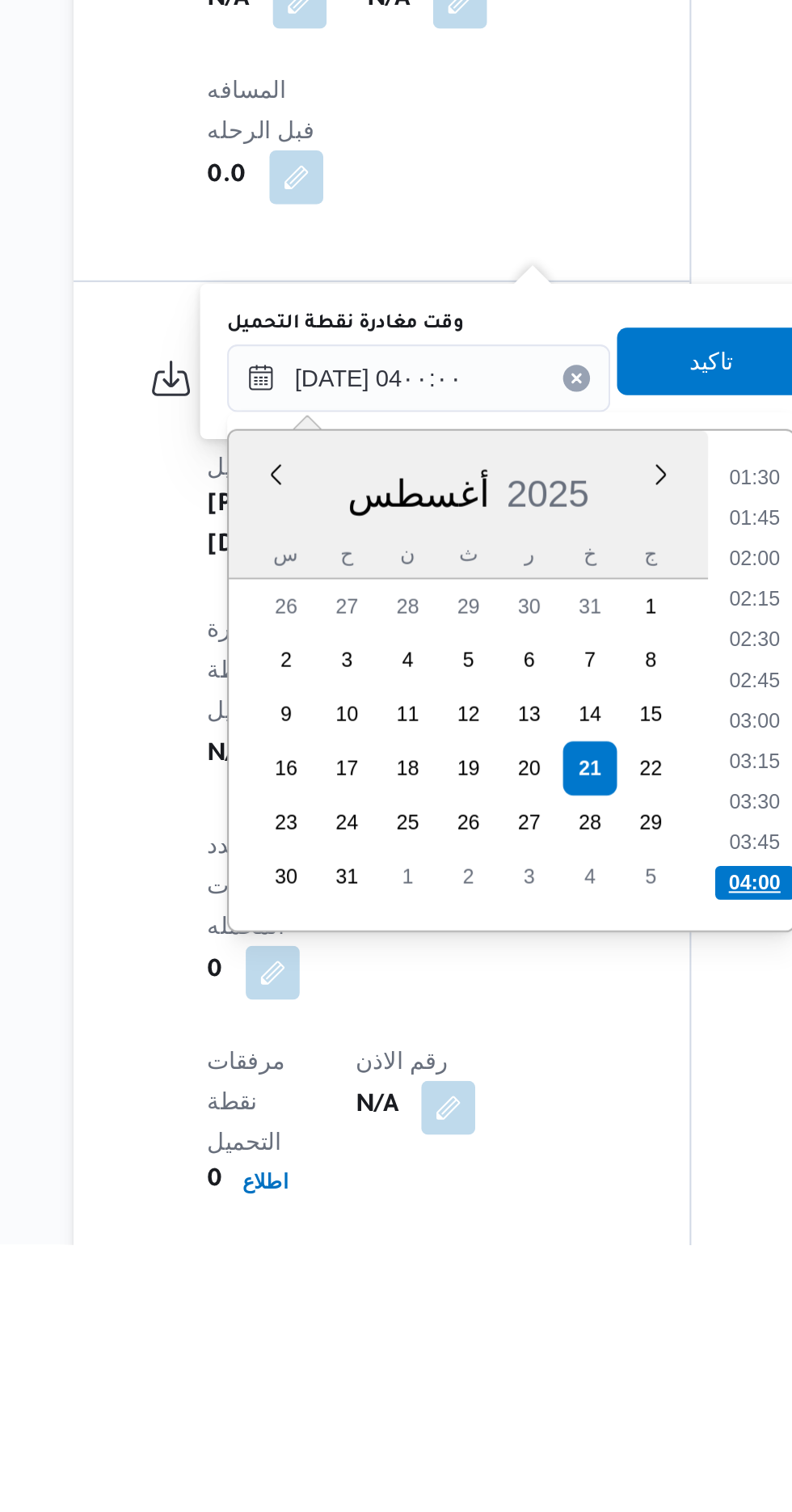
click at [539, 1334] on li "04:00" at bounding box center [536, 1339] width 38 height 16
type input "[DATE] ٠٤:٠٠"
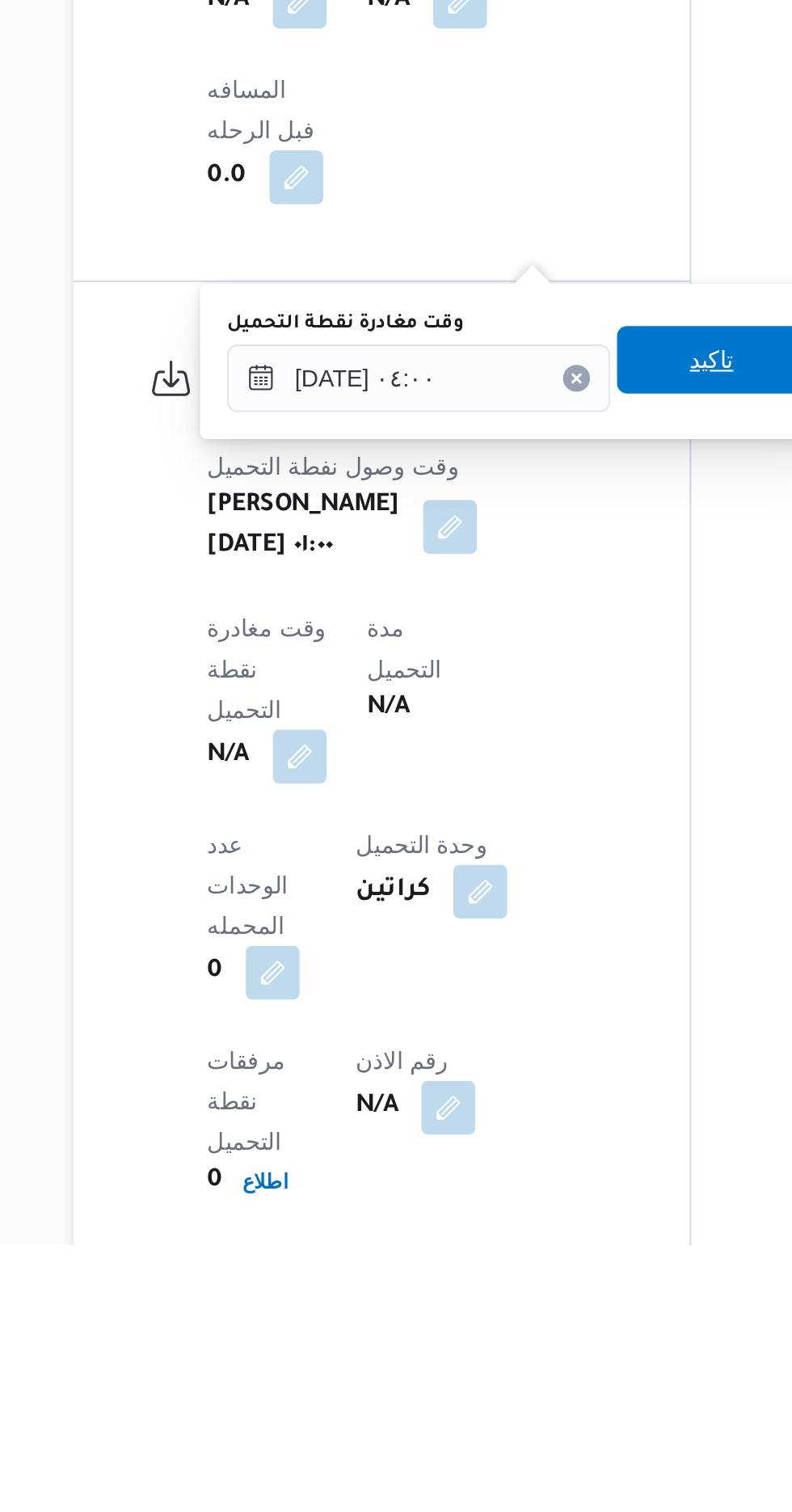
click at [520, 1090] on span "تاكيد" at bounding box center [515, 1089] width 21 height 19
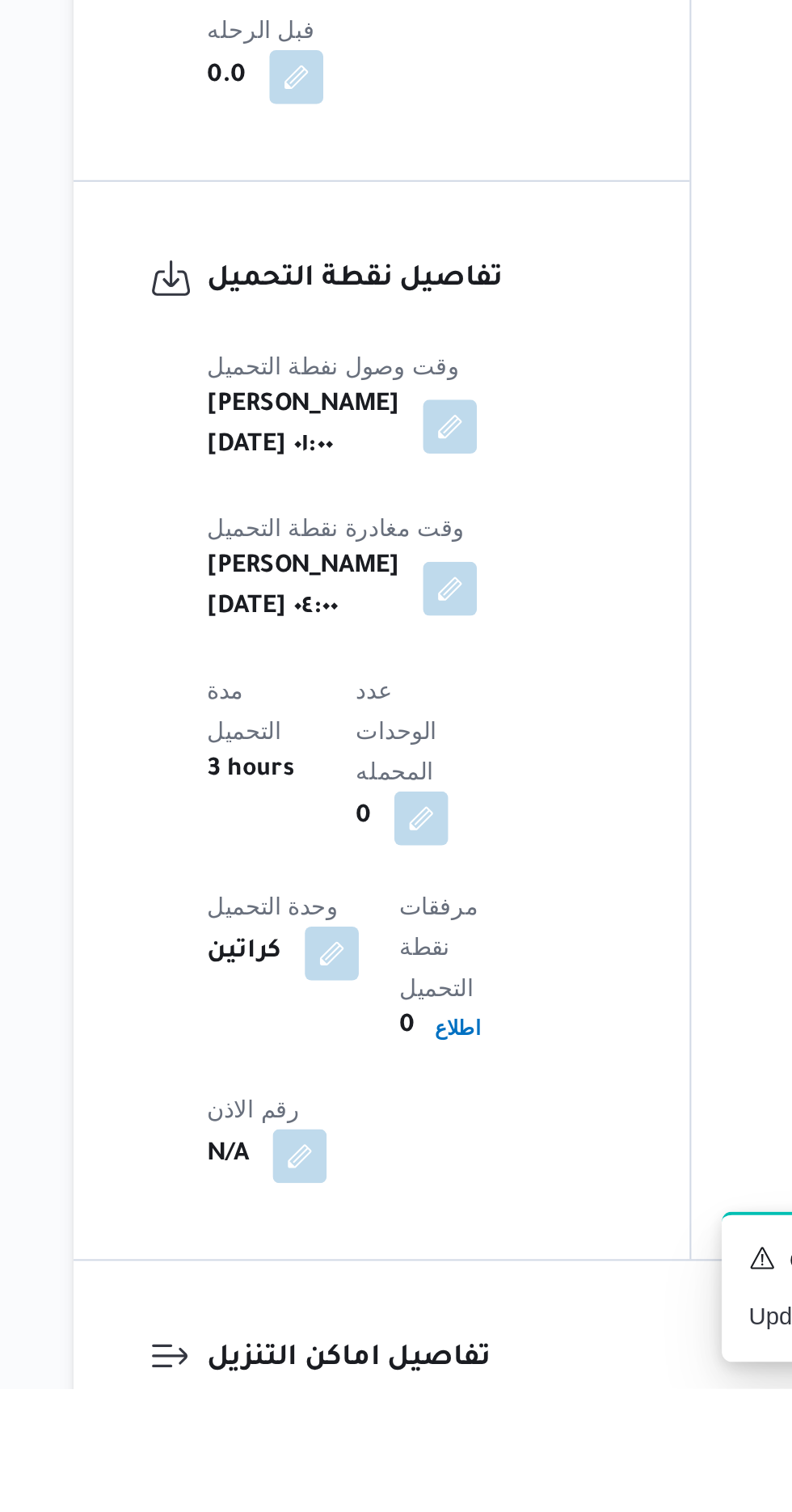
scroll to position [810, 0]
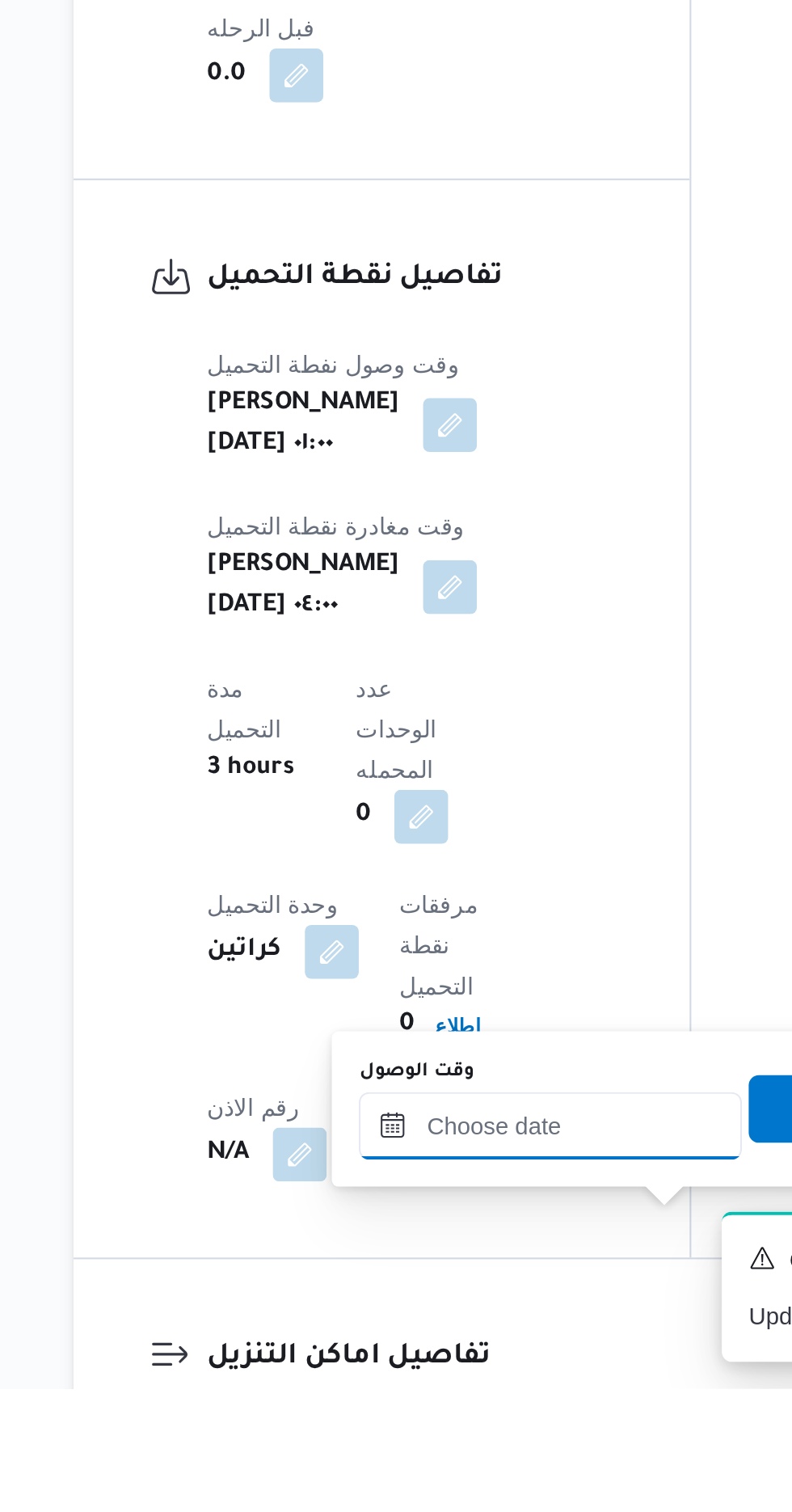
click at [453, 1381] on input "وقت الوصول" at bounding box center [439, 1386] width 184 height 32
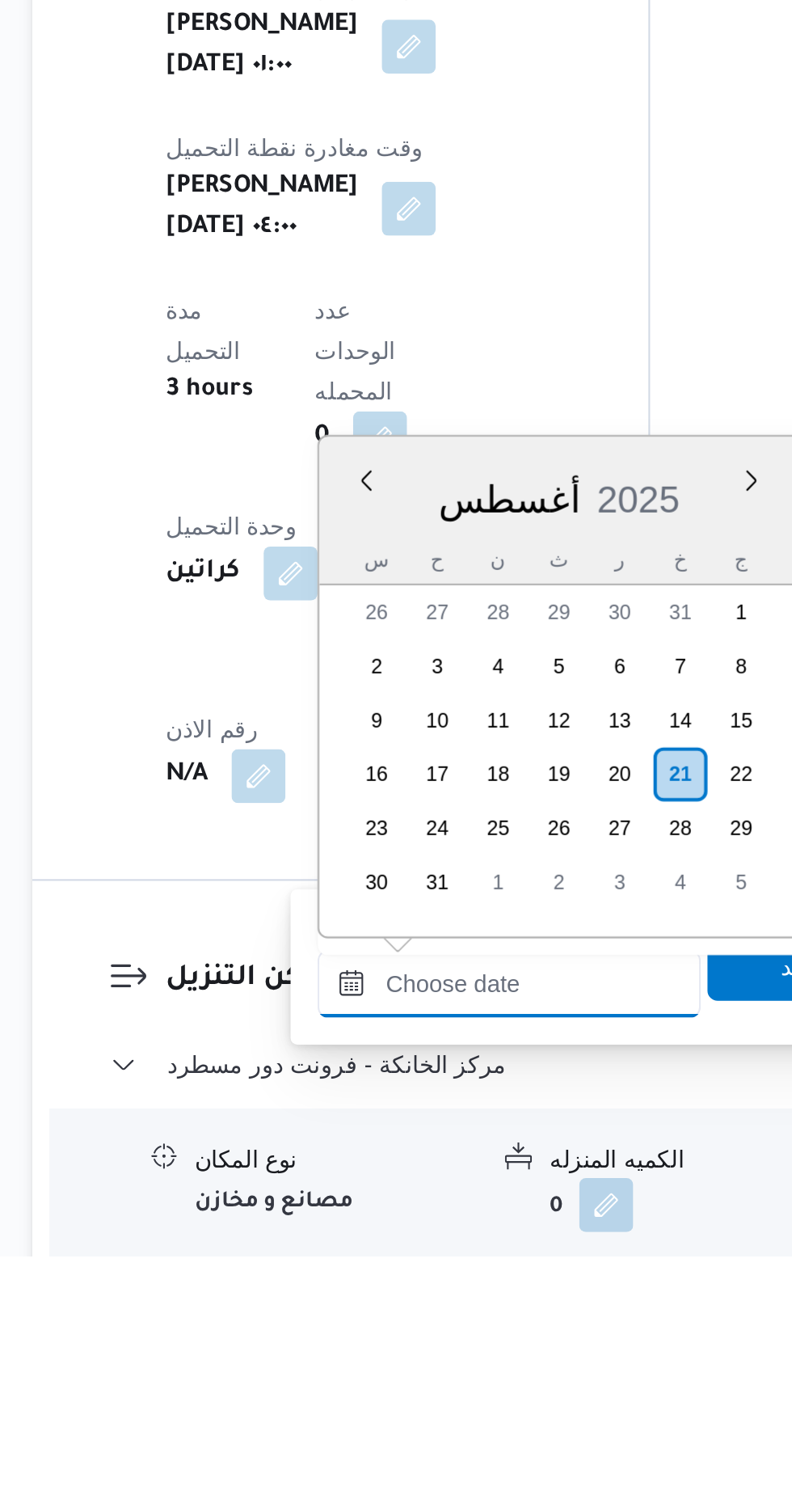
scroll to position [998, 0]
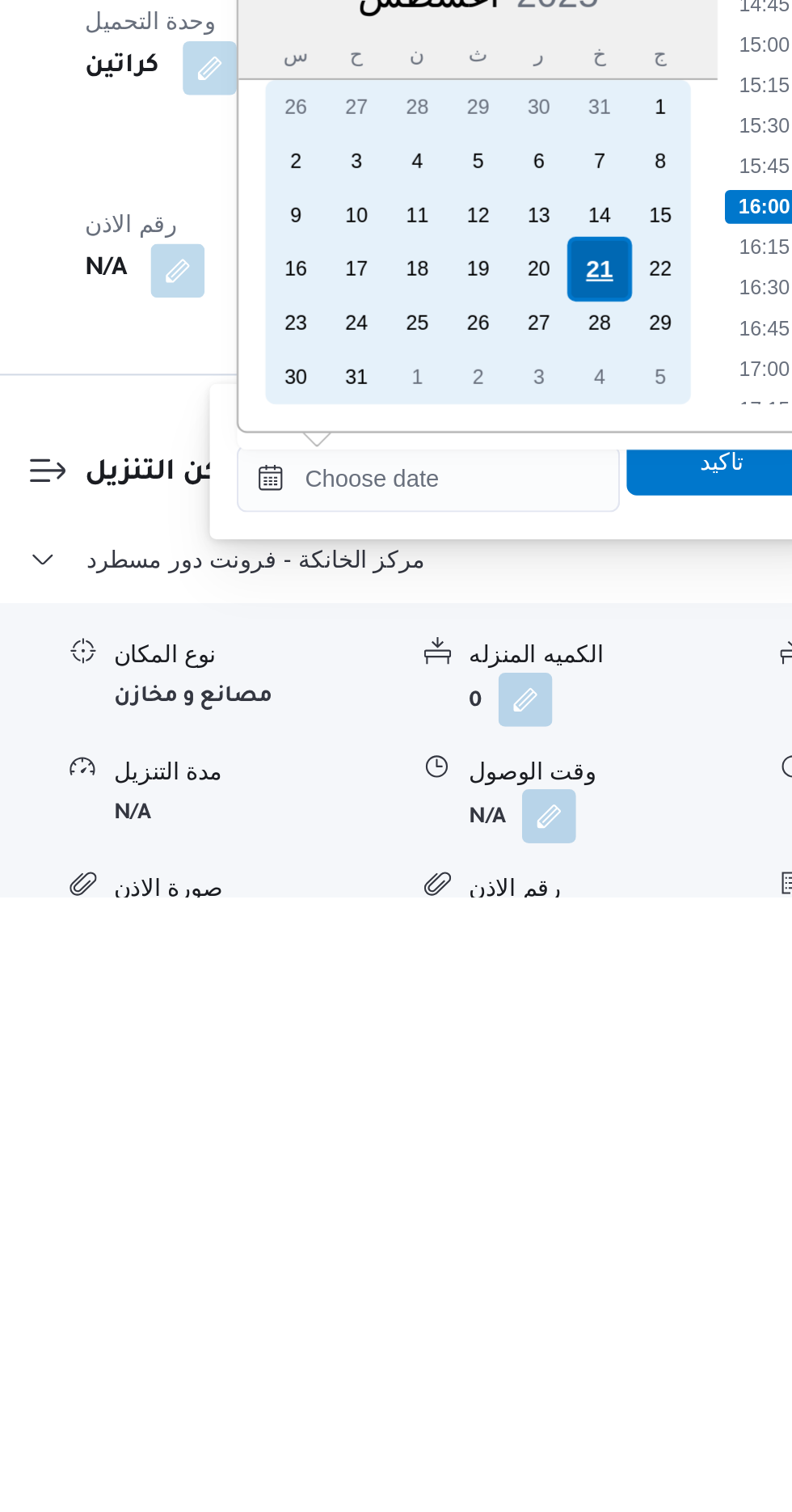
click at [520, 1211] on div "21" at bounding box center [520, 1211] width 30 height 30
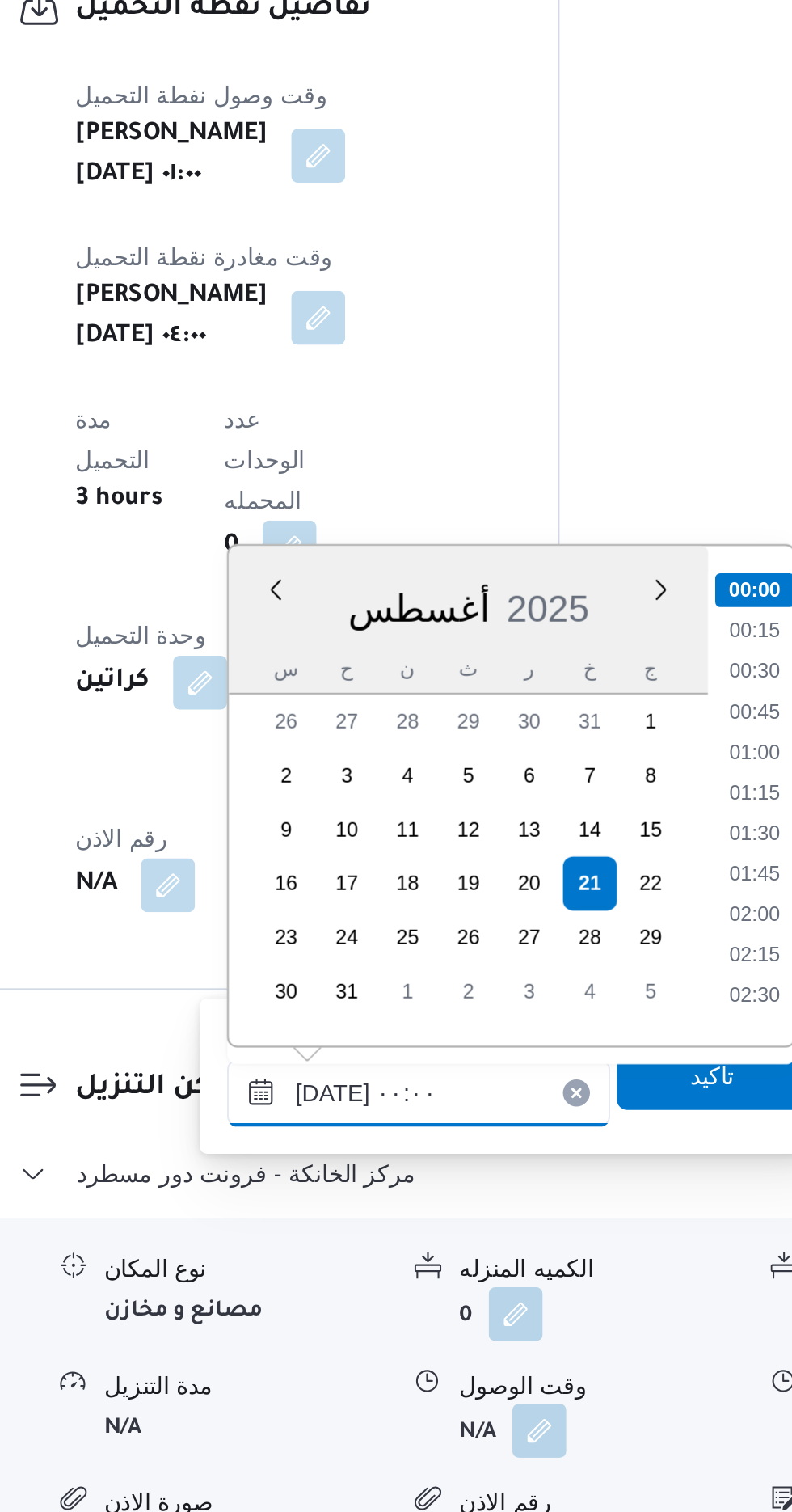
click at [354, 1312] on input "[DATE] ٠٠:٠٠" at bounding box center [439, 1311] width 184 height 32
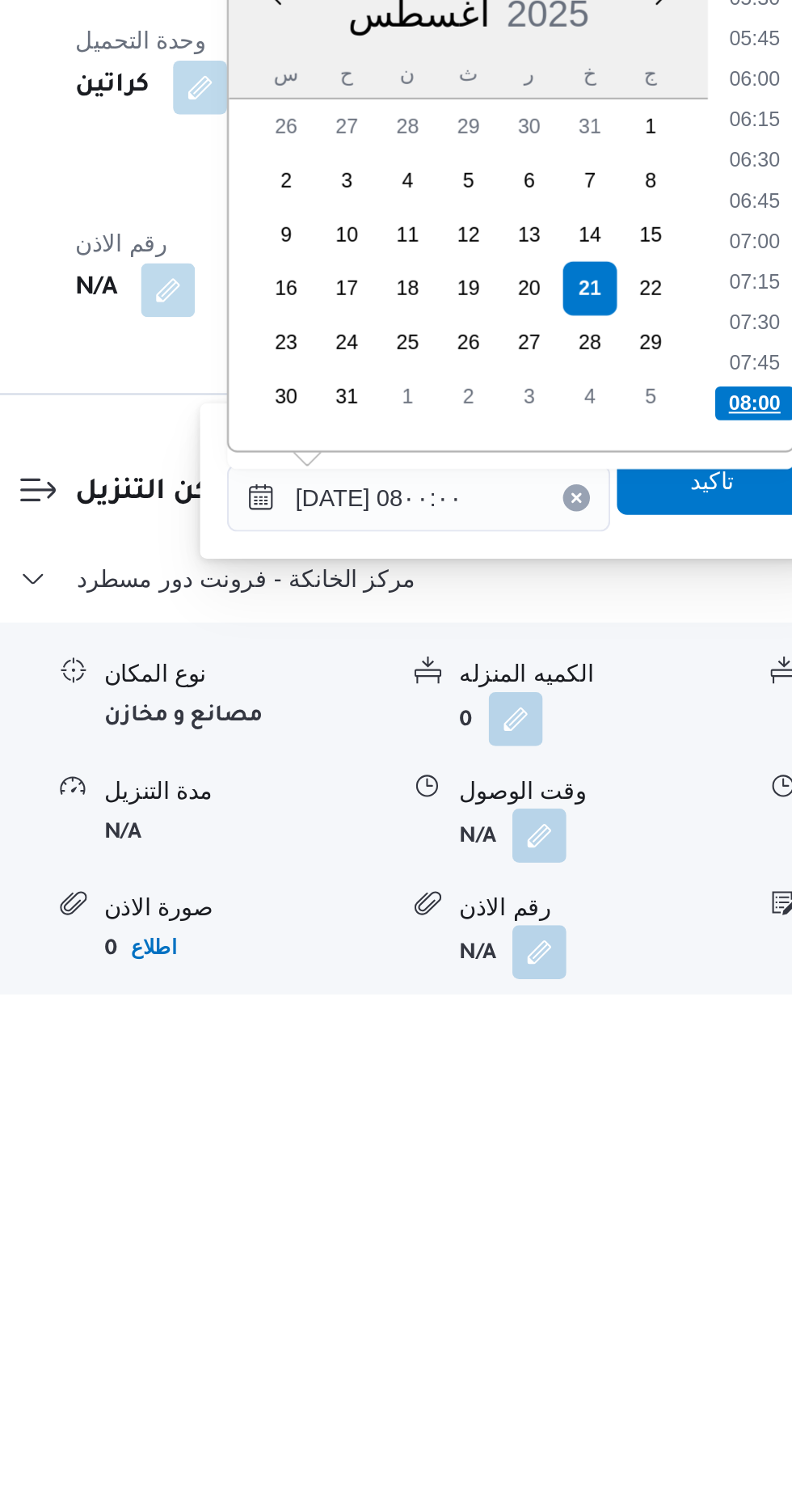
click at [584, 1223] on li "08:00" at bounding box center [600, 1229] width 38 height 16
type input "[DATE] ٠٨:٠٠"
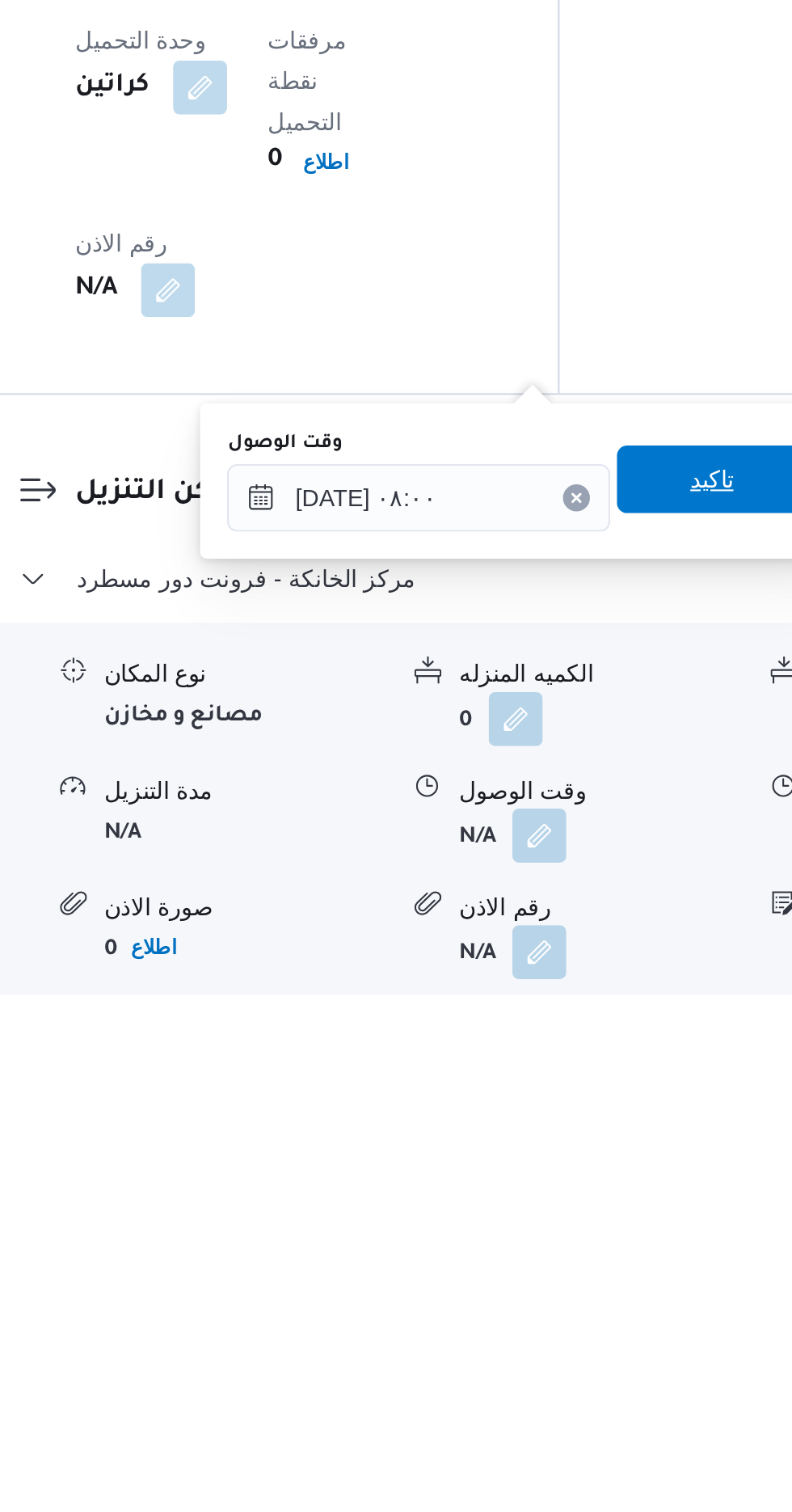
click at [583, 1274] on span "تاكيد" at bounding box center [579, 1266] width 91 height 32
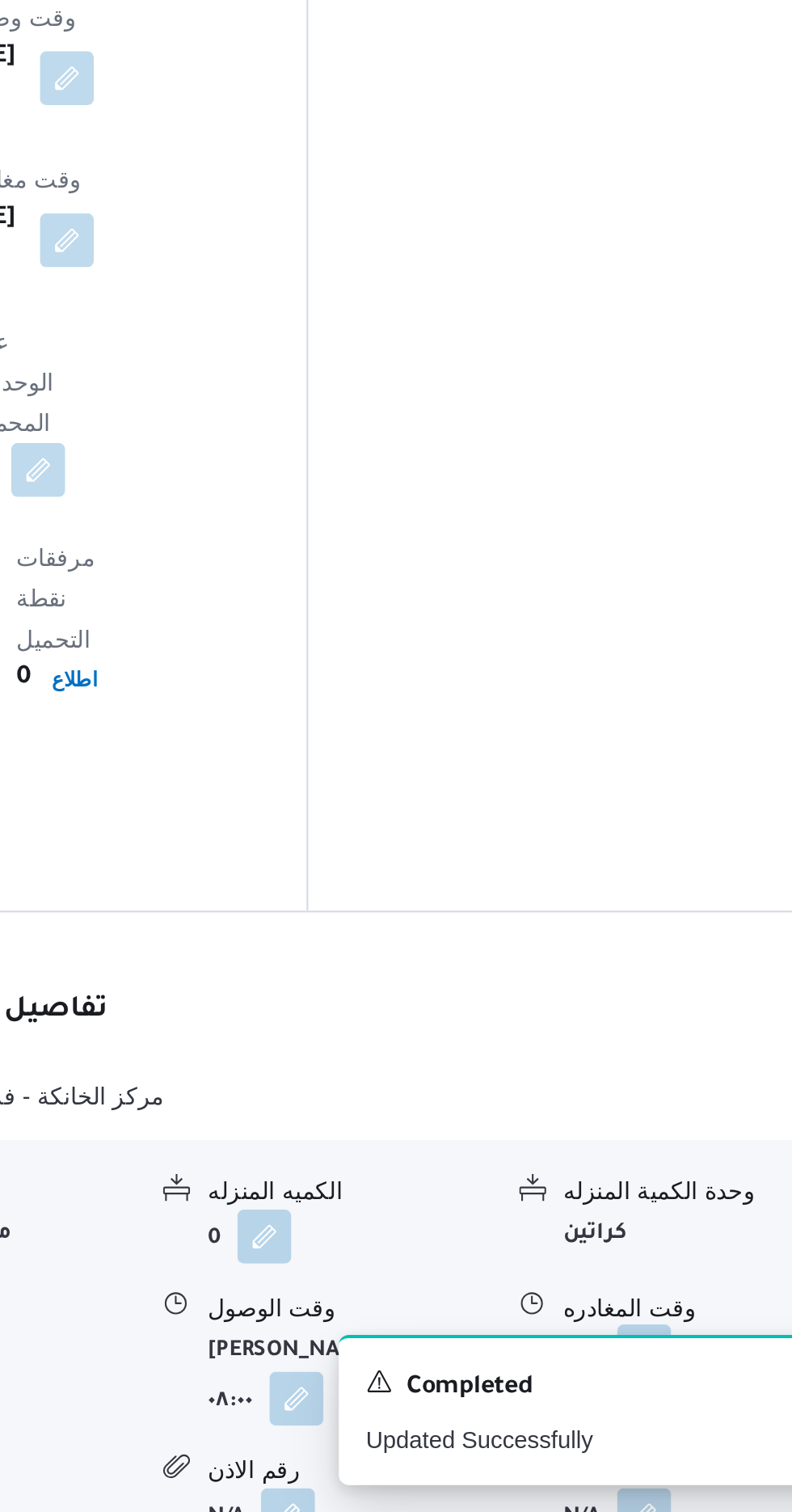
click at [663, 1422] on button "button" at bounding box center [666, 1434] width 26 height 26
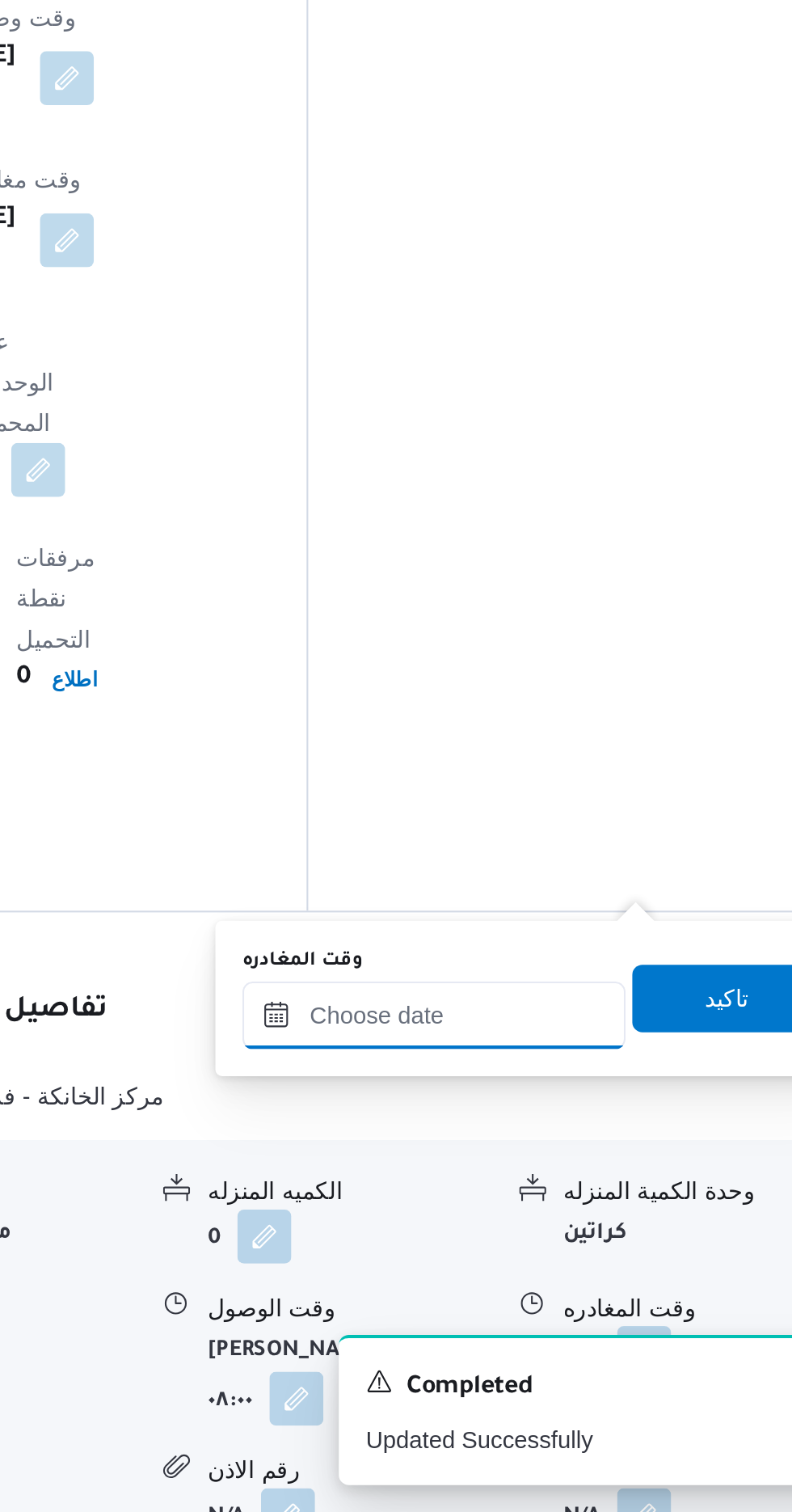
click at [609, 1271] on input "وقت المغادره" at bounding box center [567, 1274] width 184 height 32
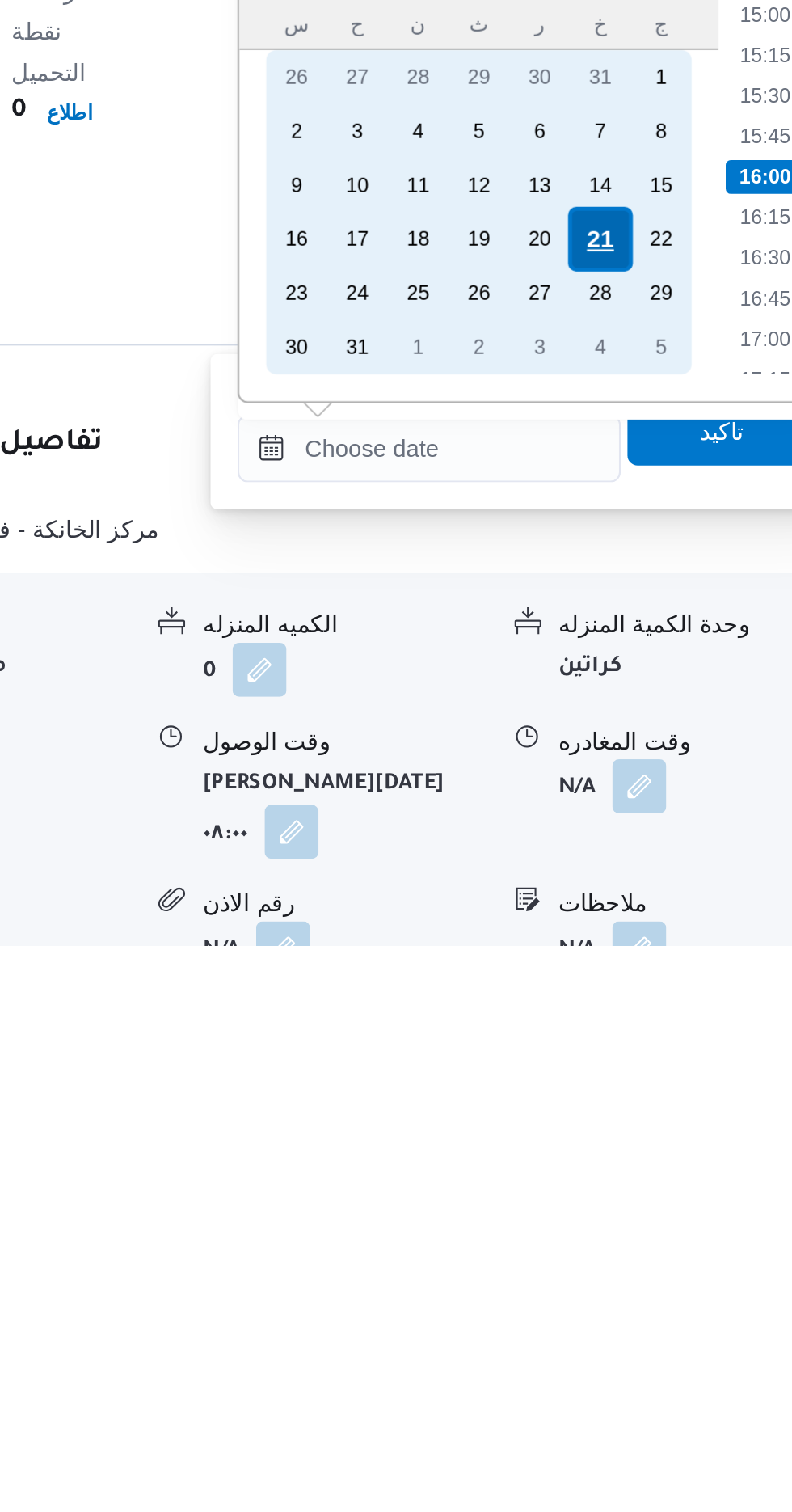
click at [648, 1172] on div "21" at bounding box center [648, 1174] width 30 height 30
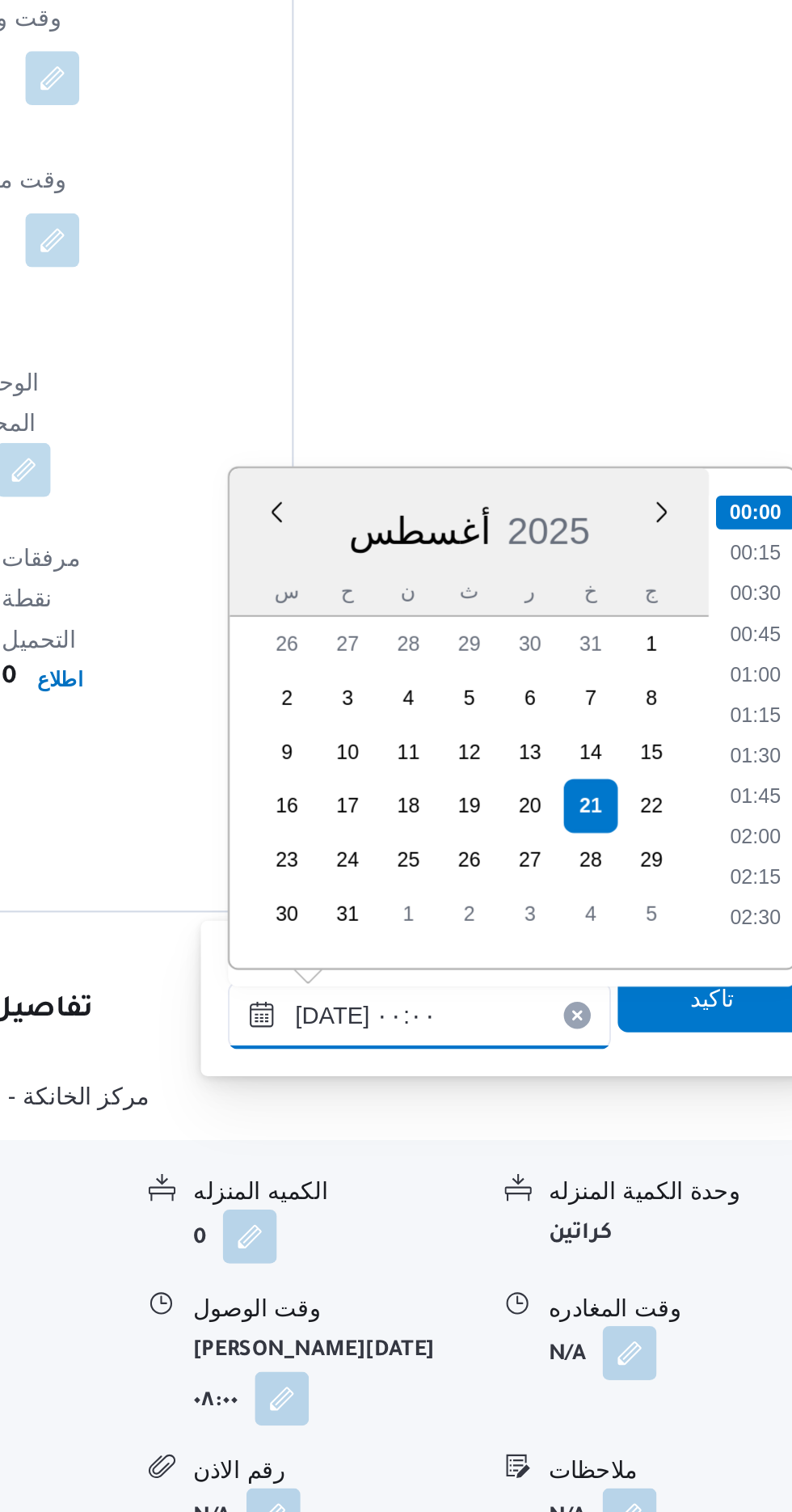
click at [478, 1281] on input "[DATE] ٠٠:٠٠" at bounding box center [567, 1274] width 184 height 32
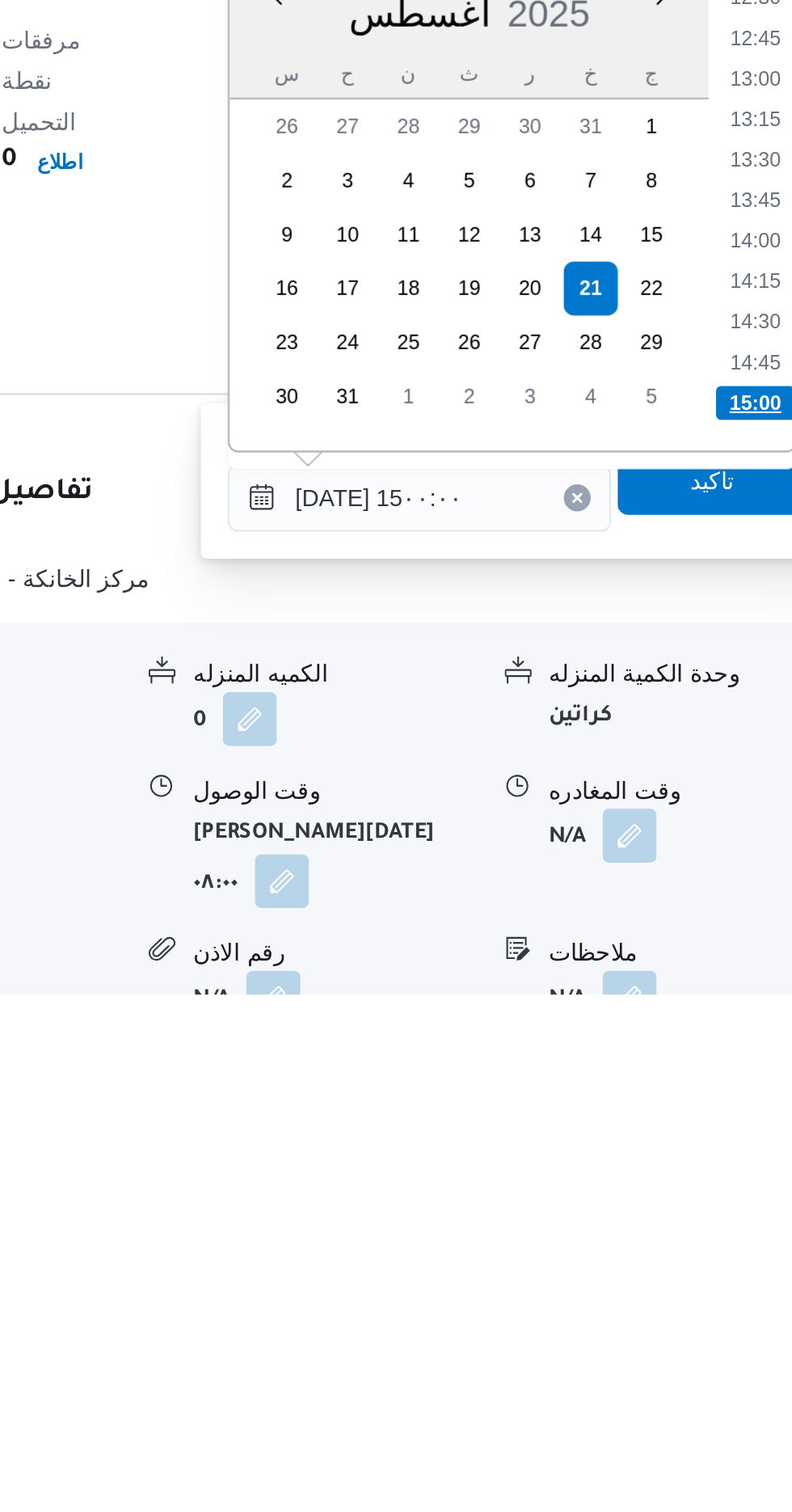
click at [726, 1227] on li "15:00" at bounding box center [728, 1229] width 38 height 16
type input "[DATE] ١٥:٠٠"
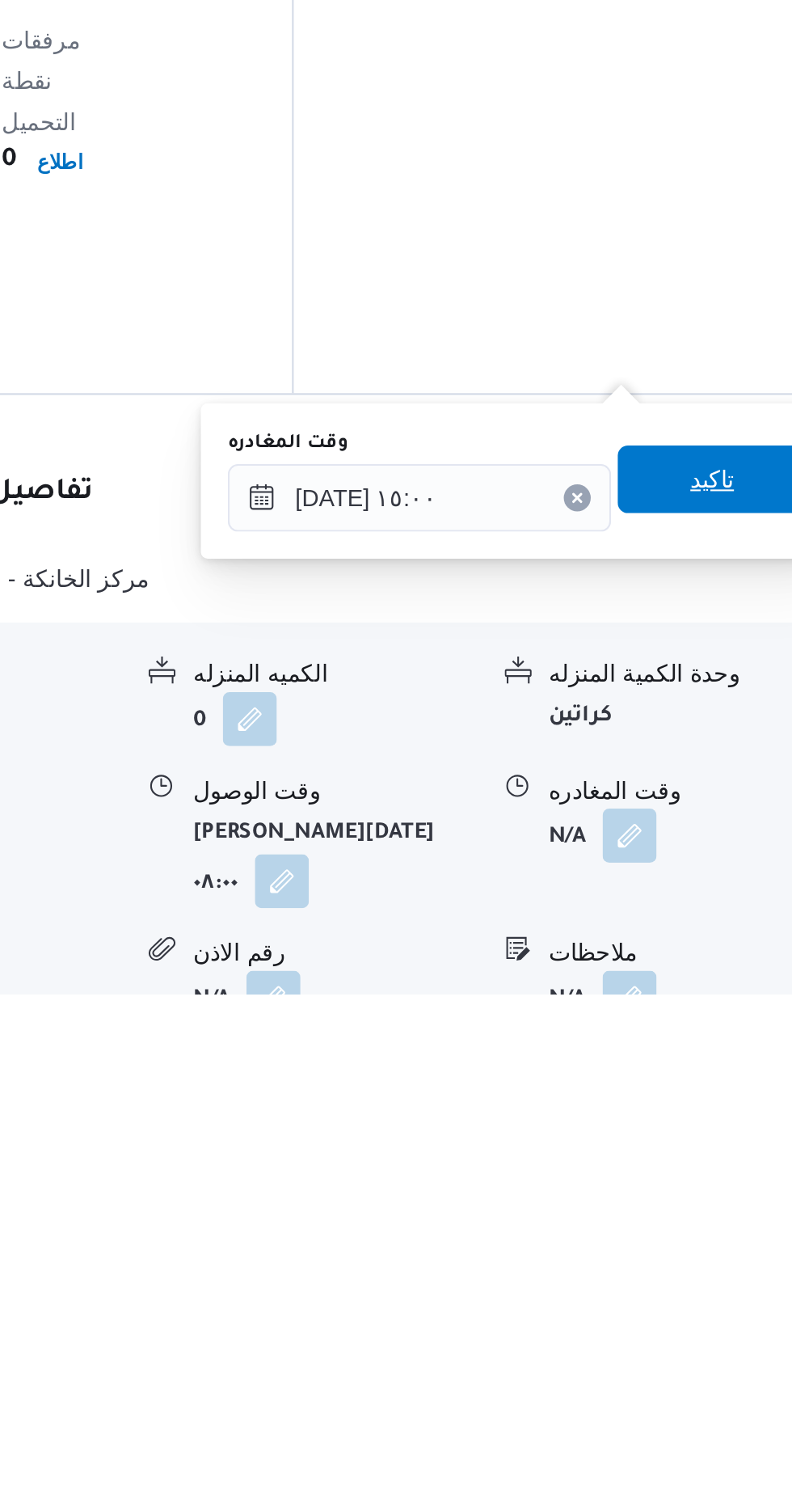
click at [710, 1269] on span "تاكيد" at bounding box center [707, 1266] width 91 height 32
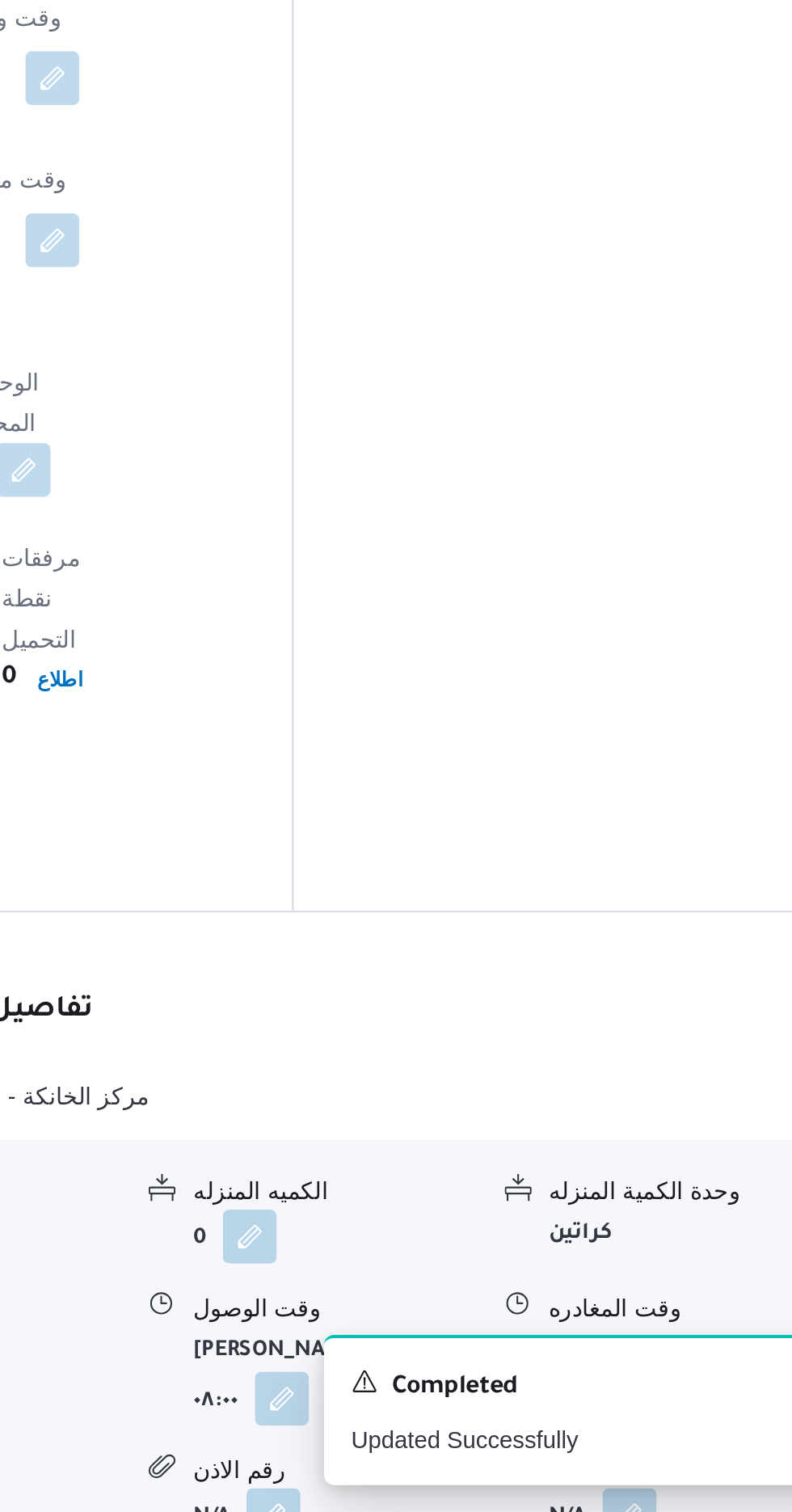
click at [671, 1444] on button "button" at bounding box center [668, 1456] width 26 height 26
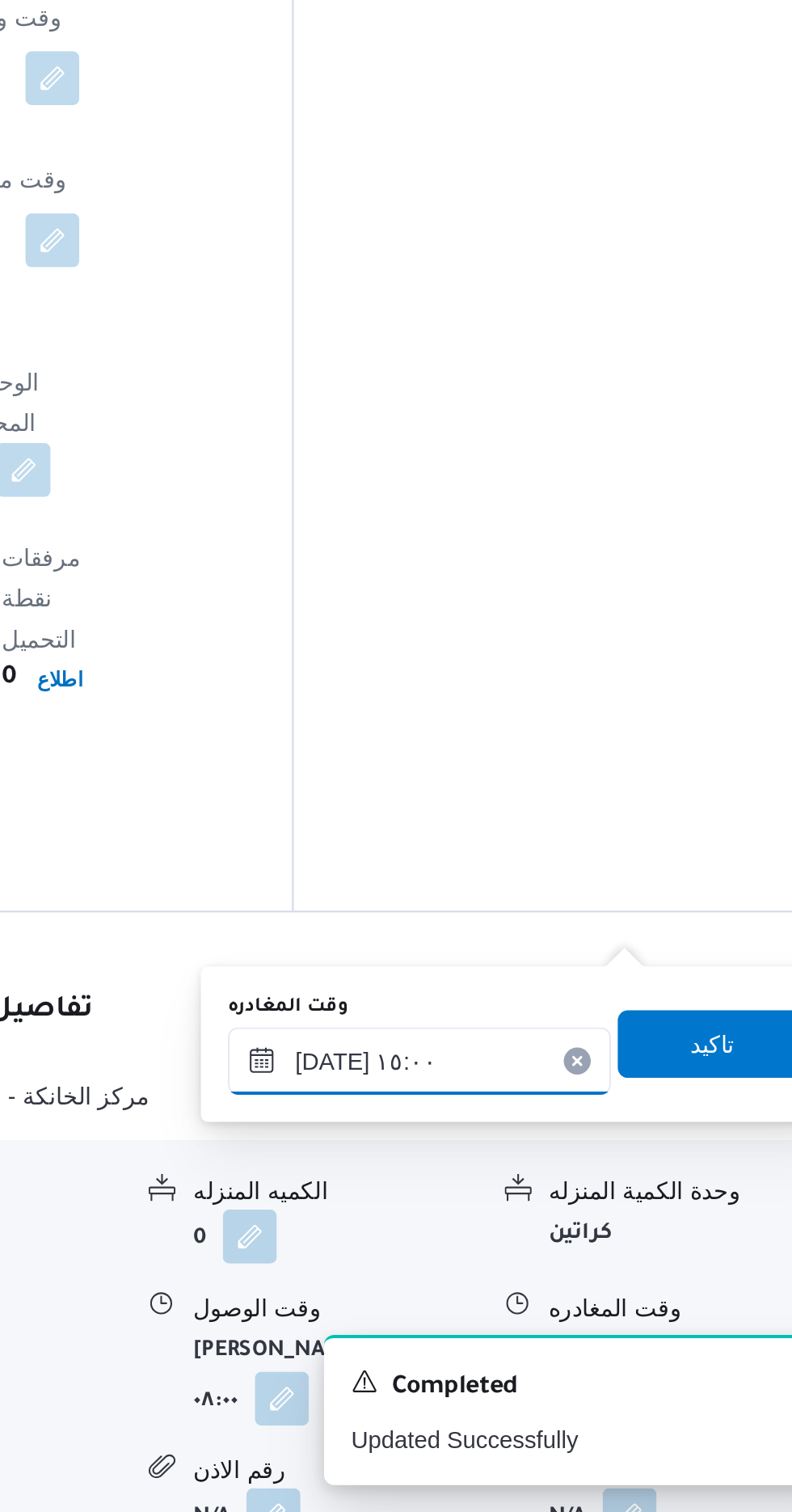
click at [603, 1288] on input "[DATE] ١٥:٠٠" at bounding box center [567, 1296] width 184 height 32
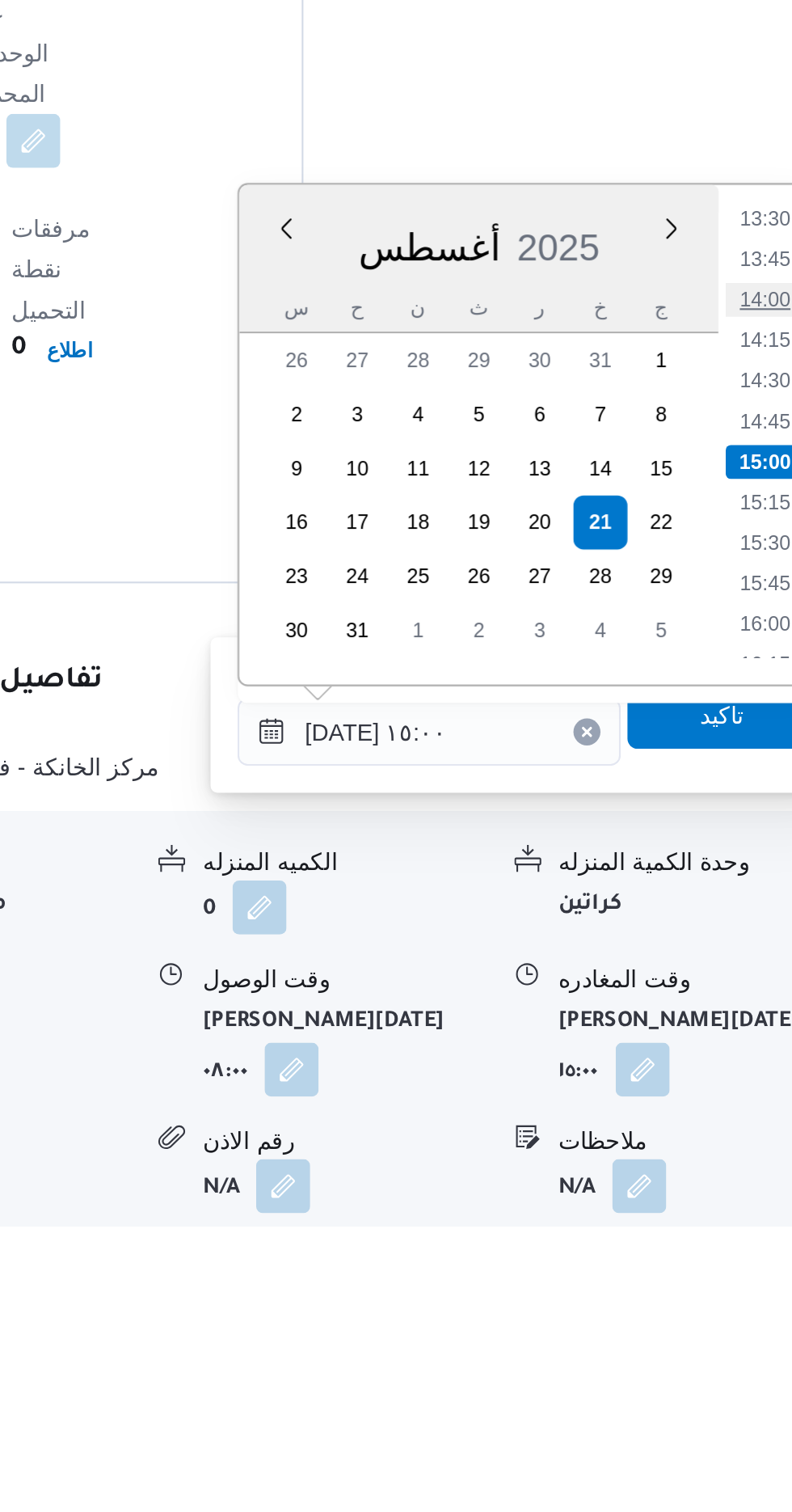
click at [722, 1062] on li "14:00" at bounding box center [727, 1068] width 37 height 16
type input "[DATE] ١٤:٠٠"
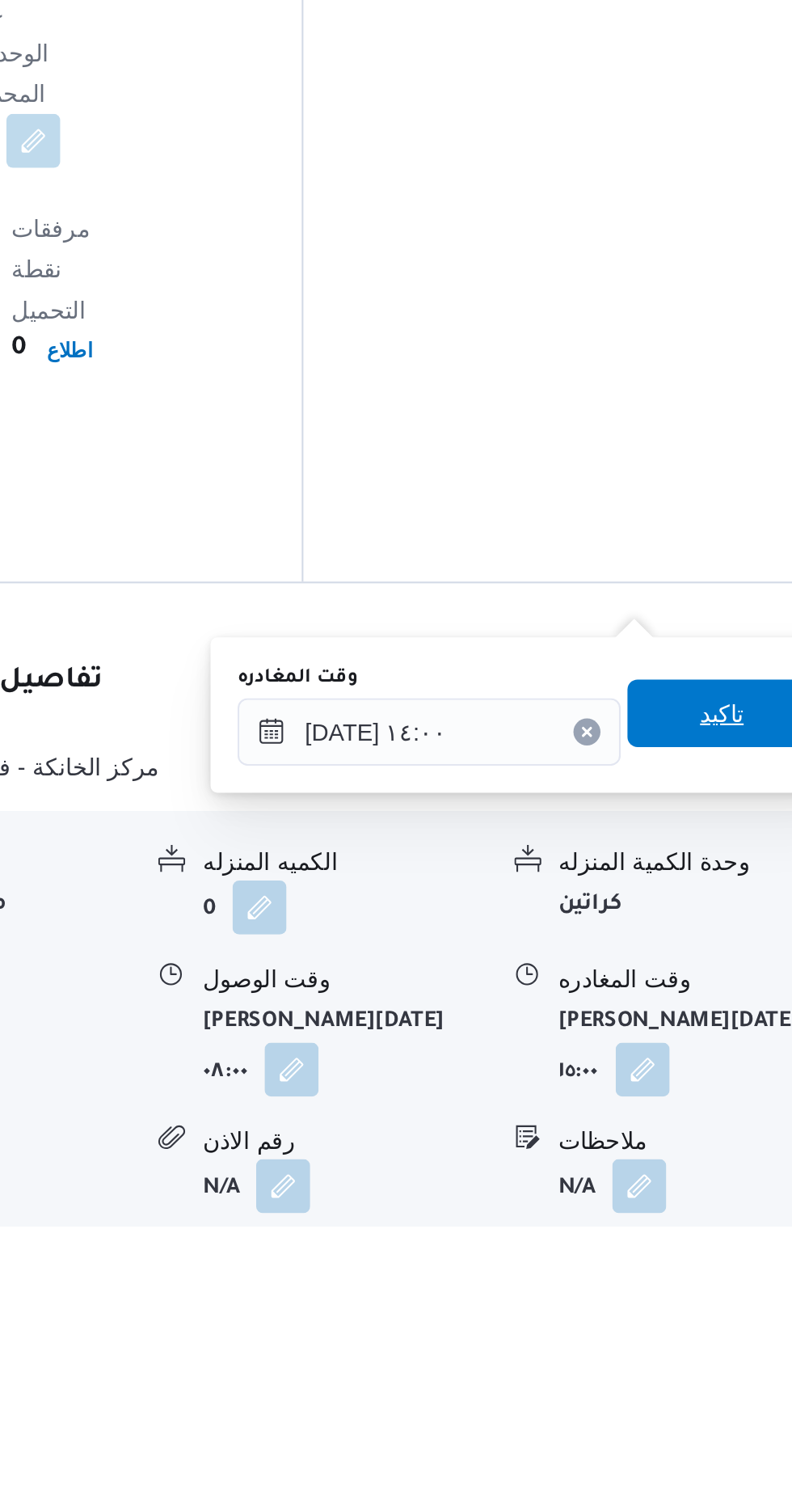
click at [704, 1264] on span "تاكيد" at bounding box center [707, 1267] width 91 height 32
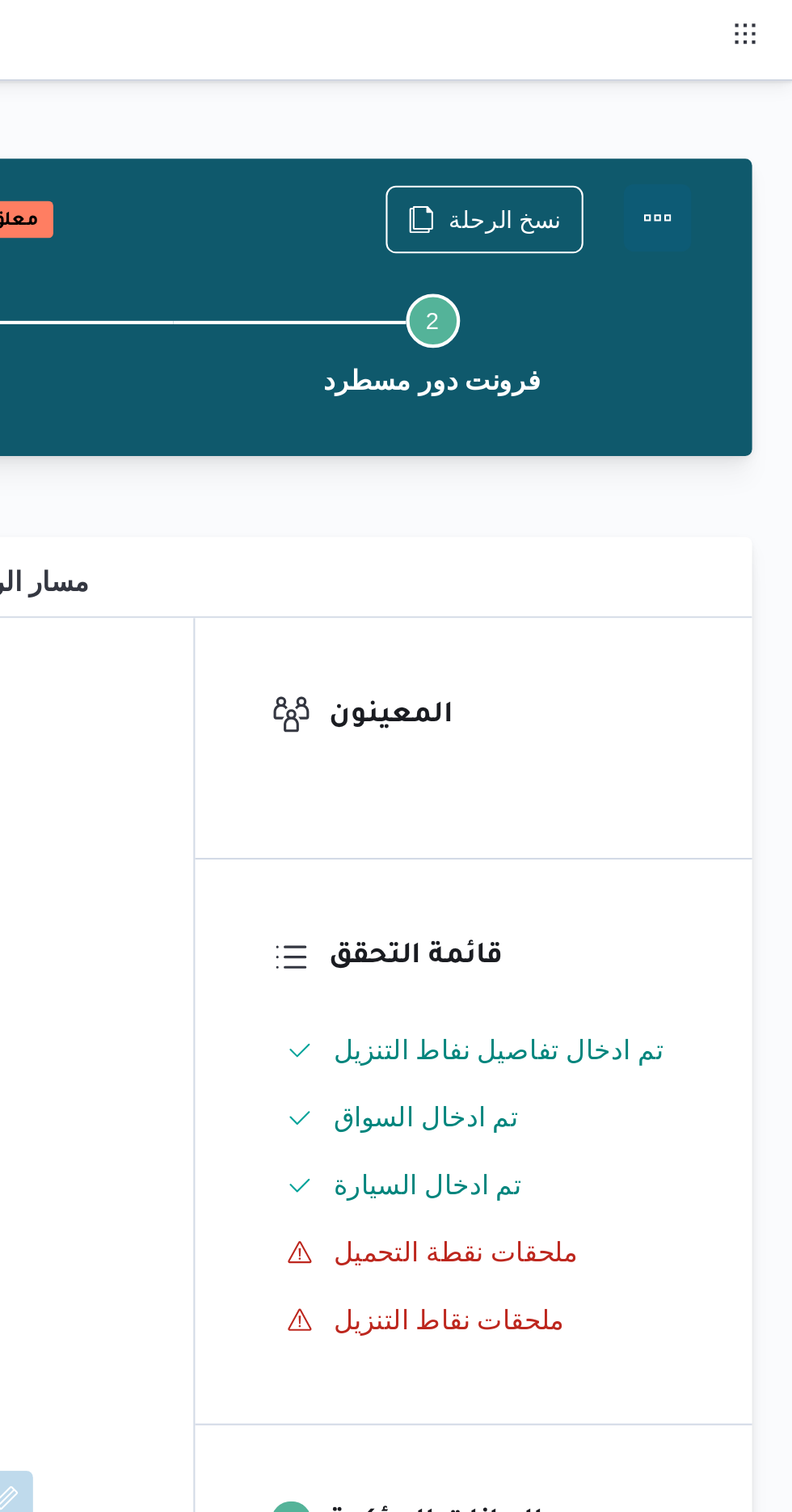
click at [731, 100] on button "Actions" at bounding box center [728, 104] width 32 height 32
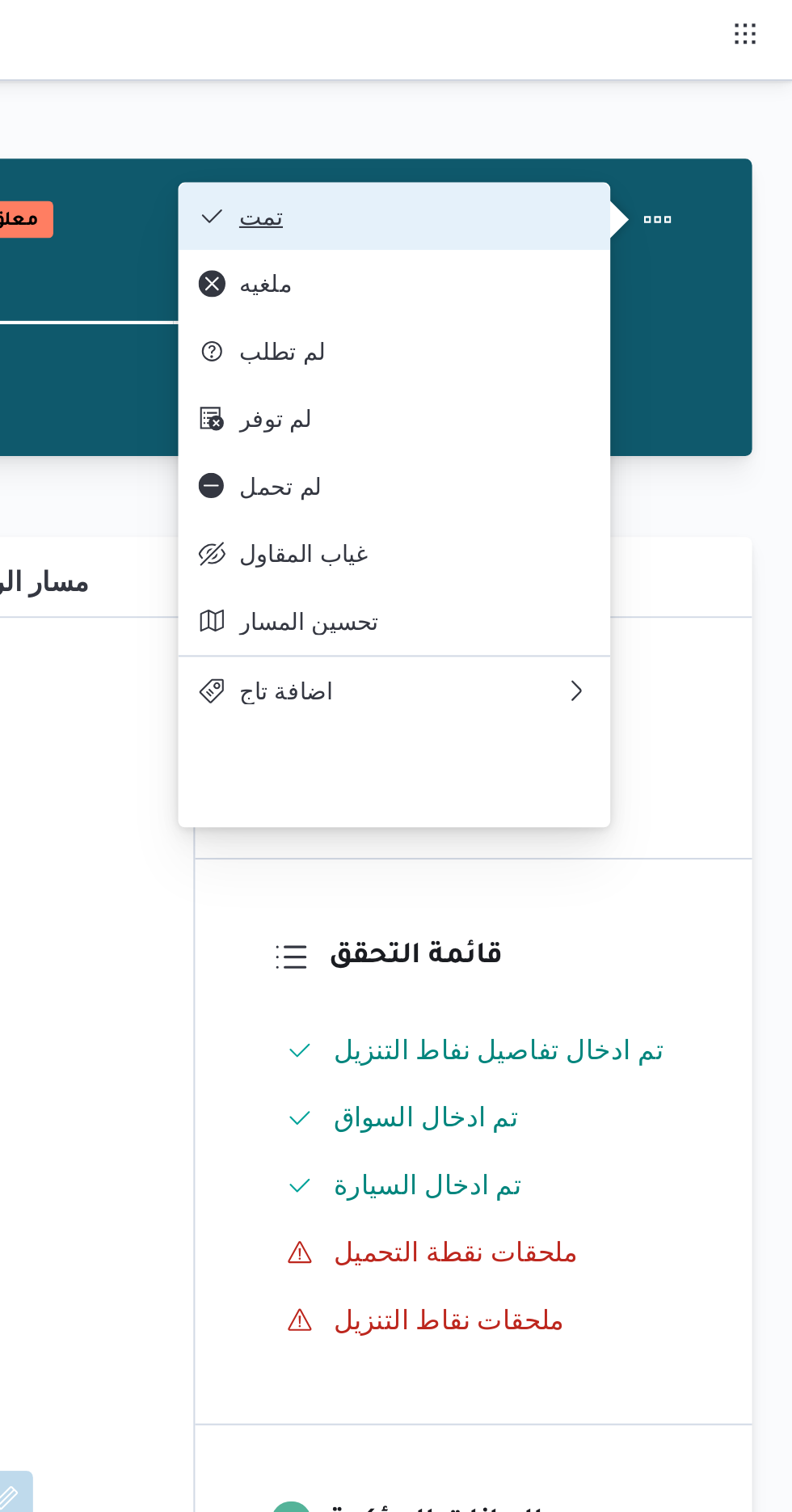
click at [676, 95] on button "تمت" at bounding box center [602, 103] width 207 height 32
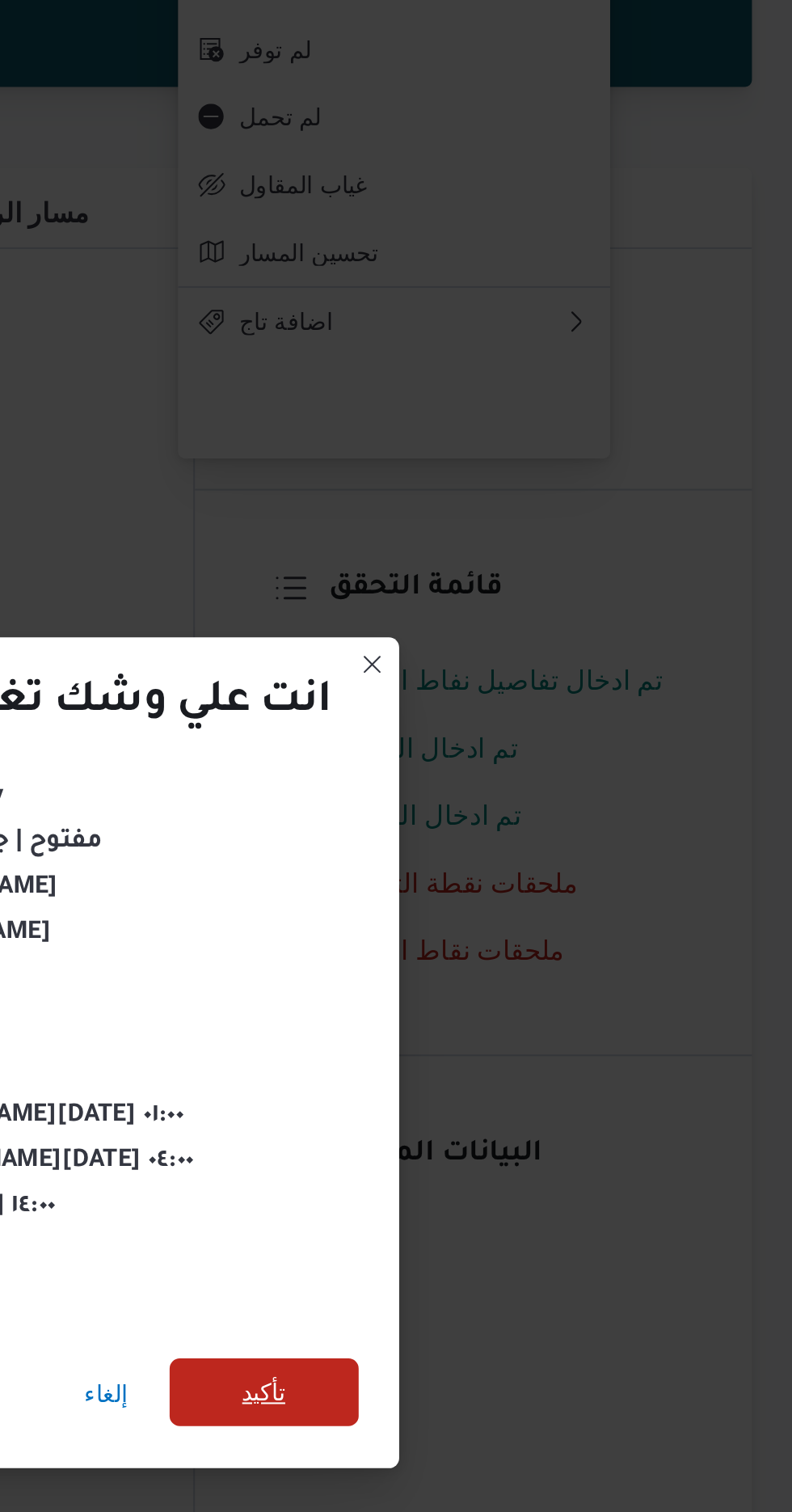
click at [554, 837] on span "تأكيد" at bounding box center [539, 843] width 91 height 32
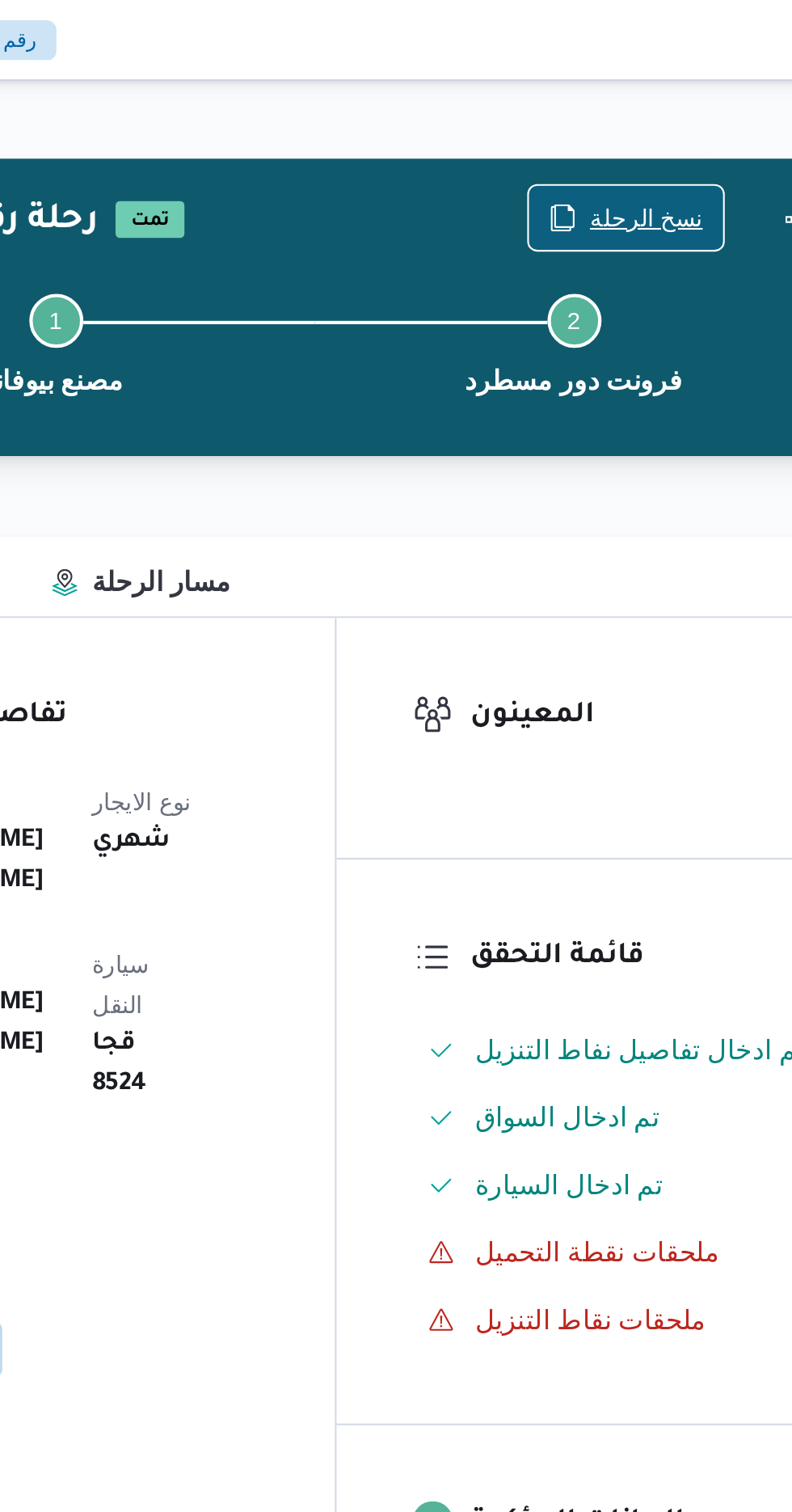
click at [643, 100] on span "نسخ الرحلة" at bounding box center [654, 104] width 54 height 19
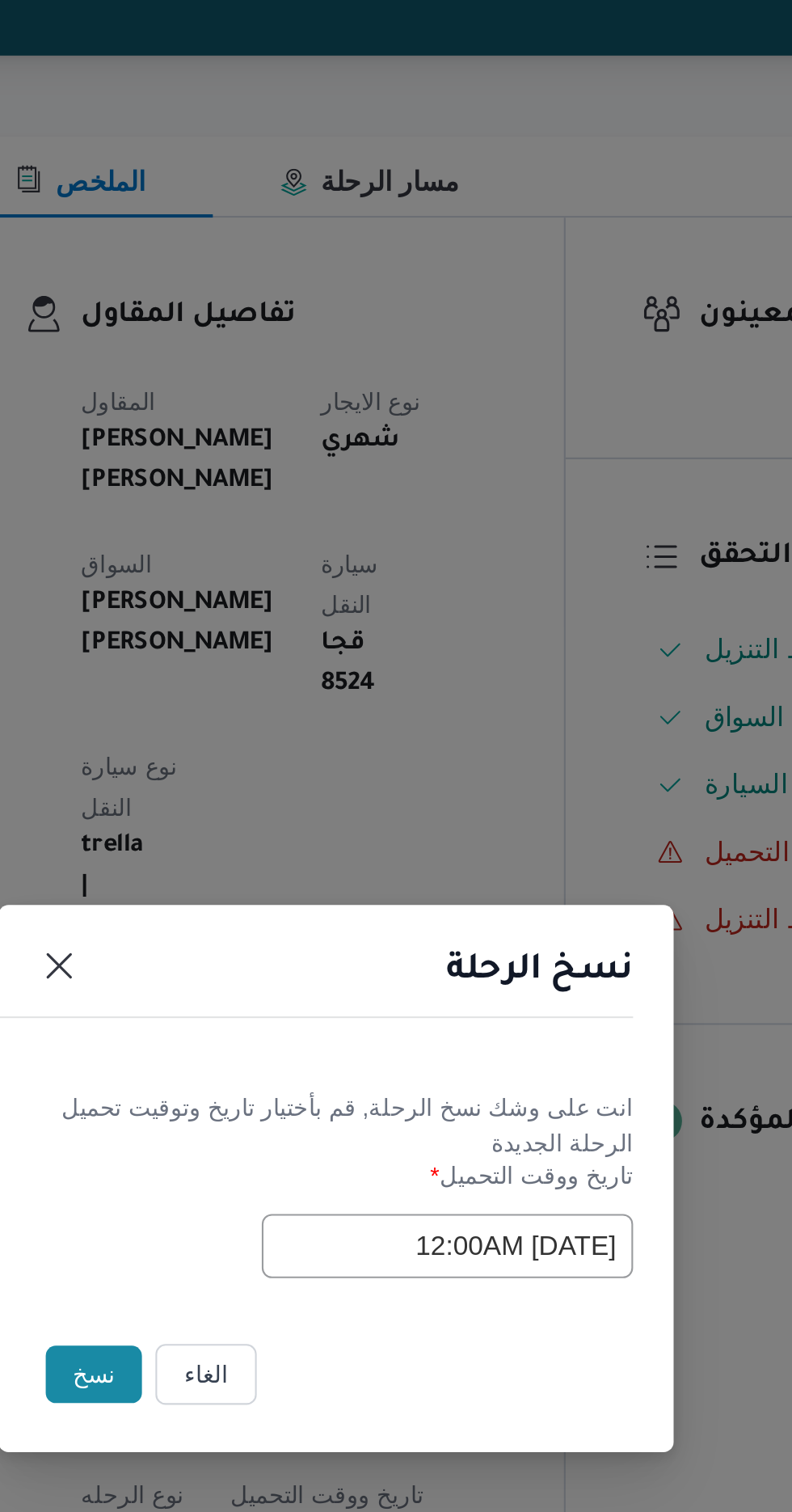
click at [273, 846] on button "نسخ" at bounding box center [279, 850] width 46 height 27
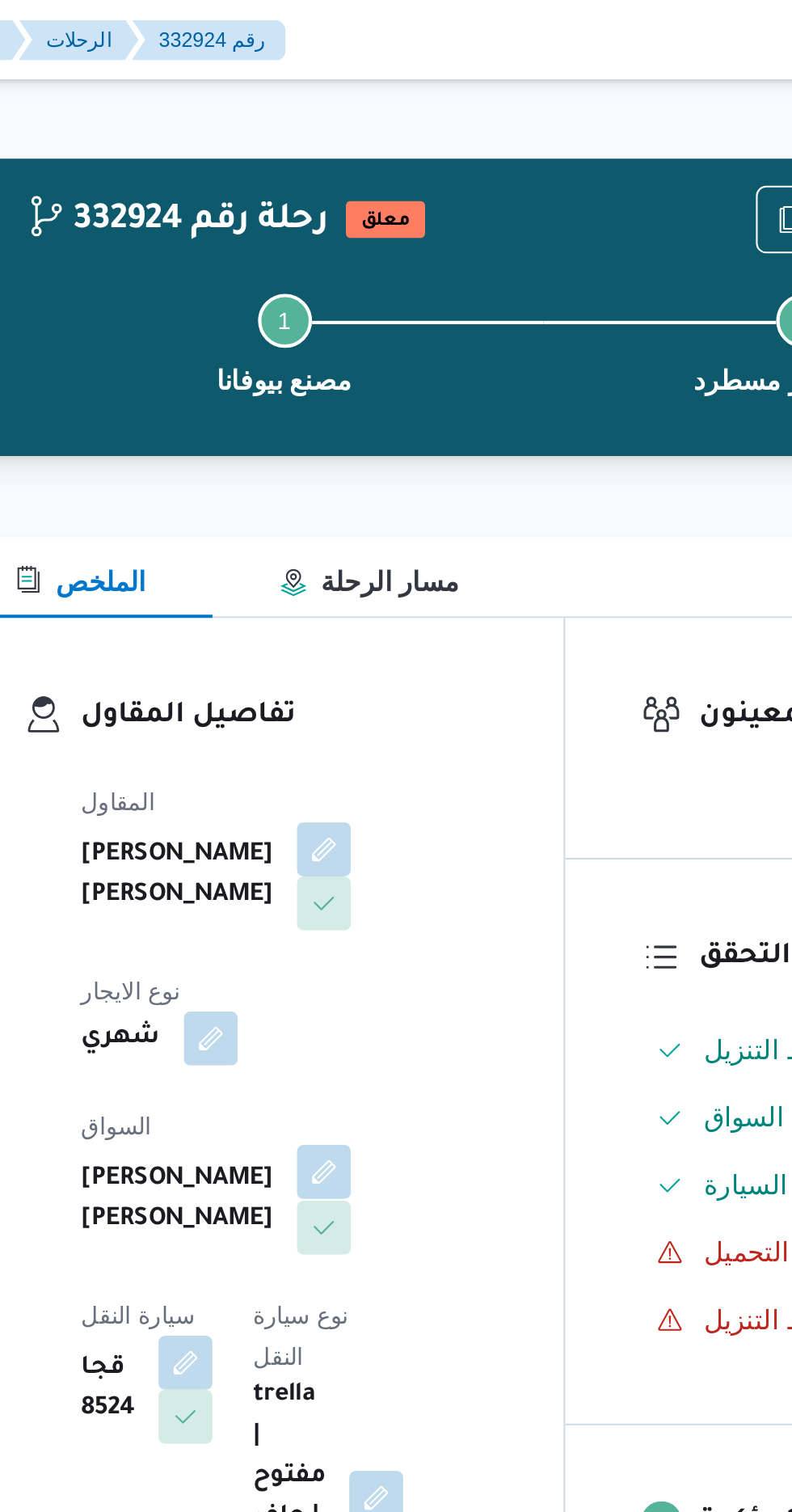
click at [378, 549] on button "button" at bounding box center [390, 561] width 26 height 26
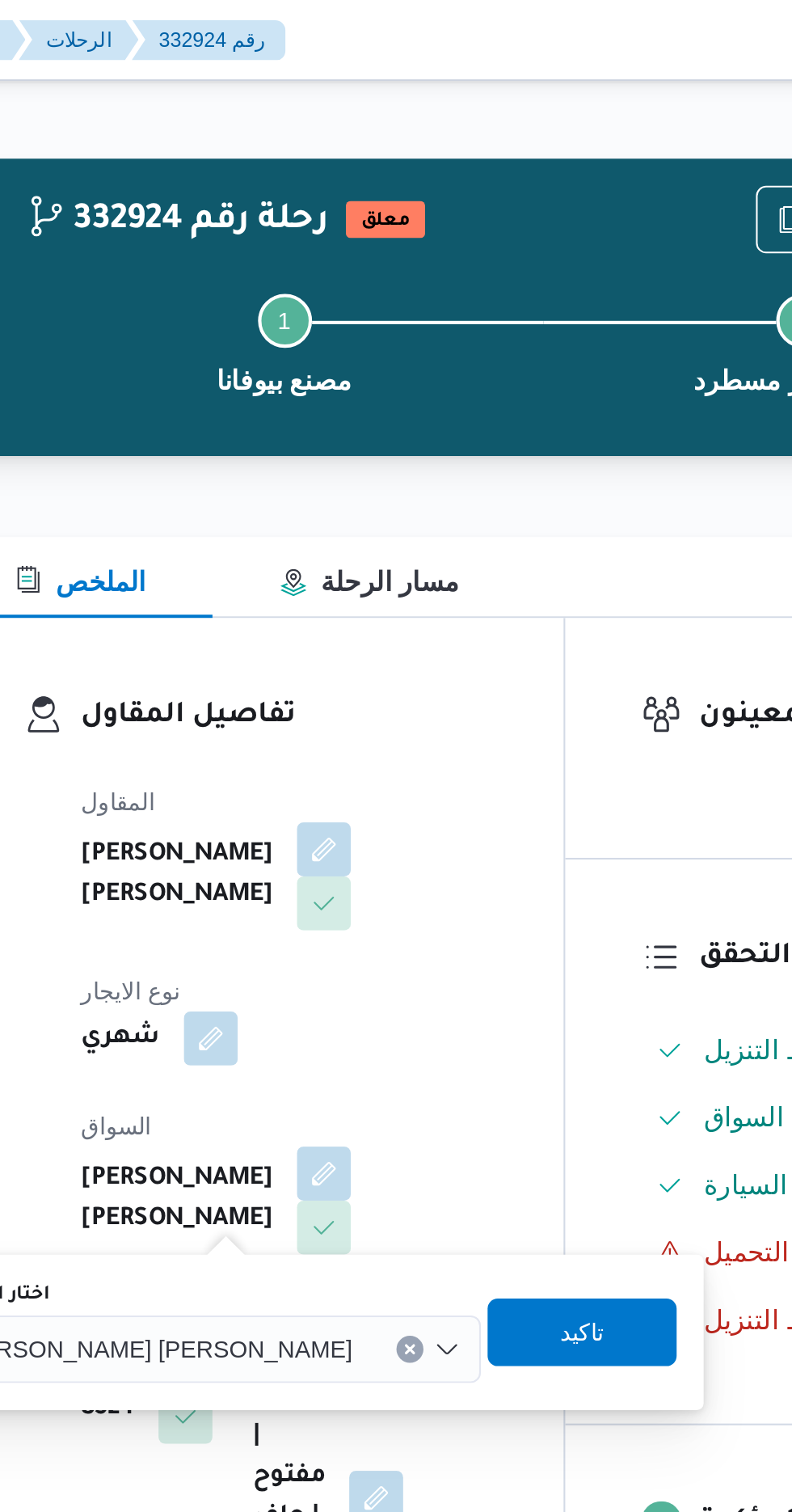
click at [311, 639] on span "[PERSON_NAME] [PERSON_NAME]" at bounding box center [310, 645] width 189 height 18
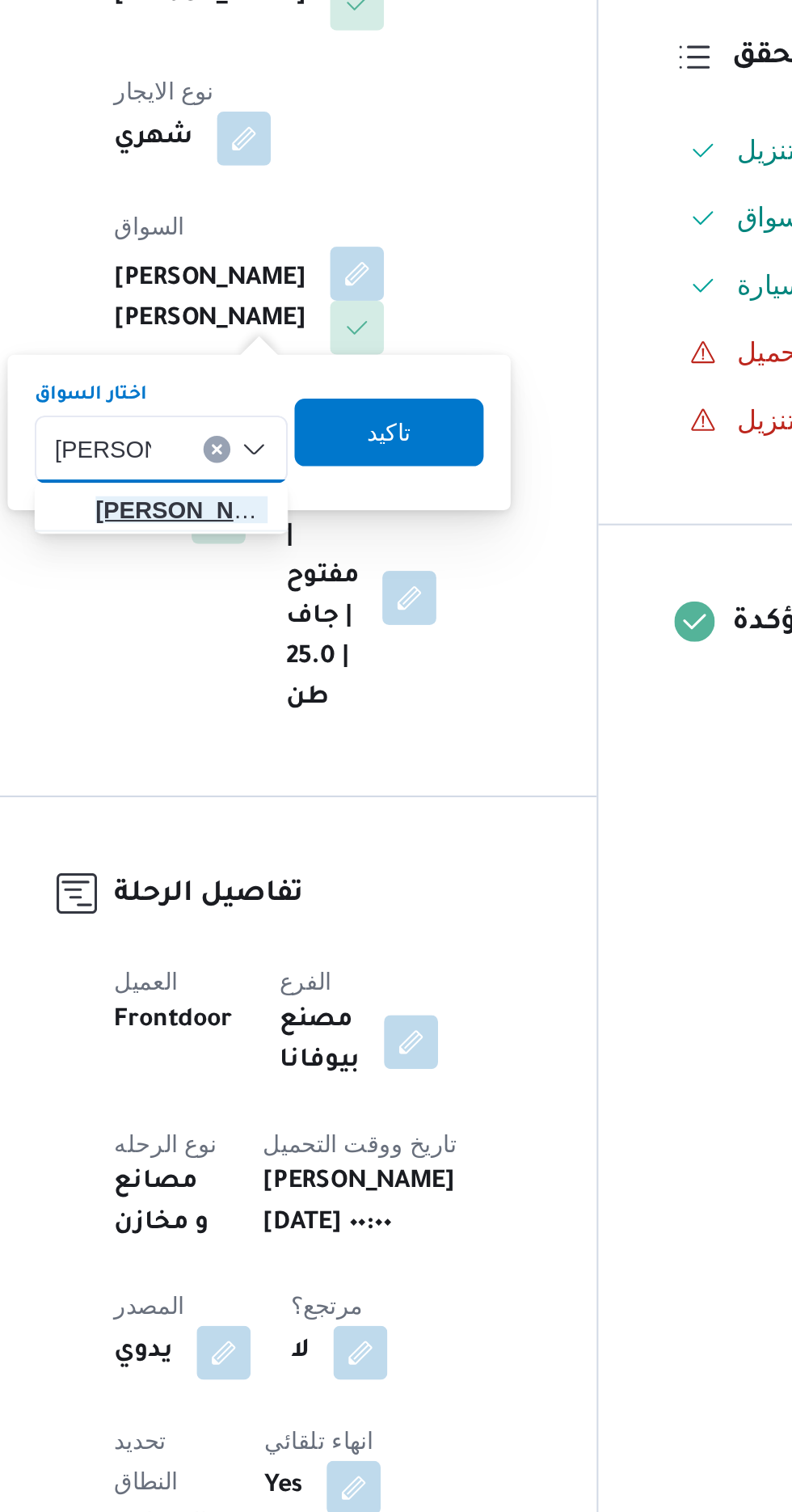
type input "[PERSON_NAME]"
click at [319, 676] on span "[PERSON_NAME] ولى [PERSON_NAME]" at bounding box center [306, 675] width 82 height 19
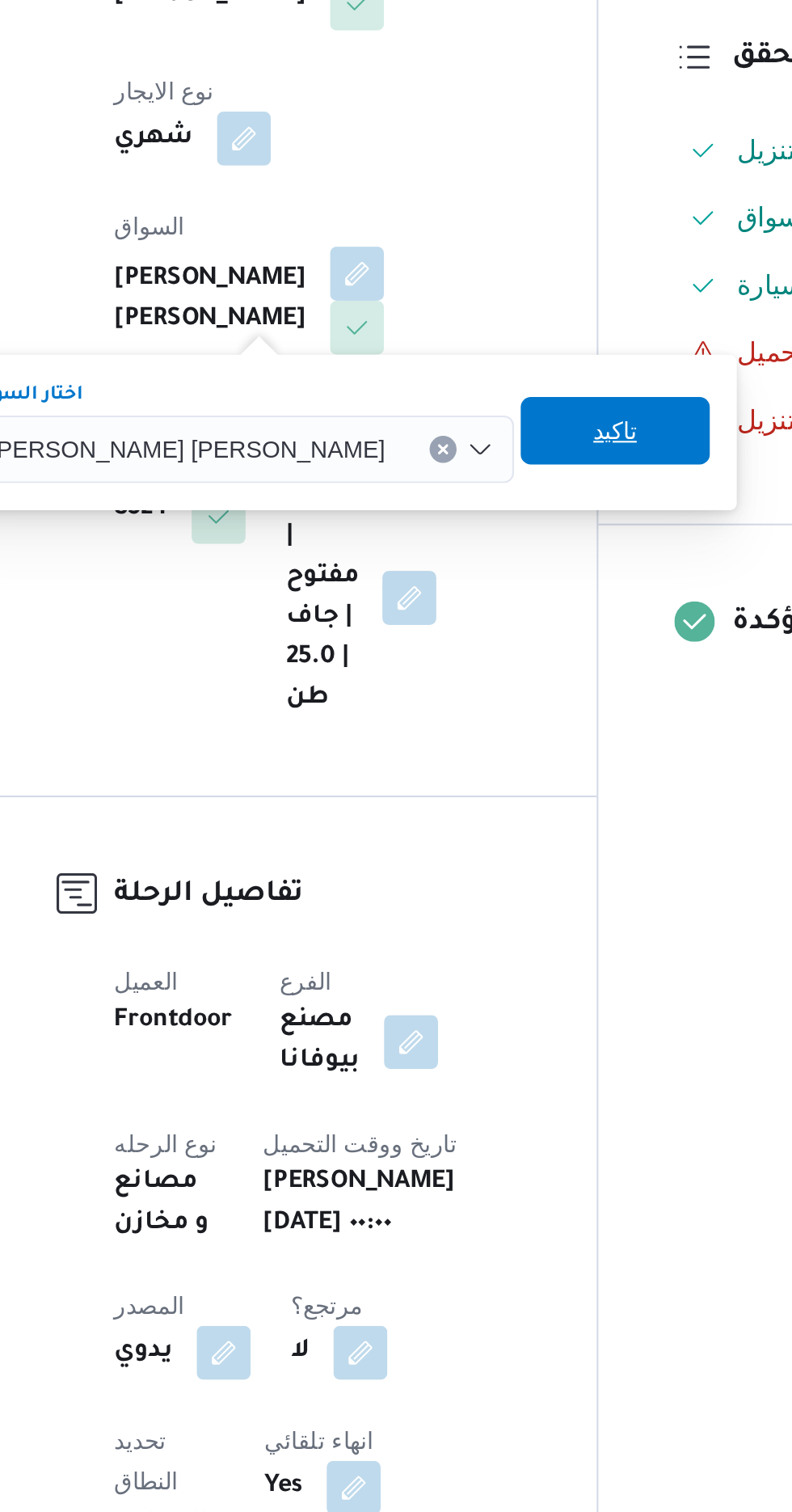
click at [504, 637] on span "تاكيد" at bounding box center [514, 637] width 21 height 19
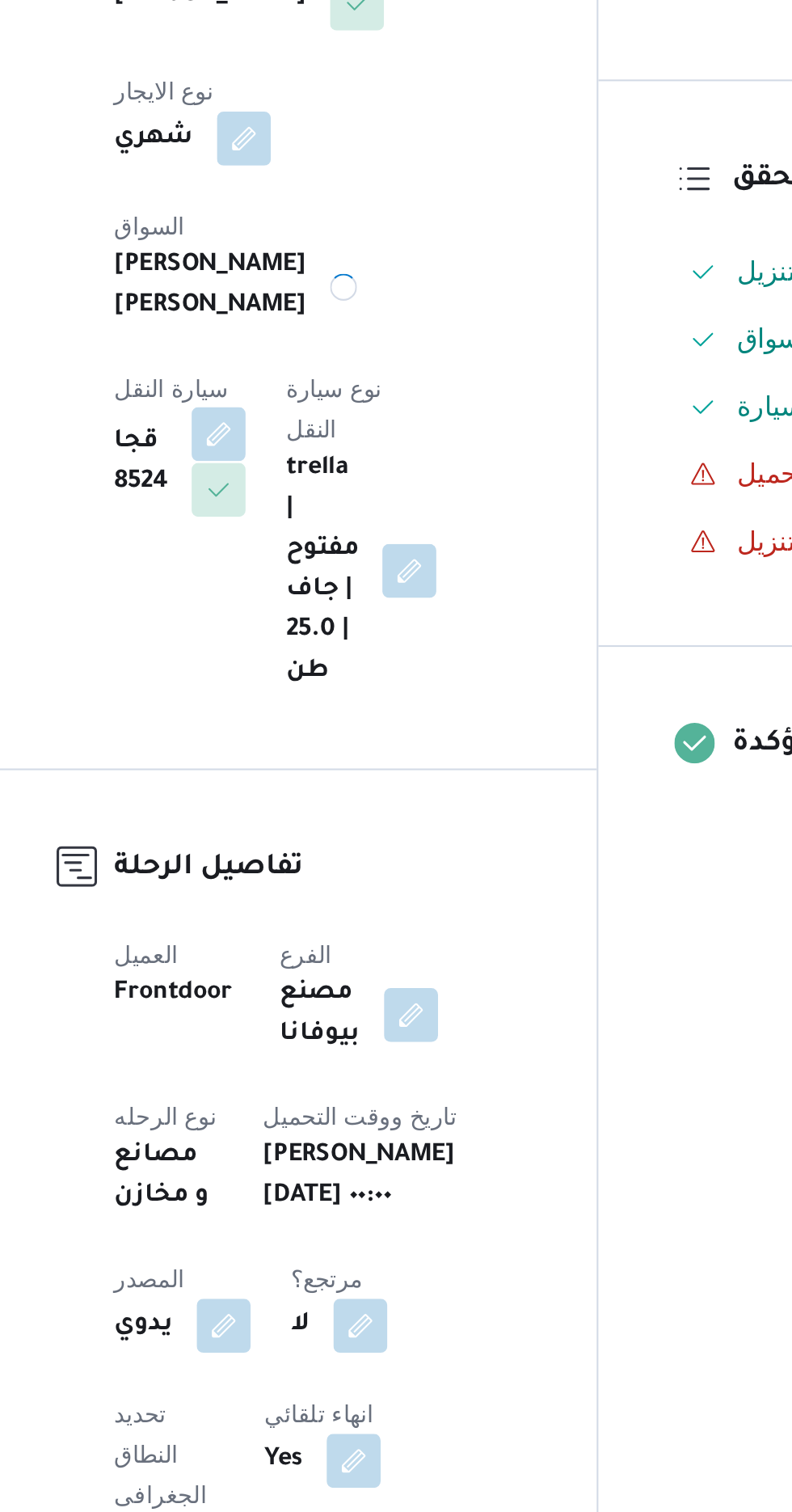
click at [337, 626] on button "button" at bounding box center [324, 639] width 26 height 26
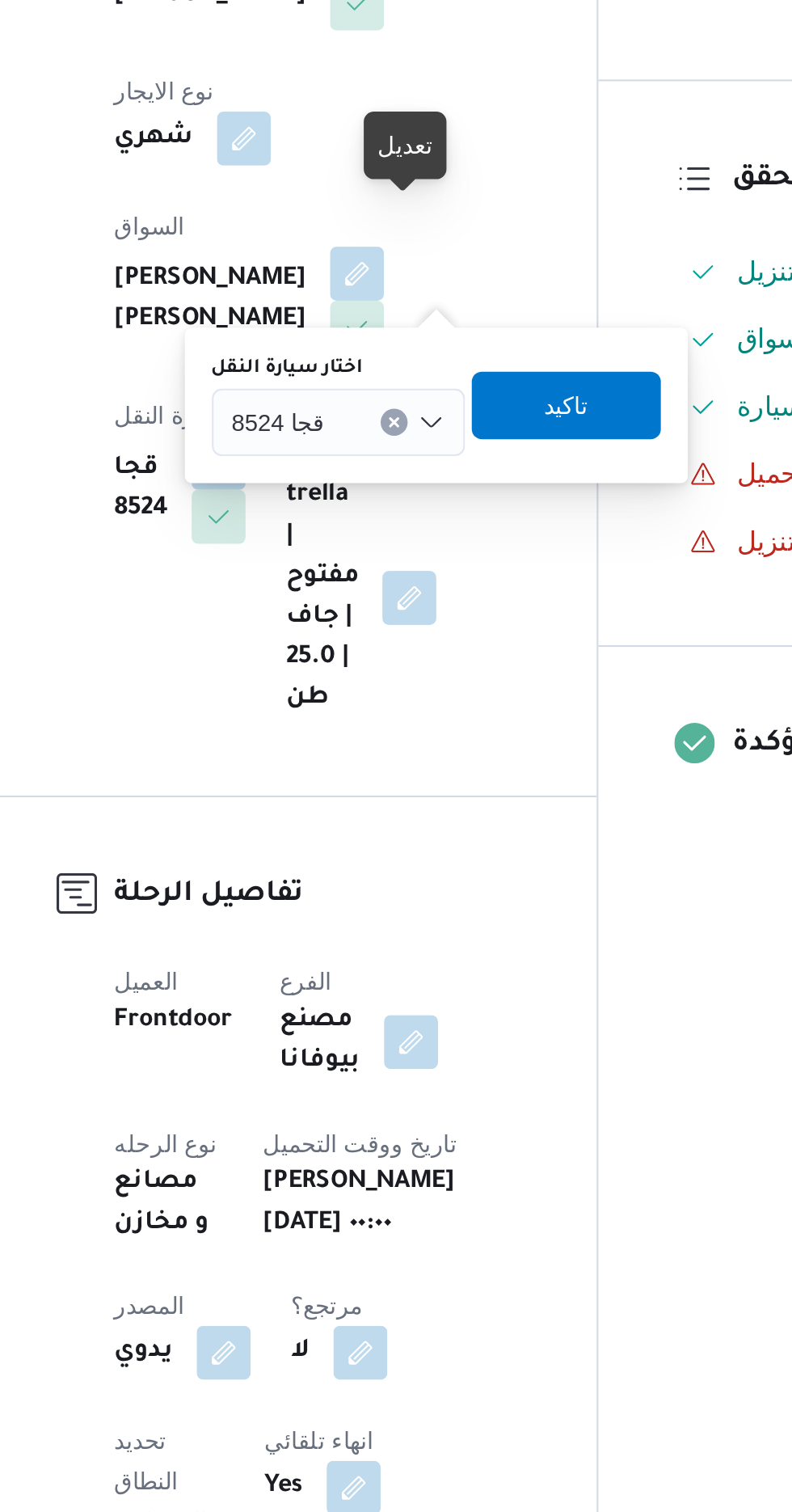
click at [385, 630] on div "قجا 8524" at bounding box center [382, 633] width 121 height 32
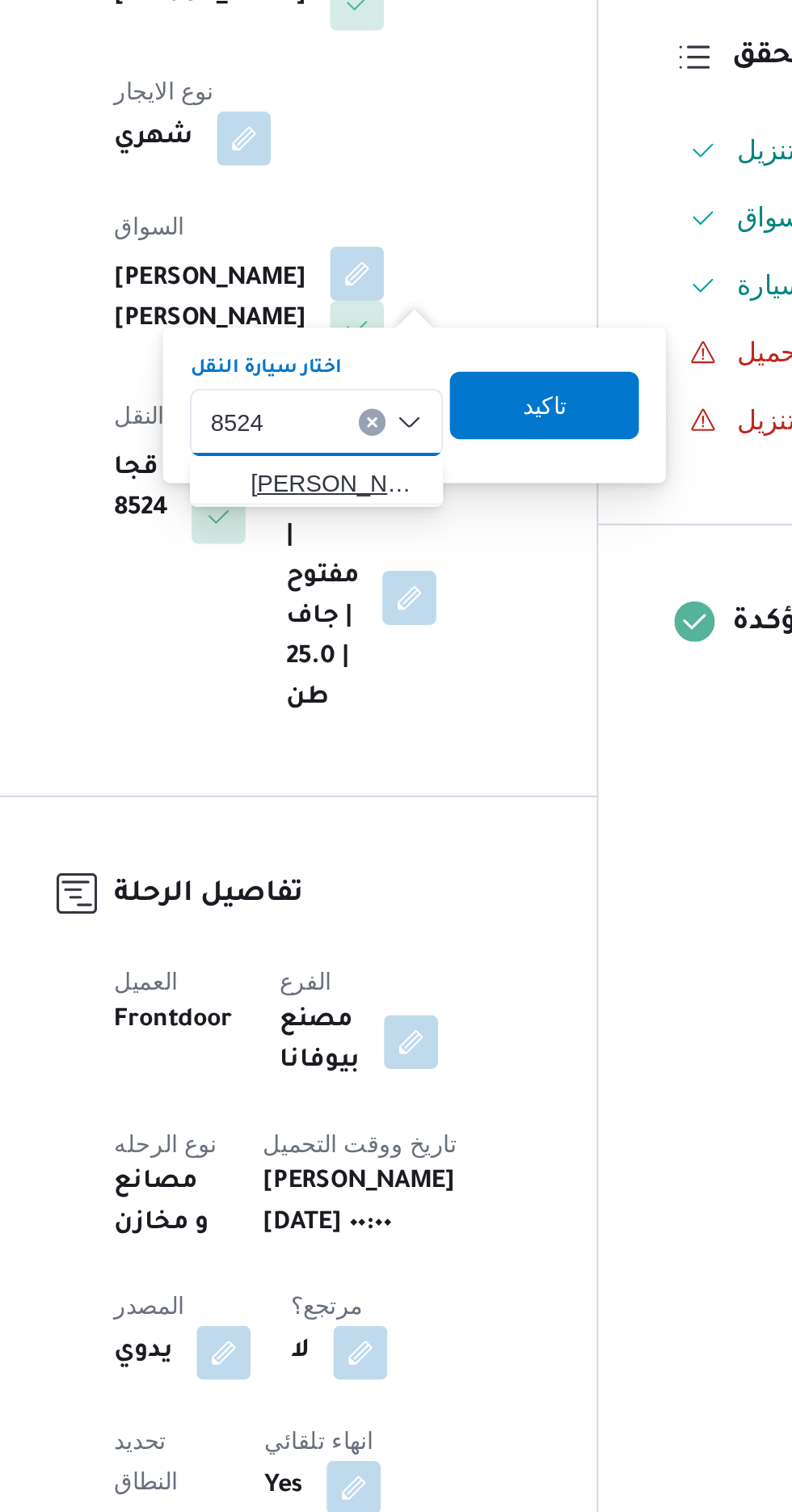
type input "8524"
click at [375, 664] on span "[PERSON_NAME] 8524 | null" at bounding box center [380, 662] width 82 height 19
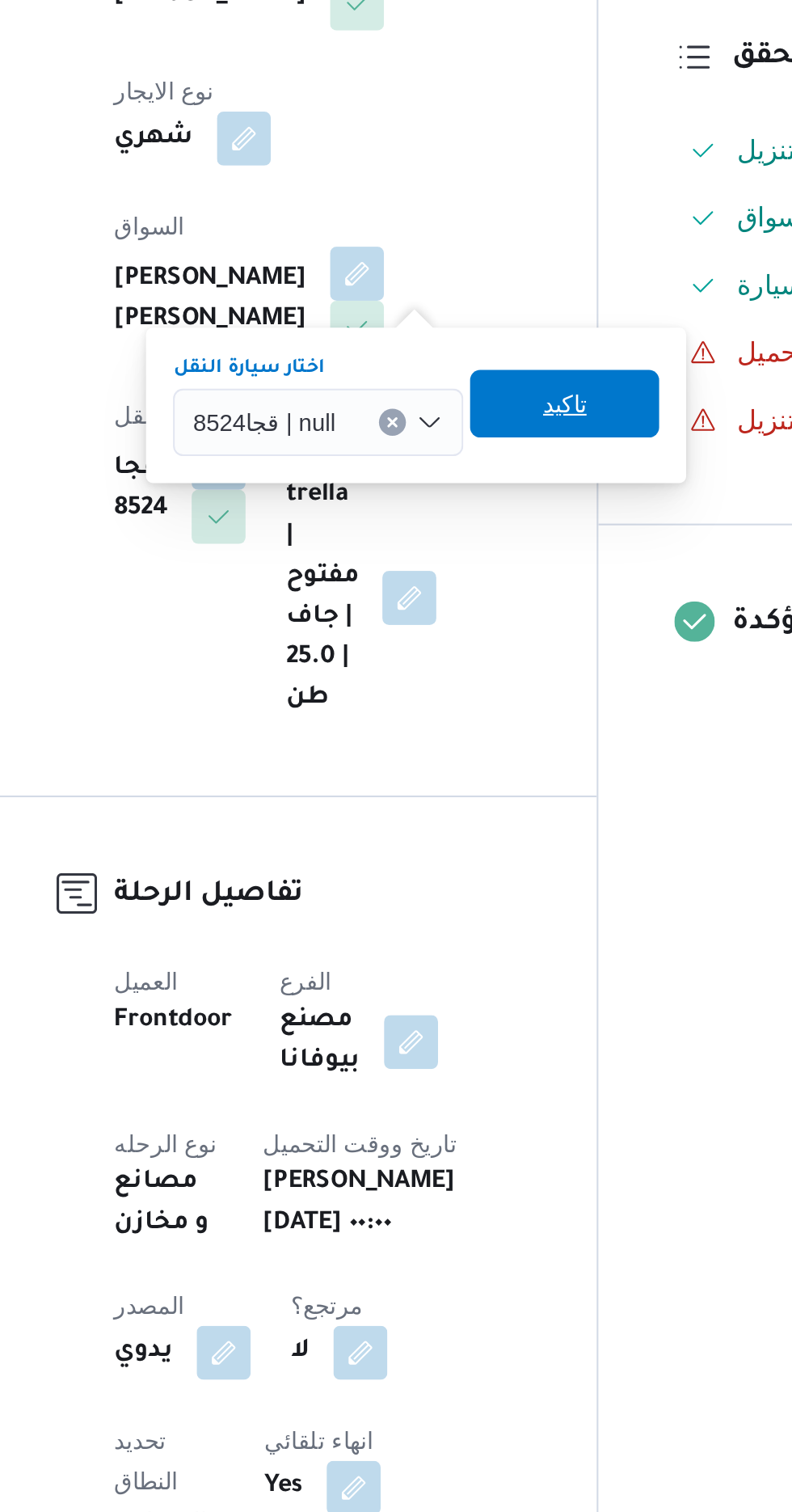
click at [499, 626] on span "تاكيد" at bounding box center [490, 624] width 91 height 32
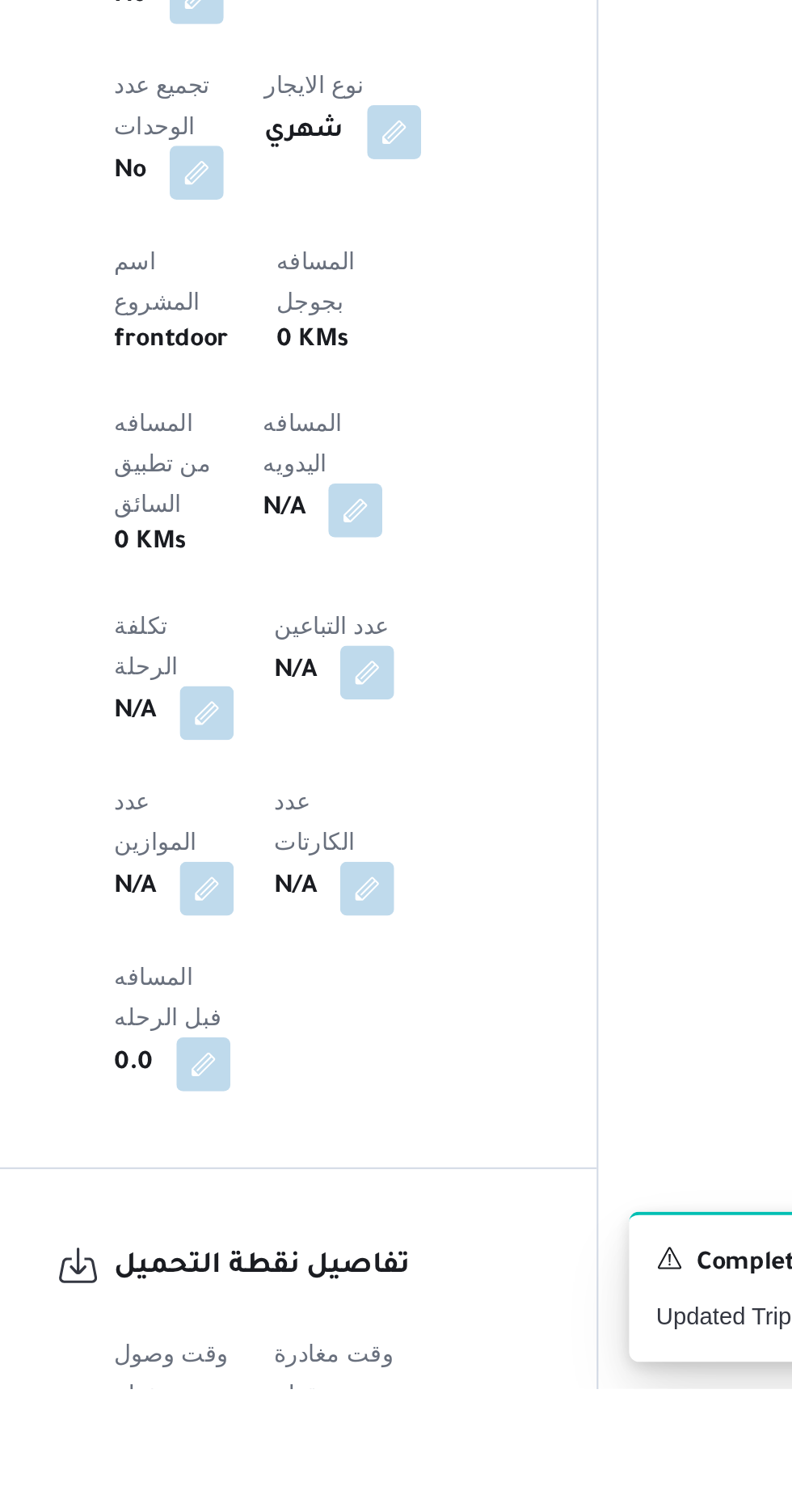
scroll to position [339, 0]
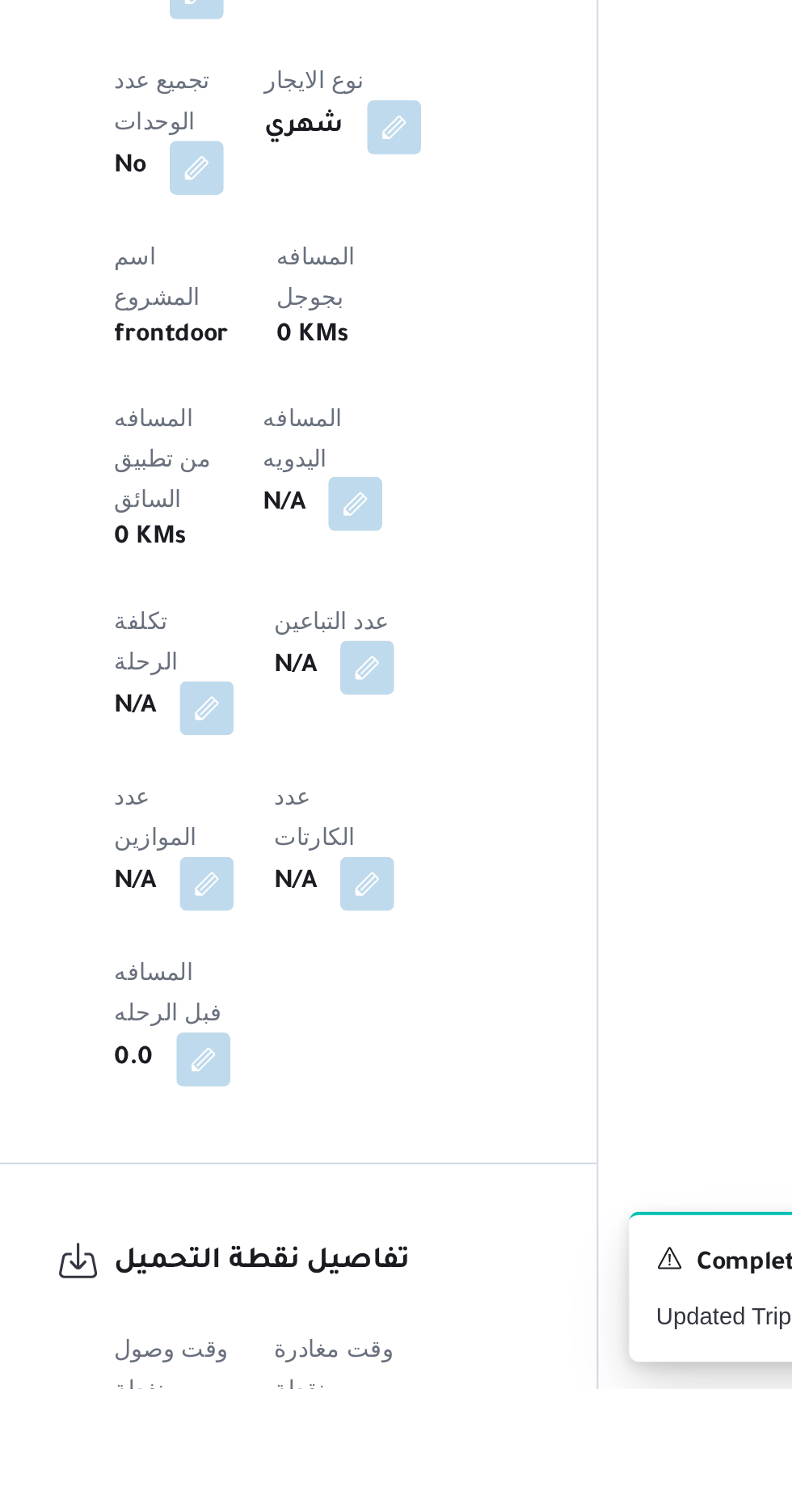
click at [377, 1075] on button "button" at bounding box center [389, 1088] width 26 height 26
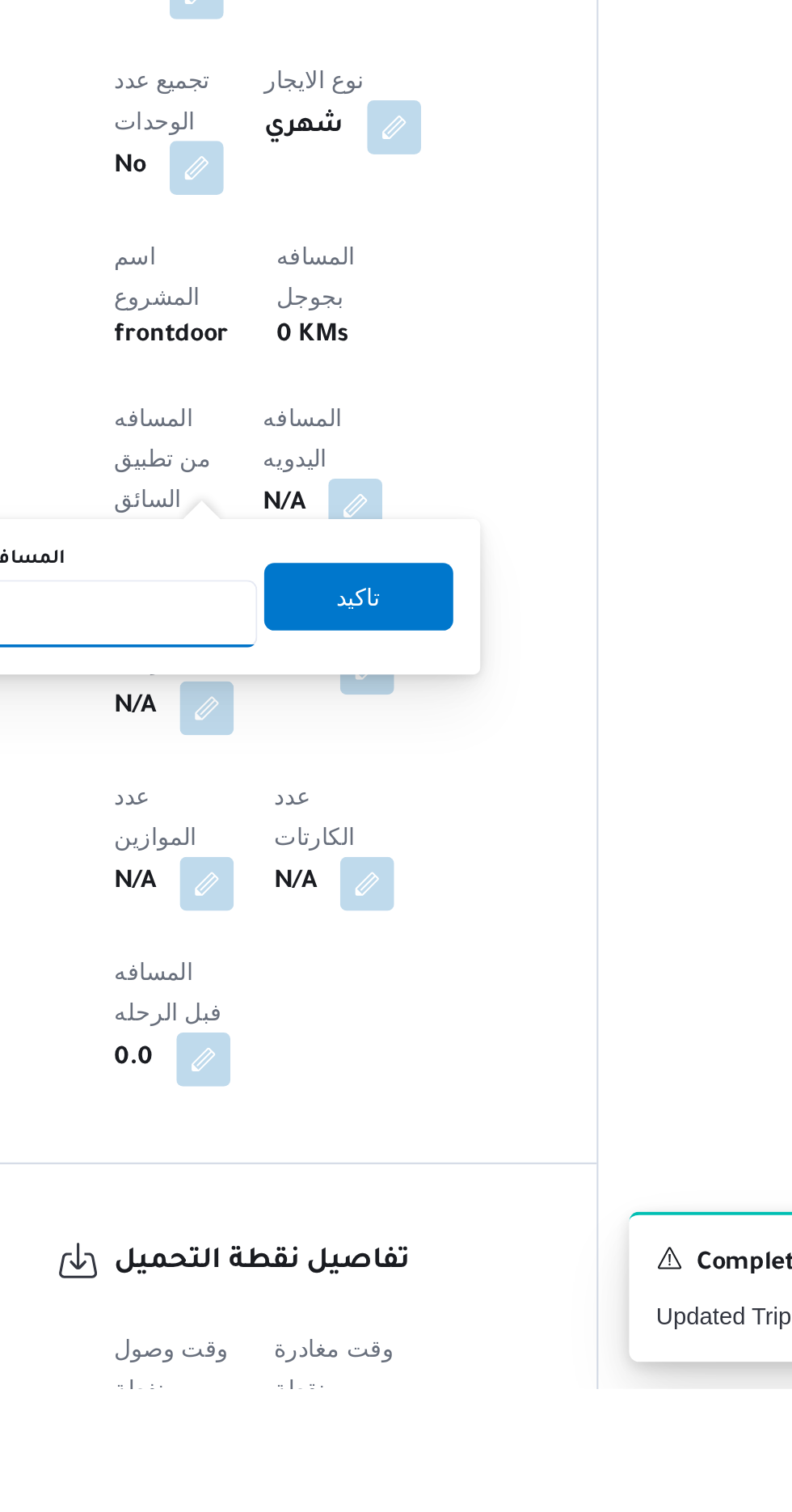
click at [312, 1134] on input "المسافه اليدويه" at bounding box center [262, 1141] width 161 height 32
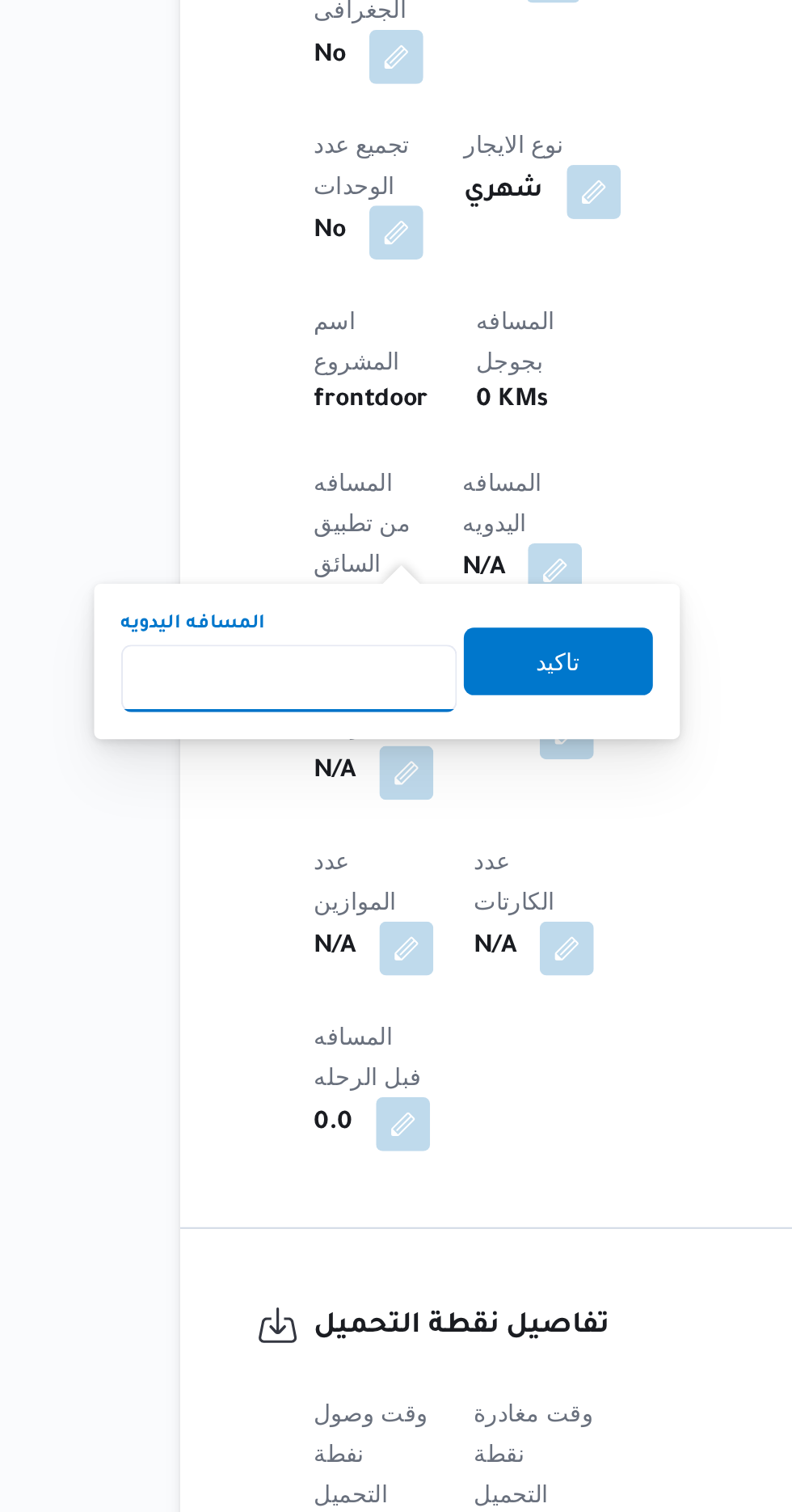
scroll to position [472, 0]
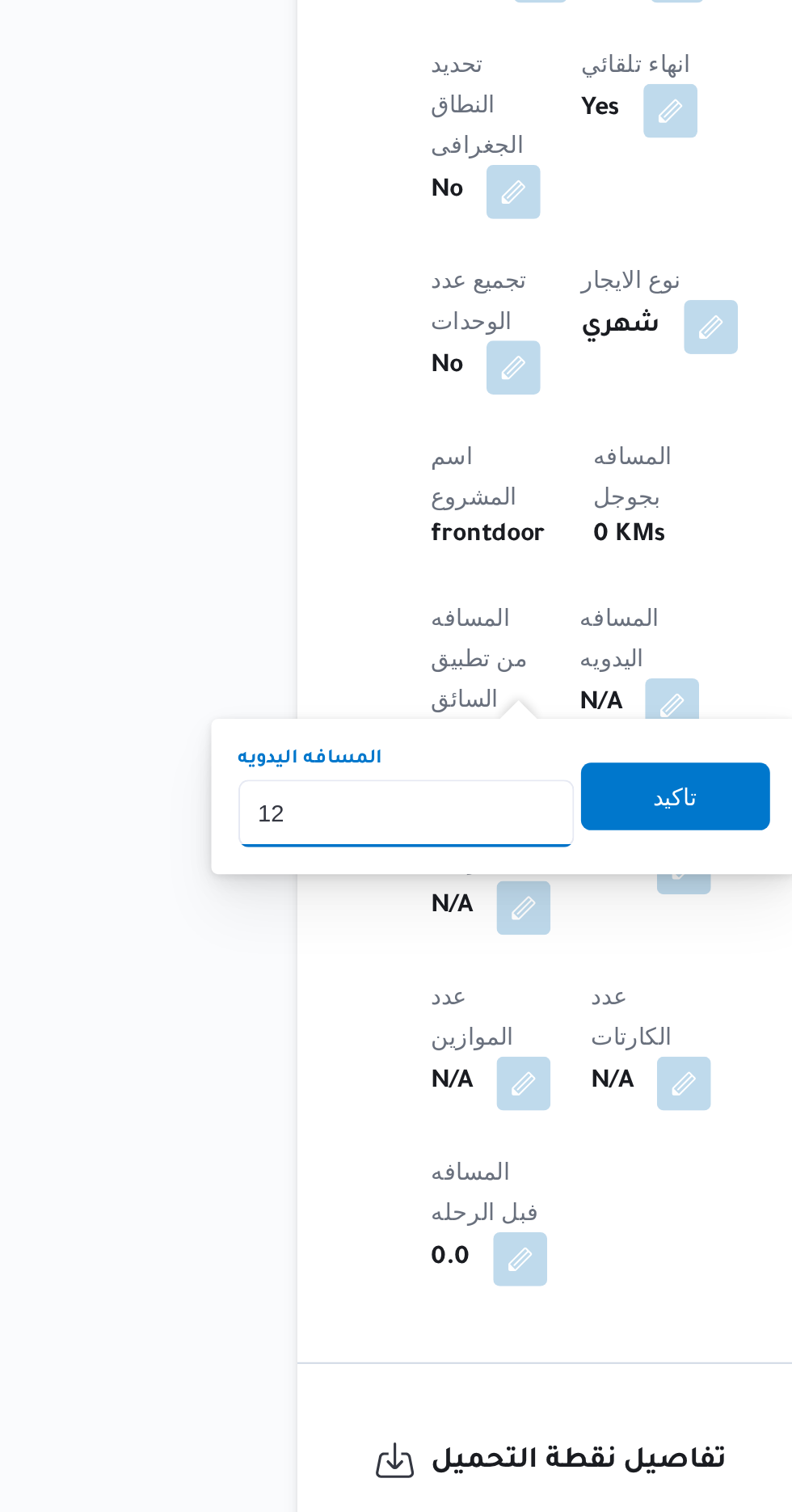
type input "120"
click at [401, 1012] on span "تاكيد" at bounding box center [391, 999] width 91 height 32
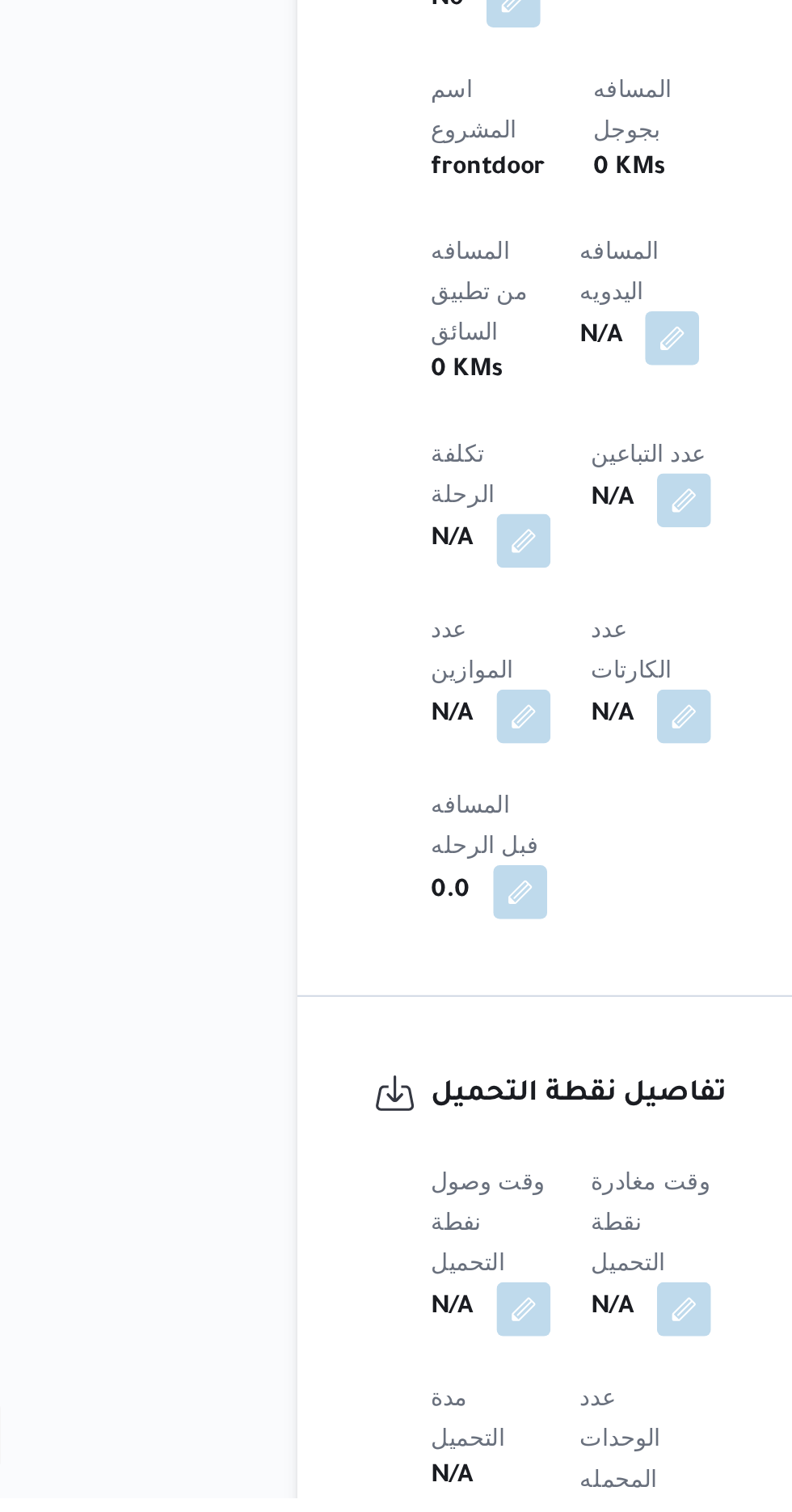
scroll to position [676, 0]
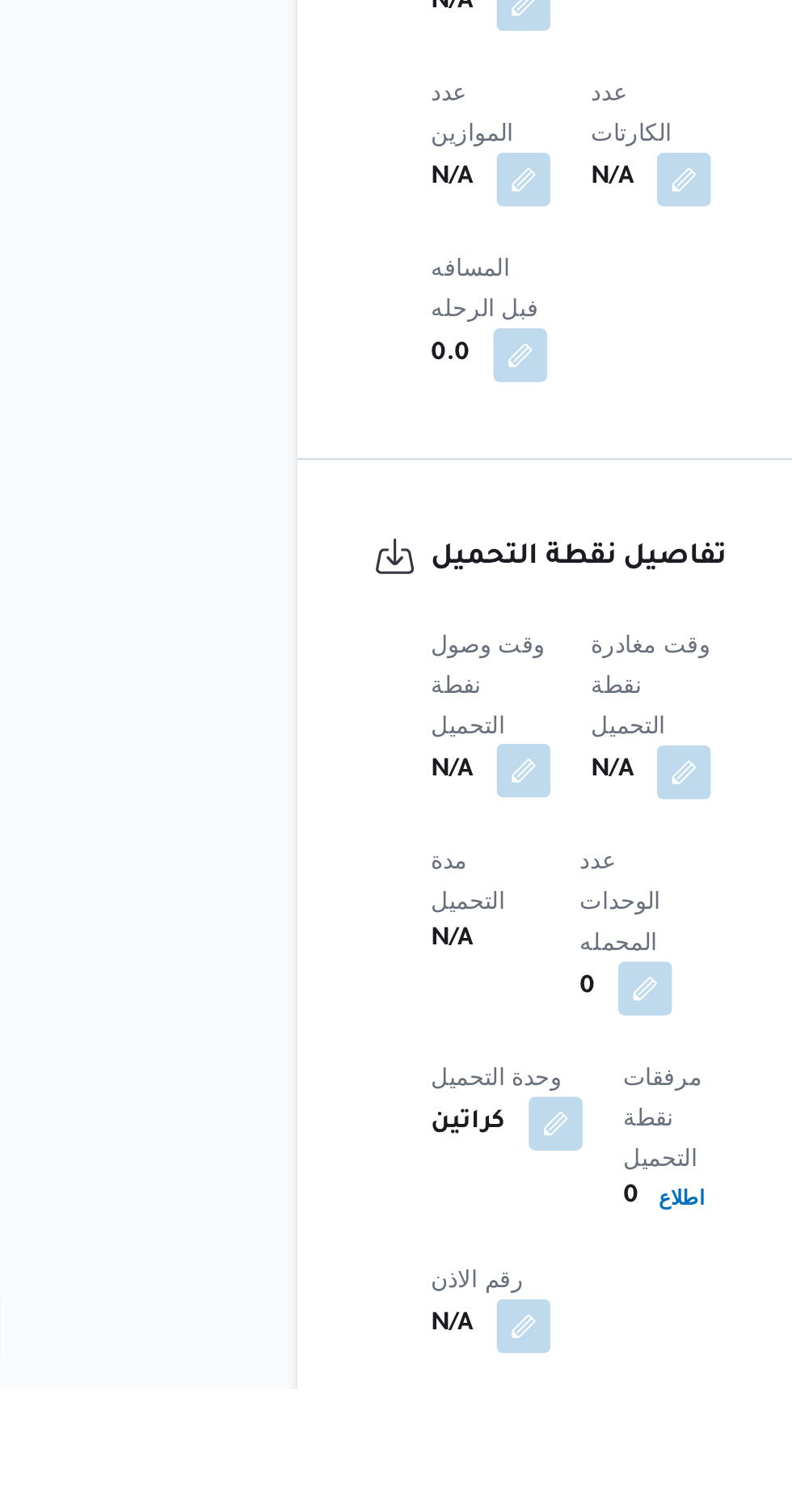
click at [321, 1203] on button "button" at bounding box center [318, 1215] width 26 height 26
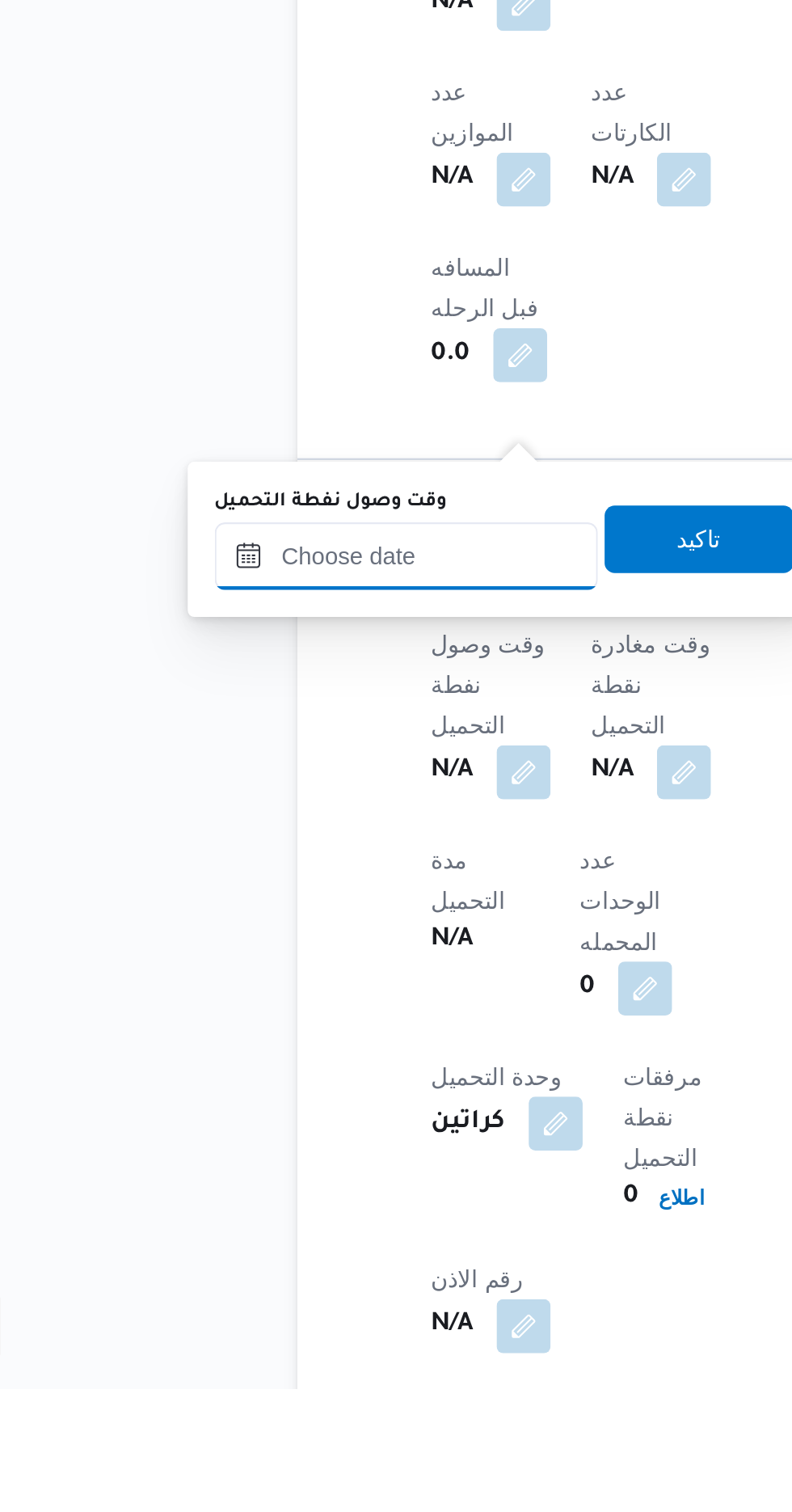
click at [303, 1111] on input "وقت وصول نفطة التحميل" at bounding box center [262, 1113] width 184 height 32
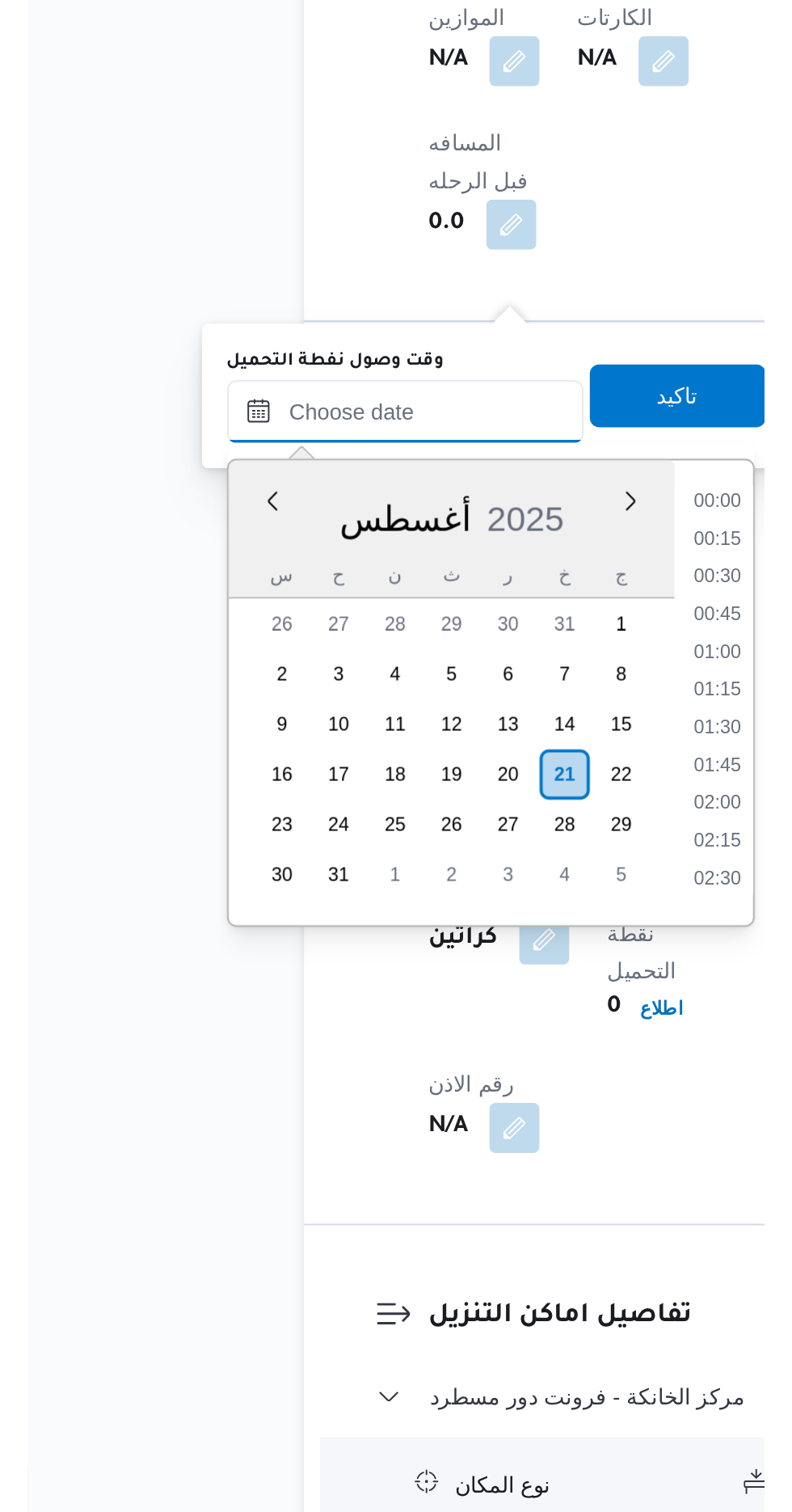
scroll to position [1131, 0]
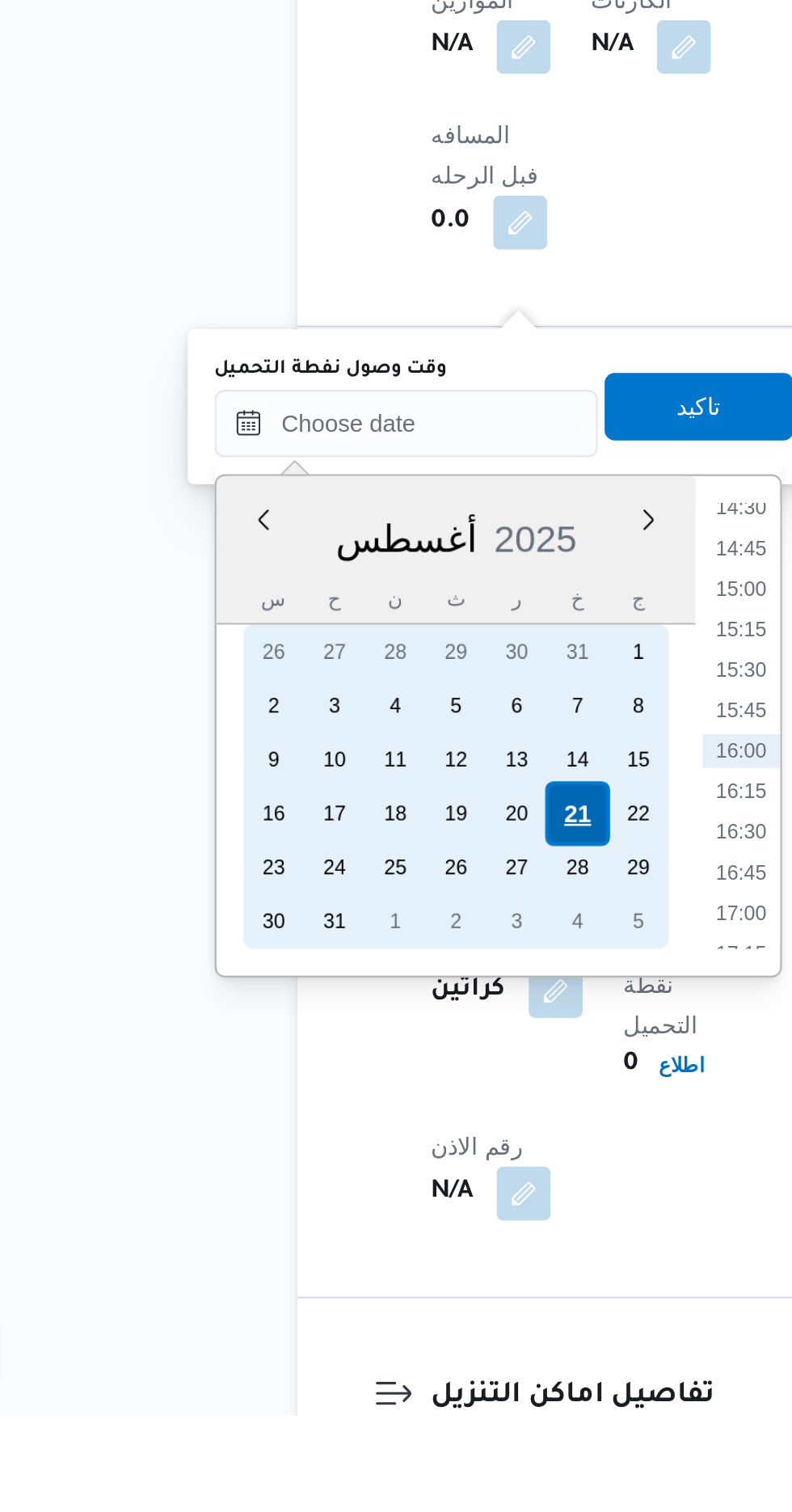
click at [345, 1225] on div "21" at bounding box center [344, 1224] width 30 height 30
type input "[DATE] ٠٠:٠٠"
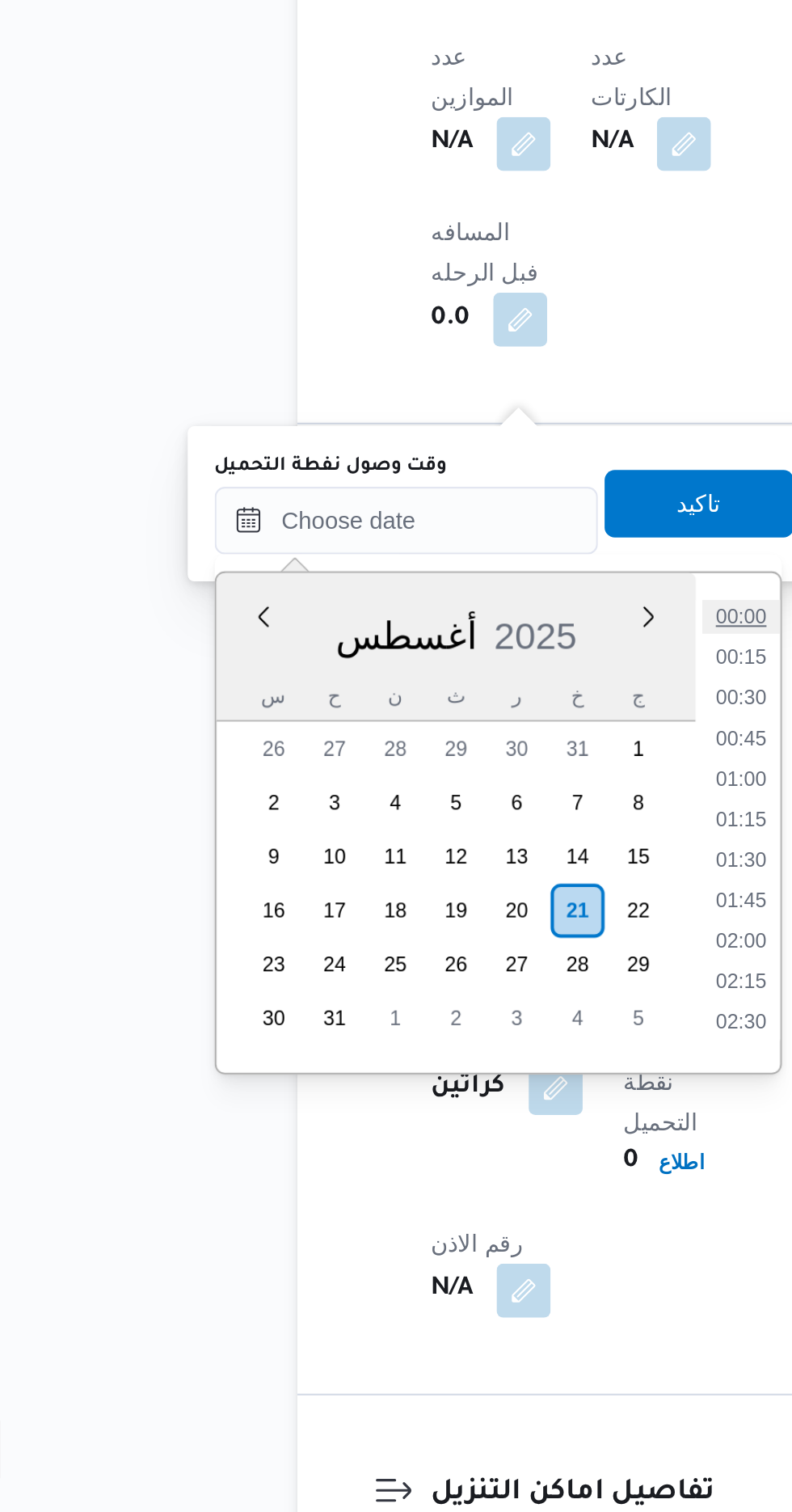
click at [417, 1079] on li "00:00" at bounding box center [423, 1083] width 37 height 16
type input "[DATE] ٠٠:٠٠"
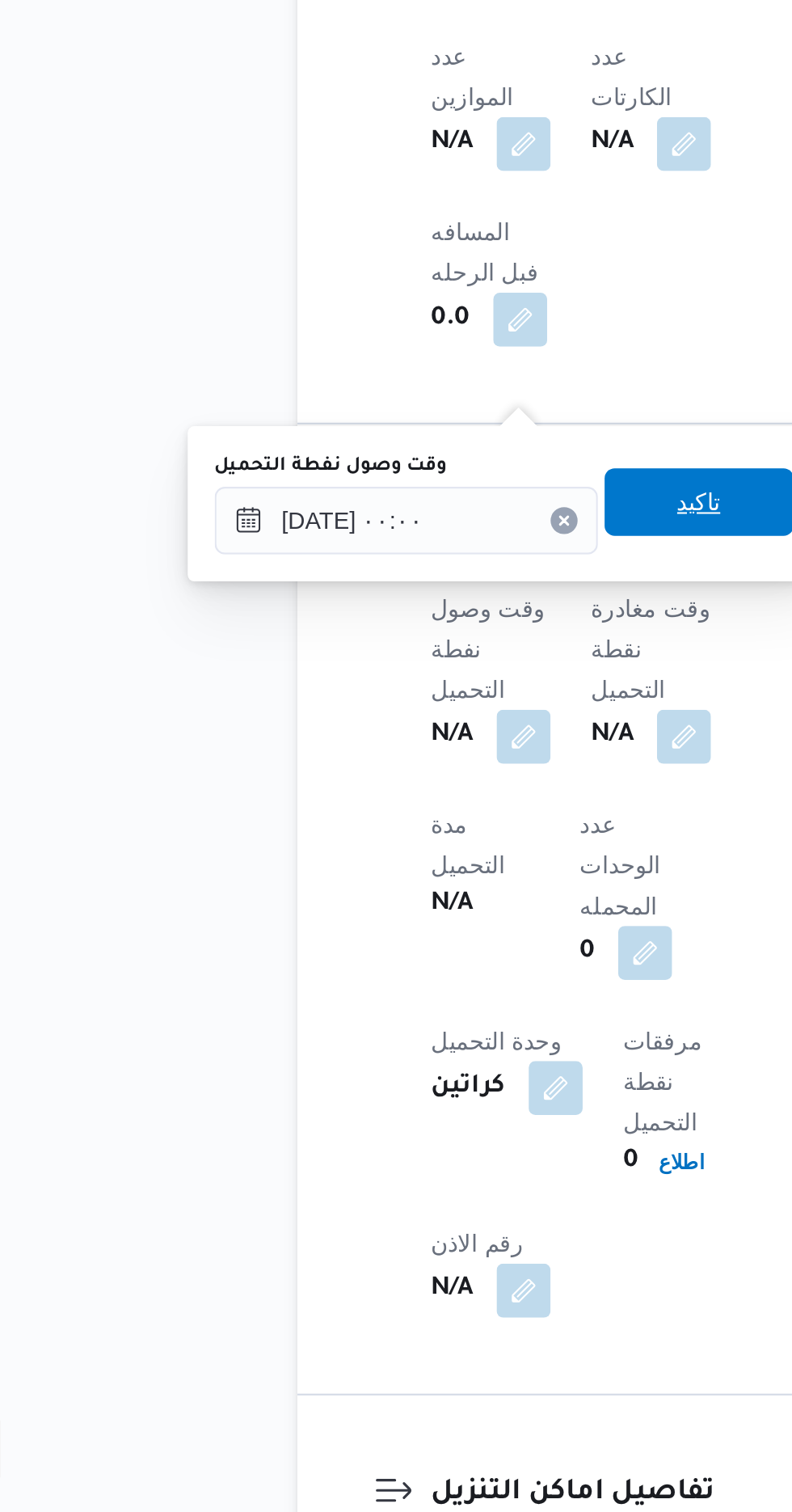
click at [408, 1032] on span "تاكيد" at bounding box center [403, 1028] width 21 height 19
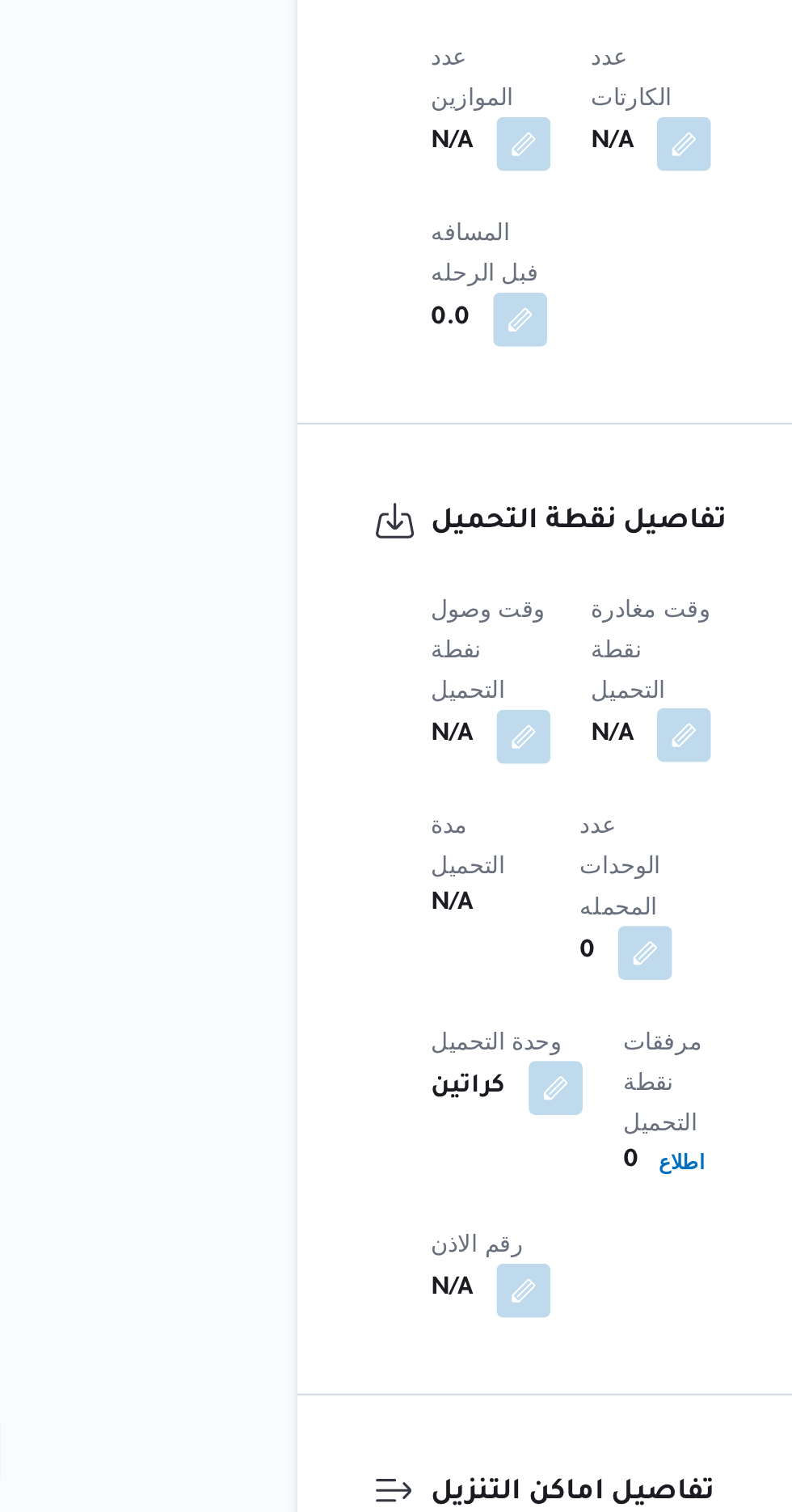
click at [397, 1127] on button "button" at bounding box center [395, 1140] width 26 height 26
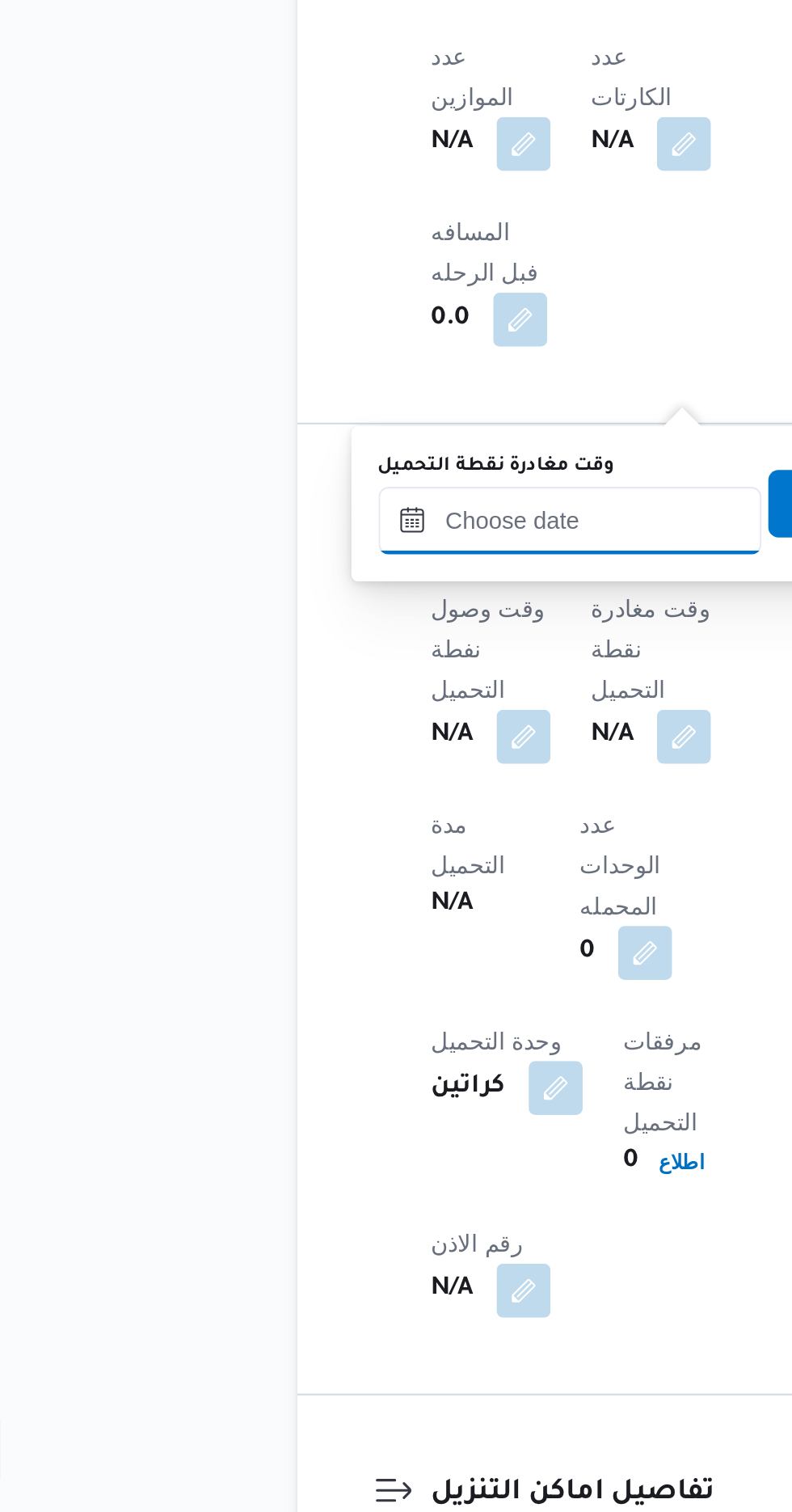
click at [356, 1035] on input "وقت مغادرة نقطة التحميل" at bounding box center [341, 1037] width 184 height 32
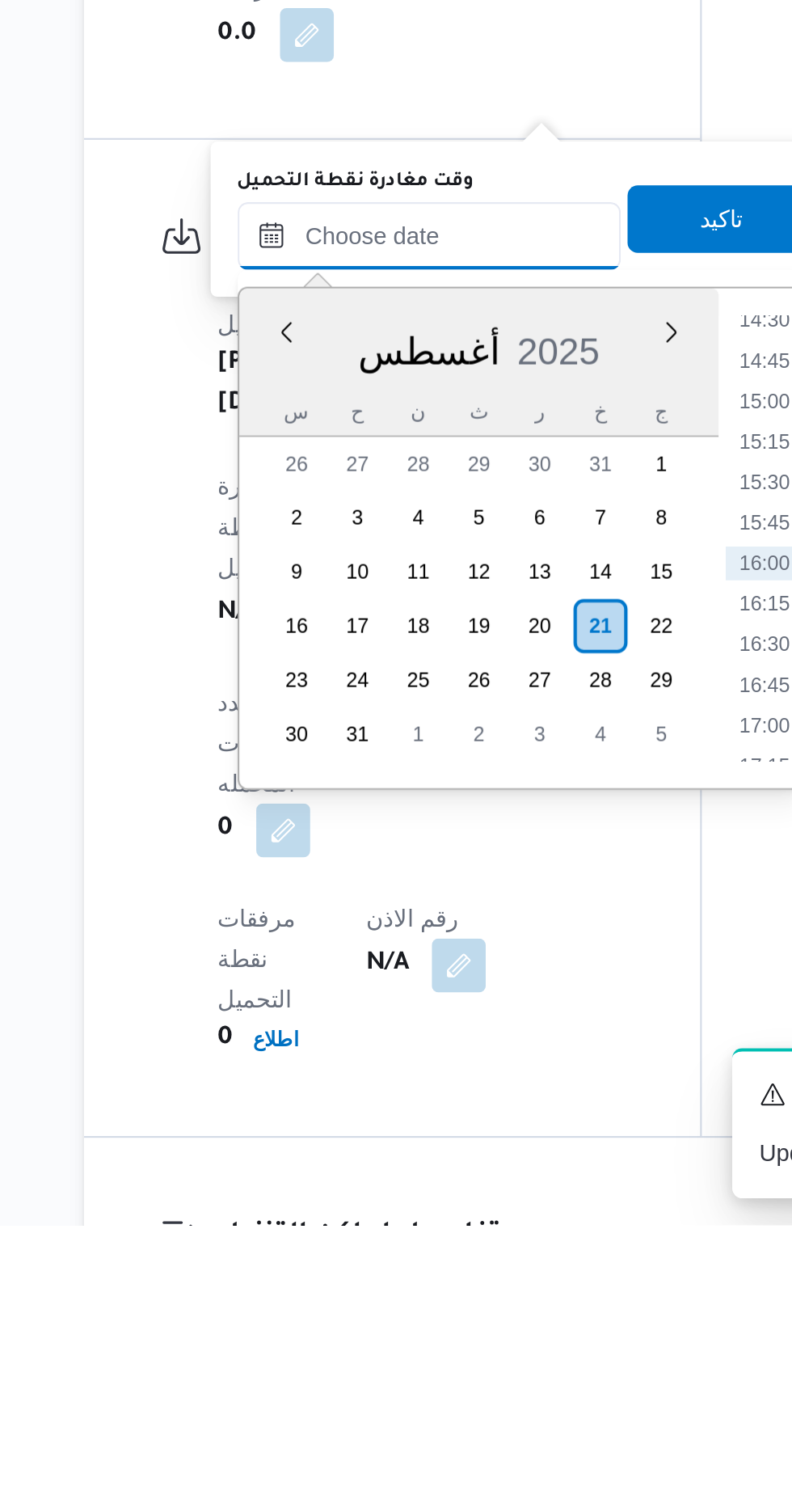
scroll to position [751, 0]
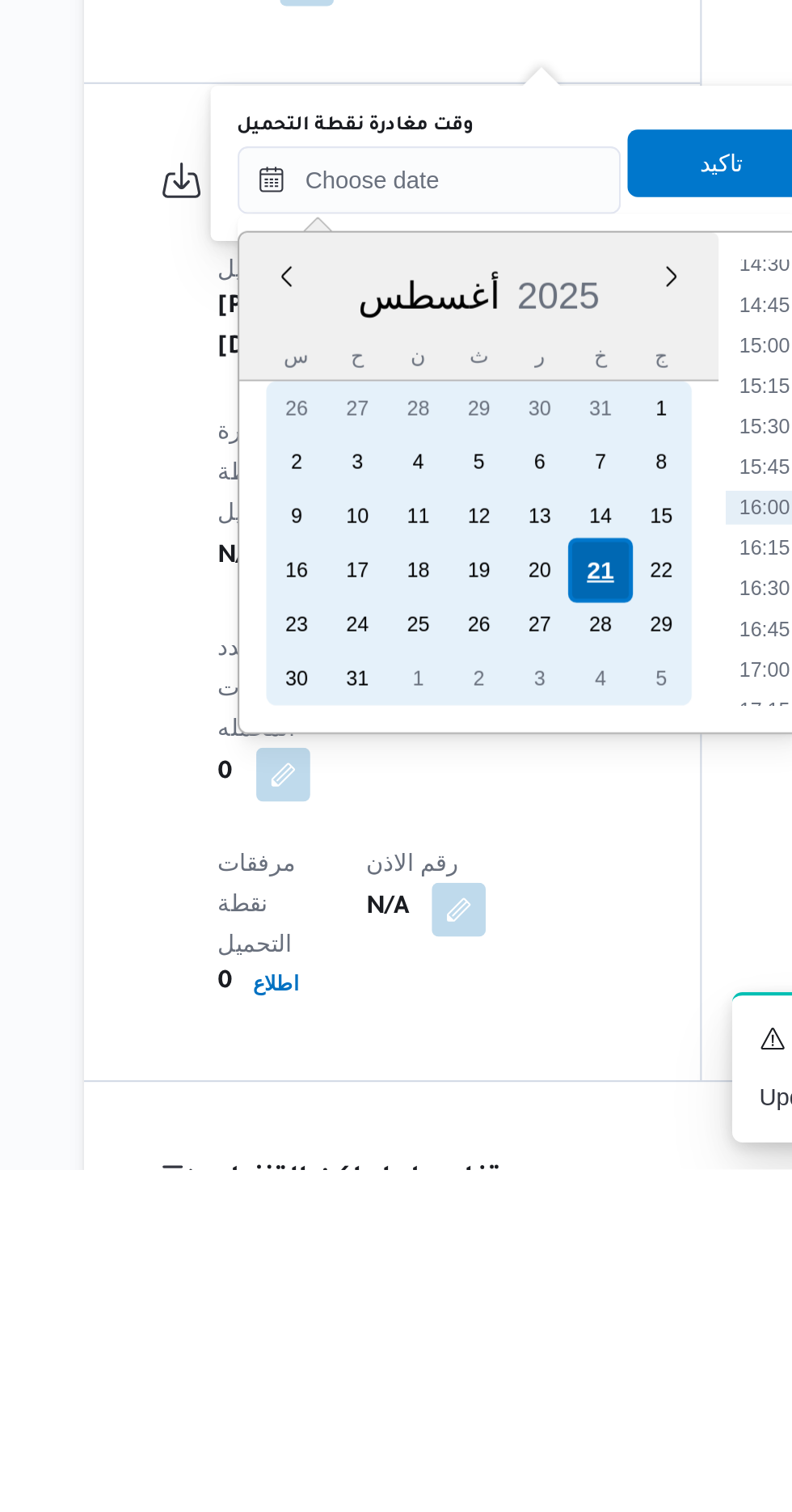
click at [455, 1224] on div "21" at bounding box center [458, 1225] width 30 height 30
type input "[DATE] ٠٠:٠٠"
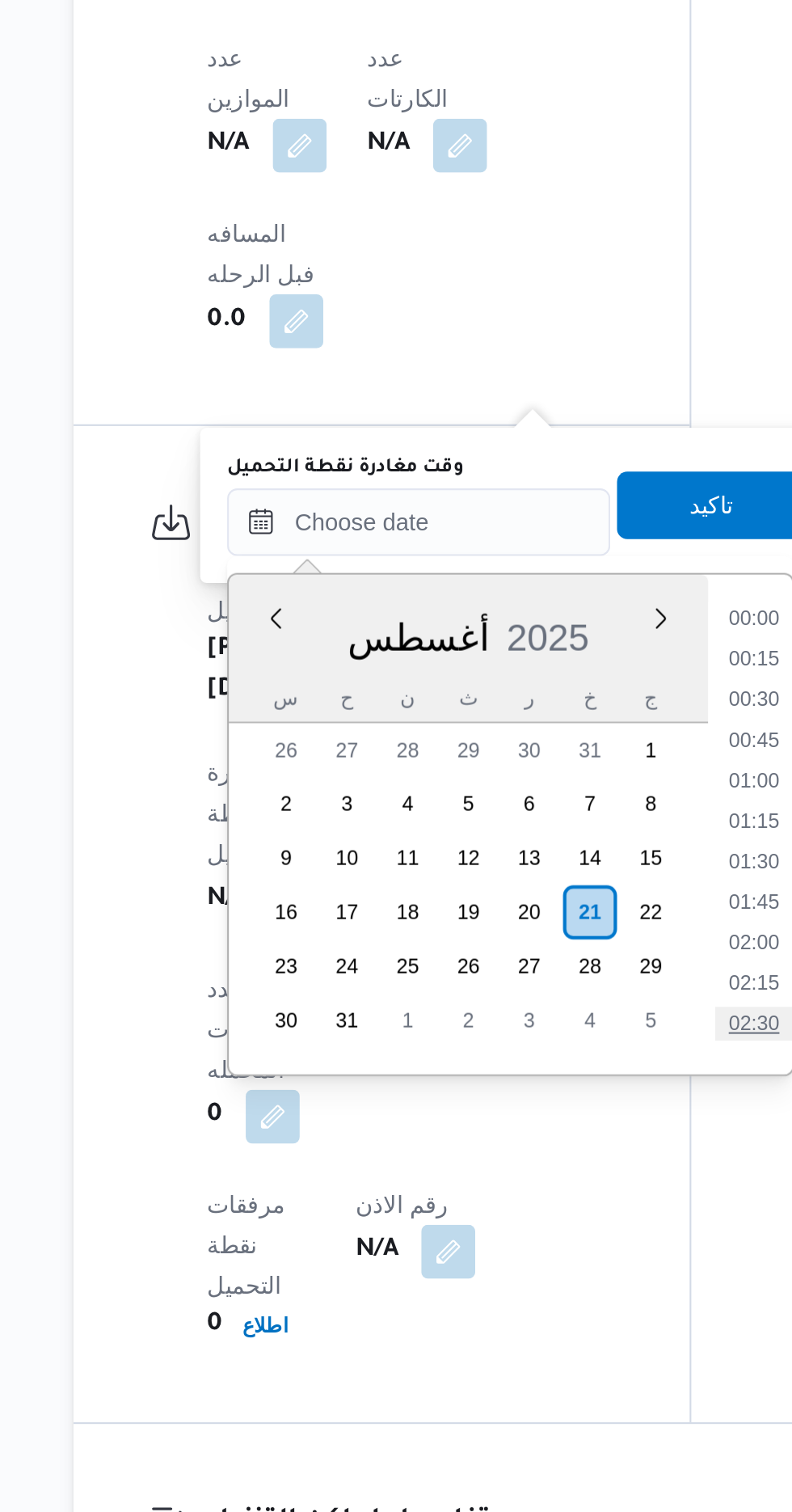
click at [545, 1274] on li "02:30" at bounding box center [535, 1278] width 37 height 16
type input "[DATE] ٠٢:٣٠"
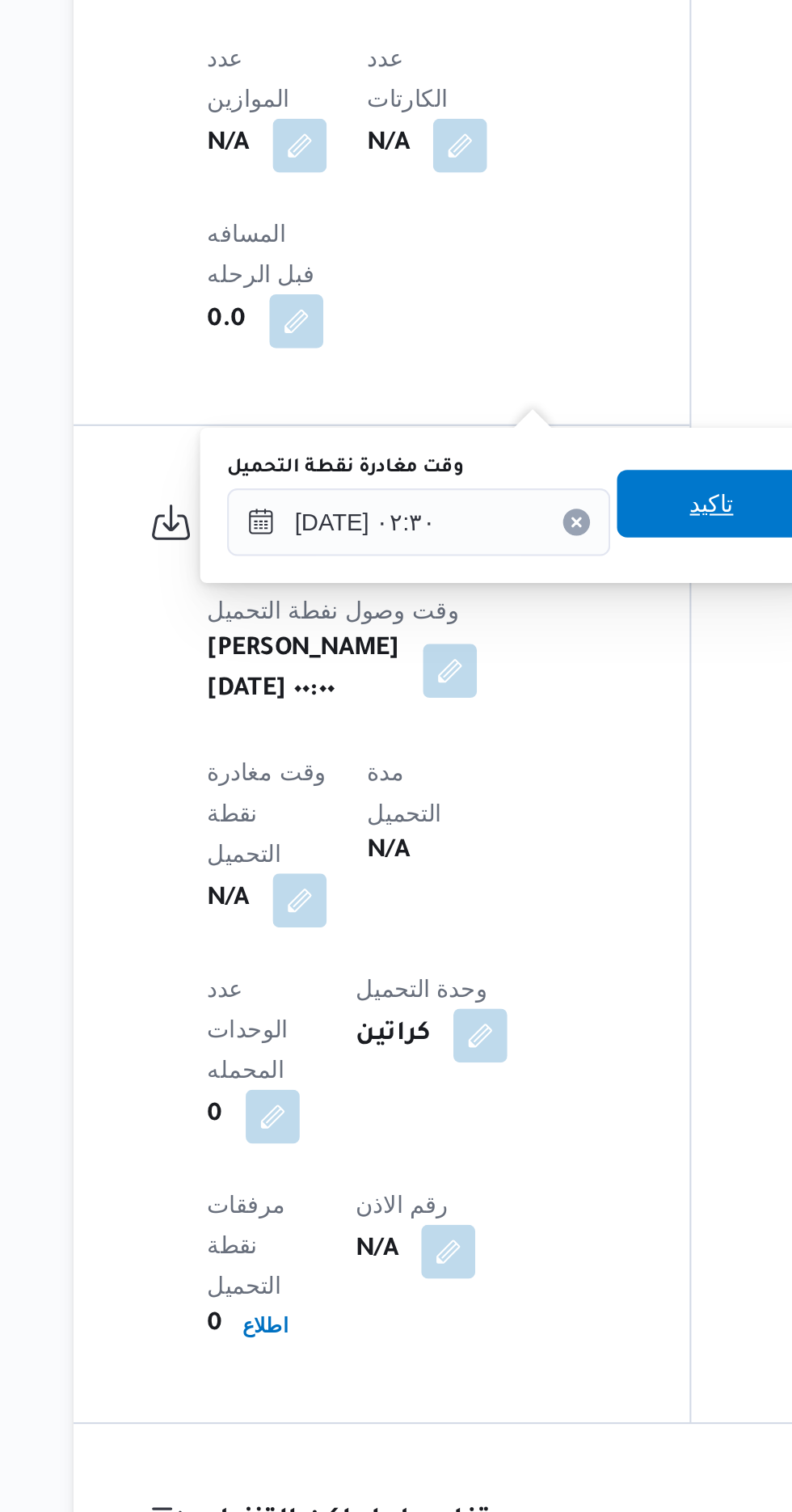
click at [522, 1029] on span "تاكيد" at bounding box center [515, 1029] width 21 height 19
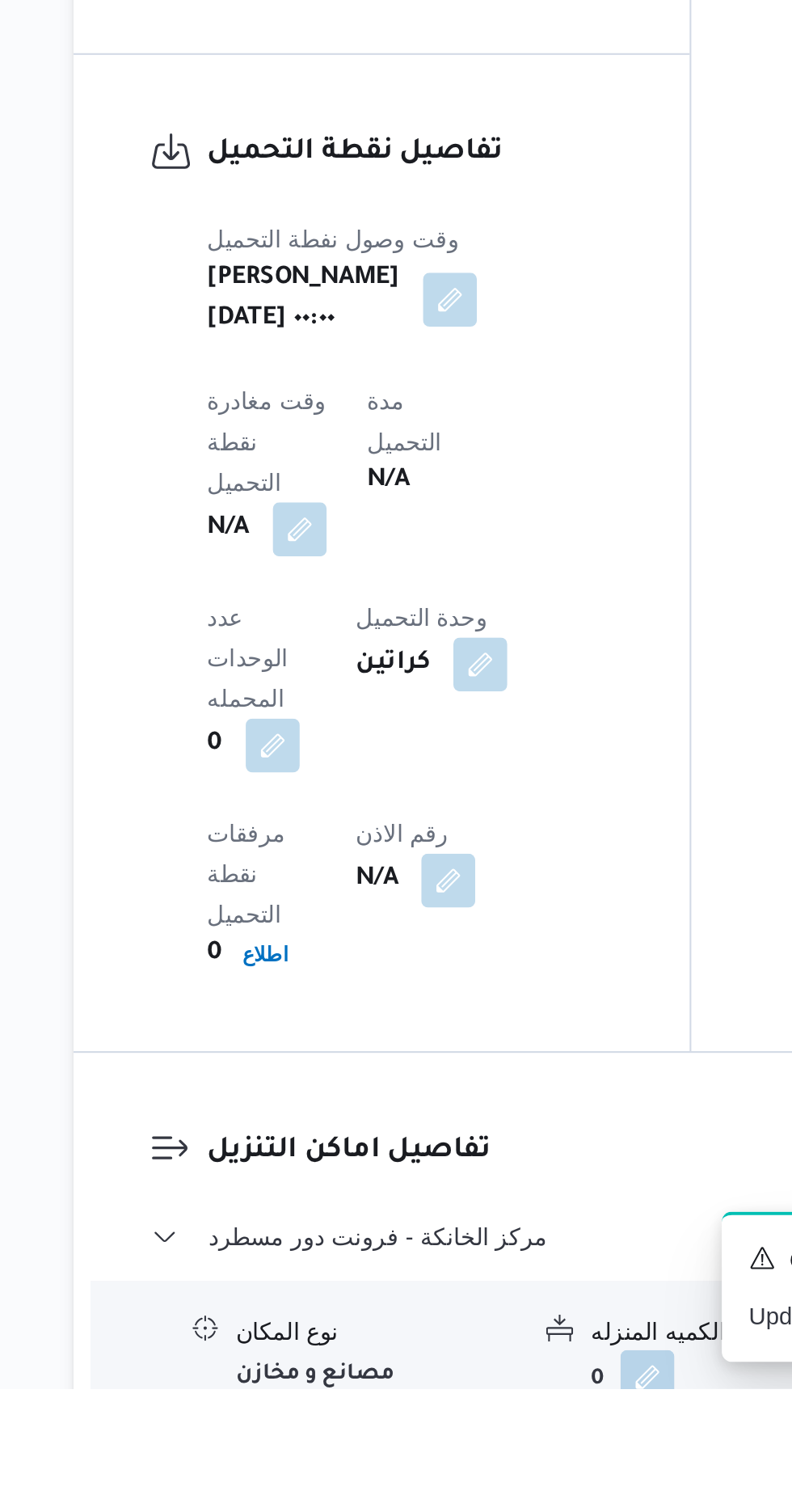
scroll to position [902, 0]
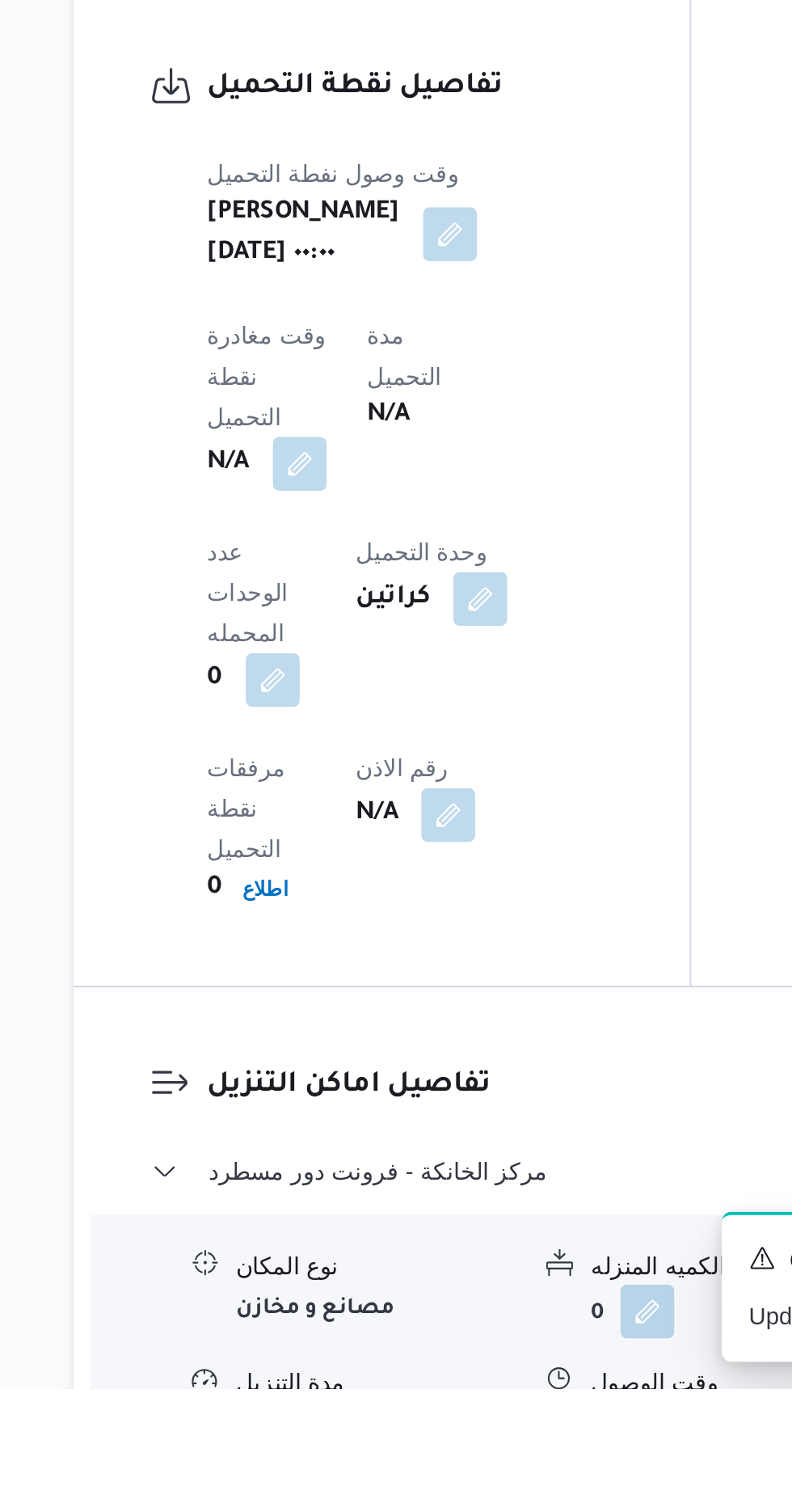
click at [498, 1501] on div "وقت الوصول" at bounding box center [525, 1509] width 135 height 17
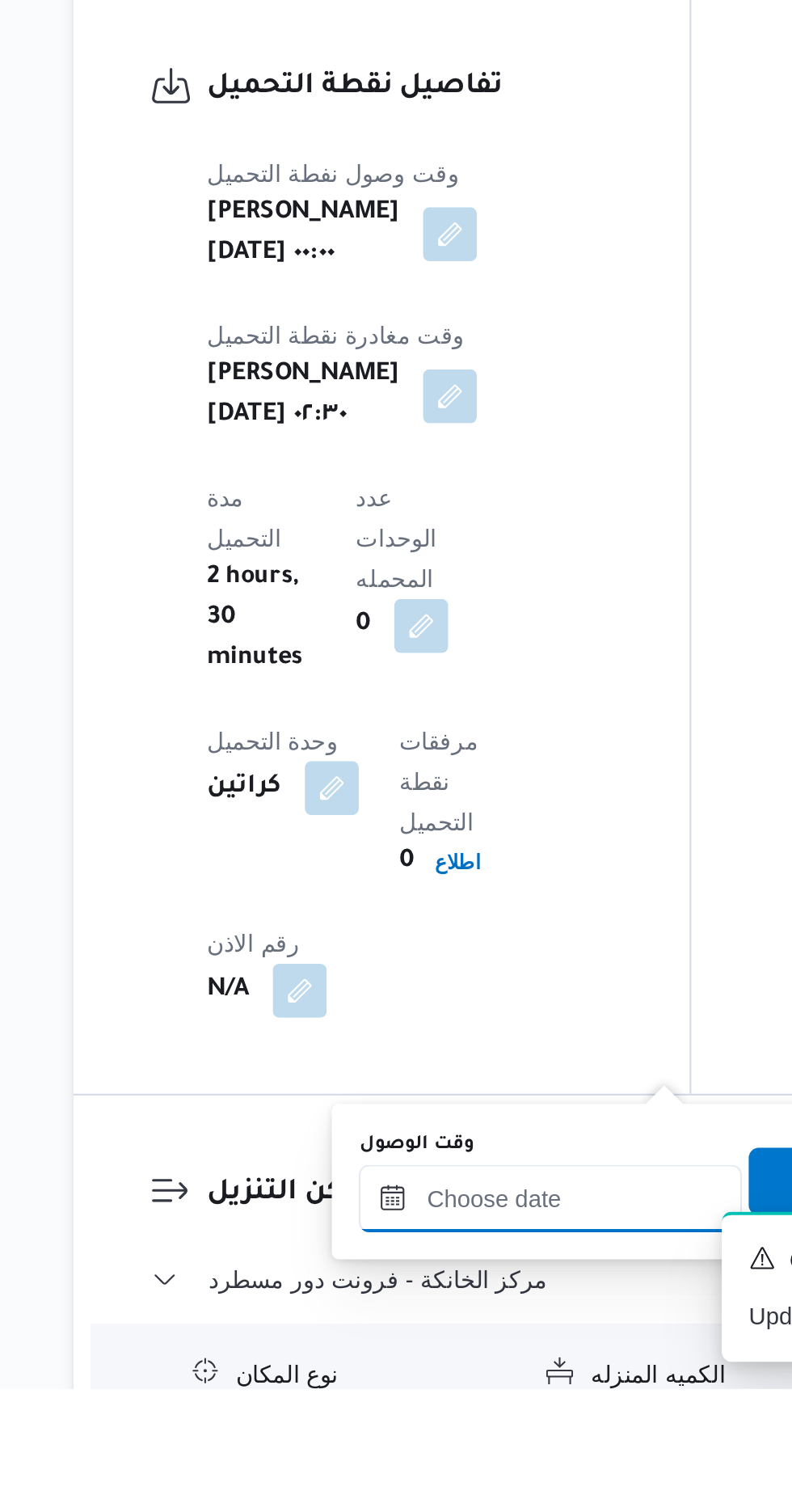
click at [463, 1413] on input "وقت الوصول" at bounding box center [439, 1421] width 184 height 32
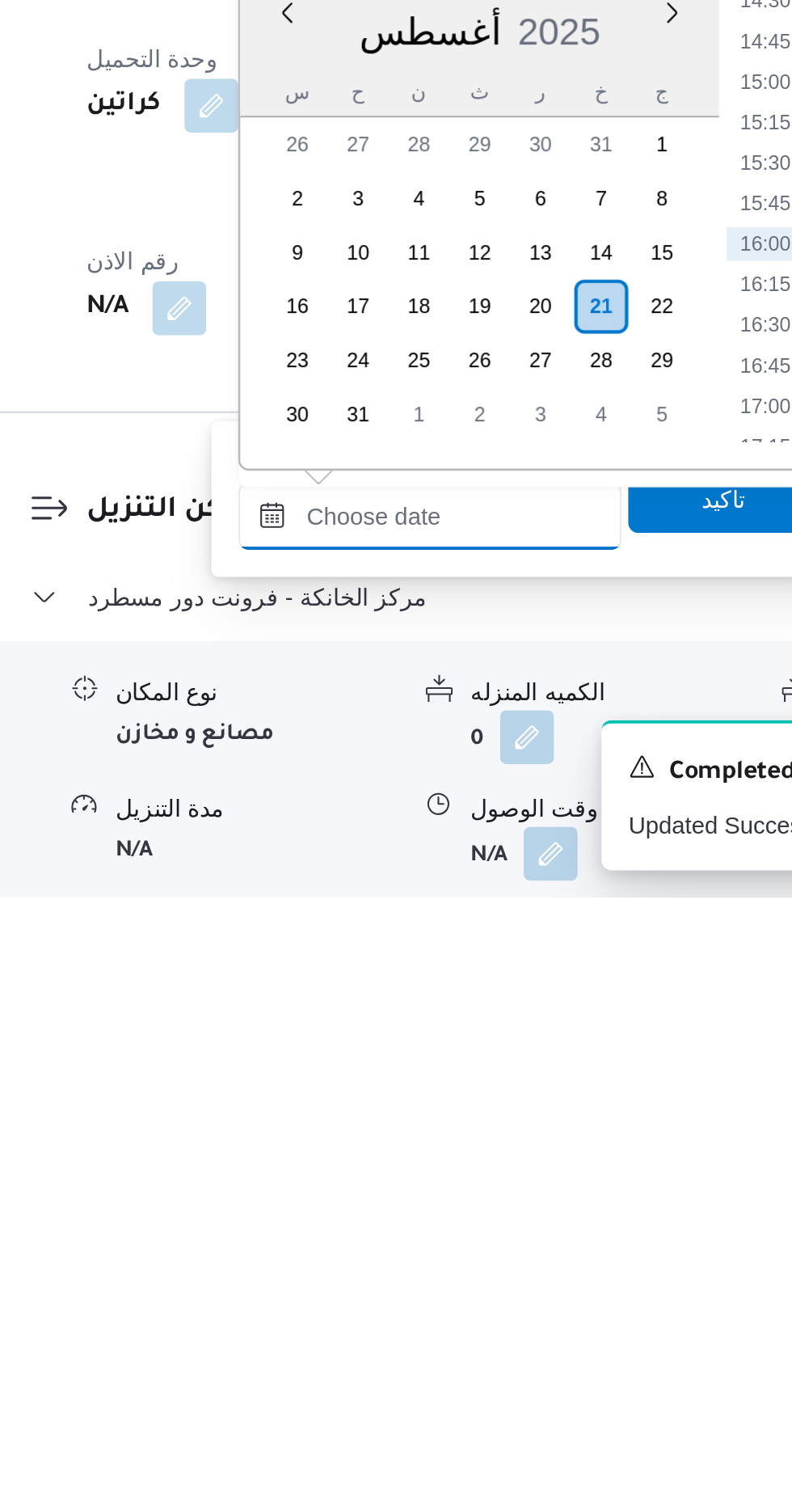
scroll to position [998, 0]
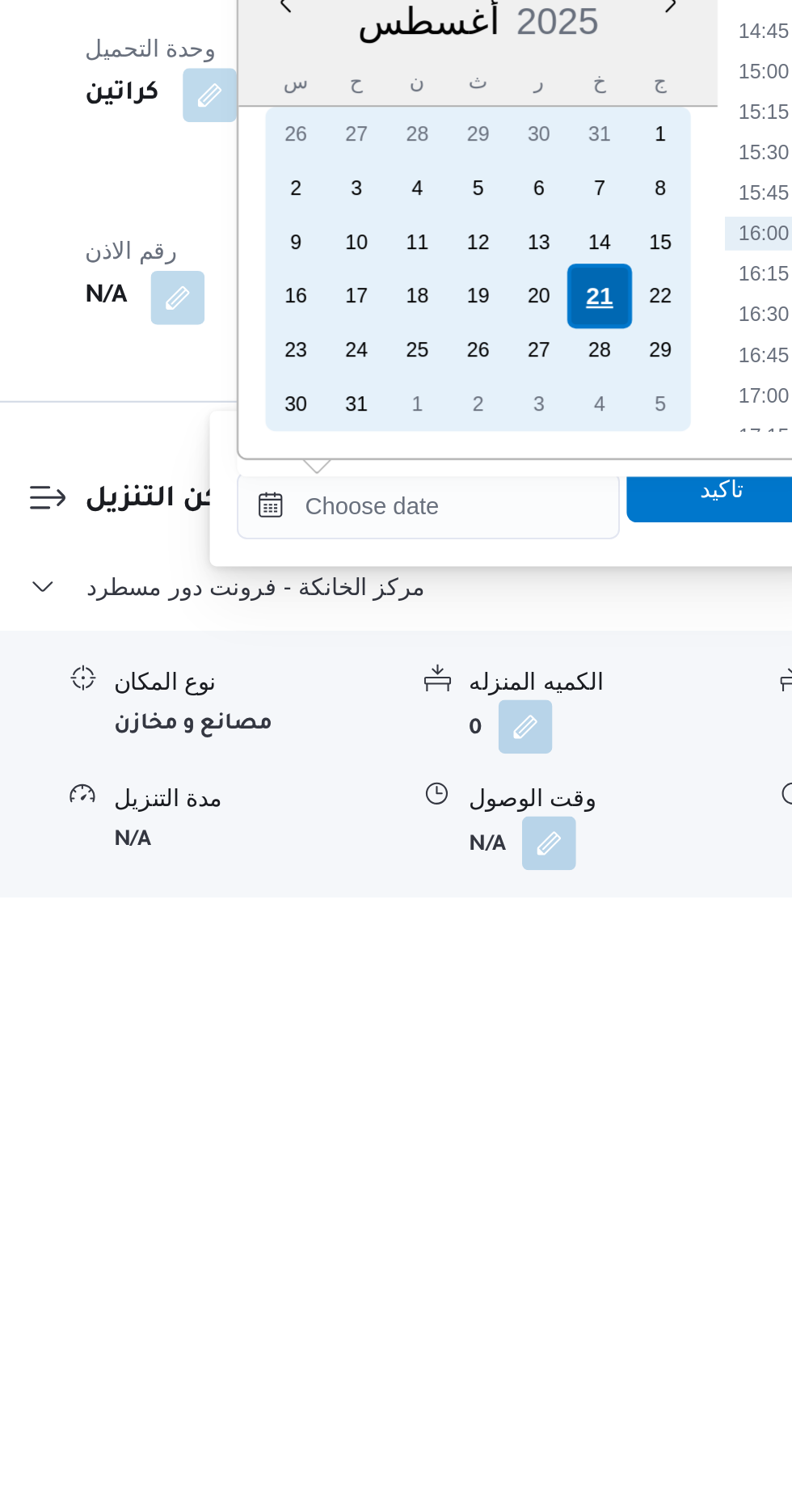
click at [517, 1223] on div "21" at bounding box center [520, 1224] width 30 height 30
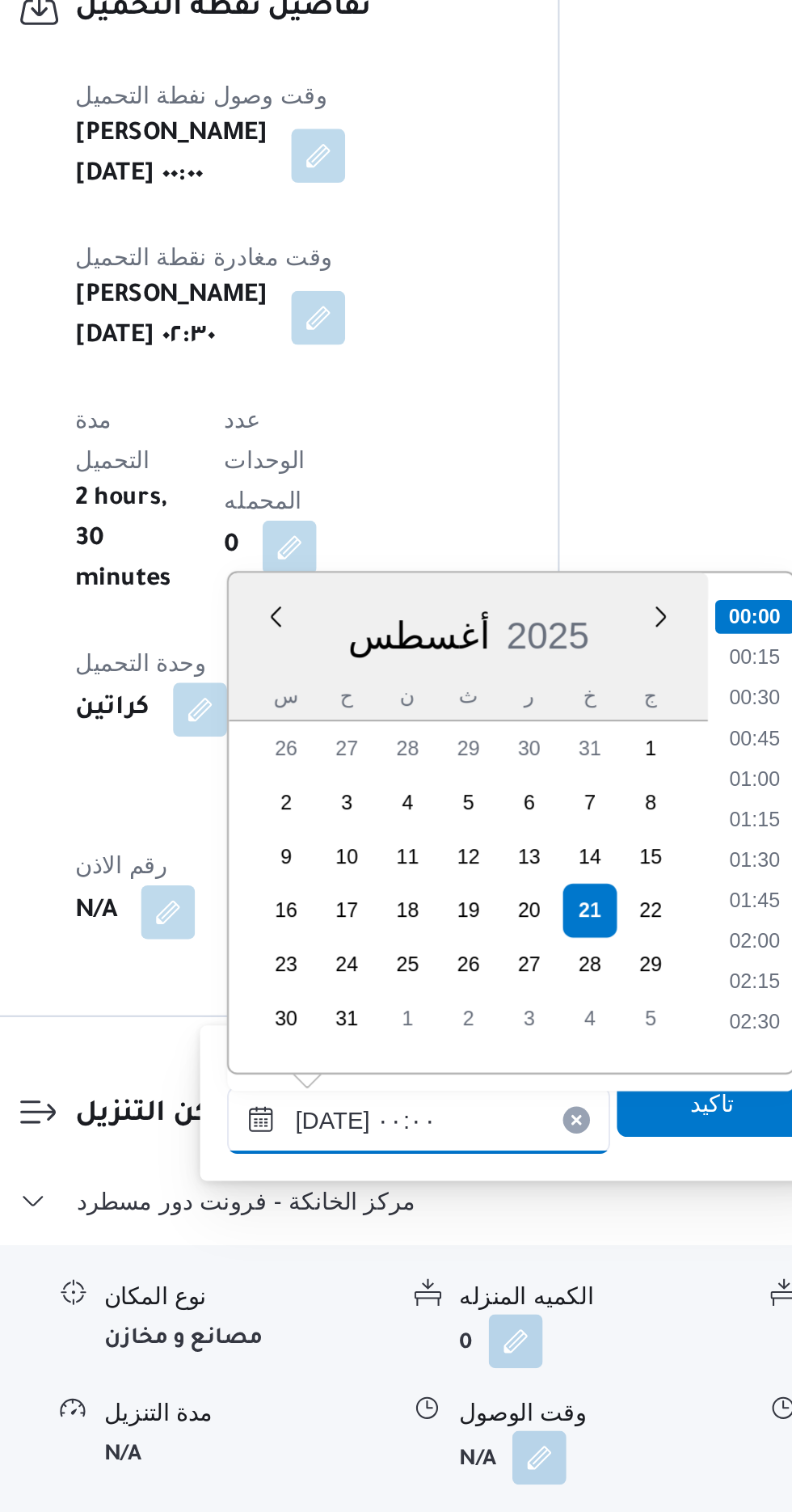
click at [354, 1324] on input "[DATE] ٠٠:٠٠" at bounding box center [439, 1324] width 184 height 32
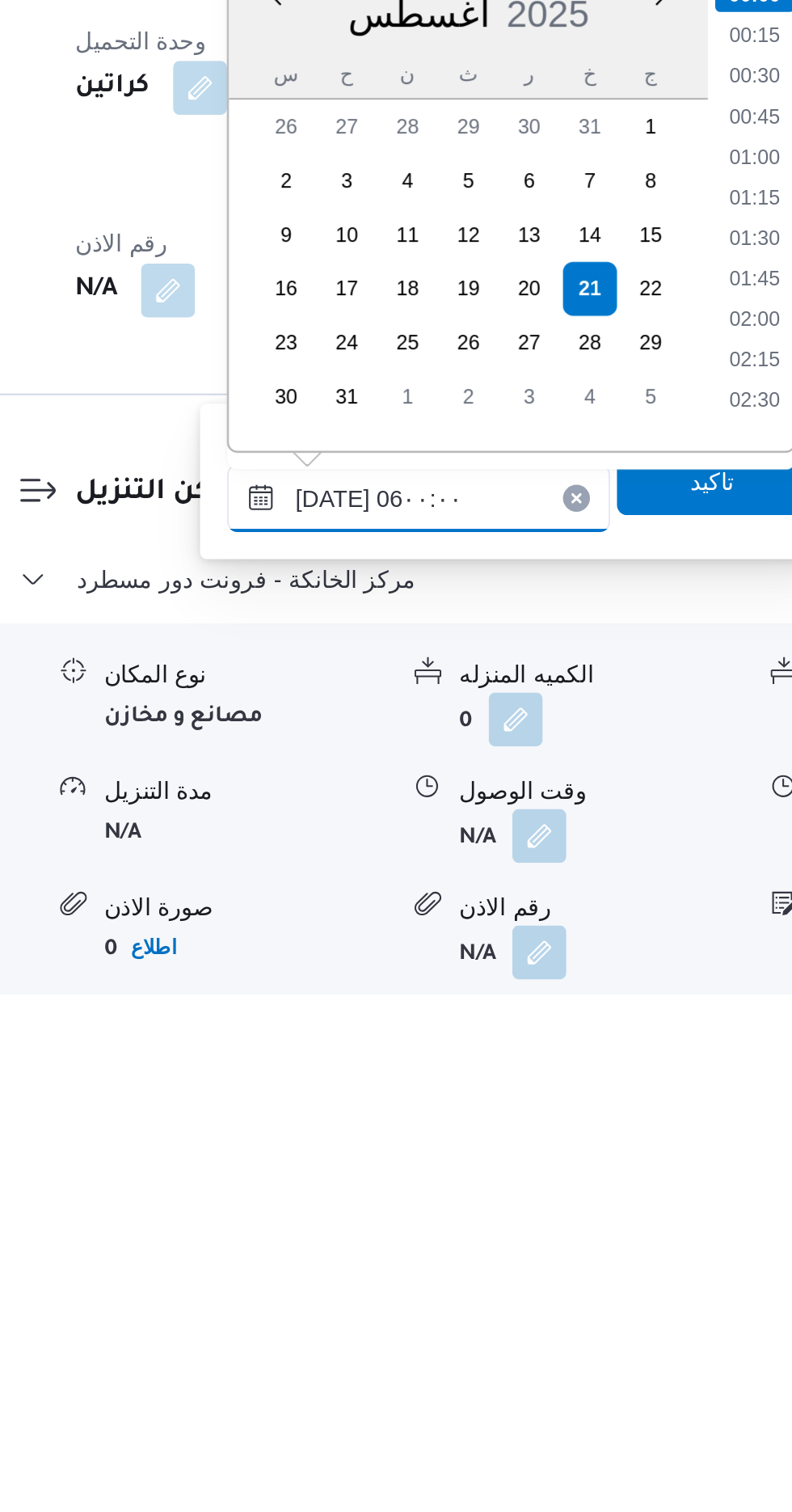
scroll to position [270, 0]
click at [600, 1225] on li "06:00" at bounding box center [600, 1229] width 38 height 16
type input "[DATE] ٠٦:٠٠"
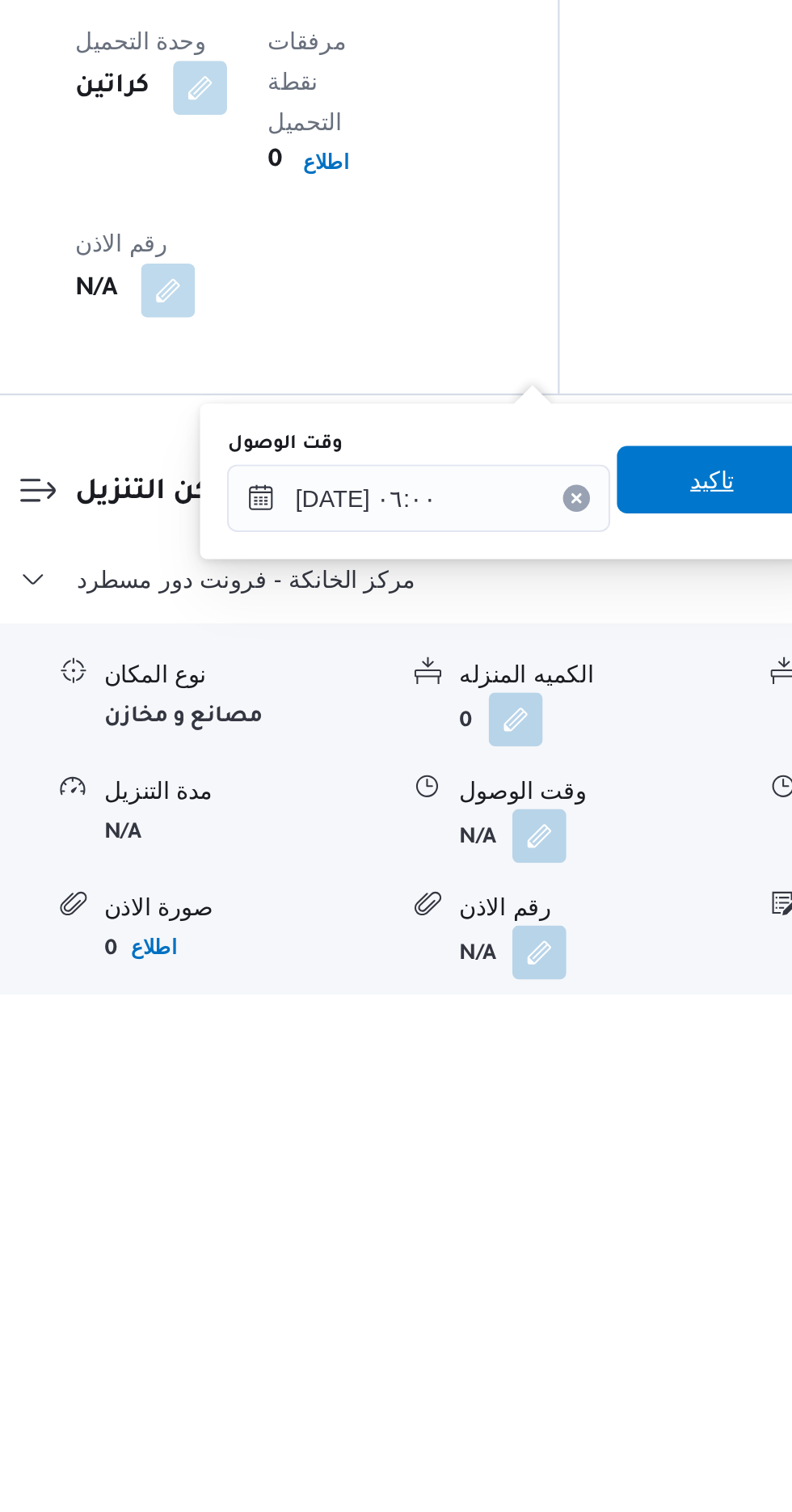
click at [579, 1273] on span "تاكيد" at bounding box center [579, 1266] width 91 height 32
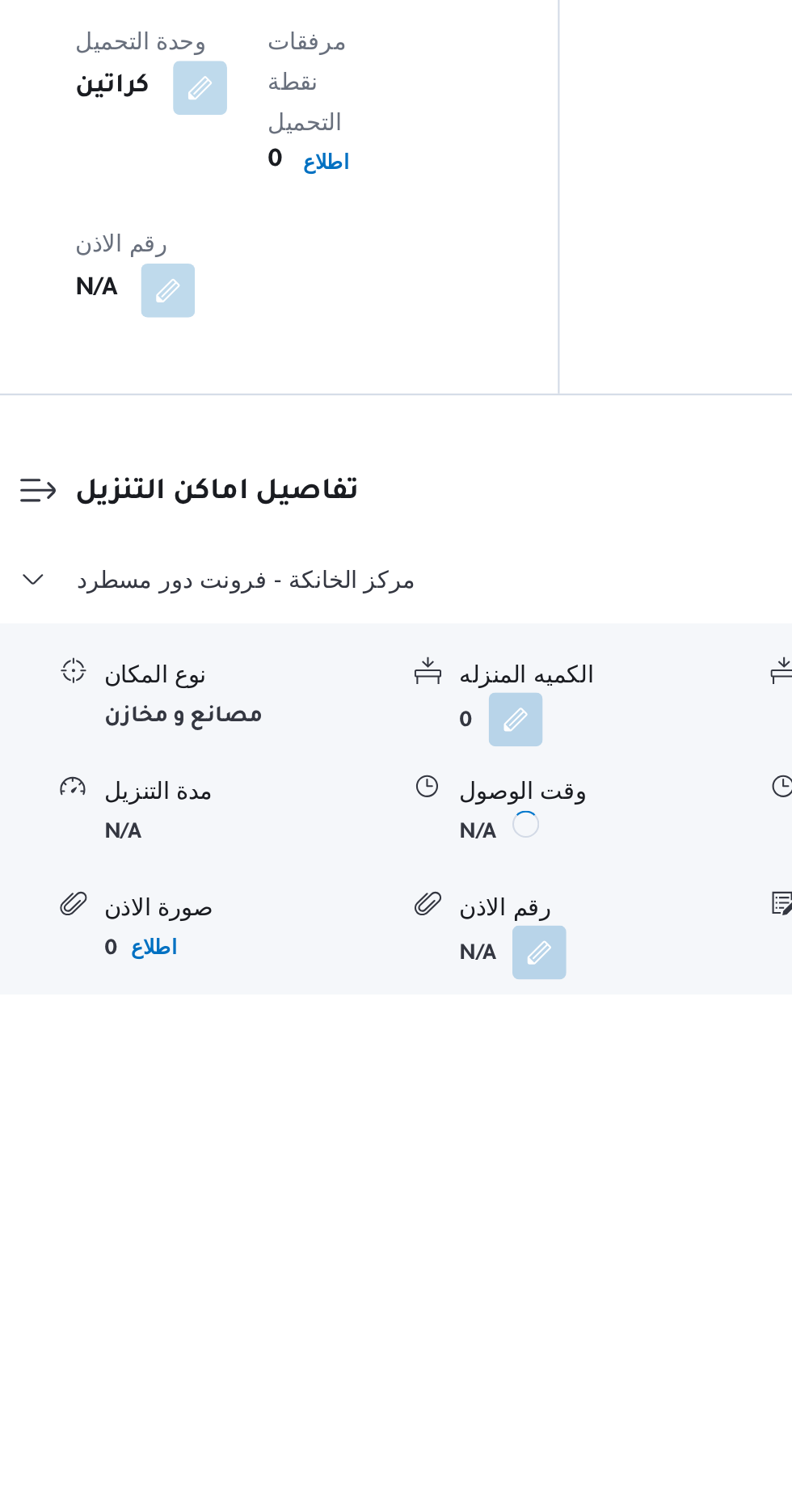
scroll to position [1048, 0]
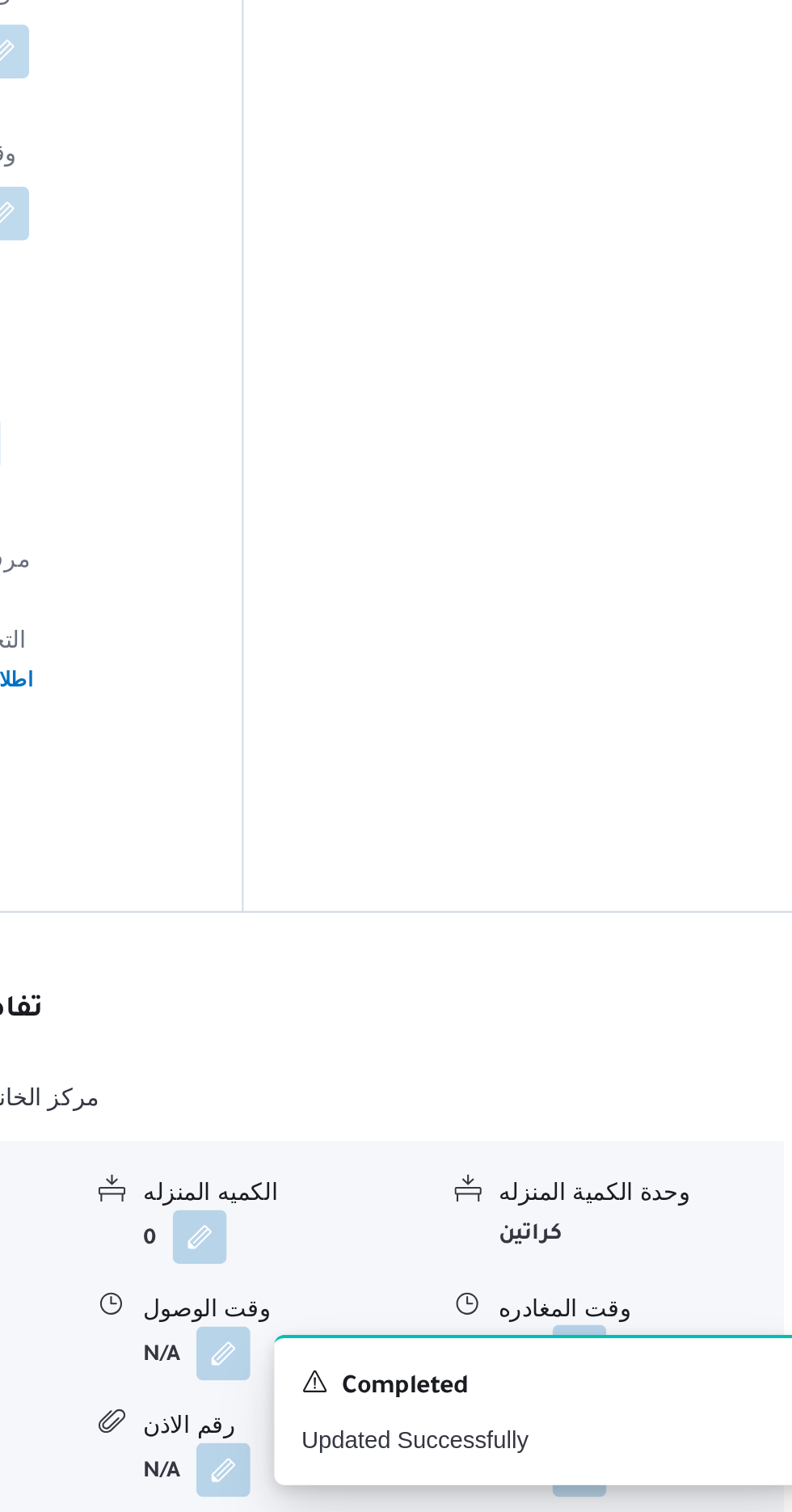
click at [670, 1422] on button "button" at bounding box center [666, 1434] width 26 height 26
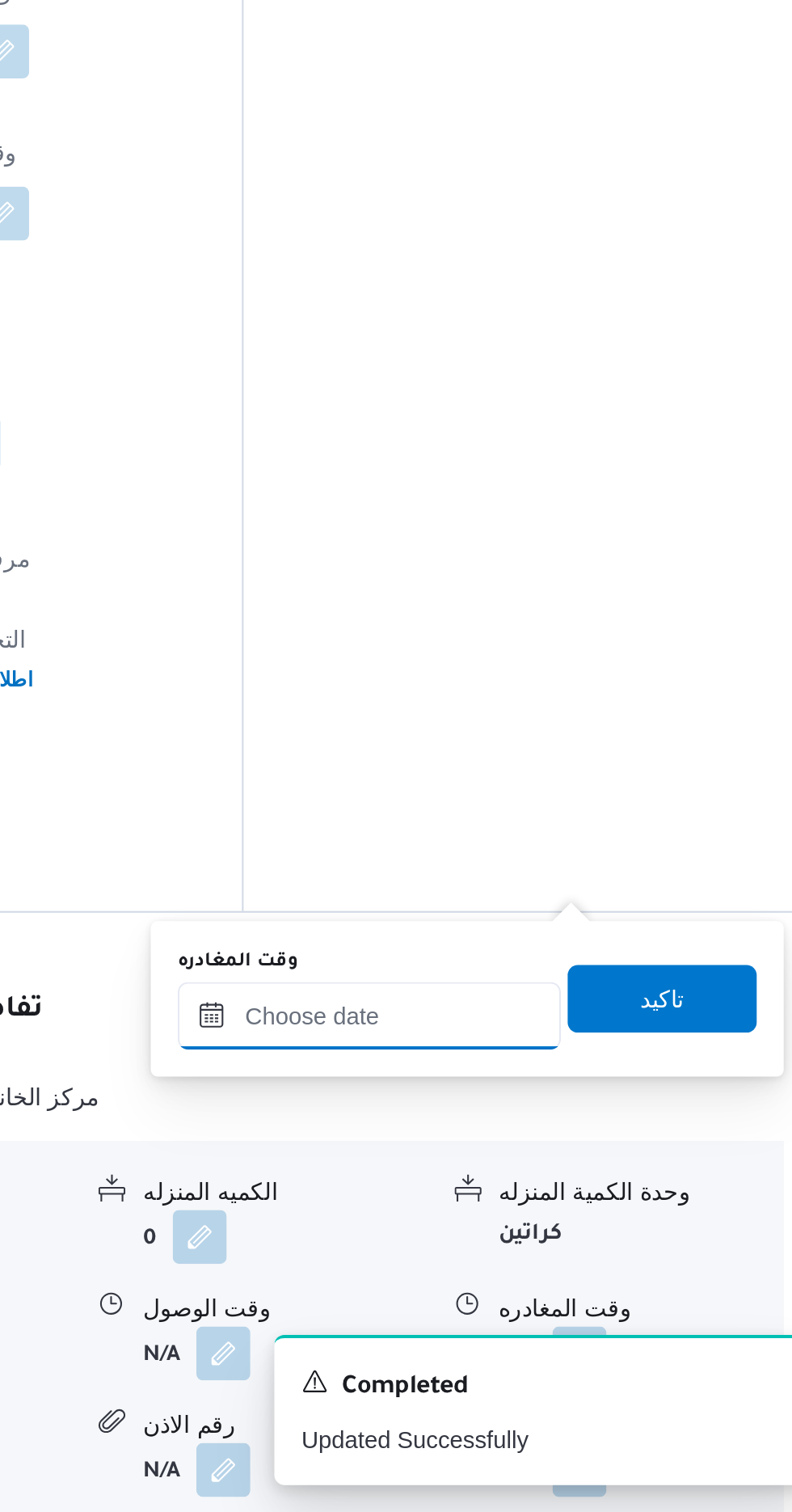
click at [610, 1271] on input "وقت المغادره" at bounding box center [567, 1274] width 184 height 32
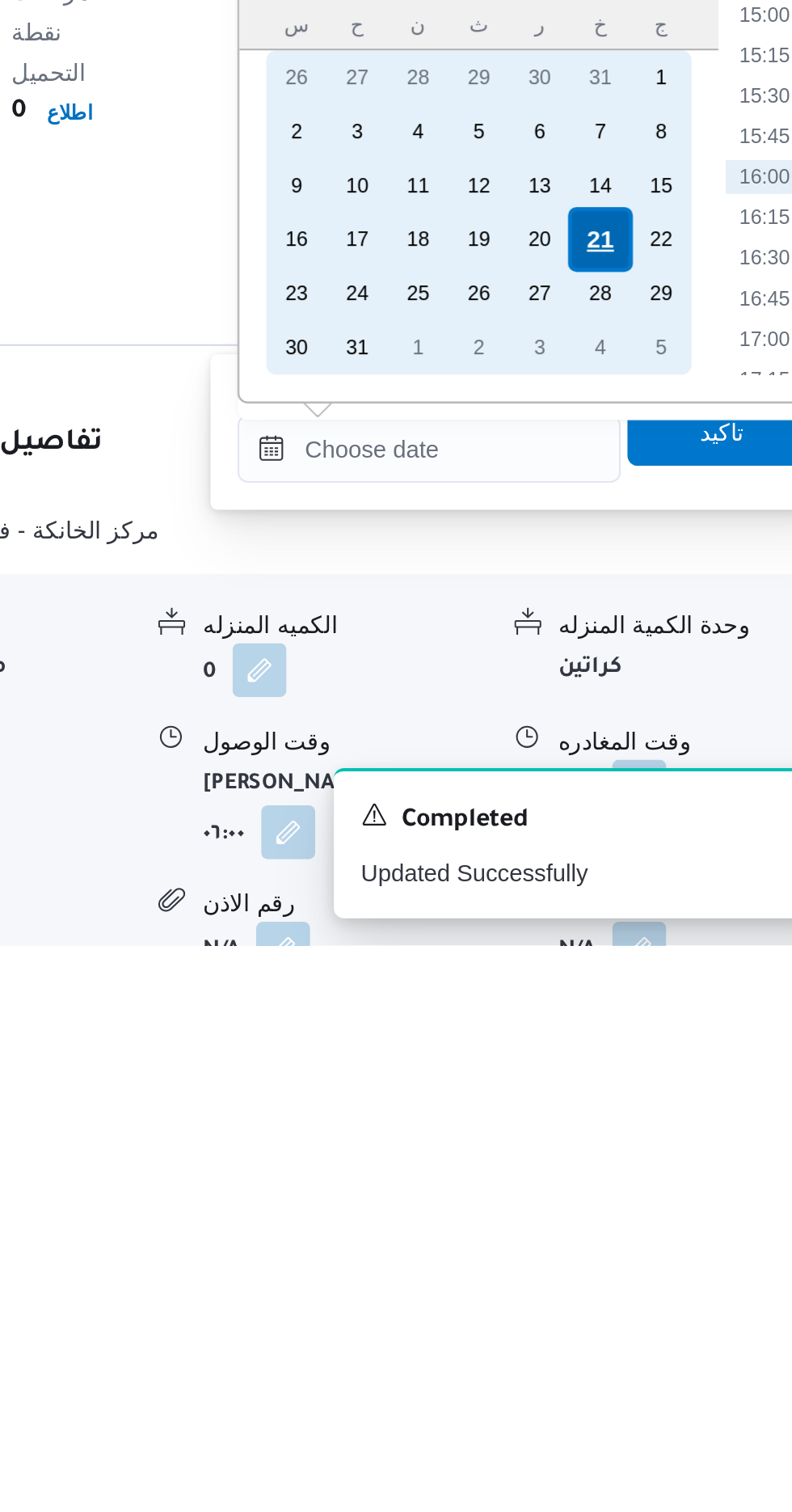
click at [643, 1168] on div "21" at bounding box center [648, 1174] width 30 height 30
type input "[DATE] ٠٠:٠٠"
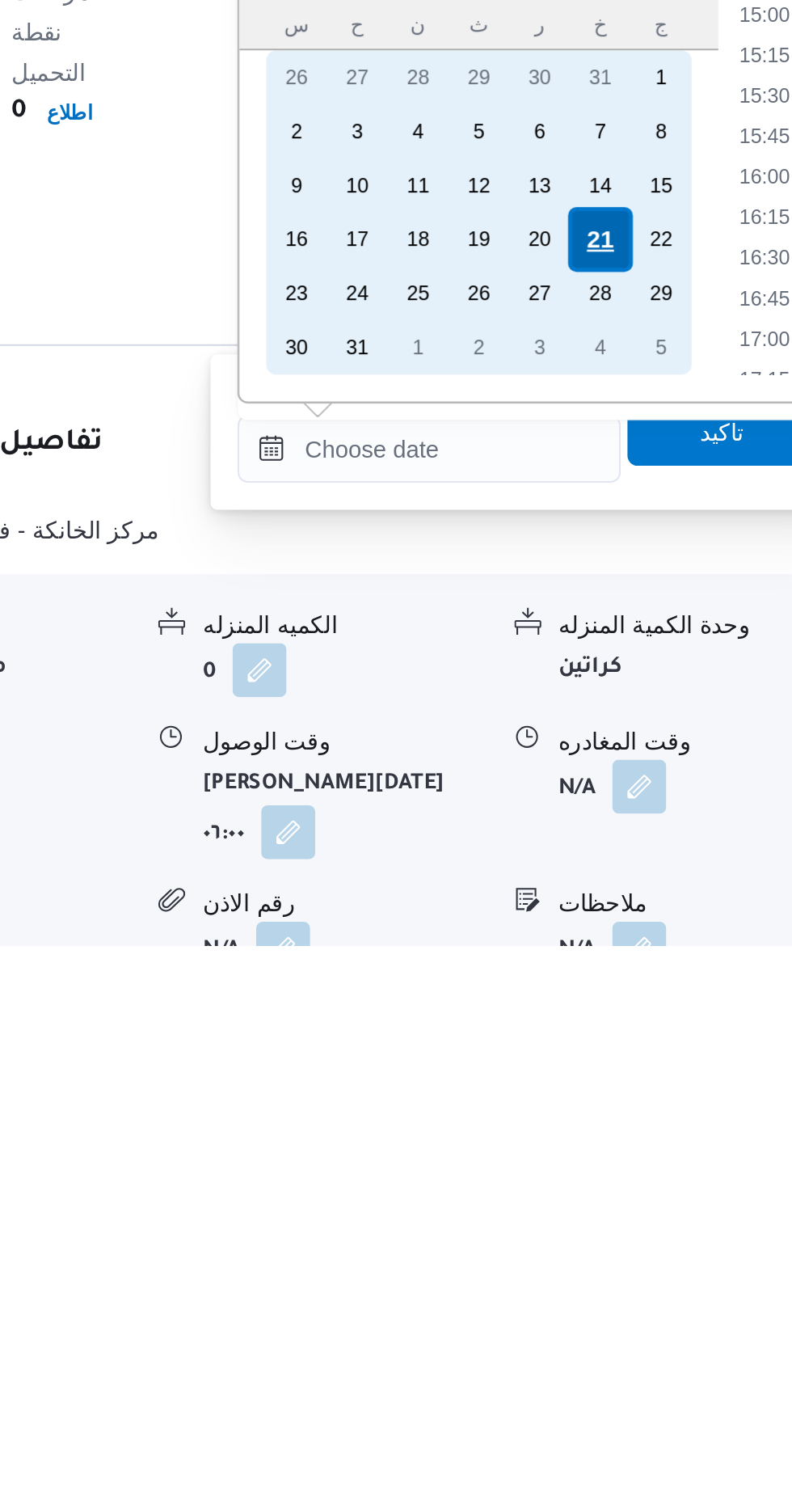
scroll to position [0, 0]
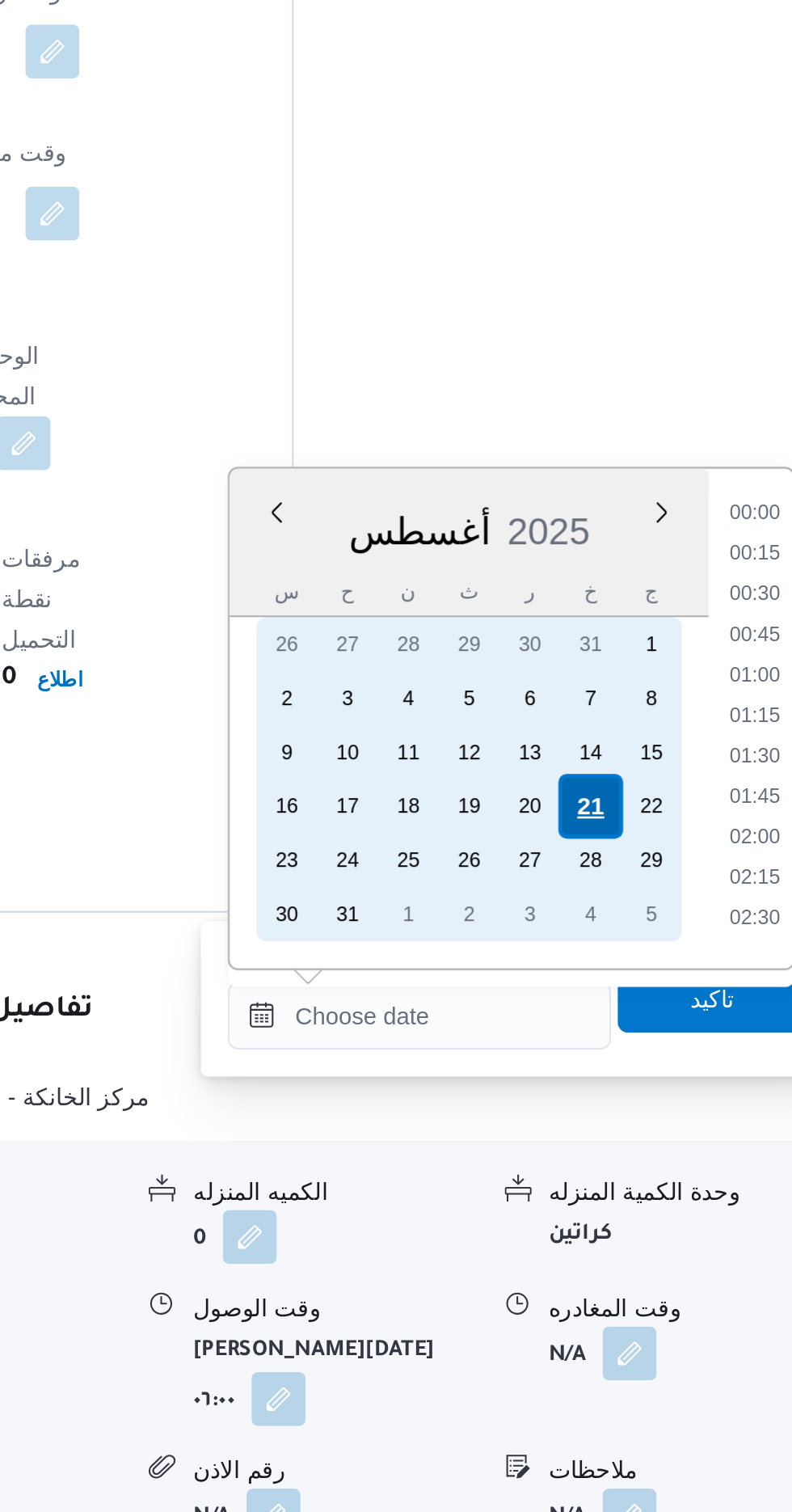
click at [649, 1169] on div "21" at bounding box center [648, 1174] width 30 height 30
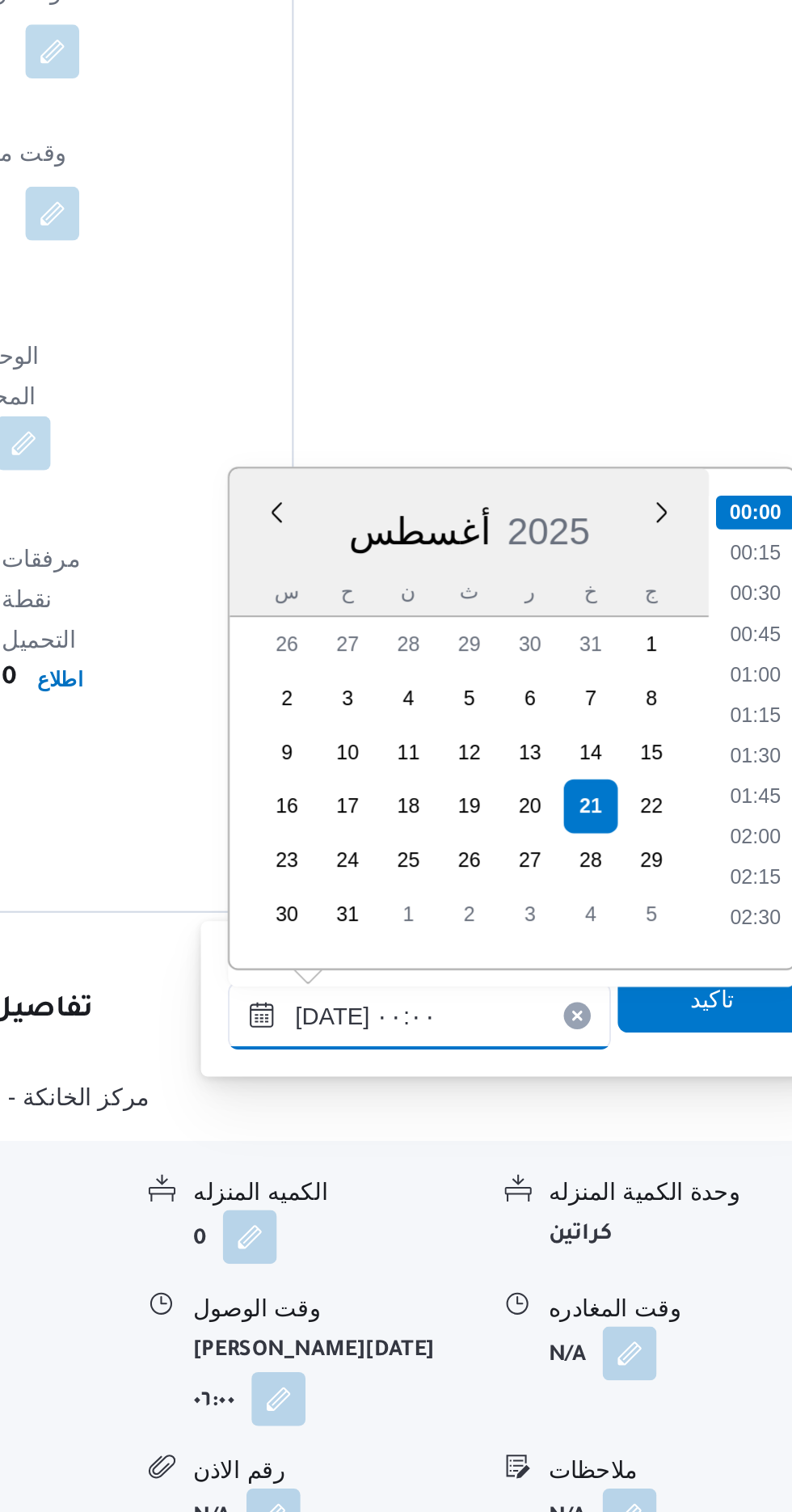
click at [486, 1282] on input "[DATE] ٠٠:٠٠" at bounding box center [567, 1274] width 184 height 32
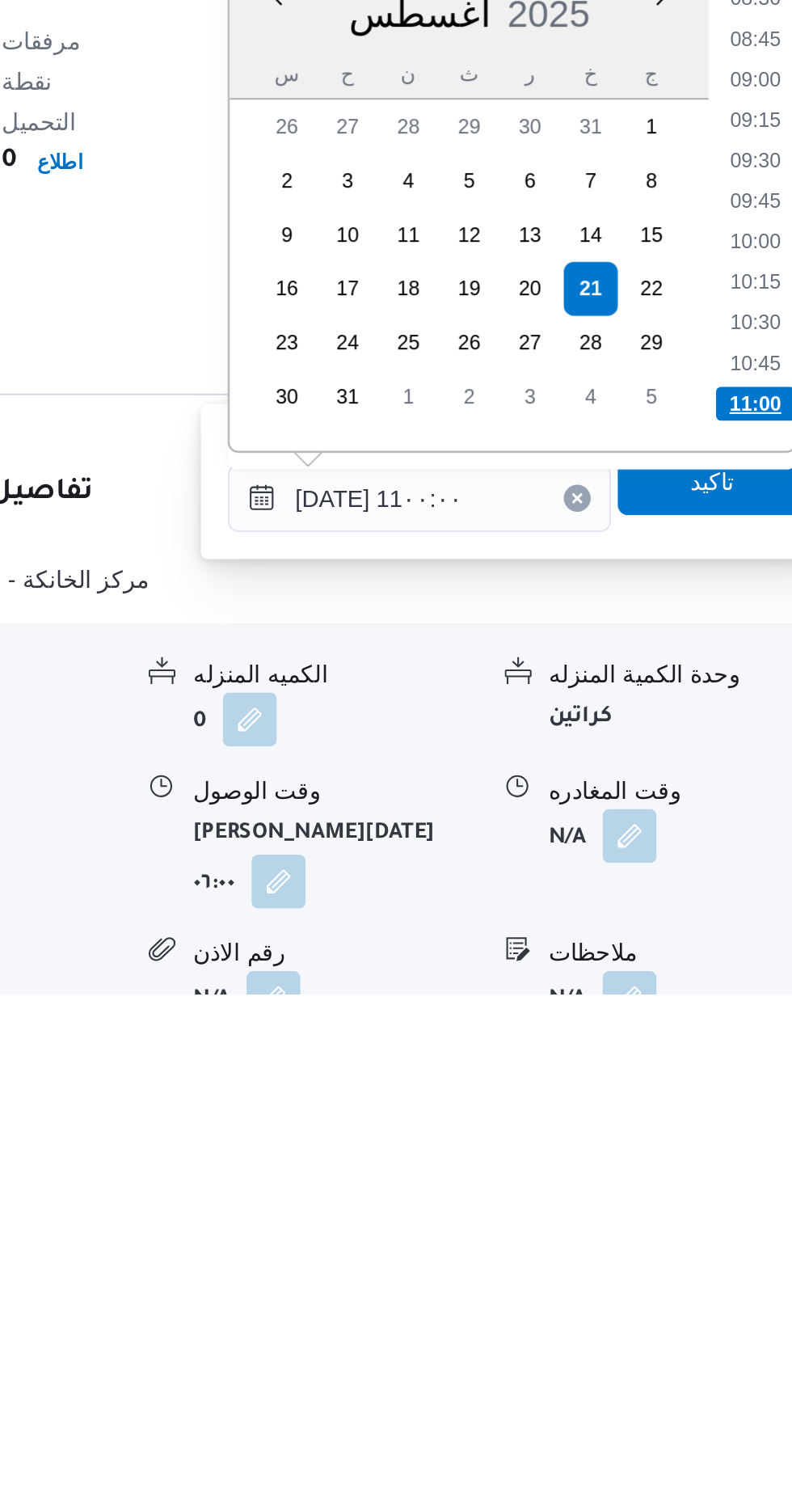
click at [722, 1228] on li "11:00" at bounding box center [728, 1229] width 38 height 16
type input "[DATE] ١١:٠٠"
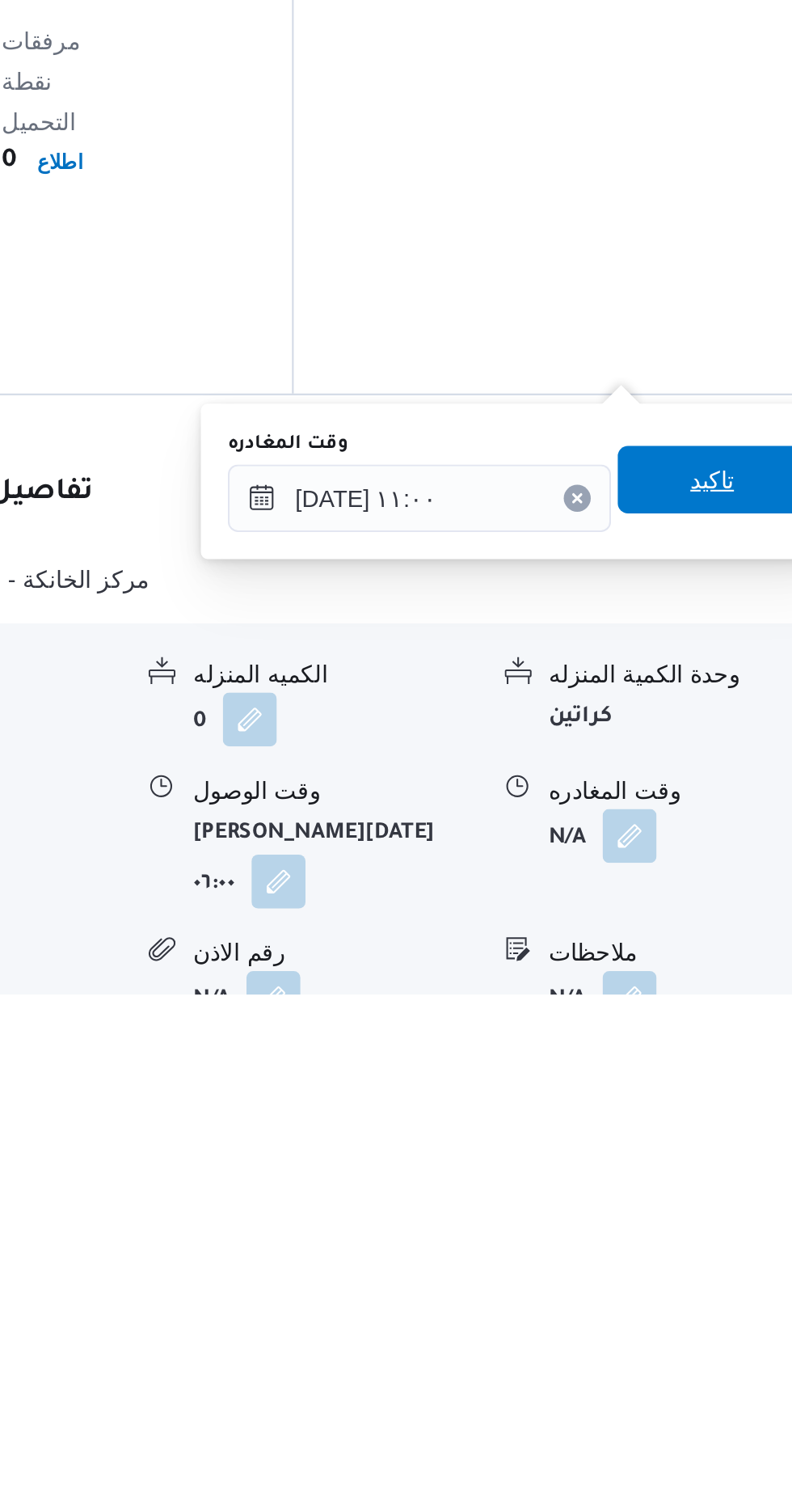
click at [710, 1275] on span "تاكيد" at bounding box center [707, 1266] width 91 height 32
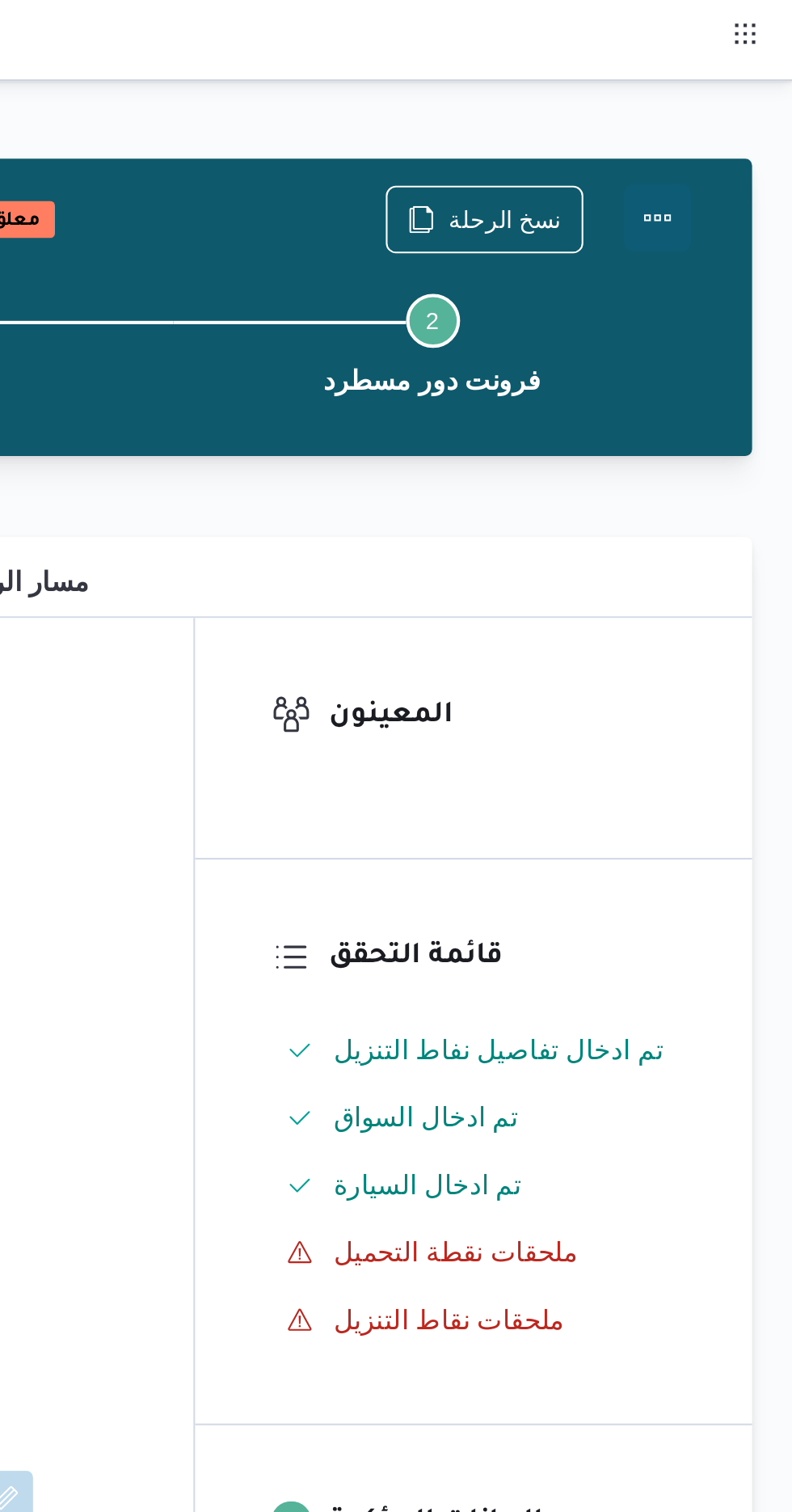
click at [725, 108] on button "Actions" at bounding box center [728, 104] width 32 height 32
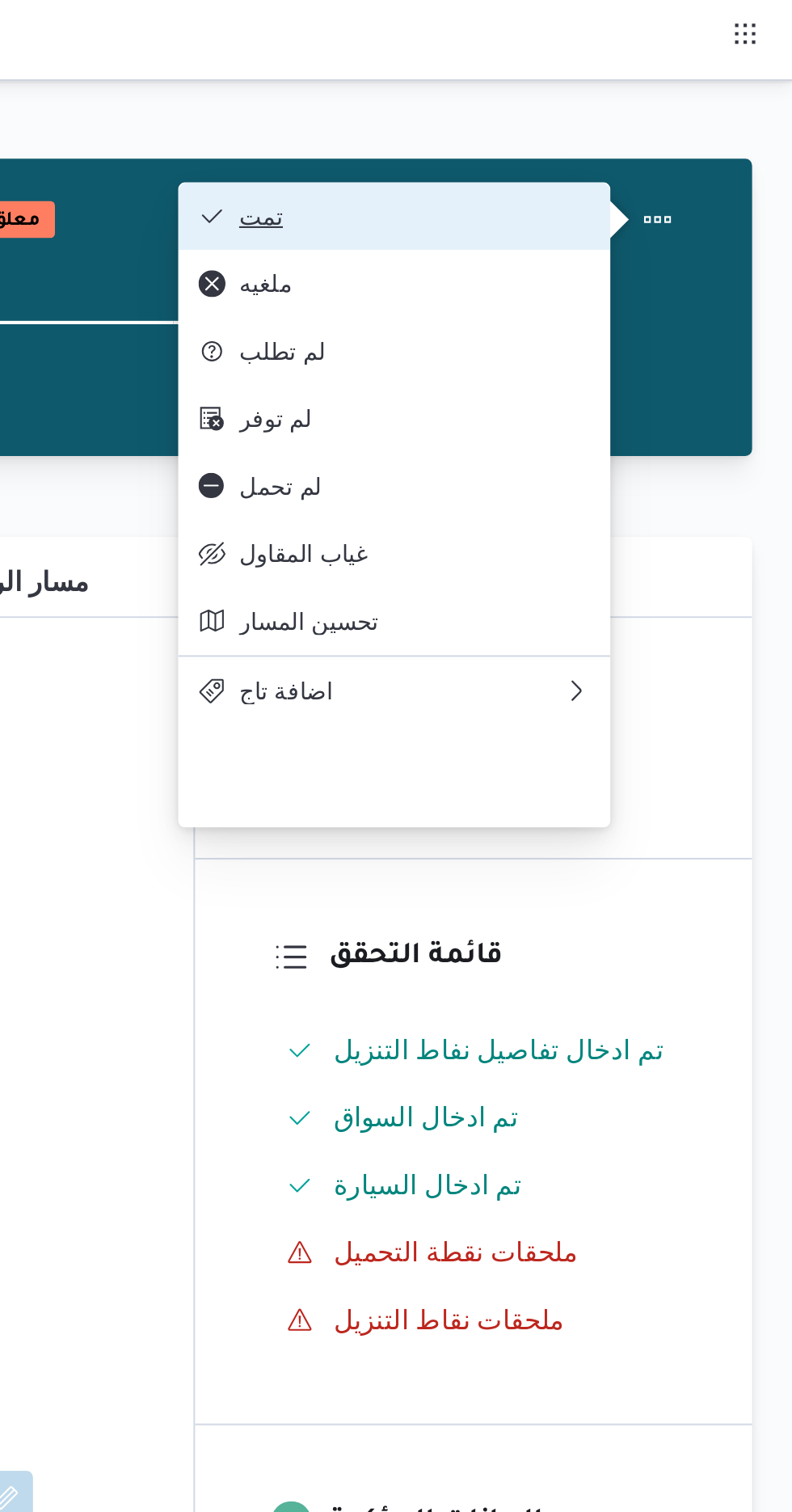
click at [677, 93] on button "تمت" at bounding box center [602, 103] width 207 height 32
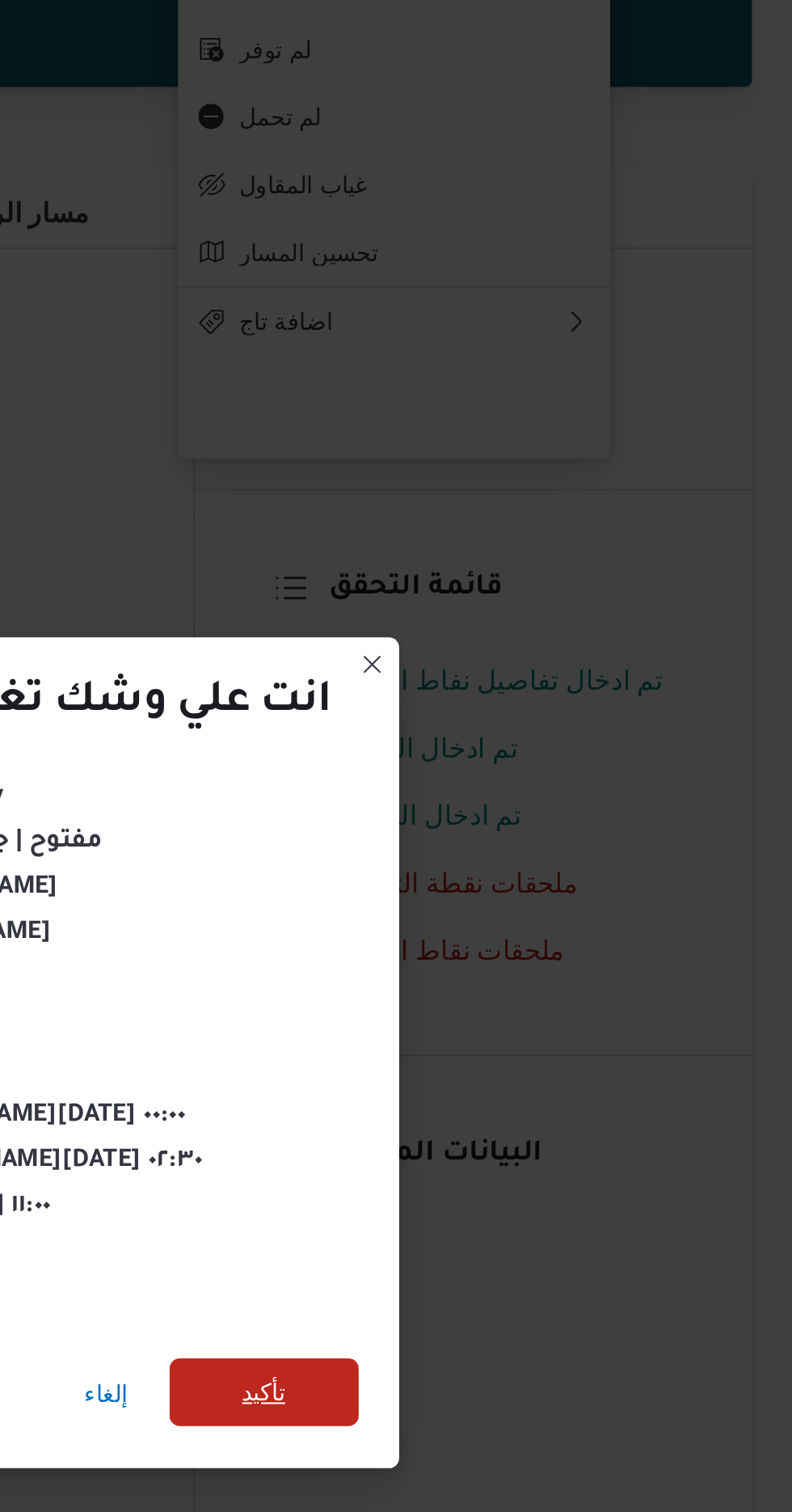
click at [549, 838] on span "تأكيد" at bounding box center [539, 843] width 21 height 19
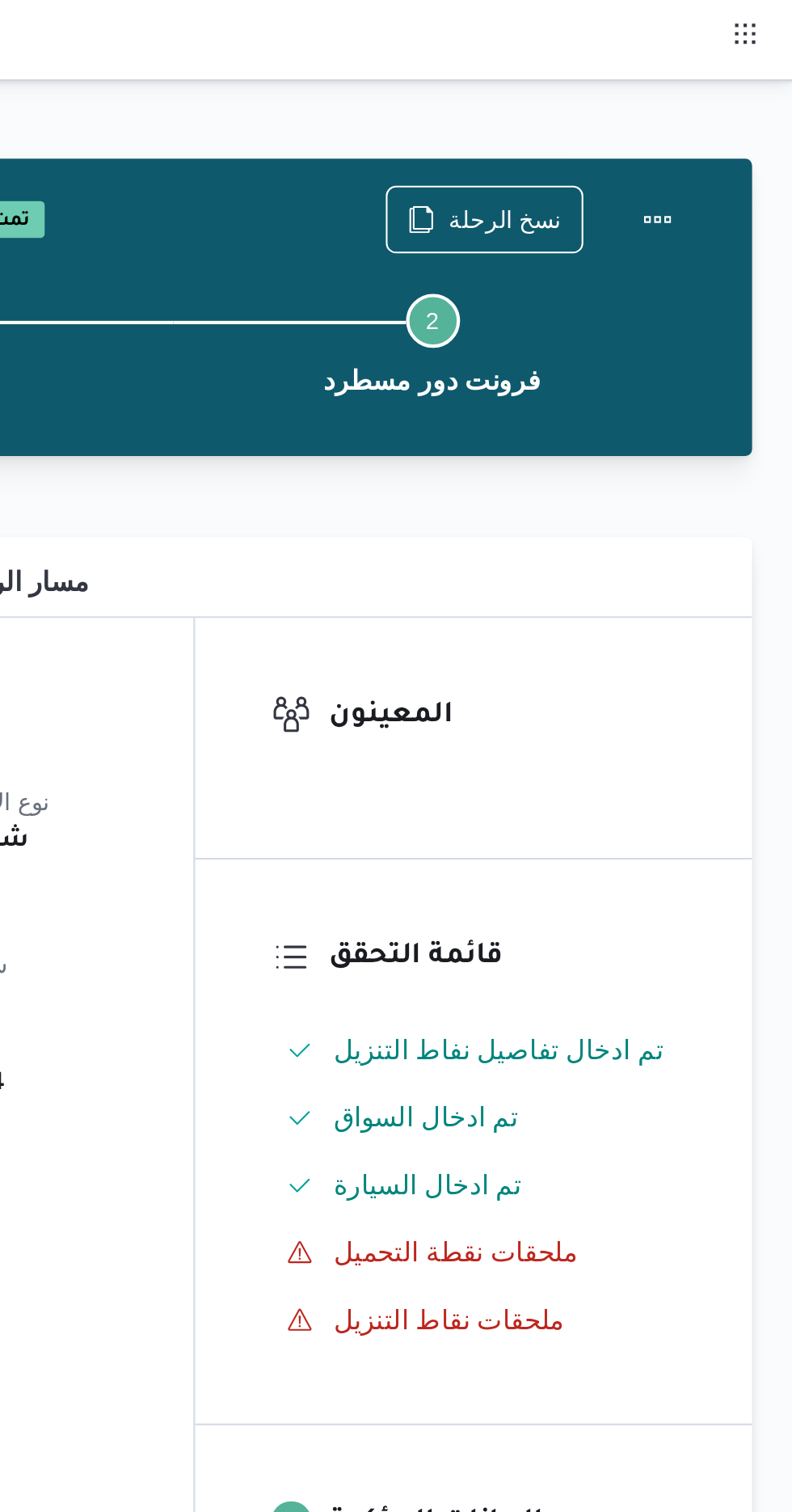
click at [444, 325] on div "تفاصيل المقاول المقاول [PERSON_NAME] [PERSON_NAME] نوع الايجار شهري السواق [PER…" at bounding box center [358, 517] width 296 height 444
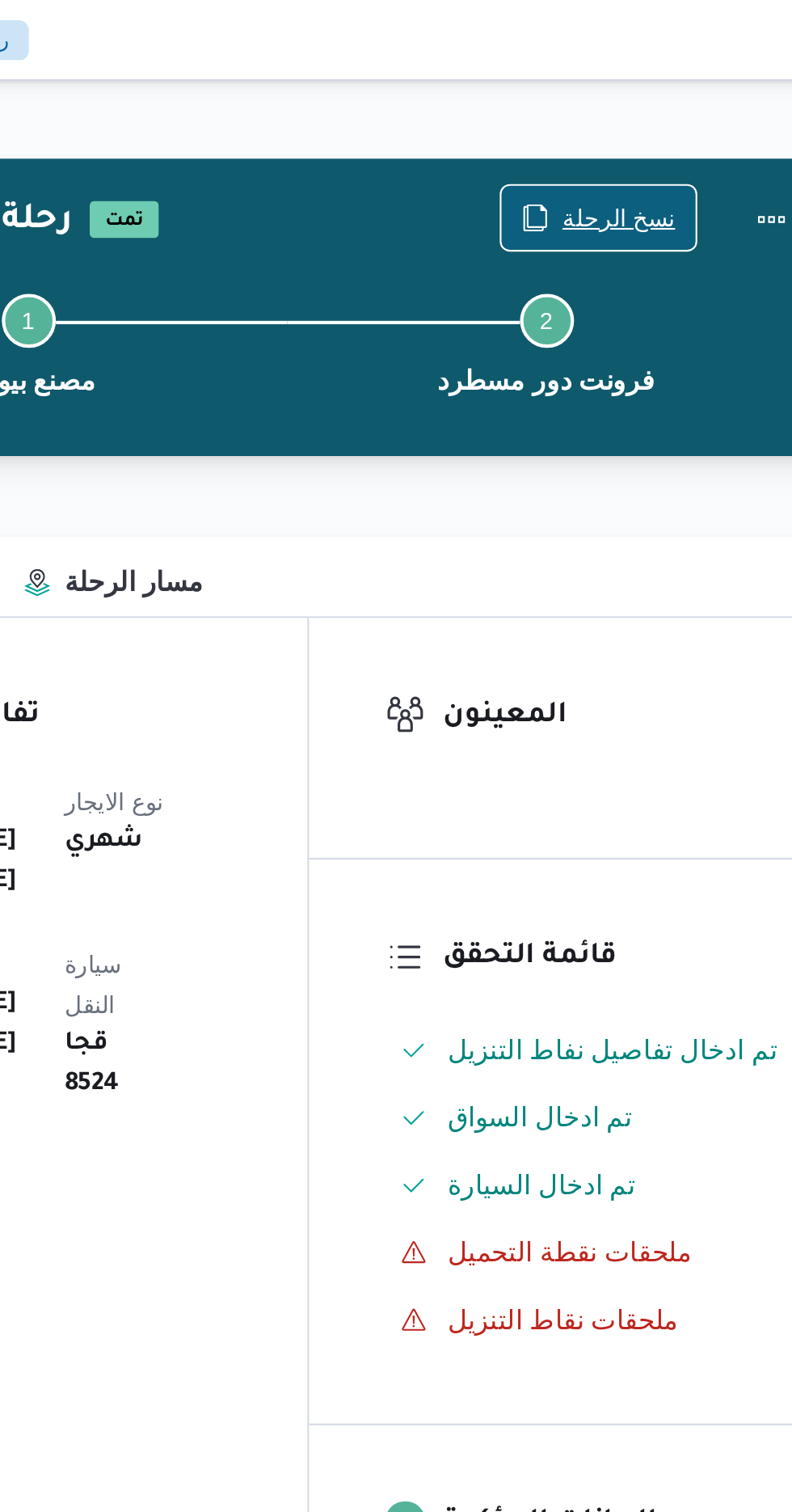
click at [635, 100] on span "نسخ الرحلة" at bounding box center [654, 104] width 54 height 19
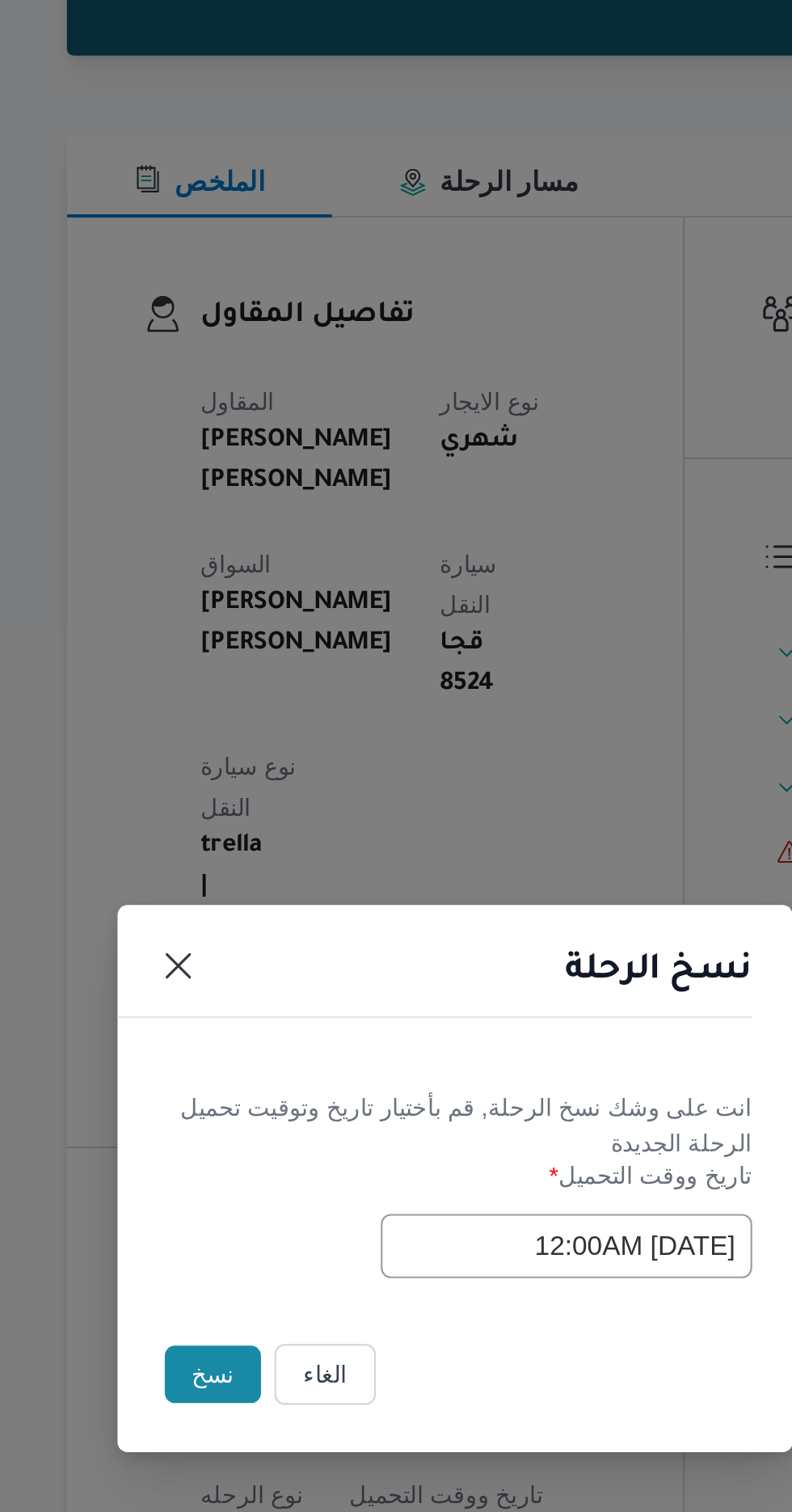
click at [270, 847] on button "نسخ" at bounding box center [279, 850] width 46 height 27
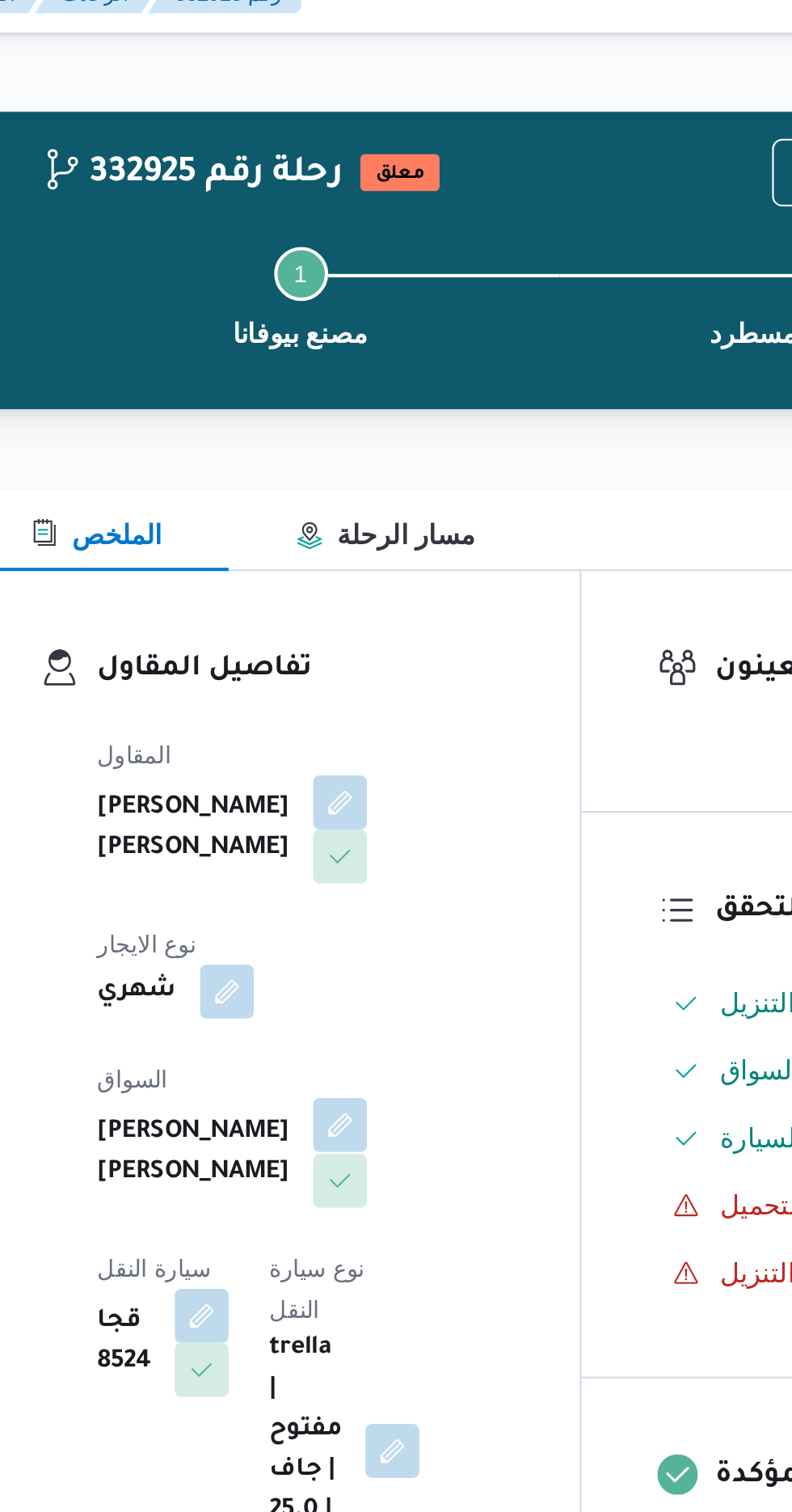
click at [378, 560] on button "button" at bounding box center [390, 561] width 26 height 26
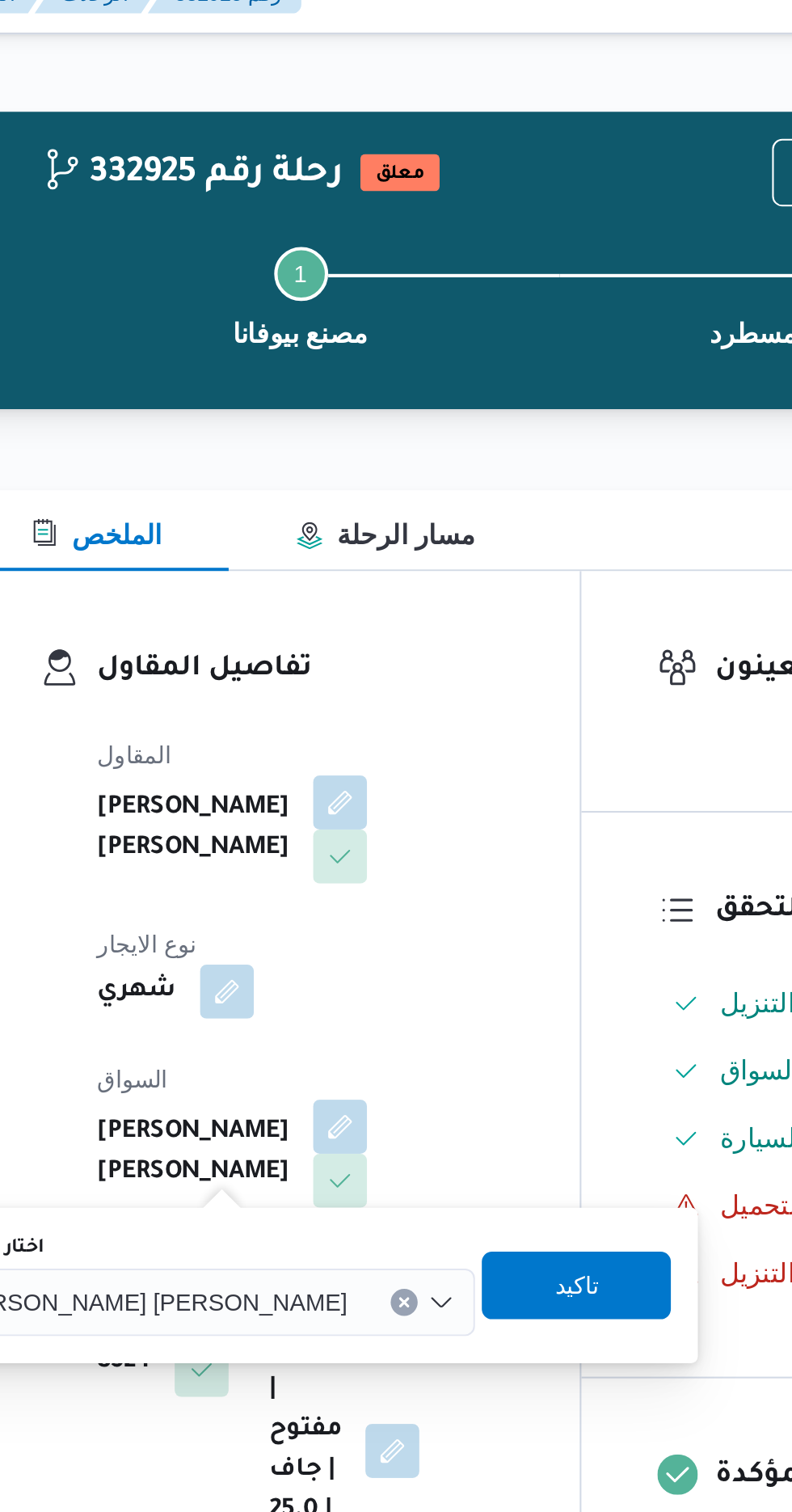
click at [294, 645] on span "[PERSON_NAME] [PERSON_NAME]" at bounding box center [299, 645] width 189 height 18
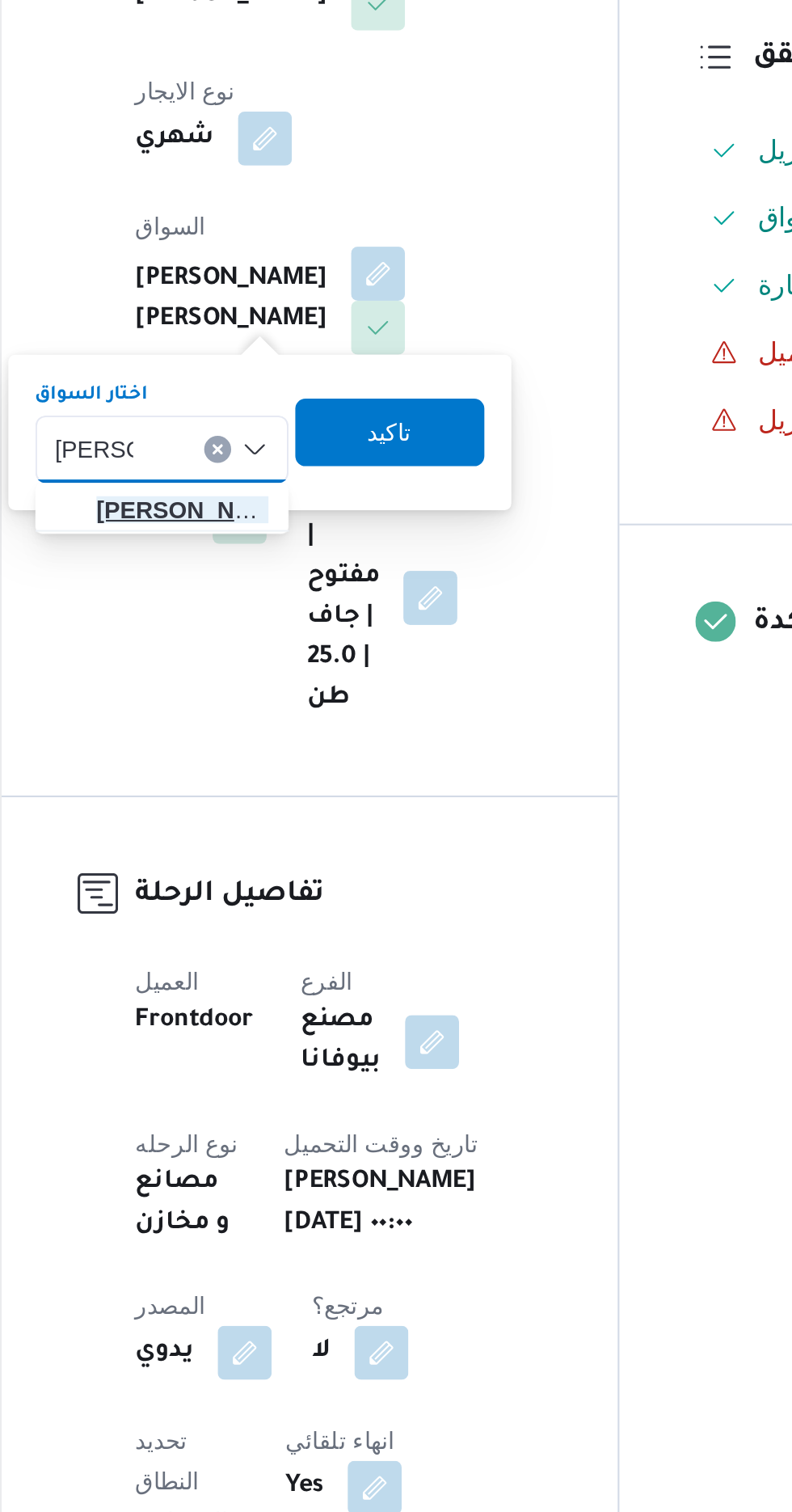
type input "[PERSON_NAME]"
click at [273, 674] on span "[PERSON_NAME] ح سن [PERSON_NAME]" at bounding box center [297, 675] width 82 height 19
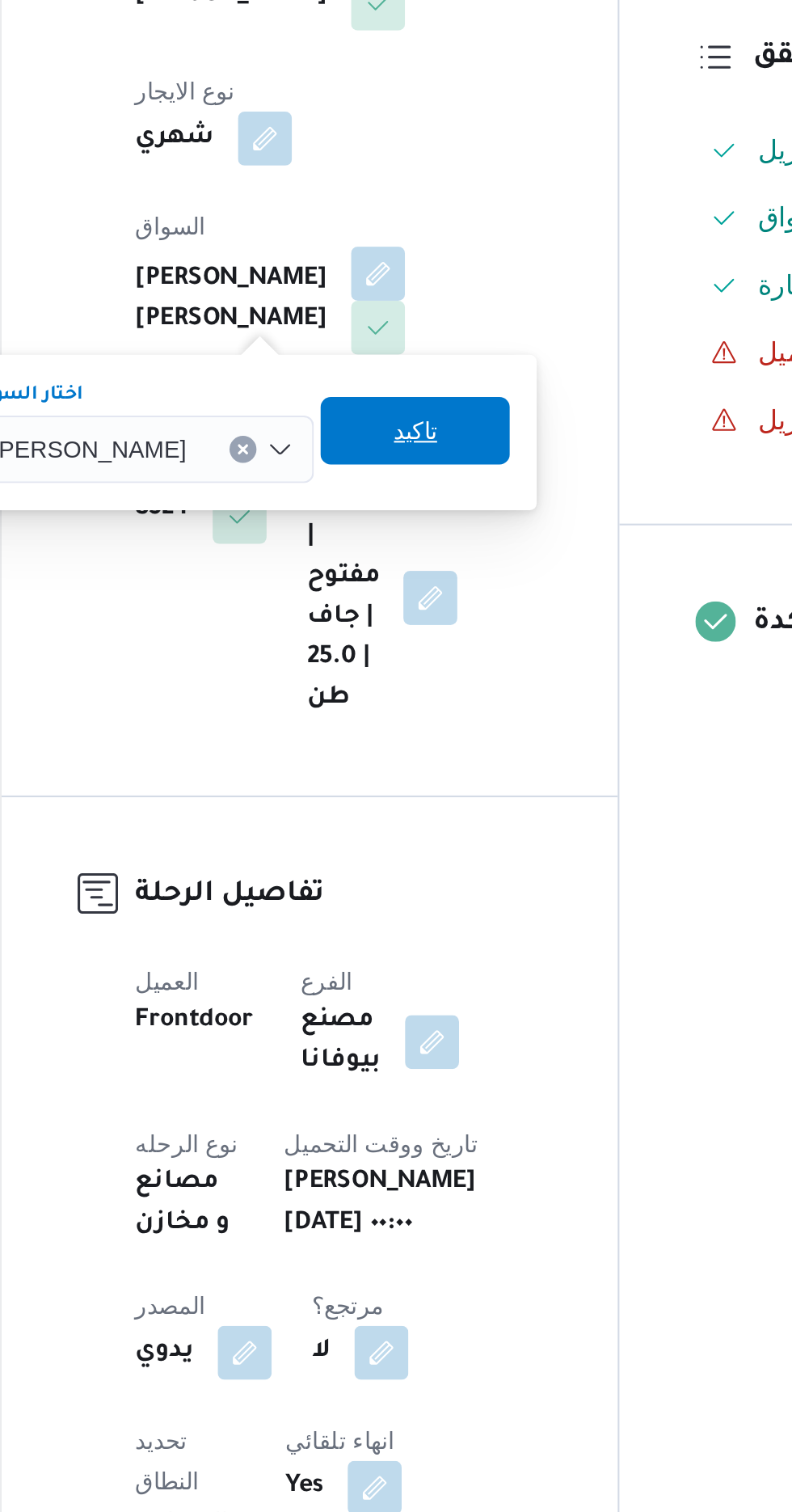
click at [416, 647] on span "تاكيد" at bounding box center [408, 637] width 21 height 19
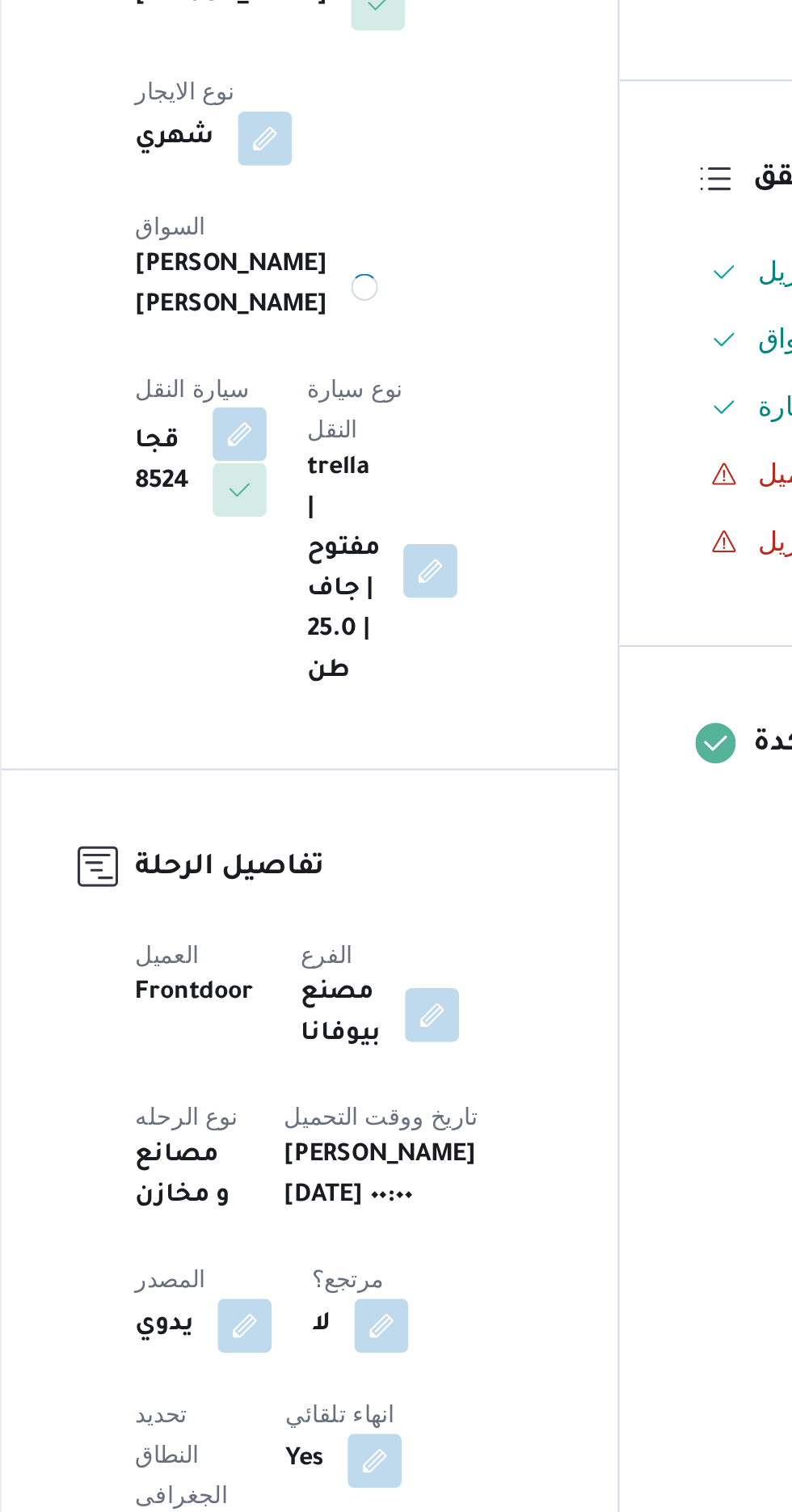
click at [337, 626] on button "button" at bounding box center [324, 639] width 26 height 26
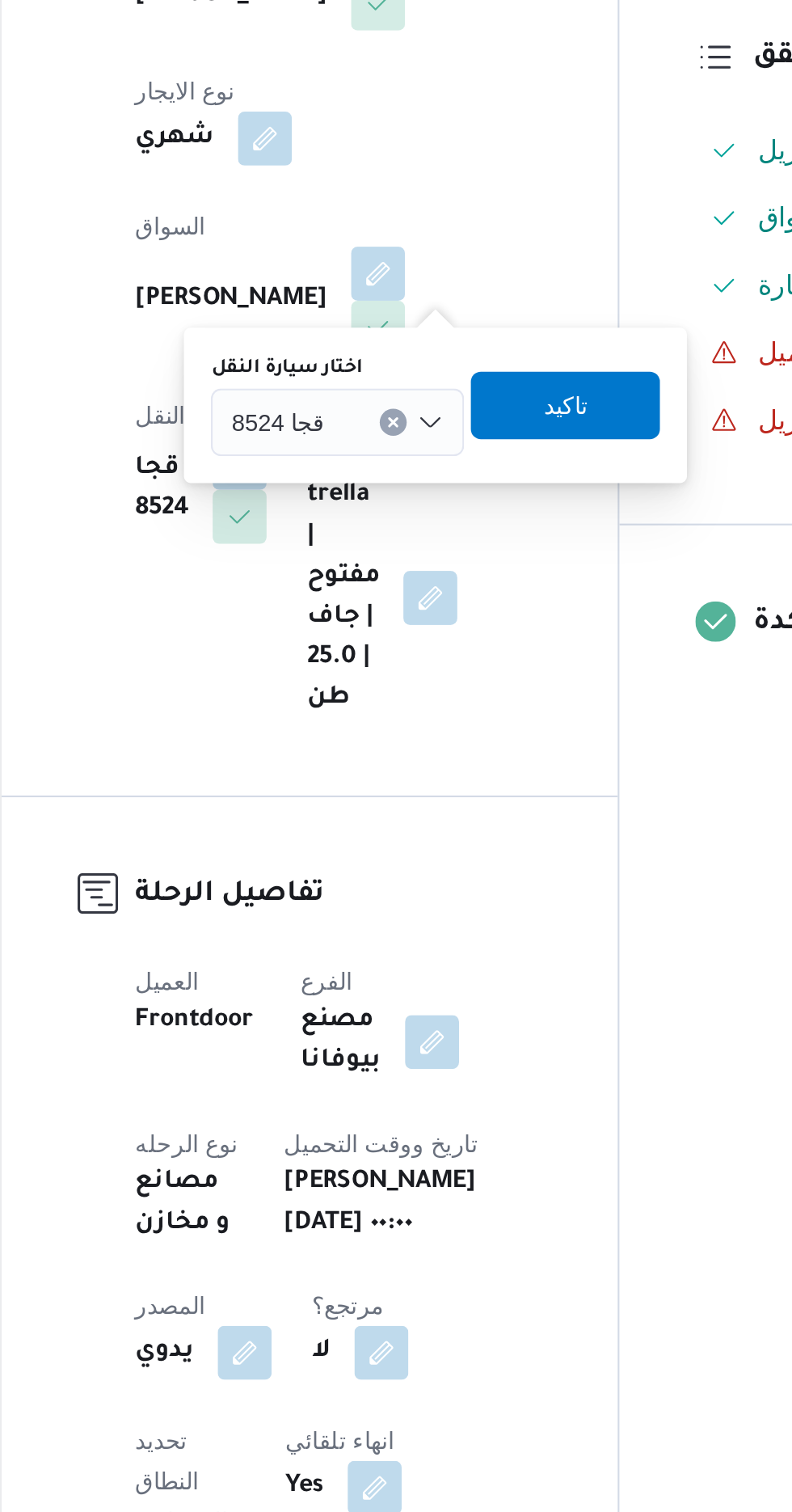
click at [337, 640] on span "قجا 8524" at bounding box center [342, 632] width 45 height 18
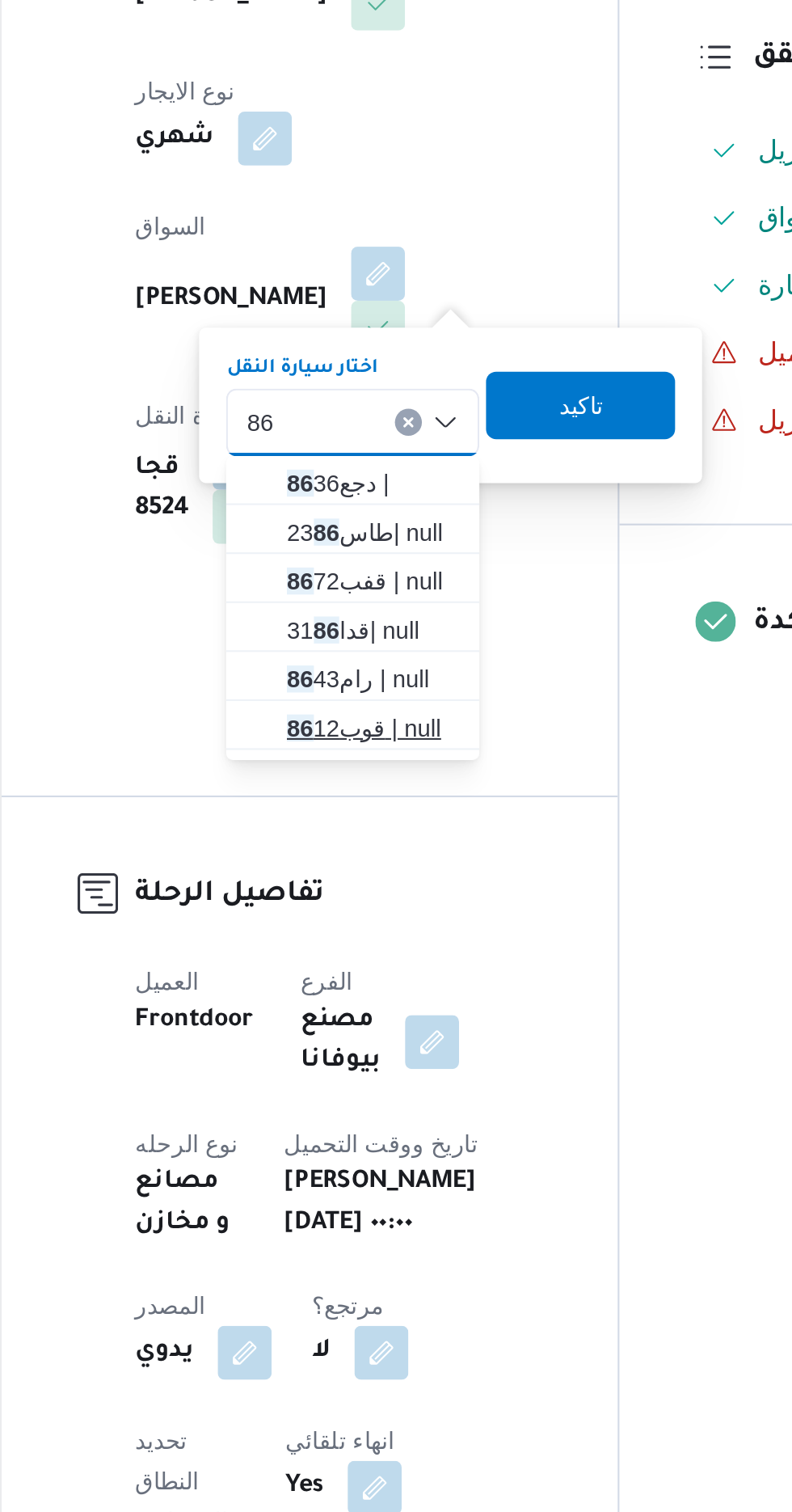
type input "86"
click at [365, 780] on span "قوب 86 12 | null" at bounding box center [387, 780] width 82 height 19
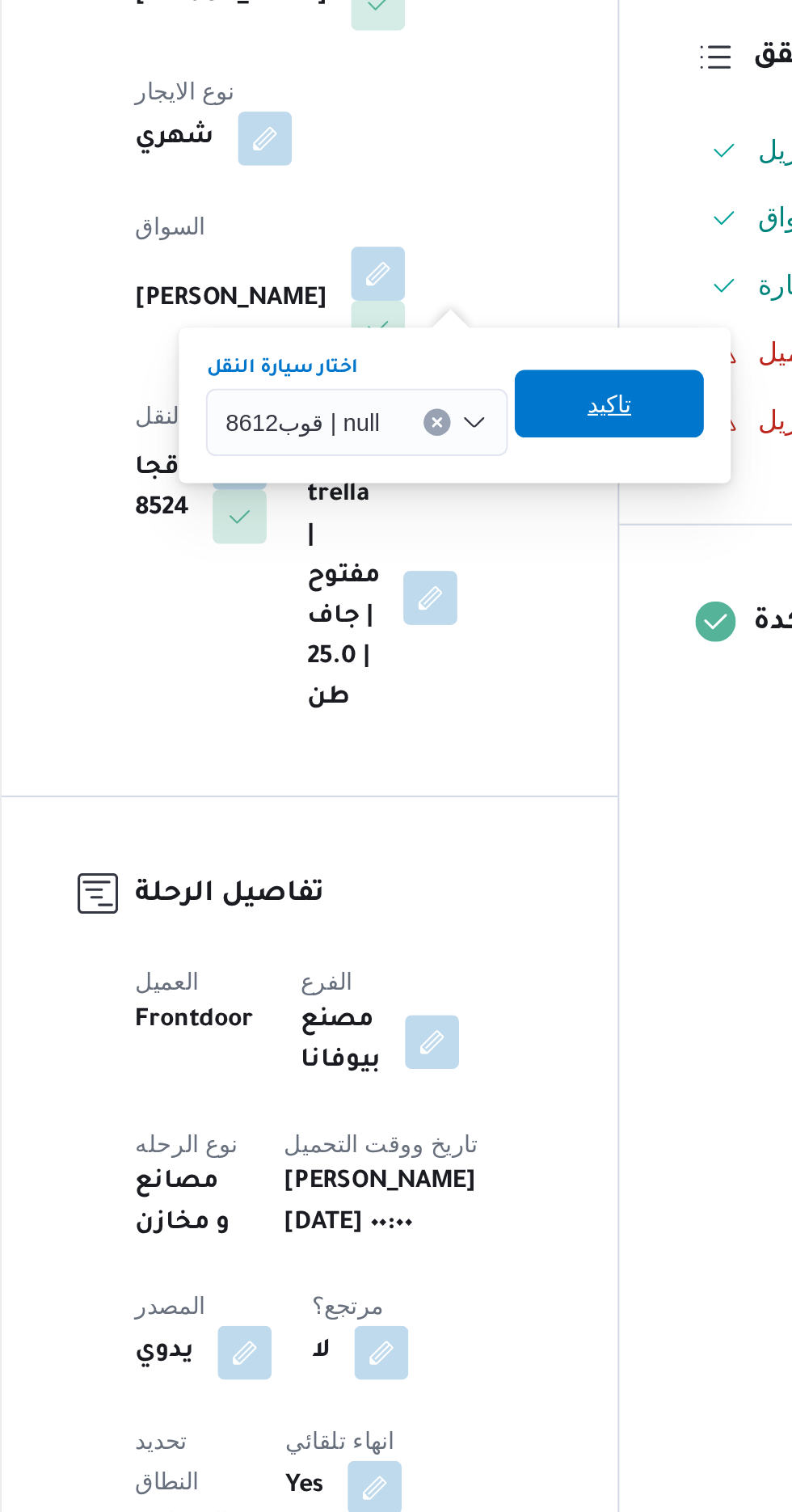
click at [477, 634] on span "تاكيد" at bounding box center [501, 624] width 91 height 32
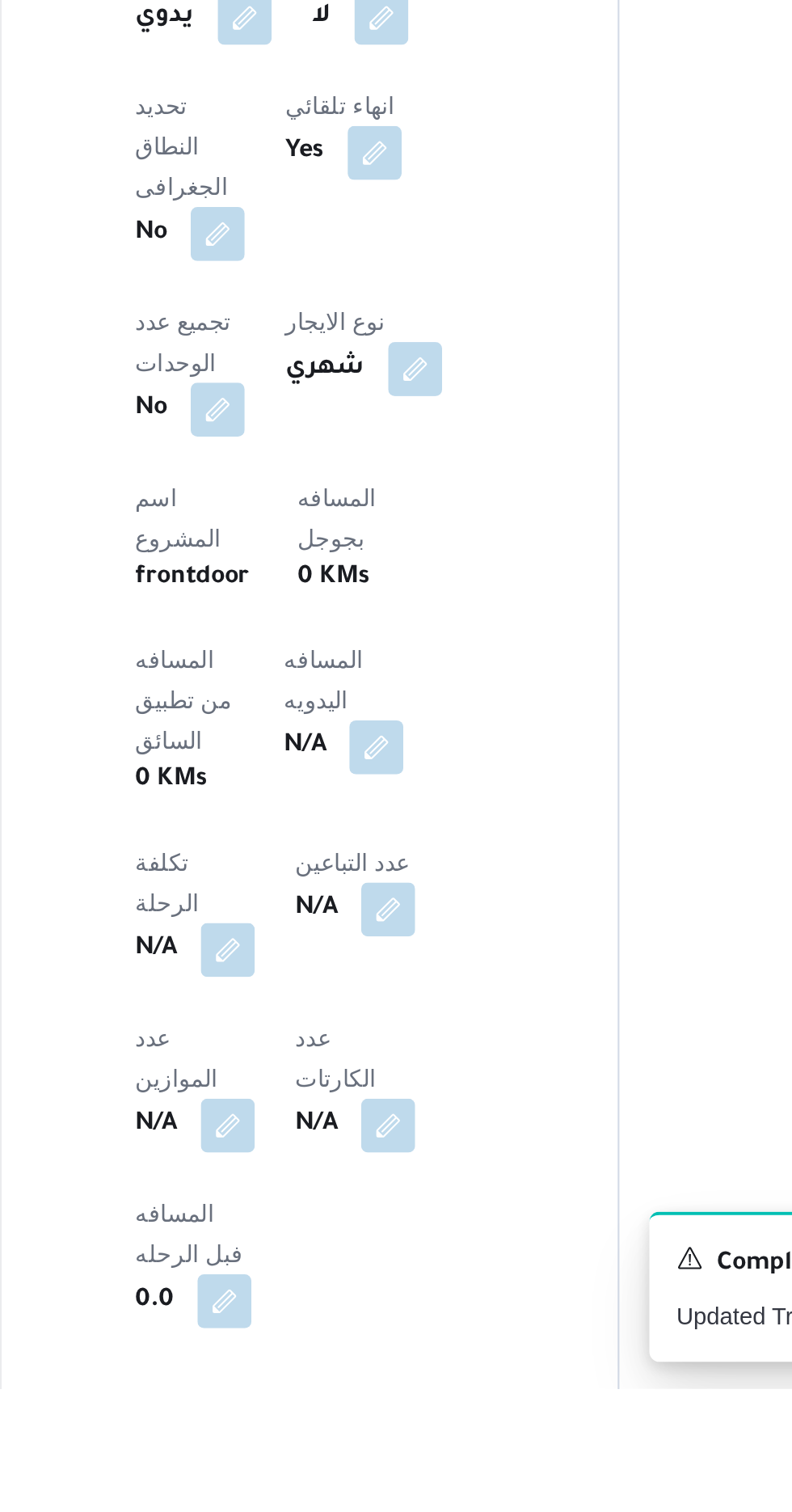
scroll to position [225, 0]
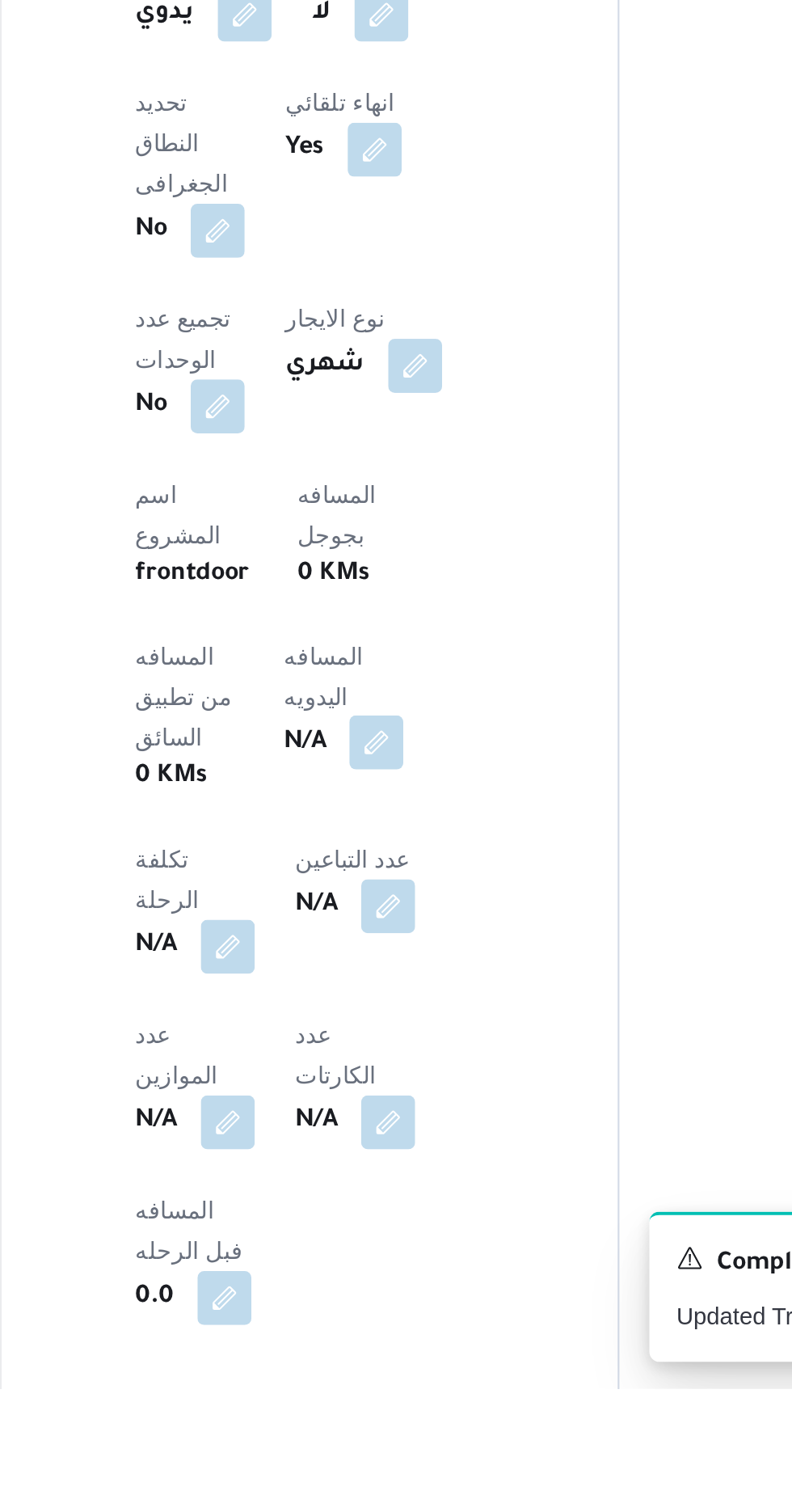
click at [377, 1189] on button "button" at bounding box center [389, 1201] width 26 height 26
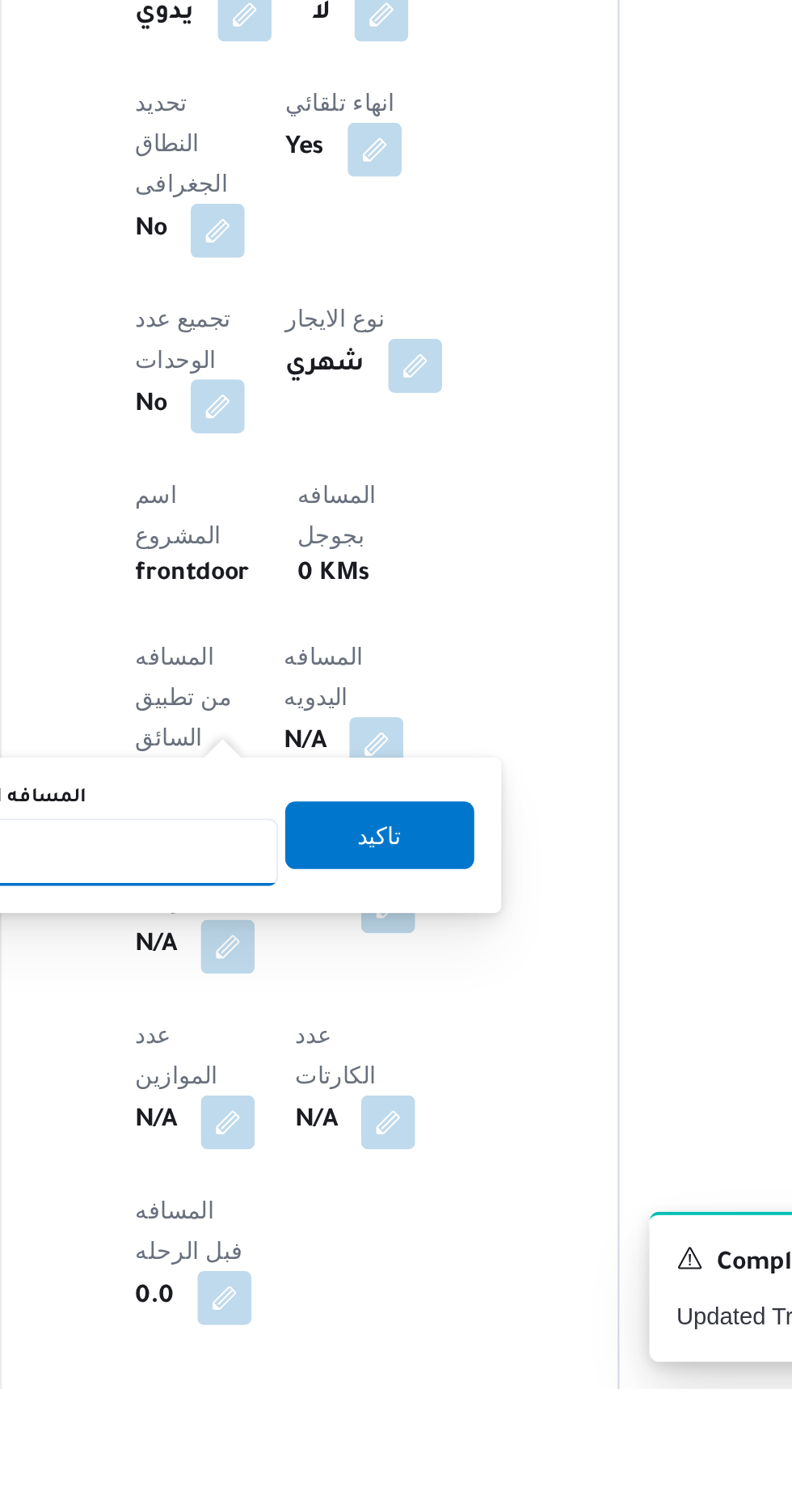
click at [268, 1256] on input "المسافه اليدويه" at bounding box center [262, 1255] width 161 height 32
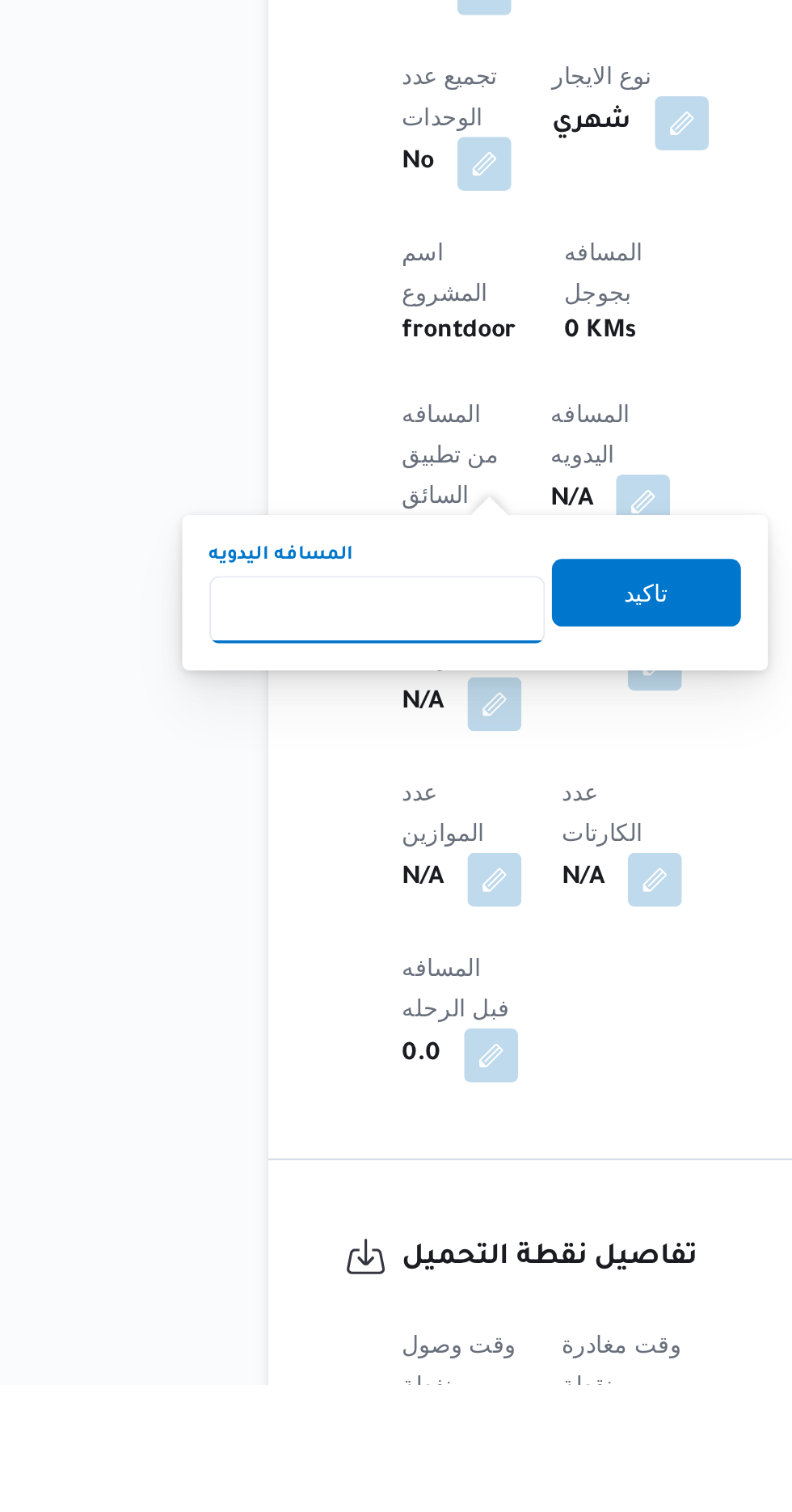
scroll to position [339, 0]
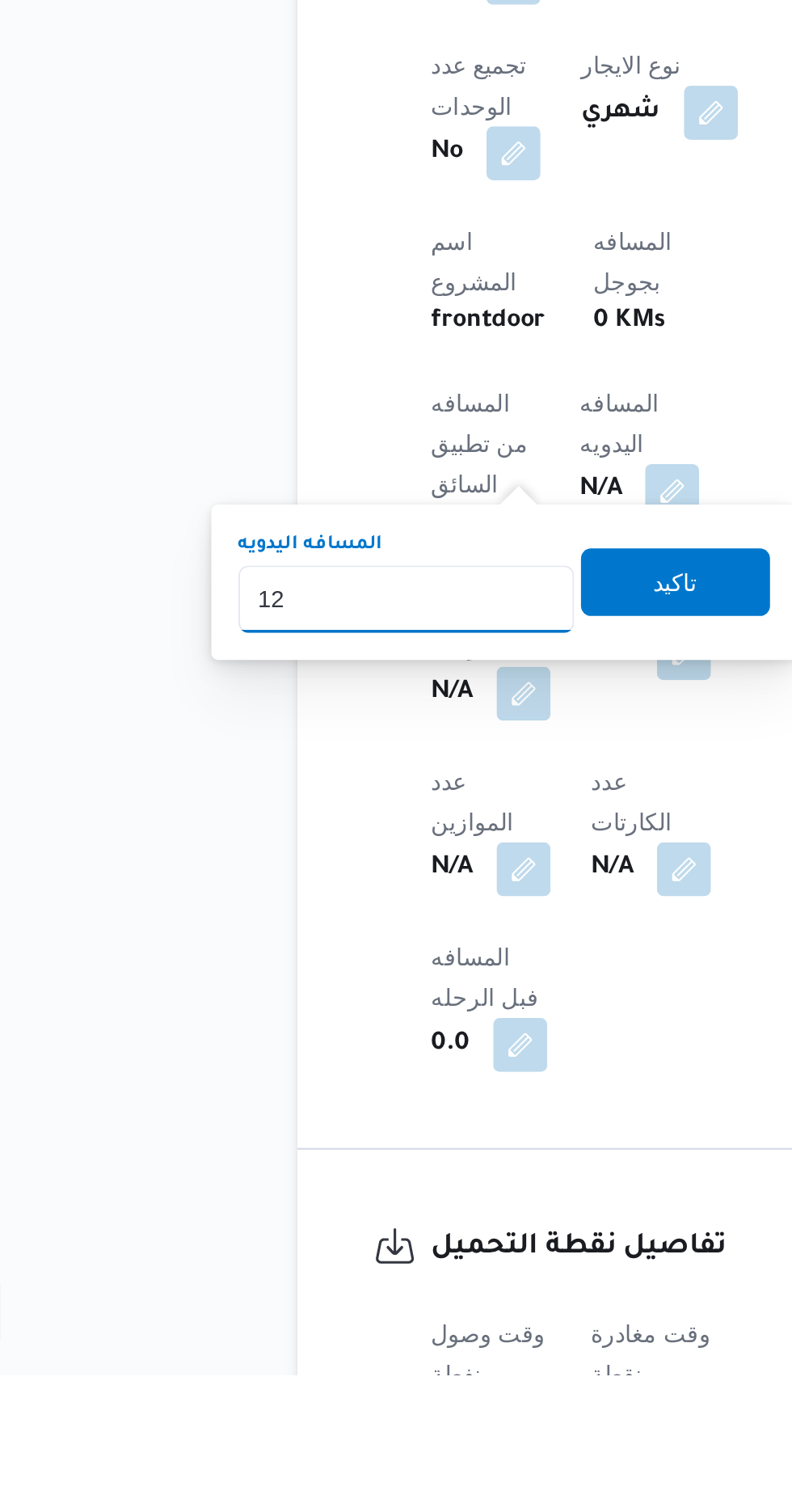
type input "120"
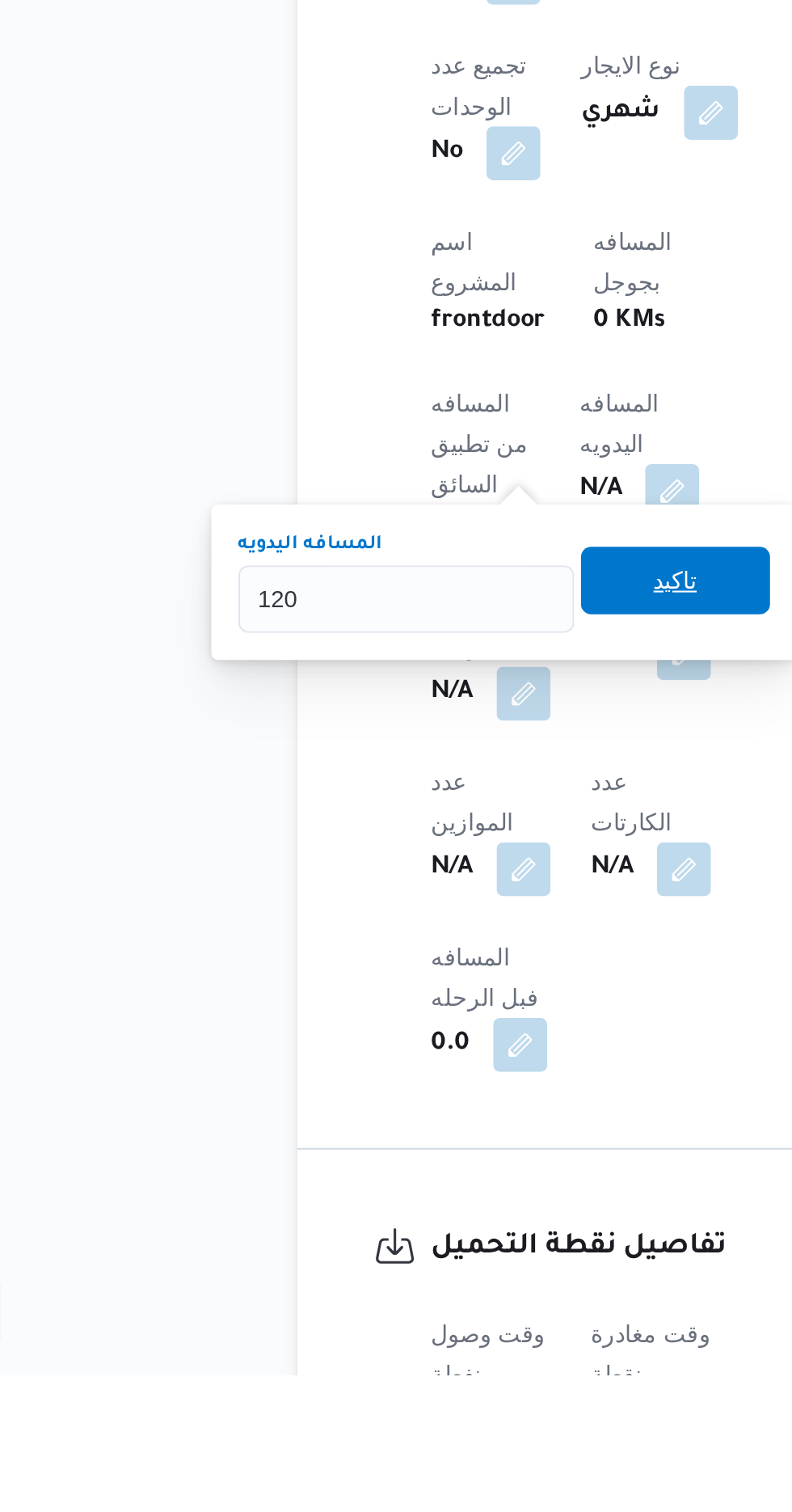
click at [387, 1134] on span "تاكيد" at bounding box center [391, 1132] width 91 height 32
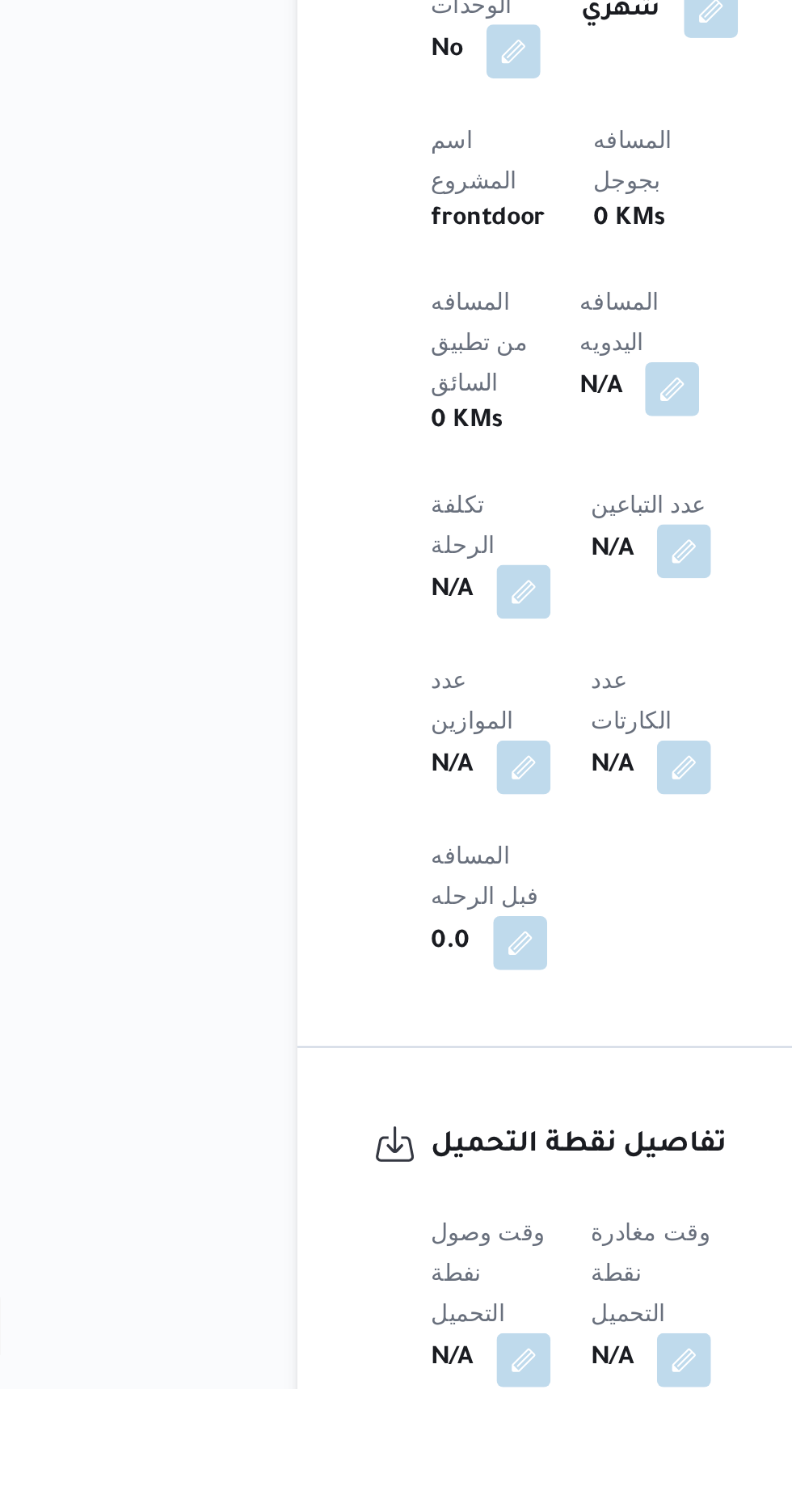
scroll to position [523, 0]
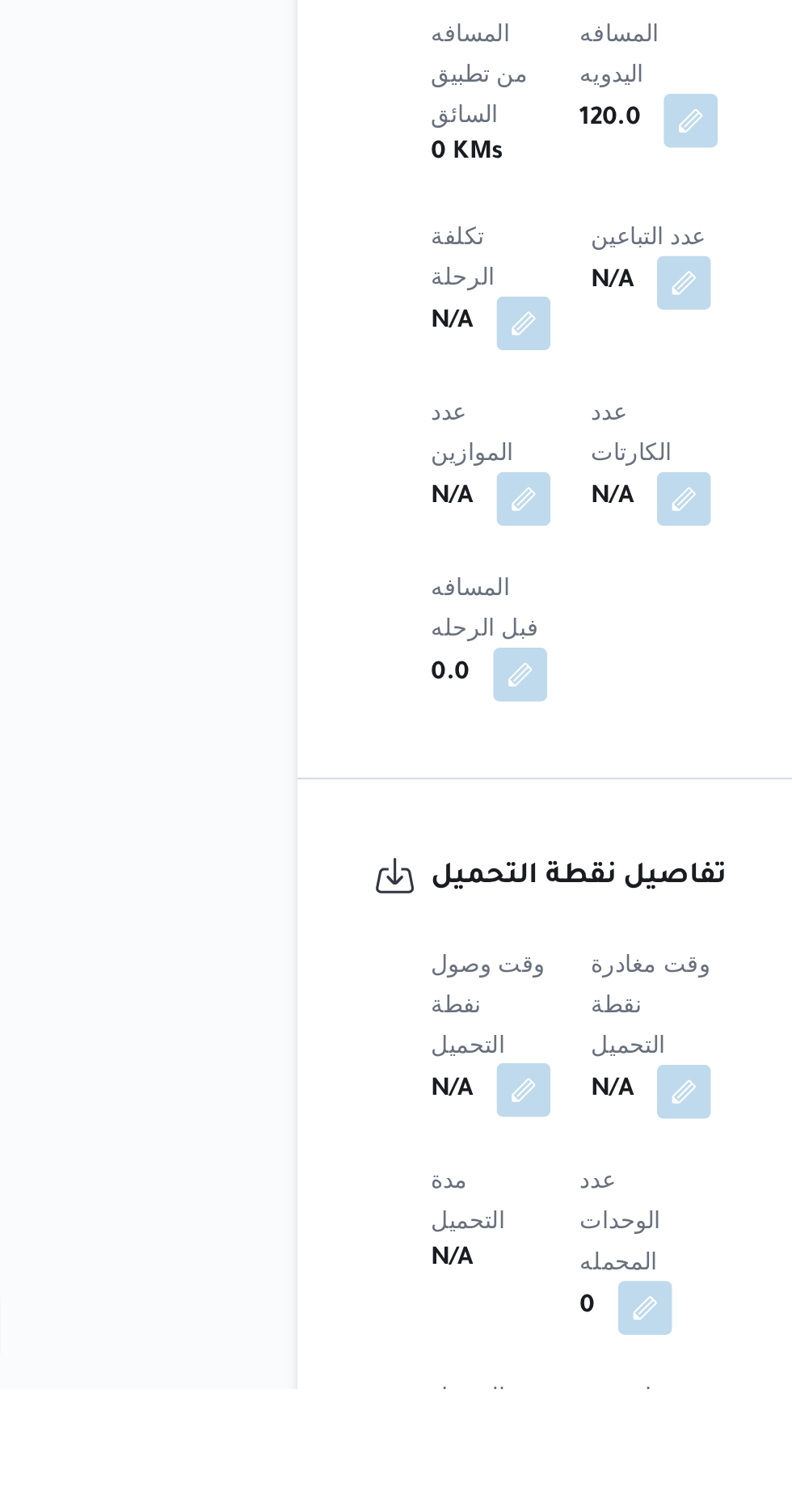
click at [309, 1356] on button "button" at bounding box center [318, 1368] width 26 height 26
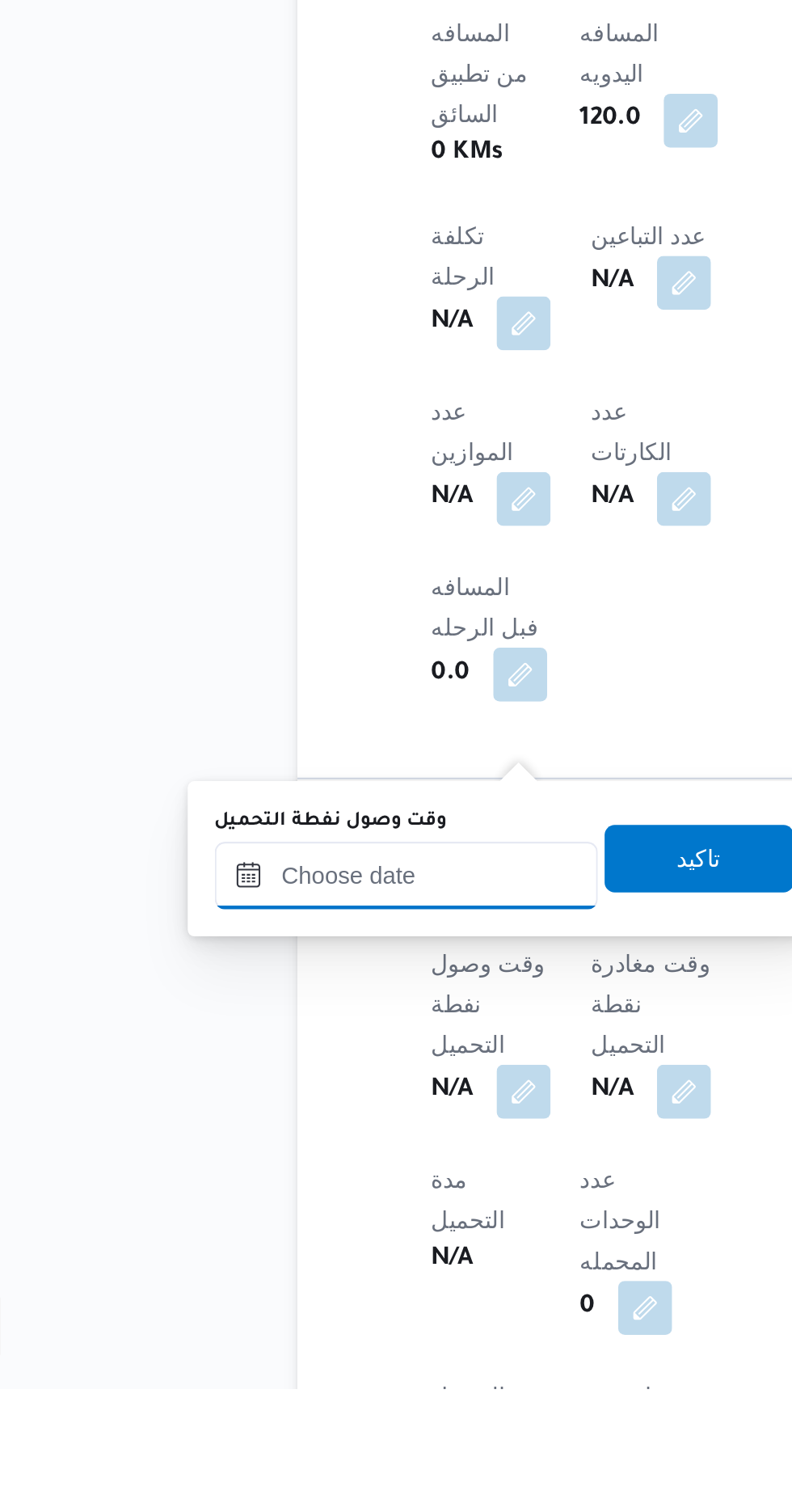
click at [234, 1262] on input "وقت وصول نفطة التحميل" at bounding box center [262, 1267] width 184 height 32
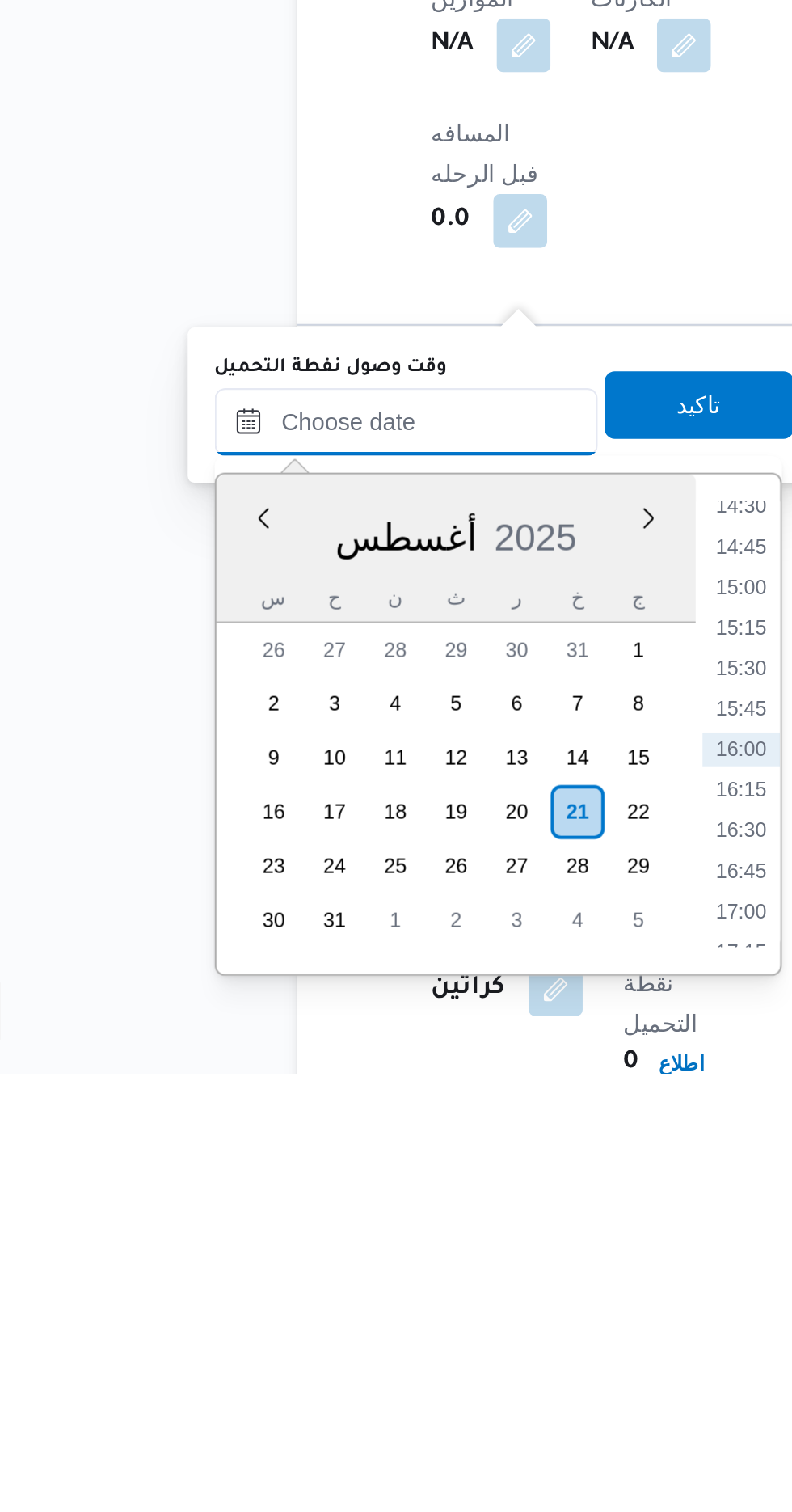
scroll to position [589, 0]
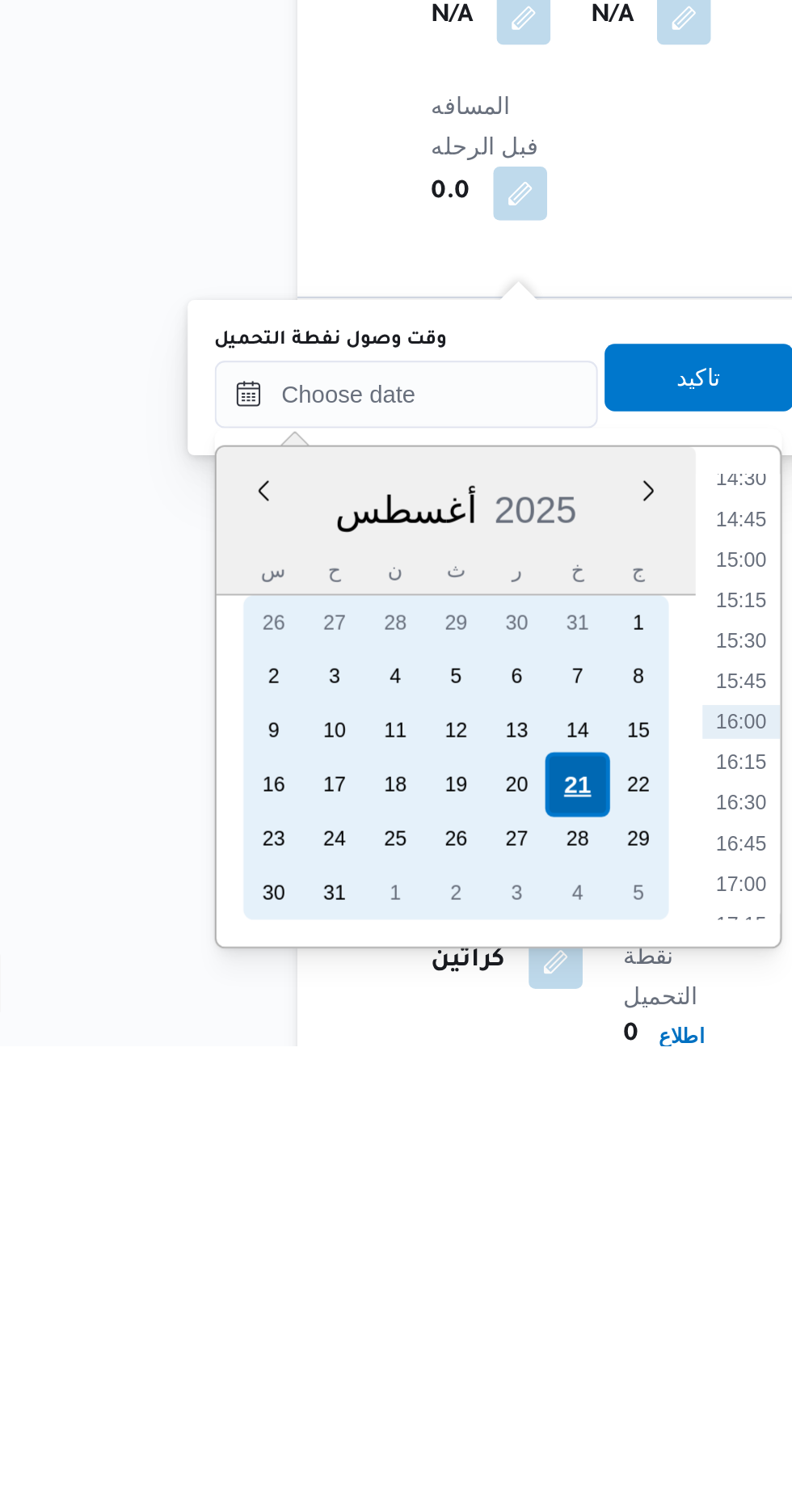
click at [339, 1390] on div "21" at bounding box center [344, 1387] width 30 height 30
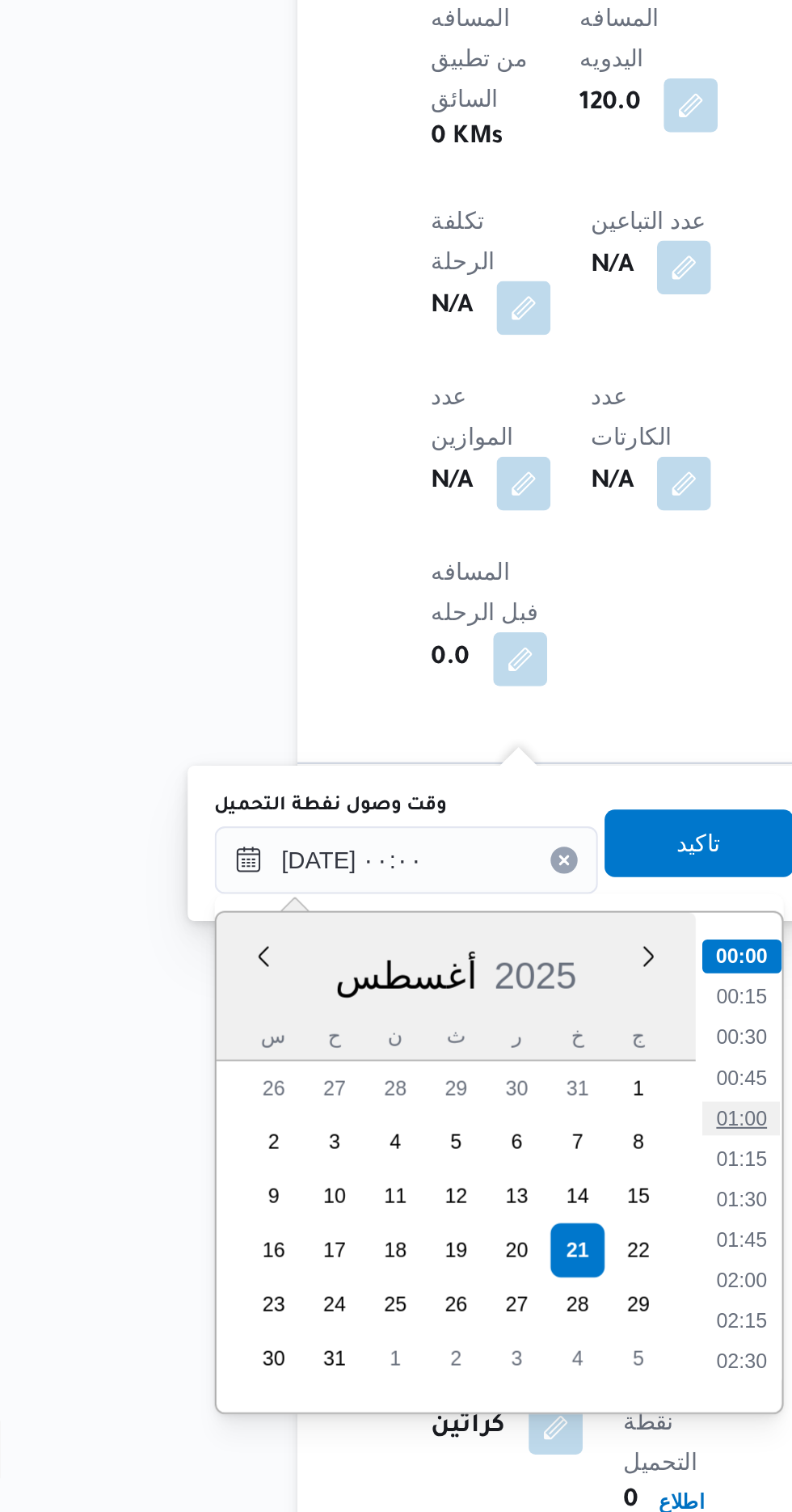
click at [405, 1324] on li "01:00" at bounding box center [423, 1323] width 37 height 16
type input "[DATE] ٠١:٠٠"
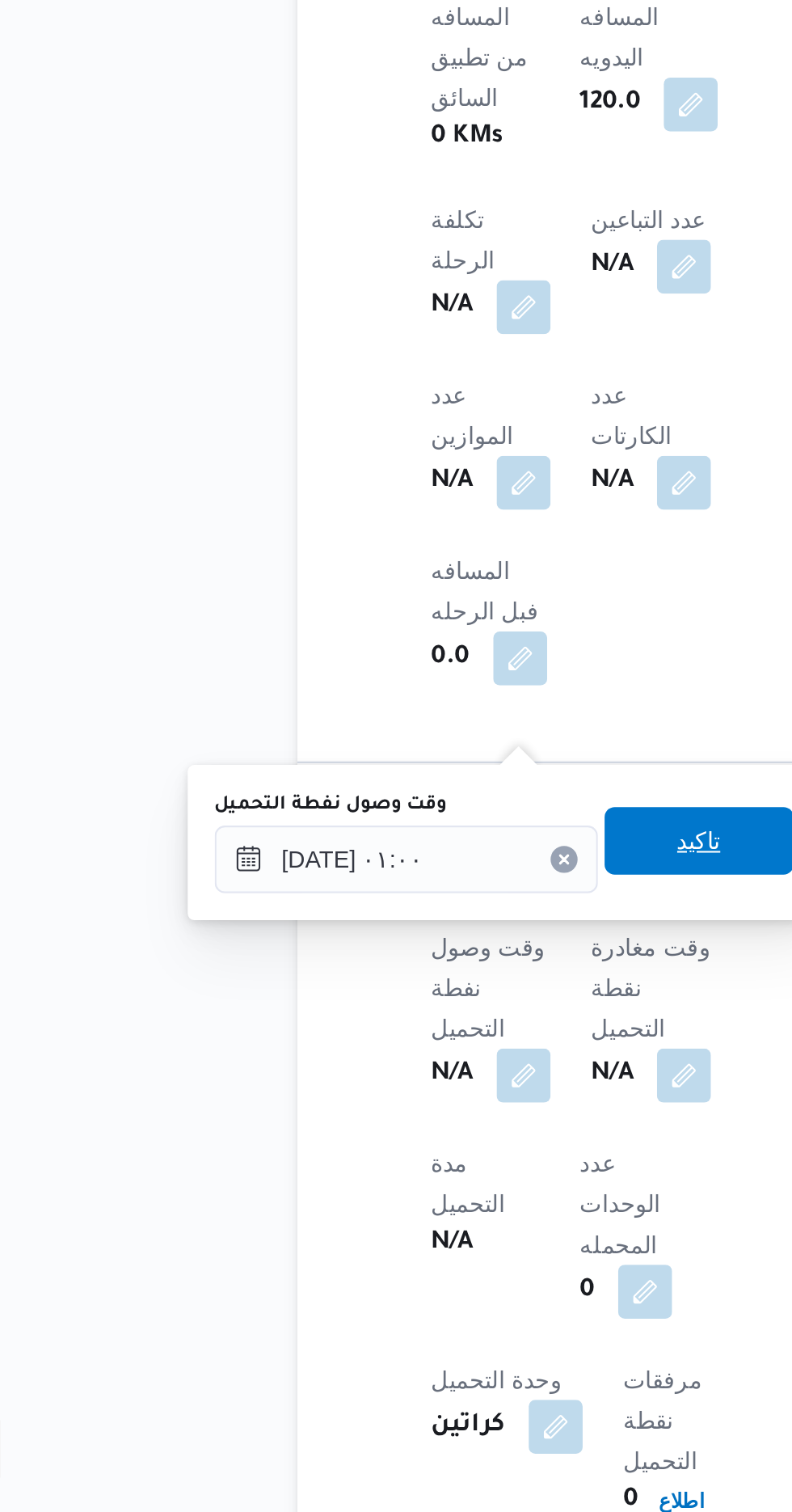
click at [399, 1206] on span "تاكيد" at bounding box center [403, 1191] width 91 height 32
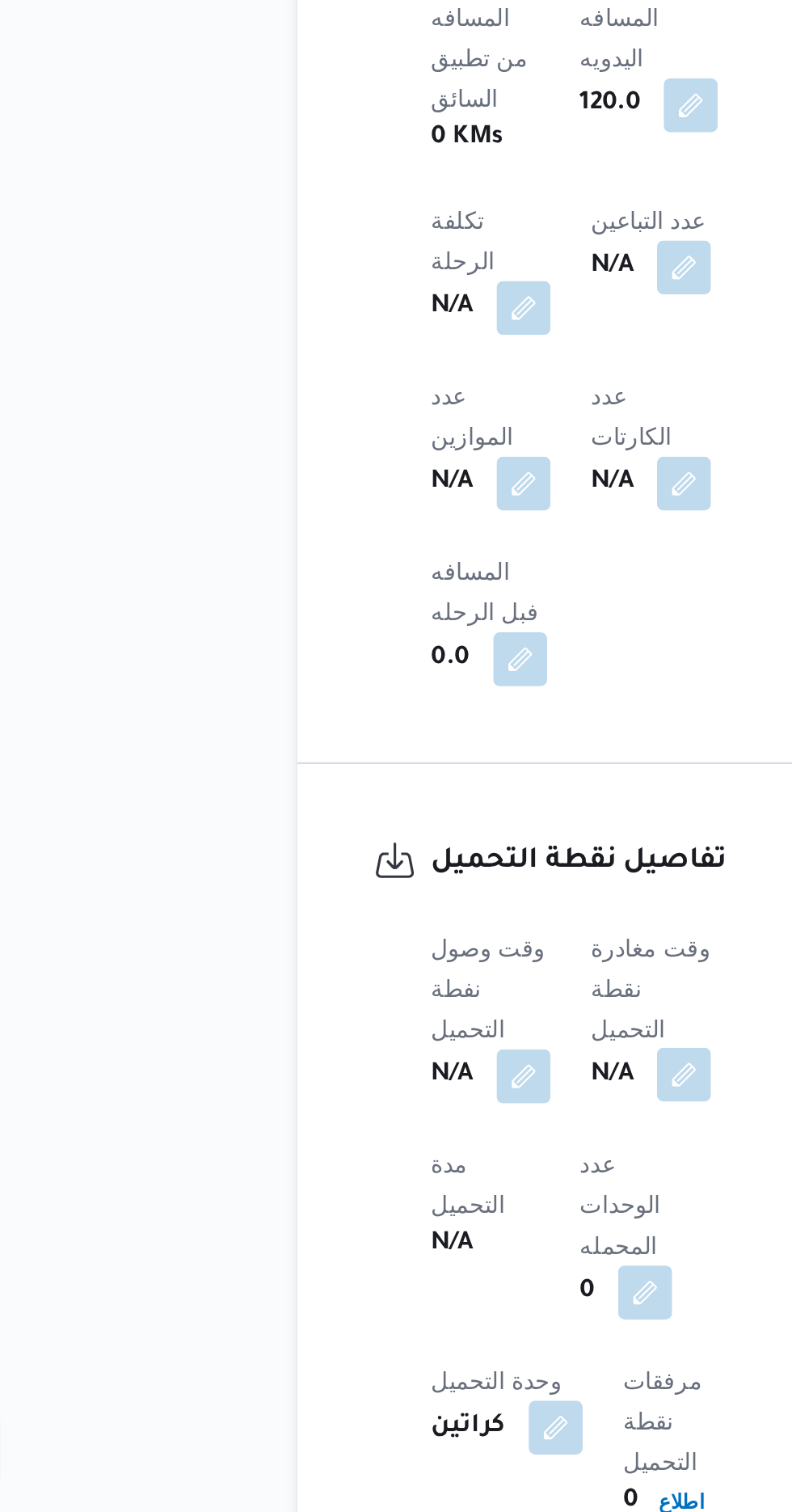
click at [389, 1289] on button "button" at bounding box center [395, 1302] width 26 height 26
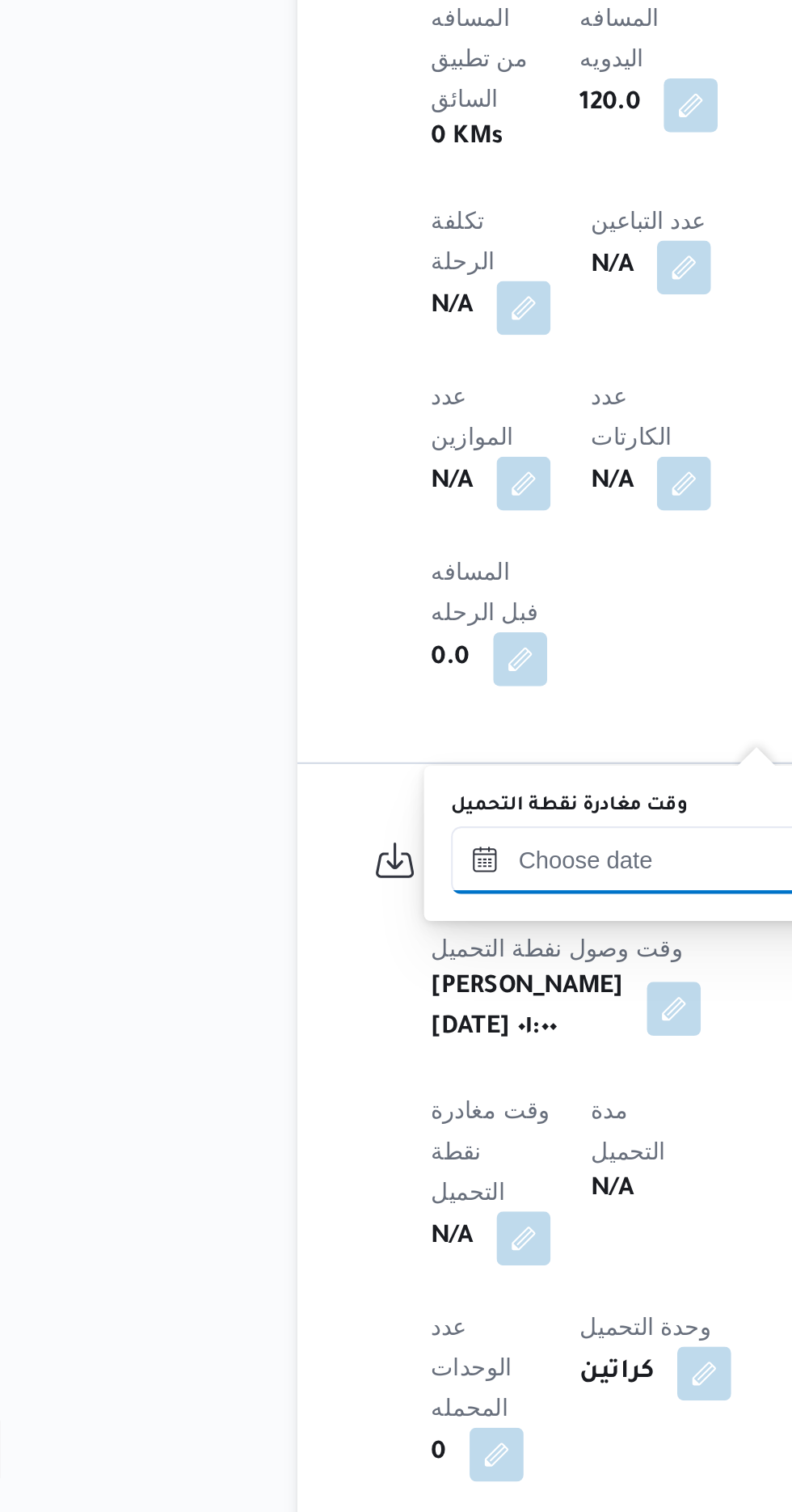
click at [298, 1196] on input "وقت مغادرة نقطة التحميل" at bounding box center [376, 1200] width 184 height 32
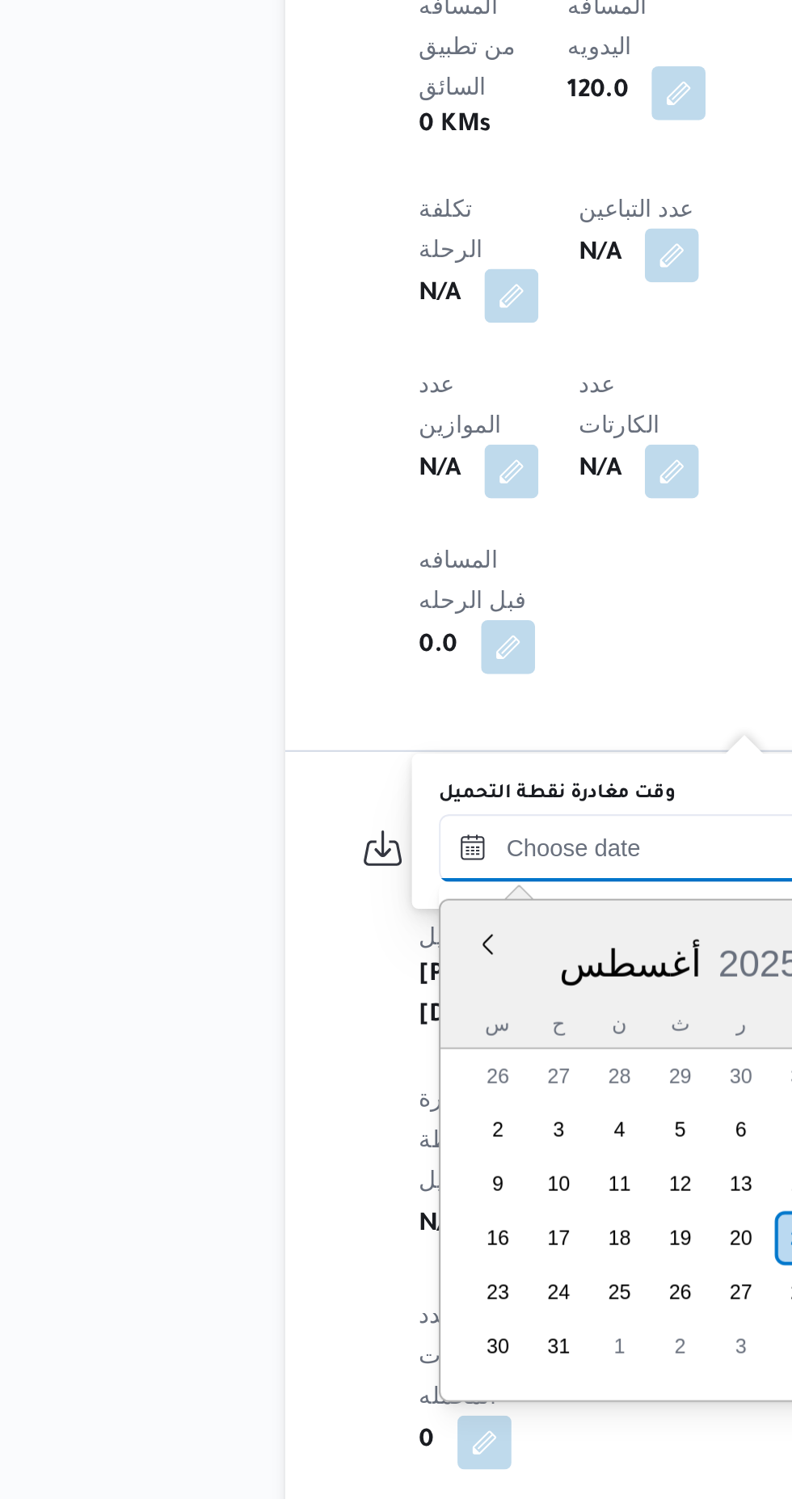
scroll to position [588, 0]
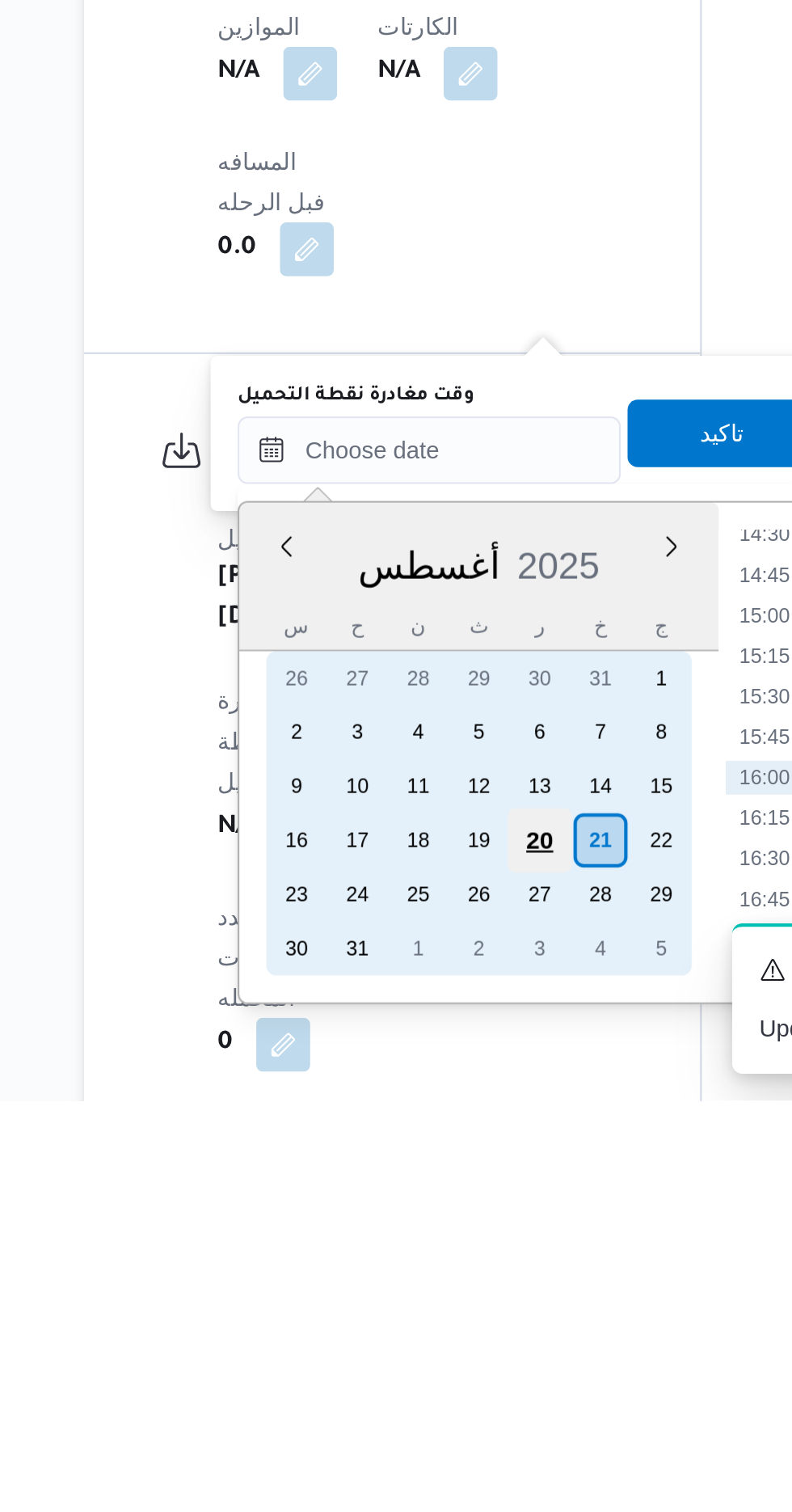
click at [441, 1389] on div "20" at bounding box center [428, 1387] width 30 height 30
type input "[DATE] ٠٠:٠٠"
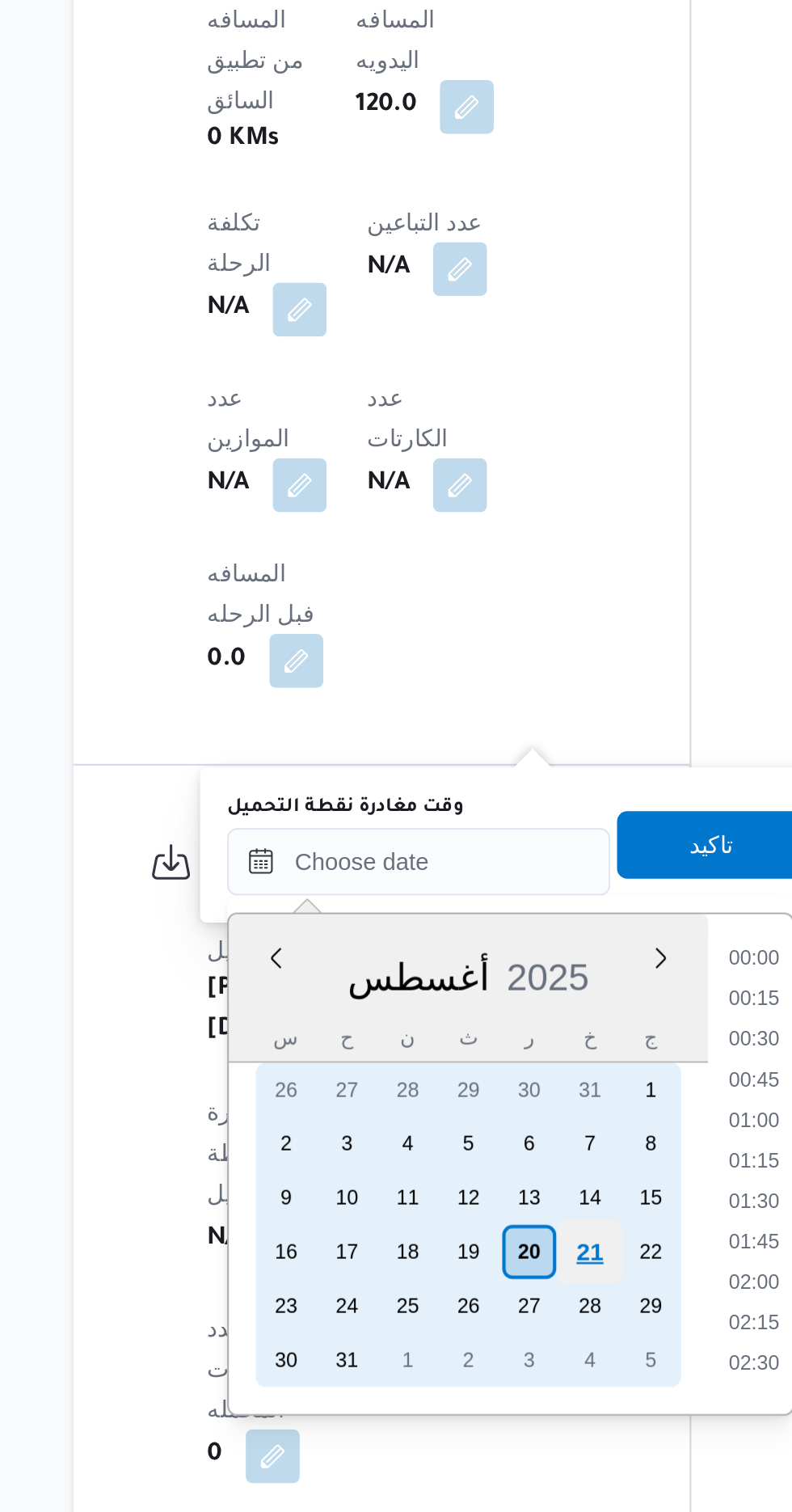
click at [455, 1392] on div "21" at bounding box center [458, 1387] width 30 height 30
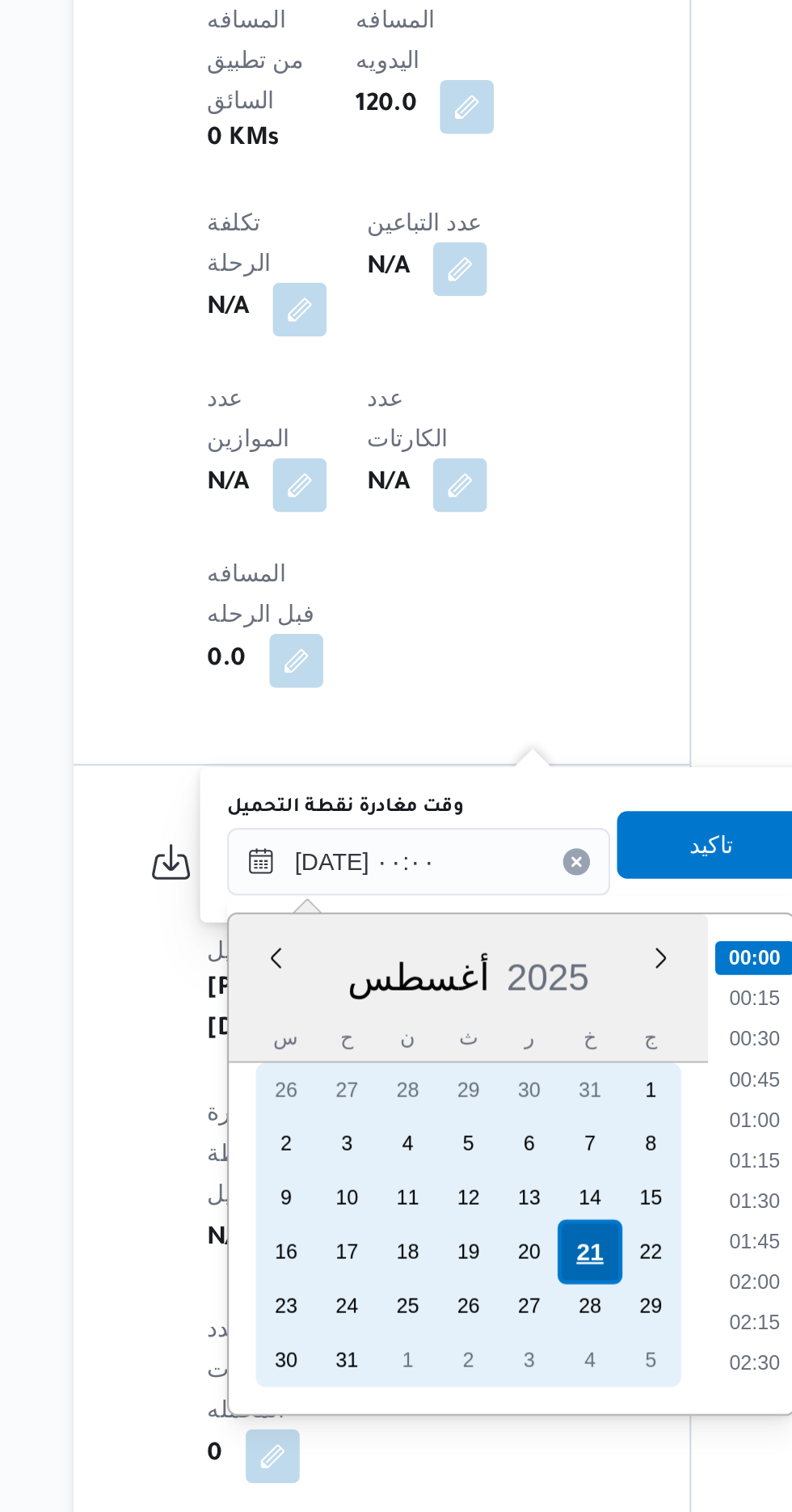
click at [449, 1389] on div "21" at bounding box center [458, 1387] width 30 height 30
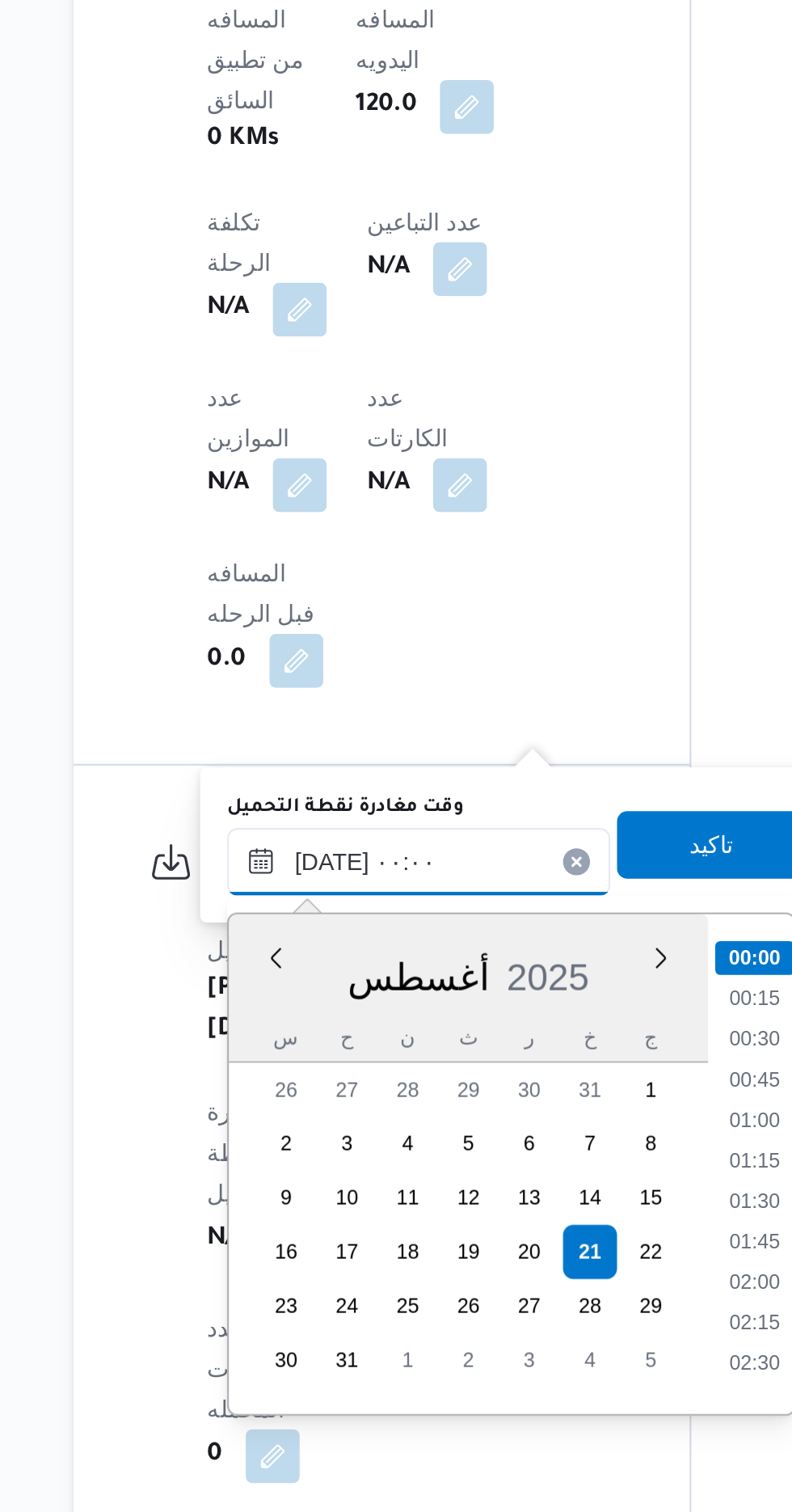
click at [301, 1208] on input "[DATE] ٠٠:٠٠" at bounding box center [376, 1200] width 184 height 32
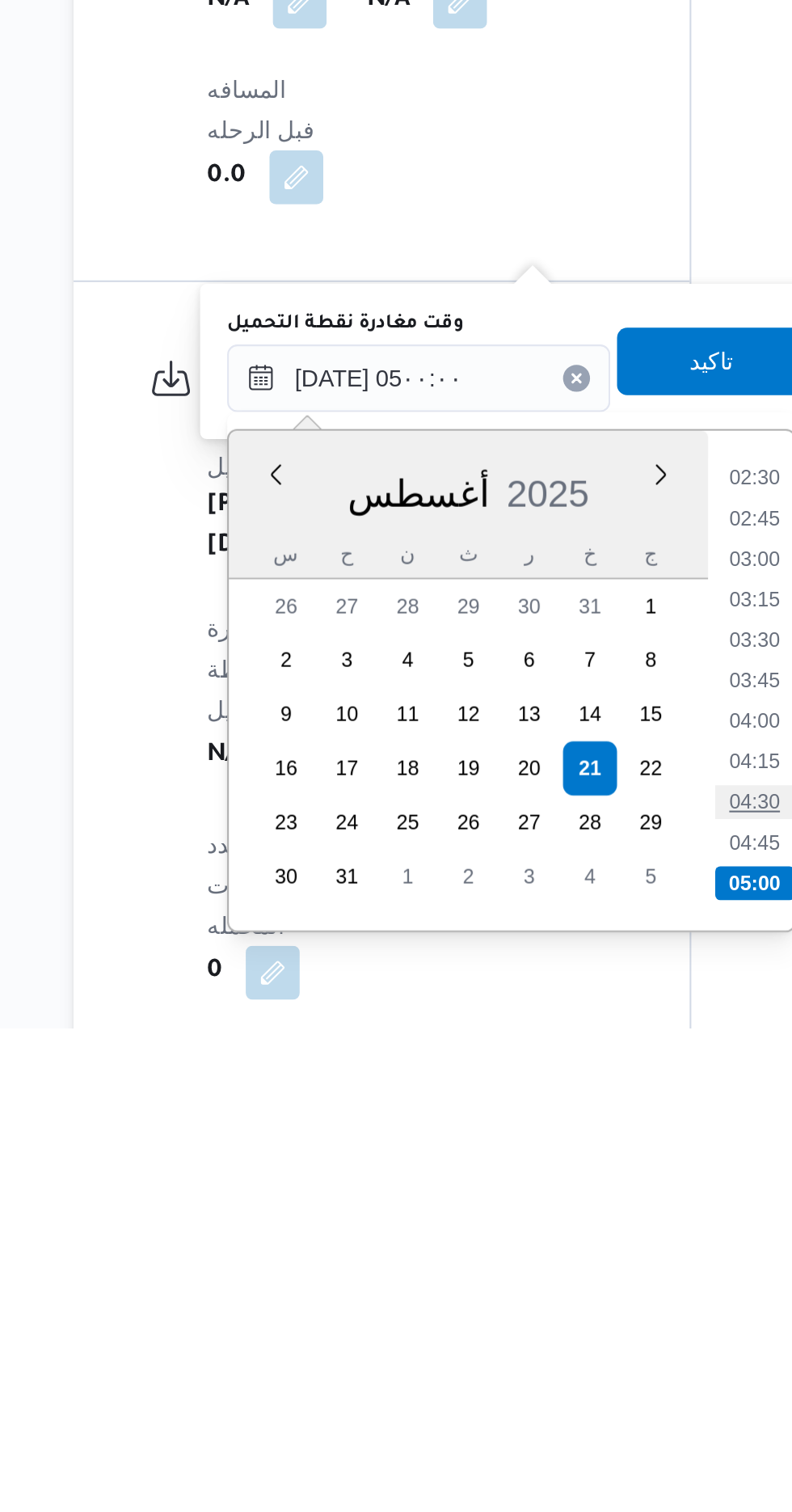
click at [522, 1402] on li "04:30" at bounding box center [535, 1403] width 37 height 16
type input "[DATE] ٠٤:٣٠"
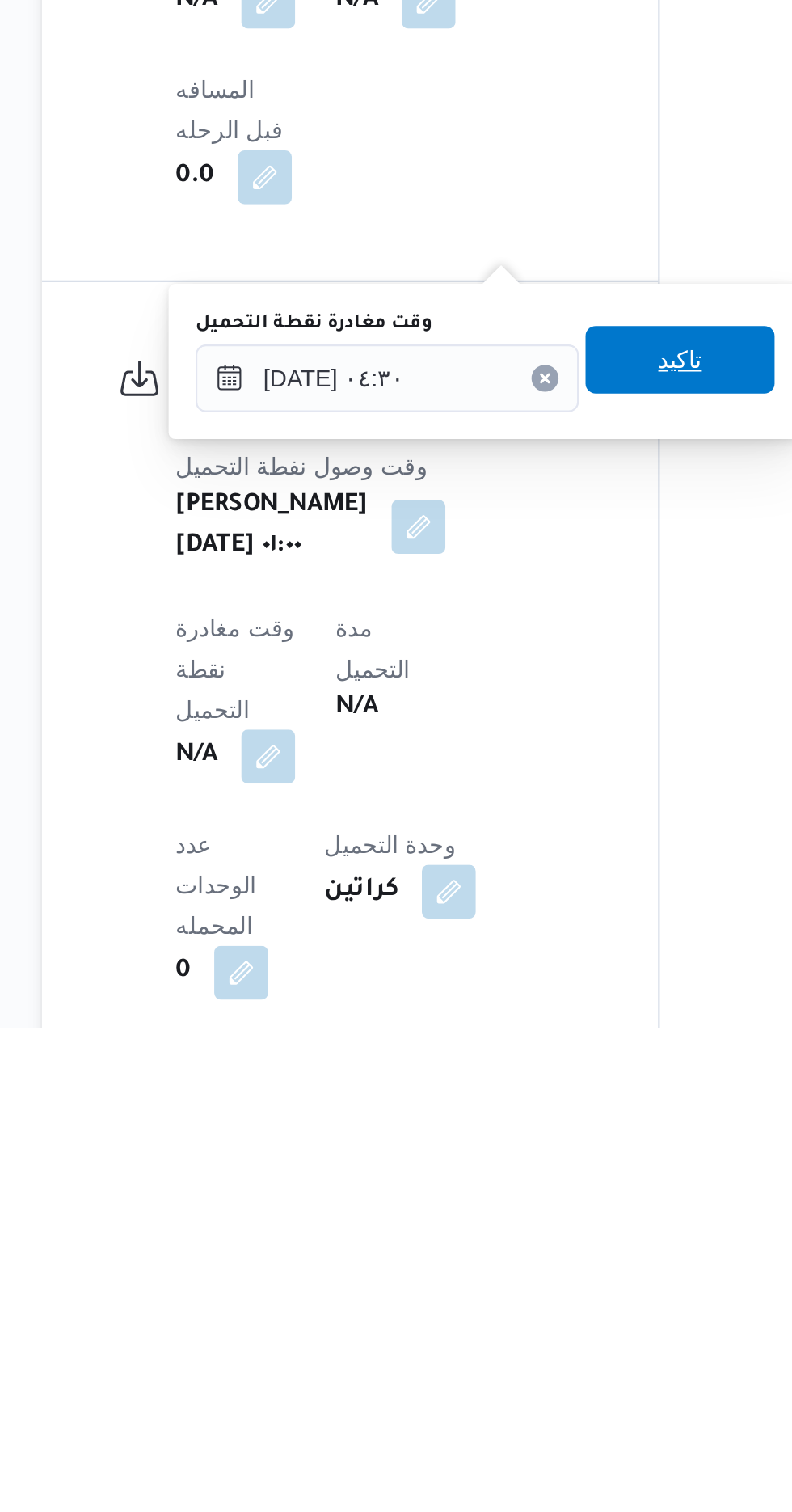
click at [527, 1194] on span "تاكيد" at bounding box center [515, 1192] width 21 height 19
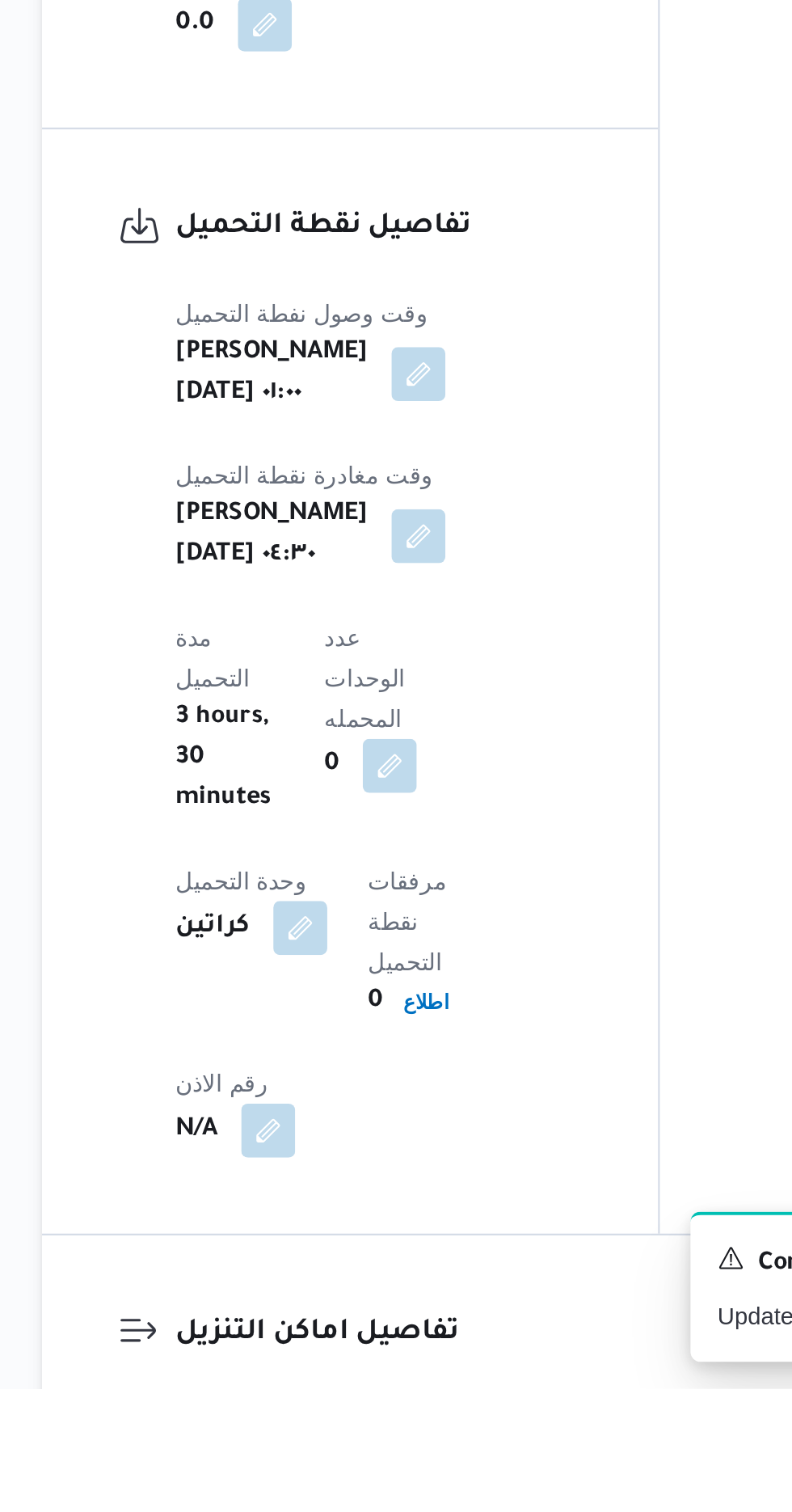
scroll to position [858, 0]
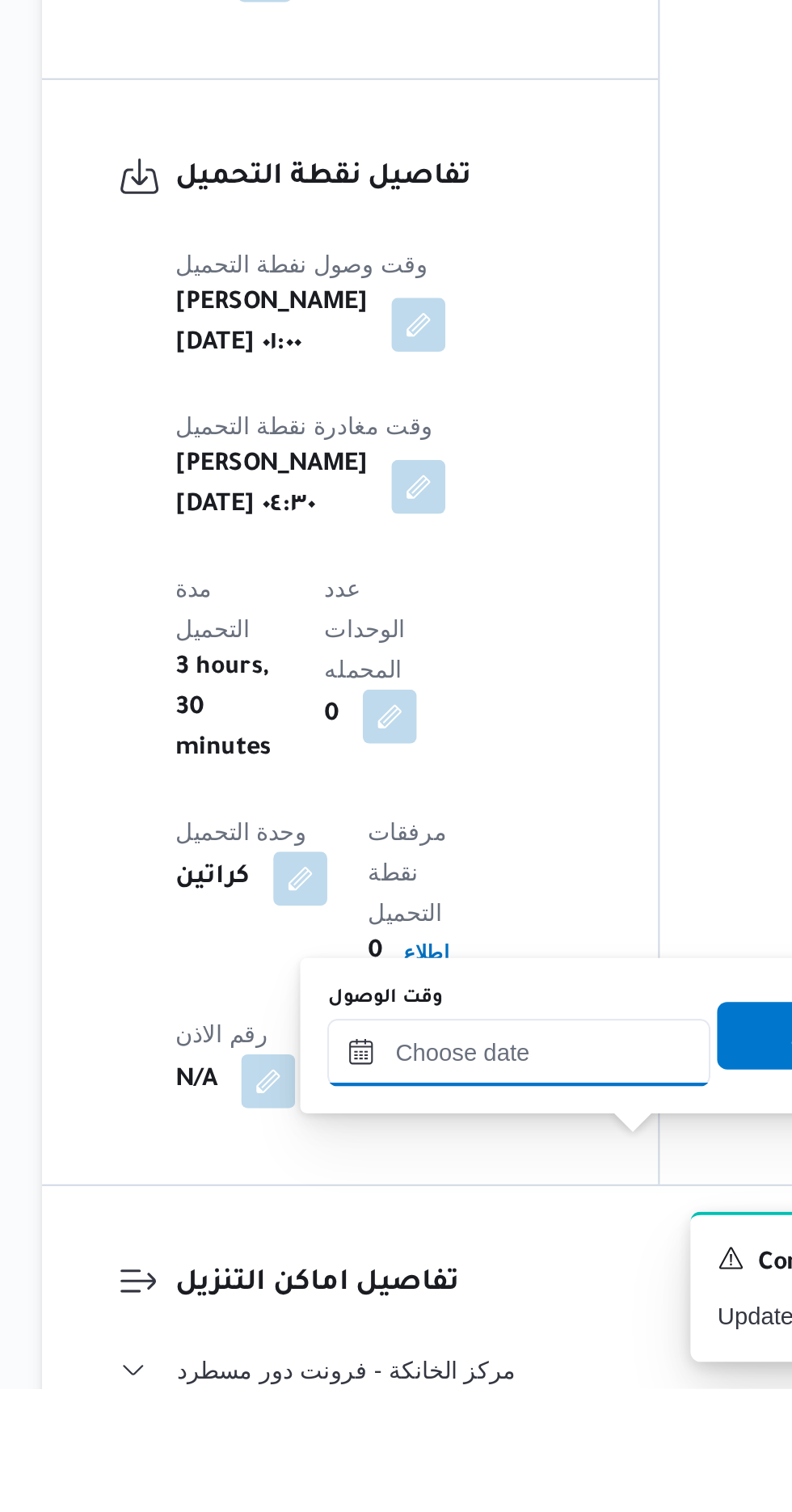
click at [396, 1349] on input "وقت الوصول" at bounding box center [439, 1351] width 184 height 32
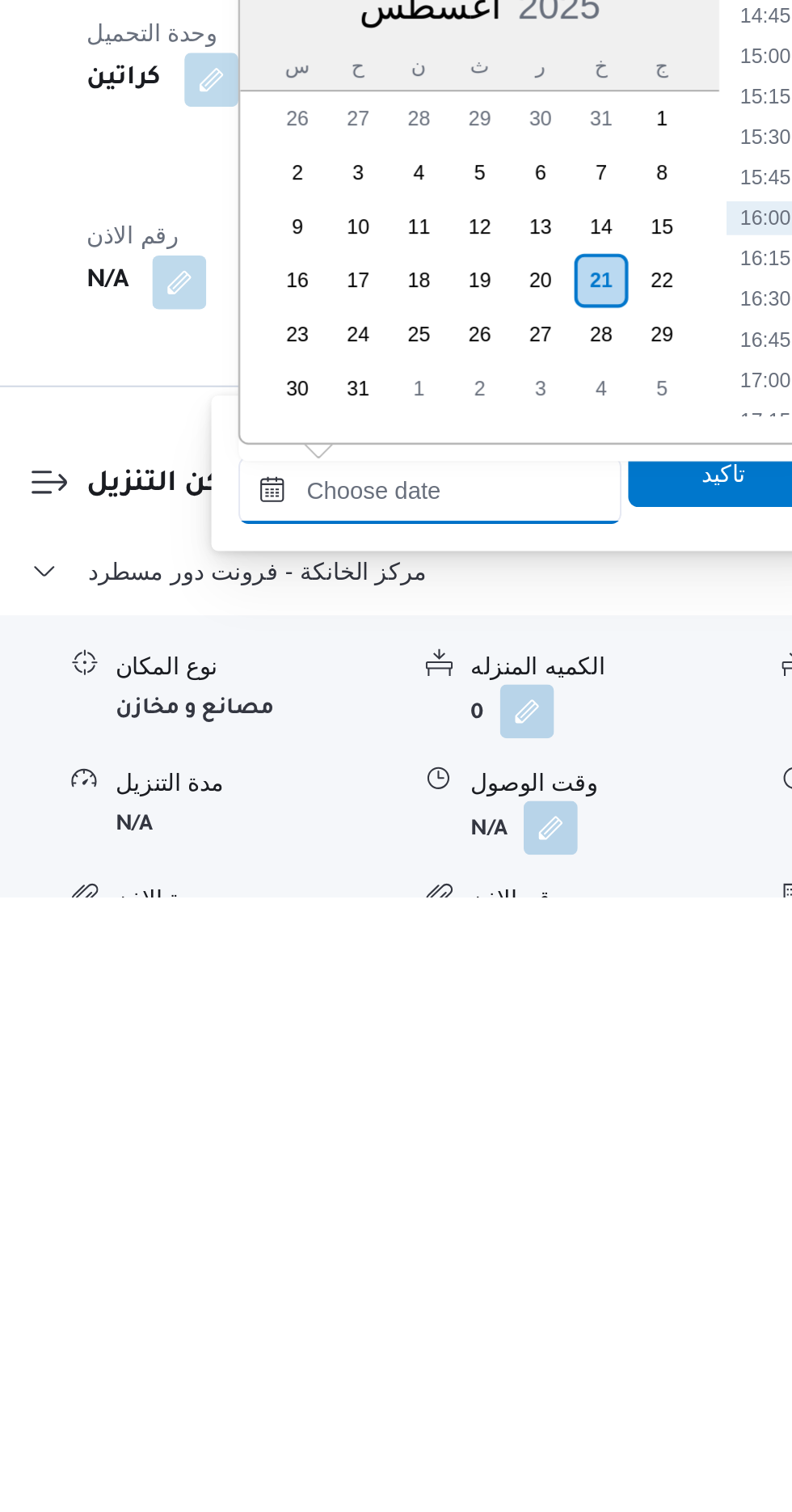
scroll to position [1011, 0]
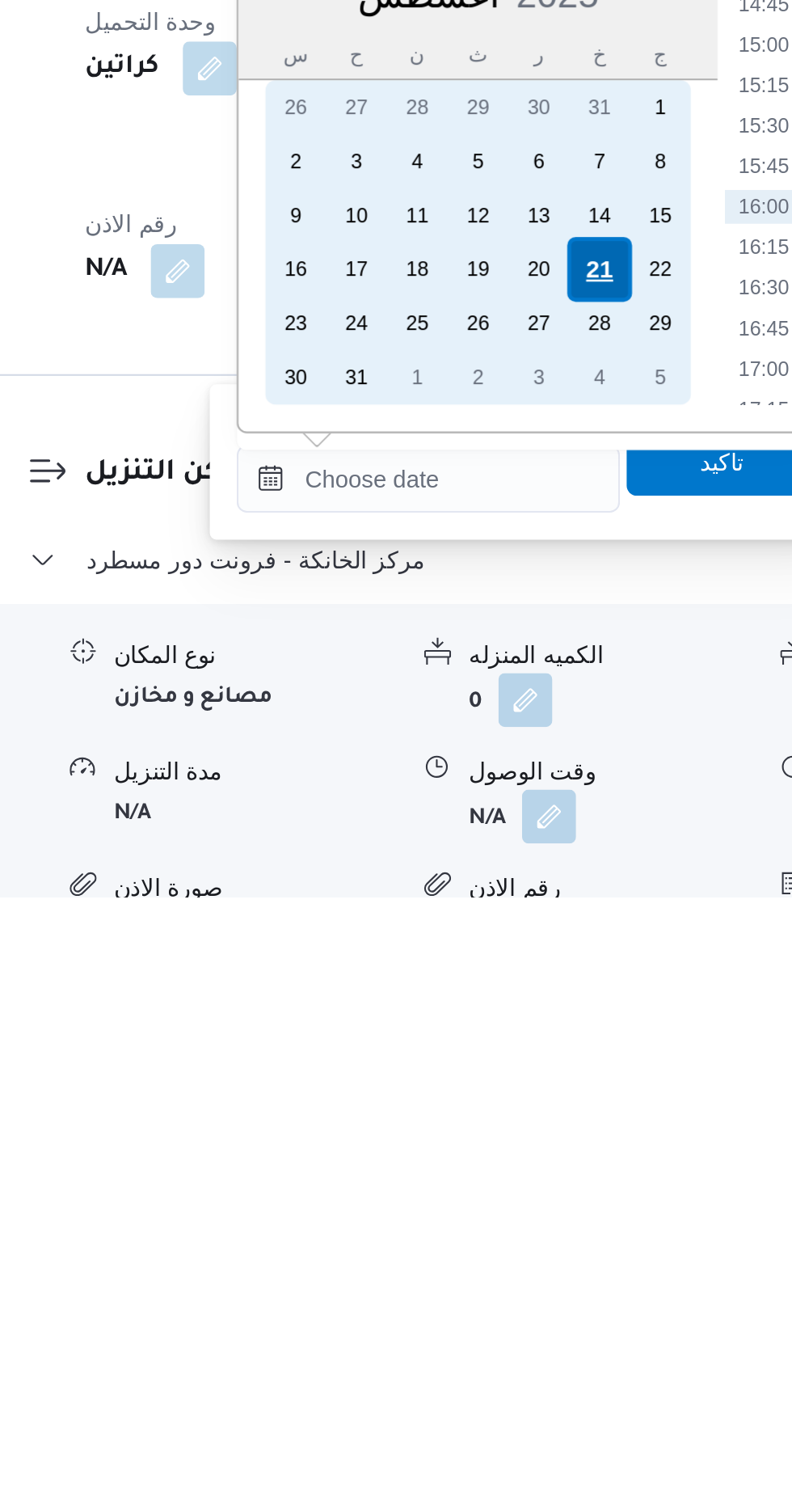
click at [512, 1212] on div "21" at bounding box center [520, 1211] width 30 height 30
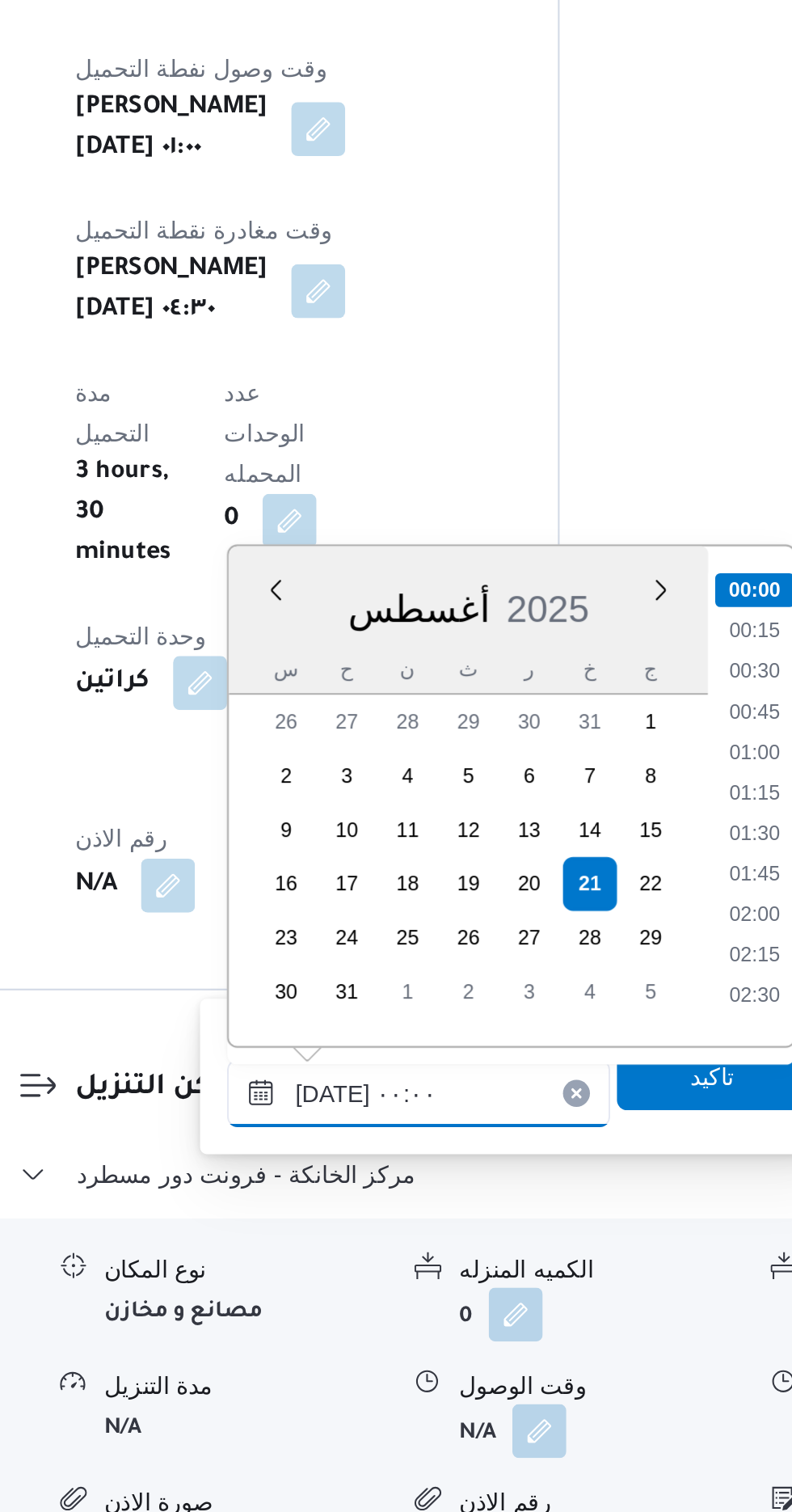
click at [366, 1307] on input "[DATE] ٠٠:٠٠" at bounding box center [439, 1311] width 184 height 32
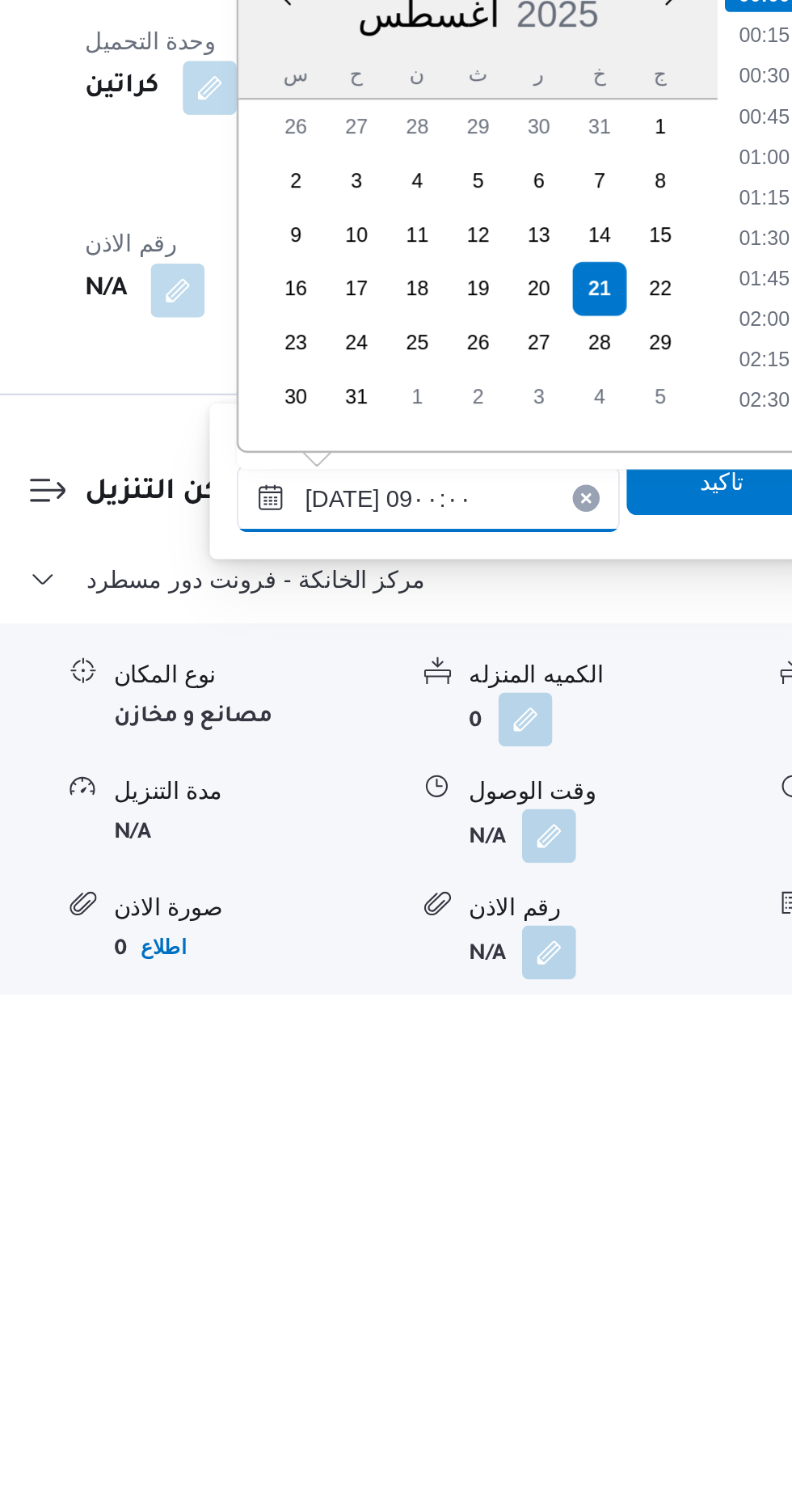
scroll to position [503, 0]
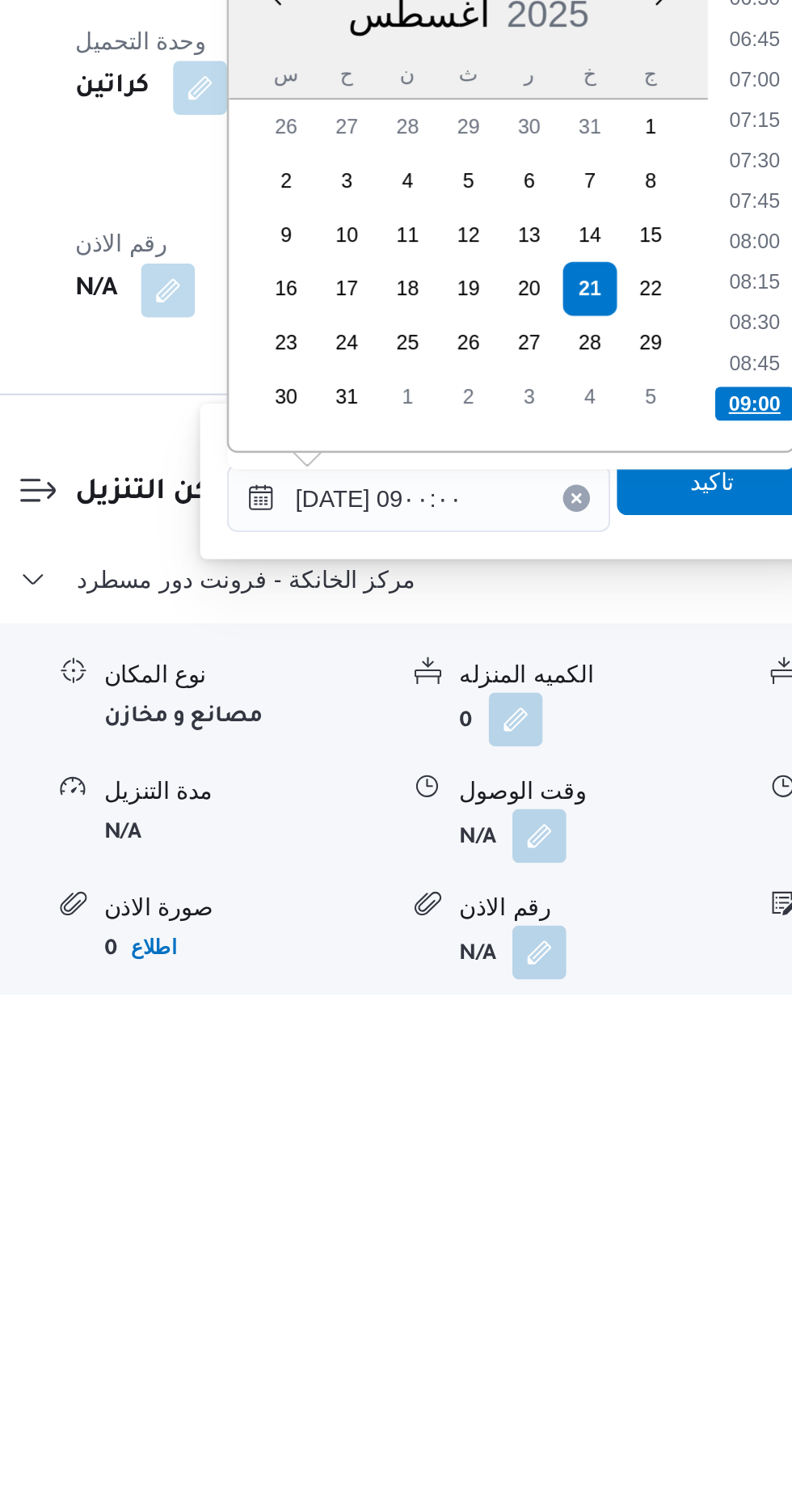
click at [586, 1233] on li "09:00" at bounding box center [600, 1229] width 38 height 16
type input "[DATE] ٠٩:٠٠"
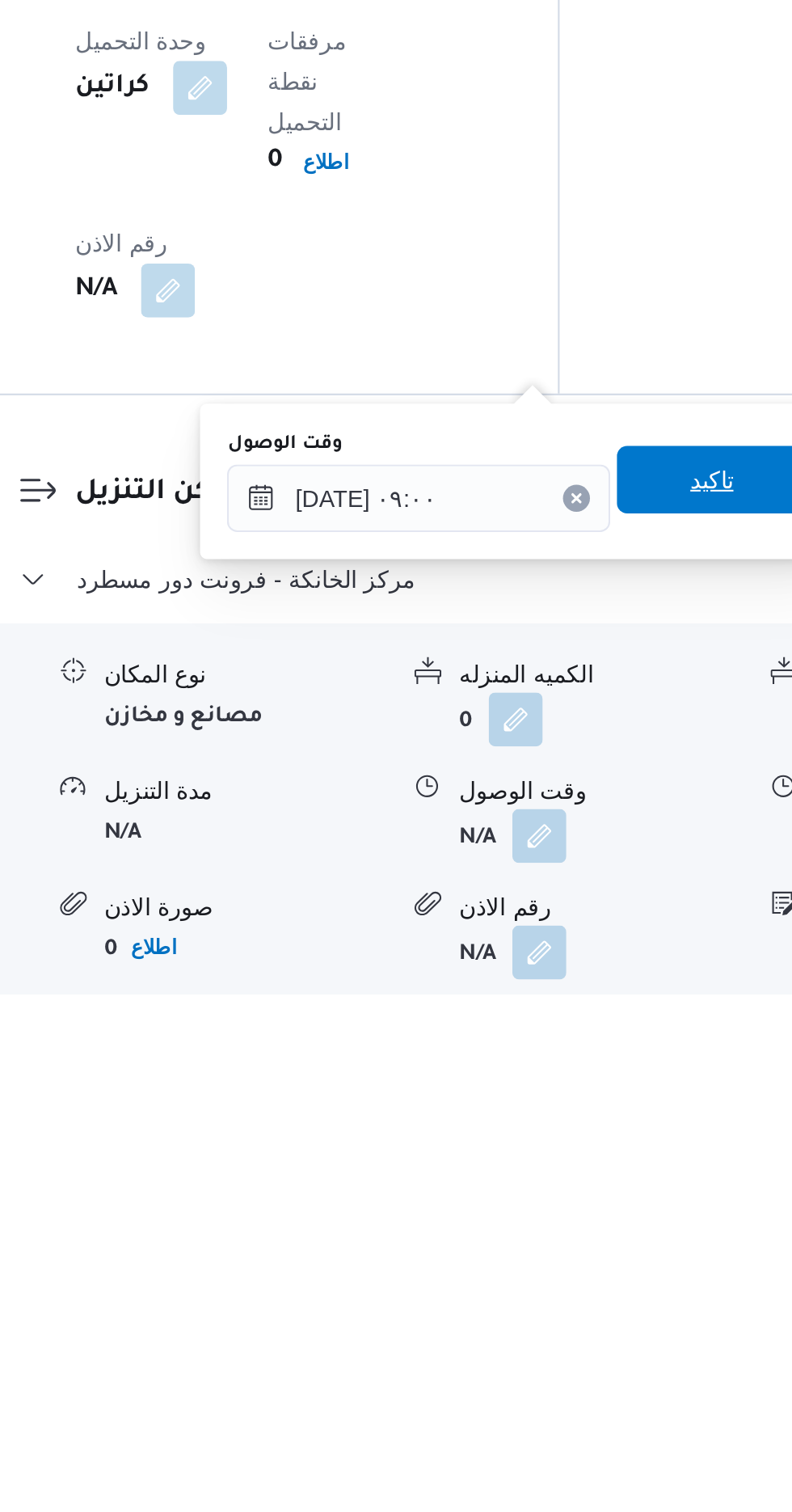
click at [568, 1271] on span "تاكيد" at bounding box center [579, 1266] width 91 height 32
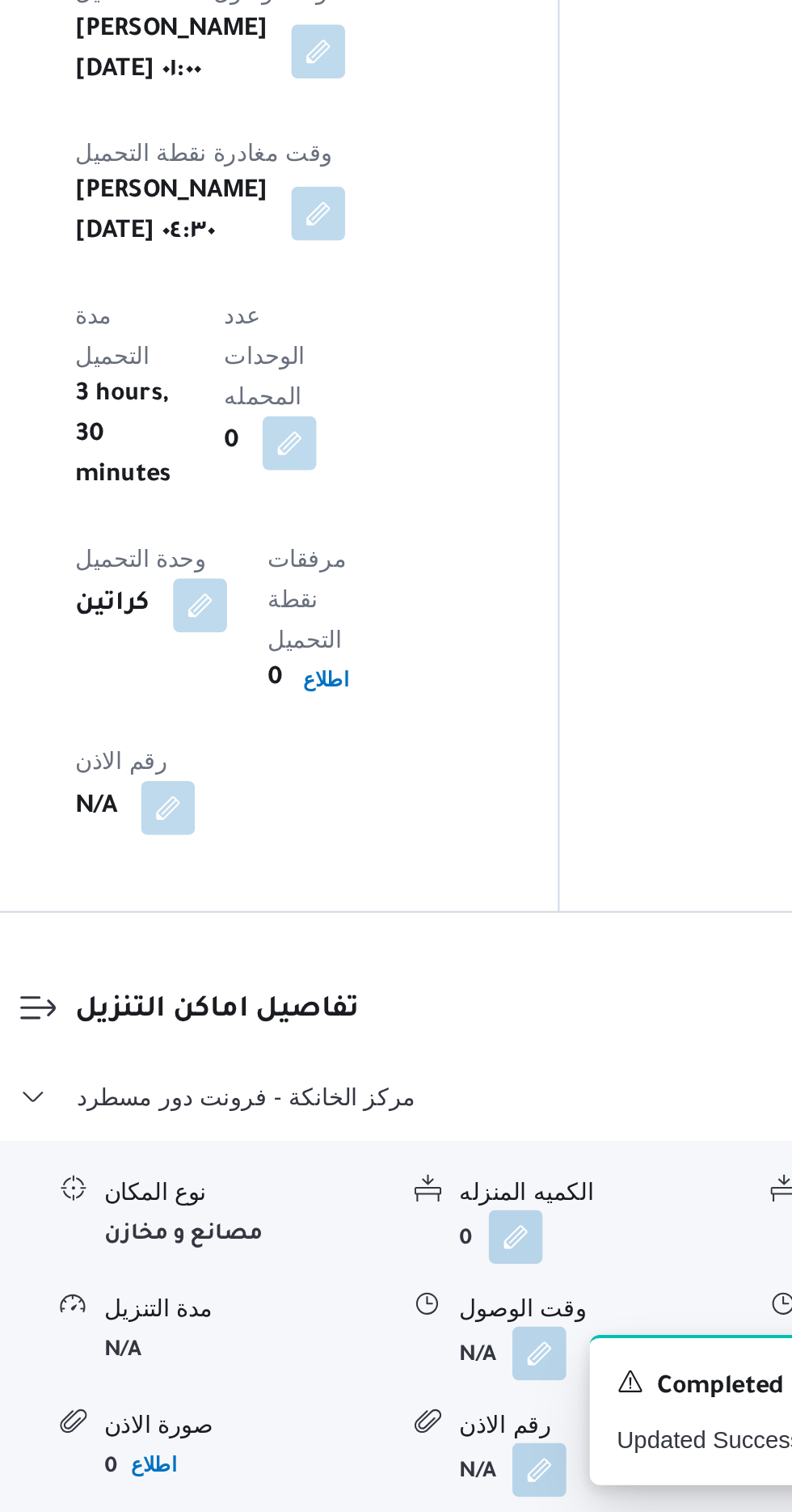
scroll to position [1048, 0]
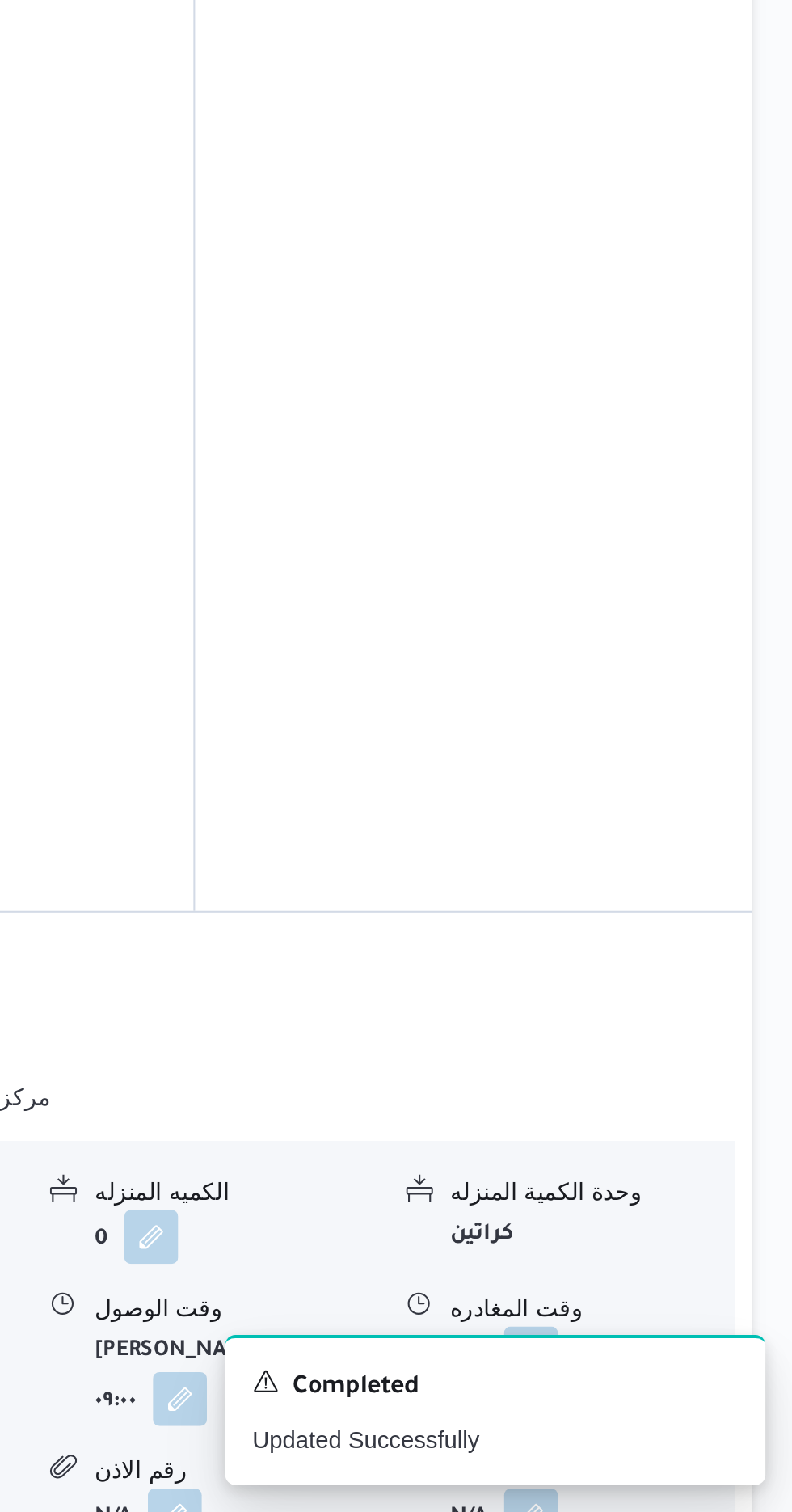
click at [641, 1432] on b "N/A" at bounding box center [637, 1438] width 18 height 11
click at [665, 1422] on button "button" at bounding box center [666, 1434] width 26 height 26
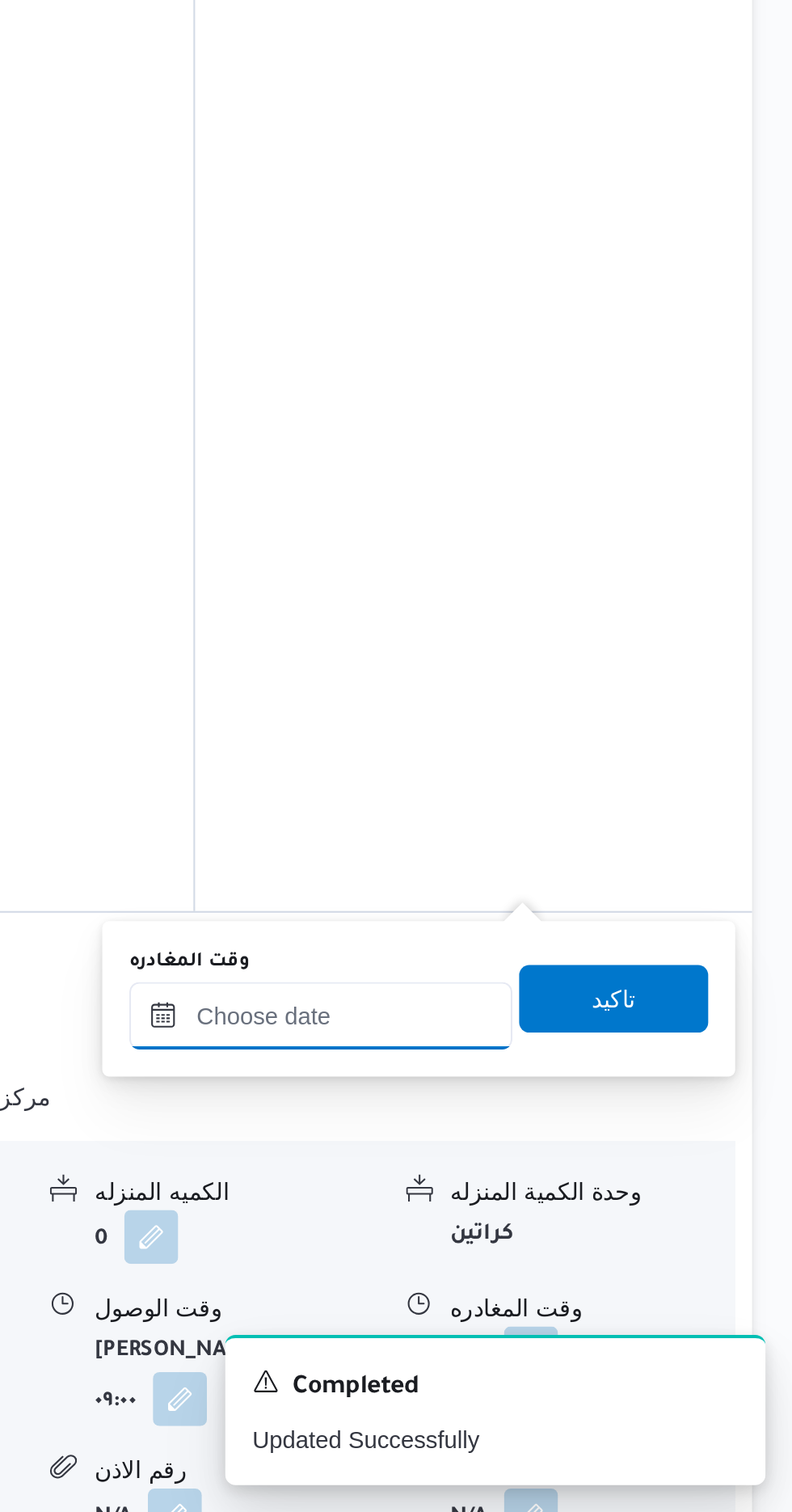
click at [542, 1271] on input "وقت المغادره" at bounding box center [567, 1274] width 184 height 32
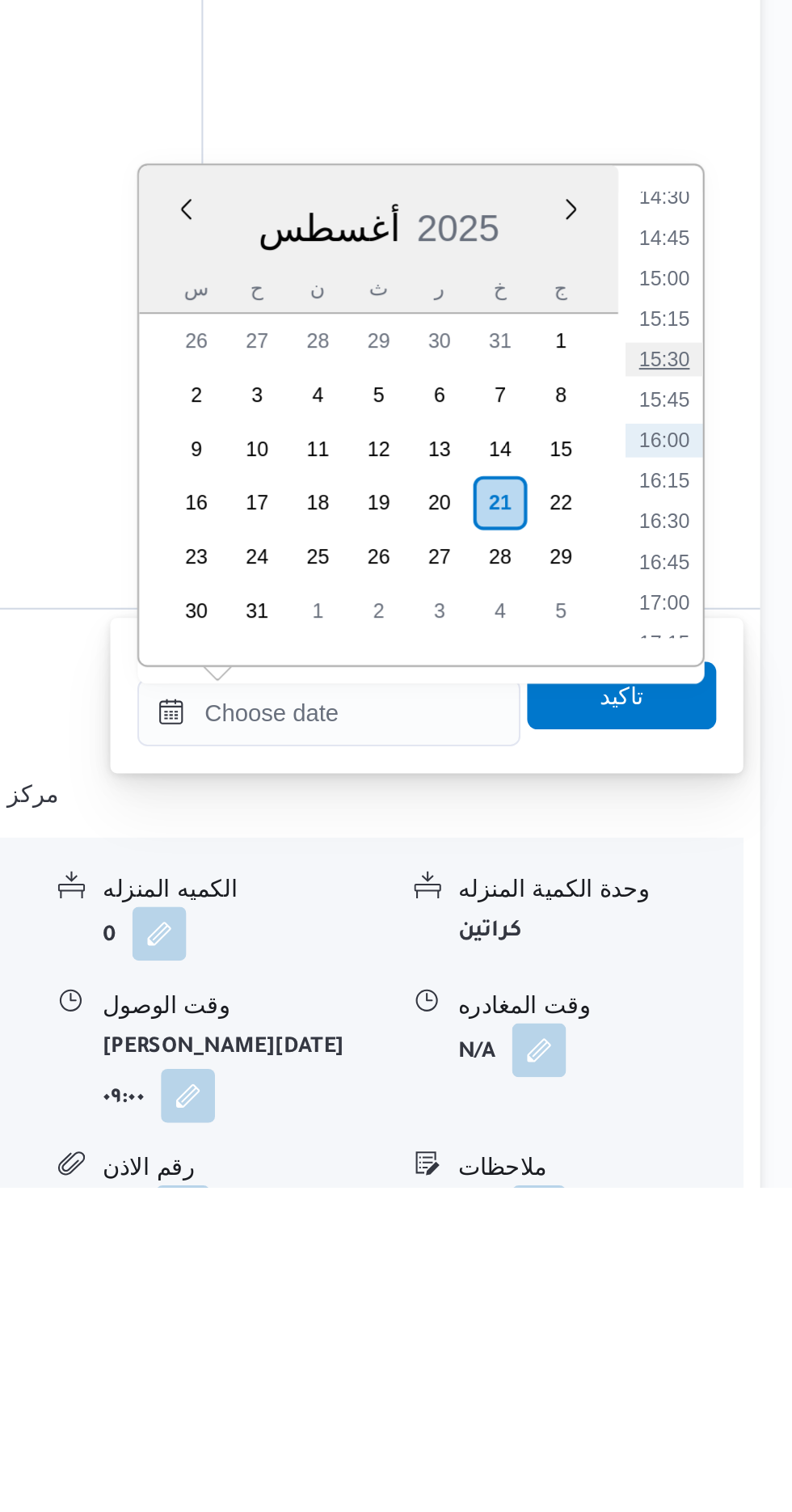
click at [721, 1114] on li "15:30" at bounding box center [727, 1115] width 37 height 16
type input "[DATE] ١٥:٣٠"
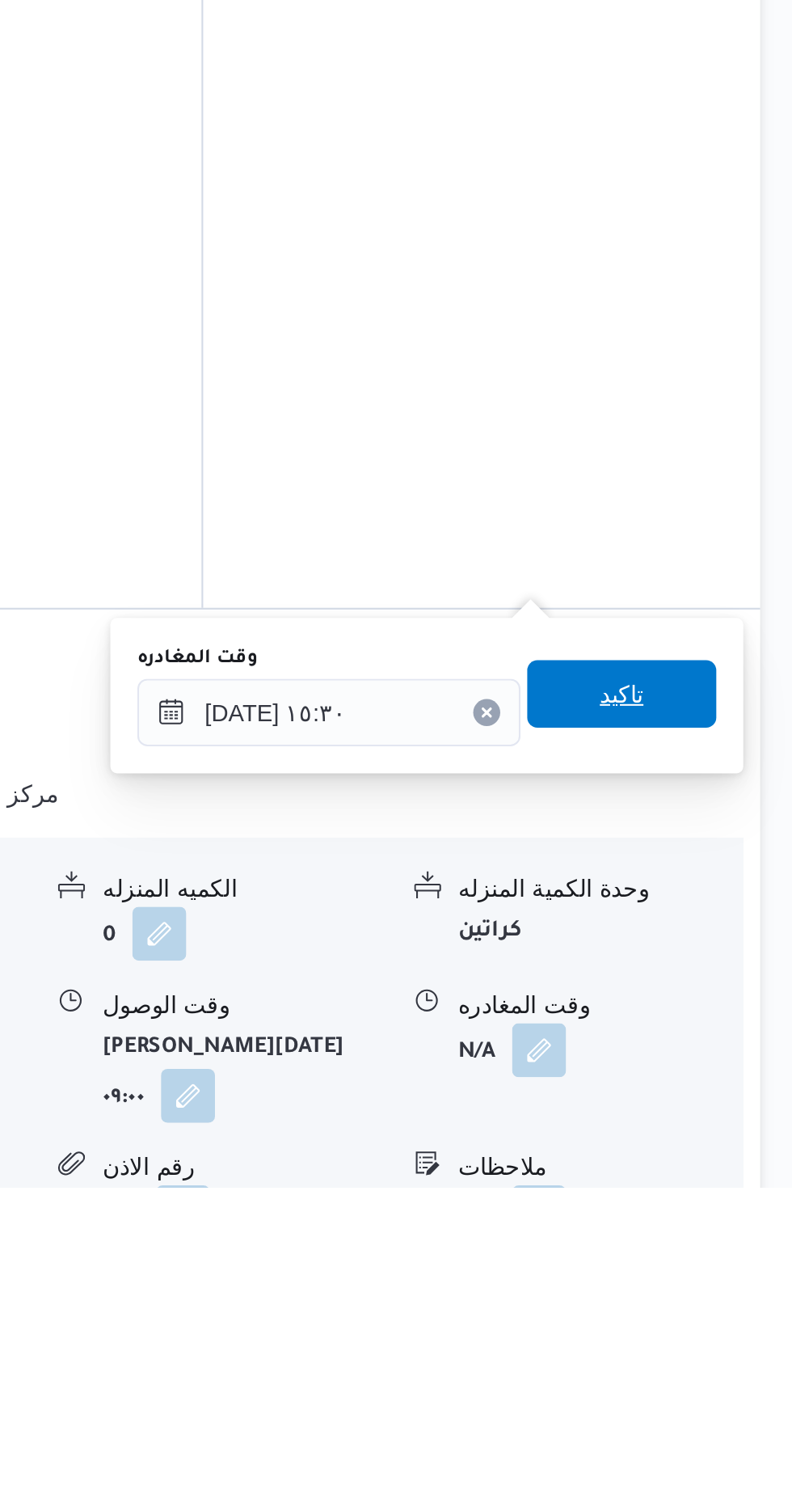
click at [707, 1272] on span "تاكيد" at bounding box center [707, 1276] width 91 height 32
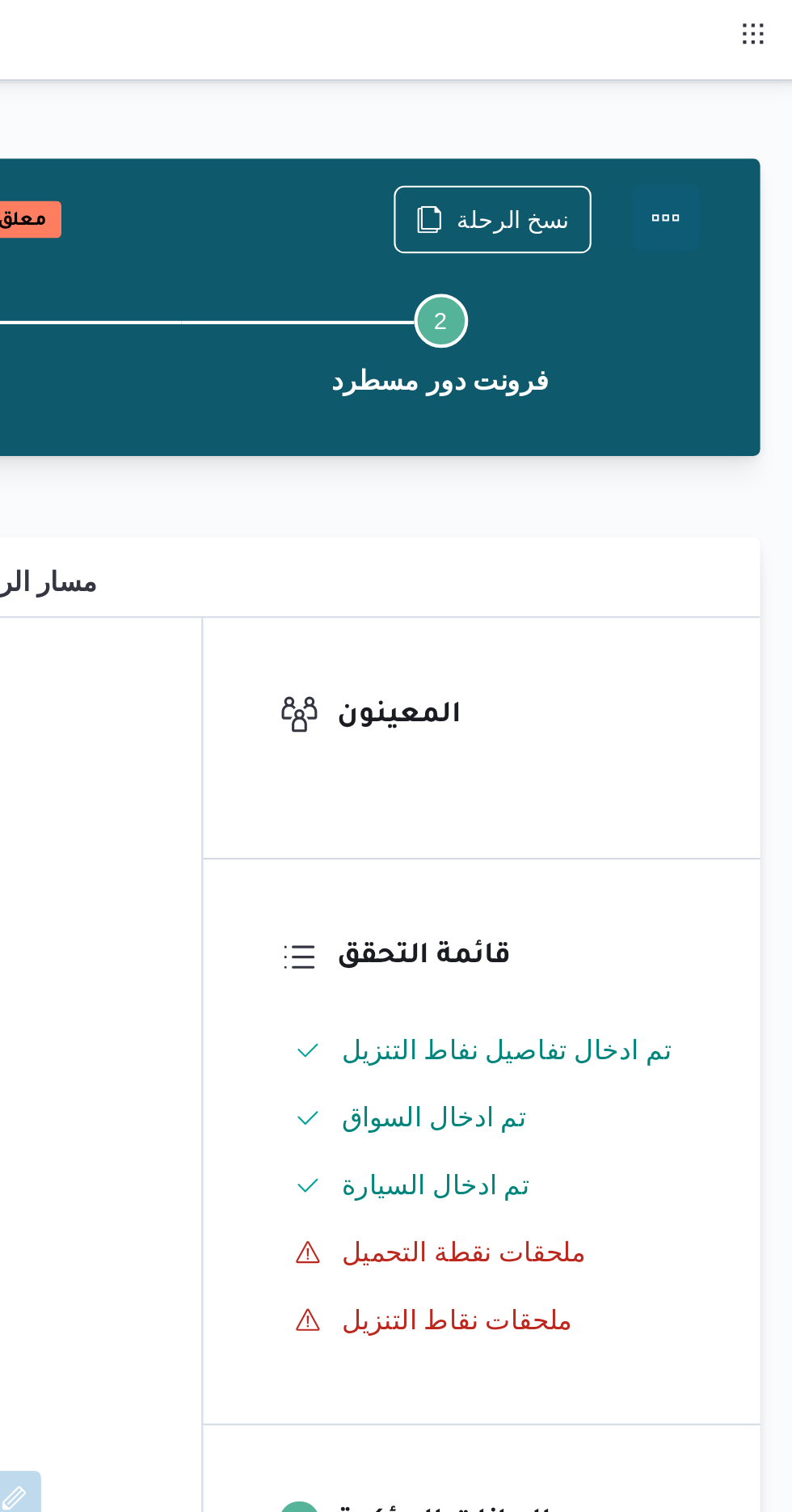
click at [725, 106] on button "Actions" at bounding box center [728, 104] width 32 height 32
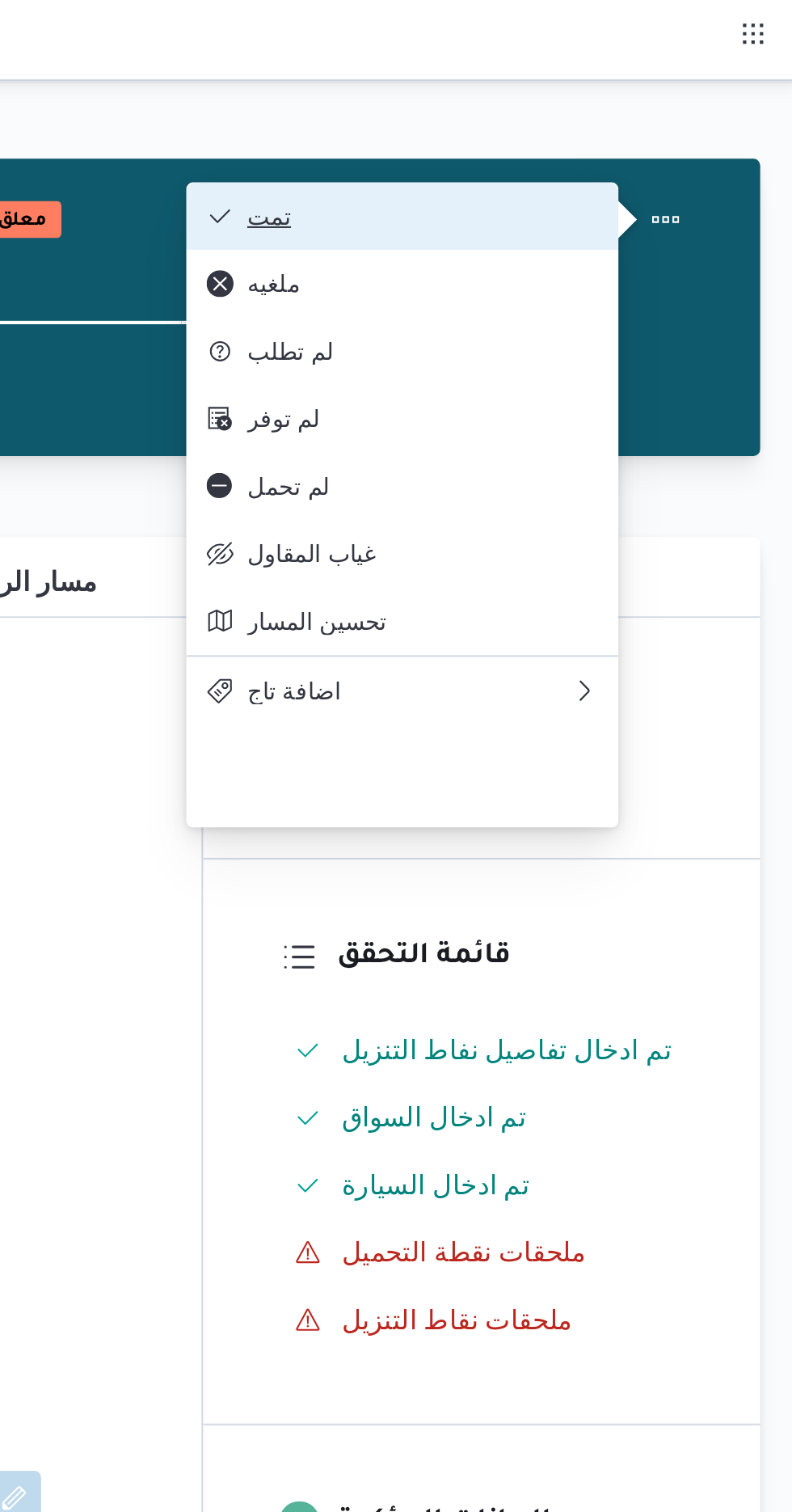
click at [564, 104] on span "تمت" at bounding box center [611, 103] width 169 height 13
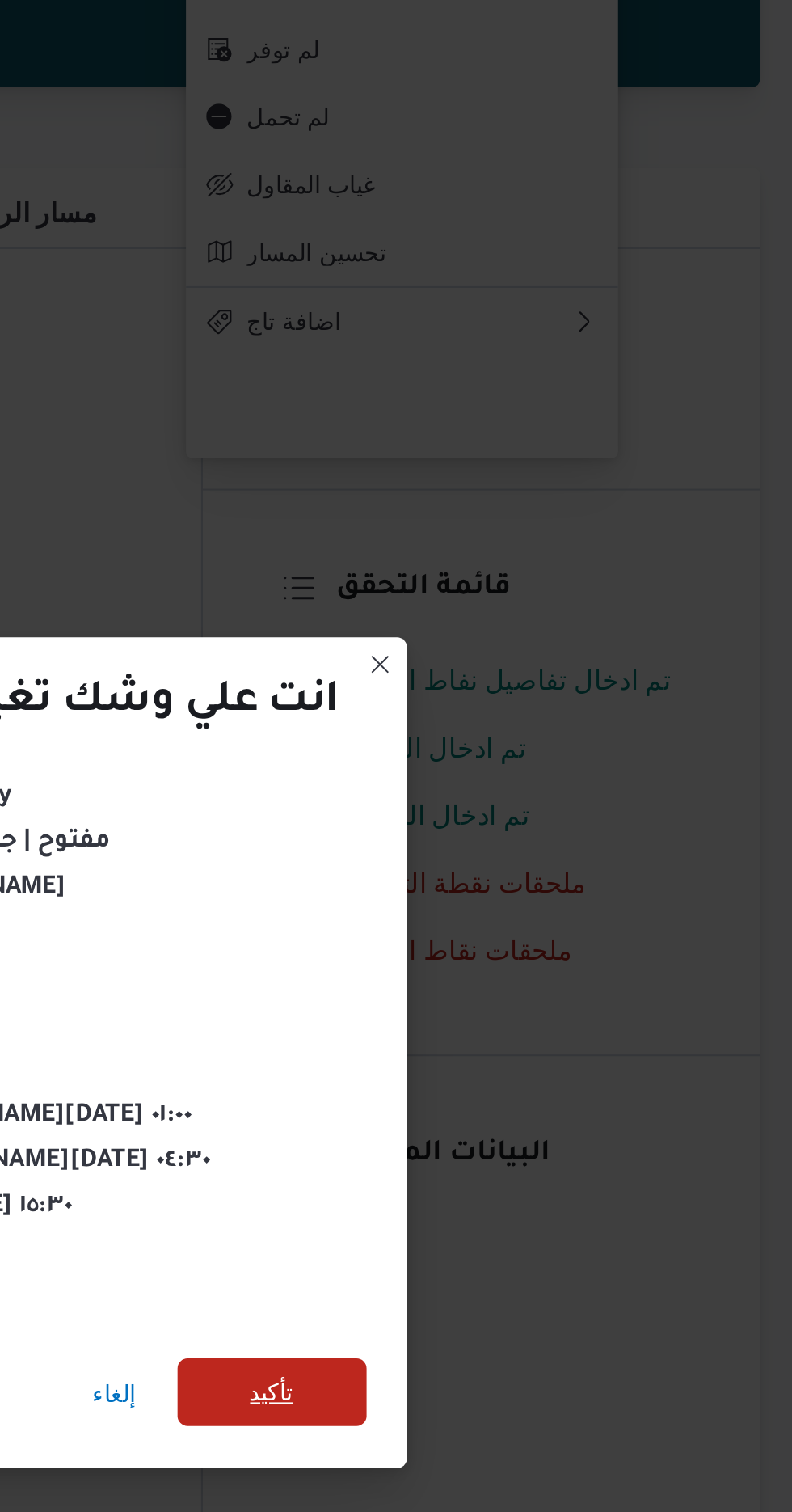
click at [542, 845] on span "تأكيد" at bounding box center [539, 843] width 21 height 19
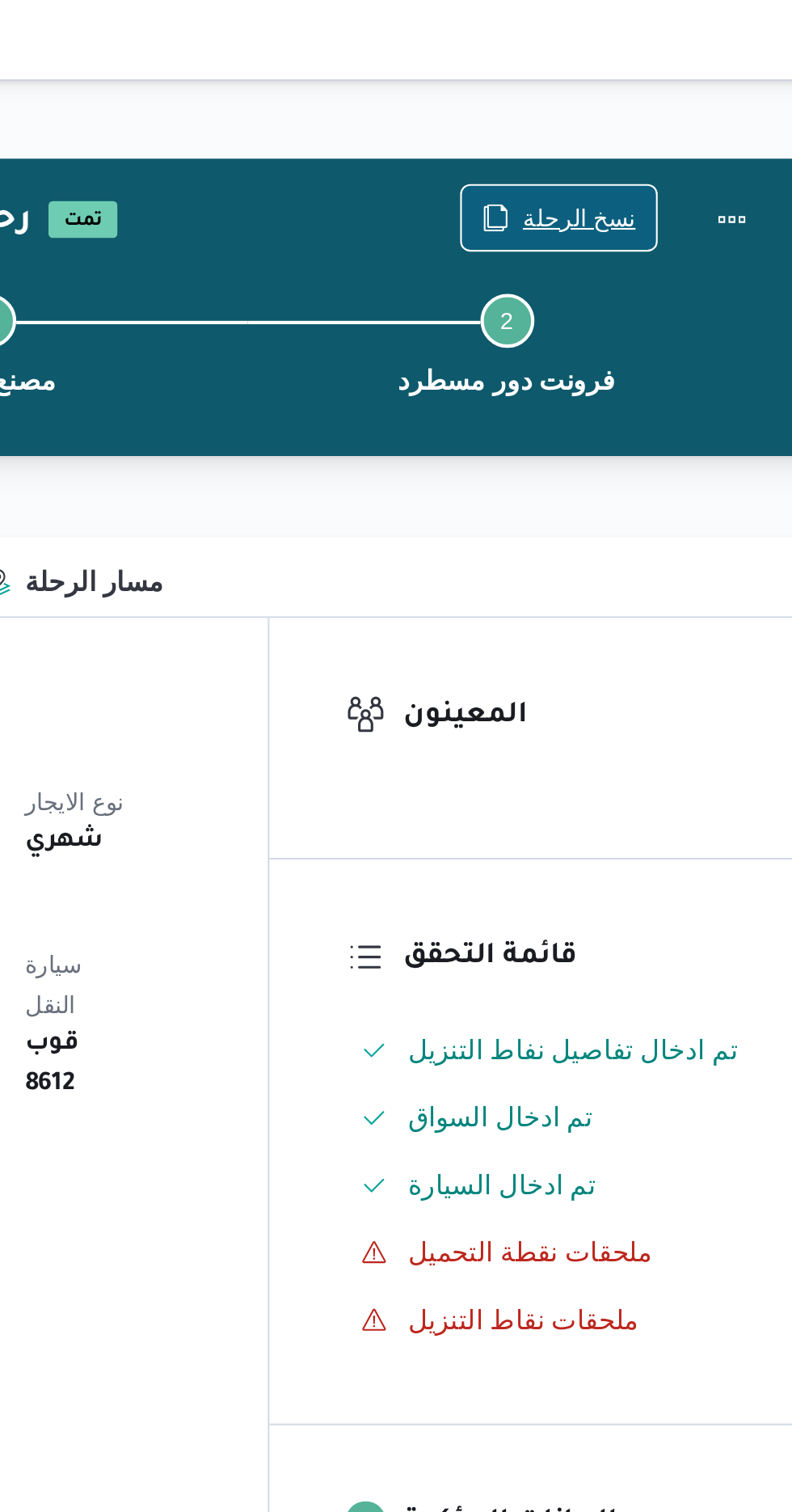
click at [635, 92] on span "نسخ الرحلة" at bounding box center [645, 104] width 93 height 30
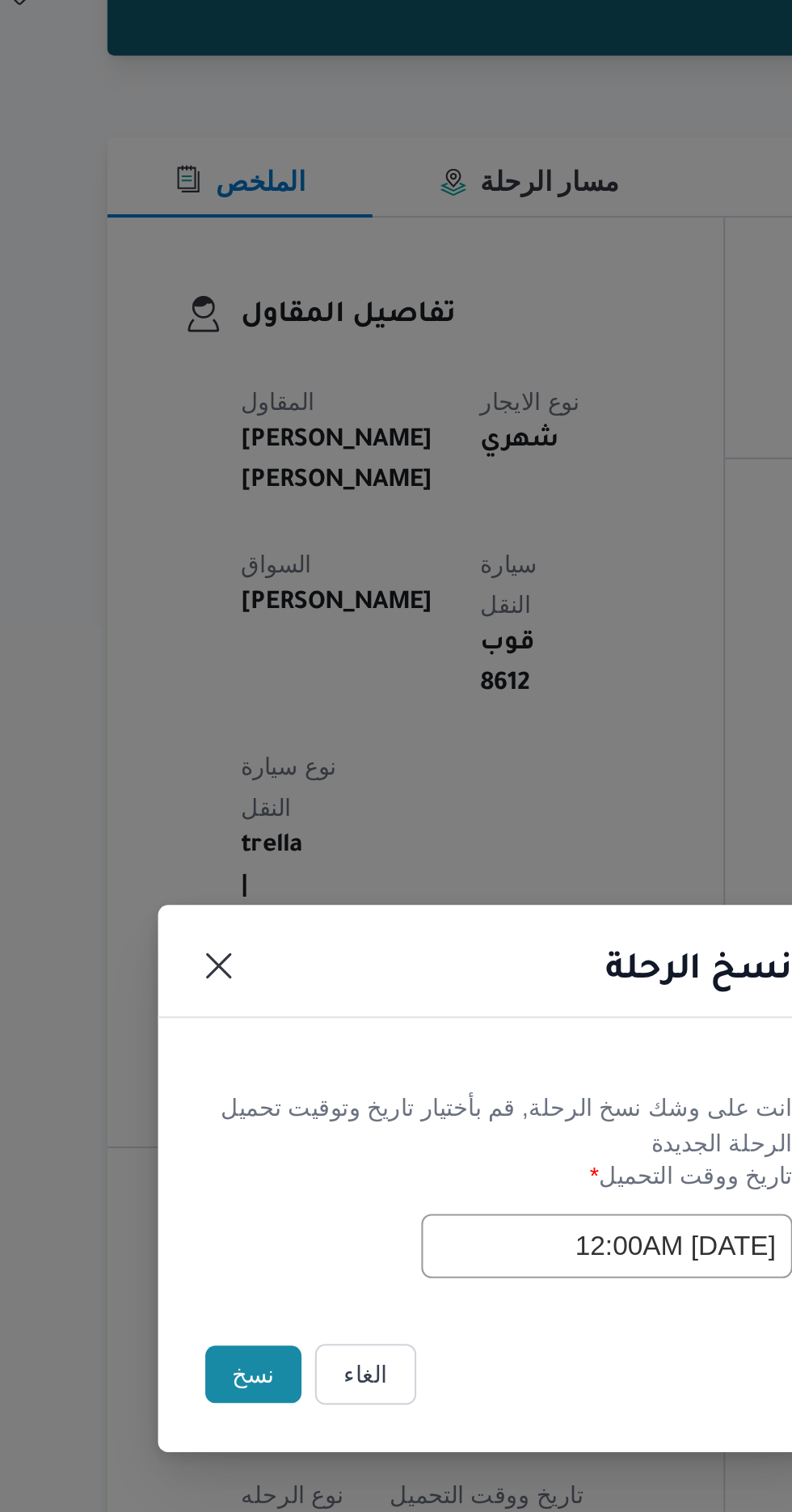
click at [268, 846] on button "نسخ" at bounding box center [279, 850] width 46 height 27
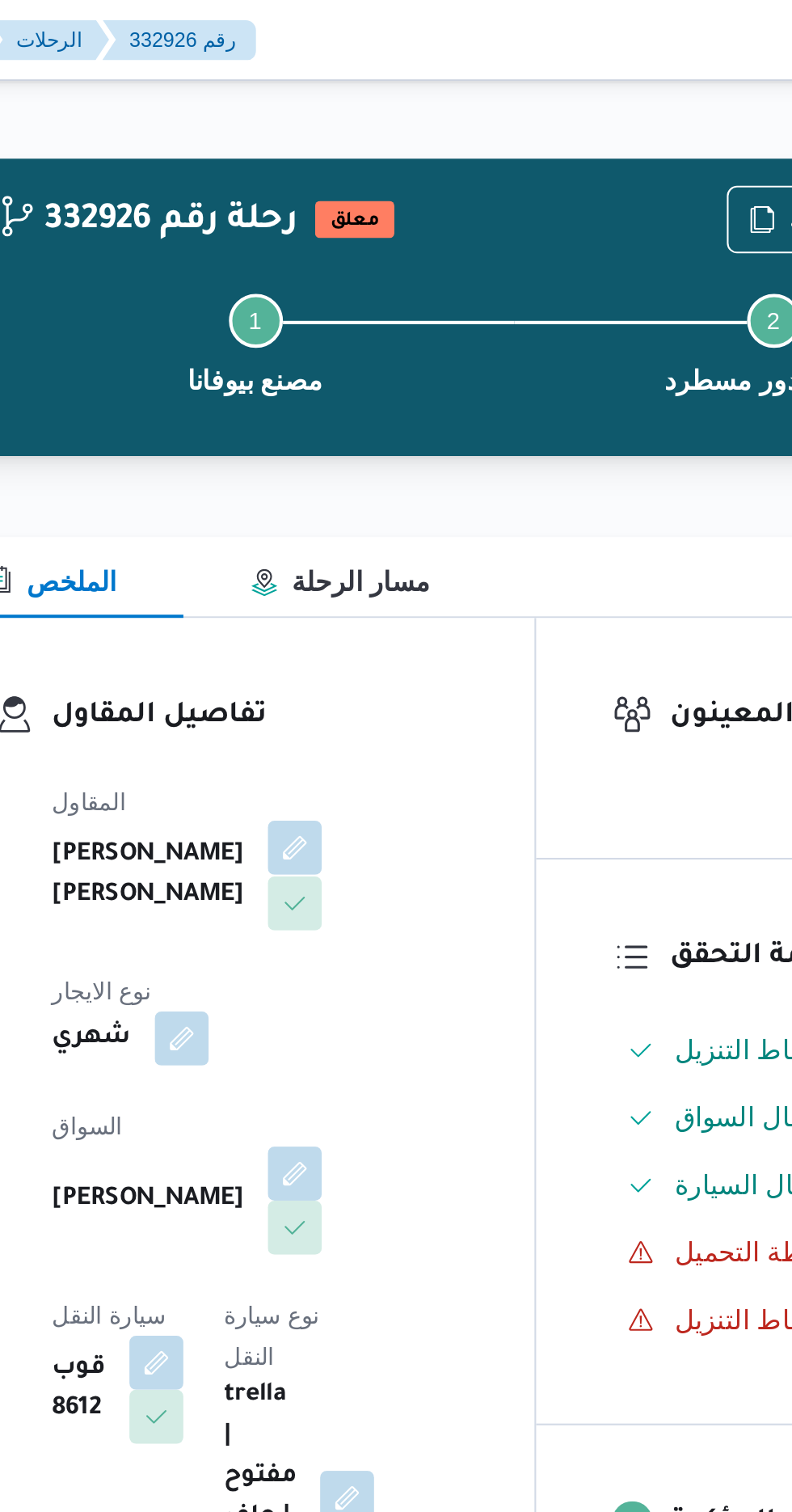
click at [378, 419] on button "button" at bounding box center [390, 405] width 26 height 26
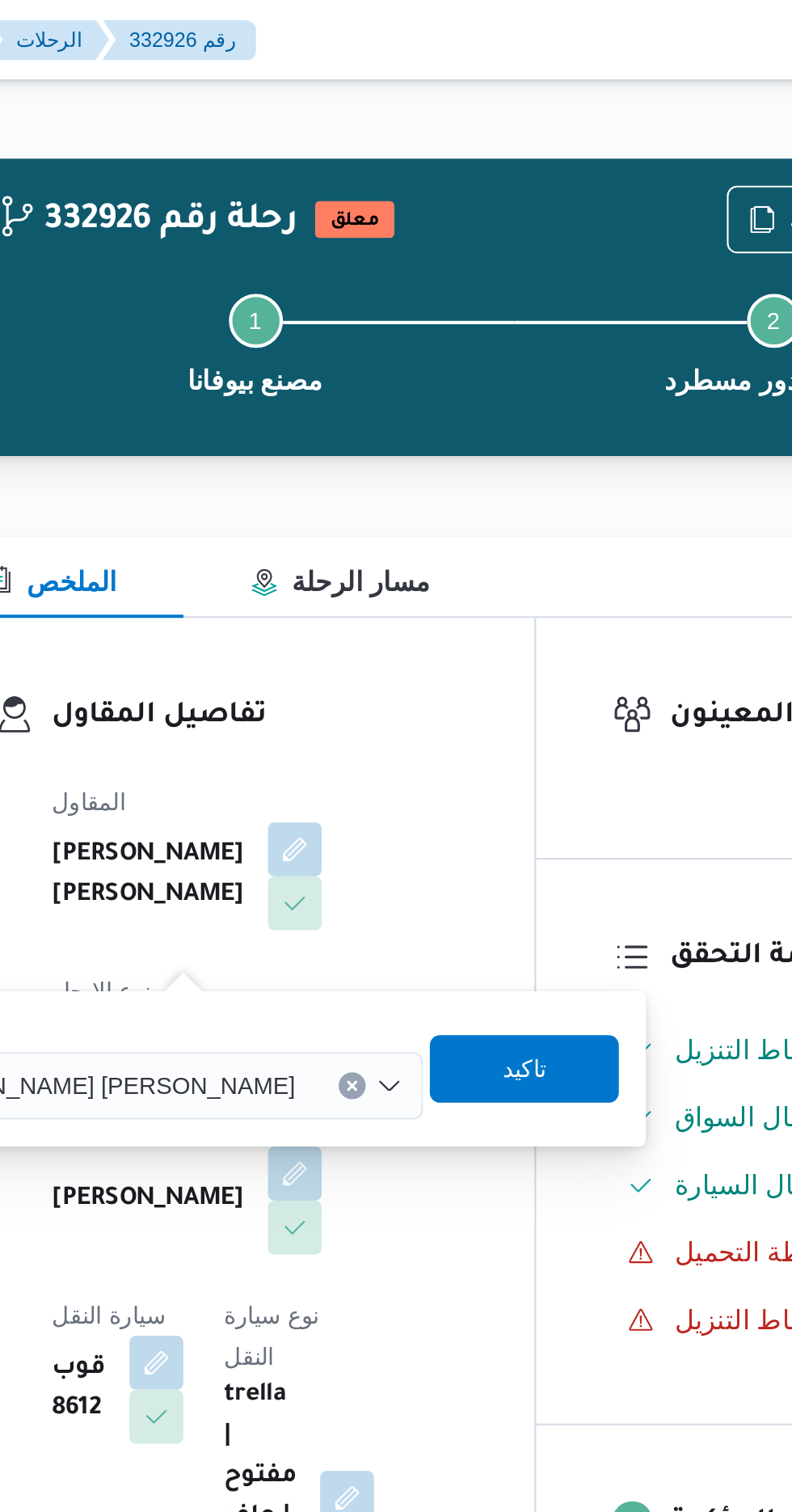
click at [308, 527] on span "[PERSON_NAME] [PERSON_NAME]" at bounding box center [297, 519] width 189 height 18
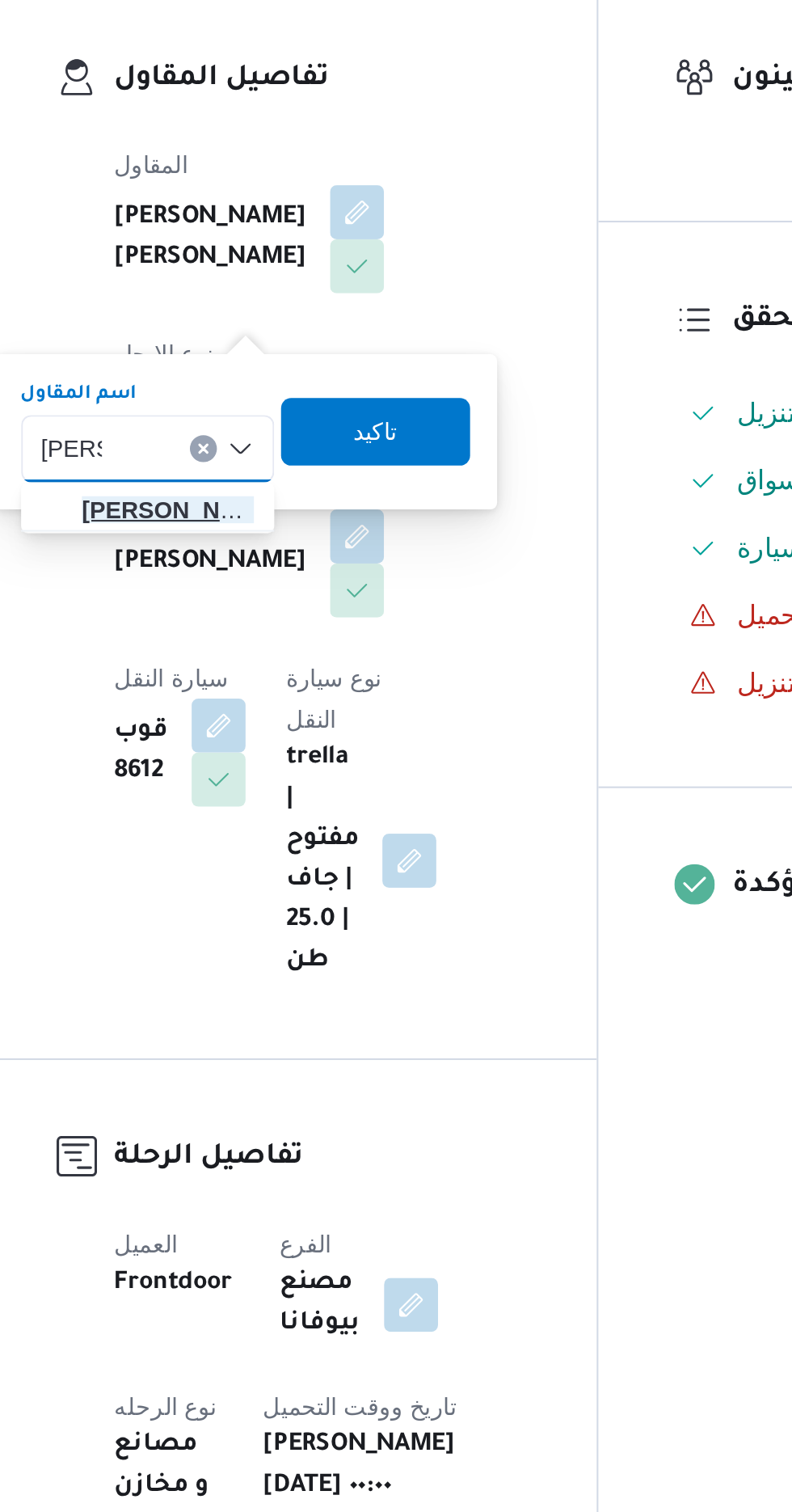
type input "[PERSON_NAME]"
click at [279, 548] on span "هانى م جدى [PERSON_NAME]" at bounding box center [299, 549] width 82 height 19
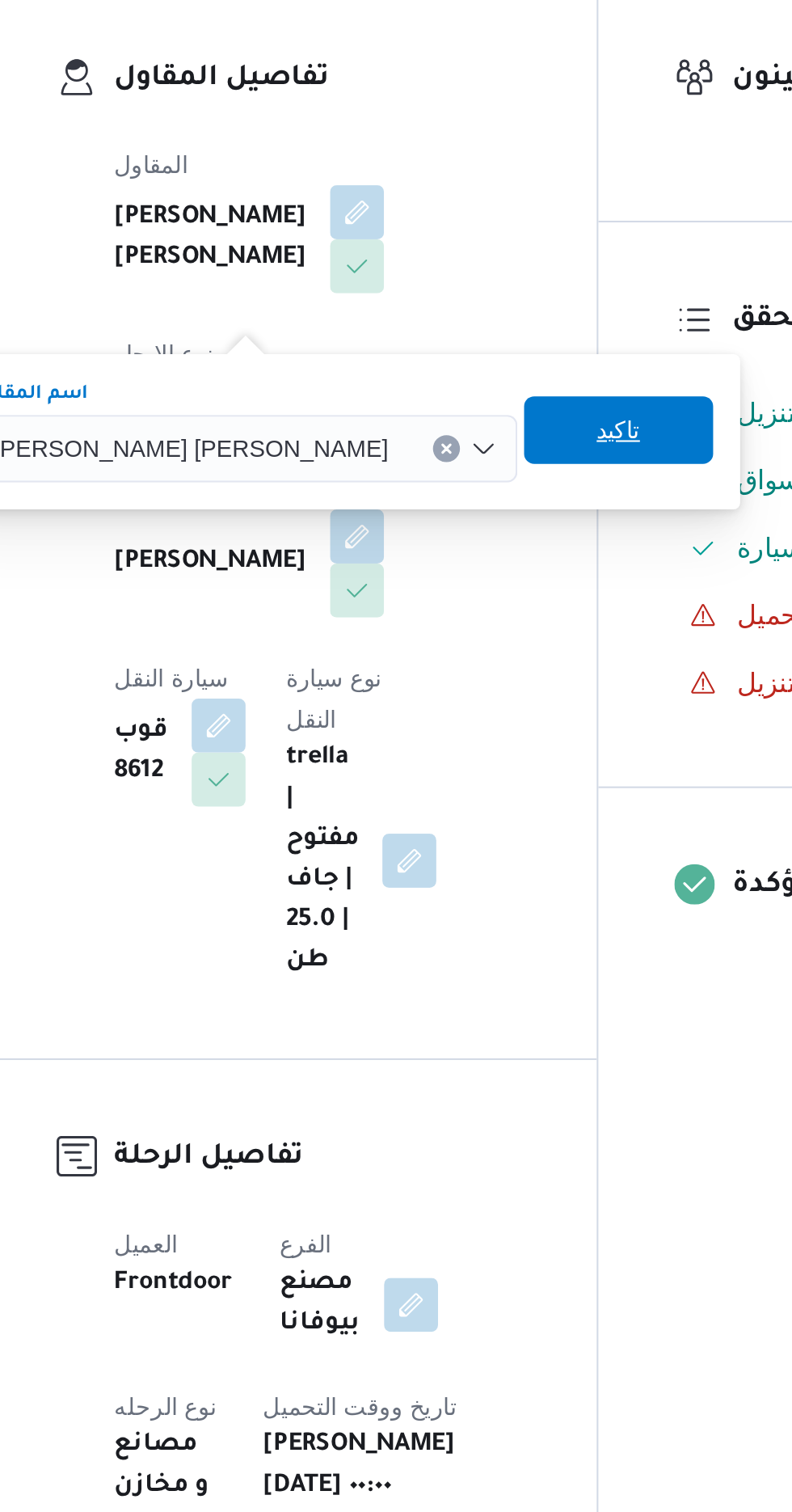
click at [471, 519] on span "تاكيد" at bounding box center [516, 511] width 91 height 32
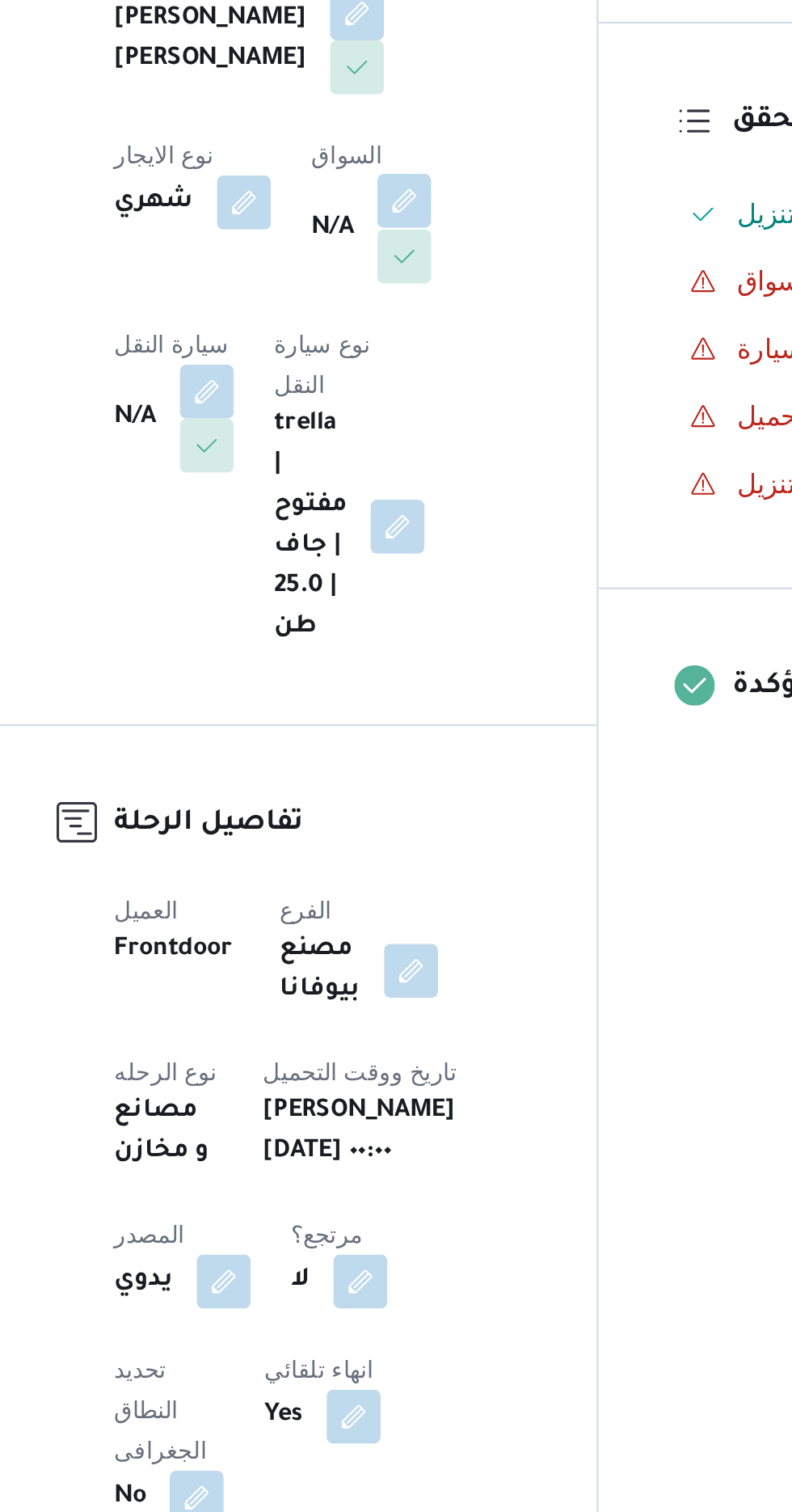
click at [400, 510] on button "button" at bounding box center [412, 495] width 26 height 26
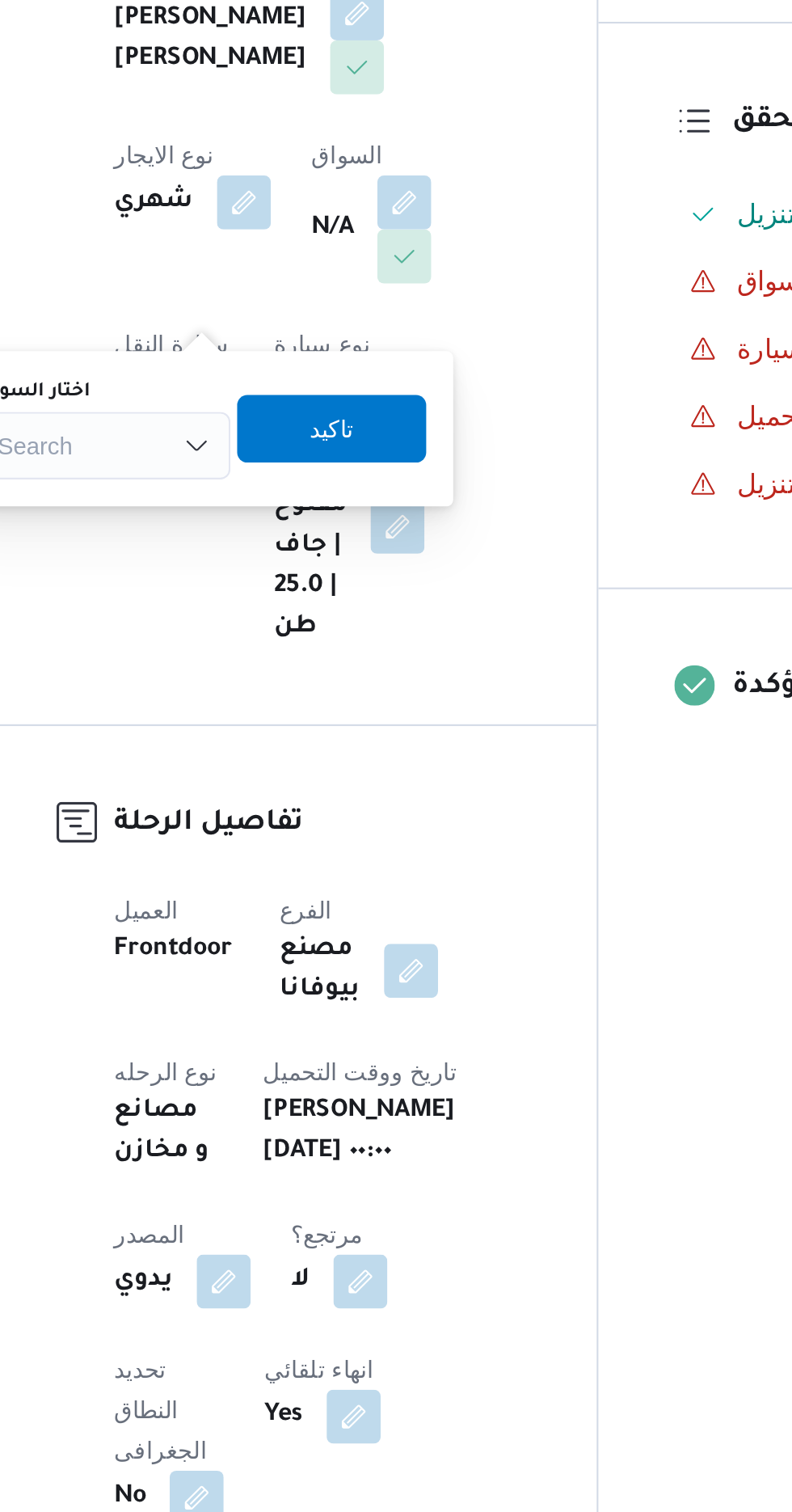
click at [273, 606] on div "Search" at bounding box center [269, 614] width 121 height 32
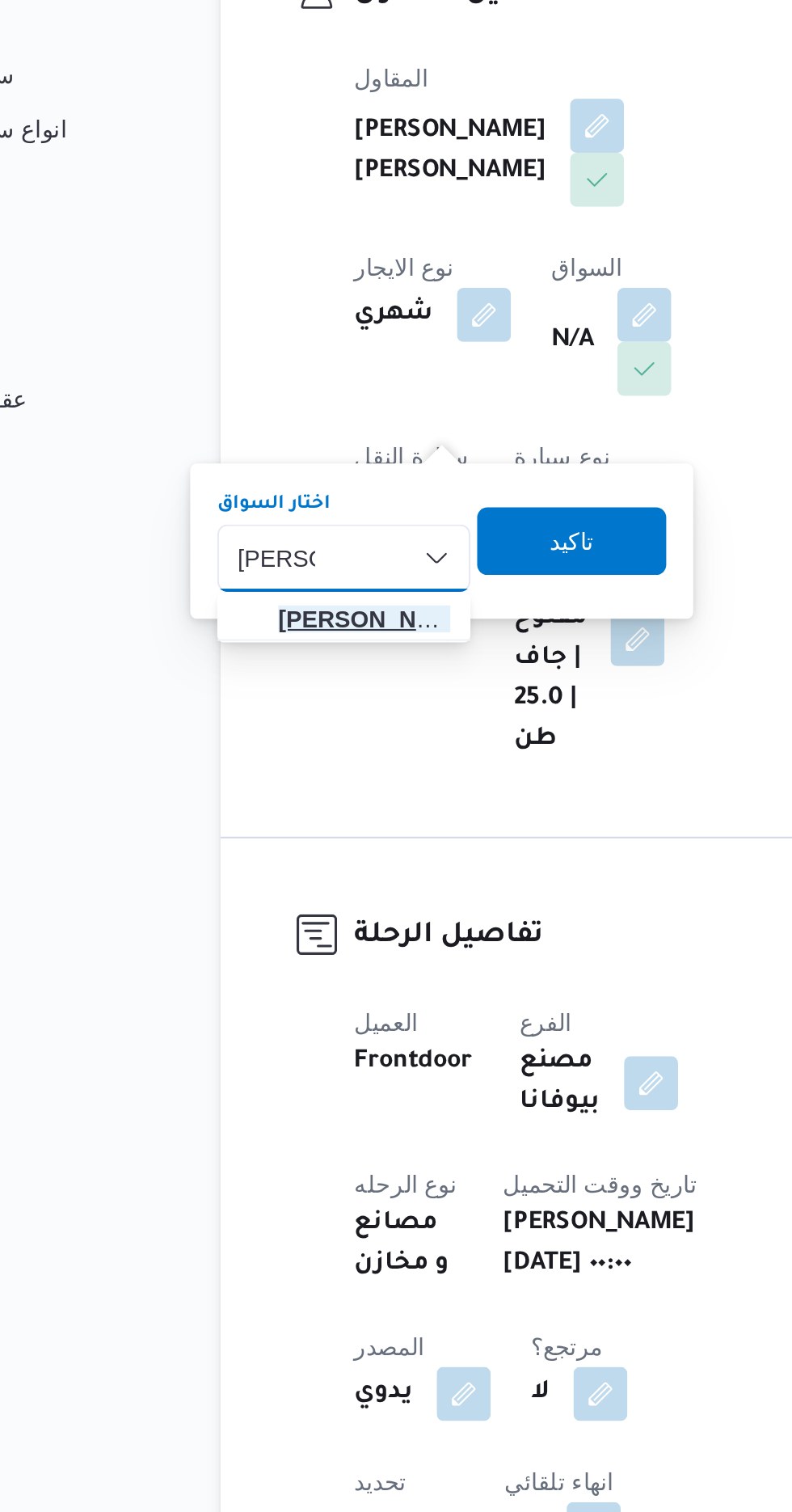
type input "[PERSON_NAME]"
click at [240, 640] on span "[PERSON_NAME] اد [PERSON_NAME]" at bounding box center [279, 642] width 82 height 19
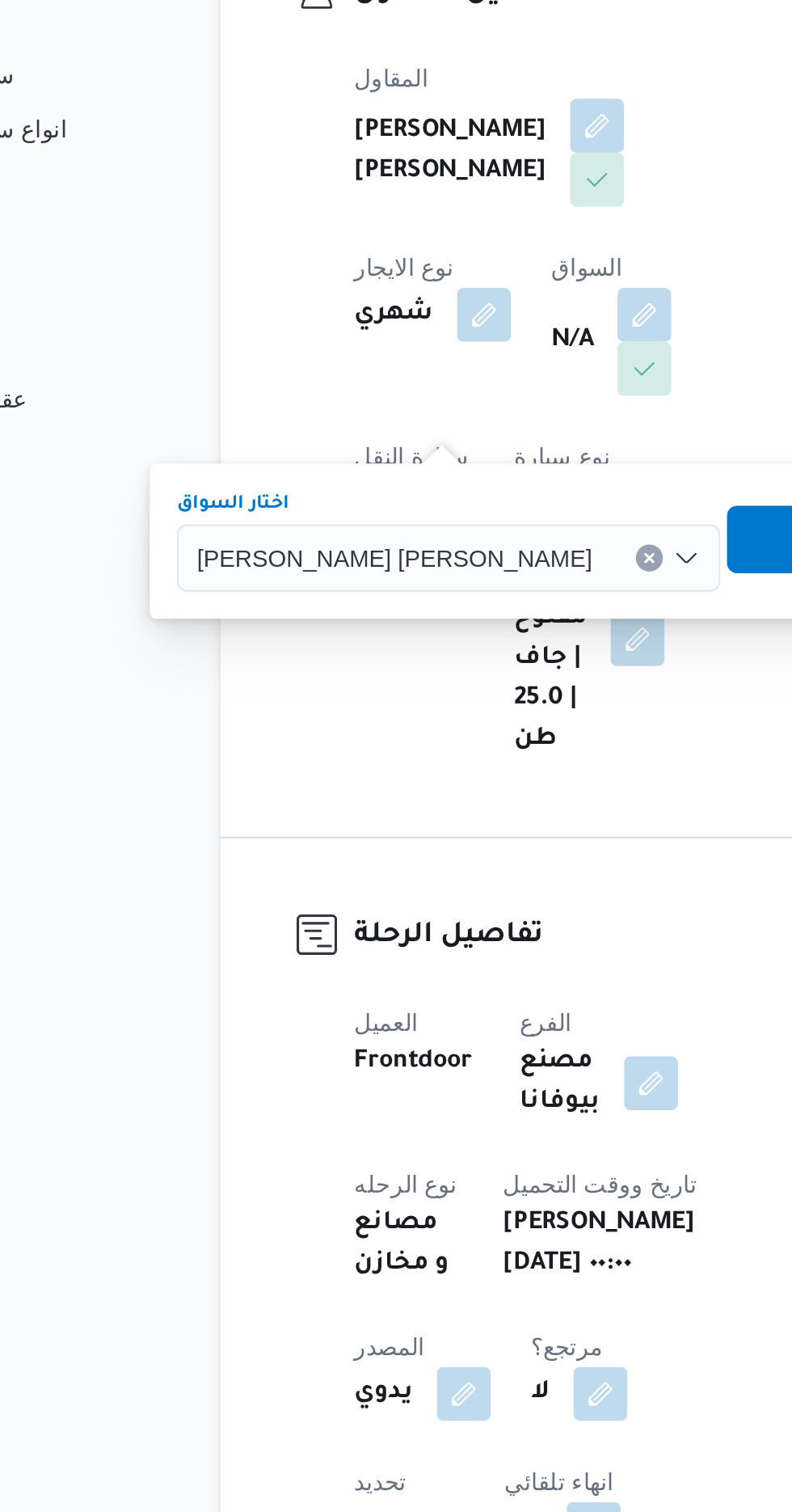
click at [453, 608] on span "تاكيد" at bounding box center [498, 604] width 91 height 32
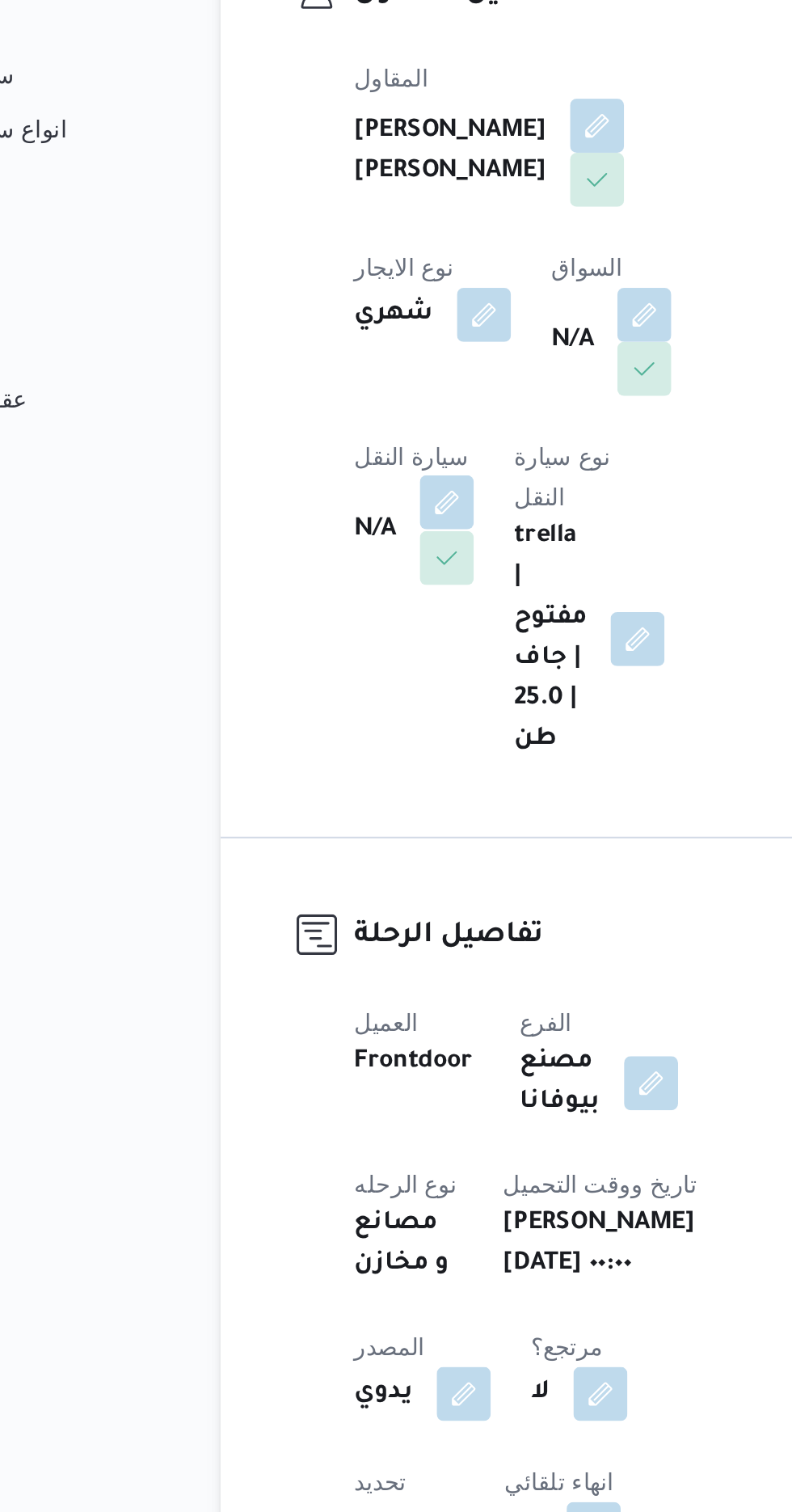
click at [332, 574] on button "button" at bounding box center [318, 586] width 26 height 26
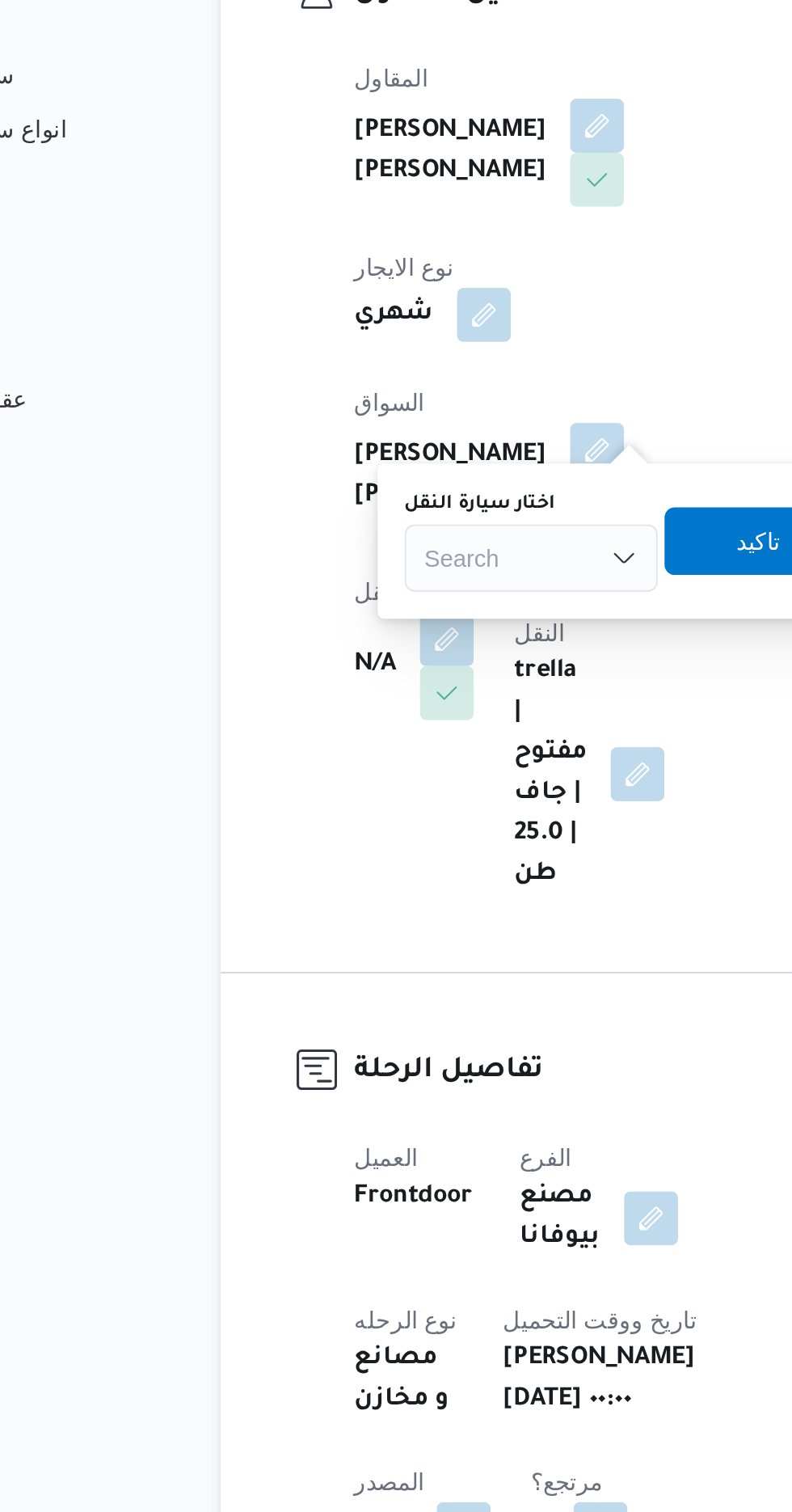
click at [322, 611] on div "Search" at bounding box center [359, 614] width 121 height 32
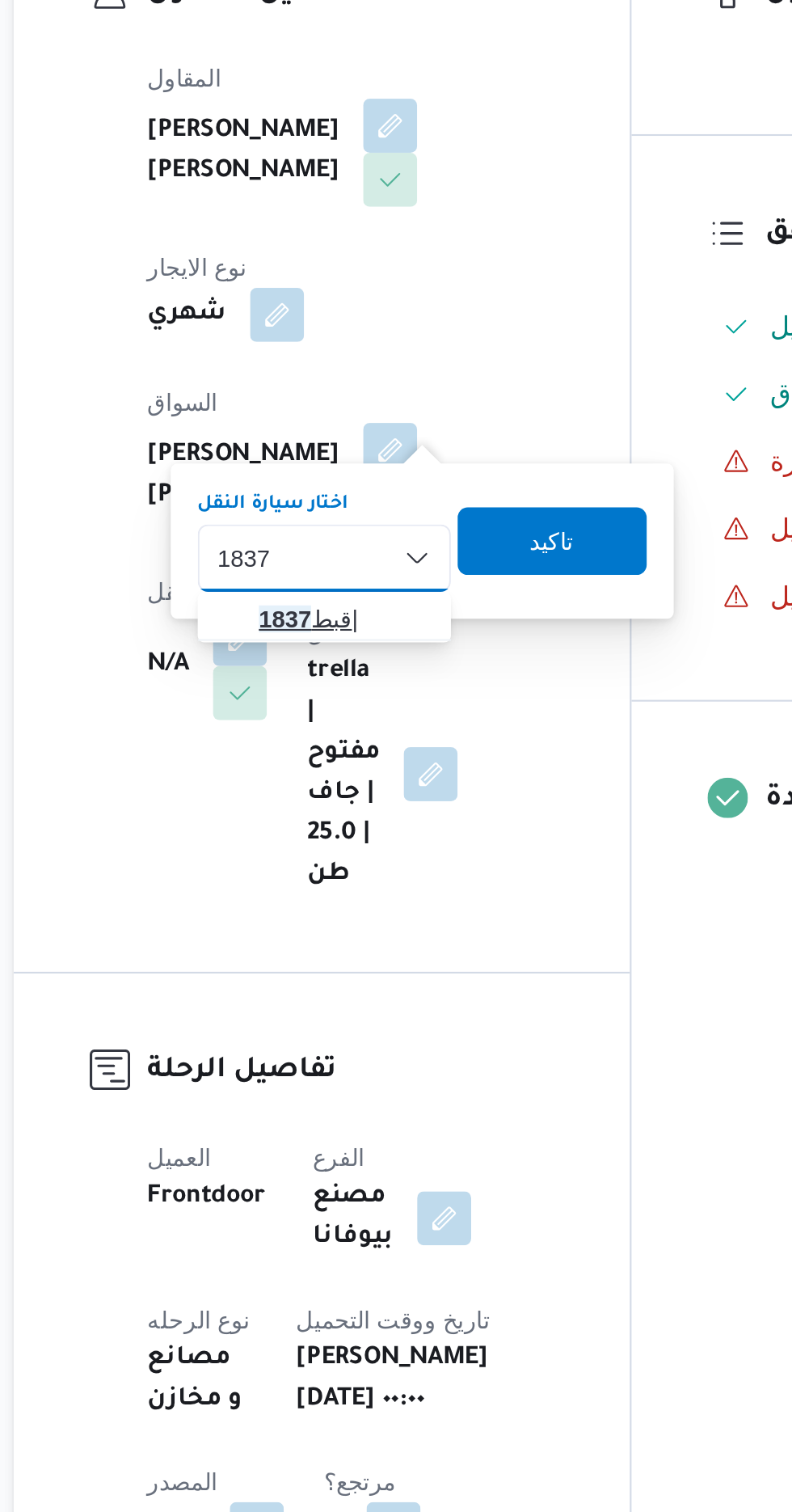
type input "1837"
click at [343, 645] on mark "1837" at bounding box center [340, 643] width 25 height 13
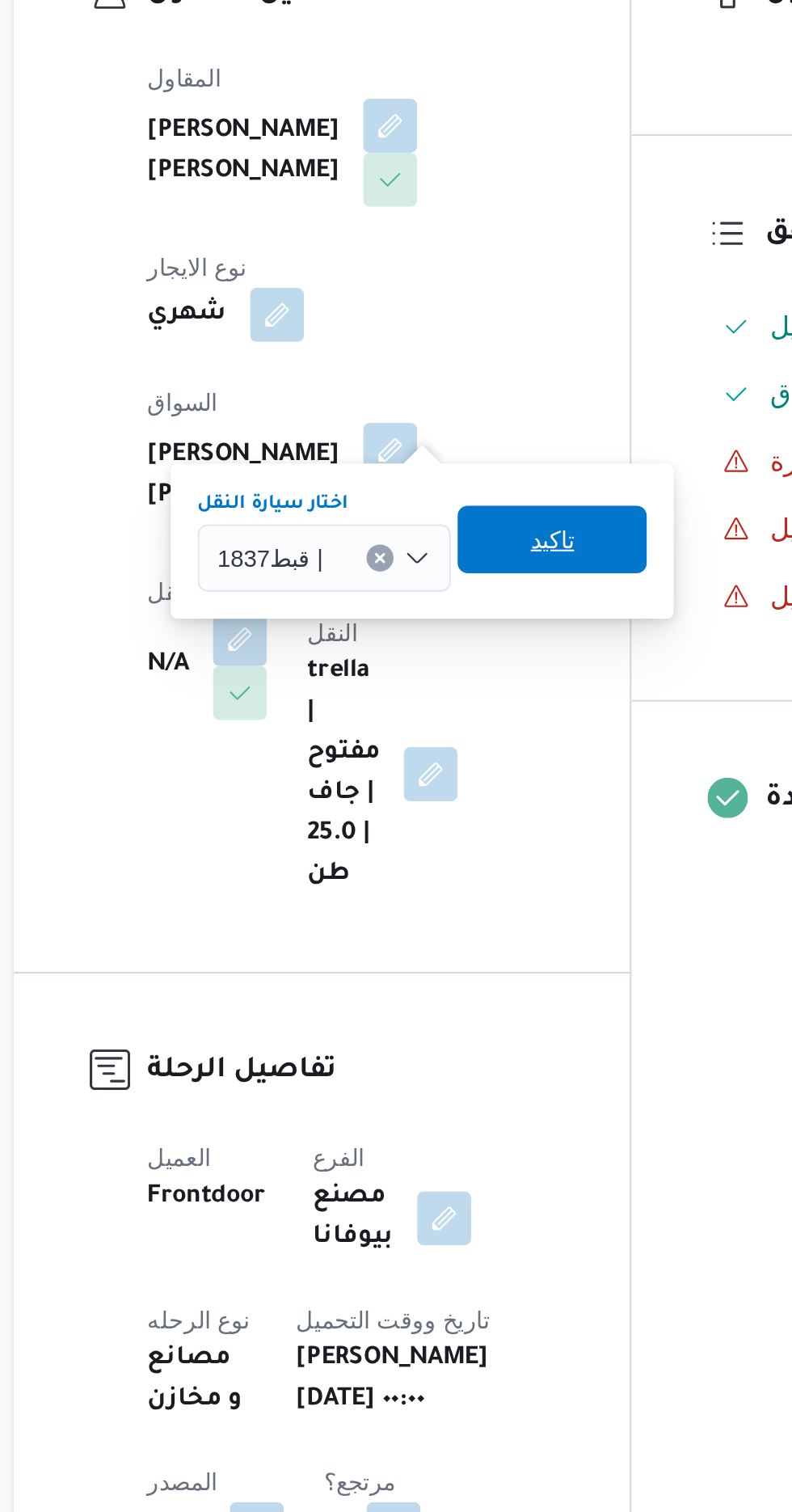
click at [456, 603] on span "تاكيد" at bounding box center [468, 604] width 91 height 32
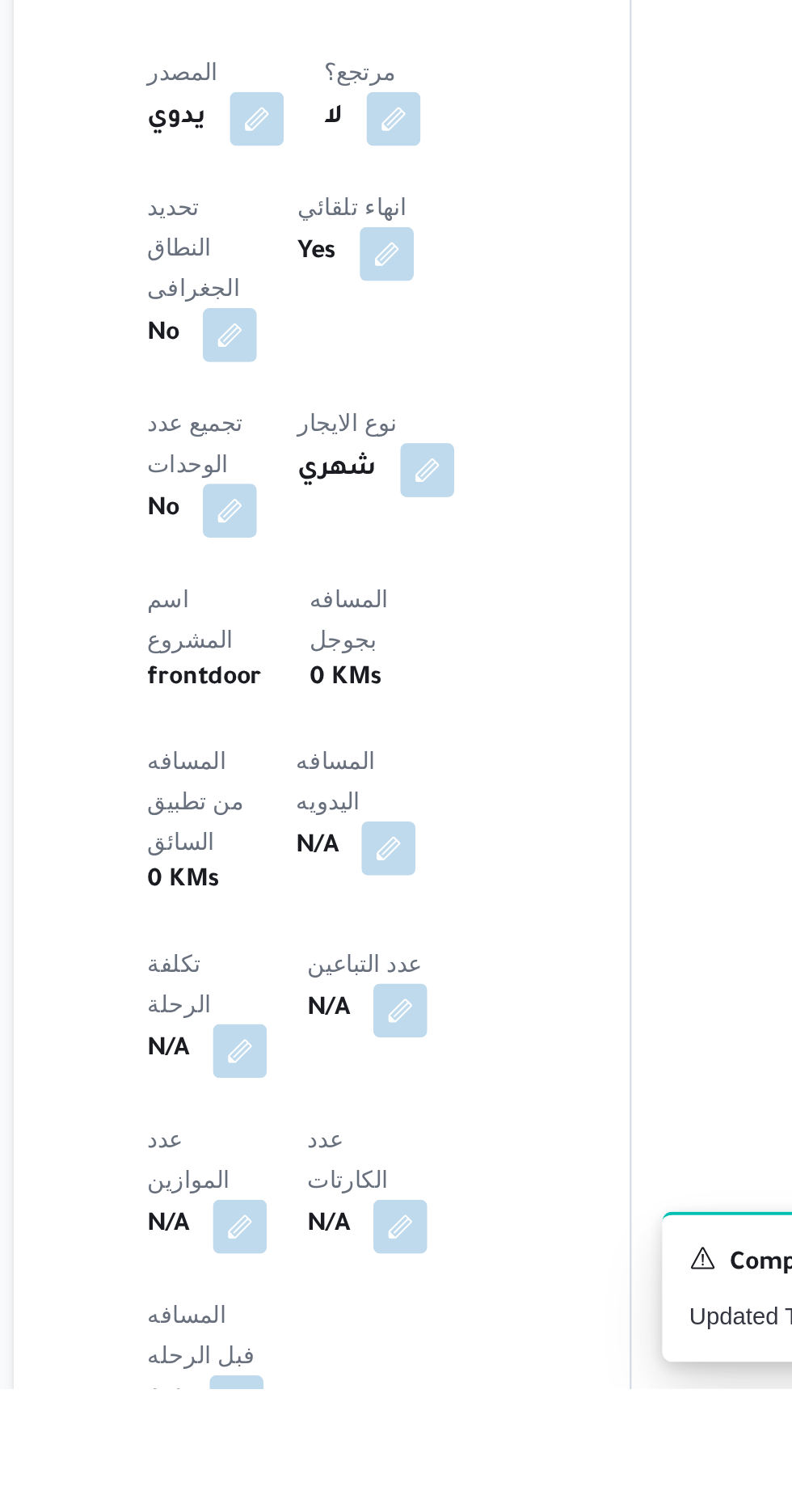
scroll to position [178, 0]
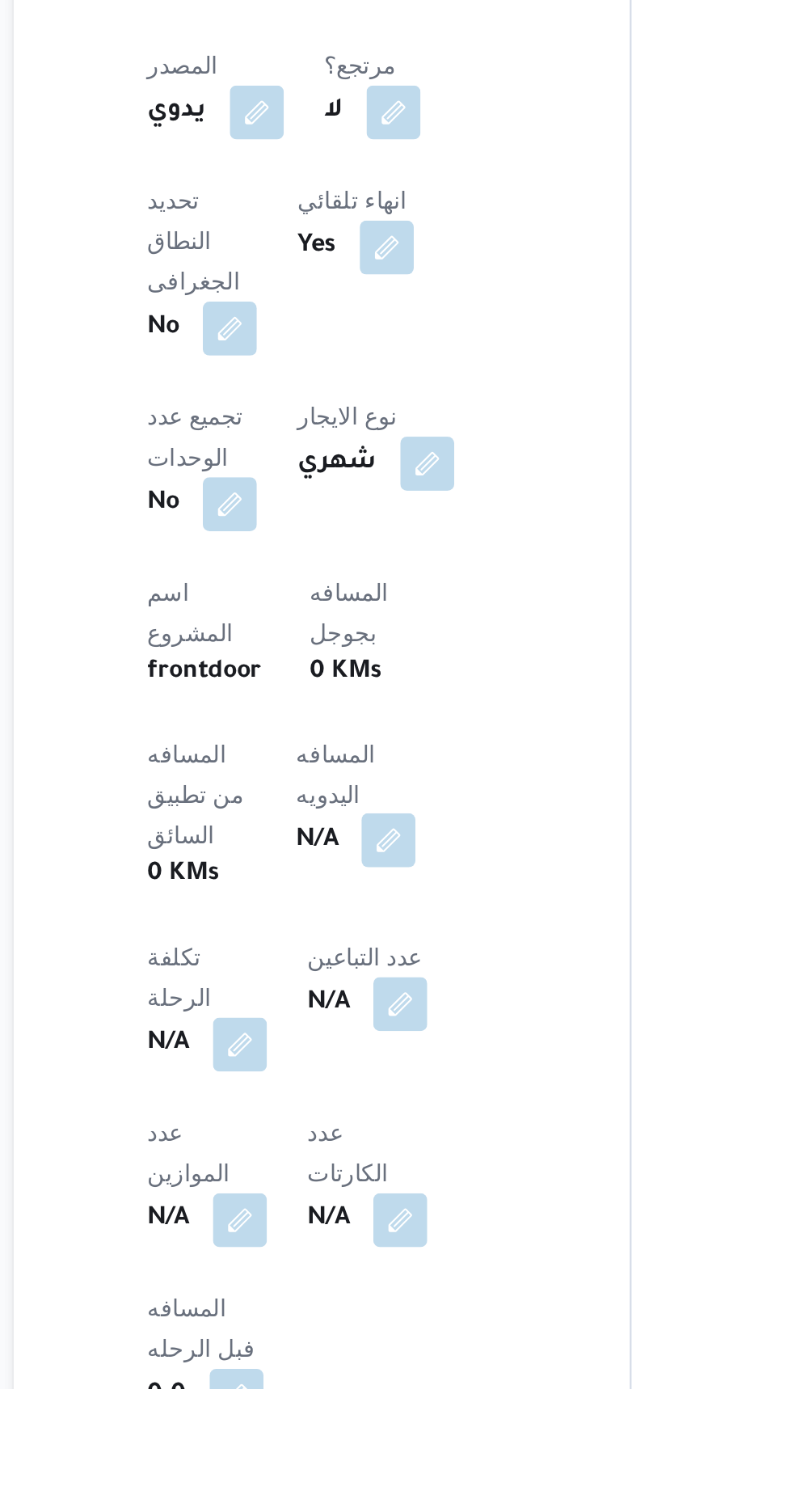
click at [377, 1236] on button "button" at bounding box center [389, 1249] width 26 height 26
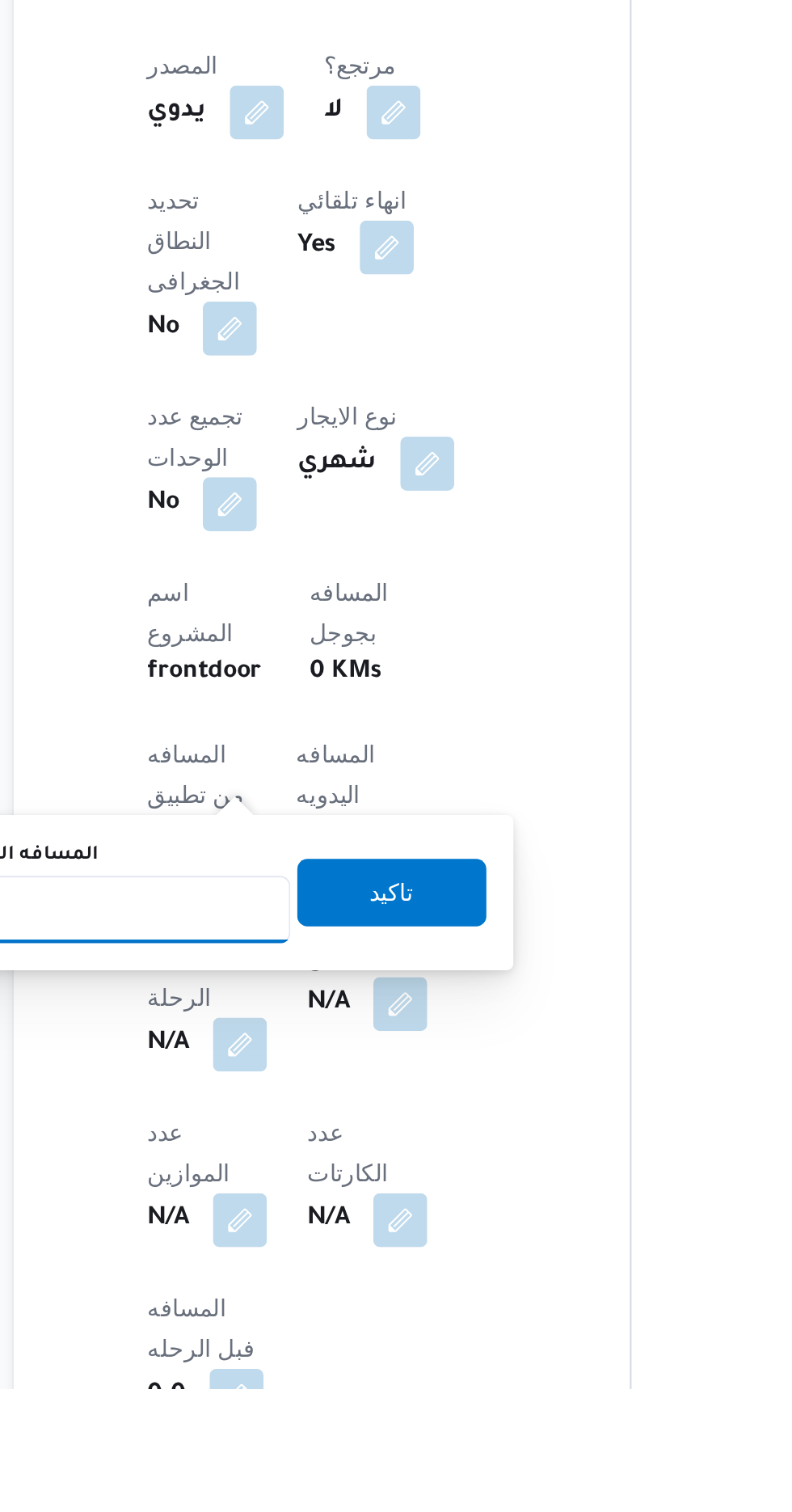
click at [292, 1281] on input "المسافه اليدويه" at bounding box center [262, 1283] width 161 height 32
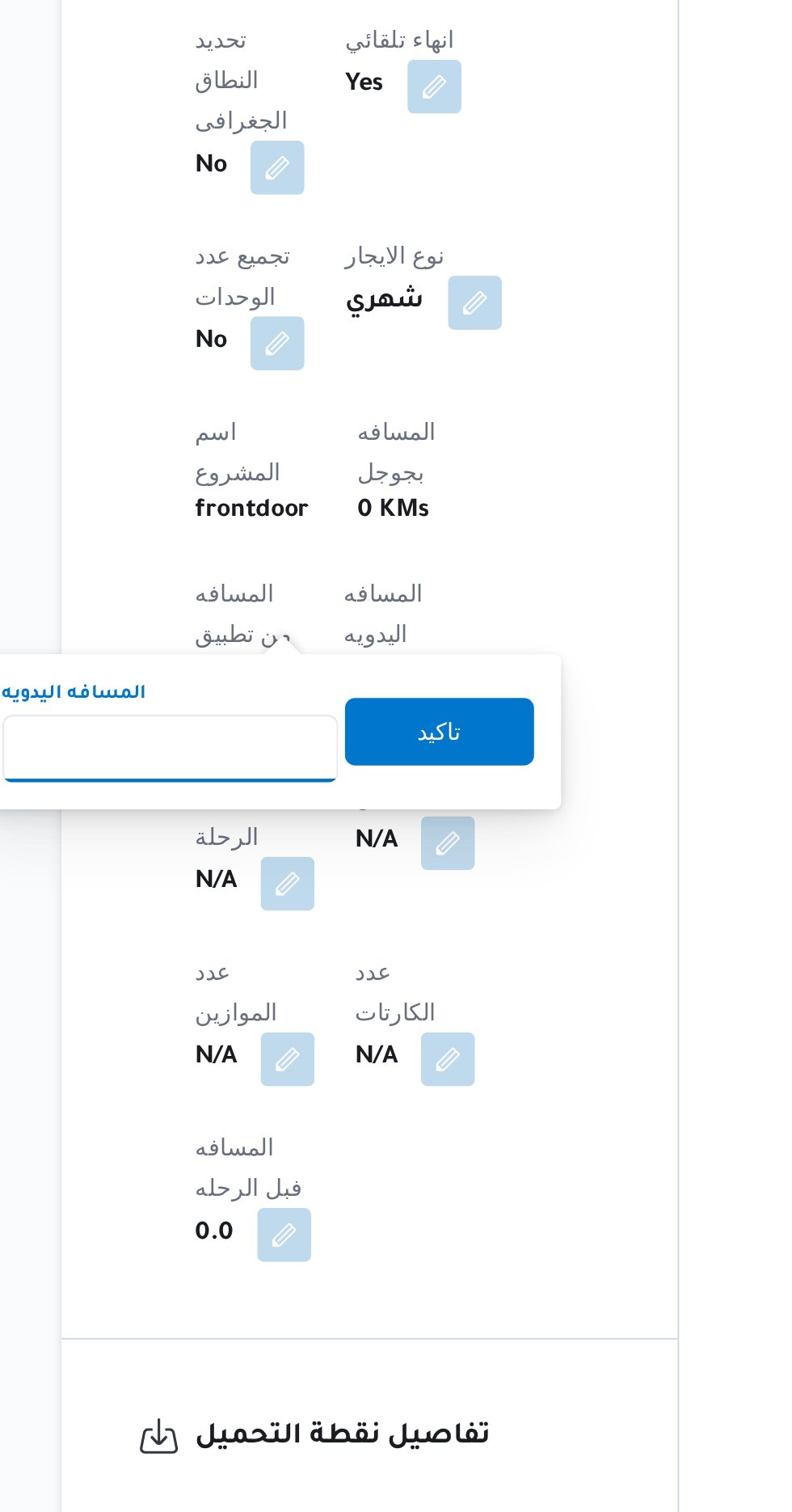
scroll to position [315, 0]
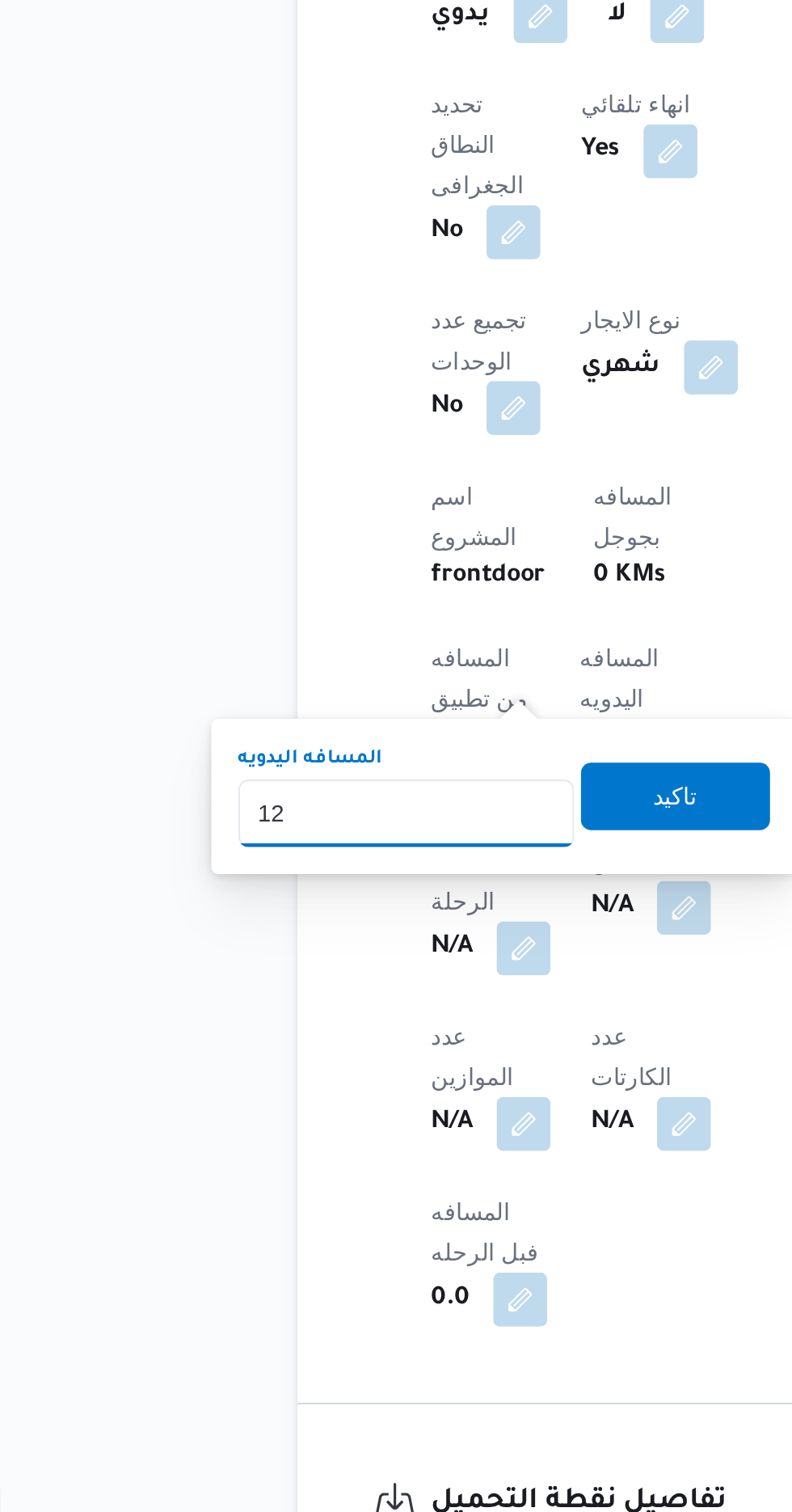
type input "120"
click at [403, 1148] on span "تاكيد" at bounding box center [391, 1136] width 91 height 32
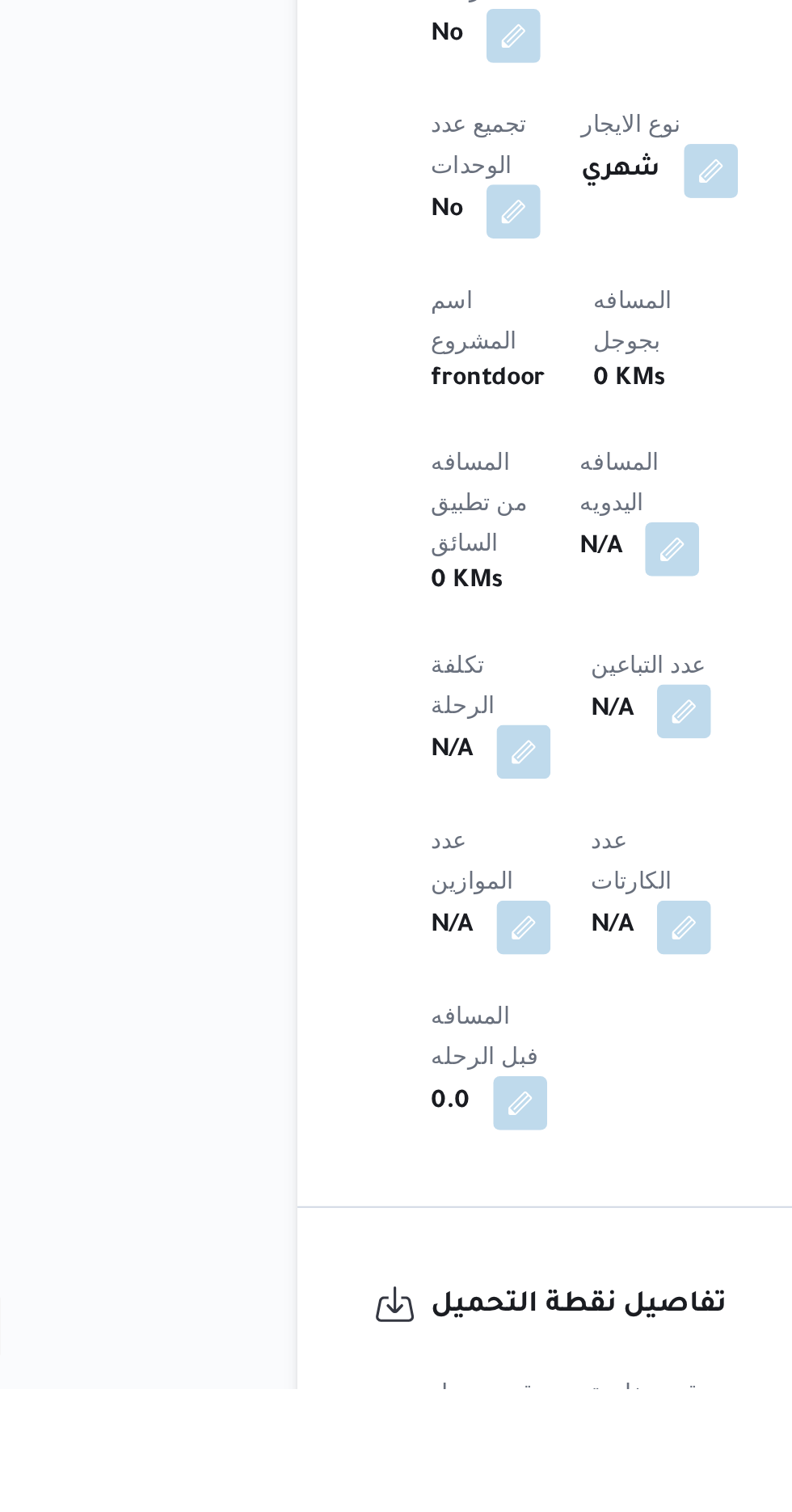
scroll to position [348, 0]
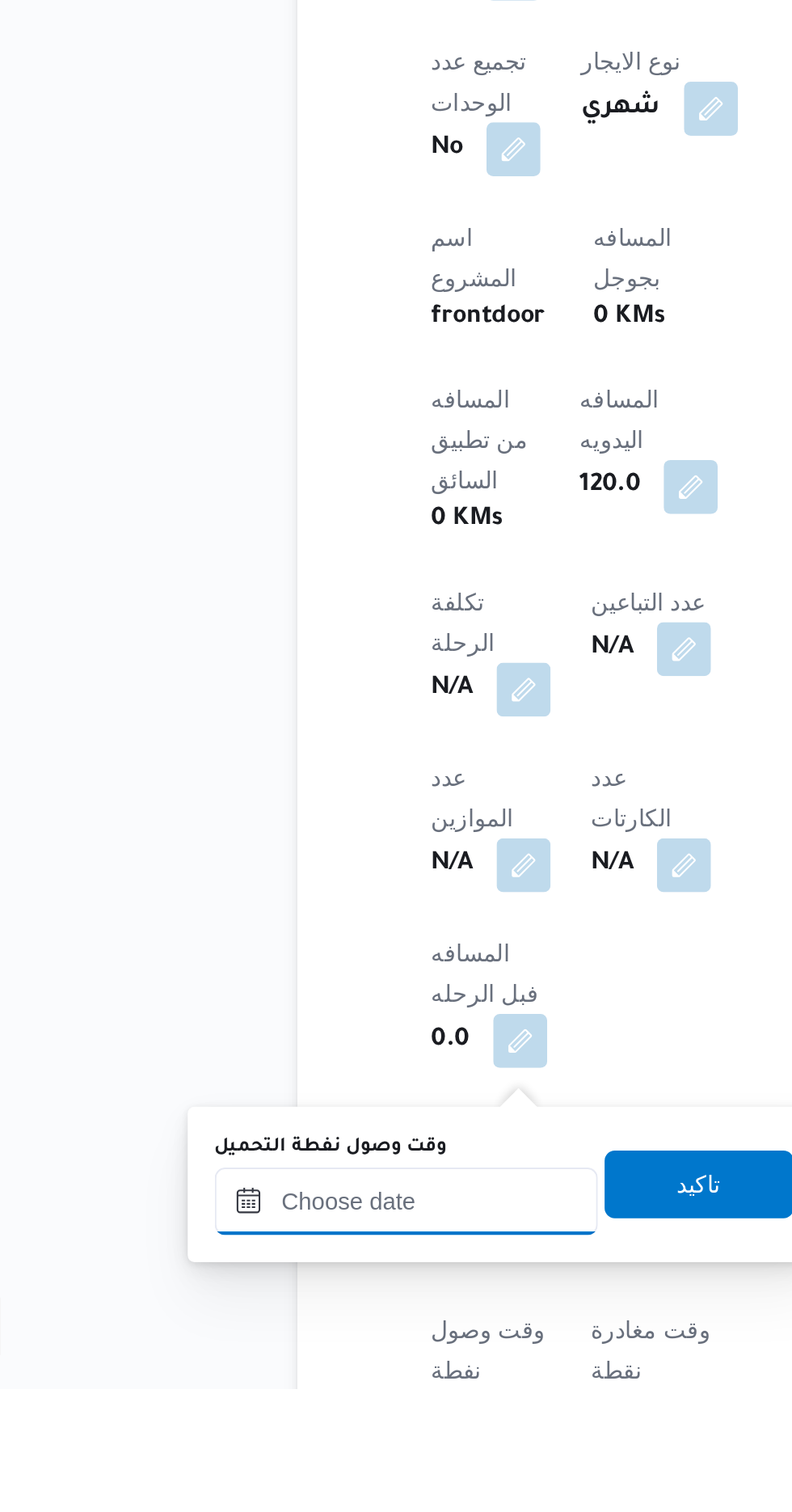
click at [303, 1415] on input "وقت وصول نفطة التحميل" at bounding box center [262, 1422] width 184 height 32
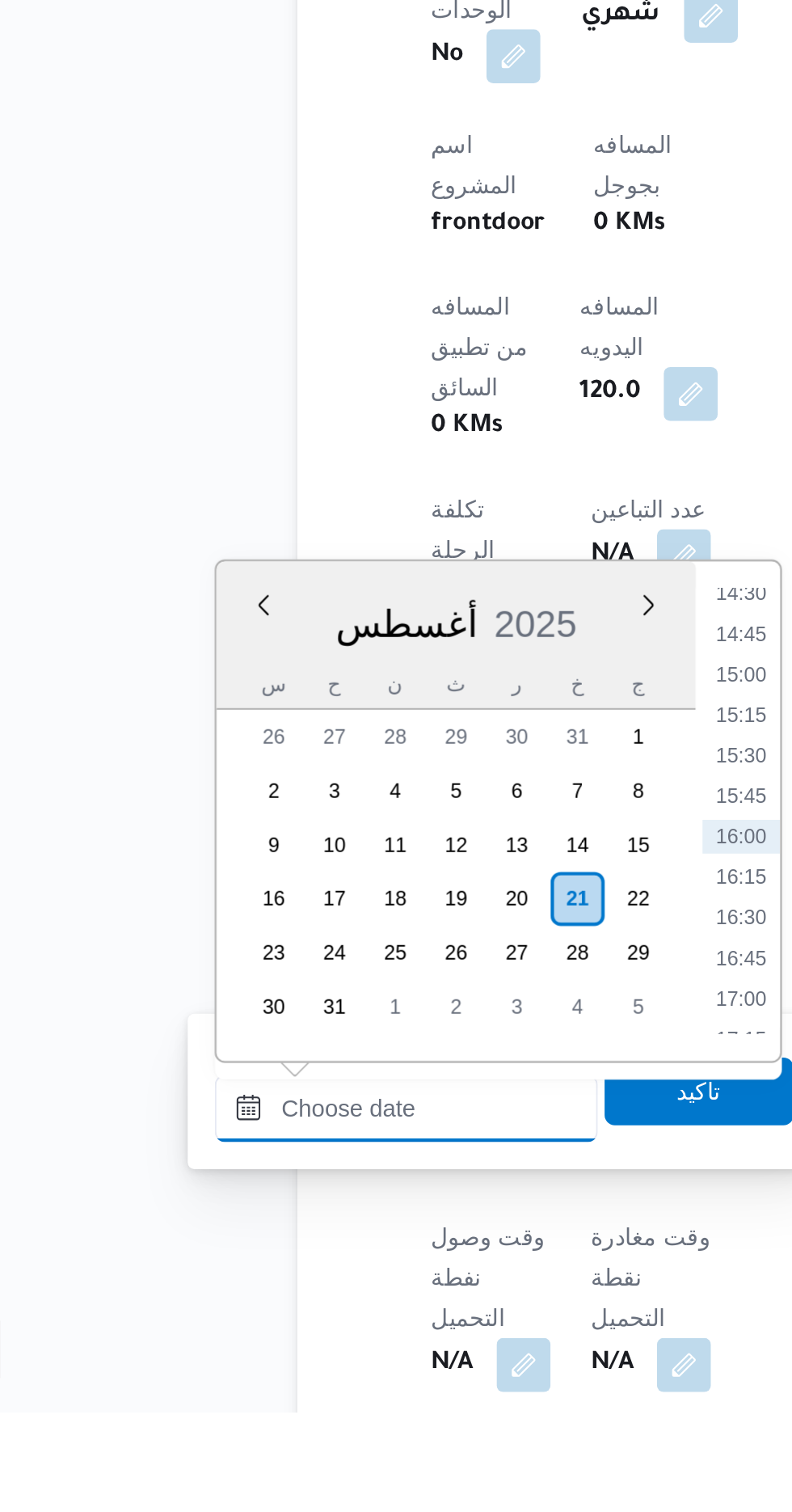
scroll to position [444, 0]
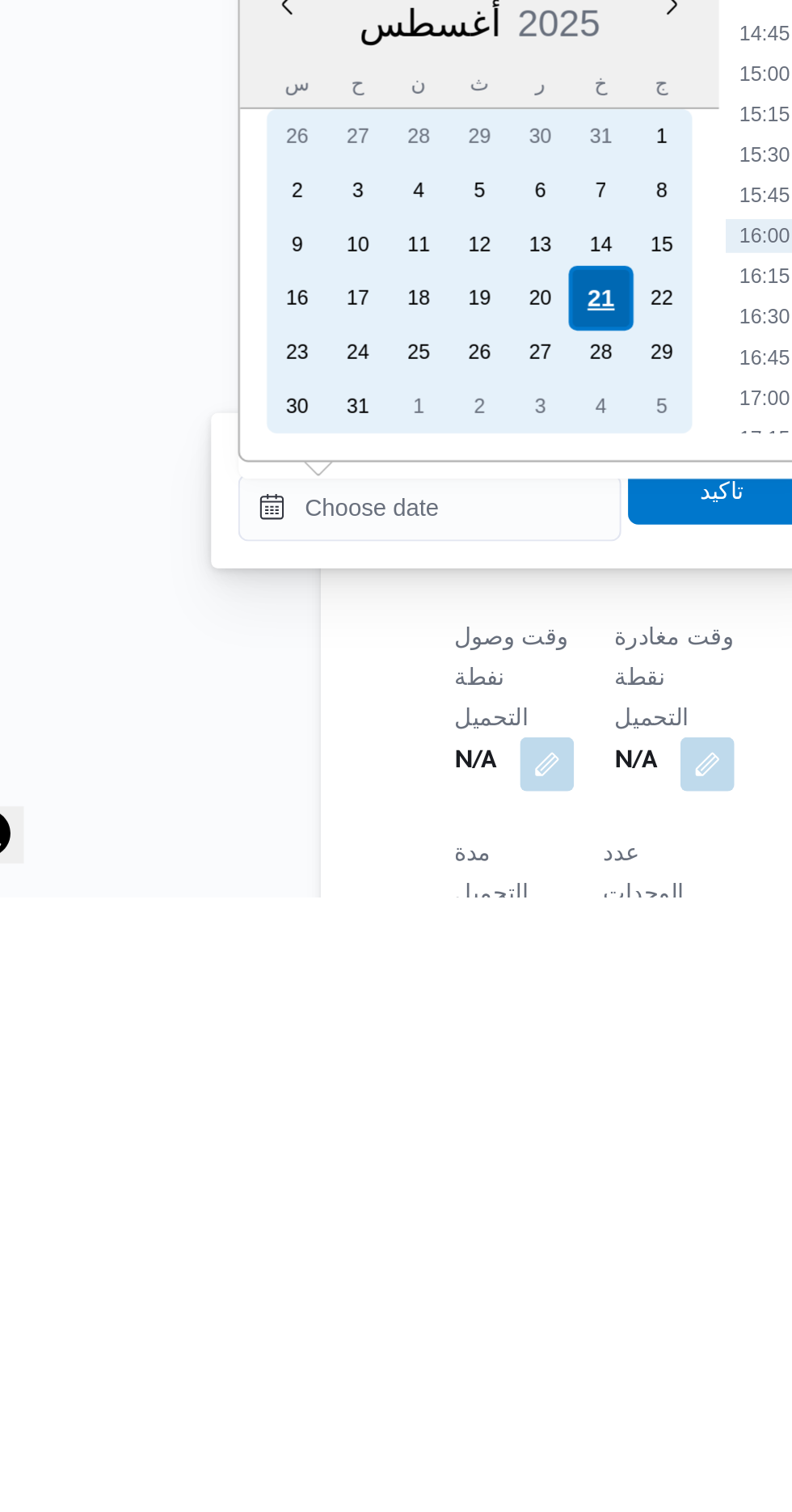
click at [339, 1222] on div "21" at bounding box center [344, 1225] width 30 height 30
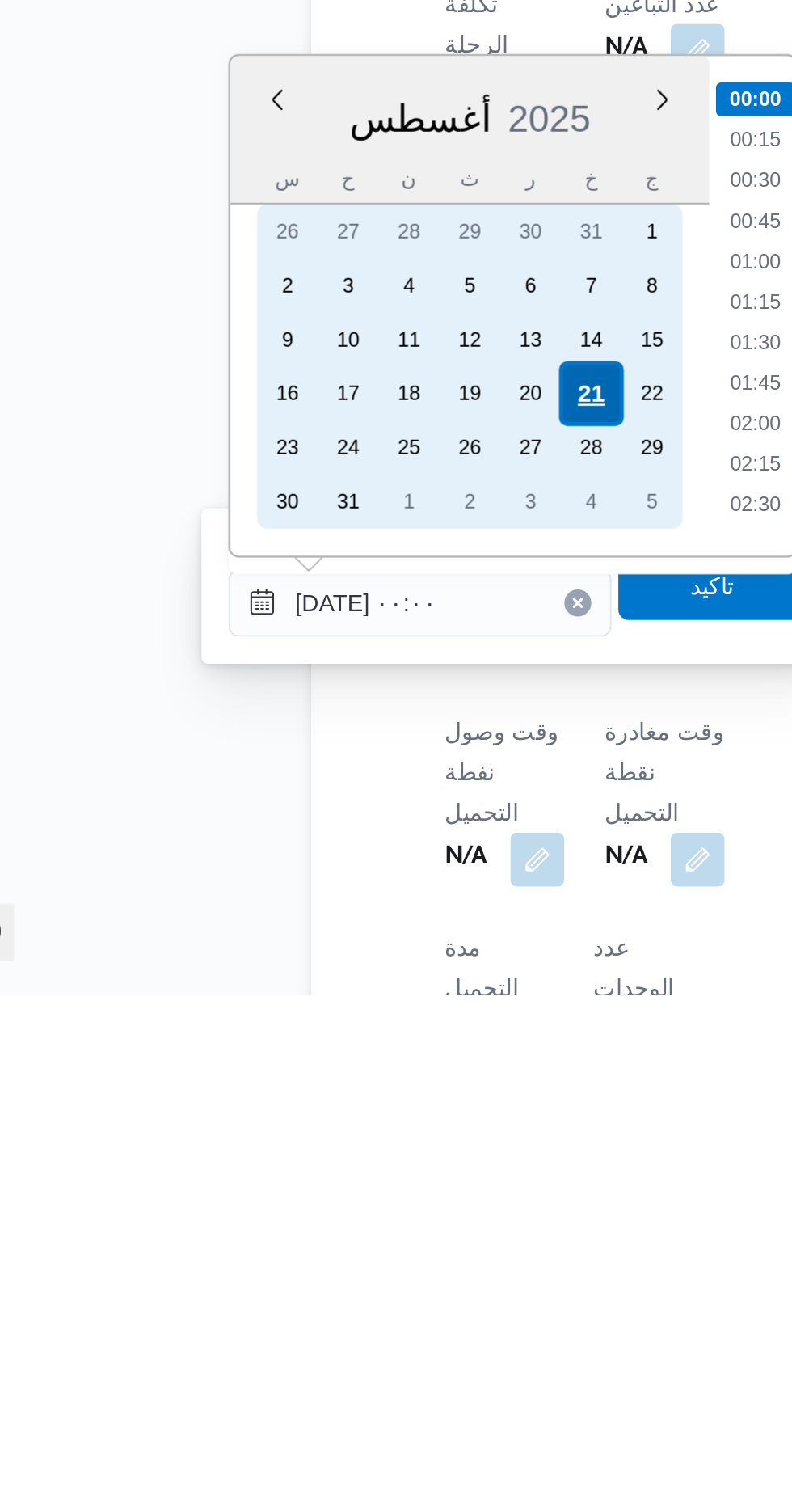
scroll to position [445, 0]
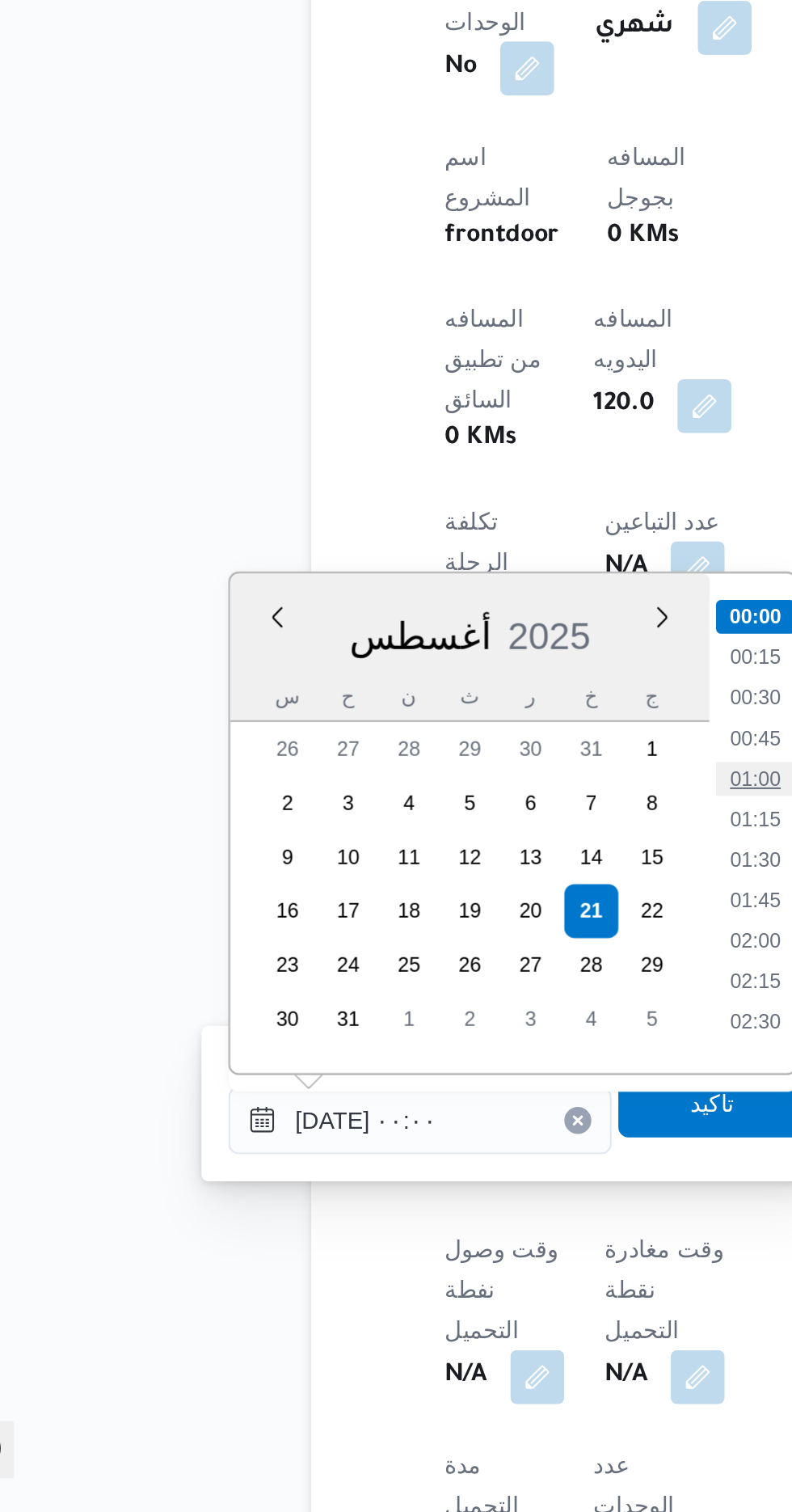
click at [425, 1162] on li "01:00" at bounding box center [423, 1161] width 37 height 16
type input "[DATE] ٠١:٠٠"
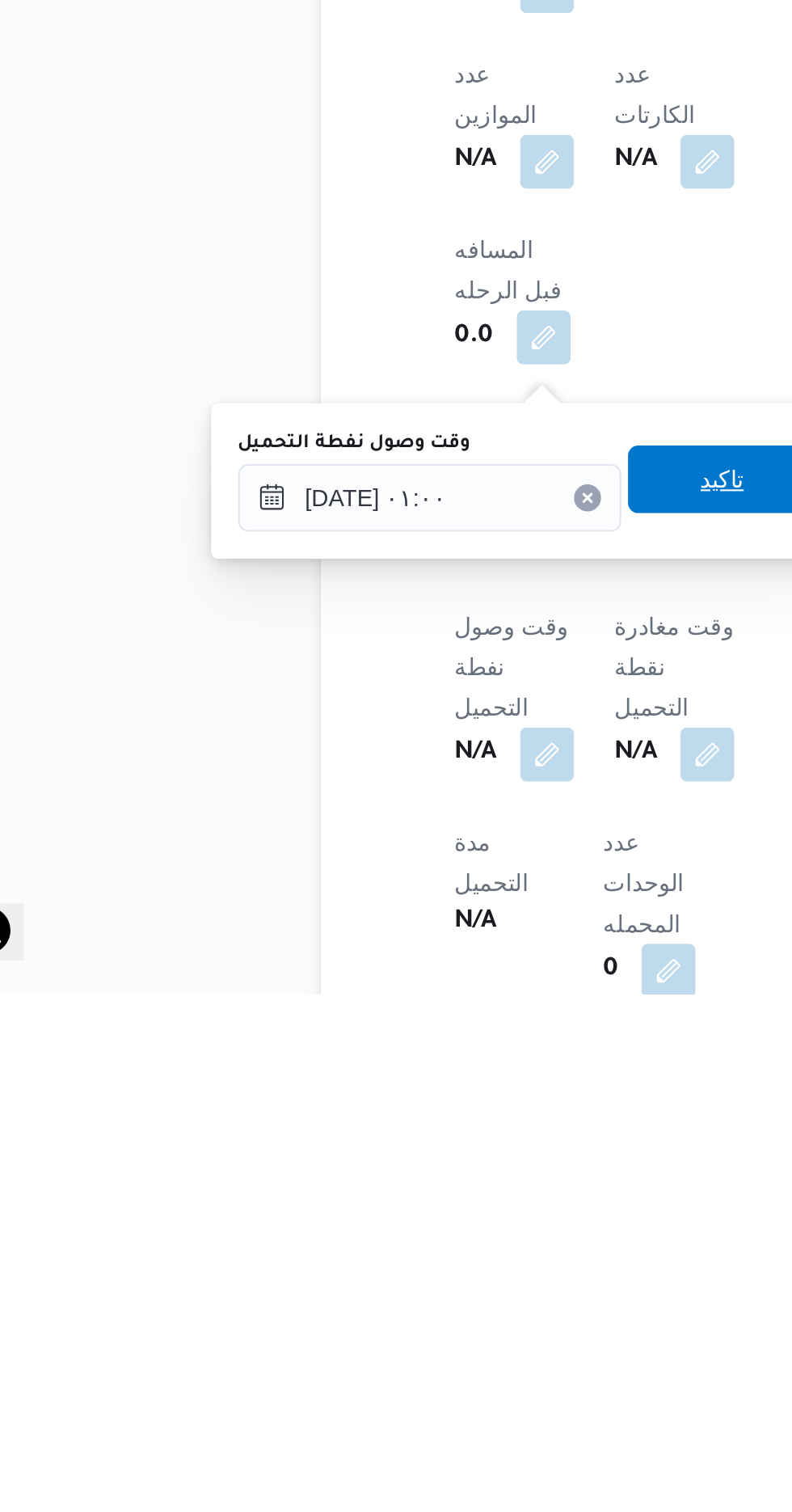
click at [397, 1269] on span "تاكيد" at bounding box center [403, 1266] width 91 height 32
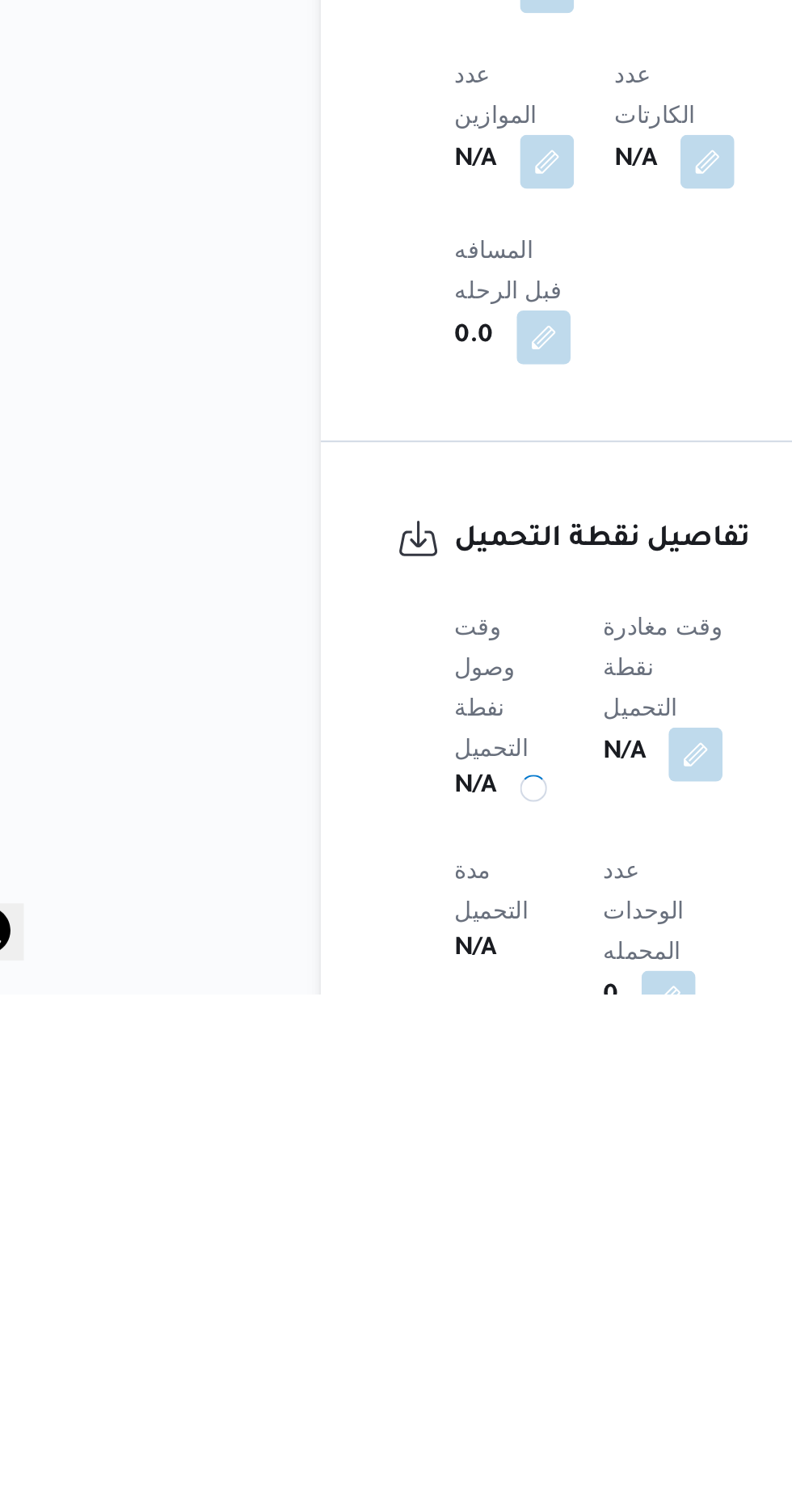
scroll to position [495, 0]
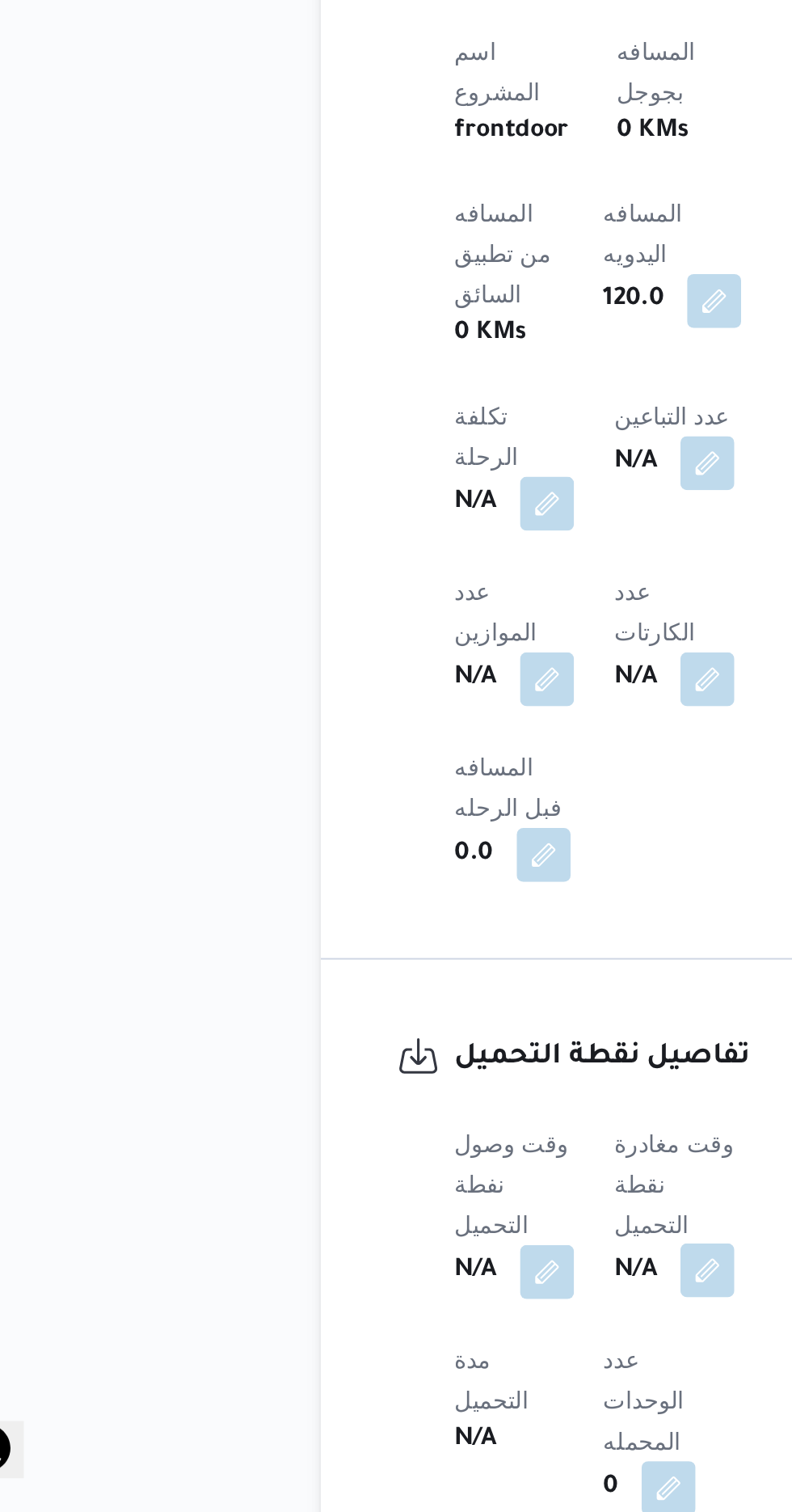
click at [400, 1383] on button "button" at bounding box center [395, 1395] width 26 height 26
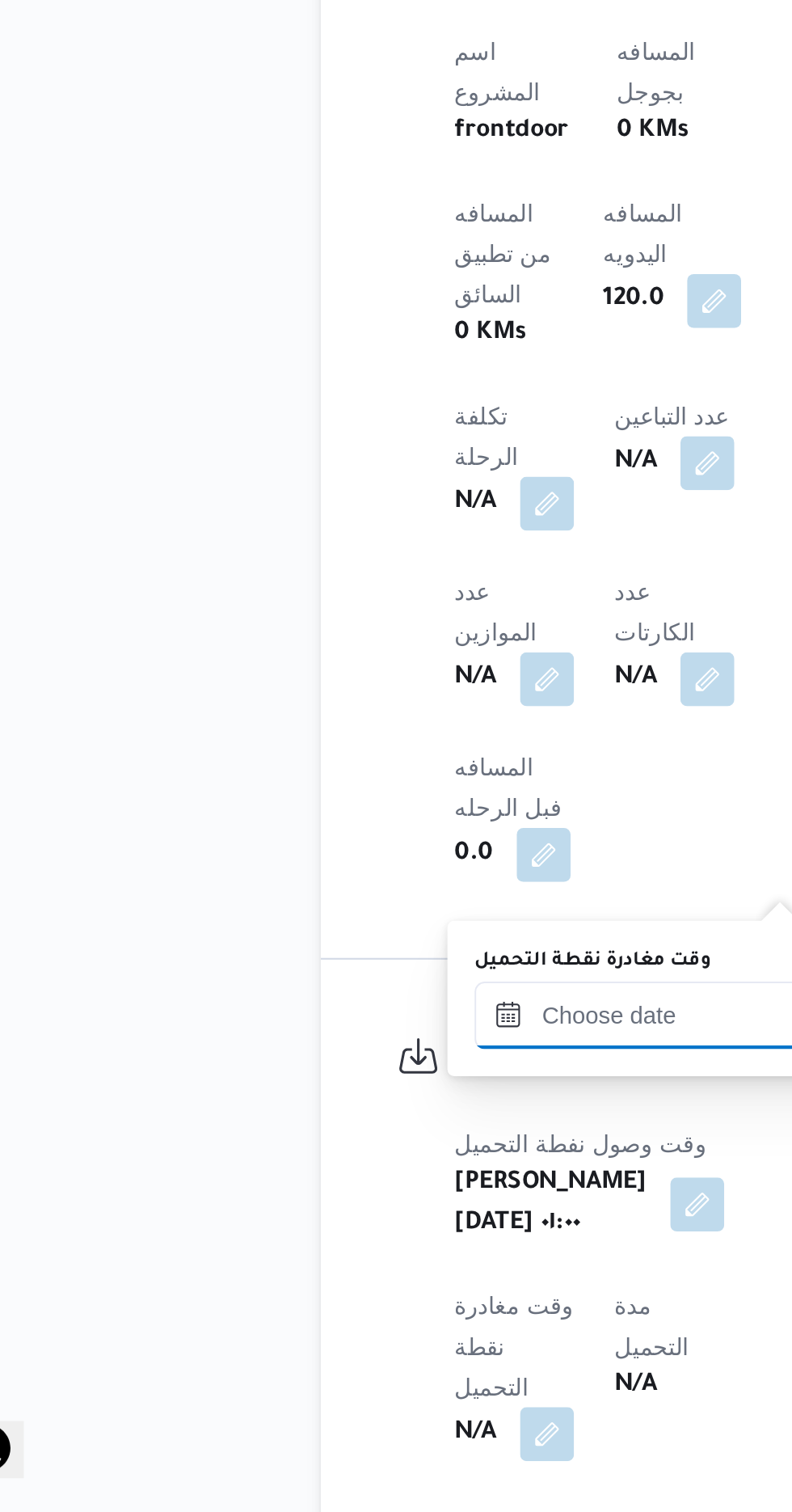
click at [367, 1268] on input "وقت مغادرة نقطة التحميل" at bounding box center [376, 1274] width 184 height 32
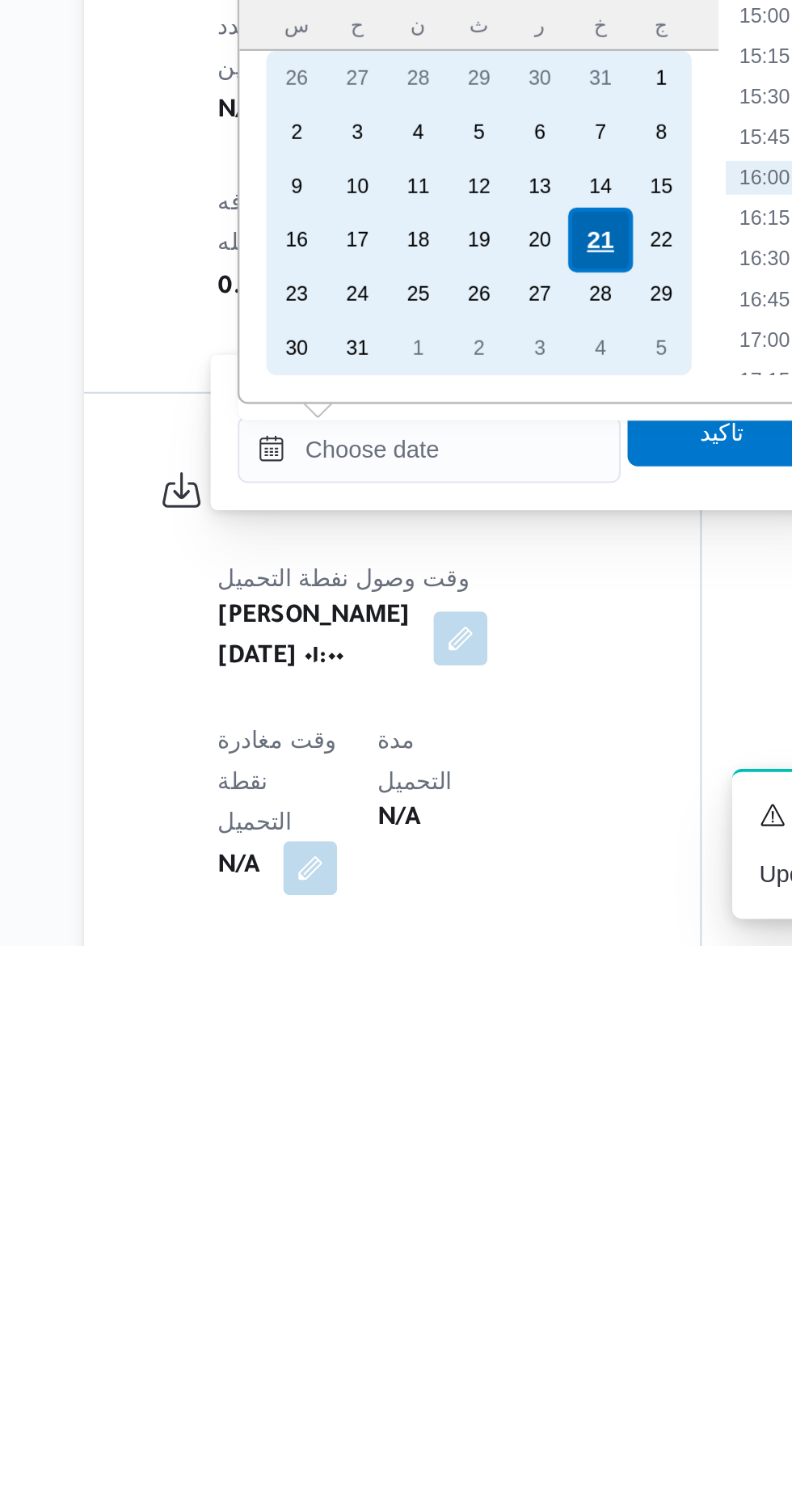
click at [459, 1174] on div "21" at bounding box center [458, 1174] width 30 height 30
type input "[DATE] ٠٠:٠٠"
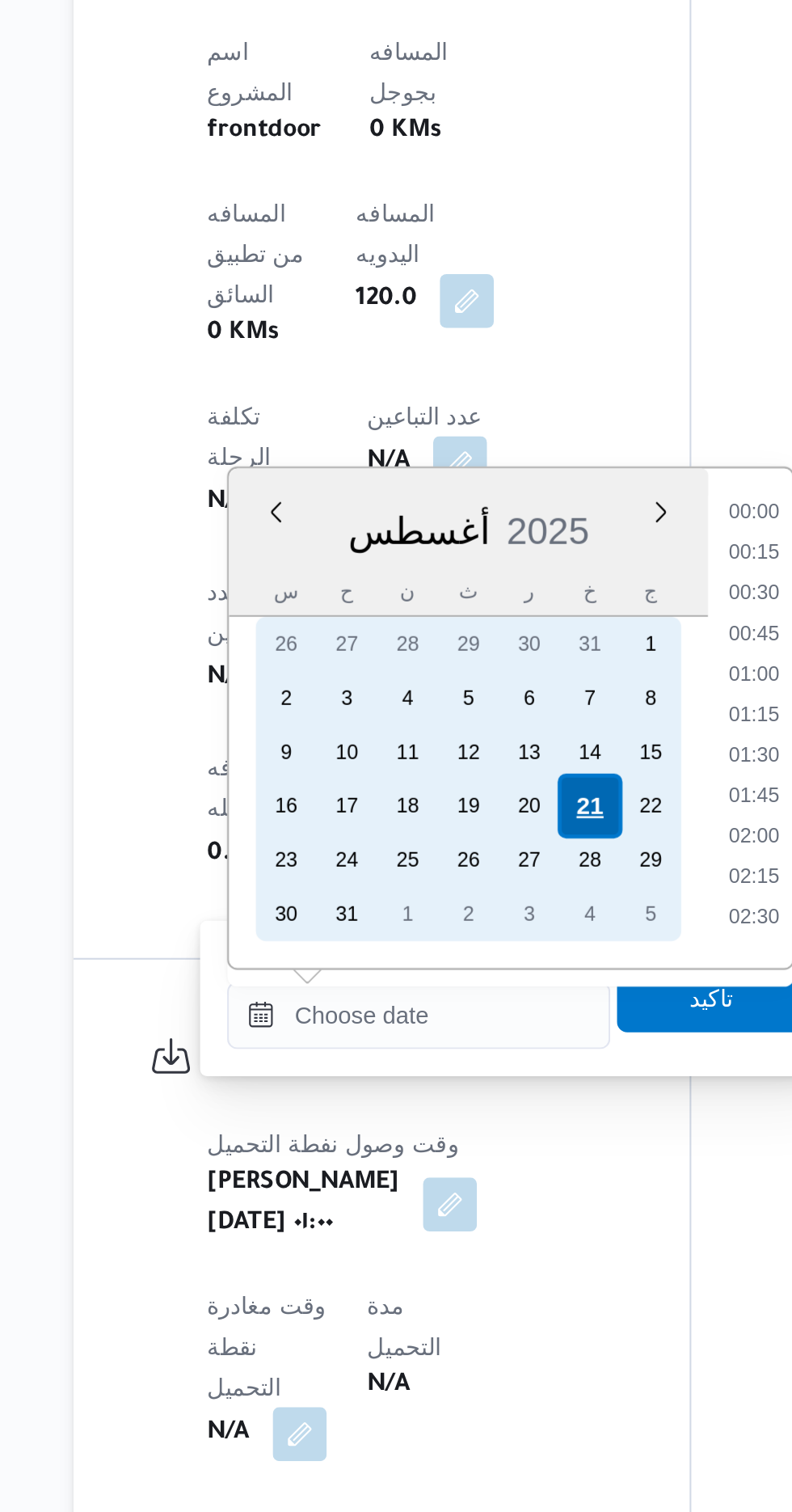
click at [454, 1173] on div "21" at bounding box center [458, 1174] width 30 height 30
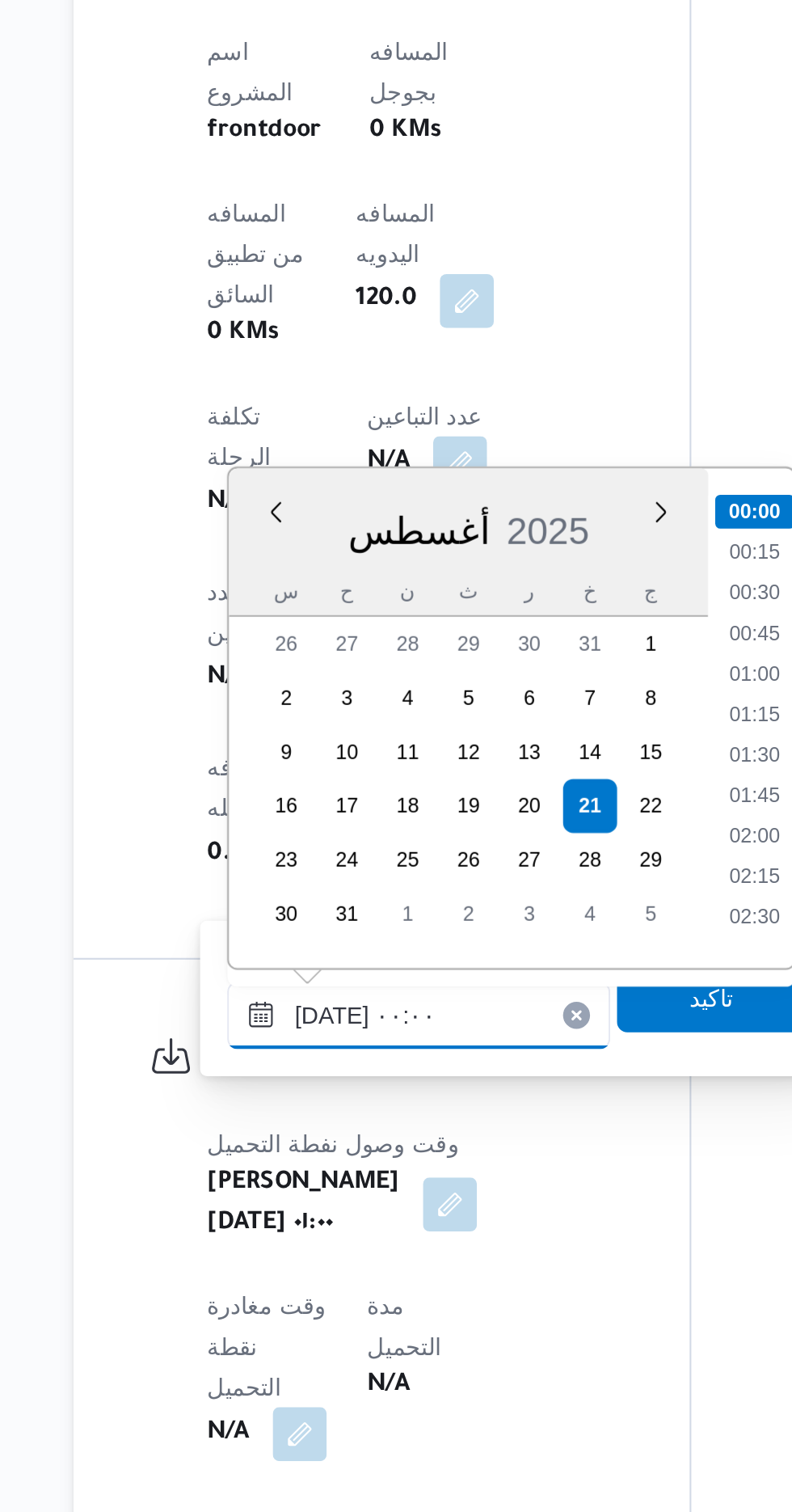
click at [292, 1275] on input "[DATE] ٠٠:٠٠" at bounding box center [376, 1274] width 184 height 32
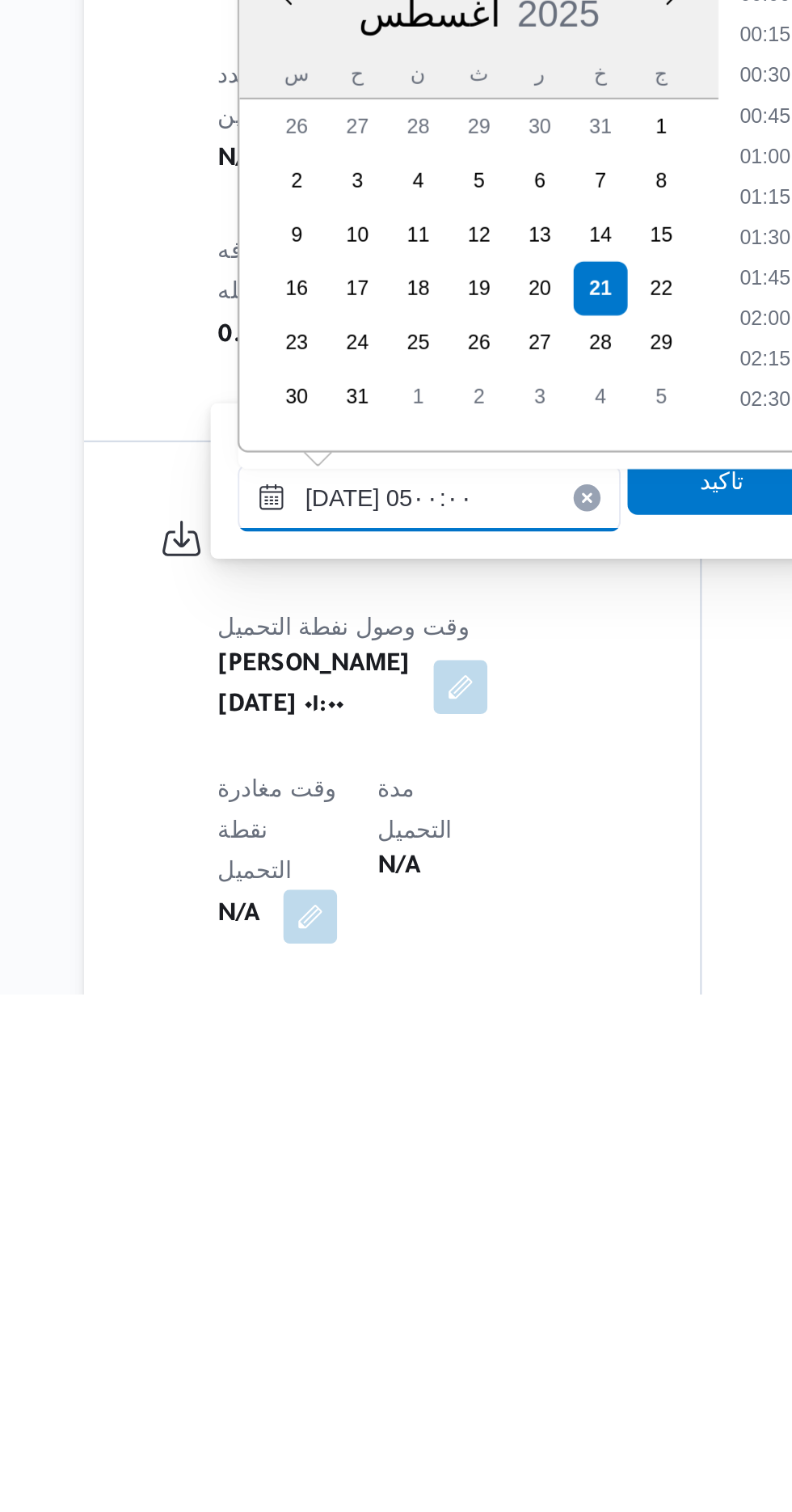
scroll to position [192, 0]
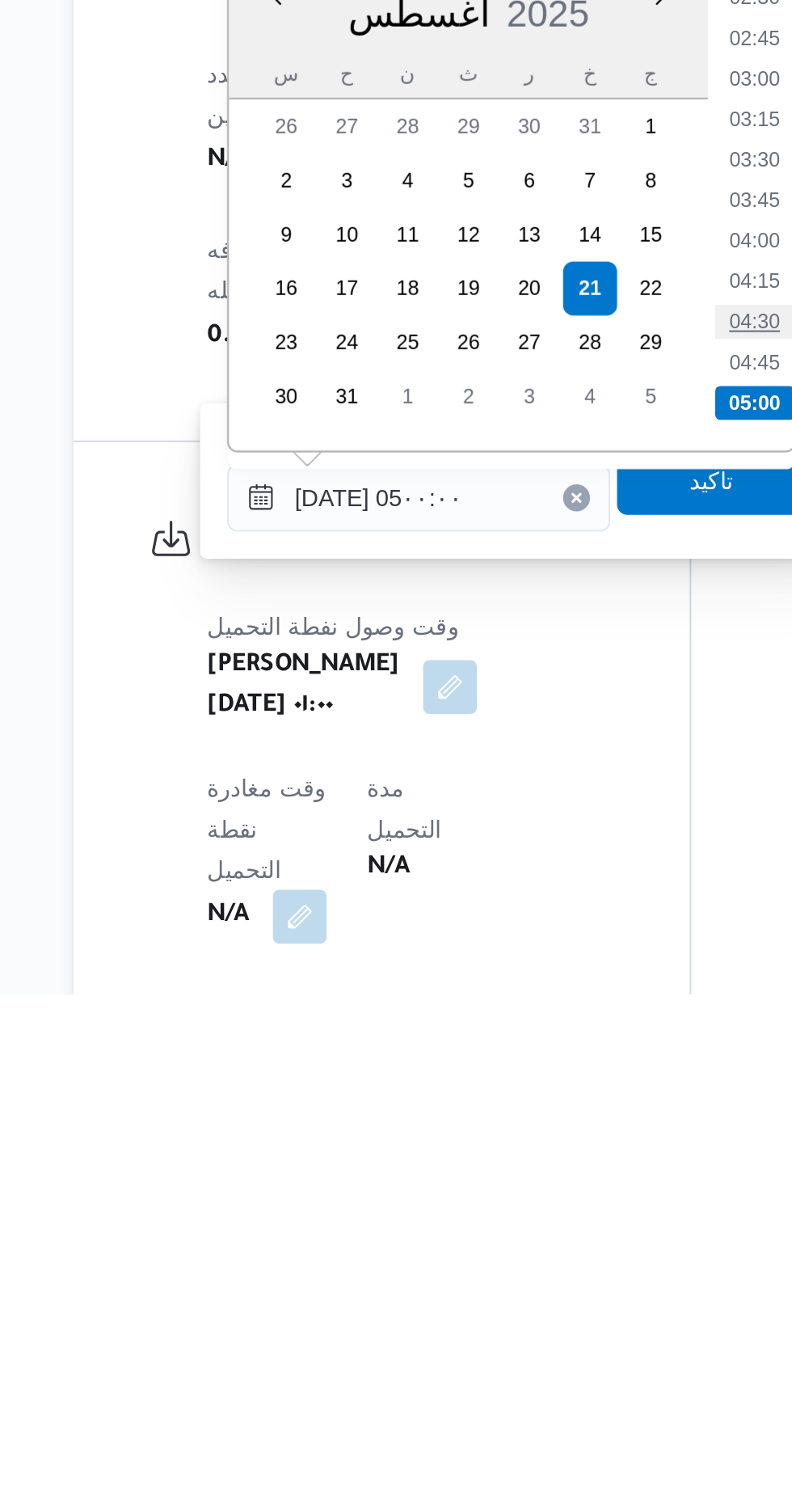
click at [524, 1192] on li "04:30" at bounding box center [535, 1190] width 37 height 16
type input "[DATE] ٠٤:٣٠"
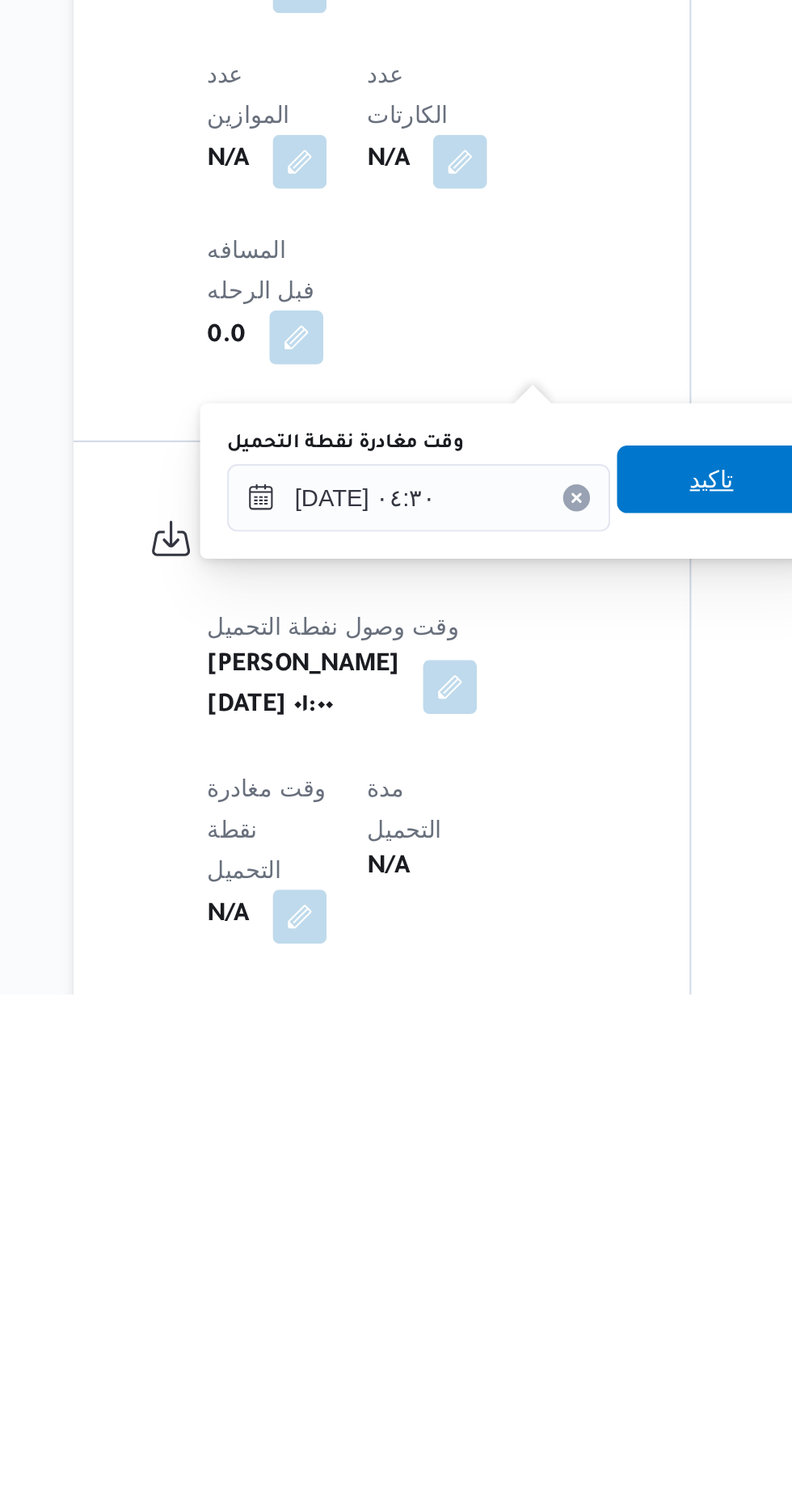
click at [519, 1272] on span "تاكيد" at bounding box center [516, 1266] width 91 height 32
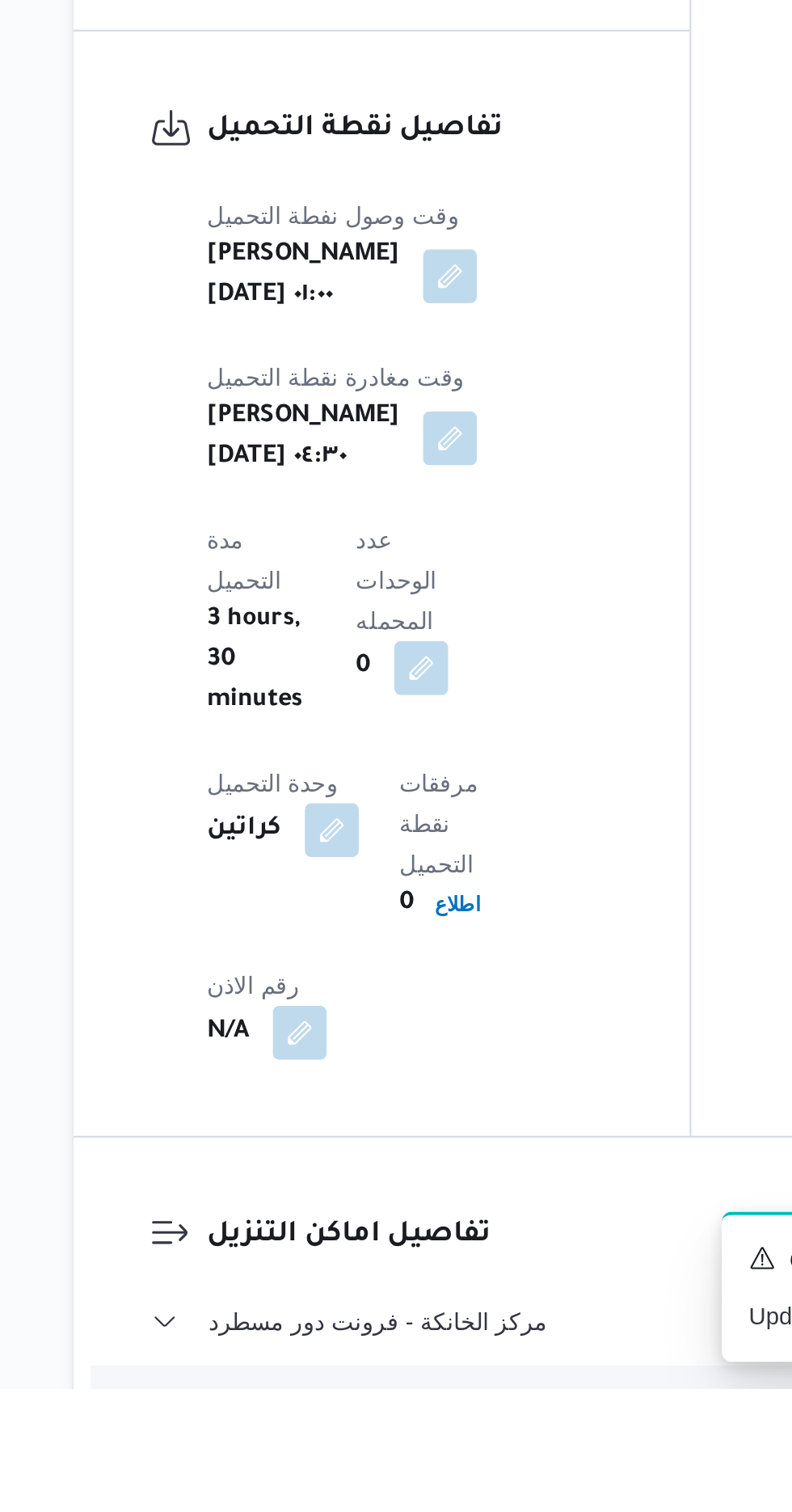
scroll to position [897, 0]
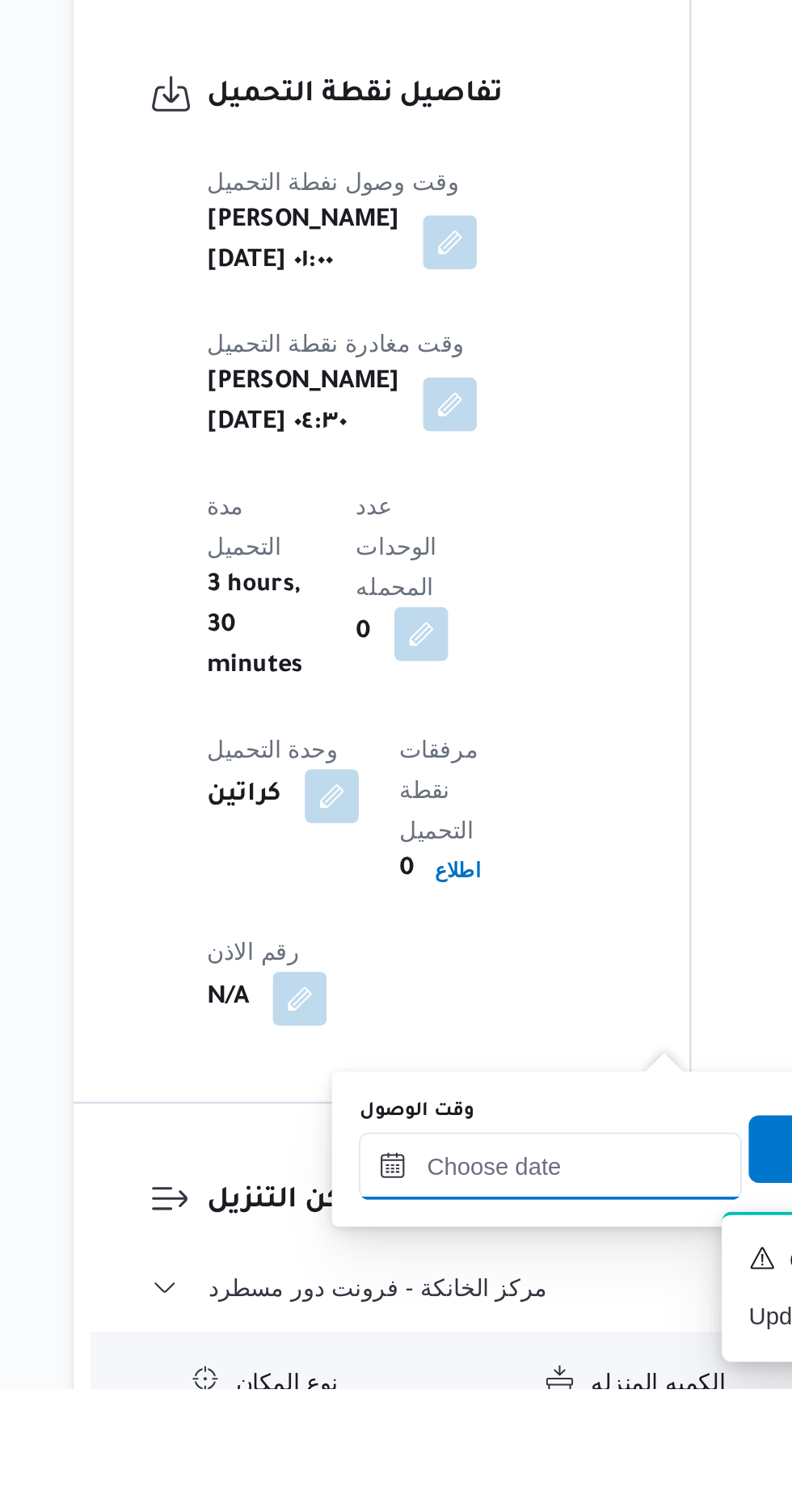
click at [460, 1400] on input "وقت الوصول" at bounding box center [439, 1405] width 184 height 32
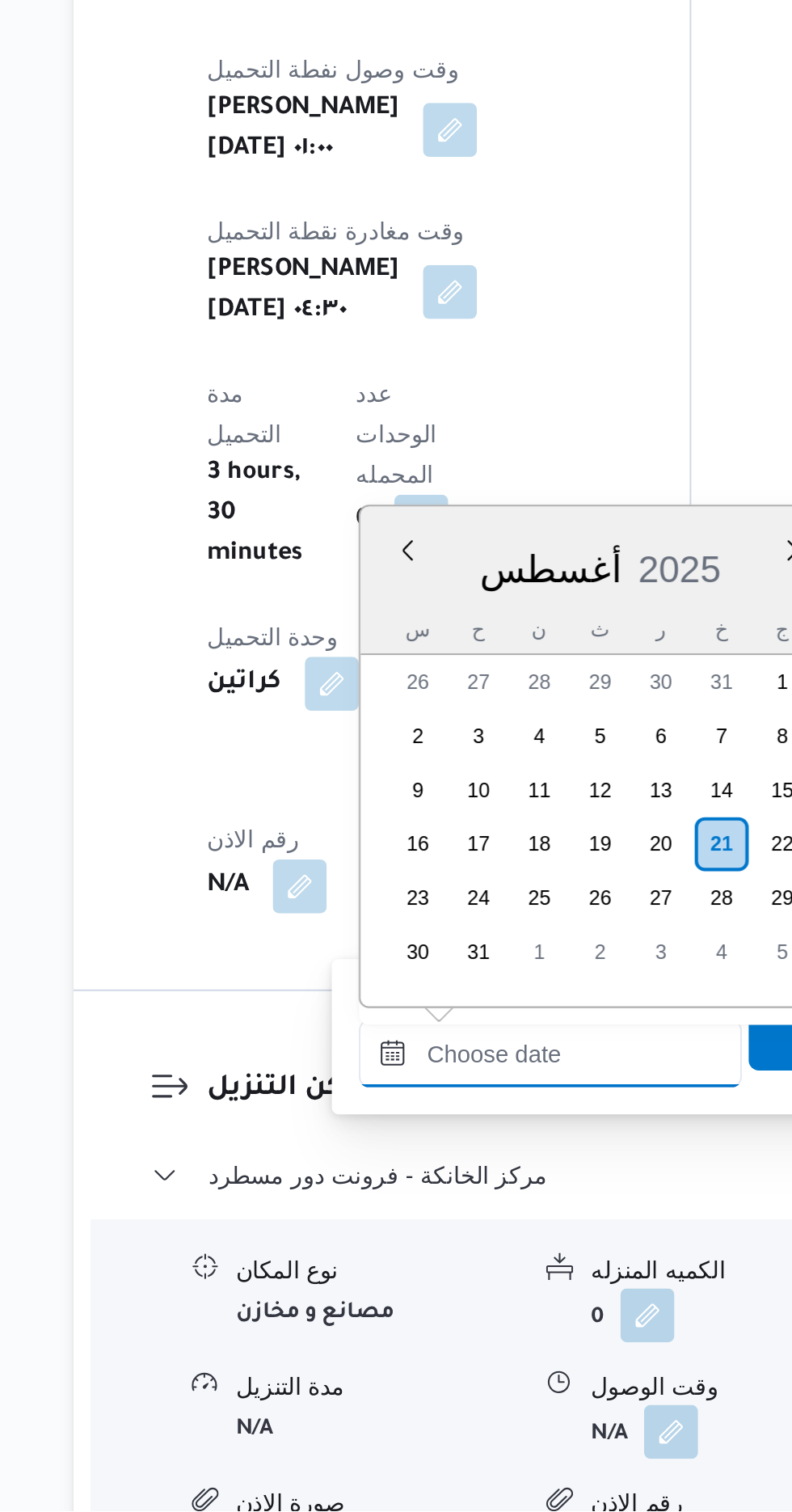
scroll to position [1010, 0]
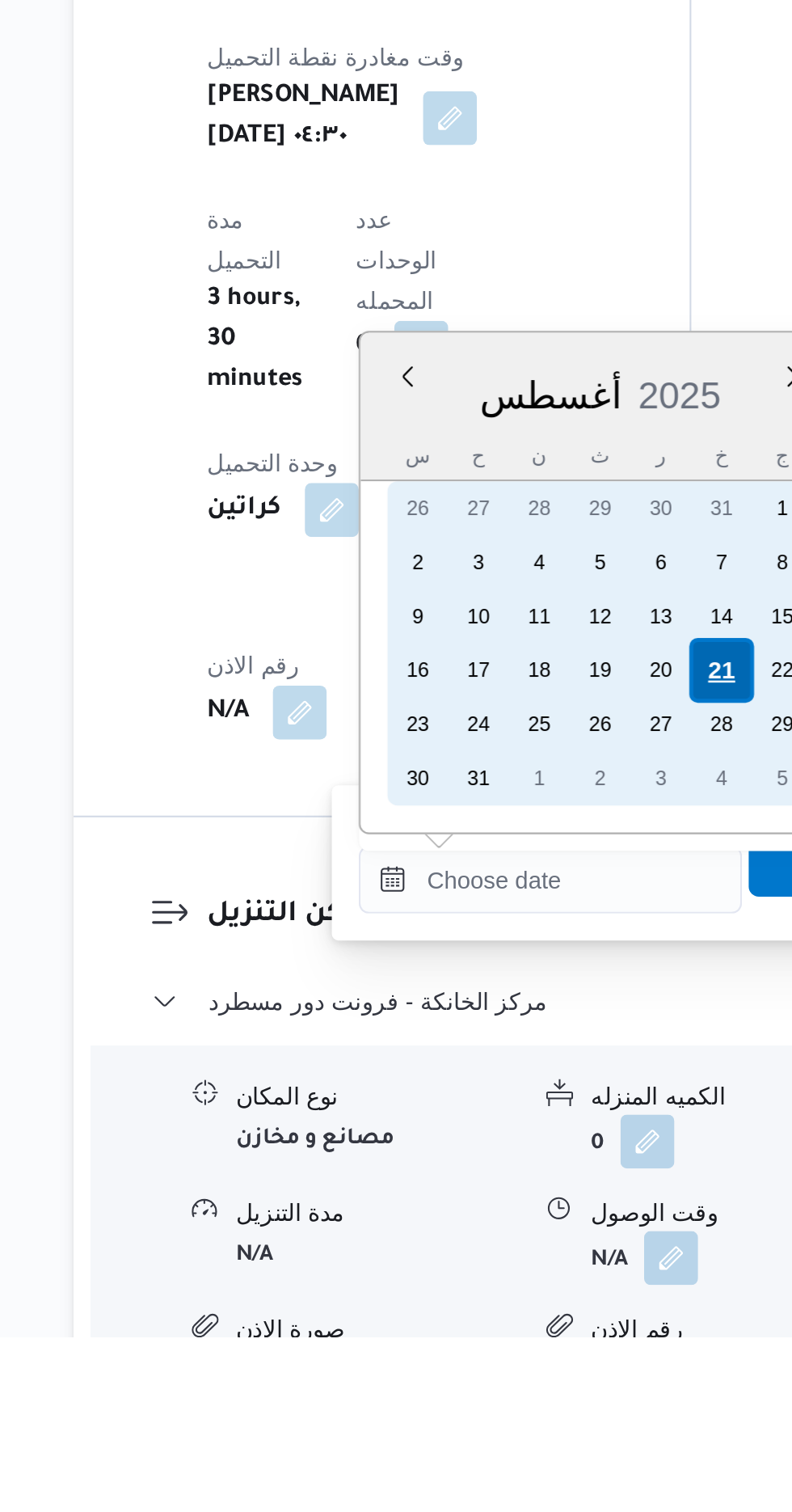
click at [511, 1196] on div "21" at bounding box center [520, 1193] width 30 height 30
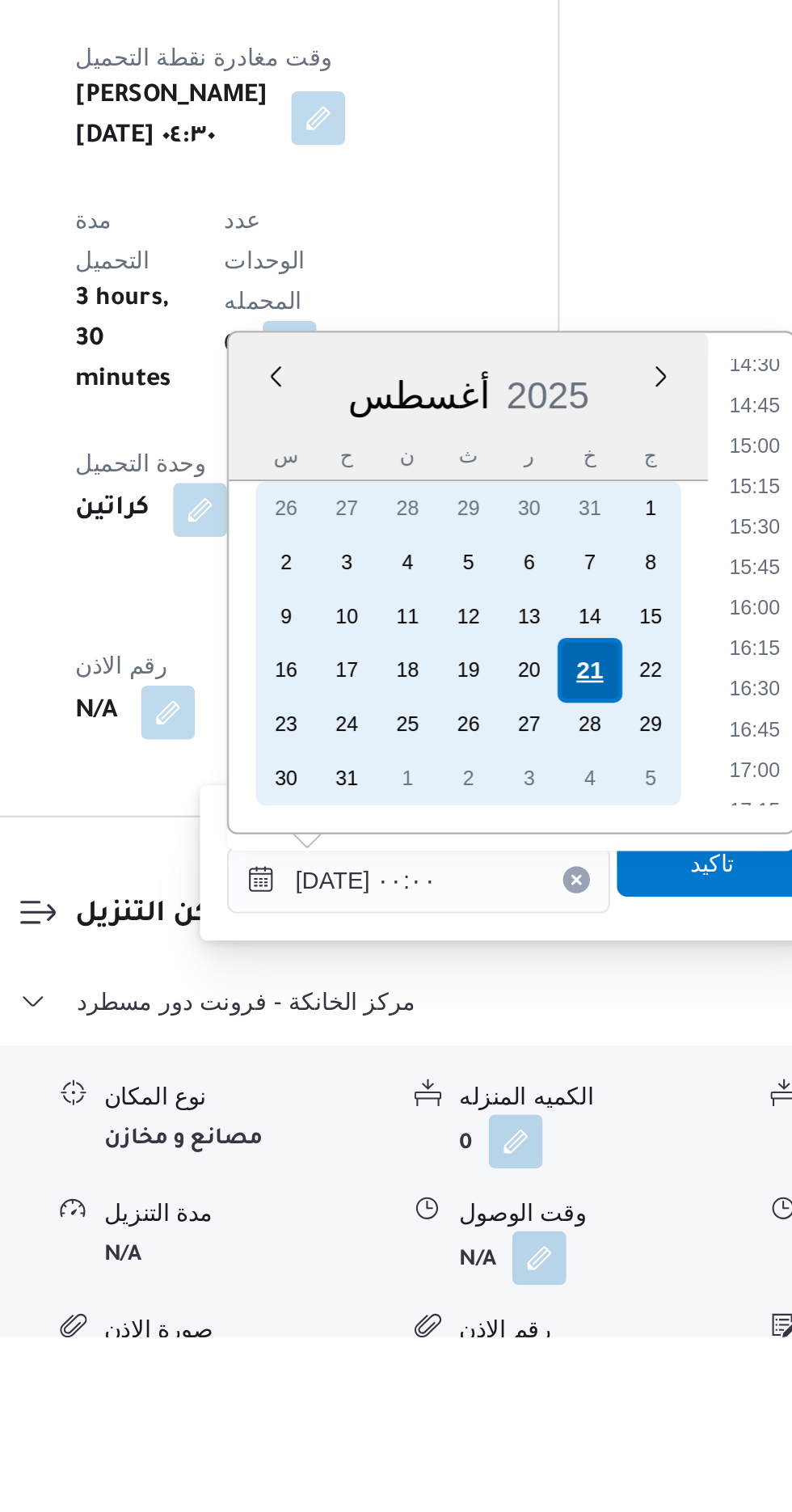
scroll to position [0, 0]
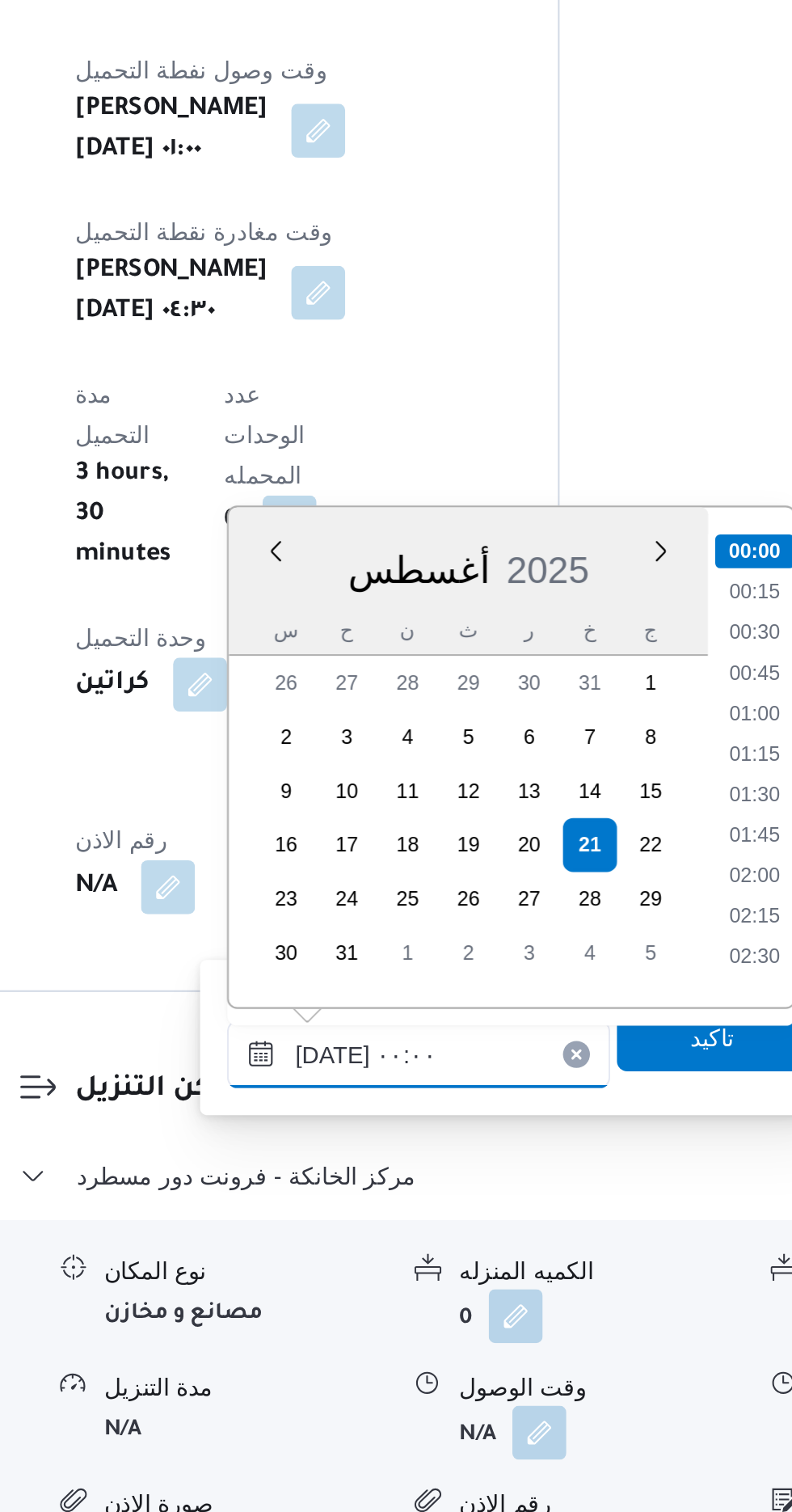
click at [361, 1290] on input "[DATE] ٠٠:٠٠" at bounding box center [439, 1293] width 184 height 32
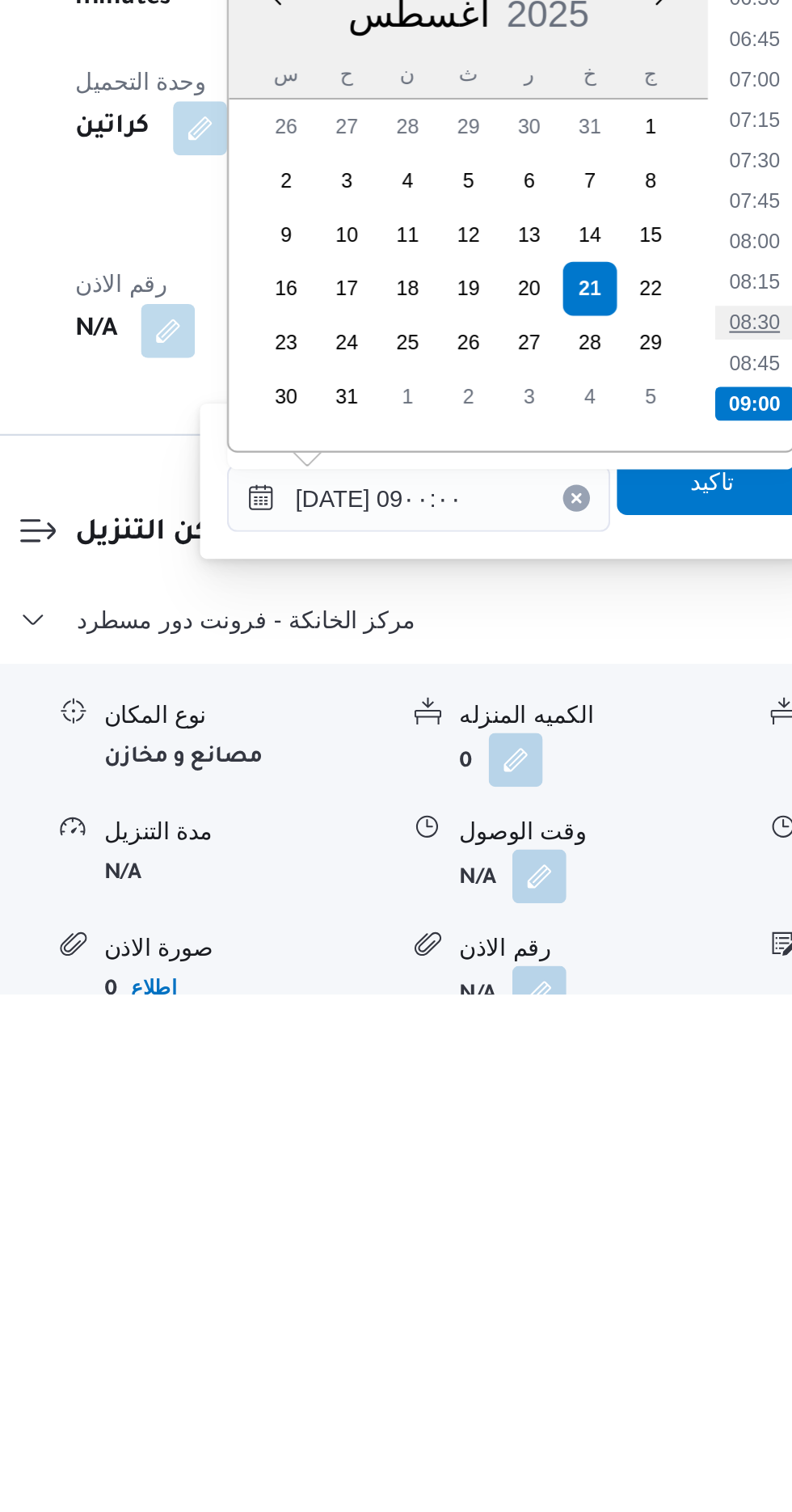
click at [588, 1192] on li "08:30" at bounding box center [600, 1190] width 37 height 16
type input "[DATE] ٠٨:٣٠"
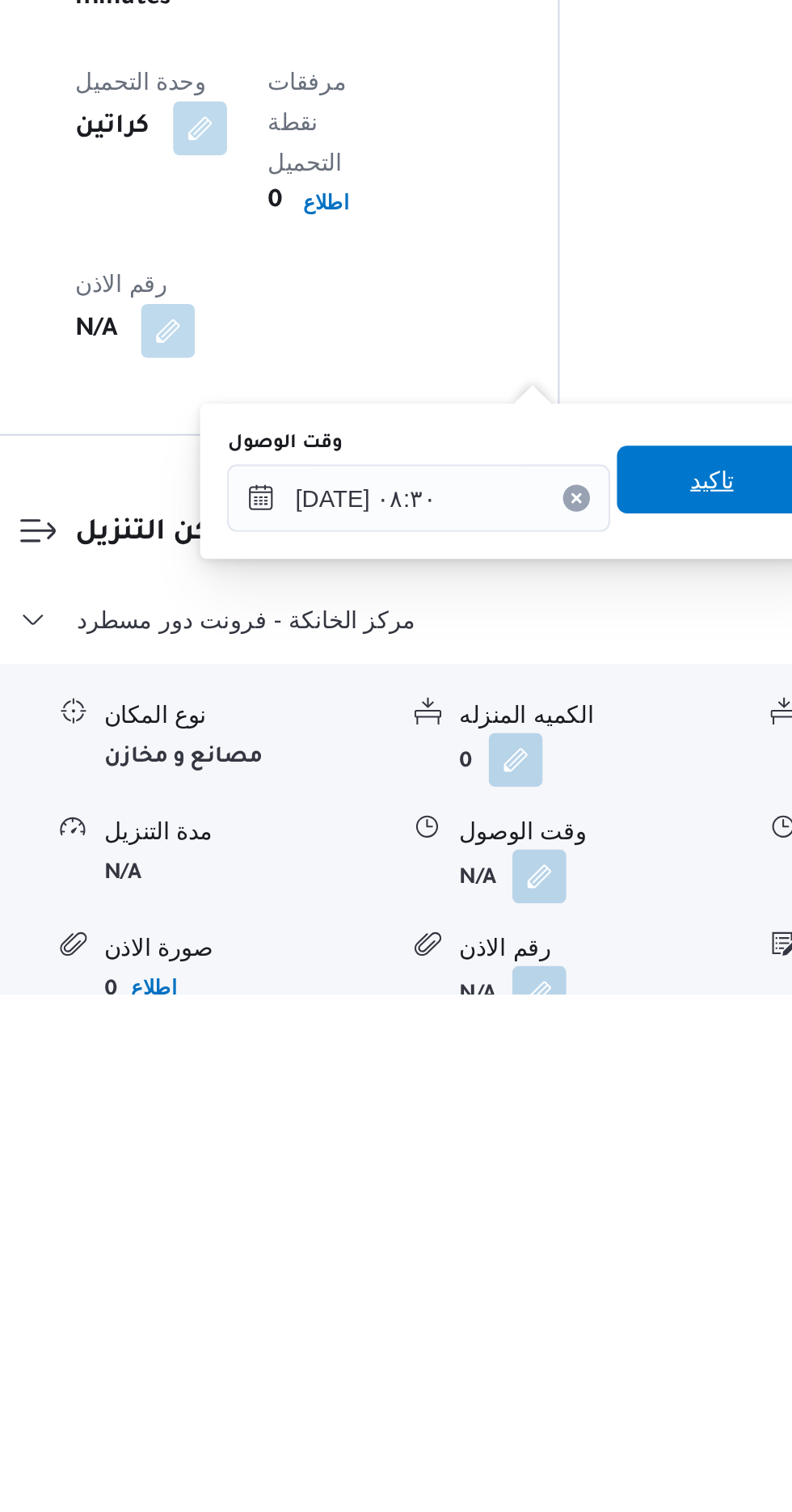
click at [587, 1270] on span "تاكيد" at bounding box center [579, 1265] width 21 height 19
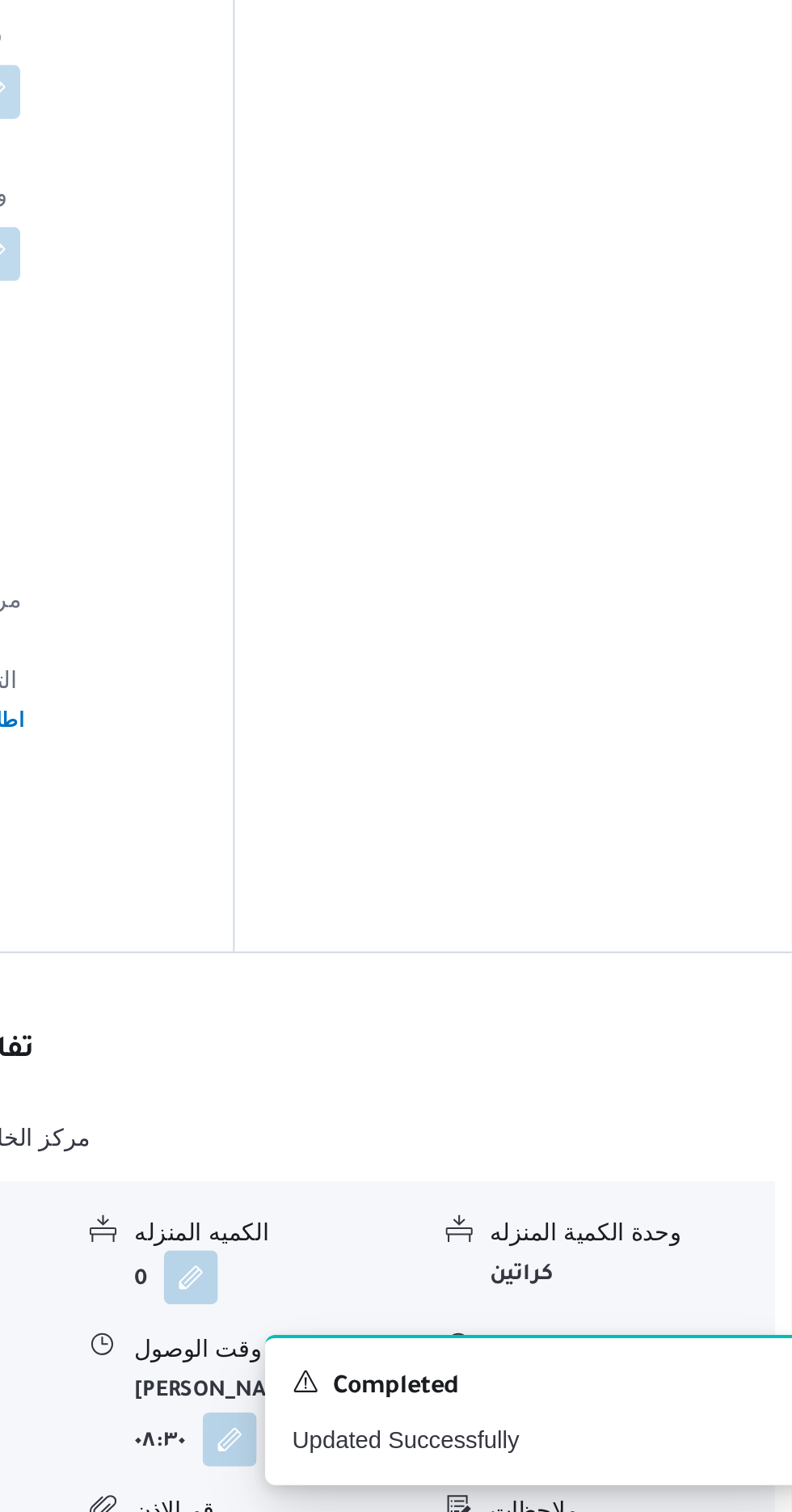
click at [675, 1442] on button "button" at bounding box center [666, 1454] width 26 height 26
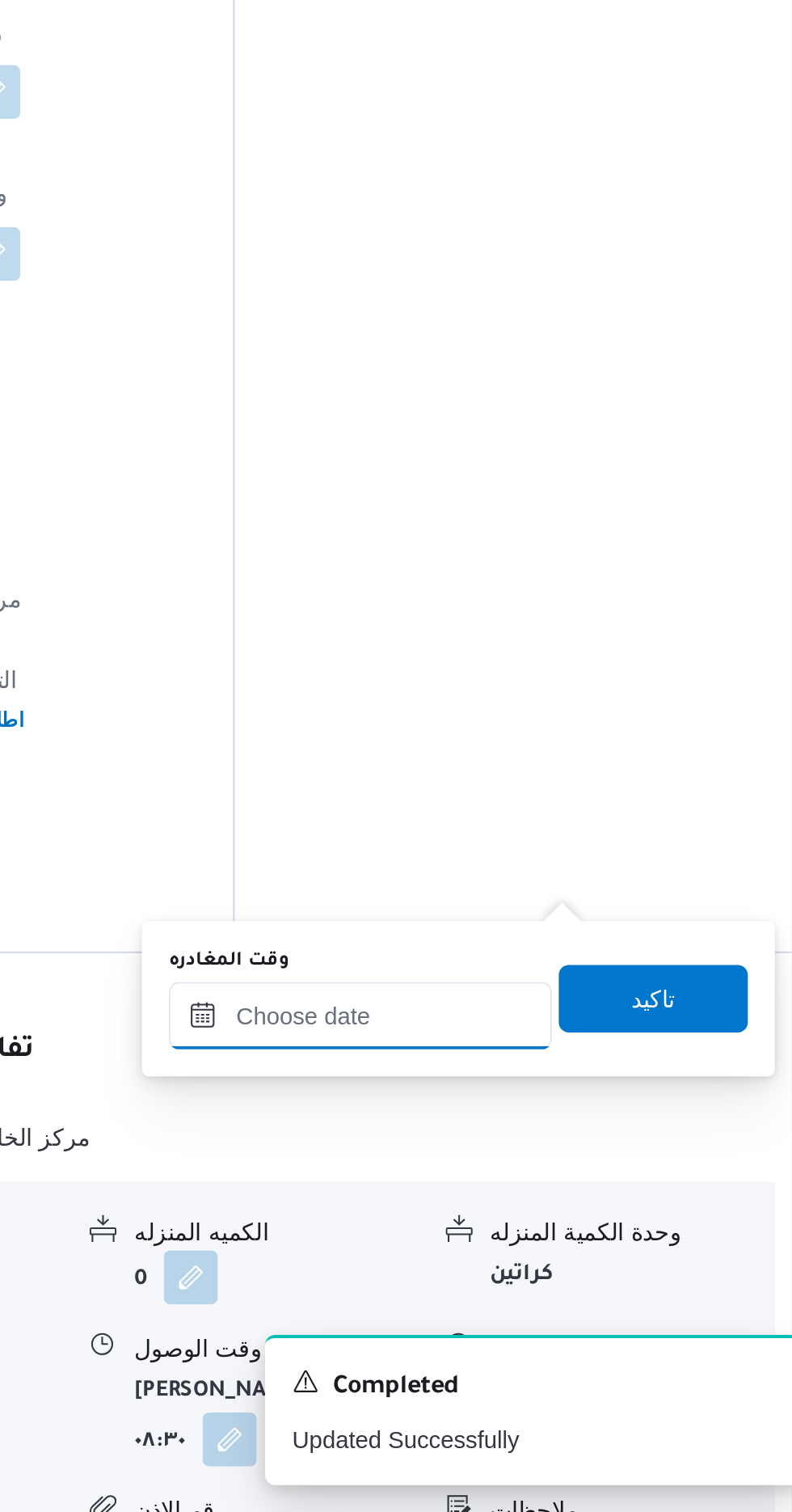
click at [624, 1274] on input "وقت المغادره" at bounding box center [567, 1274] width 184 height 32
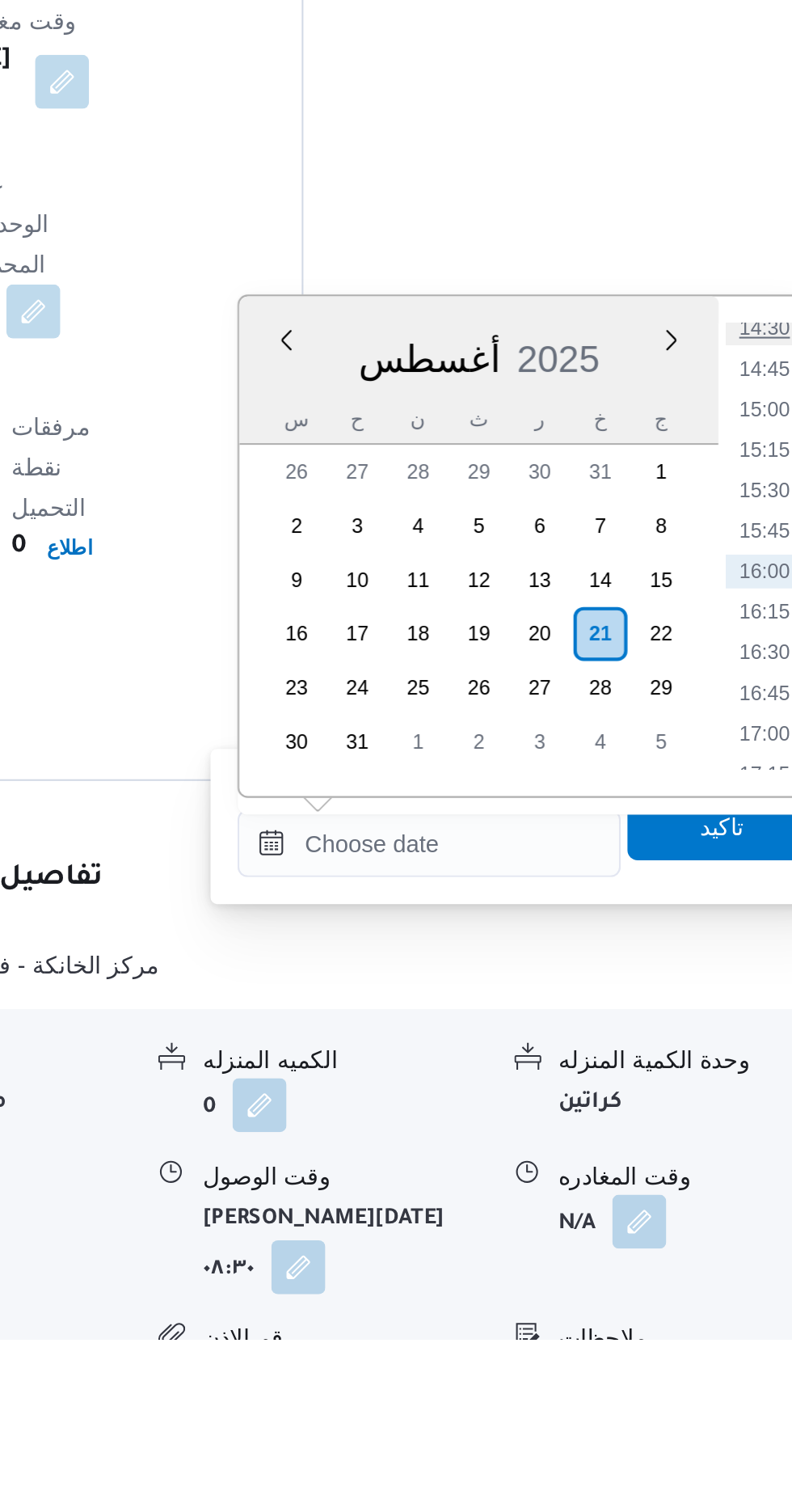
click at [727, 1029] on li "14:30" at bounding box center [727, 1027] width 37 height 16
type input "[DATE] ١٤:٣٠"
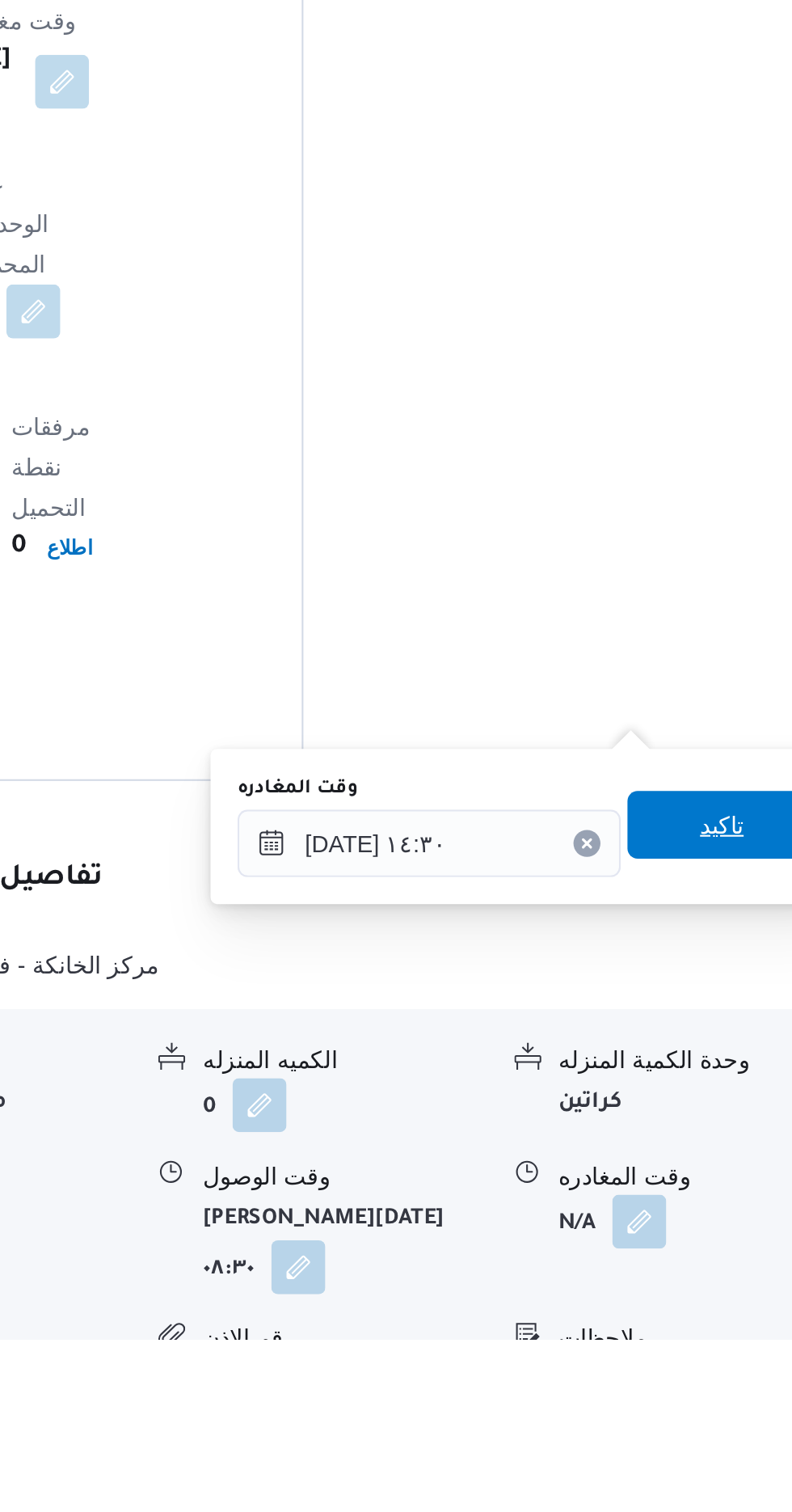
click at [710, 1267] on span "تاكيد" at bounding box center [707, 1266] width 91 height 32
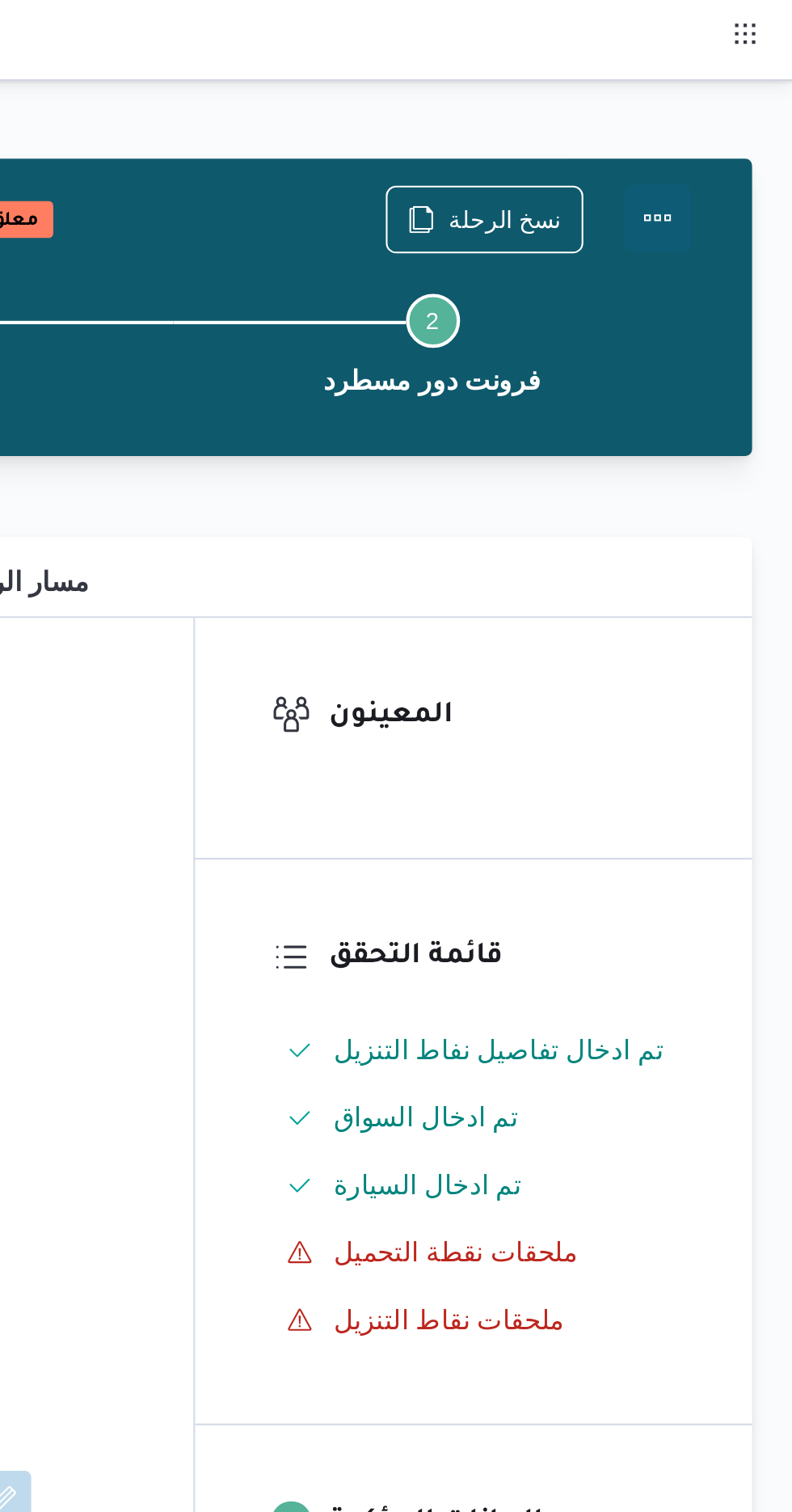
click at [735, 104] on button "Actions" at bounding box center [728, 104] width 32 height 32
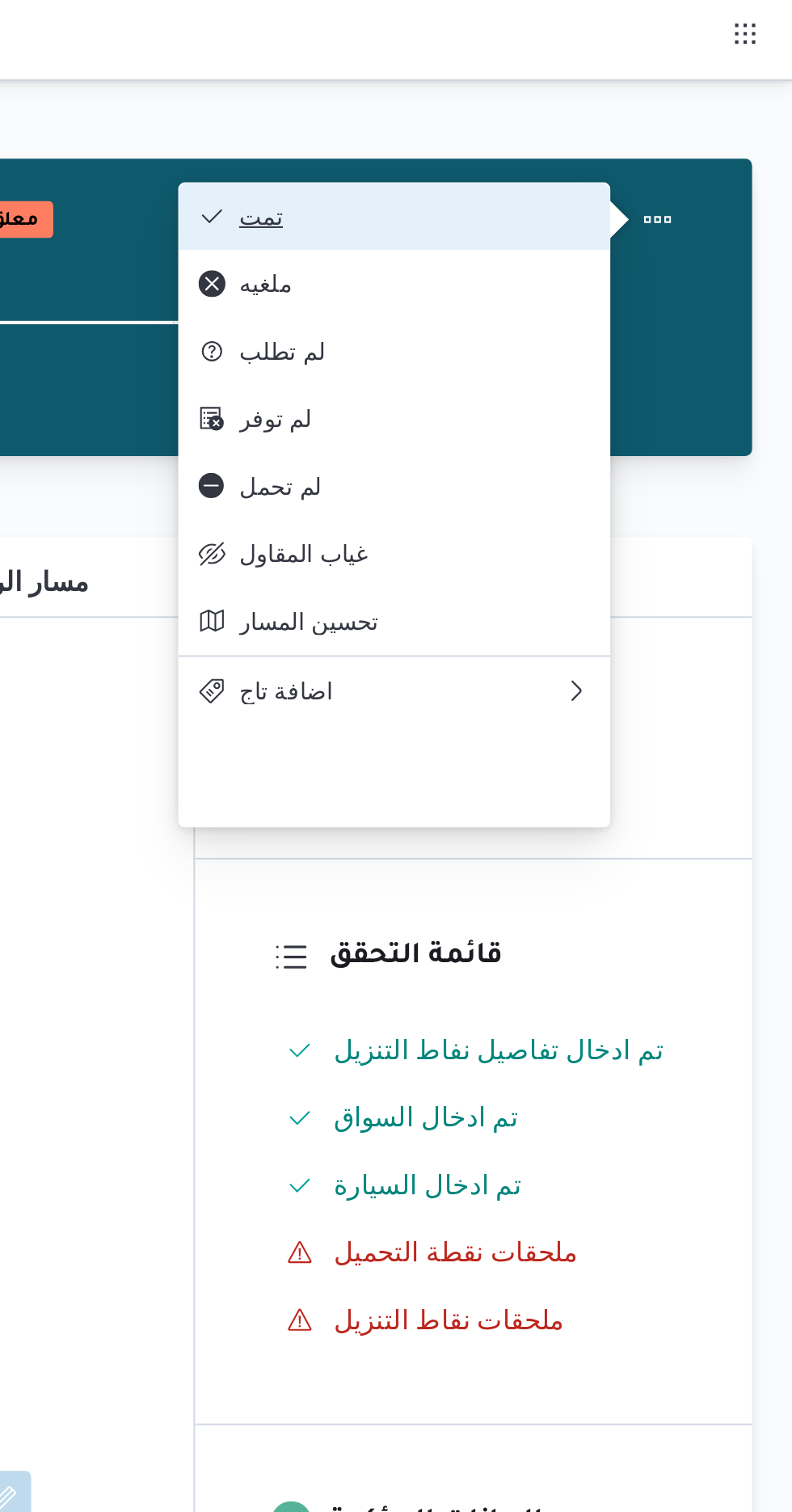
click at [686, 99] on span "تمت" at bounding box center [611, 103] width 169 height 13
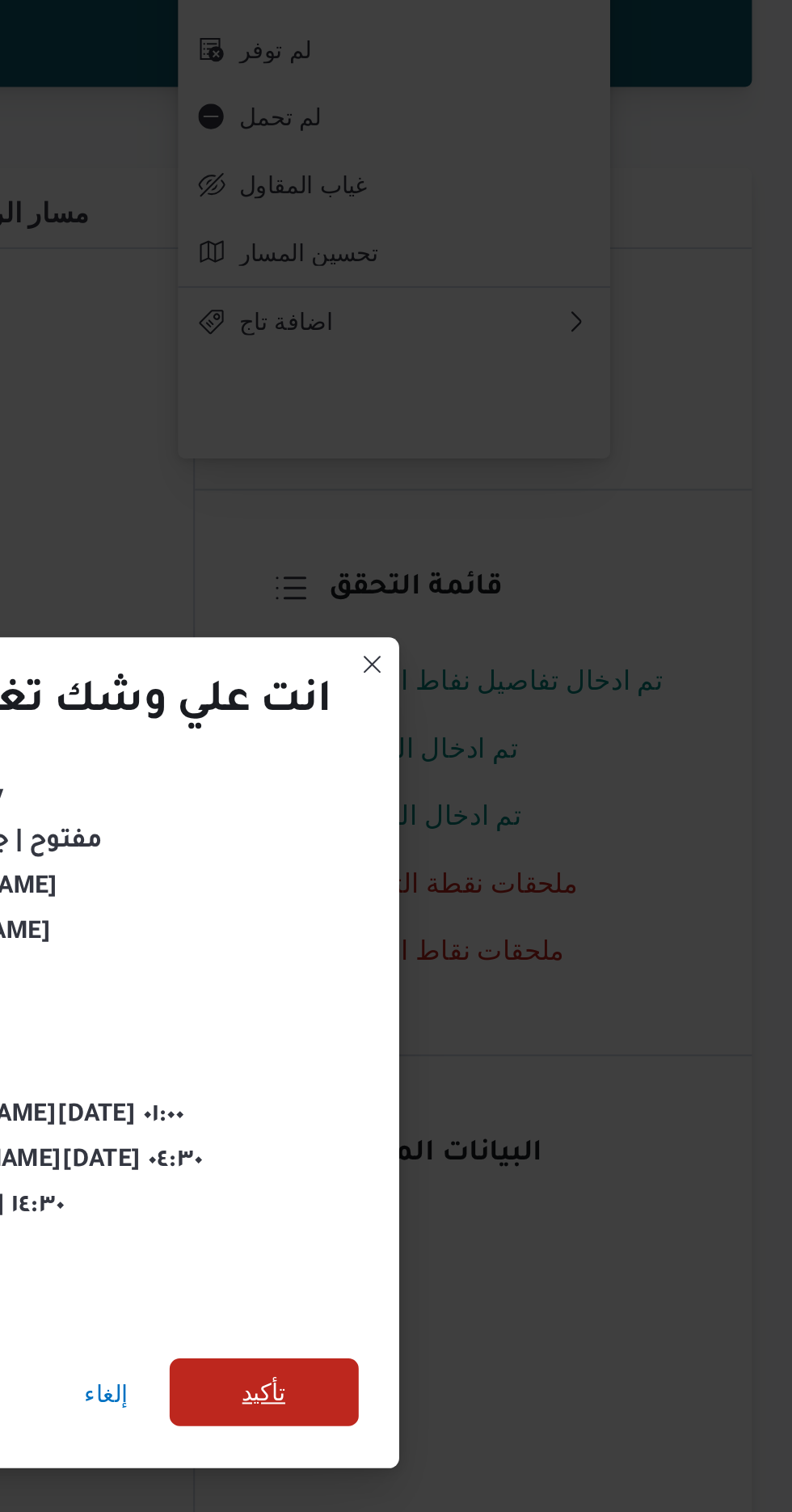
click at [561, 840] on span "تأكيد" at bounding box center [539, 843] width 91 height 32
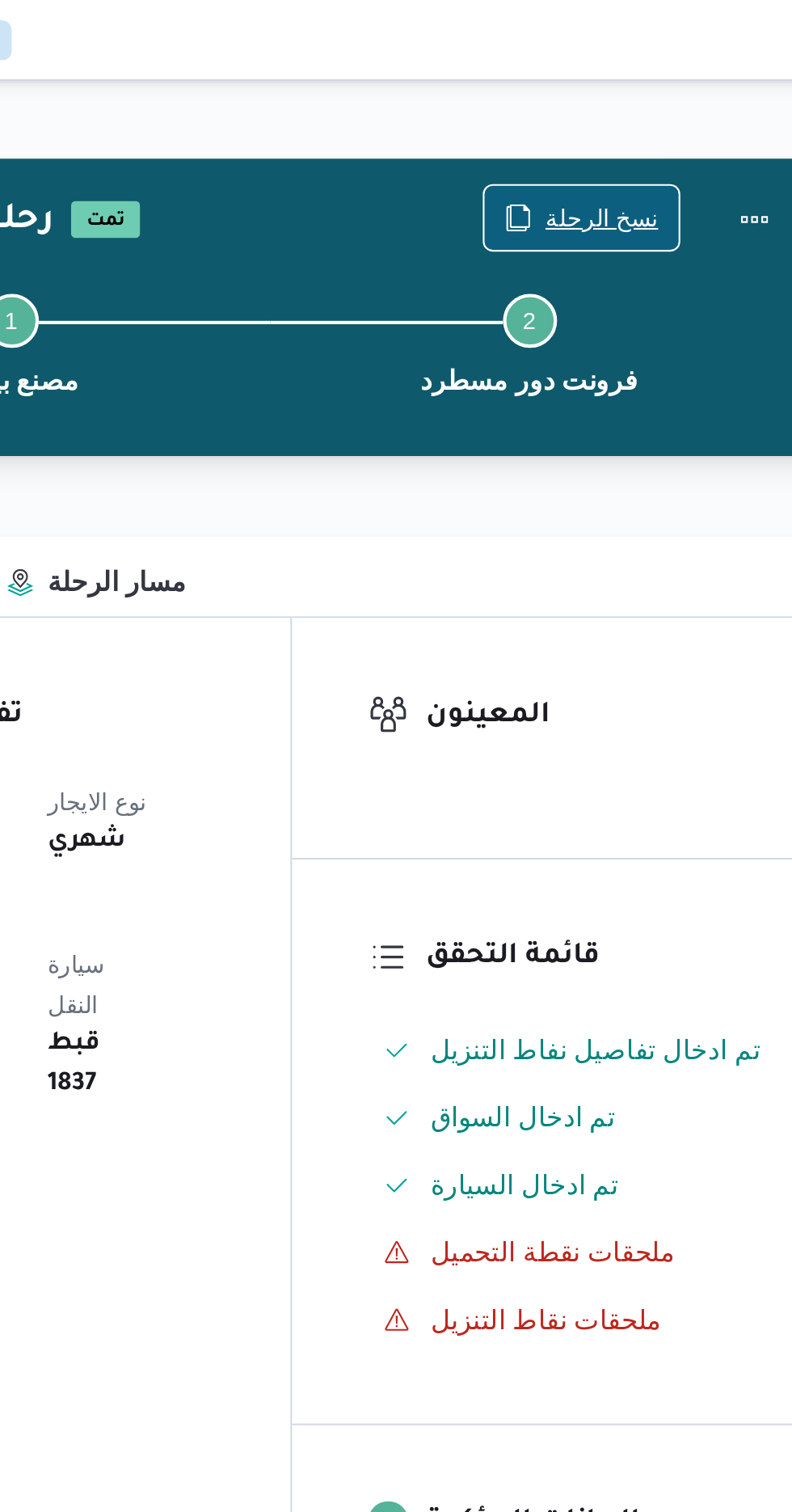
click at [650, 102] on span "نسخ الرحلة" at bounding box center [654, 104] width 54 height 19
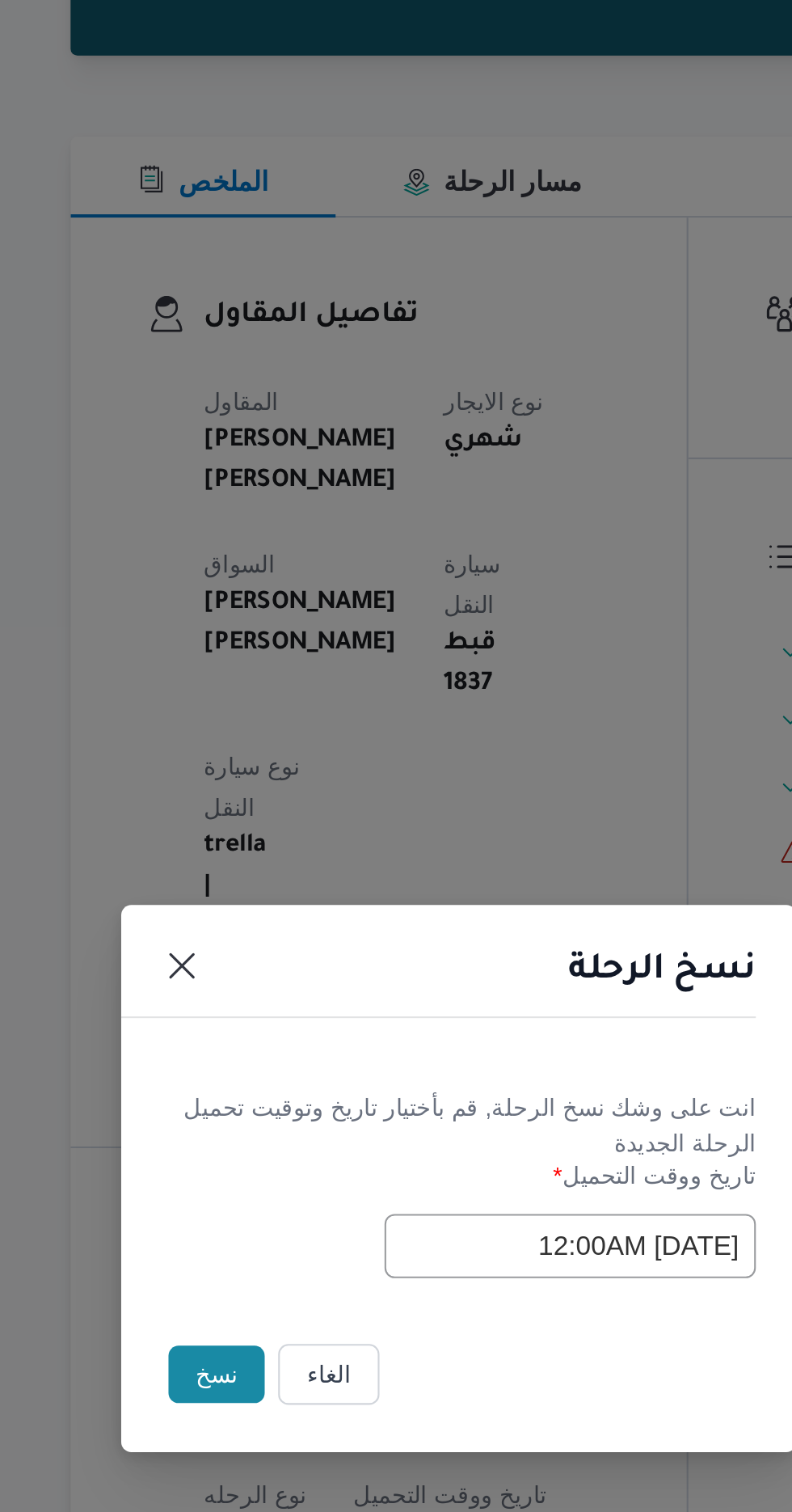
click at [276, 856] on button "نسخ" at bounding box center [279, 850] width 46 height 27
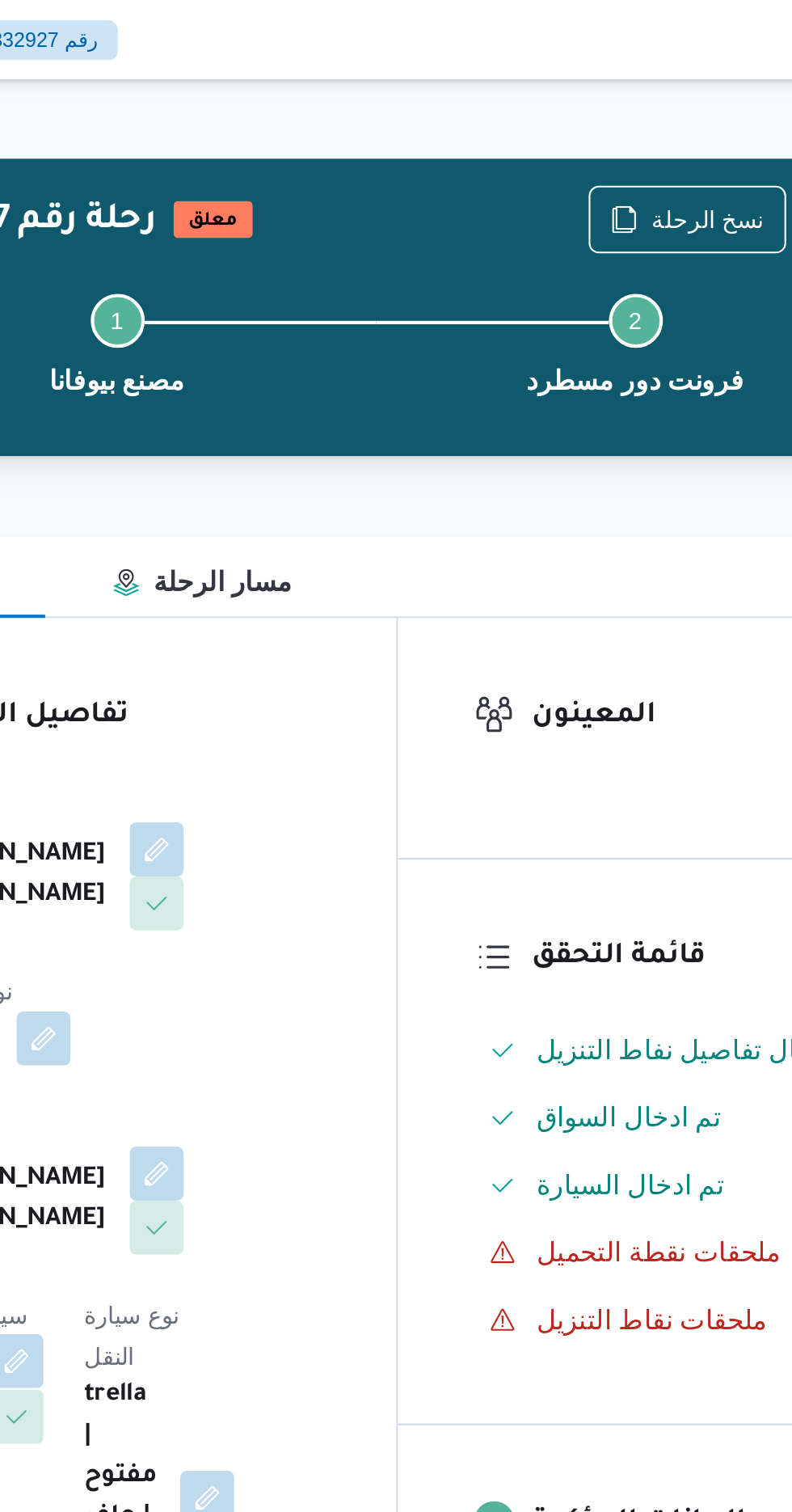
click at [336, 639] on button "button" at bounding box center [323, 651] width 26 height 26
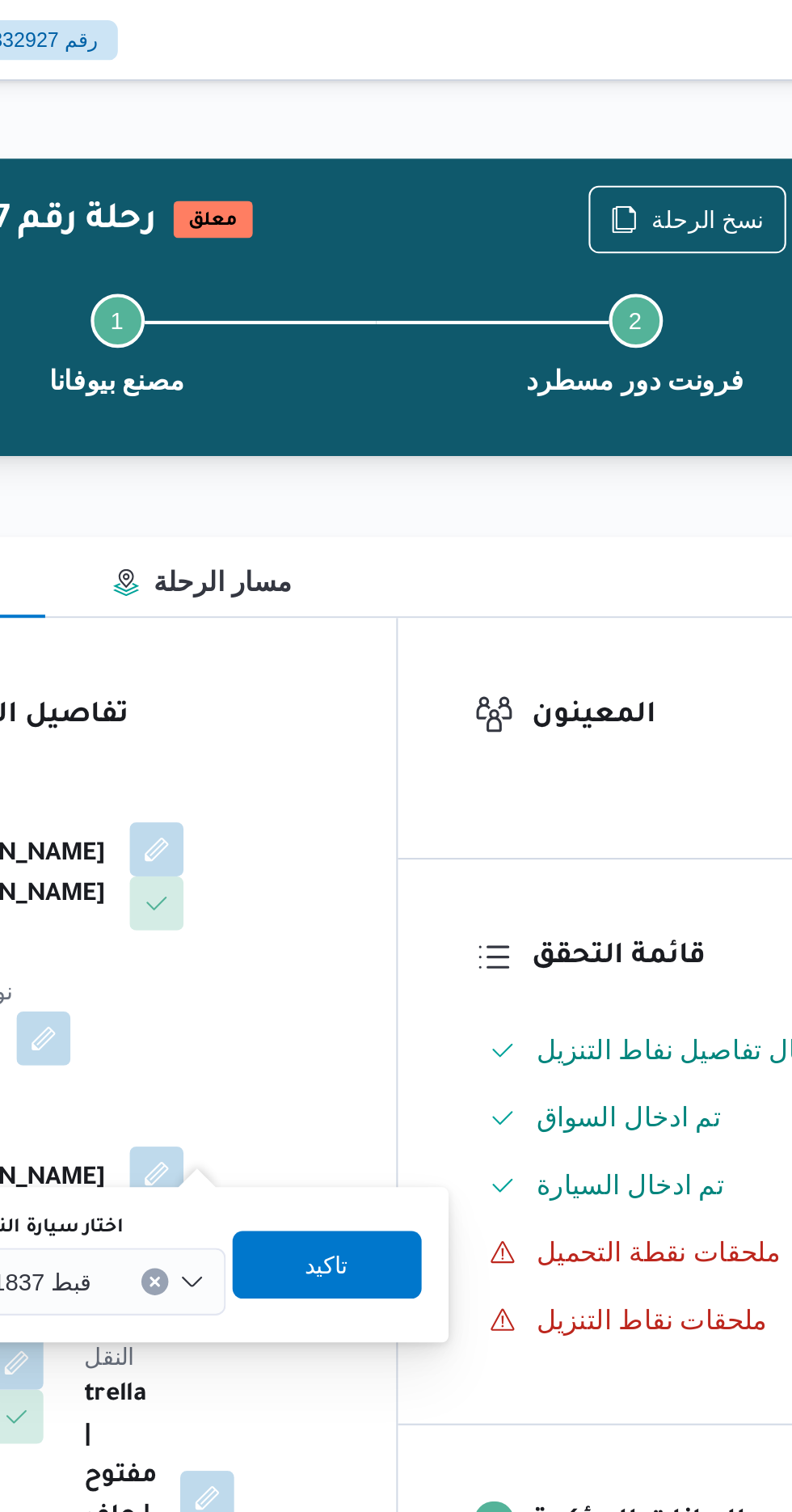
click at [384, 616] on div "قبط 1837" at bounding box center [363, 614] width 121 height 32
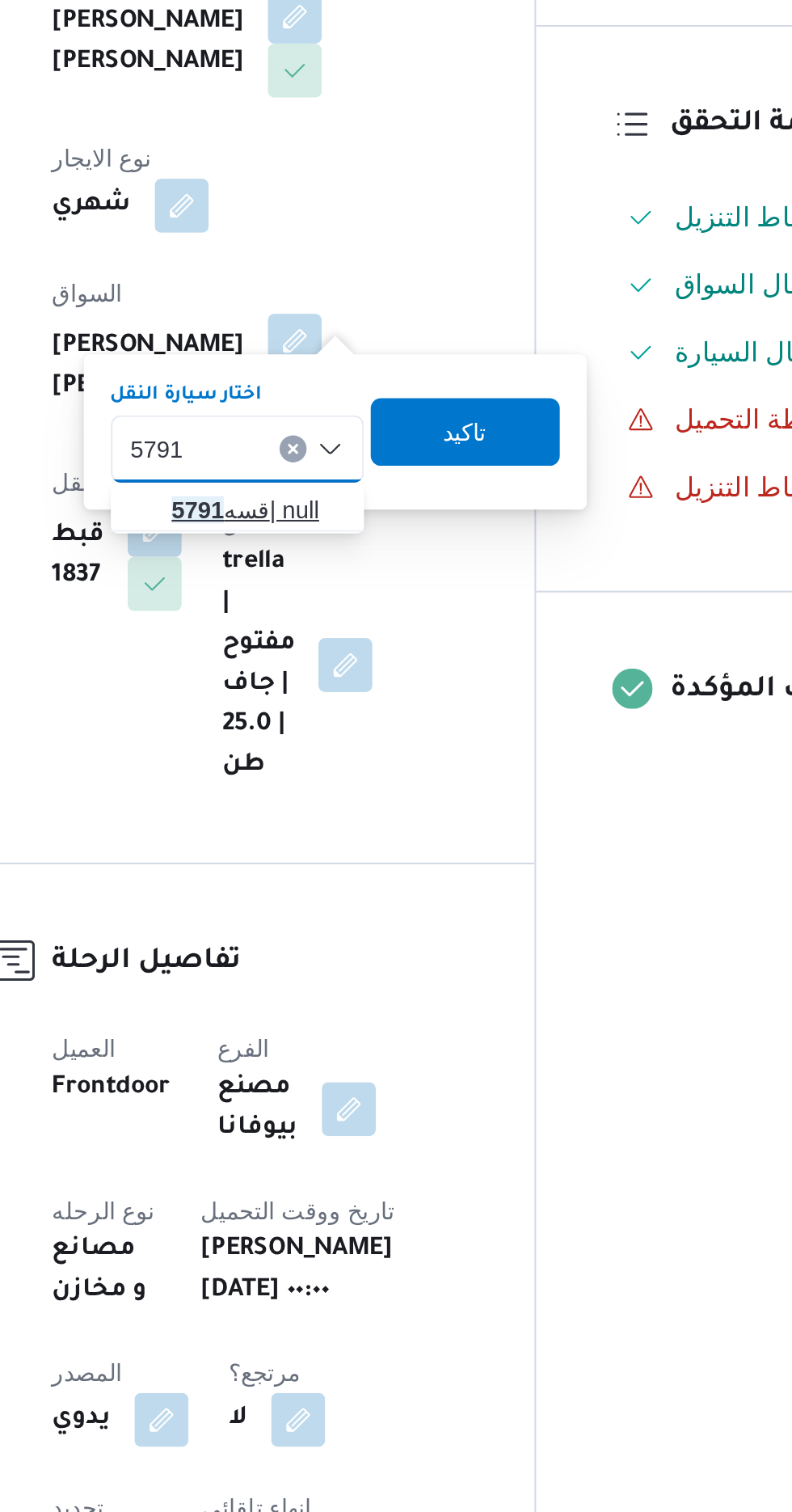
type input "5791"
click at [383, 642] on span "قسه 5791 | null" at bounding box center [372, 642] width 82 height 19
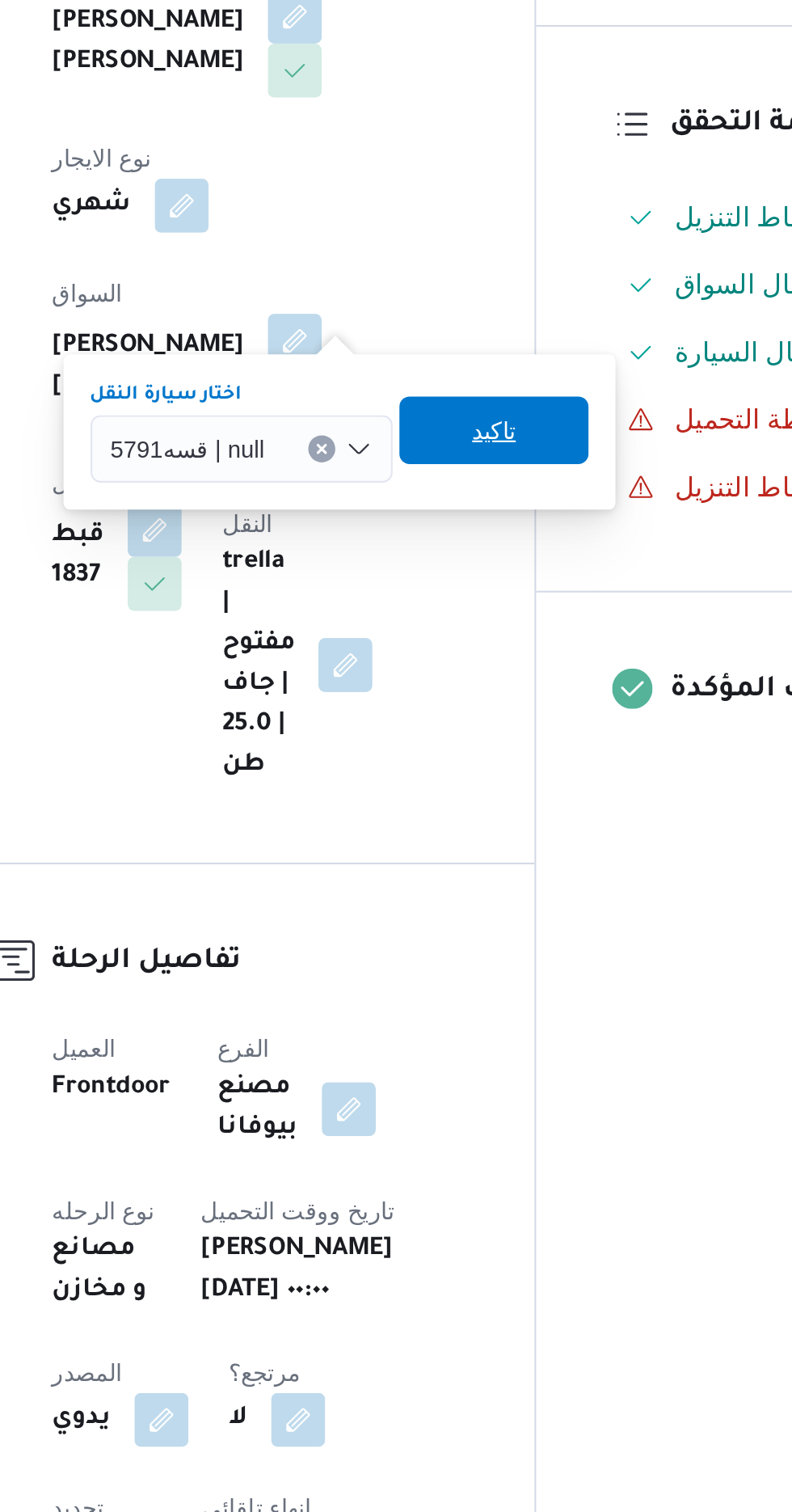
click at [495, 603] on span "تاكيد" at bounding box center [486, 604] width 91 height 32
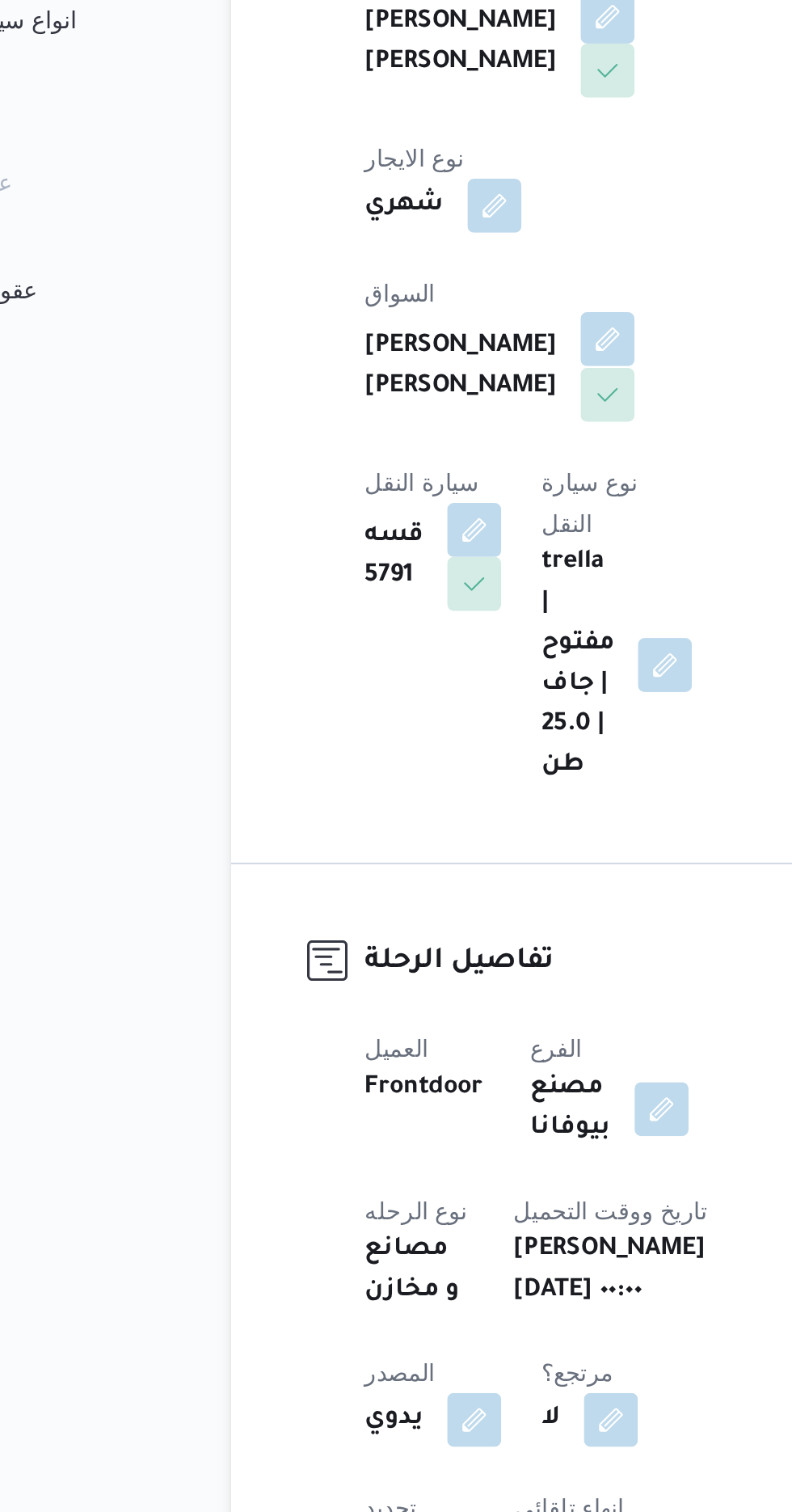
click at [378, 549] on button "button" at bounding box center [390, 561] width 26 height 26
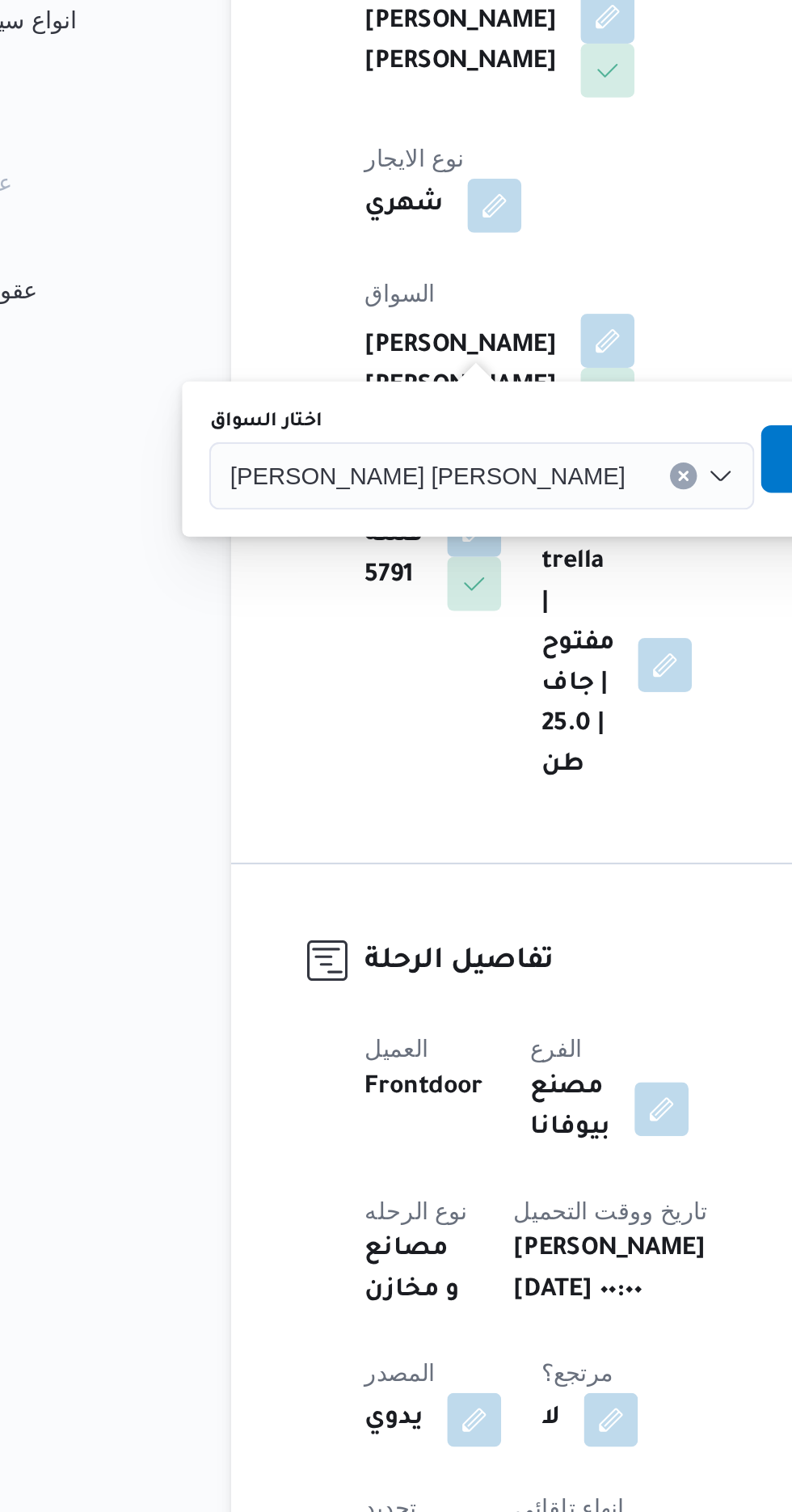
click at [405, 621] on input "اختار السواق" at bounding box center [406, 626] width 2 height 19
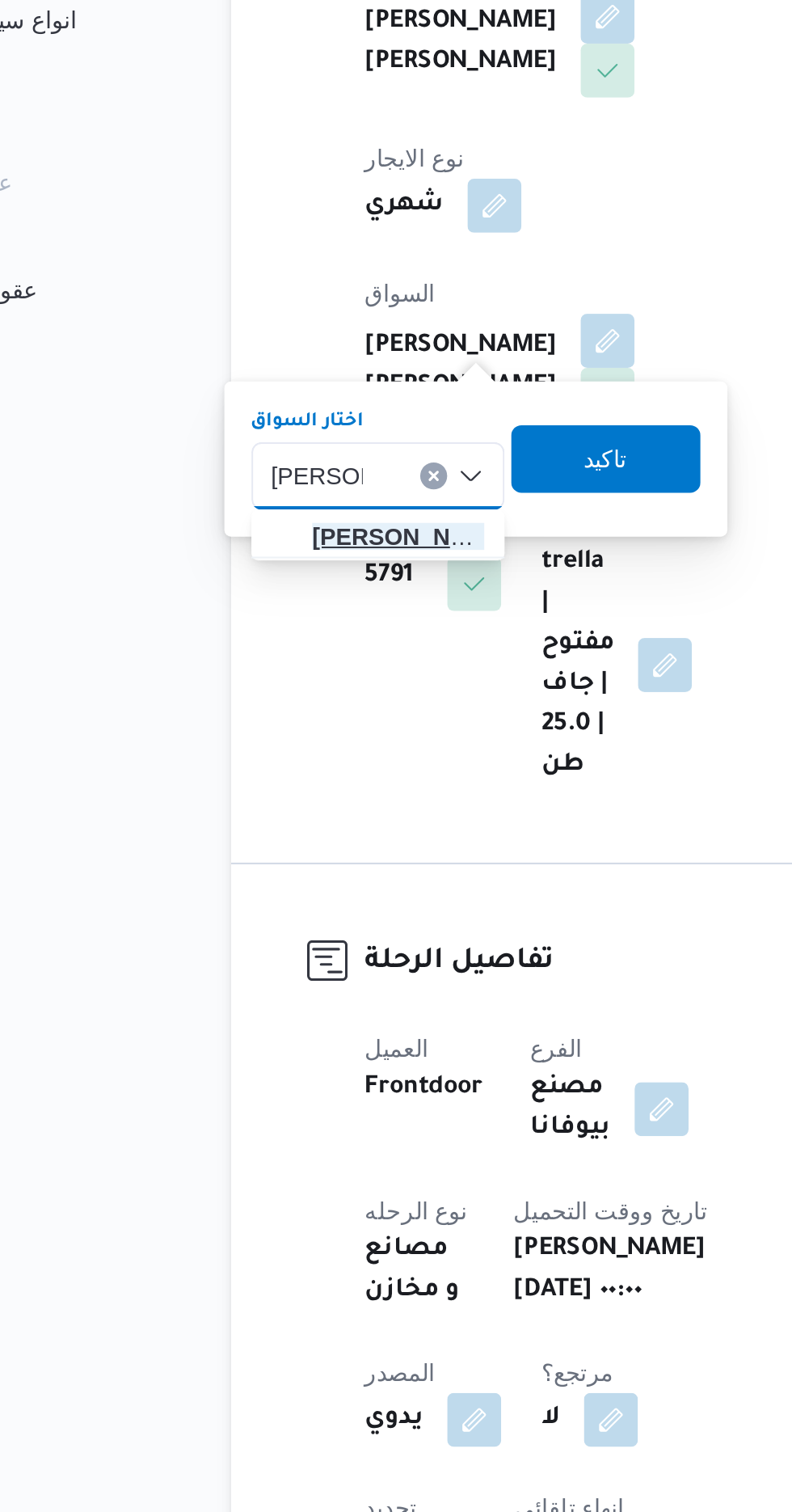
type input "[PERSON_NAME]"
click at [295, 655] on span "[PERSON_NAME] ان [PERSON_NAME]" at bounding box center [290, 656] width 82 height 19
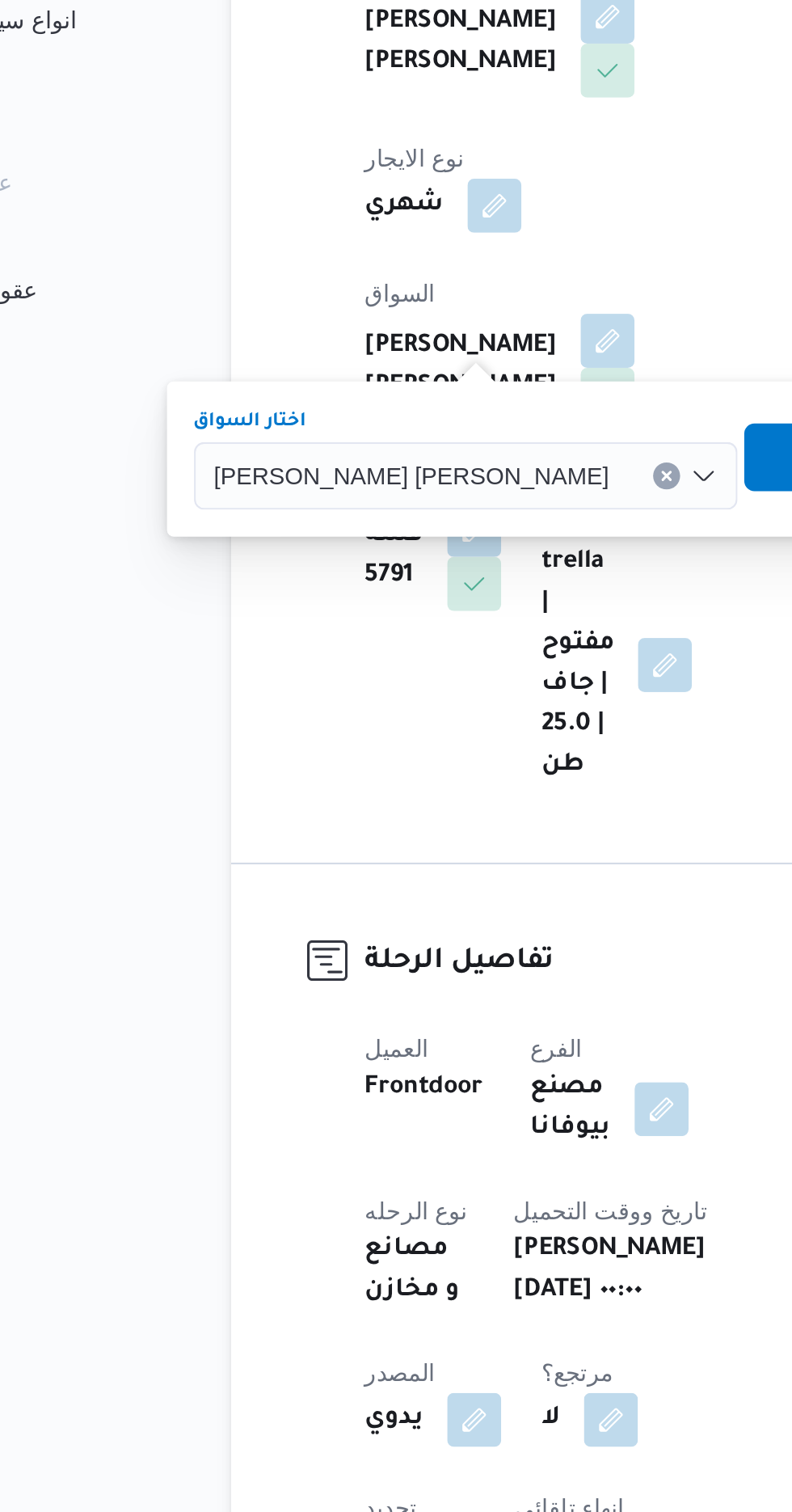
click at [456, 618] on span "تاكيد" at bounding box center [501, 618] width 91 height 32
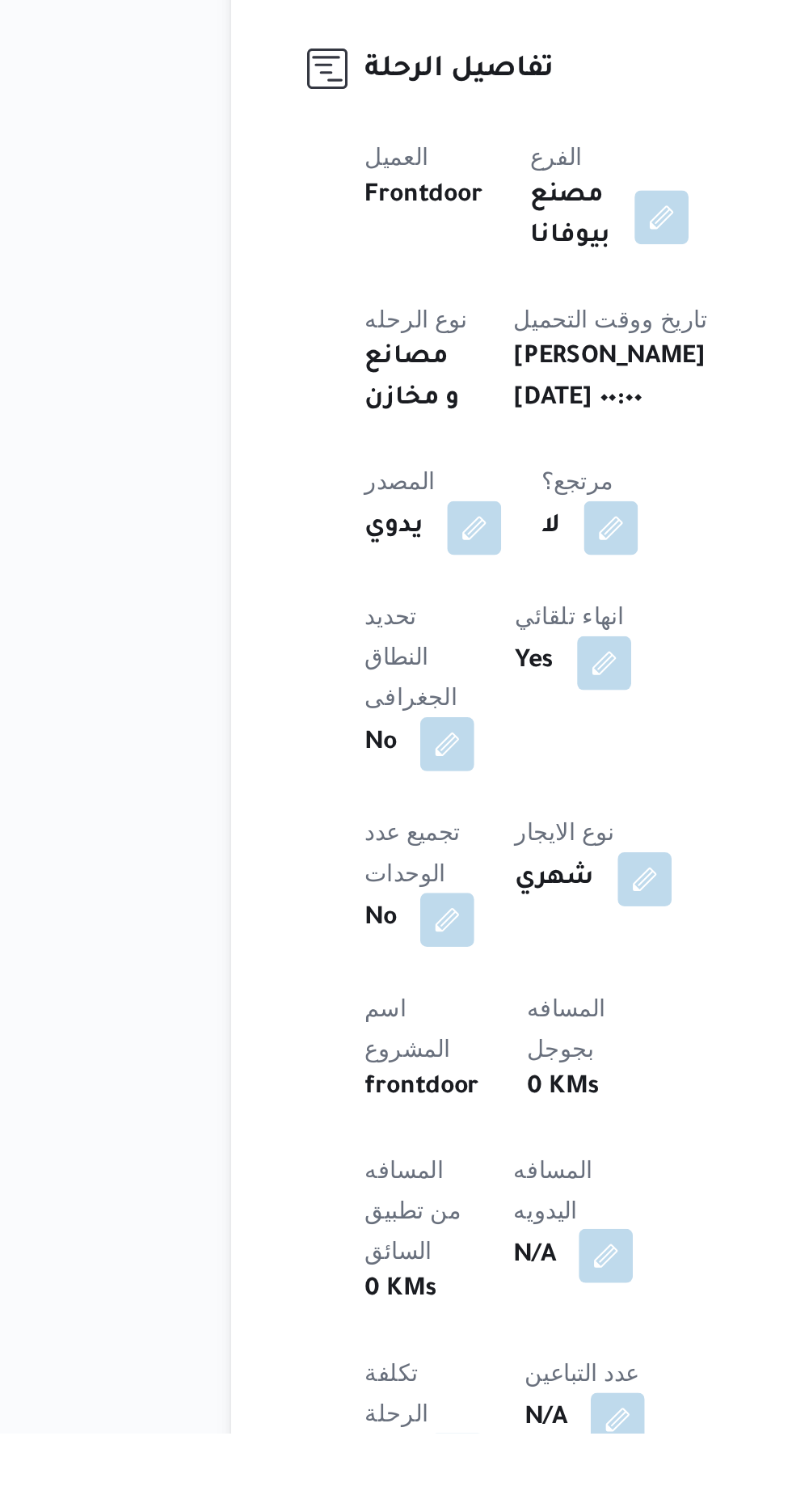
click at [377, 1414] on button "button" at bounding box center [389, 1427] width 26 height 26
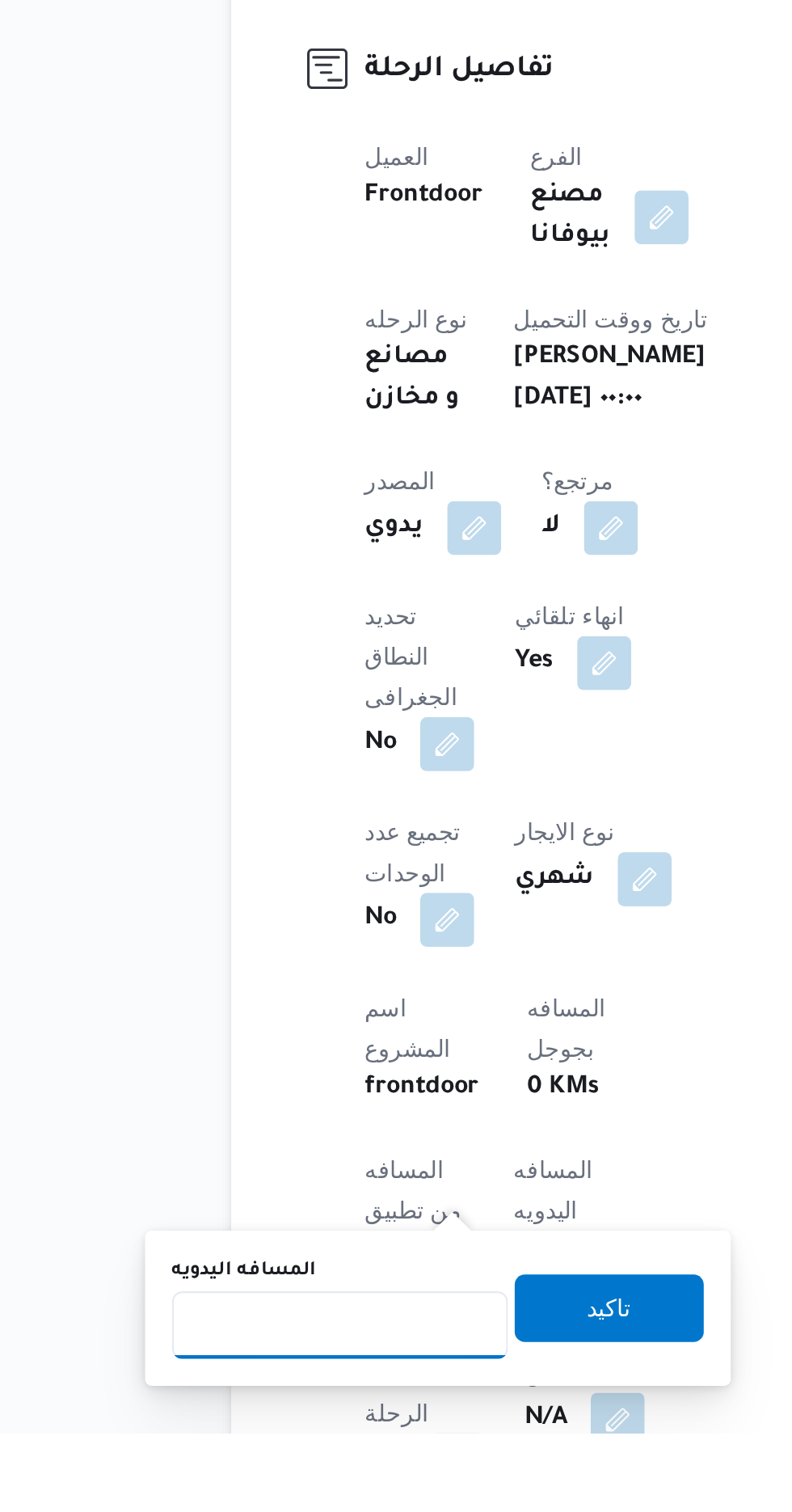
click at [261, 1456] on input "المسافه اليدويه" at bounding box center [262, 1460] width 161 height 32
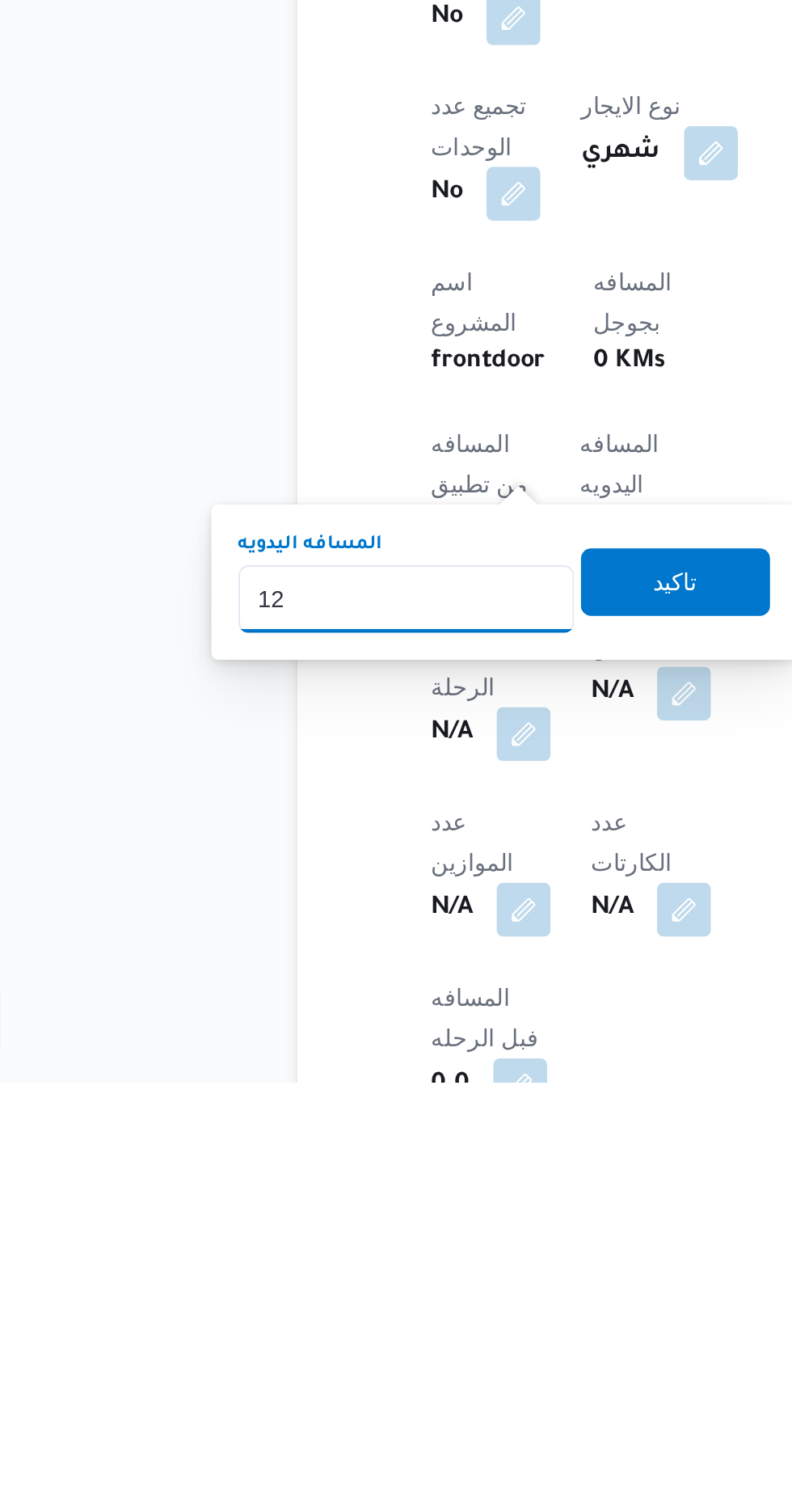
type input "120"
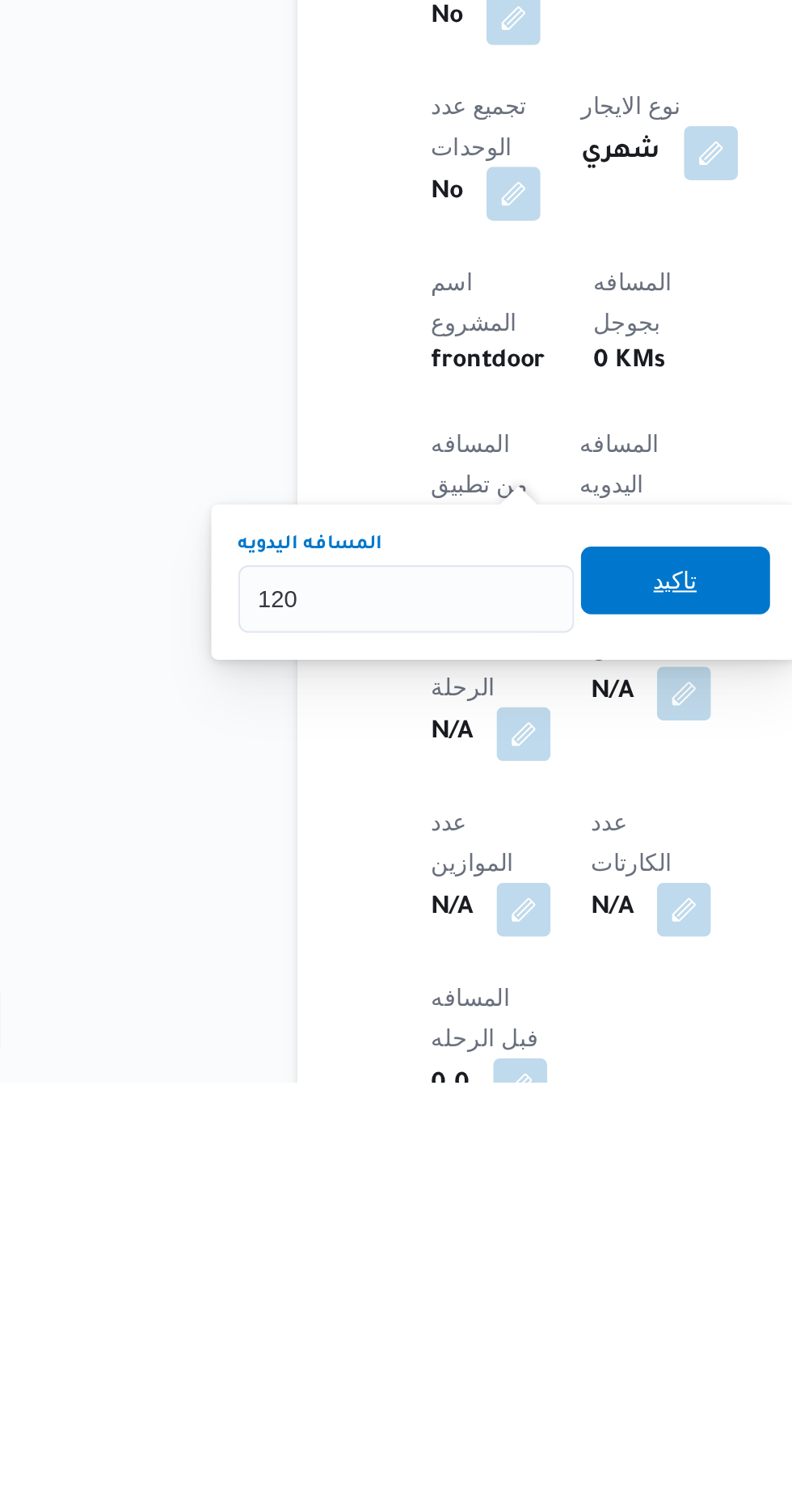
click at [402, 1264] on span "تاكيد" at bounding box center [391, 1271] width 21 height 19
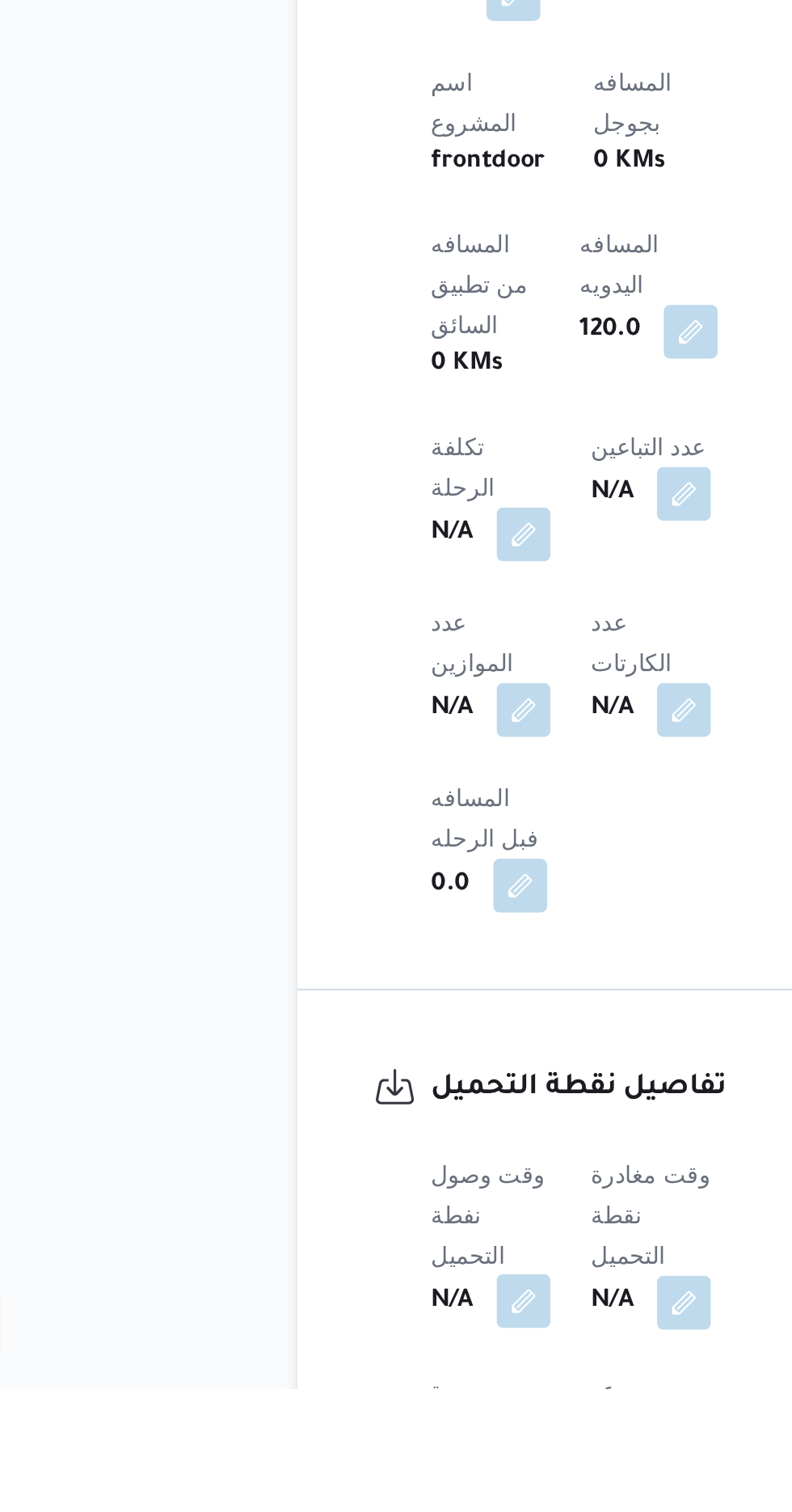
click at [318, 1457] on button "button" at bounding box center [318, 1469] width 26 height 26
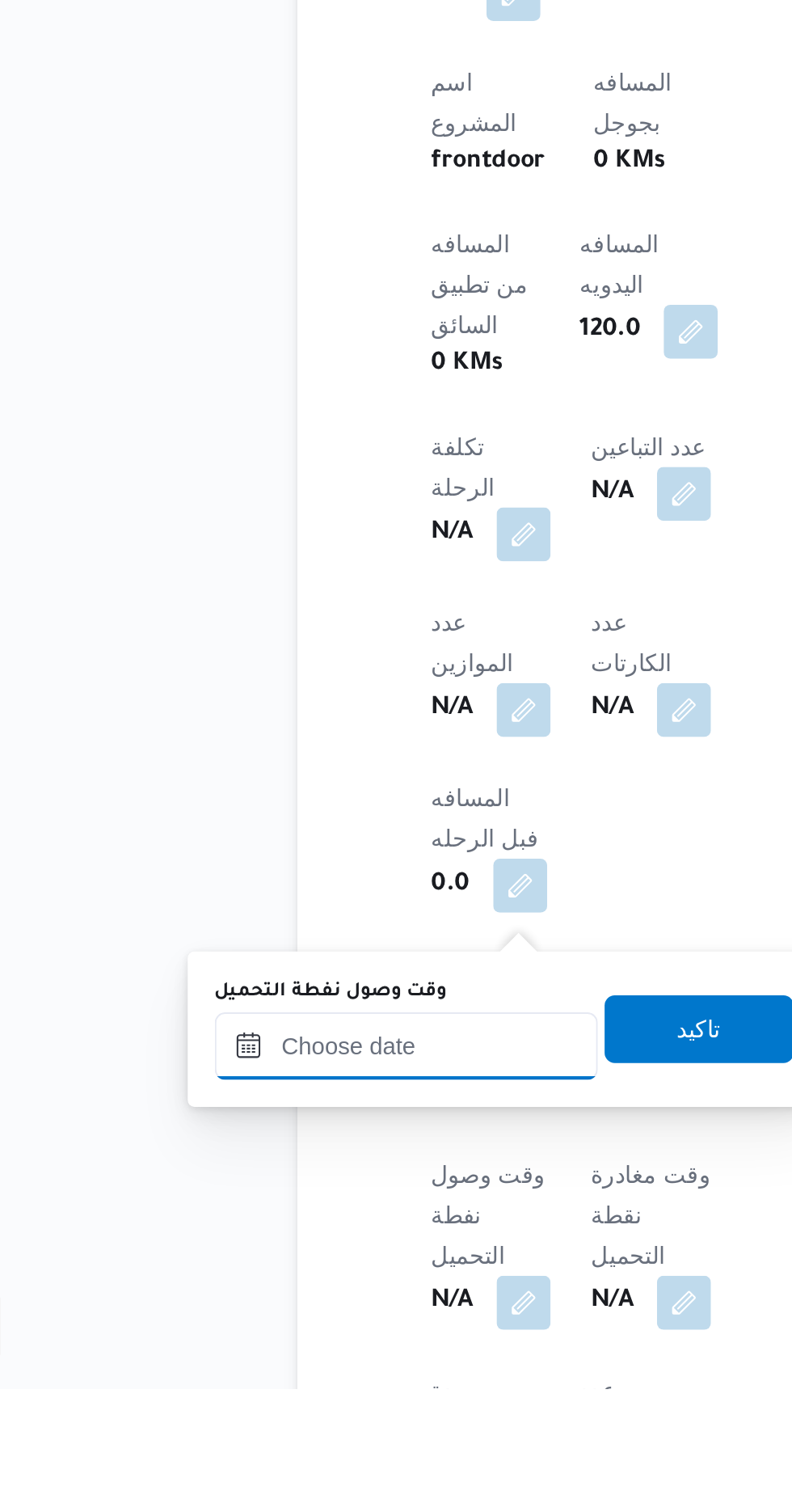
click at [312, 1352] on input "وقت وصول نفطة التحميل" at bounding box center [262, 1348] width 184 height 32
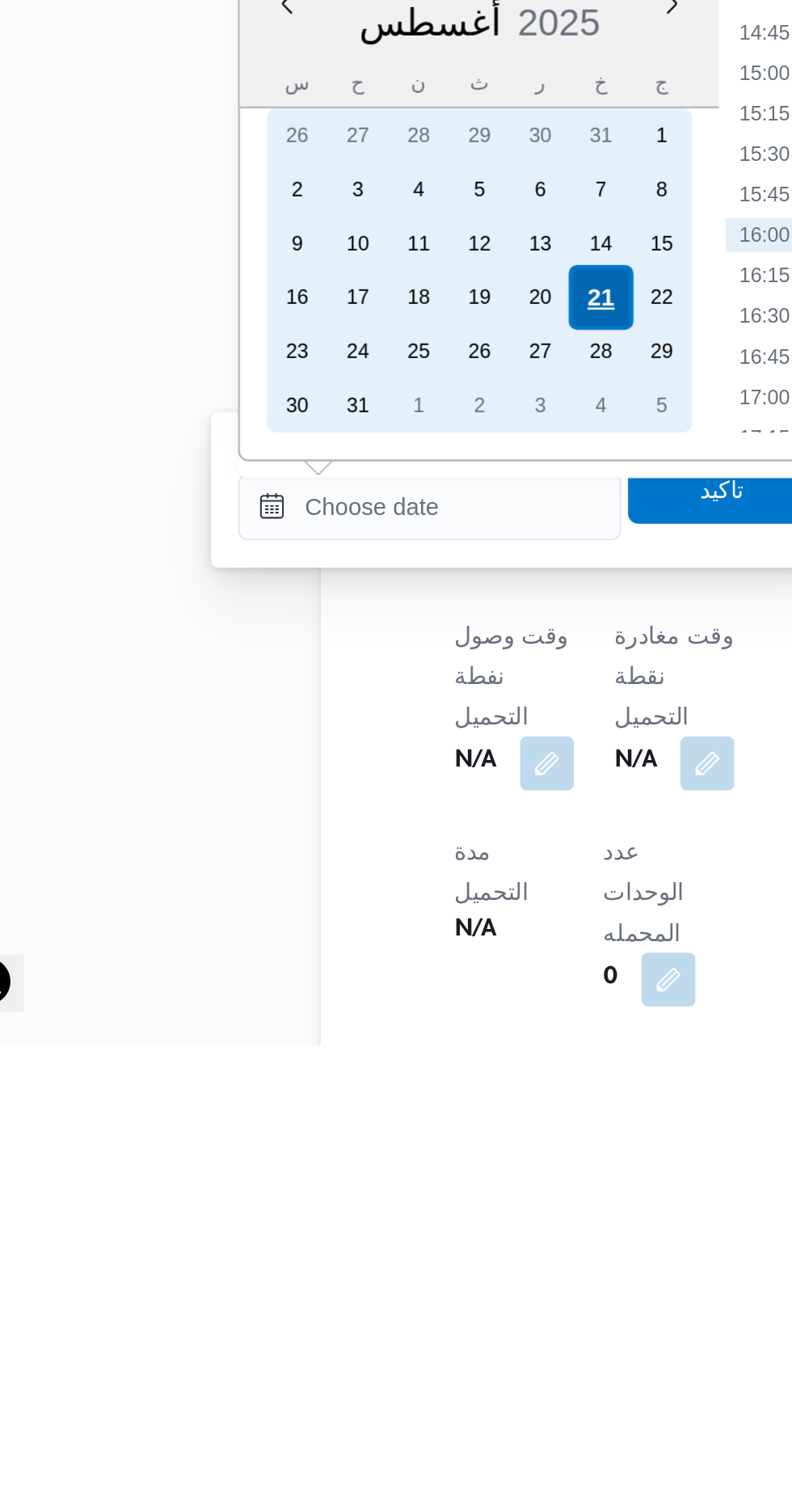
click at [344, 1151] on div "21" at bounding box center [344, 1154] width 30 height 30
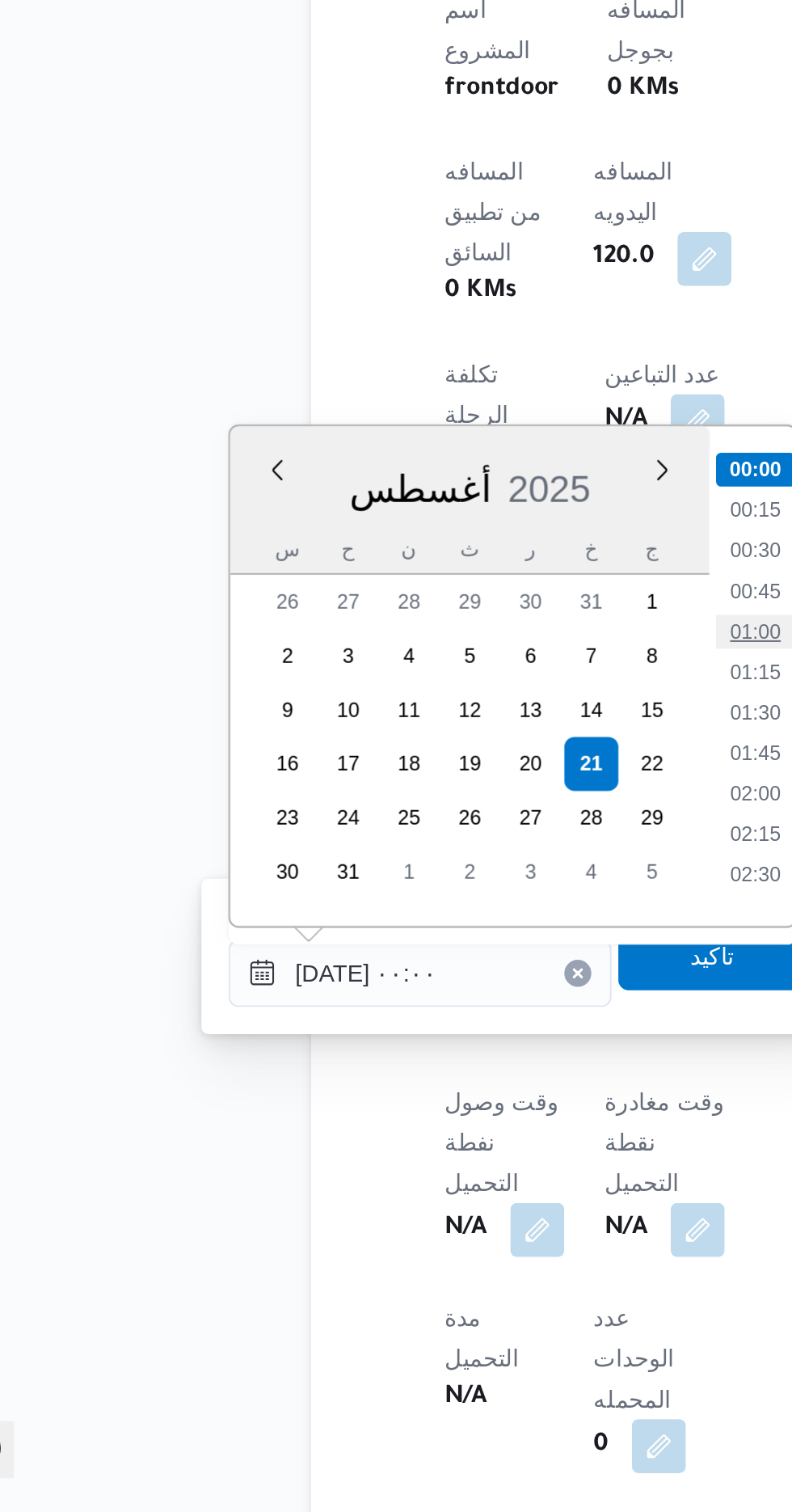
click at [424, 1094] on li "01:00" at bounding box center [423, 1090] width 37 height 16
type input "[DATE] ٠١:٠٠"
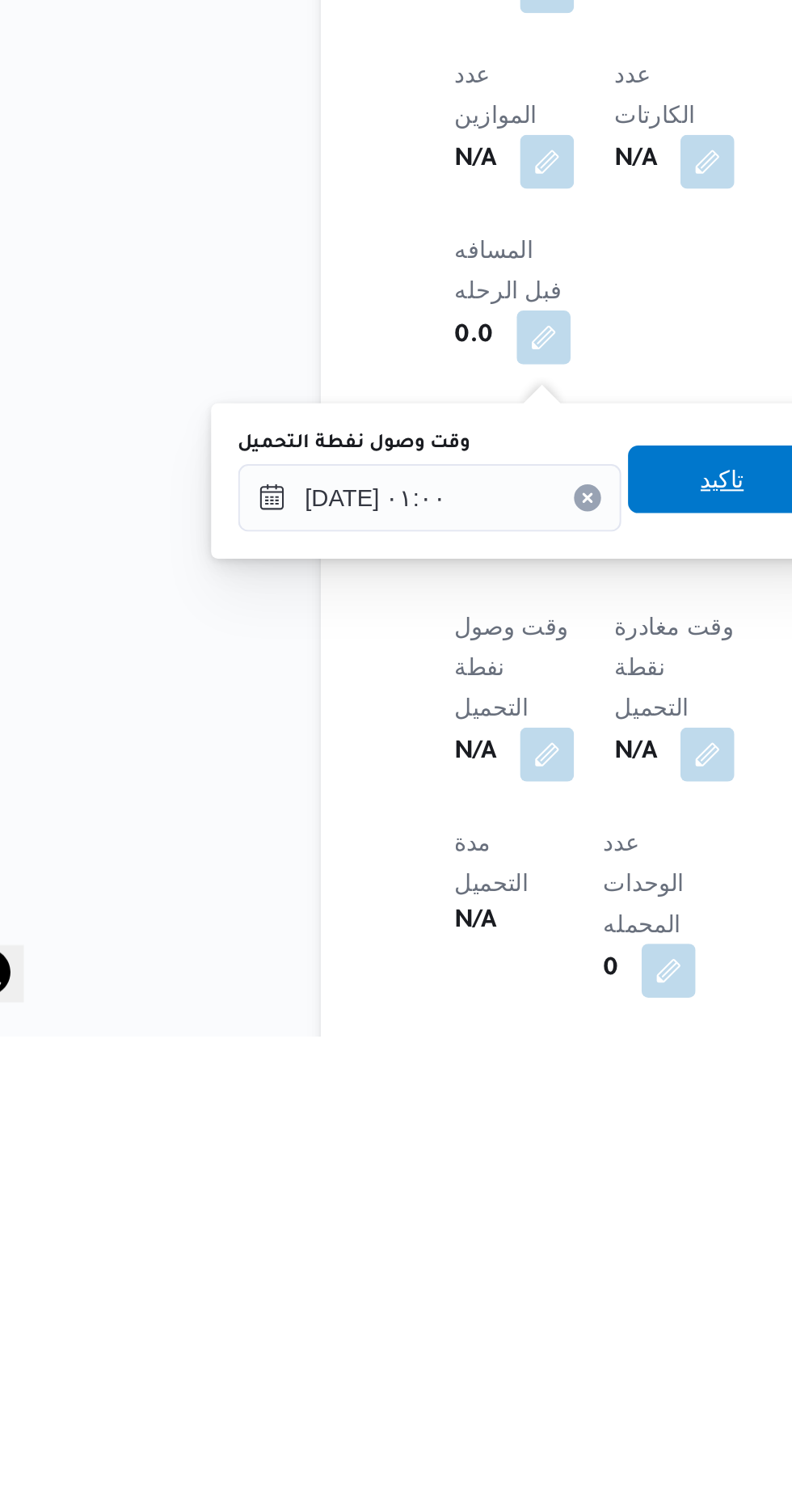
click at [410, 1253] on span "تاكيد" at bounding box center [403, 1245] width 21 height 19
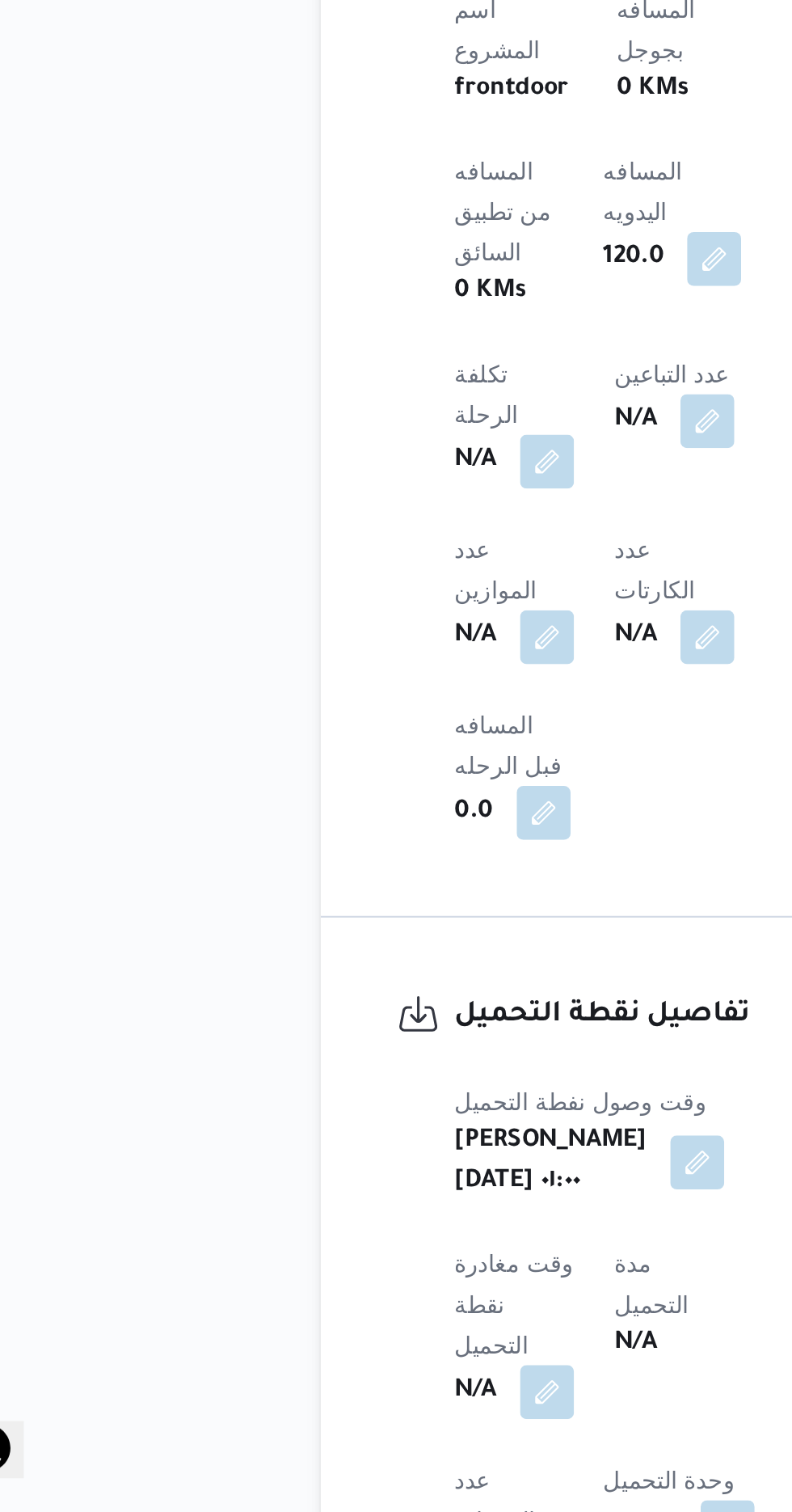
click at [295, 1445] on b "N/A" at bounding box center [283, 1454] width 20 height 19
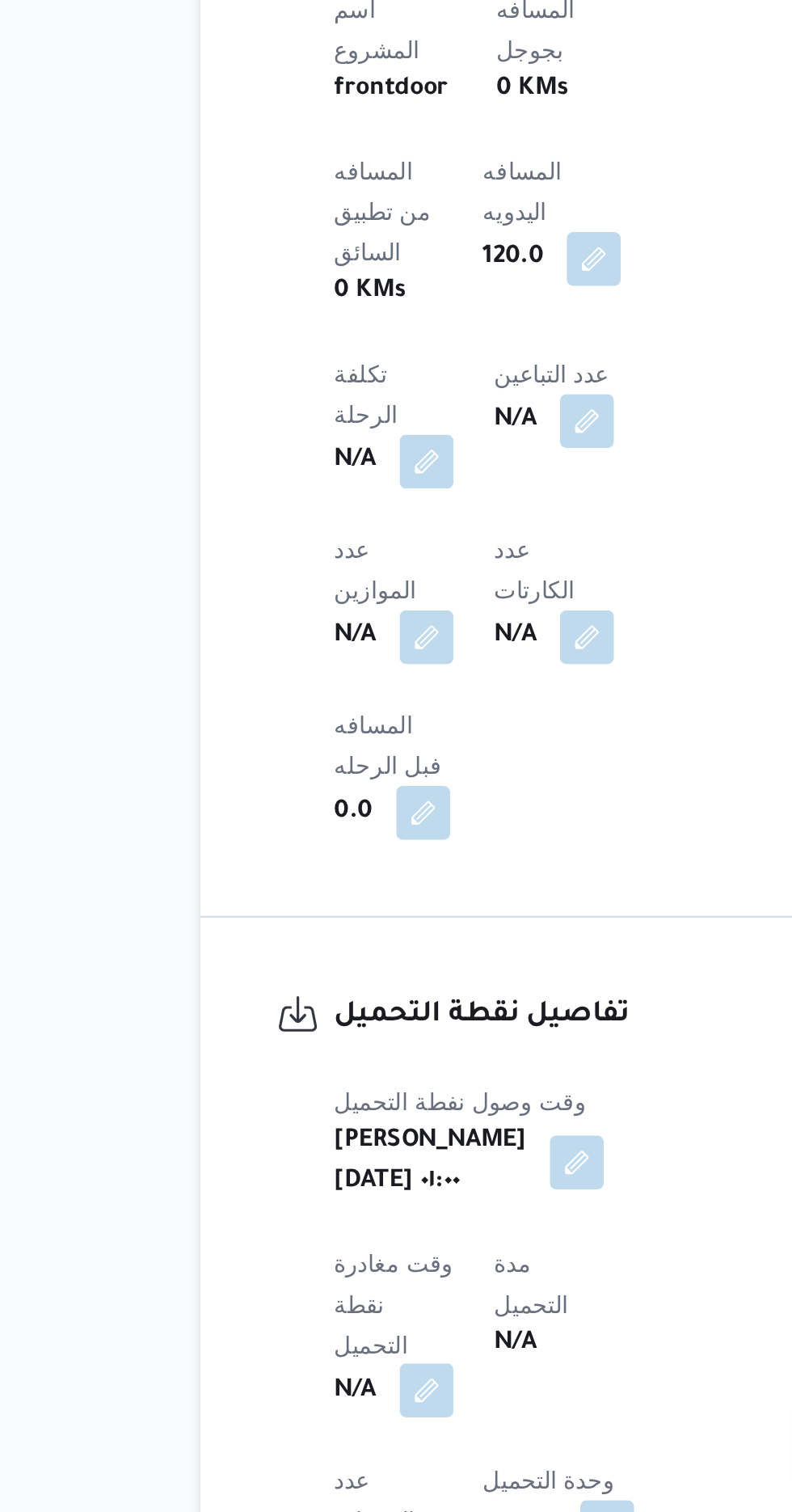
click at [332, 1441] on button "button" at bounding box center [318, 1453] width 26 height 26
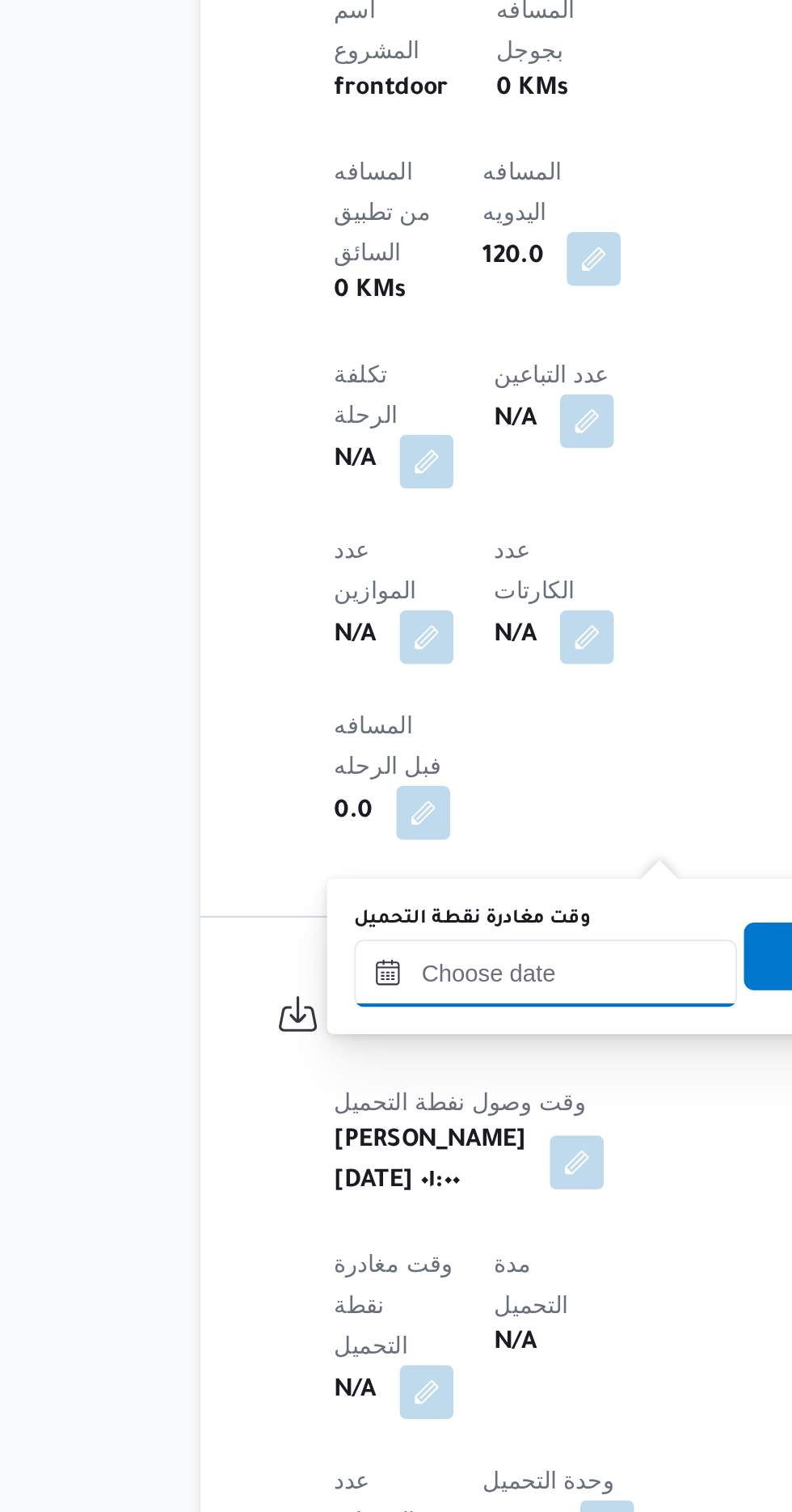
click at [387, 1250] on input "وقت مغادرة نقطة التحميل" at bounding box center [376, 1254] width 184 height 32
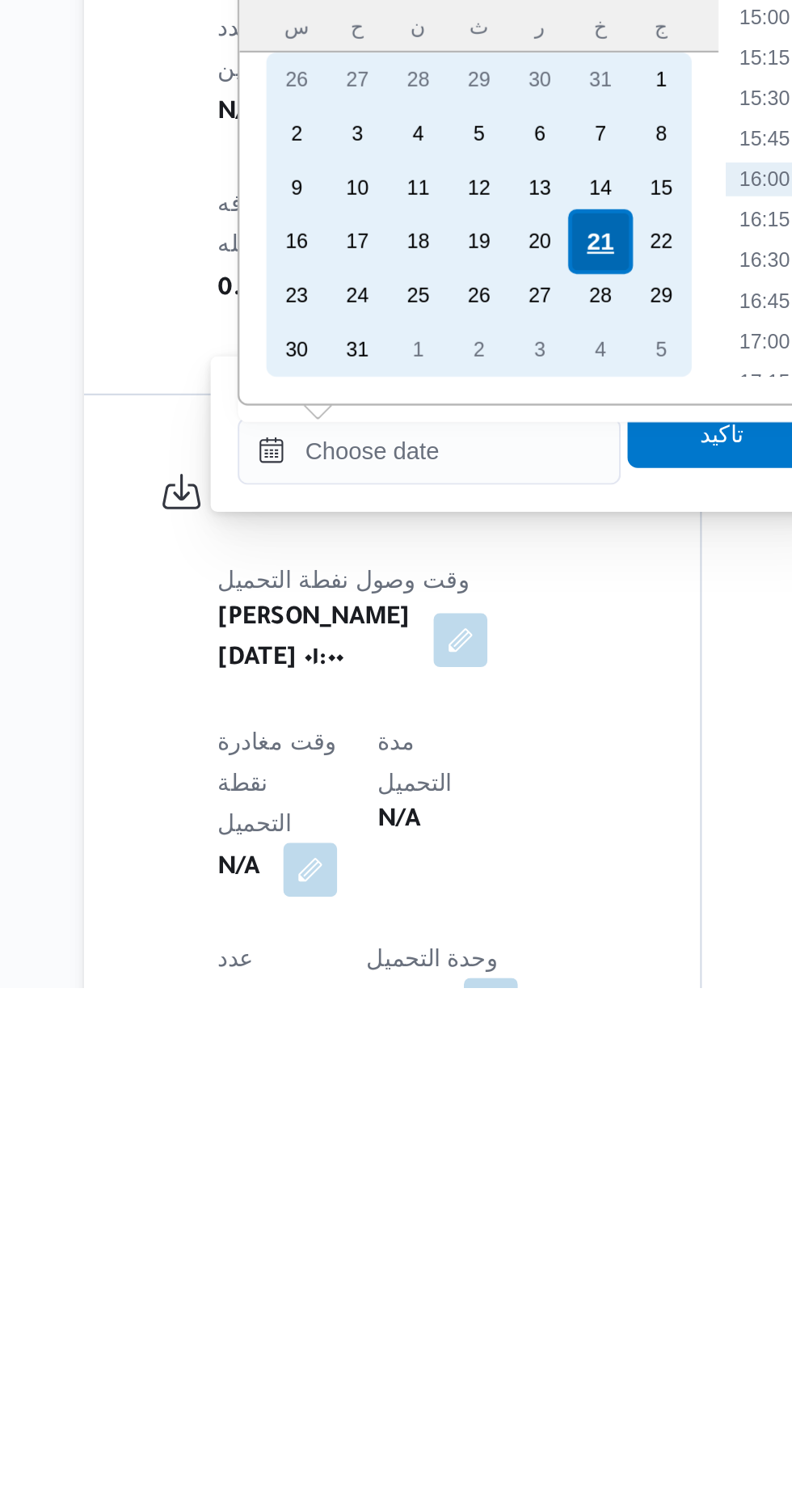
click at [457, 1155] on div "21" at bounding box center [458, 1155] width 30 height 30
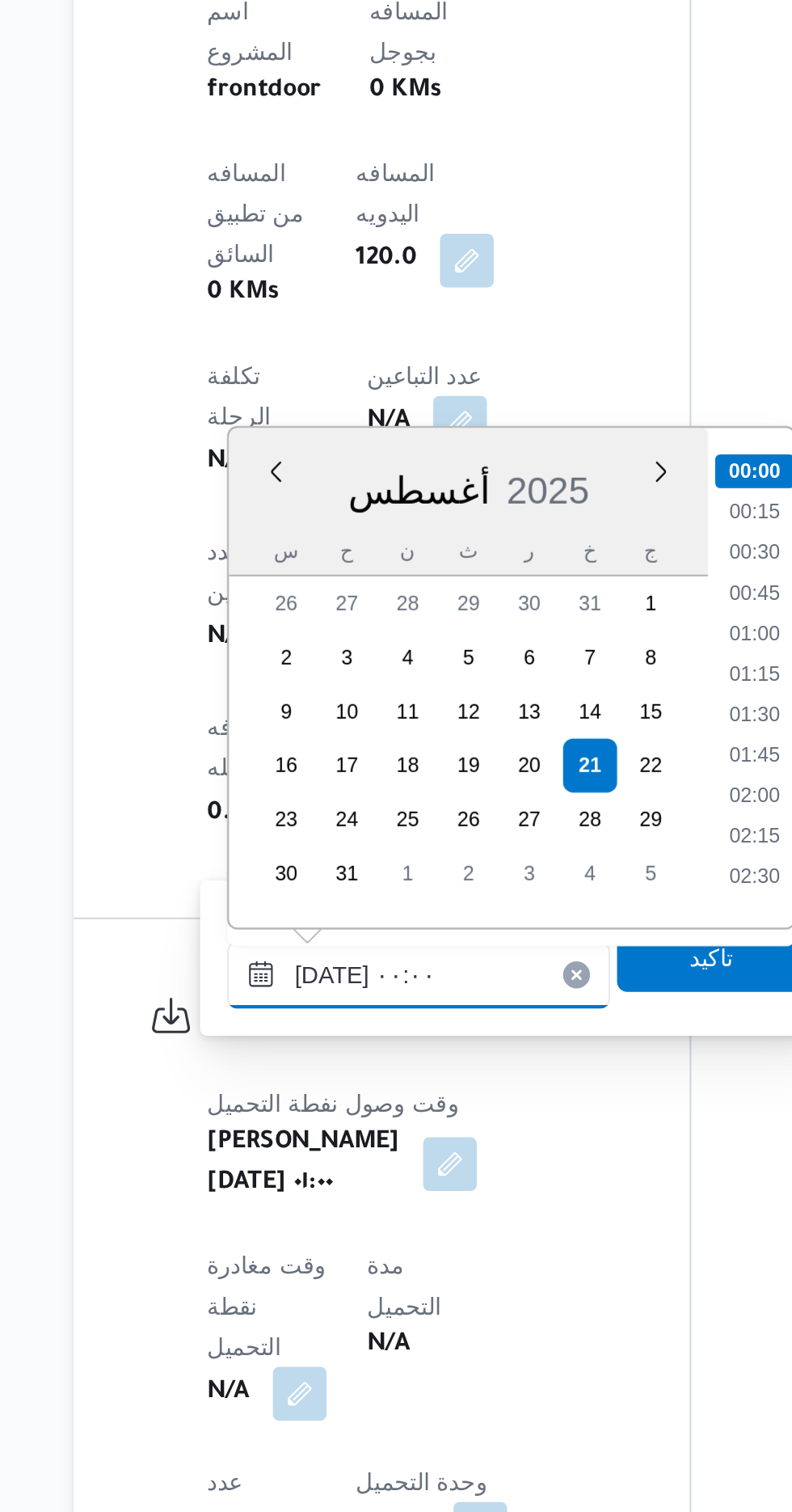
click at [285, 1253] on input "[DATE] ٠٠:٠٠" at bounding box center [376, 1255] width 184 height 32
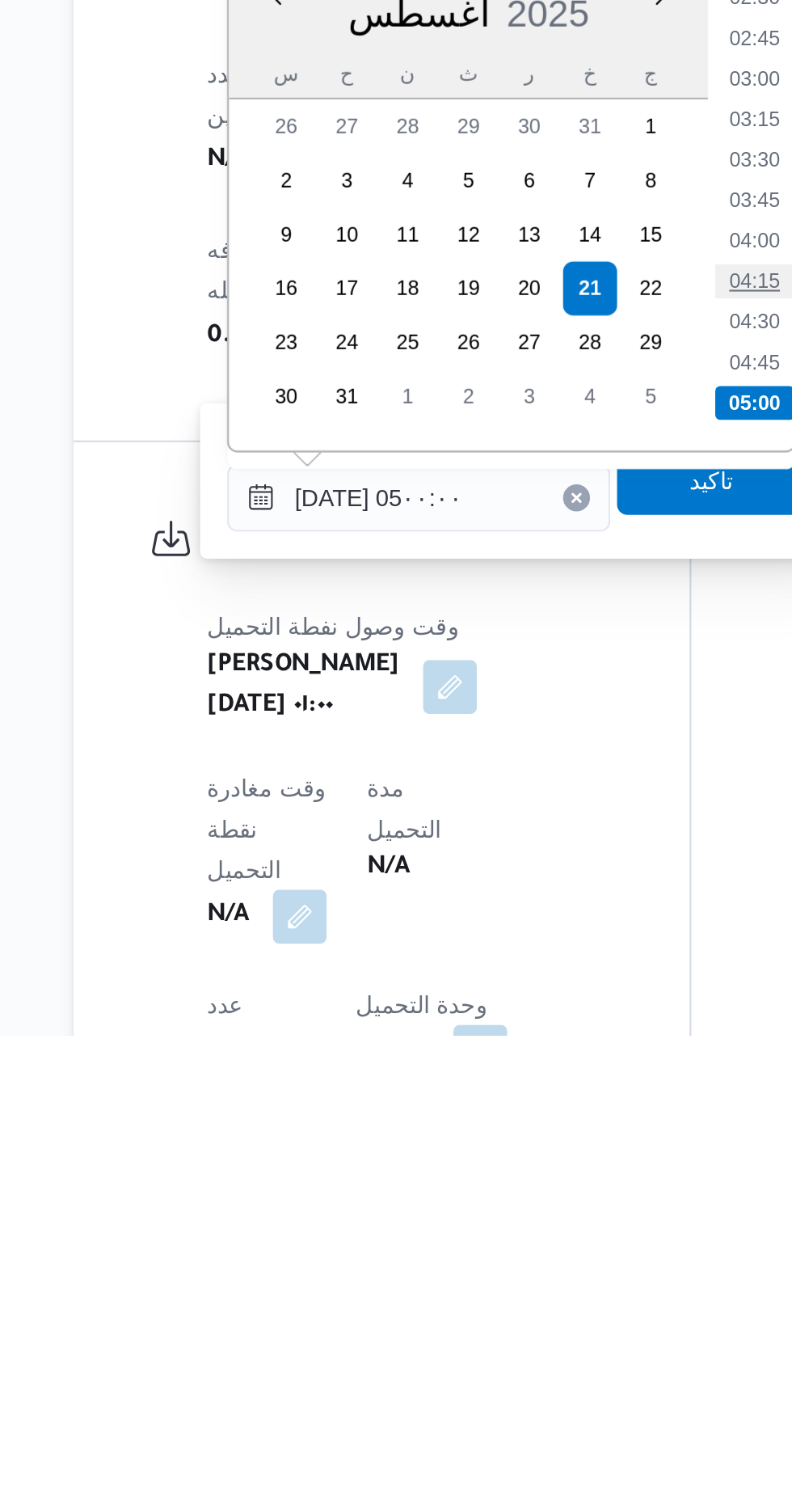
click at [531, 1152] on li "04:15" at bounding box center [535, 1151] width 37 height 16
type input "[DATE] ٠٤:١٥"
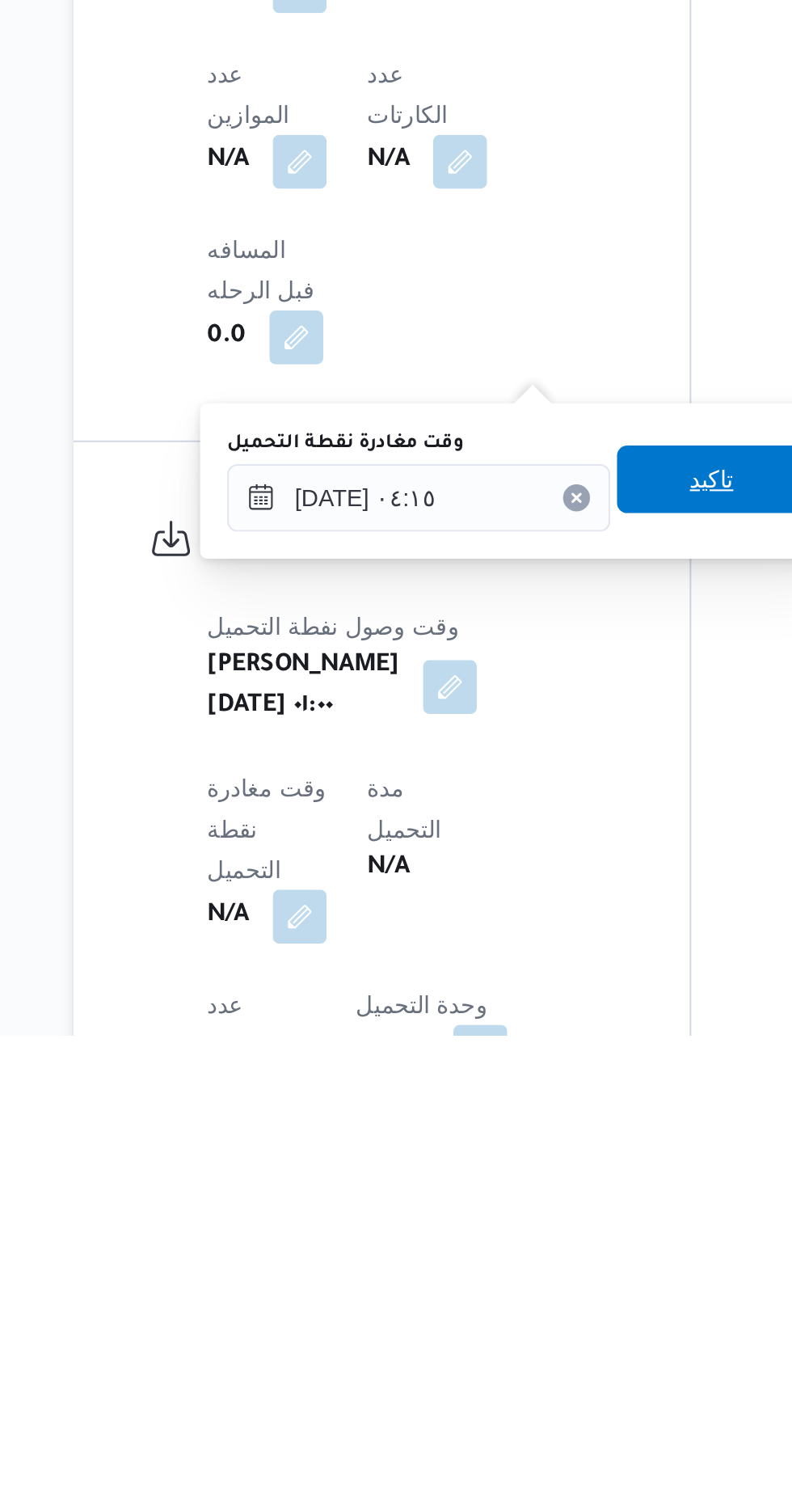
click at [521, 1252] on span "تاكيد" at bounding box center [515, 1246] width 21 height 19
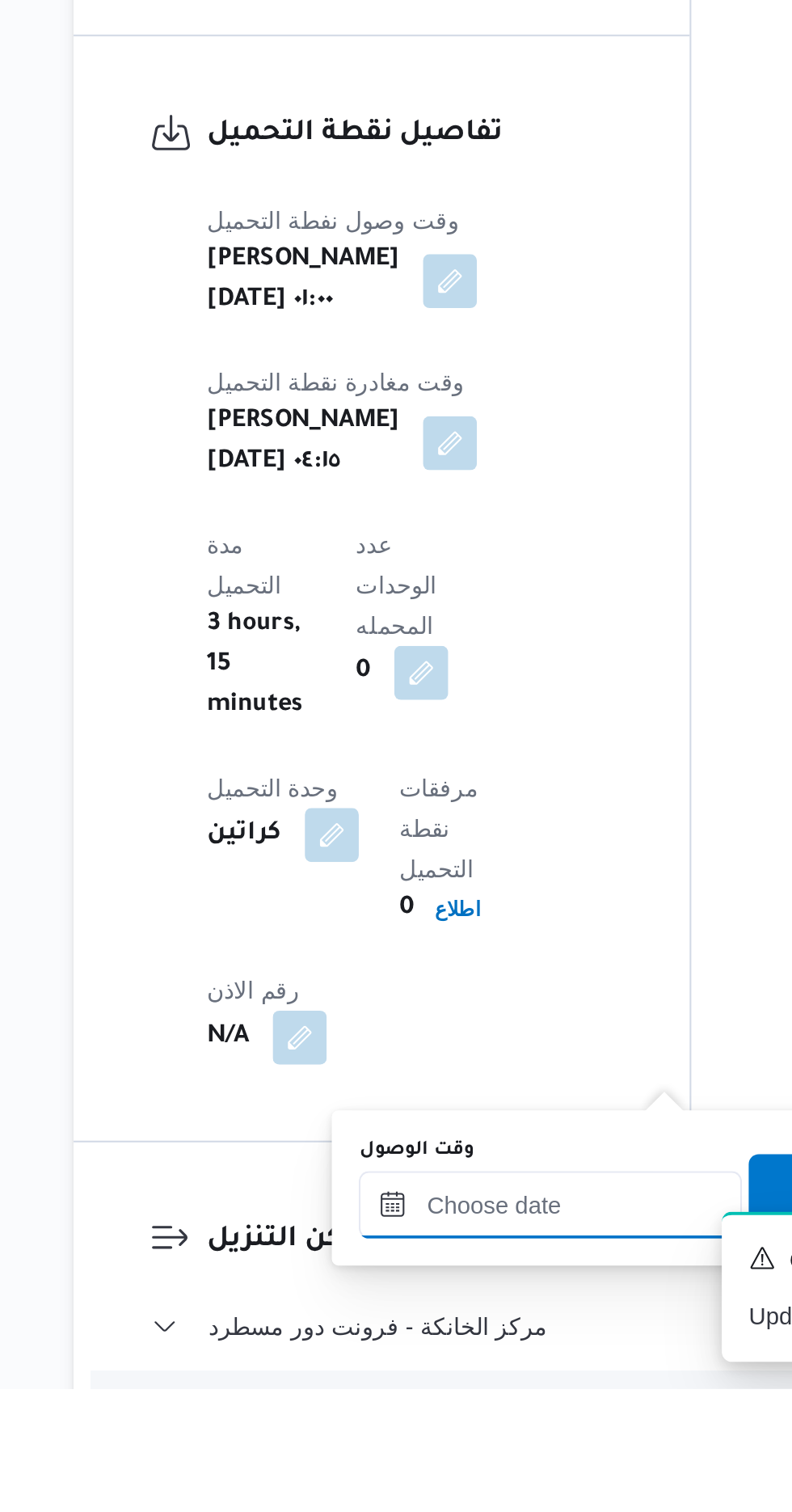
click at [441, 1420] on input "وقت الوصول" at bounding box center [439, 1424] width 184 height 32
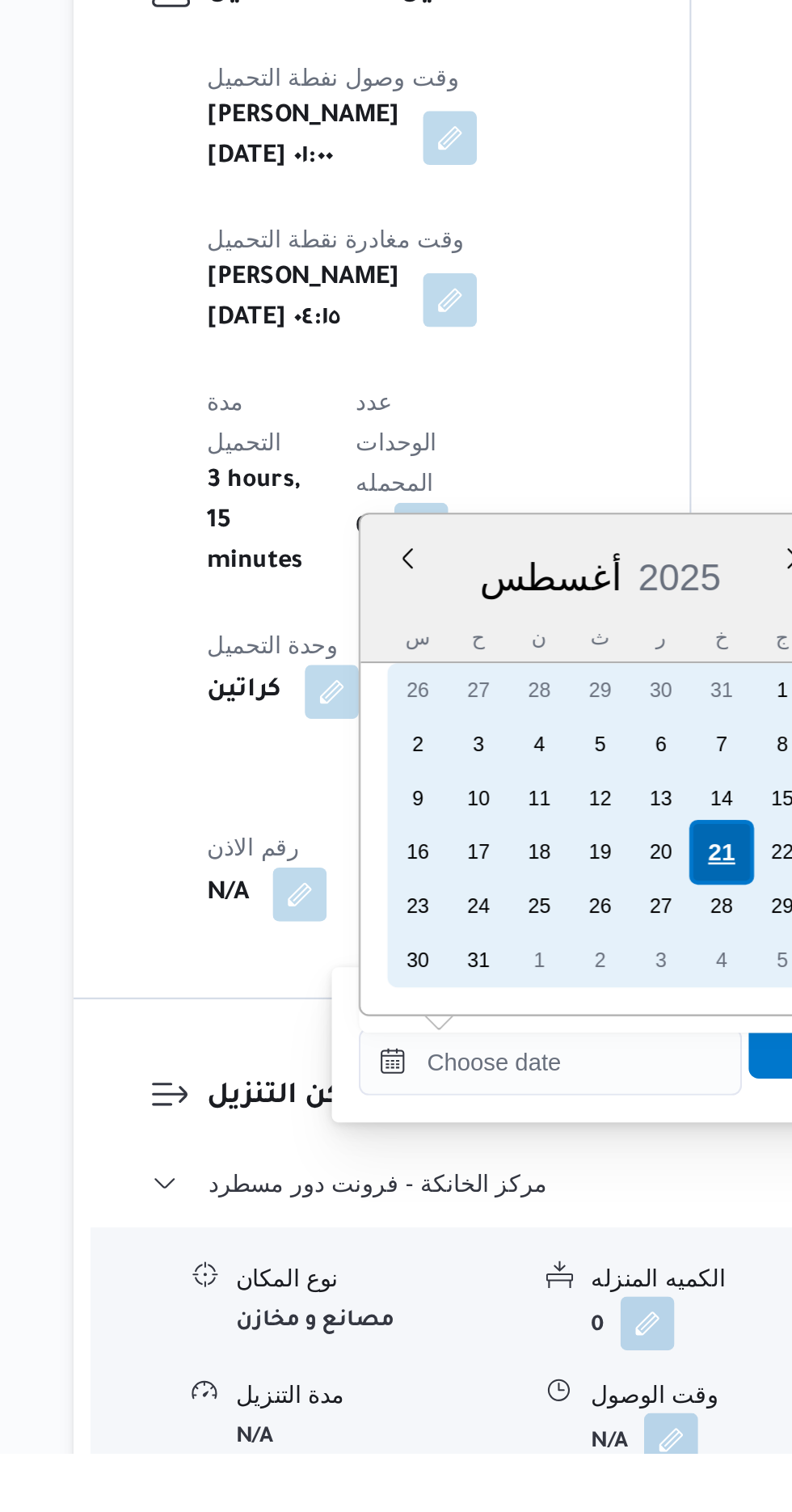
click at [516, 1222] on div "21" at bounding box center [520, 1224] width 30 height 30
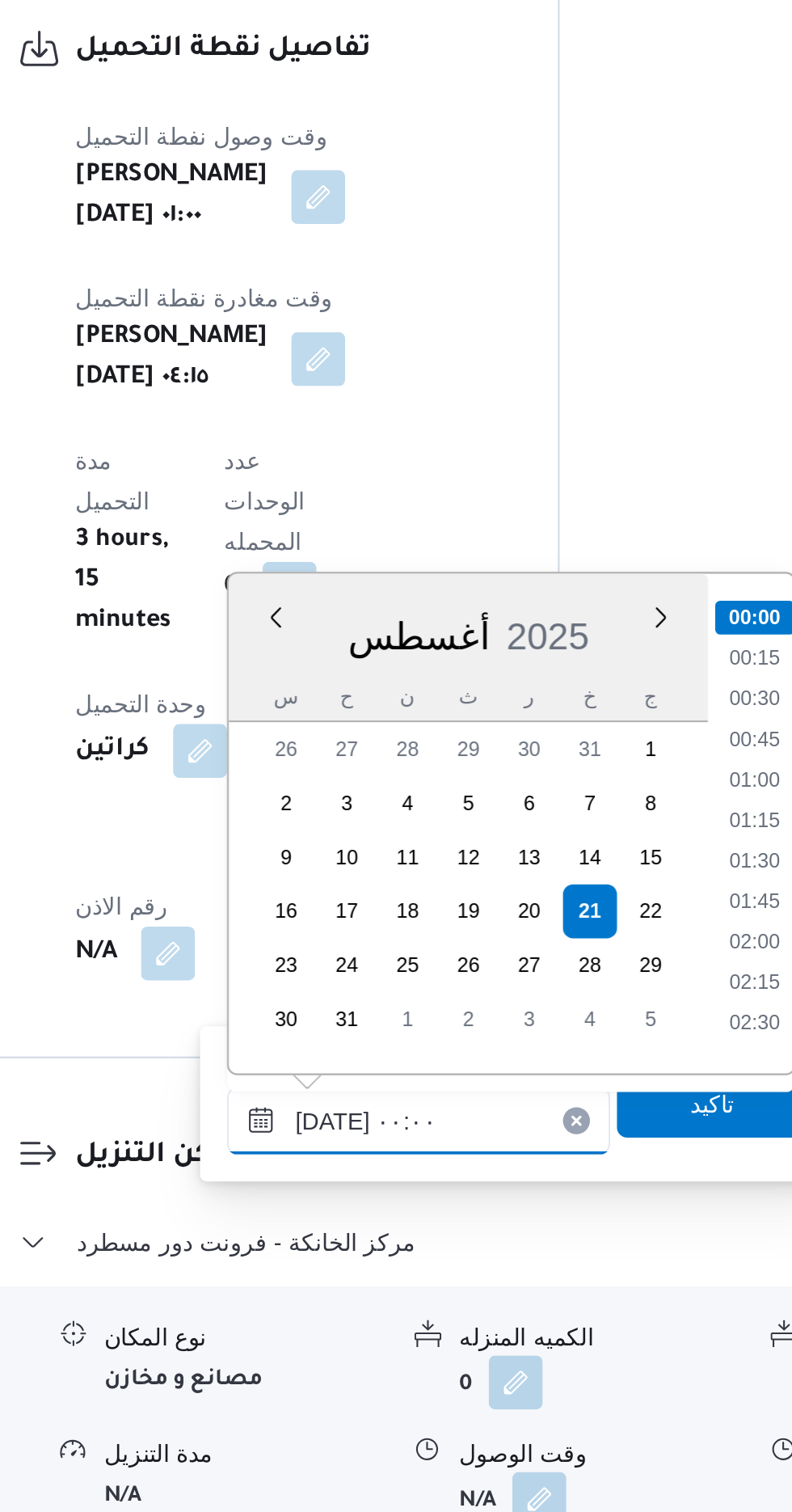
click at [356, 1330] on input "[DATE] ٠٠:٠٠" at bounding box center [439, 1324] width 184 height 32
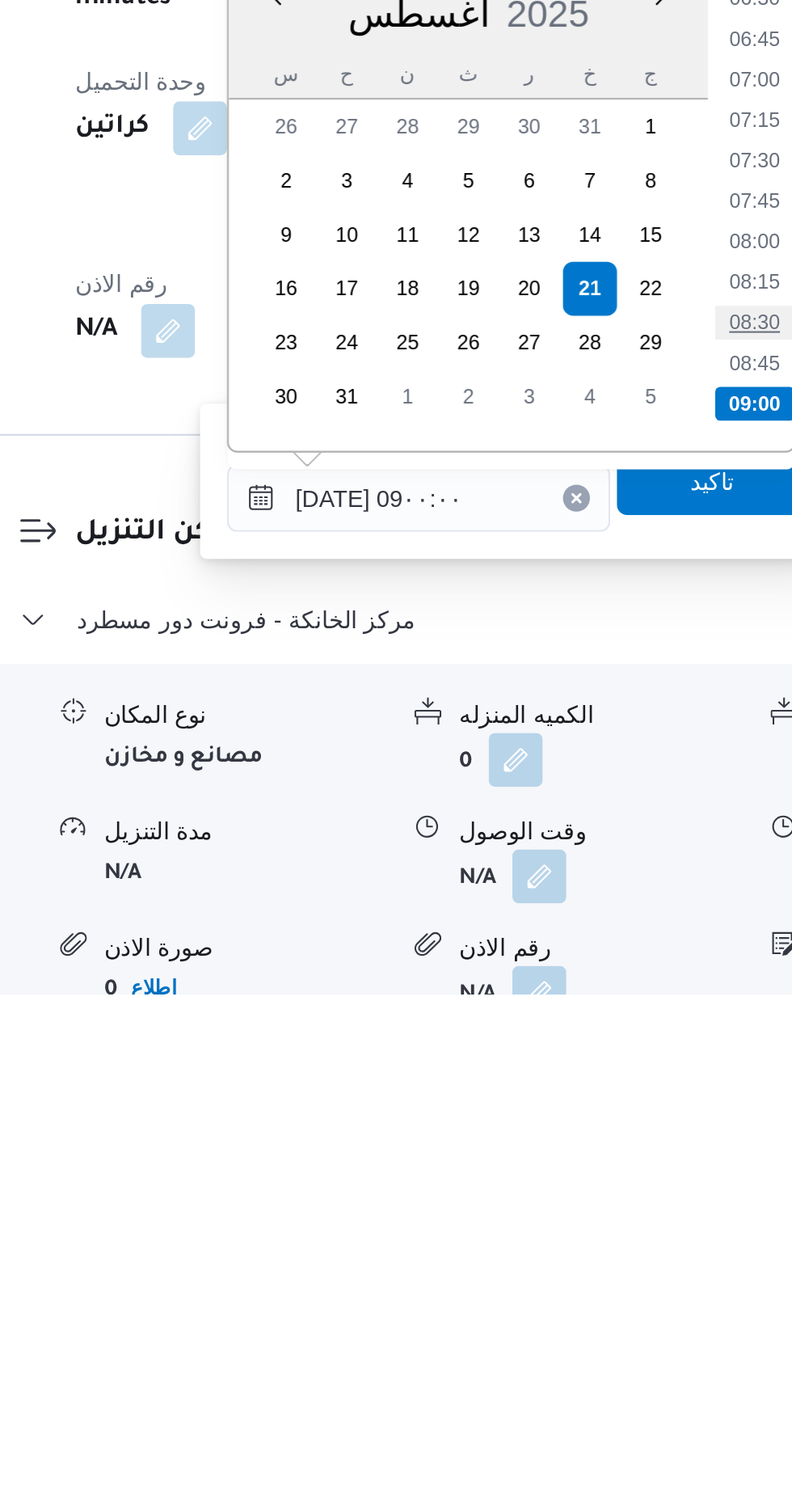
click at [598, 1190] on li "08:30" at bounding box center [600, 1190] width 37 height 16
type input "[DATE] ٠٨:٣٠"
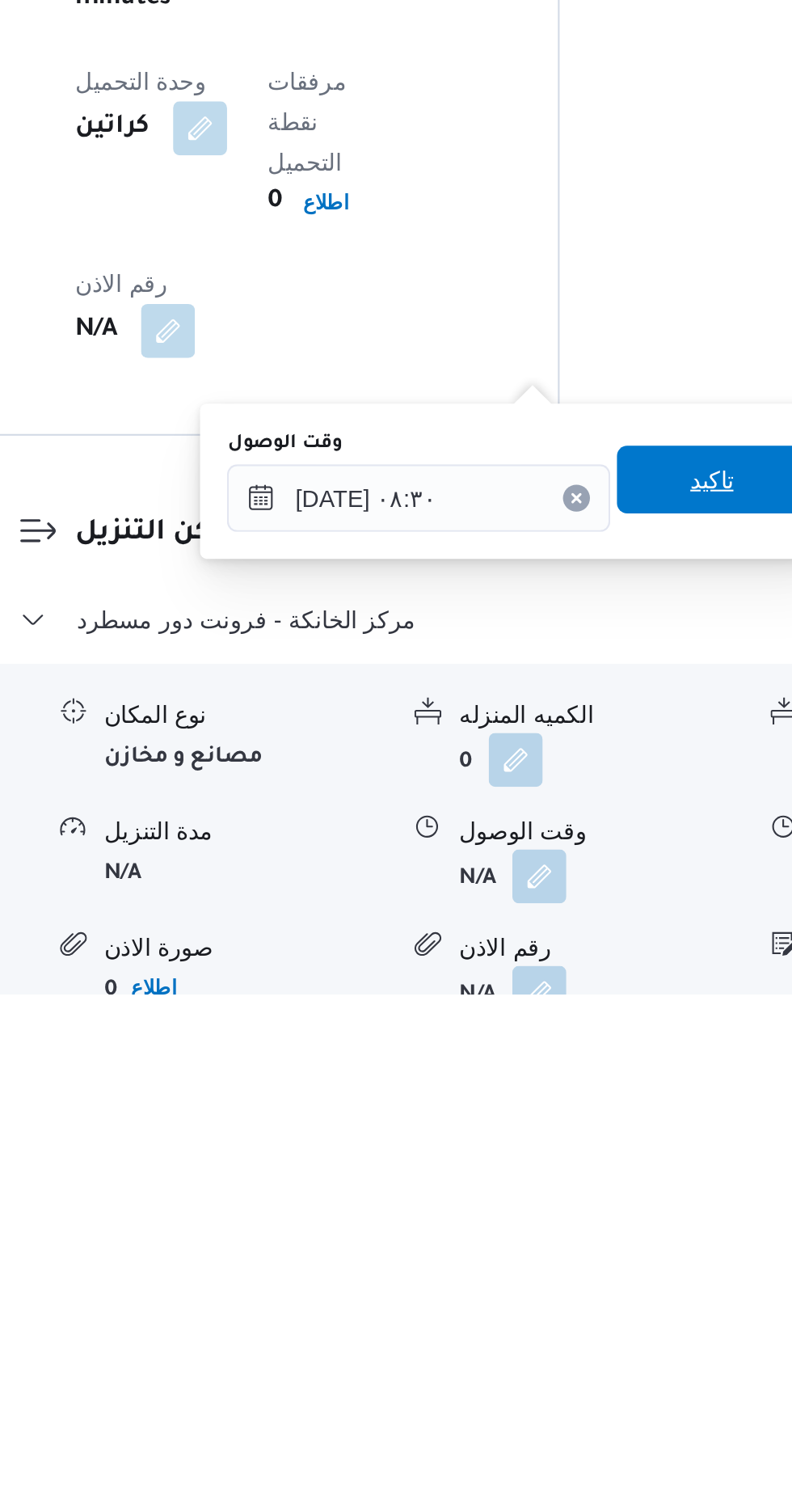
click at [580, 1281] on span "تاكيد" at bounding box center [579, 1266] width 91 height 32
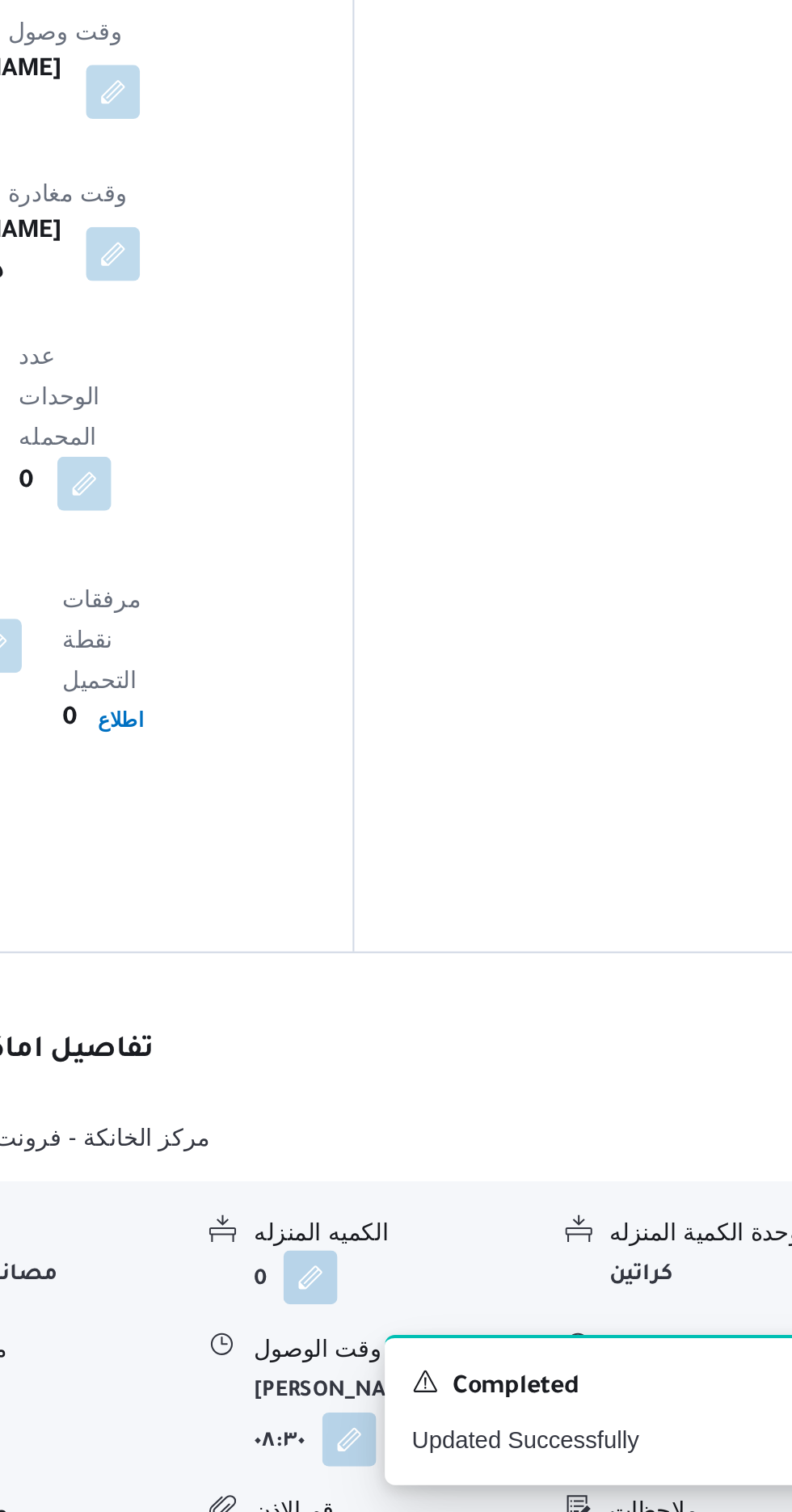
click at [661, 1442] on button "button" at bounding box center [666, 1454] width 26 height 26
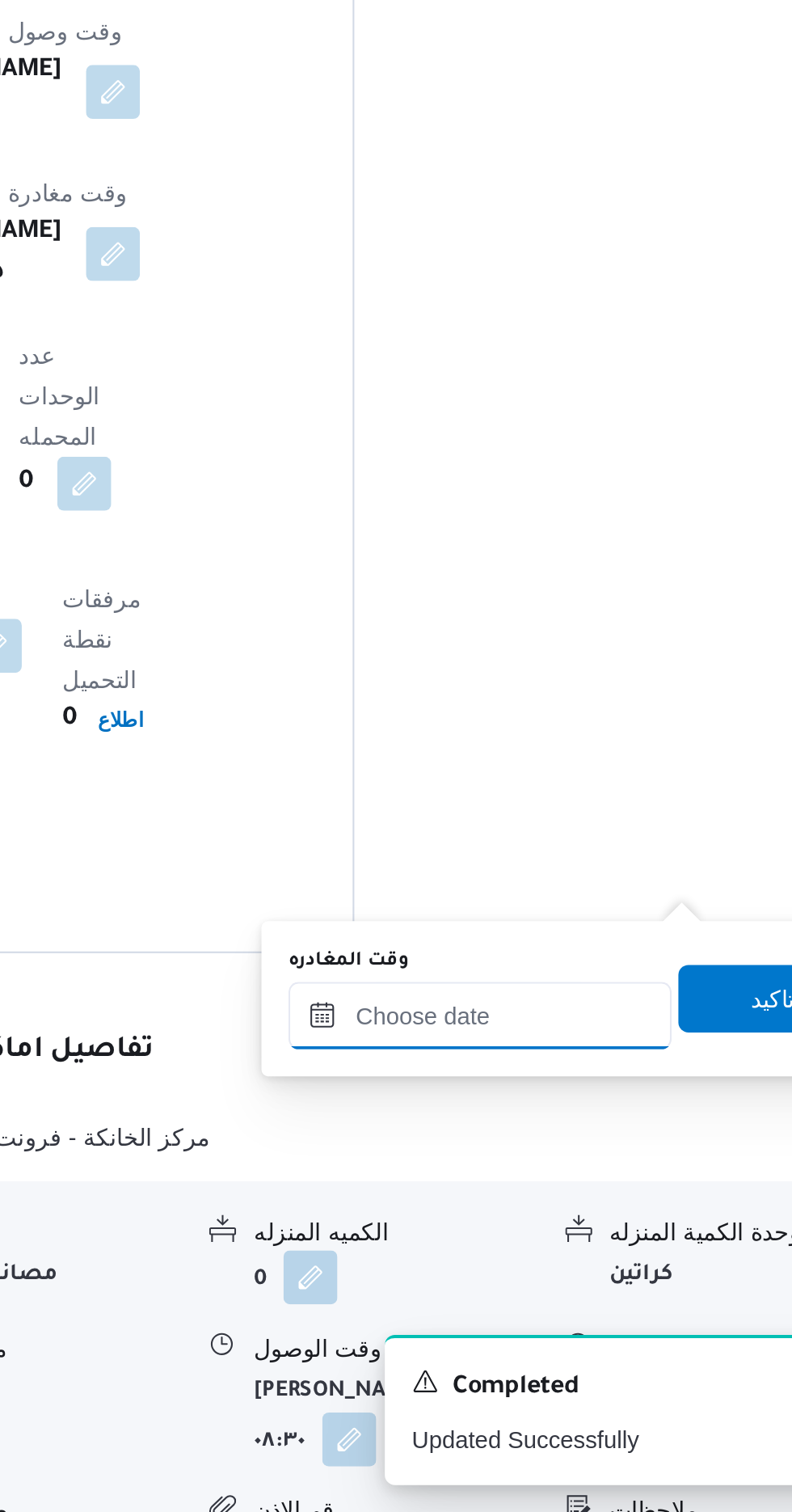
click at [613, 1272] on input "وقت المغادره" at bounding box center [567, 1274] width 184 height 32
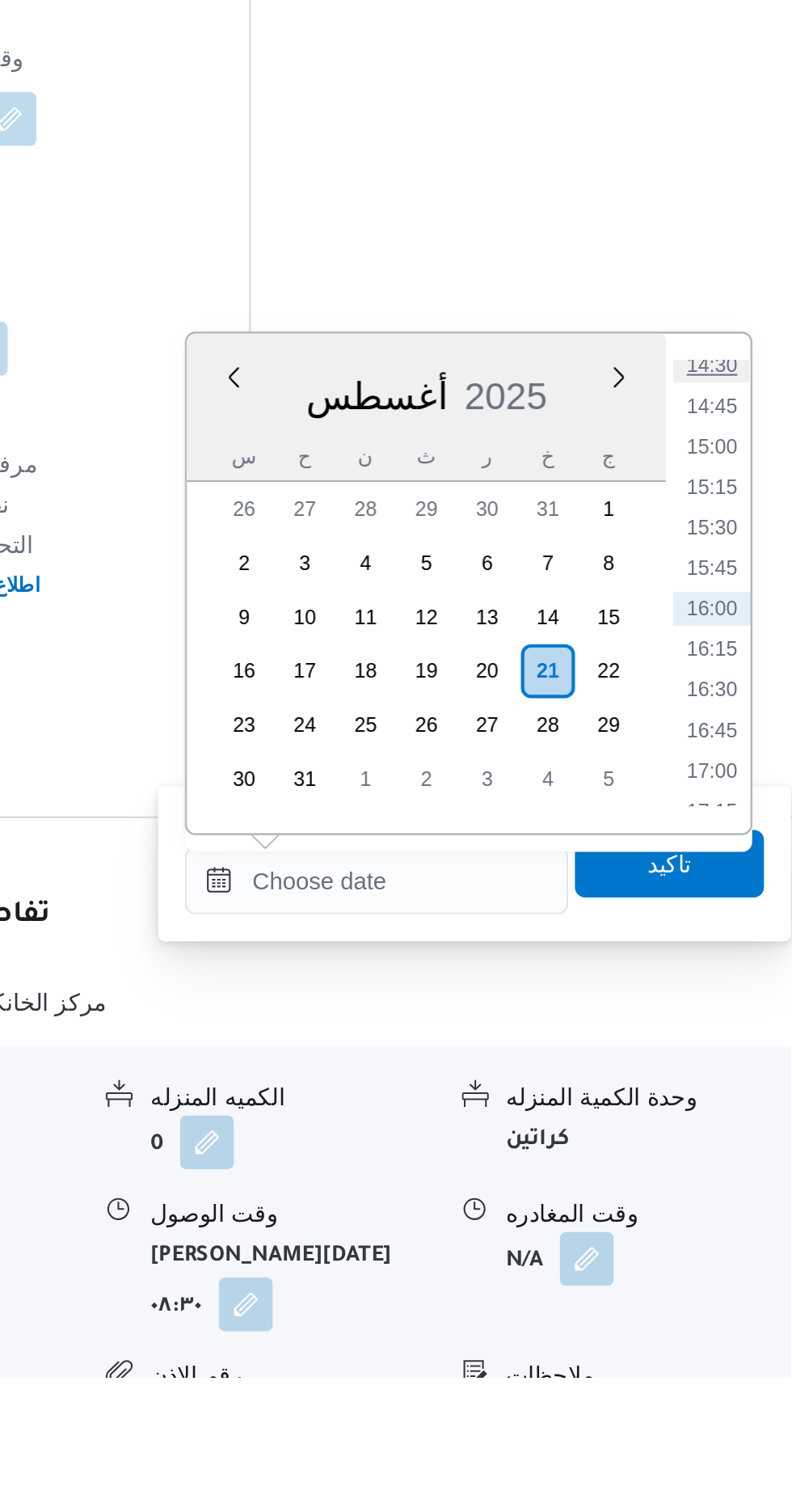
click at [723, 1029] on li "14:30" at bounding box center [727, 1027] width 37 height 16
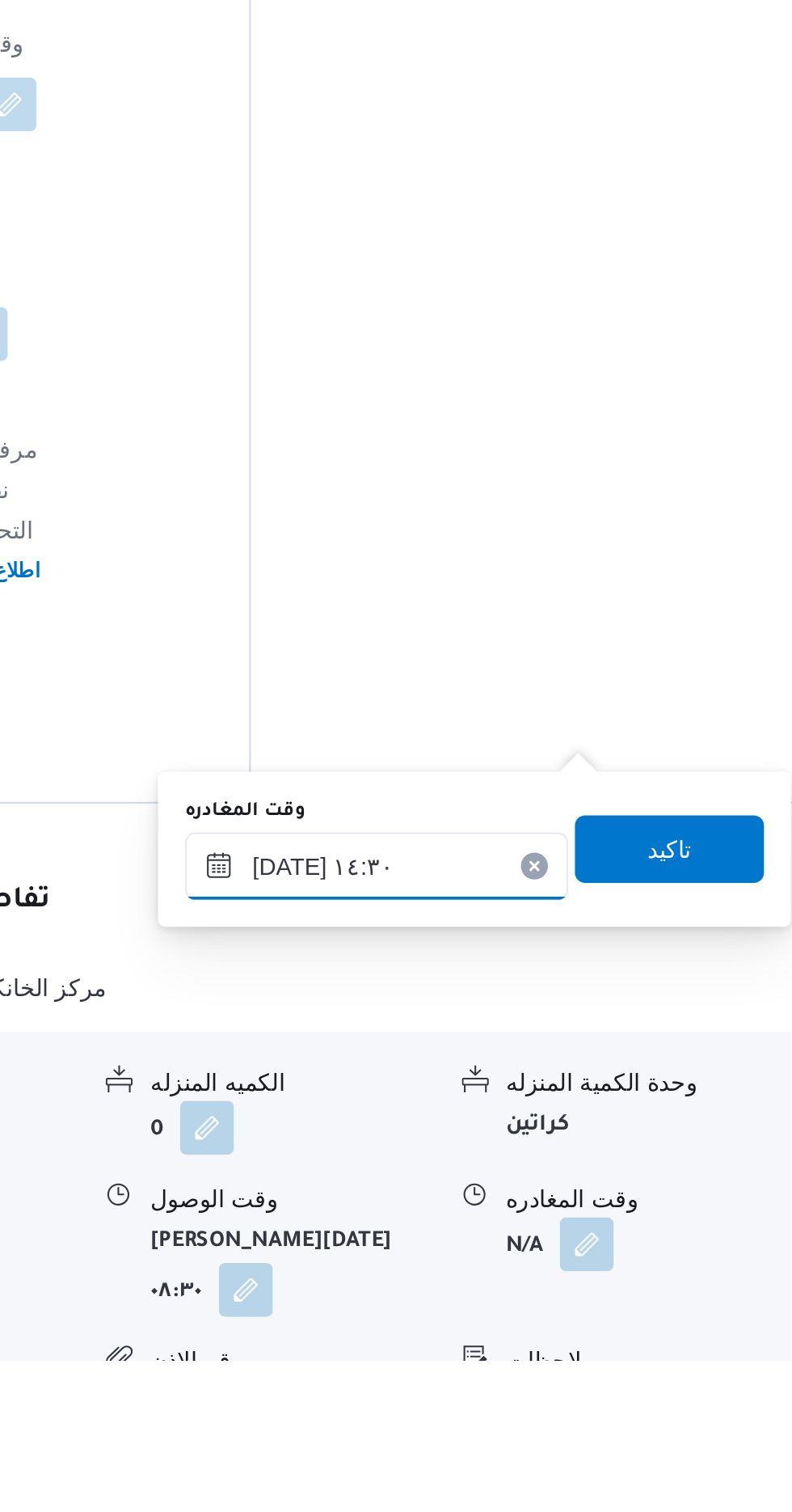
click at [624, 1266] on input "[DATE] ١٤:٣٠" at bounding box center [567, 1275] width 184 height 32
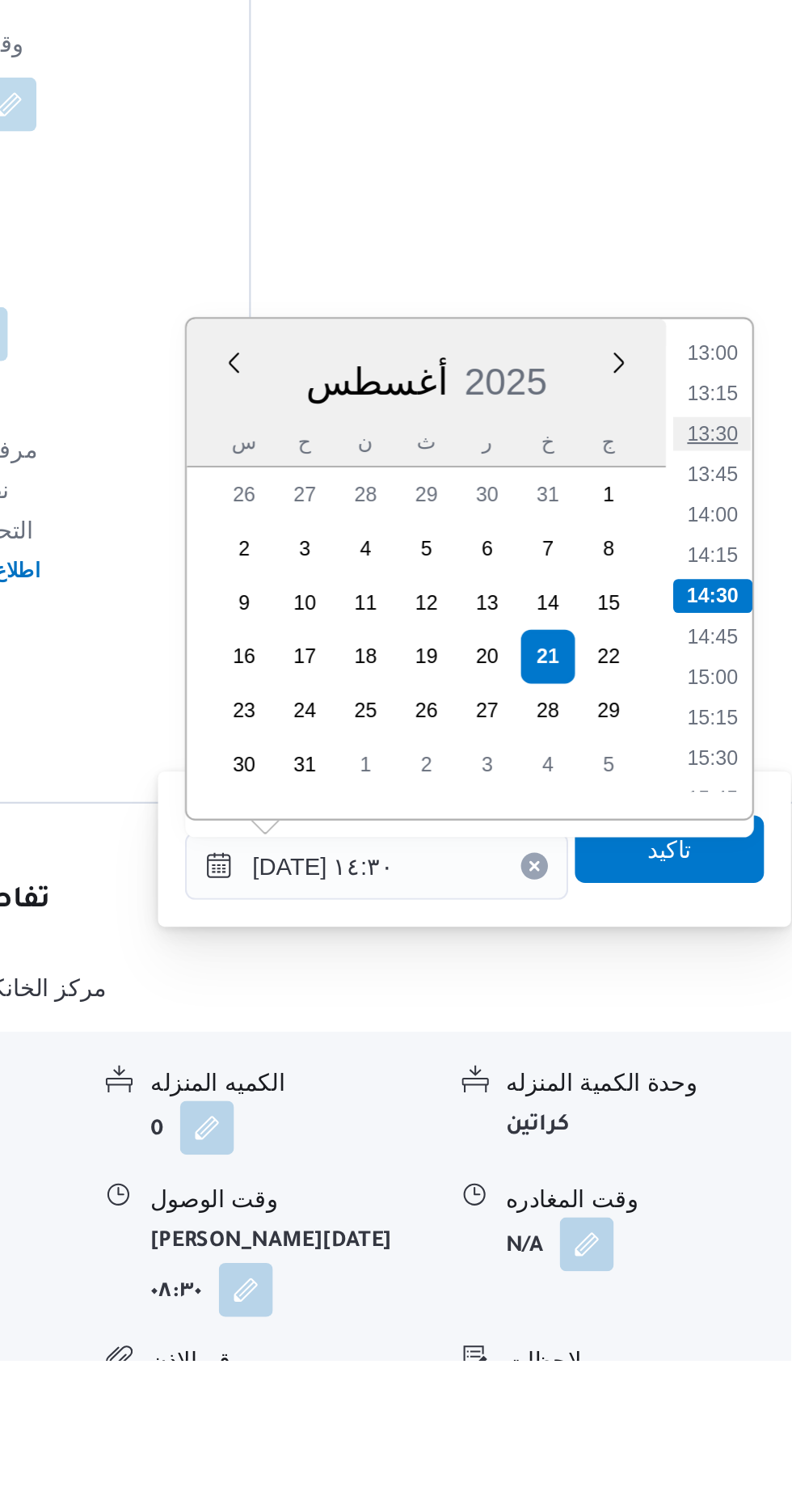
click at [721, 1062] on li "13:30" at bounding box center [727, 1068] width 37 height 16
type input "[DATE] ١٣:٣٠"
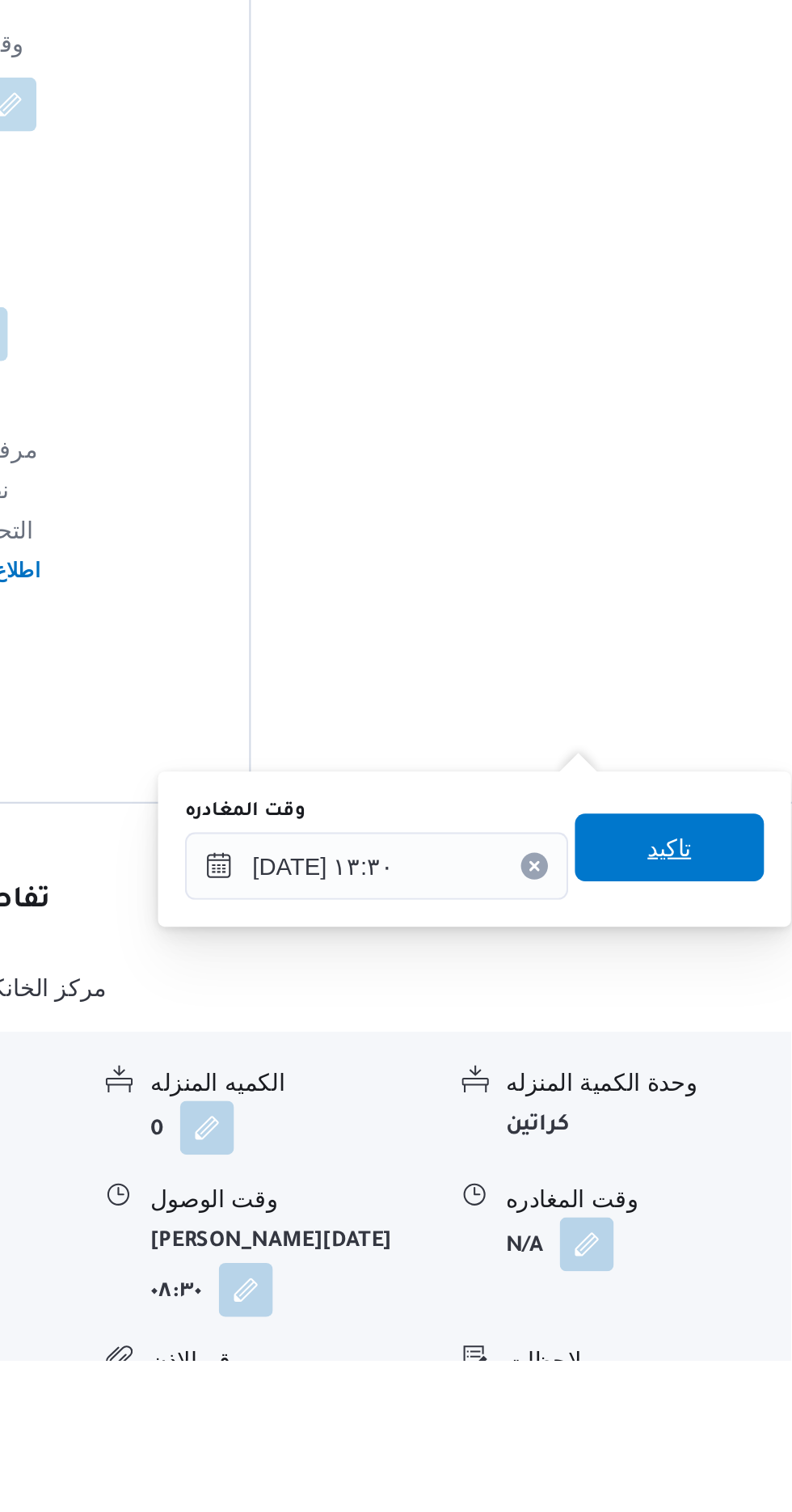
click at [717, 1267] on span "تاكيد" at bounding box center [707, 1266] width 21 height 19
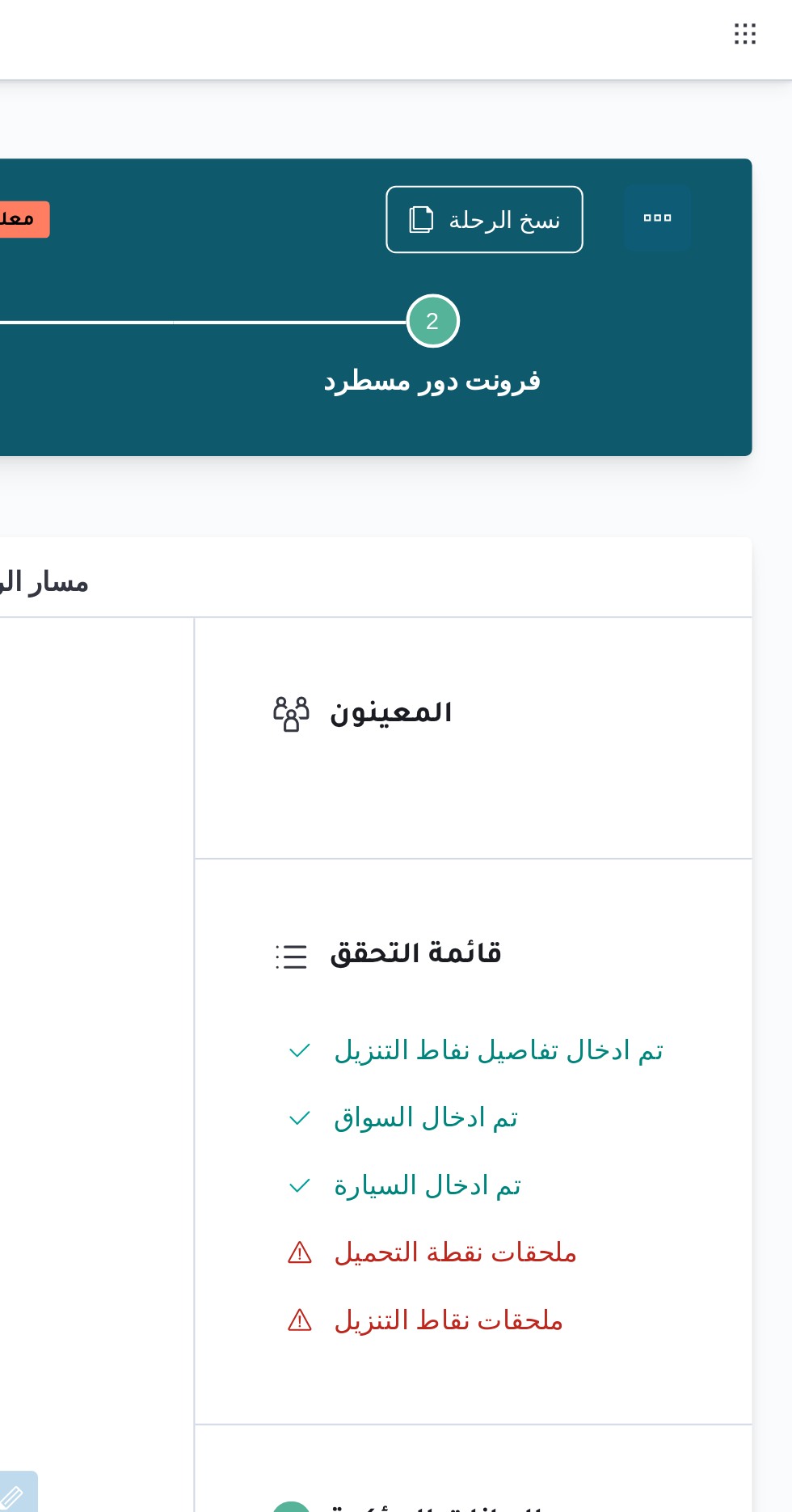
click at [731, 113] on button "Actions" at bounding box center [728, 104] width 32 height 32
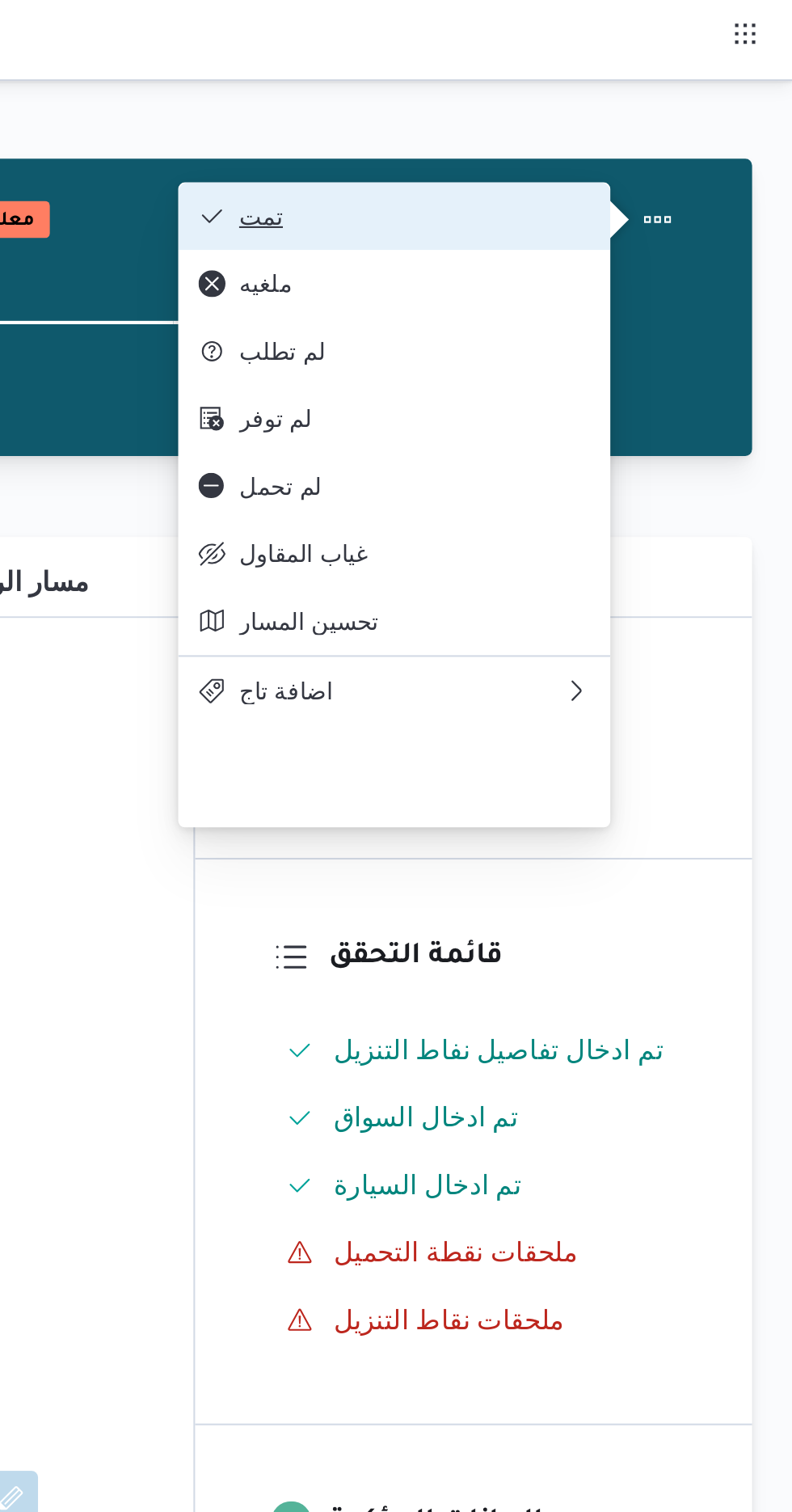
click at [693, 105] on span "تمت" at bounding box center [611, 103] width 169 height 13
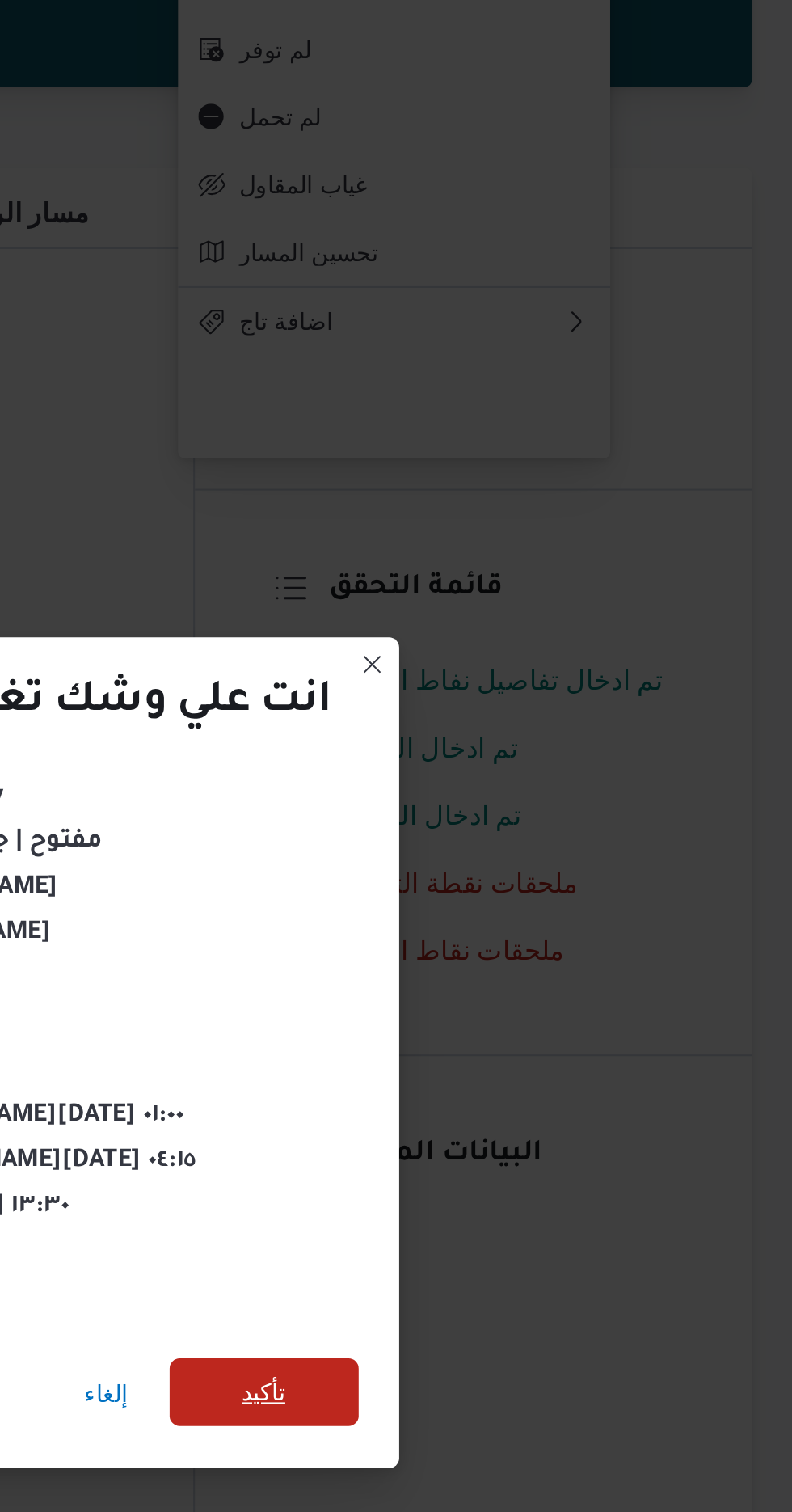
click at [548, 841] on span "تأكيد" at bounding box center [539, 843] width 21 height 19
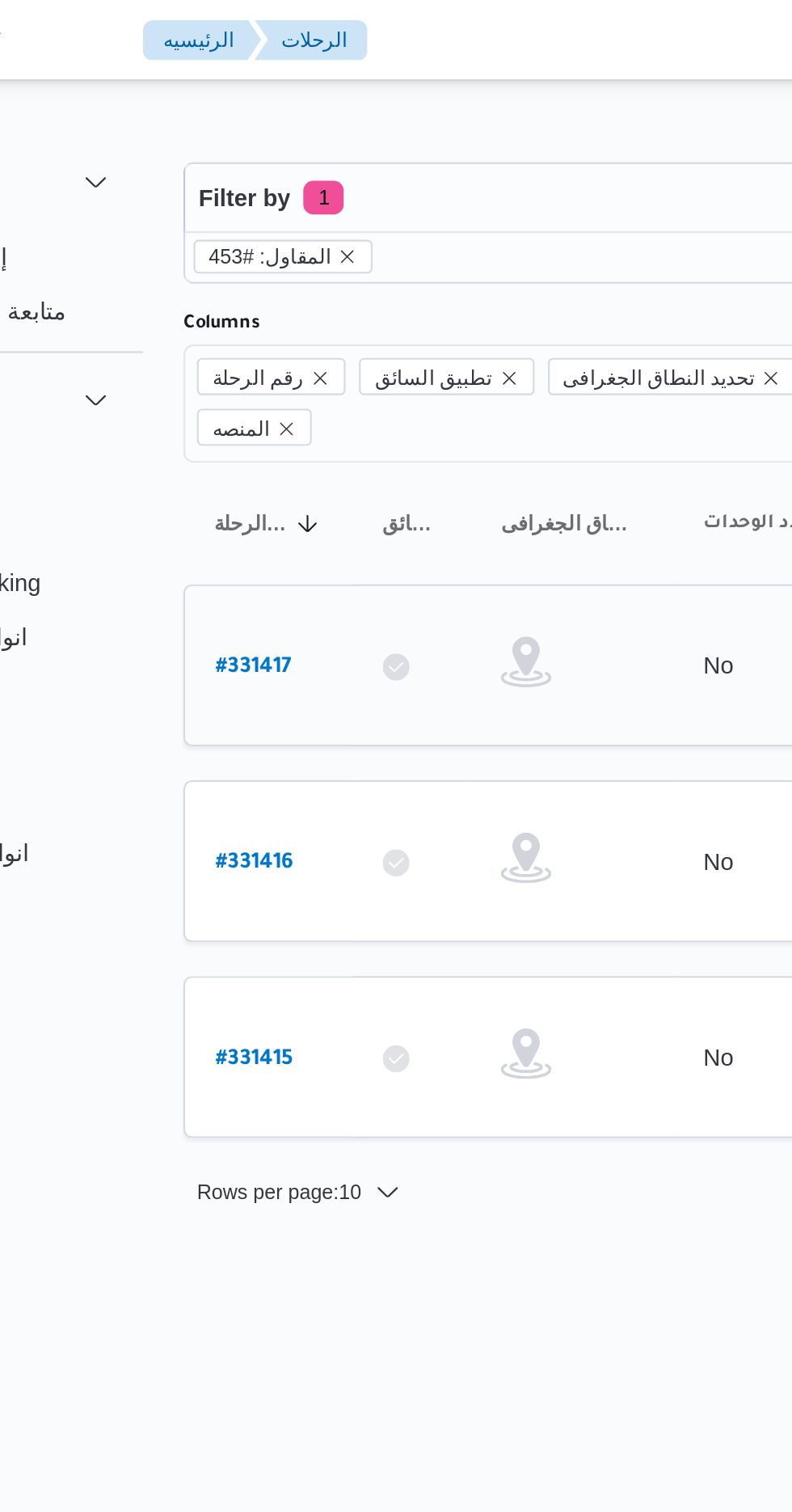
click at [249, 308] on link "# 331417" at bounding box center [243, 318] width 36 height 22
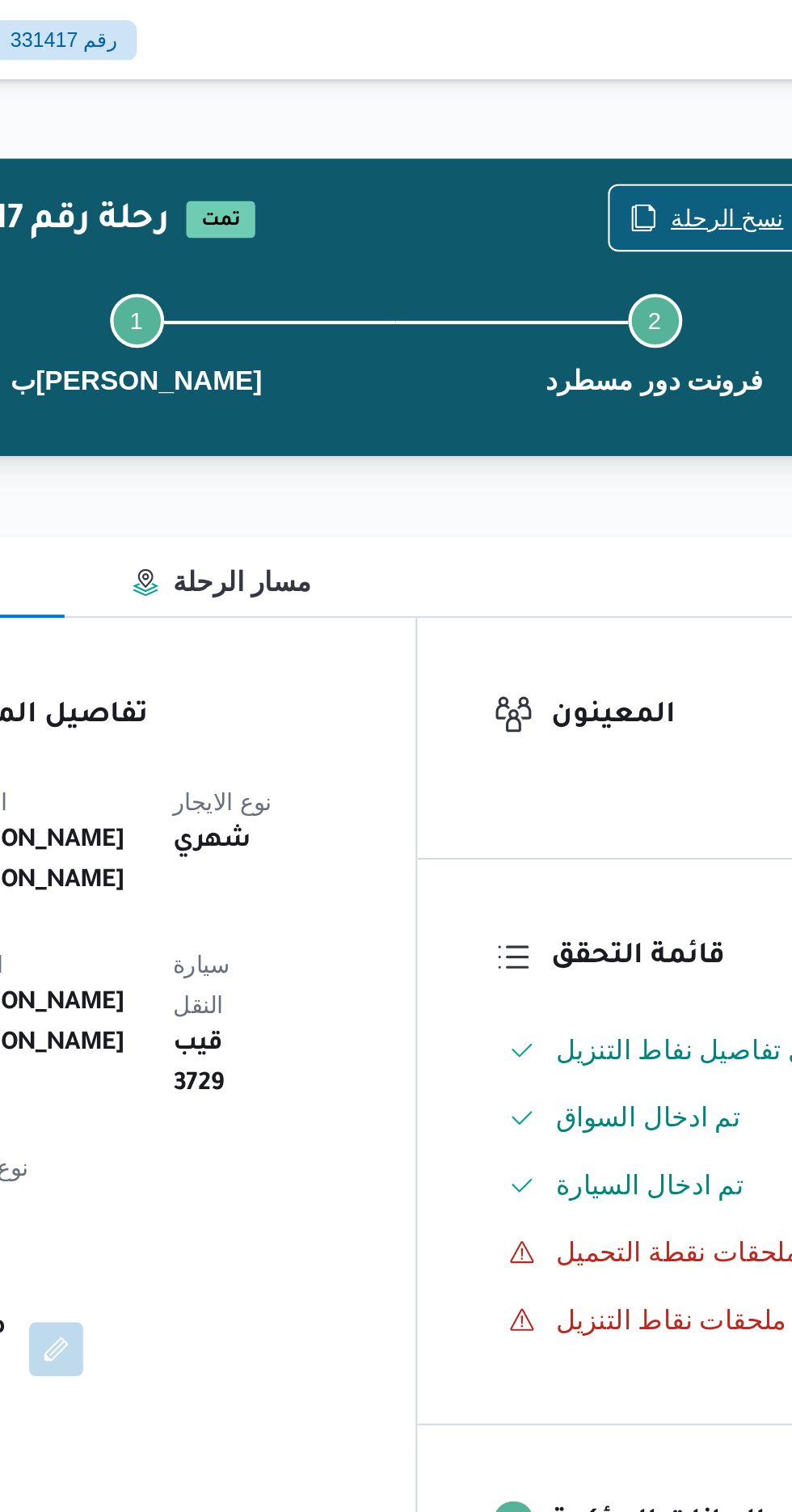
click at [639, 93] on span "نسخ الرحلة" at bounding box center [645, 104] width 93 height 30
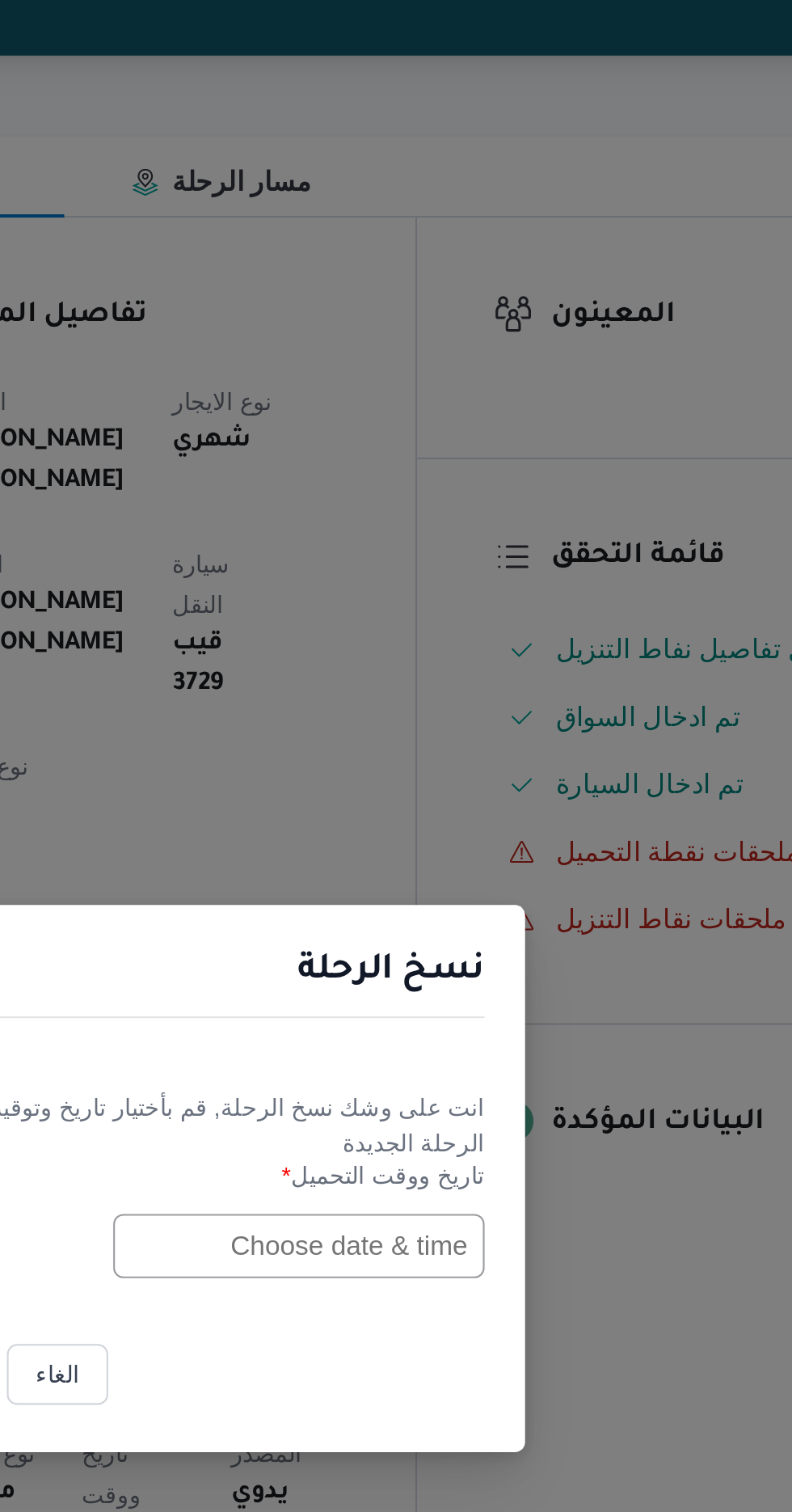
click at [428, 792] on input "text" at bounding box center [450, 788] width 178 height 30
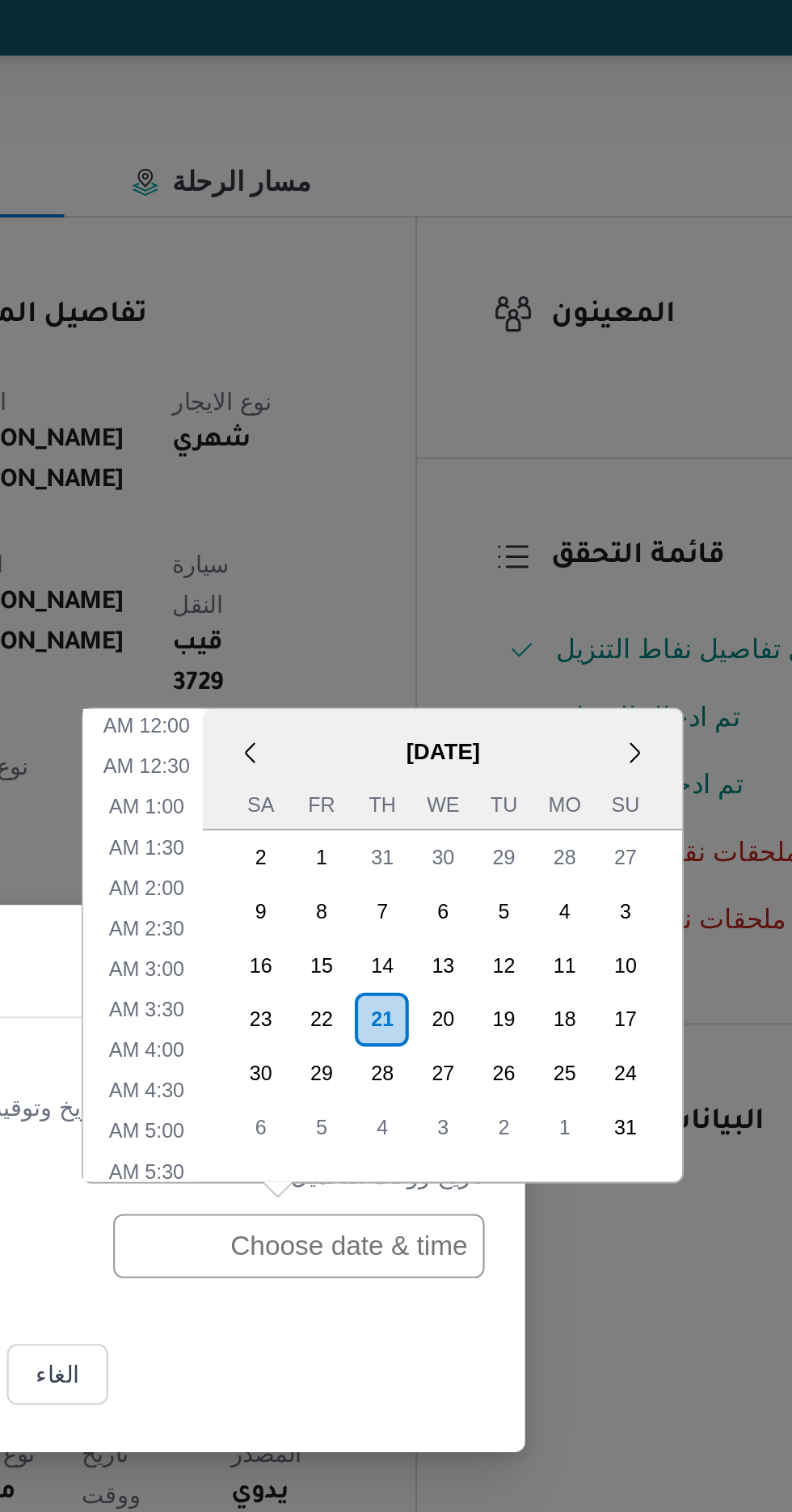
scroll to position [516, 0]
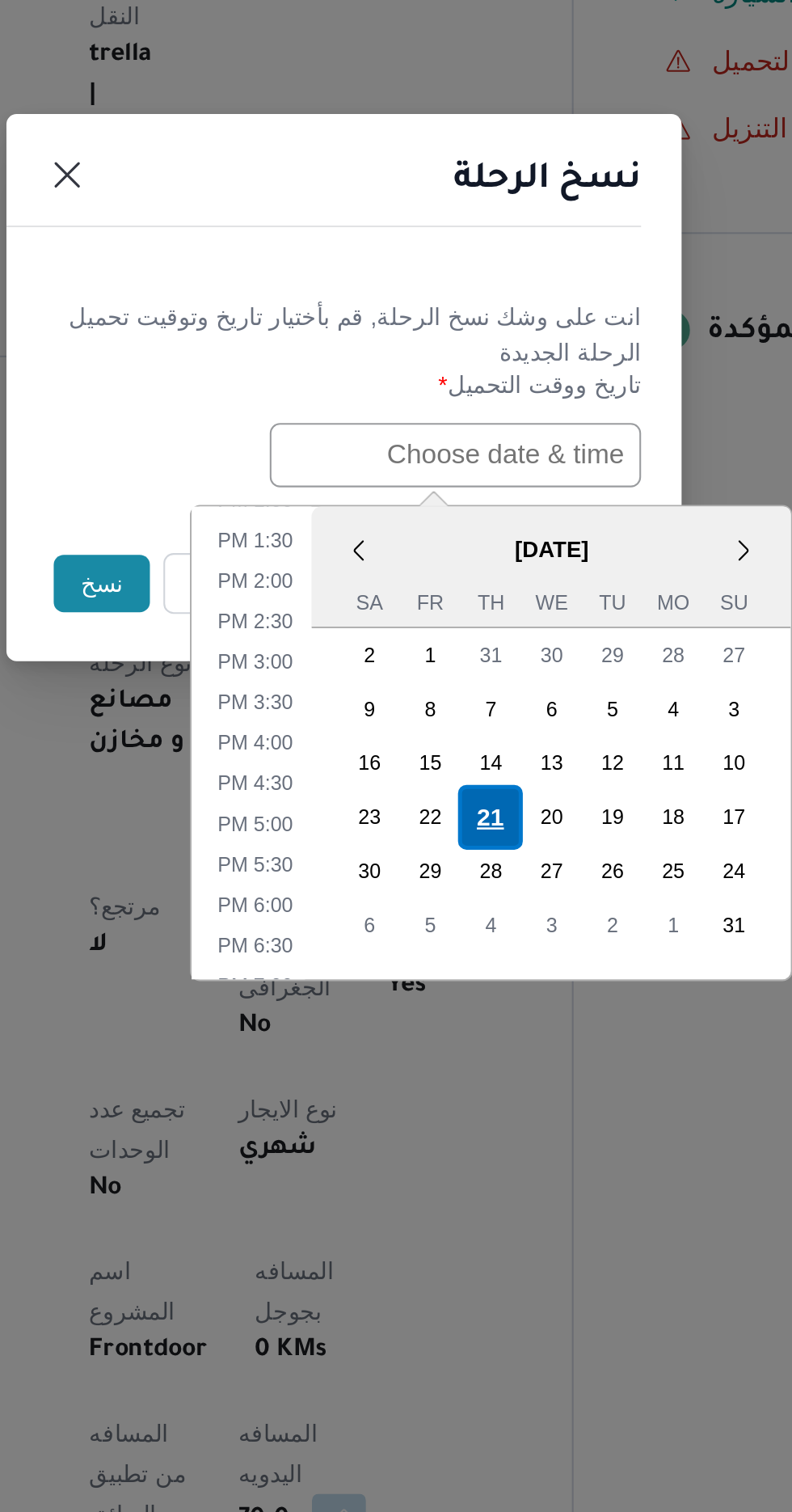
click at [464, 958] on div "21" at bounding box center [466, 962] width 30 height 30
type input "[DATE] 12:00AM"
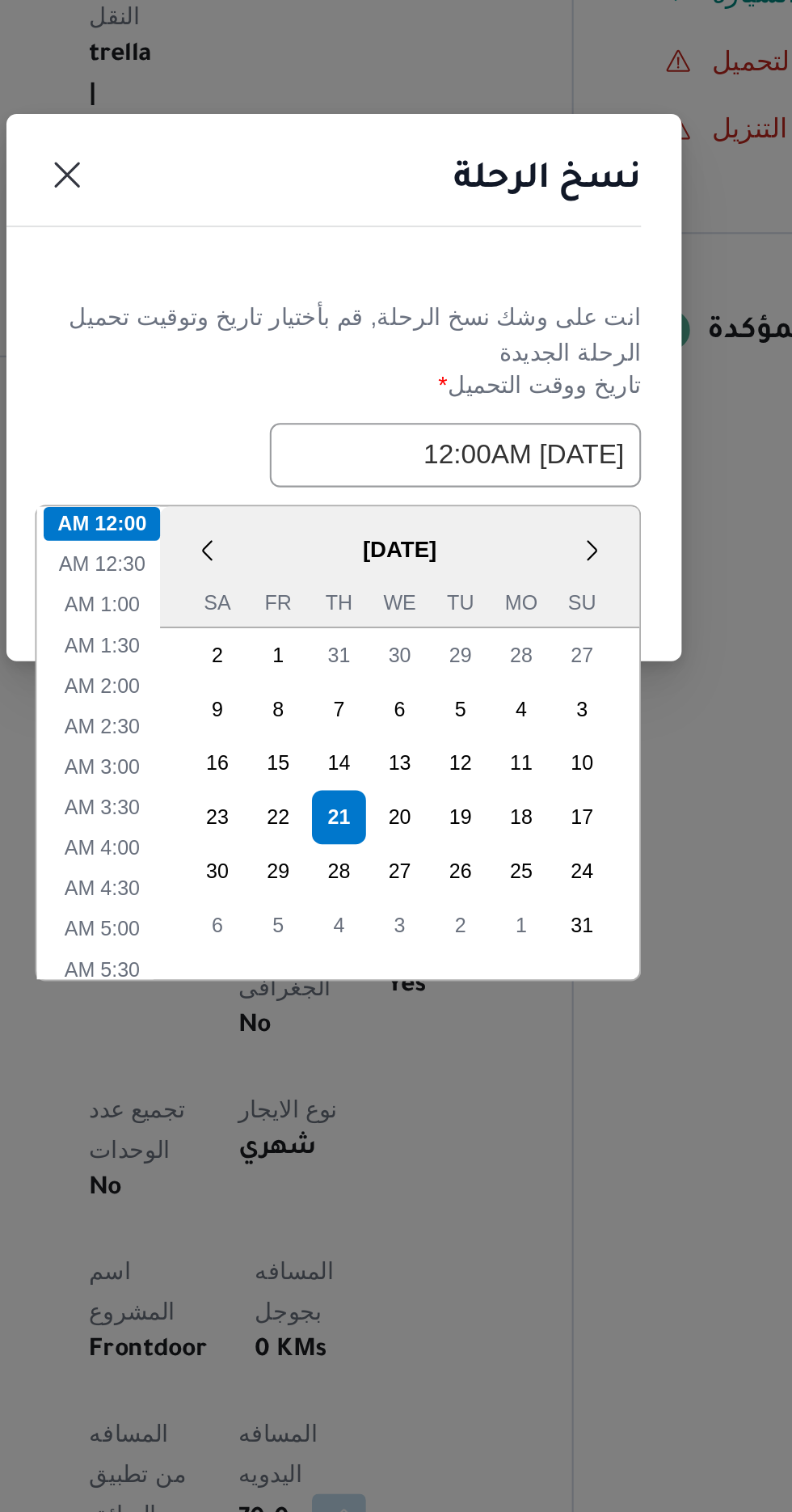
click at [473, 657] on h1 "نسخ الرحلة" at bounding box center [494, 657] width 90 height 26
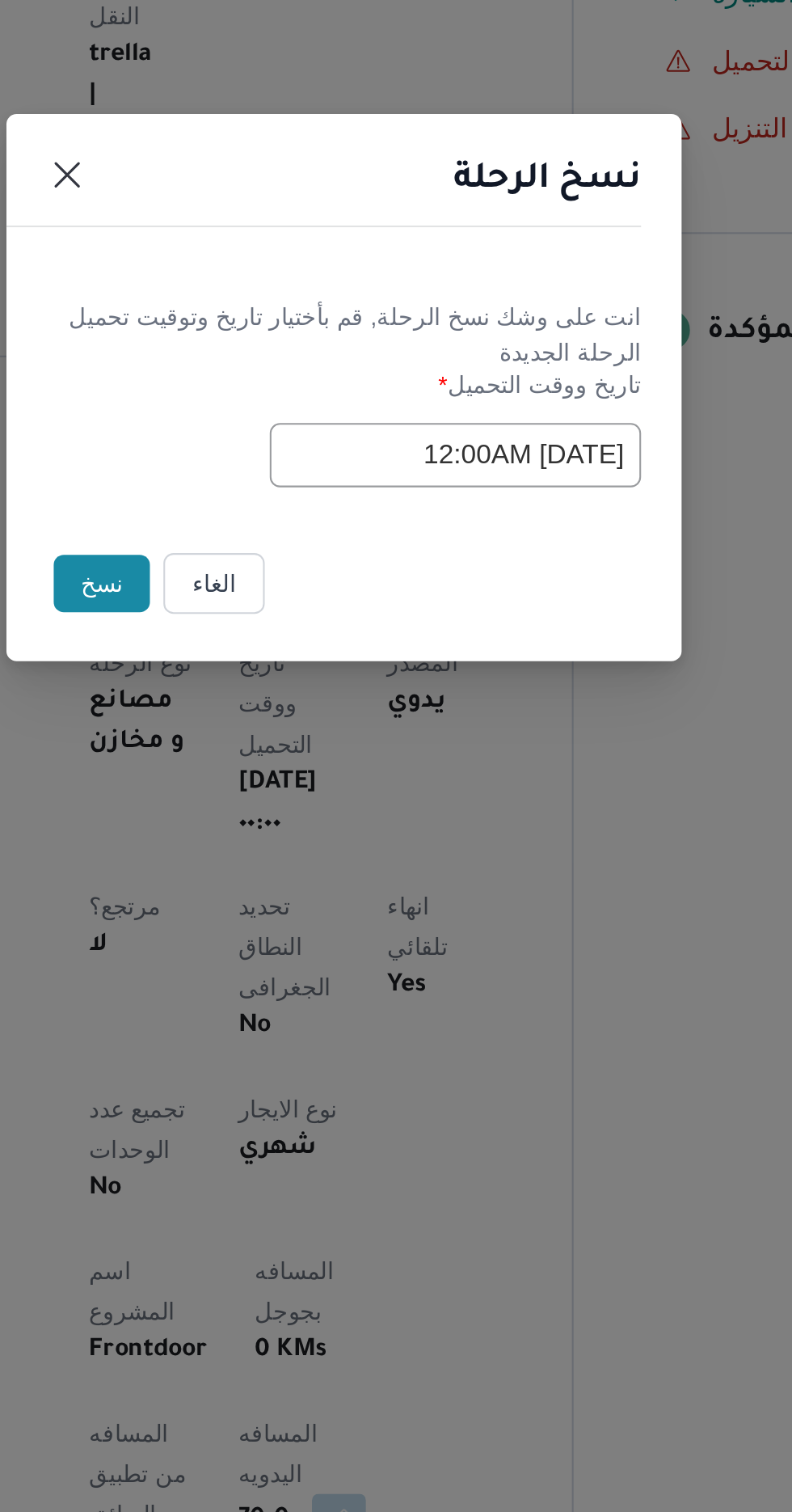
click at [275, 848] on button "نسخ" at bounding box center [279, 850] width 46 height 27
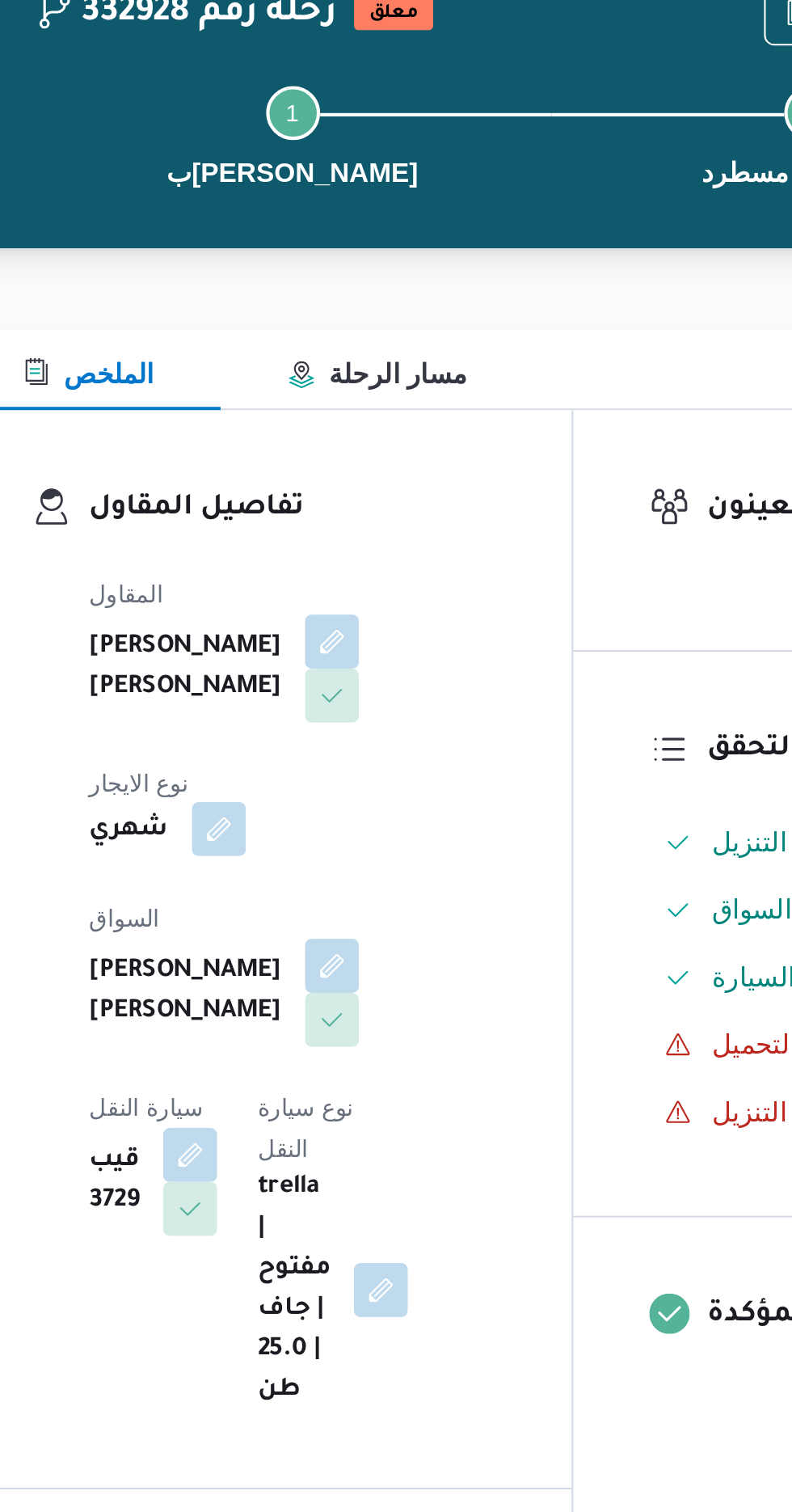
click at [350, 483] on button "button" at bounding box center [335, 495] width 26 height 26
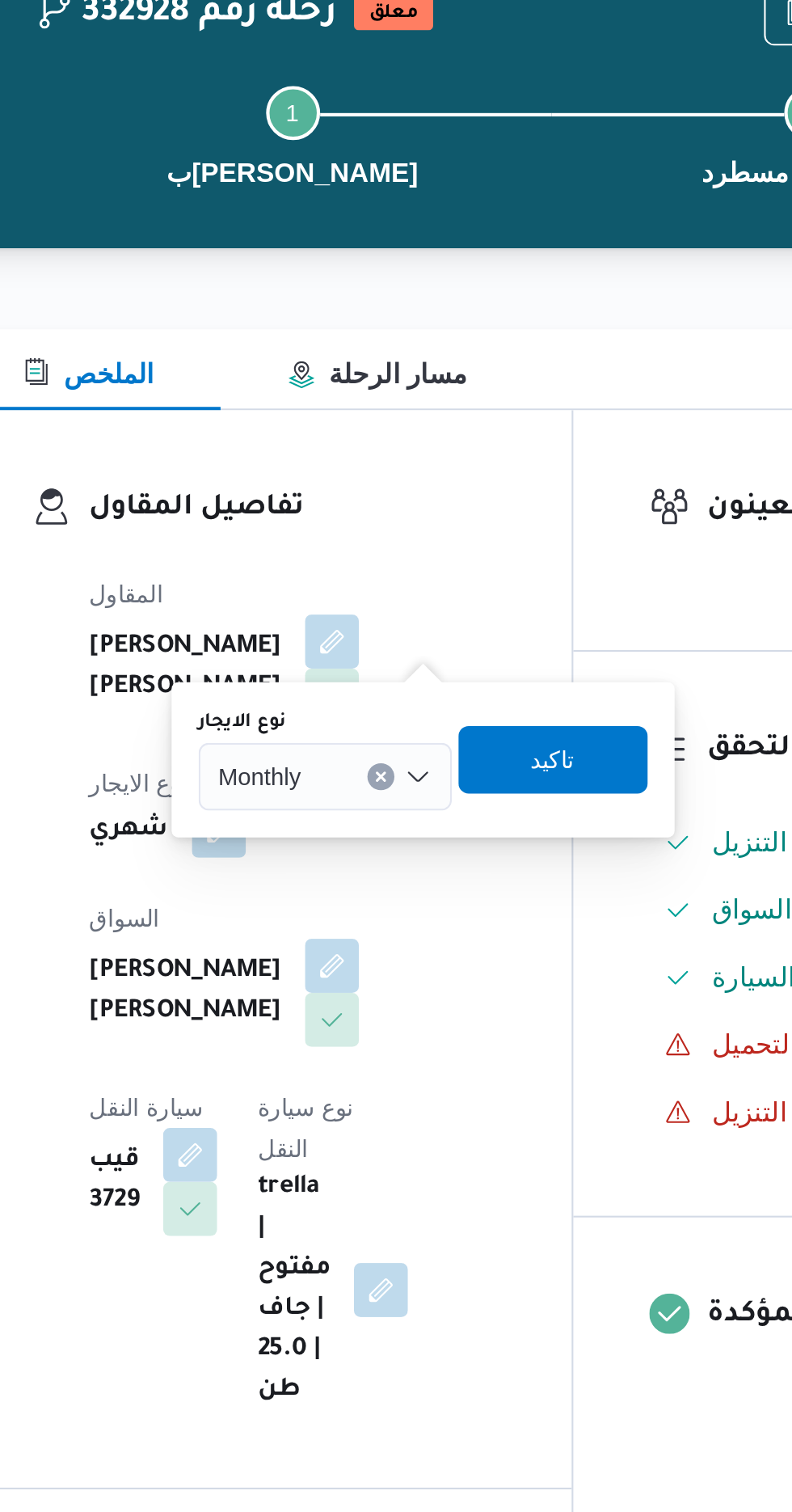
click at [384, 472] on input "نوع الايجار" at bounding box center [384, 471] width 2 height 19
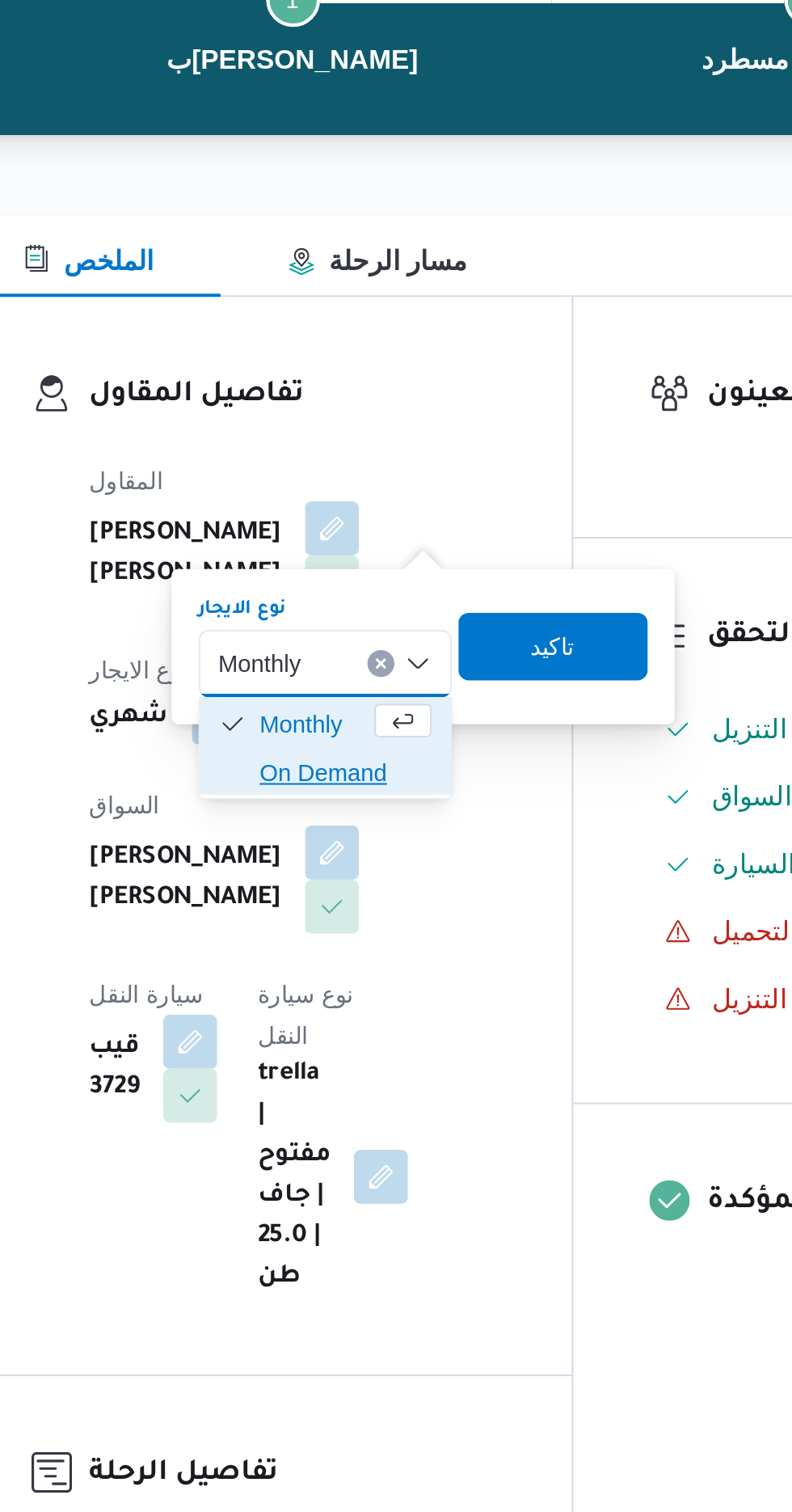
click at [403, 525] on span "On Demand" at bounding box center [397, 524] width 82 height 19
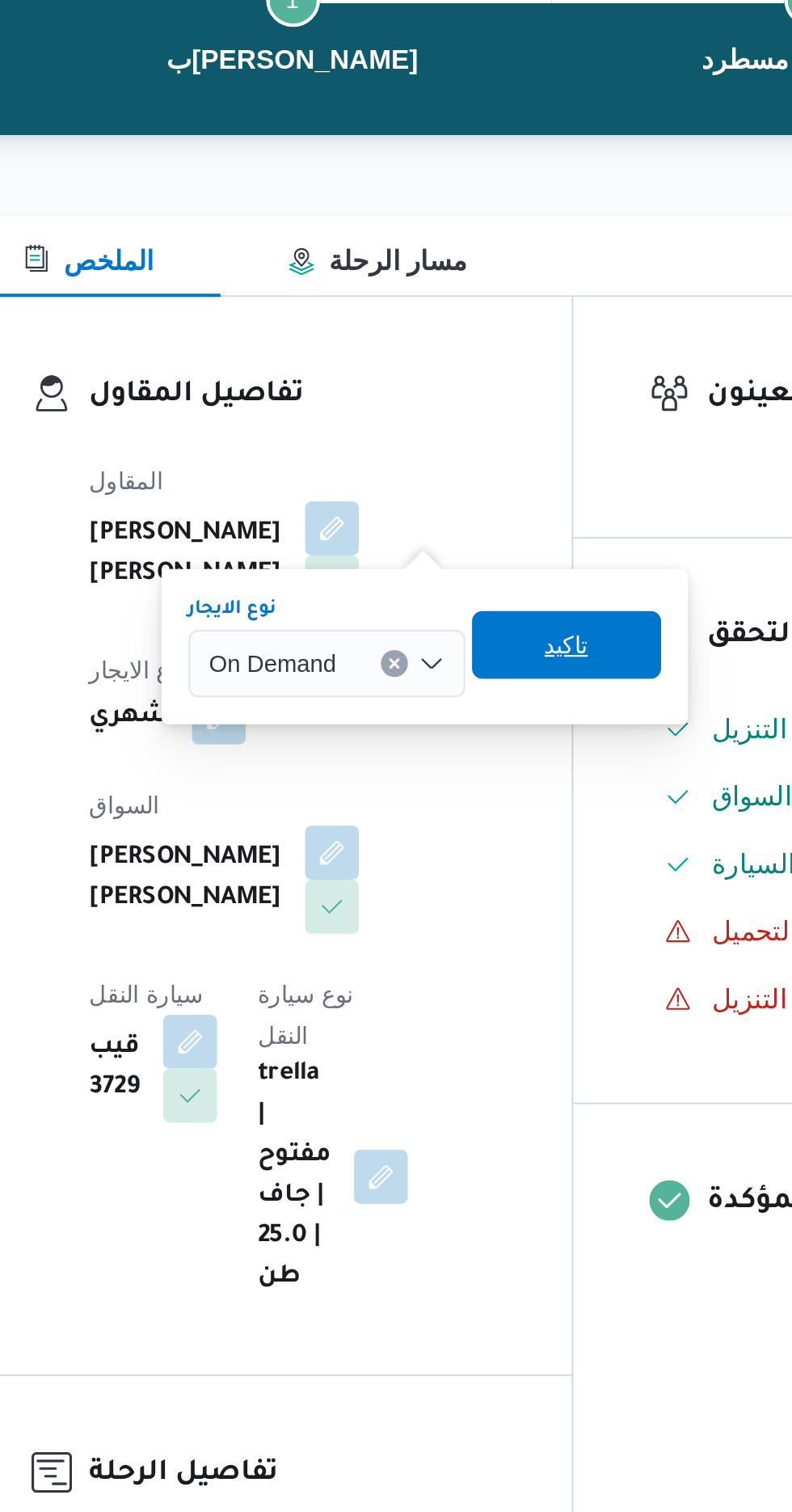
click at [508, 460] on span "تاكيد" at bounding box center [503, 462] width 21 height 19
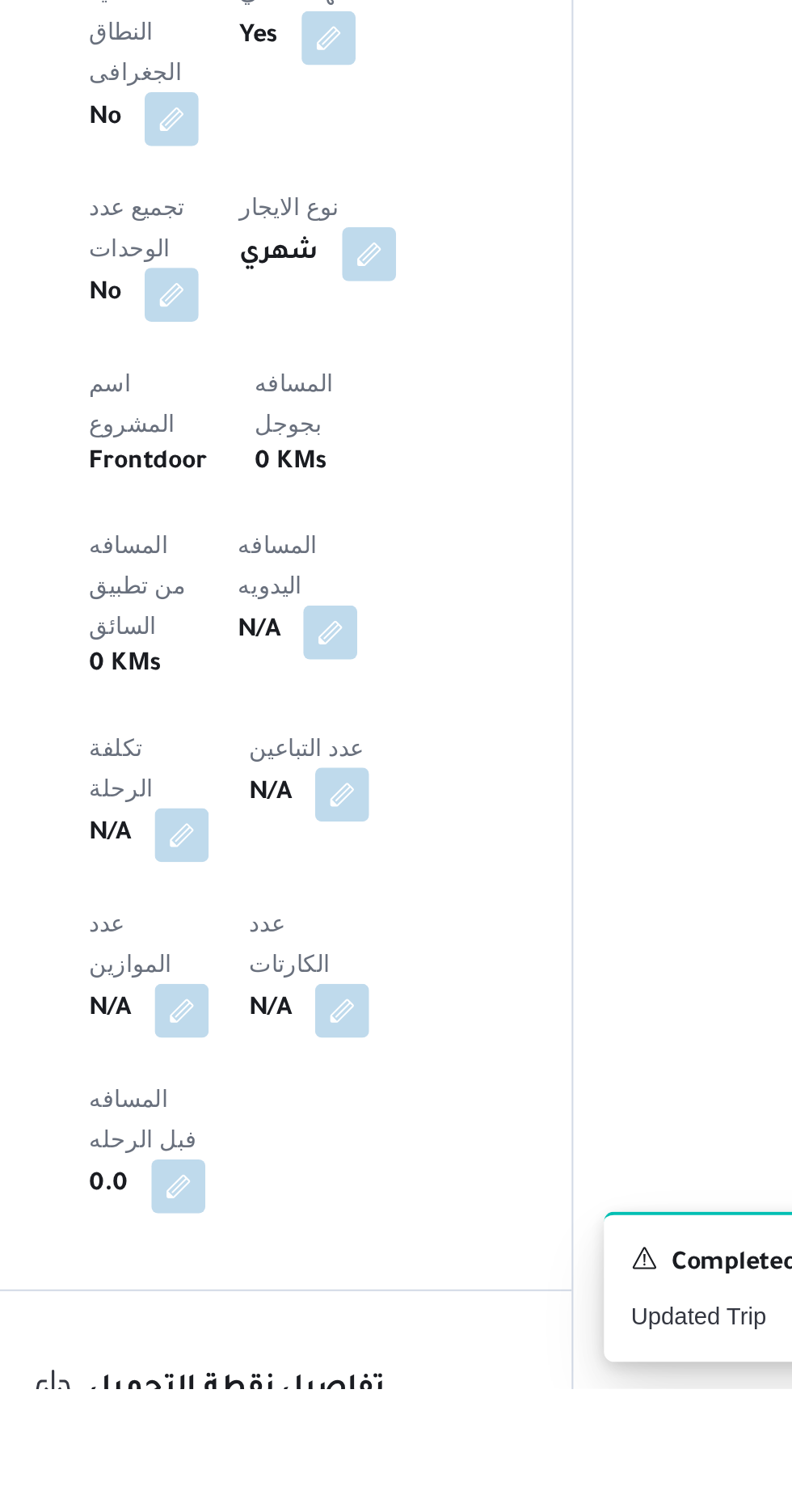
scroll to position [331, 0]
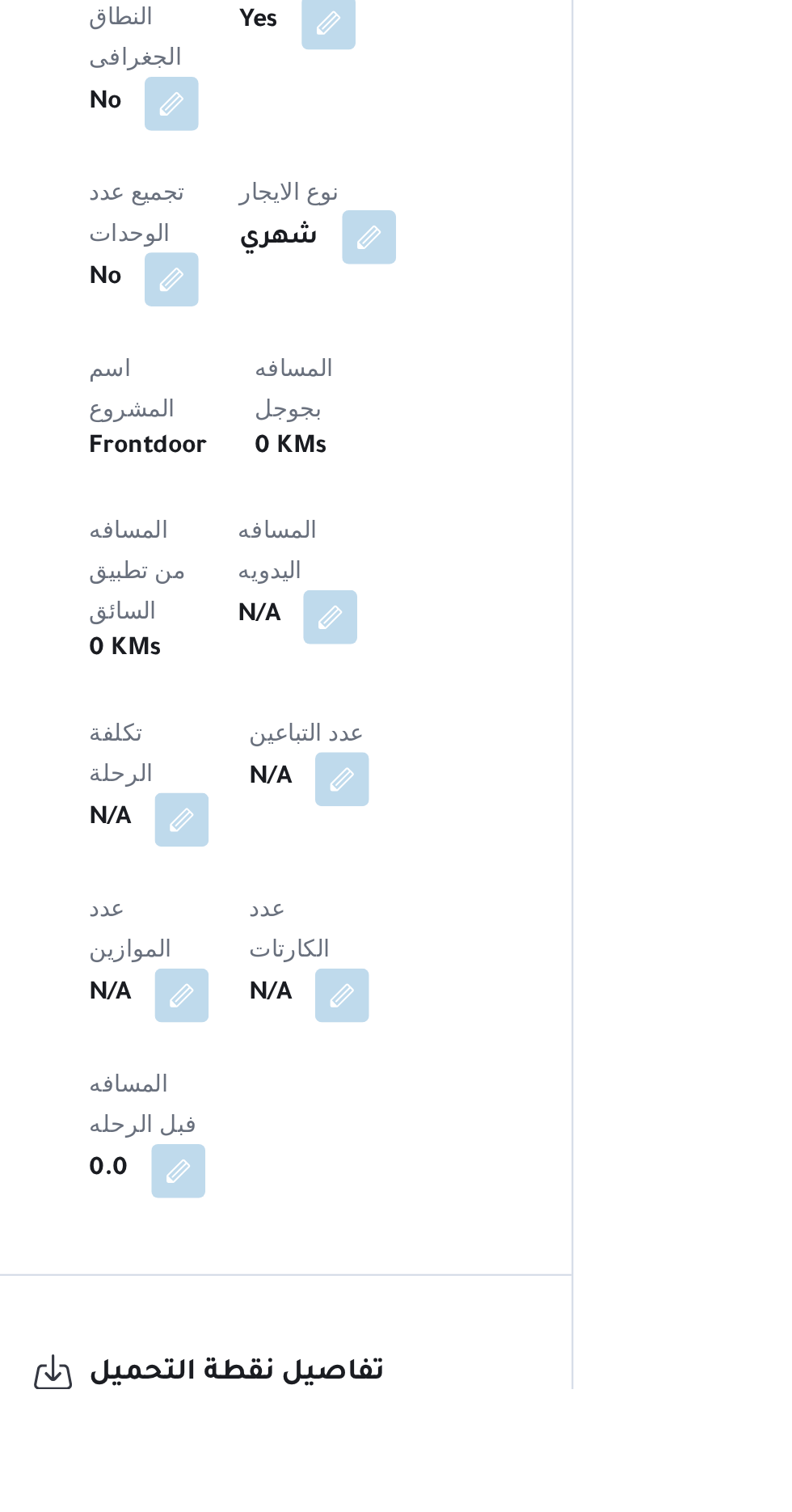
click at [395, 947] on button "button" at bounding box center [407, 960] width 26 height 26
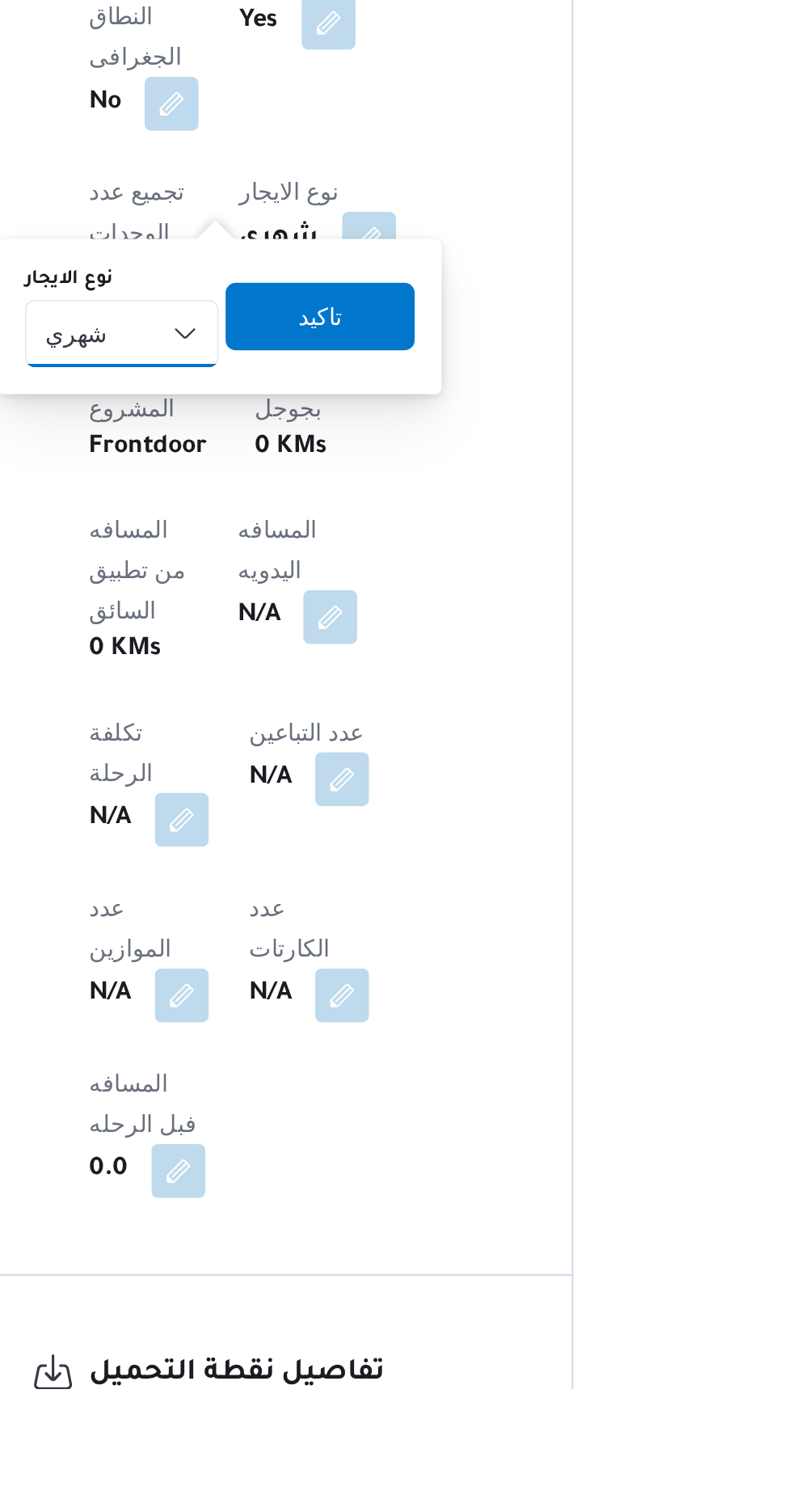
click at [298, 1007] on select "شهري بالنقله إيجار يومي" at bounding box center [290, 1007] width 93 height 32
select select "on_demand"
click at [243, 991] on select "شهري بالنقله إيجار يومي" at bounding box center [290, 1007] width 93 height 32
click at [396, 1003] on span "تاكيد" at bounding box center [385, 998] width 91 height 32
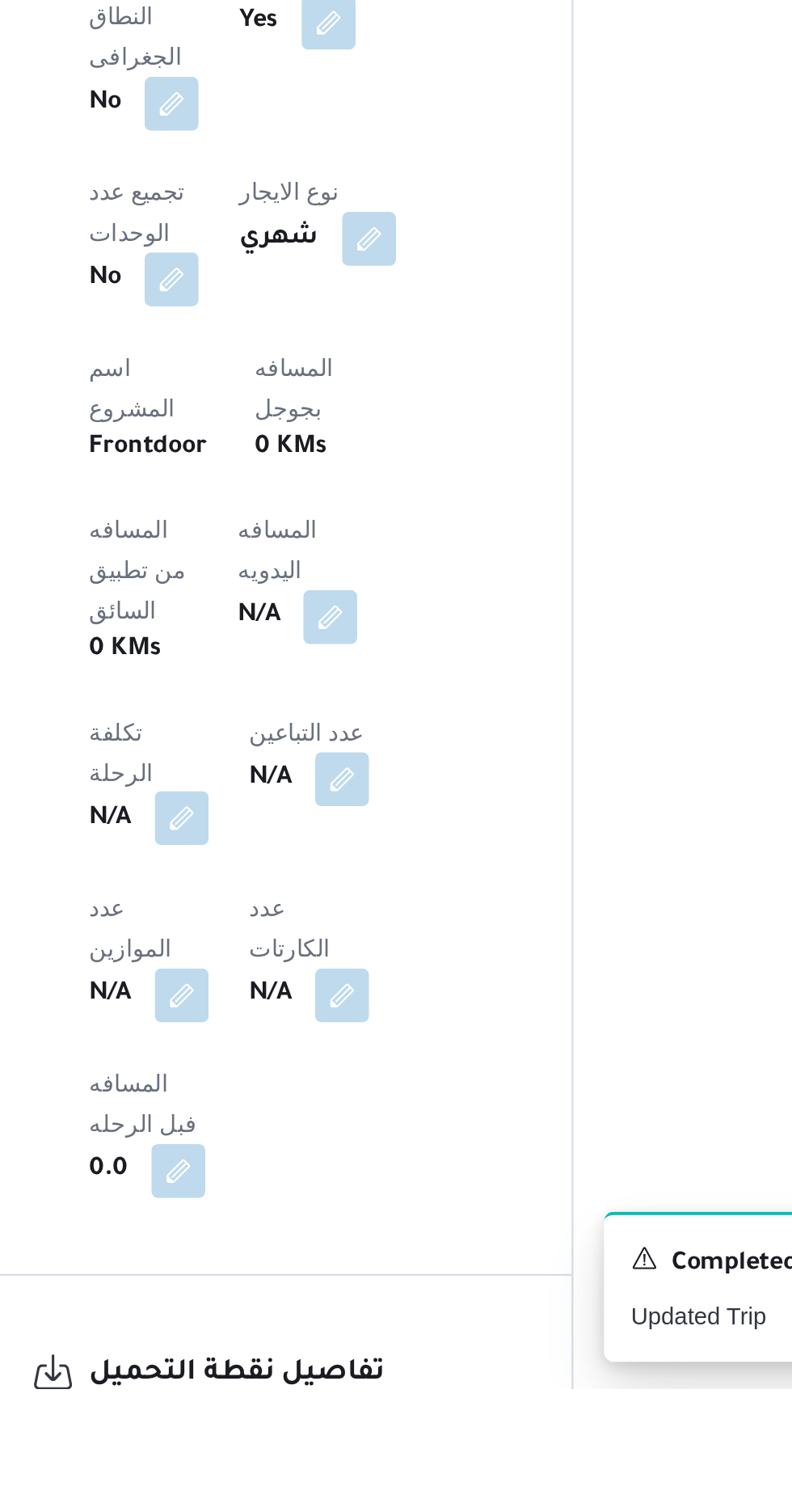
click at [321, 1226] on button "button" at bounding box center [318, 1238] width 26 height 26
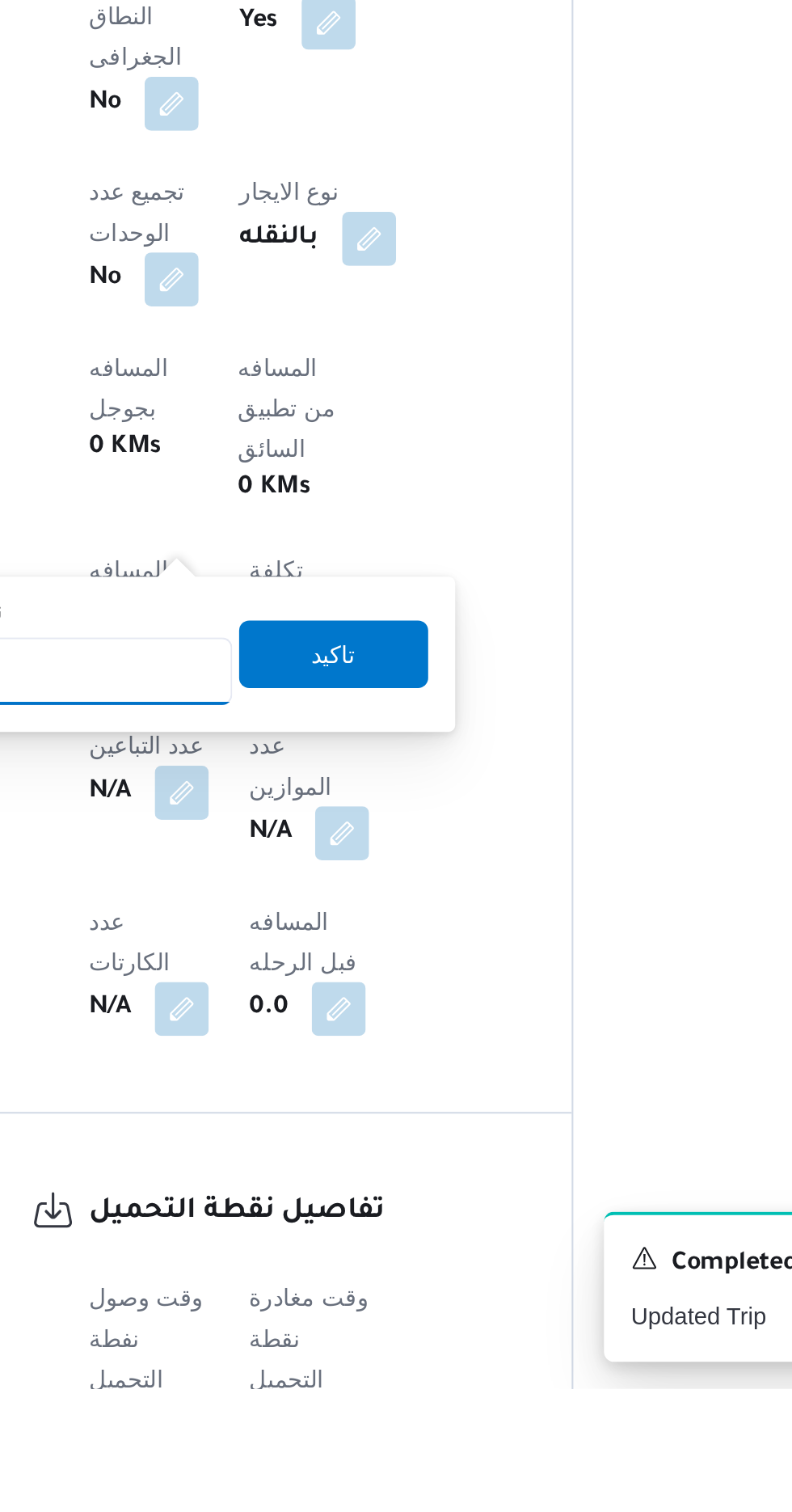
click at [309, 1170] on input "تكلفة الرحلة" at bounding box center [262, 1168] width 161 height 32
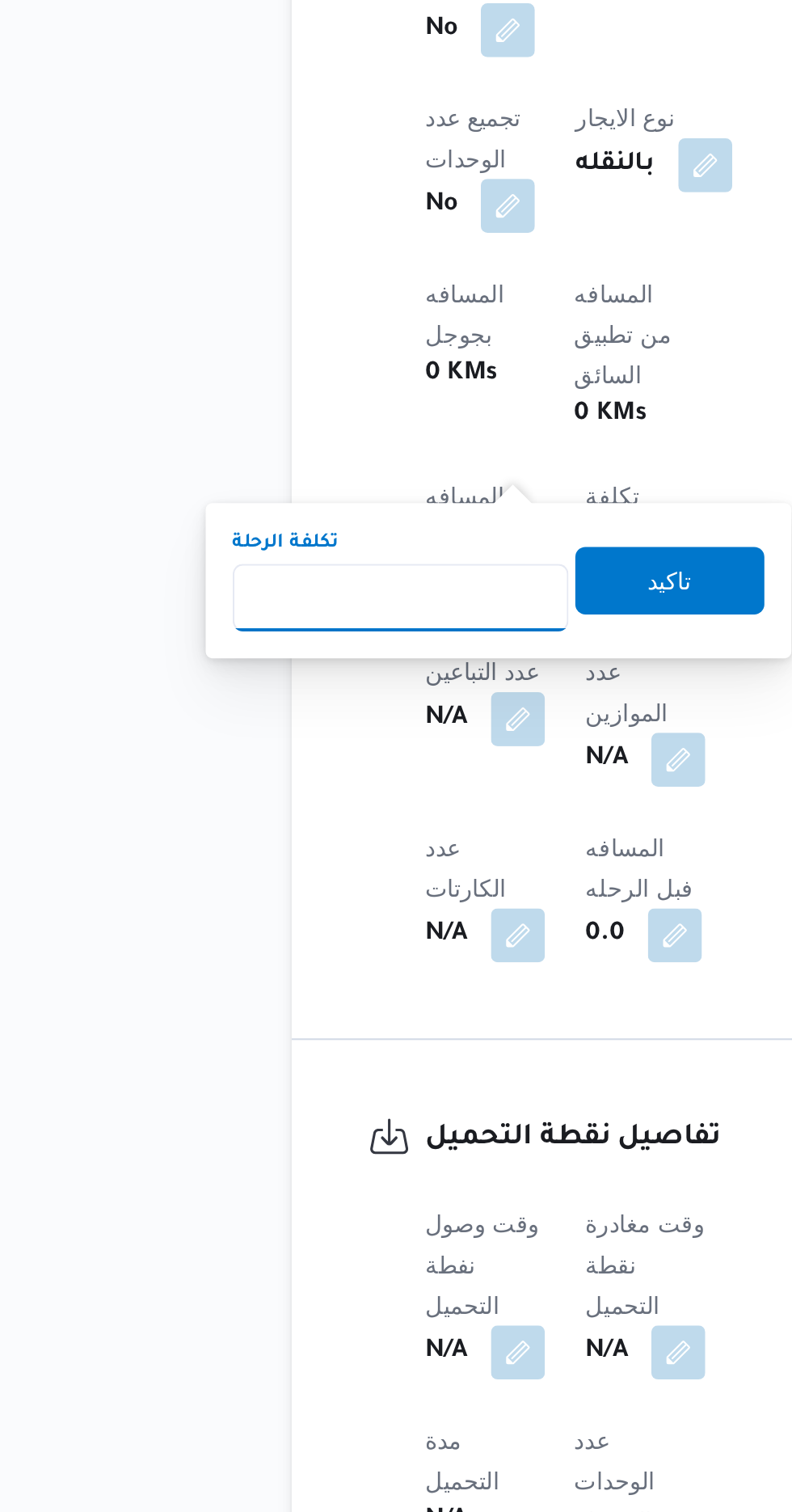
scroll to position [482, 0]
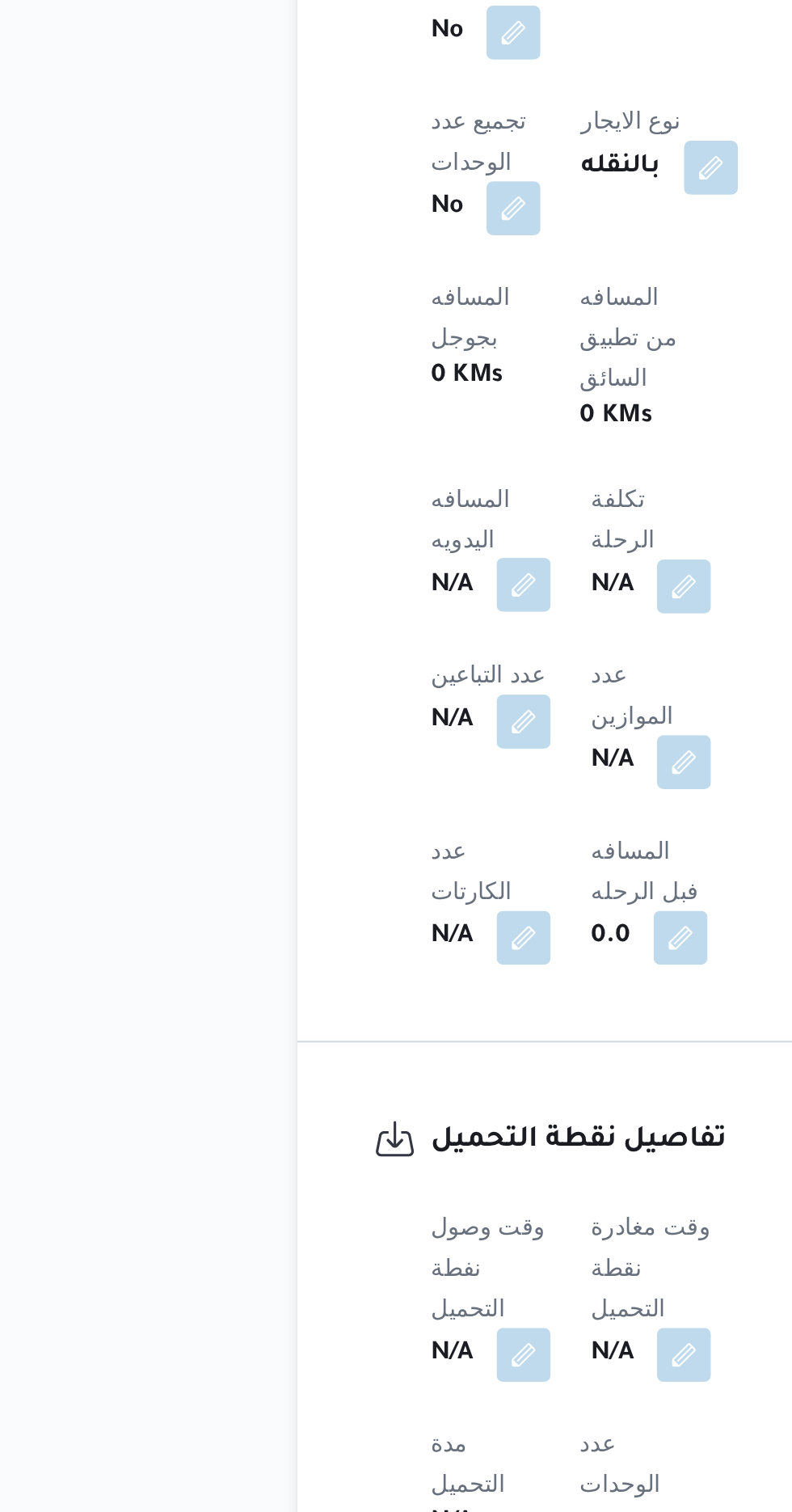
click at [332, 997] on button "button" at bounding box center [318, 1009] width 26 height 26
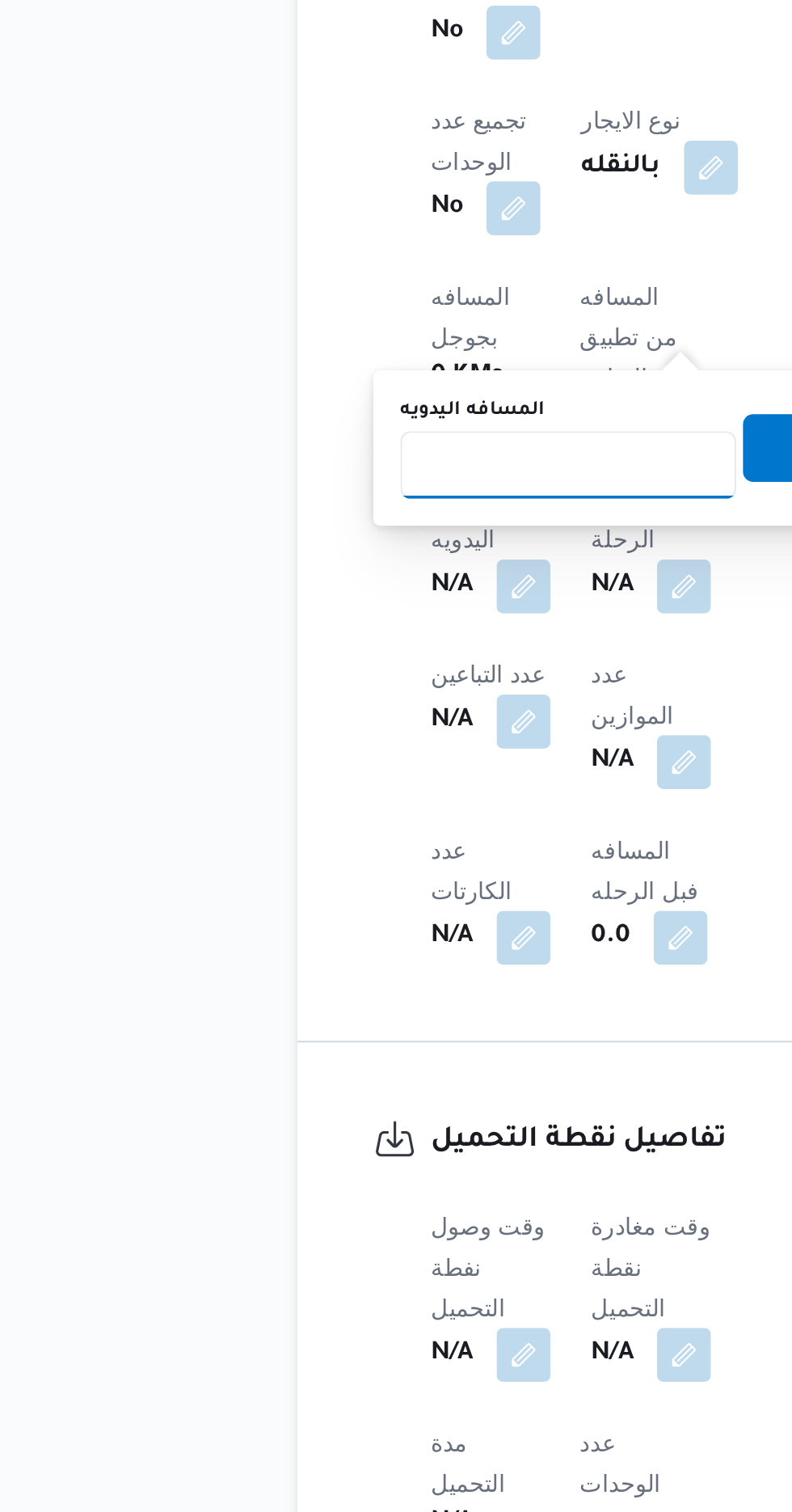
click at [345, 954] on input "المسافه اليدويه" at bounding box center [340, 952] width 161 height 32
type input "120"
click at [444, 945] on span "تاكيد" at bounding box center [469, 944] width 91 height 32
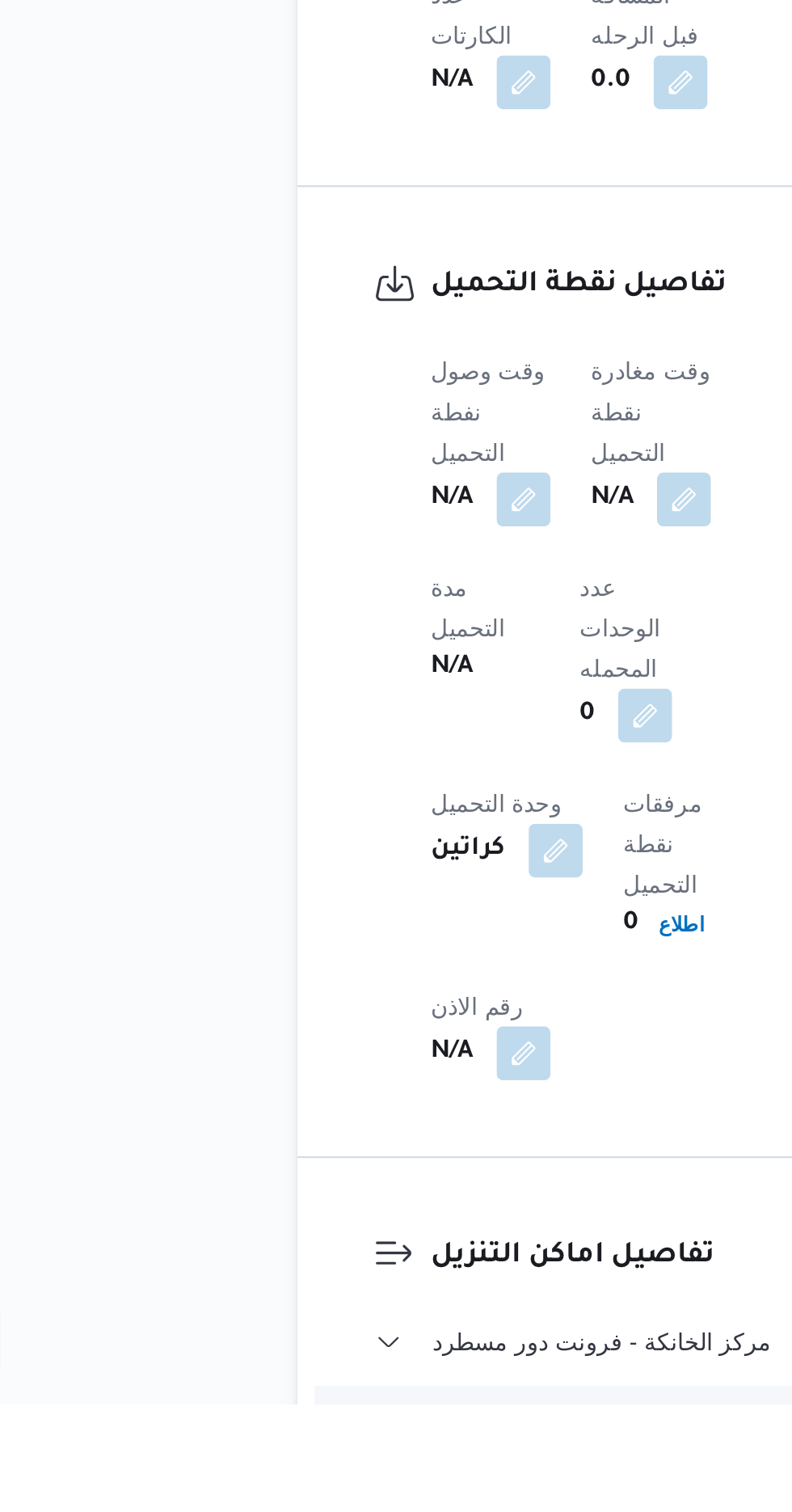
scroll to position [783, 0]
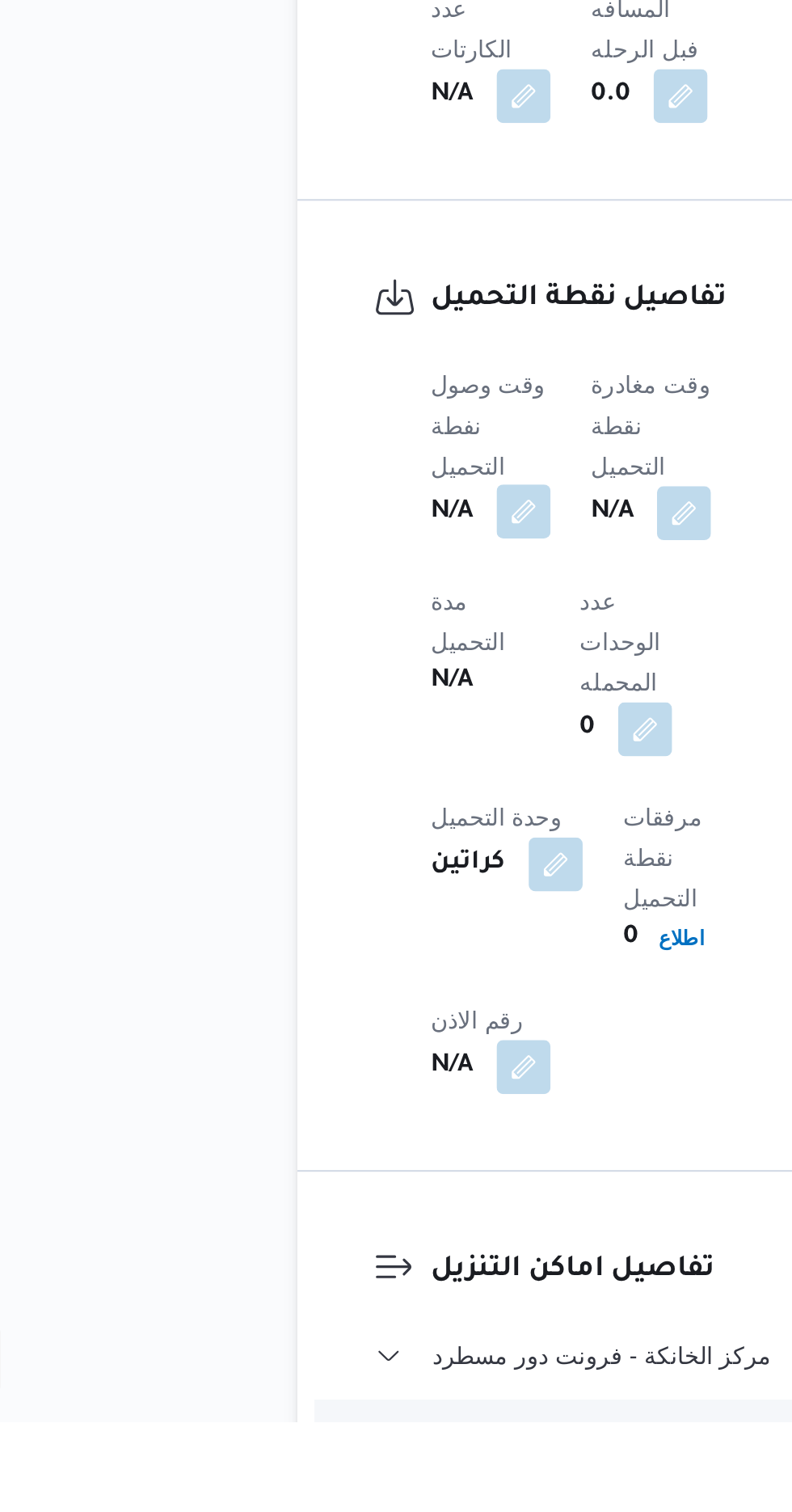
click at [329, 1063] on button "button" at bounding box center [318, 1075] width 26 height 26
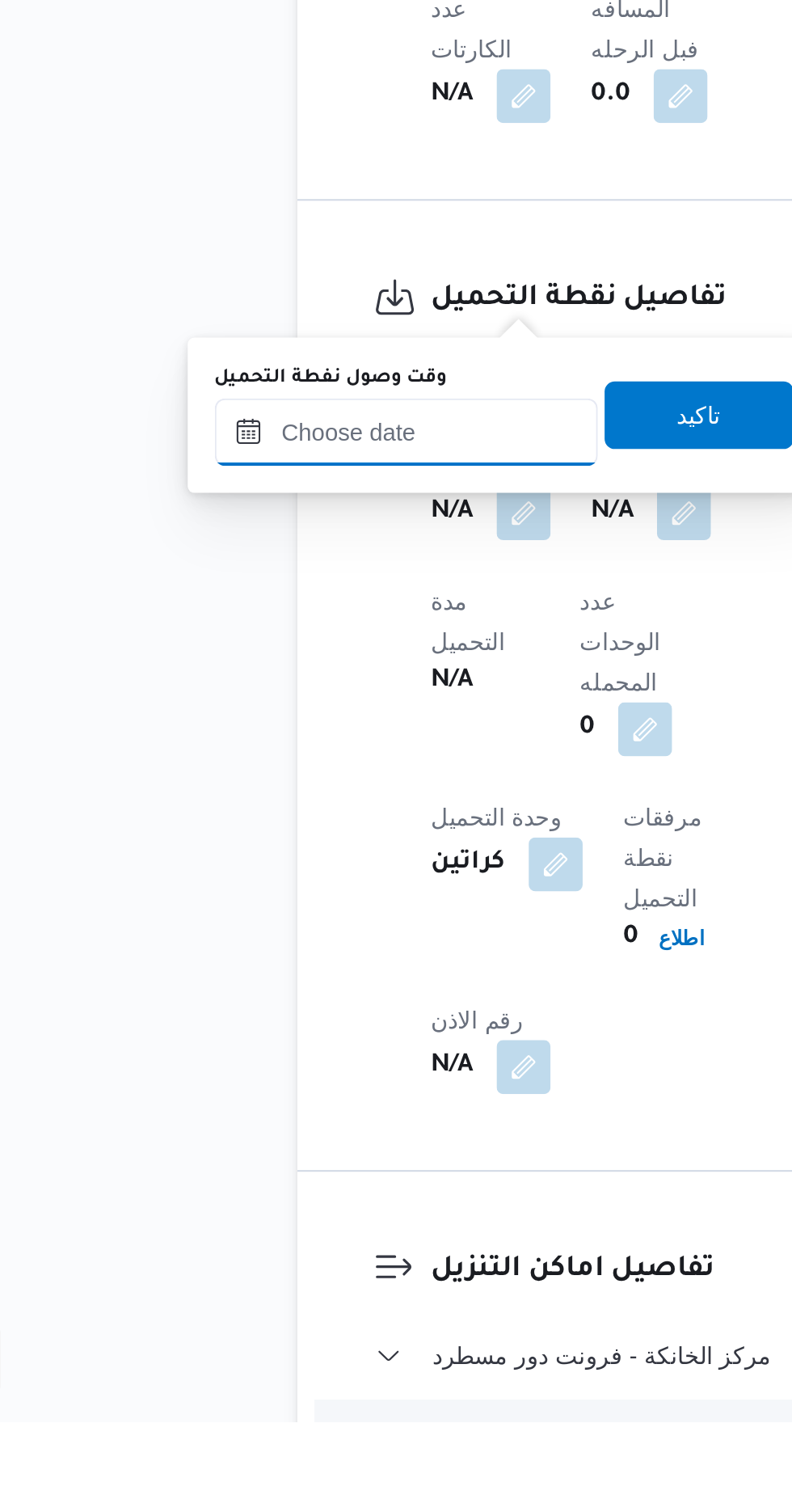
click at [299, 1040] on input "وقت وصول نفطة التحميل" at bounding box center [262, 1038] width 184 height 32
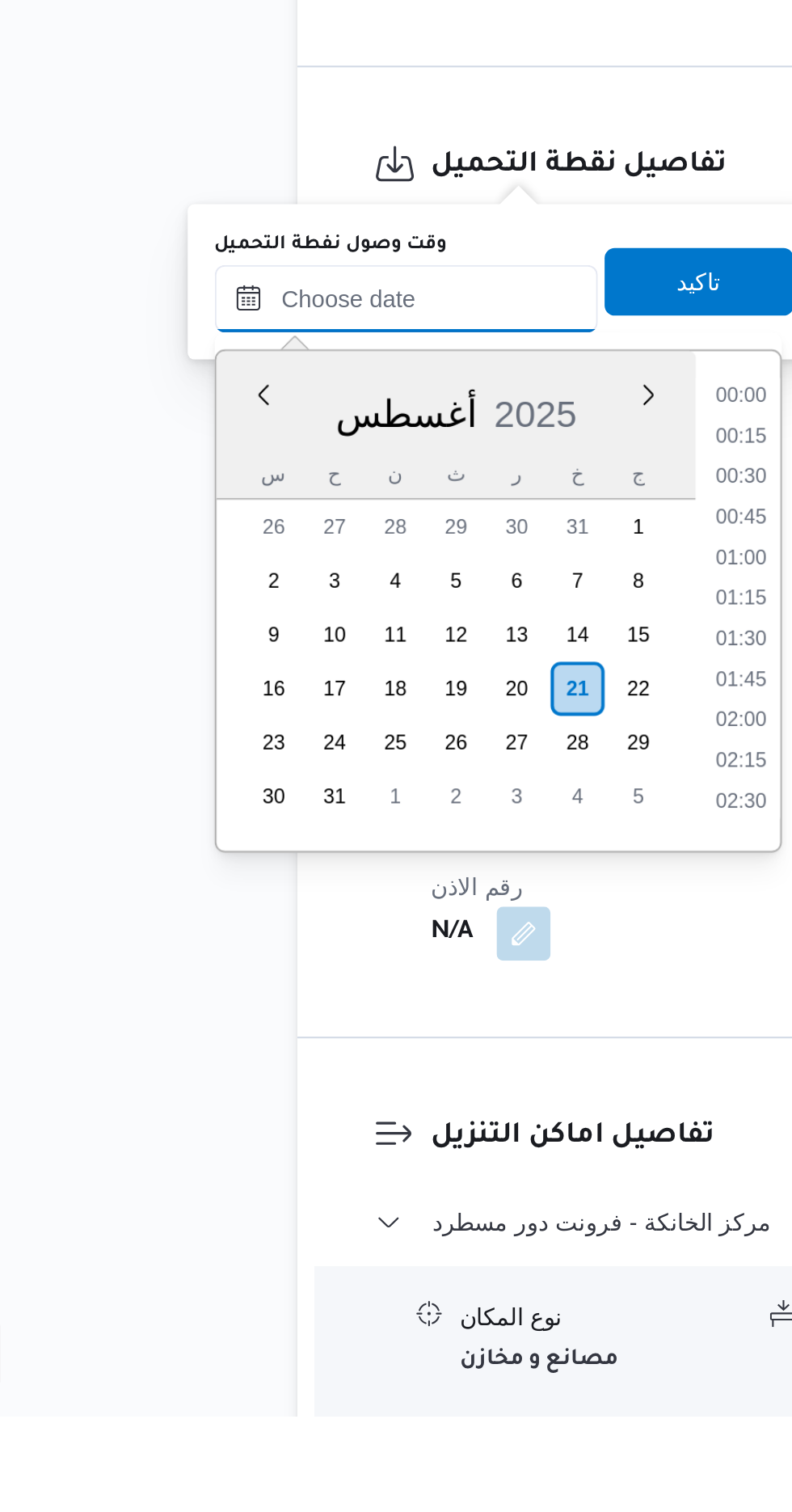
scroll to position [1131, 0]
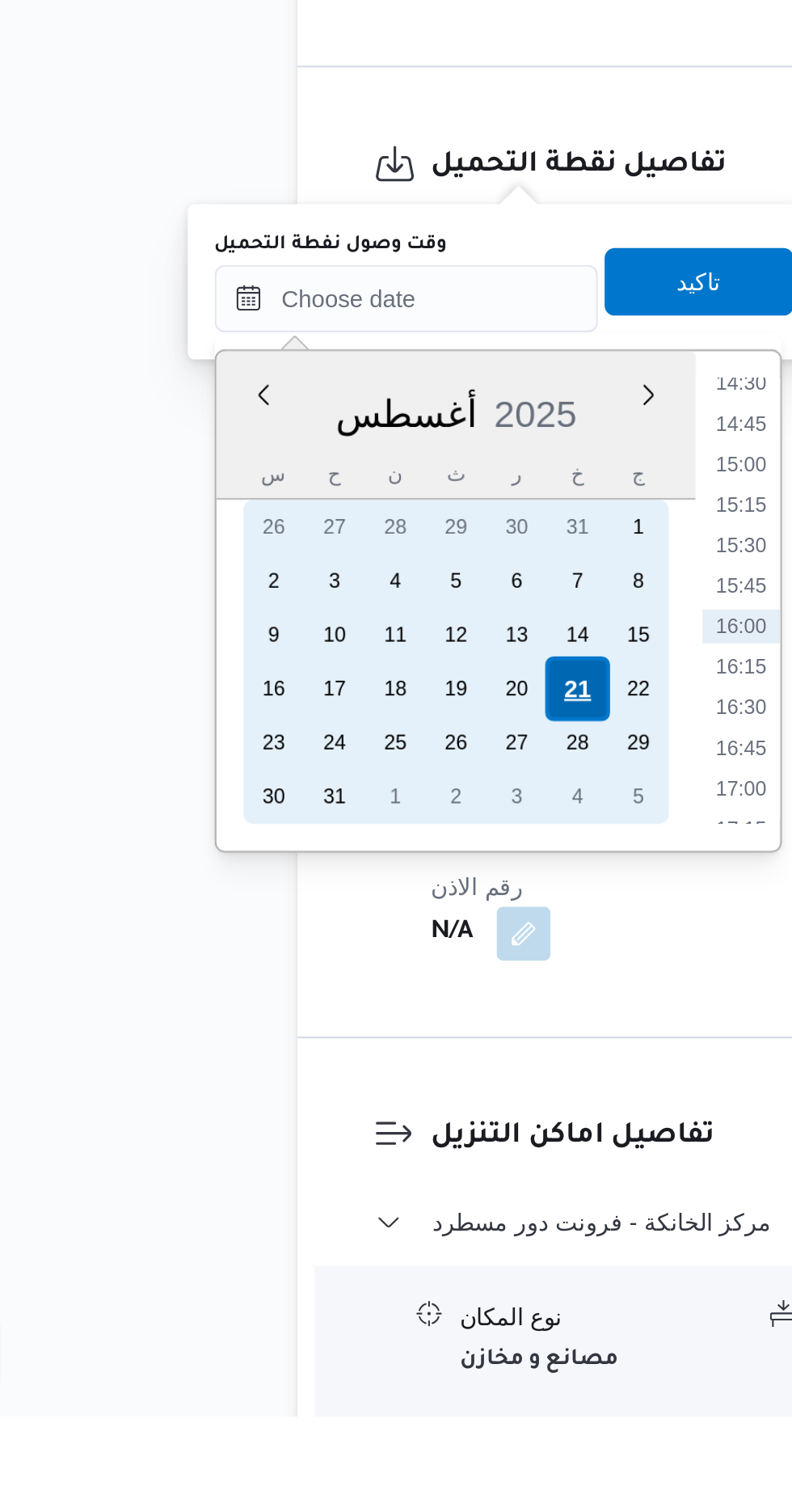
click at [341, 1163] on div "21" at bounding box center [344, 1163] width 30 height 30
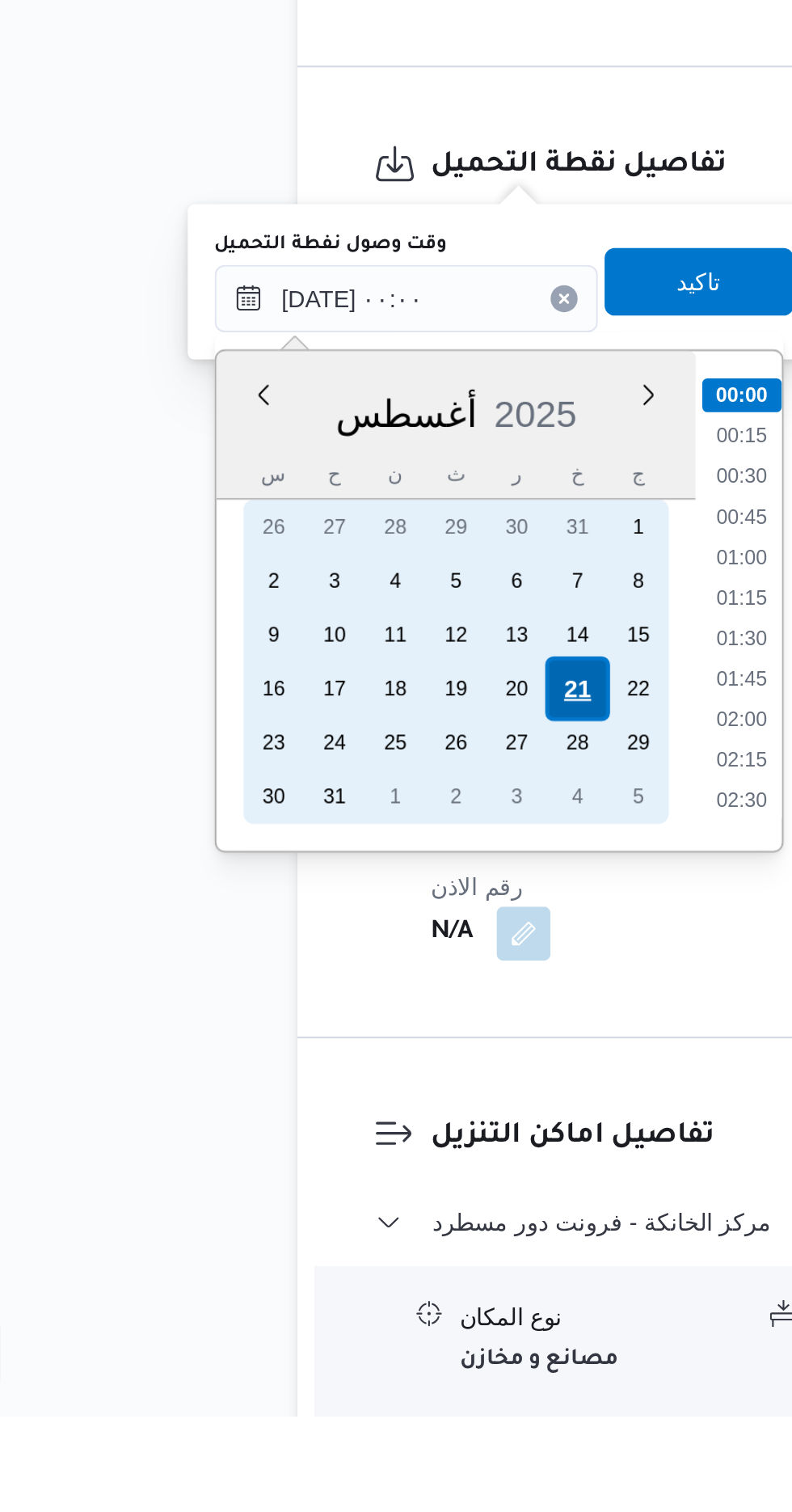
scroll to position [845, 0]
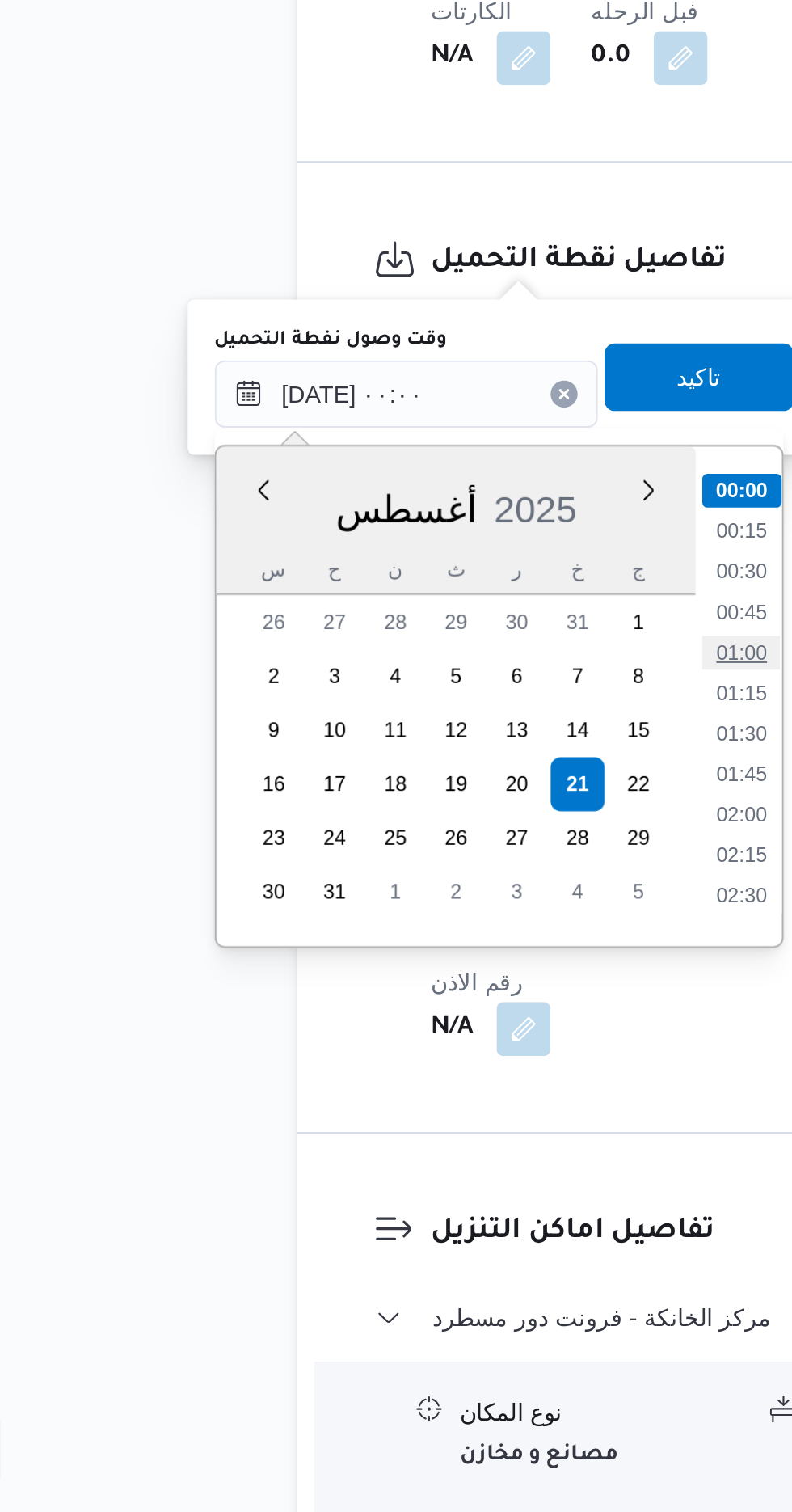
click at [423, 1101] on li "01:00" at bounding box center [423, 1100] width 37 height 16
type input "[DATE] ٠١:٠٠"
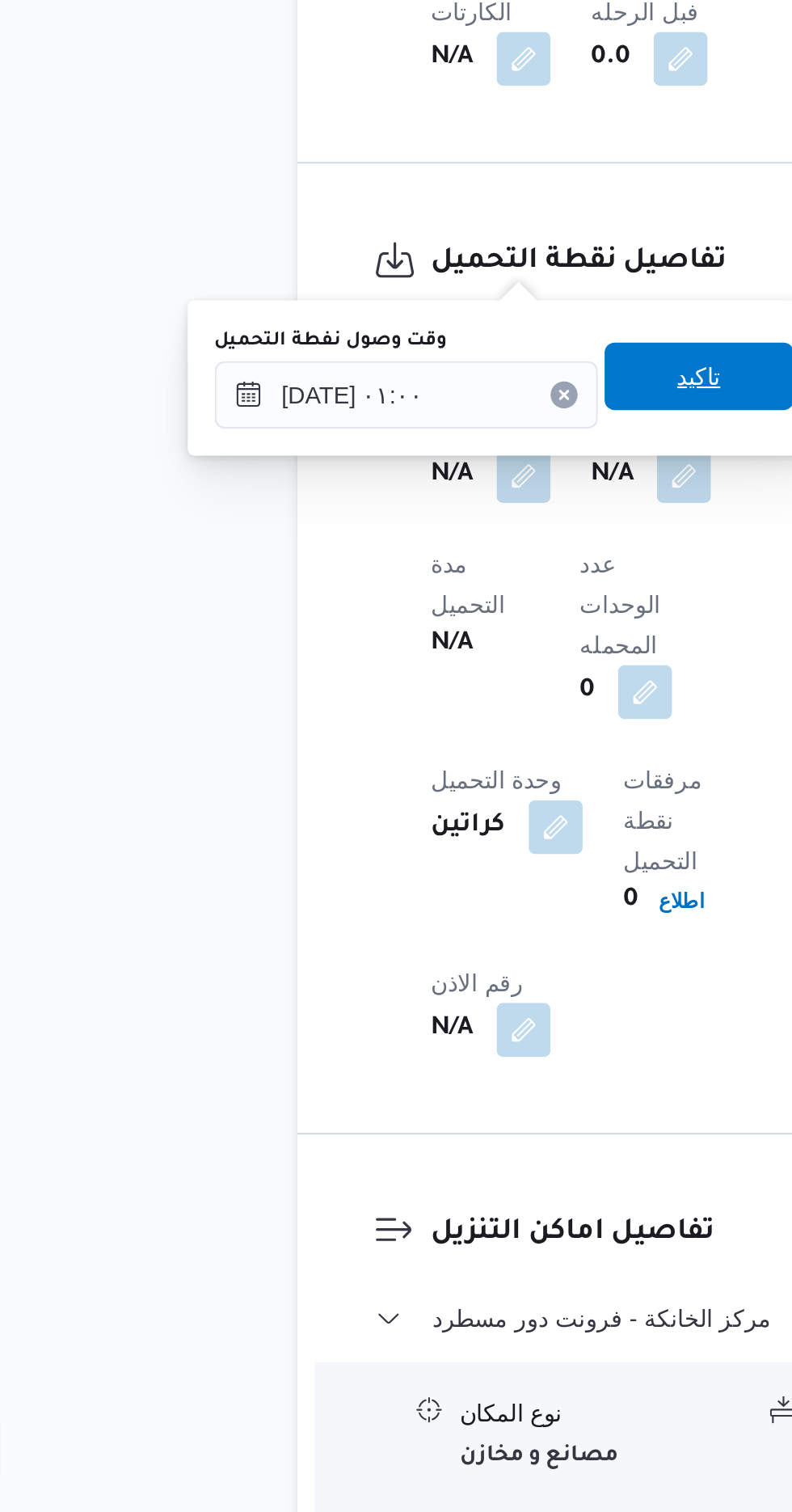
click at [405, 971] on span "تاكيد" at bounding box center [403, 968] width 91 height 32
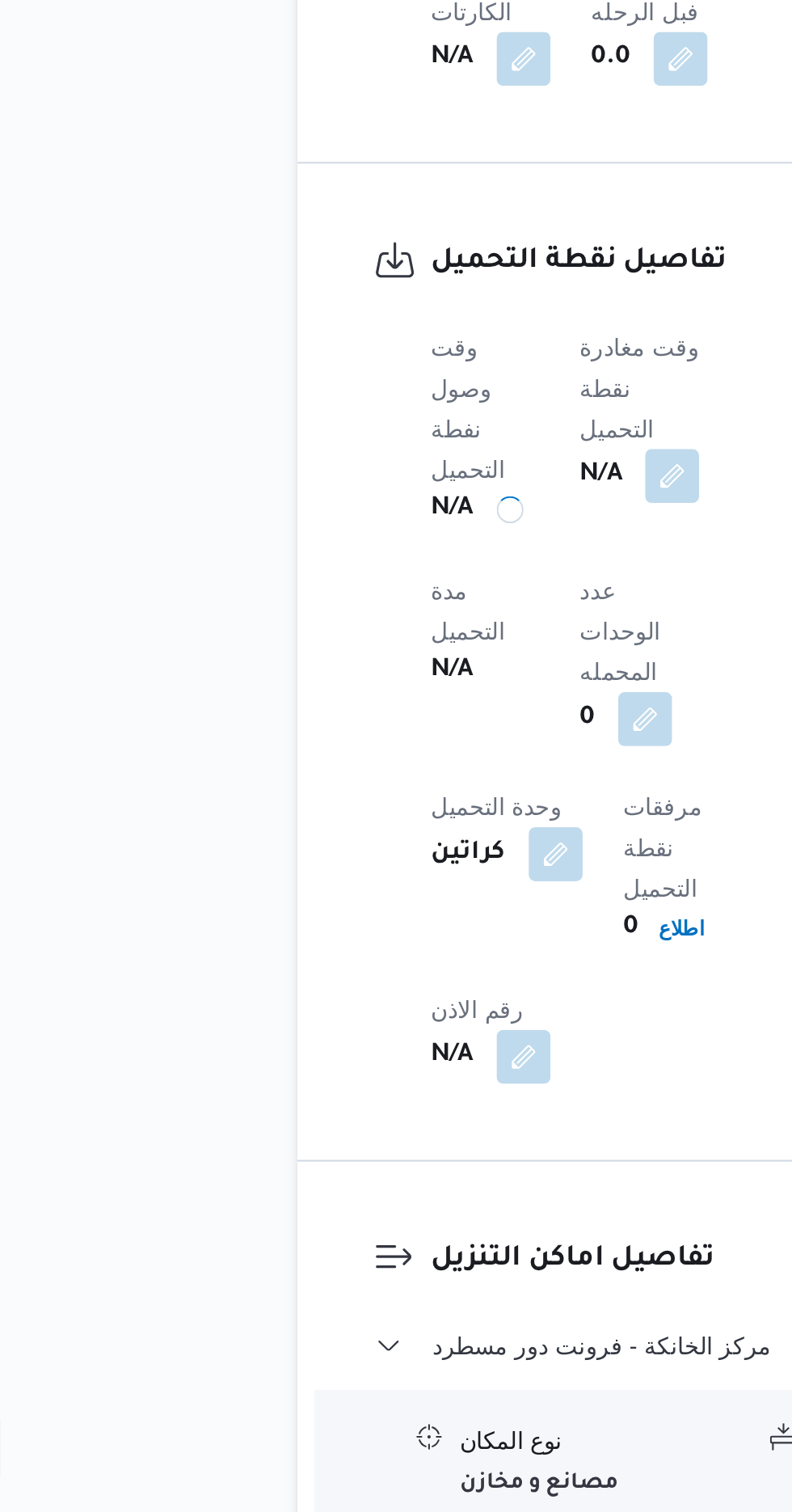
scroll to position [844, 0]
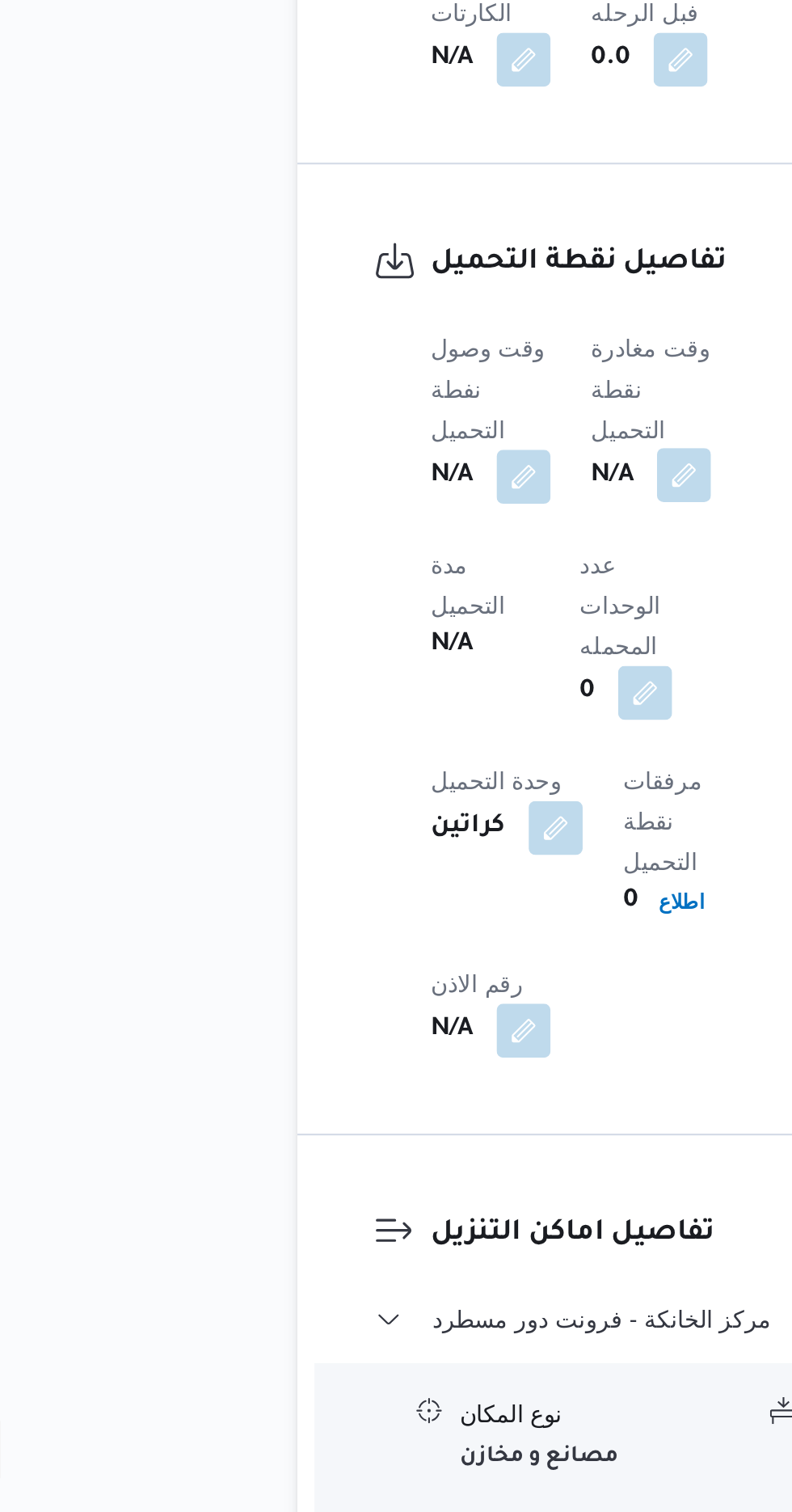
click at [400, 1002] on button "button" at bounding box center [395, 1015] width 26 height 26
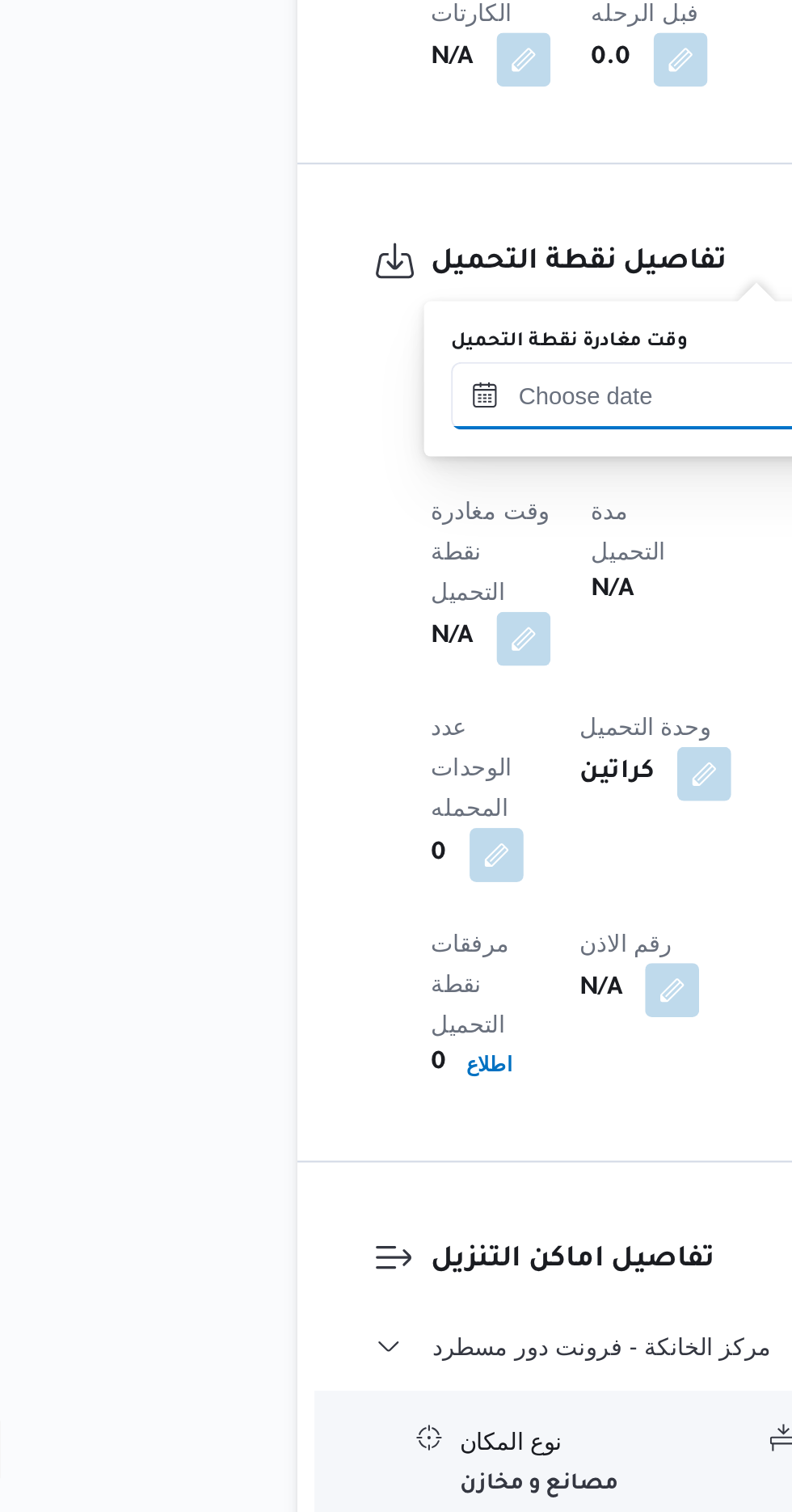
click at [373, 981] on input "وقت مغادرة نقطة التحميل" at bounding box center [376, 978] width 184 height 32
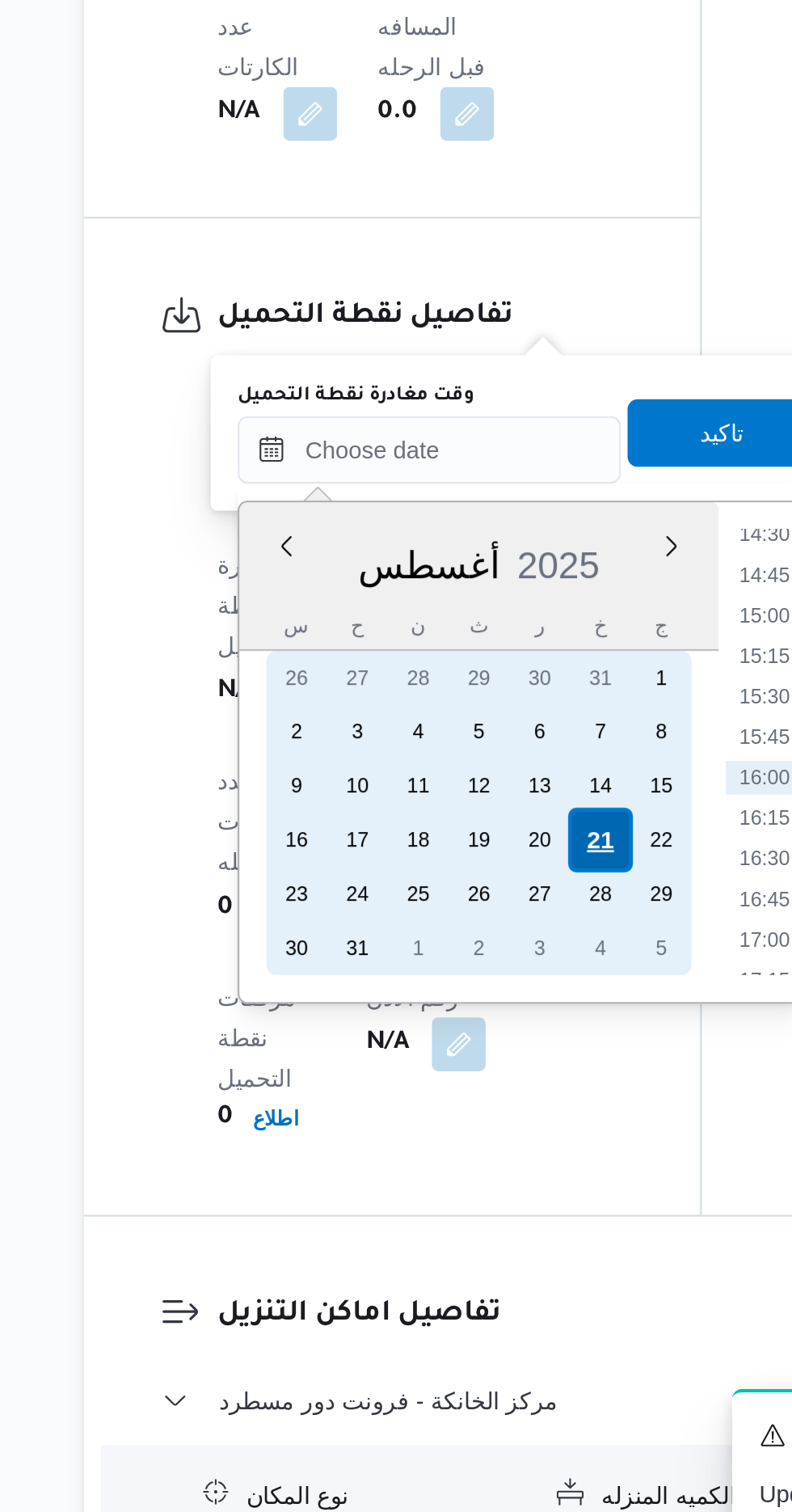
click at [458, 1163] on div "21" at bounding box center [458, 1164] width 30 height 30
type input "[DATE] ٠٠:٠٠"
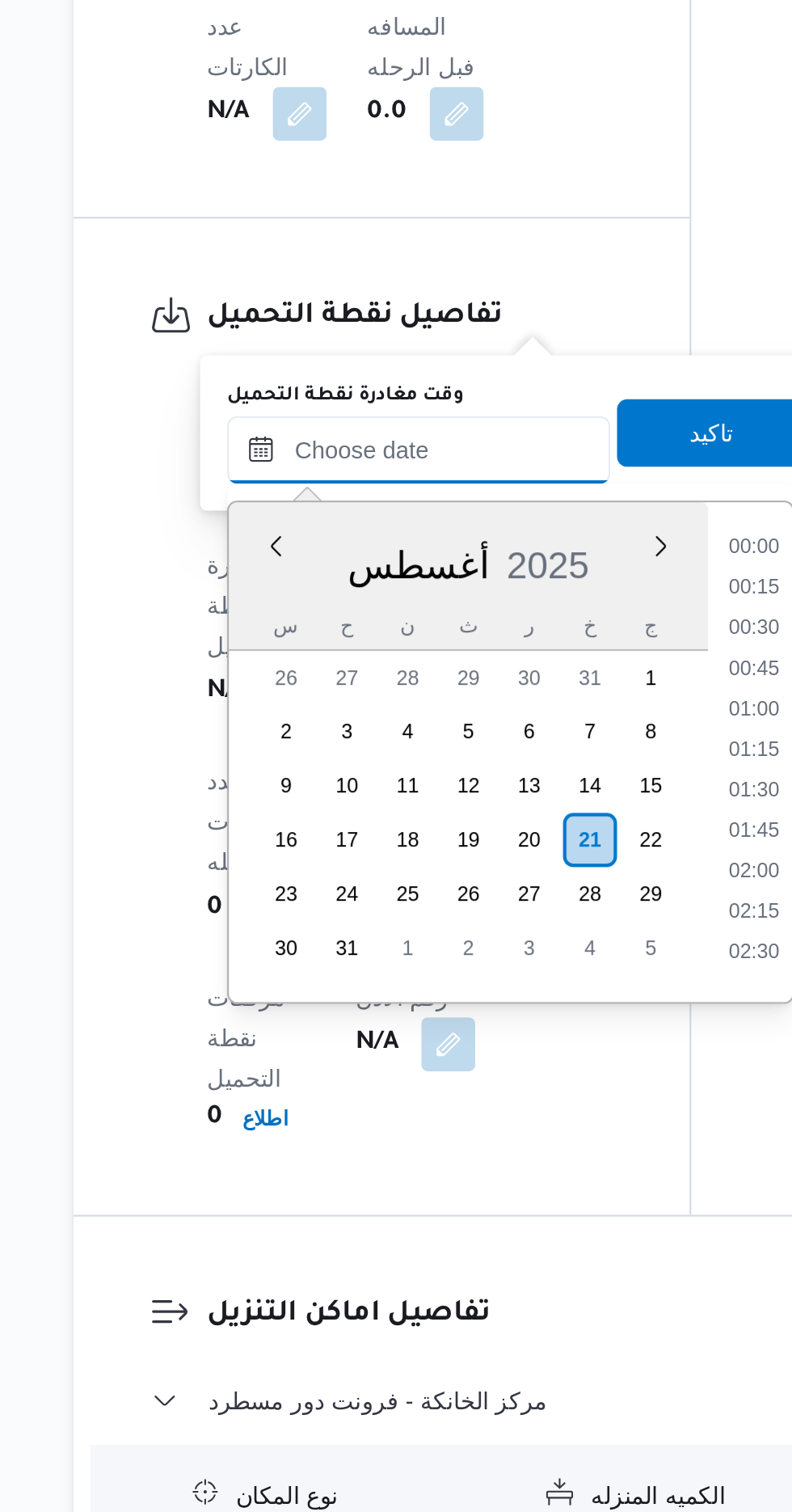
click at [296, 981] on input "وقت مغادرة نقطة التحميل" at bounding box center [376, 978] width 184 height 32
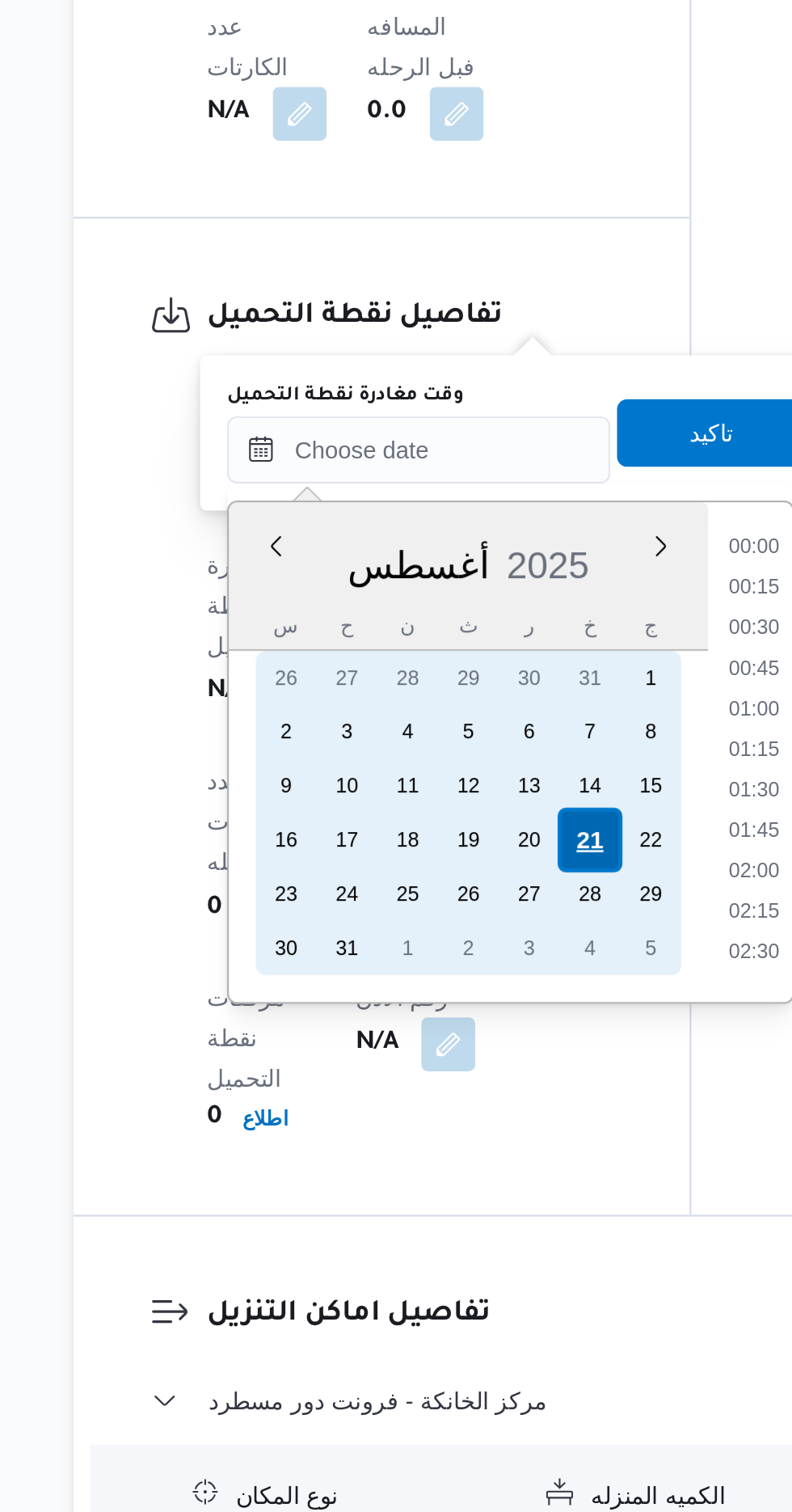
click at [454, 1163] on div "21" at bounding box center [458, 1164] width 30 height 30
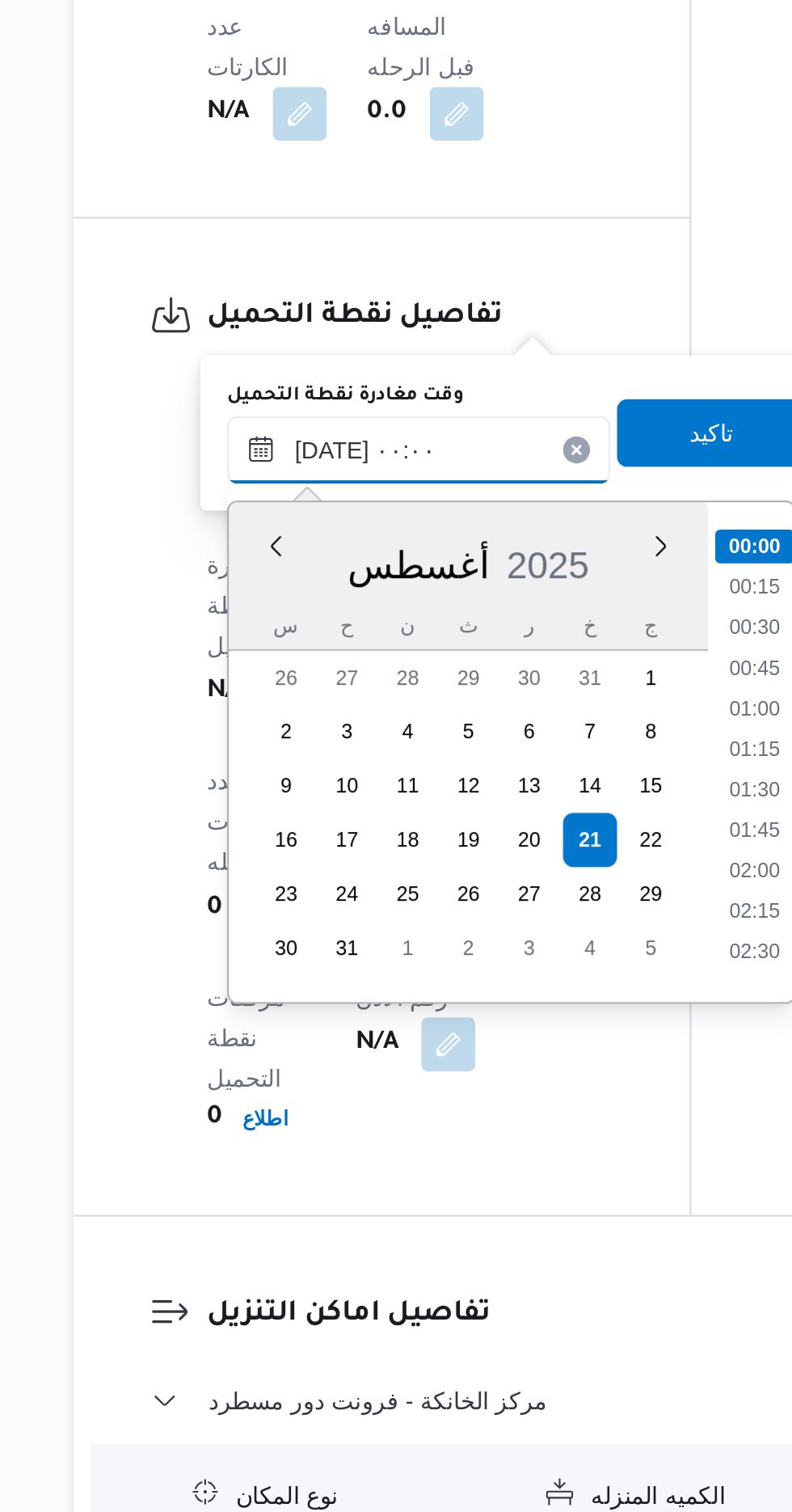
click at [296, 983] on input "[DATE] ٠٠:٠٠" at bounding box center [376, 978] width 184 height 32
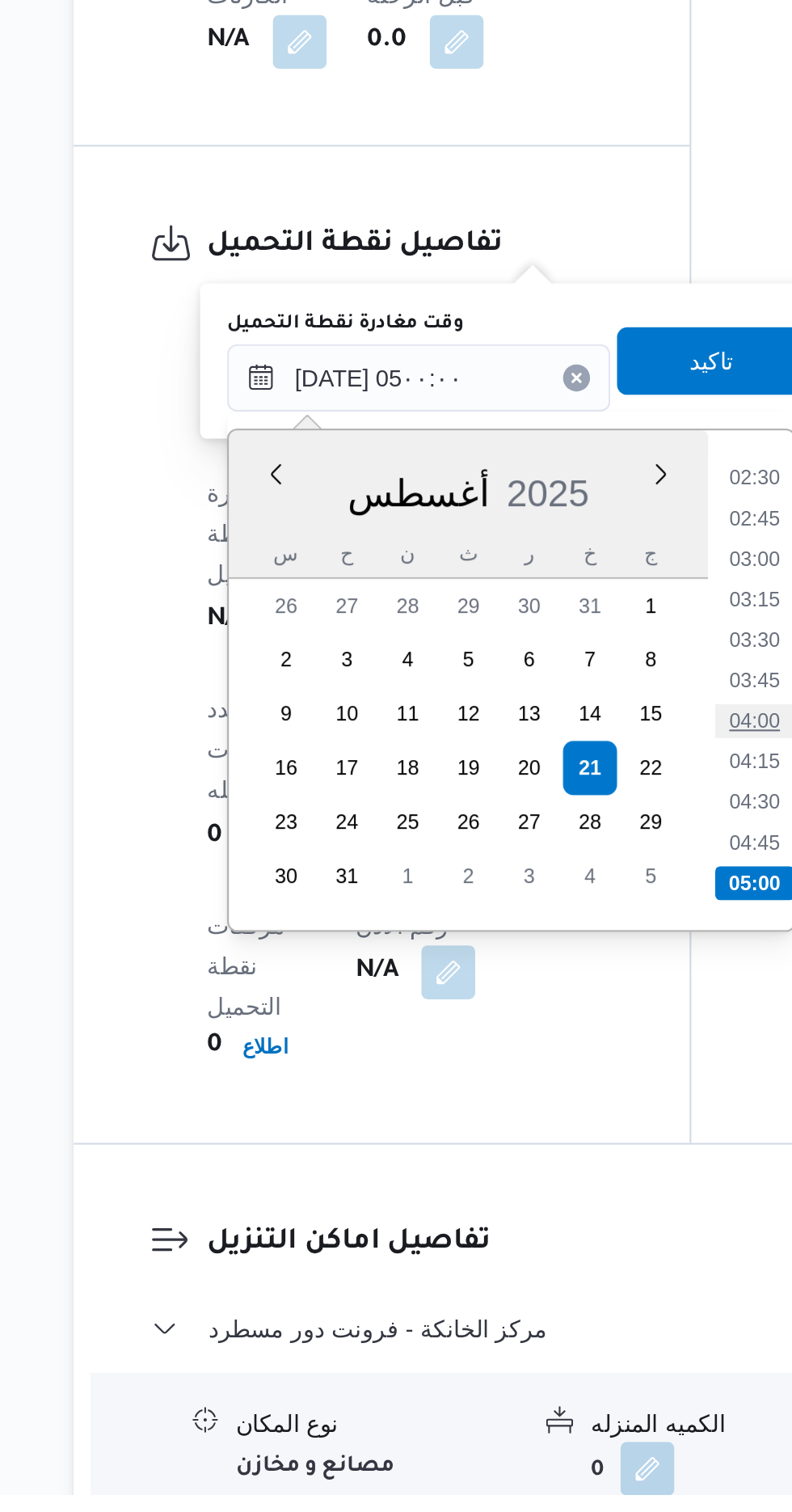
click at [531, 1143] on li "04:00" at bounding box center [535, 1142] width 37 height 16
type input "[DATE] ٠٤:٠٠"
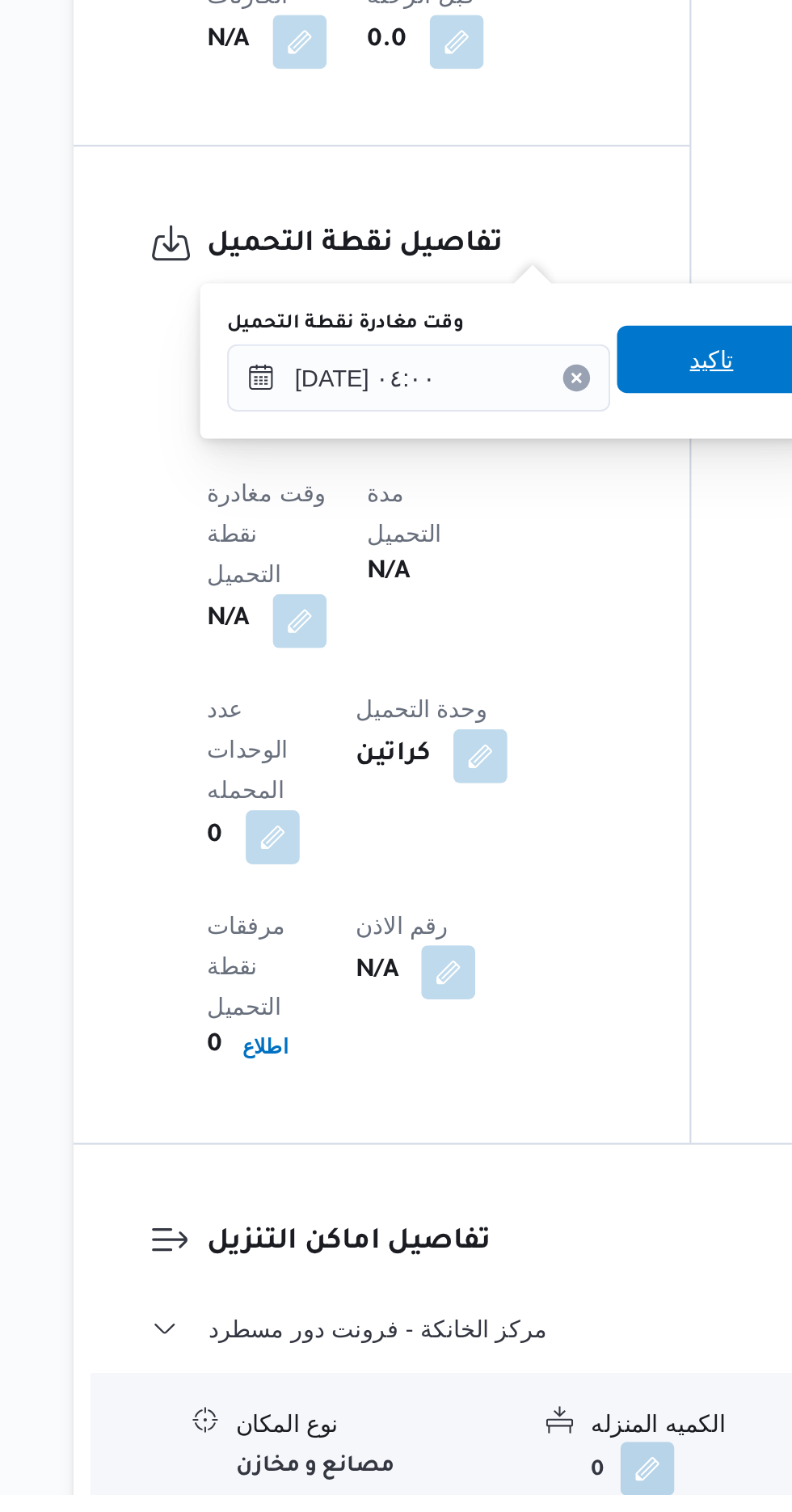
click at [519, 963] on span "تاكيد" at bounding box center [516, 968] width 91 height 32
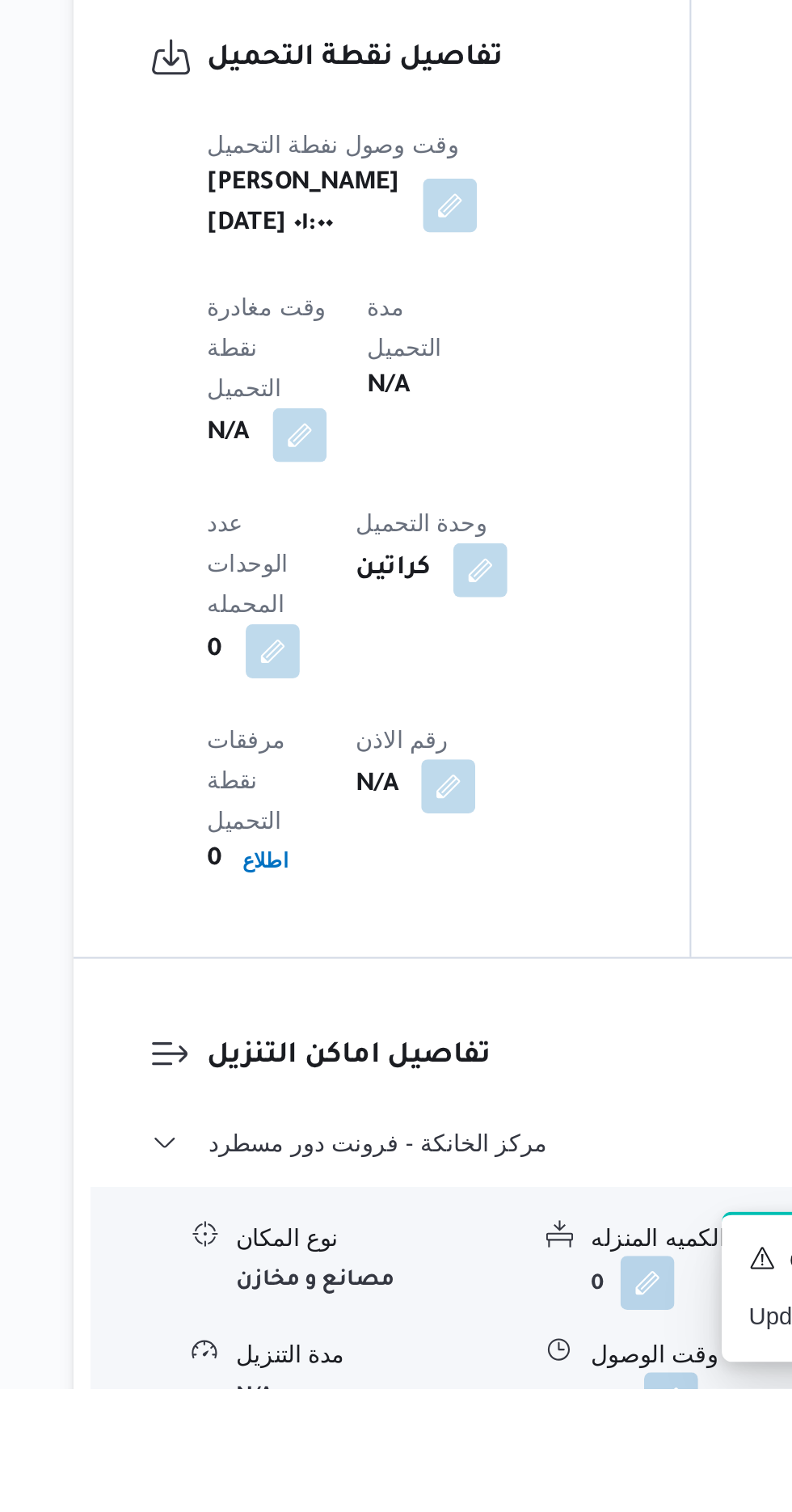
scroll to position [883, 0]
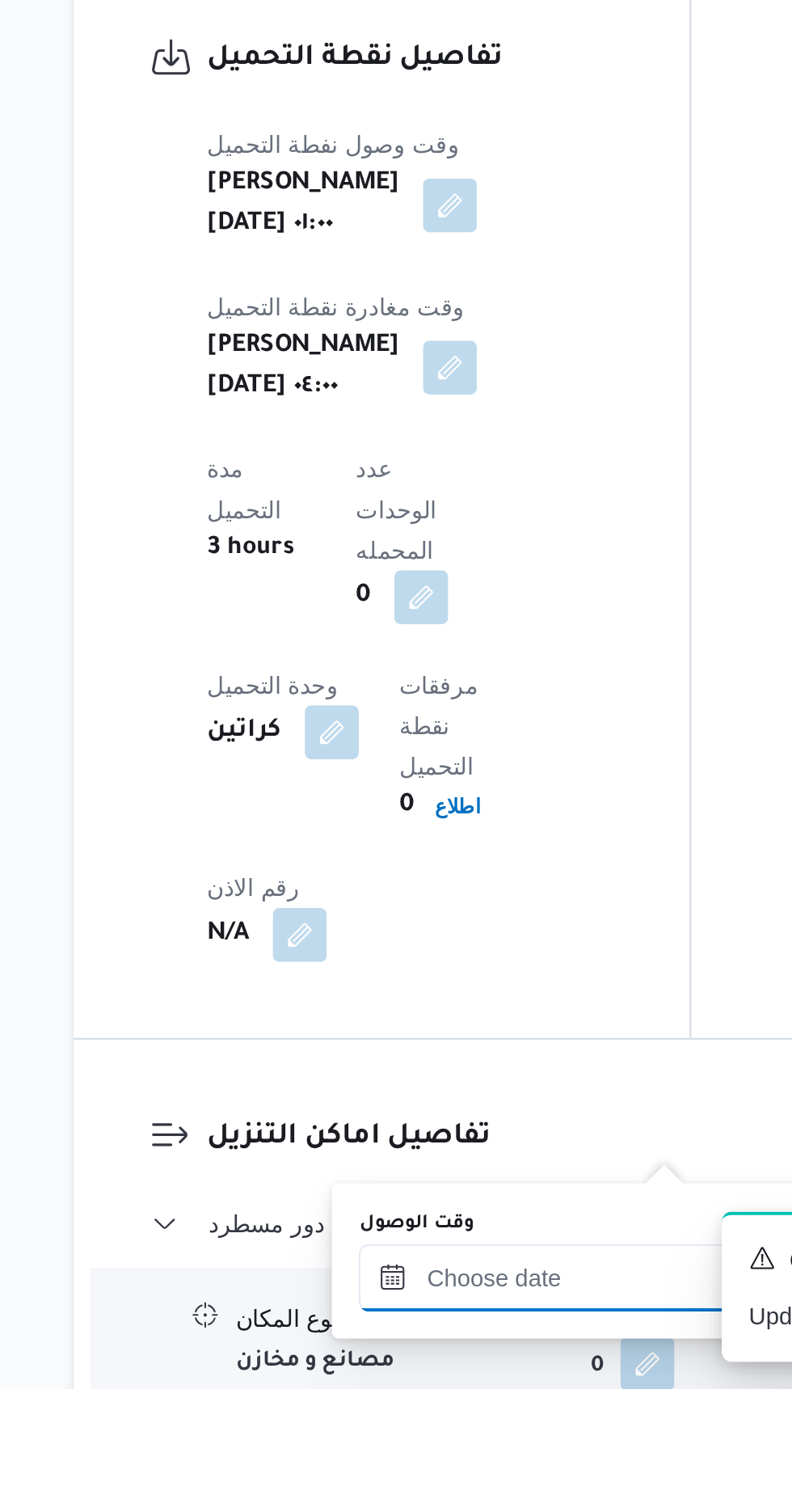
click at [450, 1444] on div at bounding box center [439, 1459] width 184 height 32
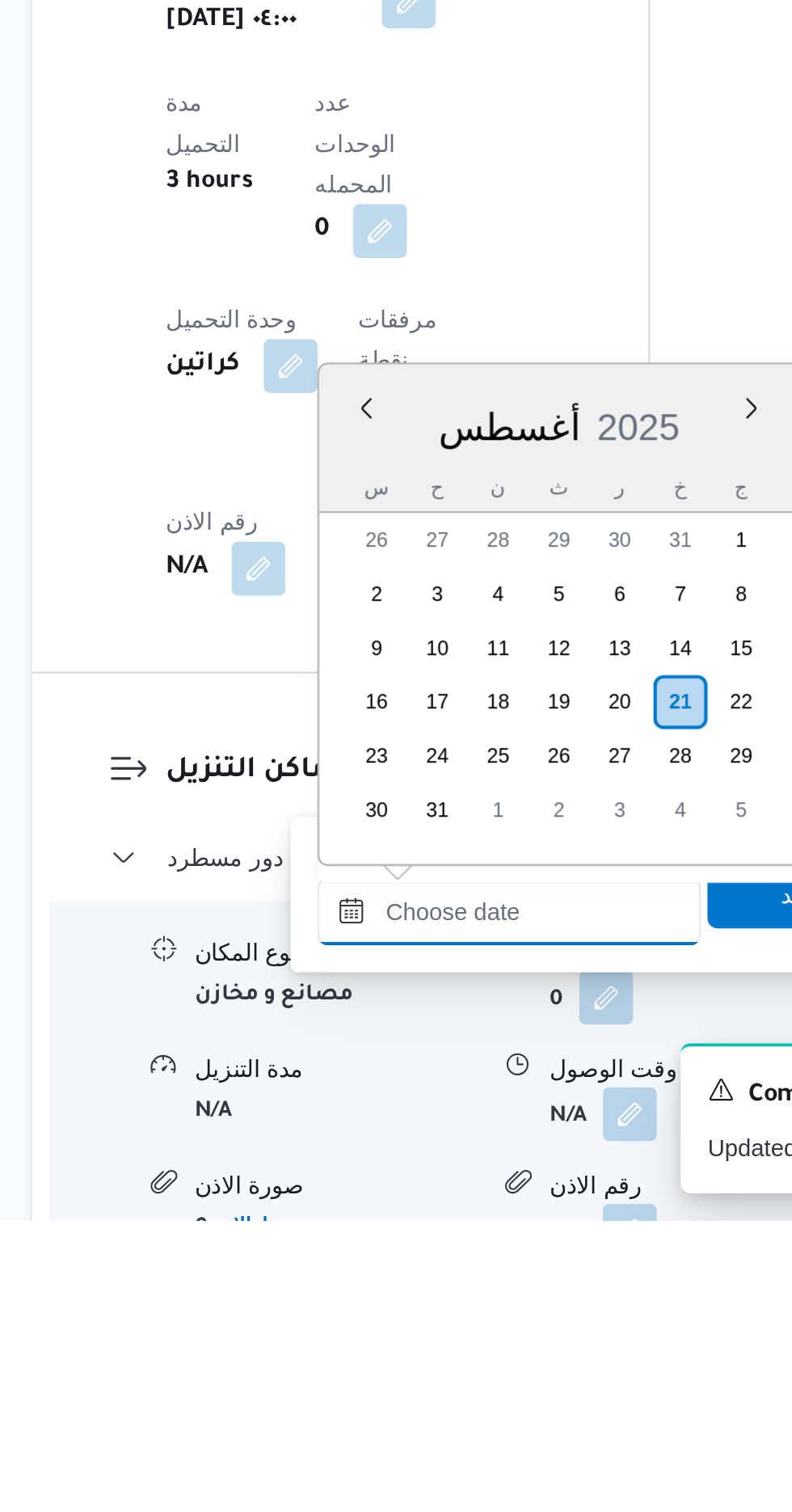
scroll to position [1044, 0]
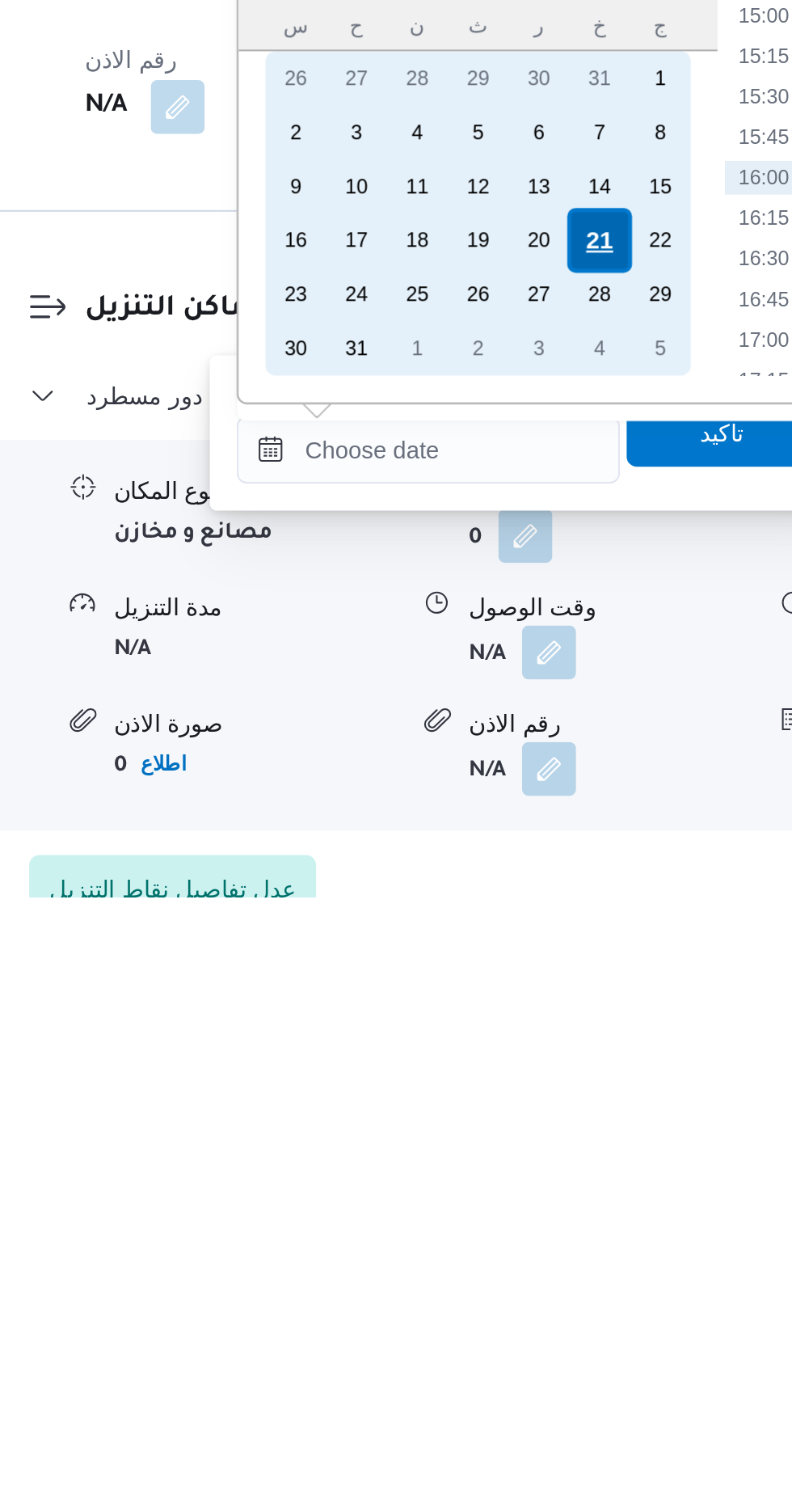
click at [514, 1191] on div "21" at bounding box center [520, 1197] width 30 height 30
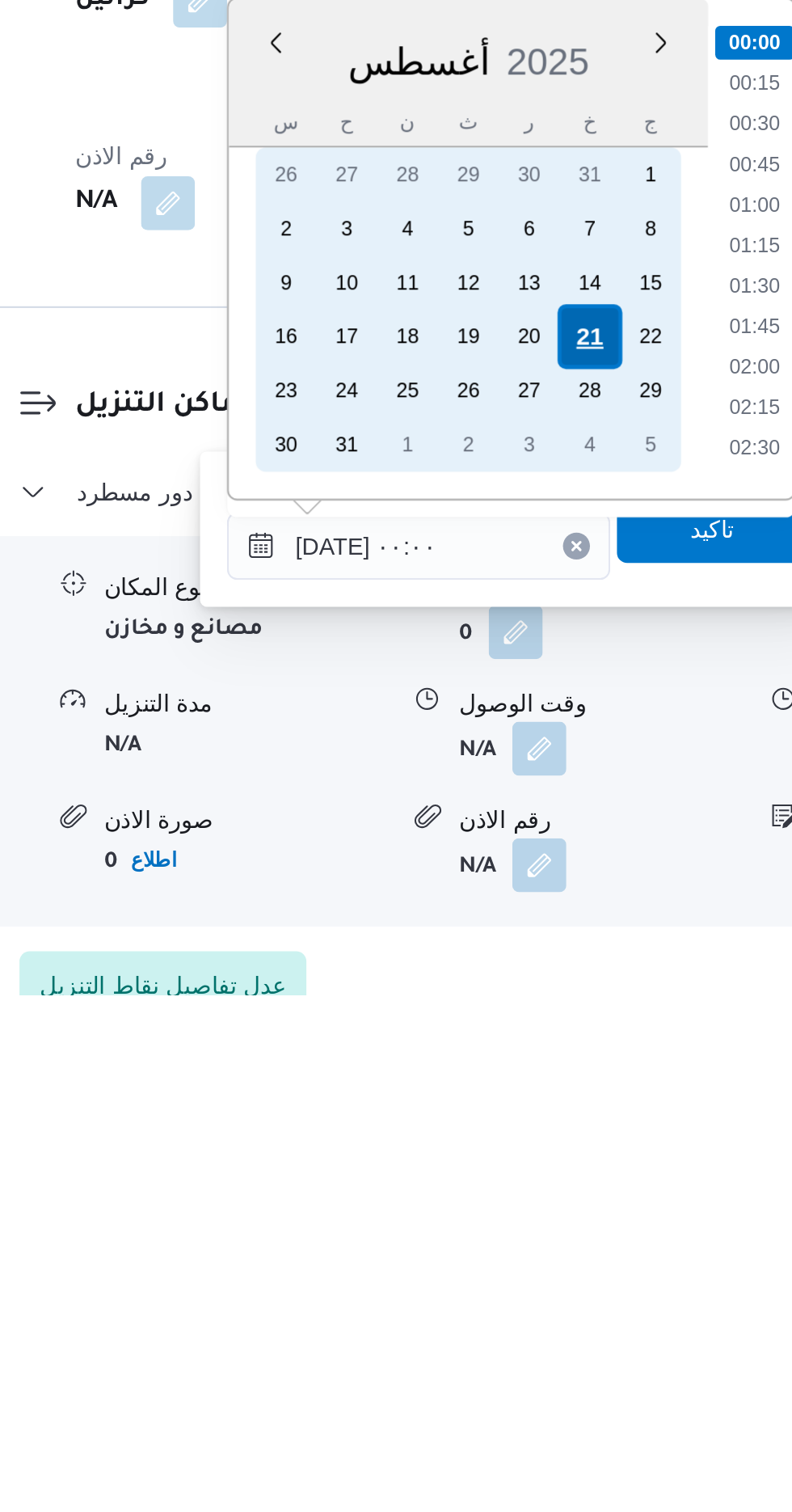
scroll to position [1045, 0]
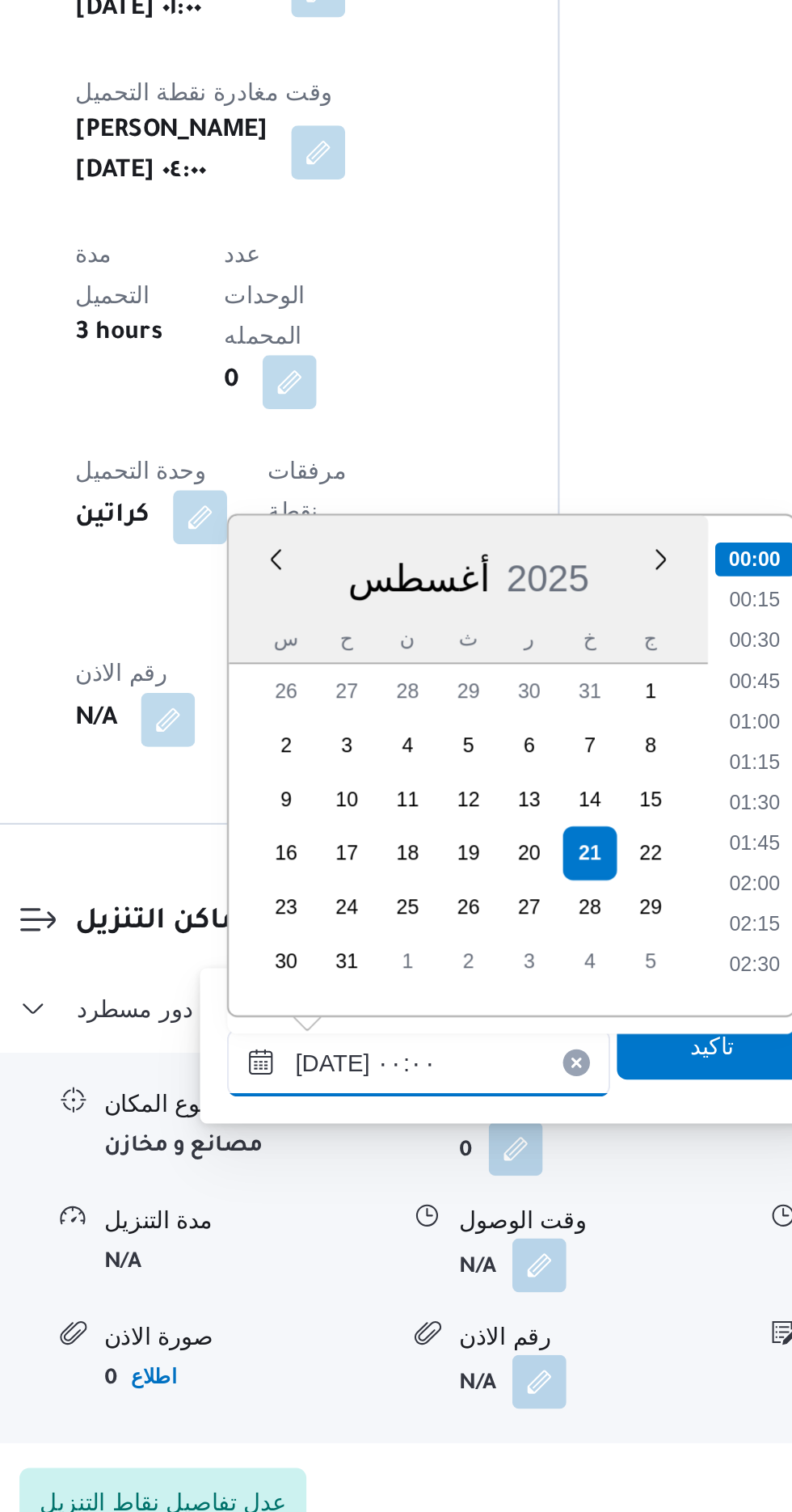
click at [359, 1300] on input "[DATE] ٠٠:٠٠" at bounding box center [439, 1297] width 184 height 32
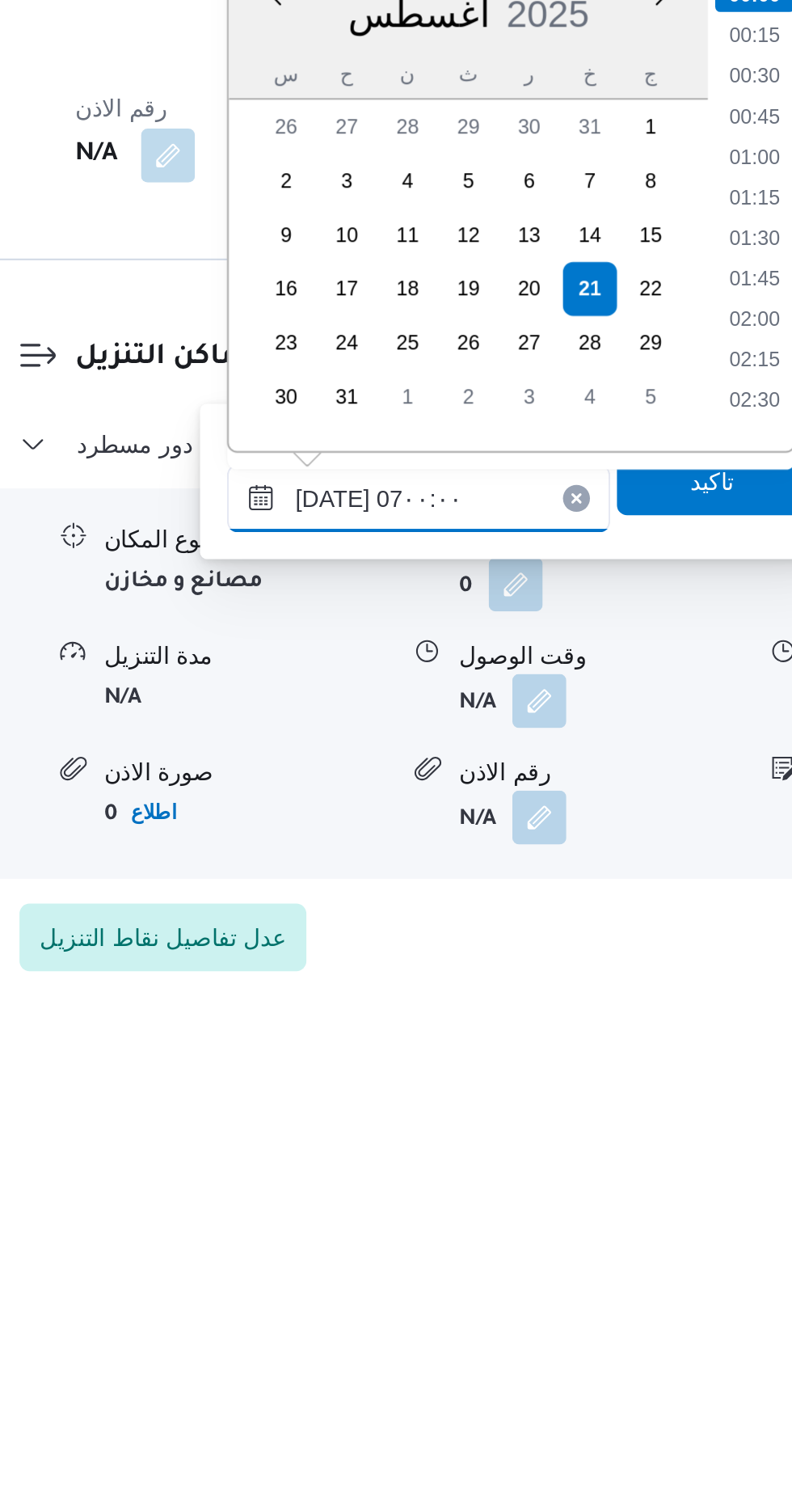
scroll to position [348, 0]
click at [594, 1232] on li "07:00" at bounding box center [600, 1229] width 38 height 16
type input "[DATE] ٠٧:٠٠"
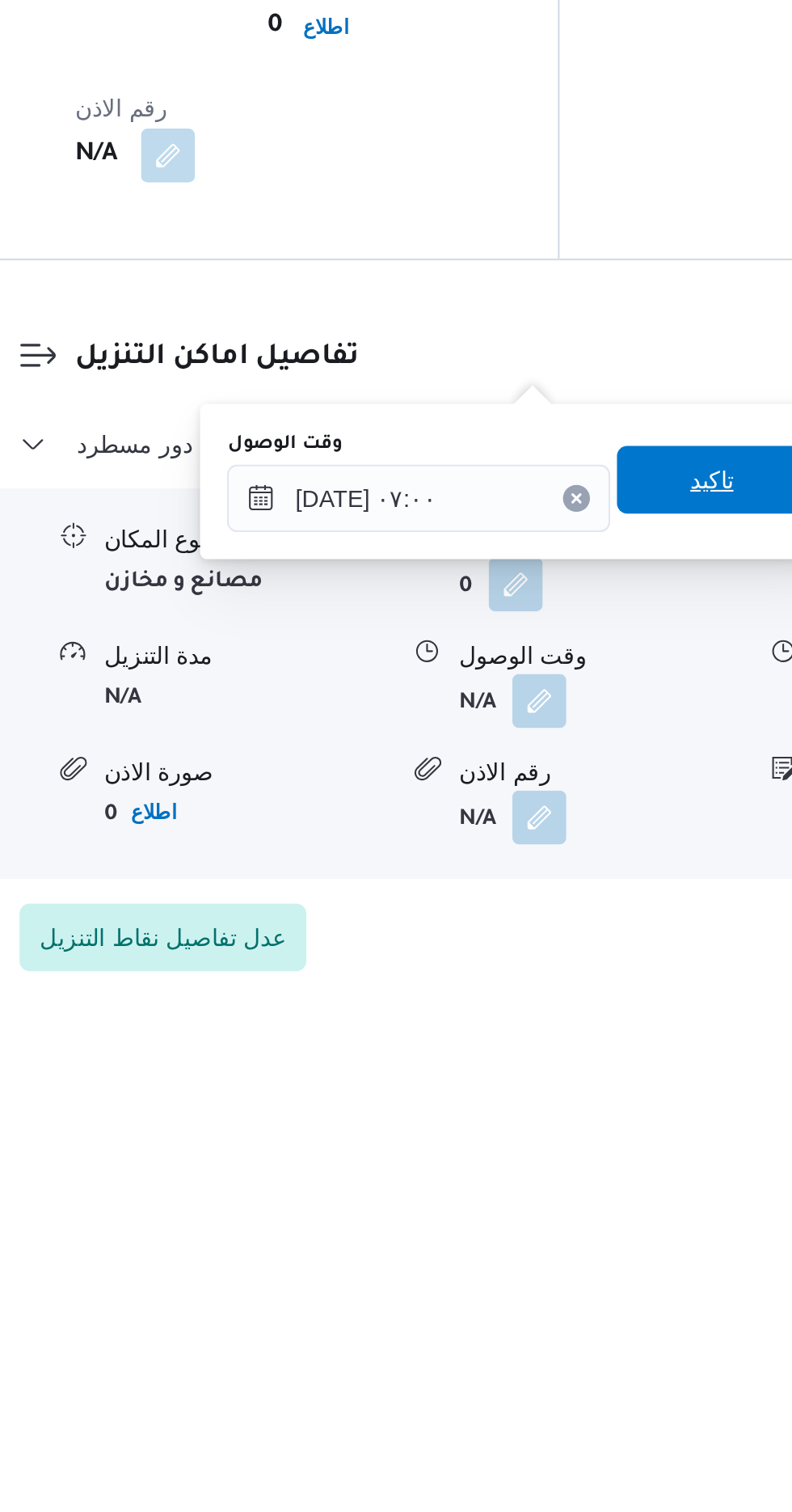
click at [585, 1270] on span "تاكيد" at bounding box center [579, 1265] width 21 height 19
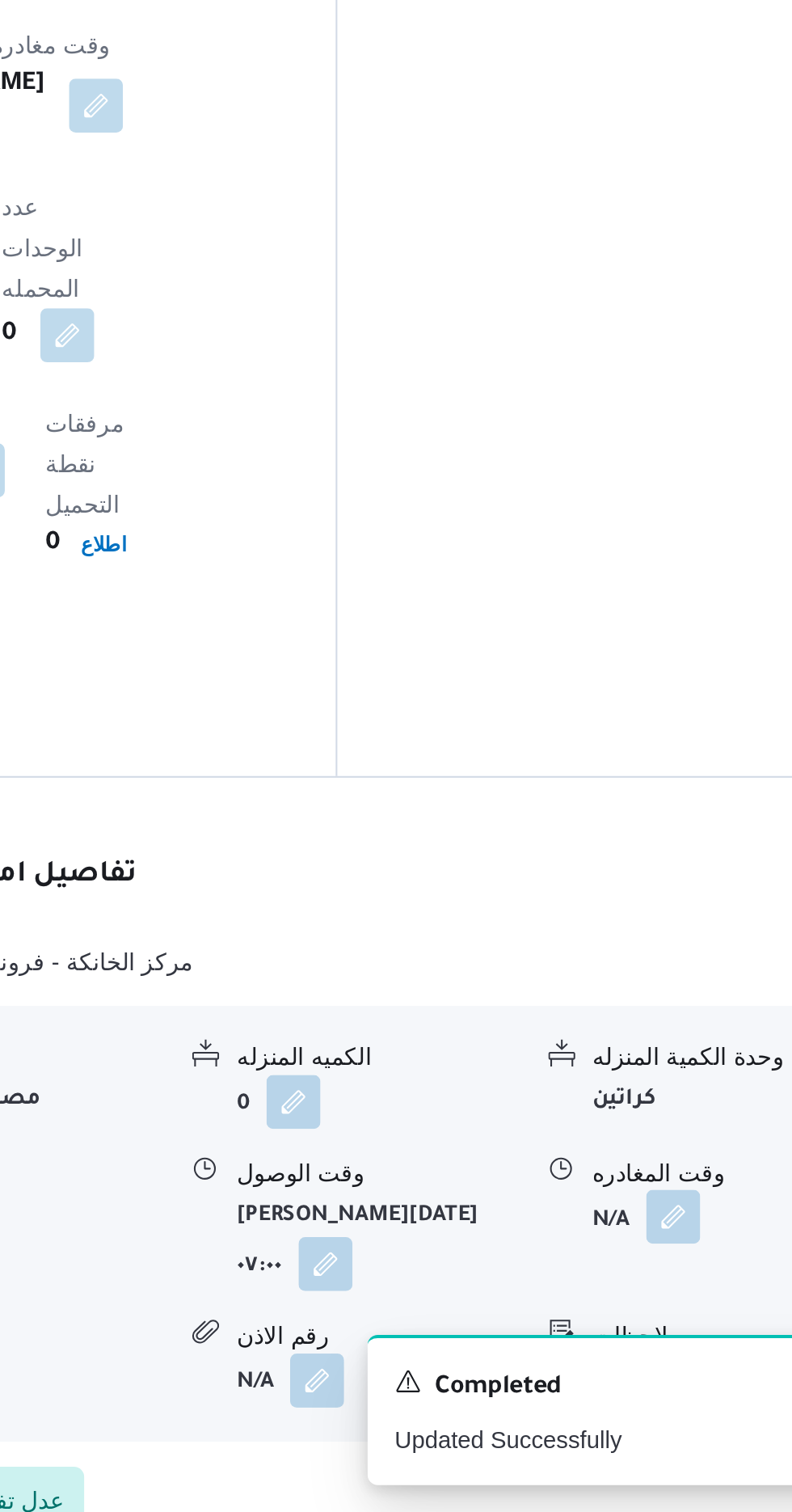
click at [655, 1358] on button "button" at bounding box center [666, 1370] width 26 height 26
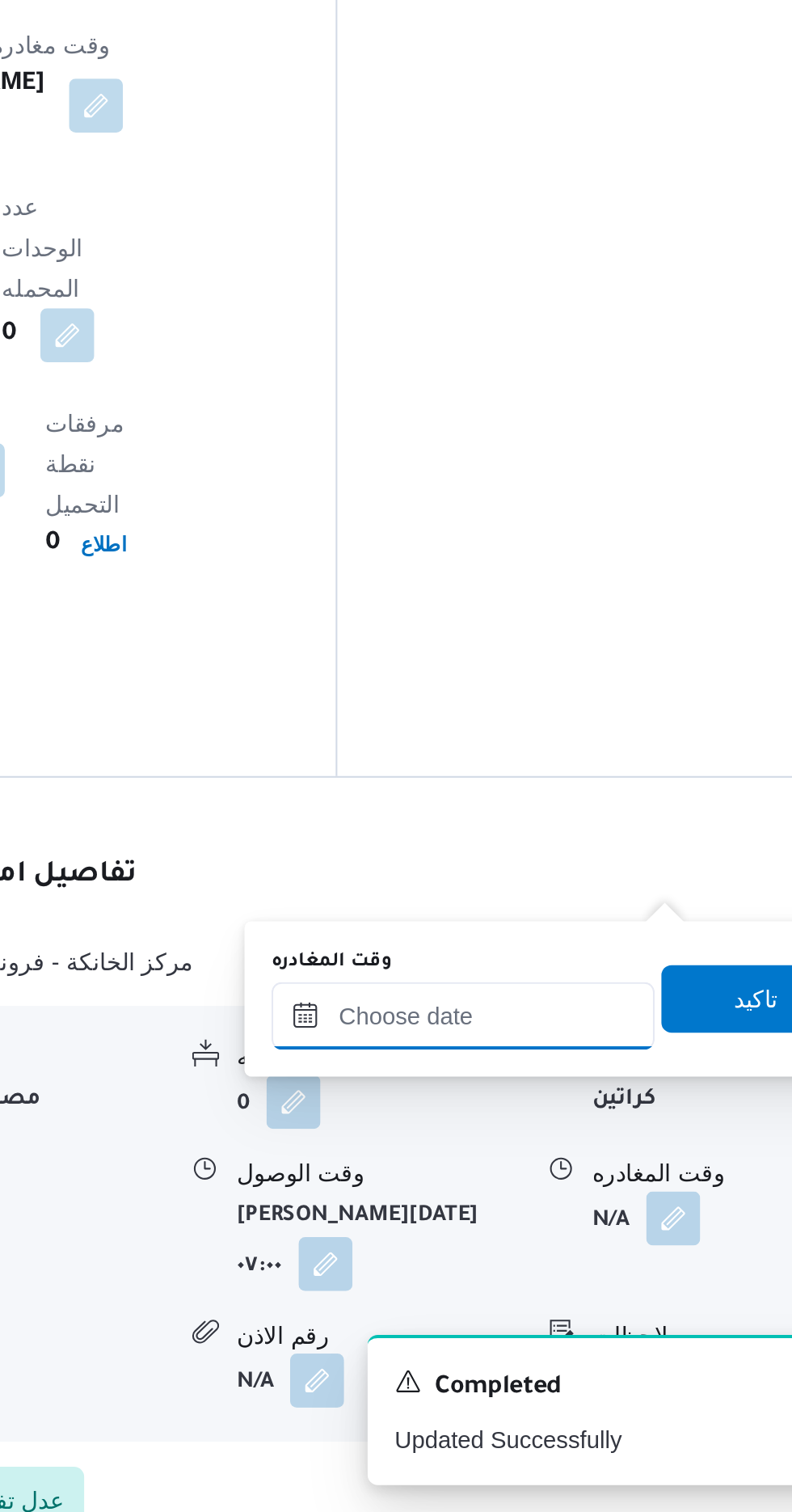
click at [587, 1270] on input "وقت المغادره" at bounding box center [567, 1274] width 184 height 32
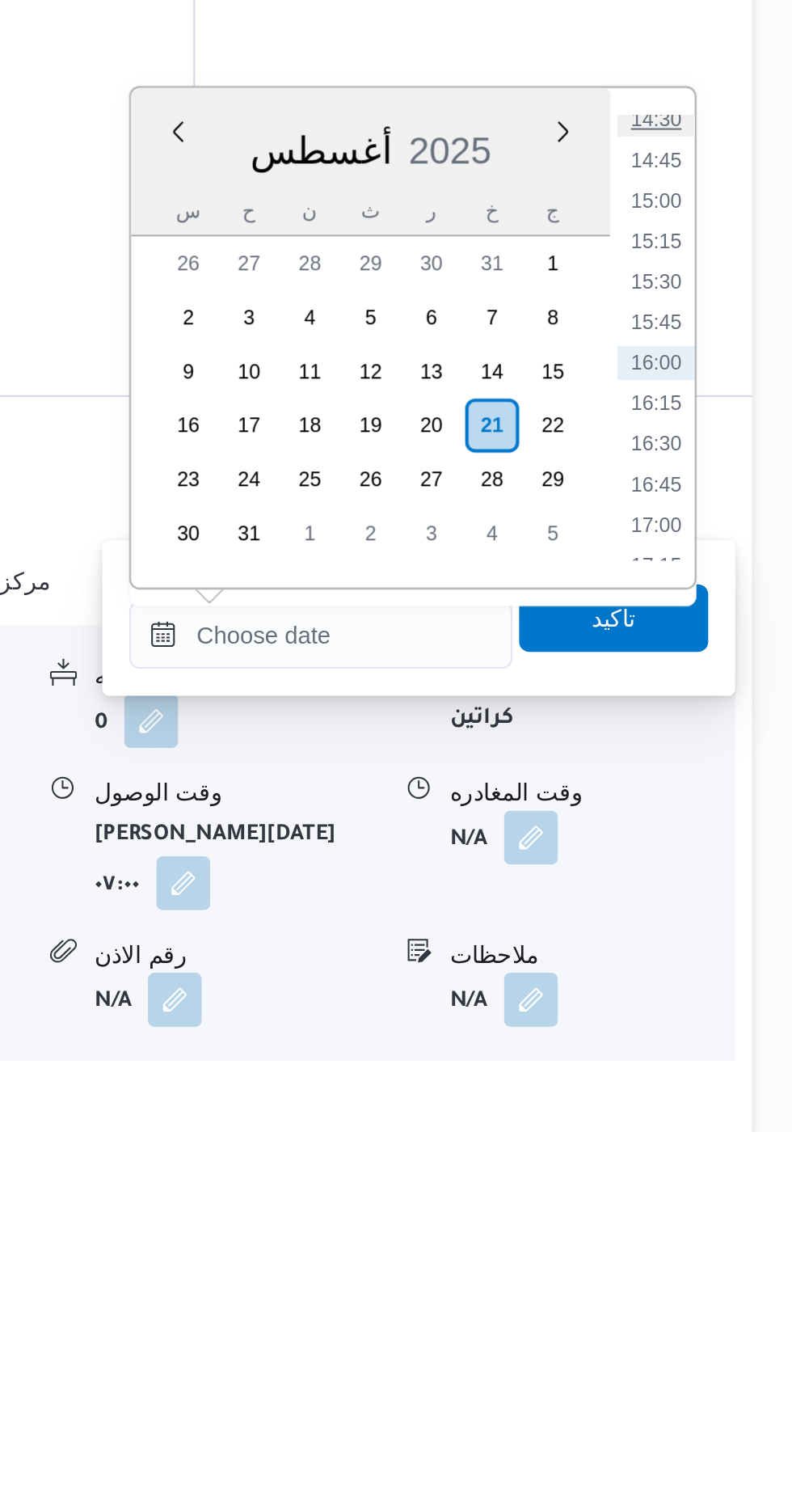
click at [729, 1028] on li "14:30" at bounding box center [727, 1027] width 37 height 16
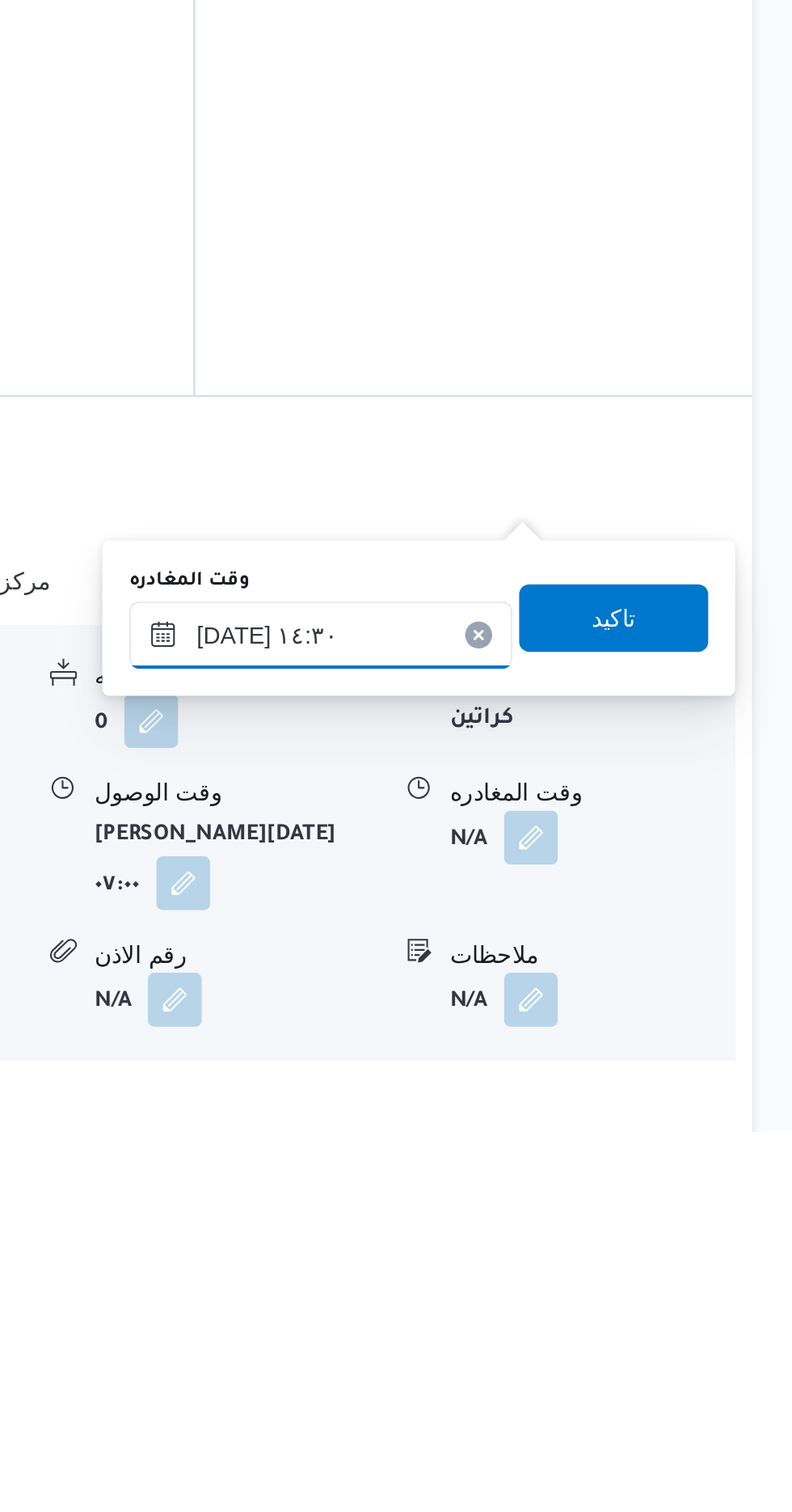
click at [611, 1270] on input "[DATE] ١٤:٣٠" at bounding box center [567, 1274] width 184 height 32
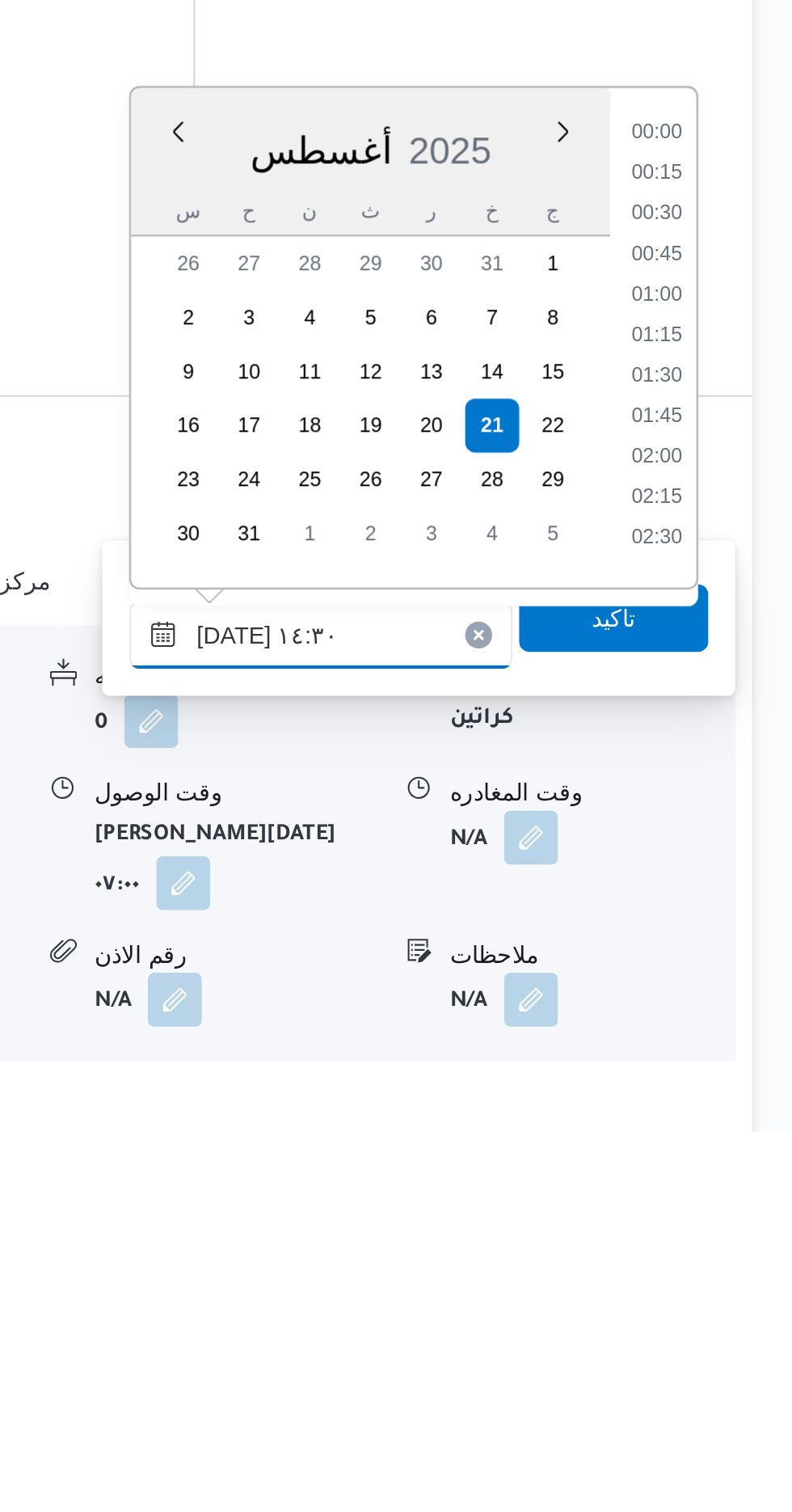
scroll to position [1014, 0]
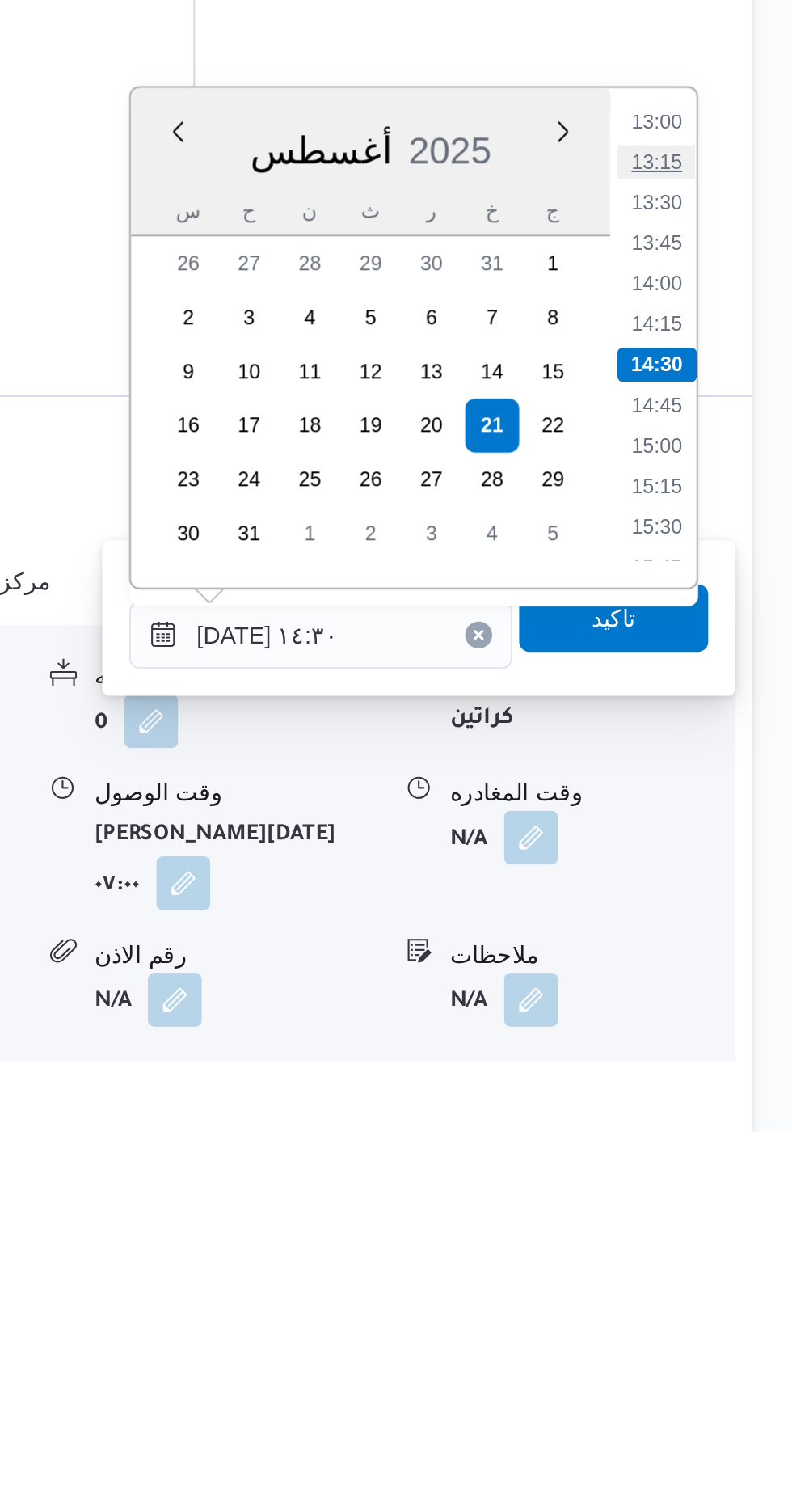
click at [724, 1043] on li "13:15" at bounding box center [727, 1048] width 37 height 16
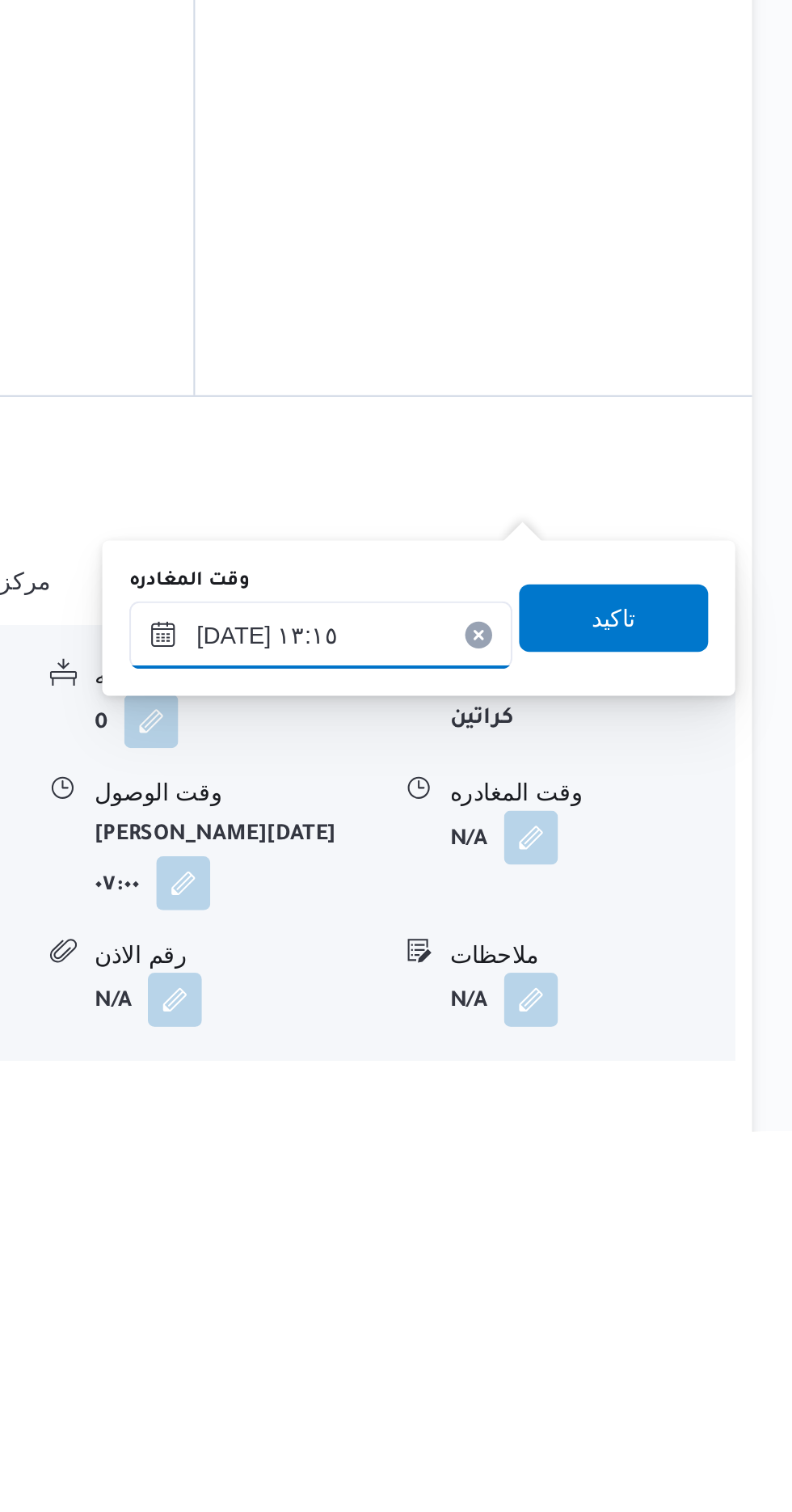
click at [617, 1269] on input "[DATE] ١٣:١٥" at bounding box center [567, 1274] width 184 height 32
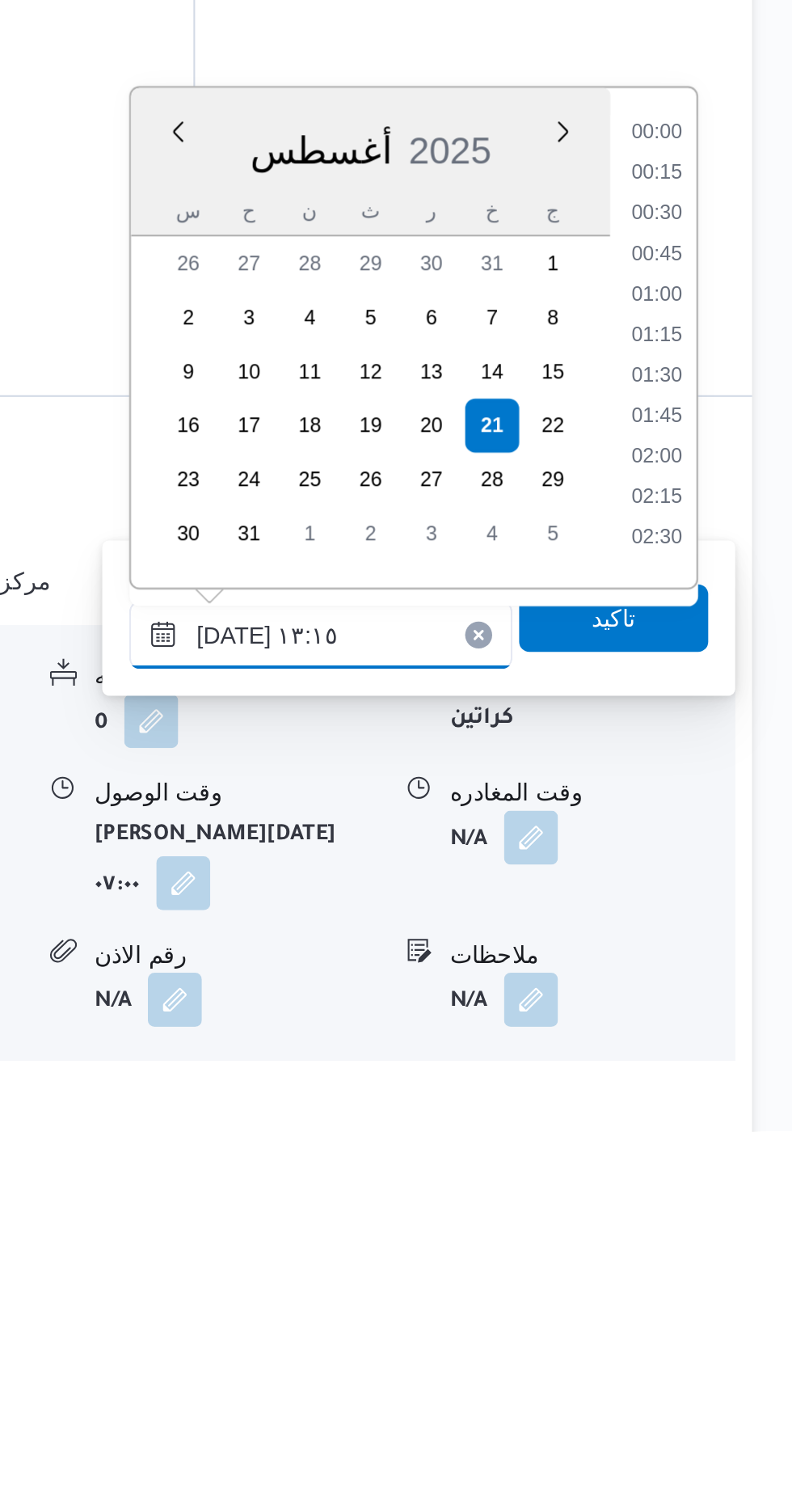
scroll to position [917, 0]
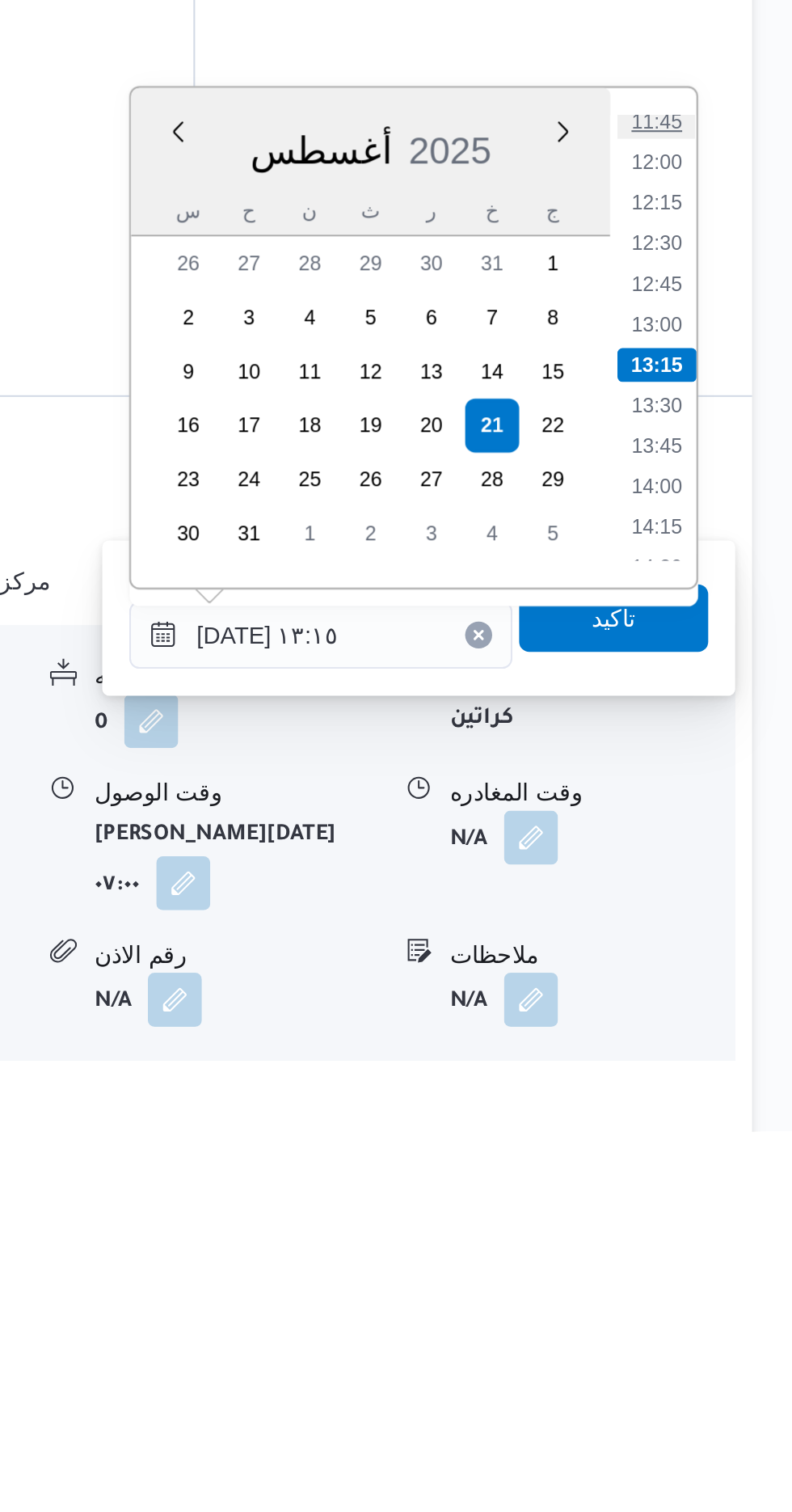
click at [725, 1032] on li "11:45" at bounding box center [727, 1028] width 37 height 16
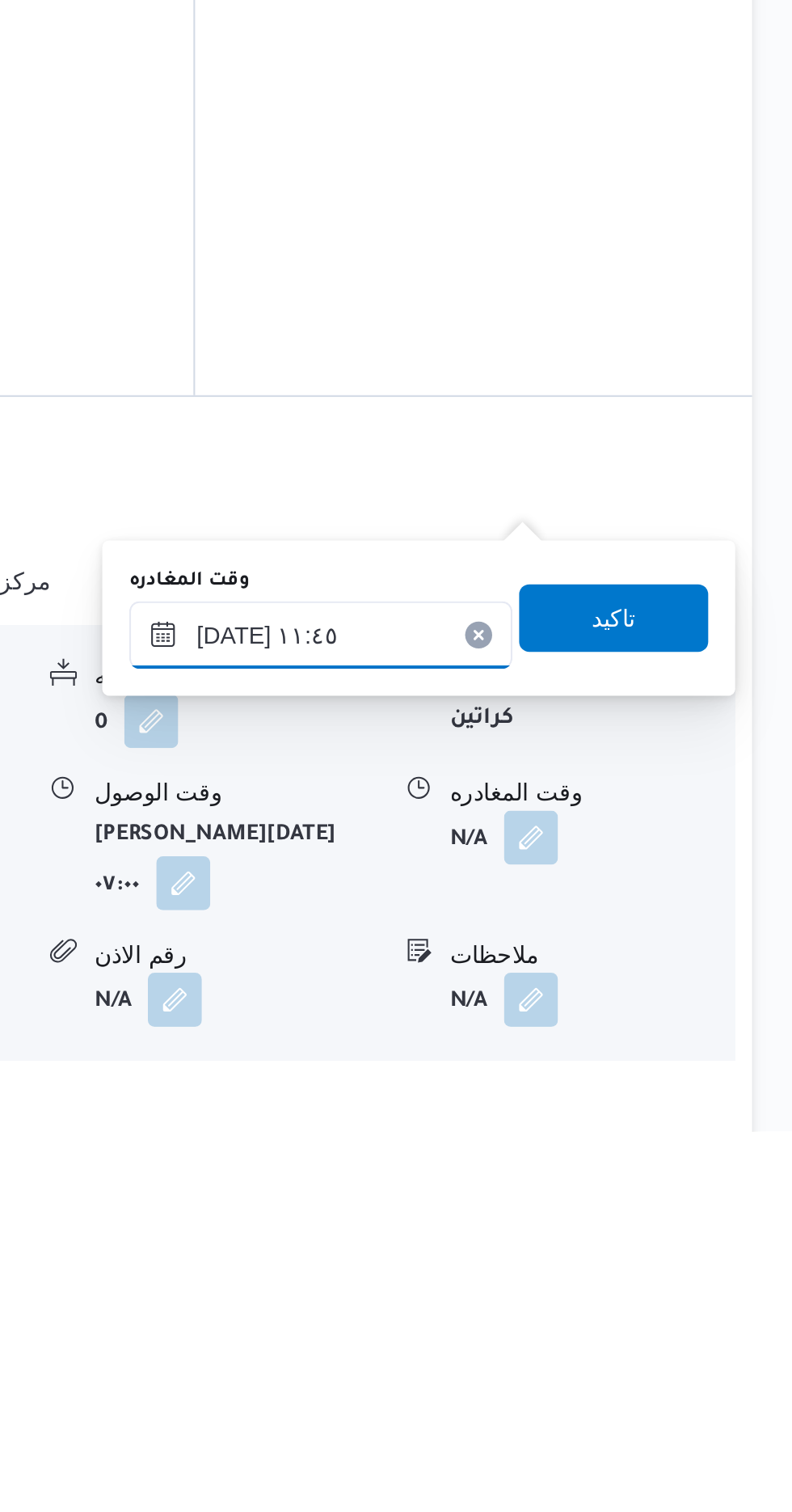
click at [603, 1276] on input "[DATE] ١١:٤٥" at bounding box center [567, 1274] width 184 height 32
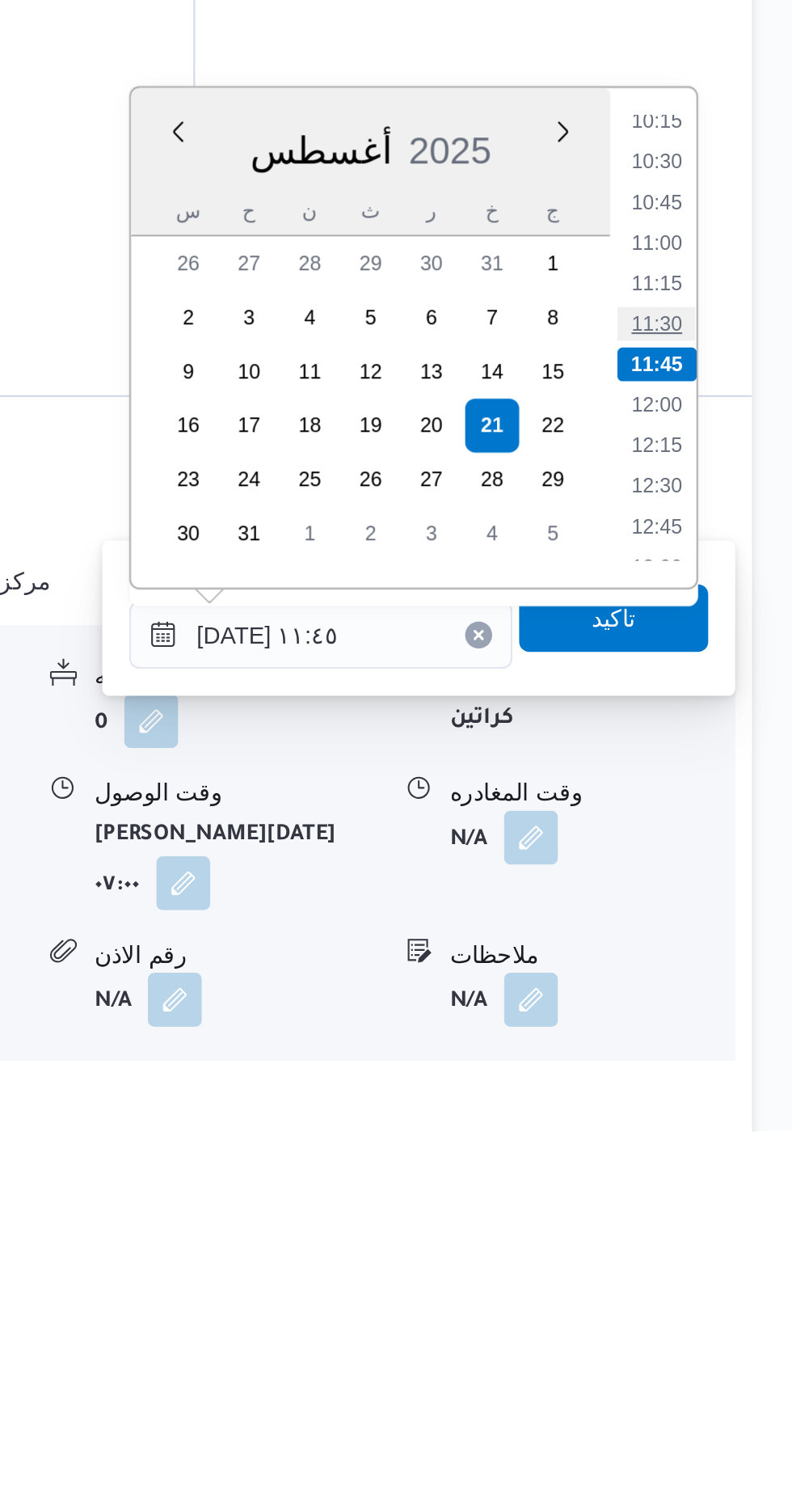
click at [725, 1124] on li "11:30" at bounding box center [727, 1125] width 37 height 16
type input "[DATE] ١١:٣٠"
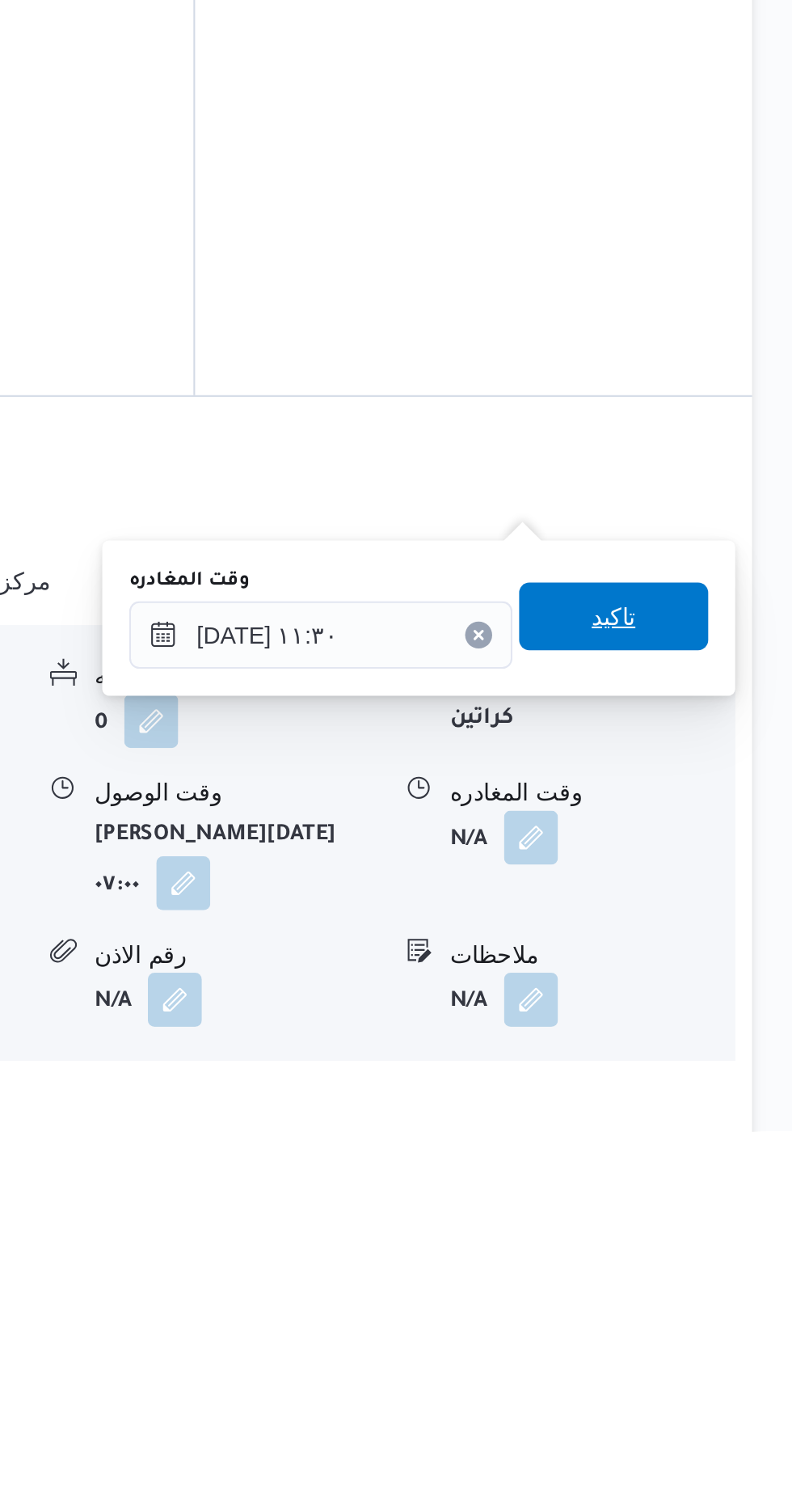
click at [717, 1270] on span "تاكيد" at bounding box center [707, 1265] width 21 height 19
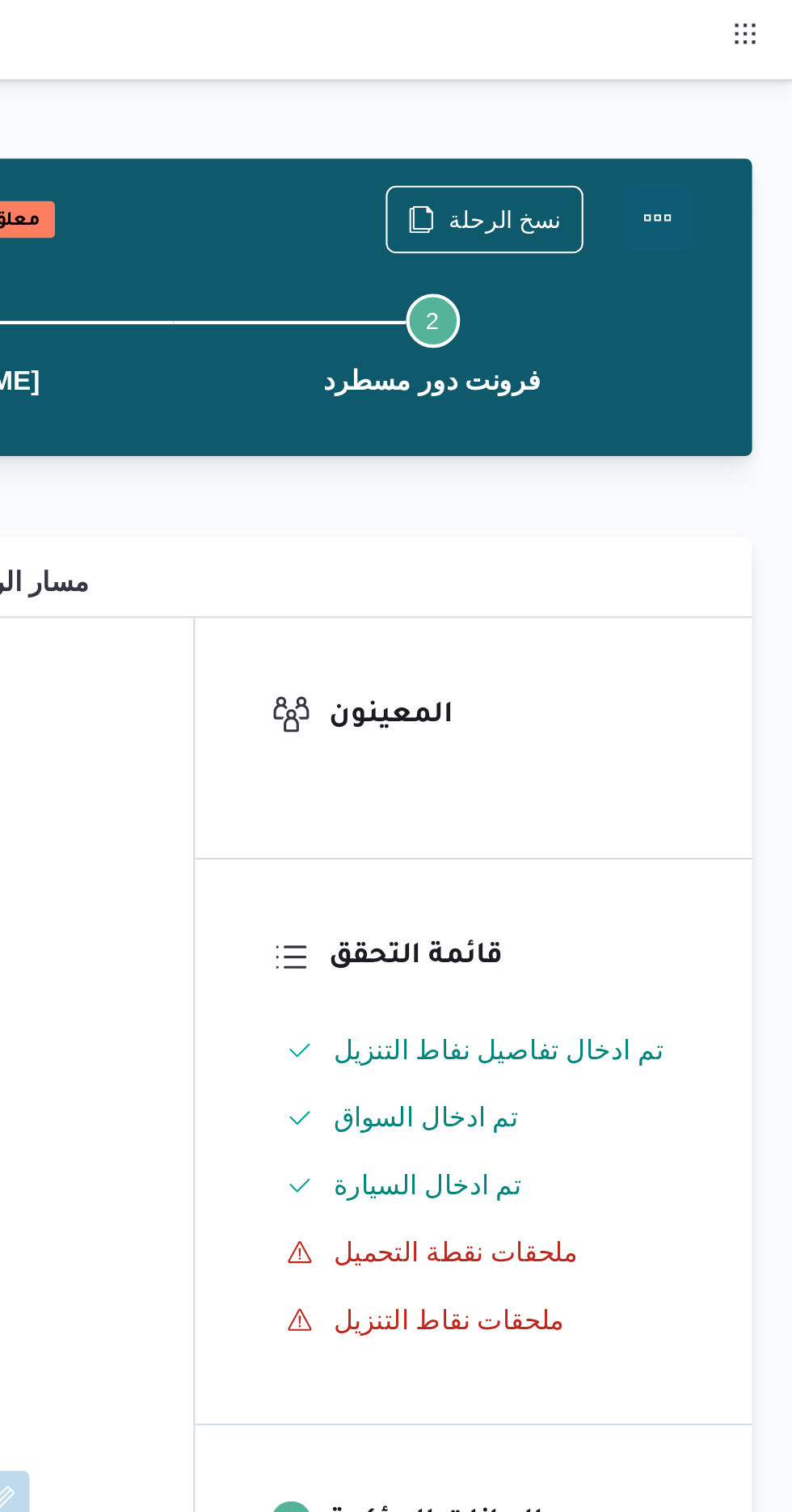
click at [739, 99] on button "Actions" at bounding box center [728, 104] width 32 height 32
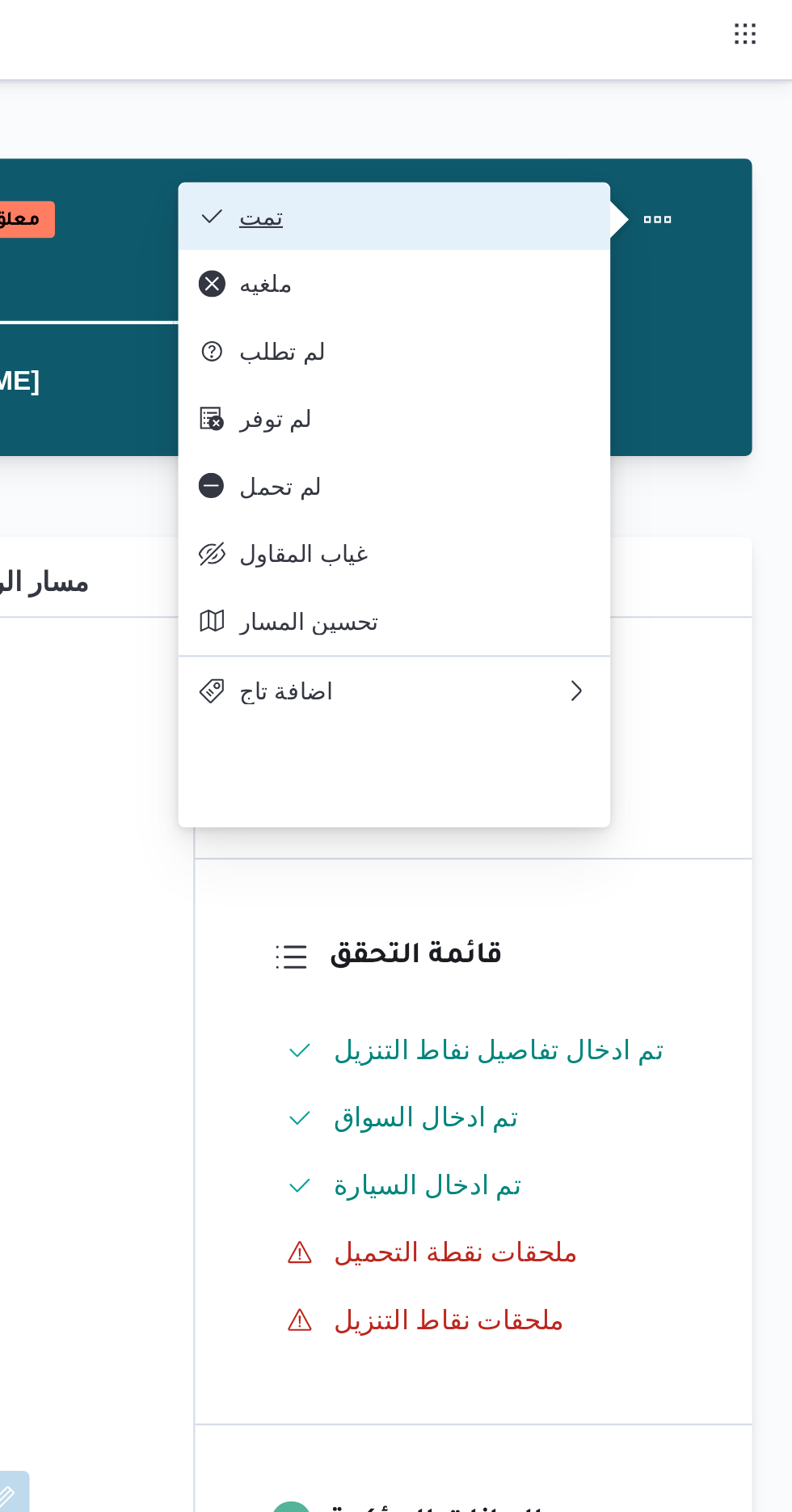
click at [693, 106] on span "تمت" at bounding box center [611, 103] width 169 height 13
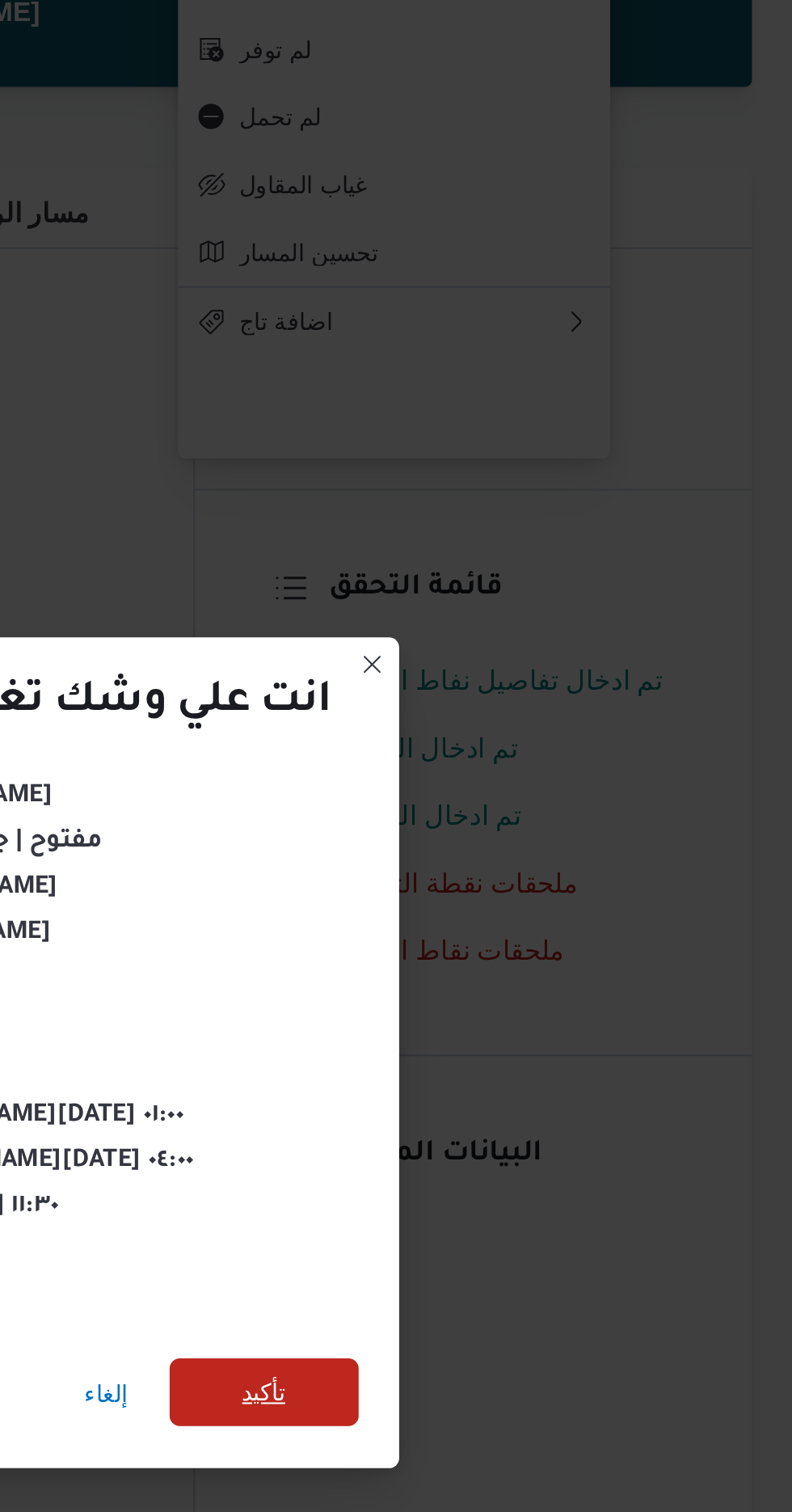
click at [547, 835] on span "تأكيد" at bounding box center [539, 843] width 21 height 19
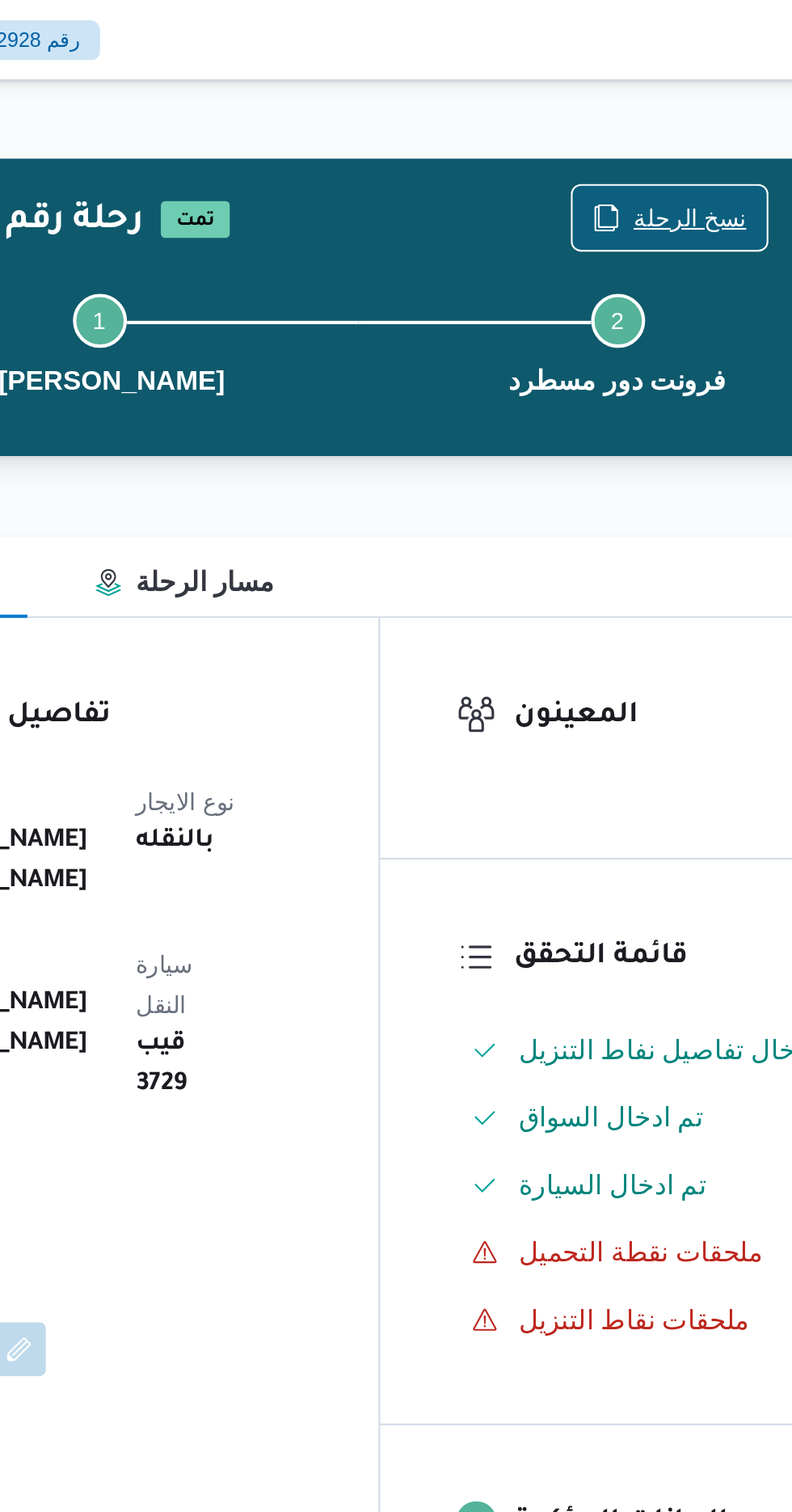
click at [639, 106] on span "نسخ الرحلة" at bounding box center [654, 104] width 54 height 19
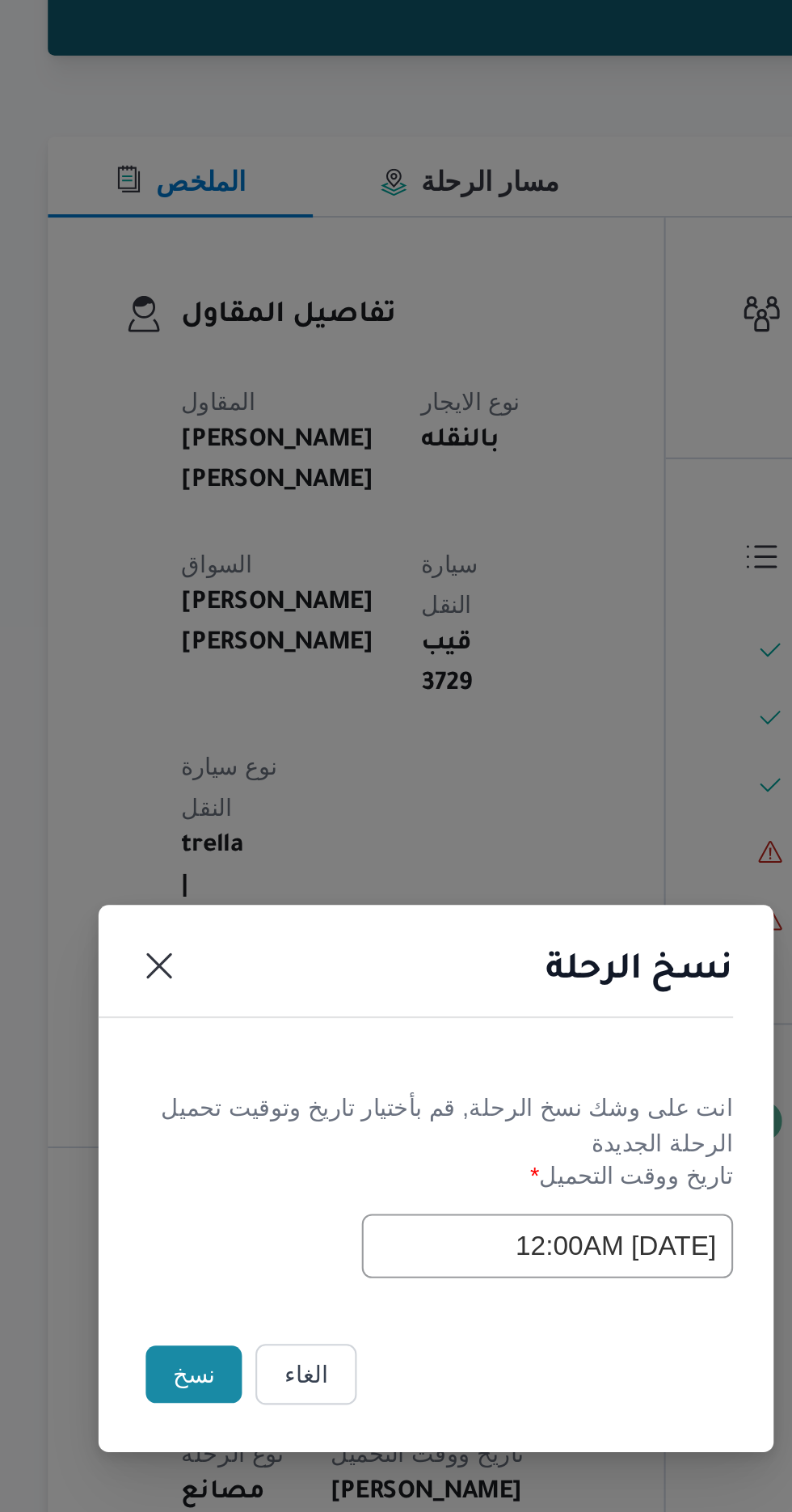
click at [266, 847] on button "نسخ" at bounding box center [279, 850] width 46 height 27
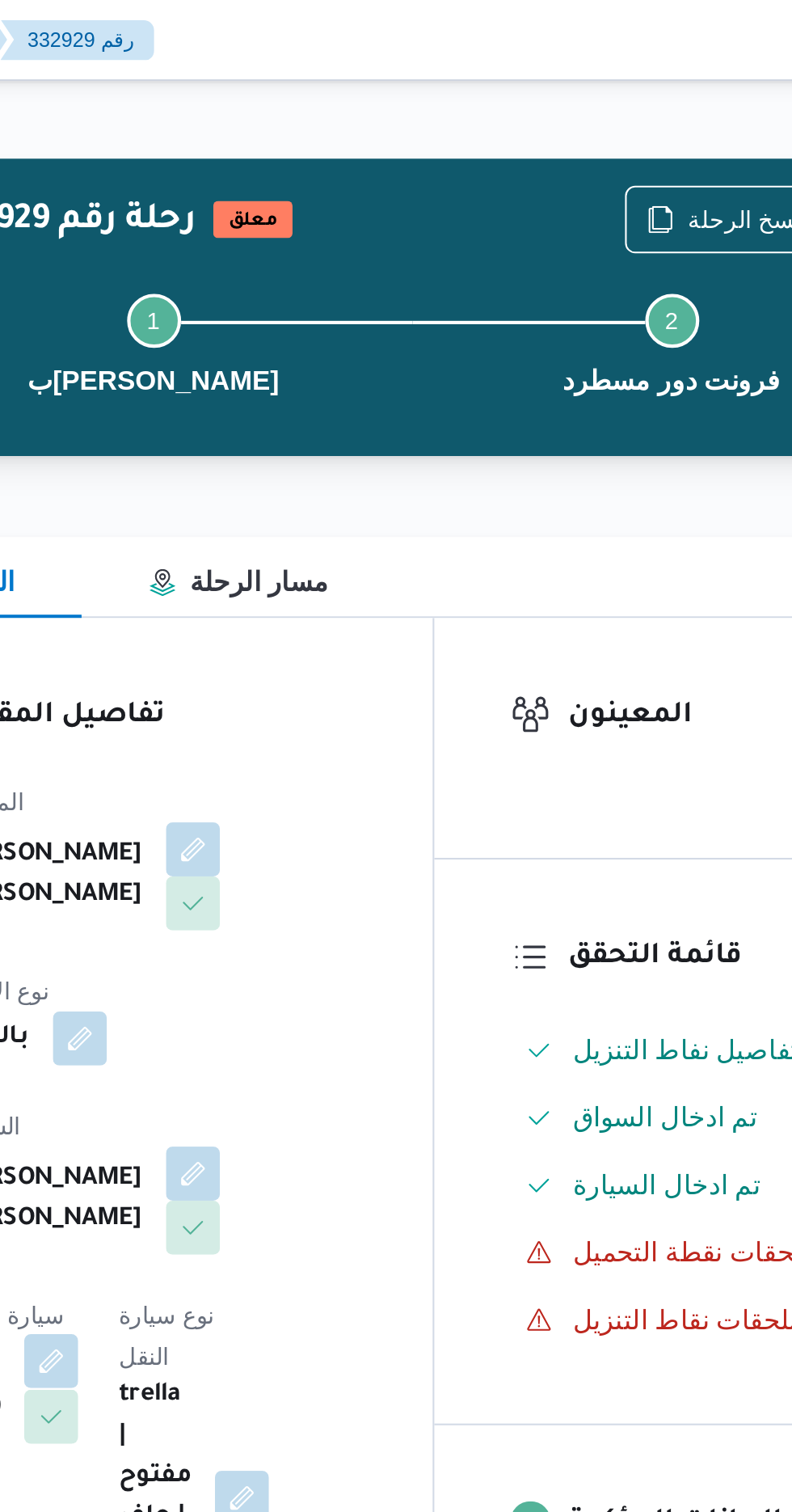
click at [335, 639] on button "button" at bounding box center [322, 651] width 26 height 26
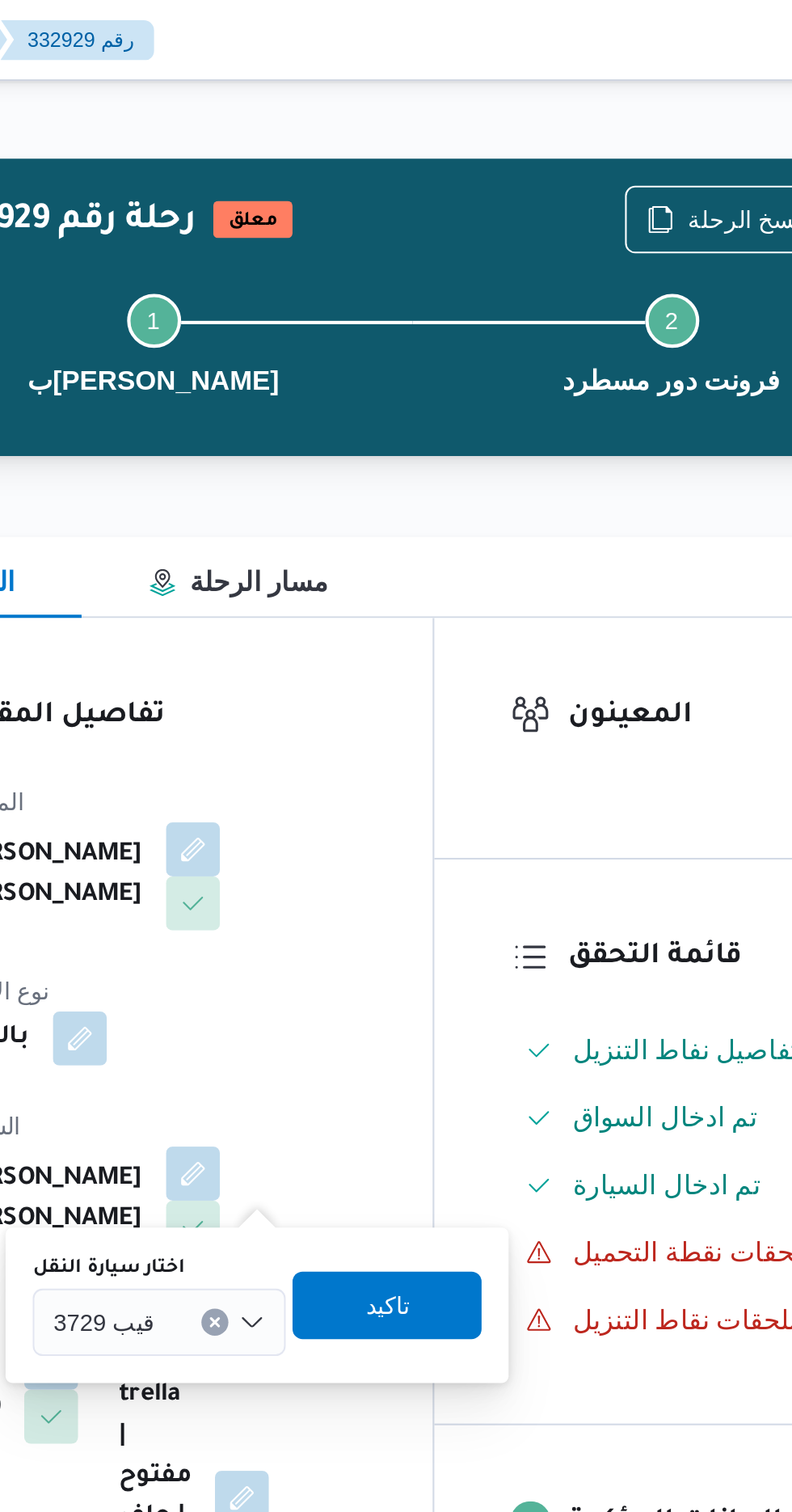
click at [378, 632] on input "اختار سيارة النقل" at bounding box center [379, 633] width 2 height 19
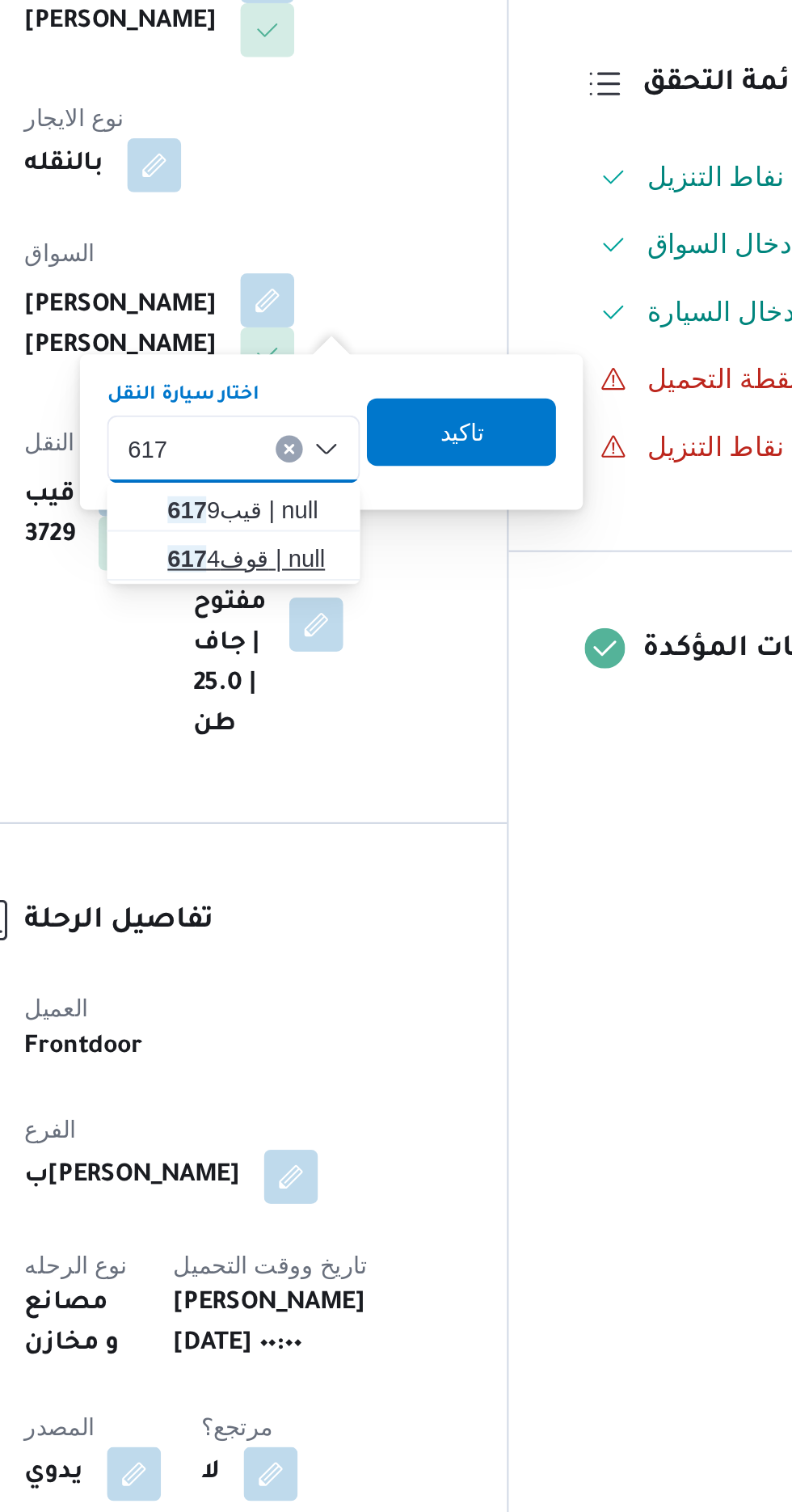
type input "617"
click at [379, 689] on span "قوف 617 4 | null" at bounding box center [384, 686] width 82 height 19
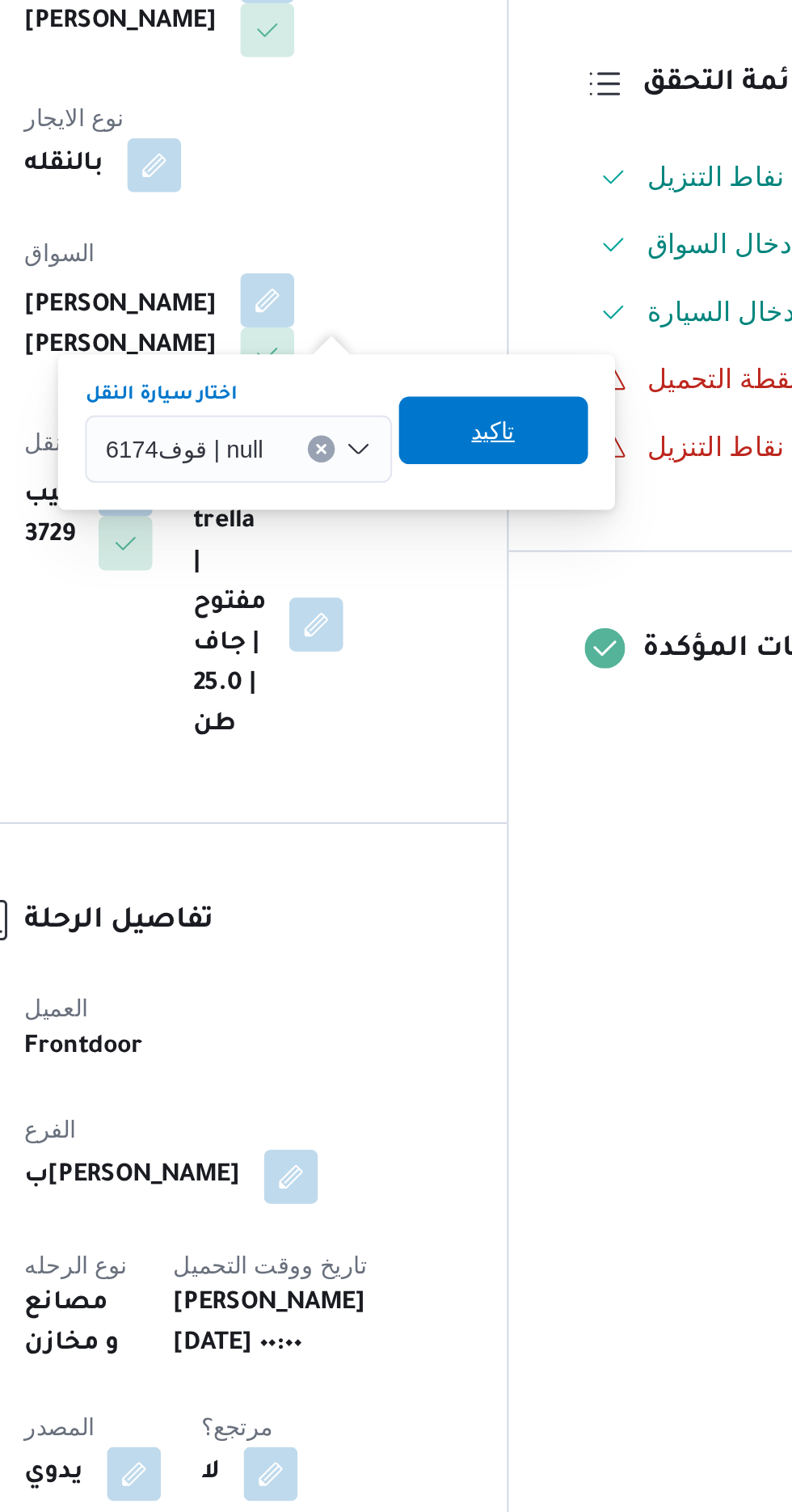
click at [503, 629] on span "تاكيد" at bounding box center [499, 624] width 21 height 19
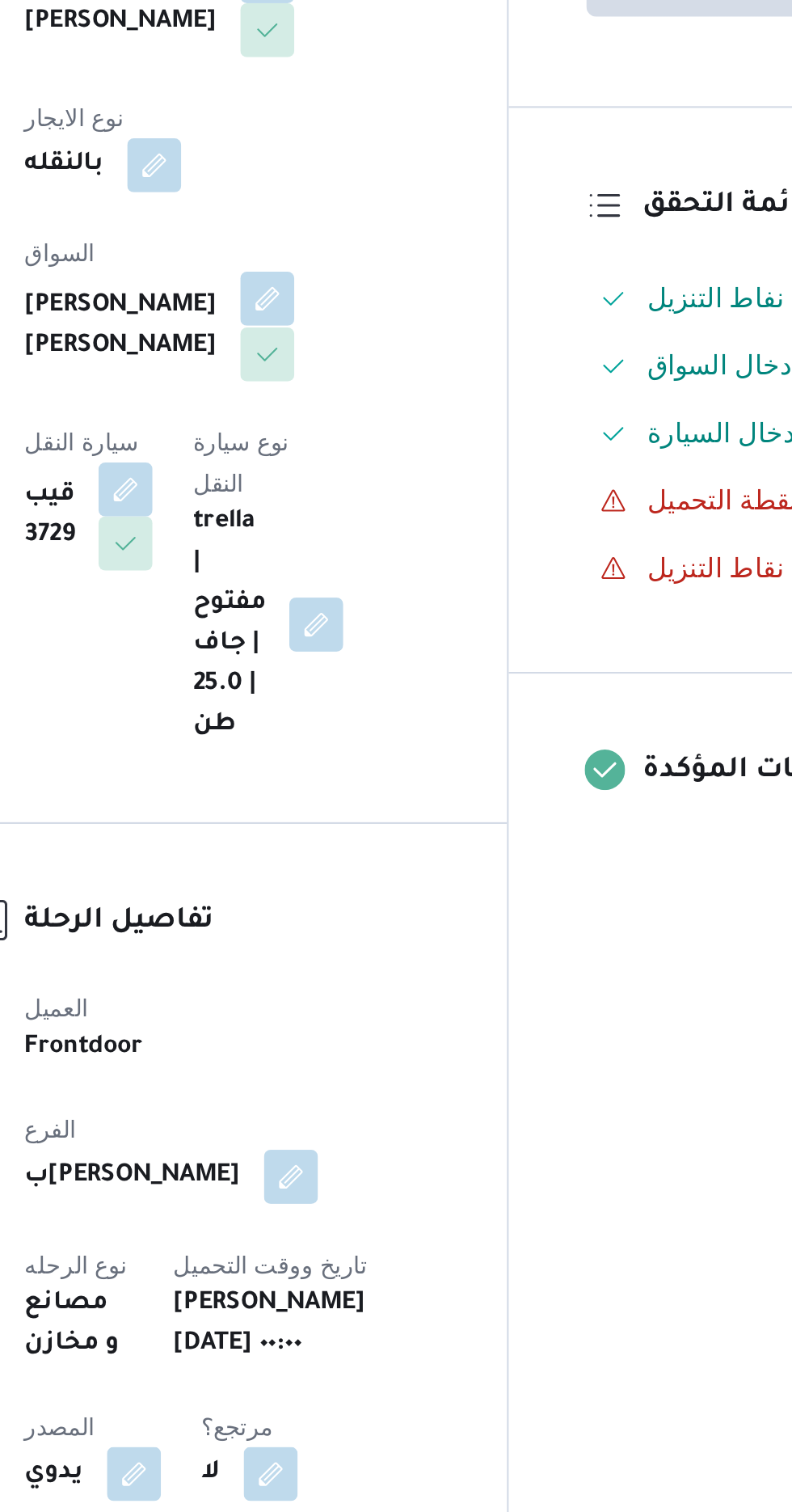
click at [378, 566] on button "button" at bounding box center [390, 561] width 26 height 26
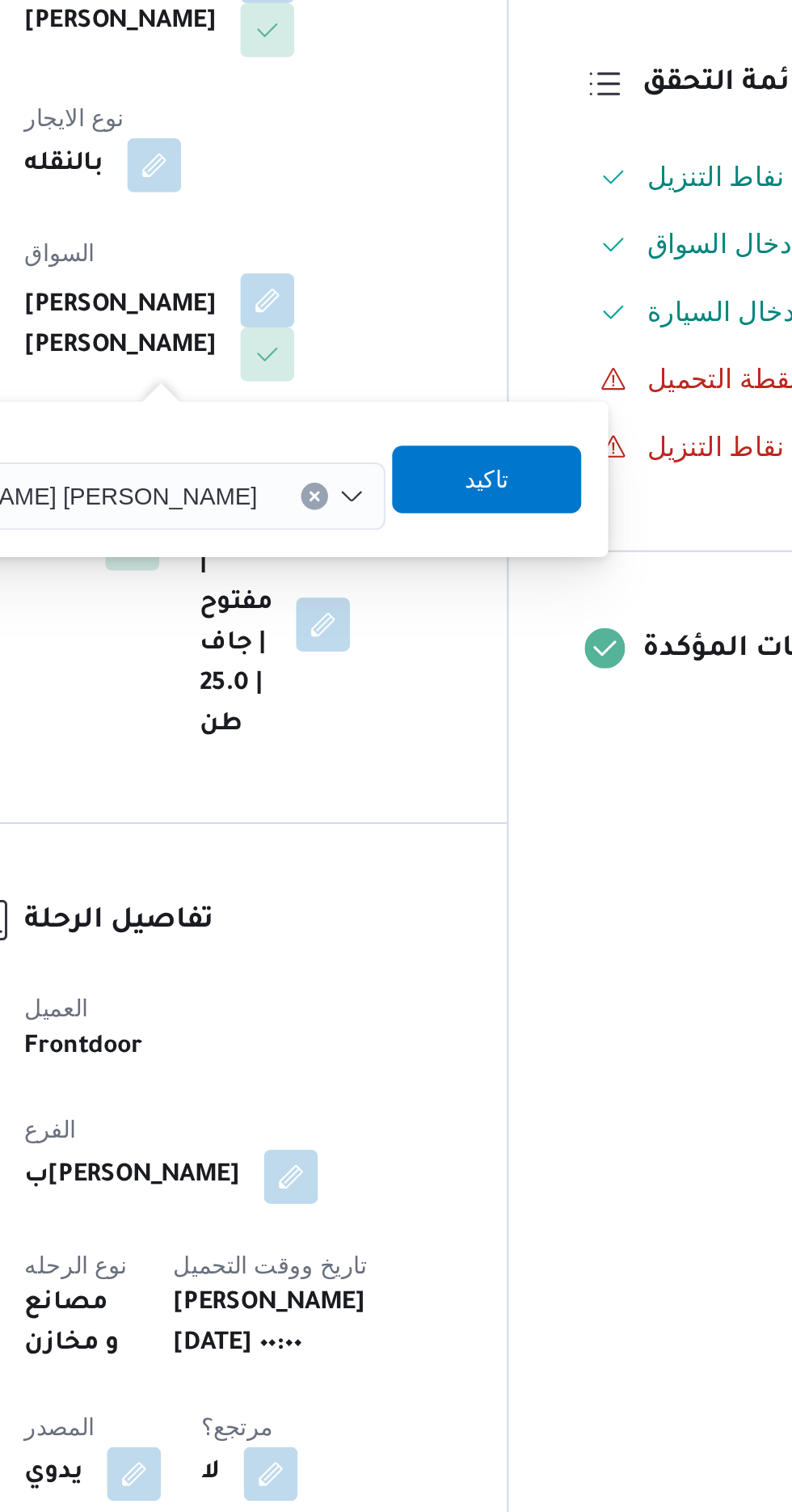
click at [314, 650] on span "[PERSON_NAME] [PERSON_NAME]" at bounding box center [291, 655] width 189 height 18
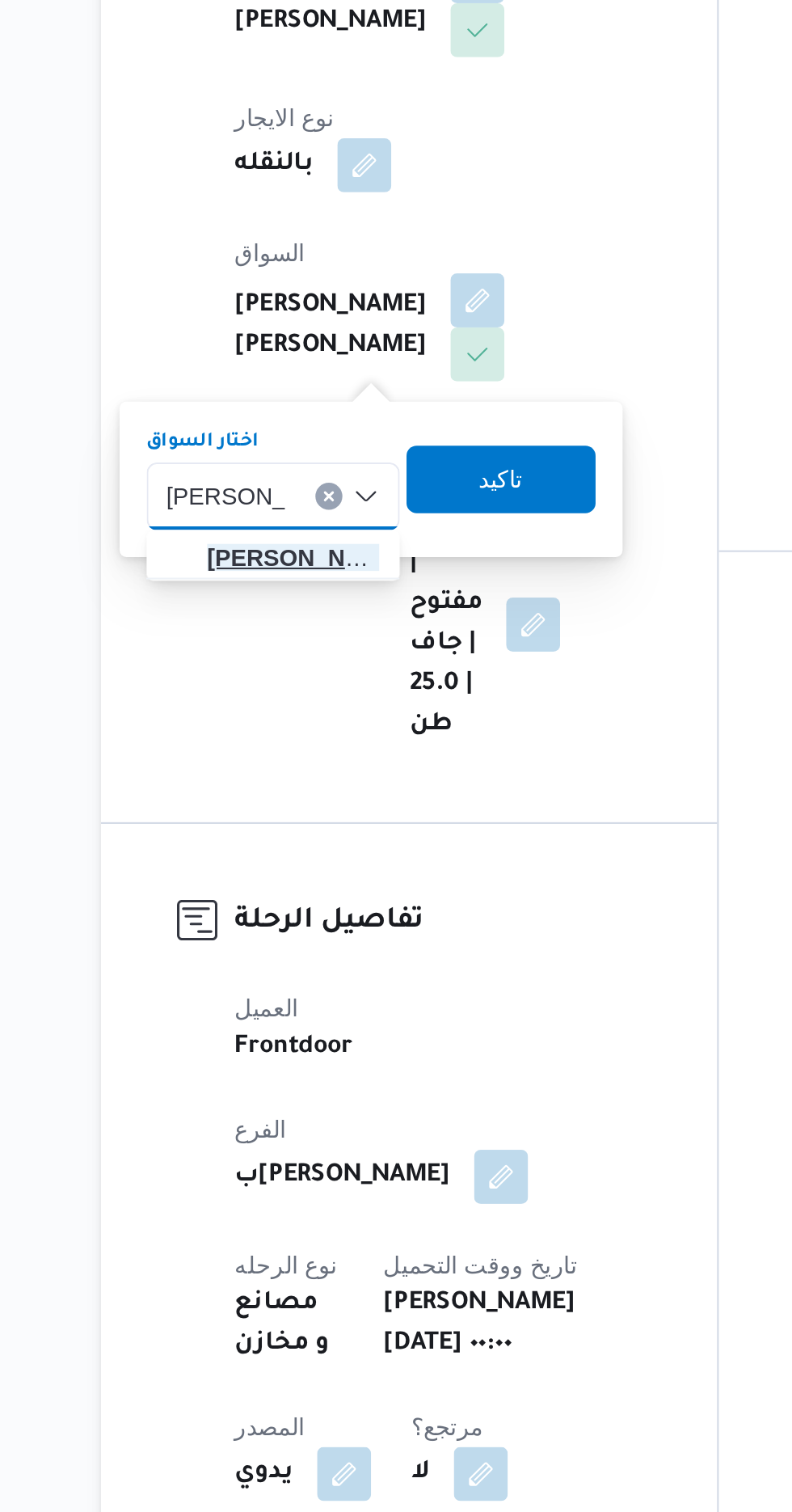
type input "[PERSON_NAME]"
click at [305, 687] on span "[PERSON_NAME] د [PERSON_NAME]" at bounding box center [302, 685] width 82 height 19
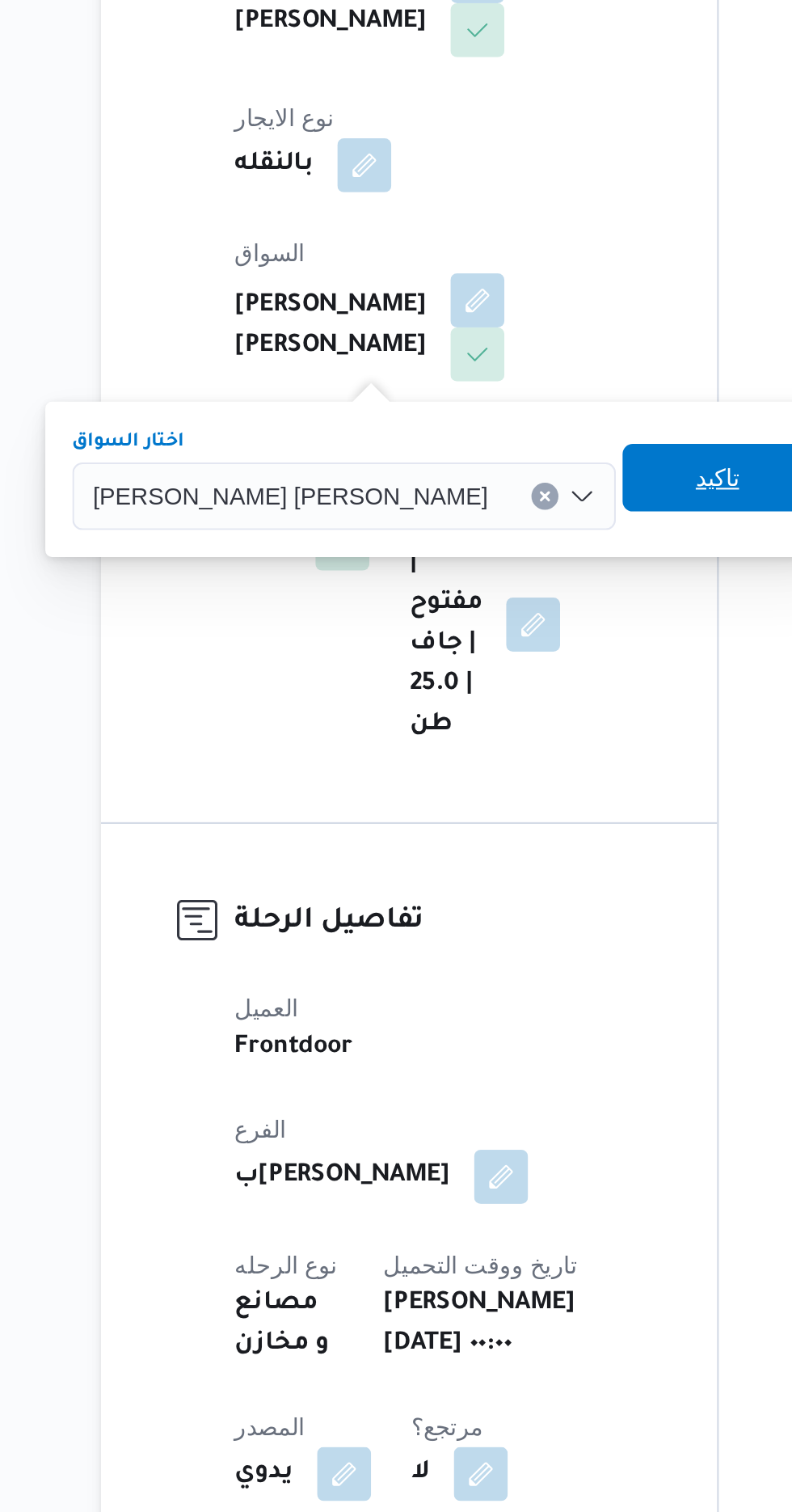
click at [495, 652] on span "تاكيد" at bounding box center [505, 647] width 21 height 19
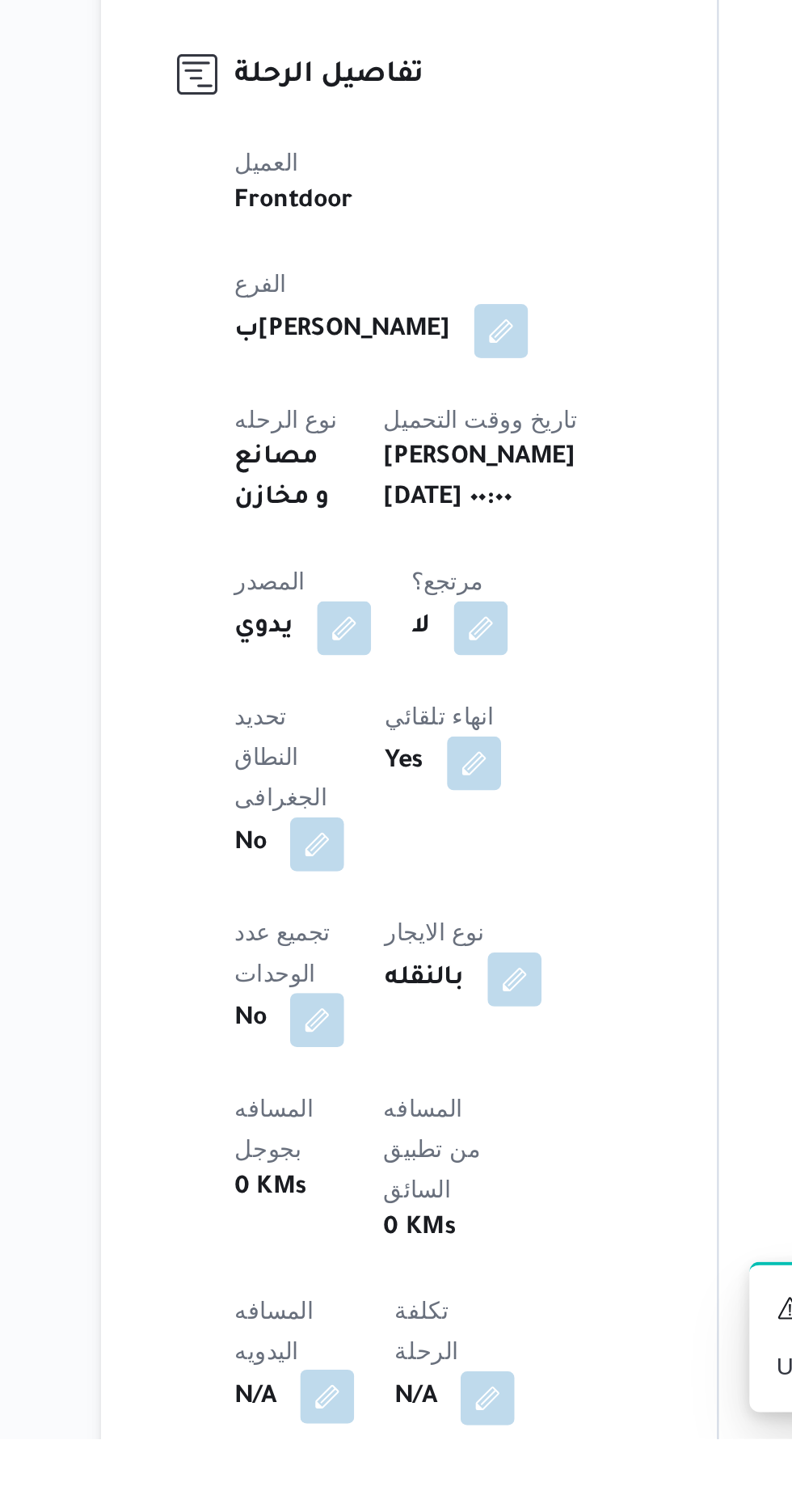
click at [332, 1479] on button "button" at bounding box center [318, 1491] width 26 height 26
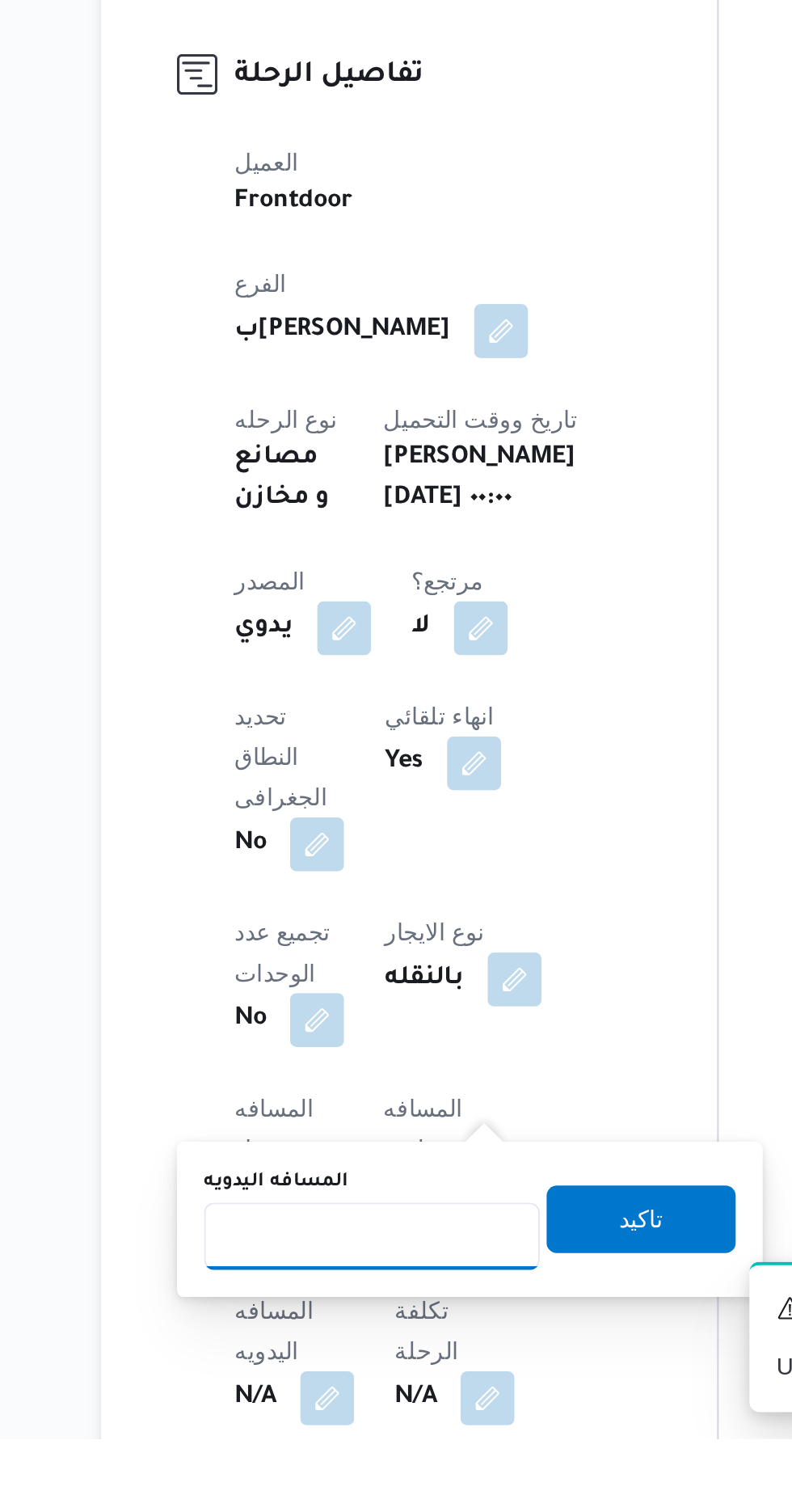
click at [369, 1418] on input "المسافه اليدويه" at bounding box center [340, 1415] width 161 height 32
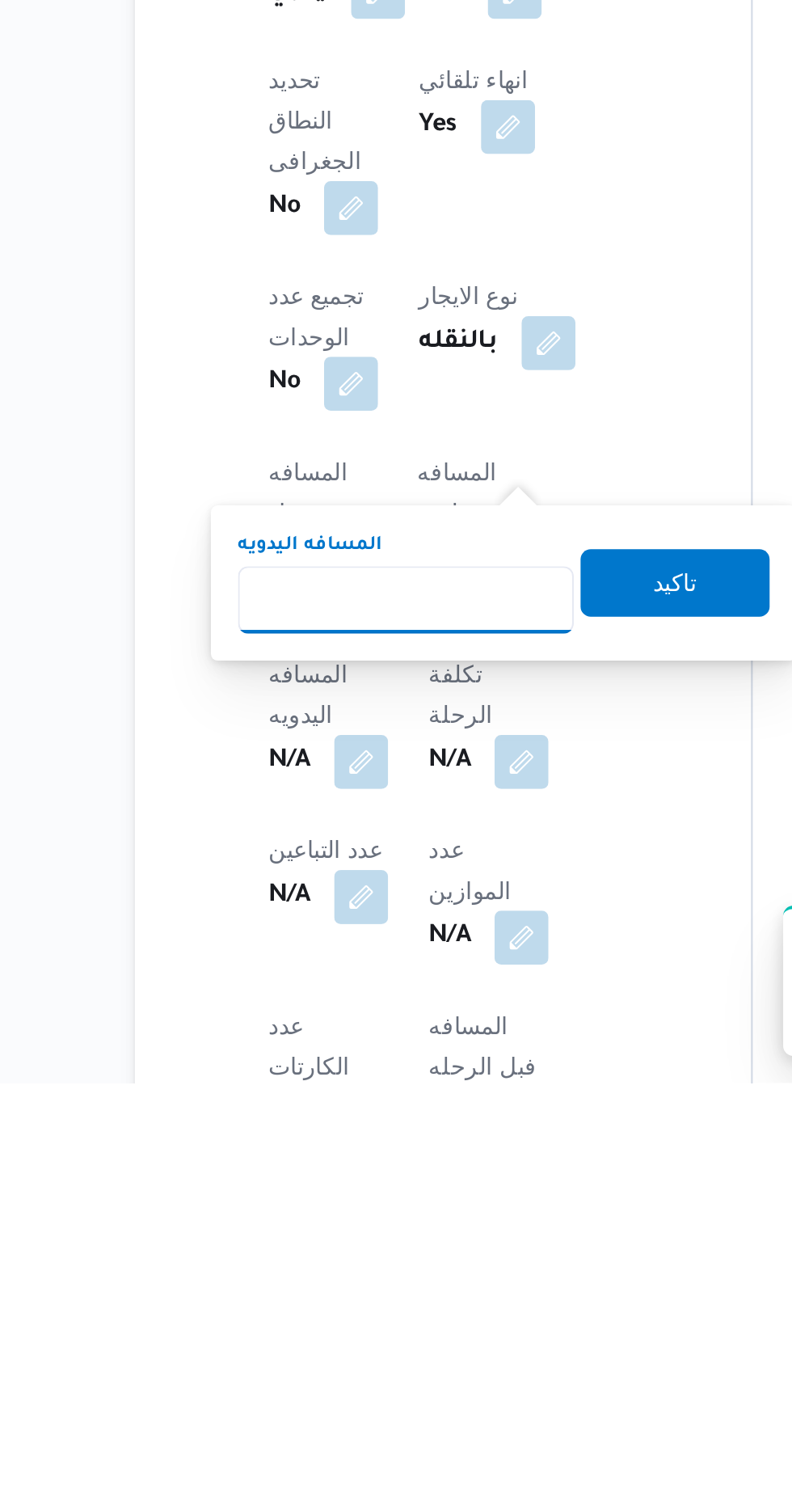
scroll to position [135, 0]
type input "70"
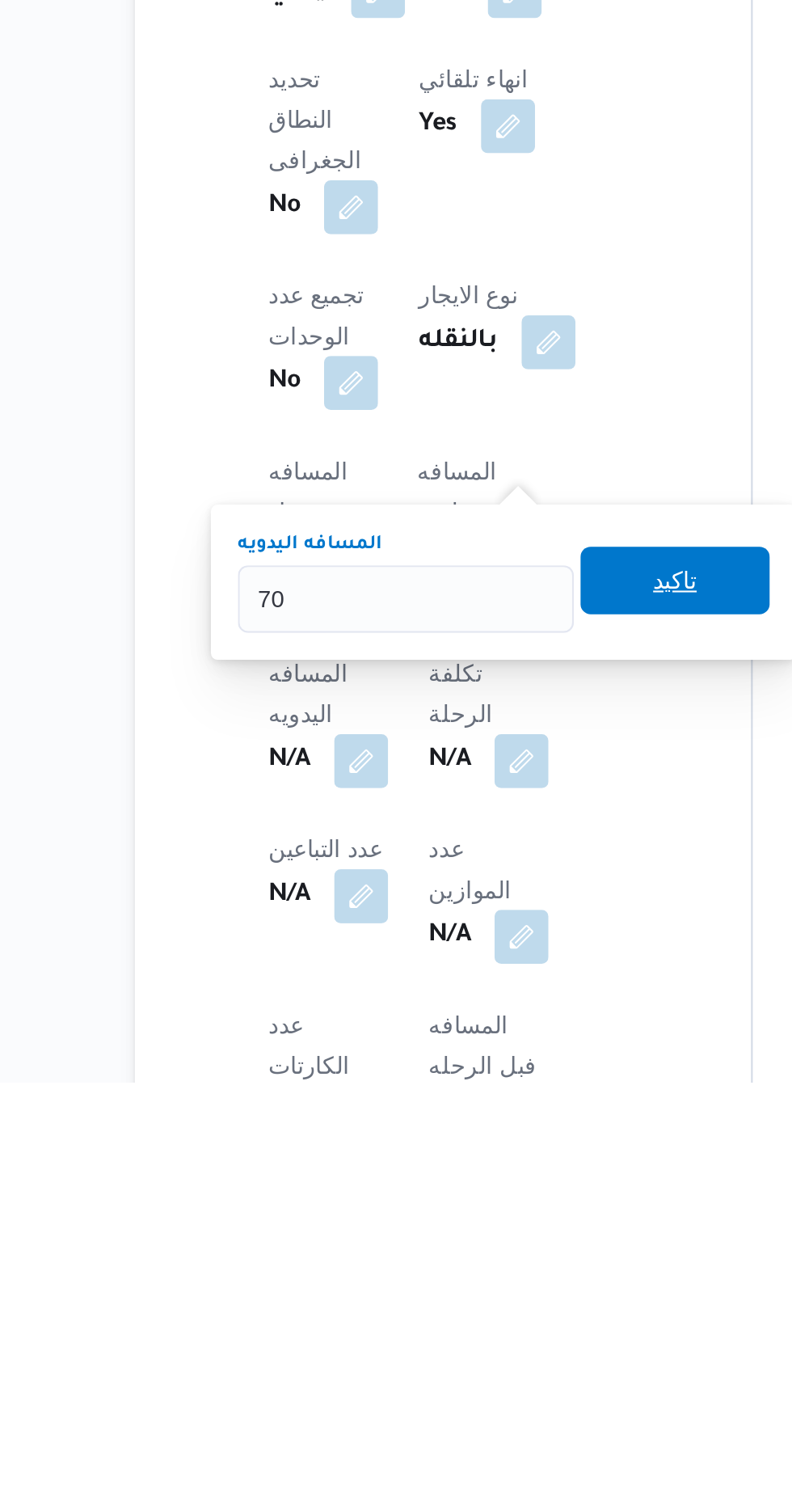
click at [479, 1271] on span "تاكيد" at bounding box center [469, 1271] width 21 height 19
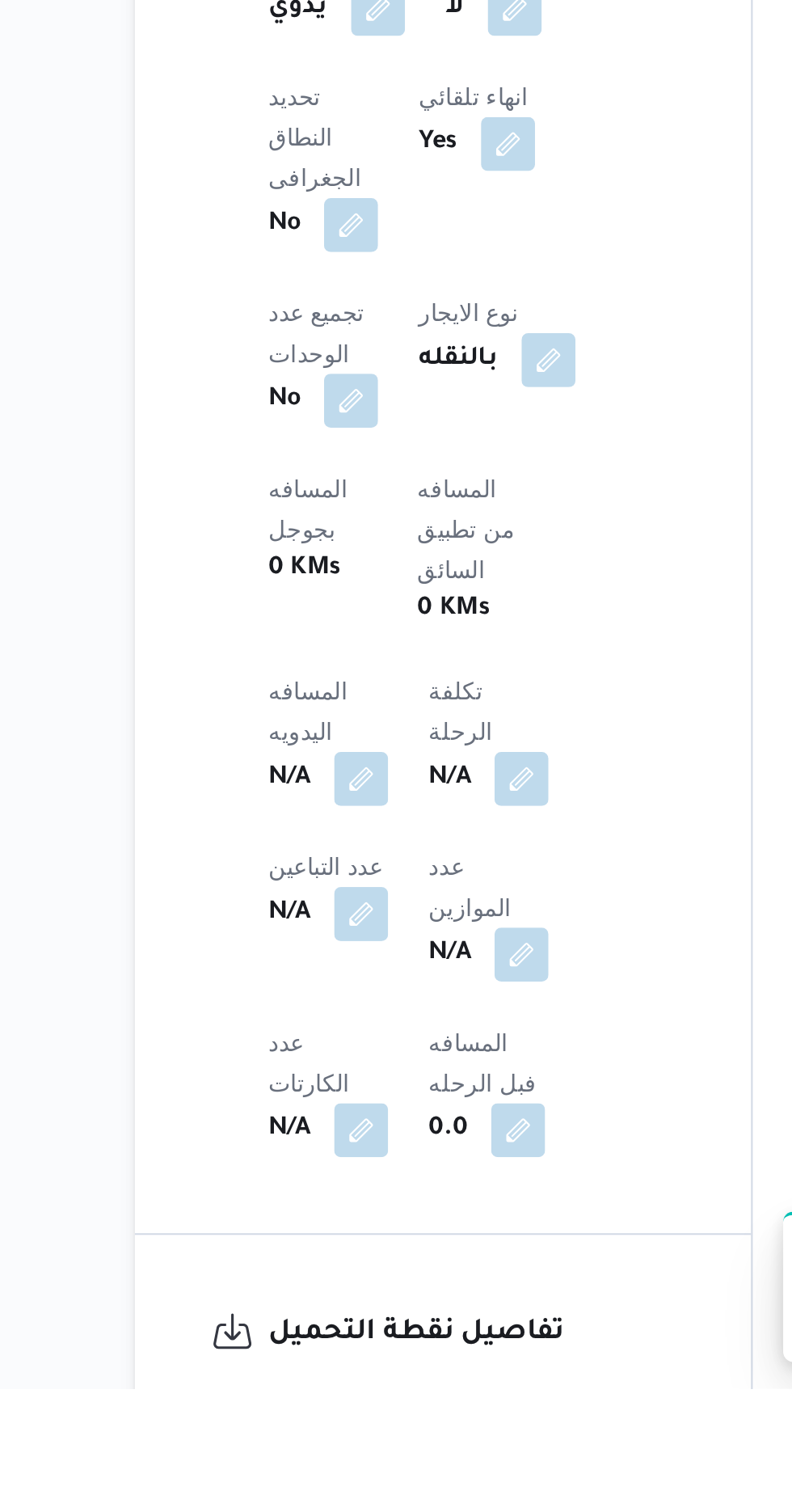
scroll to position [274, 0]
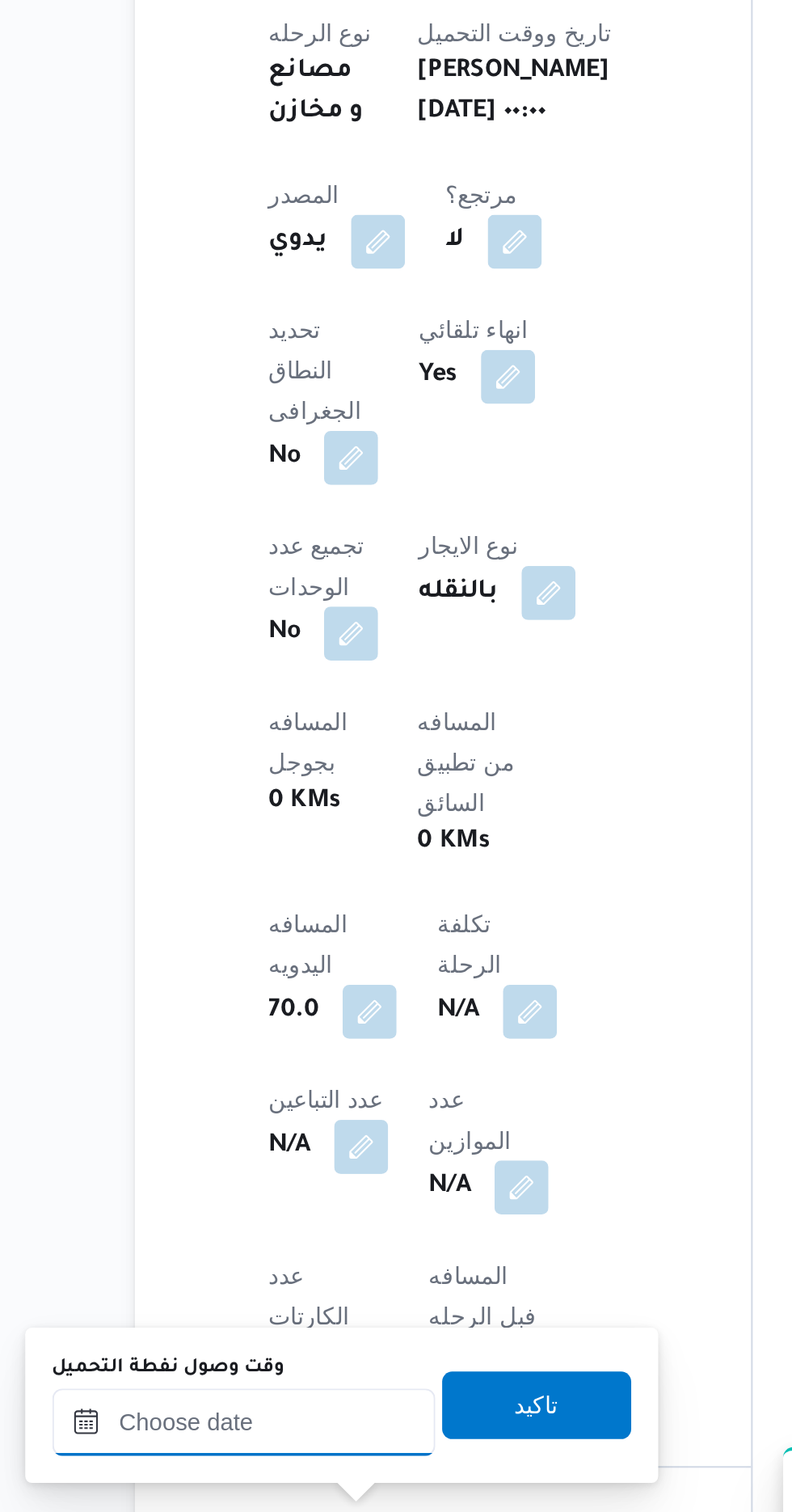
click at [268, 1416] on input "وقت وصول نفطة التحميل" at bounding box center [262, 1415] width 184 height 32
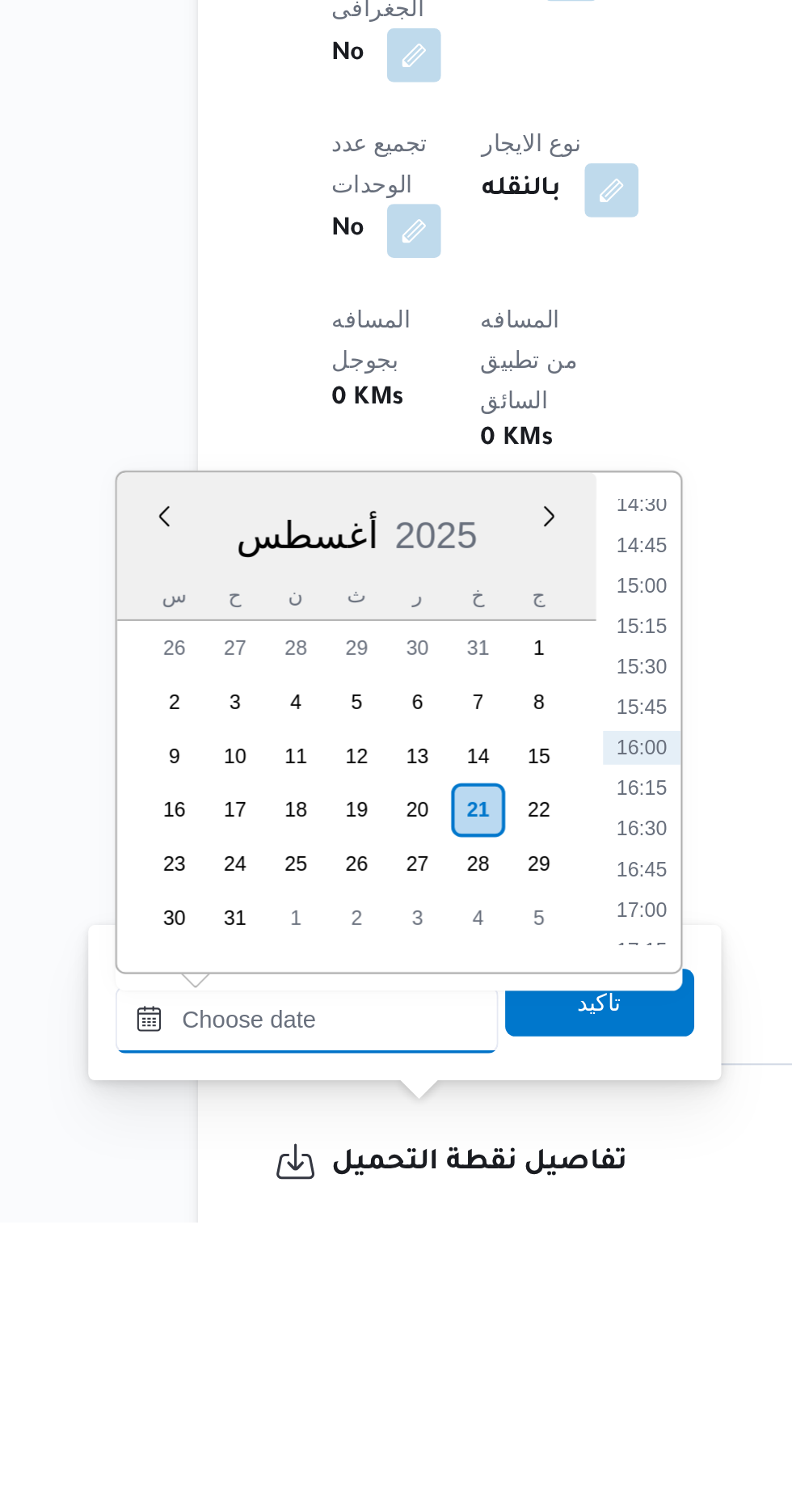
scroll to position [391, 0]
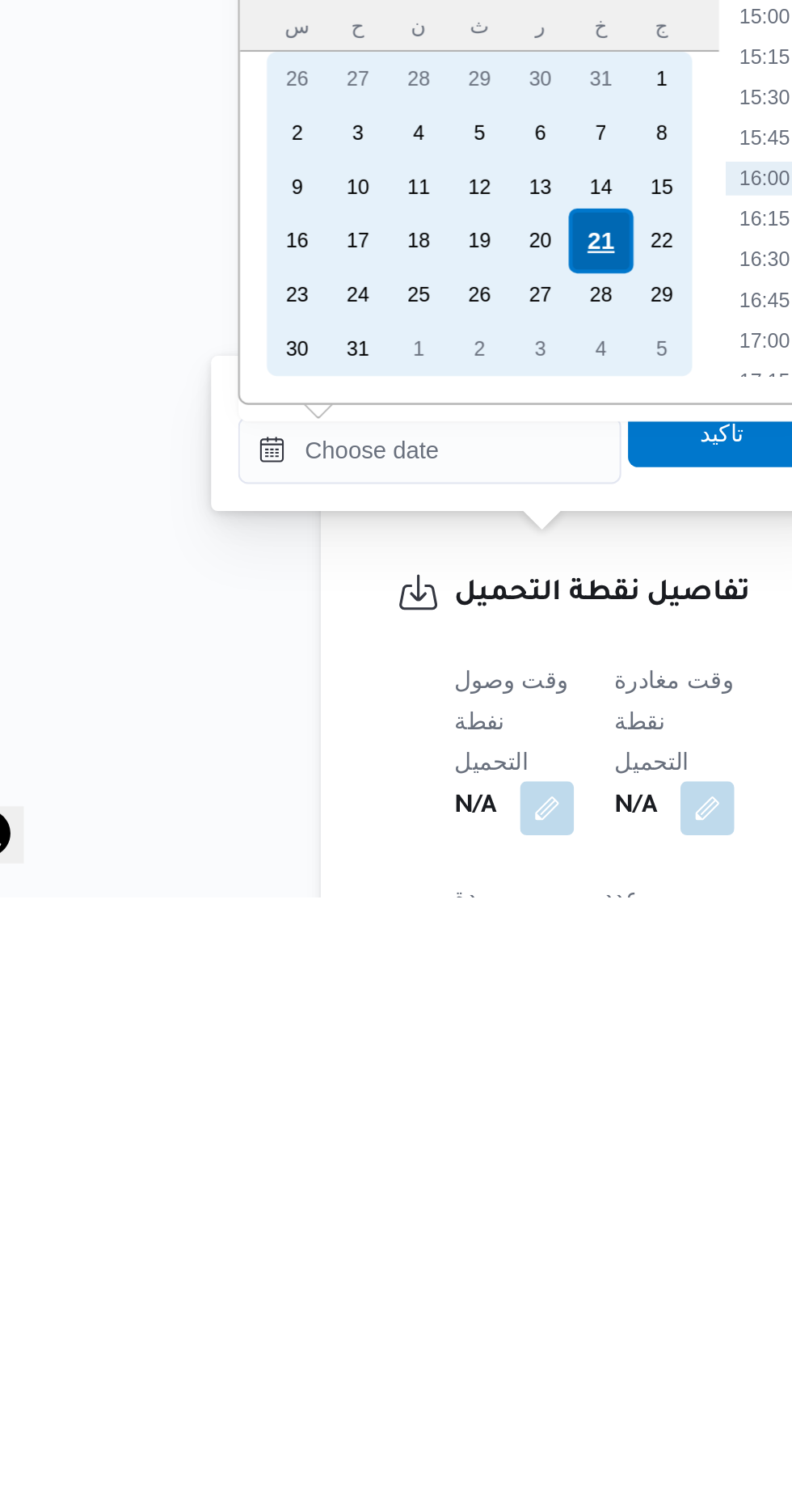
click at [343, 1192] on div "21" at bounding box center [344, 1197] width 30 height 30
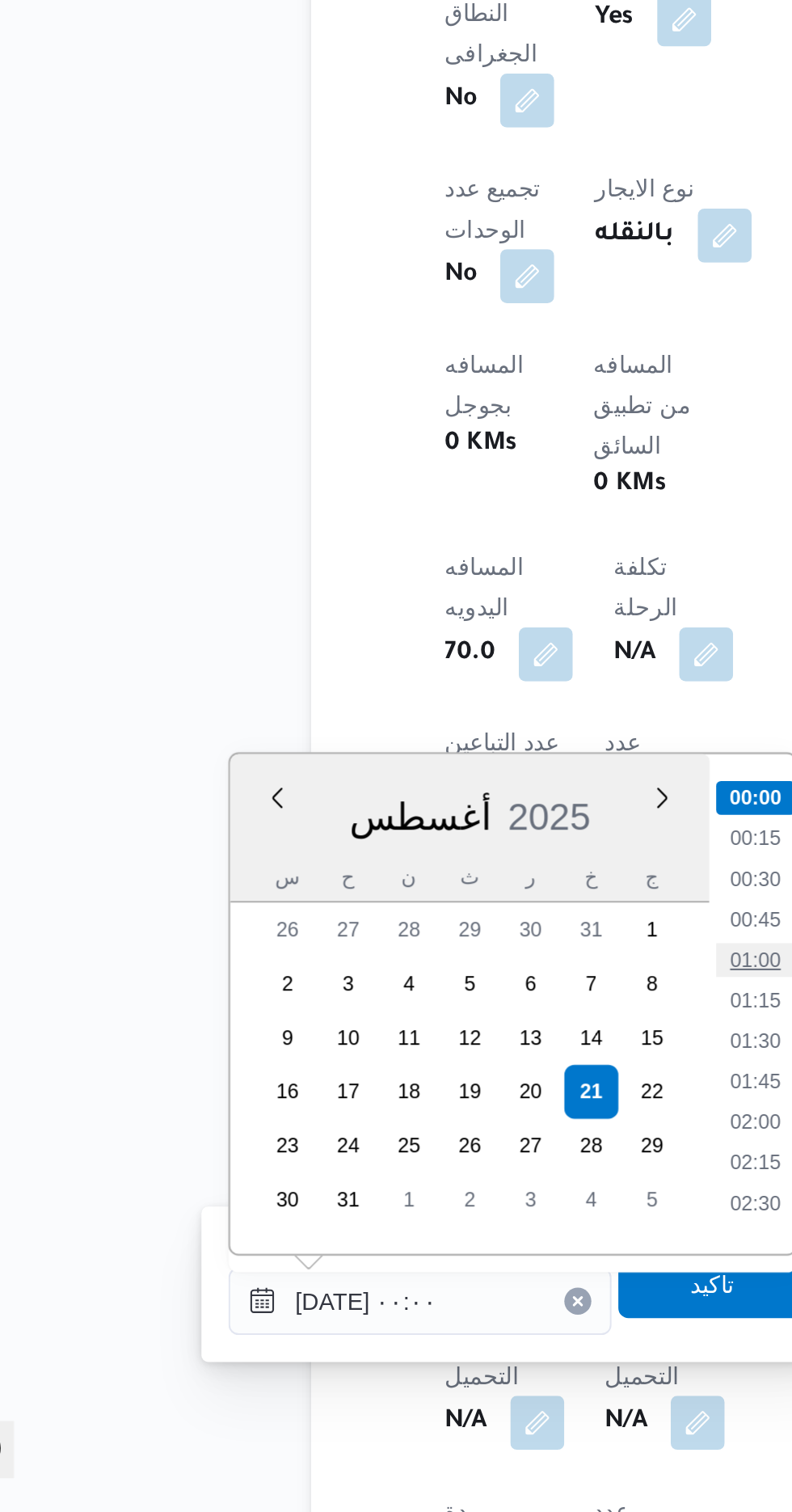
click at [428, 1251] on li "01:00" at bounding box center [423, 1247] width 37 height 16
type input "[DATE] ٠١:٠٠"
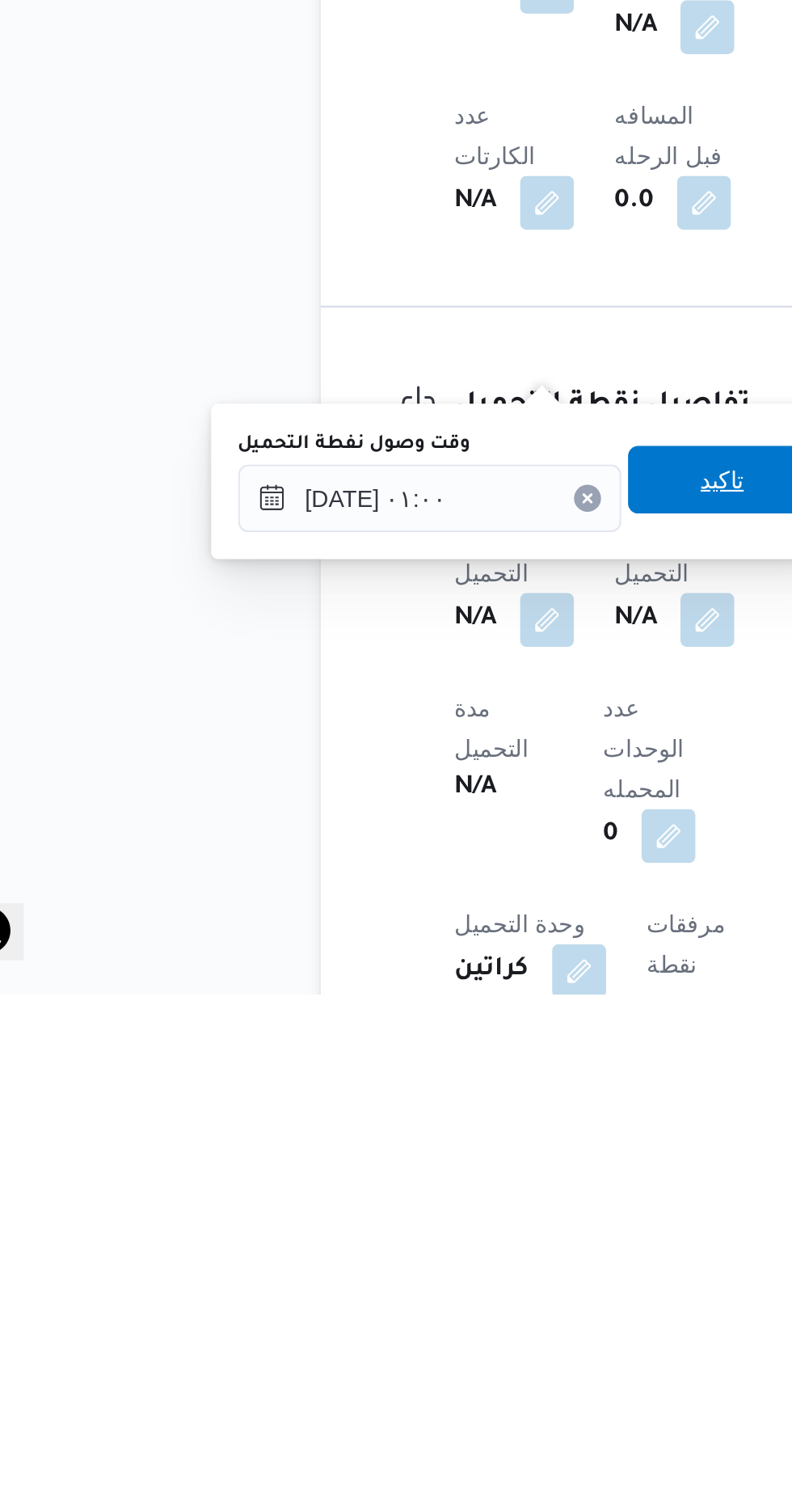
click at [398, 1272] on span "تاكيد" at bounding box center [403, 1266] width 91 height 32
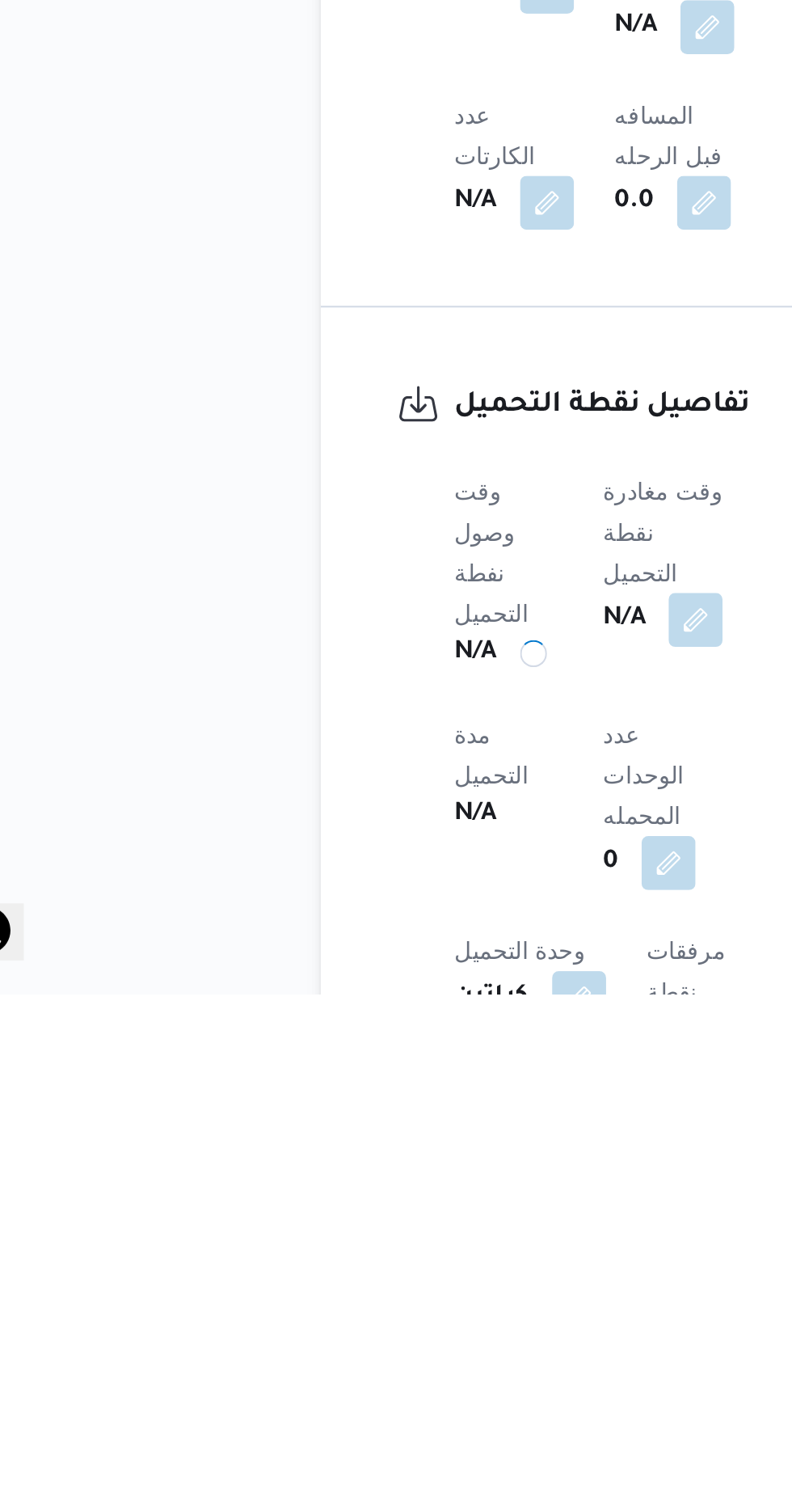
scroll to position [528, 0]
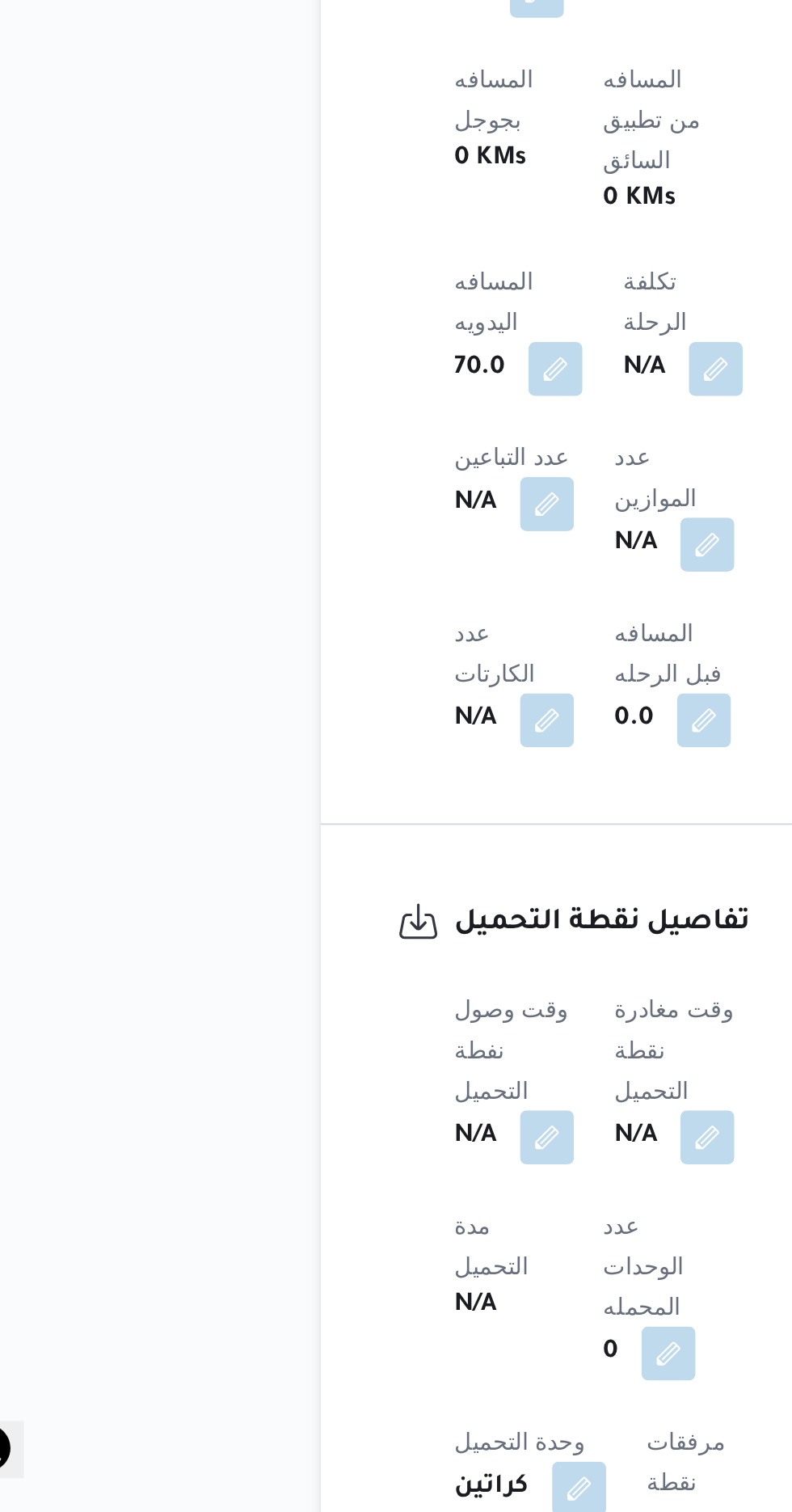
click at [371, 1323] on b "N/A" at bounding box center [360, 1332] width 20 height 19
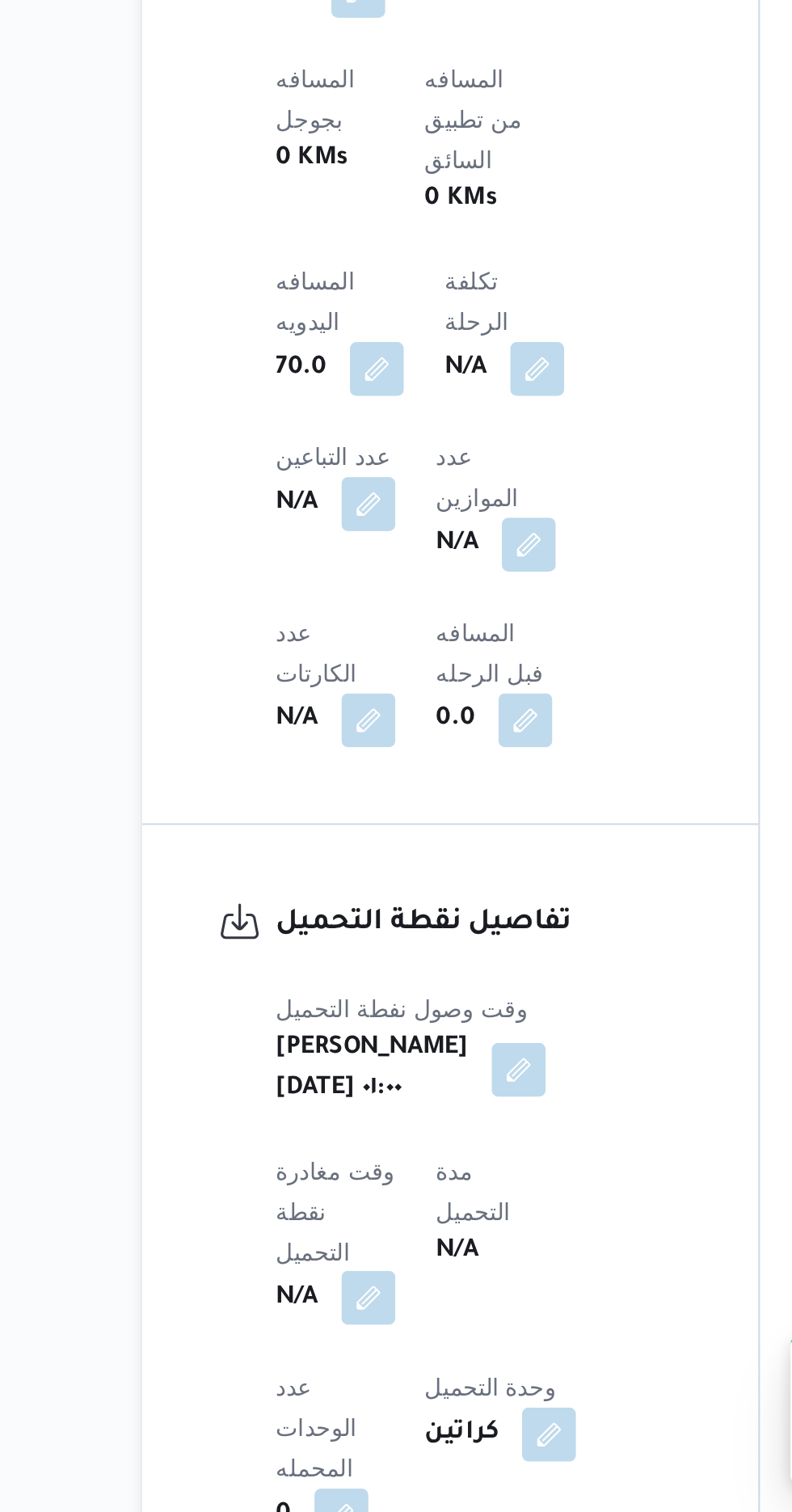
click at [332, 1396] on button "button" at bounding box center [318, 1409] width 26 height 26
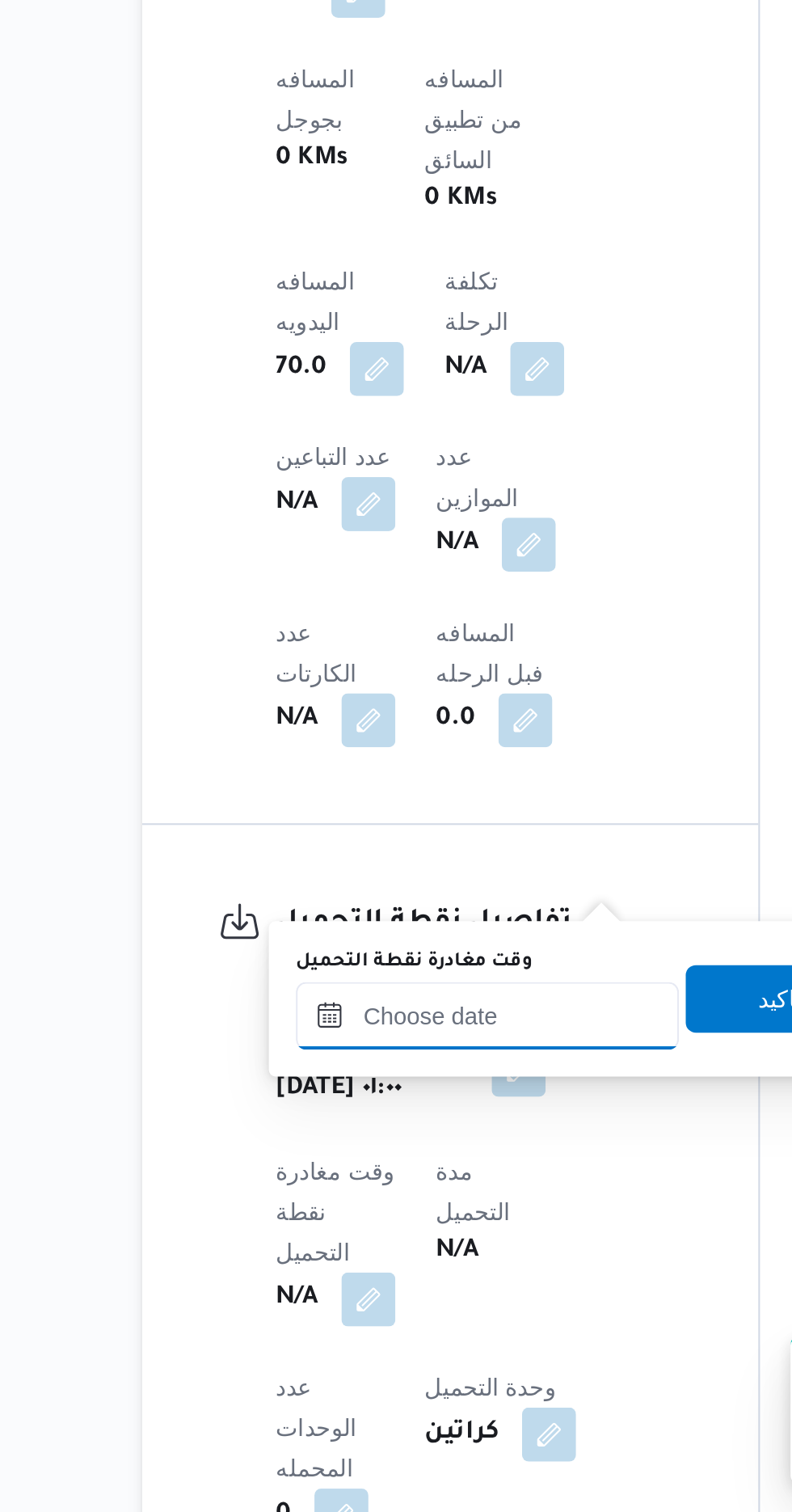
click at [384, 1278] on input "وقت مغادرة نقطة التحميل" at bounding box center [376, 1274] width 184 height 32
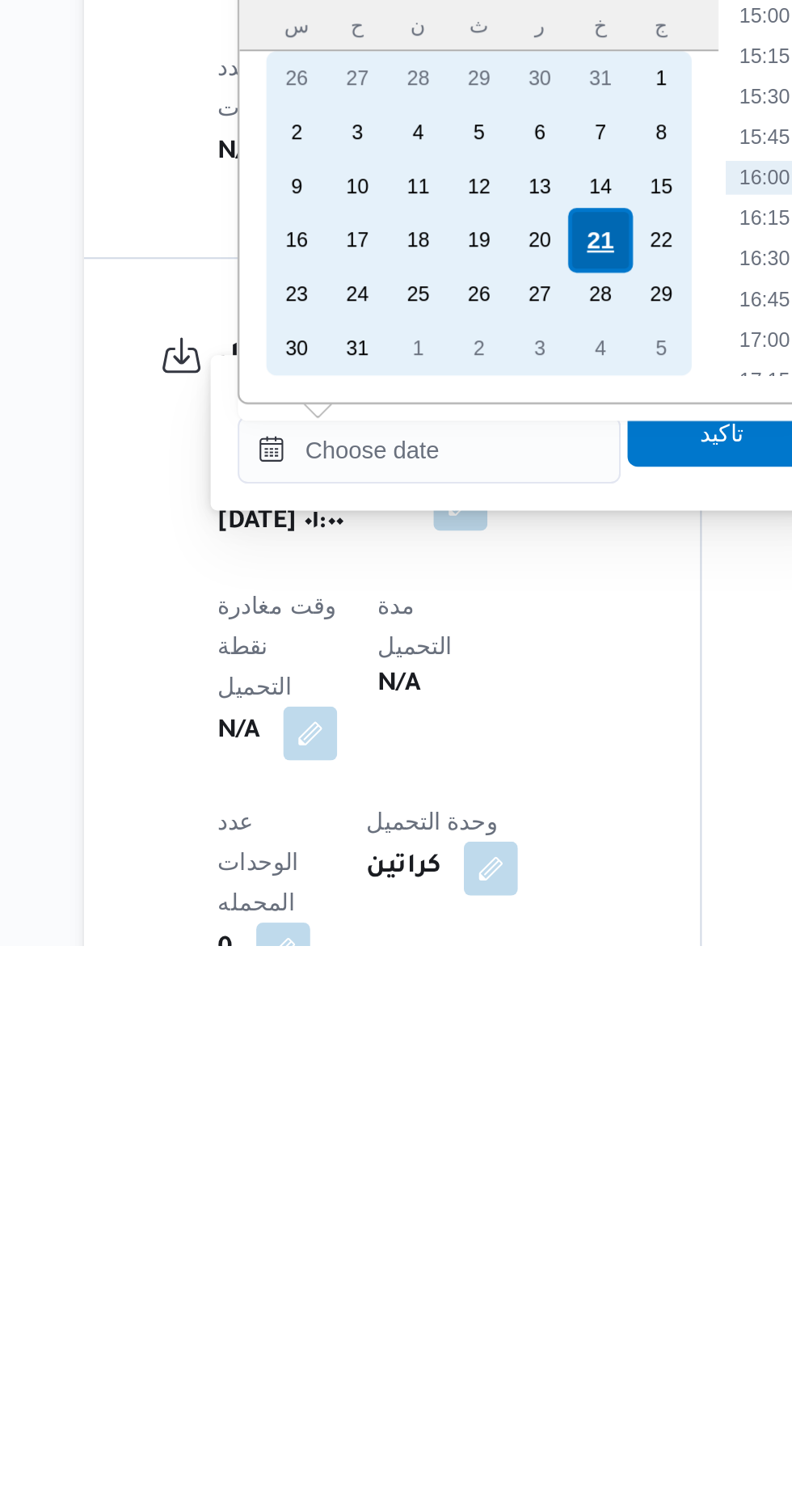
click at [456, 1175] on div "21" at bounding box center [458, 1174] width 30 height 30
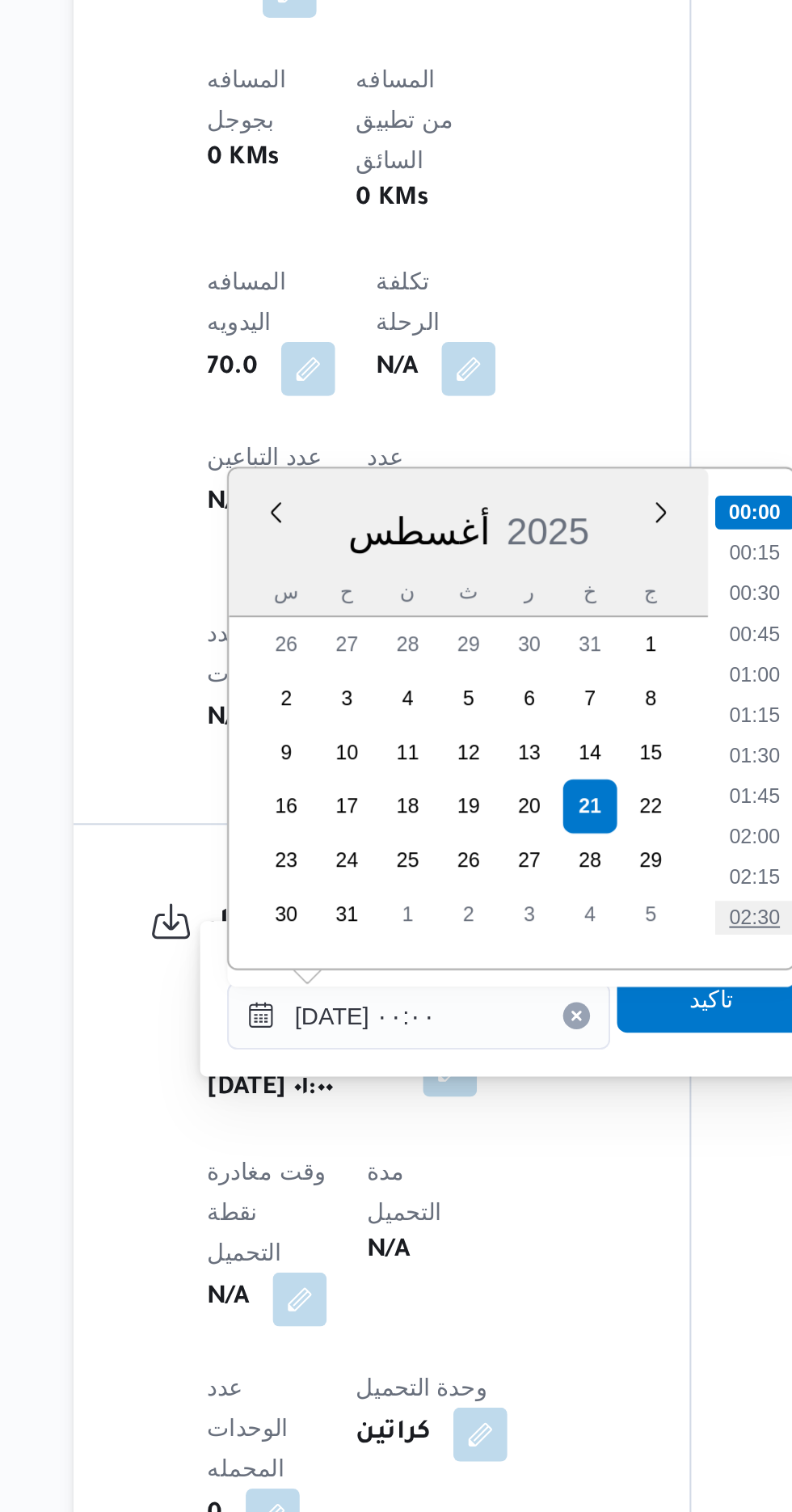
click at [544, 1219] on li "02:30" at bounding box center [535, 1227] width 37 height 16
type input "[DATE] ٠٢:٣٠"
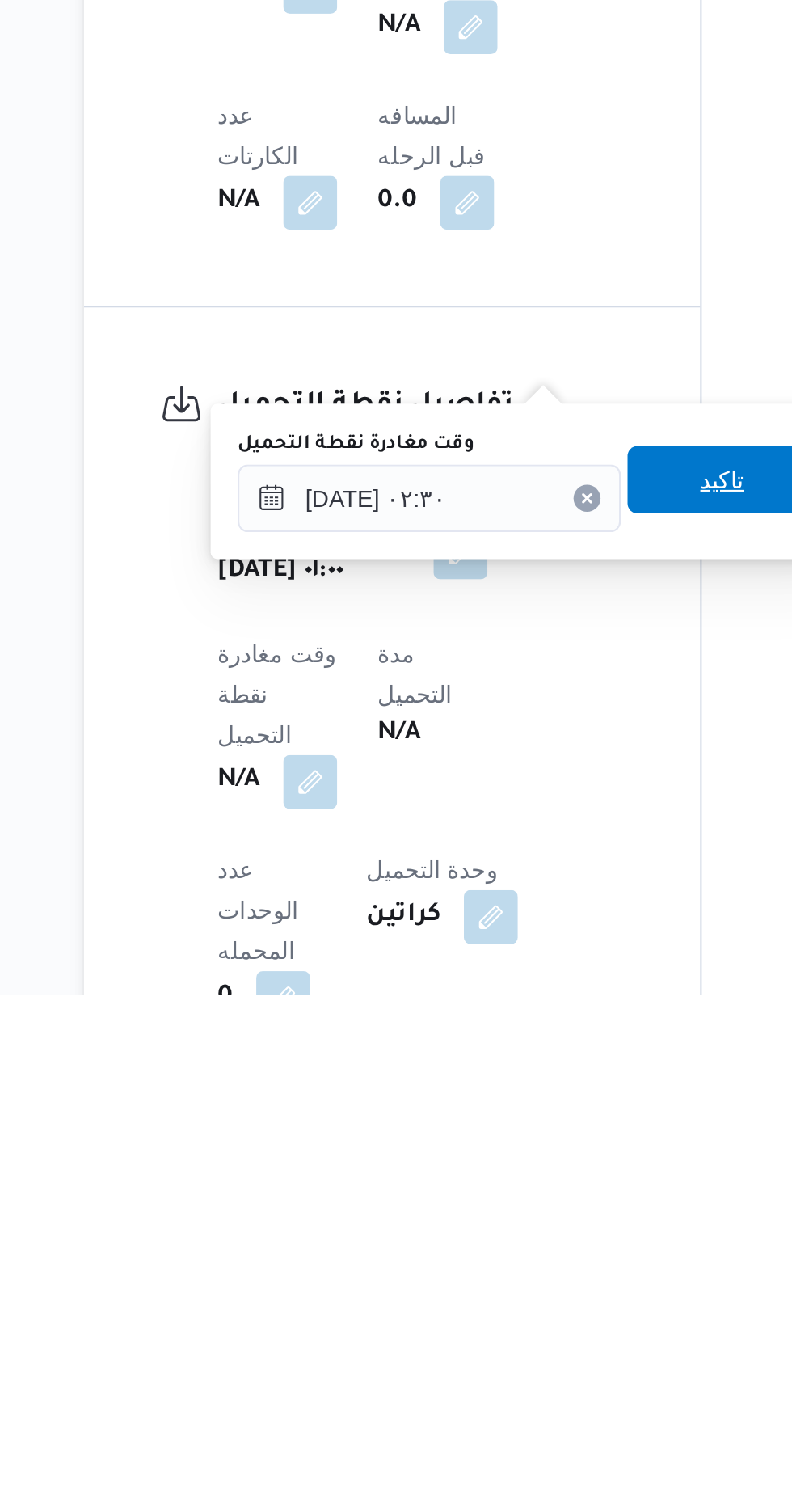
click at [527, 1271] on span "تاكيد" at bounding box center [515, 1265] width 21 height 19
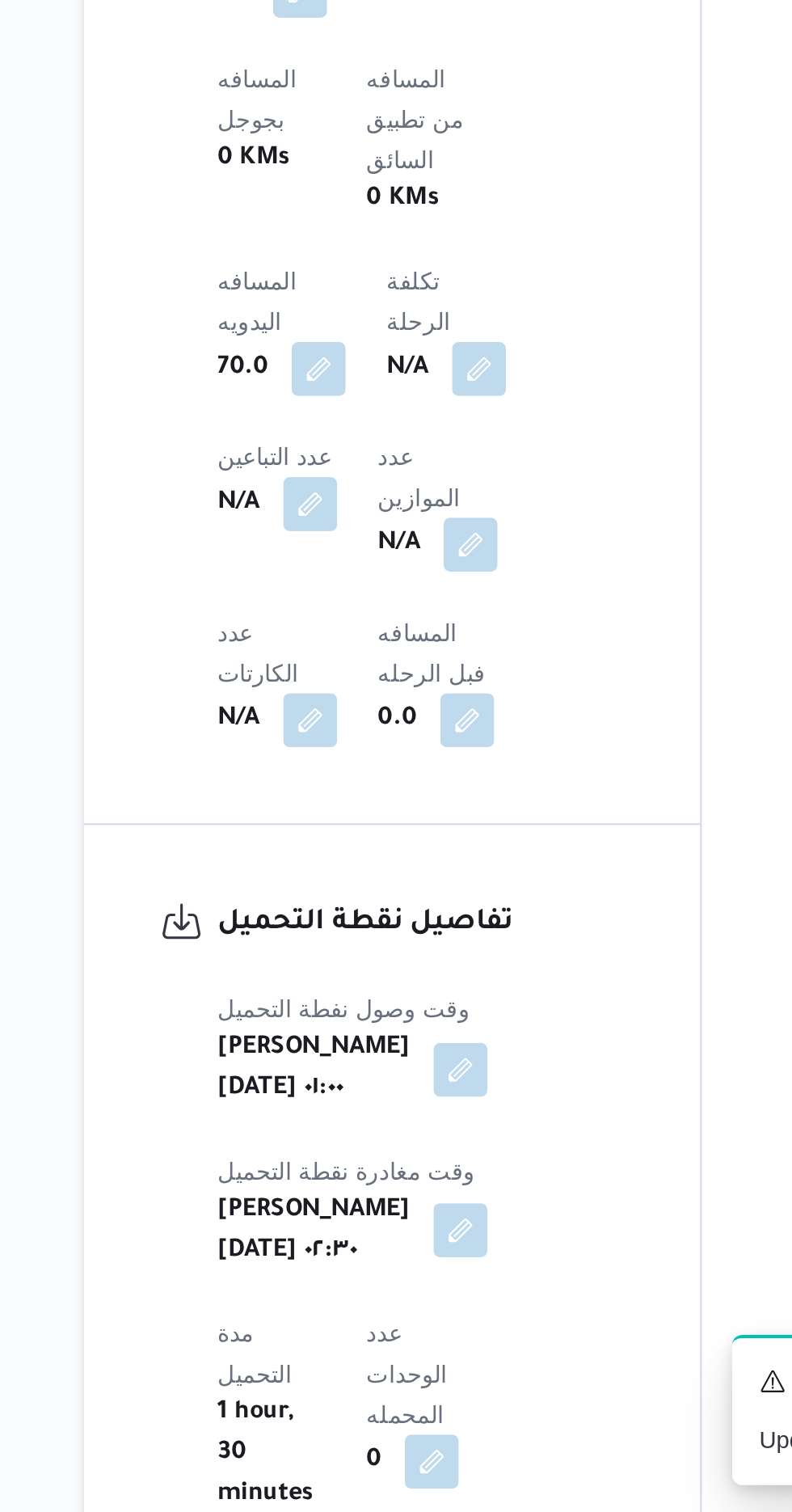
click at [404, 1364] on button "button" at bounding box center [390, 1377] width 26 height 26
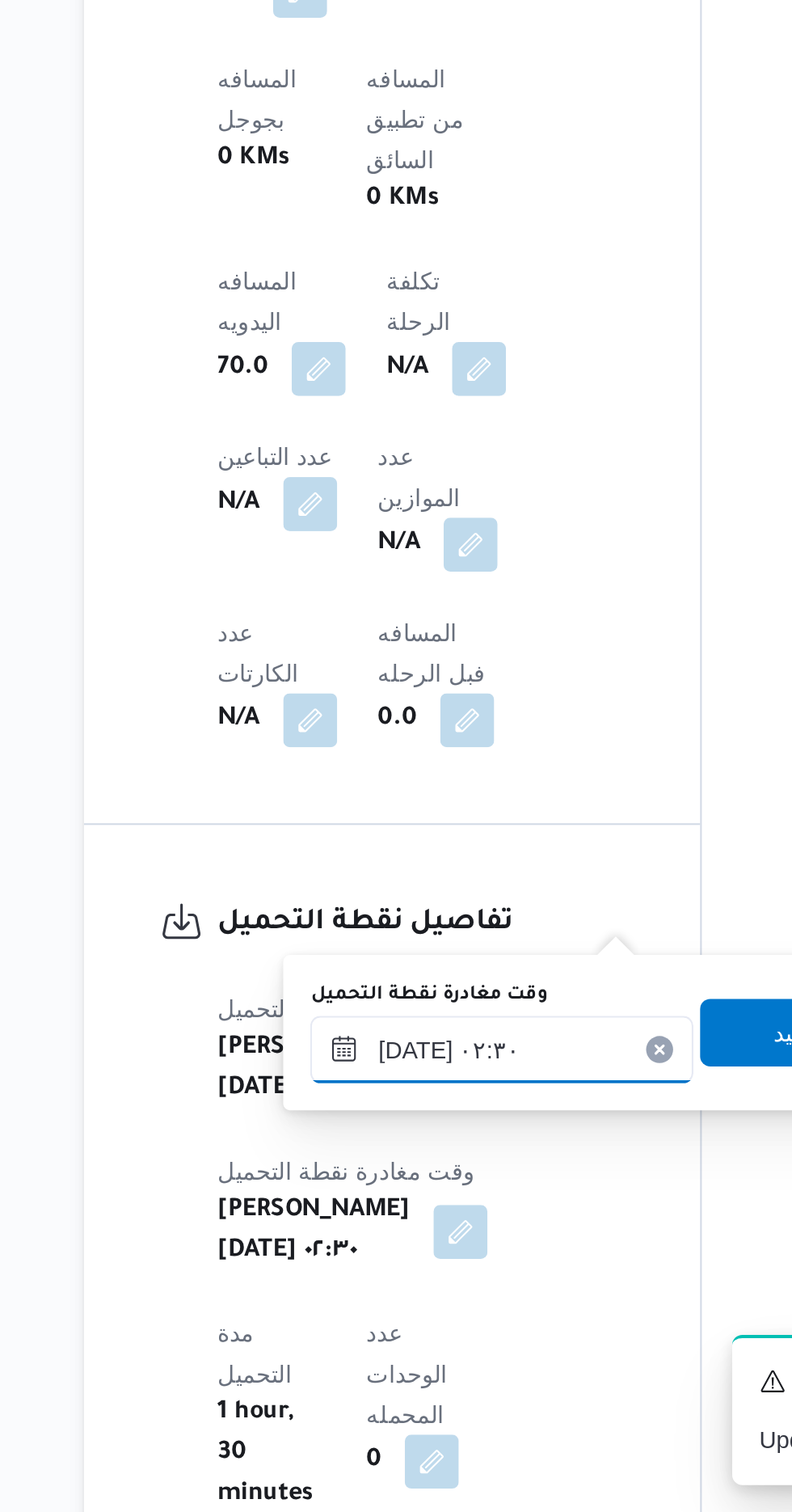
click at [411, 1292] on input "[DATE] ٠٢:٣٠" at bounding box center [410, 1290] width 184 height 32
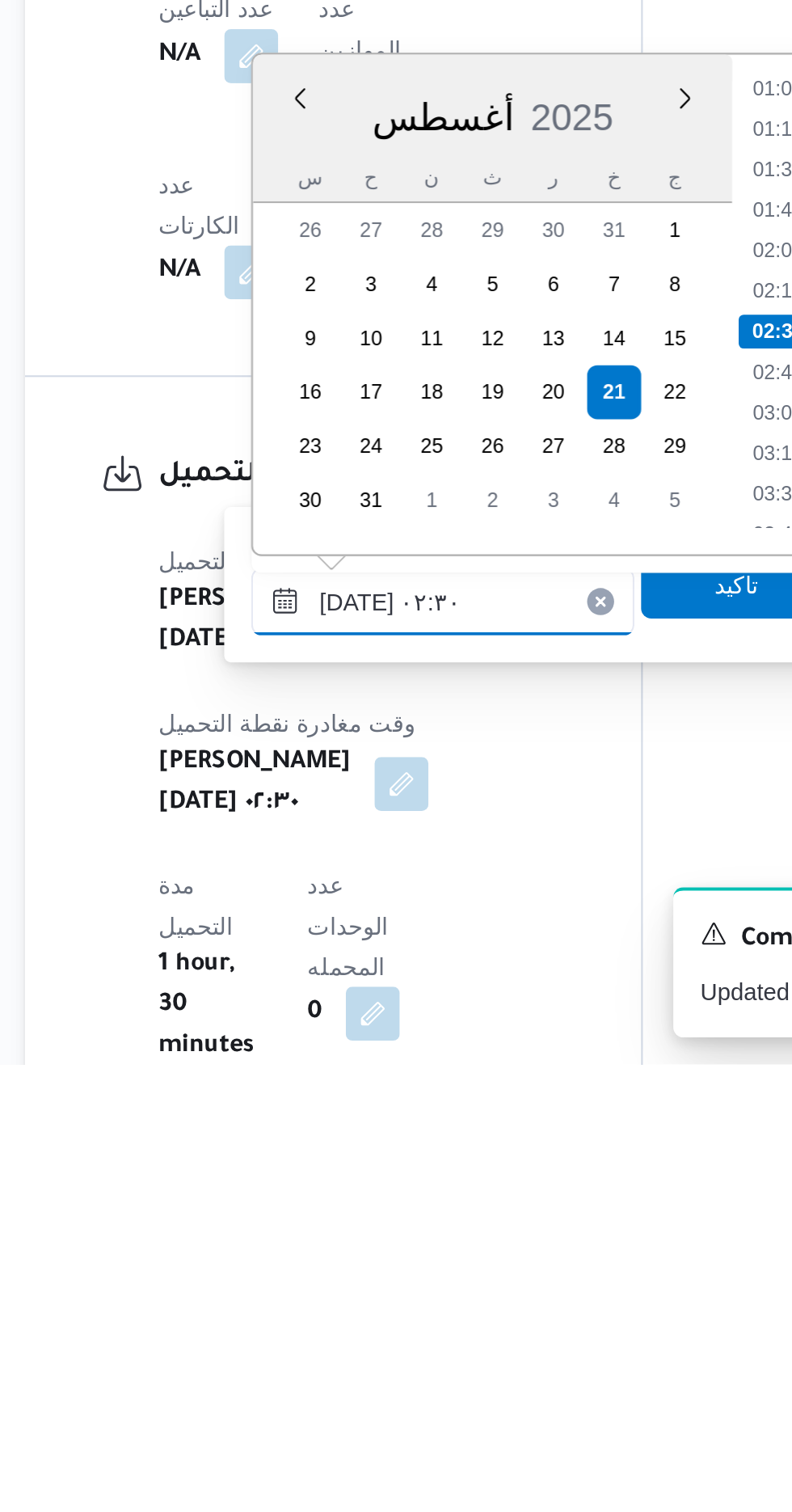
scroll to position [544, 0]
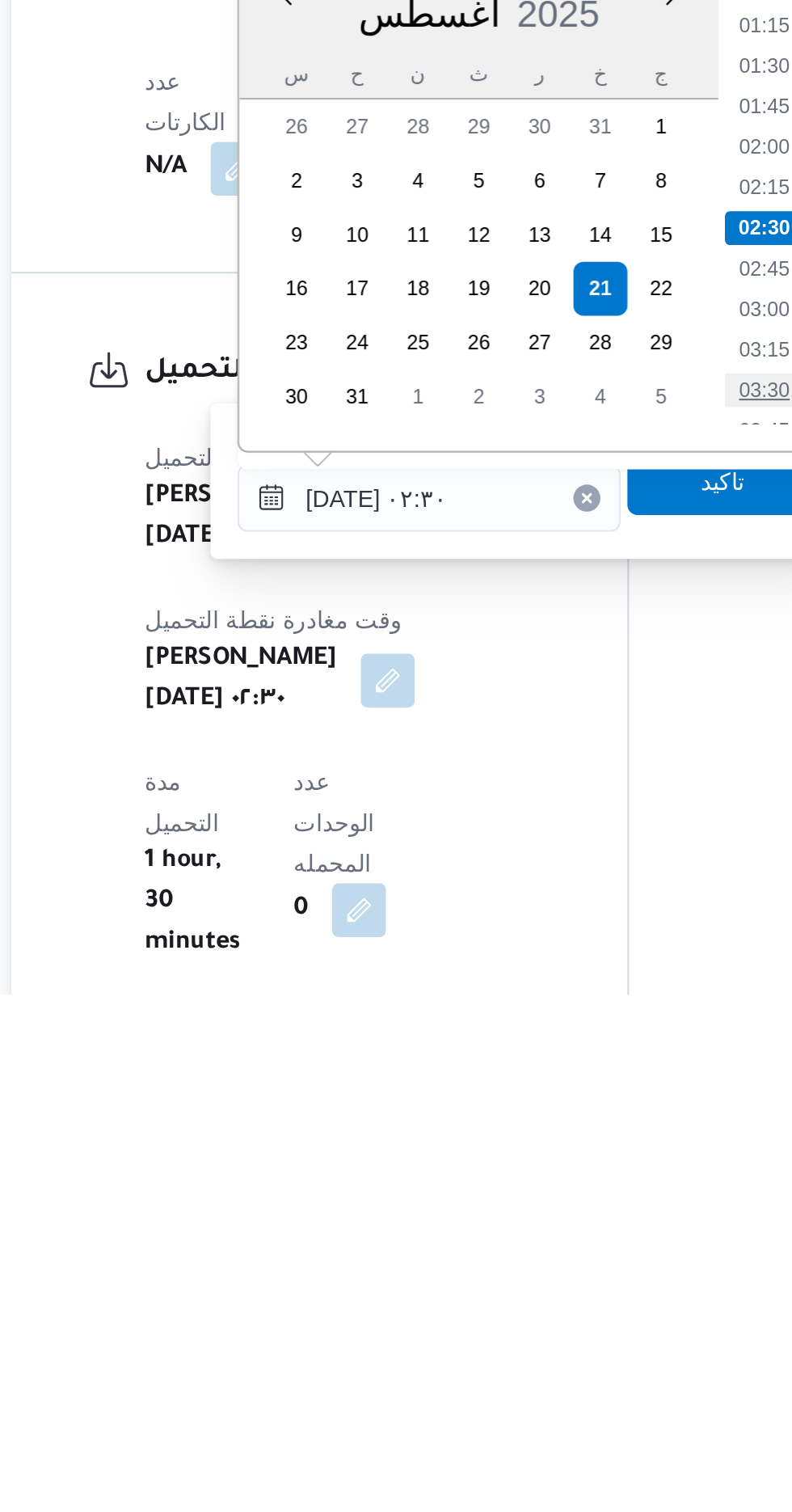
click at [580, 1222] on li "03:30" at bounding box center [571, 1222] width 37 height 16
type input "[DATE] ٠٢:٣٠"
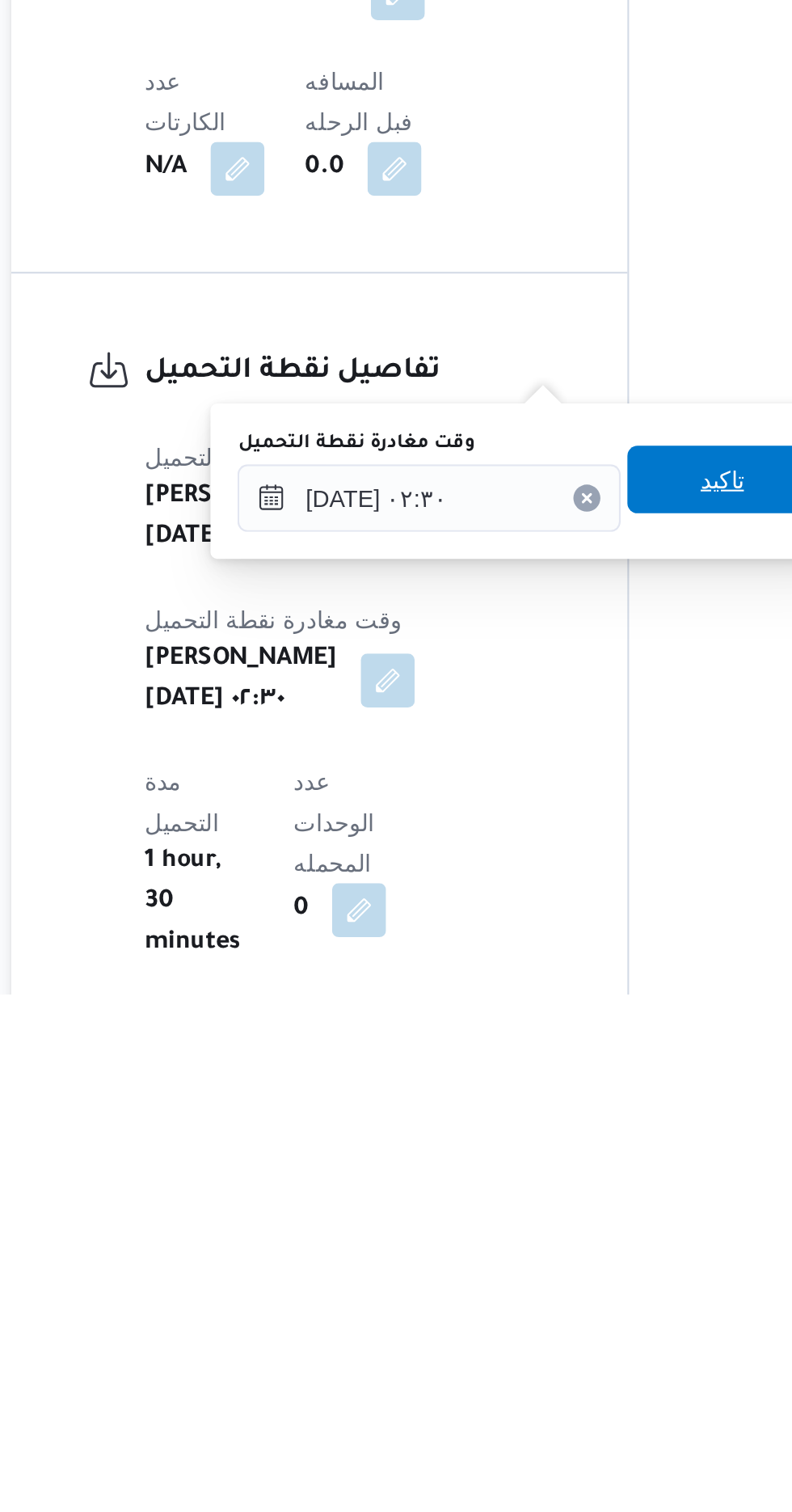
click at [548, 1268] on span "تاكيد" at bounding box center [550, 1266] width 91 height 32
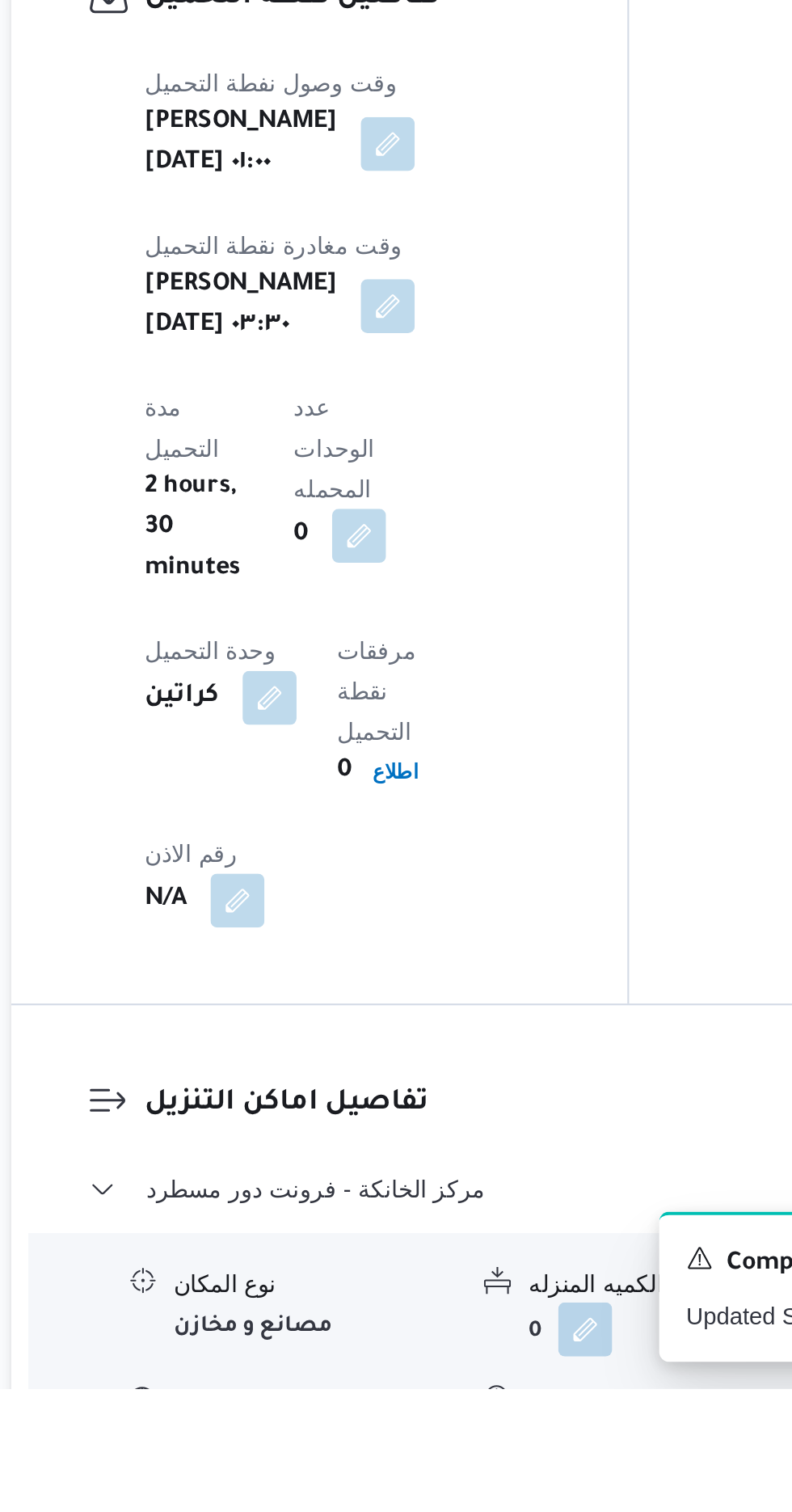
scroll to position [915, 0]
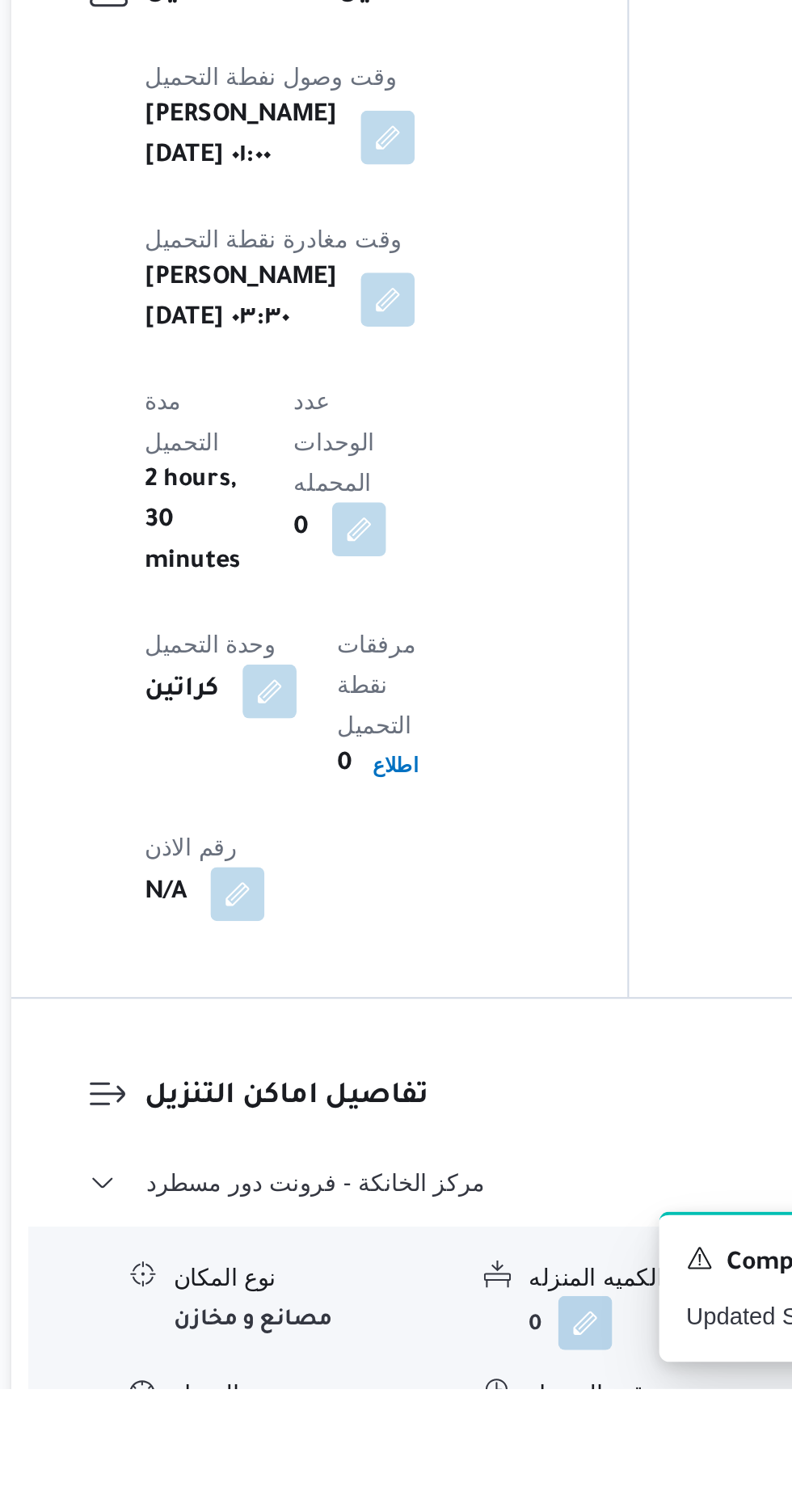
click at [495, 1511] on button "button" at bounding box center [495, 1535] width 26 height 26
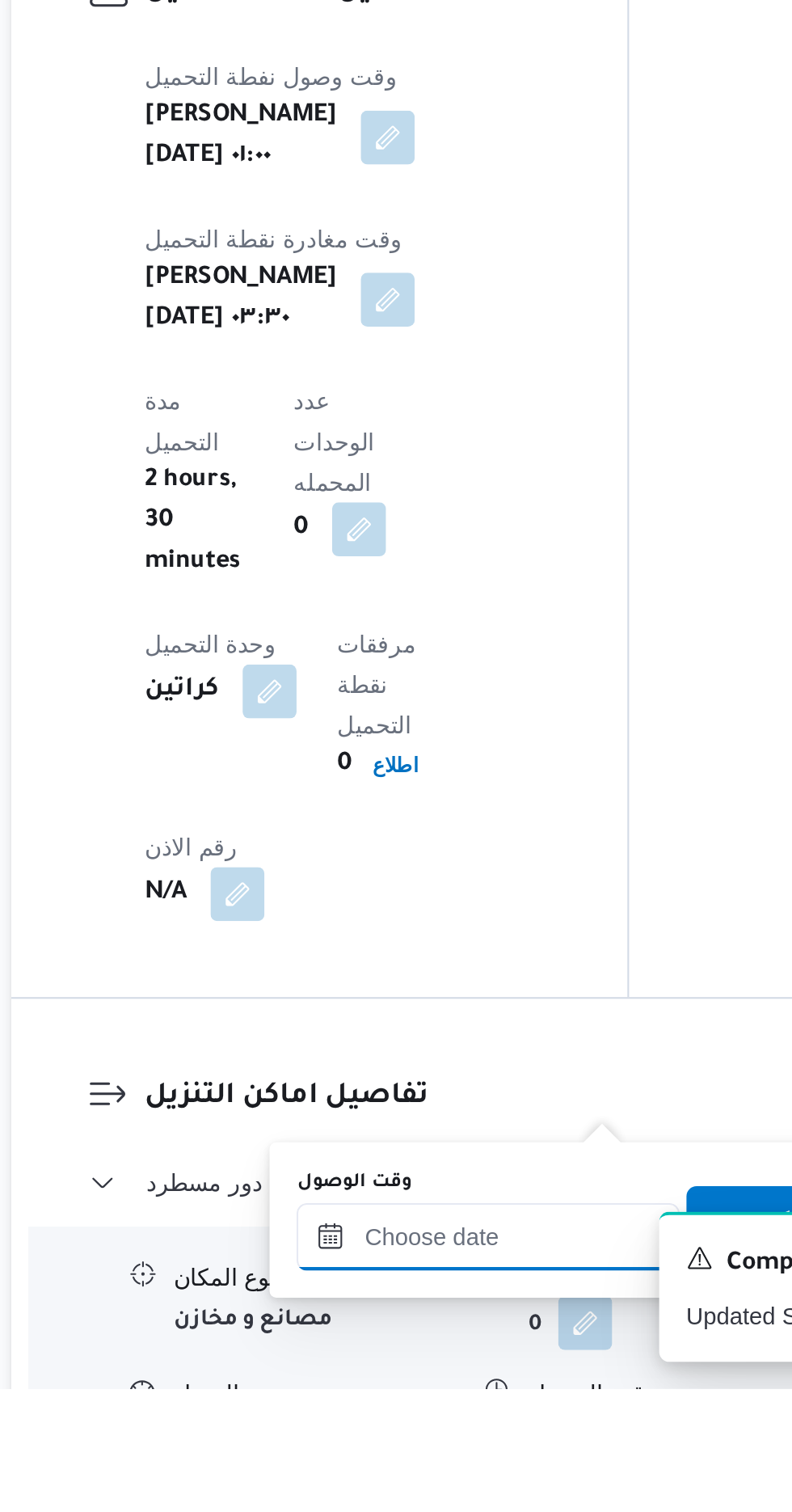
click at [461, 1432] on input "وقت الوصول" at bounding box center [439, 1439] width 184 height 32
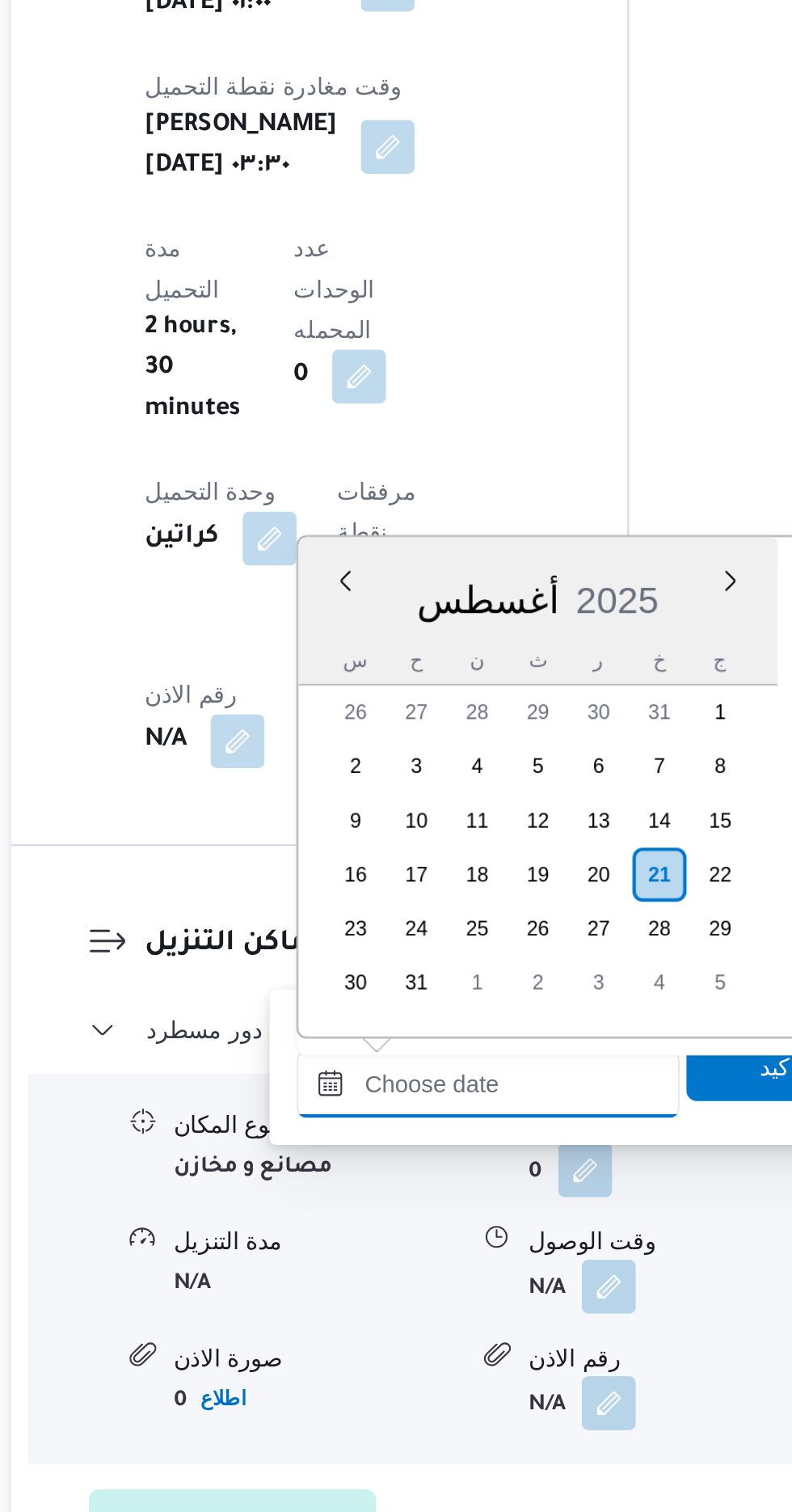
scroll to position [1131, 0]
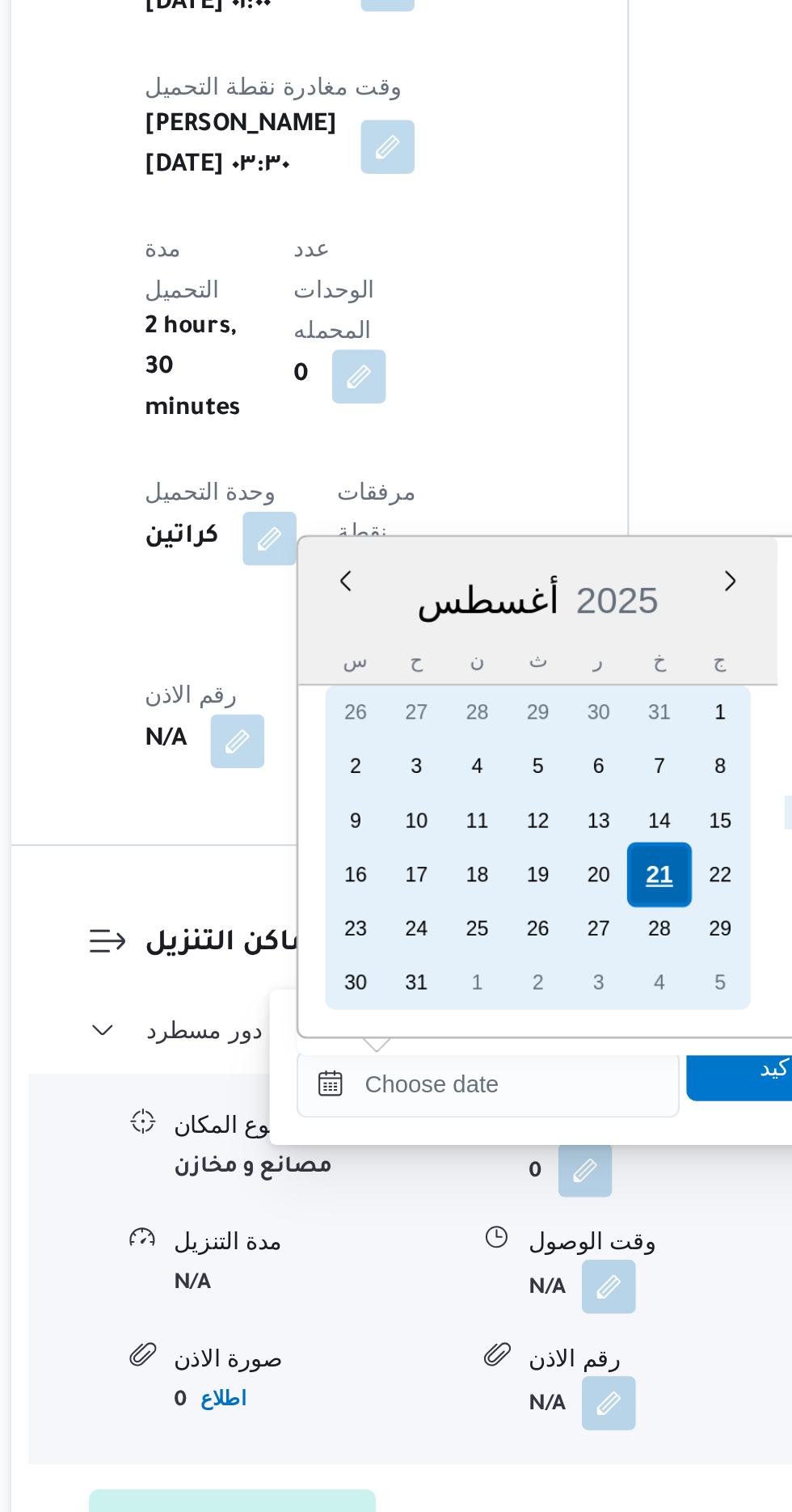
click at [519, 1206] on div "21" at bounding box center [520, 1207] width 30 height 30
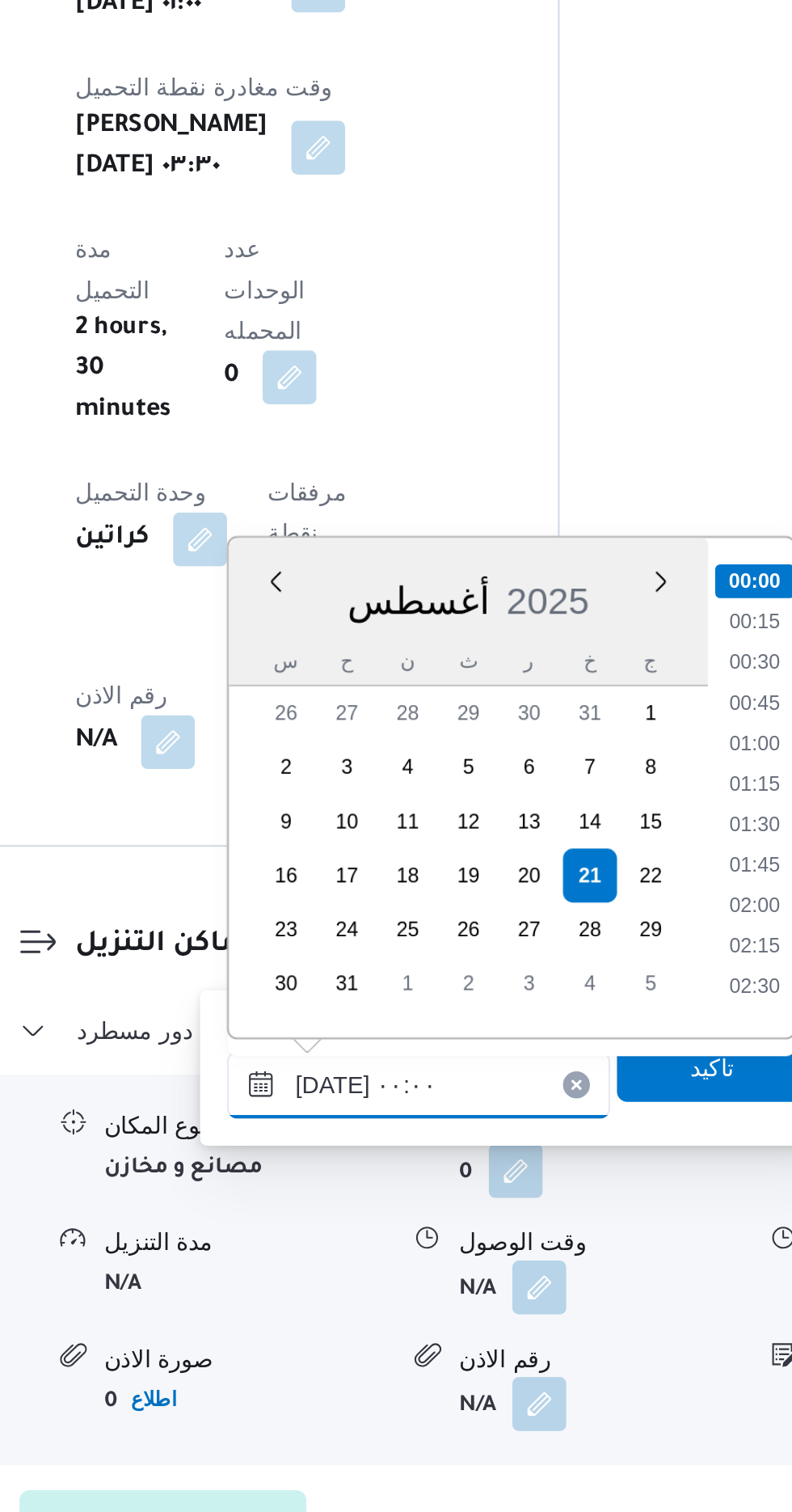
click at [357, 1309] on input "[DATE] ٠٠:٠٠" at bounding box center [439, 1307] width 184 height 32
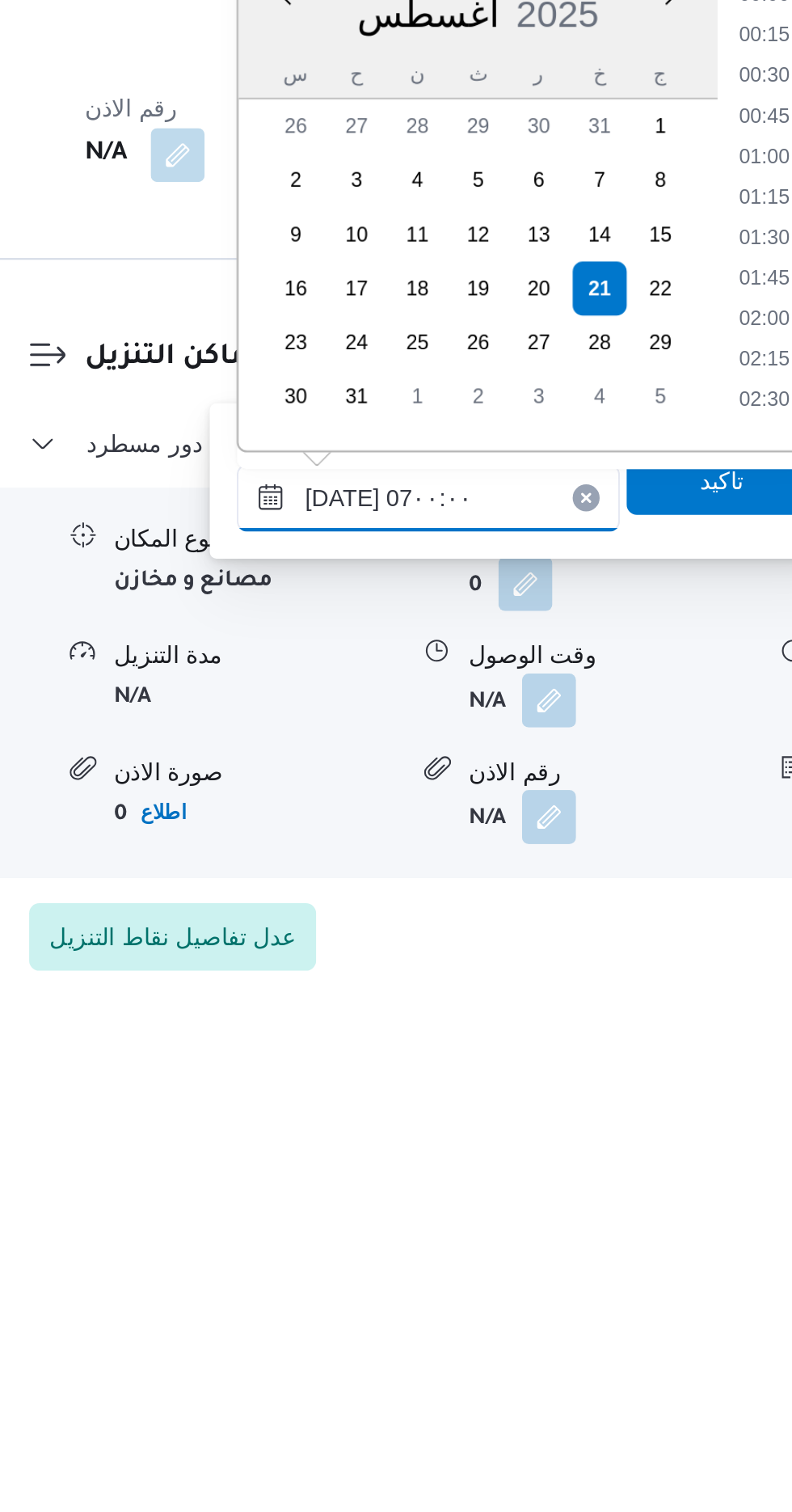
scroll to position [348, 0]
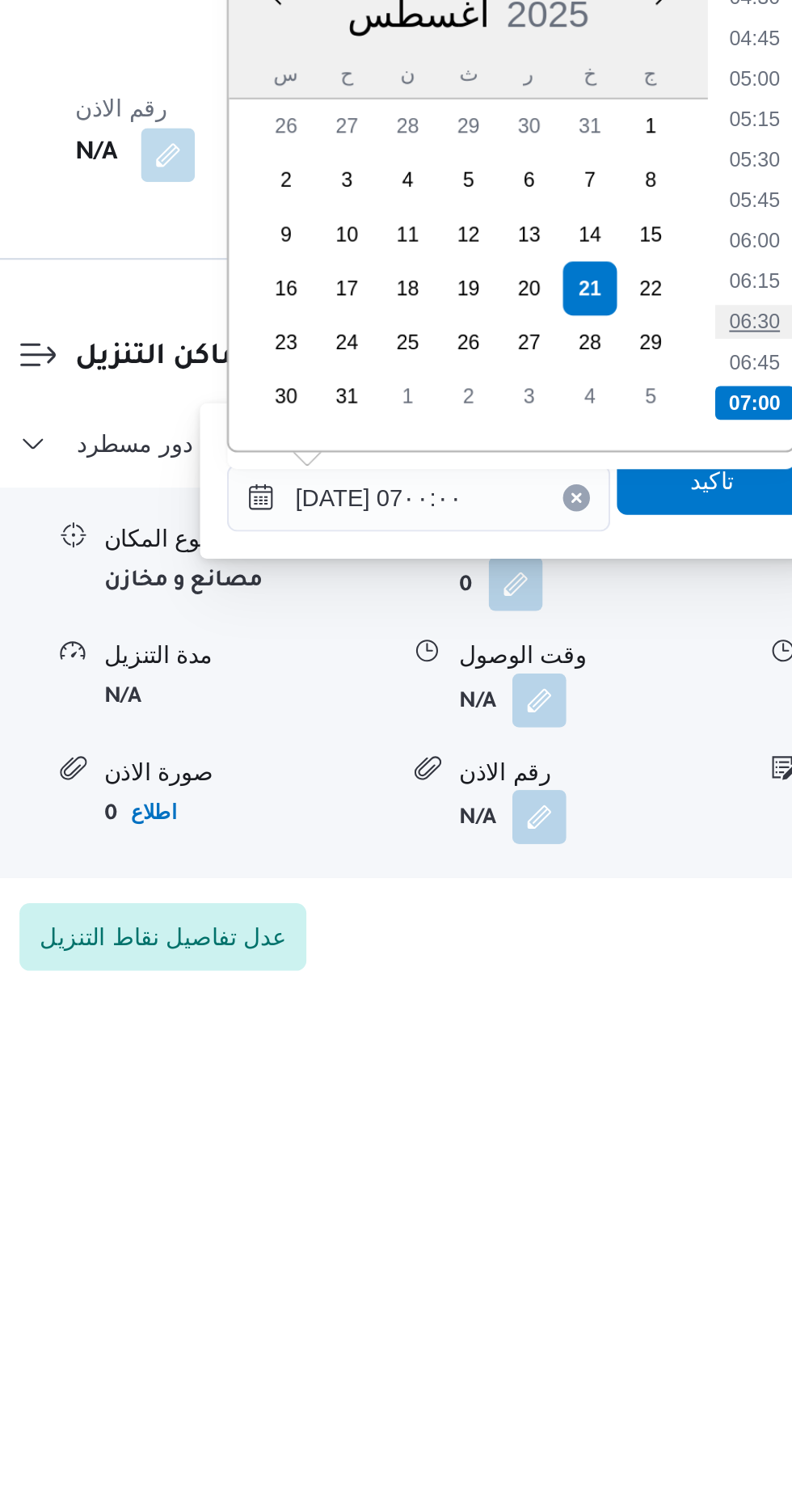
click at [600, 1191] on li "06:30" at bounding box center [600, 1190] width 37 height 16
type input "[DATE] ٠٦:٣٠"
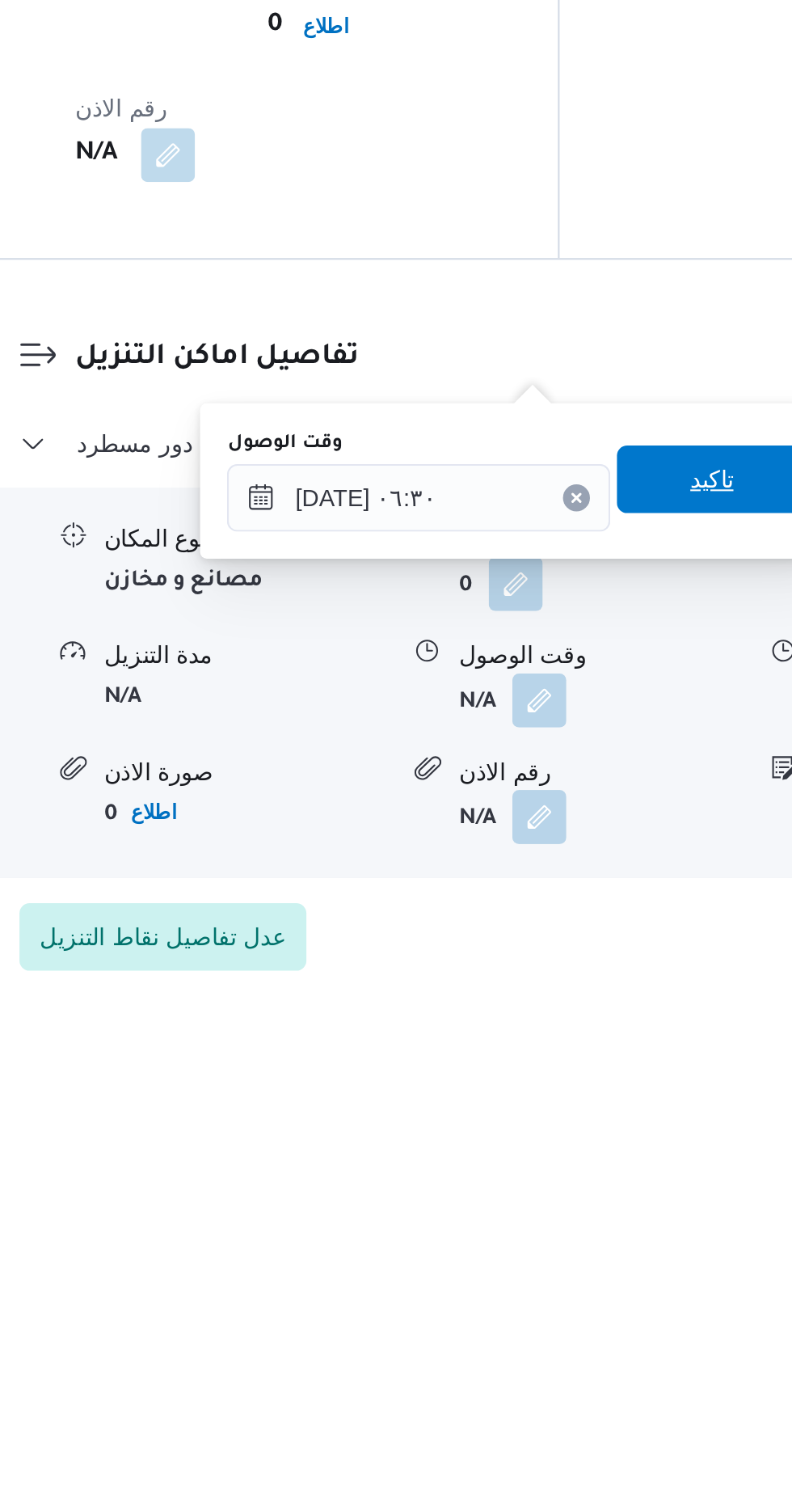
click at [580, 1272] on span "تاكيد" at bounding box center [579, 1266] width 91 height 32
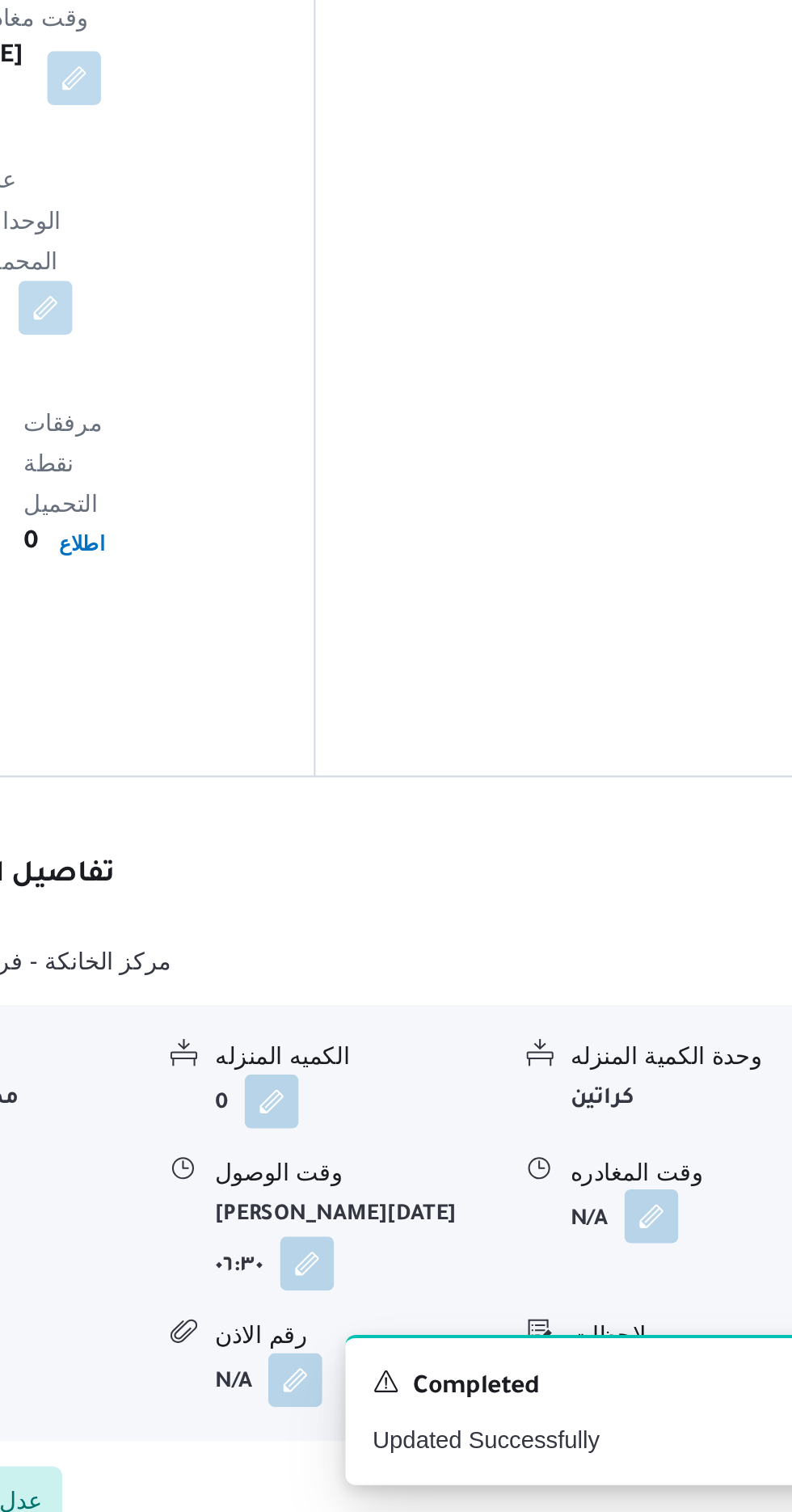
click at [659, 1358] on button "button" at bounding box center [666, 1370] width 26 height 26
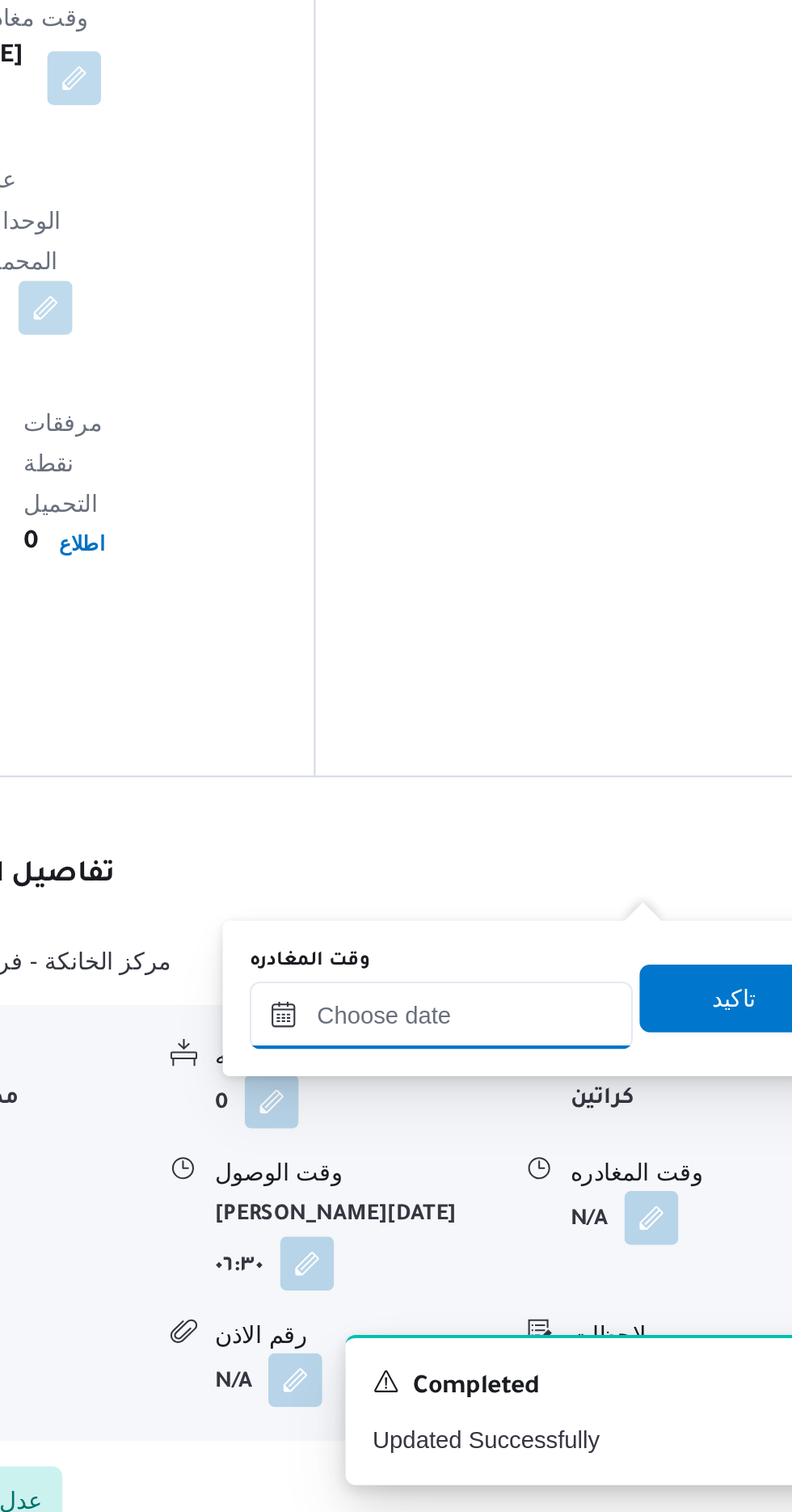
click at [603, 1269] on input "وقت المغادره" at bounding box center [567, 1274] width 184 height 32
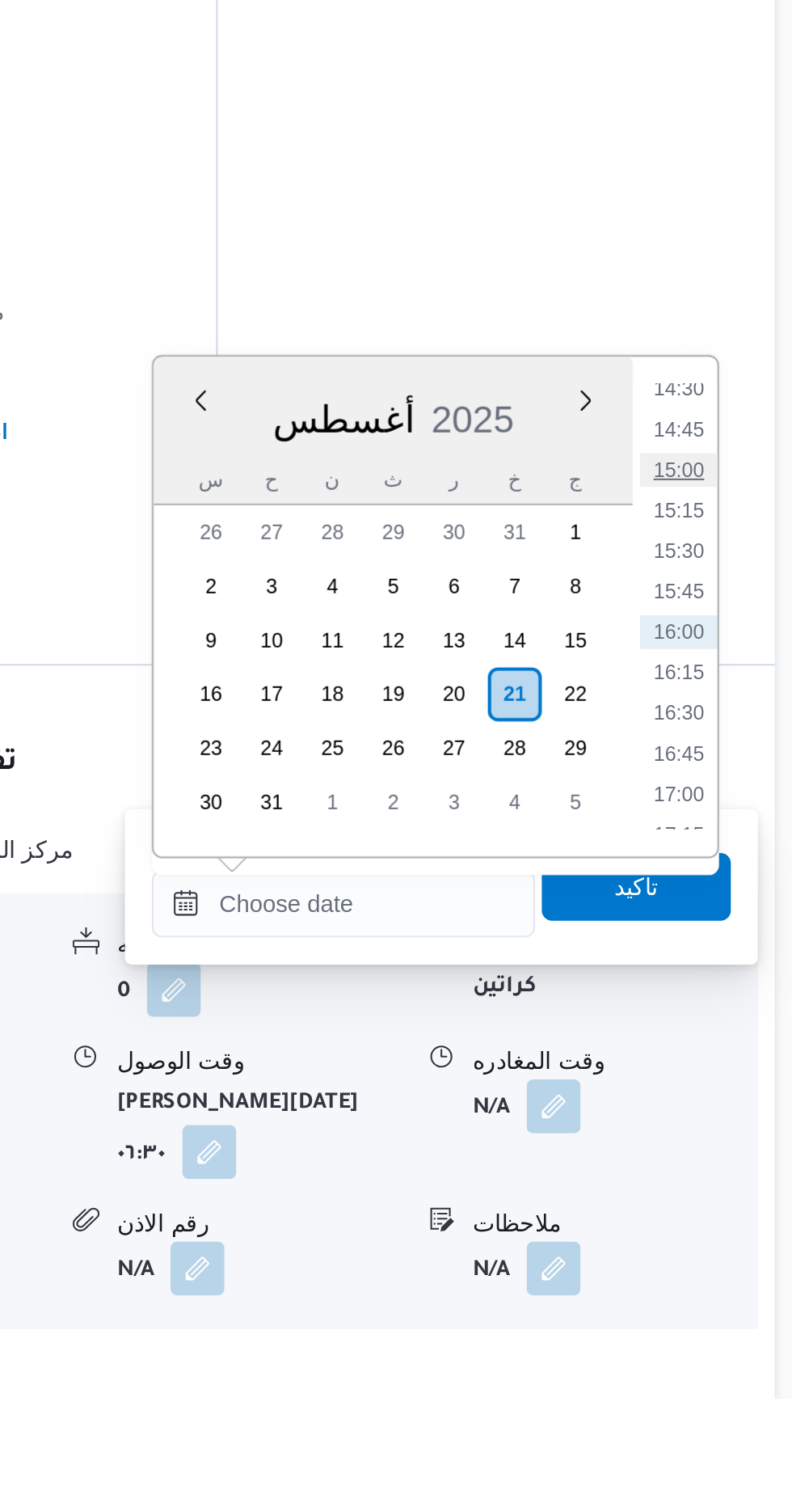
click at [726, 1068] on li "15:00" at bounding box center [727, 1067] width 37 height 16
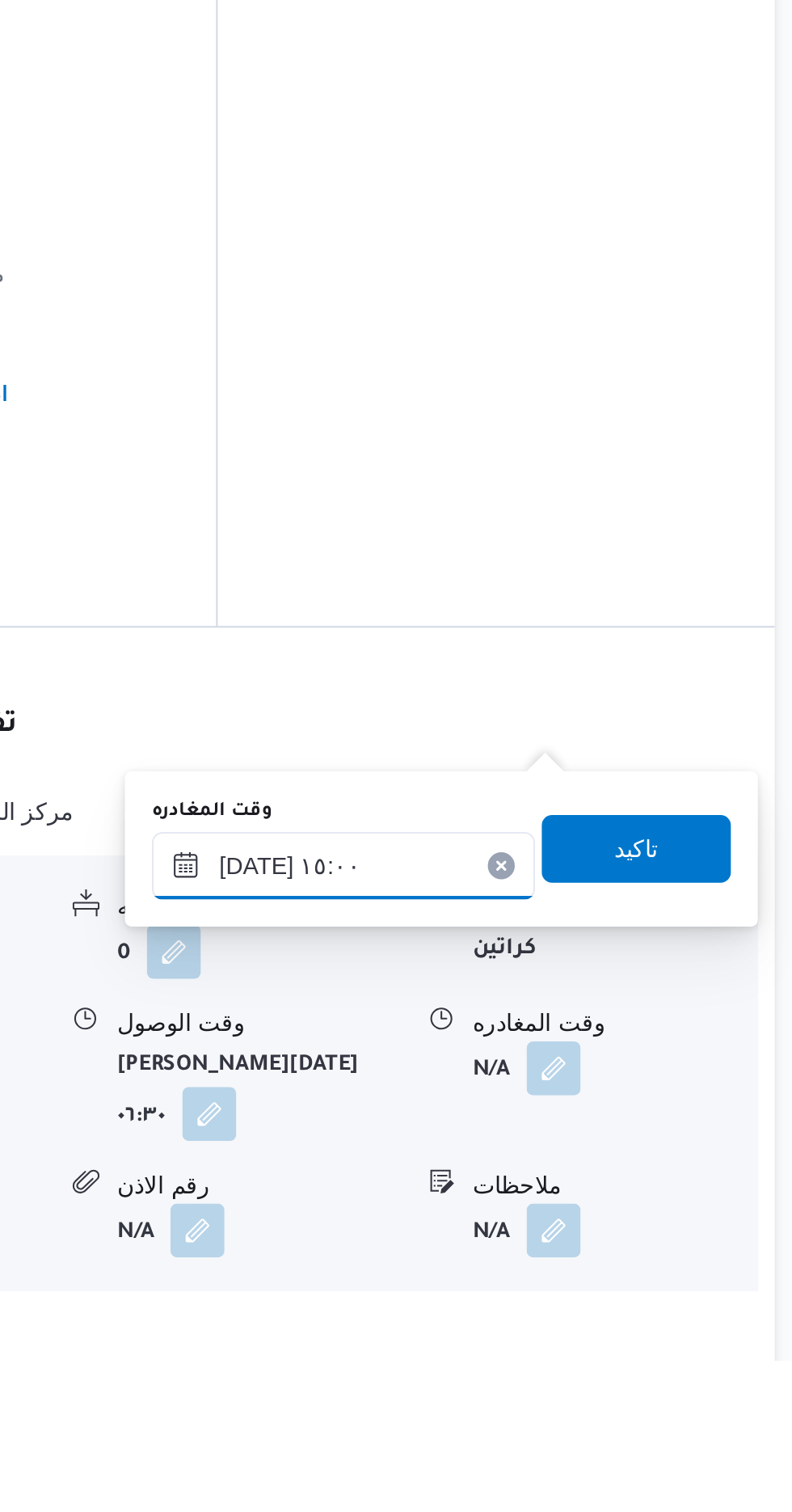
click at [613, 1267] on input "[DATE] ١٥:٠٠" at bounding box center [567, 1275] width 184 height 32
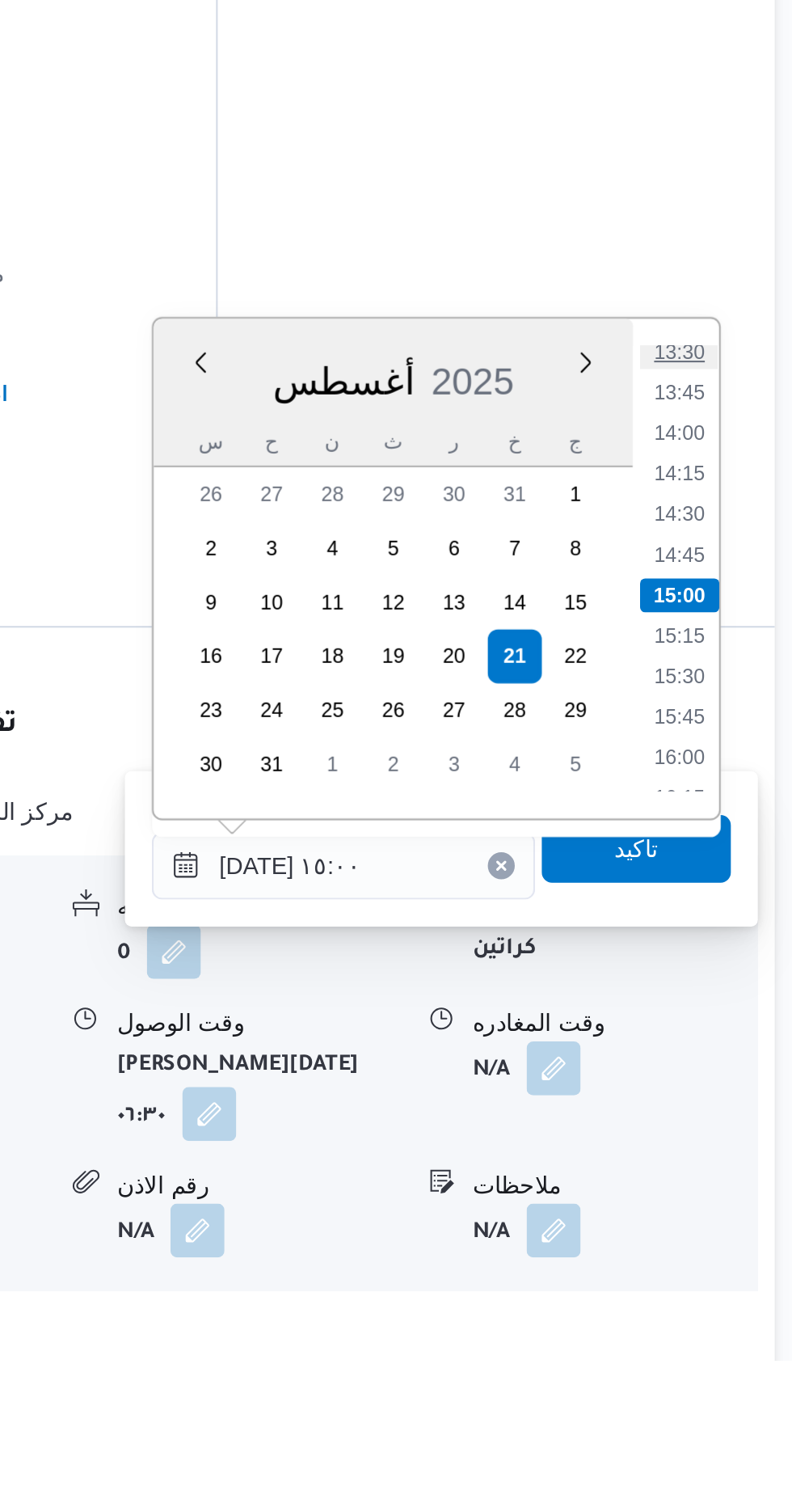
click at [730, 1032] on li "13:30" at bounding box center [727, 1029] width 37 height 16
type input "[DATE] ١٣:٣٠"
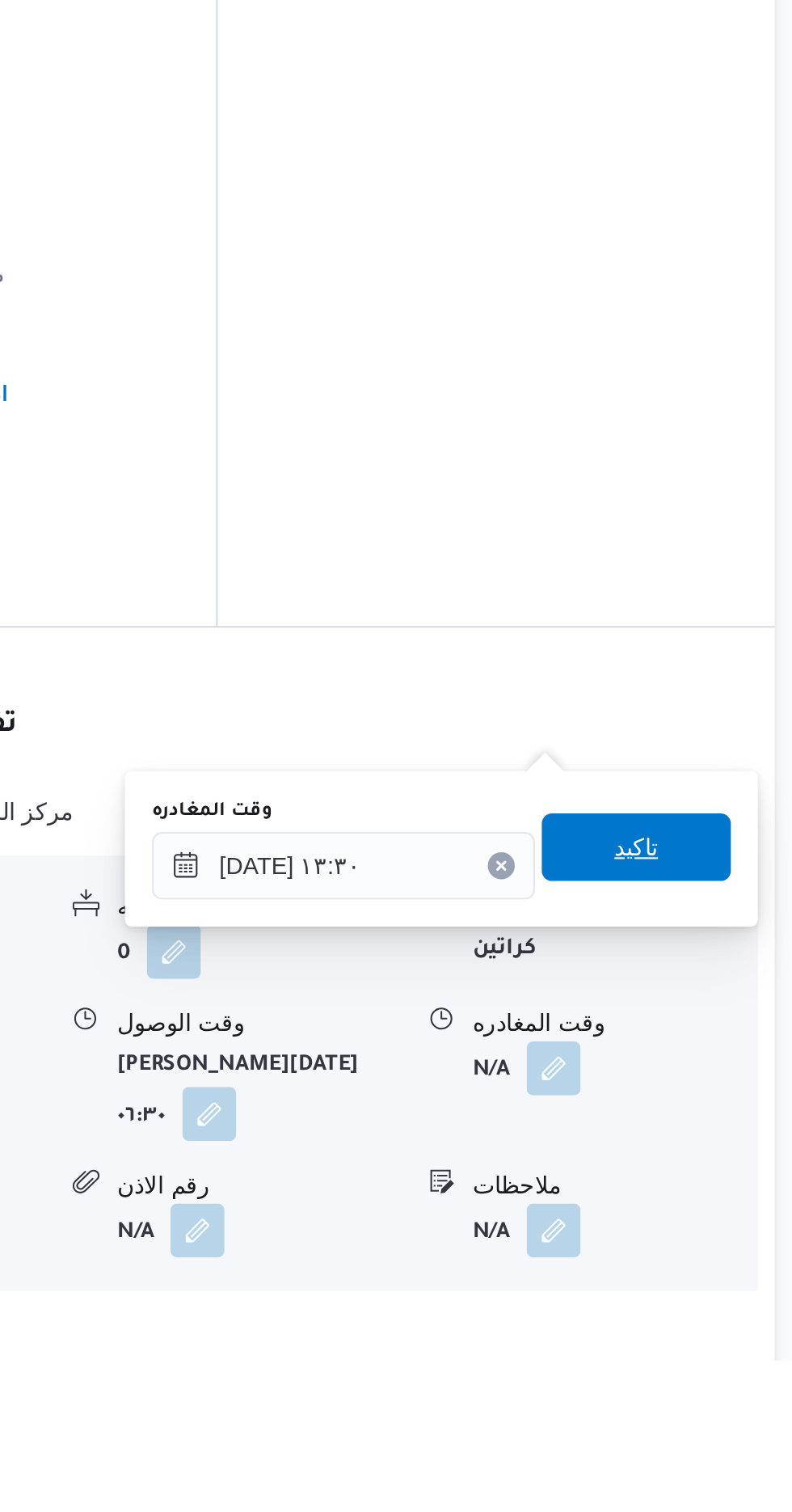
click at [717, 1260] on span "تاكيد" at bounding box center [707, 1266] width 21 height 19
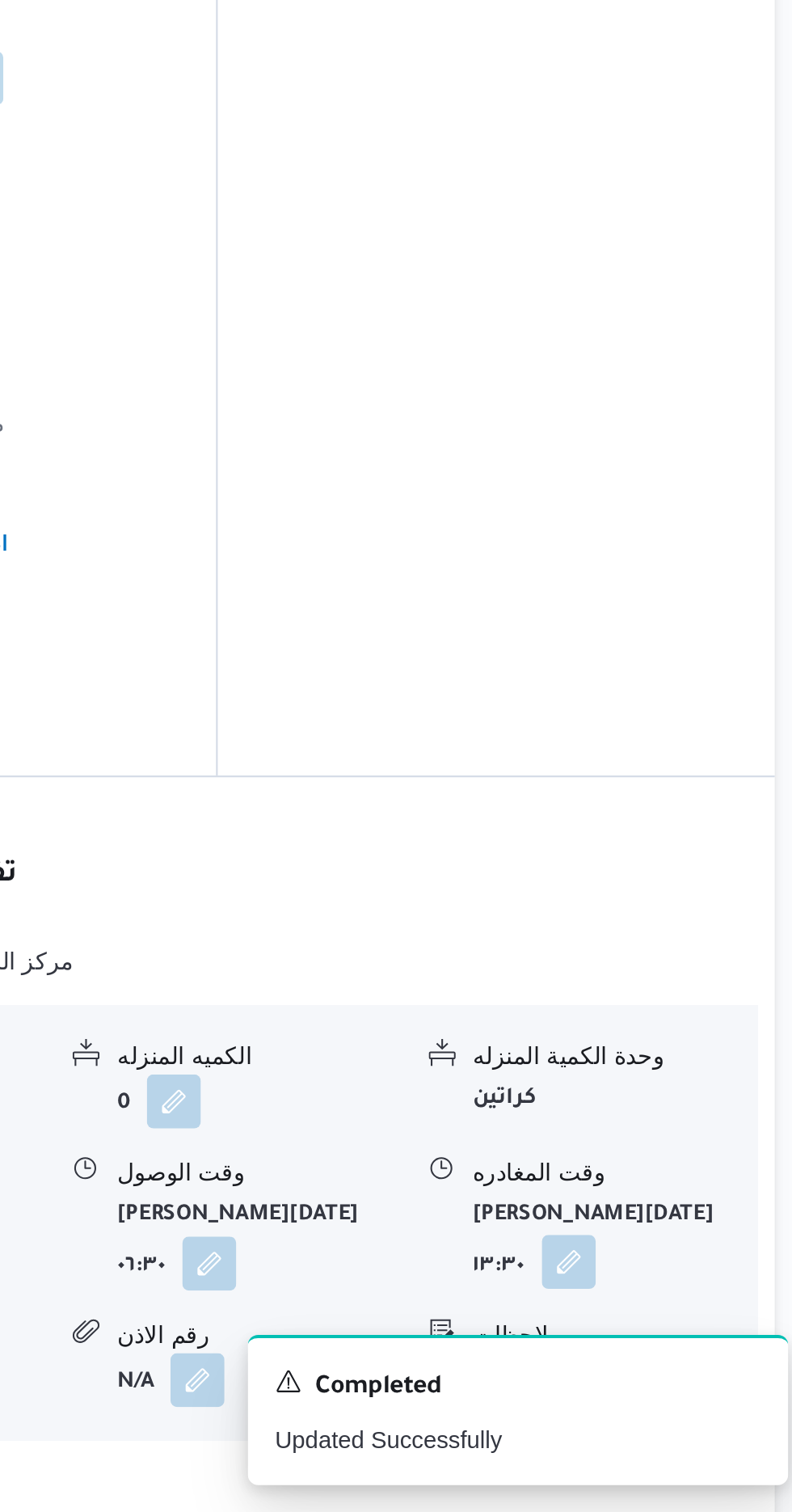
click at [686, 1379] on button "button" at bounding box center [674, 1392] width 26 height 26
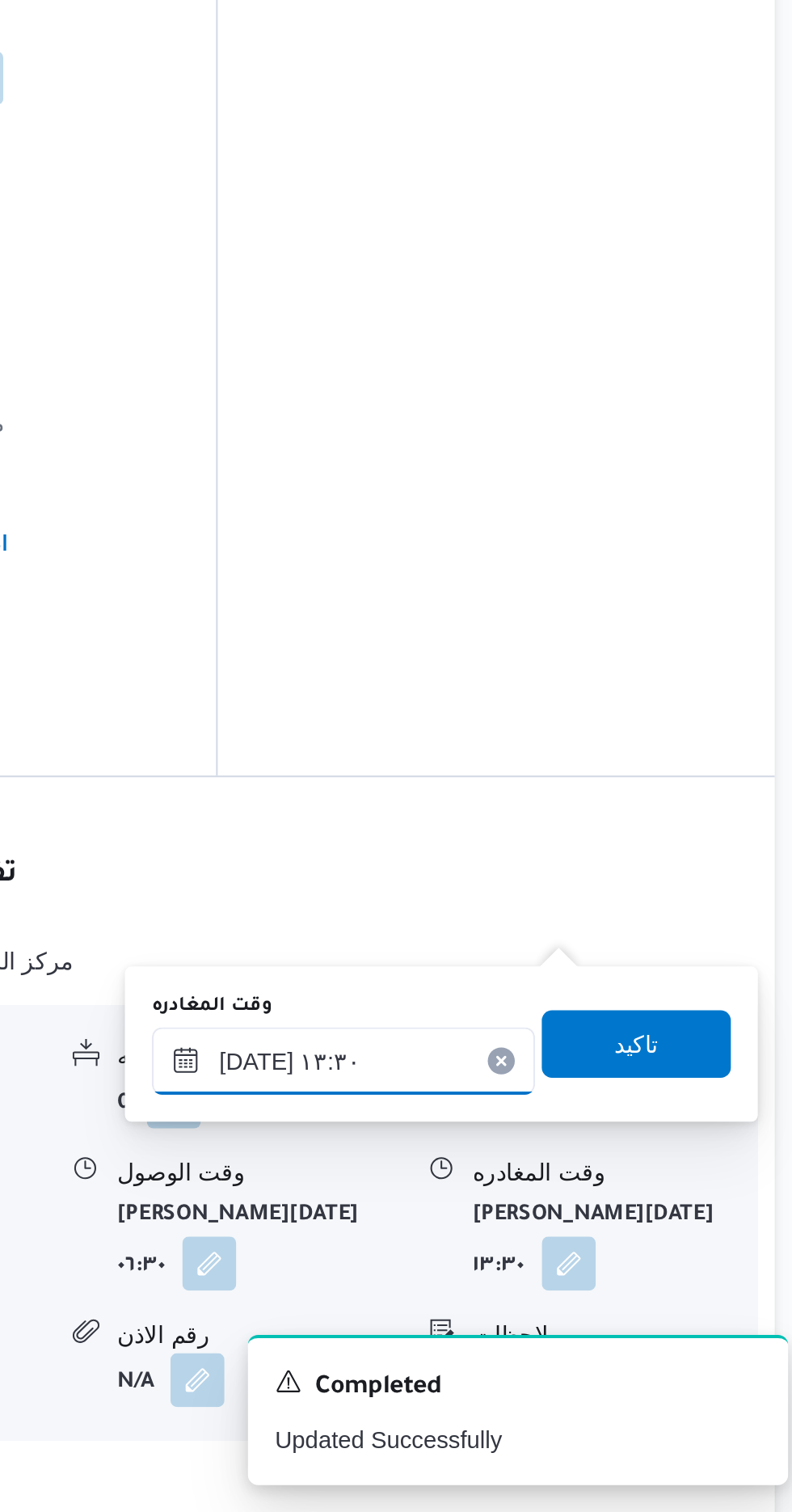
click at [634, 1288] on input "[DATE] ١٣:٣٠" at bounding box center [567, 1296] width 184 height 32
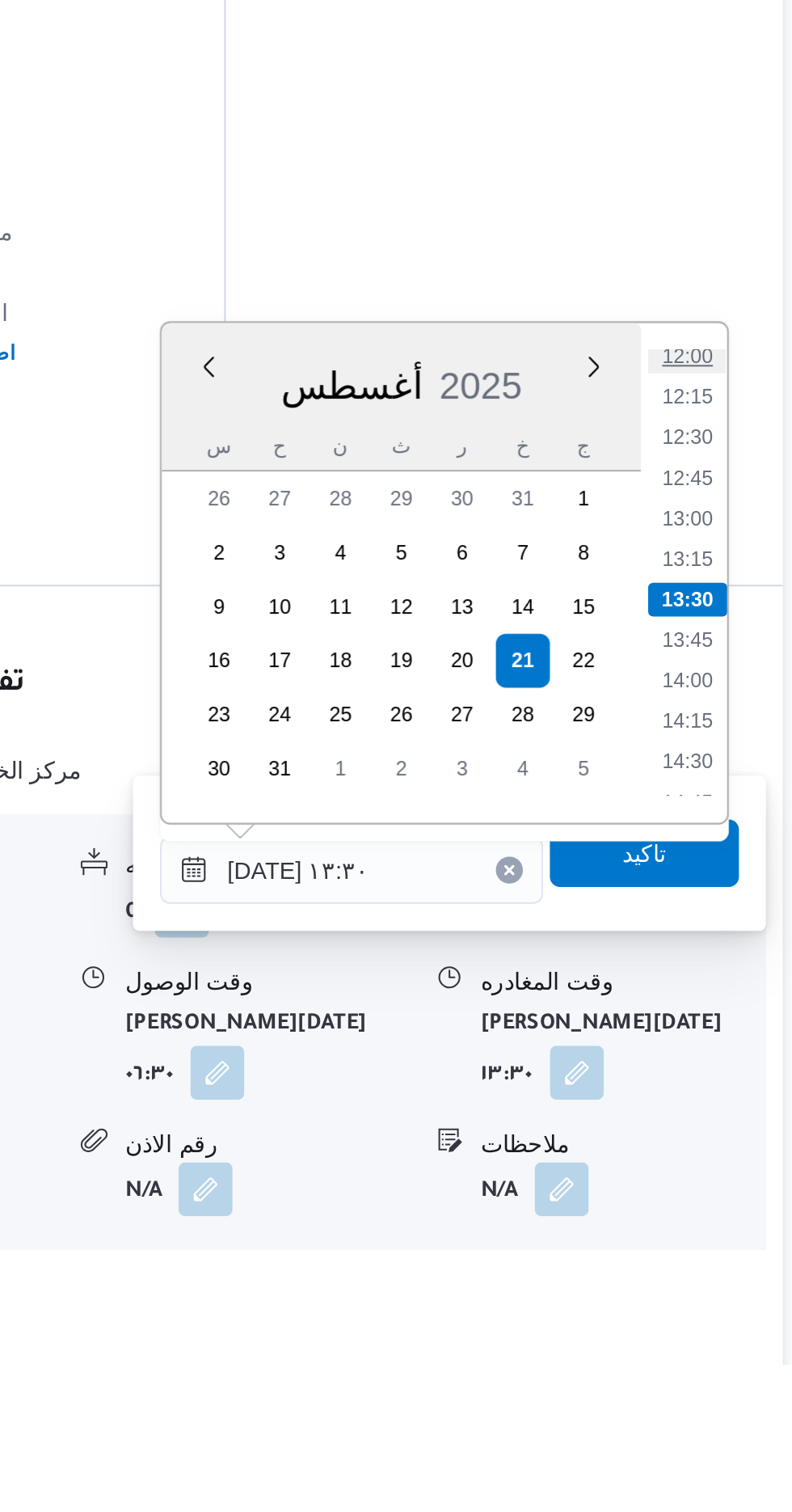
click at [725, 1031] on li "12:00" at bounding box center [727, 1029] width 37 height 16
type input "[DATE] ١٢:٠٠"
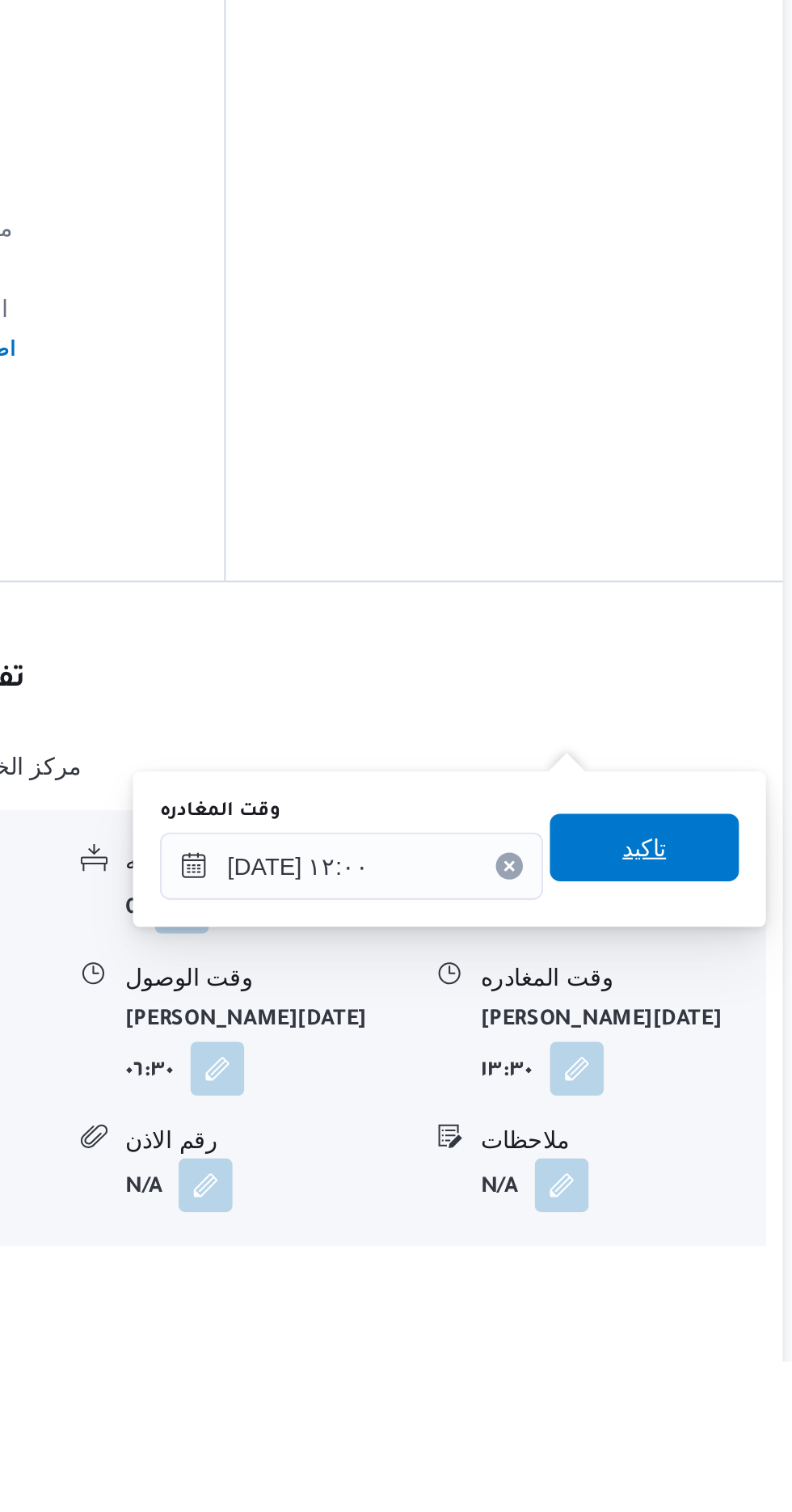
click at [717, 1261] on span "تاكيد" at bounding box center [707, 1266] width 21 height 19
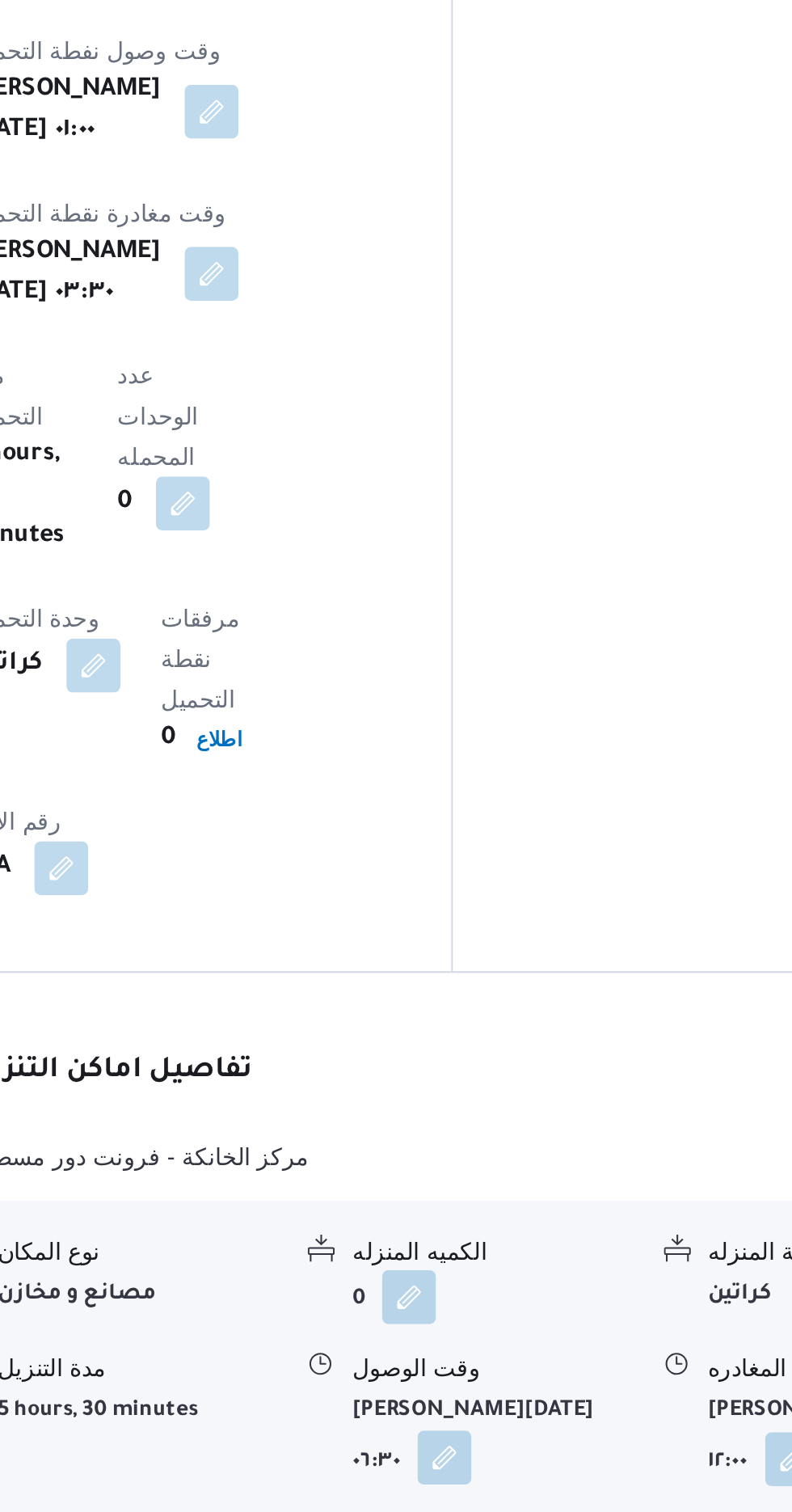
click at [492, 1359] on button "button" at bounding box center [501, 1371] width 26 height 26
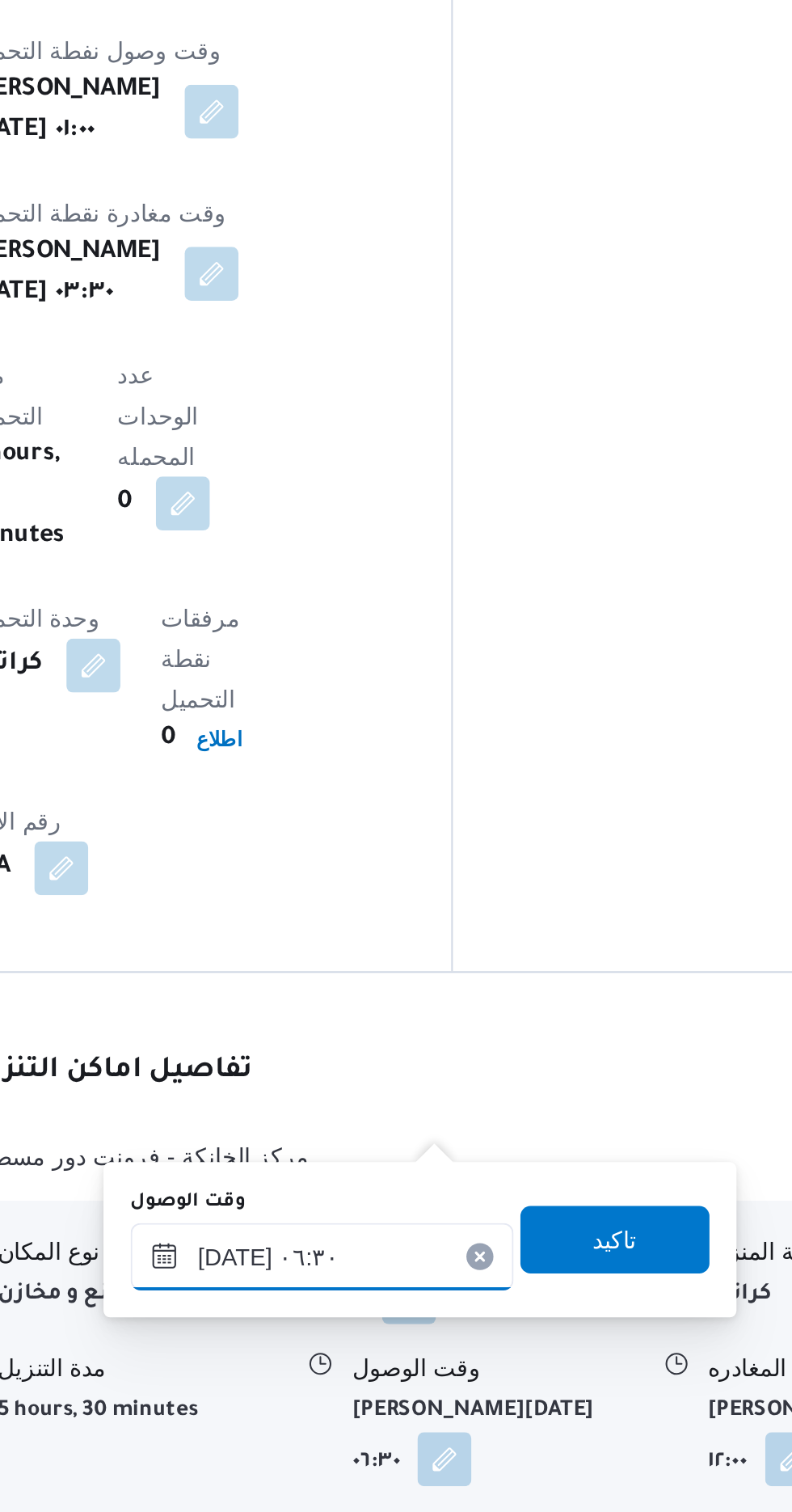
click at [449, 1270] on input "[DATE] ٠٦:٣٠" at bounding box center [443, 1275] width 184 height 32
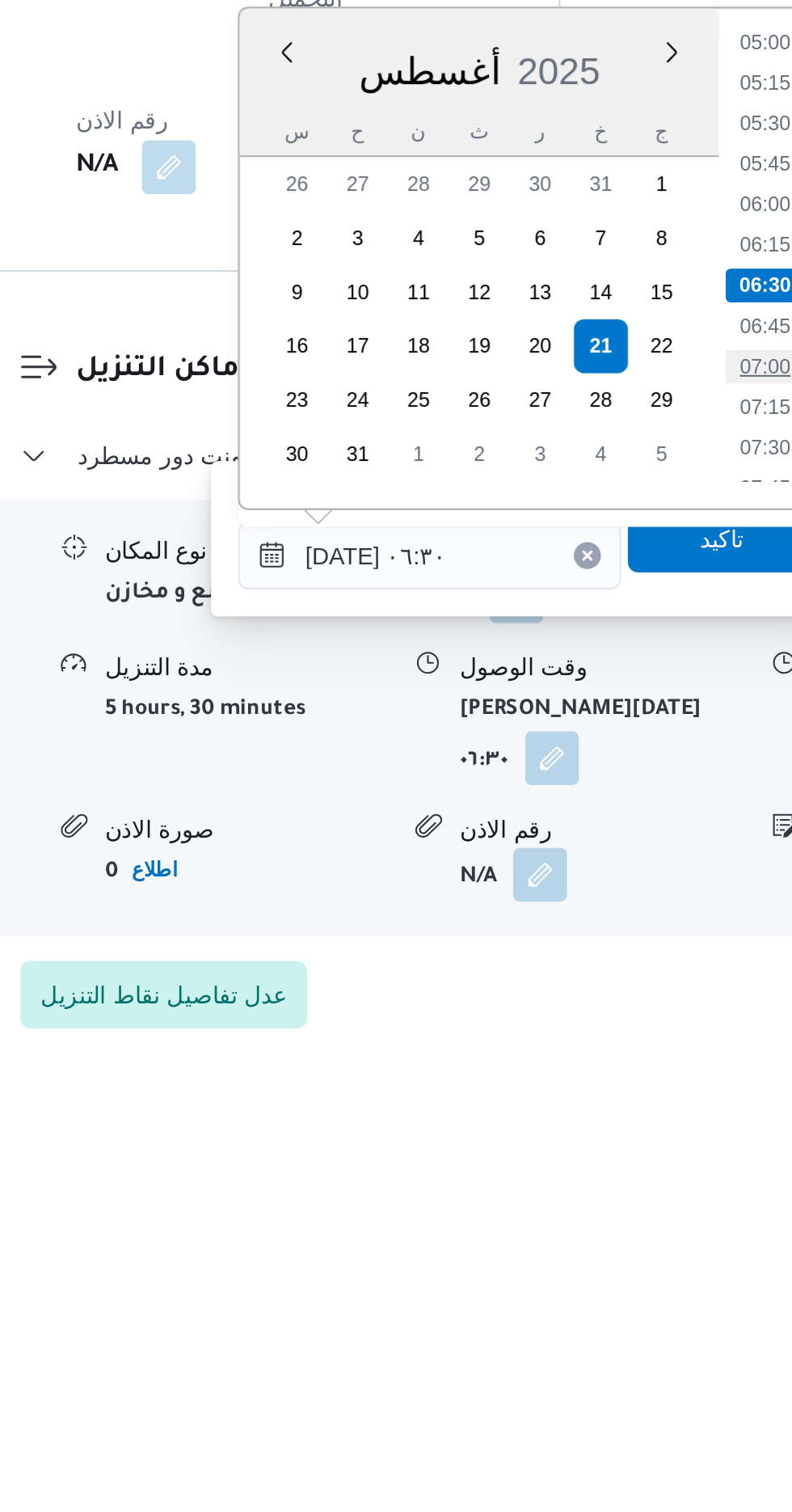
click at [608, 1179] on li "07:00" at bounding box center [603, 1184] width 37 height 16
type input "[DATE] ٠٧:٠٠"
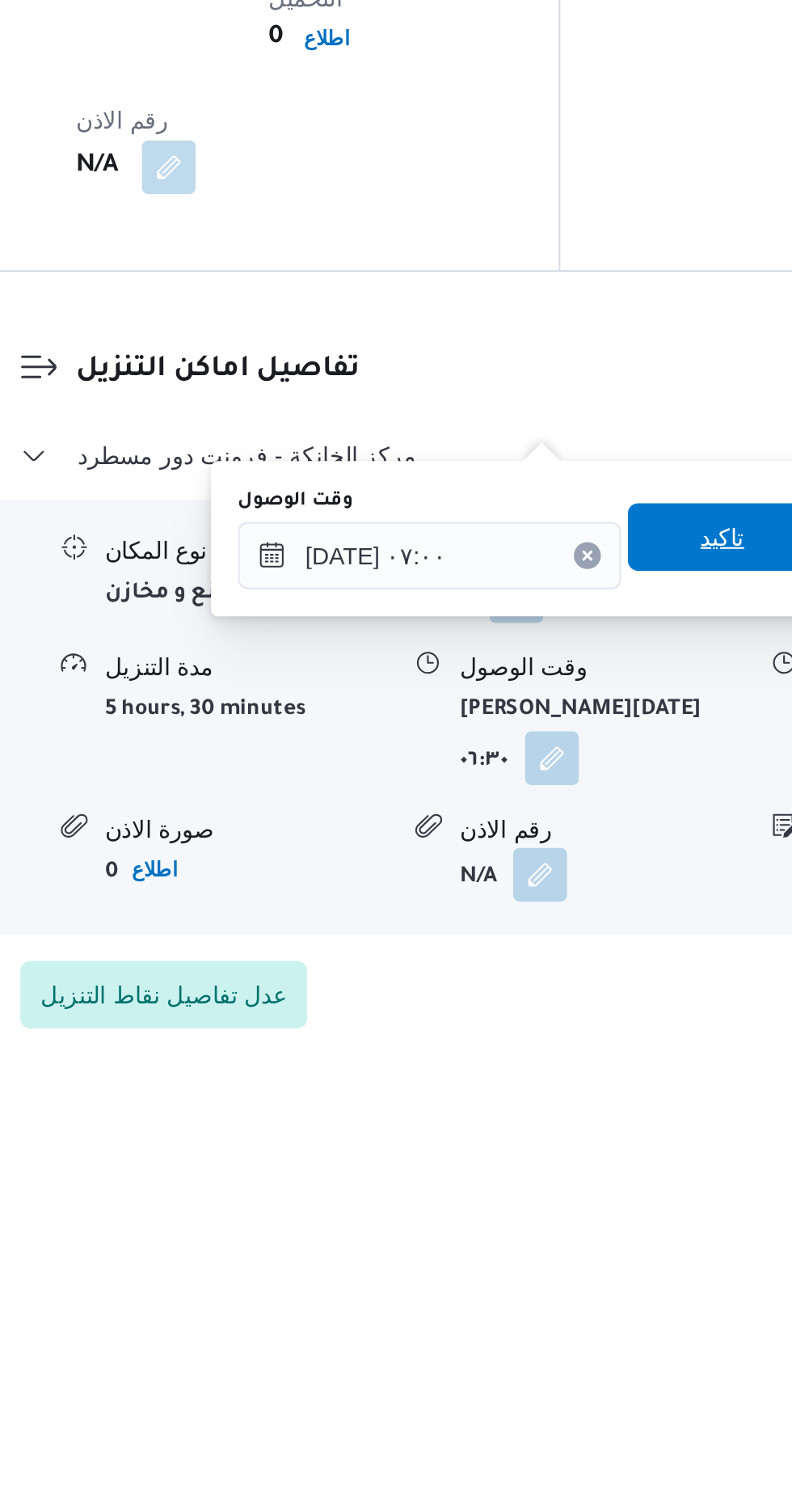
click at [586, 1267] on span "تاكيد" at bounding box center [584, 1267] width 91 height 32
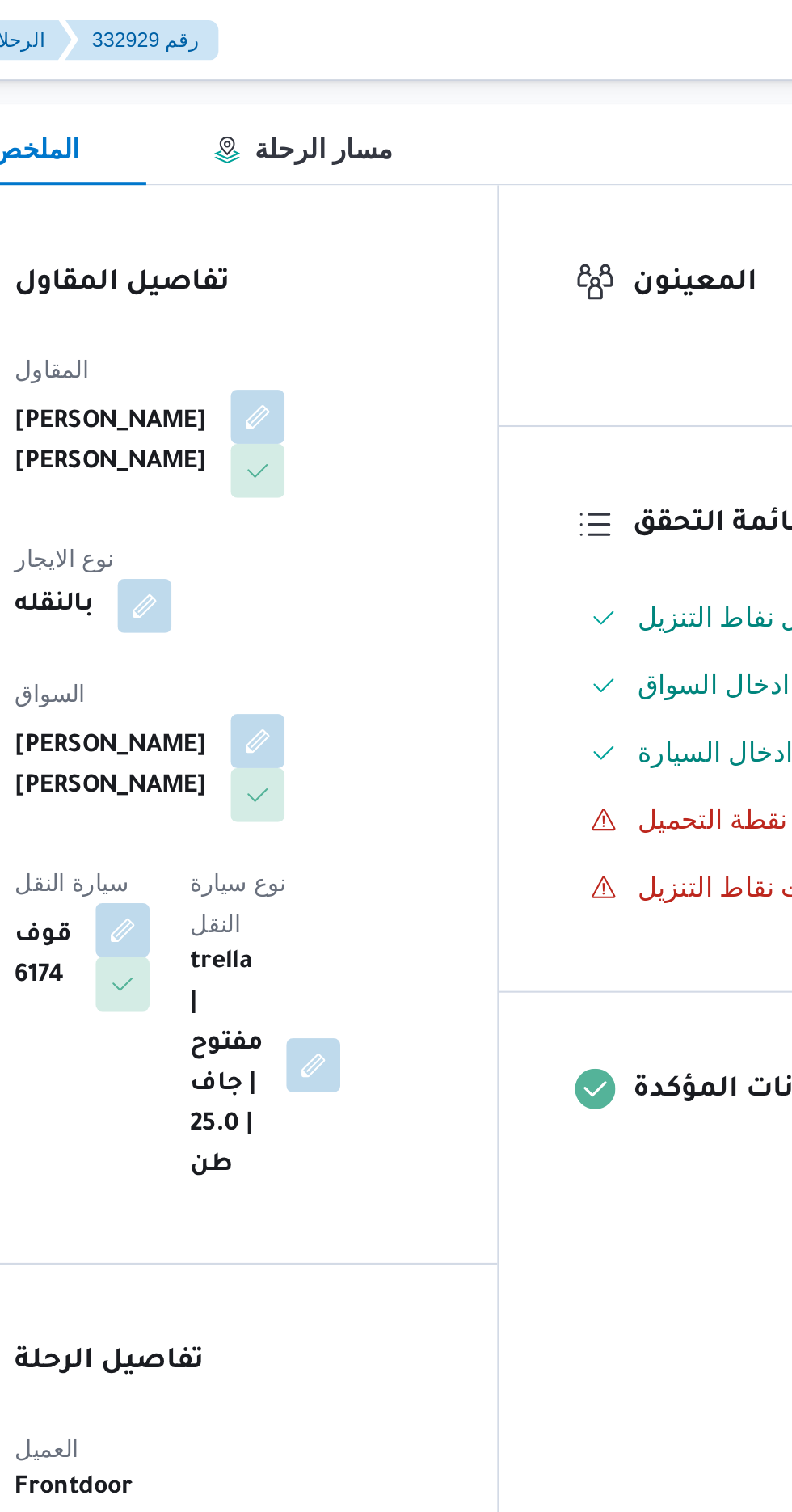
scroll to position [0, 0]
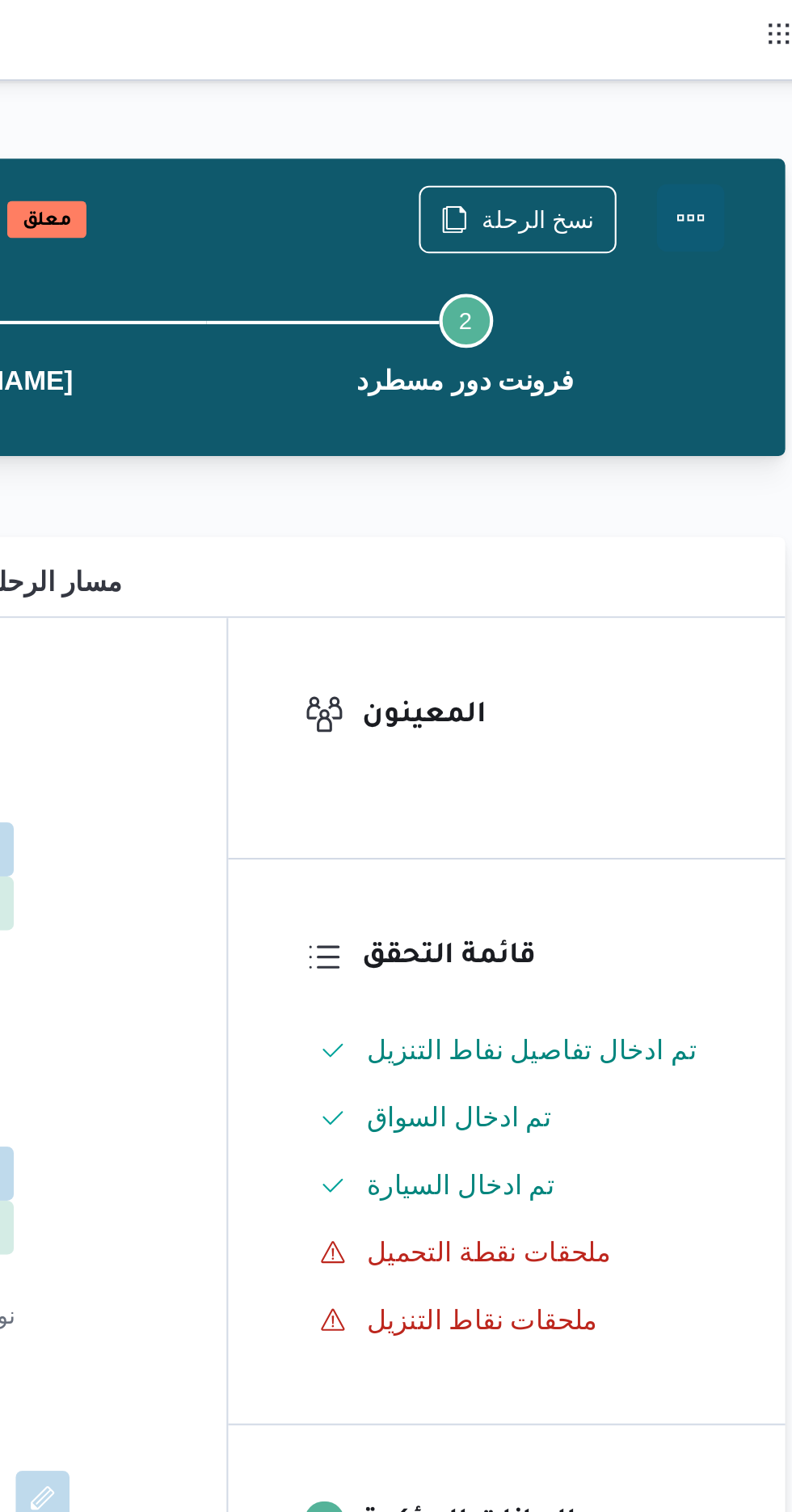
click at [721, 103] on button "Actions" at bounding box center [728, 104] width 32 height 32
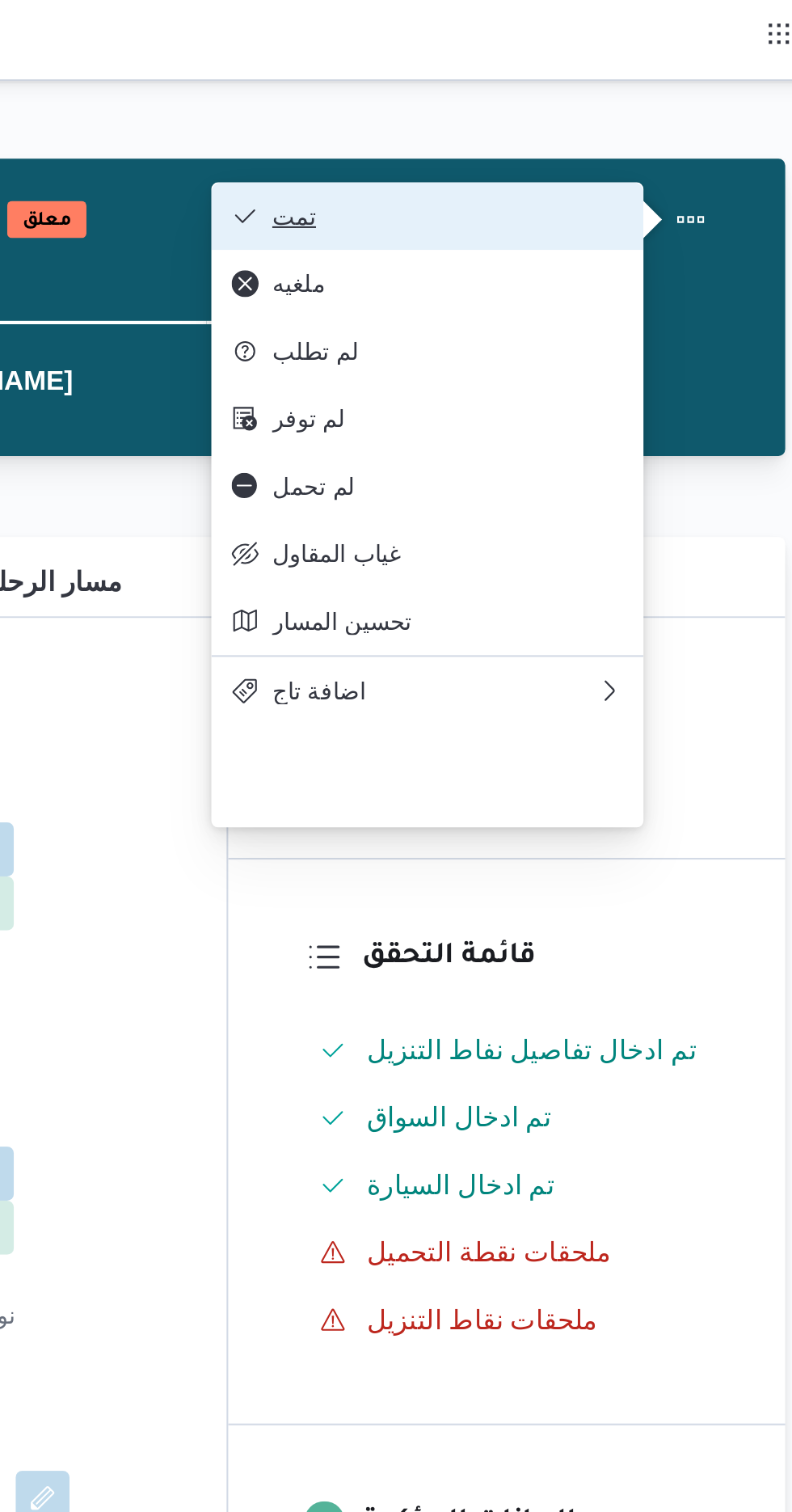
click at [544, 105] on span "تمت" at bounding box center [611, 103] width 169 height 13
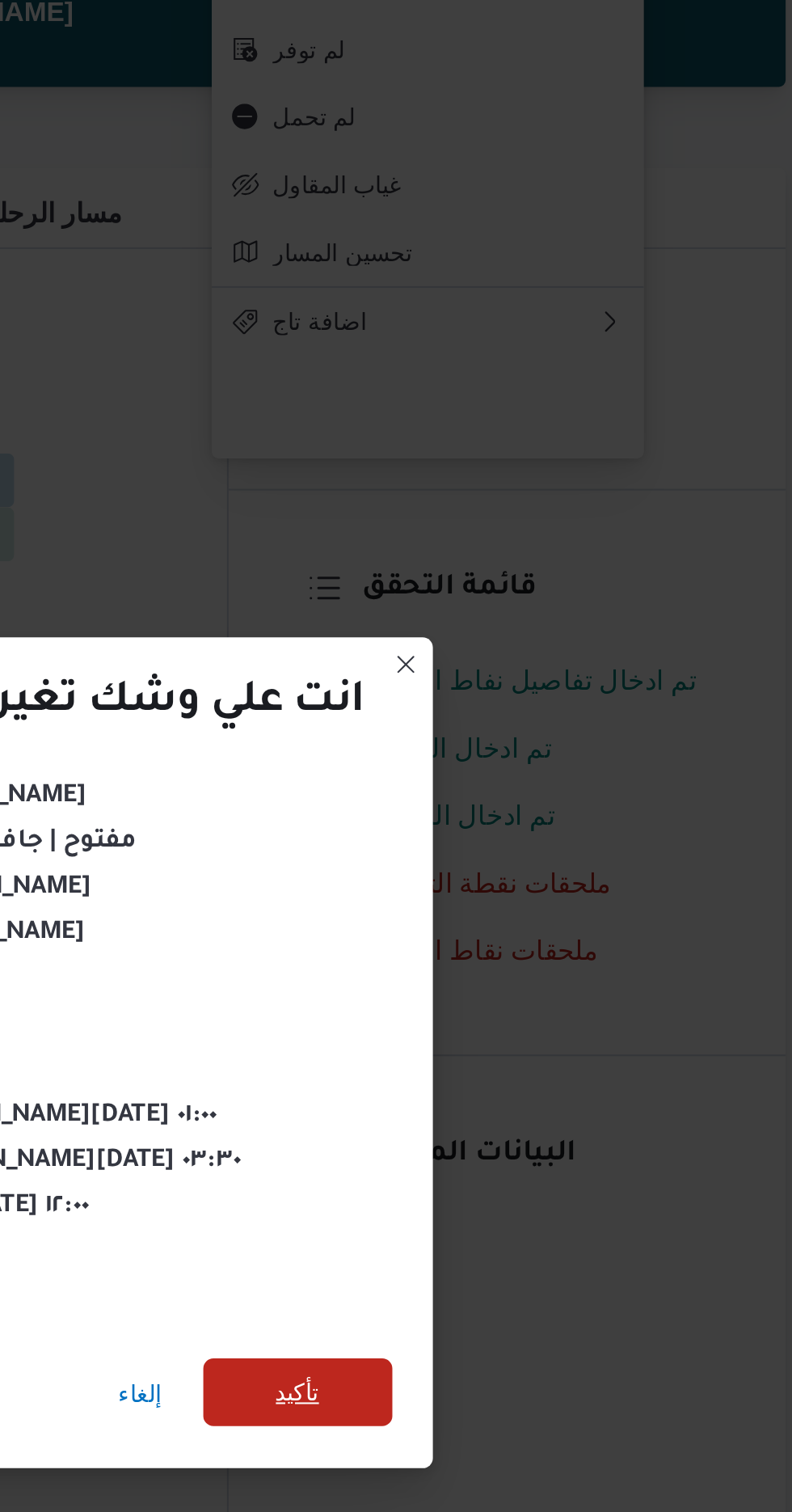
click at [556, 835] on span "تأكيد" at bounding box center [539, 843] width 91 height 32
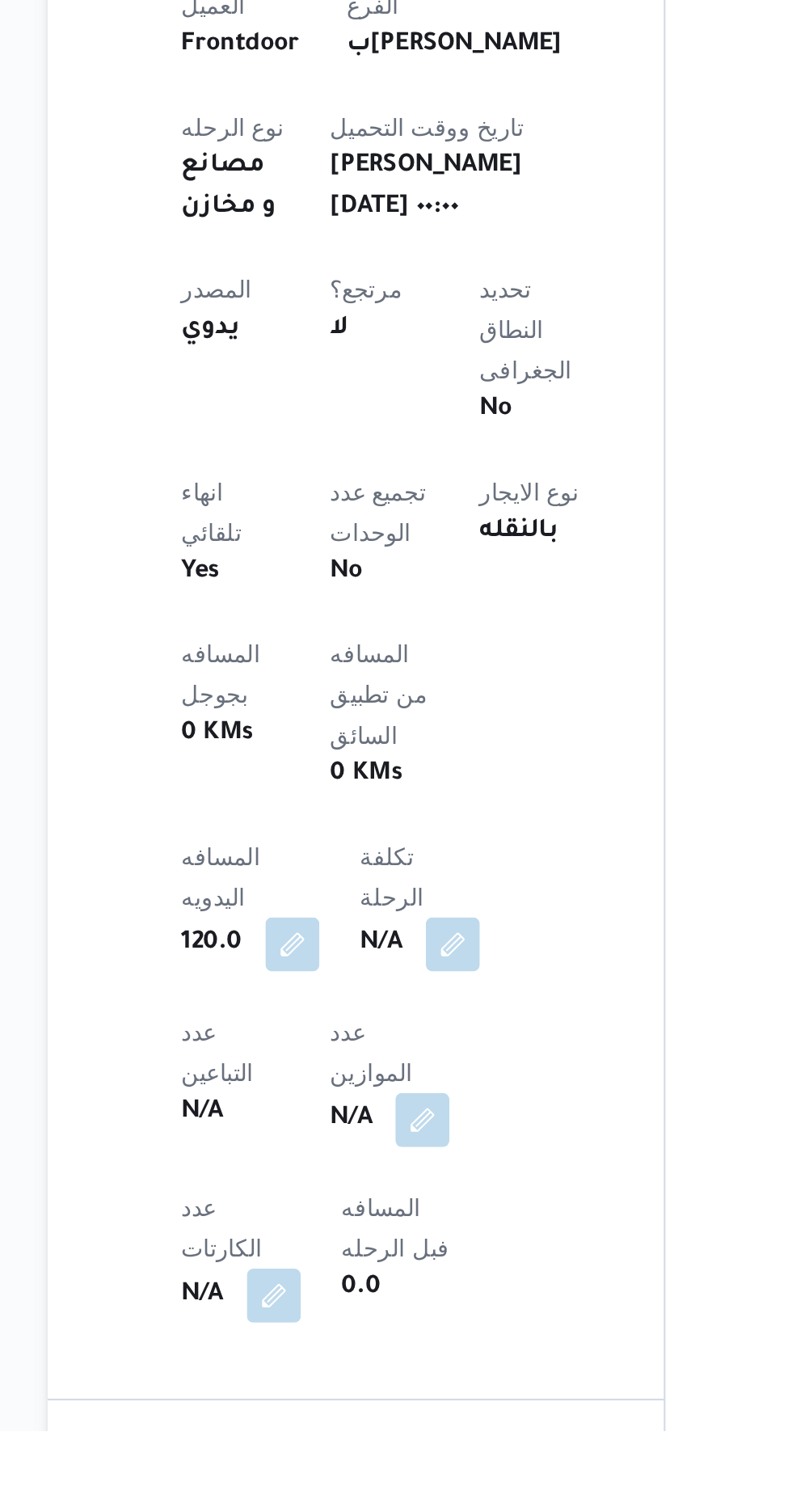
scroll to position [17, 0]
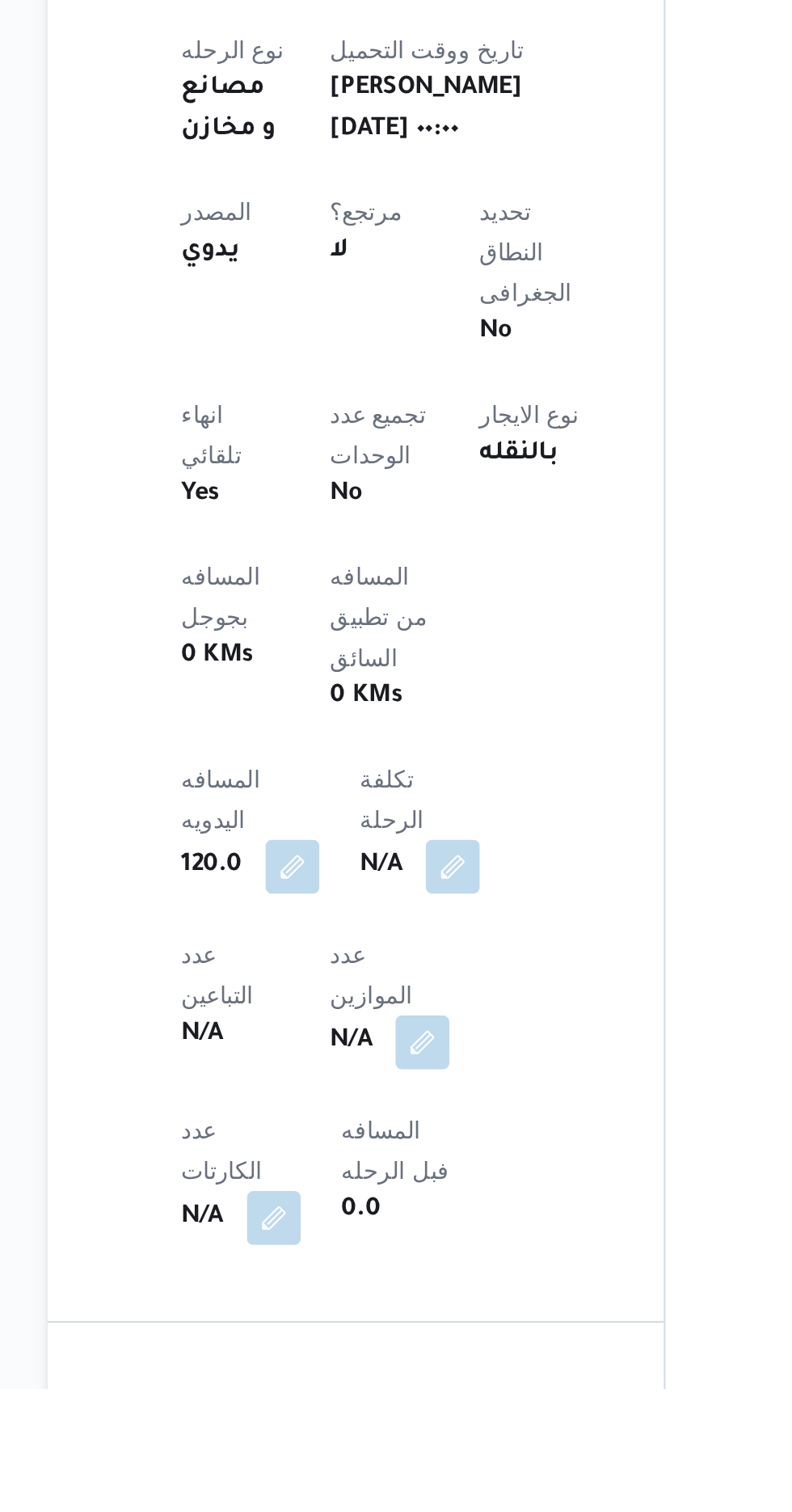
click at [318, 1249] on button "button" at bounding box center [327, 1261] width 26 height 26
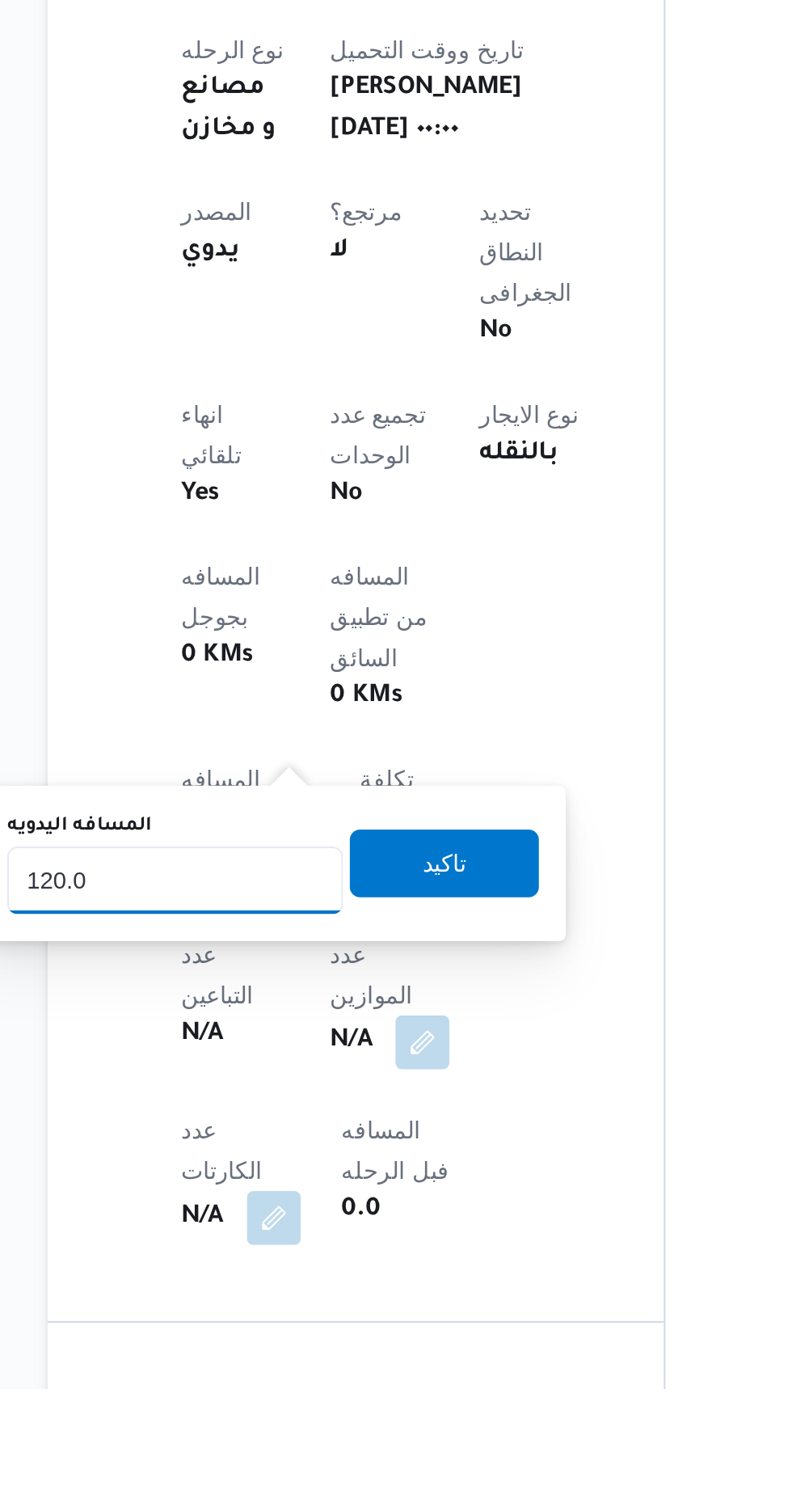
click at [297, 1271] on input "120.0" at bounding box center [271, 1269] width 161 height 32
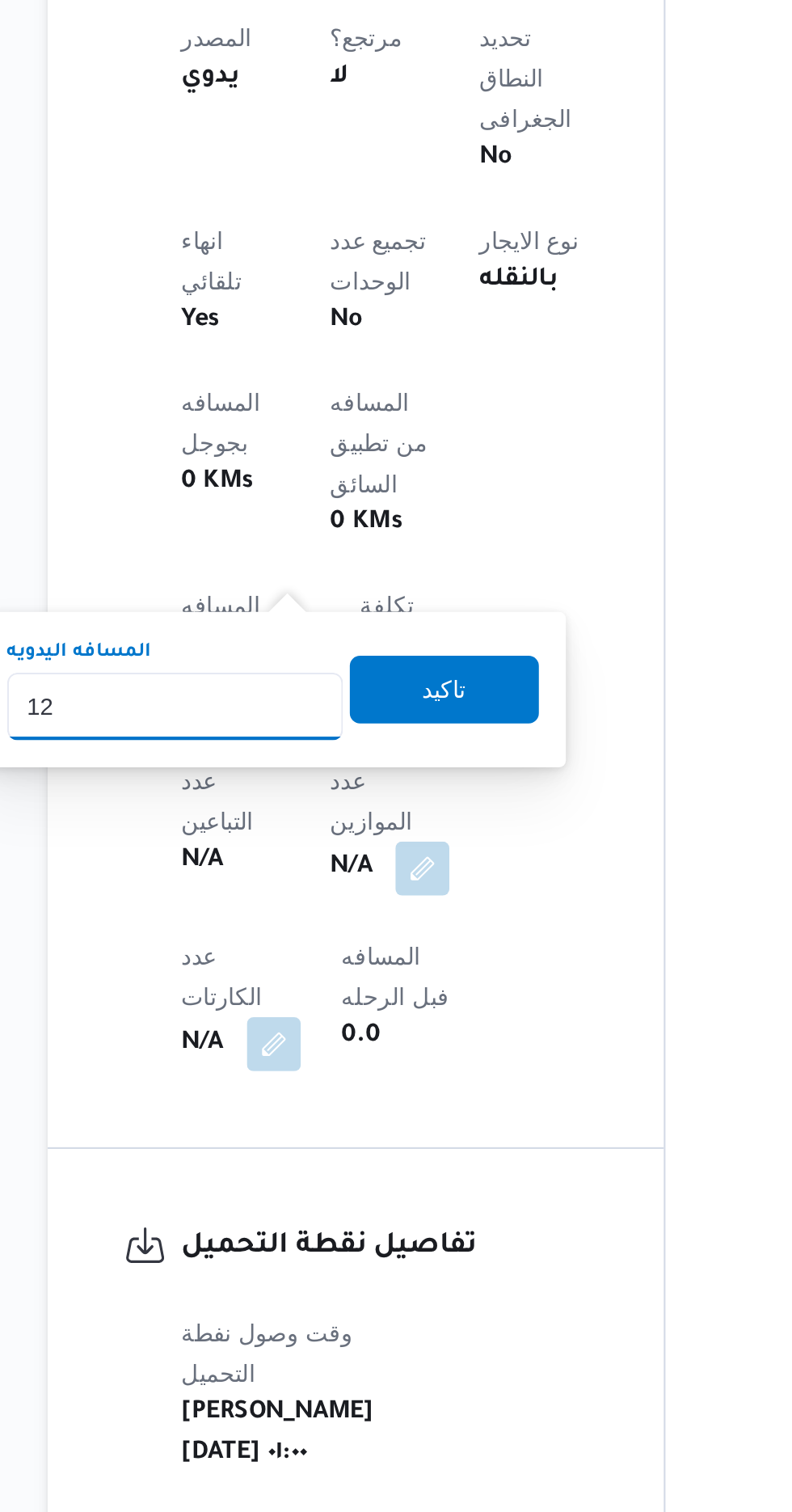
type input "1"
type input "40"
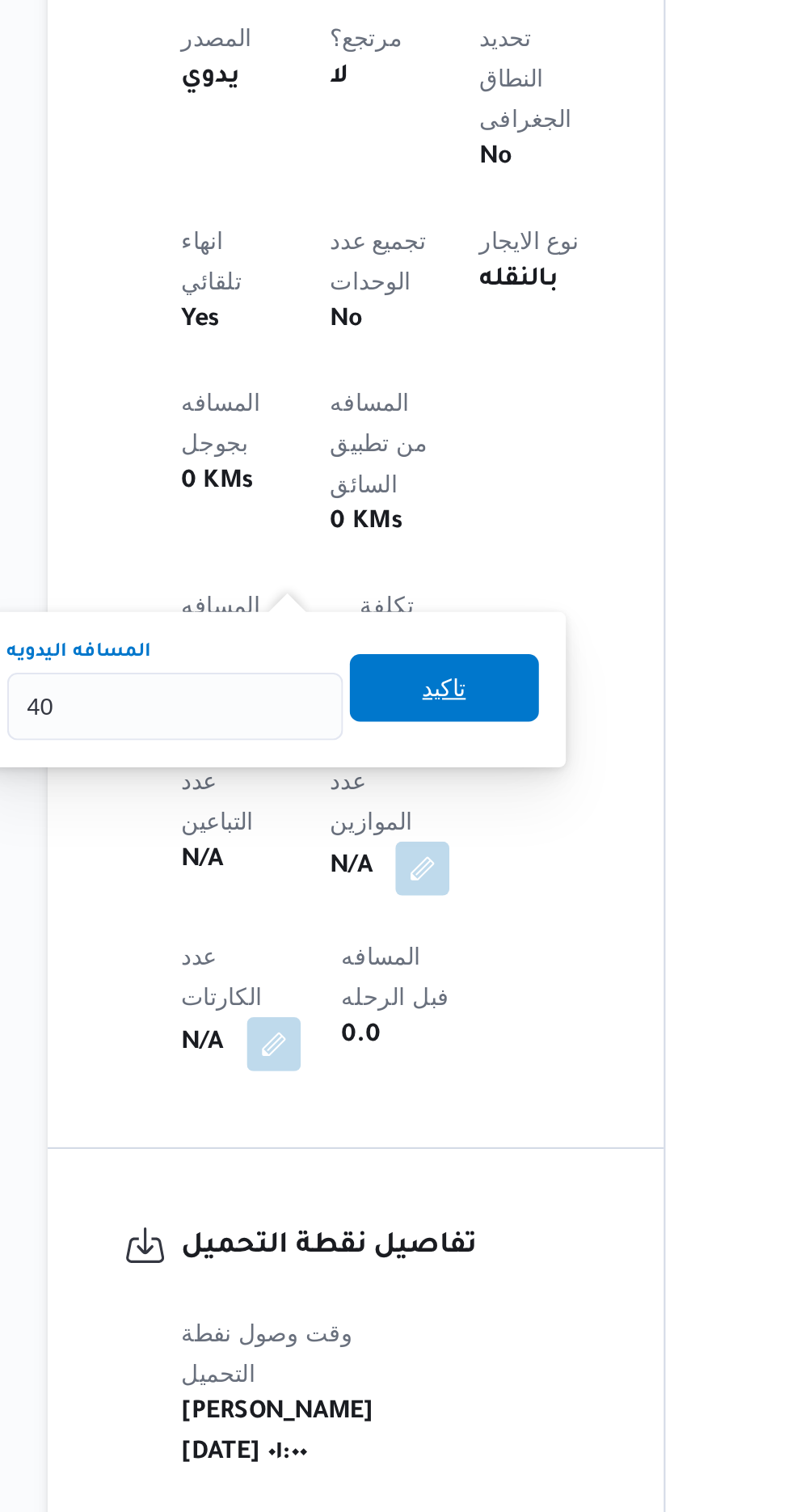
click at [411, 1124] on span "تاكيد" at bounding box center [400, 1117] width 21 height 19
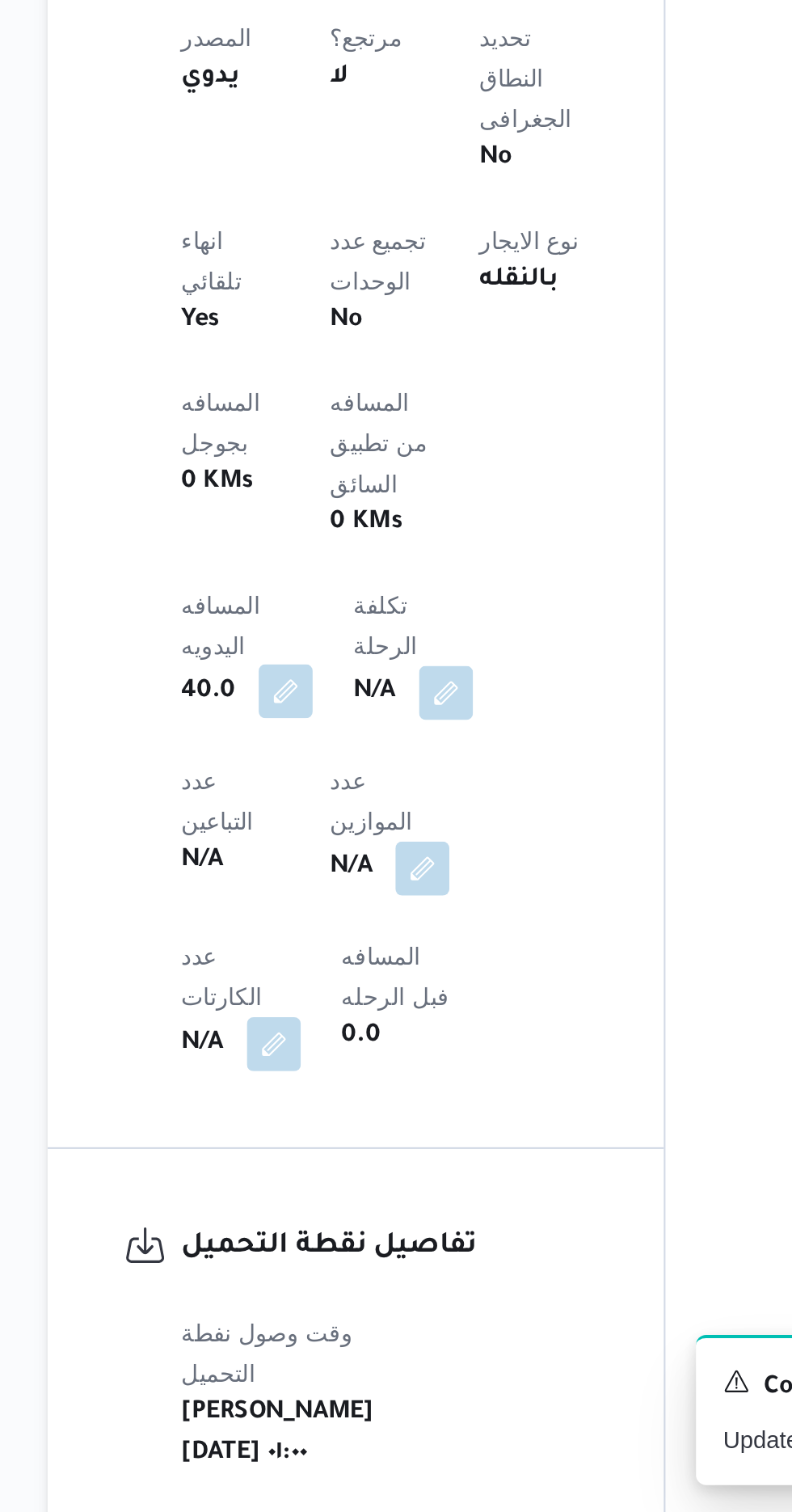
click at [323, 1107] on button "button" at bounding box center [324, 1119] width 26 height 26
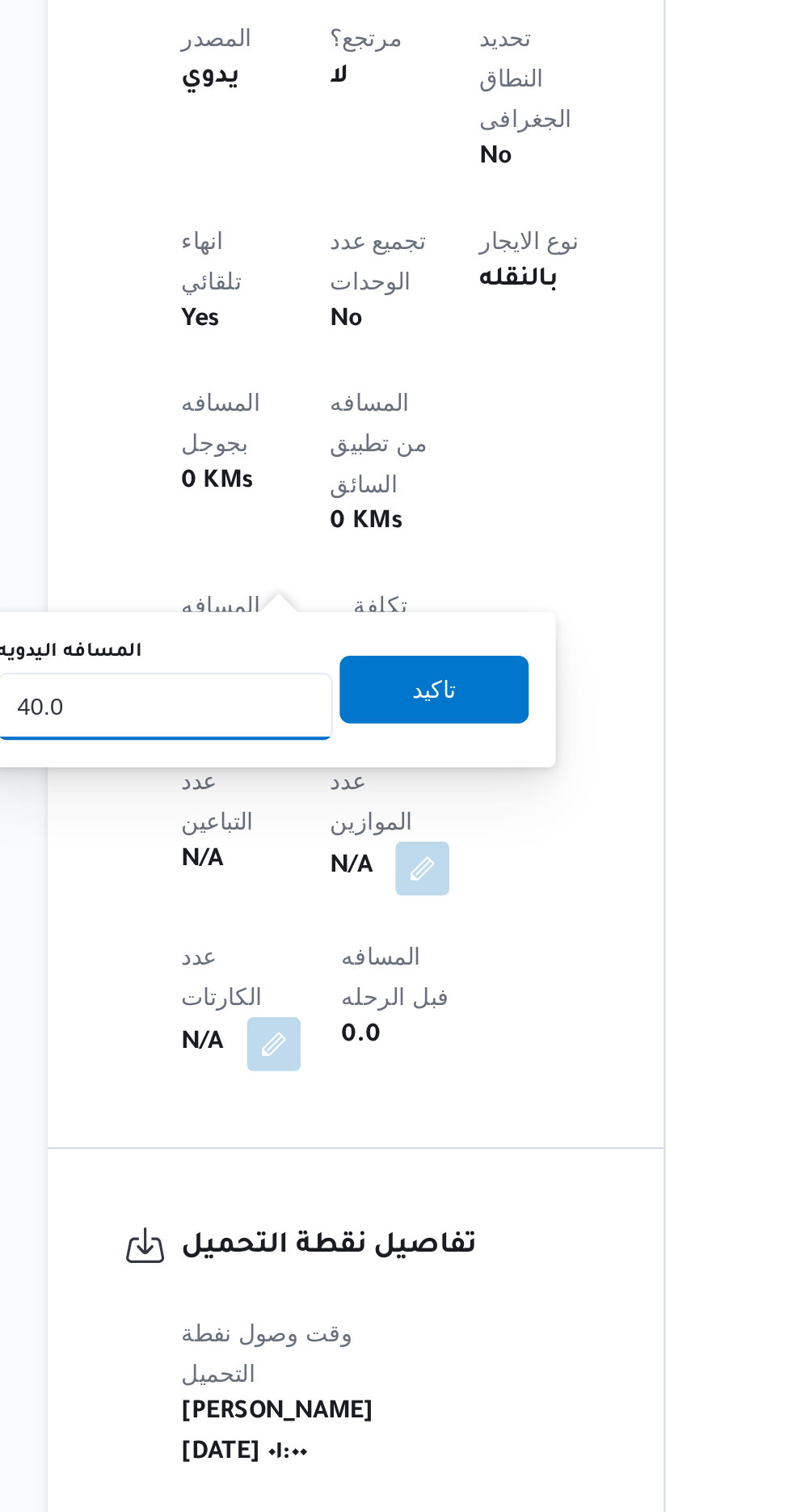
click at [297, 1123] on input "40.0" at bounding box center [266, 1126] width 161 height 32
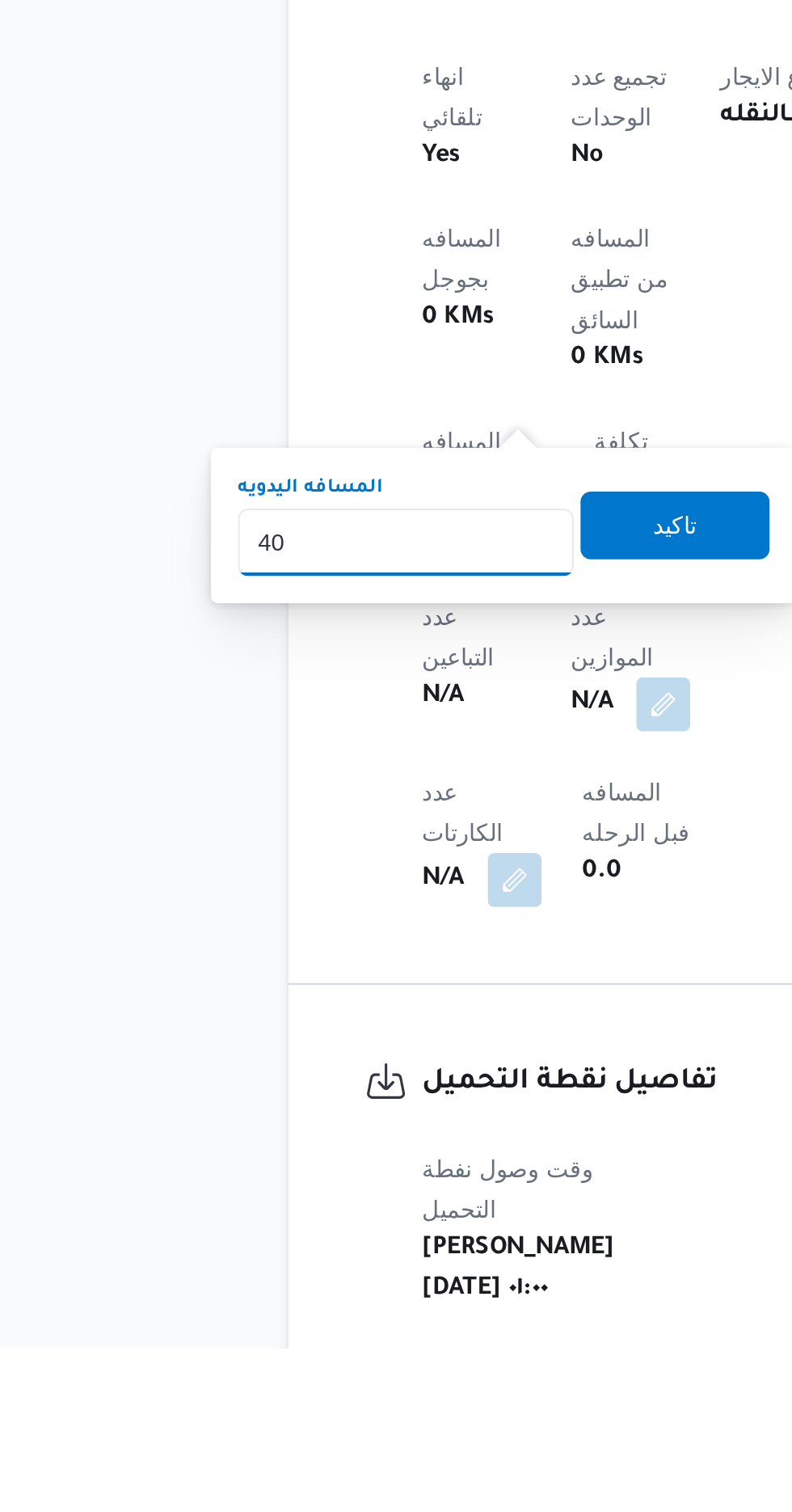
type input "4"
type input "70"
click at [398, 1127] on span "تاكيد" at bounding box center [396, 1117] width 91 height 32
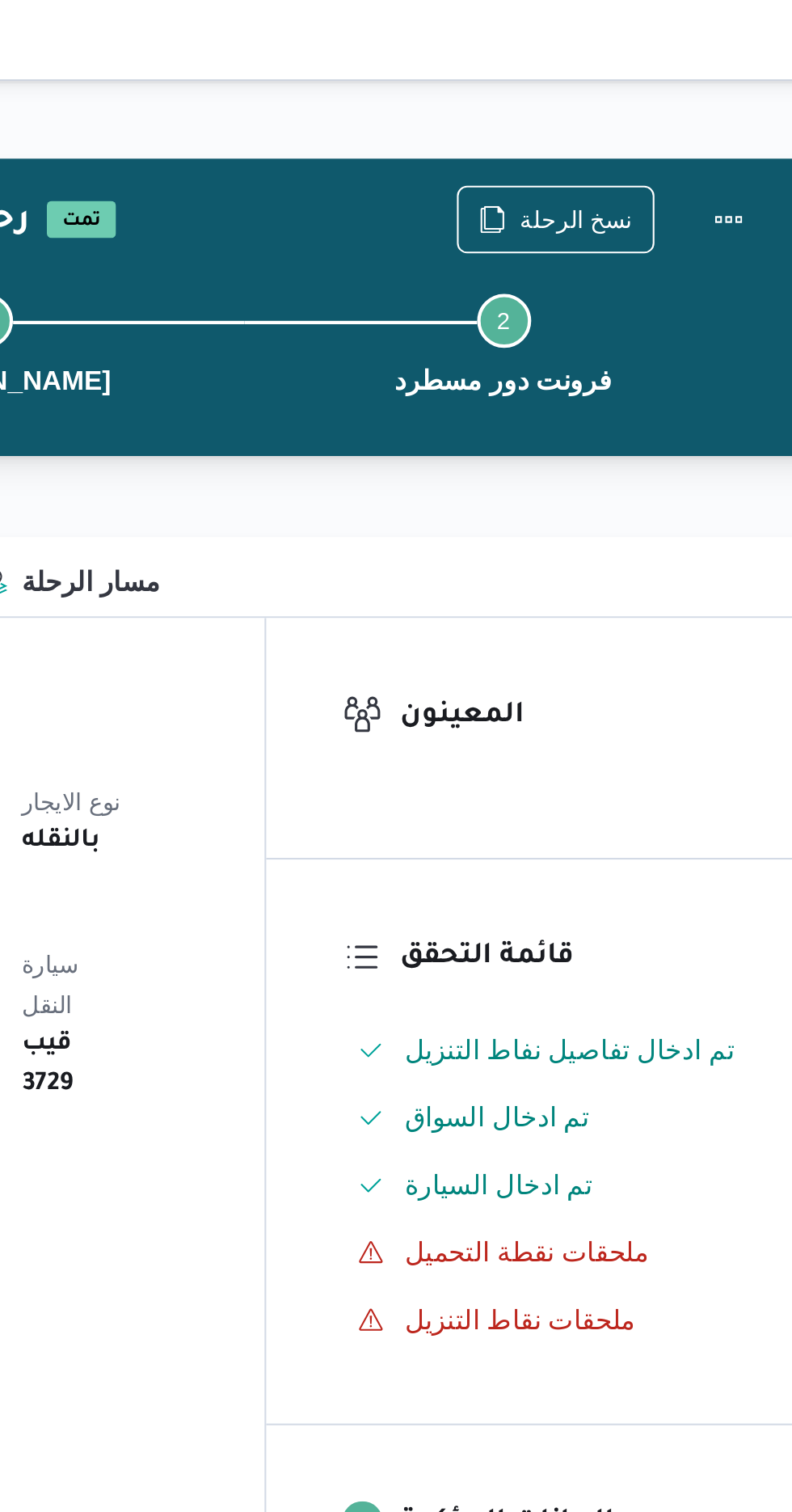
scroll to position [0, 0]
